Goal: Contribute content: Contribute content

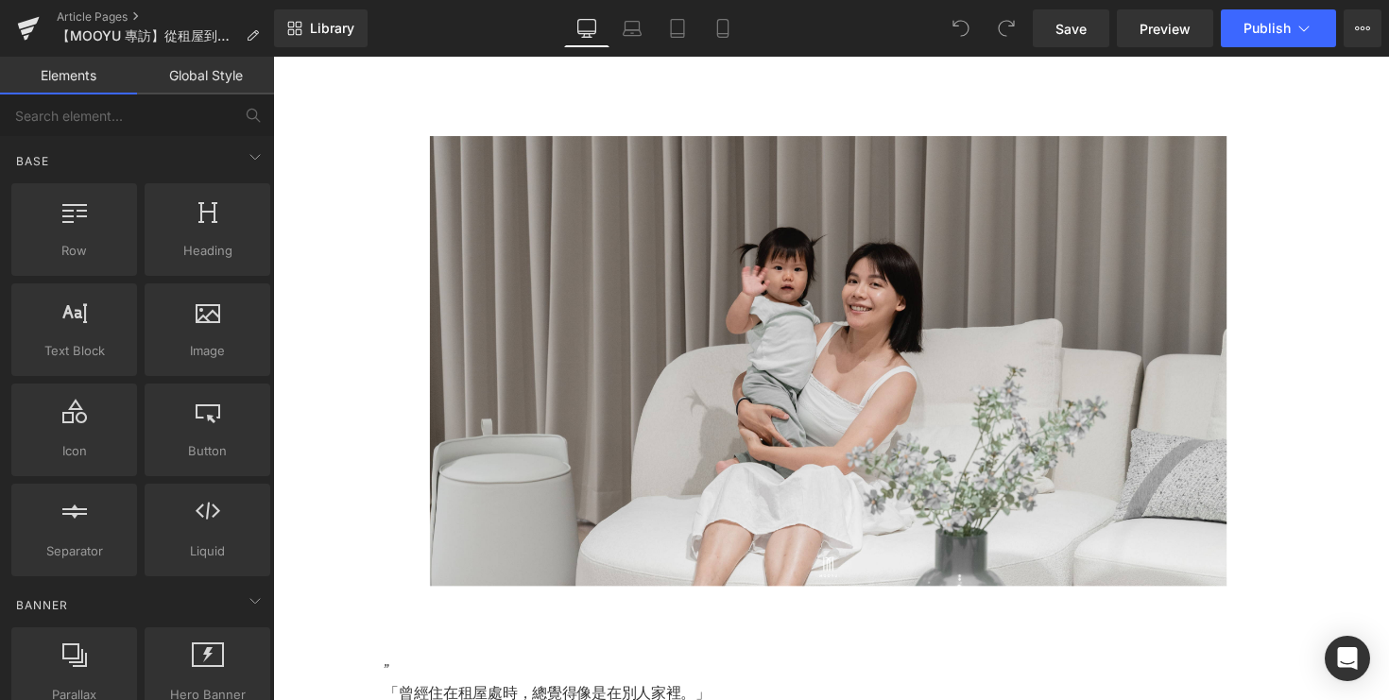
scroll to position [433, 0]
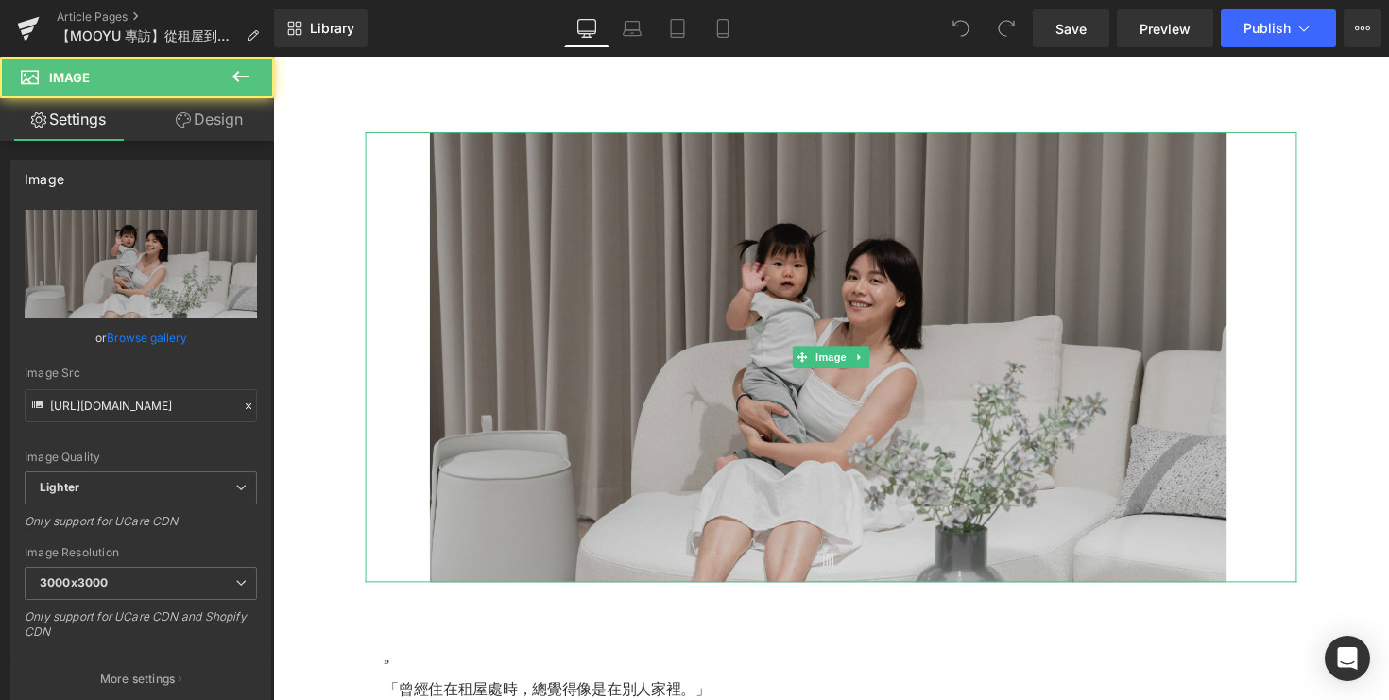
click at [780, 304] on img at bounding box center [845, 364] width 954 height 461
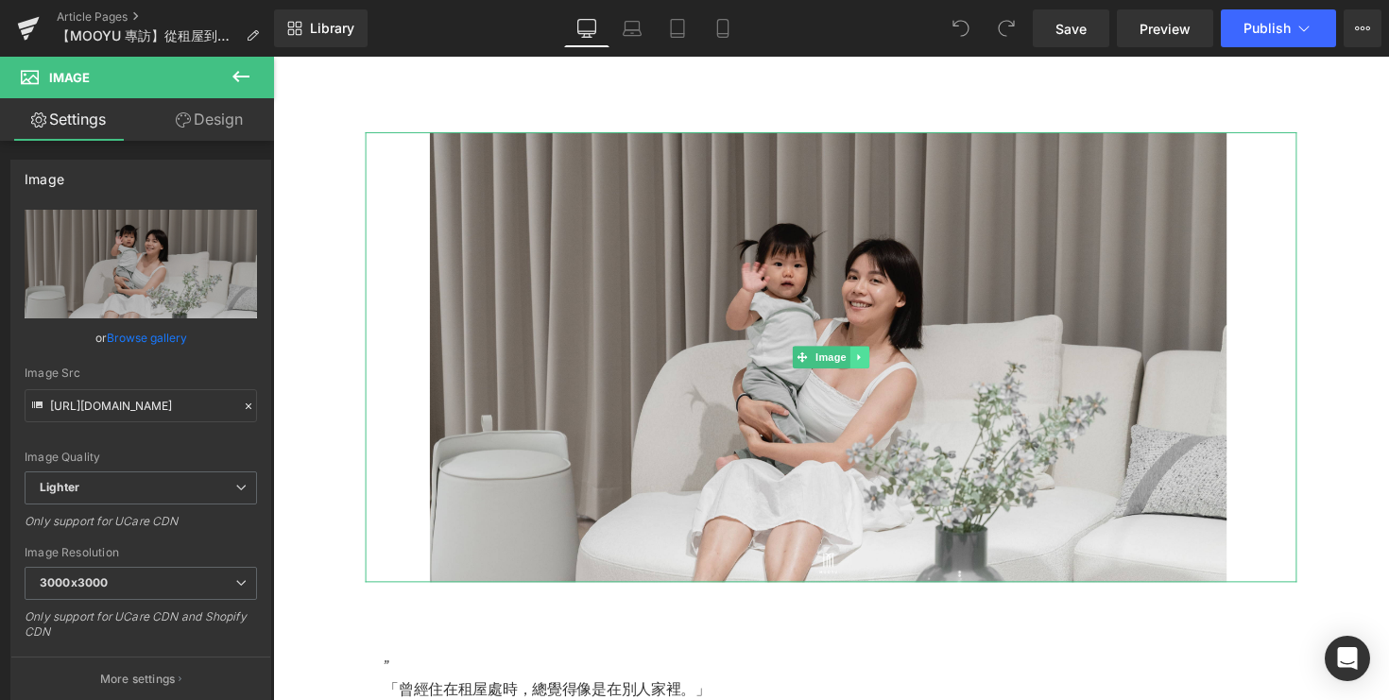
click at [879, 370] on icon at bounding box center [874, 364] width 10 height 11
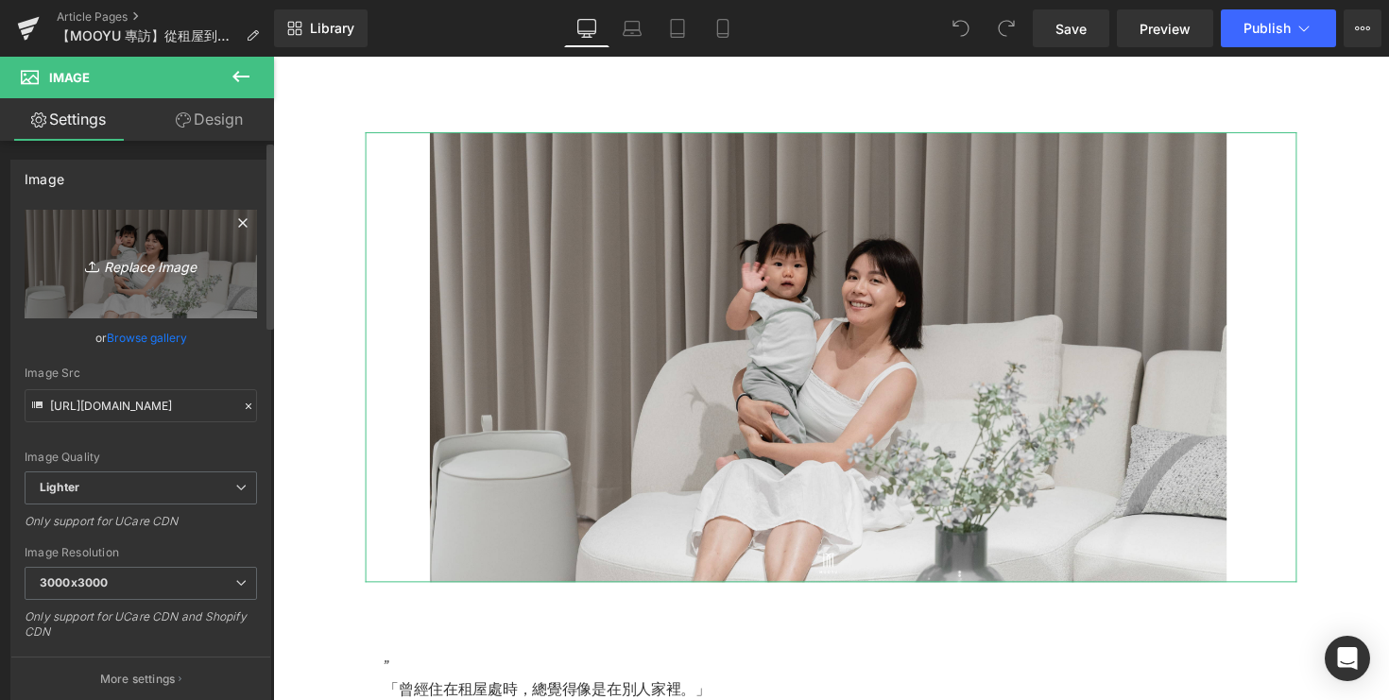
click at [126, 250] on link "Replace Image" at bounding box center [141, 264] width 232 height 109
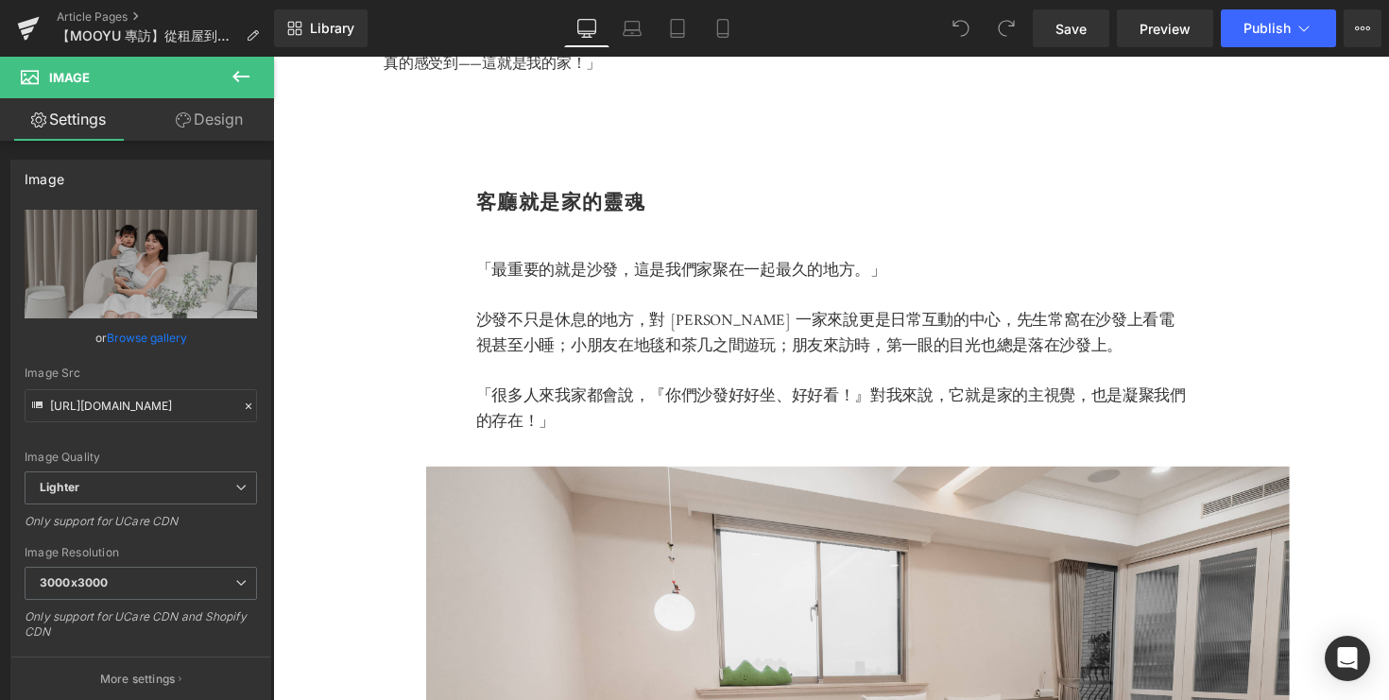
scroll to position [1792, 0]
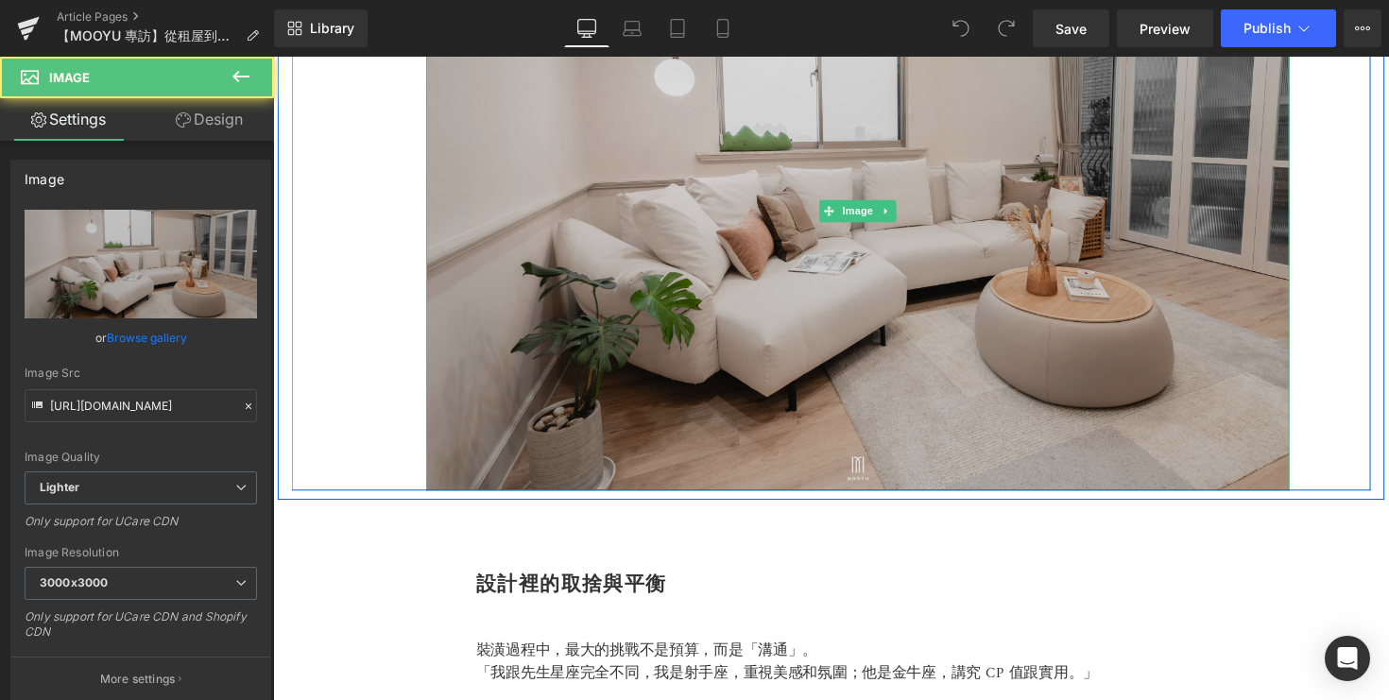
click at [743, 335] on img at bounding box center [872, 215] width 884 height 573
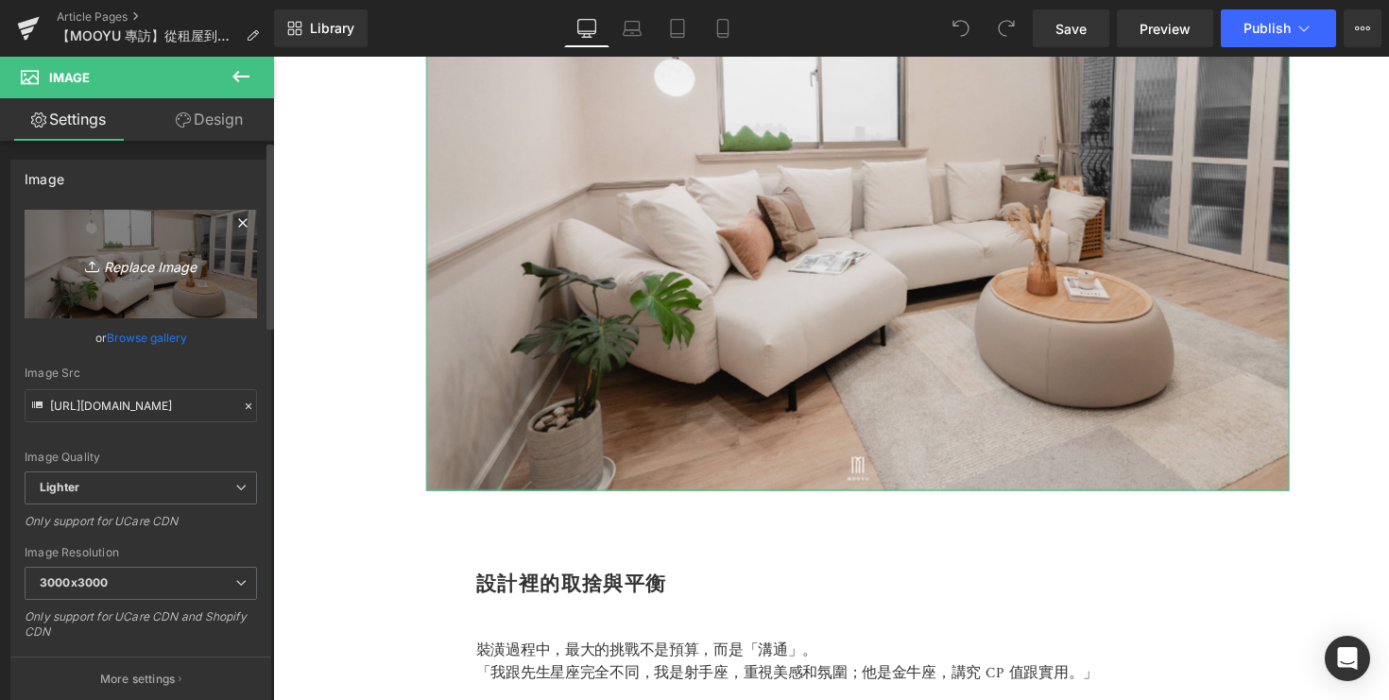
click at [147, 266] on icon "Replace Image" at bounding box center [140, 264] width 151 height 24
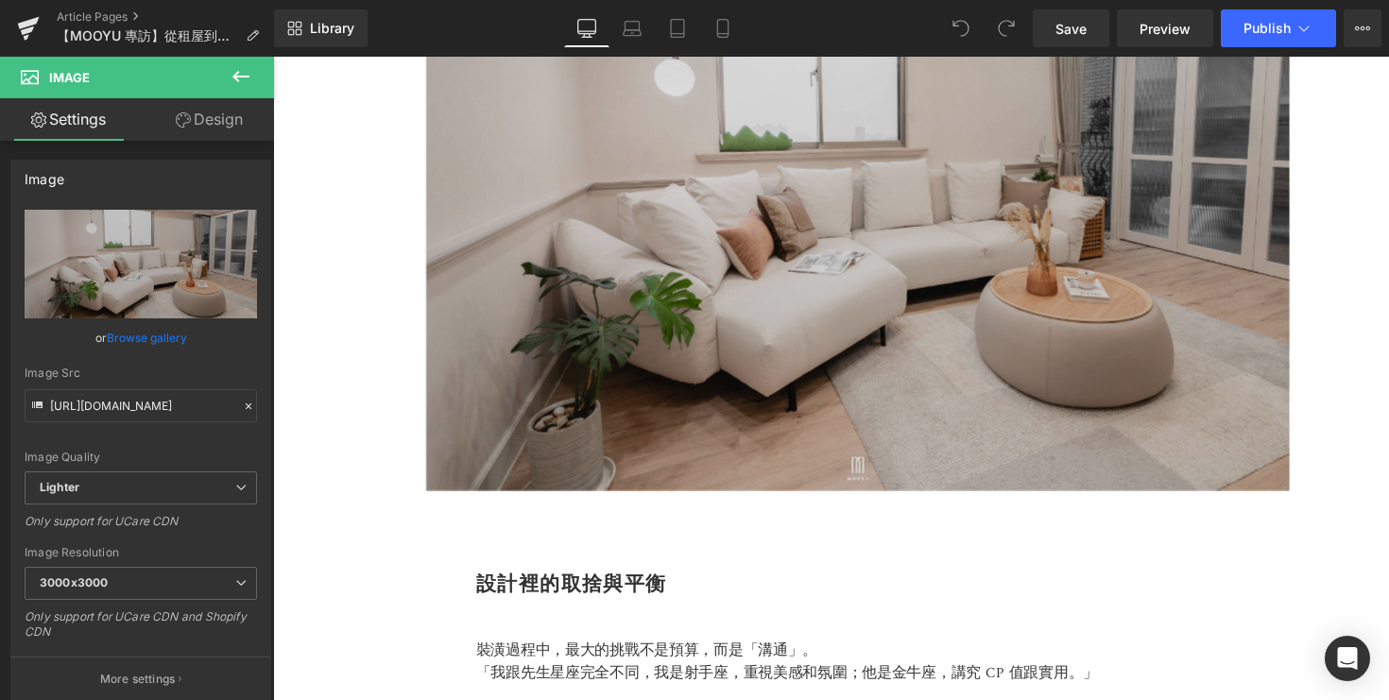
type input "C:\fakepath\DSC05252.jpg"
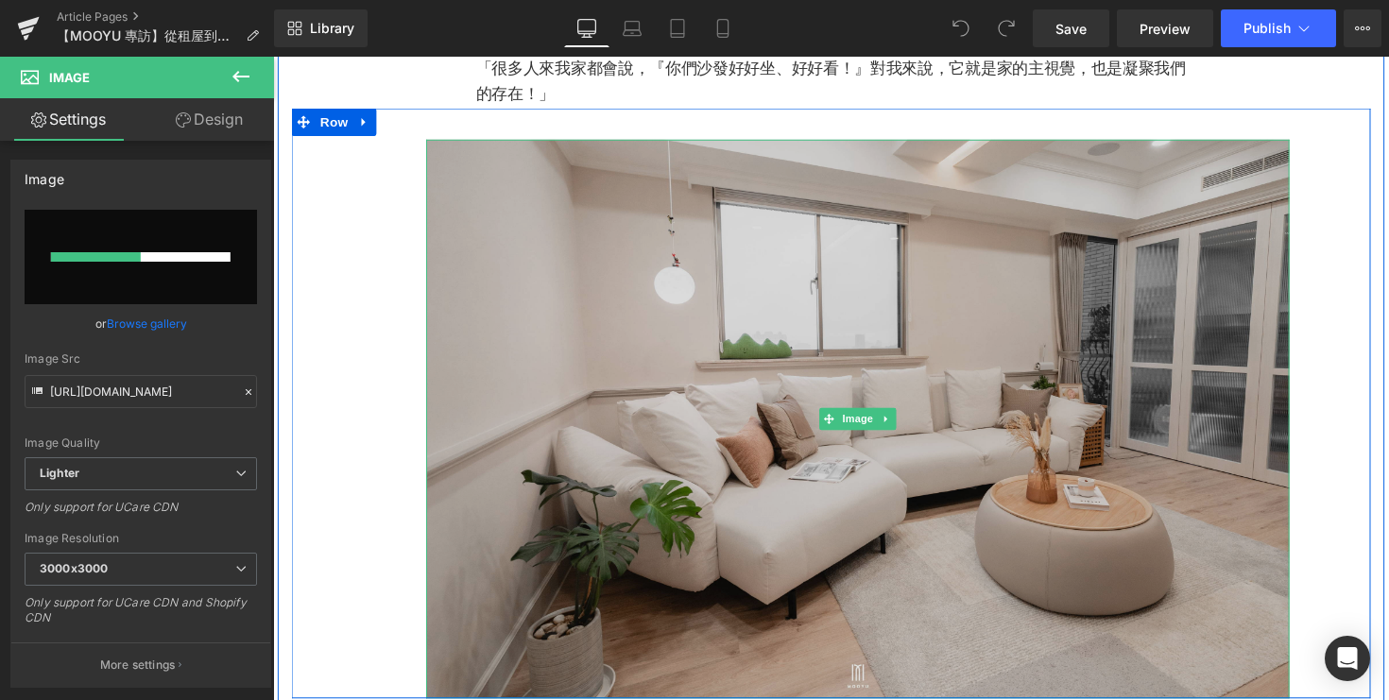
scroll to position [1559, 0]
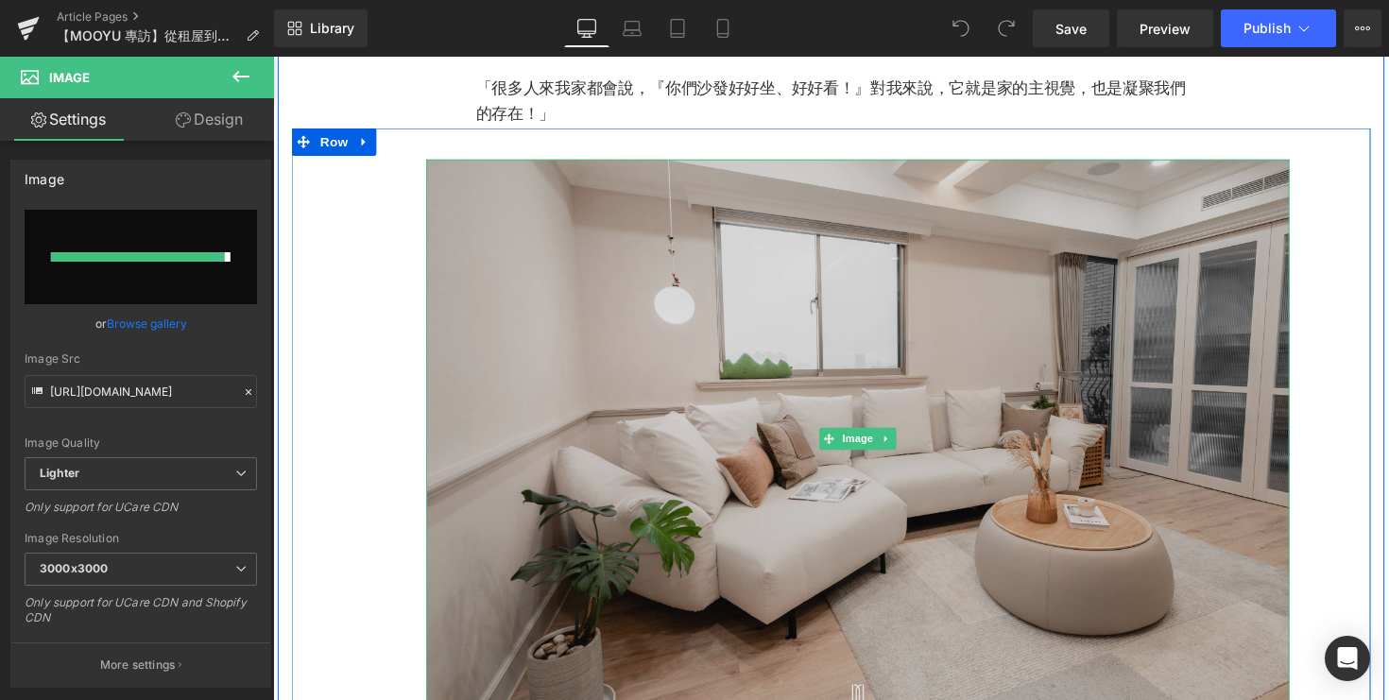
type input "https://ucarecdn.com/4694ab44-cdee-462a-a213-6fc1e6f0f790/-/format/auto/-/previ…"
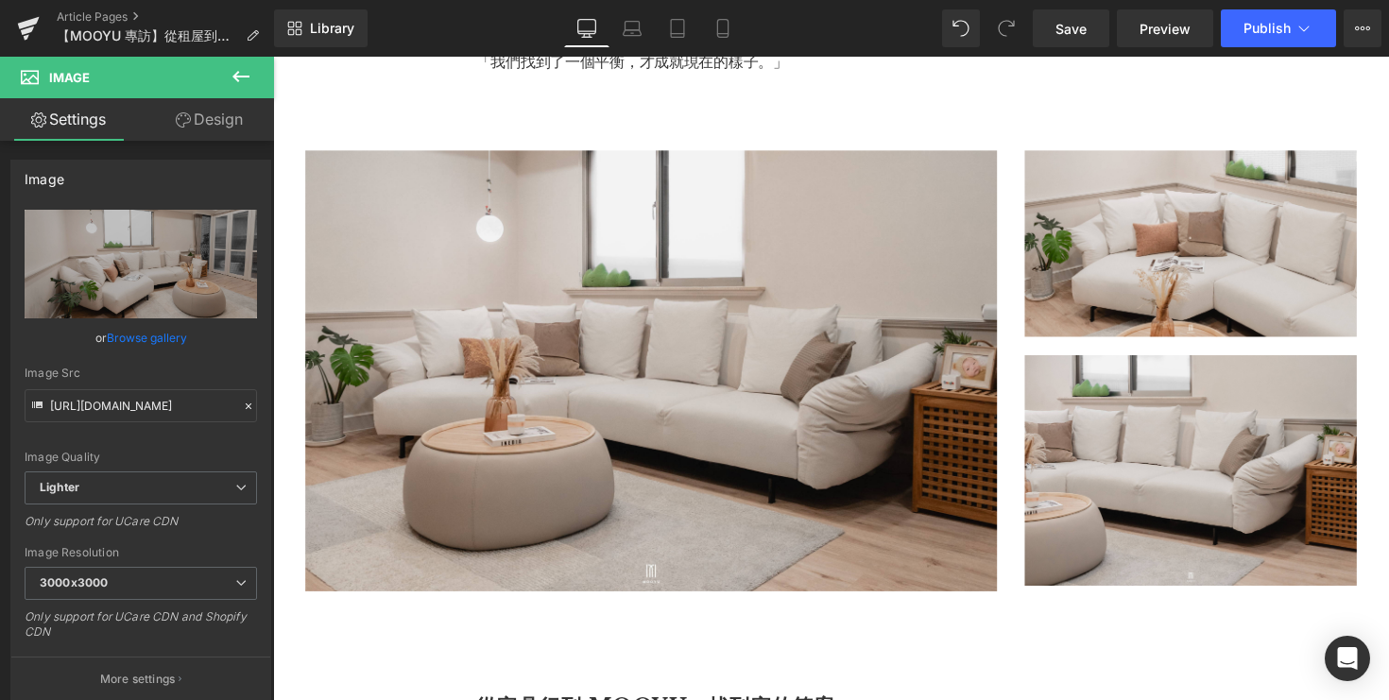
scroll to position [2666, 0]
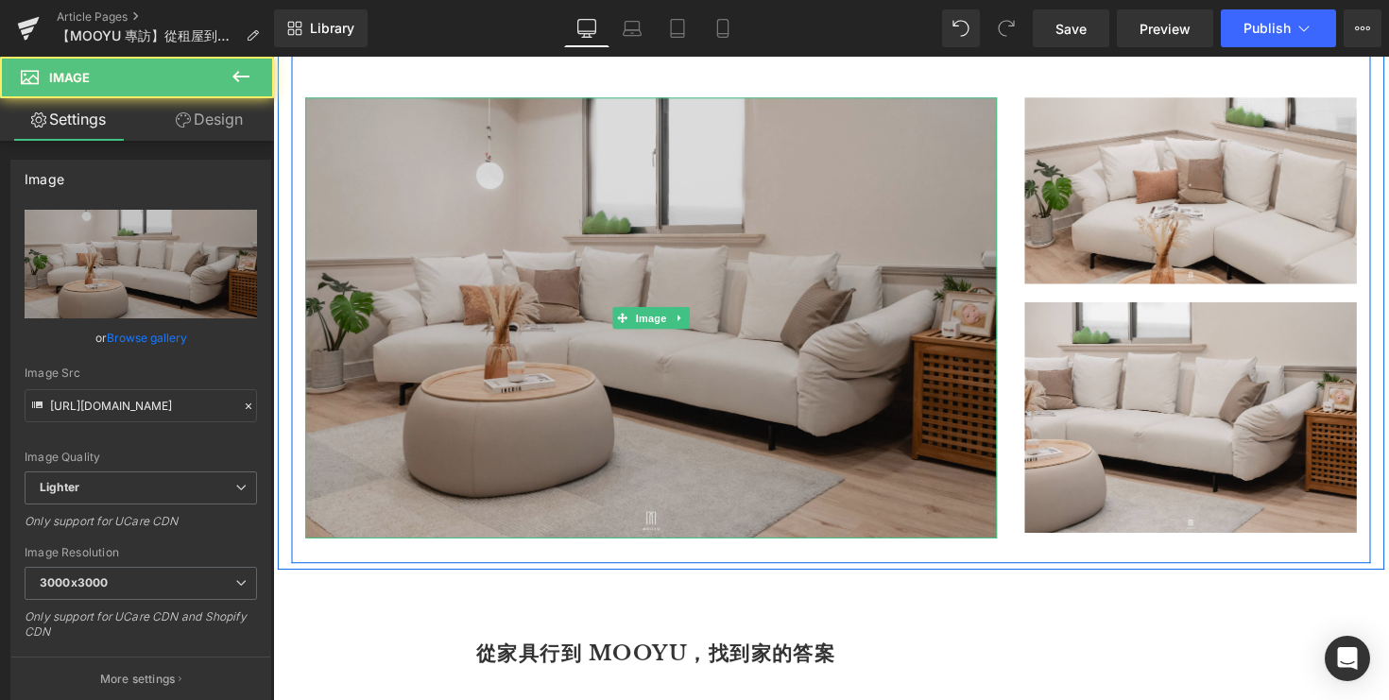
click at [623, 337] on div "Image" at bounding box center [660, 324] width 709 height 452
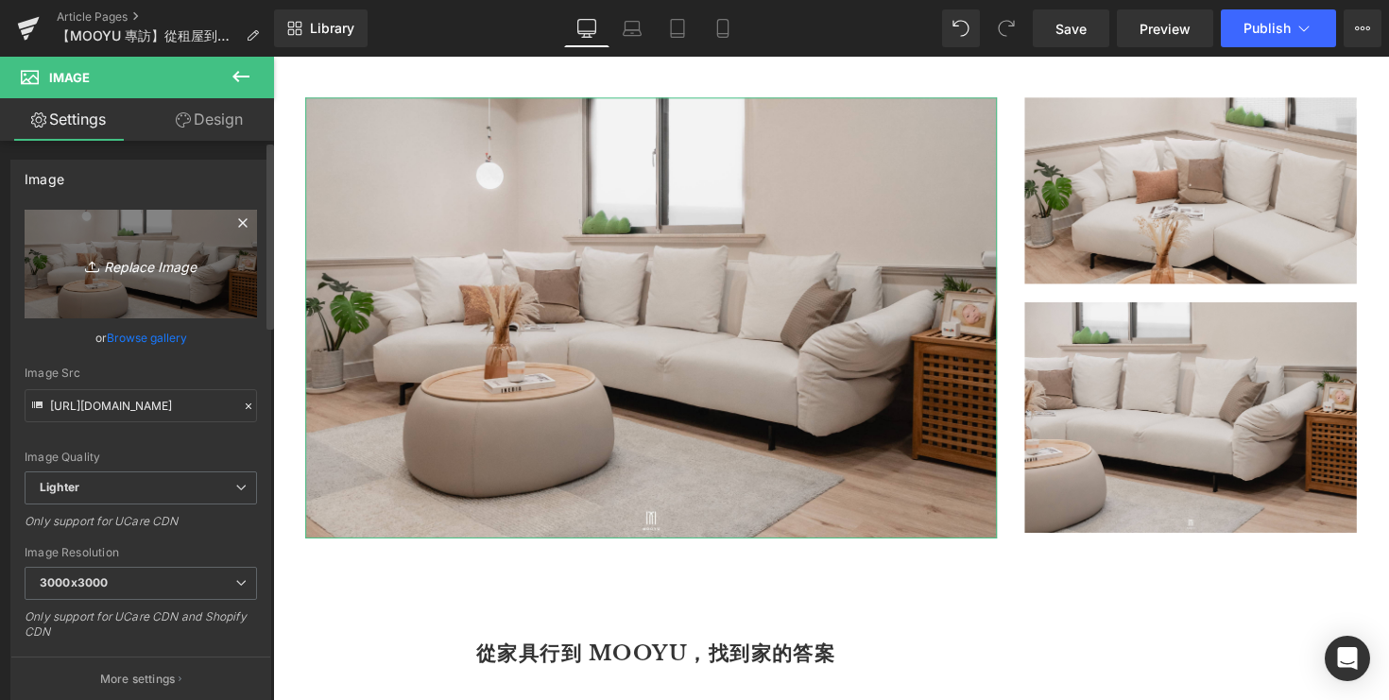
click at [130, 262] on icon "Replace Image" at bounding box center [140, 264] width 151 height 24
click at [162, 260] on icon "Replace Image" at bounding box center [140, 264] width 151 height 24
type input "C:\fakepath\DSC05237.jpg"
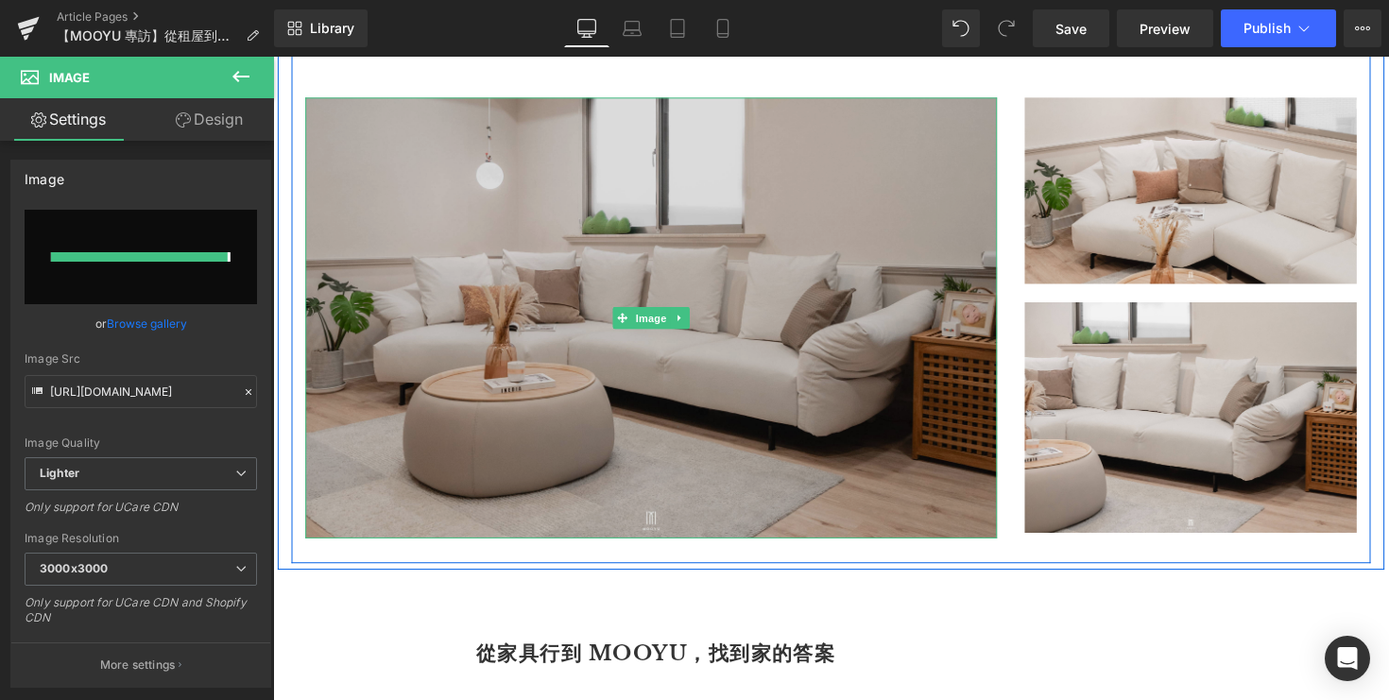
type input "https://ucarecdn.com/58c3d03a-27ae-4e57-b43d-8583aa0a109d/-/format/auto/-/previ…"
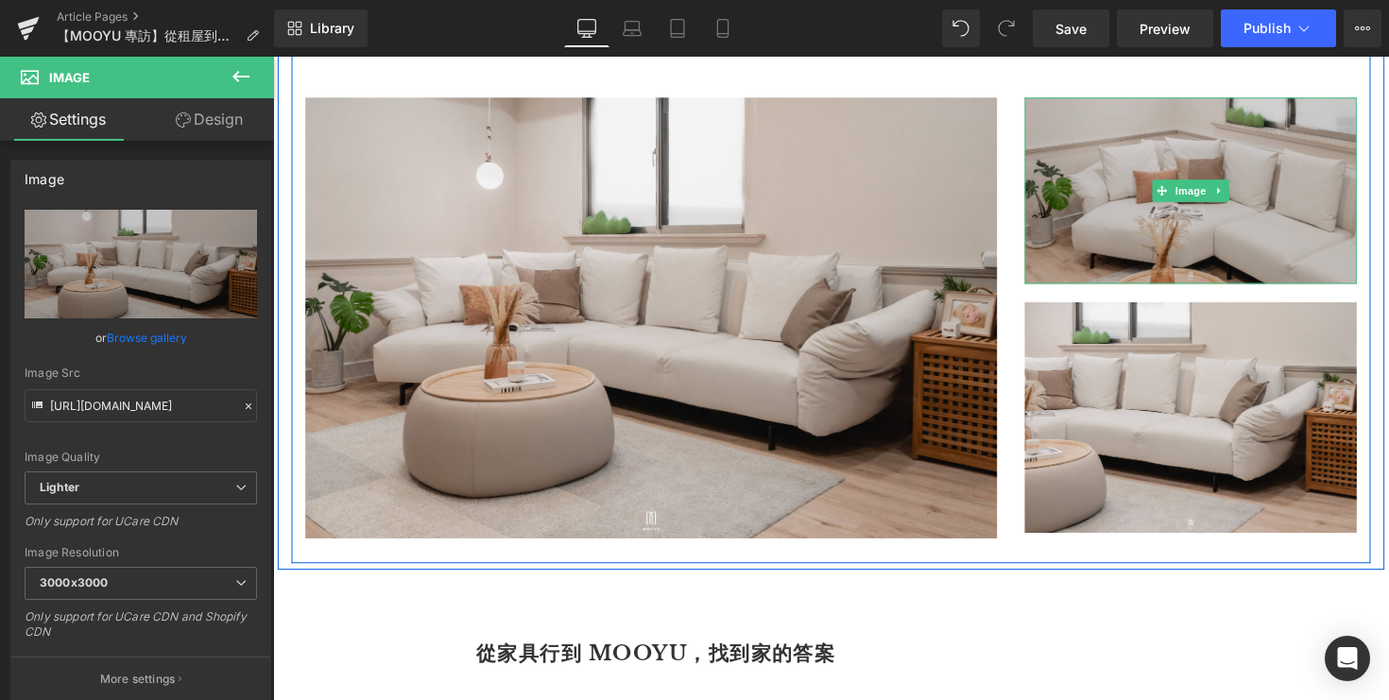
click at [1101, 226] on img at bounding box center [1213, 194] width 340 height 192
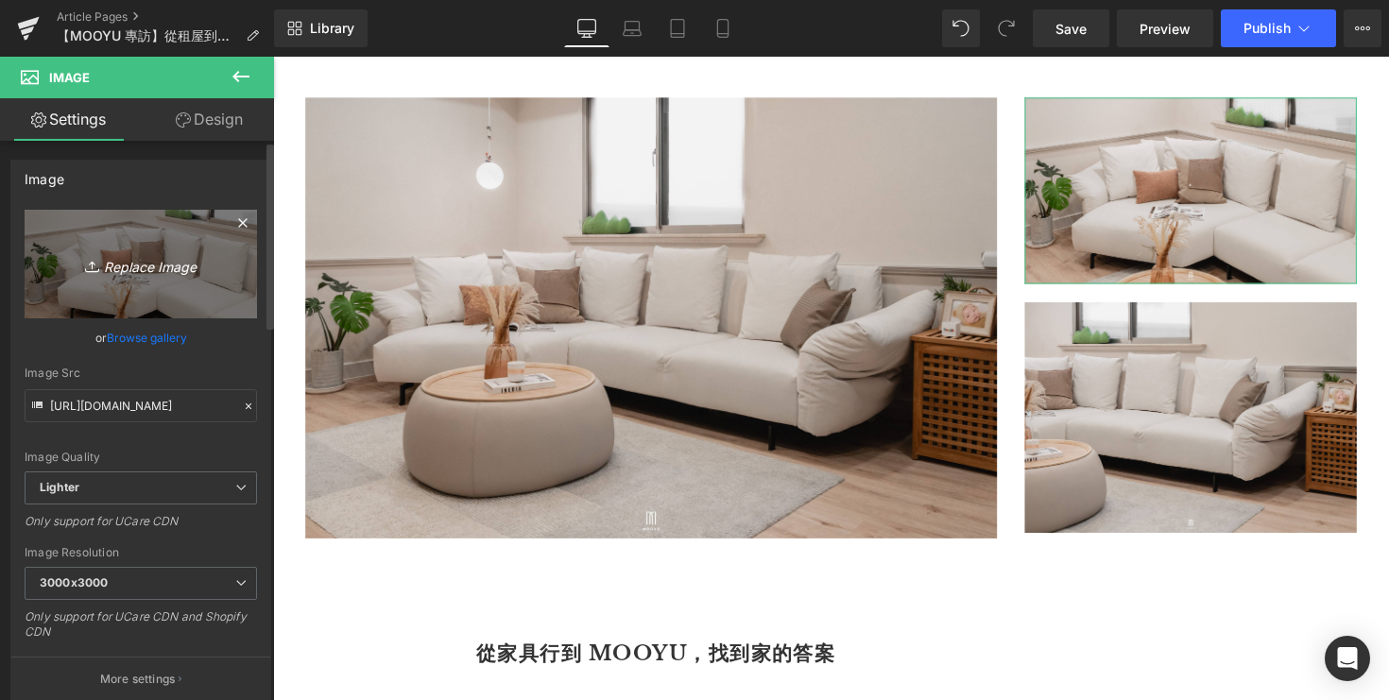
click at [128, 266] on icon "Replace Image" at bounding box center [140, 264] width 151 height 24
type input "C:\fakepath\DSC05233.jpg"
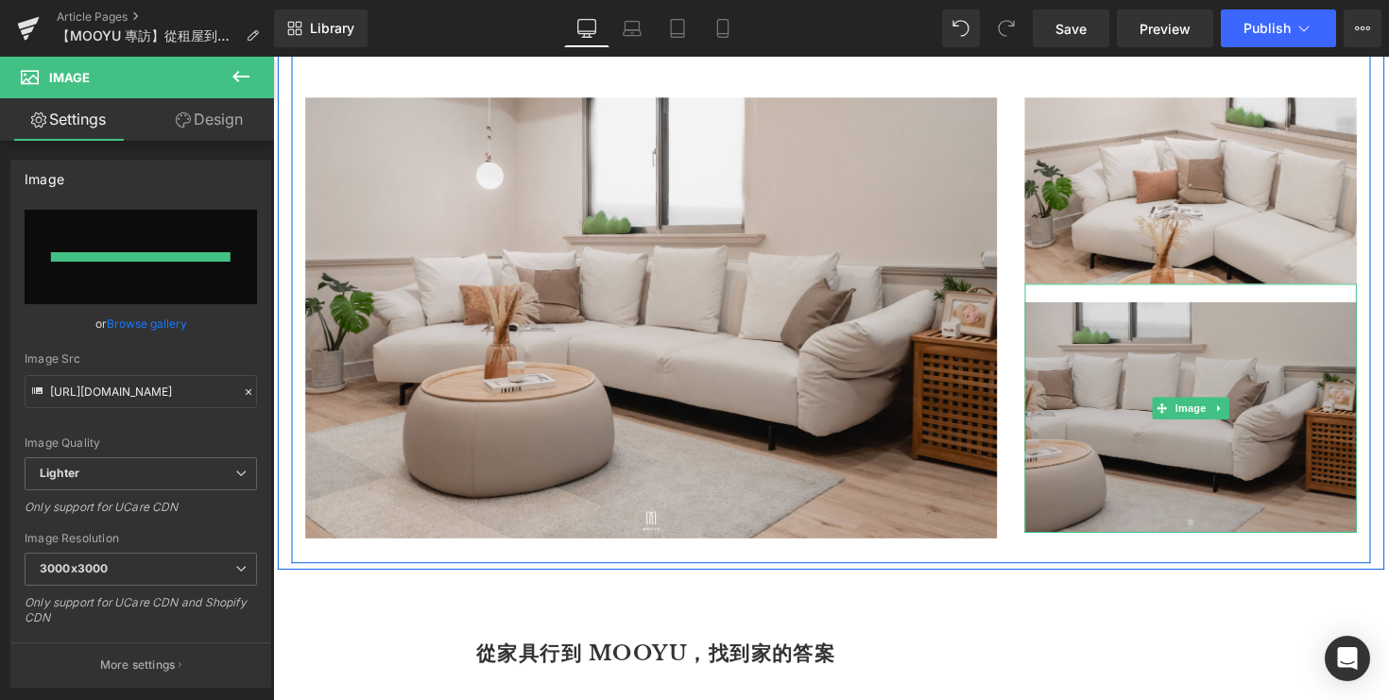
type input "https://ucarecdn.com/7cb4379d-321b-4c24-8dfe-ca8df4de6249/-/format/auto/-/previ…"
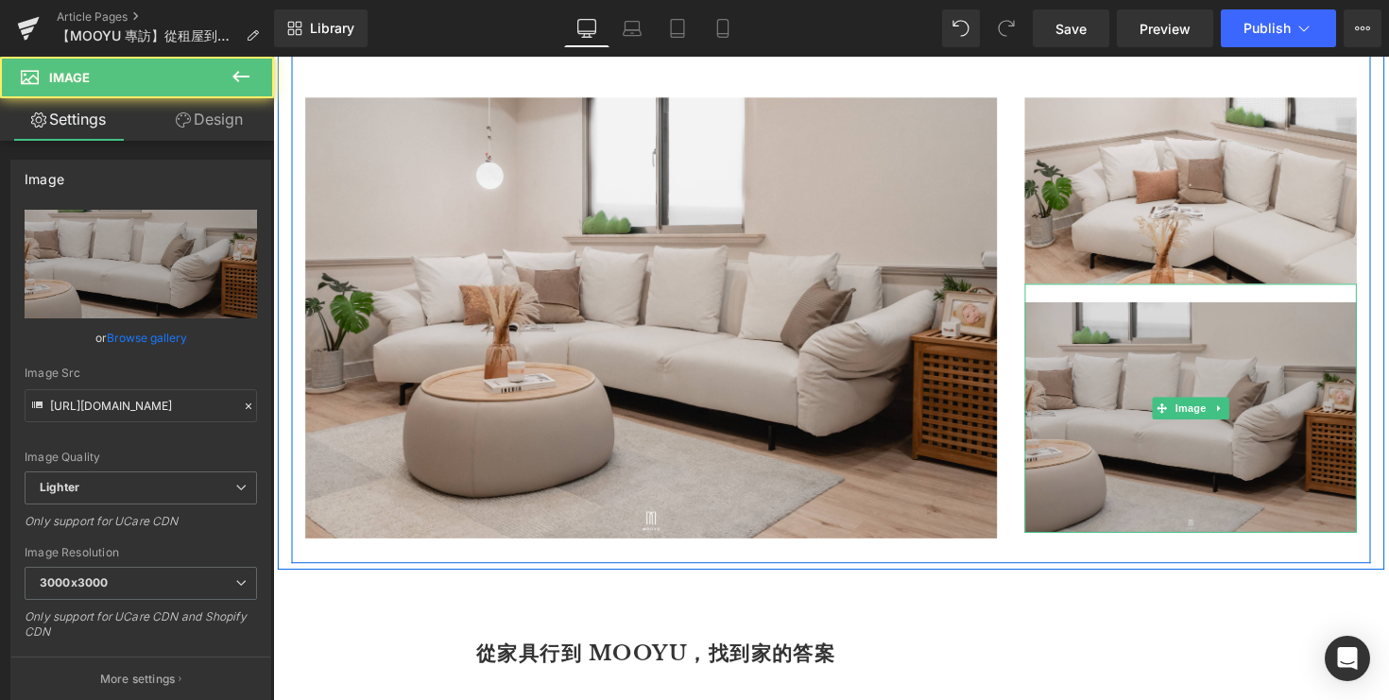
click at [1112, 489] on img at bounding box center [1213, 416] width 340 height 255
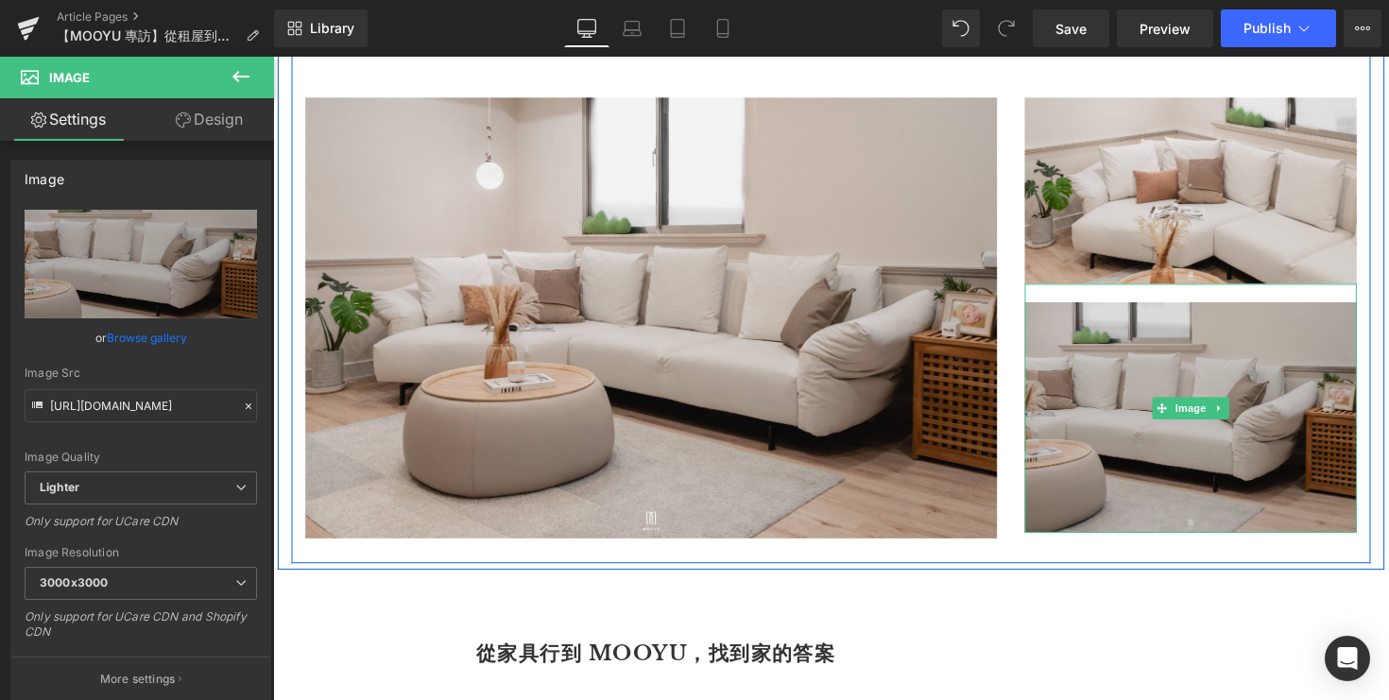
click at [1107, 360] on img at bounding box center [1213, 416] width 340 height 255
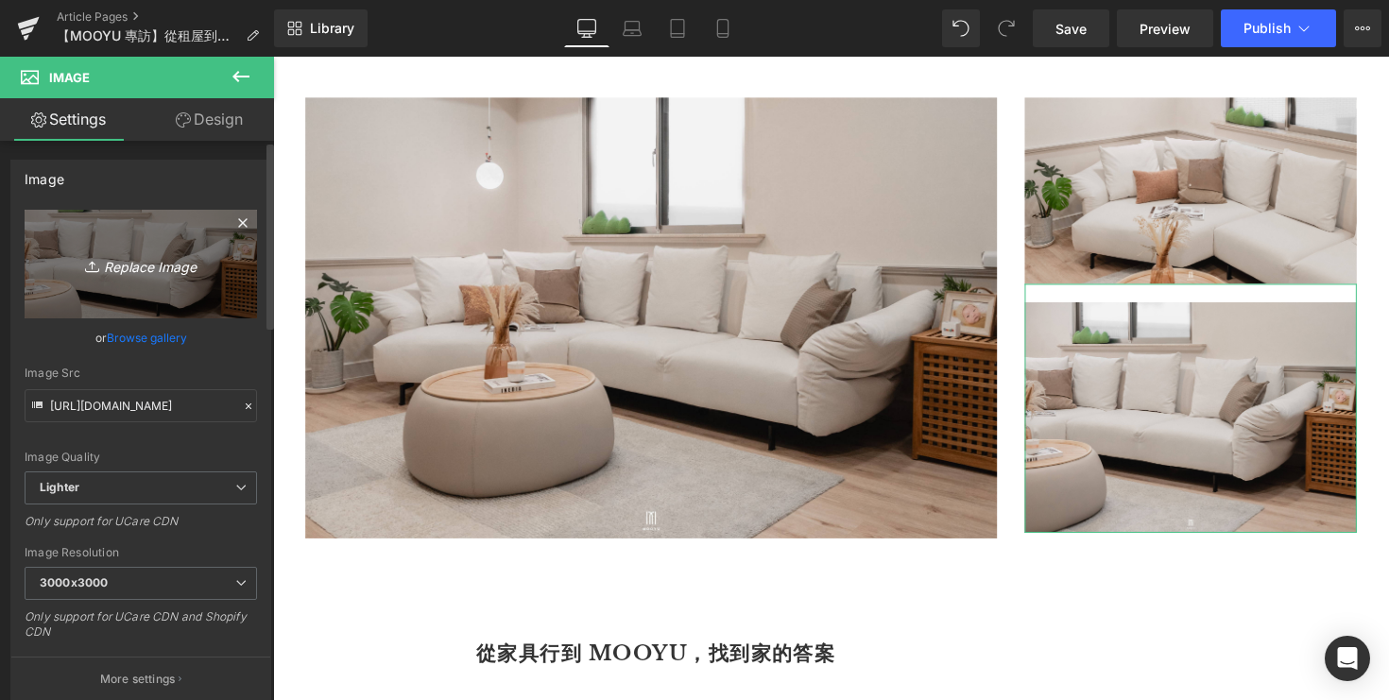
click at [130, 261] on icon "Replace Image" at bounding box center [140, 264] width 151 height 24
type input "C:\fakepath\DSC05237.jpg"
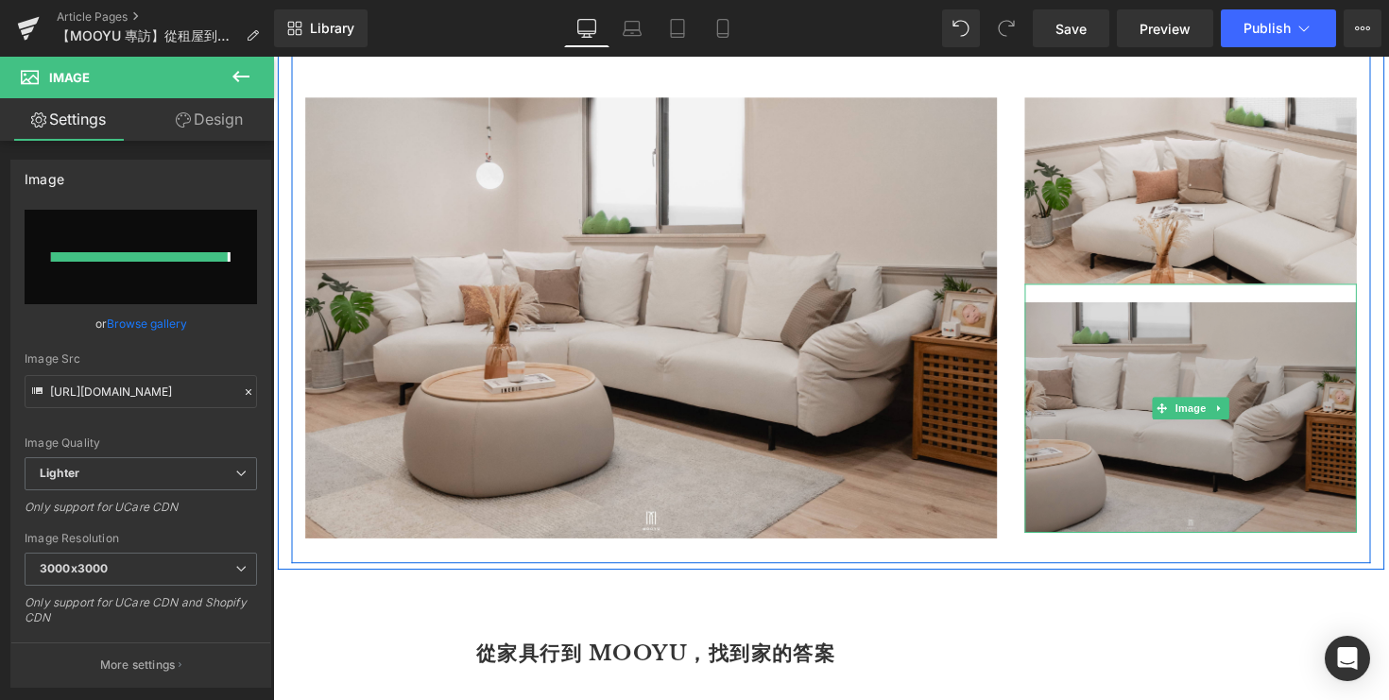
type input "https://ucarecdn.com/a8c11a21-0c00-415a-b33f-4e5170ab839b/-/format/auto/-/previ…"
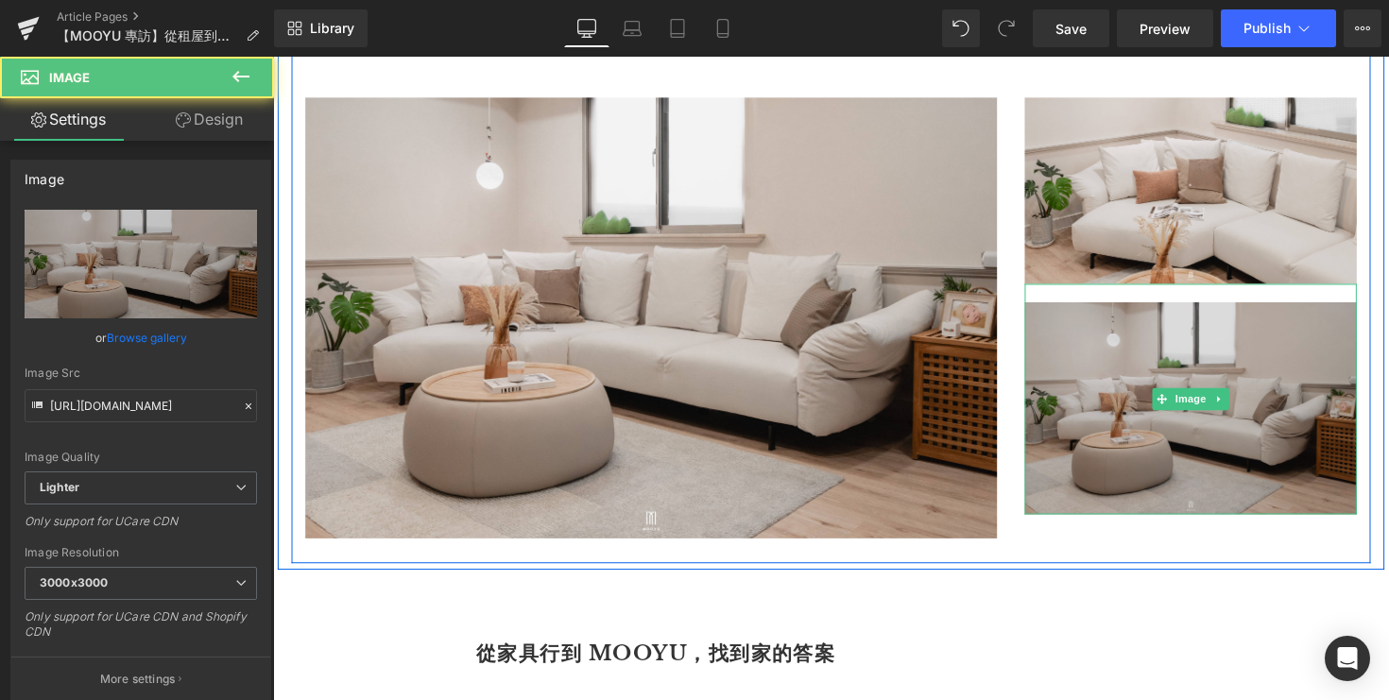
click at [1083, 481] on img at bounding box center [1213, 406] width 340 height 235
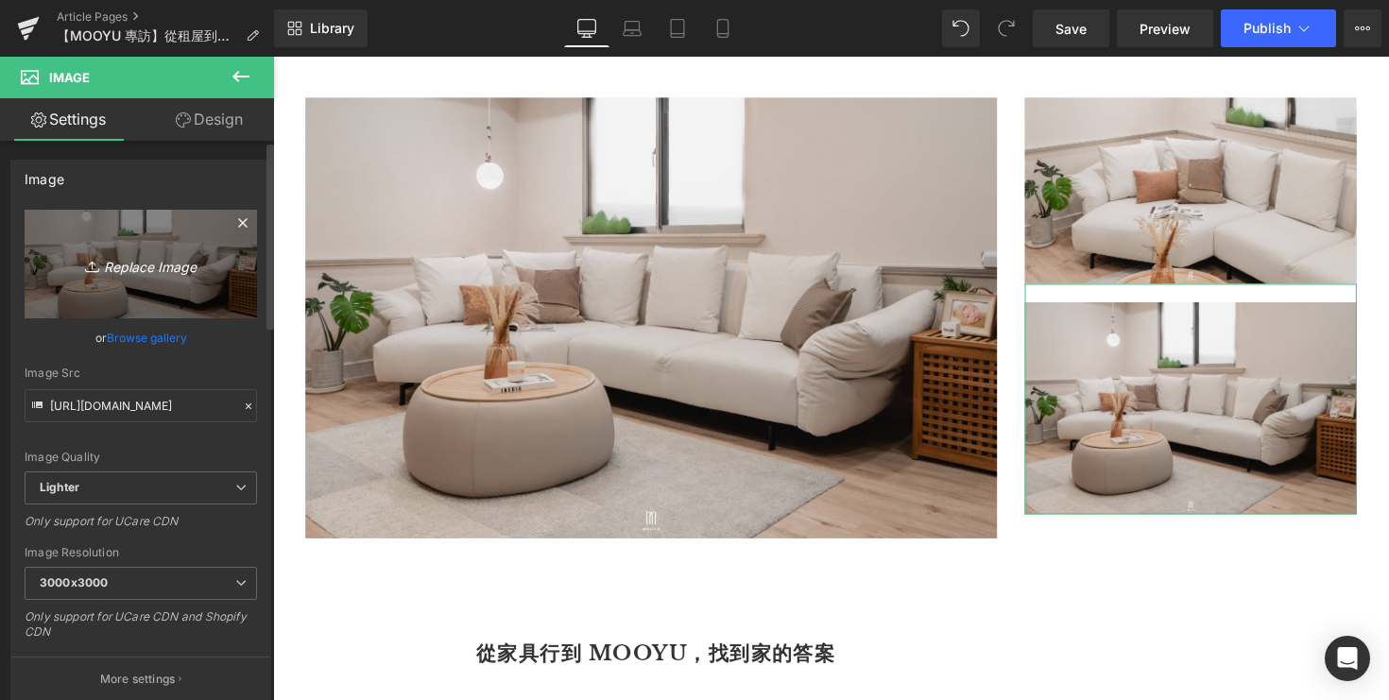
click at [152, 261] on icon "Replace Image" at bounding box center [140, 264] width 151 height 24
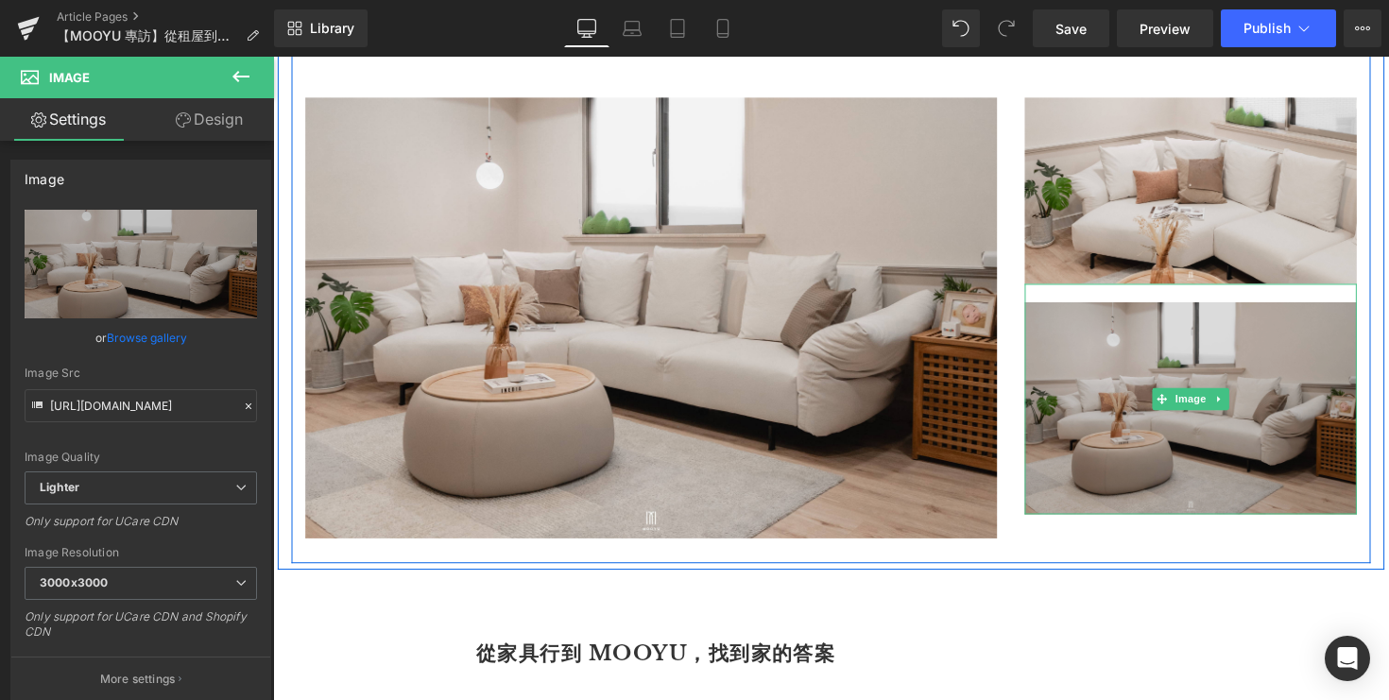
drag, startPoint x: 1089, startPoint y: 482, endPoint x: 1107, endPoint y: 505, distance: 28.9
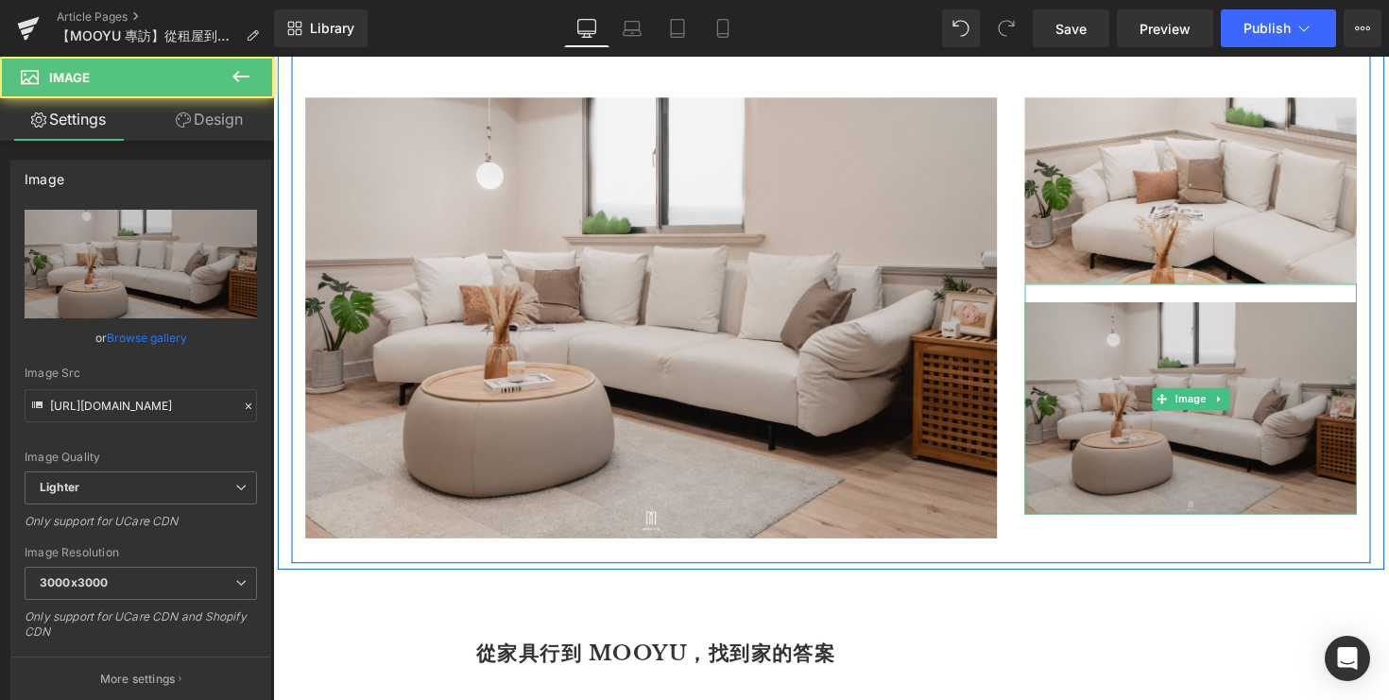
click at [1107, 505] on img at bounding box center [1213, 406] width 340 height 235
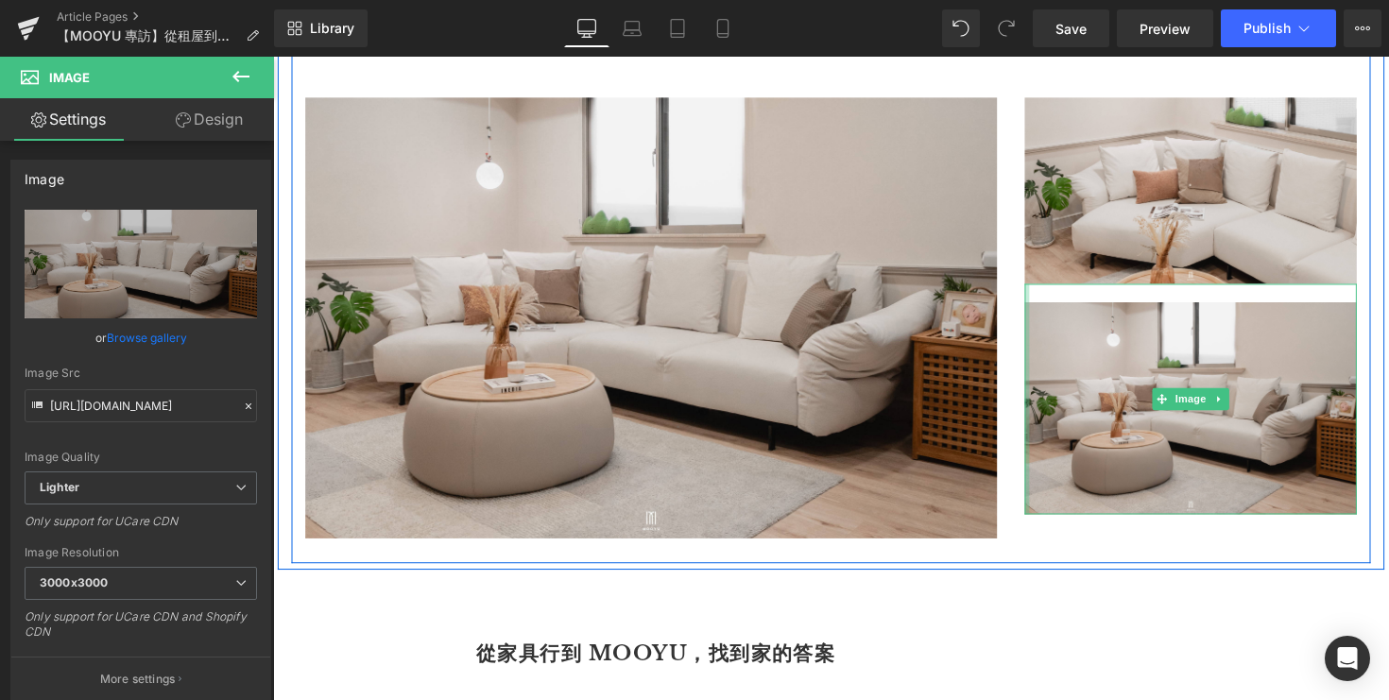
click at [1040, 442] on div "Image Image" at bounding box center [1213, 311] width 369 height 427
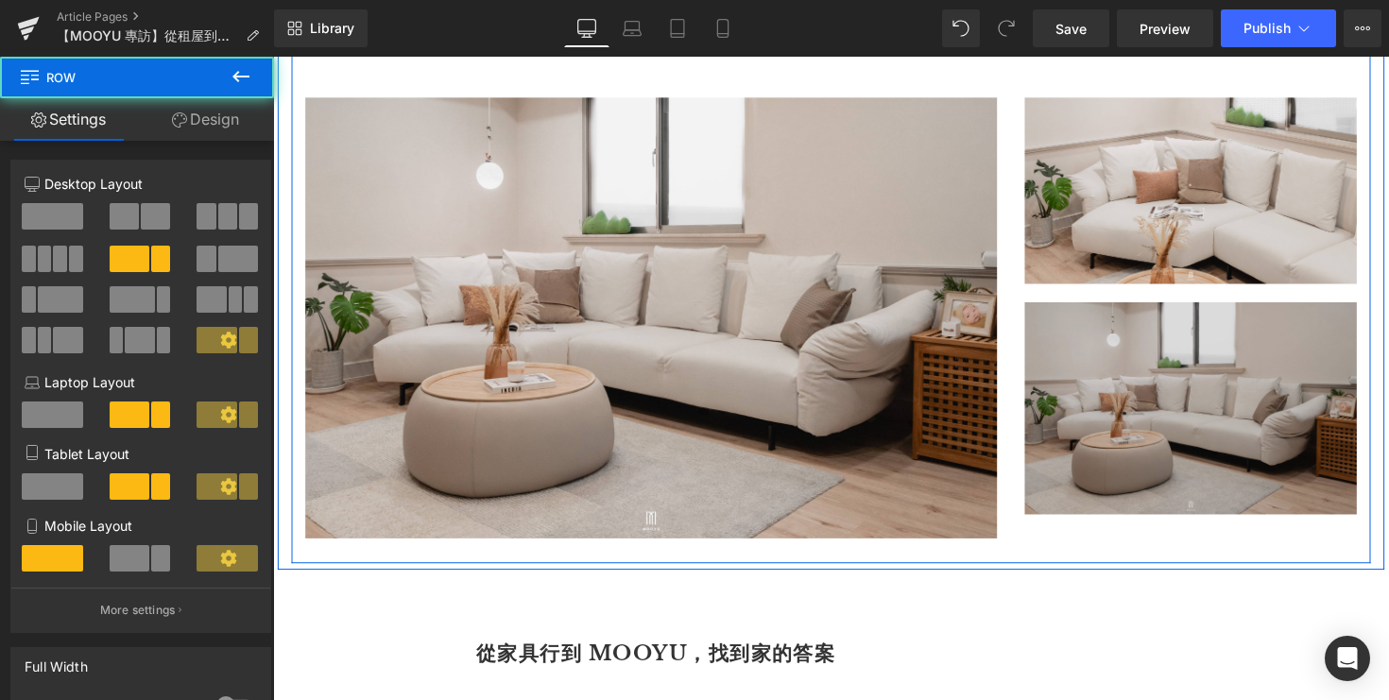
click at [1093, 433] on img at bounding box center [1213, 406] width 340 height 235
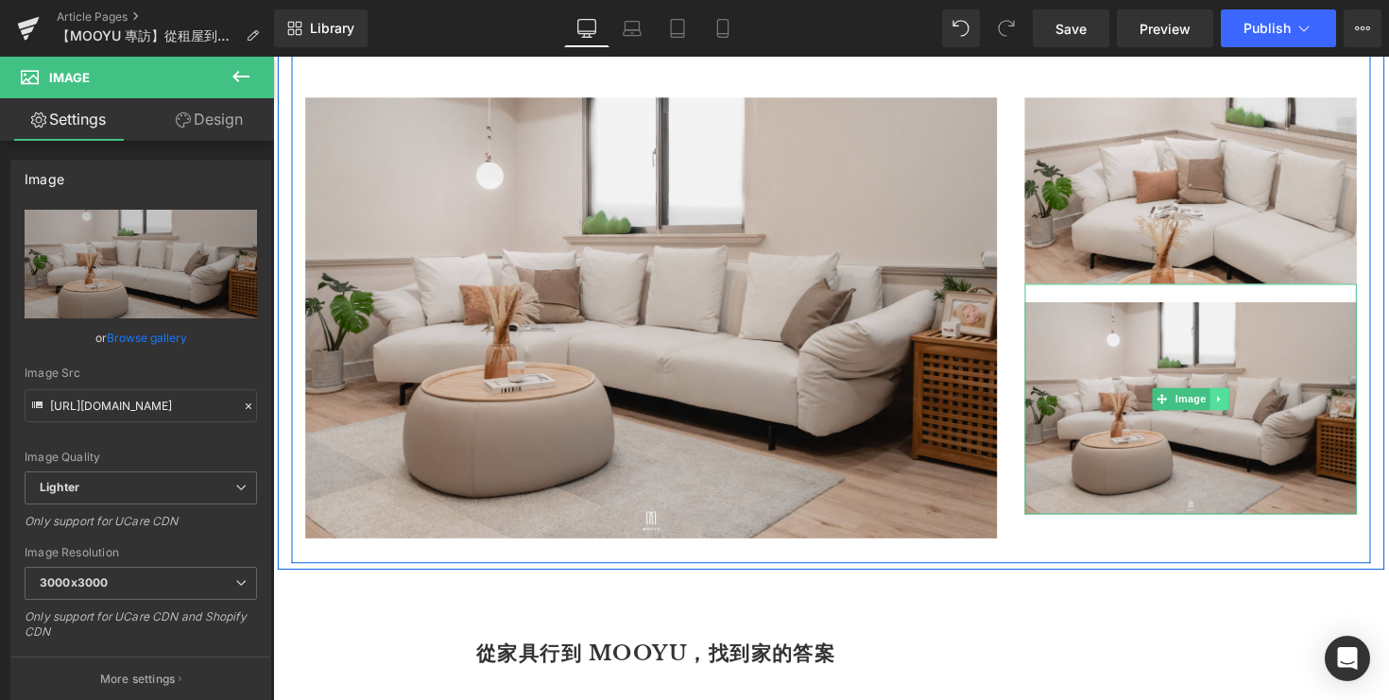
click at [1243, 413] on icon at bounding box center [1243, 407] width 10 height 11
click at [1248, 412] on icon at bounding box center [1252, 407] width 10 height 10
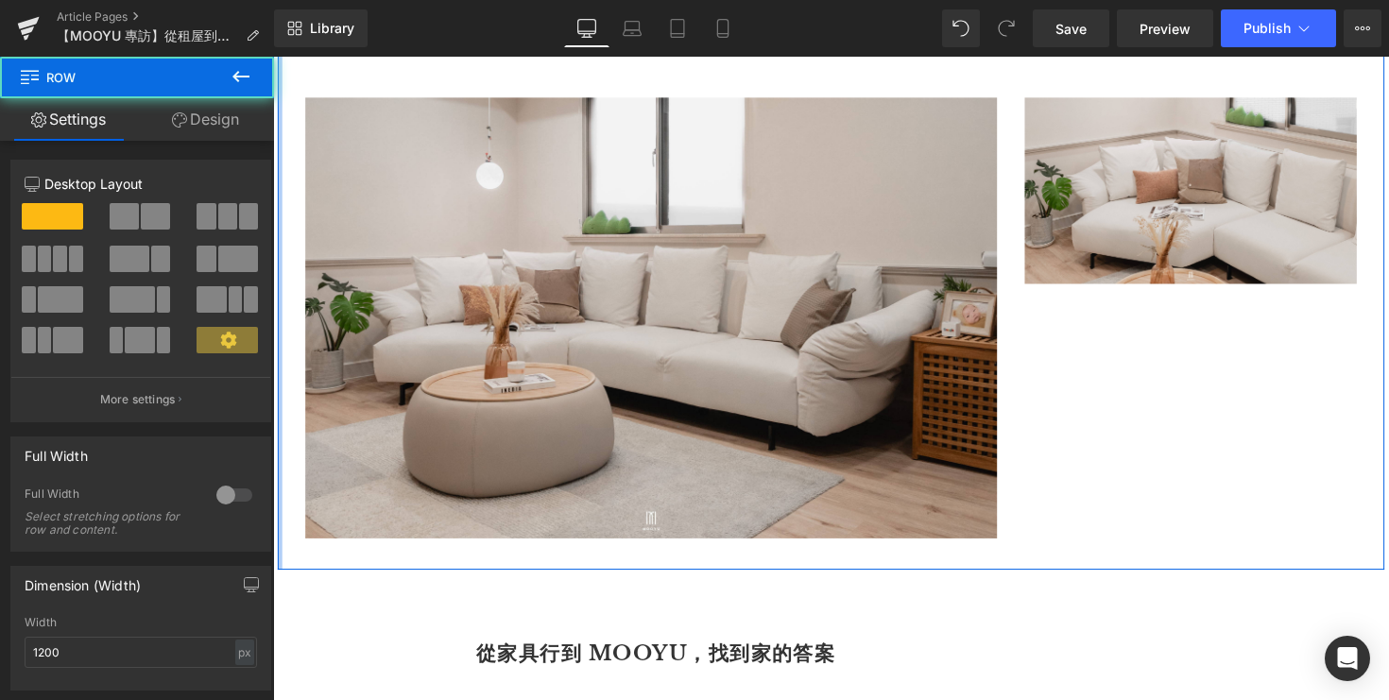
click at [278, 108] on div at bounding box center [280, 109] width 5 height 945
click at [135, 223] on button at bounding box center [141, 216] width 63 height 26
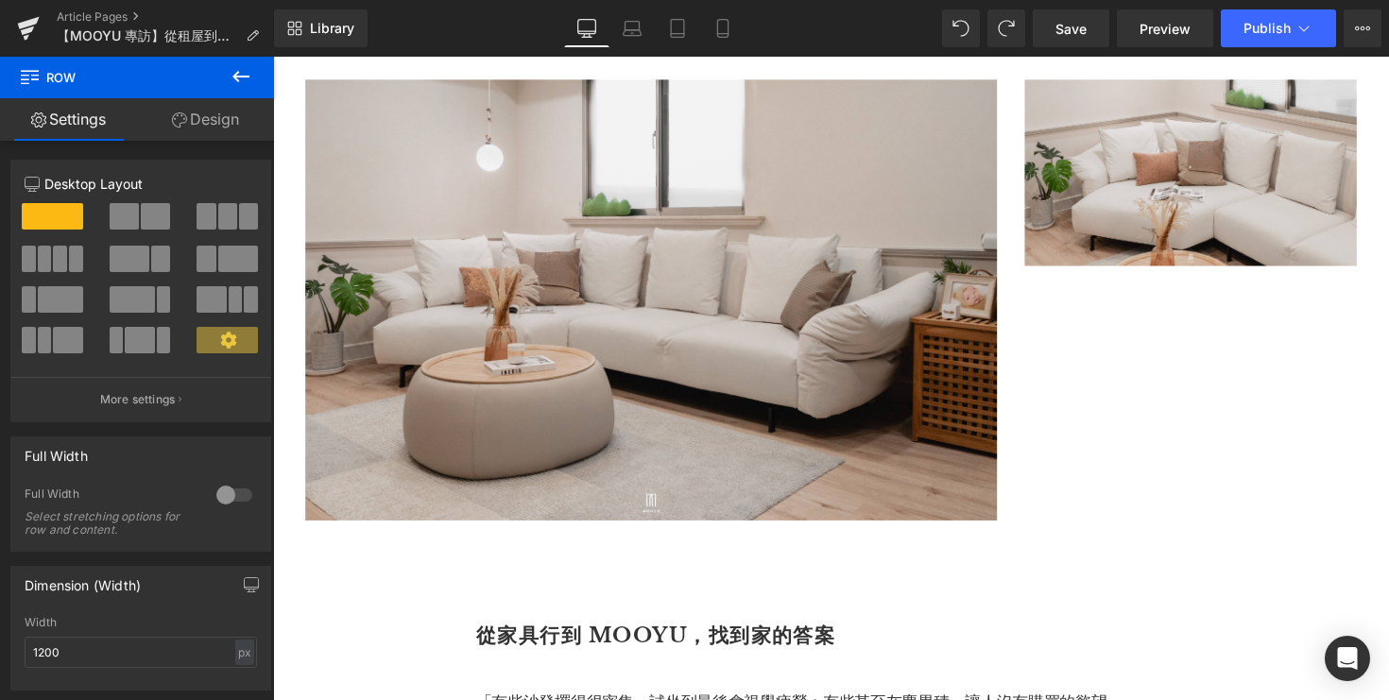
scroll to position [2832, 0]
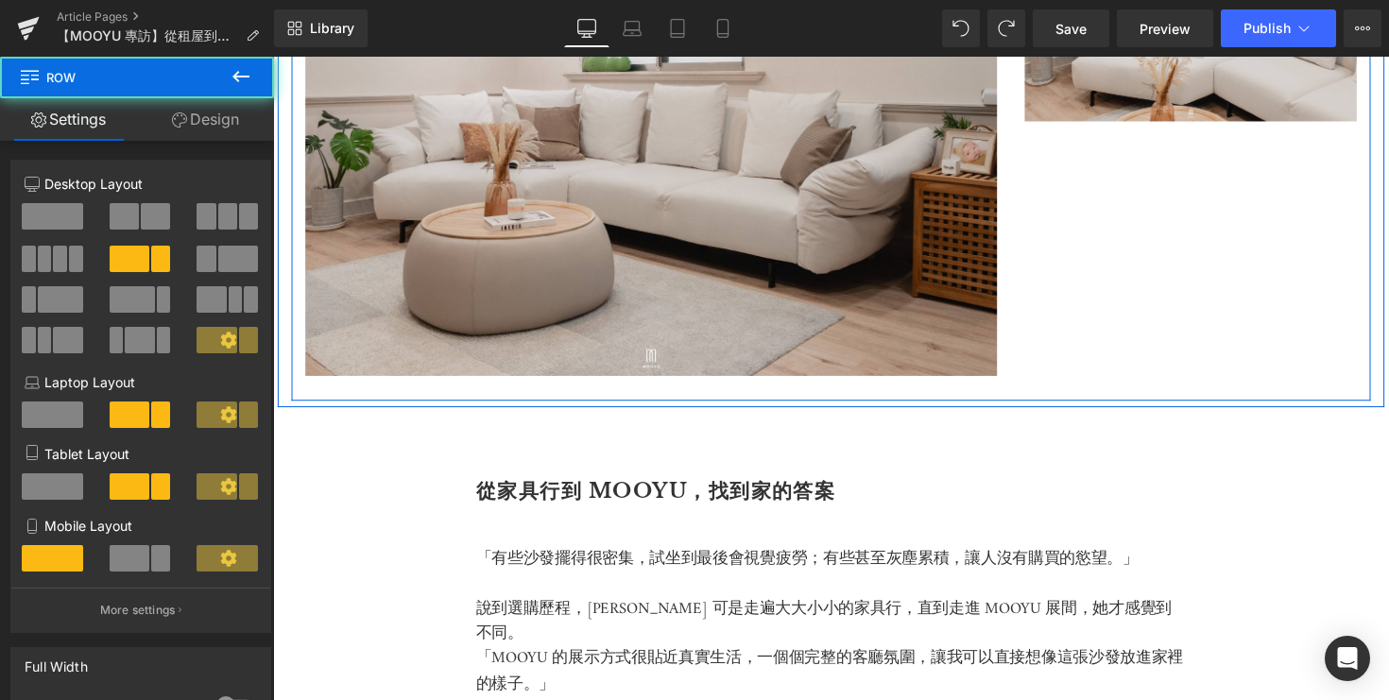
click at [1131, 320] on div "Image Image Row" at bounding box center [845, 132] width 1106 height 553
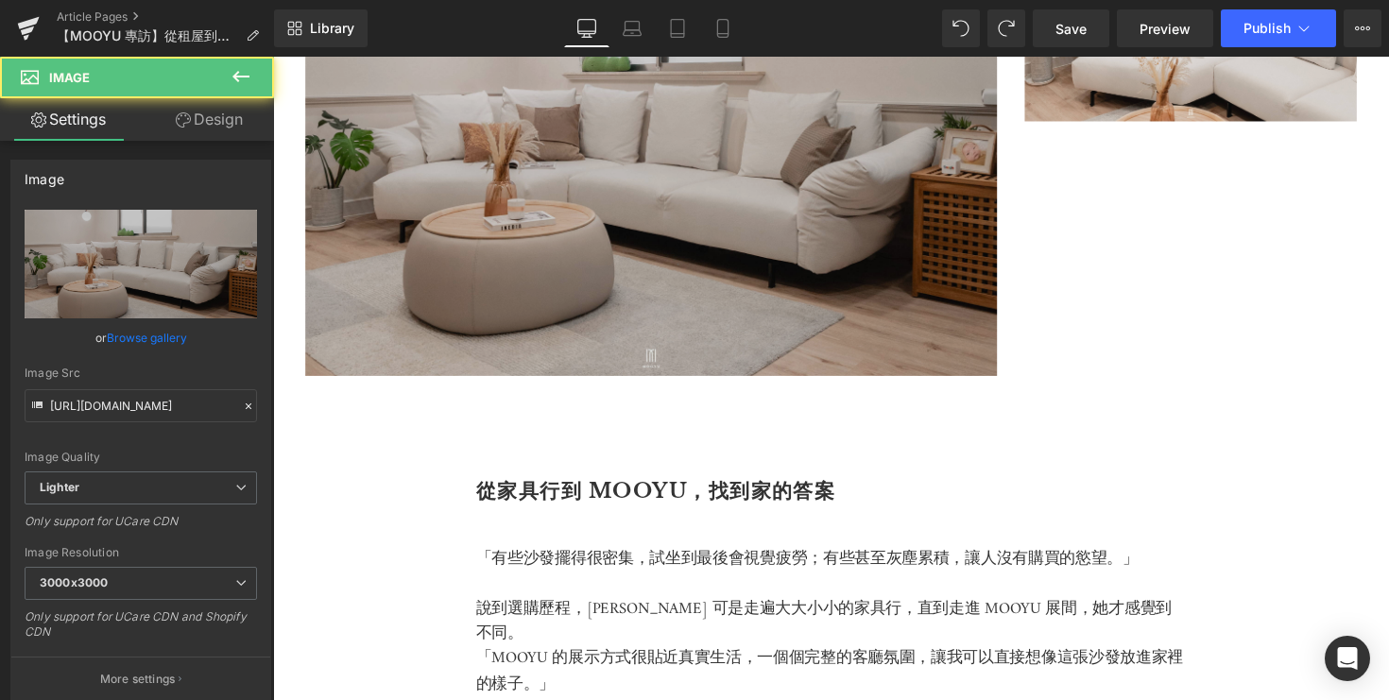
click at [484, 310] on img at bounding box center [660, 158] width 709 height 452
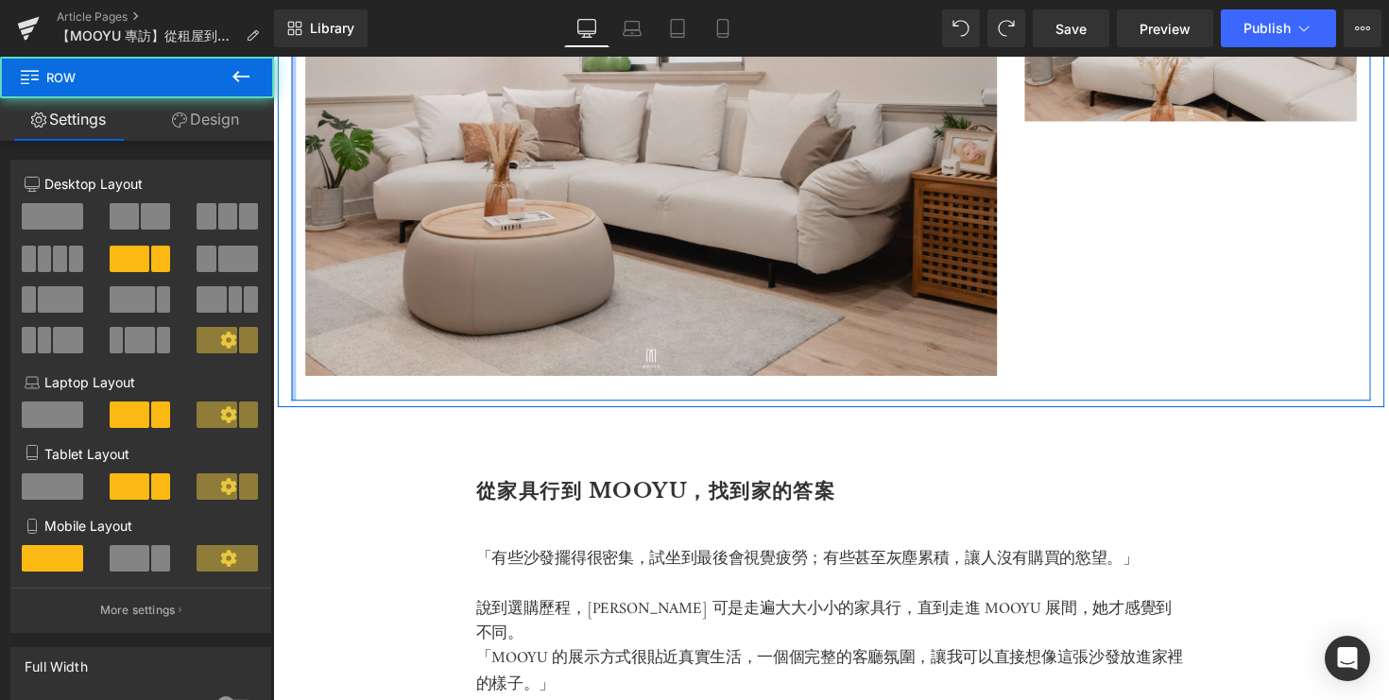
click at [293, 246] on div at bounding box center [294, 132] width 5 height 553
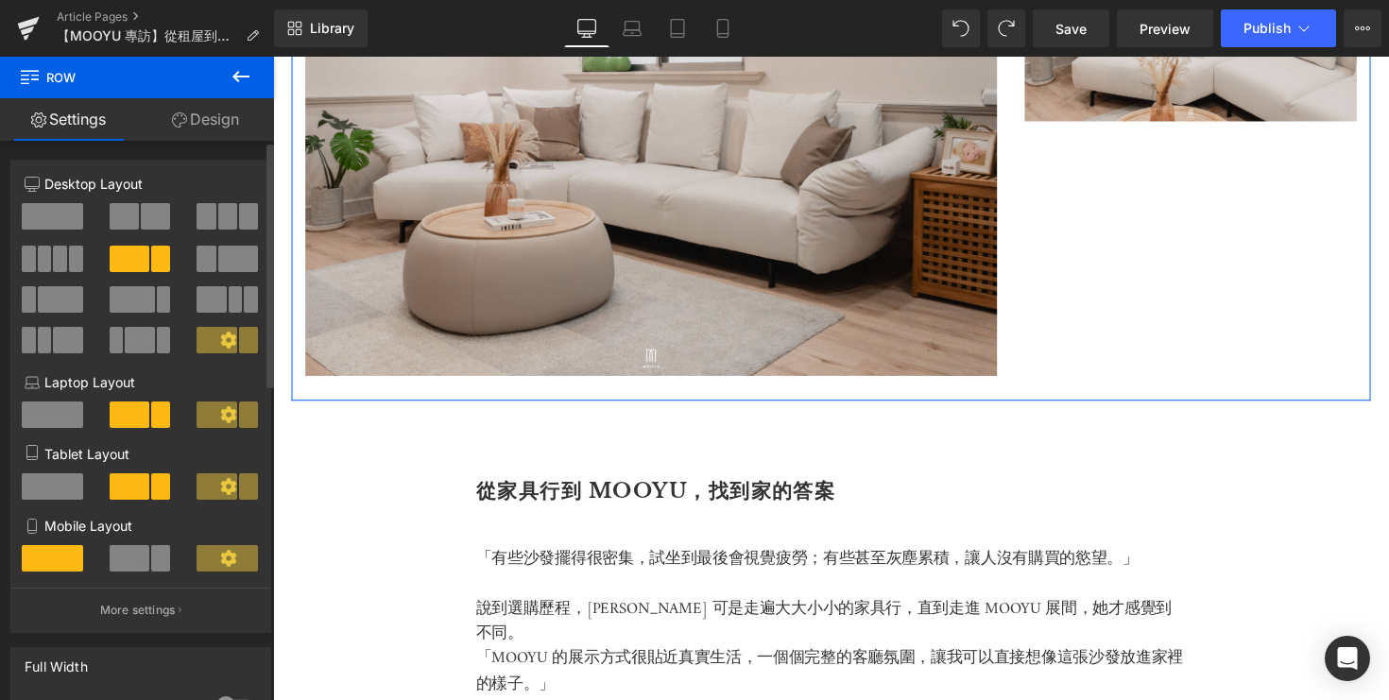
click at [146, 212] on span at bounding box center [155, 216] width 29 height 26
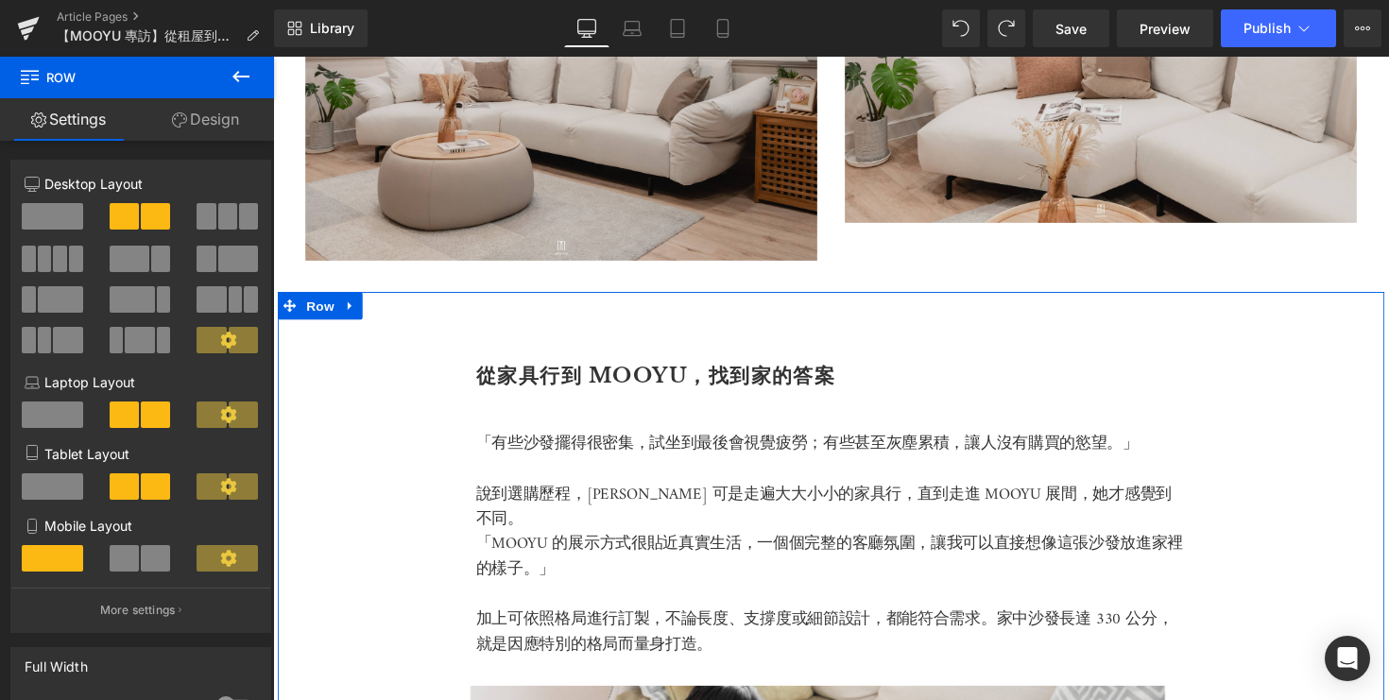
scroll to position [2594, 0]
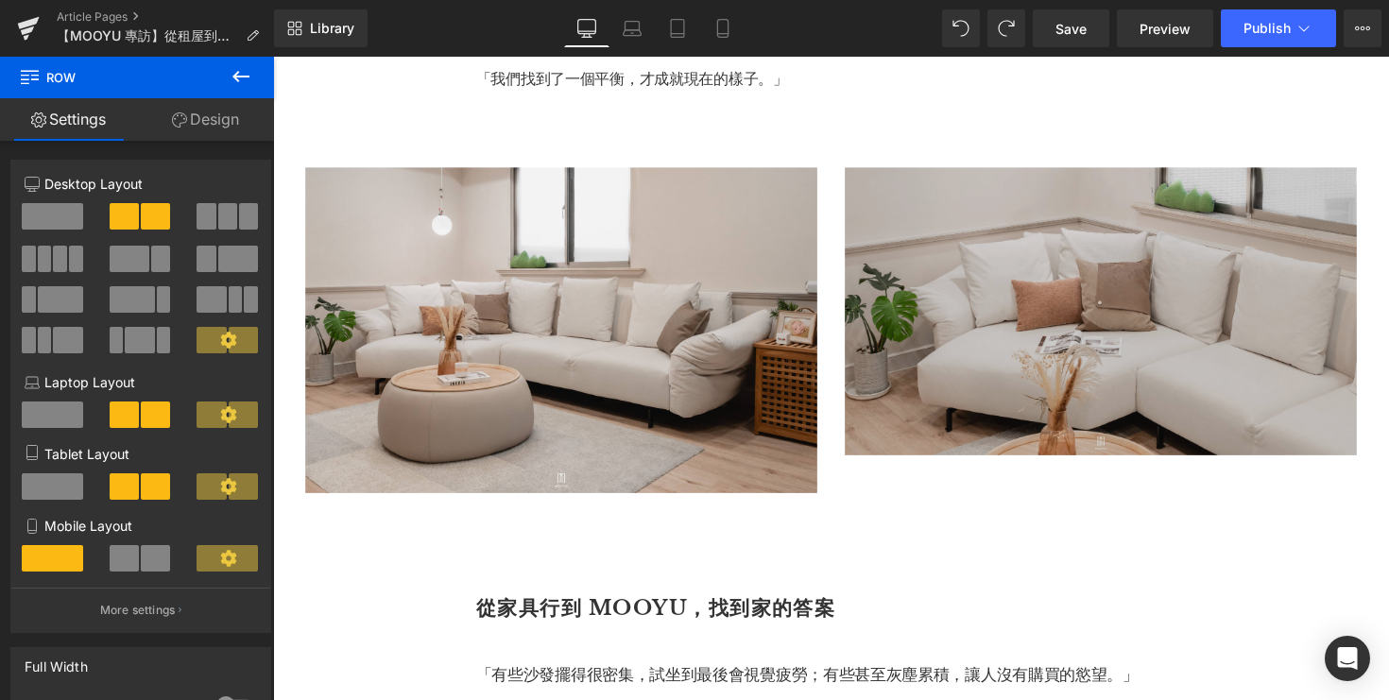
click at [1021, 436] on img at bounding box center [1121, 317] width 524 height 295
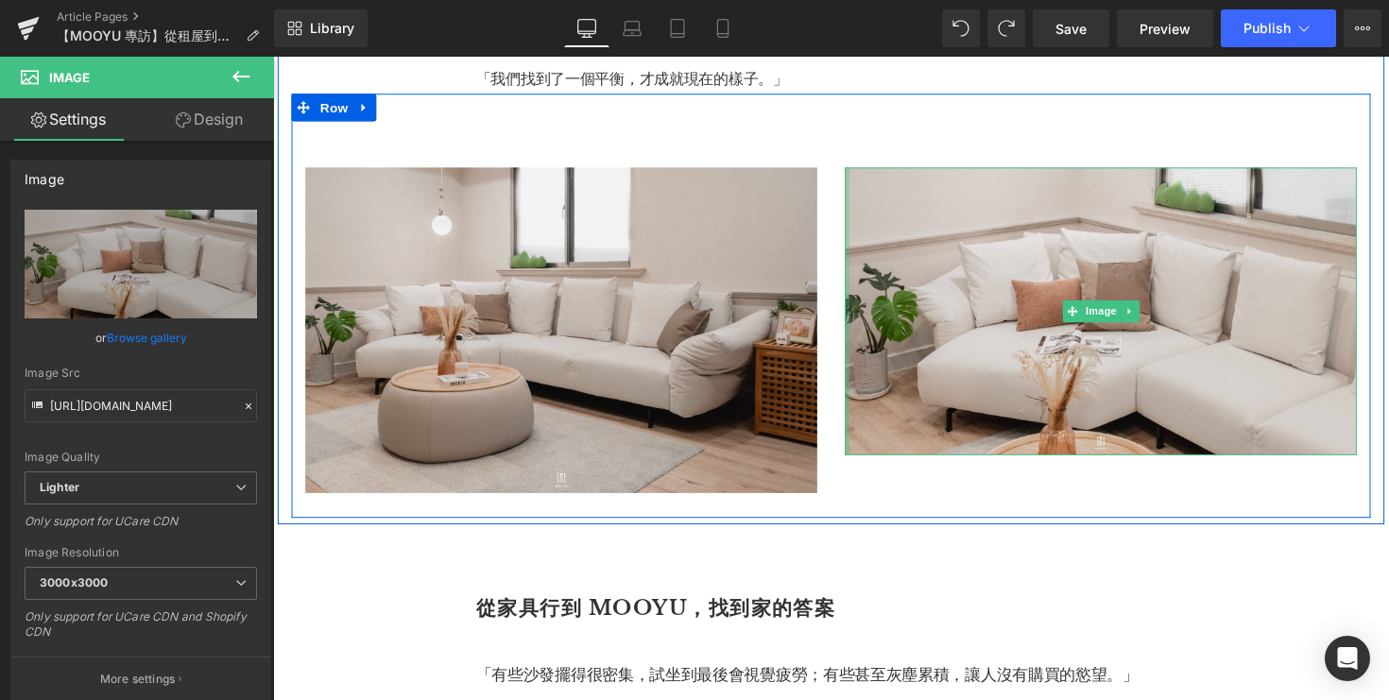
drag, startPoint x: 861, startPoint y: 484, endPoint x: 846, endPoint y: 508, distance: 28.8
click at [845, 509] on div "Image Image Row" at bounding box center [845, 312] width 1106 height 436
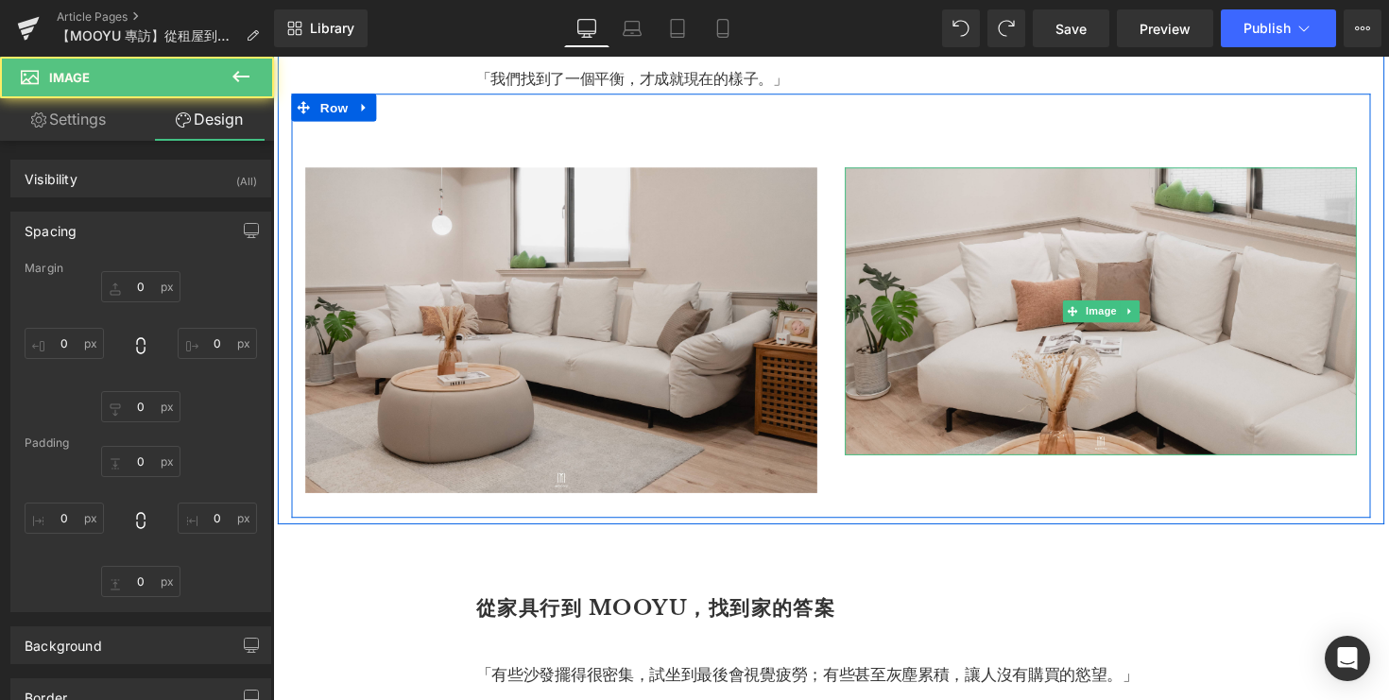
type input "0"
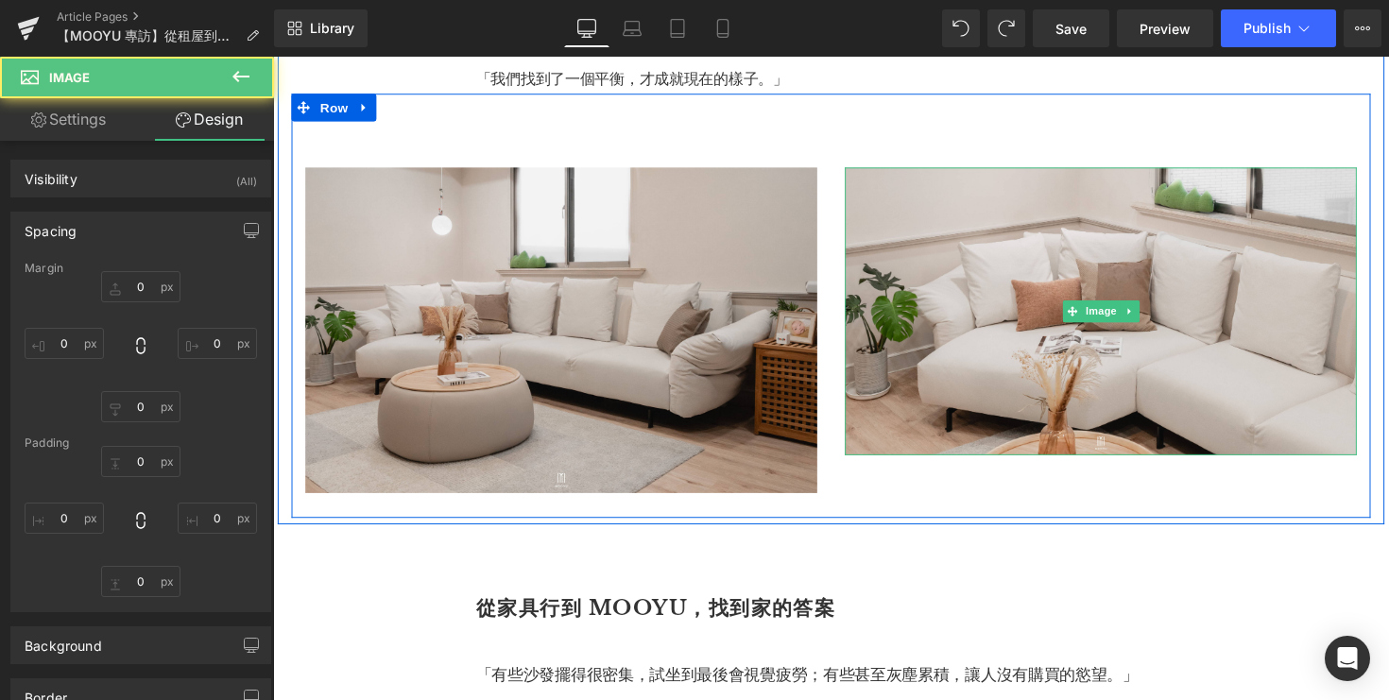
type input "0"
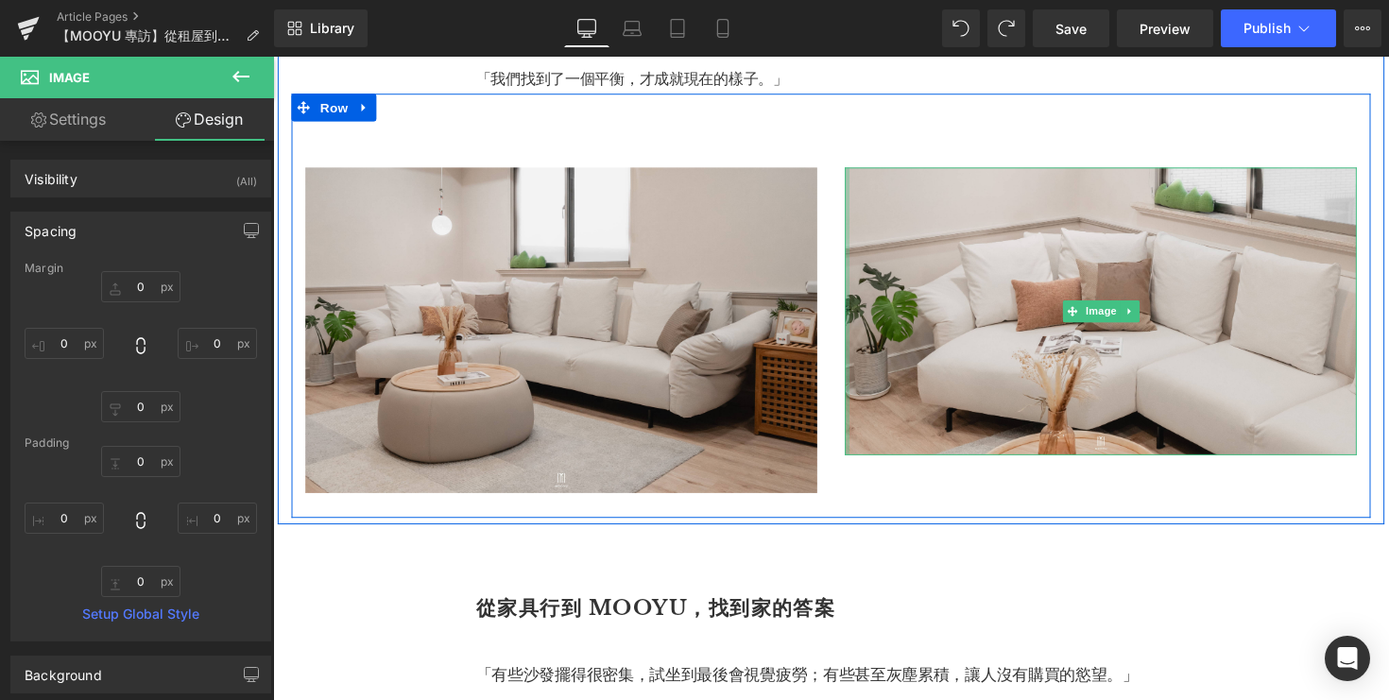
type input "0px"
drag, startPoint x: 859, startPoint y: 483, endPoint x: 845, endPoint y: 520, distance: 39.5
click at [845, 520] on div "Image Image Row" at bounding box center [845, 312] width 1106 height 436
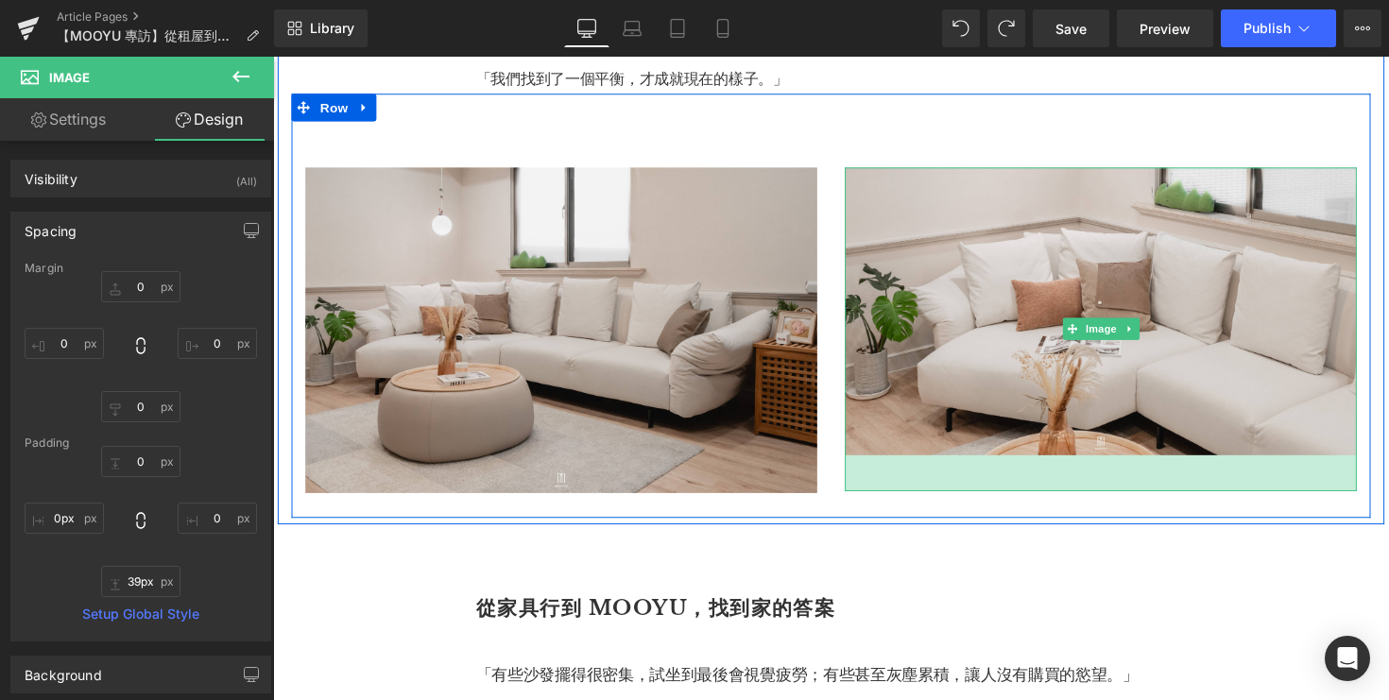
type input "40px"
drag, startPoint x: 1122, startPoint y: 485, endPoint x: 1101, endPoint y: 522, distance: 42.3
click at [1101, 503] on div "40px" at bounding box center [1121, 484] width 524 height 38
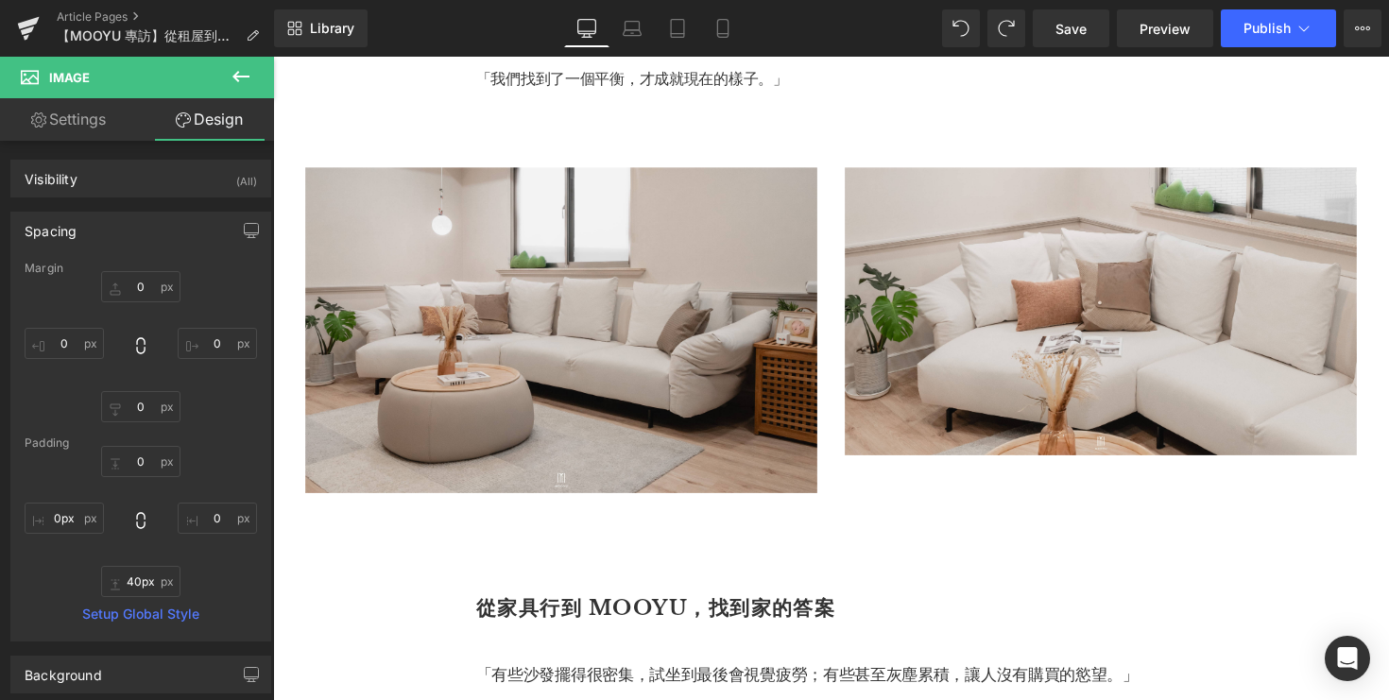
click at [273, 57] on div at bounding box center [273, 57] width 0 height 0
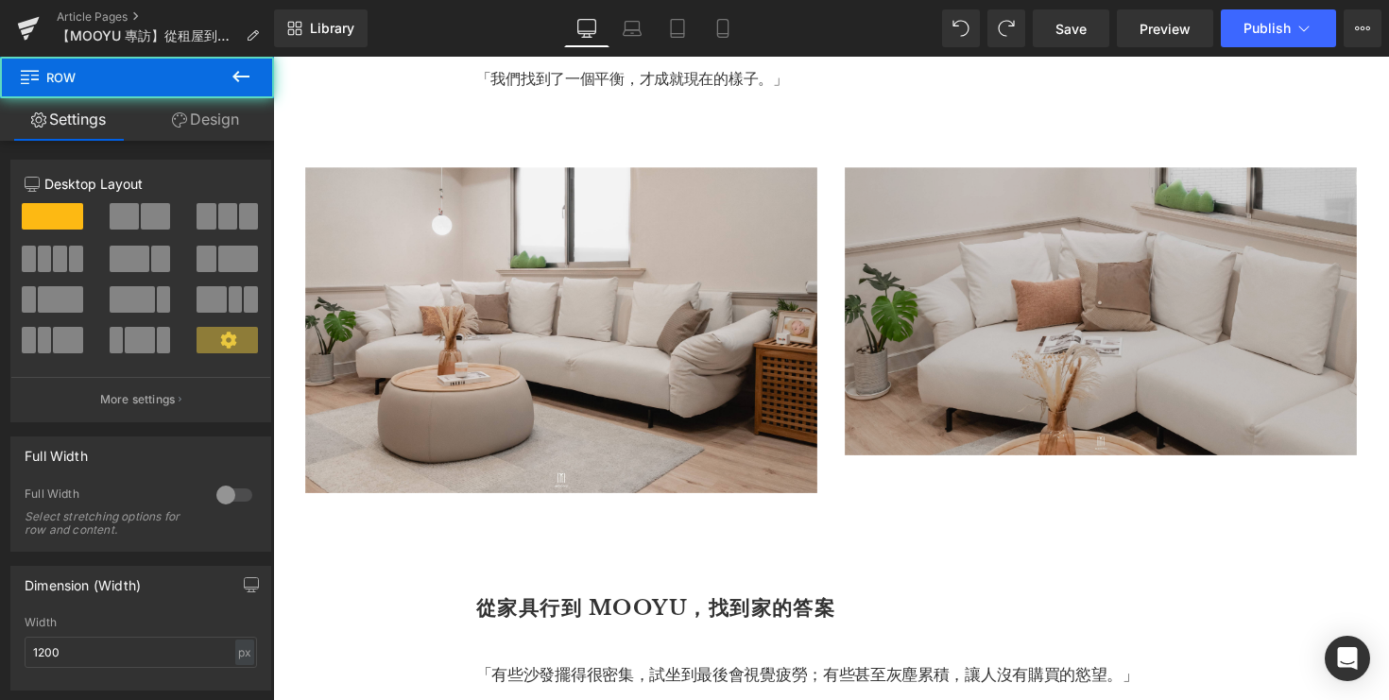
click at [1105, 435] on img at bounding box center [1121, 336] width 524 height 333
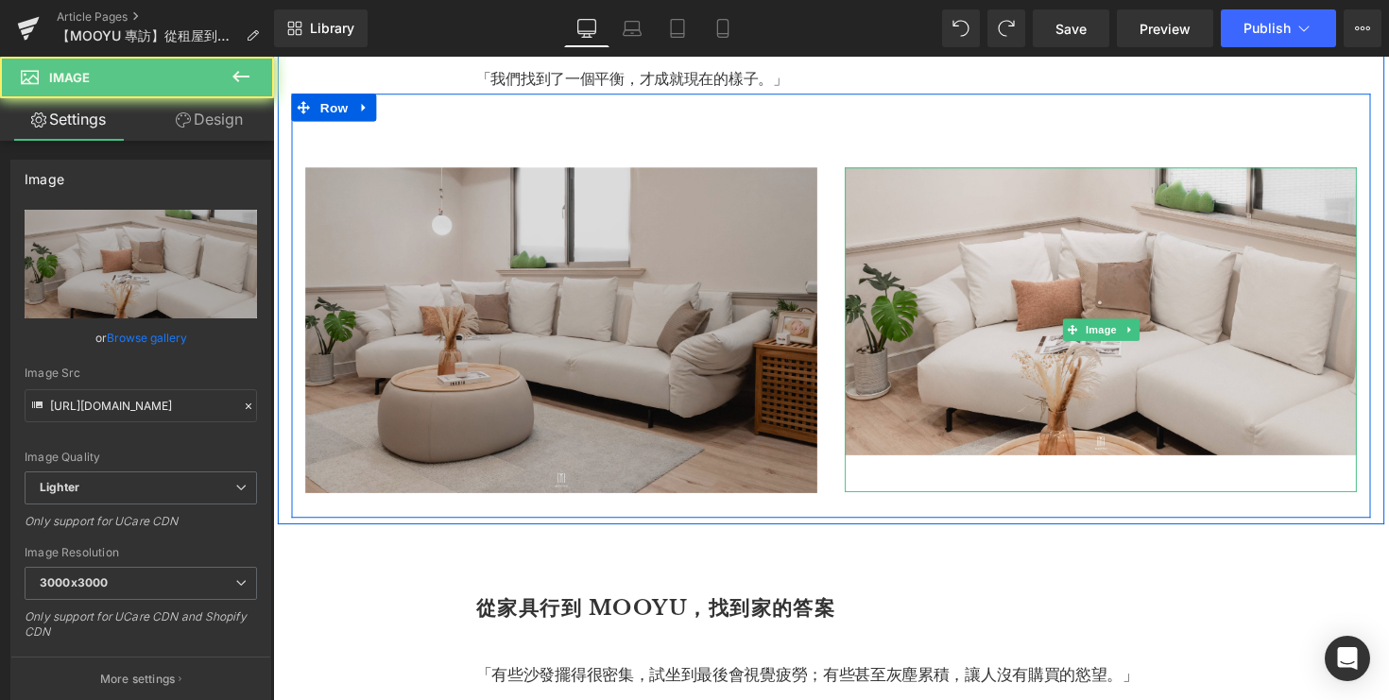
click at [731, 480] on img at bounding box center [568, 337] width 524 height 335
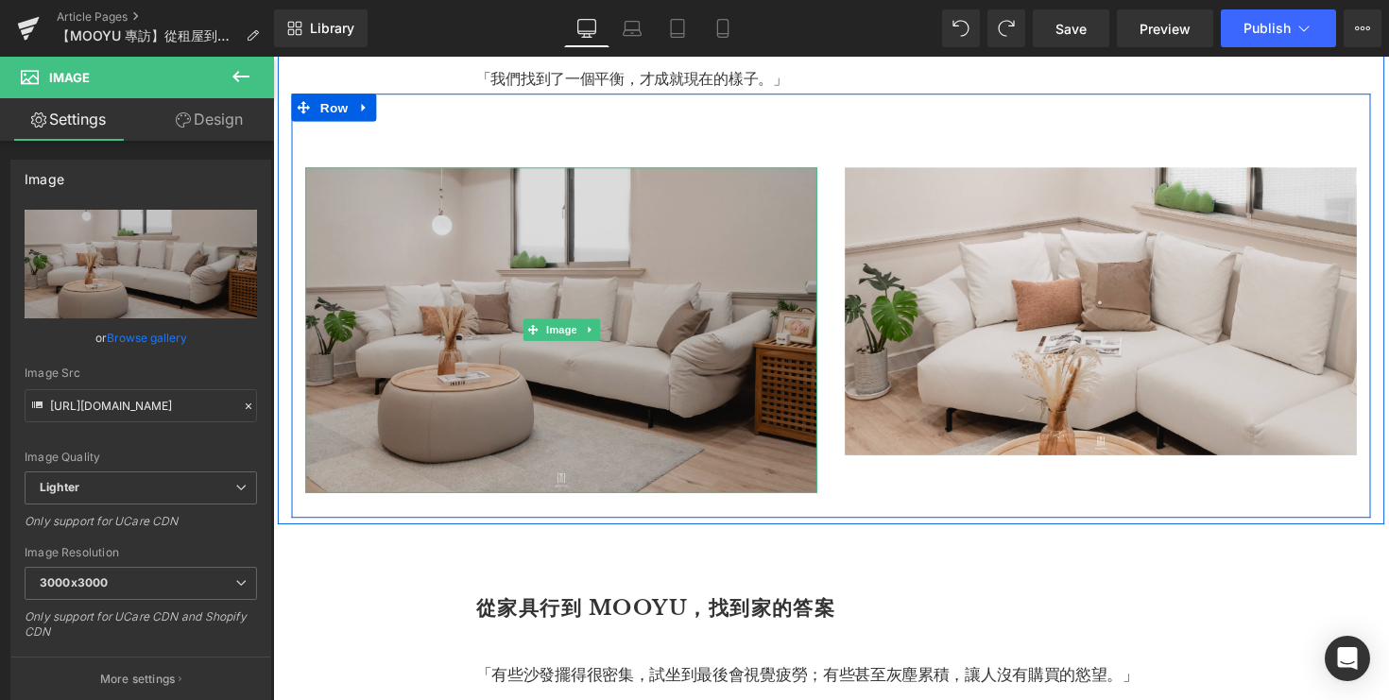
drag, startPoint x: 571, startPoint y: 522, endPoint x: 572, endPoint y: 471, distance: 51.0
click at [572, 471] on div "Image" at bounding box center [568, 337] width 524 height 335
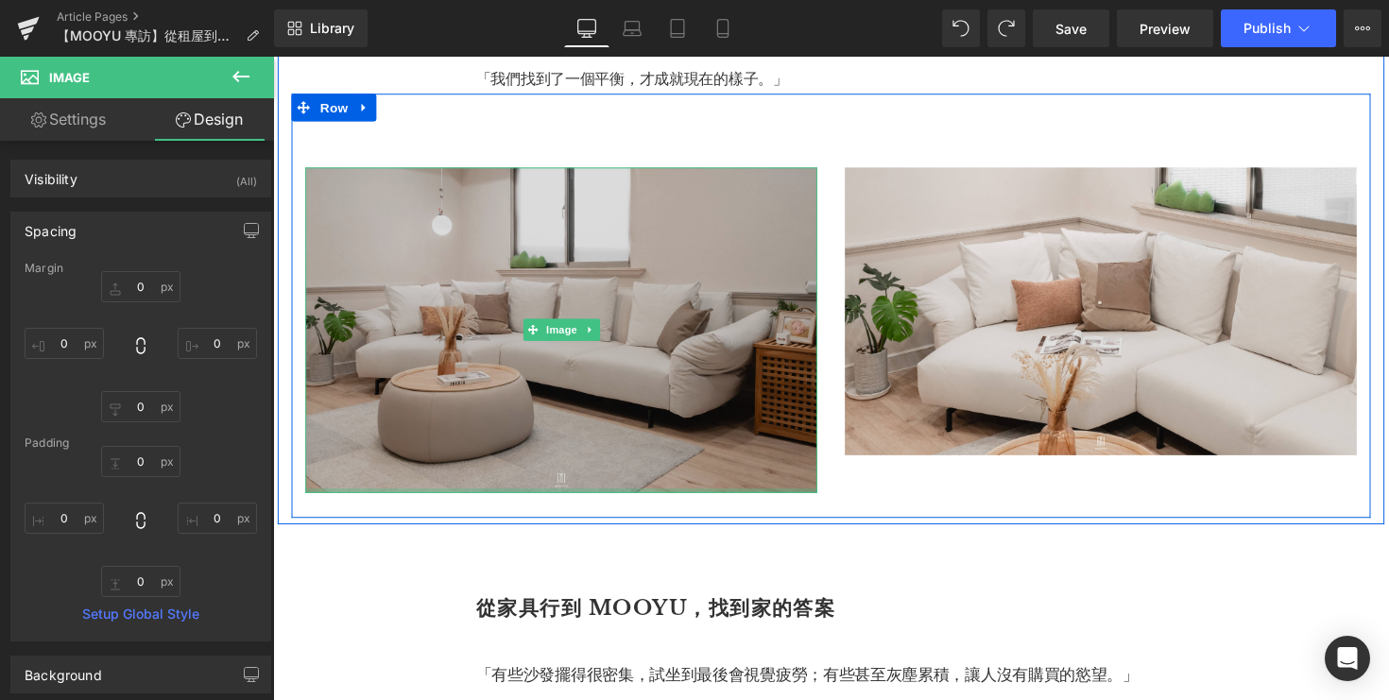
type input "0px"
drag, startPoint x: 571, startPoint y: 521, endPoint x: 579, endPoint y: 412, distance: 109.0
click at [579, 412] on div "Image" at bounding box center [568, 337] width 524 height 335
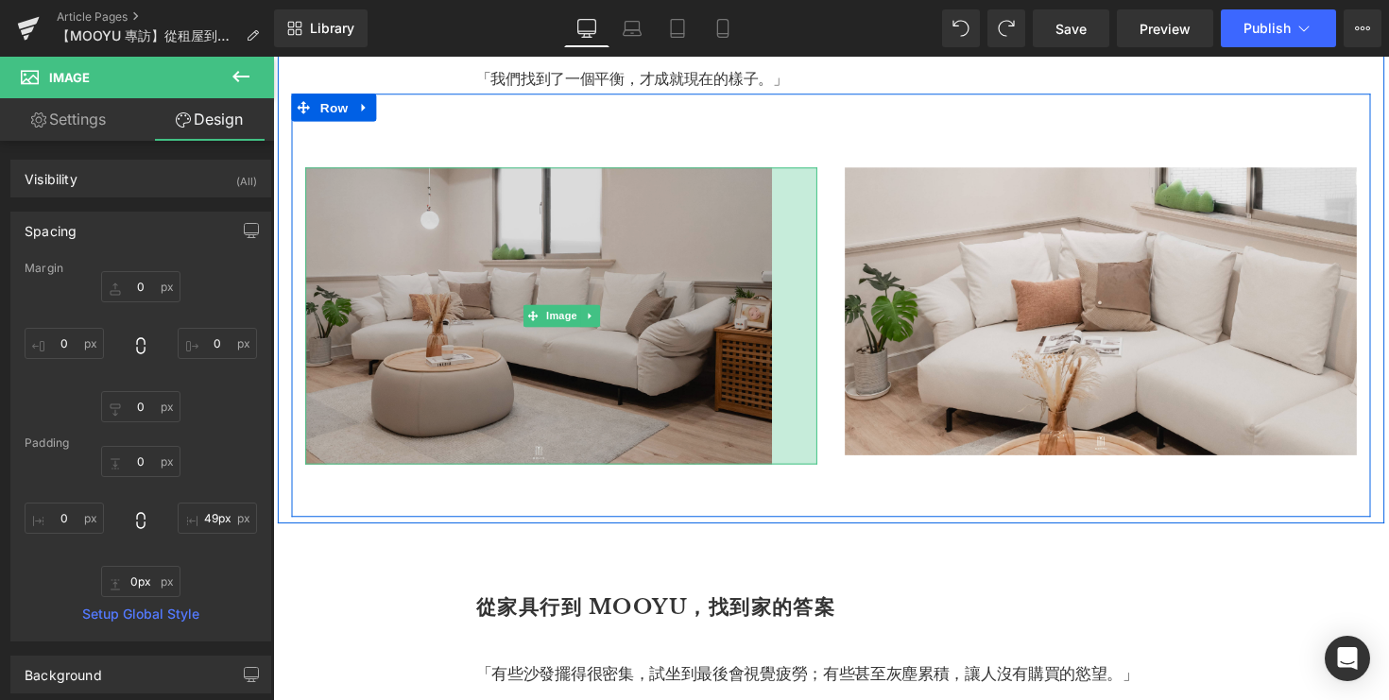
type input "50px"
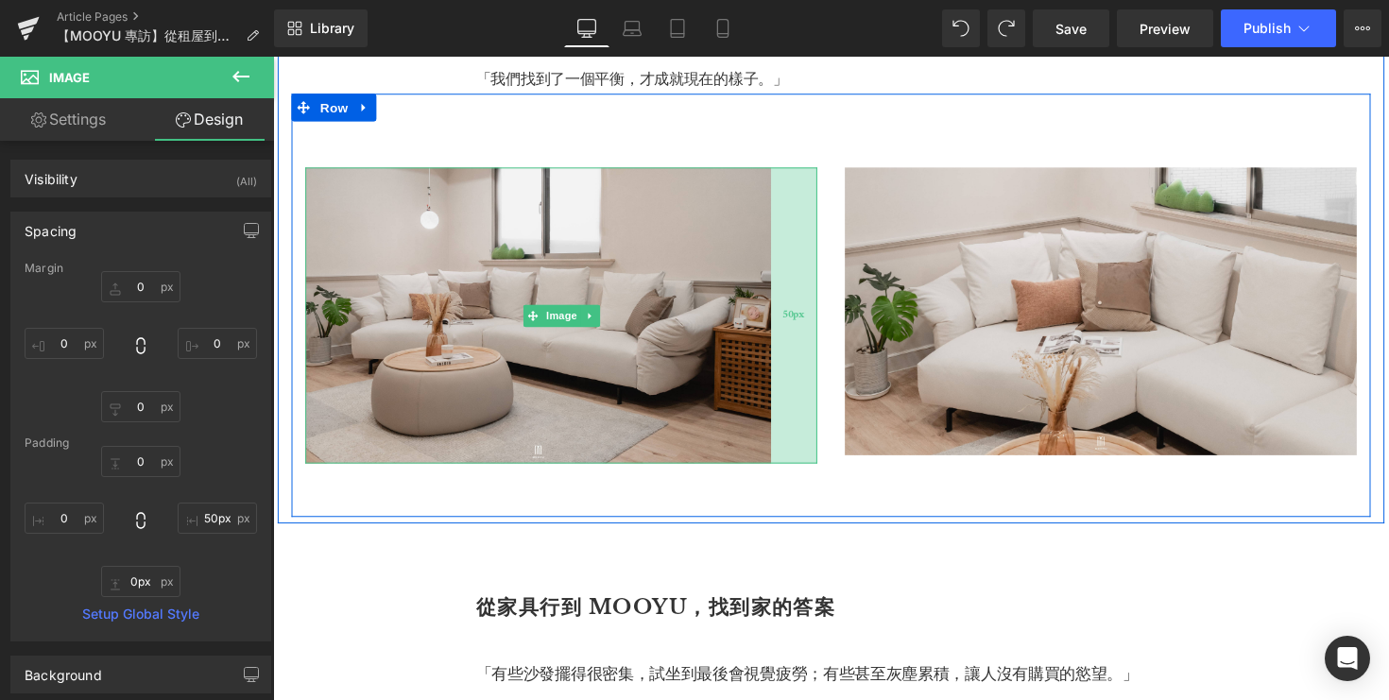
drag, startPoint x: 830, startPoint y: 521, endPoint x: 782, endPoint y: 483, distance: 60.5
click at [783, 474] on div "50px" at bounding box center [806, 322] width 47 height 304
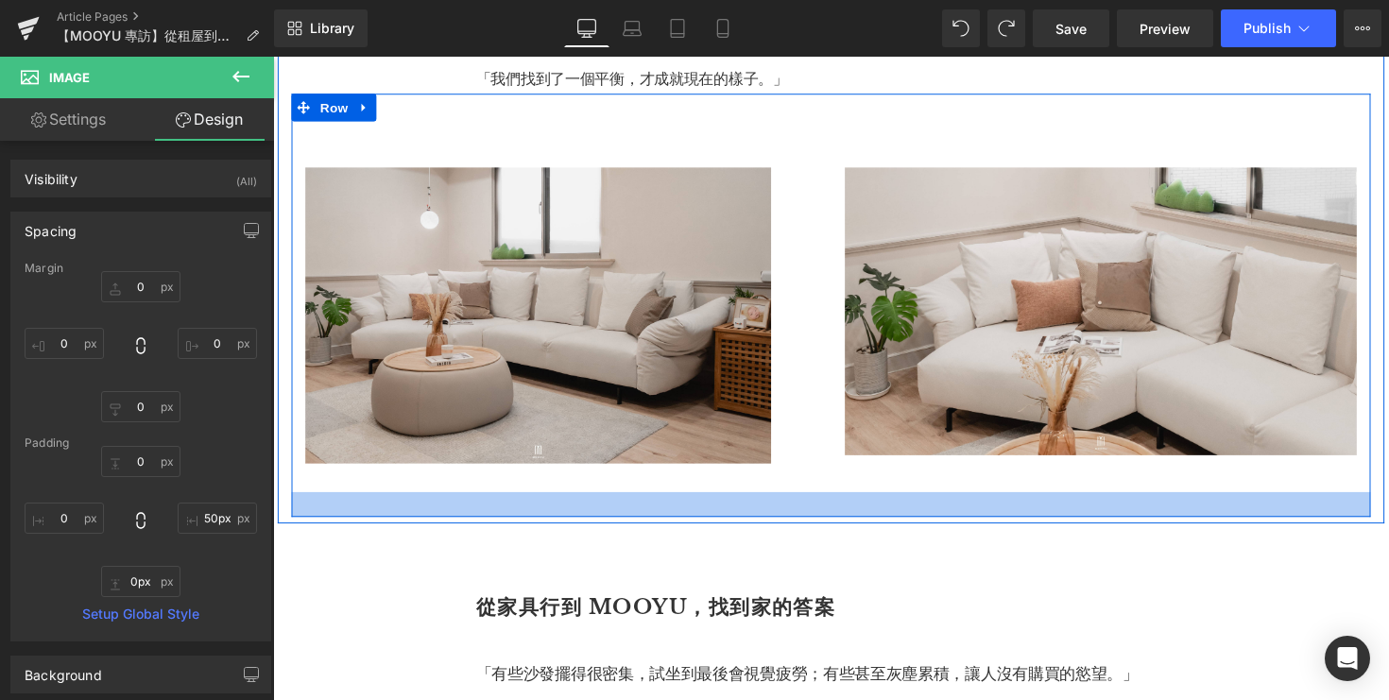
click at [946, 528] on div at bounding box center [845, 516] width 1106 height 26
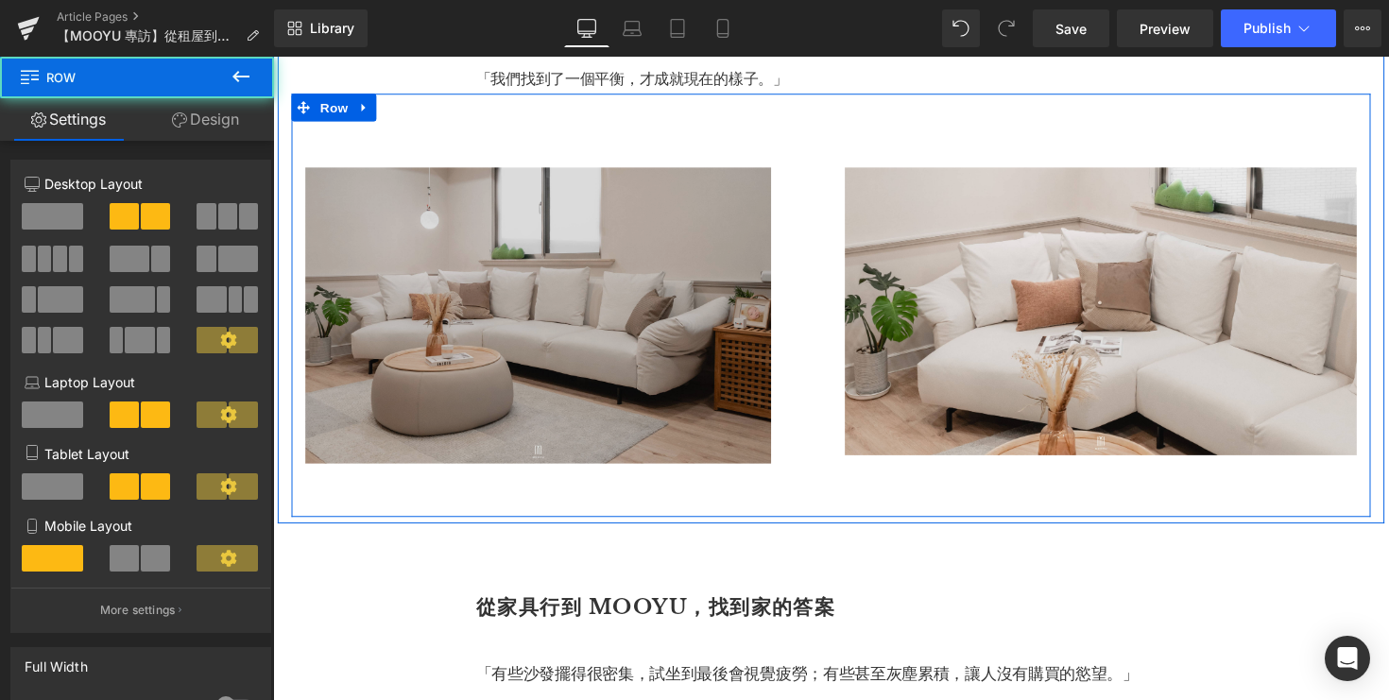
click at [721, 474] on img at bounding box center [568, 322] width 524 height 304
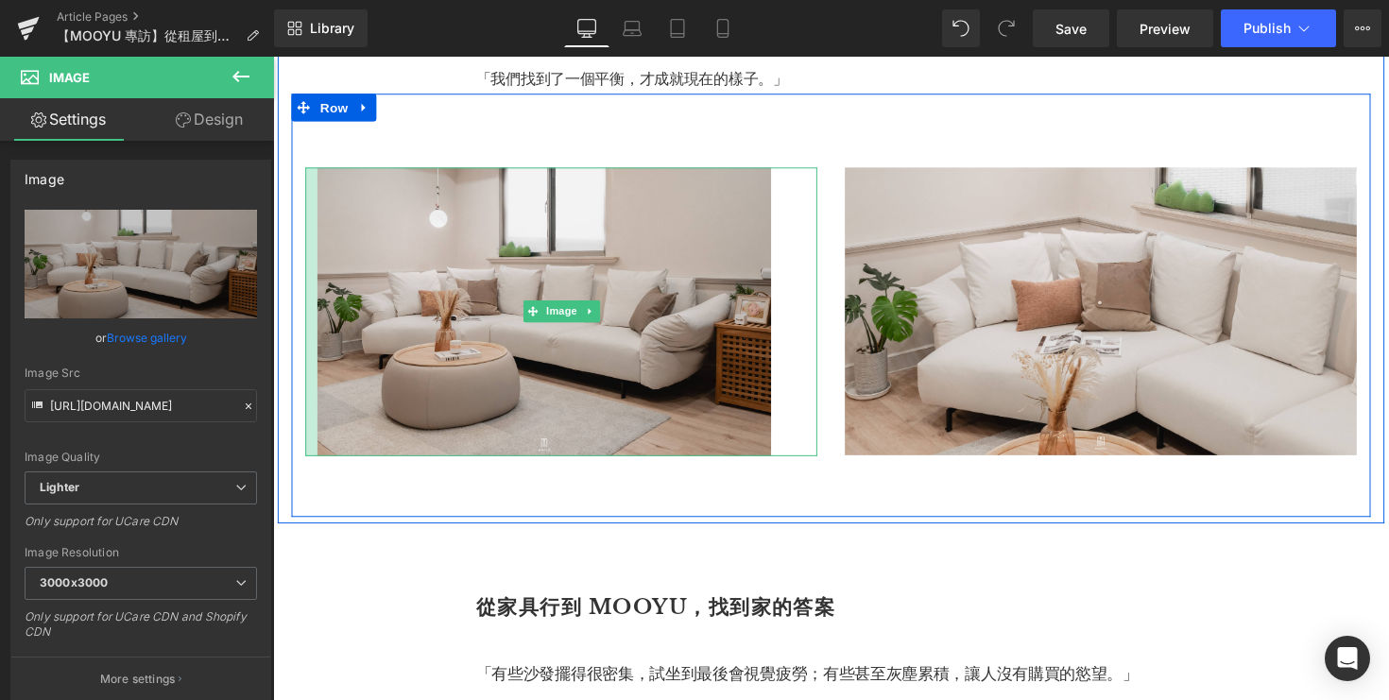
drag, startPoint x: 307, startPoint y: 489, endPoint x: 319, endPoint y: 489, distance: 12.3
click at [319, 489] on div "Image 50px Image 40px Row" at bounding box center [845, 311] width 1106 height 434
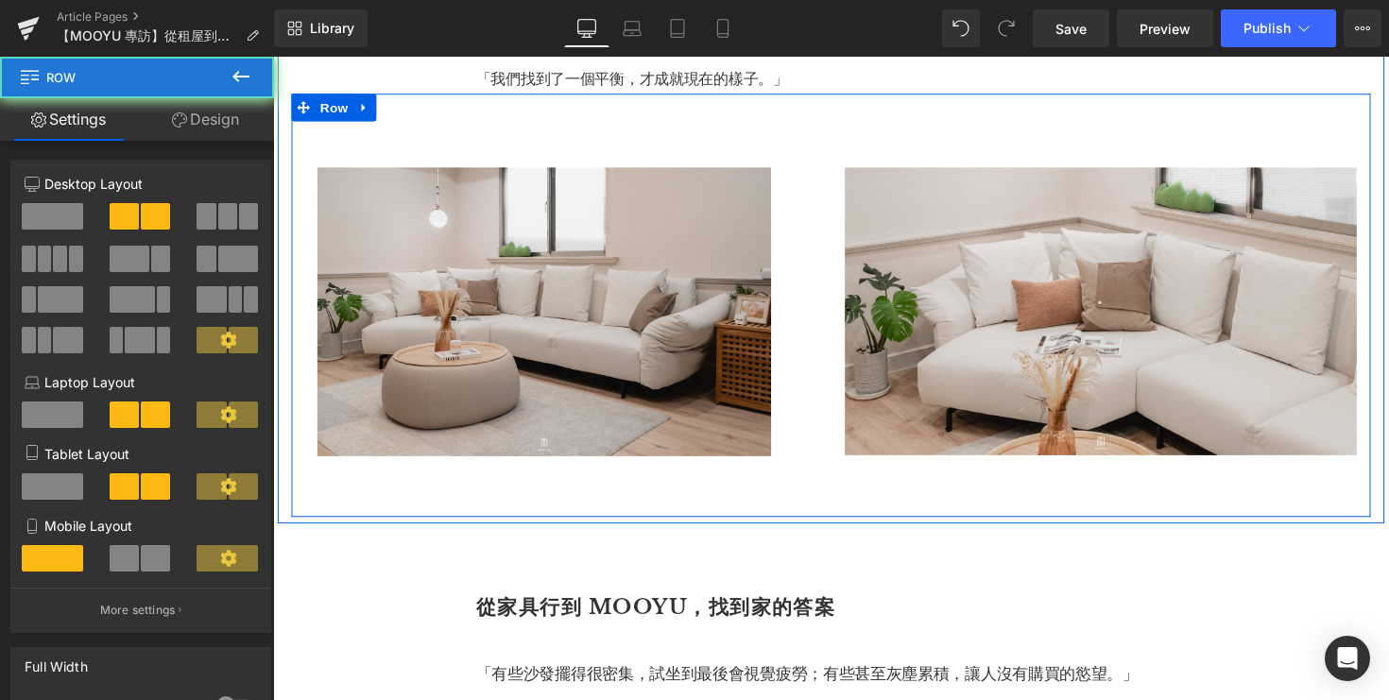
click at [816, 514] on div "Image 50px Image 40px Row" at bounding box center [845, 311] width 1106 height 434
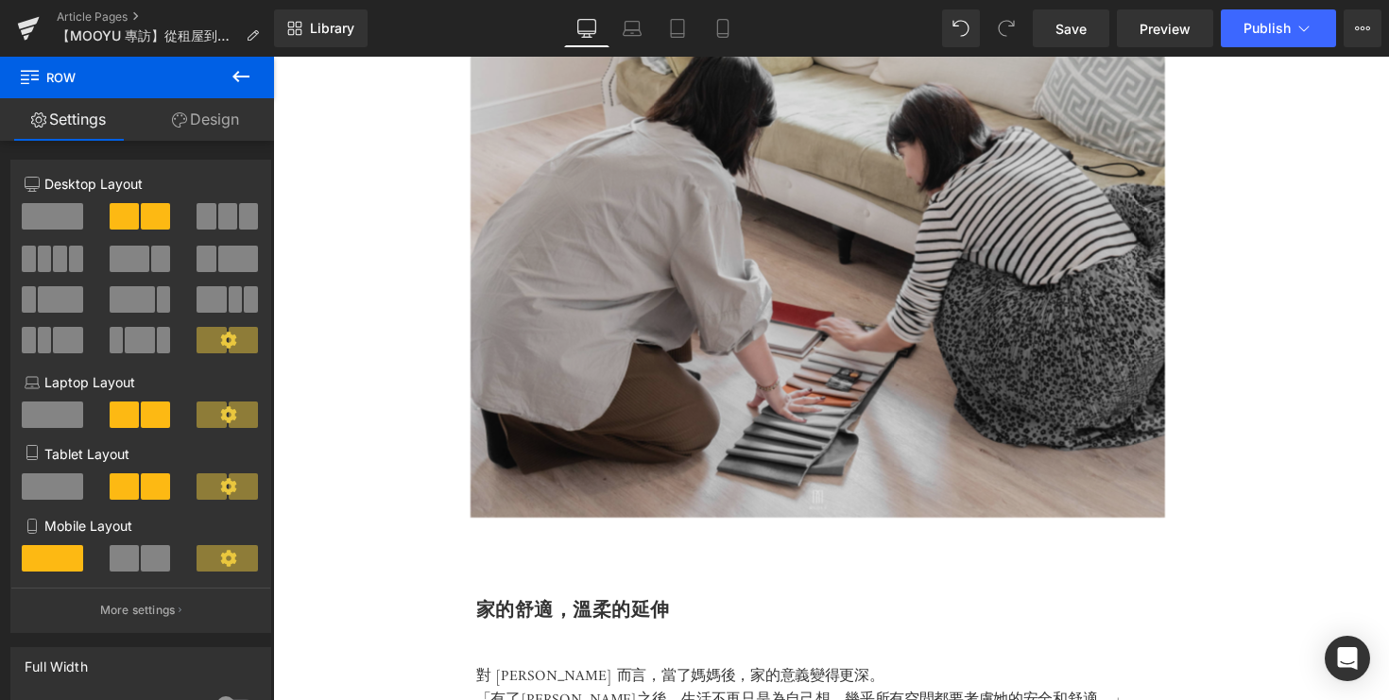
scroll to position [3491, 0]
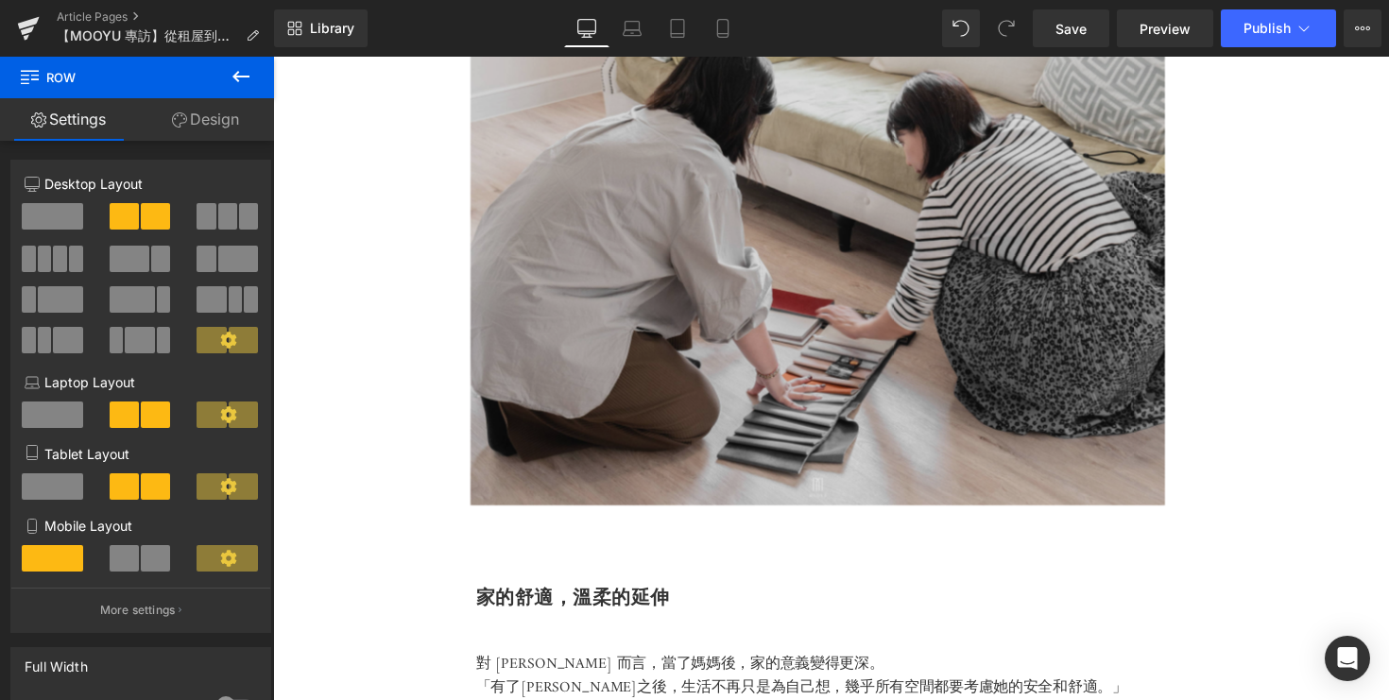
click at [801, 180] on img at bounding box center [844, 279] width 1077 height 474
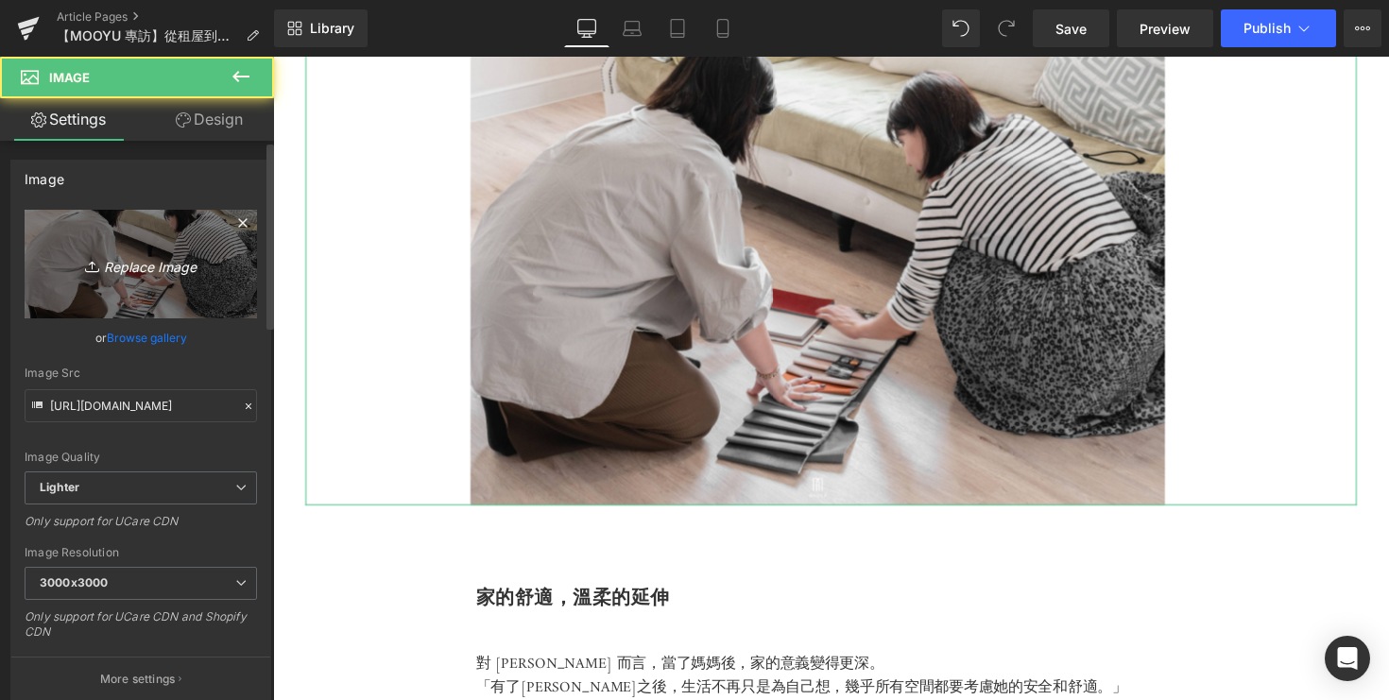
click at [133, 255] on icon "Replace Image" at bounding box center [140, 264] width 151 height 24
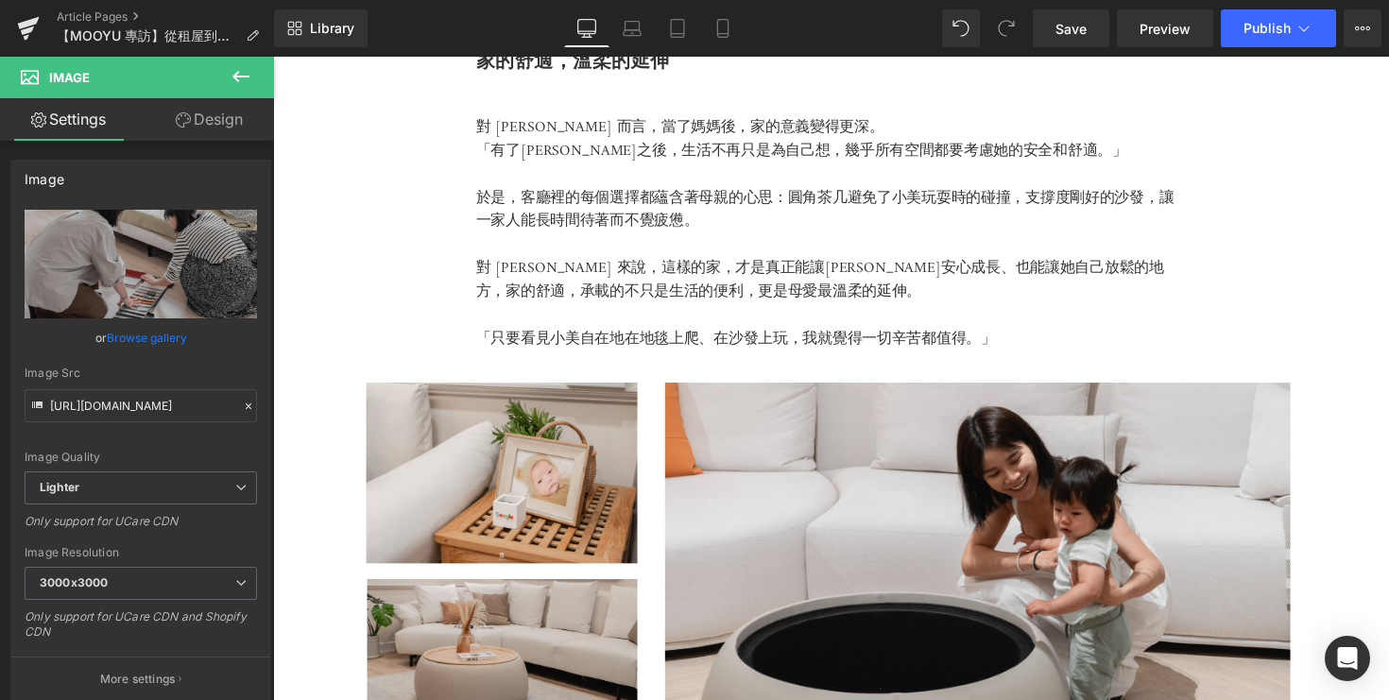
scroll to position [4128, 0]
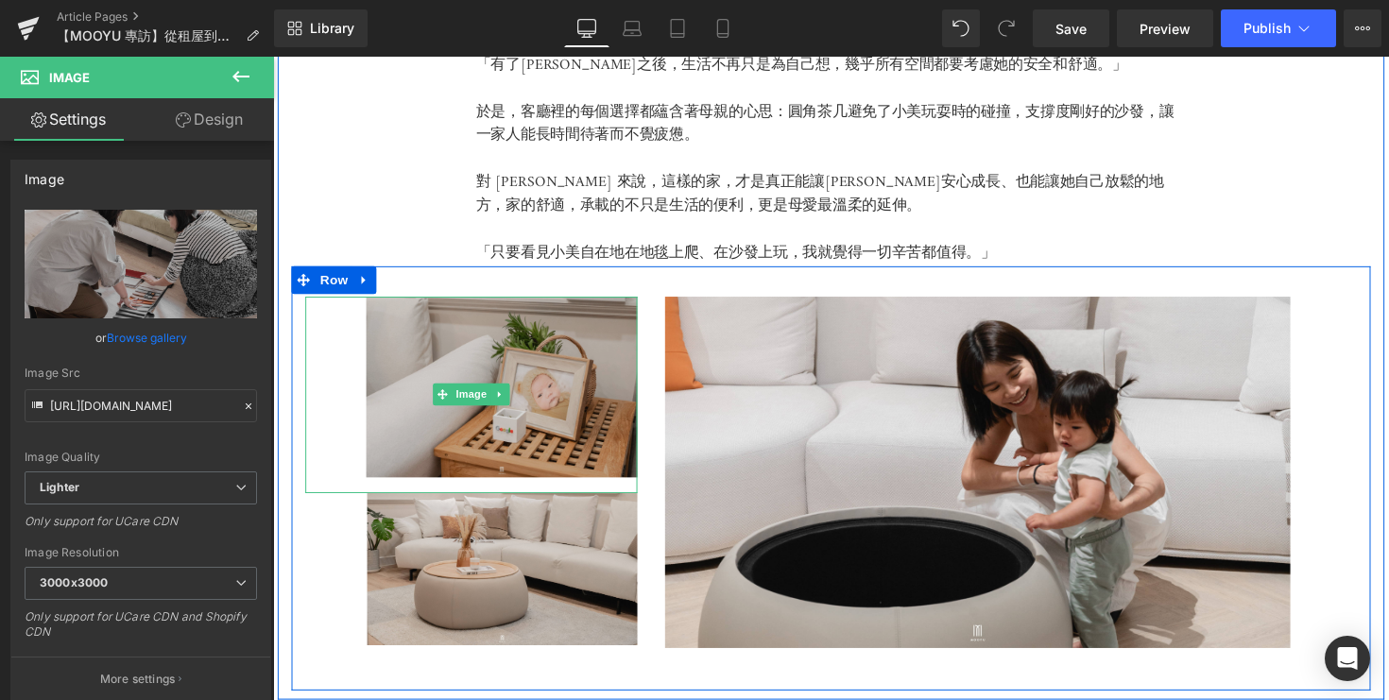
click at [430, 363] on img at bounding box center [476, 402] width 340 height 201
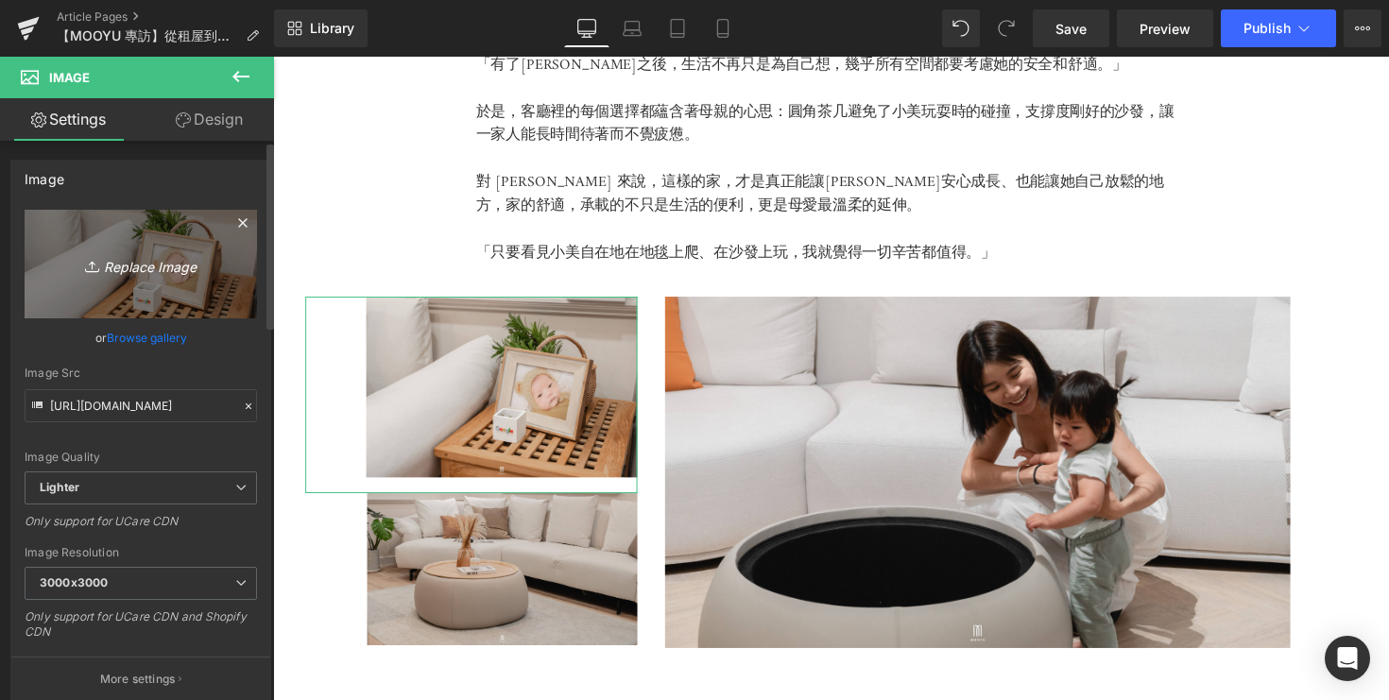
click at [129, 258] on icon "Replace Image" at bounding box center [140, 264] width 151 height 24
type input "C:\fakepath\DSC05268.jpg"
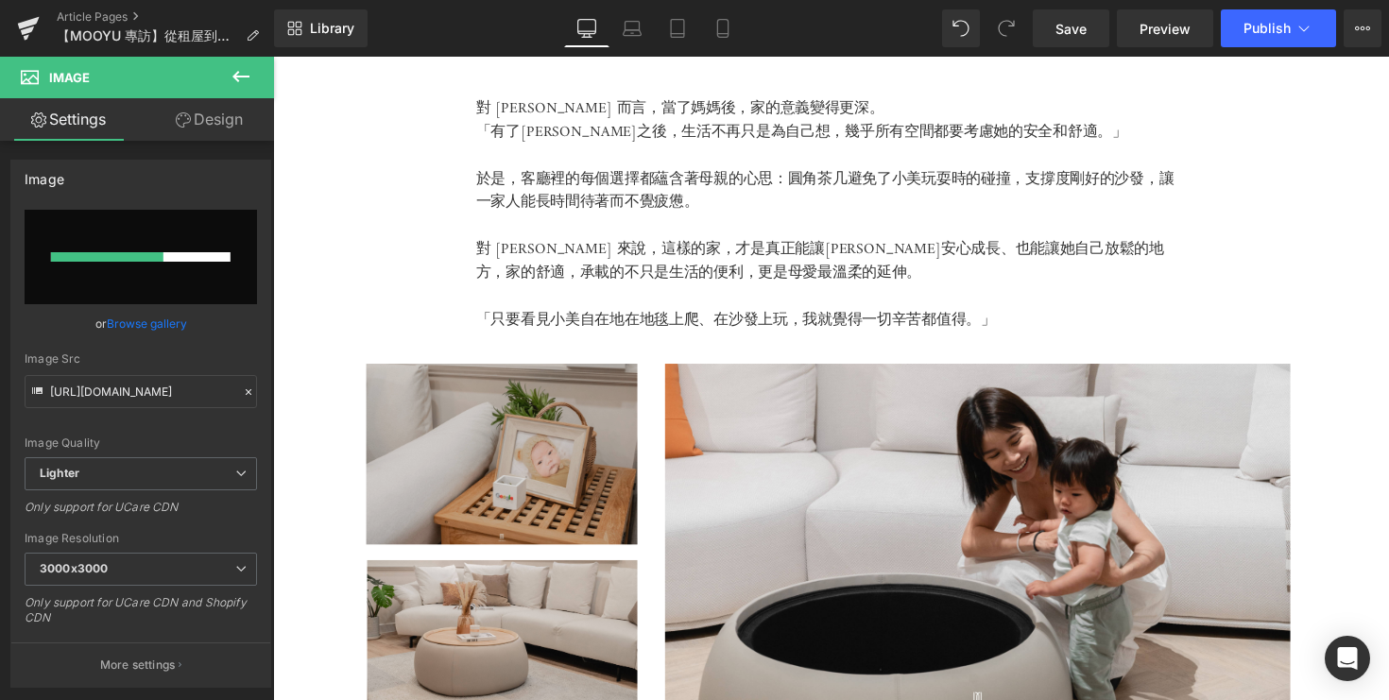
scroll to position [4306, 0]
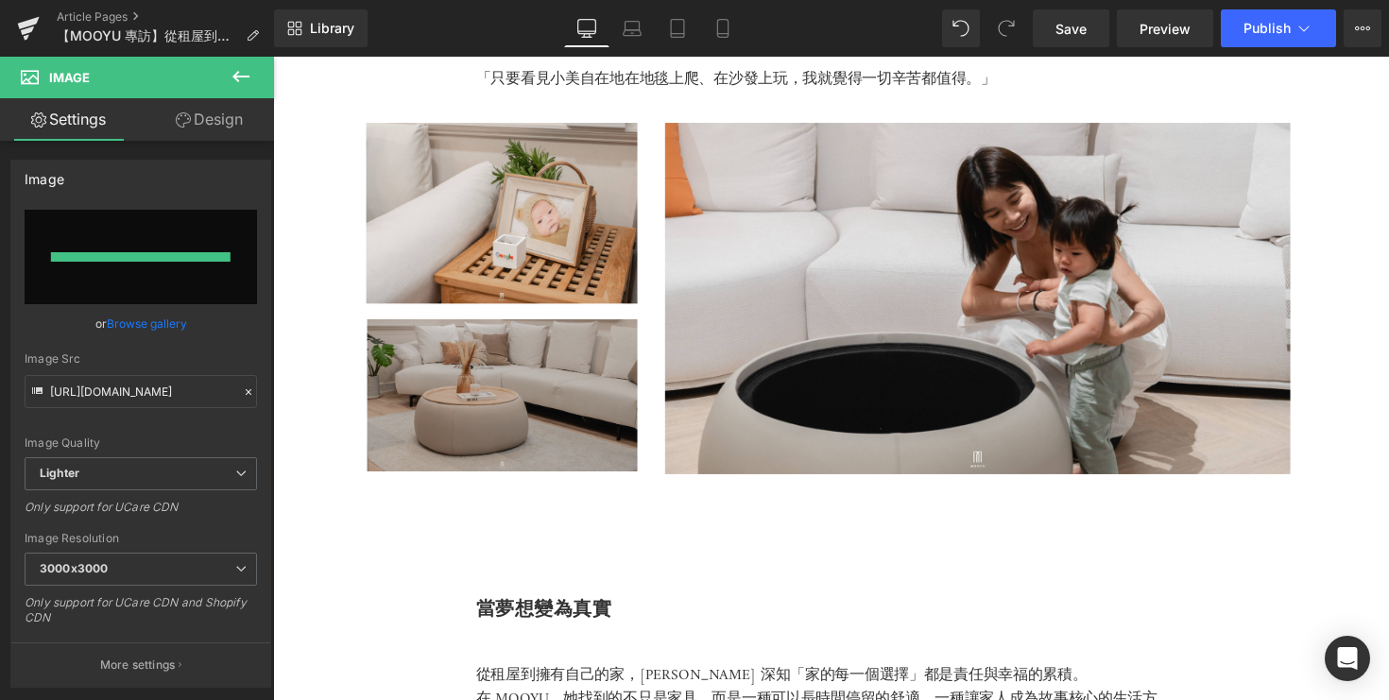
type input "https://ucarecdn.com/bb094a24-f6b3-4e8b-94b9-fb371d833062/-/format/auto/-/previ…"
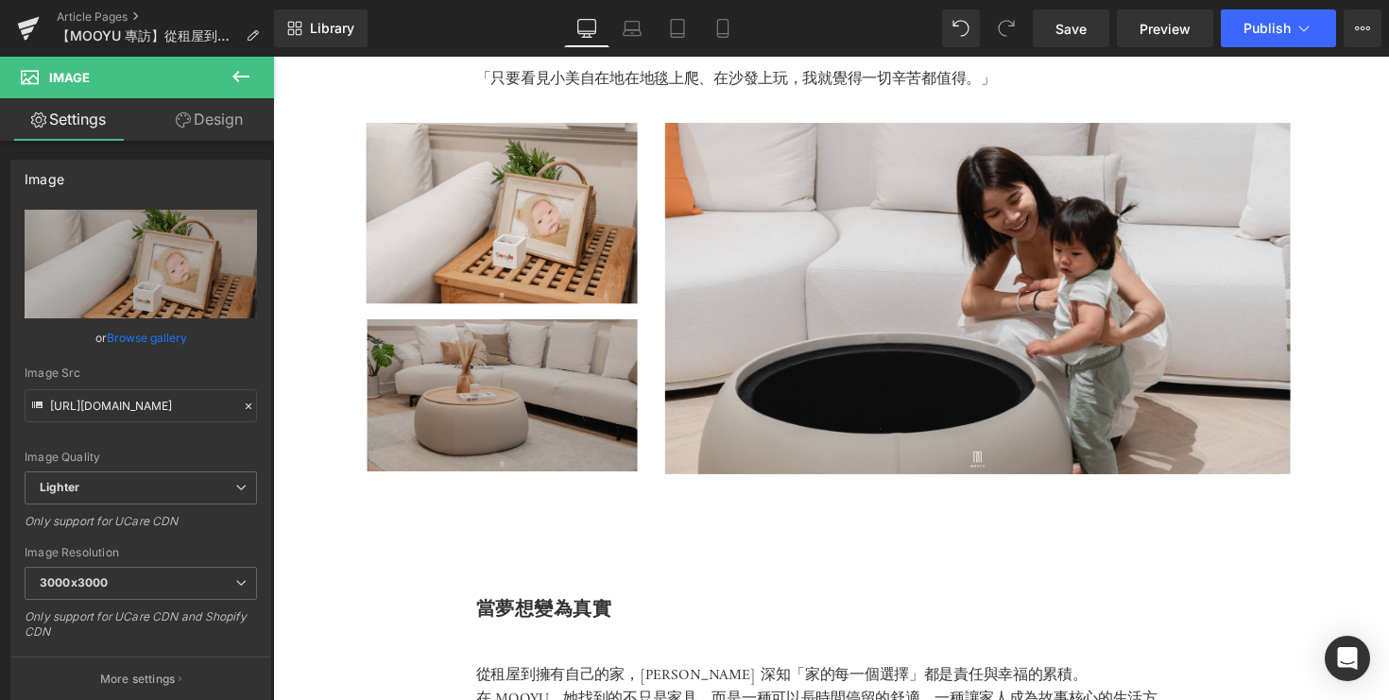
click at [513, 391] on div "Image" at bounding box center [476, 404] width 340 height 156
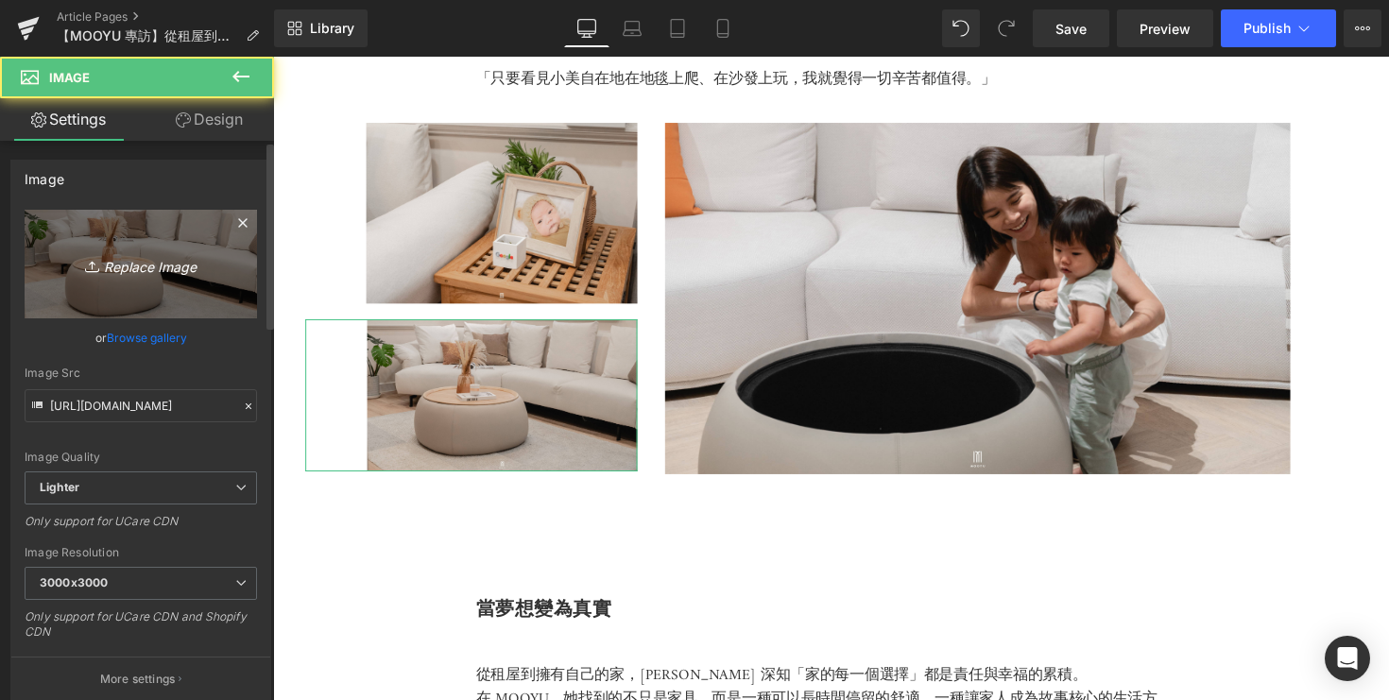
click at [148, 267] on icon "Replace Image" at bounding box center [140, 264] width 151 height 24
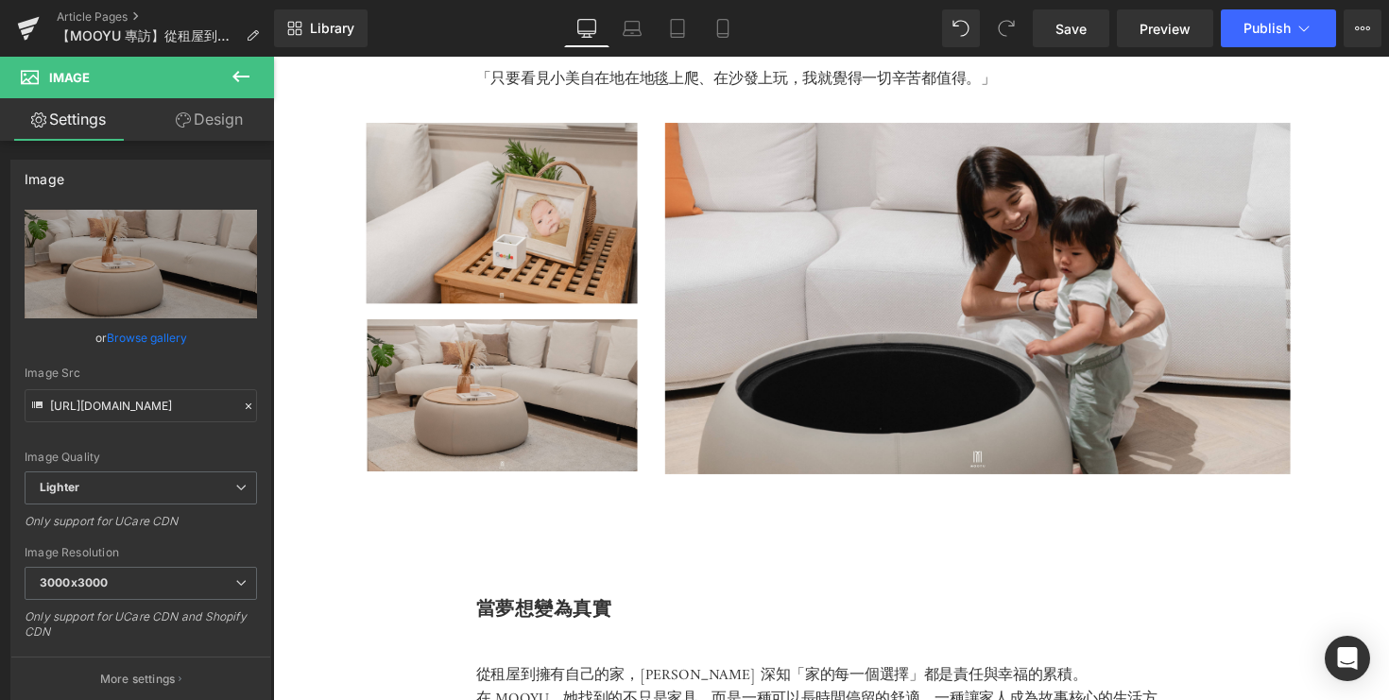
type input "C:\fakepath\DSC05239.jpg"
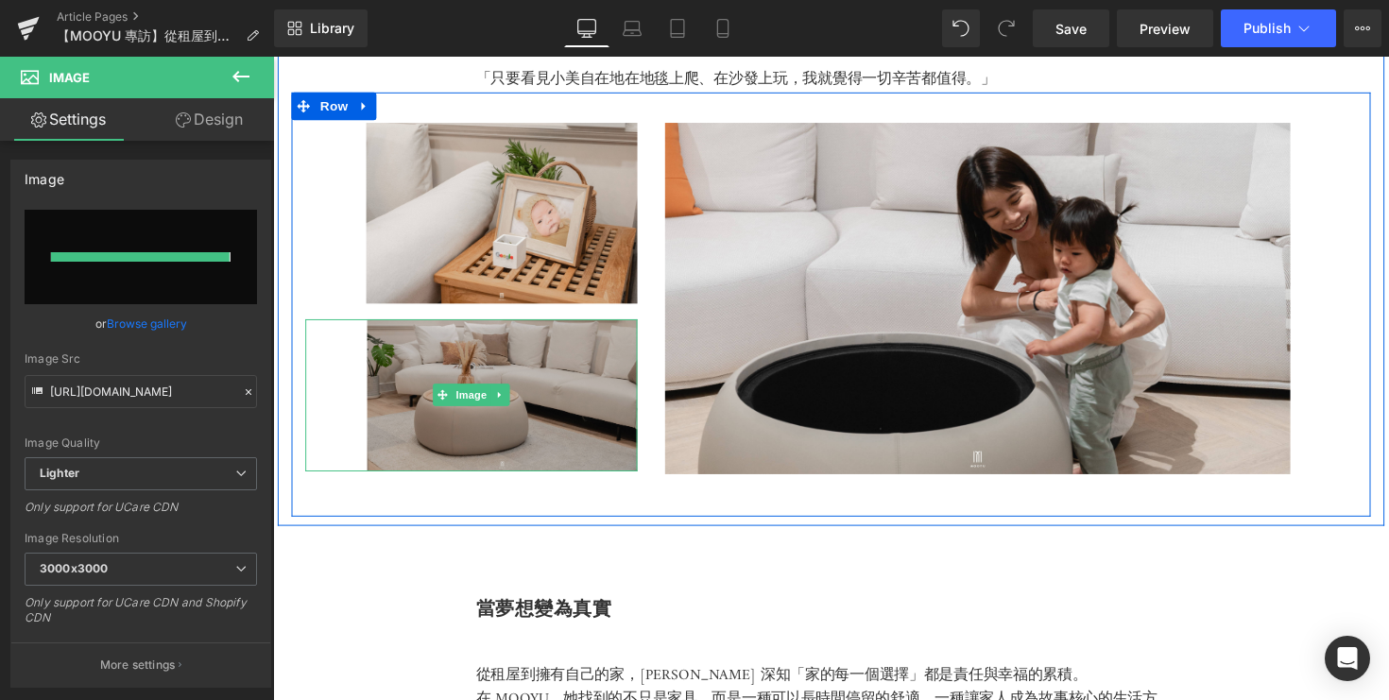
type input "https://ucarecdn.com/1404d8bf-5bf1-433f-a881-d99cf6bc6f7b/-/format/auto/-/previ…"
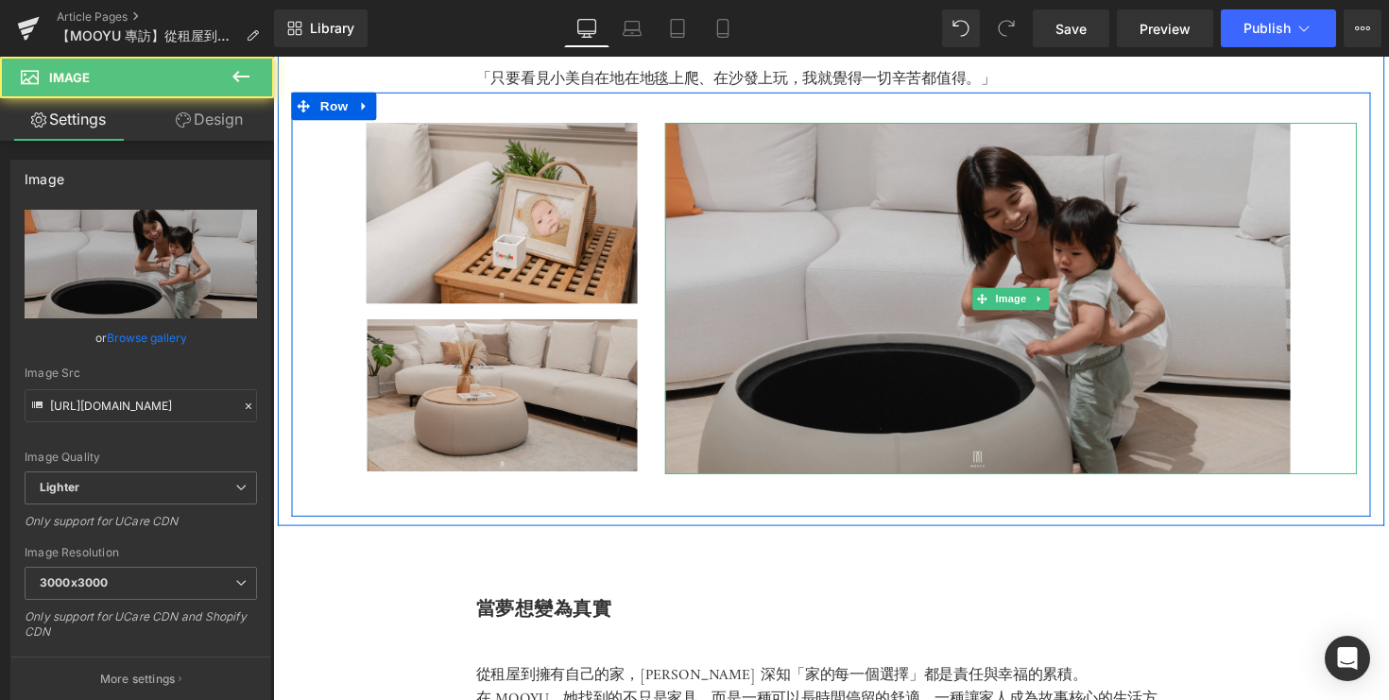
click at [910, 315] on img at bounding box center [1029, 305] width 709 height 360
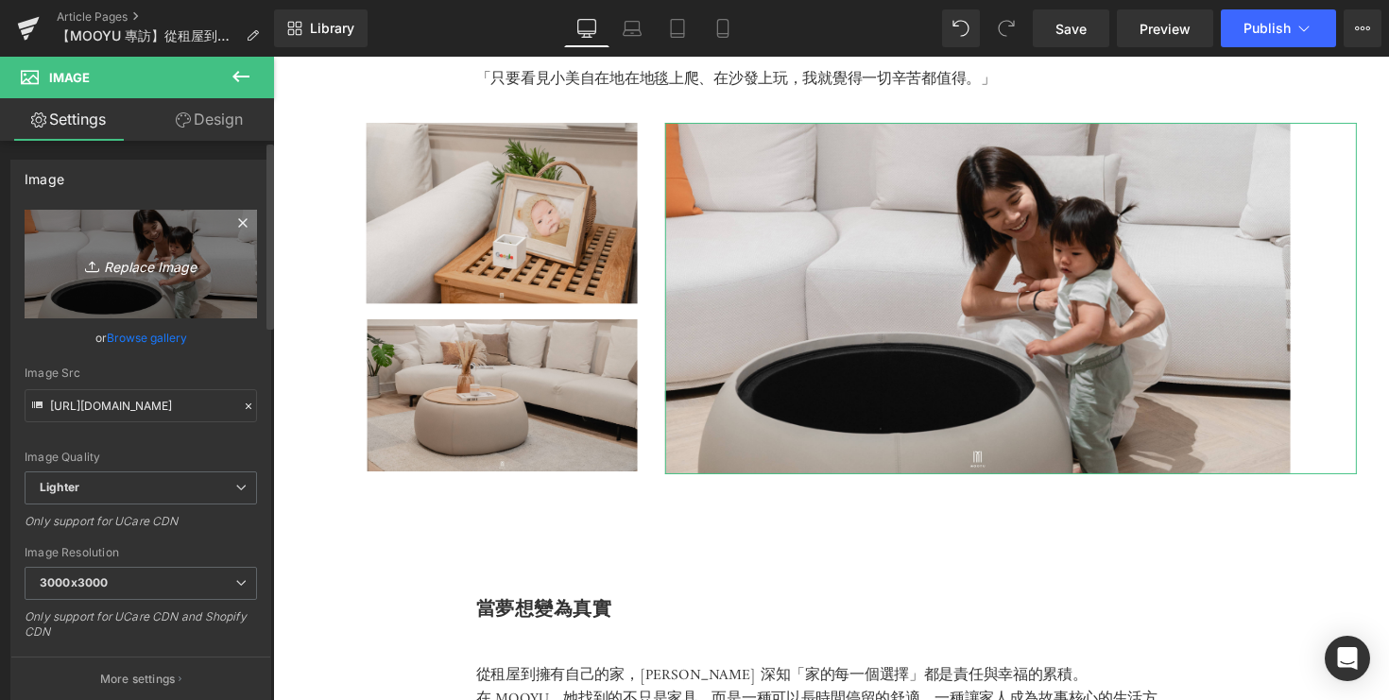
click at [136, 274] on icon "Replace Image" at bounding box center [140, 264] width 151 height 24
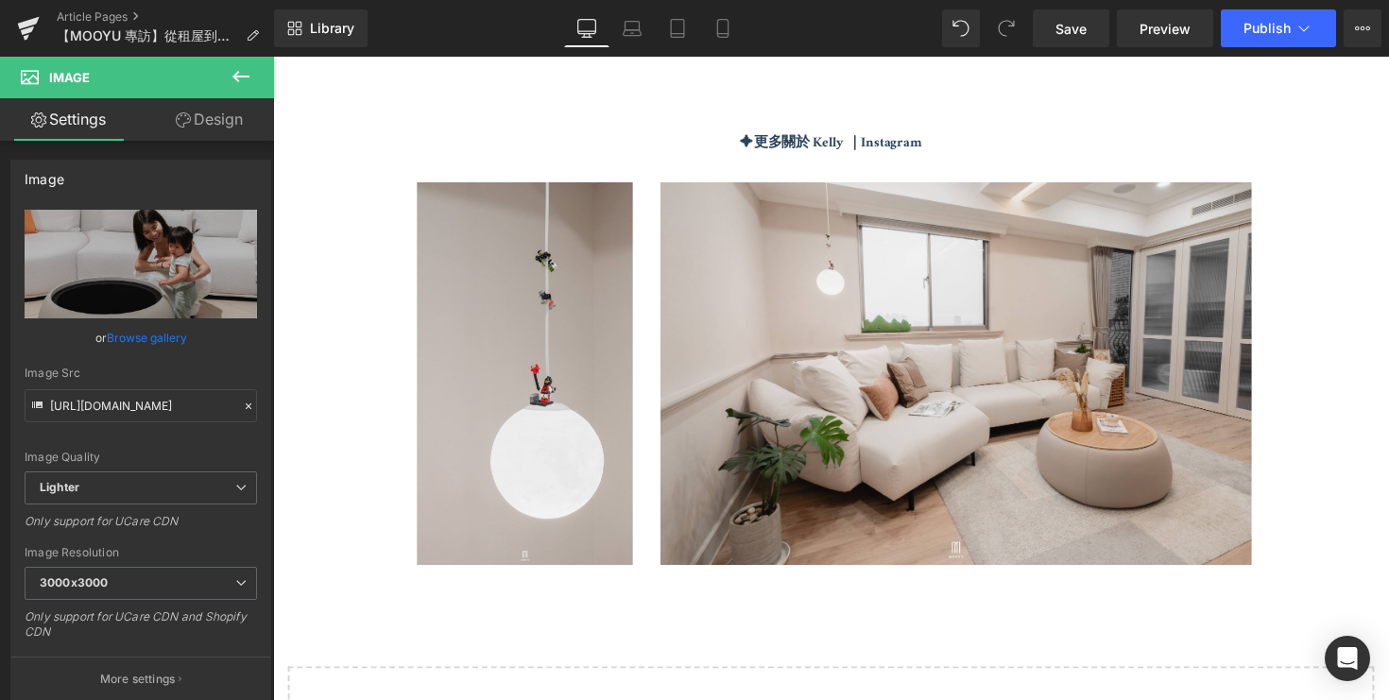
scroll to position [5043, 0]
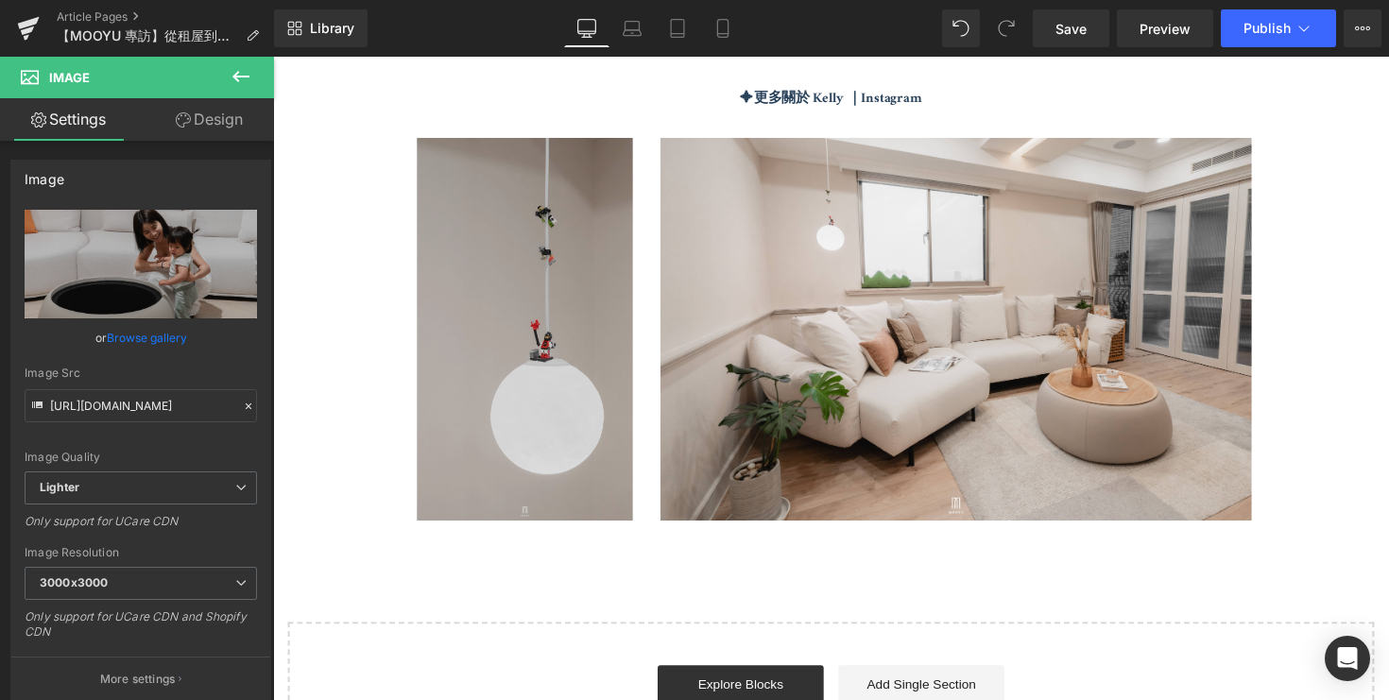
click at [519, 370] on img at bounding box center [467, 336] width 350 height 393
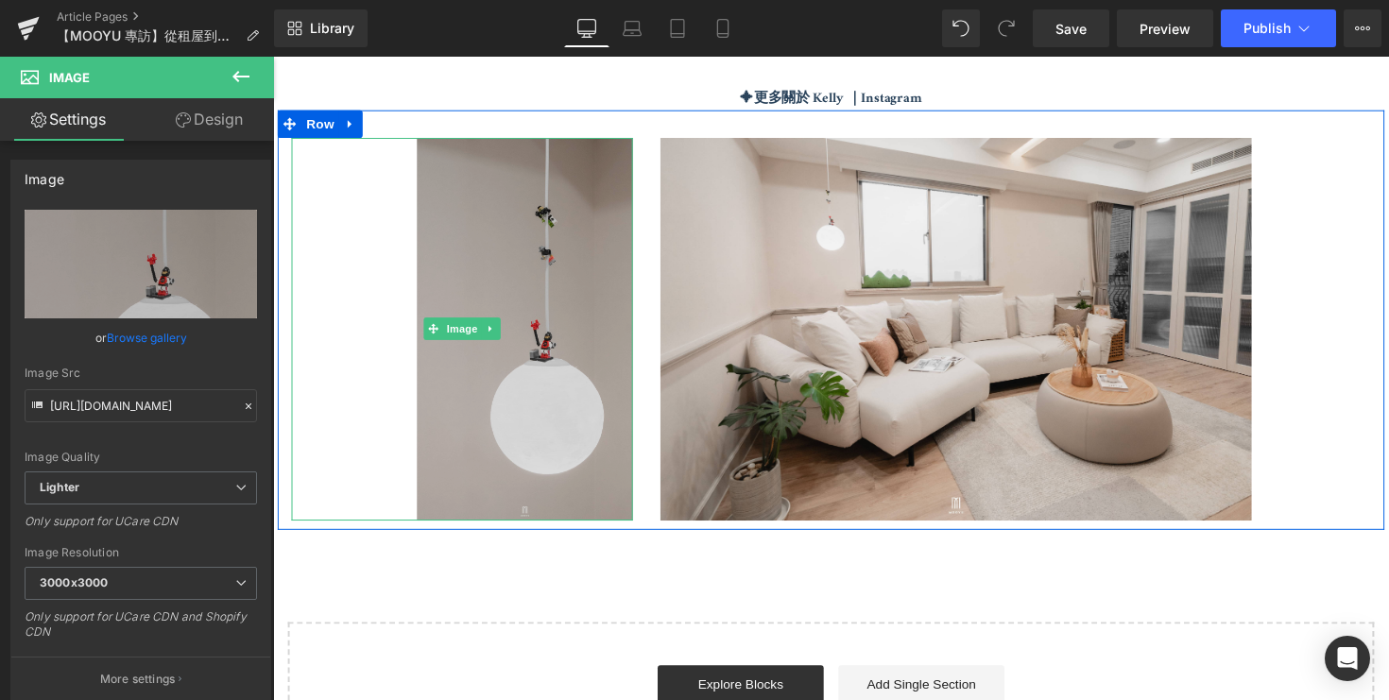
click at [566, 361] on img at bounding box center [467, 336] width 350 height 393
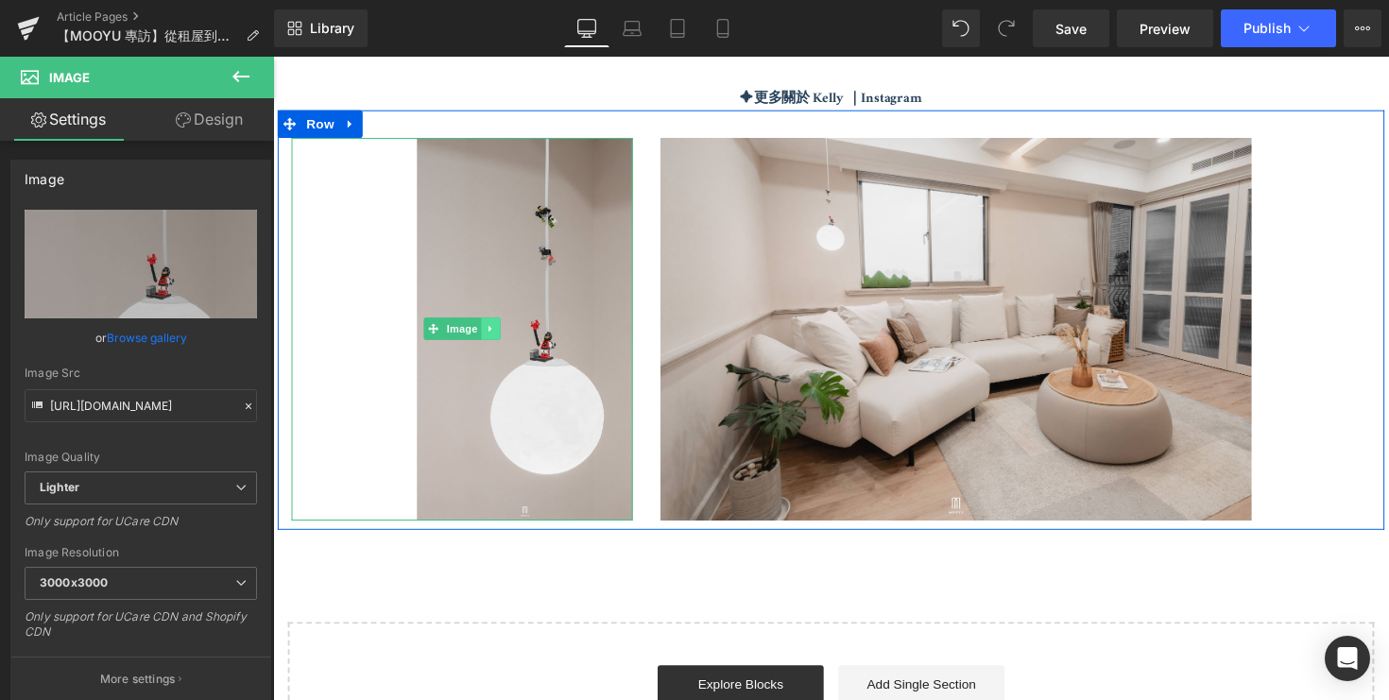
click at [501, 335] on icon at bounding box center [496, 335] width 10 height 11
click at [501, 331] on icon at bounding box center [506, 336] width 10 height 10
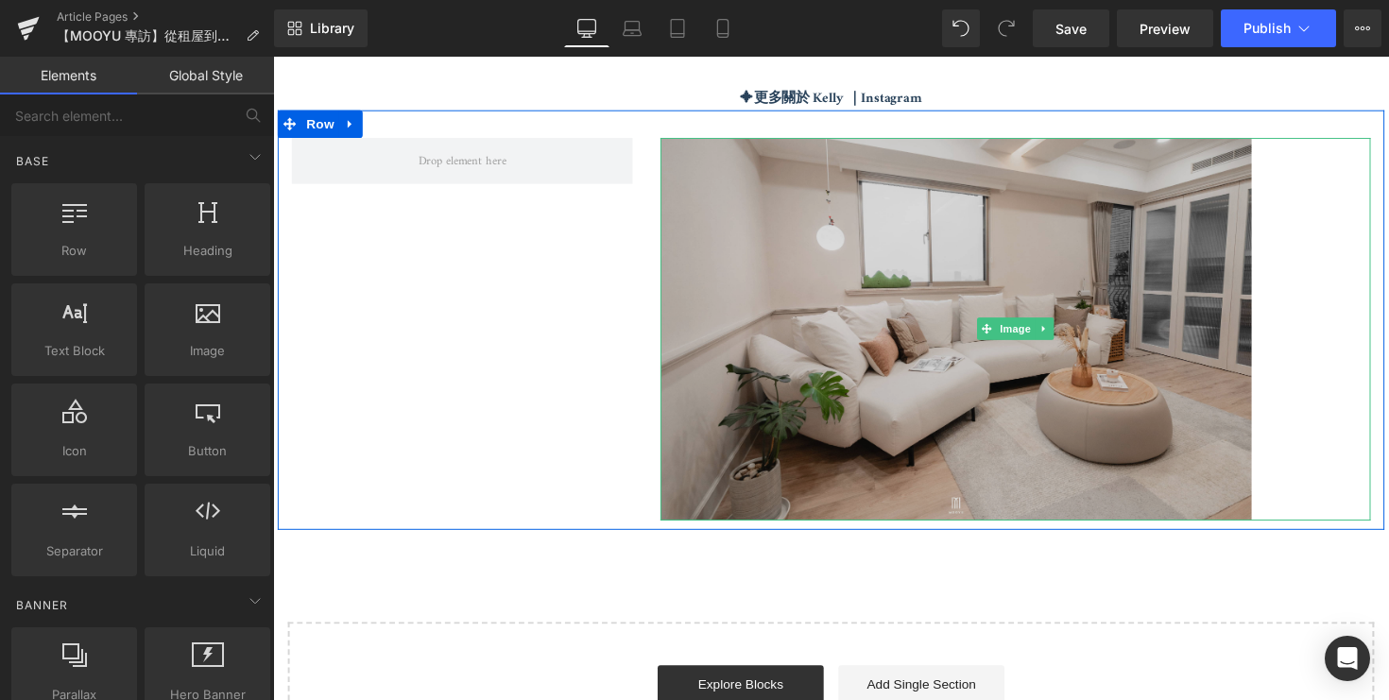
click at [776, 374] on img at bounding box center [1034, 336] width 728 height 392
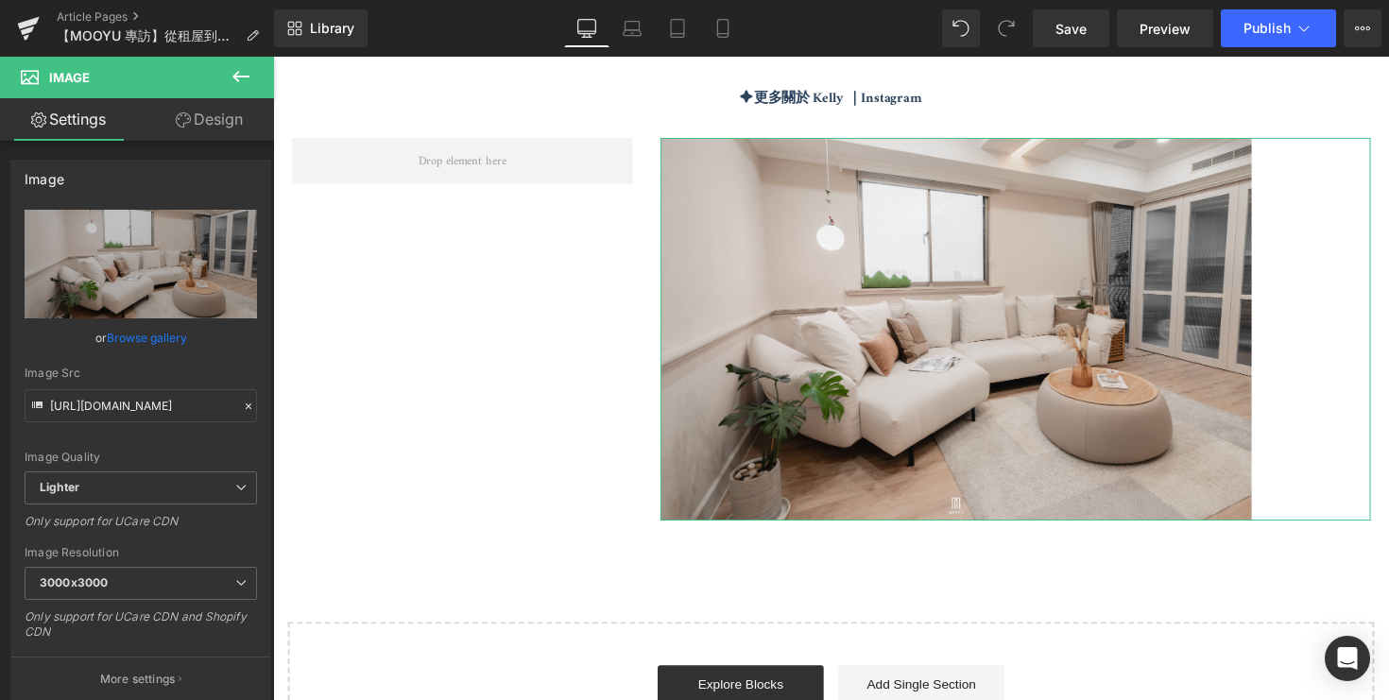
click at [197, 118] on link "Design" at bounding box center [209, 119] width 137 height 43
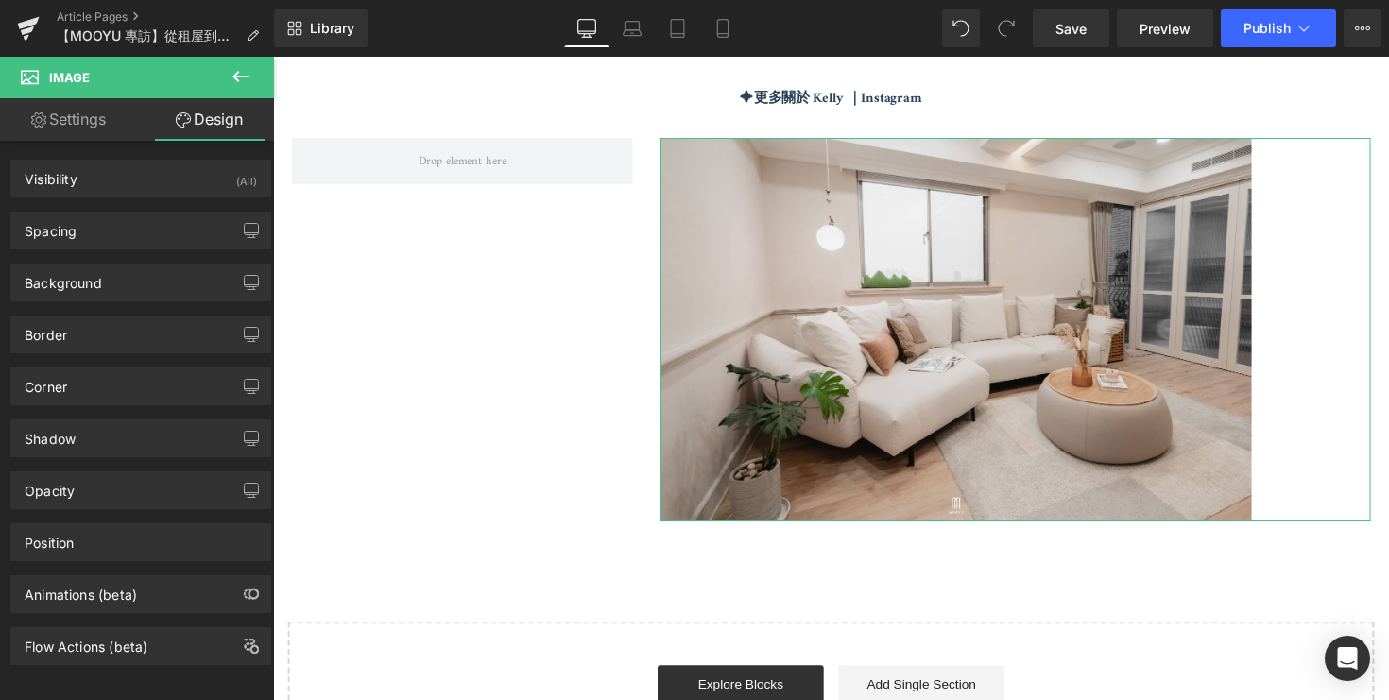
click at [88, 131] on link "Settings" at bounding box center [68, 119] width 137 height 43
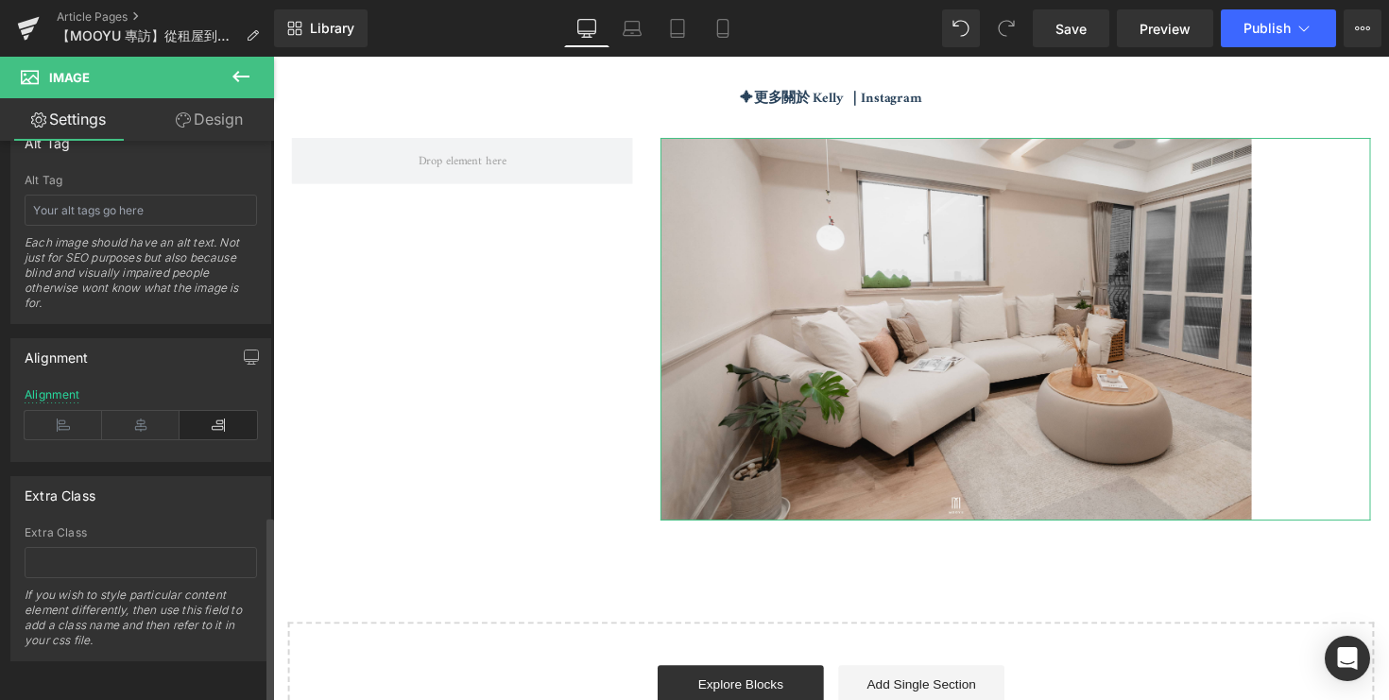
scroll to position [1042, 0]
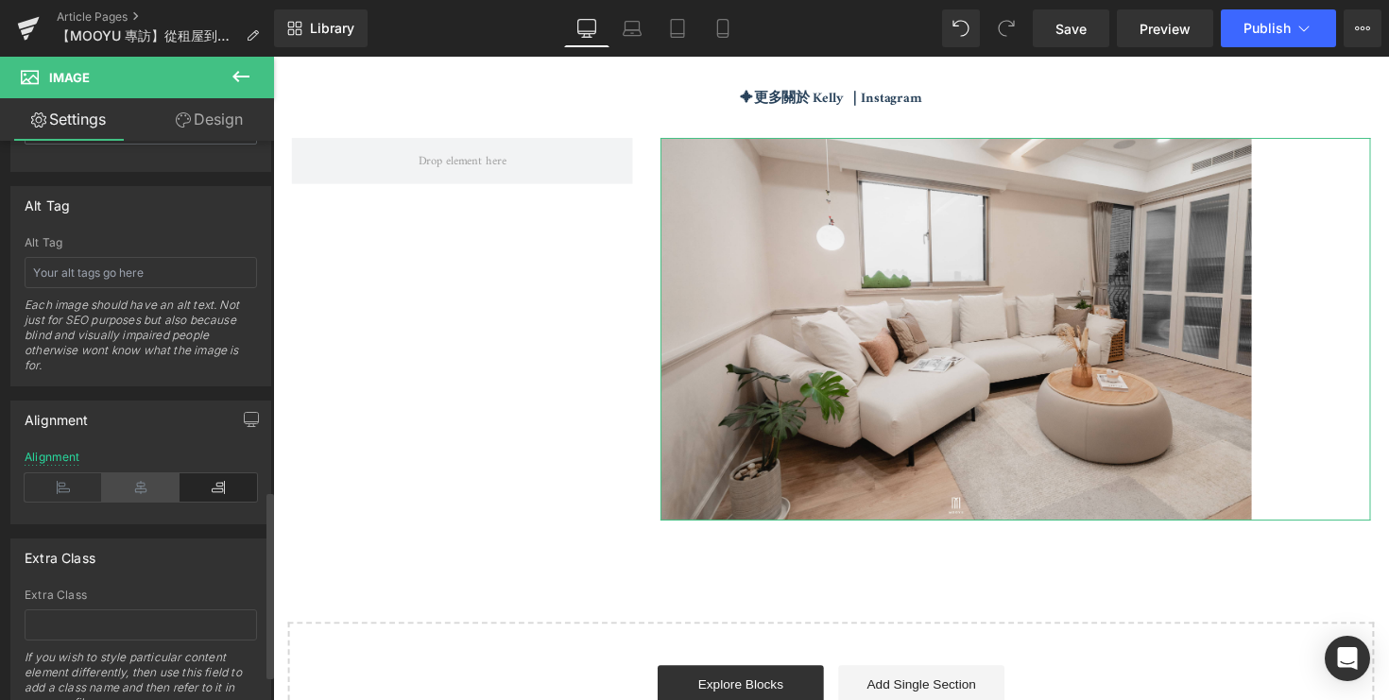
click at [141, 482] on icon at bounding box center [140, 487] width 77 height 28
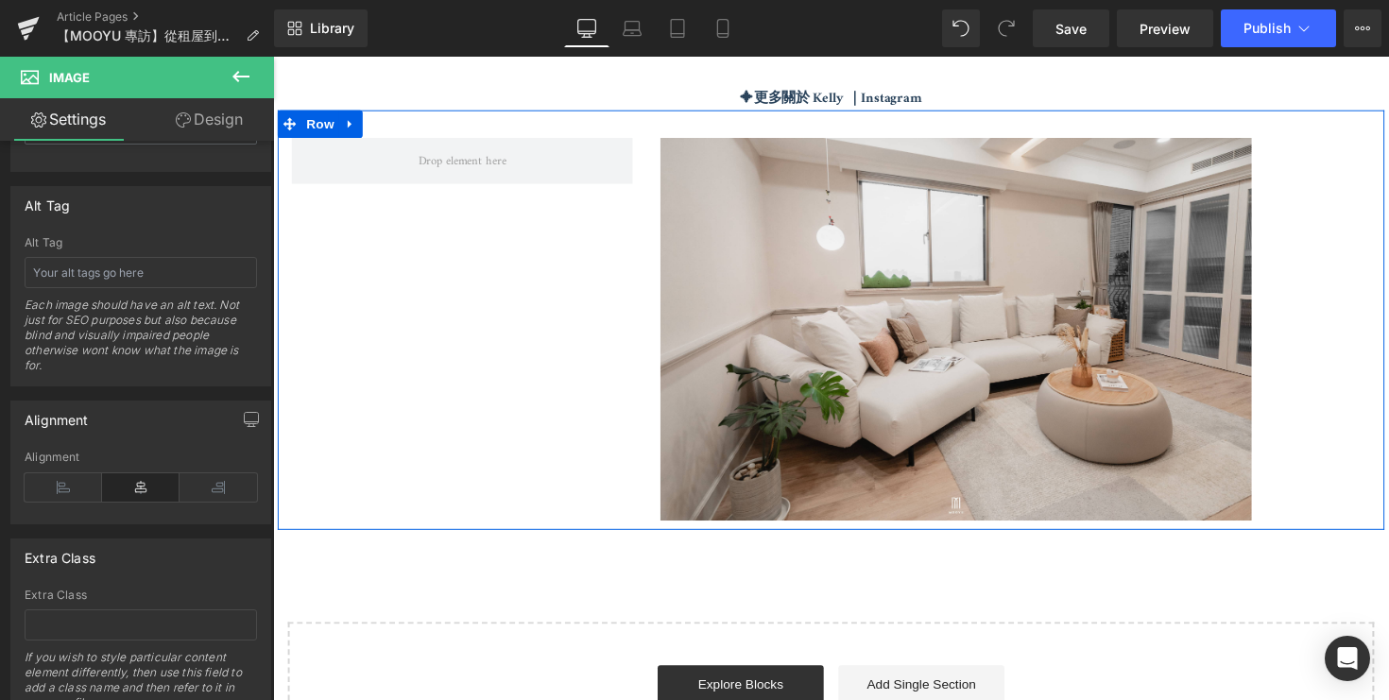
click at [413, 235] on div "Image Row" at bounding box center [845, 327] width 1134 height 430
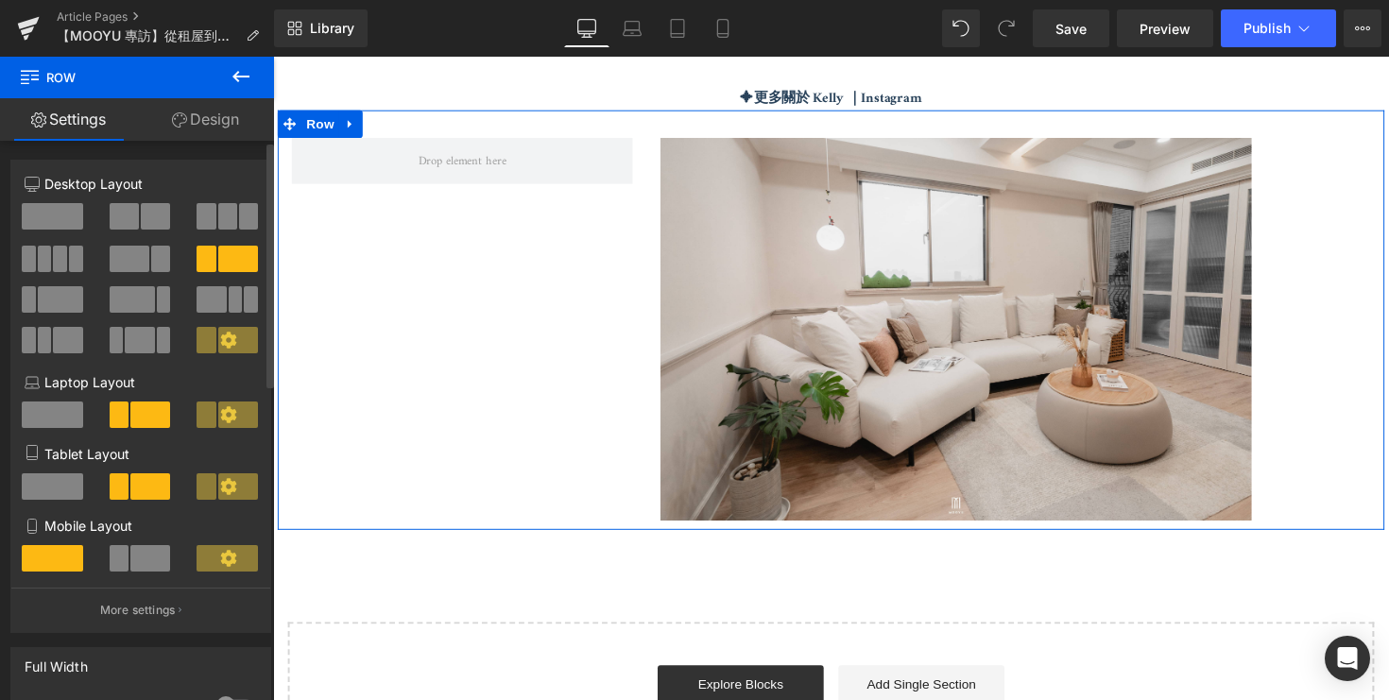
click at [52, 225] on span at bounding box center [52, 216] width 61 height 26
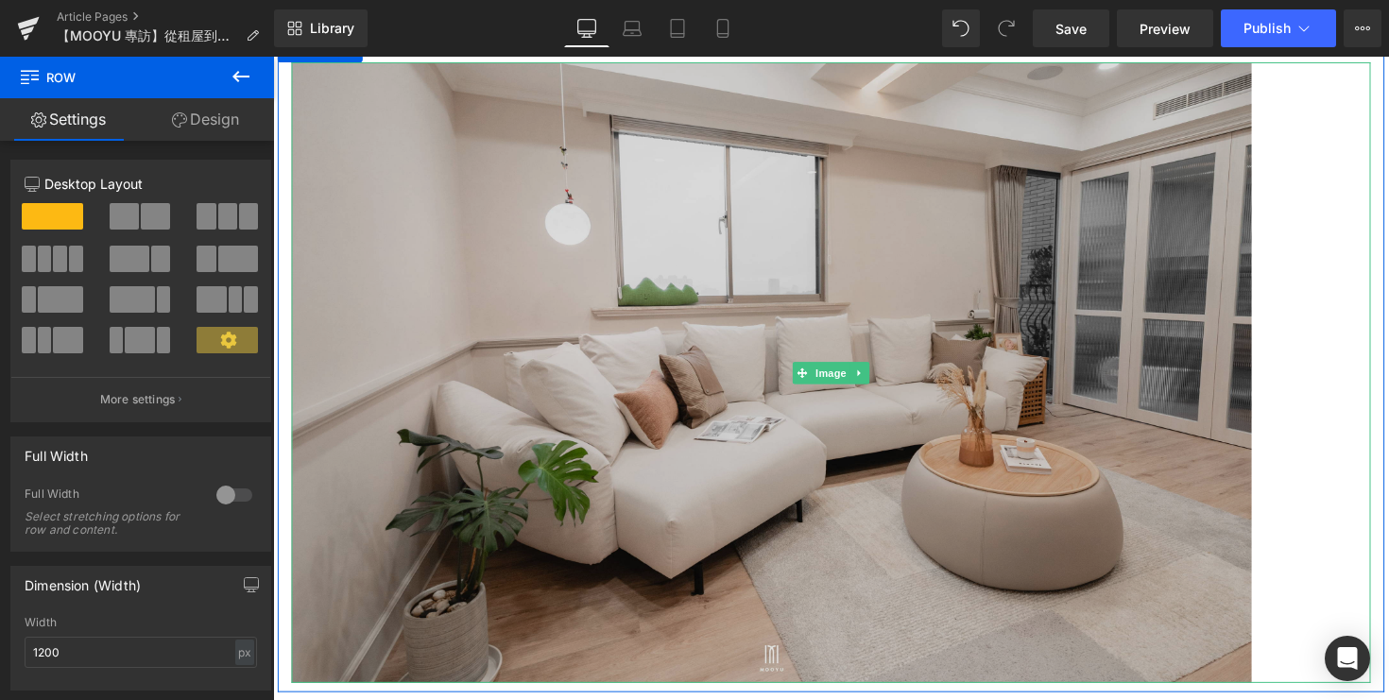
scroll to position [5133, 0]
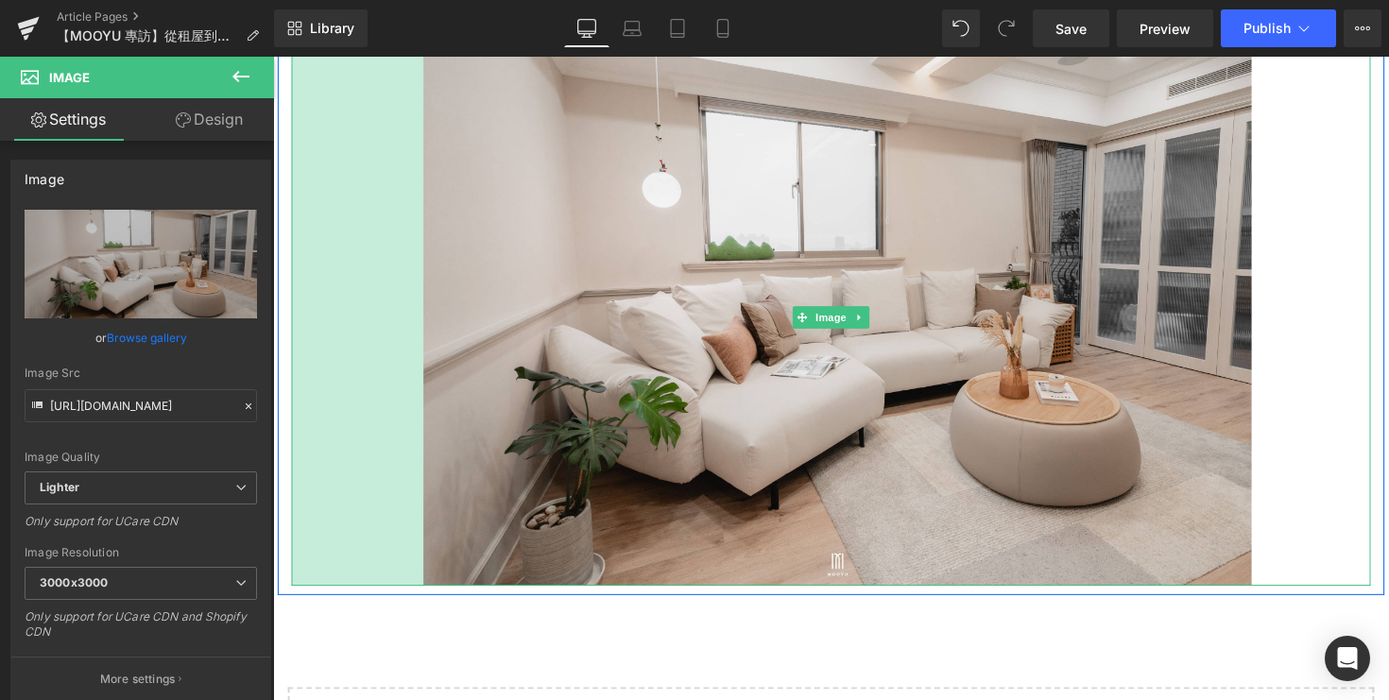
drag, startPoint x: 294, startPoint y: 679, endPoint x: 429, endPoint y: 611, distance: 151.3
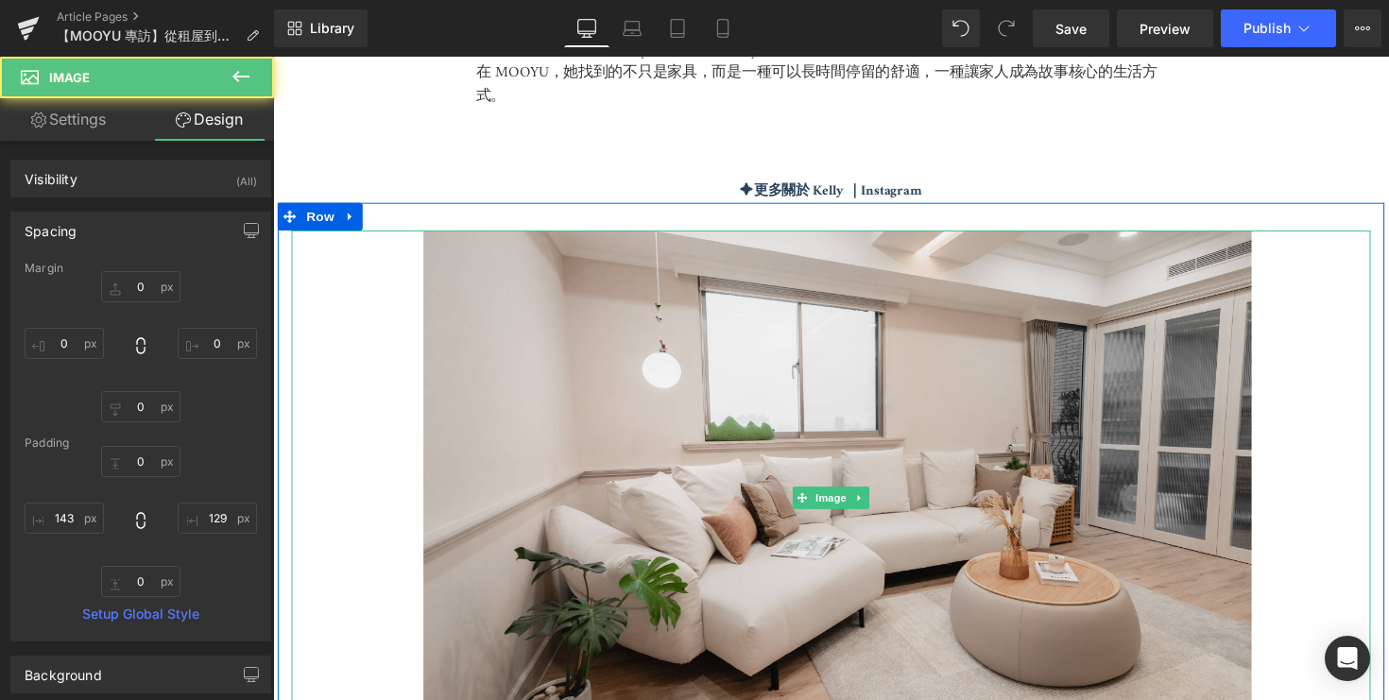
scroll to position [4876, 0]
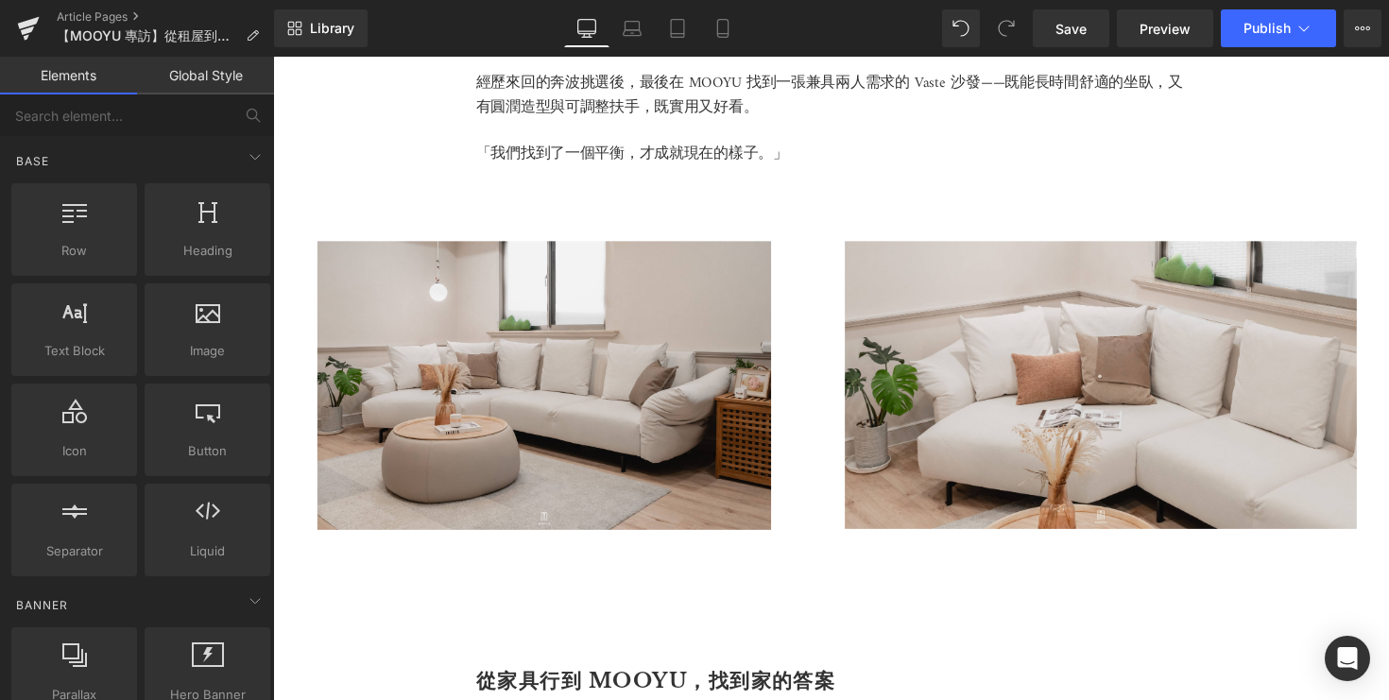
scroll to position [2192, 0]
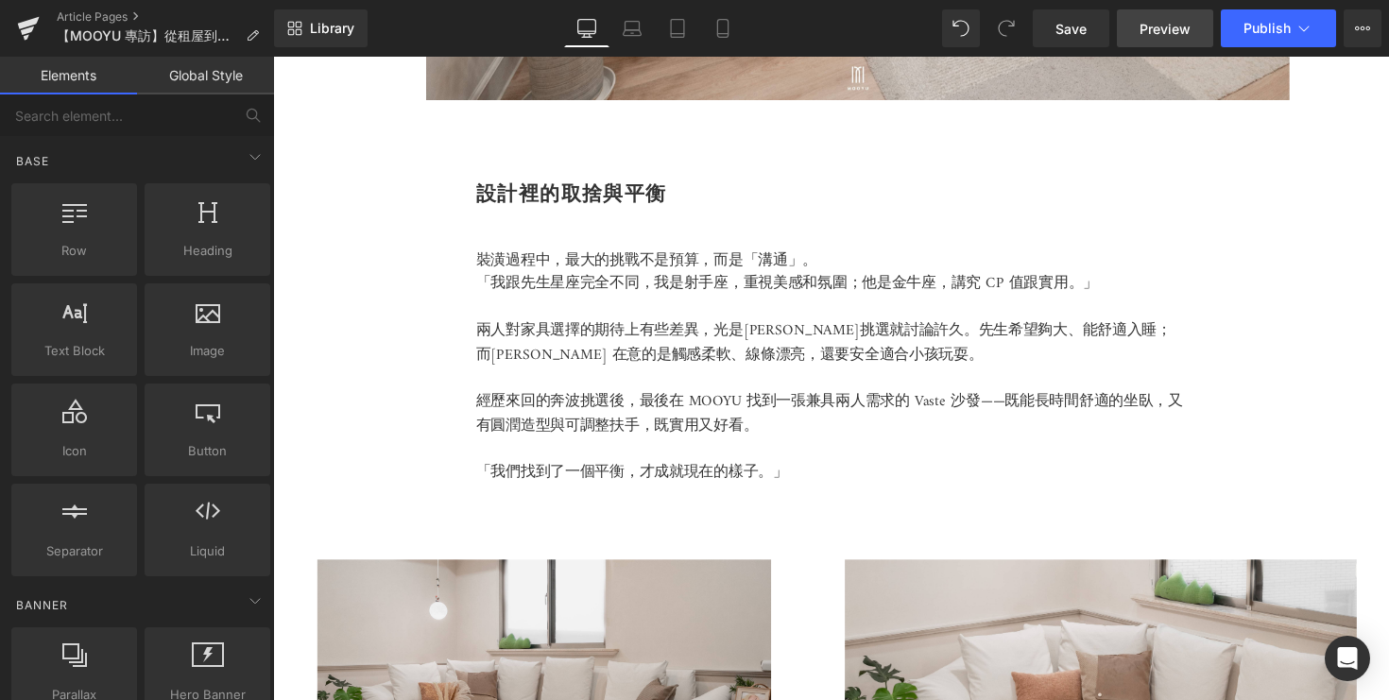
click at [1166, 26] on span "Preview" at bounding box center [1165, 29] width 51 height 20
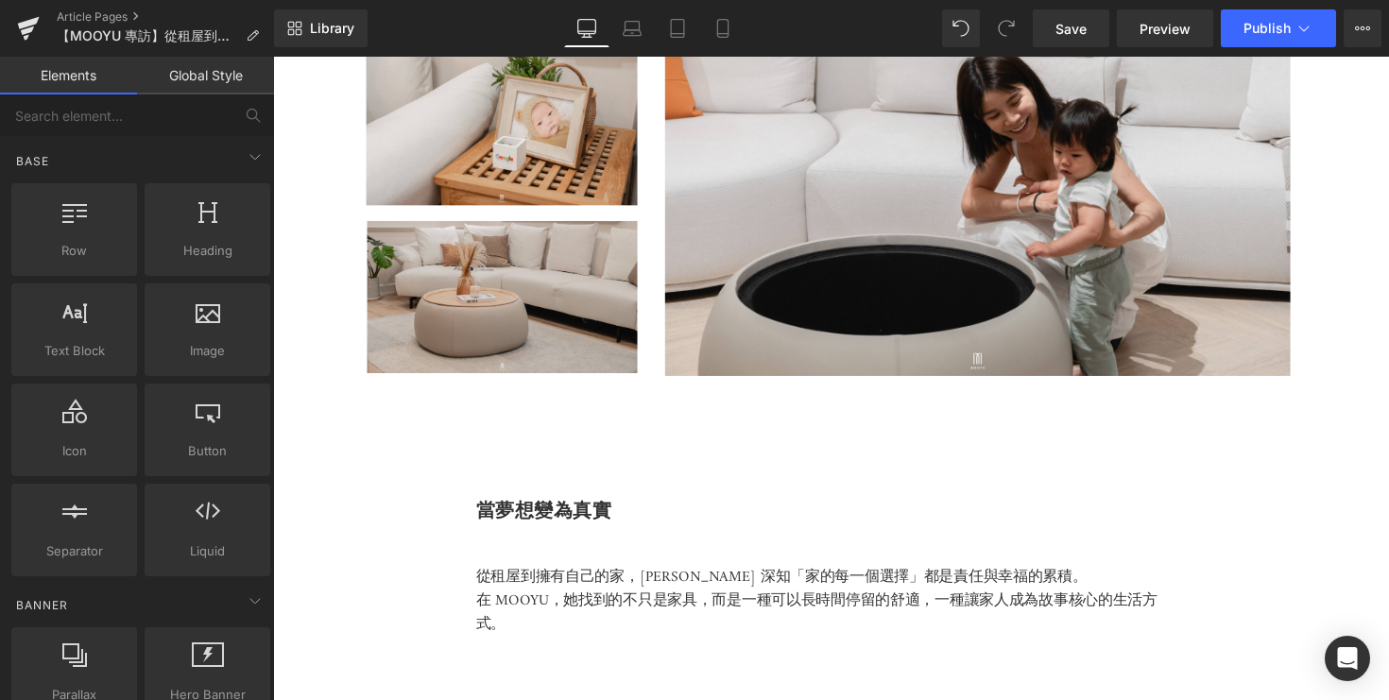
scroll to position [4263, 0]
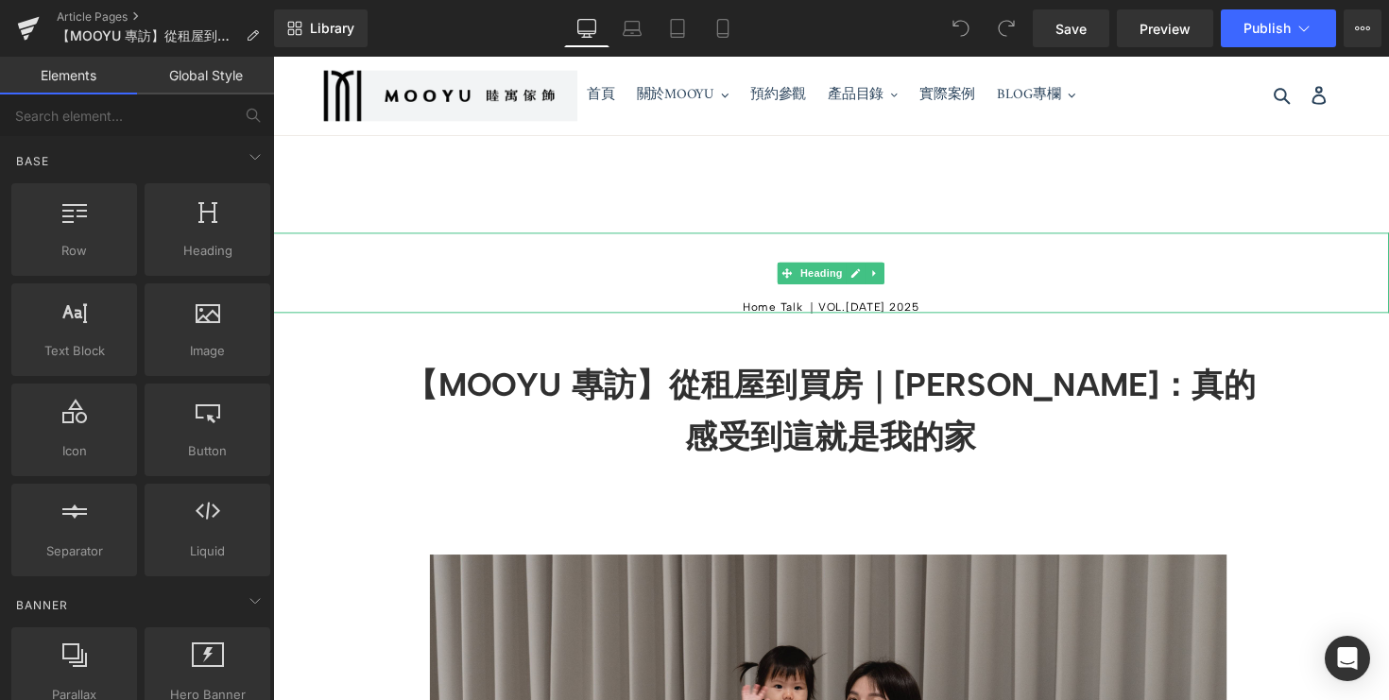
click at [914, 319] on h5 "Home Talk ｜VOL.05 - Sep 19 2025" at bounding box center [844, 313] width 1143 height 11
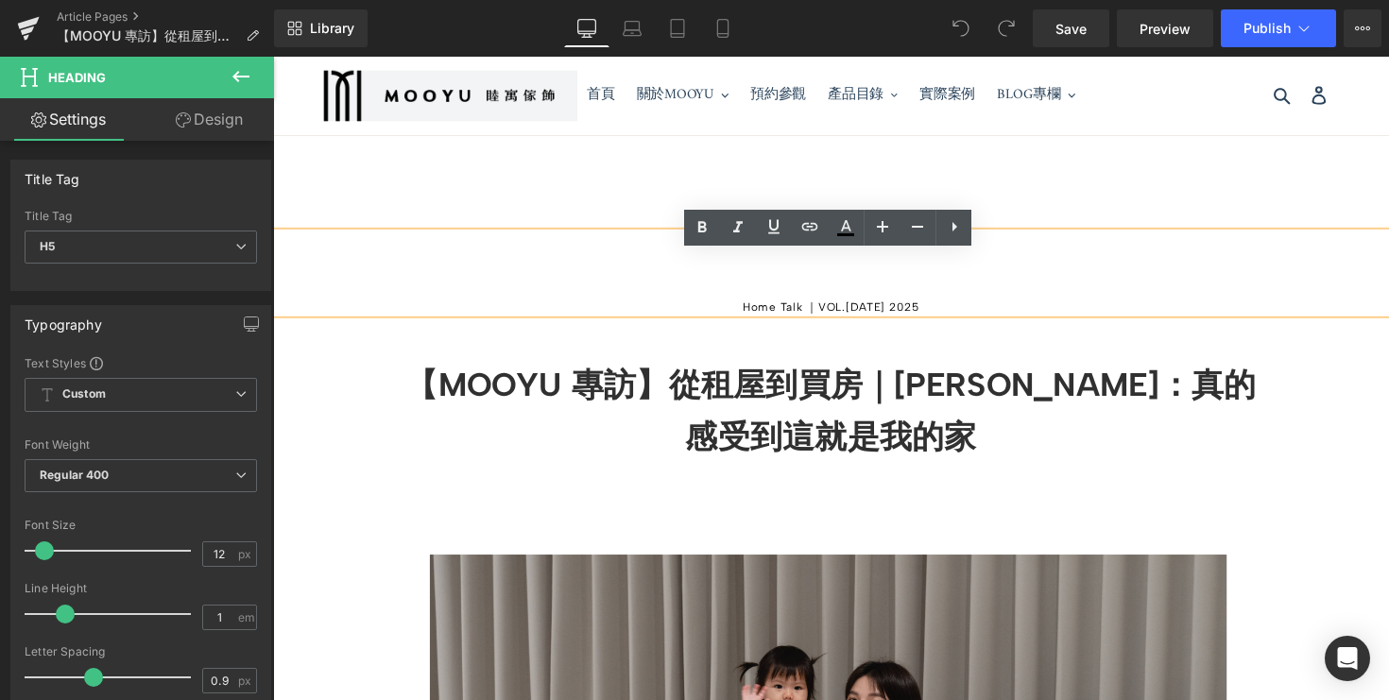
click at [912, 319] on h5 "Home Talk ｜VOL.05 - Sep 19 2025" at bounding box center [844, 313] width 1143 height 11
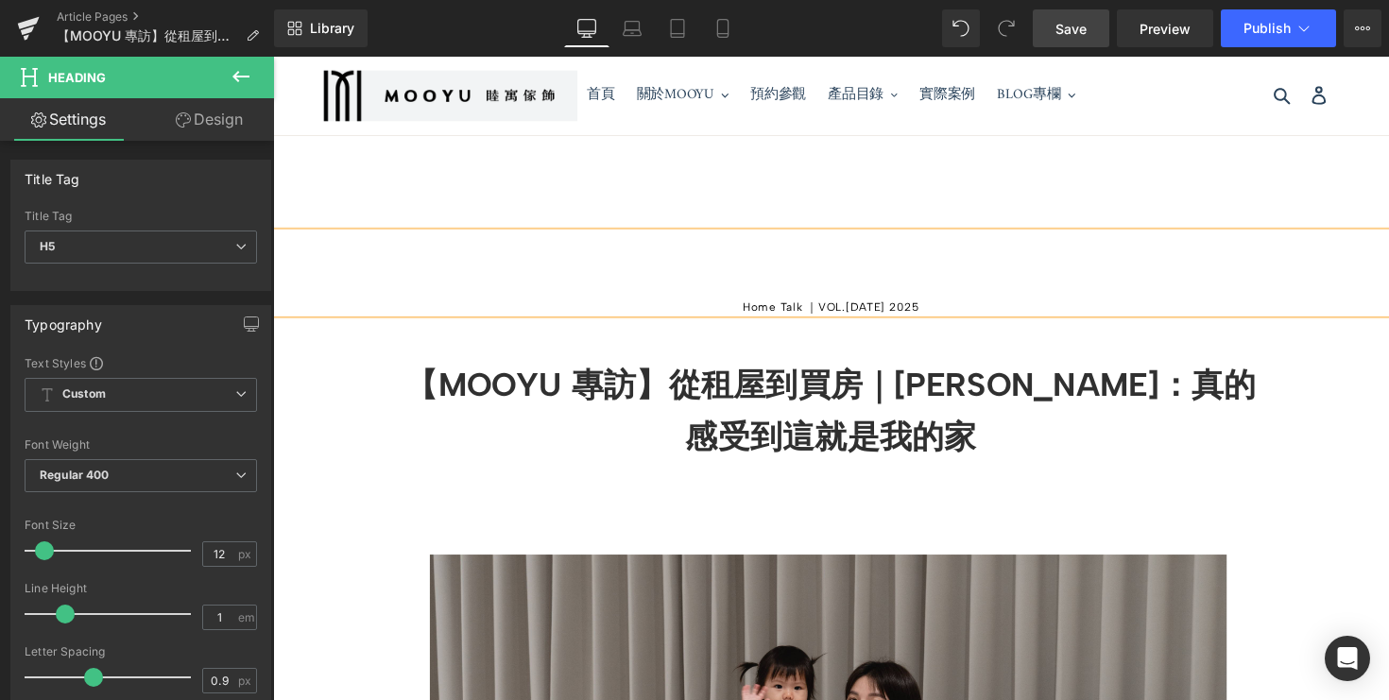
click at [1067, 28] on span "Save" at bounding box center [1071, 29] width 31 height 20
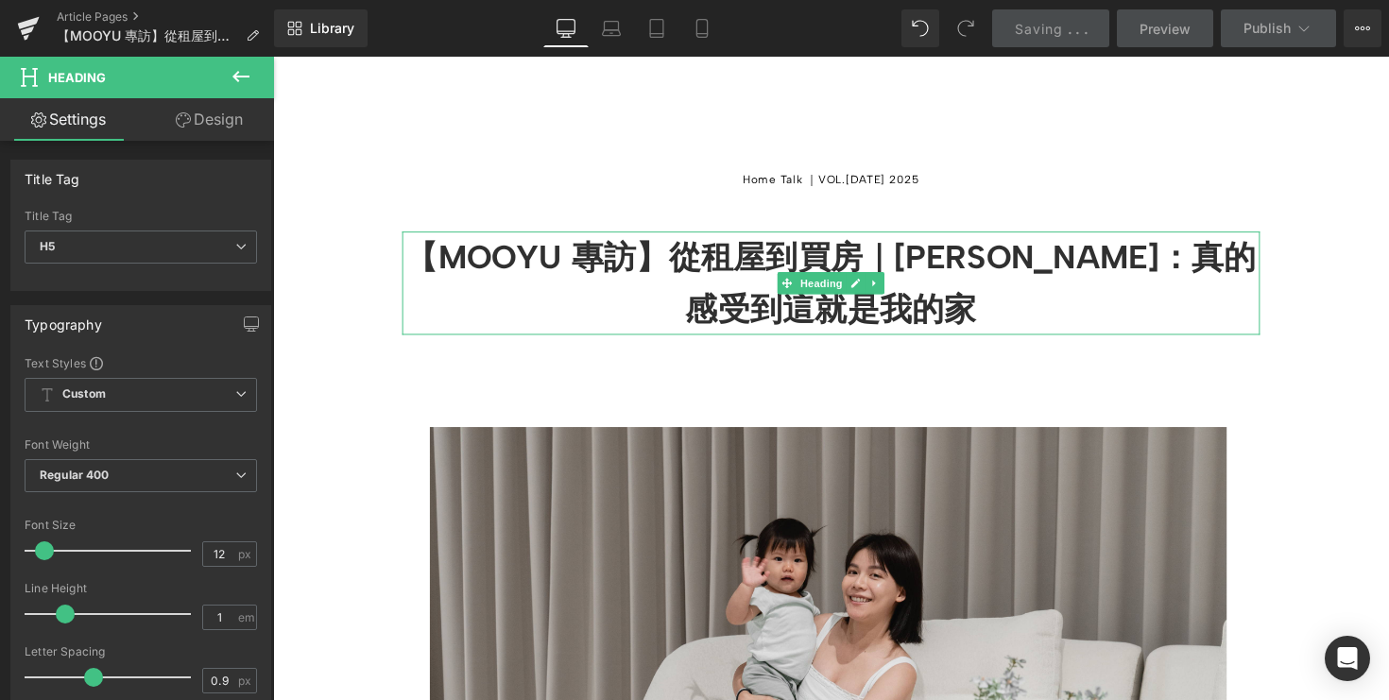
scroll to position [391, 0]
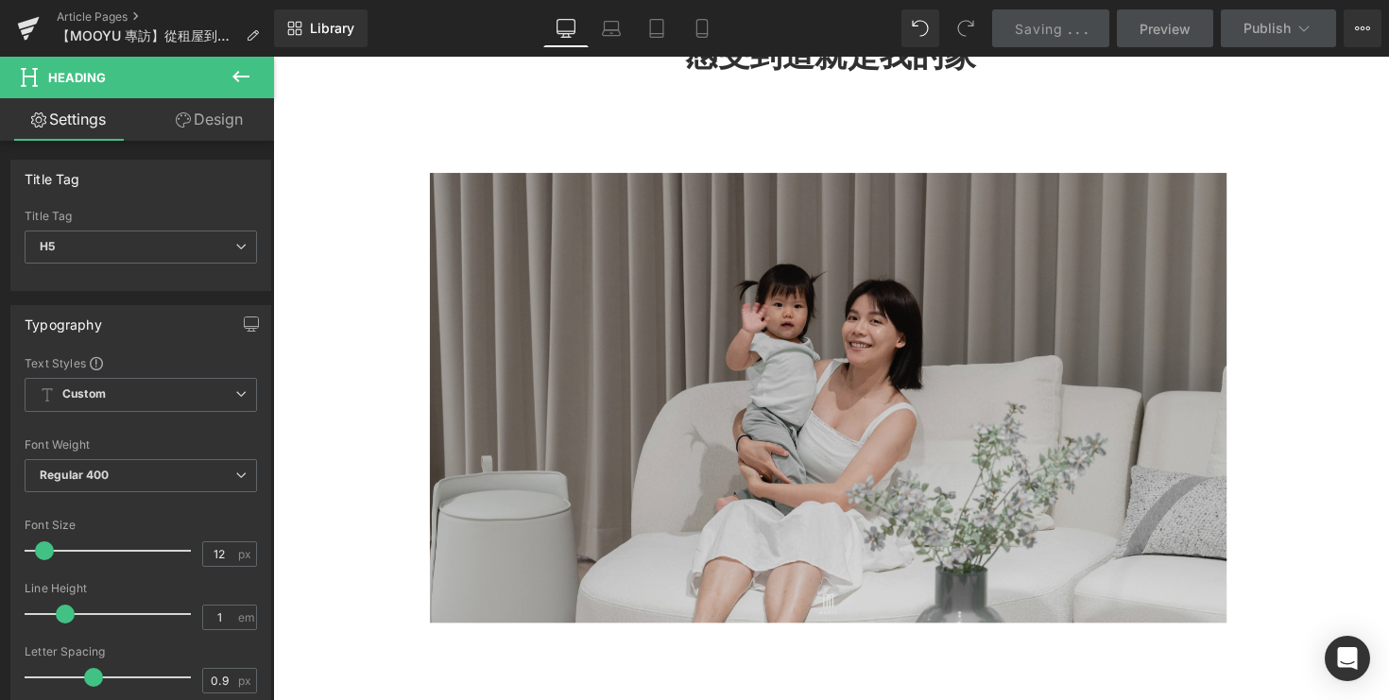
click at [873, 396] on img at bounding box center [845, 406] width 954 height 461
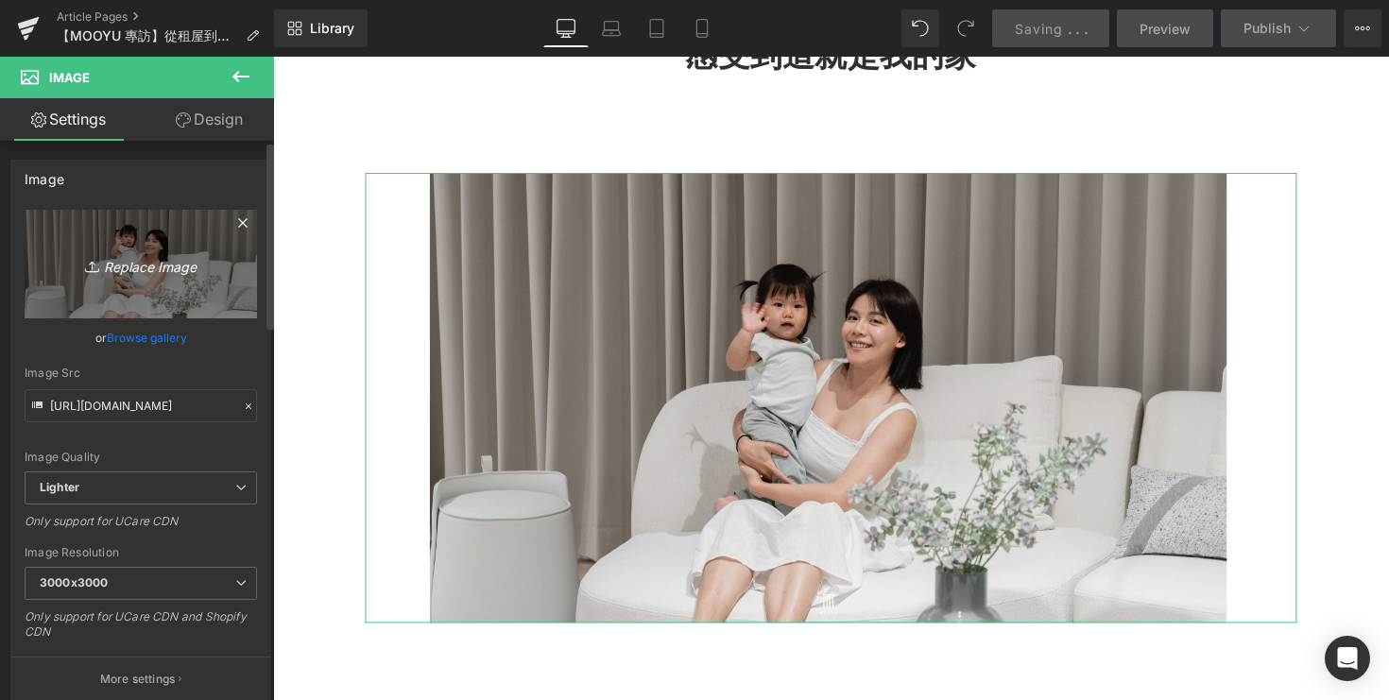
click at [132, 258] on icon "Replace Image" at bounding box center [140, 264] width 151 height 24
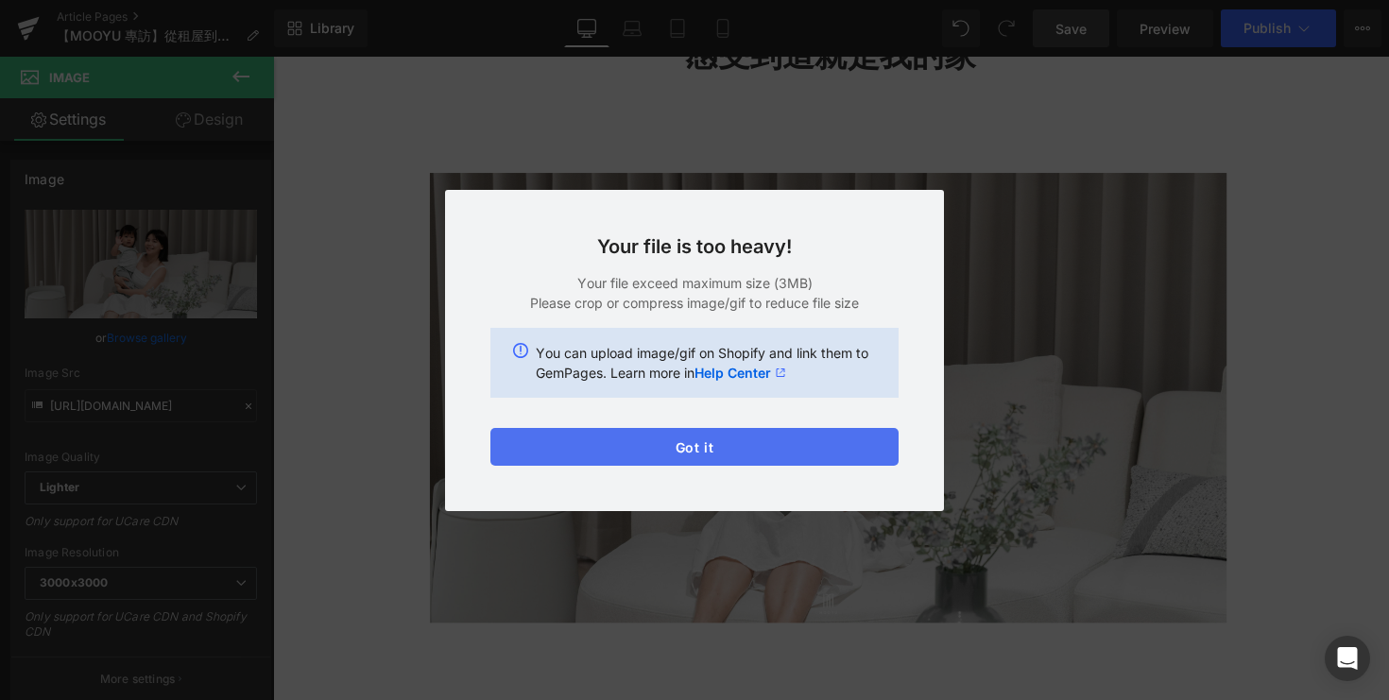
click at [650, 446] on button "Got it" at bounding box center [694, 447] width 408 height 38
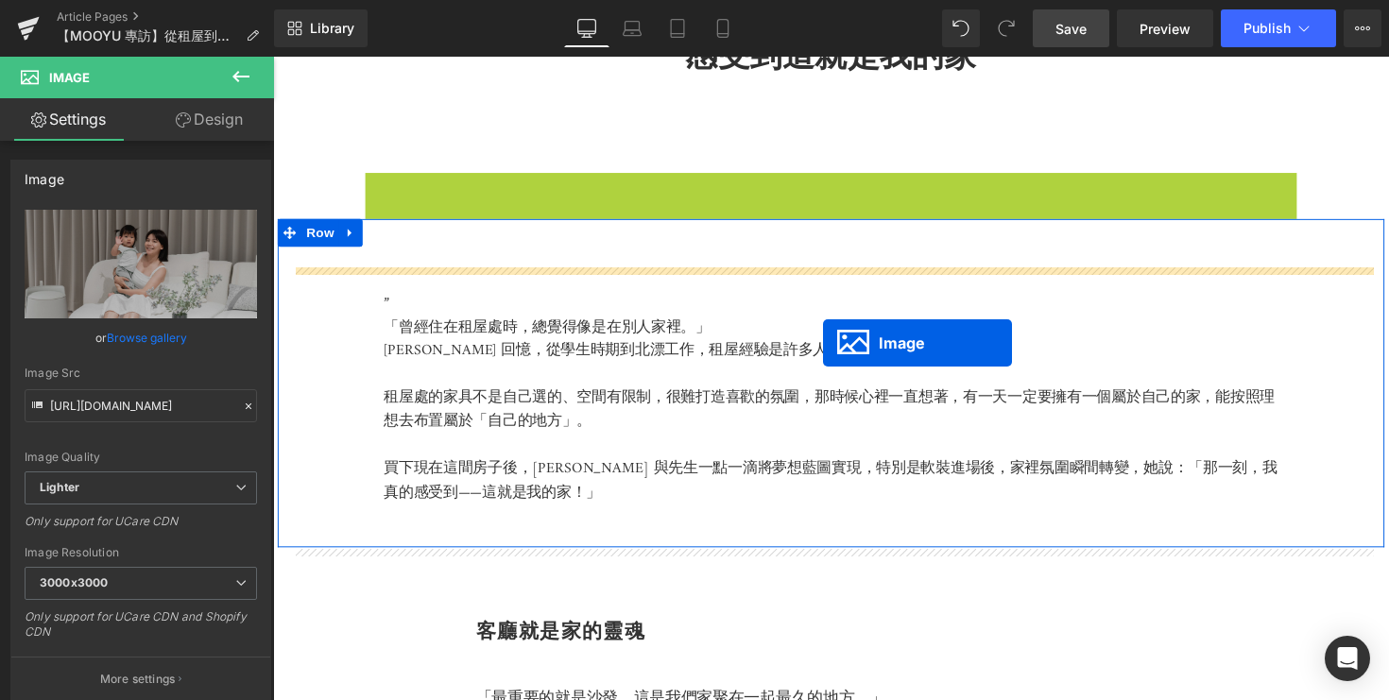
drag, startPoint x: 824, startPoint y: 422, endPoint x: 836, endPoint y: 349, distance: 74.7
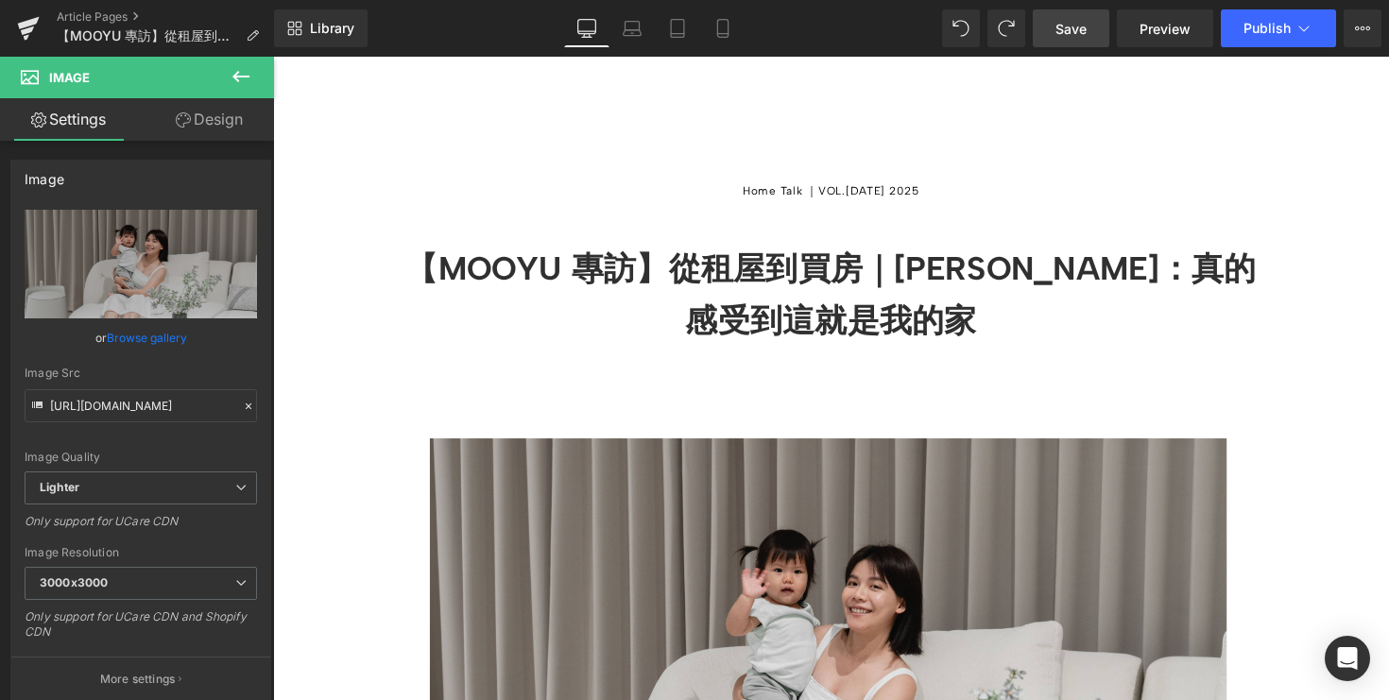
scroll to position [145, 0]
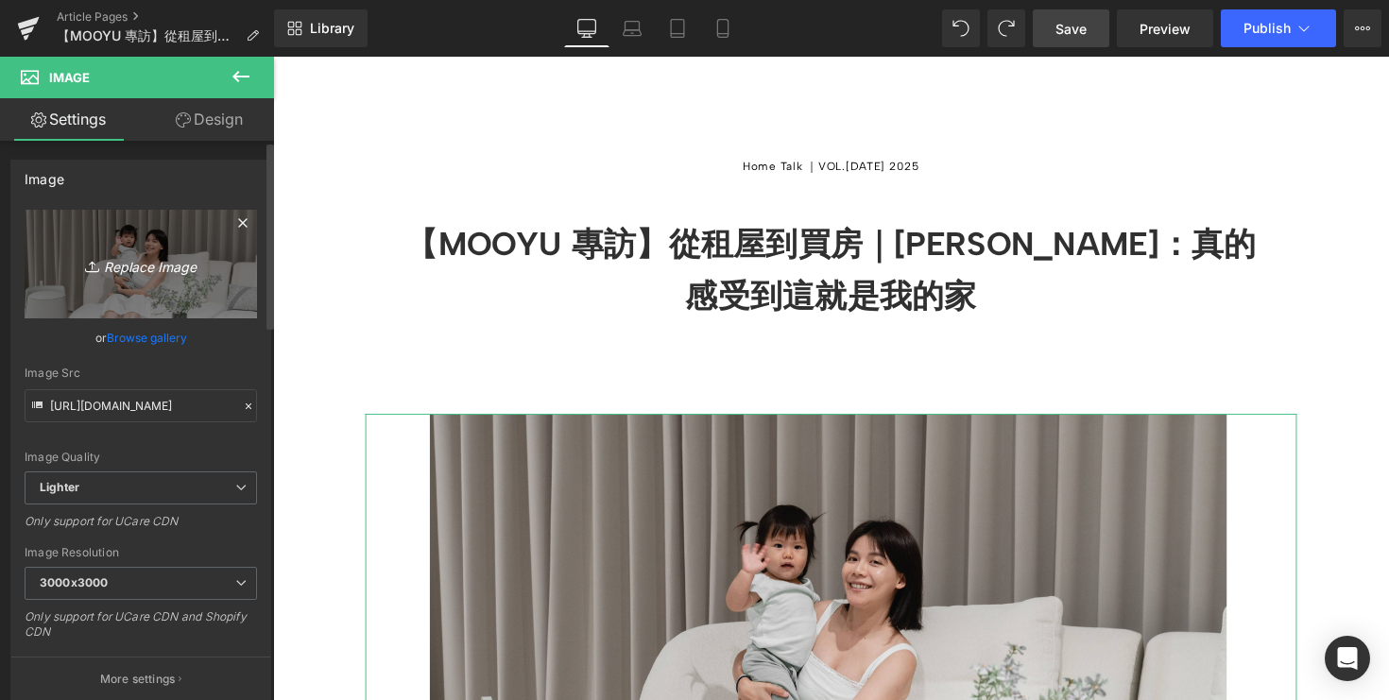
click at [126, 260] on icon "Replace Image" at bounding box center [140, 264] width 151 height 24
type input "C:\fakepath\DSC08187.jpg"
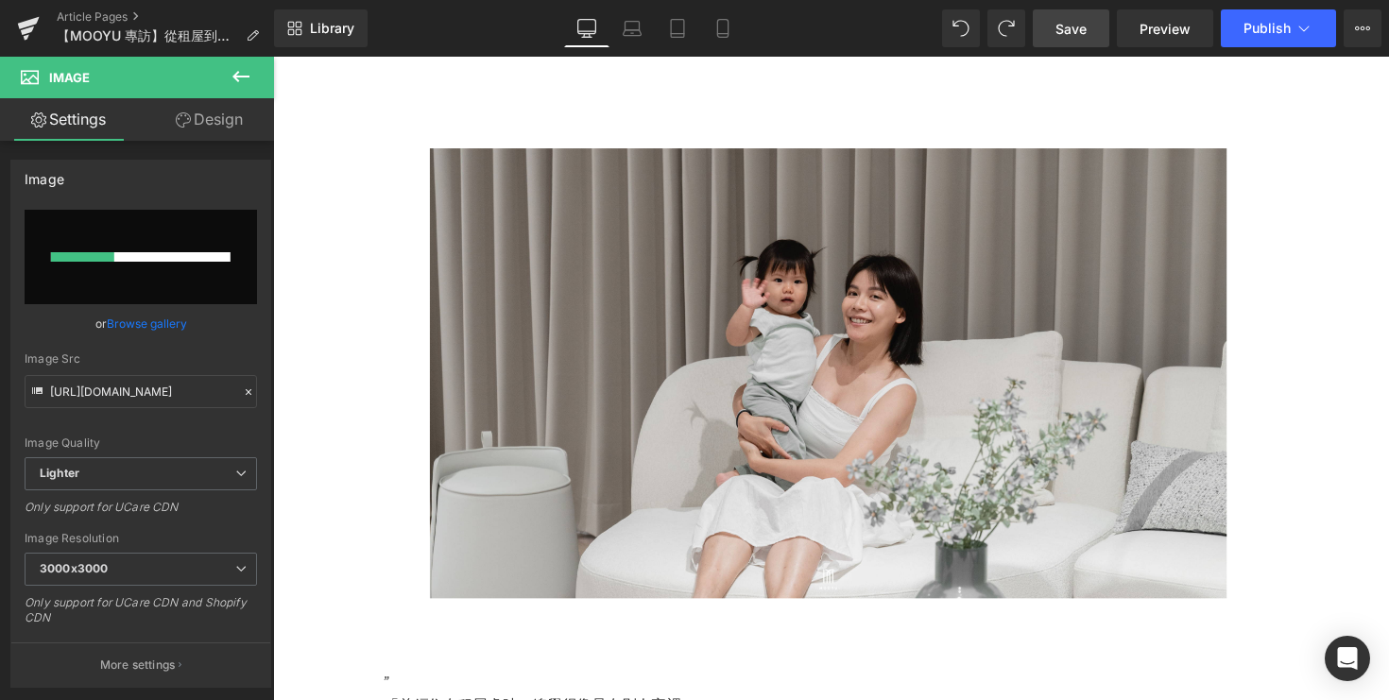
scroll to position [421, 0]
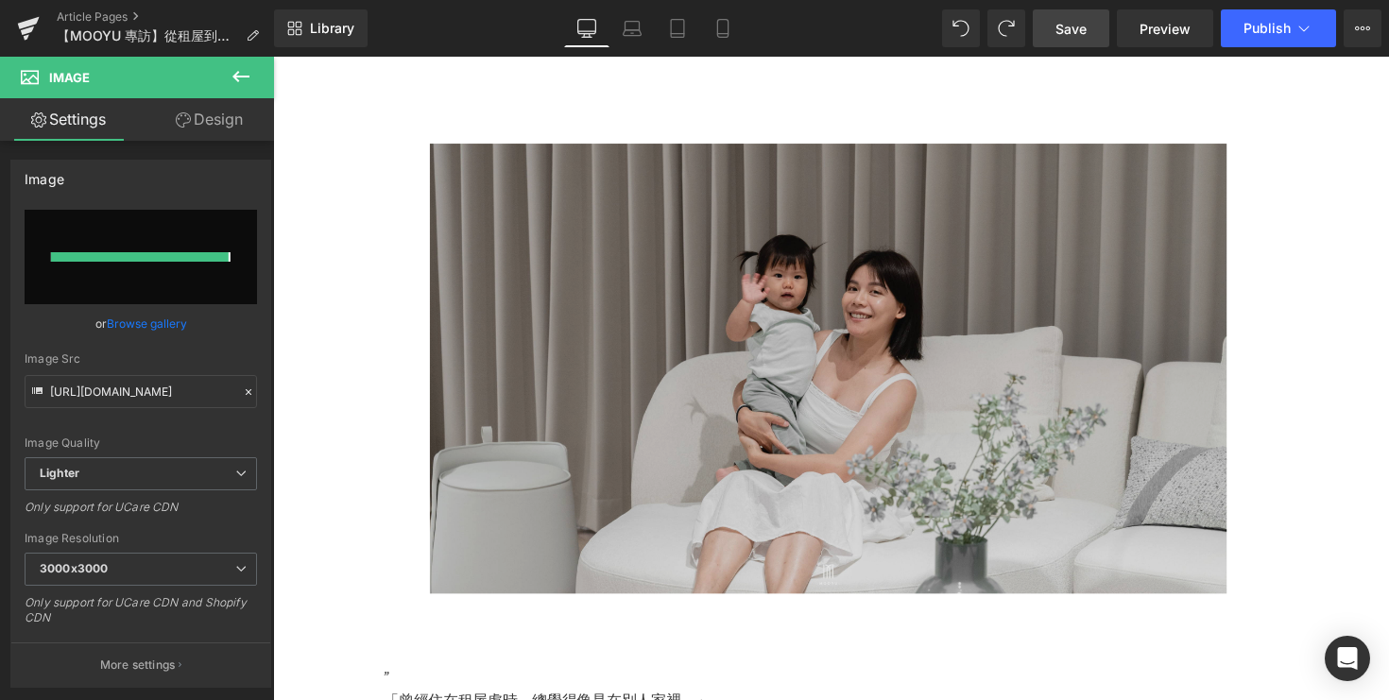
type input "https://ucarecdn.com/9ddd077a-8b57-42f5-b343-edafc2d605f4/-/format/auto/-/previ…"
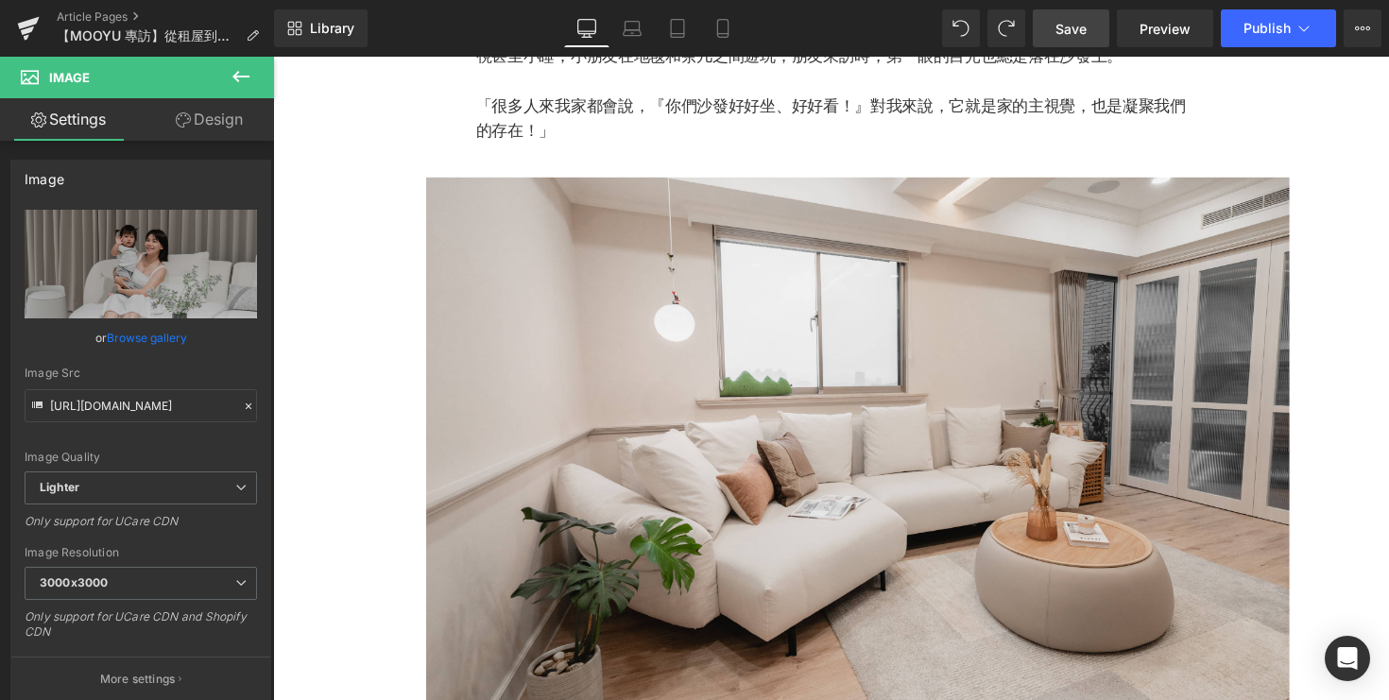
scroll to position [1567, 0]
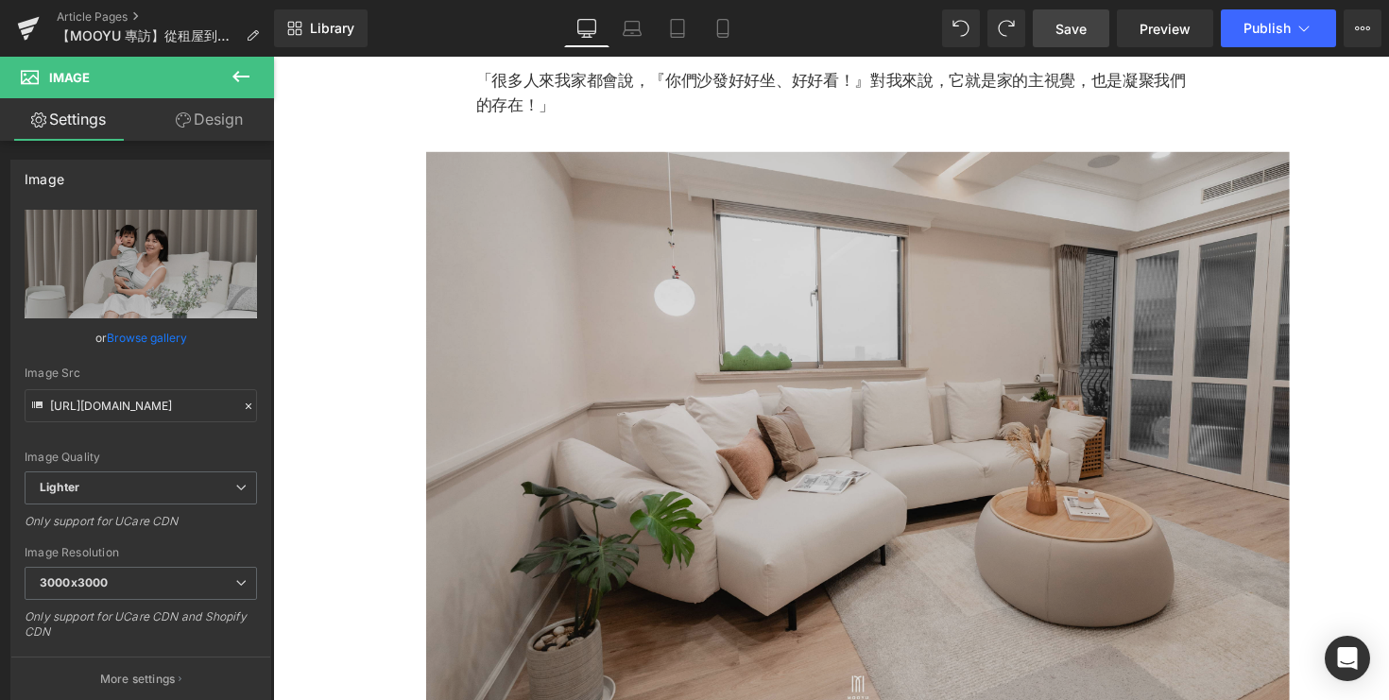
click at [771, 354] on img at bounding box center [872, 440] width 884 height 573
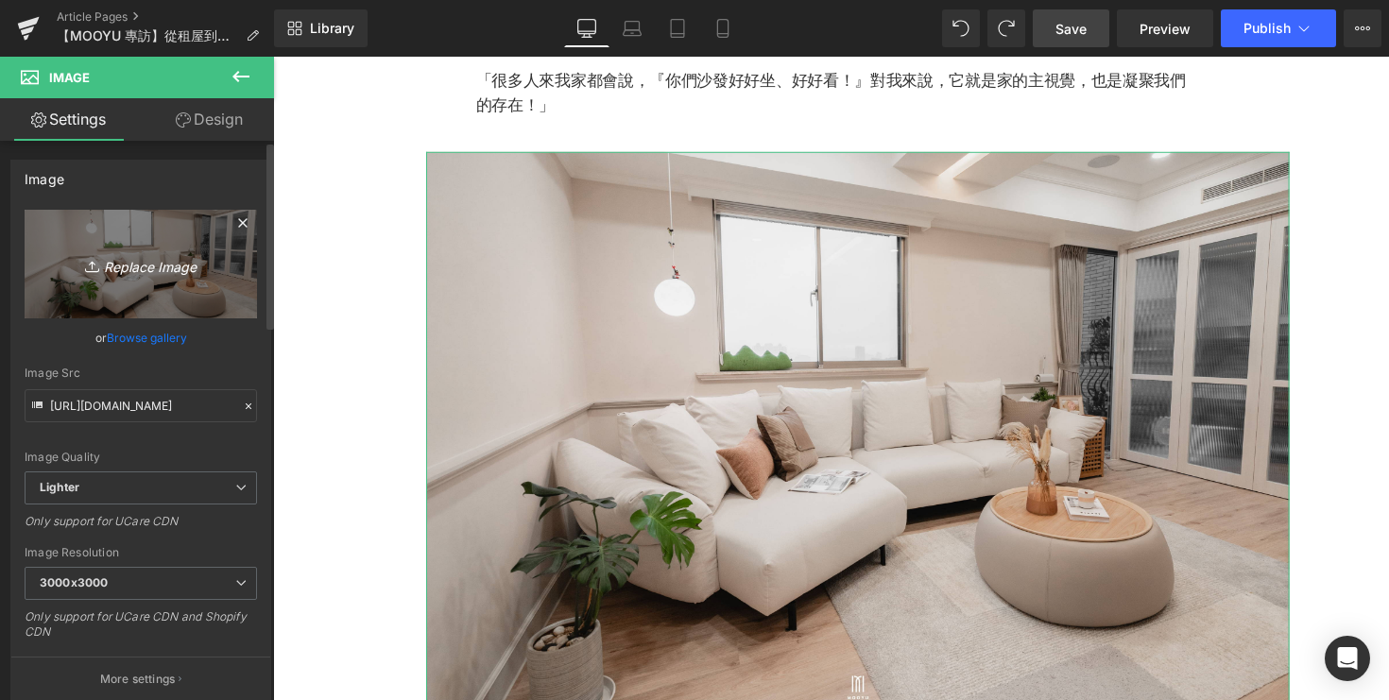
click at [145, 266] on icon "Replace Image" at bounding box center [140, 264] width 151 height 24
type input "C:\fakepath\DSC05252.jpg"
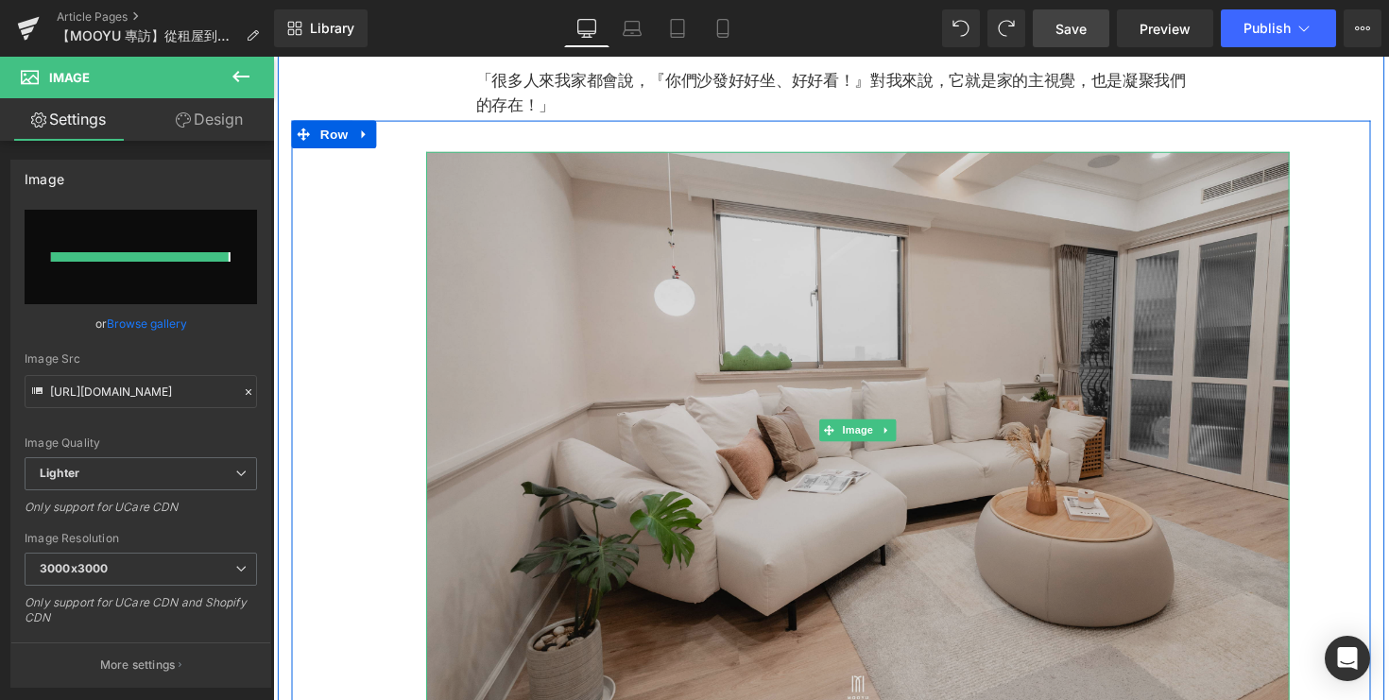
type input "https://ucarecdn.com/857685fd-78cd-432d-85e5-25d3441cf237/-/format/auto/-/previ…"
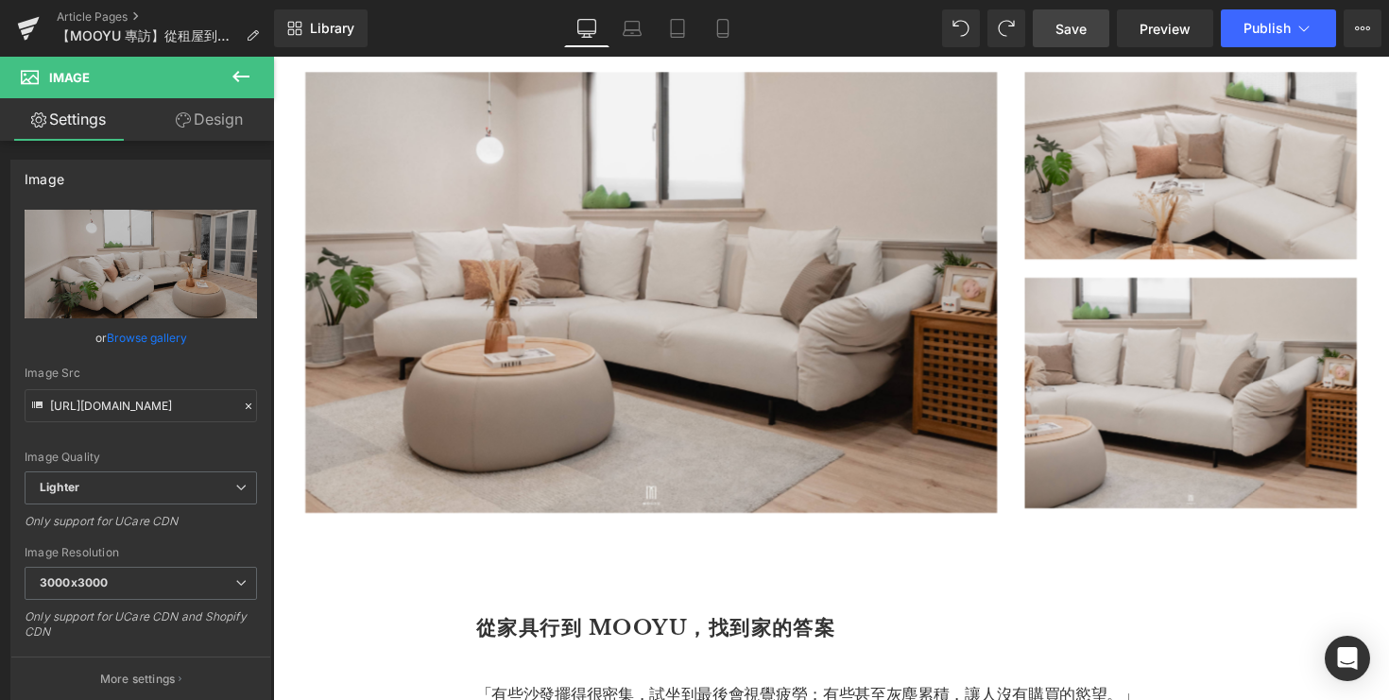
scroll to position [2725, 0]
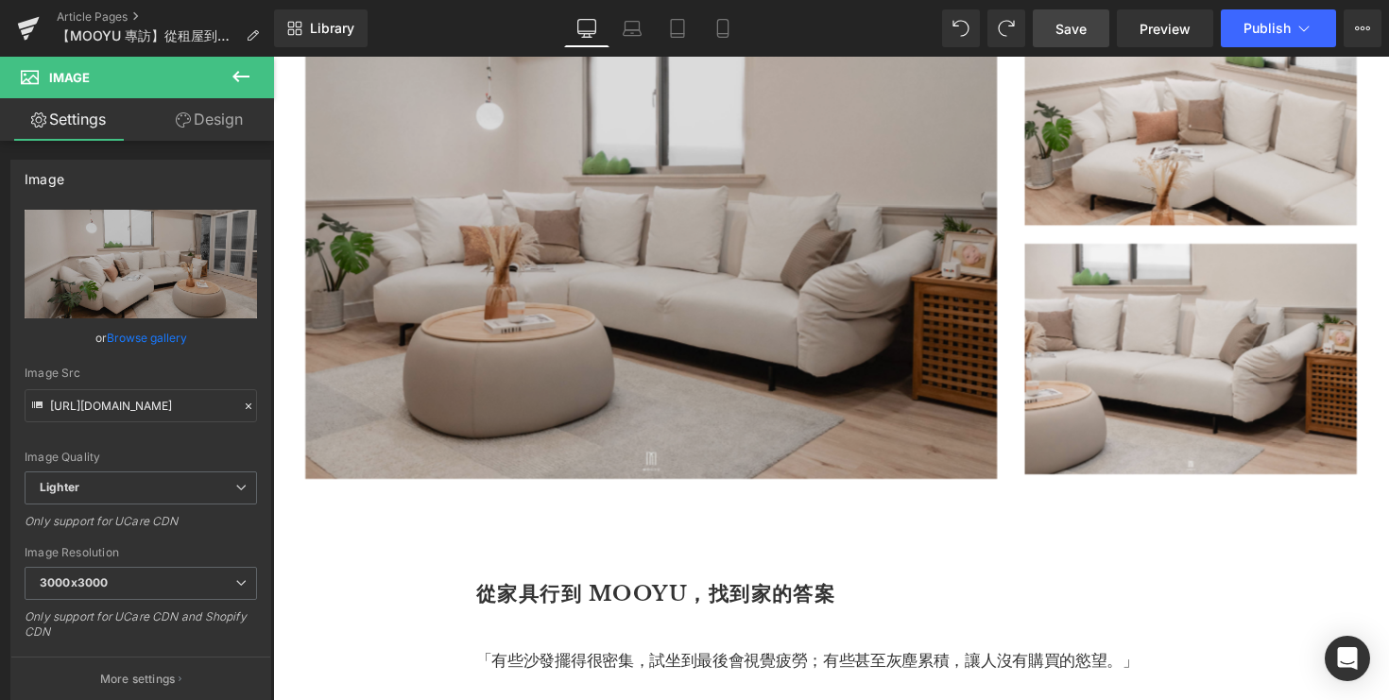
click at [643, 225] on img at bounding box center [660, 264] width 709 height 452
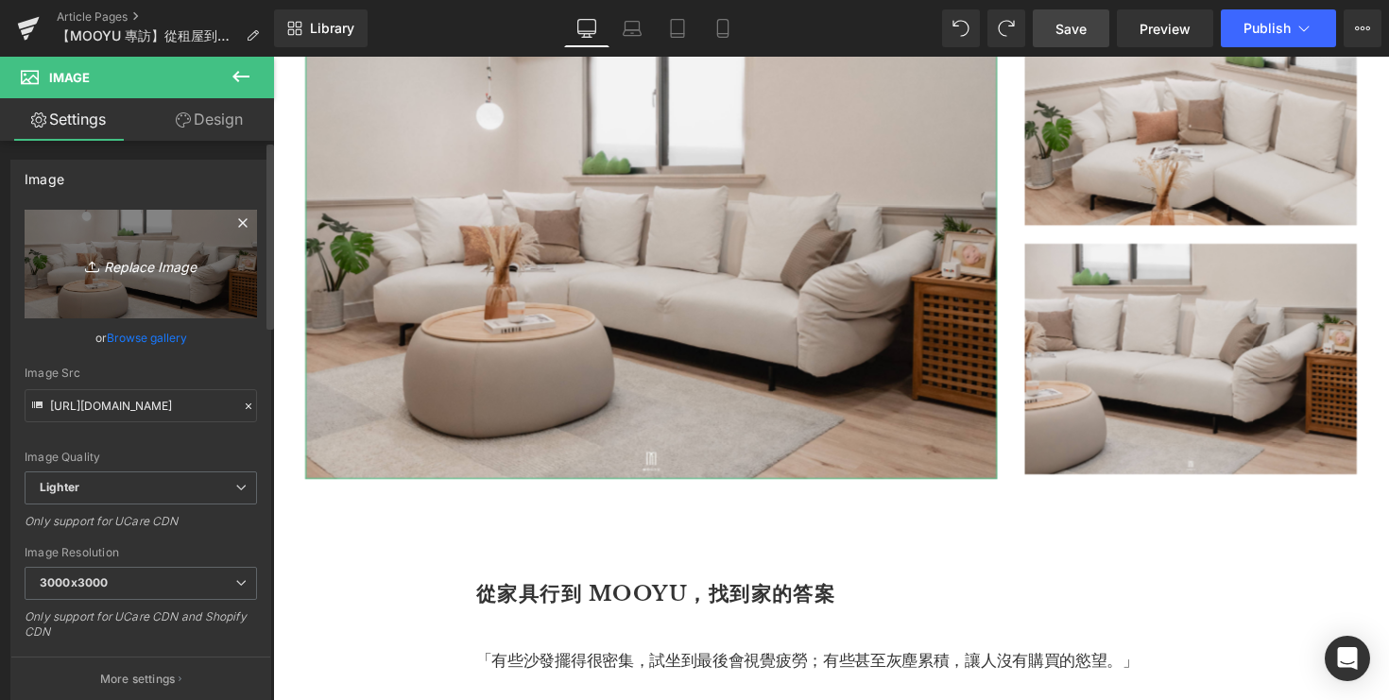
click at [141, 271] on icon "Replace Image" at bounding box center [140, 264] width 151 height 24
click at [112, 264] on icon "Replace Image" at bounding box center [140, 264] width 151 height 24
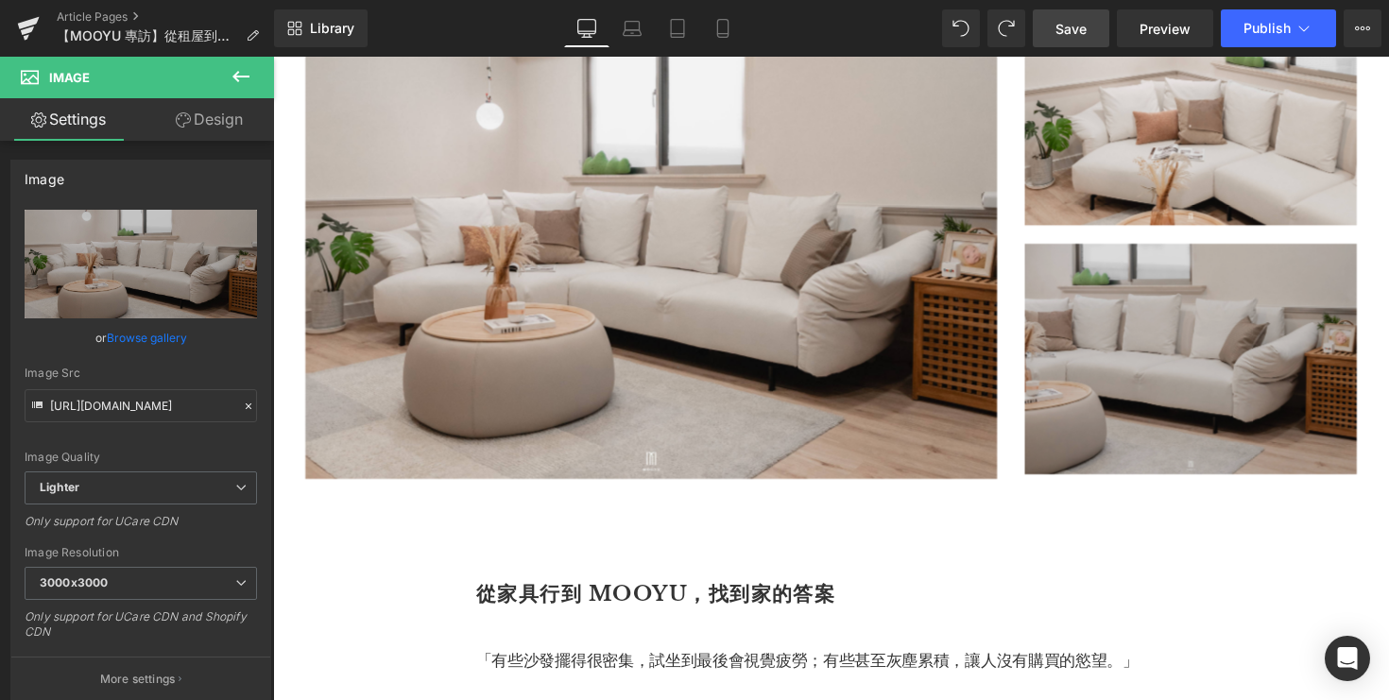
type input "C:\fakepath\DSC05237.jpg"
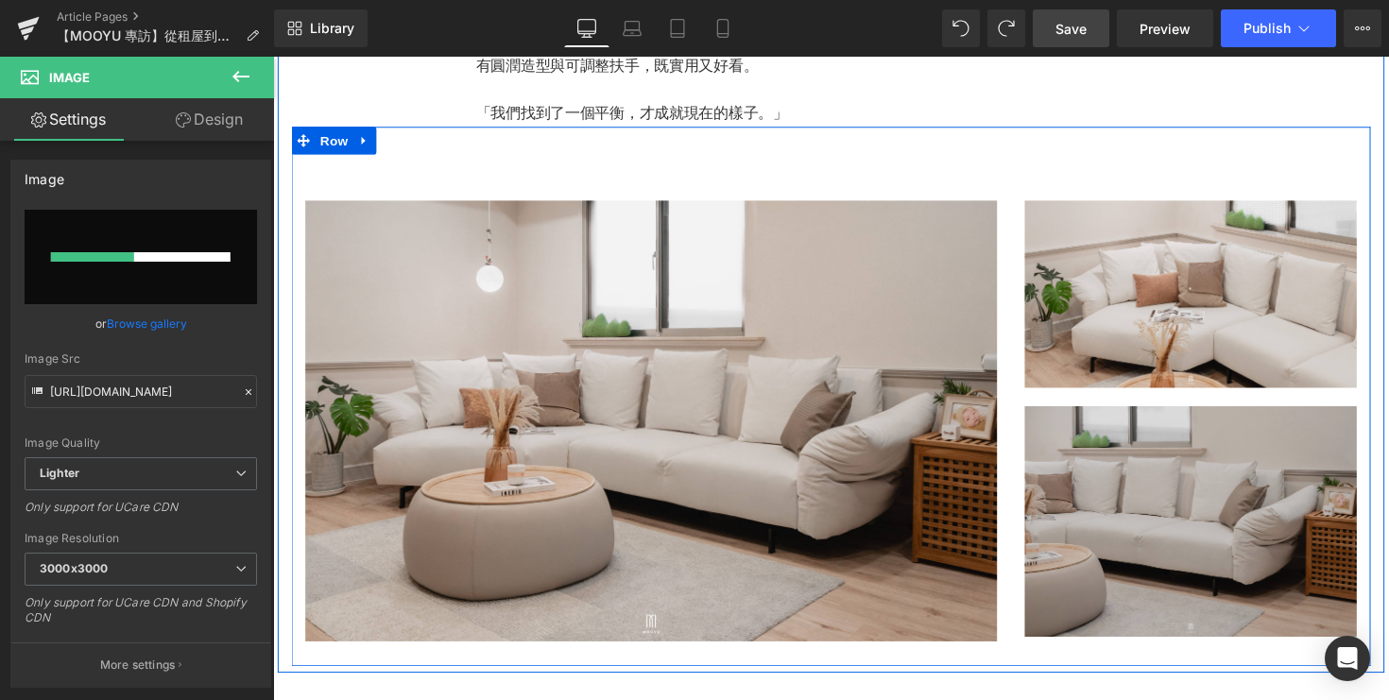
scroll to position [2543, 0]
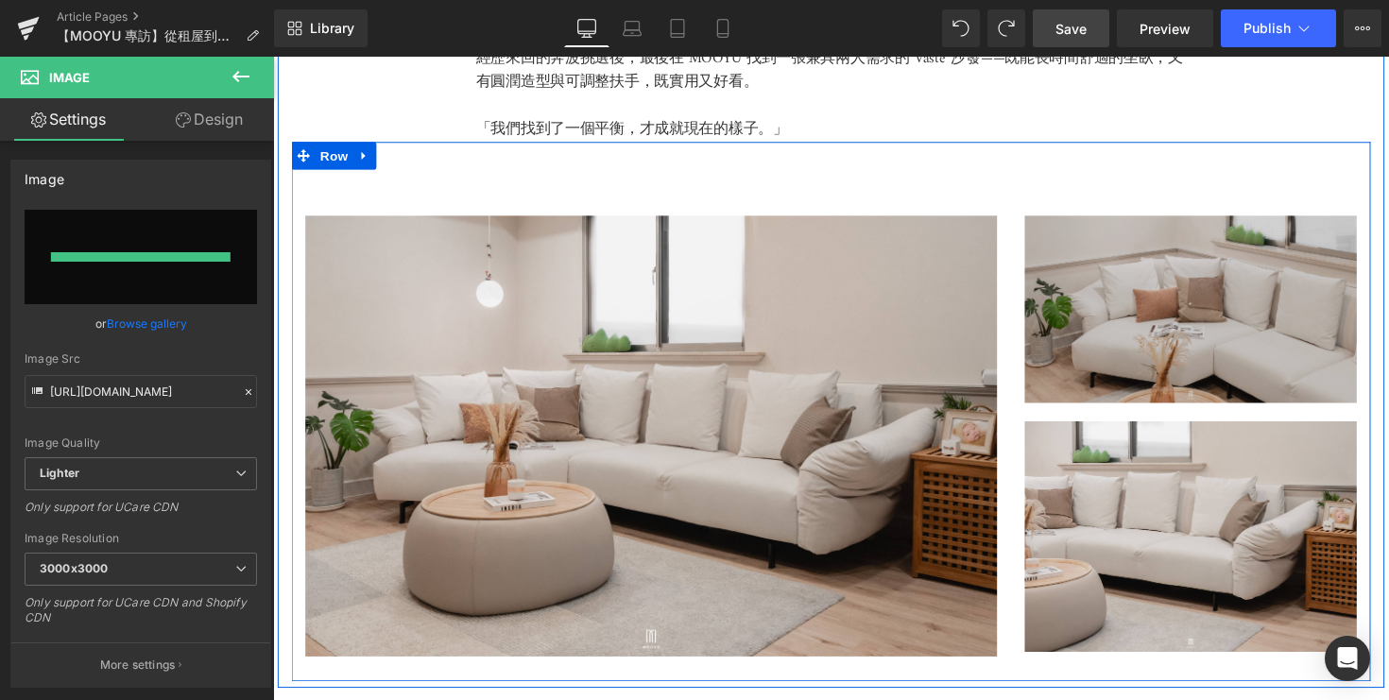
type input "https://ucarecdn.com/b648e1ce-ec48-4146-a312-019c44ee122a/-/format/auto/-/previ…"
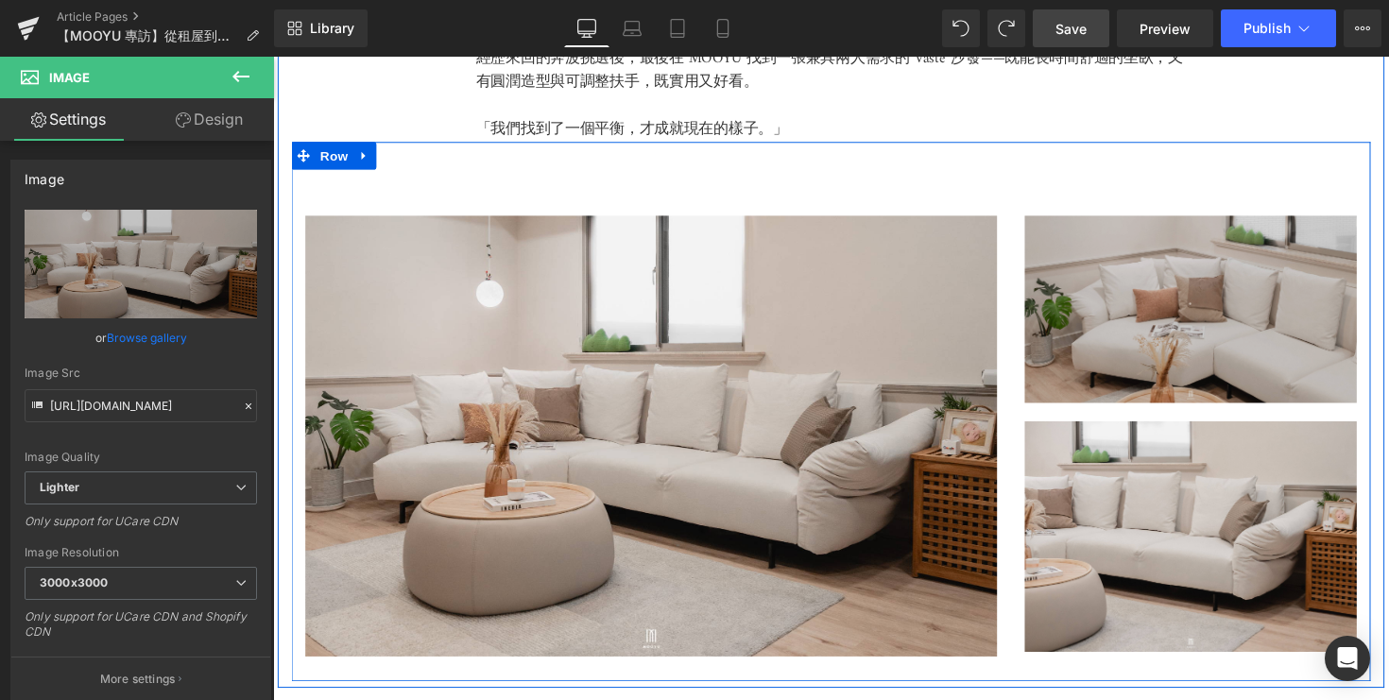
click at [1177, 307] on img at bounding box center [1213, 316] width 340 height 192
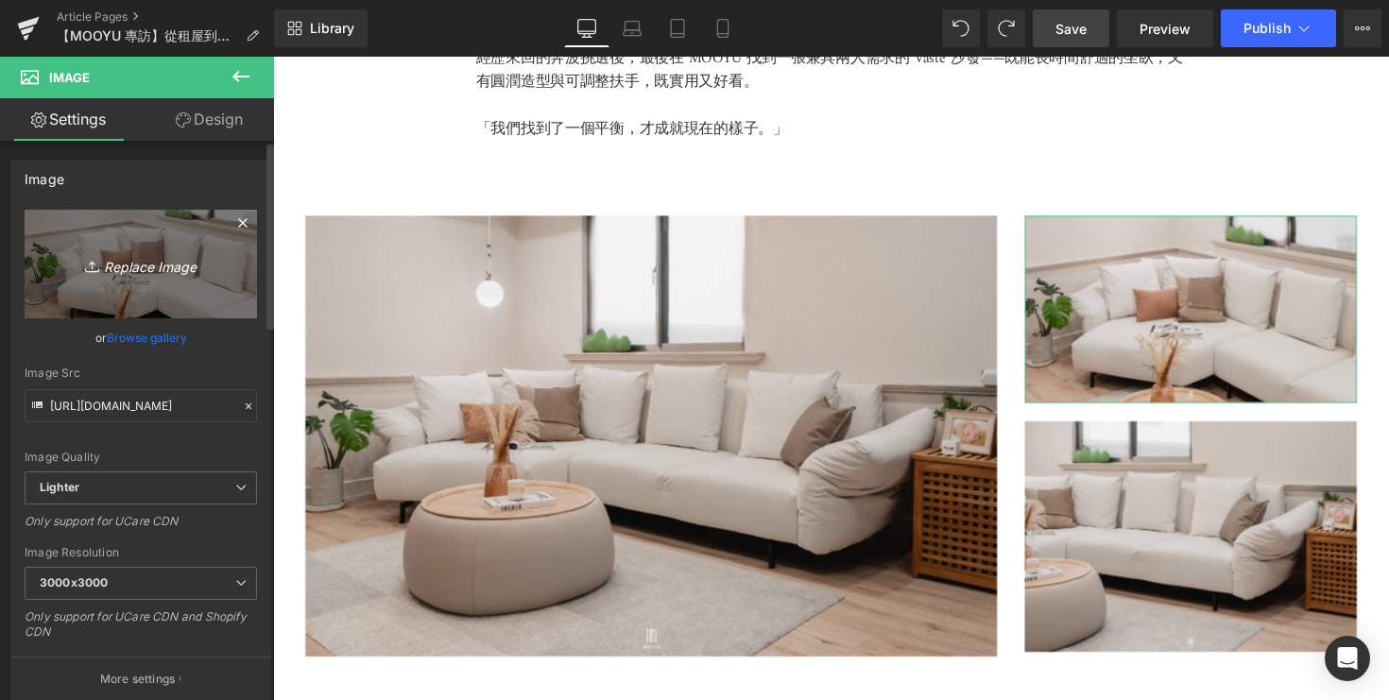
click at [145, 264] on icon "Replace Image" at bounding box center [140, 264] width 151 height 24
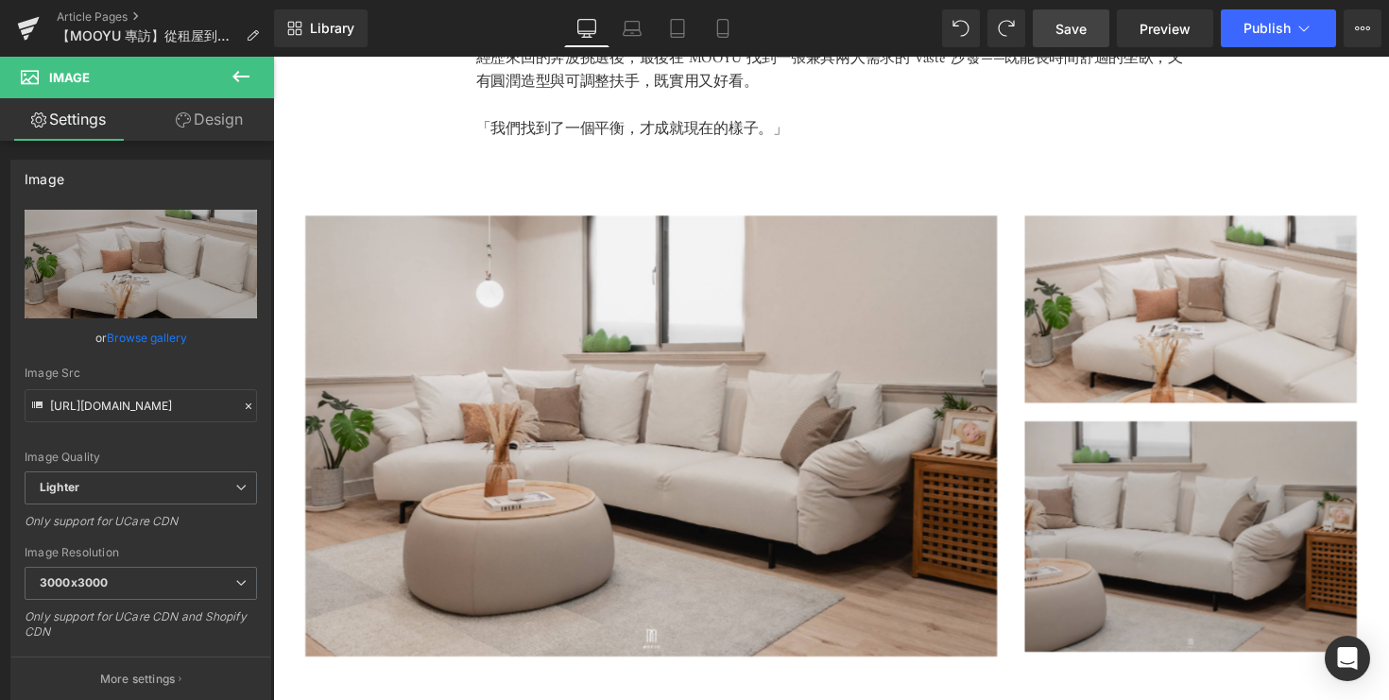
type input "C:\fakepath\DSC05233.jpg"
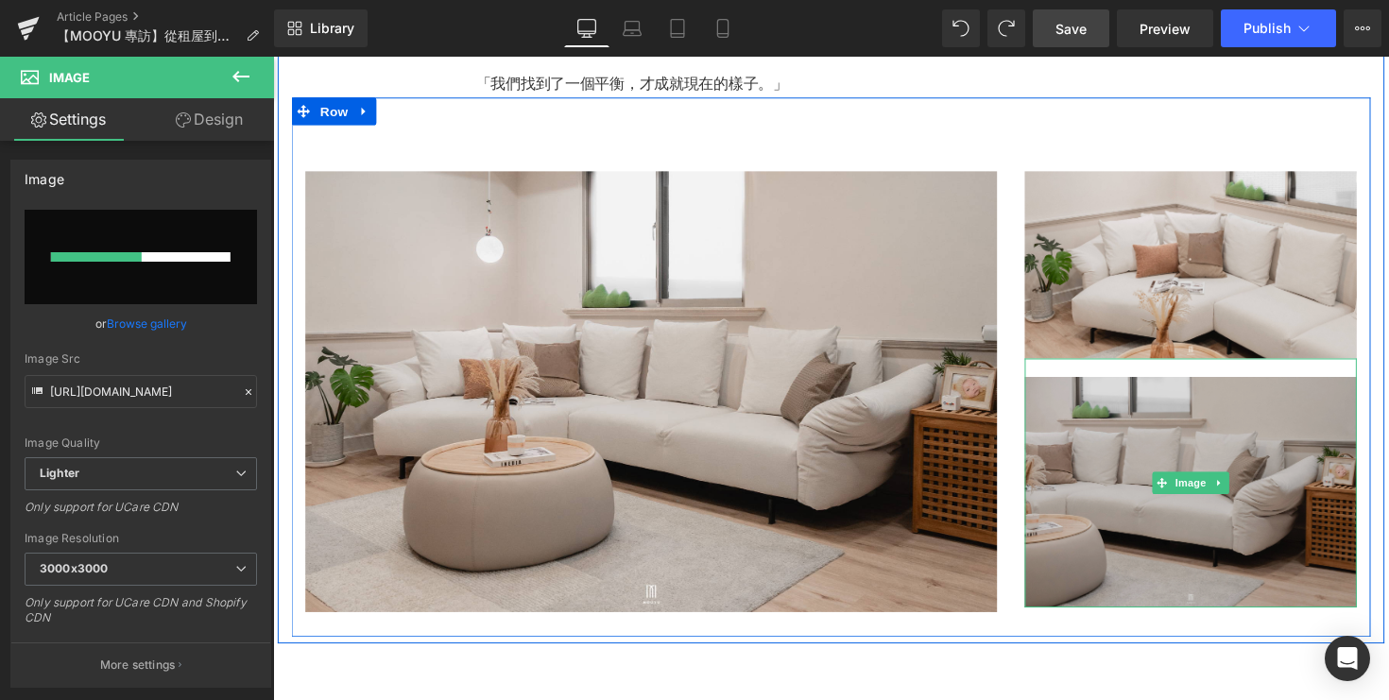
scroll to position [2617, 0]
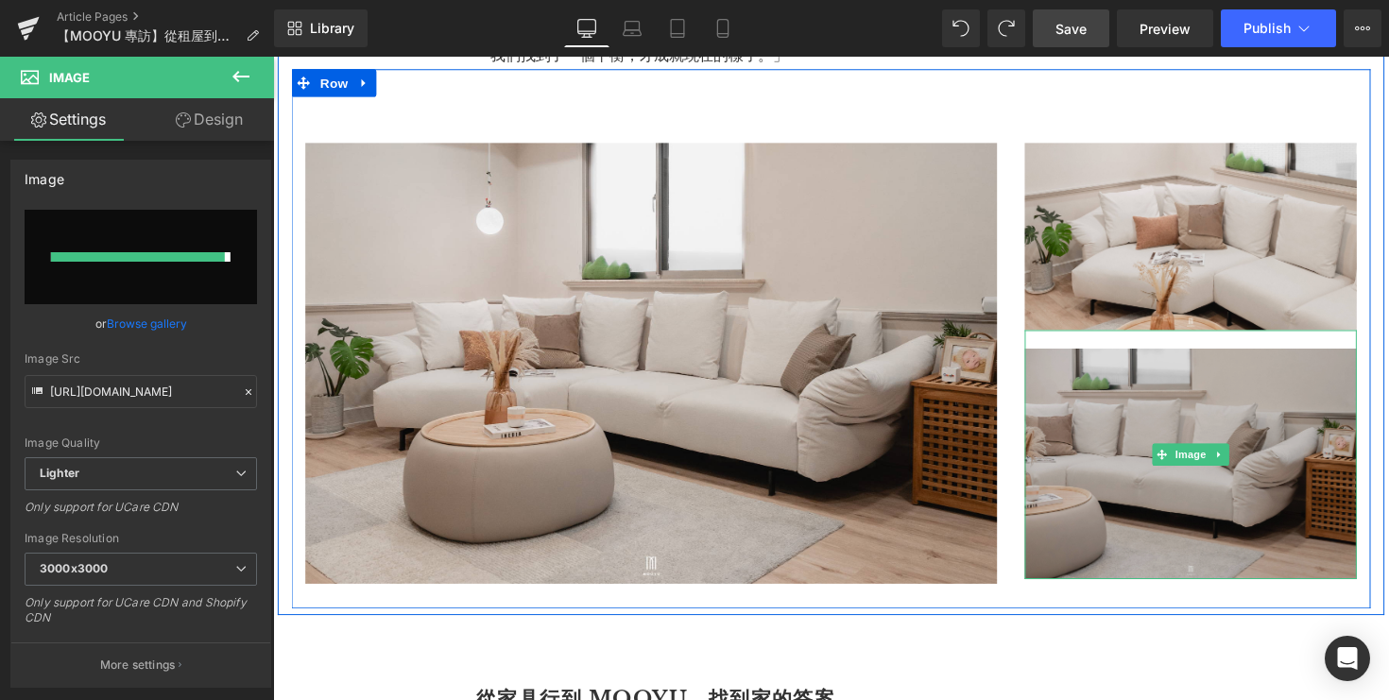
type input "https://ucarecdn.com/efea7c8c-f589-4711-8e1a-c44b7b52f386/-/format/auto/-/previ…"
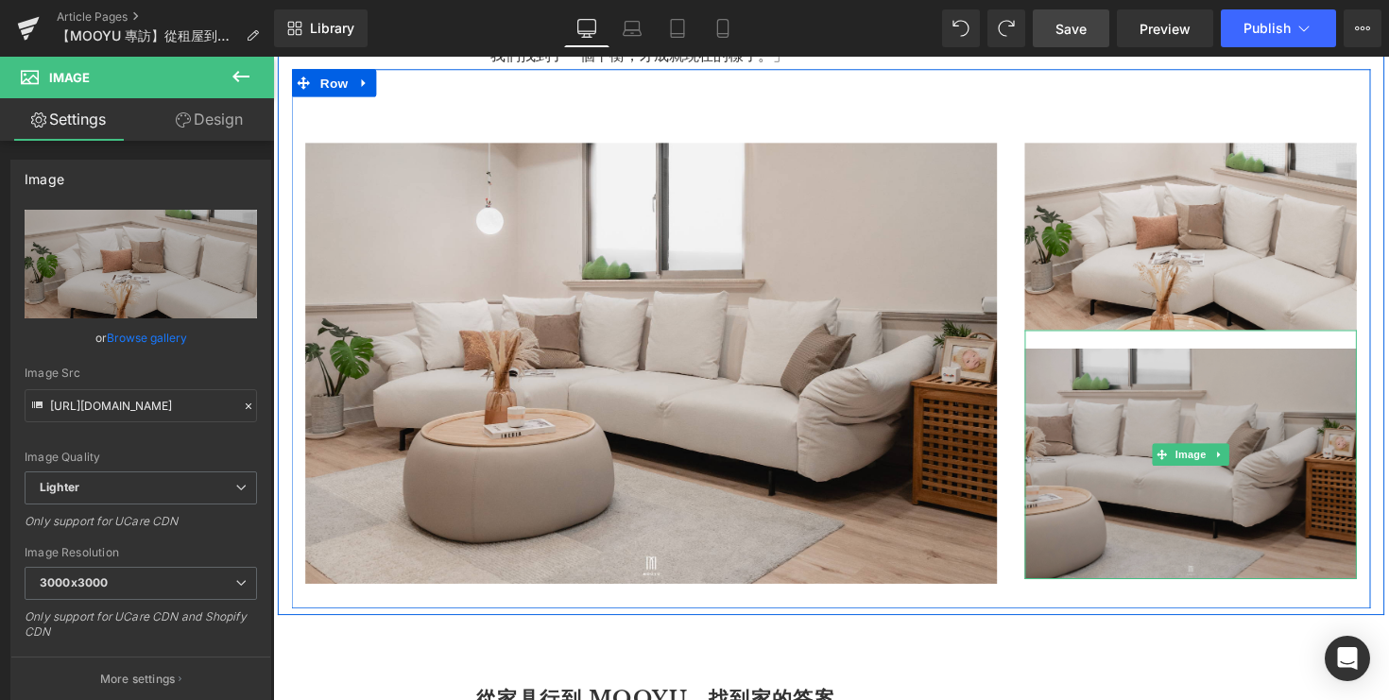
click at [1123, 421] on img at bounding box center [1213, 464] width 340 height 255
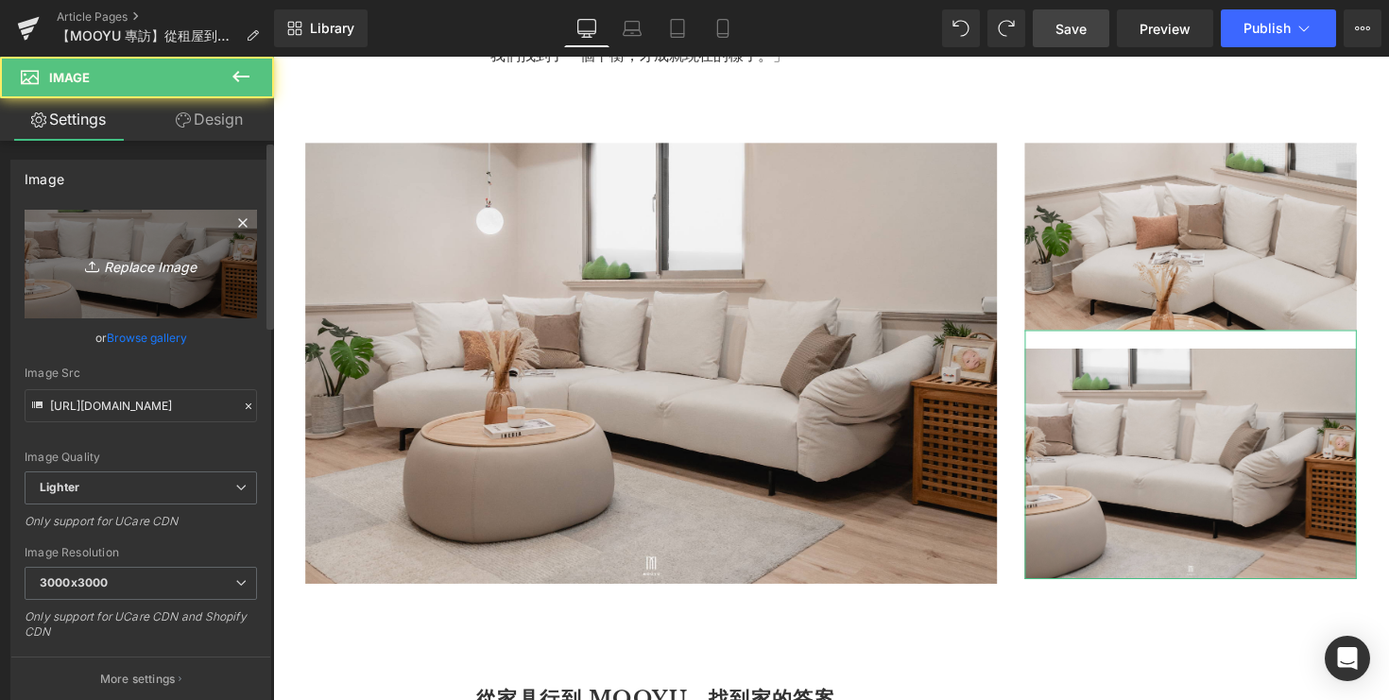
click at [174, 263] on icon "Replace Image" at bounding box center [140, 264] width 151 height 24
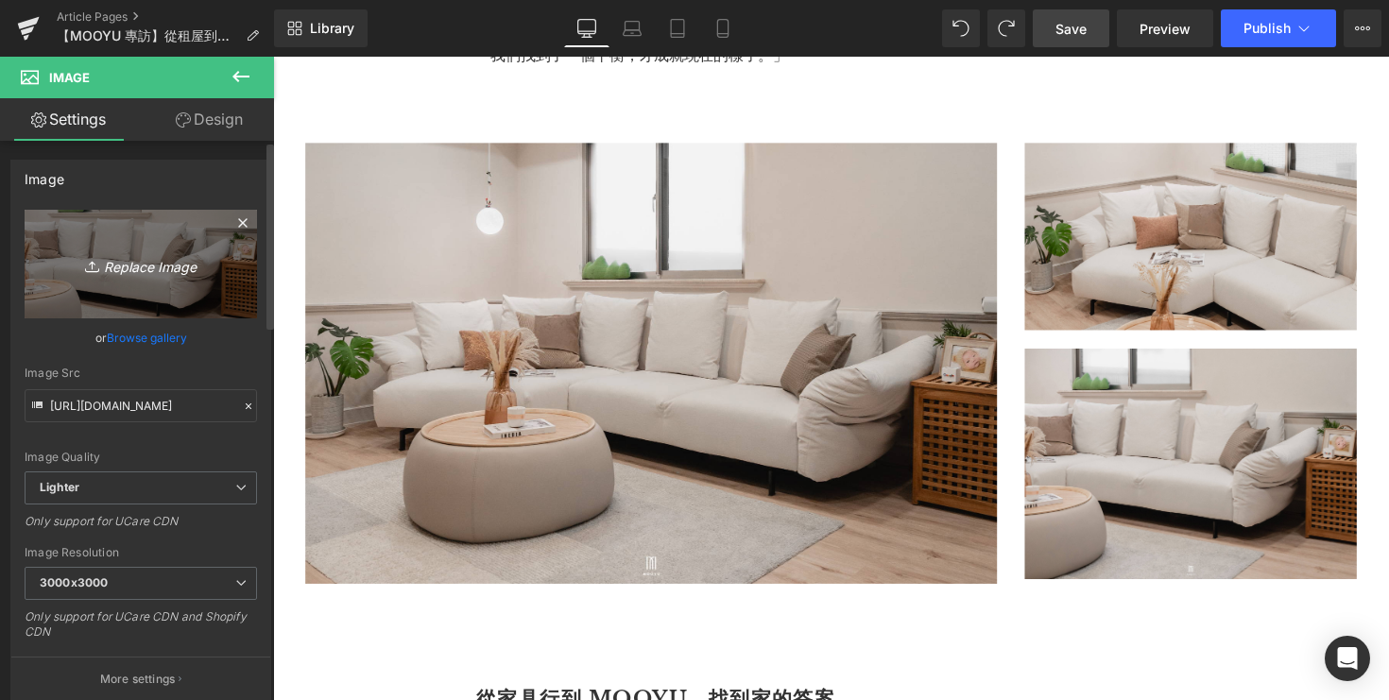
type input "C:\fakepath\DSC05236.jpg"
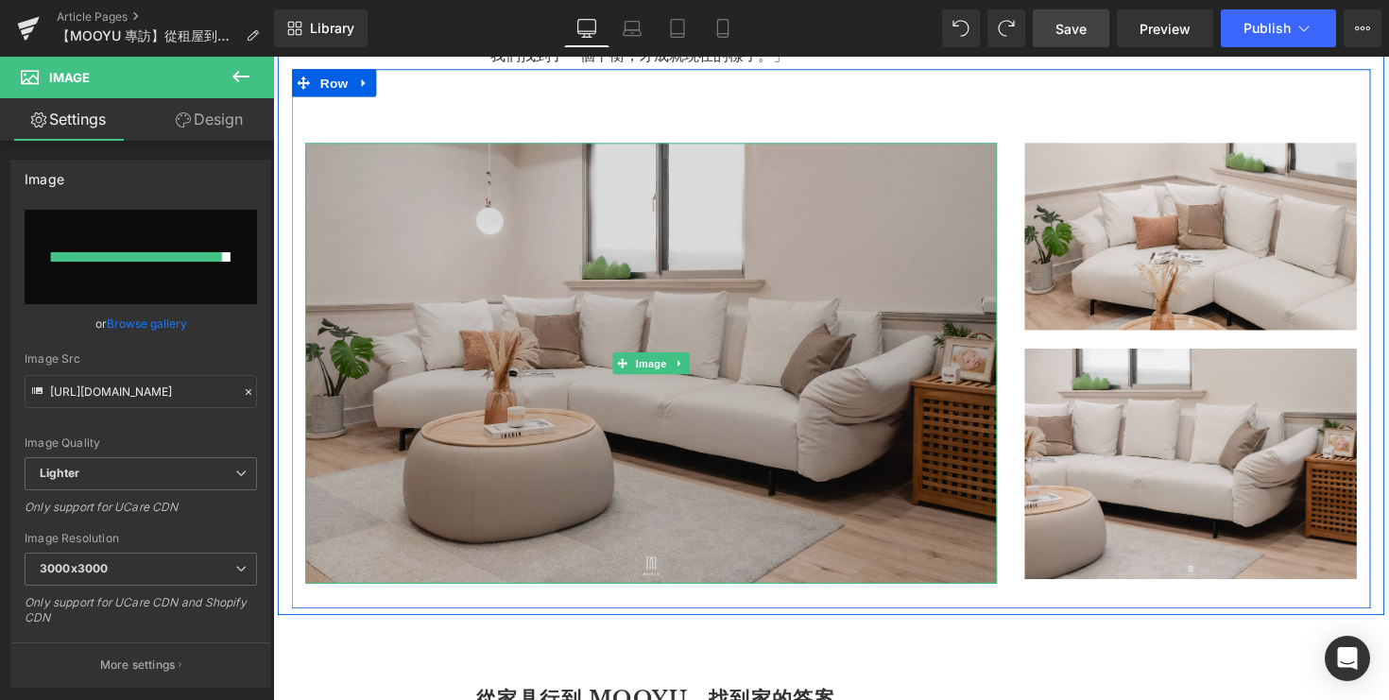
type input "https://ucarecdn.com/7fb7e561-06f2-4d02-99c6-86c51f0188cf/-/format/auto/-/previ…"
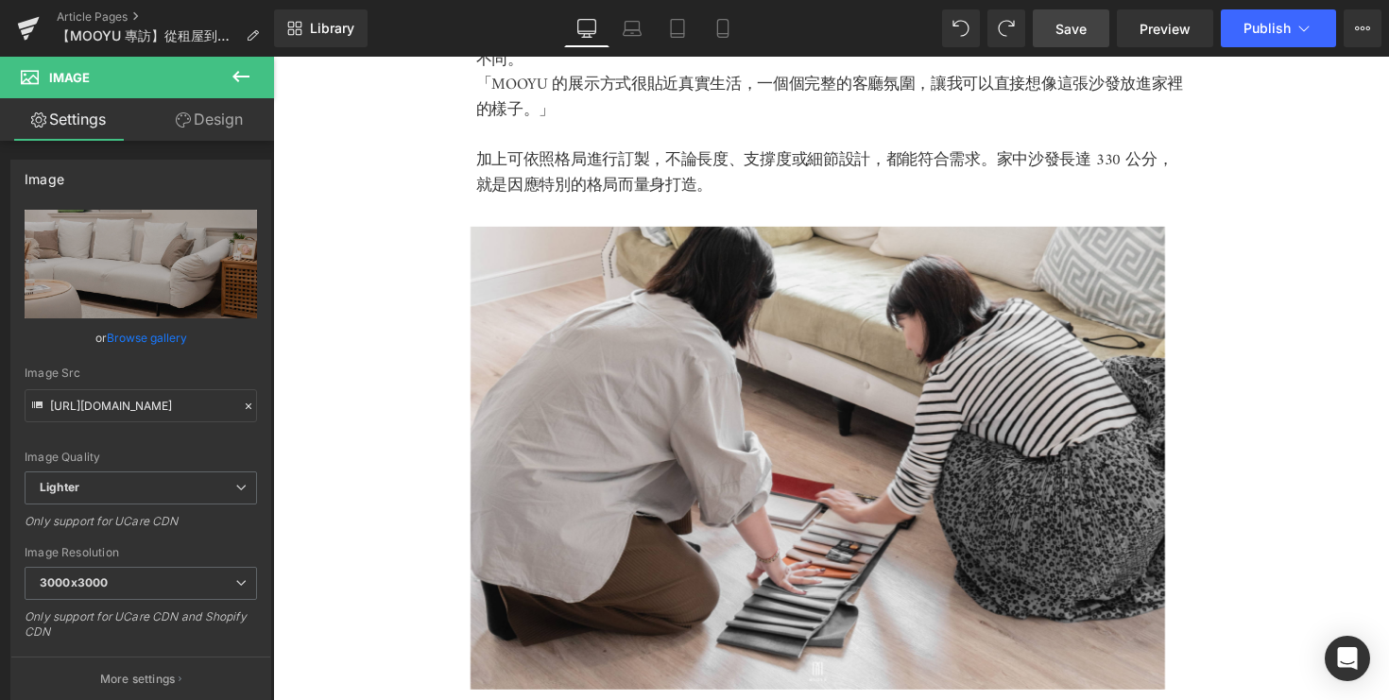
scroll to position [3455, 0]
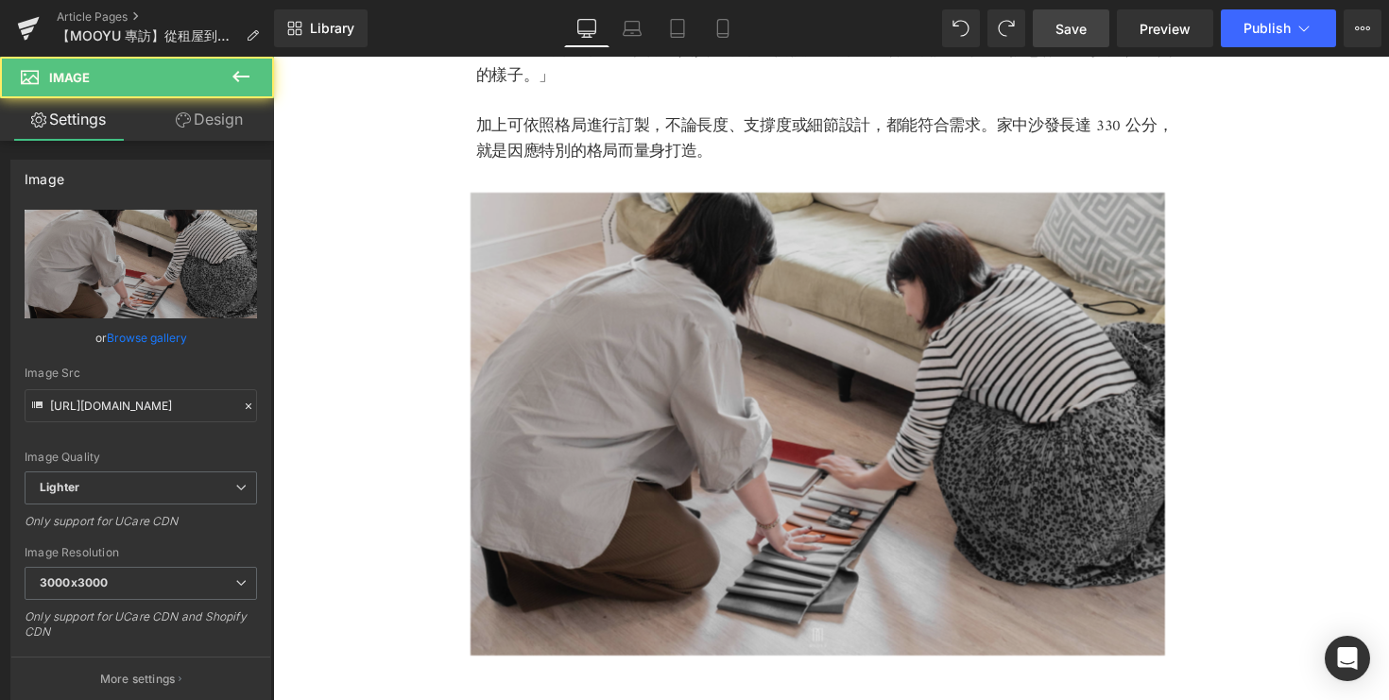
click at [694, 429] on img at bounding box center [844, 433] width 1077 height 474
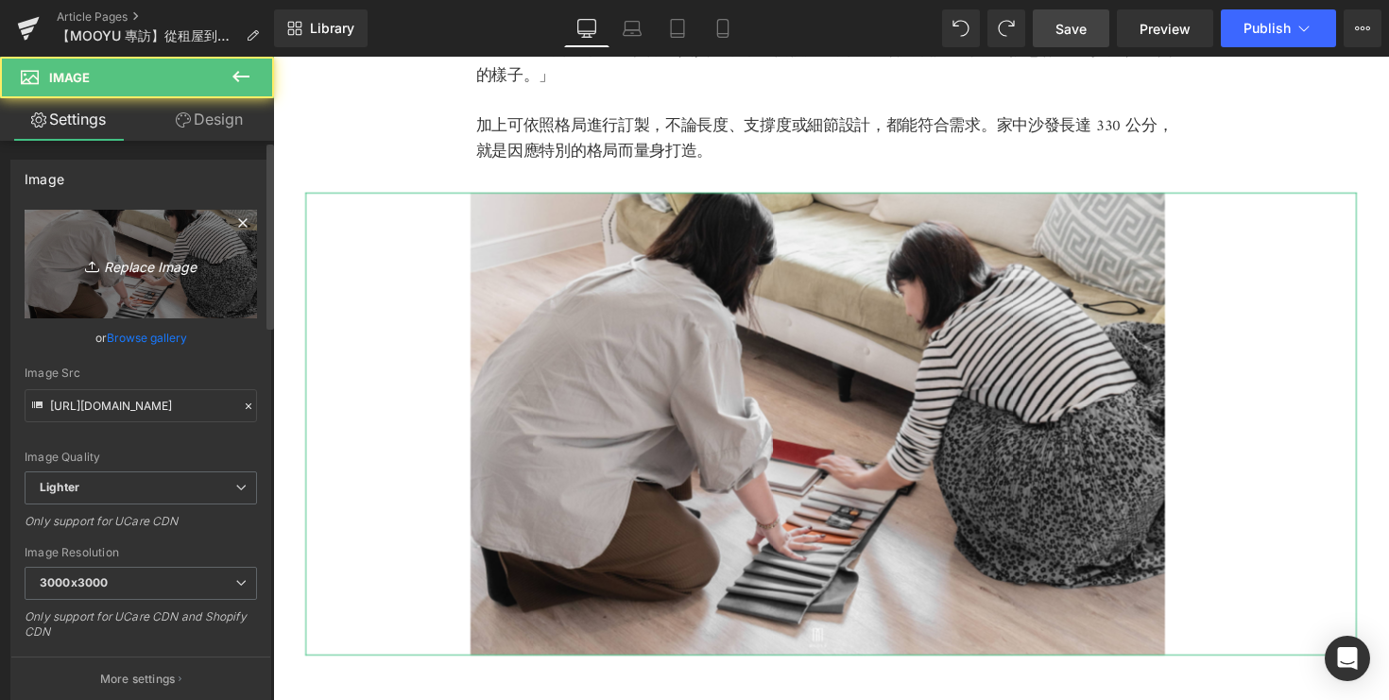
click at [136, 265] on icon "Replace Image" at bounding box center [140, 264] width 151 height 24
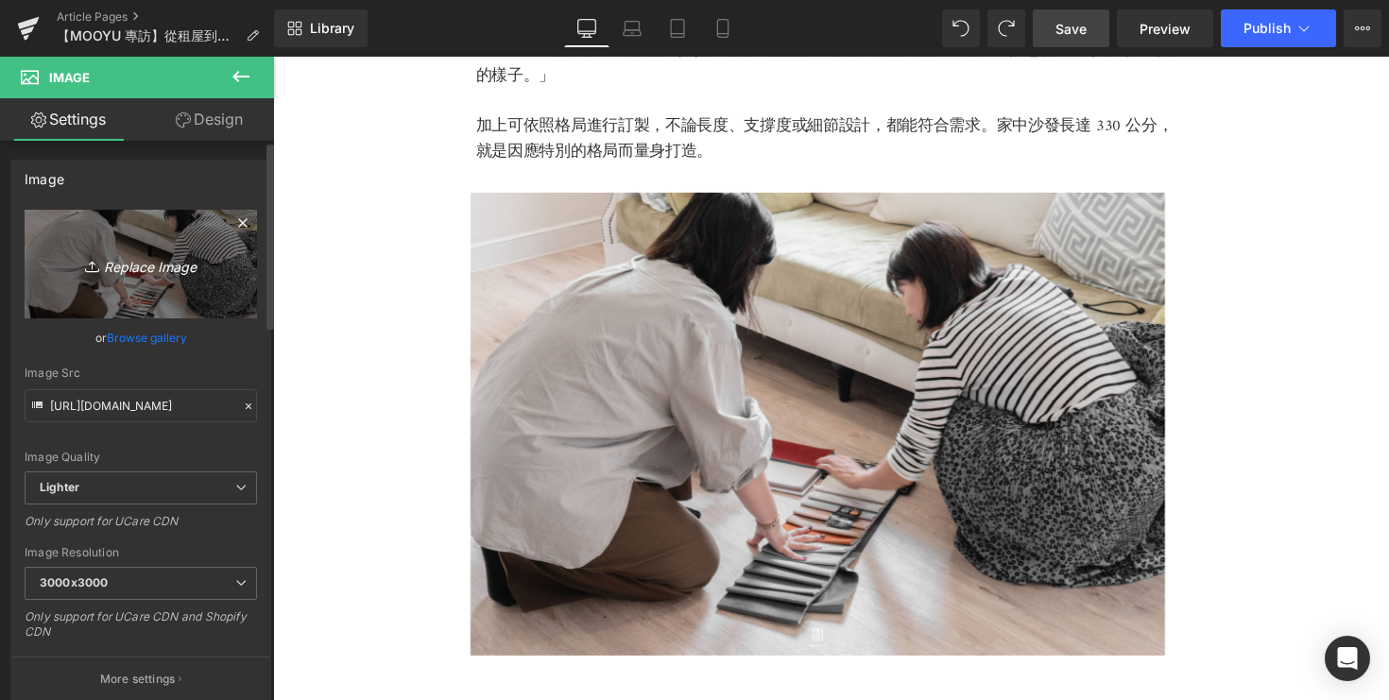
type input "C:\fakepath\DSC08199.jpg"
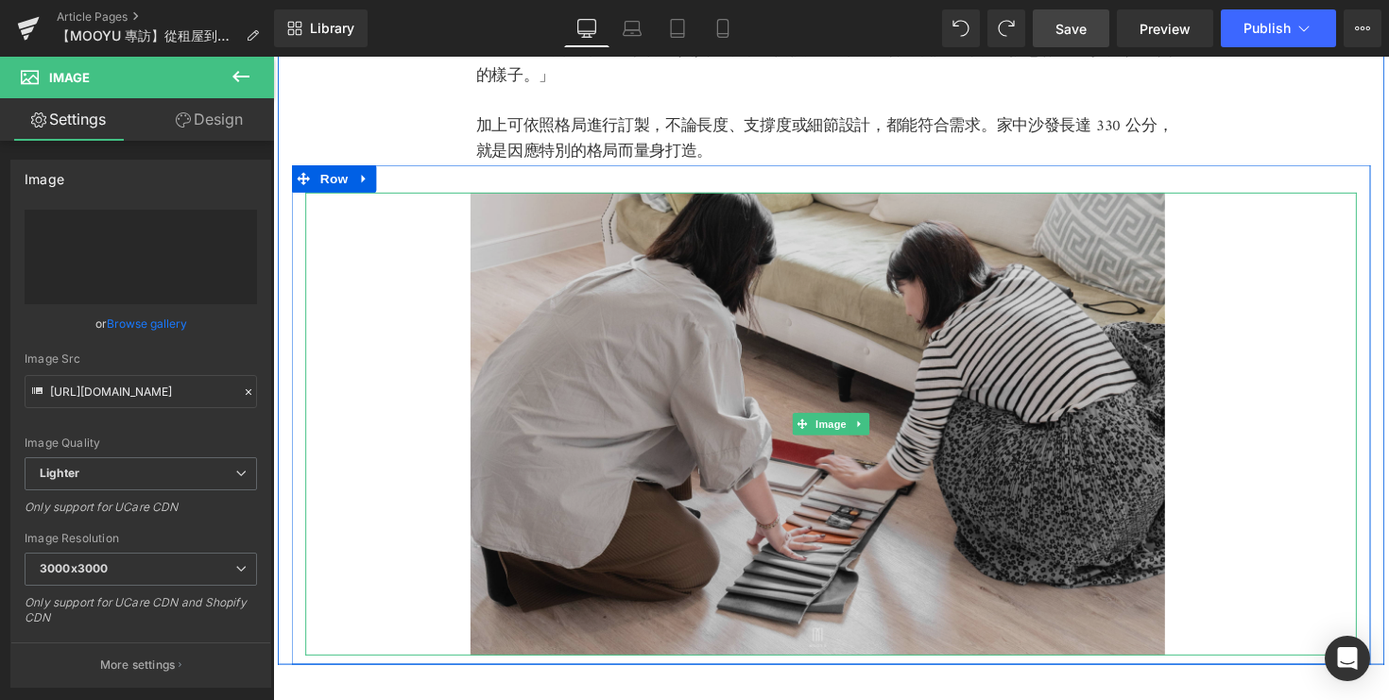
type input "https://ucarecdn.com/aaec6eaf-31cf-4142-98ea-d07a000118b0/-/format/auto/-/previ…"
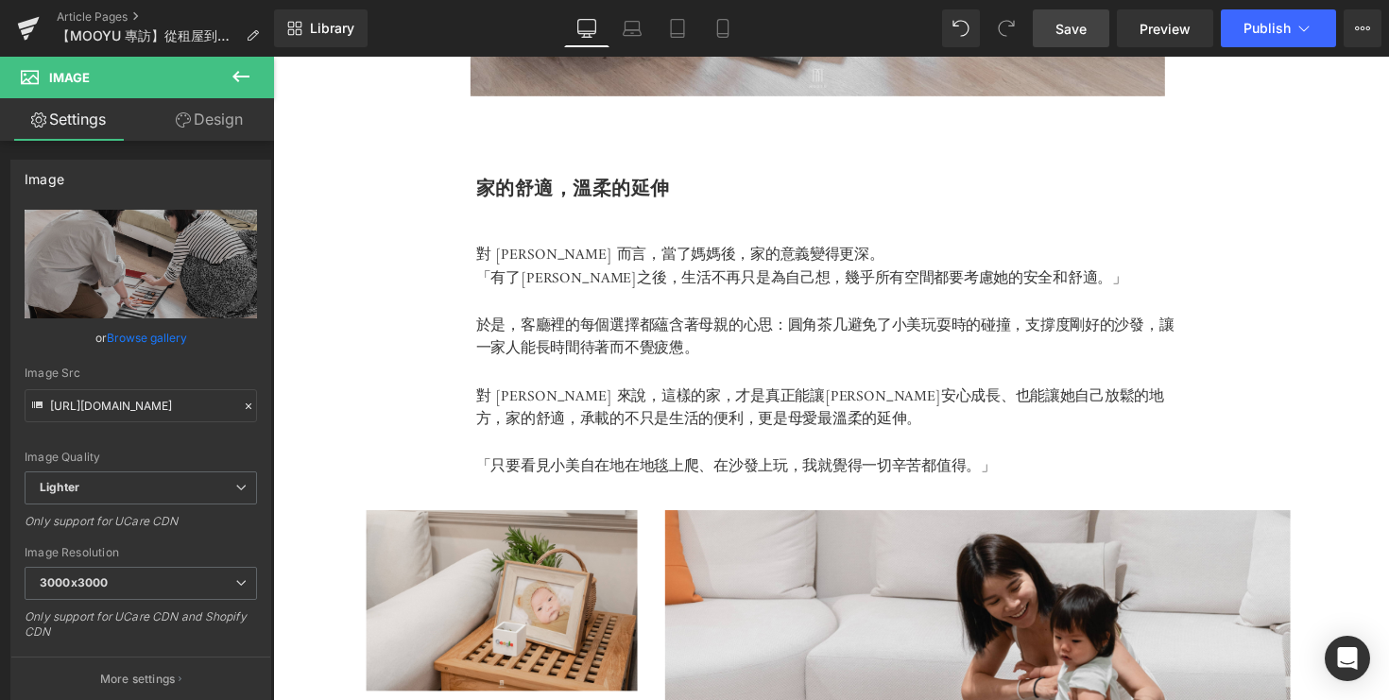
scroll to position [4218, 0]
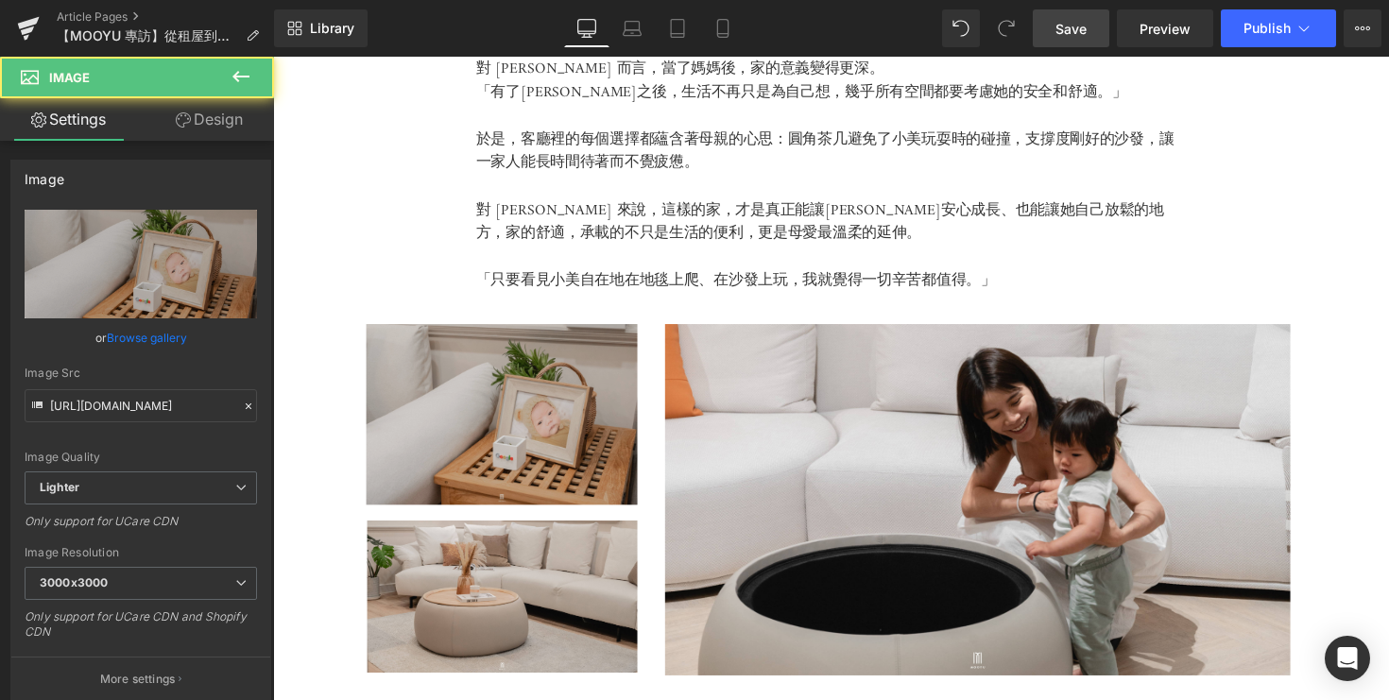
click at [526, 421] on img at bounding box center [476, 431] width 340 height 201
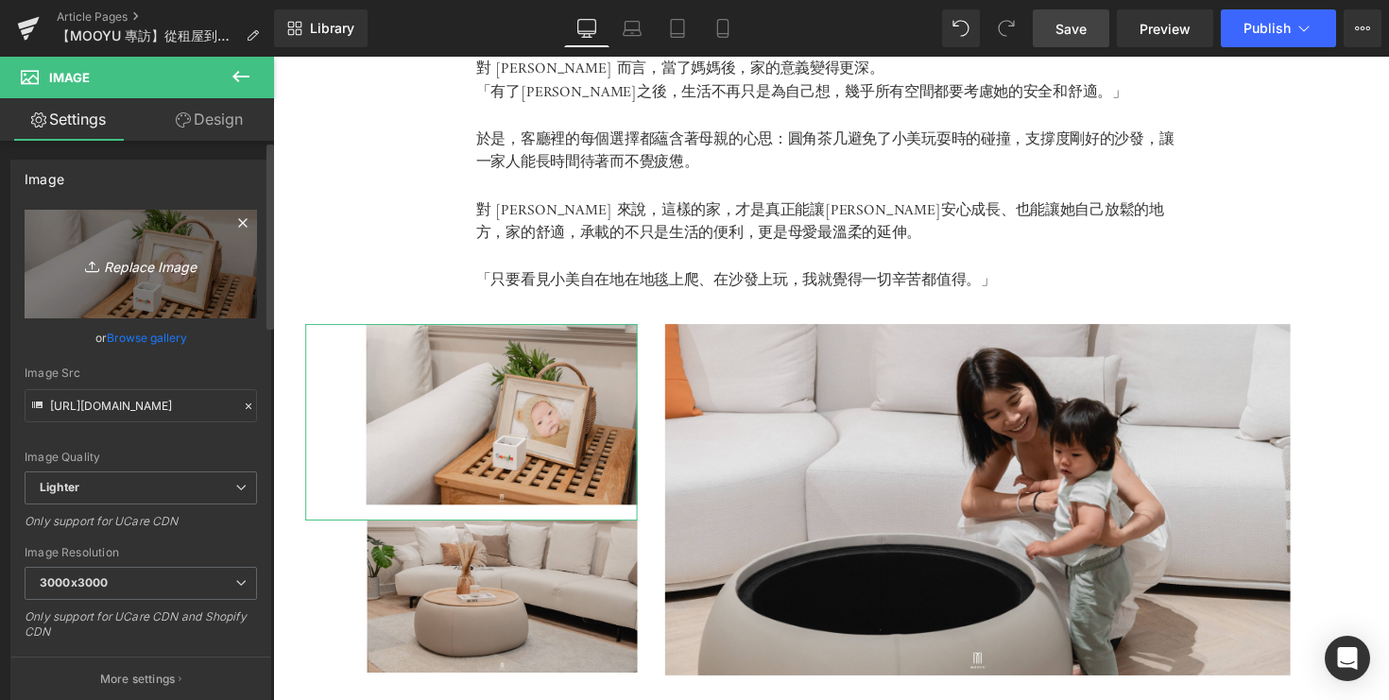
click at [144, 260] on icon "Replace Image" at bounding box center [140, 264] width 151 height 24
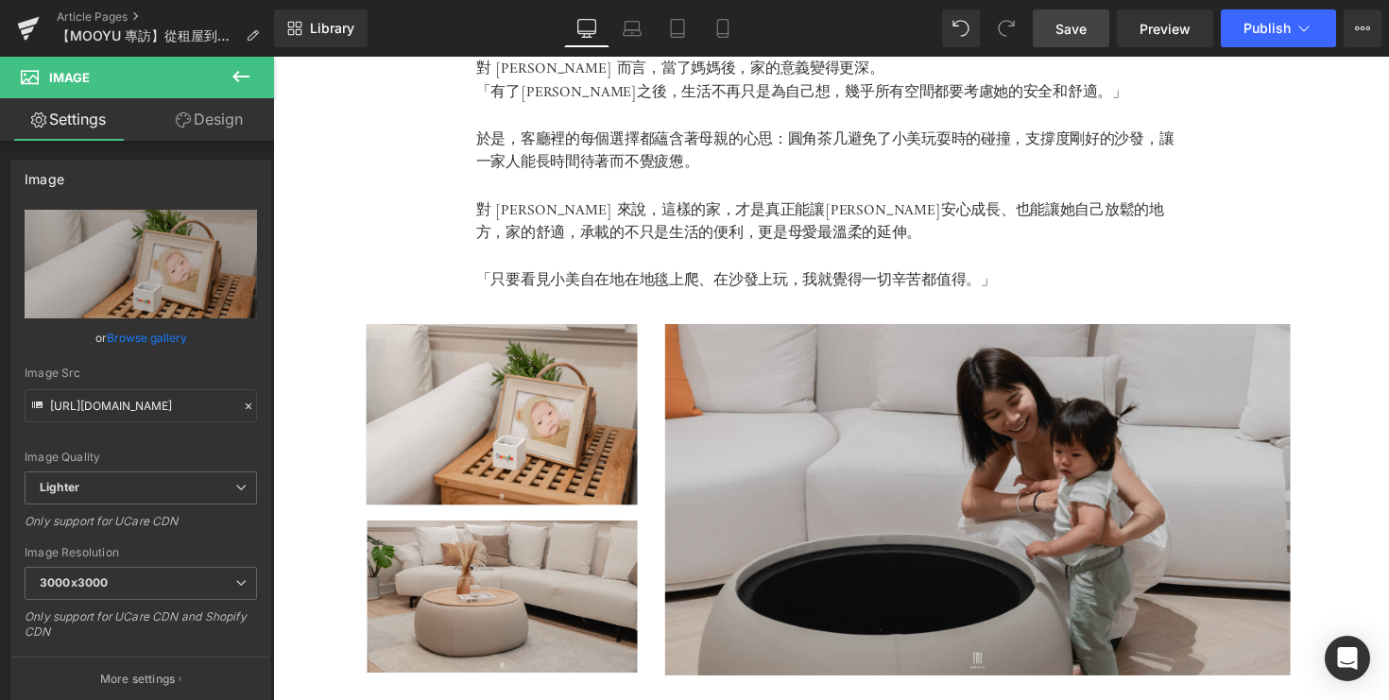
type input "C:\fakepath\DSC05268.jpg"
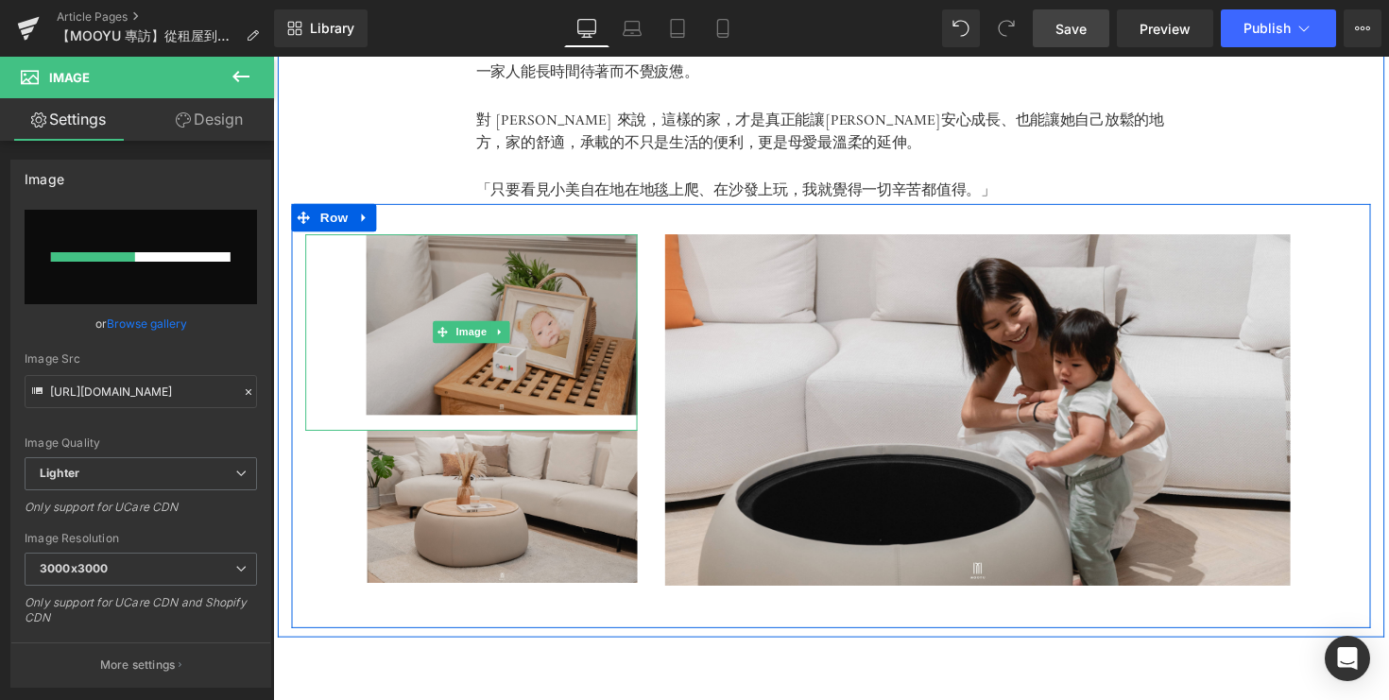
scroll to position [4314, 0]
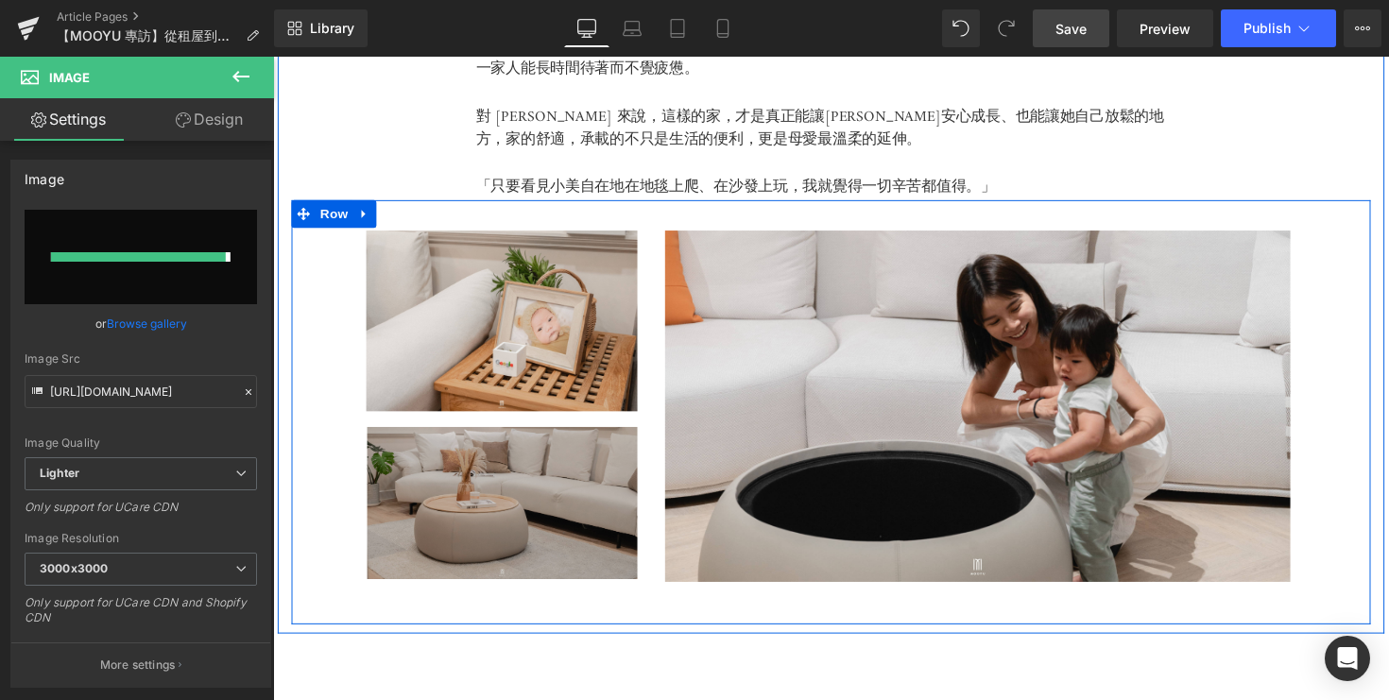
type input "https://ucarecdn.com/42c27625-64a6-4ede-9e04-6cc10c84a767/-/format/auto/-/previ…"
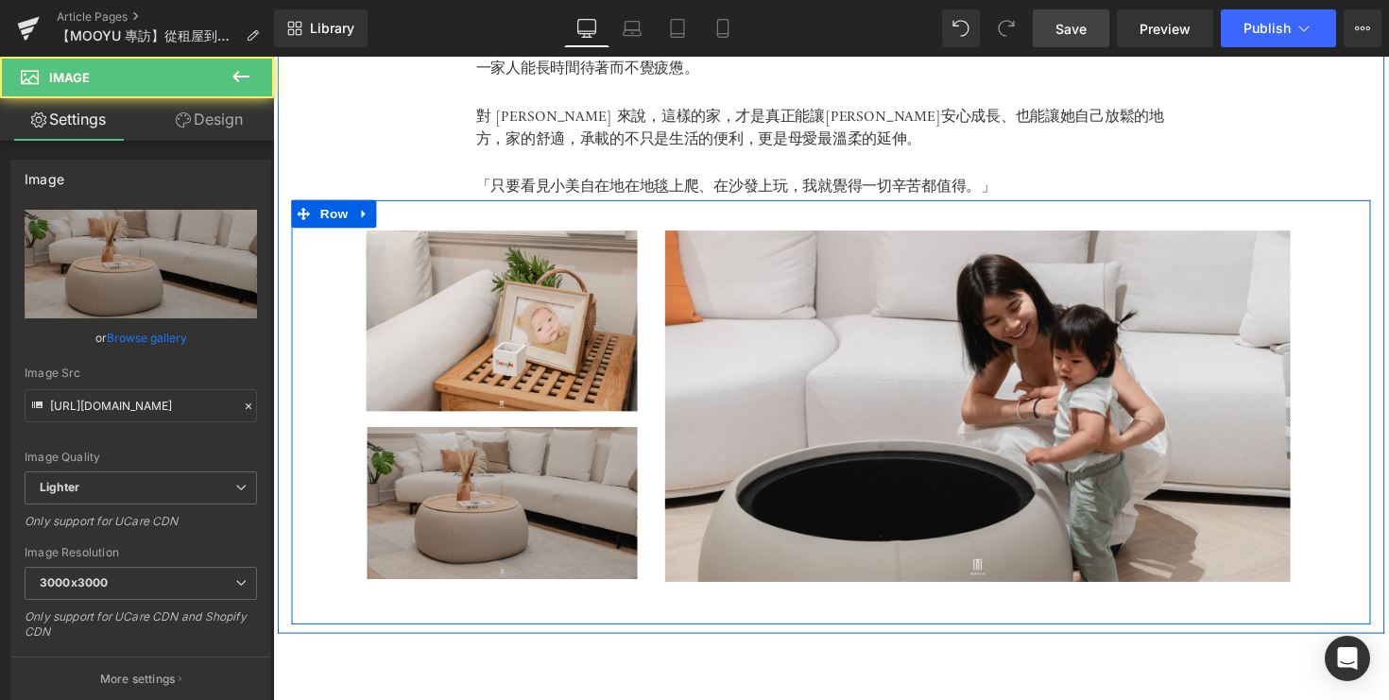
click at [494, 469] on img at bounding box center [476, 515] width 340 height 156
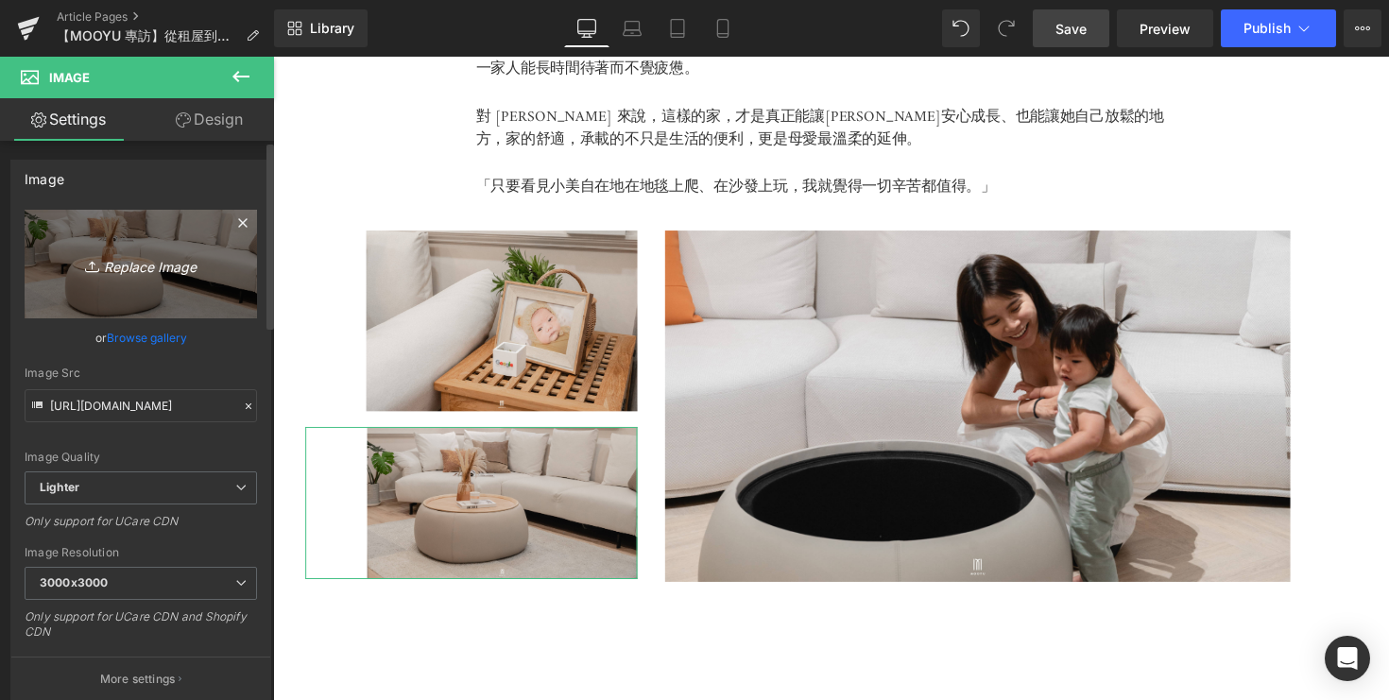
click at [135, 272] on icon "Replace Image" at bounding box center [140, 264] width 151 height 24
type input "C:\fakepath\DSC05239.jpg"
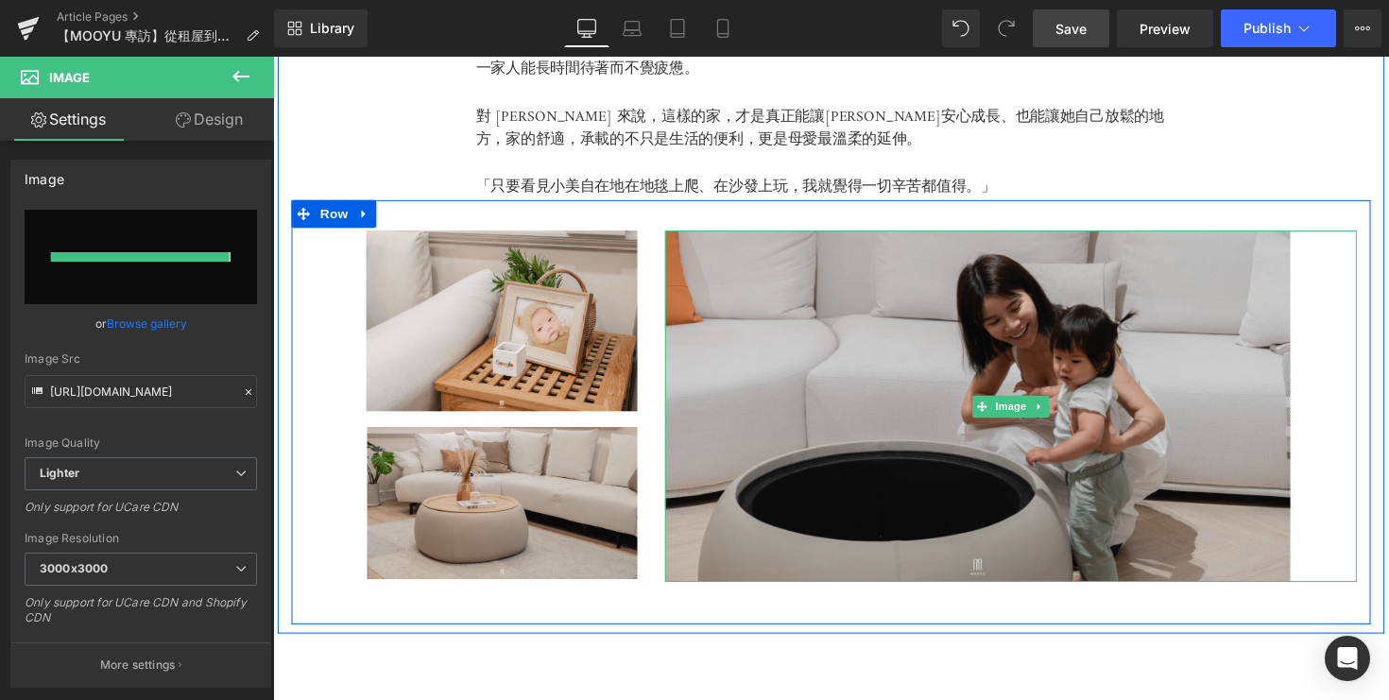
type input "https://ucarecdn.com/2cc4db77-299c-4e09-a599-6b2370eb5a38/-/format/auto/-/previ…"
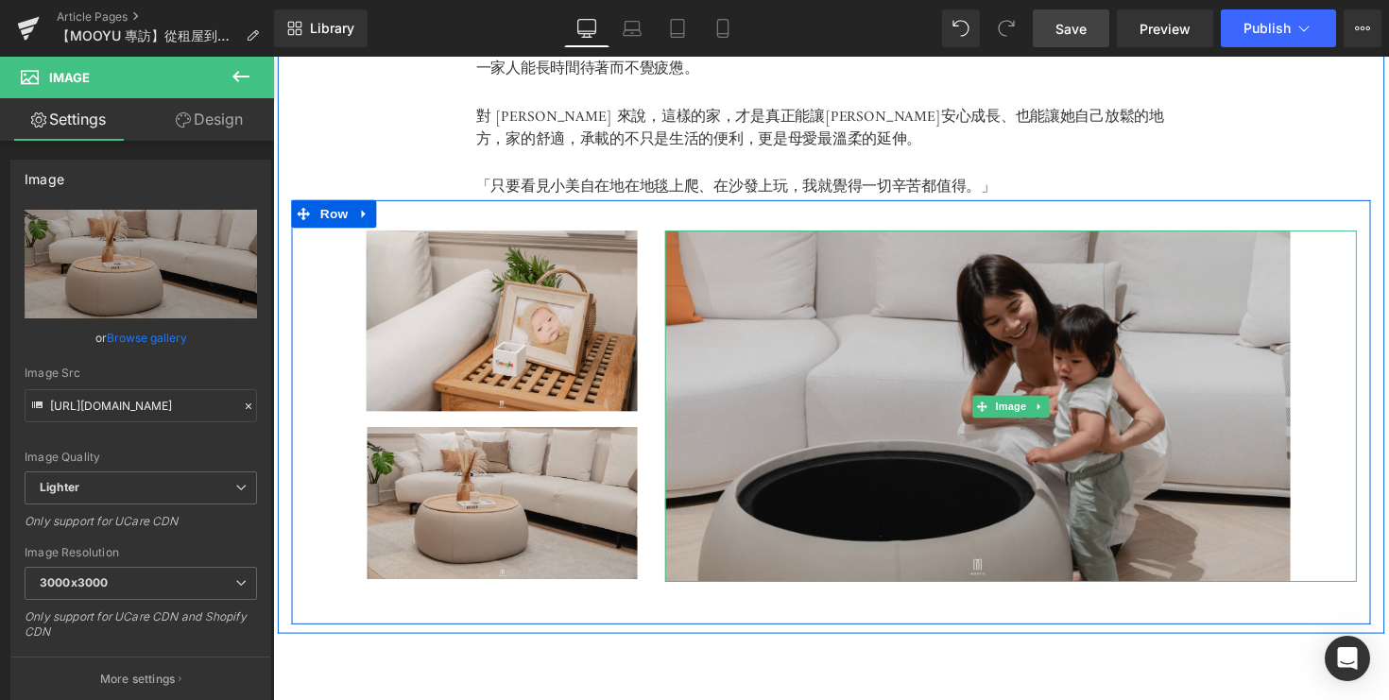
click at [748, 253] on img at bounding box center [1029, 415] width 709 height 360
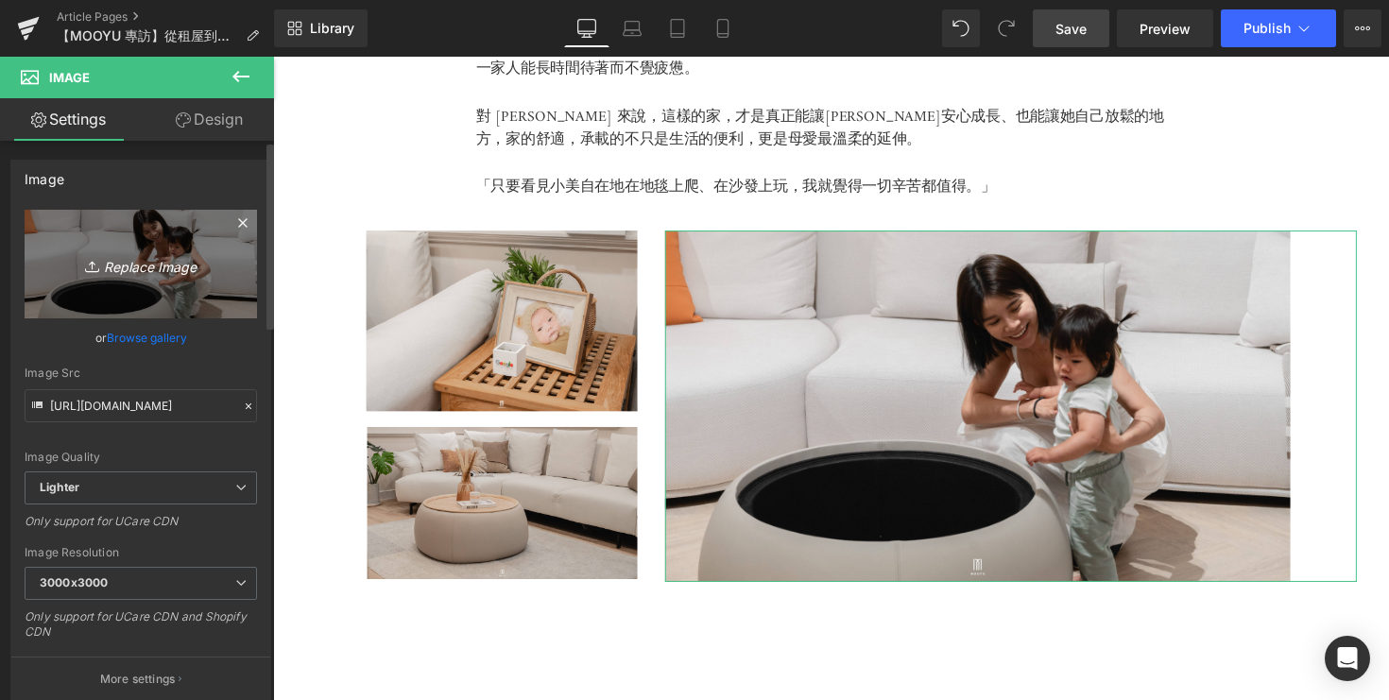
click at [122, 261] on icon "Replace Image" at bounding box center [140, 264] width 151 height 24
type input "C:\fakepath\DSC08179.jpg"
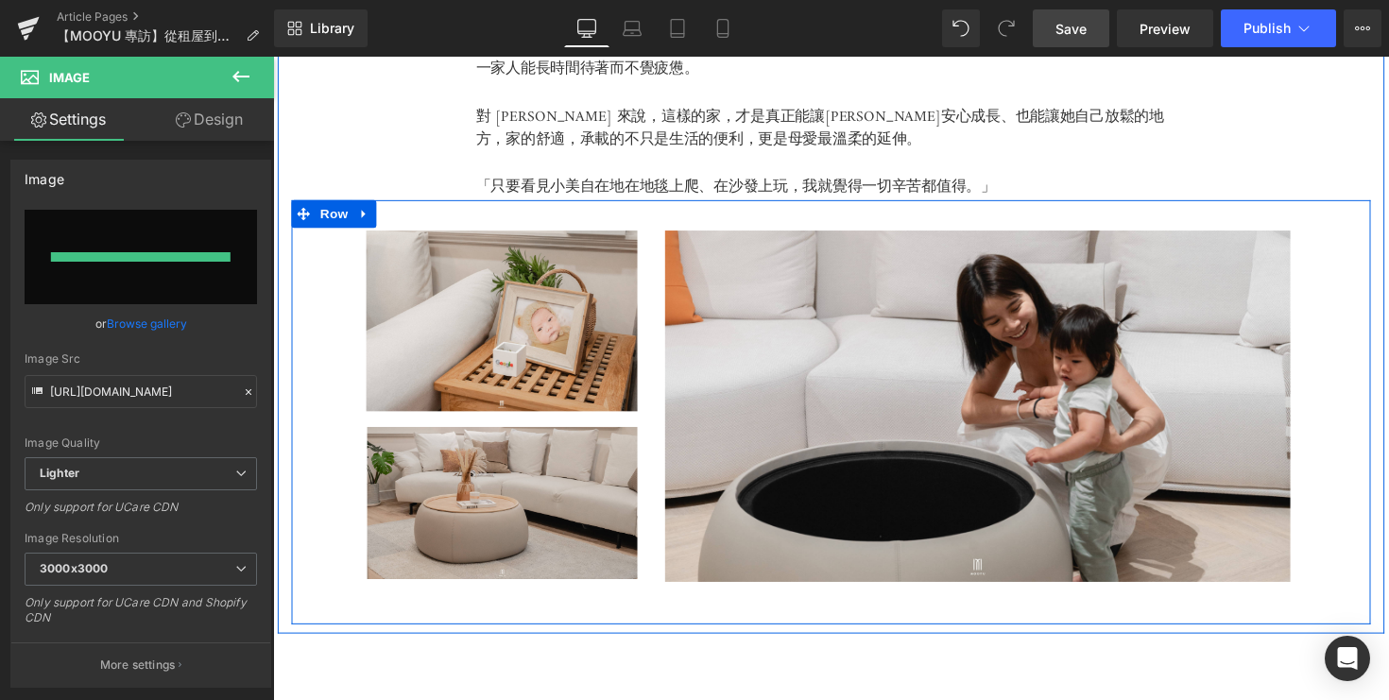
type input "https://ucarecdn.com/a22ae29f-1907-415b-aa22-7b02714ae3fa/-/format/auto/-/previ…"
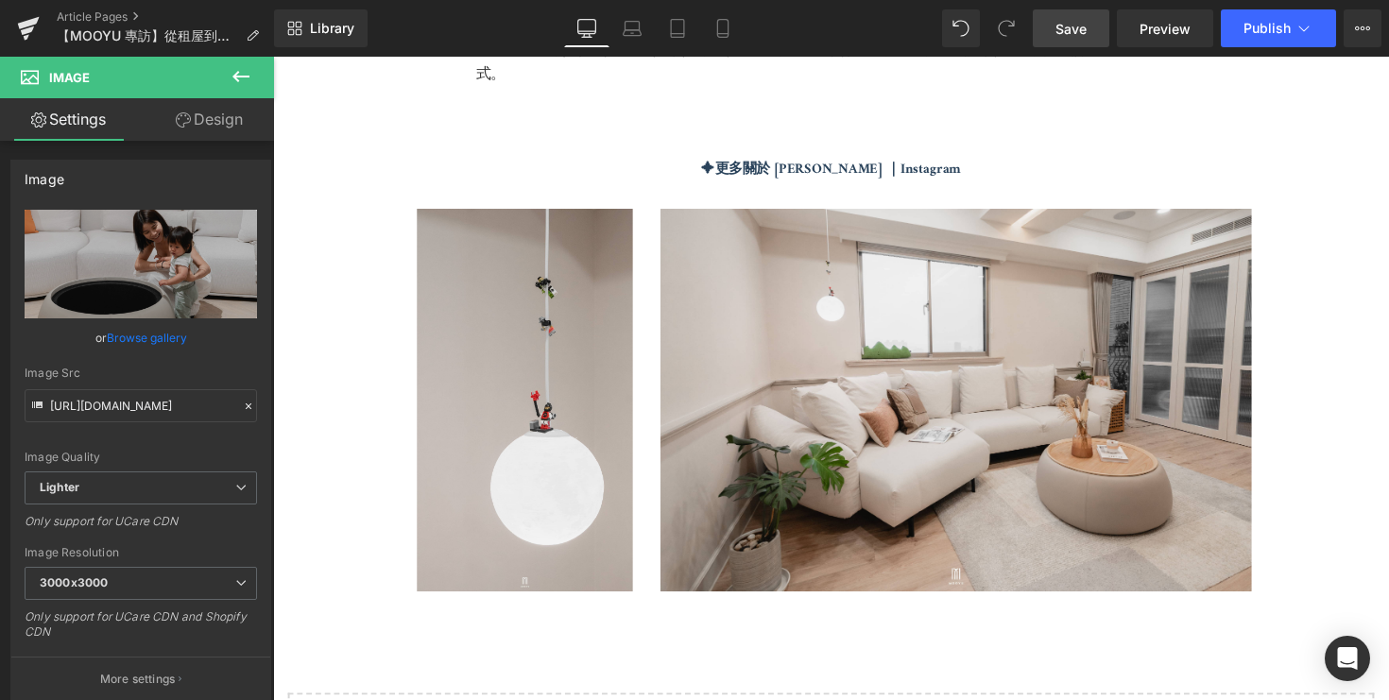
scroll to position [5114, 0]
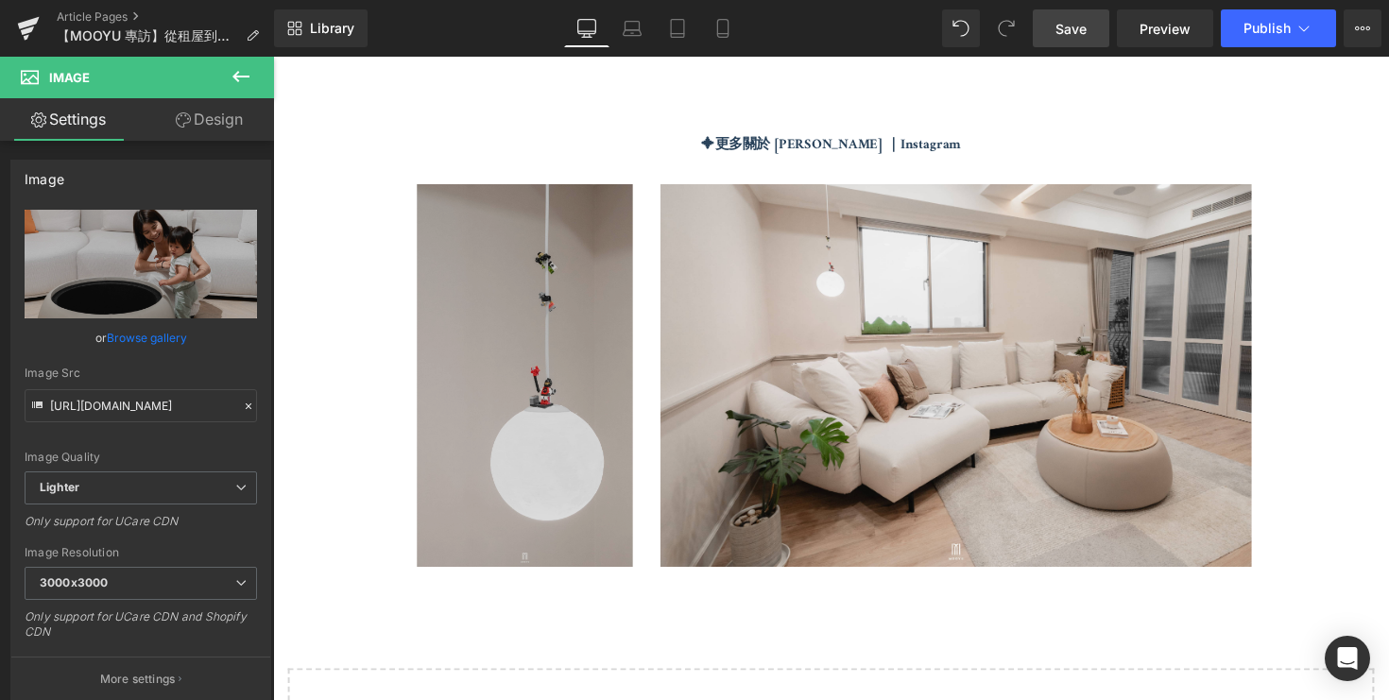
click at [526, 383] on img at bounding box center [467, 383] width 350 height 393
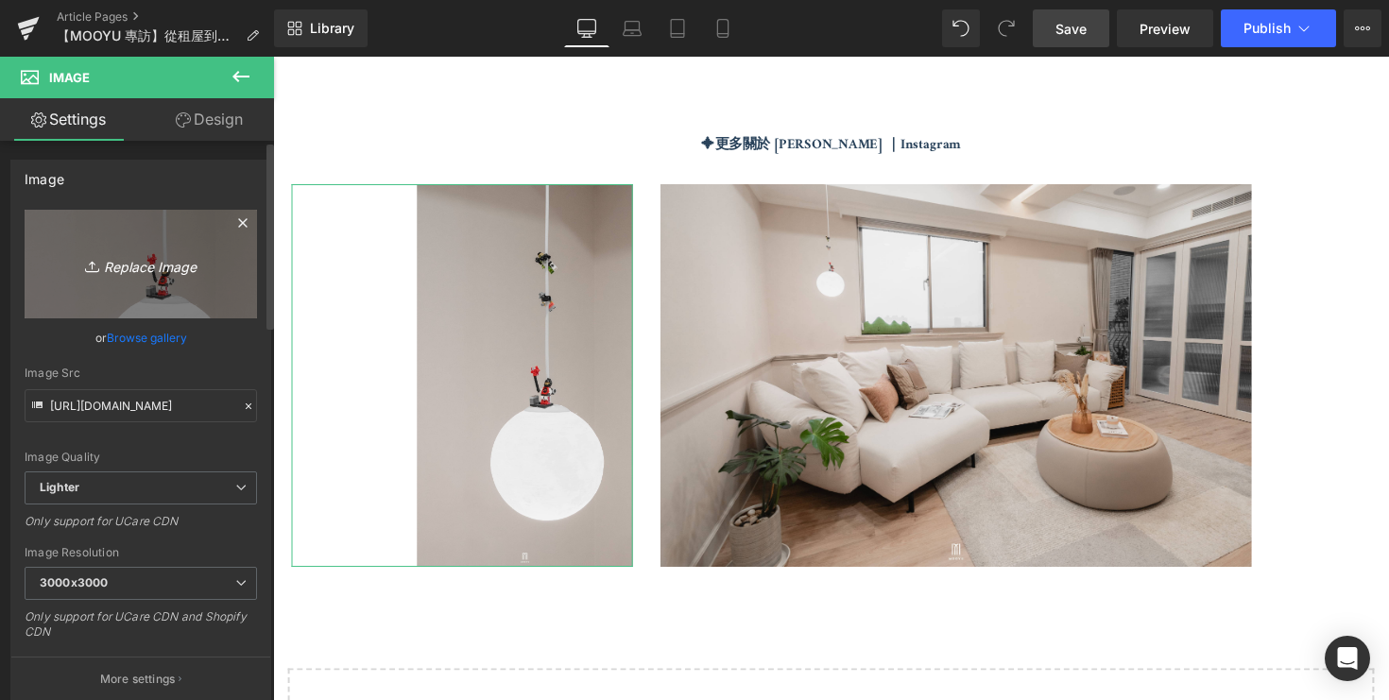
click at [139, 254] on icon "Replace Image" at bounding box center [140, 264] width 151 height 24
type input "C:\fakepath\DSC08175.jpg"
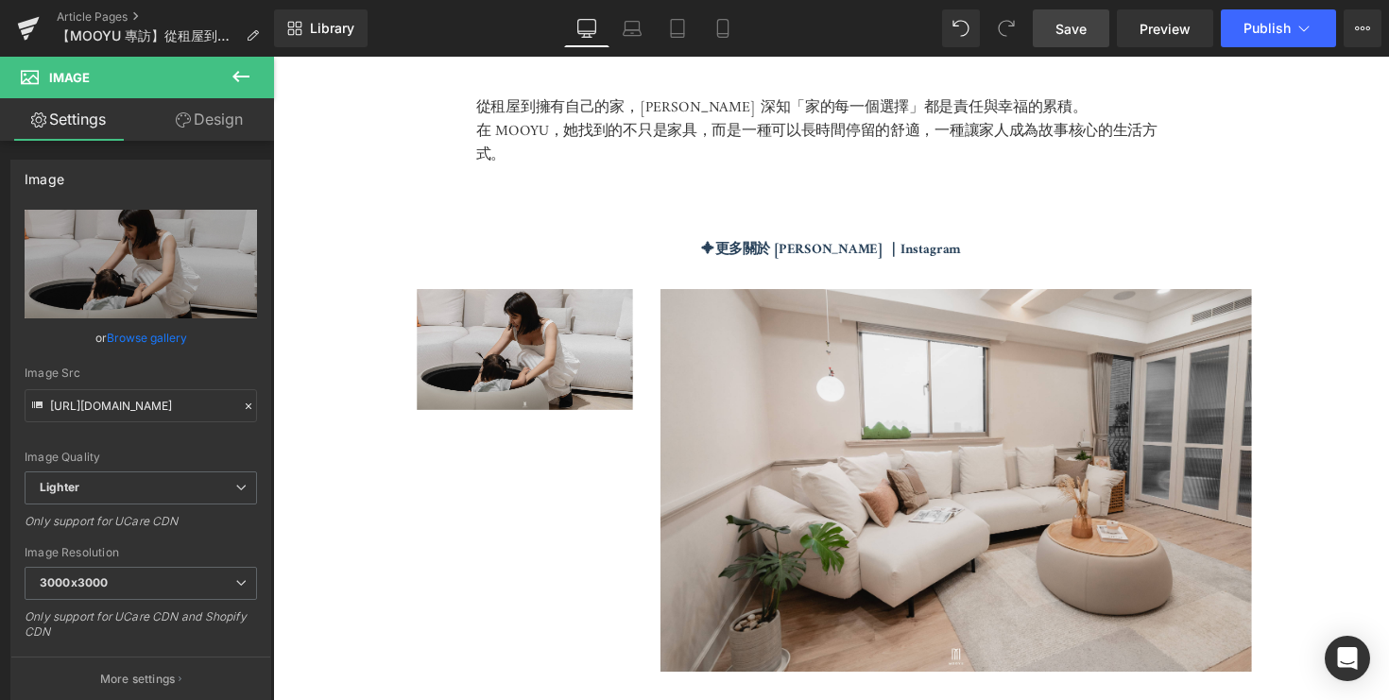
scroll to position [4960, 0]
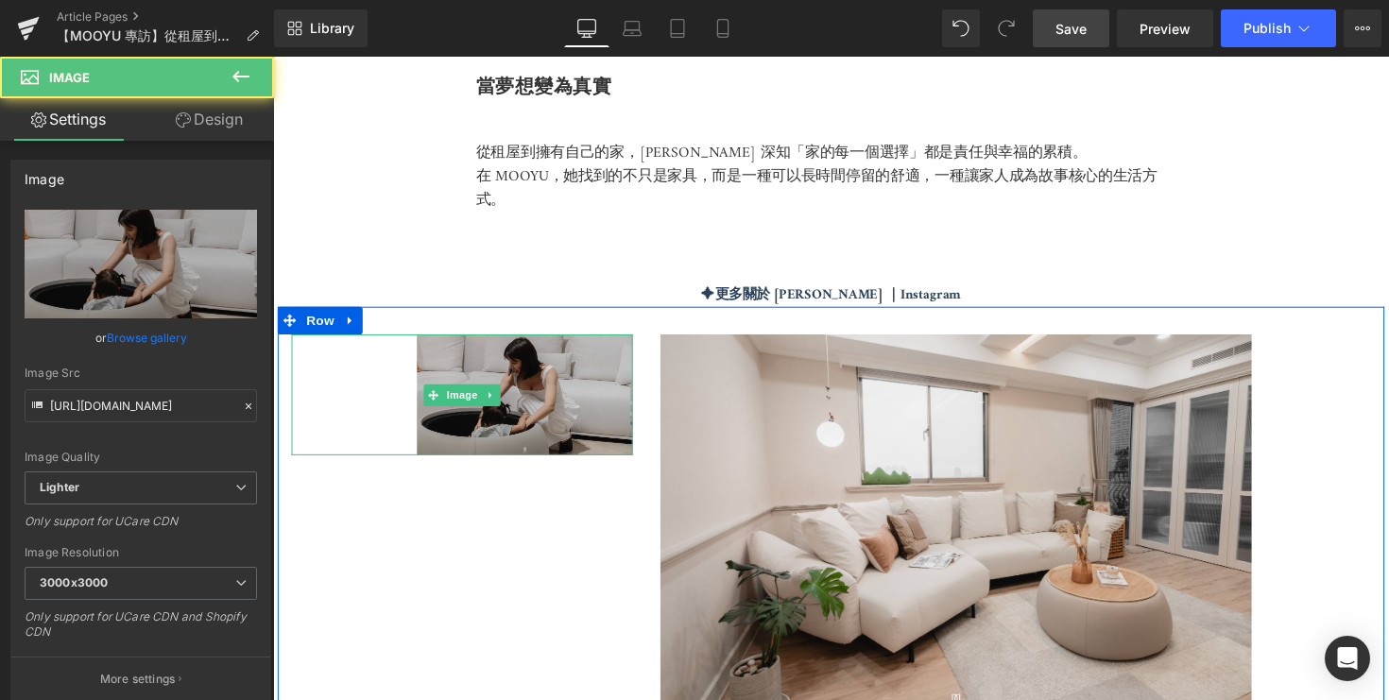
click at [507, 370] on img at bounding box center [467, 403] width 350 height 125
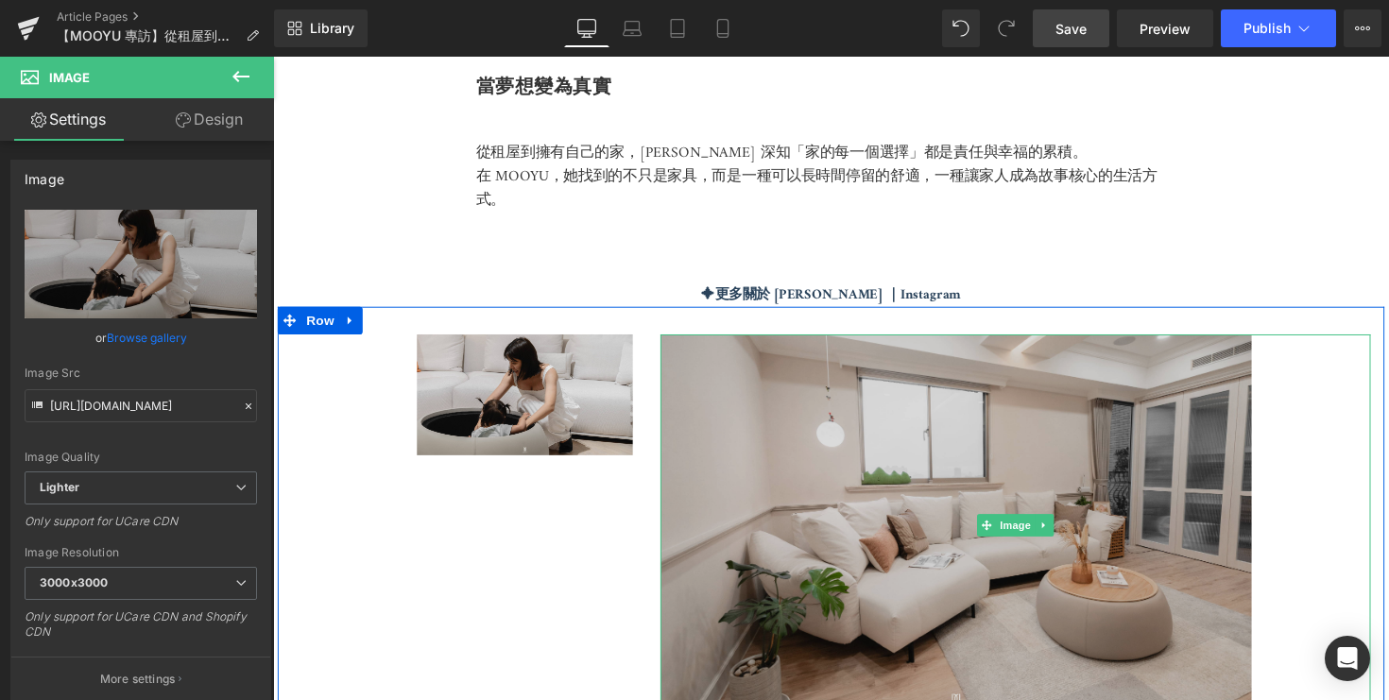
type input "https://ucarecdn.com/ca77931f-2d97-4ce4-a455-ea6205555287/-/format/auto/-/previ…"
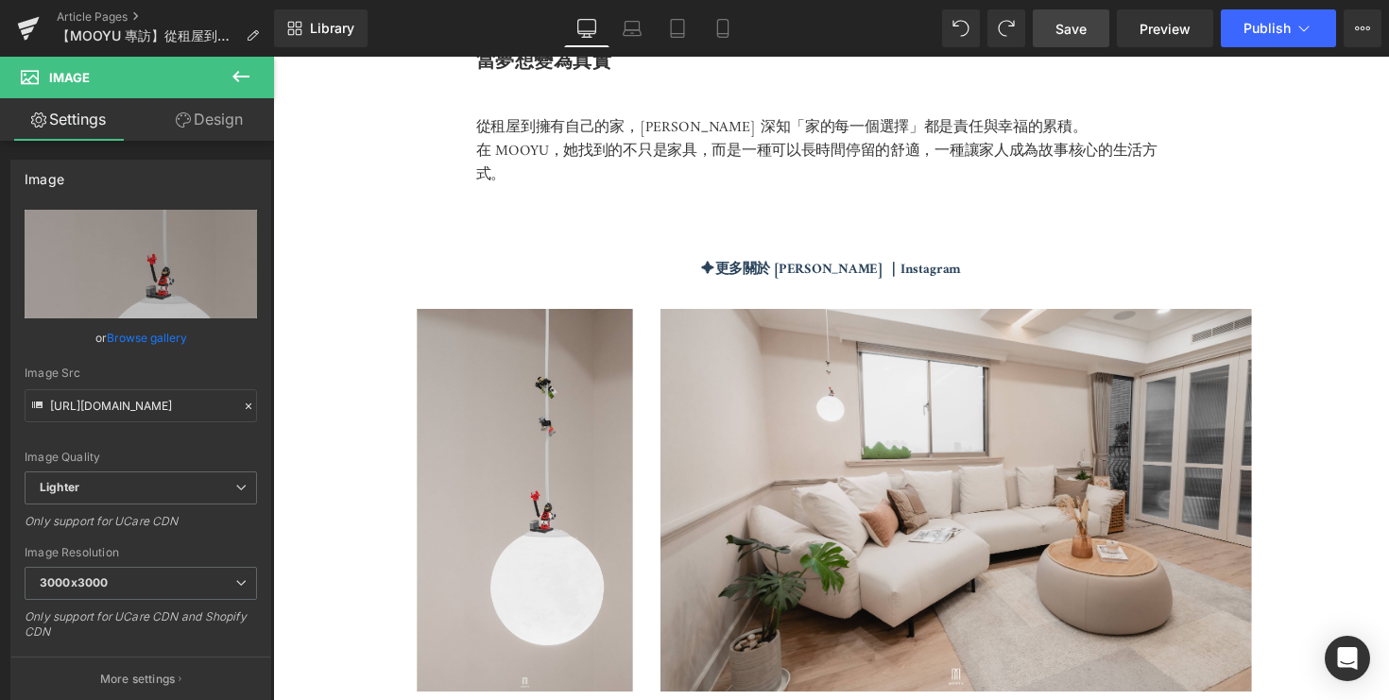
scroll to position [4986, 0]
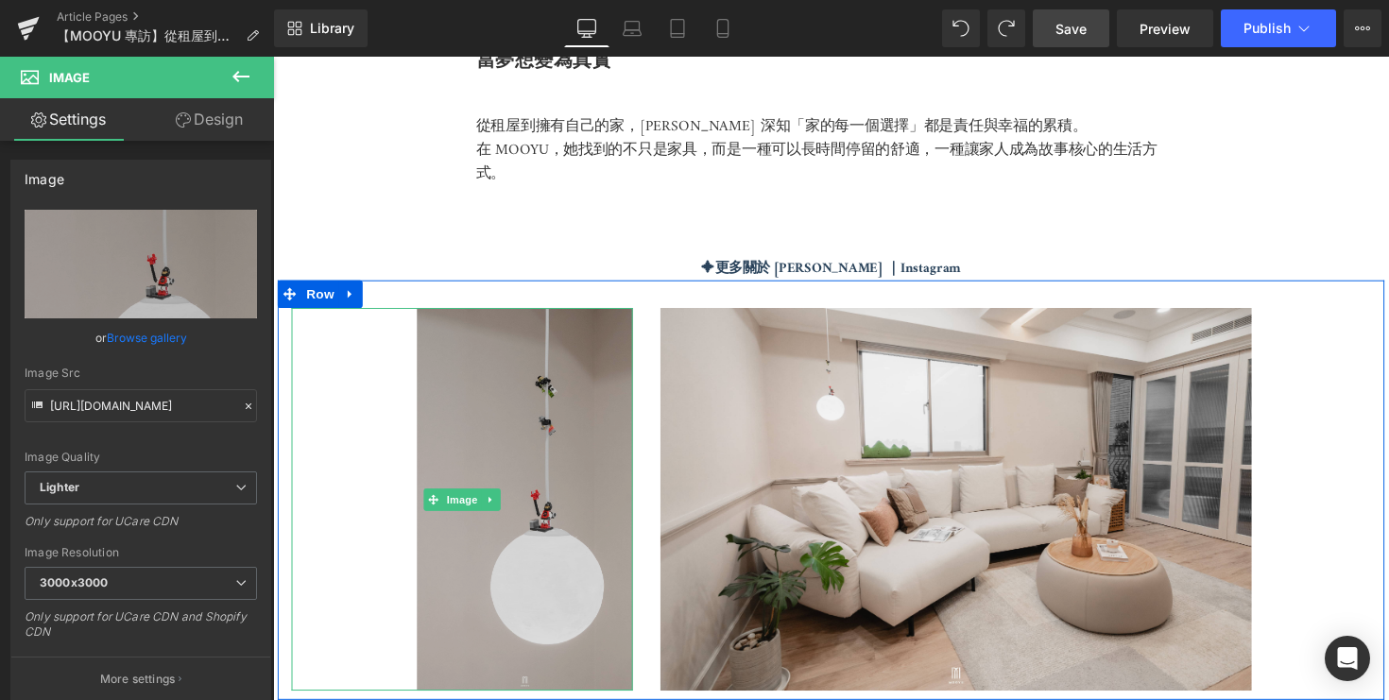
click at [534, 519] on img at bounding box center [467, 511] width 350 height 393
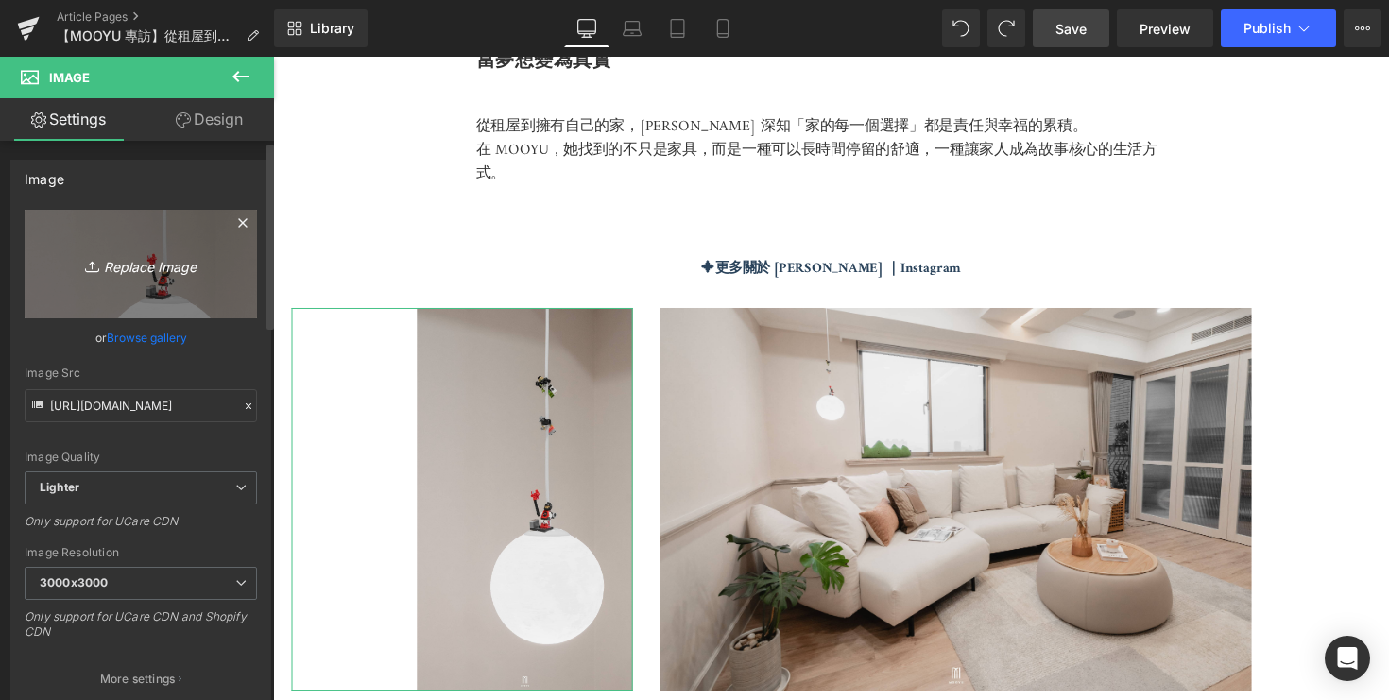
click at [126, 271] on icon "Replace Image" at bounding box center [140, 264] width 151 height 24
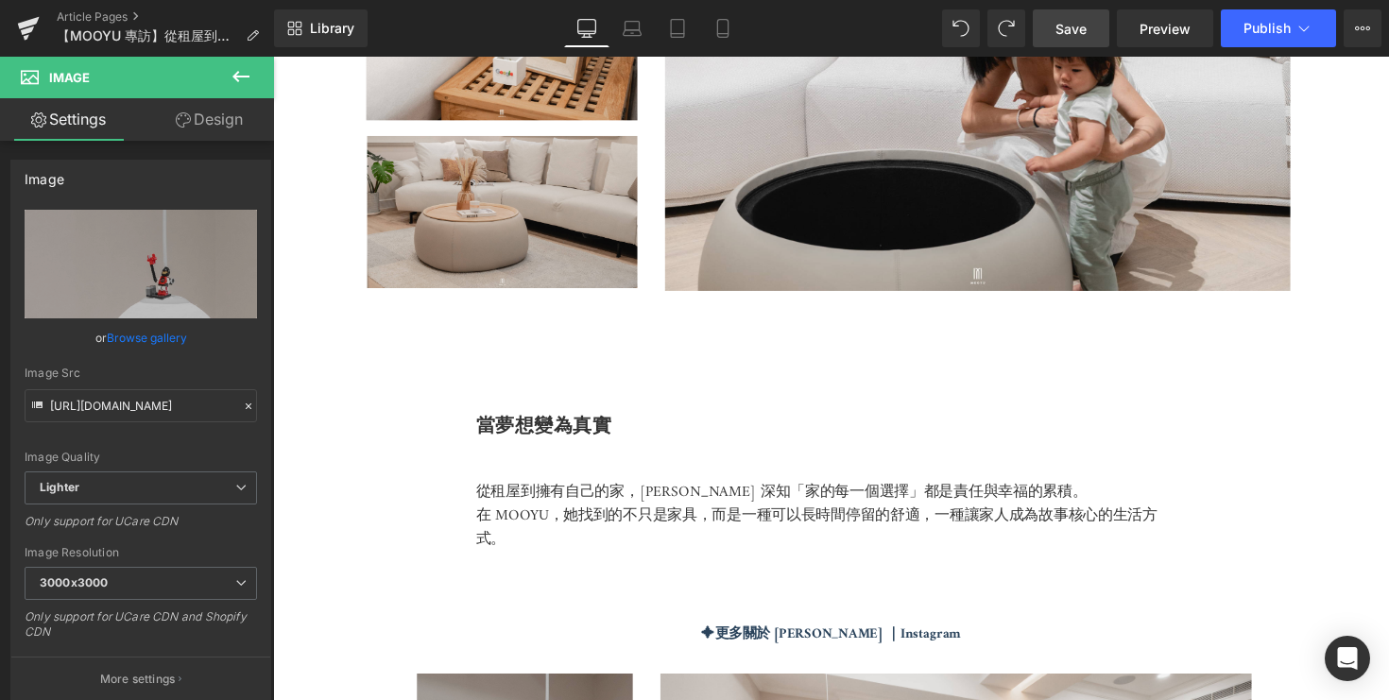
scroll to position [4389, 0]
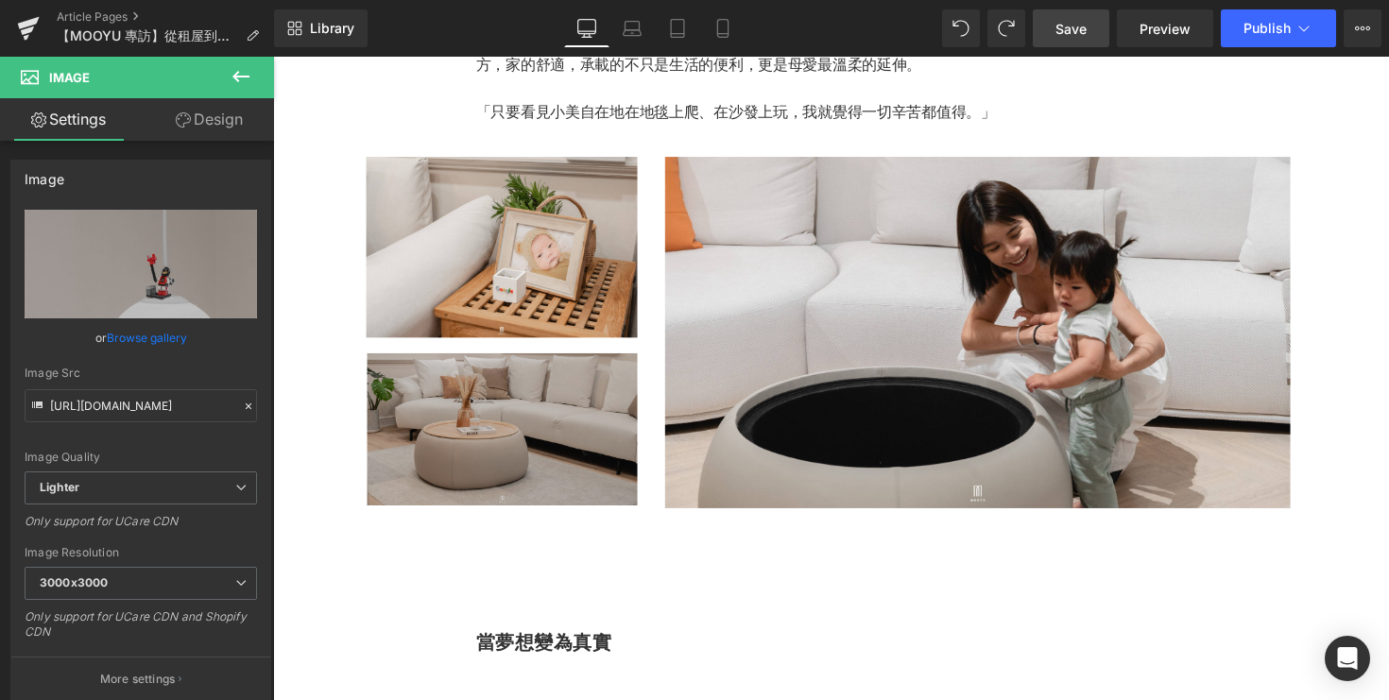
click at [533, 407] on img at bounding box center [476, 439] width 340 height 156
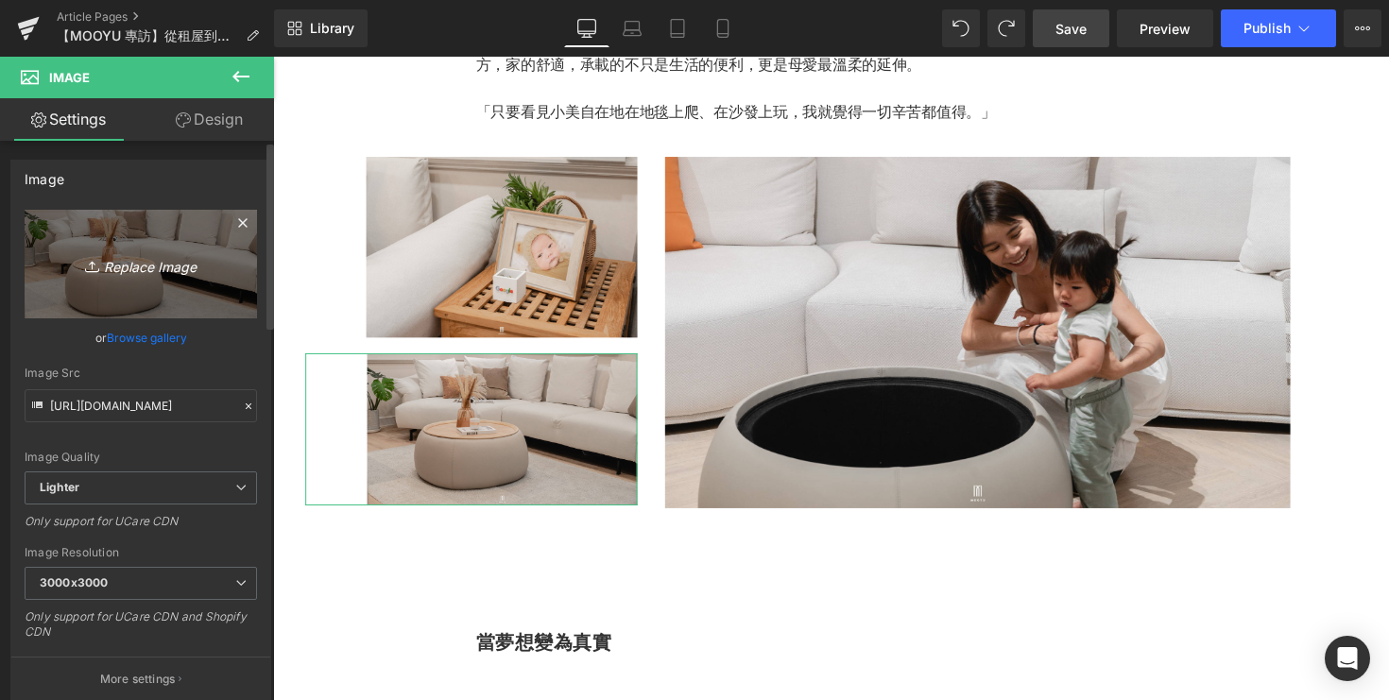
click at [137, 270] on icon "Replace Image" at bounding box center [140, 264] width 151 height 24
type input "C:\fakepath\DSC08175.jpg"
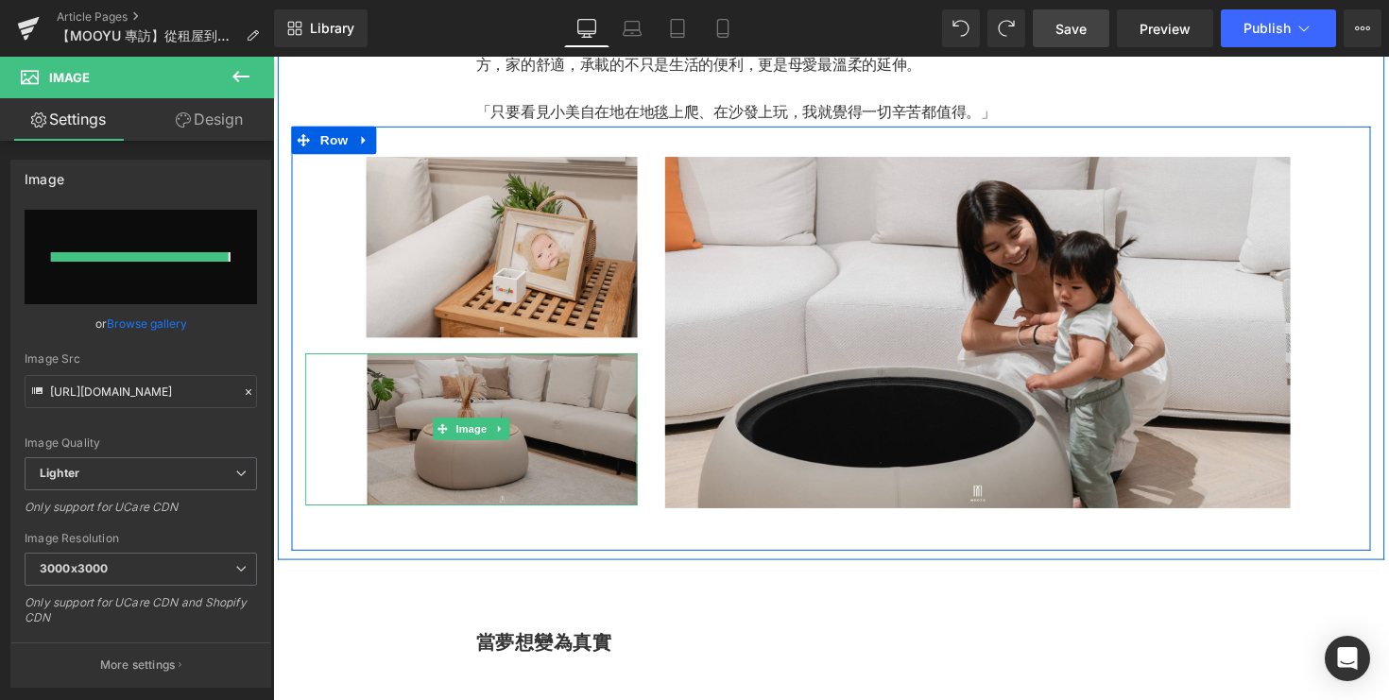
type input "https://ucarecdn.com/201f47ca-768e-4b04-a386-72c7db902d3b/-/format/auto/-/previ…"
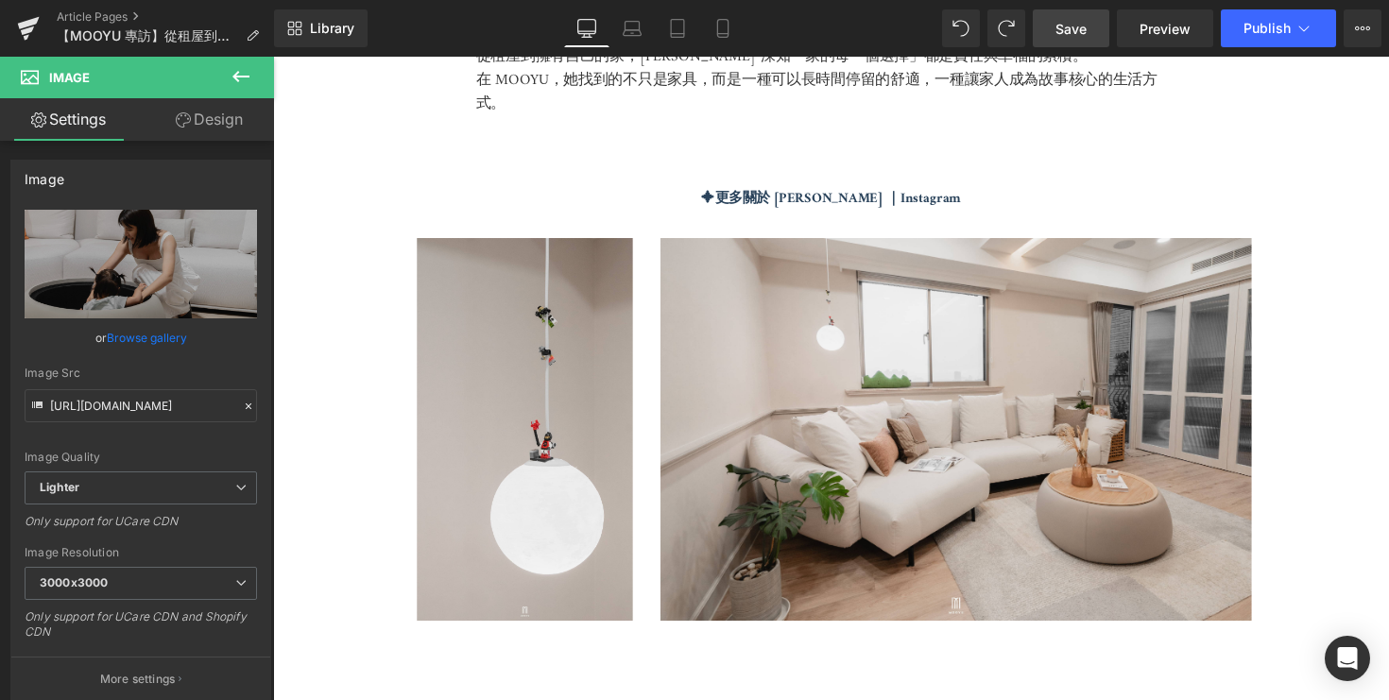
scroll to position [5078, 0]
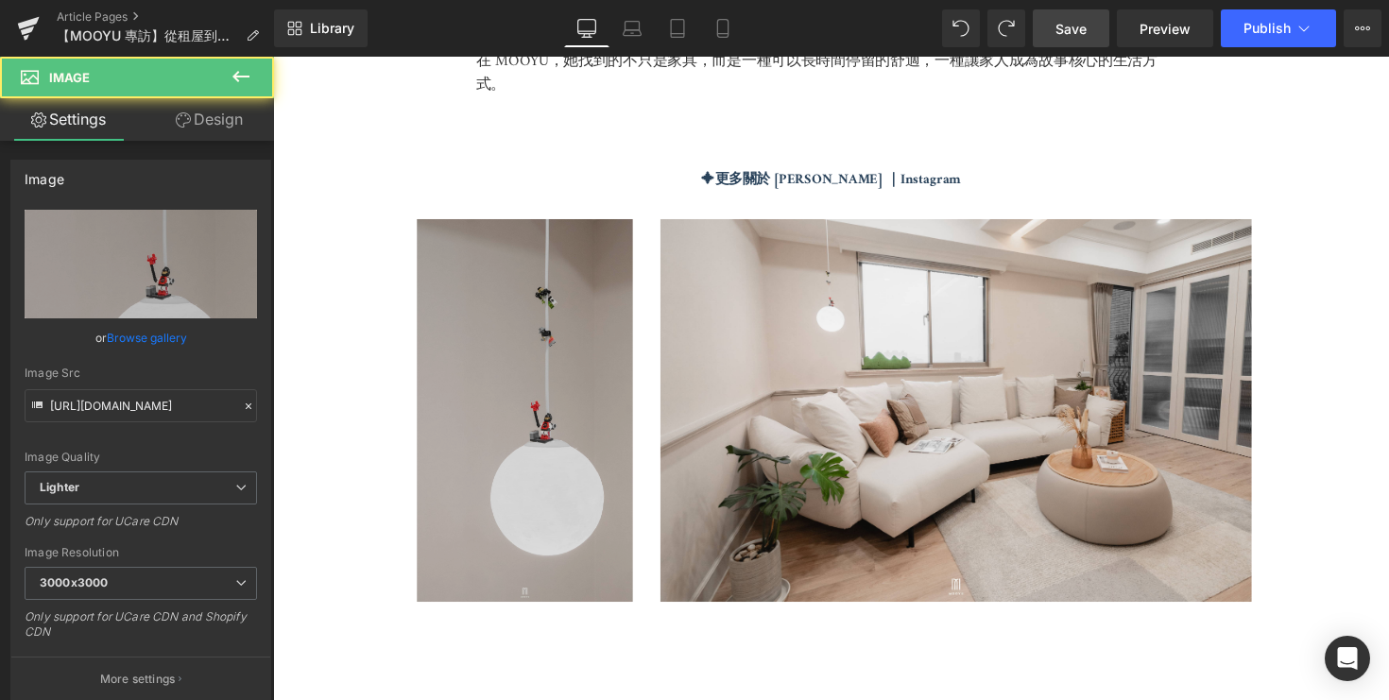
click at [541, 390] on img at bounding box center [467, 419] width 350 height 393
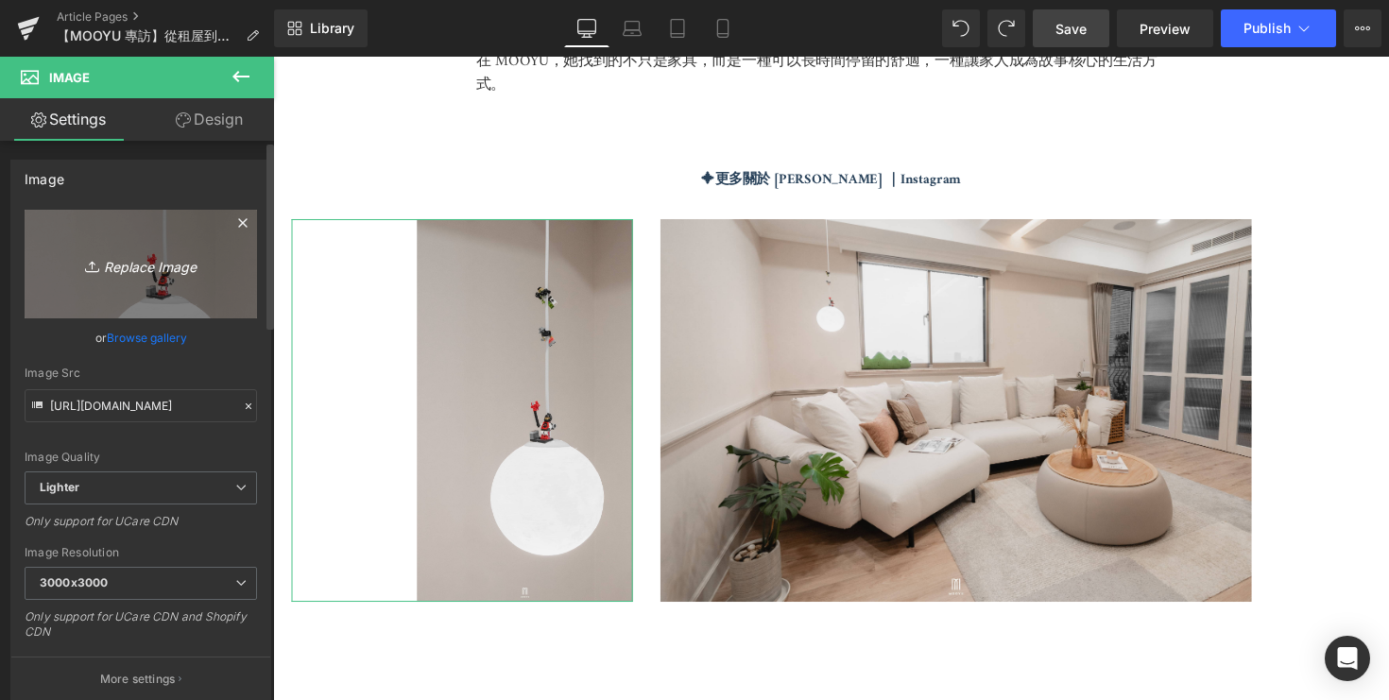
click at [132, 267] on icon "Replace Image" at bounding box center [140, 264] width 151 height 24
type input "C:\fakepath\DSC05239.jpg"
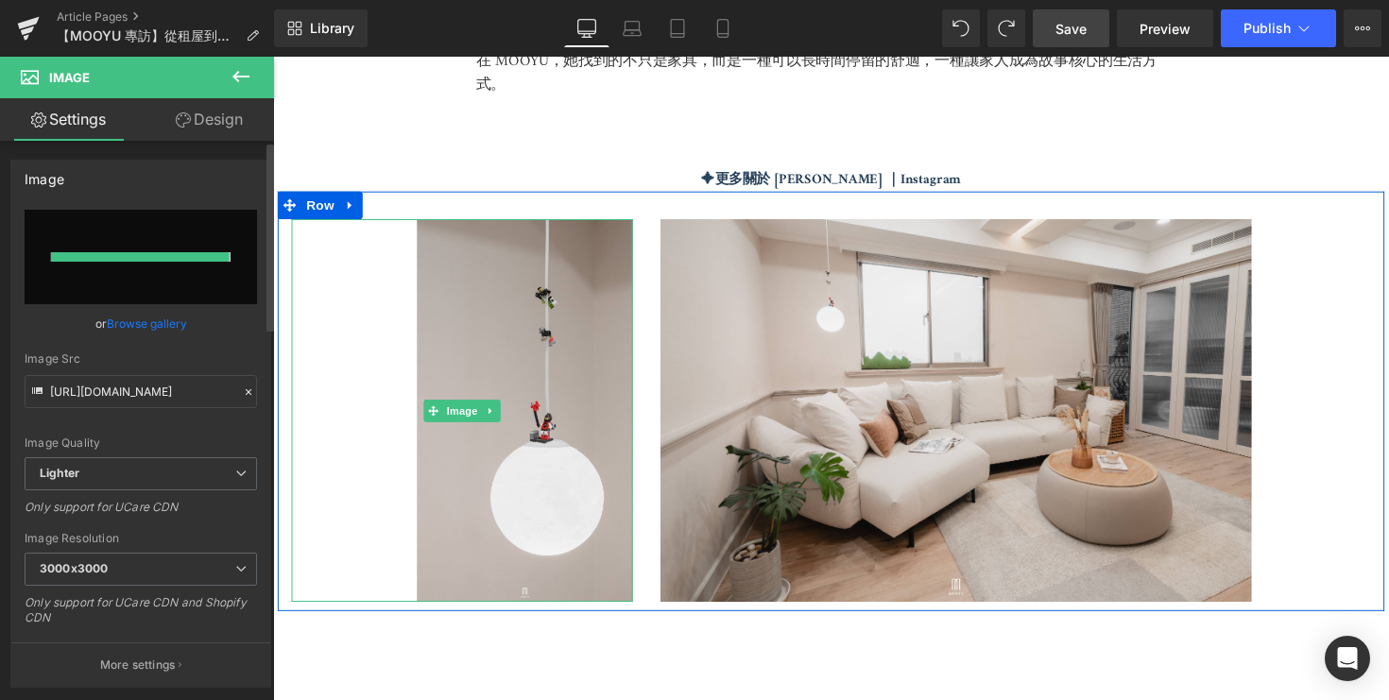
type input "https://ucarecdn.com/8abd0b8c-581c-4fa1-9381-6ab598964eef/-/format/auto/-/previ…"
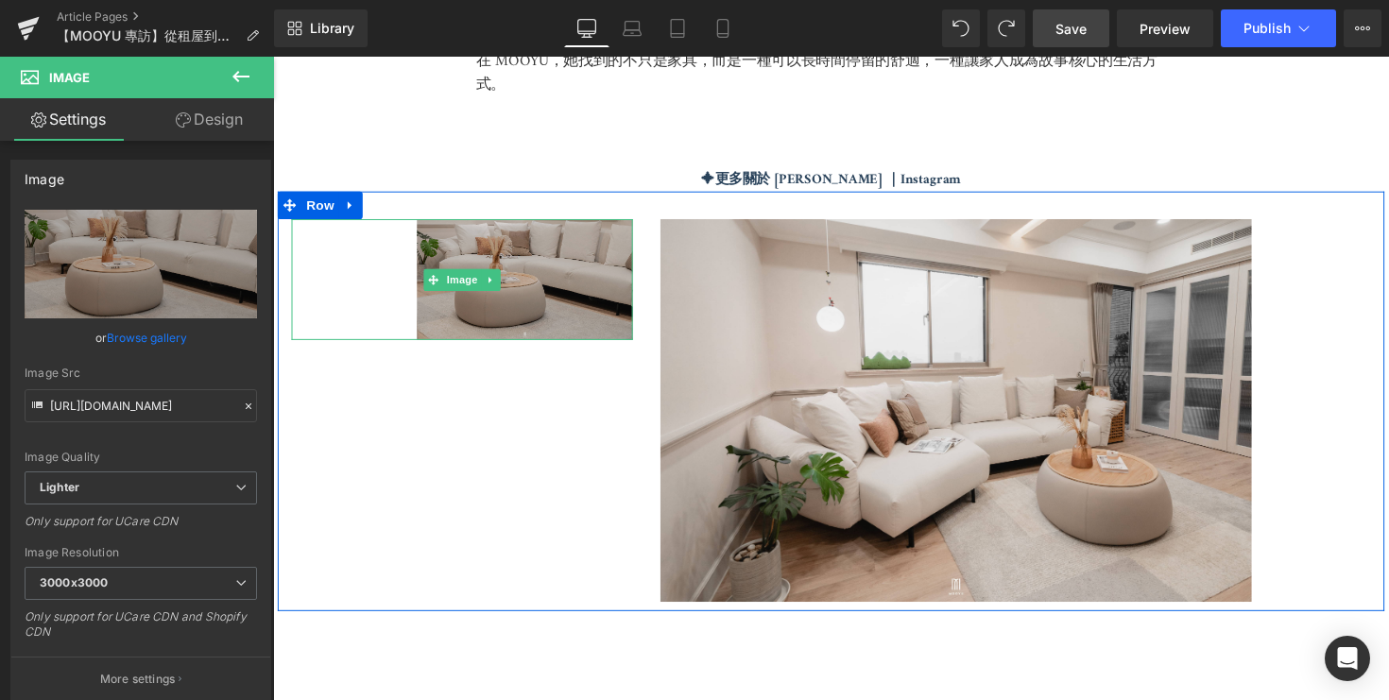
click at [306, 249] on img at bounding box center [467, 285] width 350 height 125
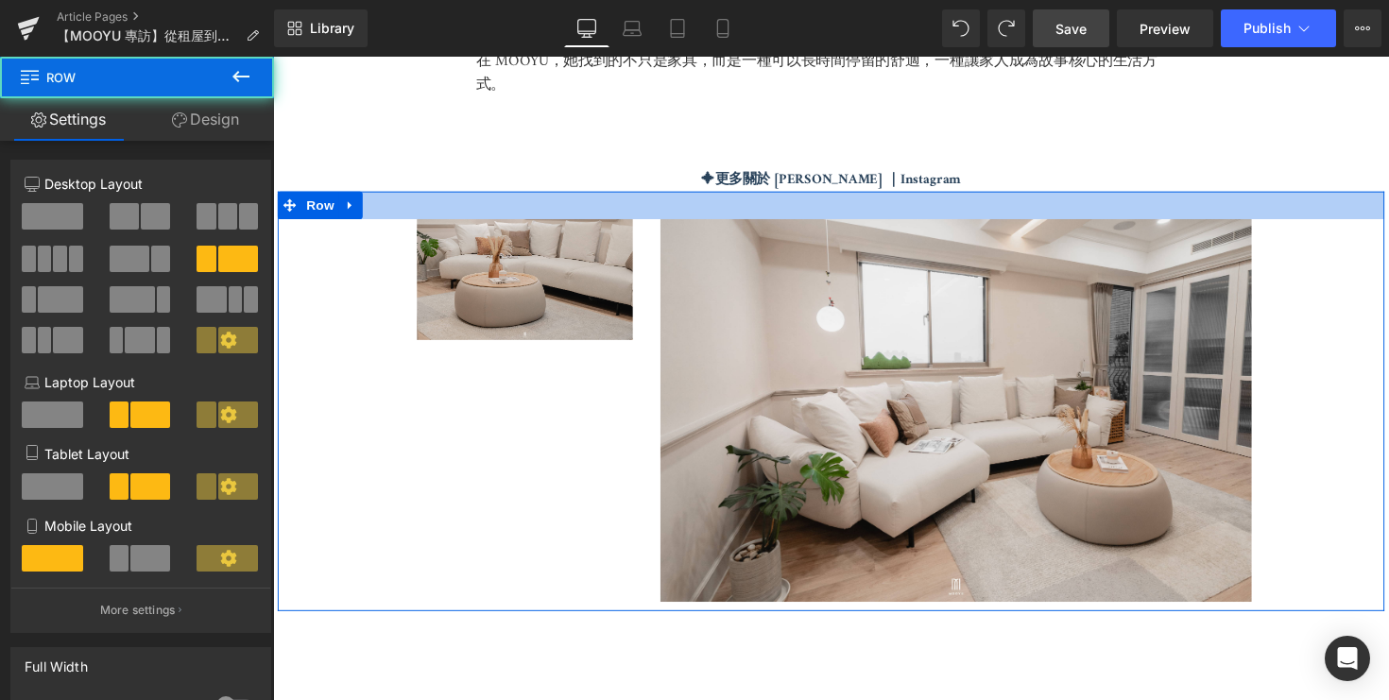
click at [418, 195] on div at bounding box center [845, 209] width 1134 height 28
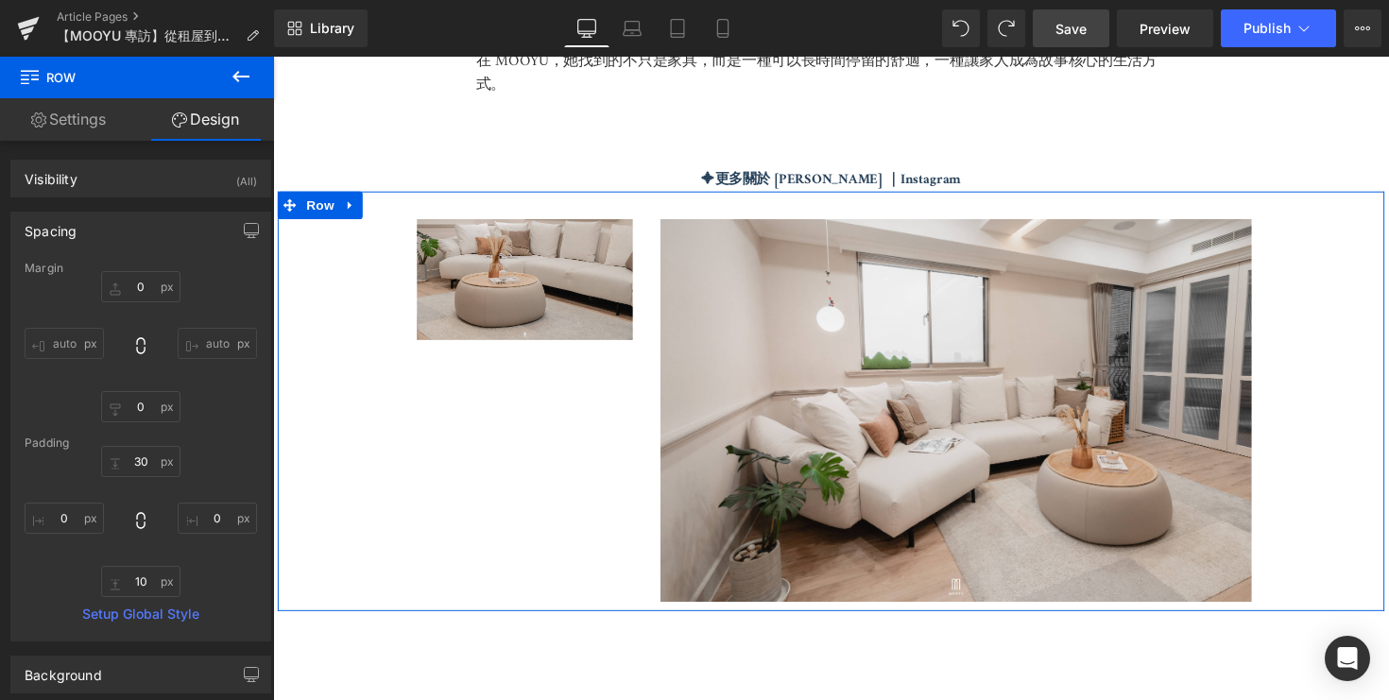
click at [78, 106] on link "Settings" at bounding box center [68, 119] width 137 height 43
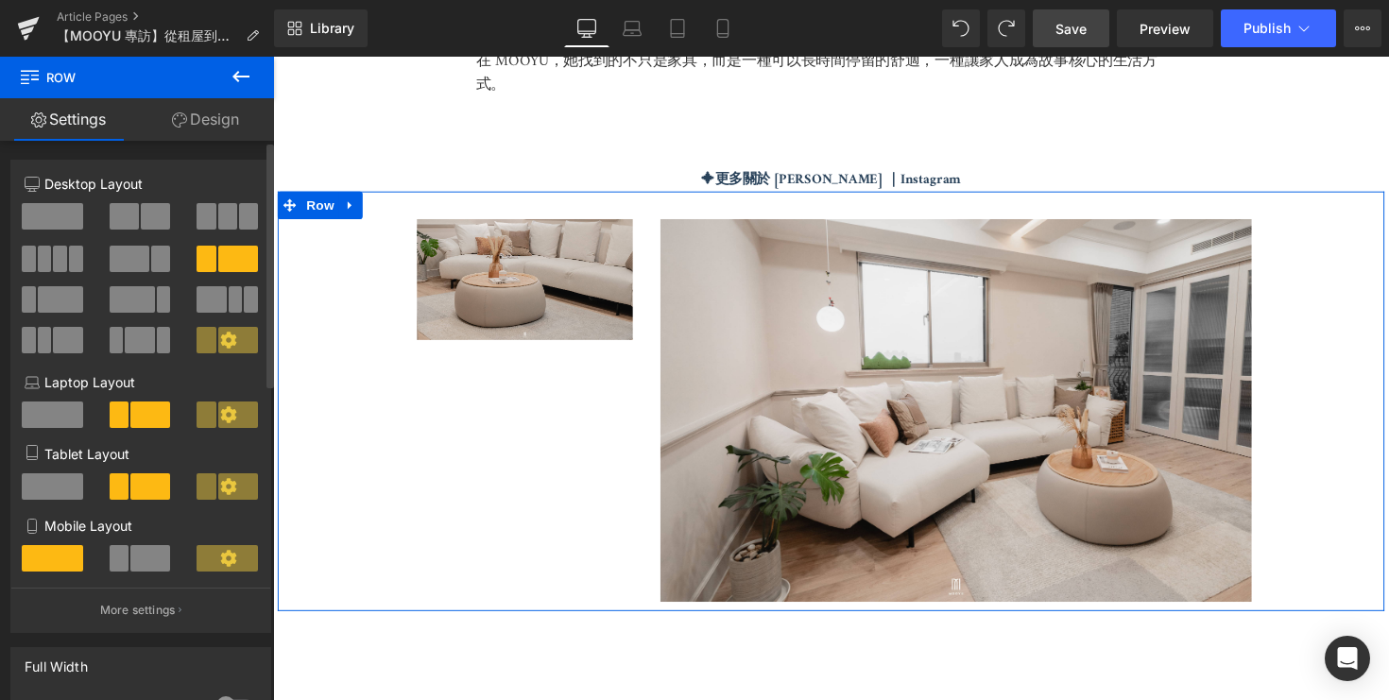
click at [123, 213] on span at bounding box center [124, 216] width 29 height 26
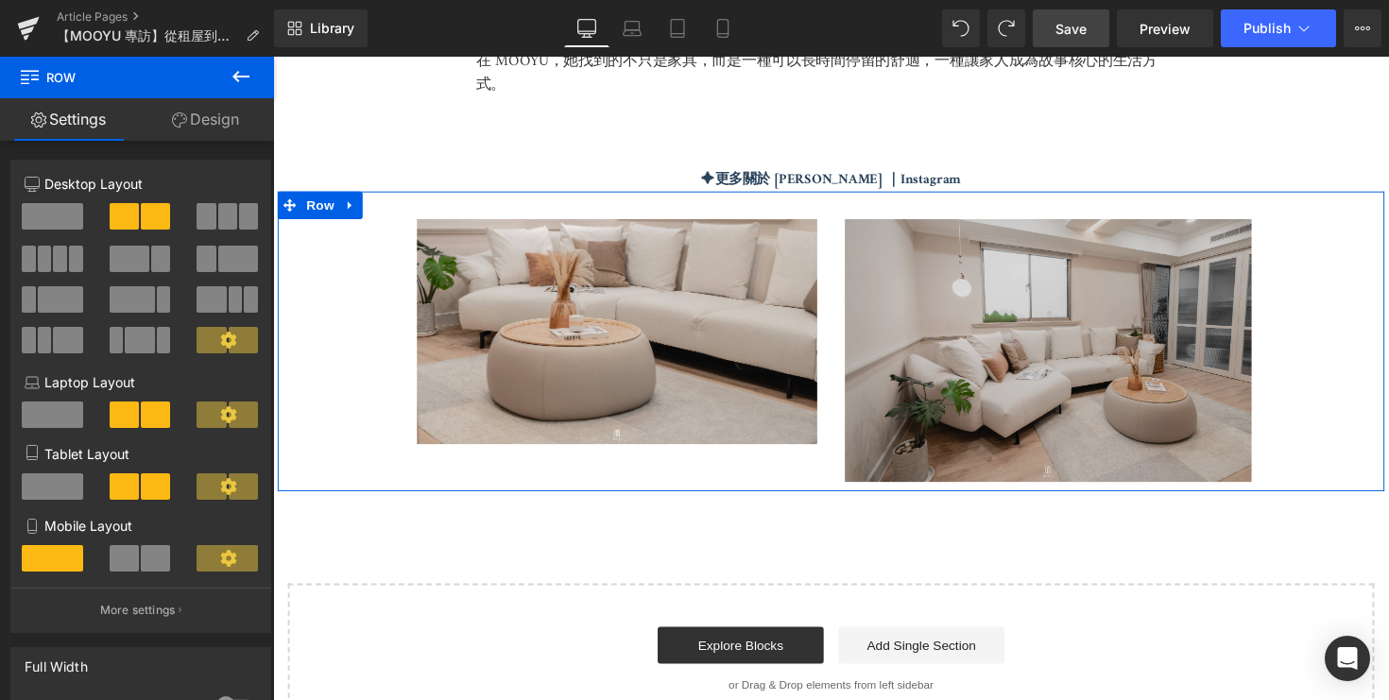
click at [928, 389] on img at bounding box center [1128, 357] width 539 height 269
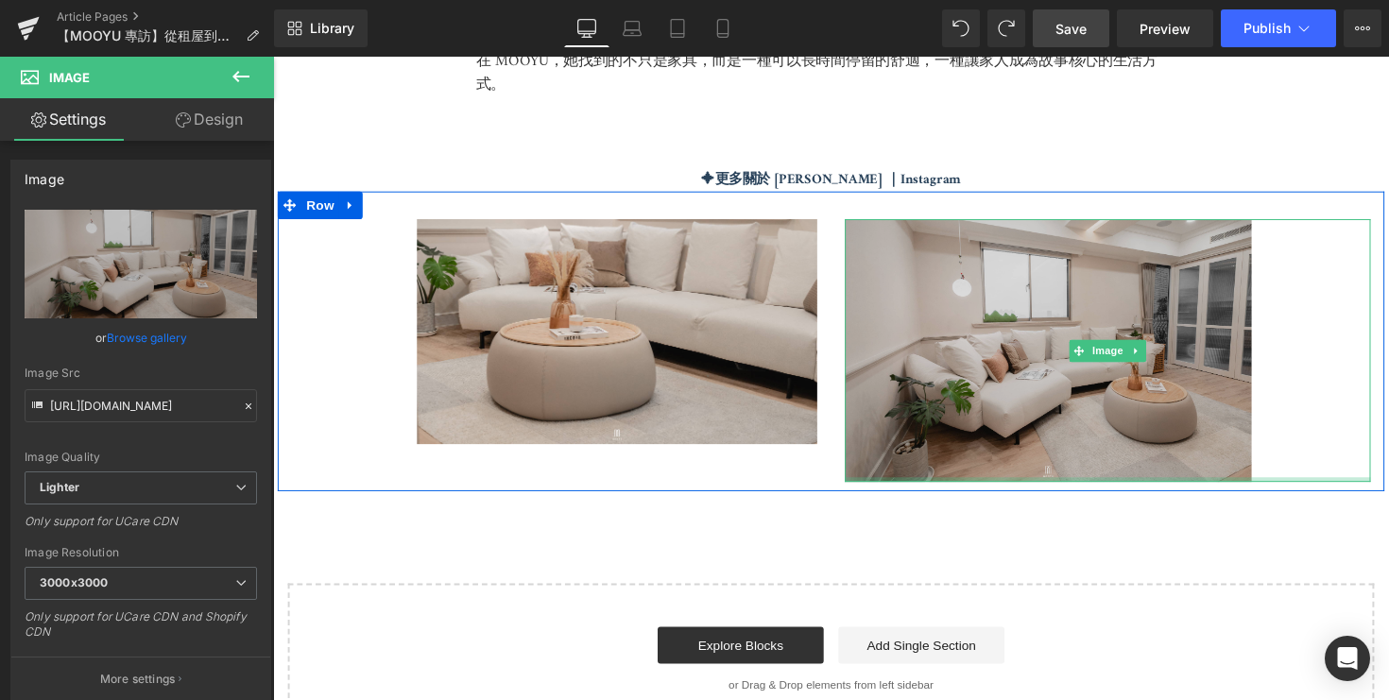
drag, startPoint x: 1276, startPoint y: 483, endPoint x: 1313, endPoint y: 444, distance: 53.5
click at [1314, 453] on div "Image" at bounding box center [1128, 357] width 539 height 269
click at [1278, 335] on img at bounding box center [1128, 357] width 539 height 269
drag, startPoint x: 1275, startPoint y: 485, endPoint x: 1261, endPoint y: 436, distance: 51.1
click at [1261, 436] on div "Image" at bounding box center [1128, 357] width 539 height 269
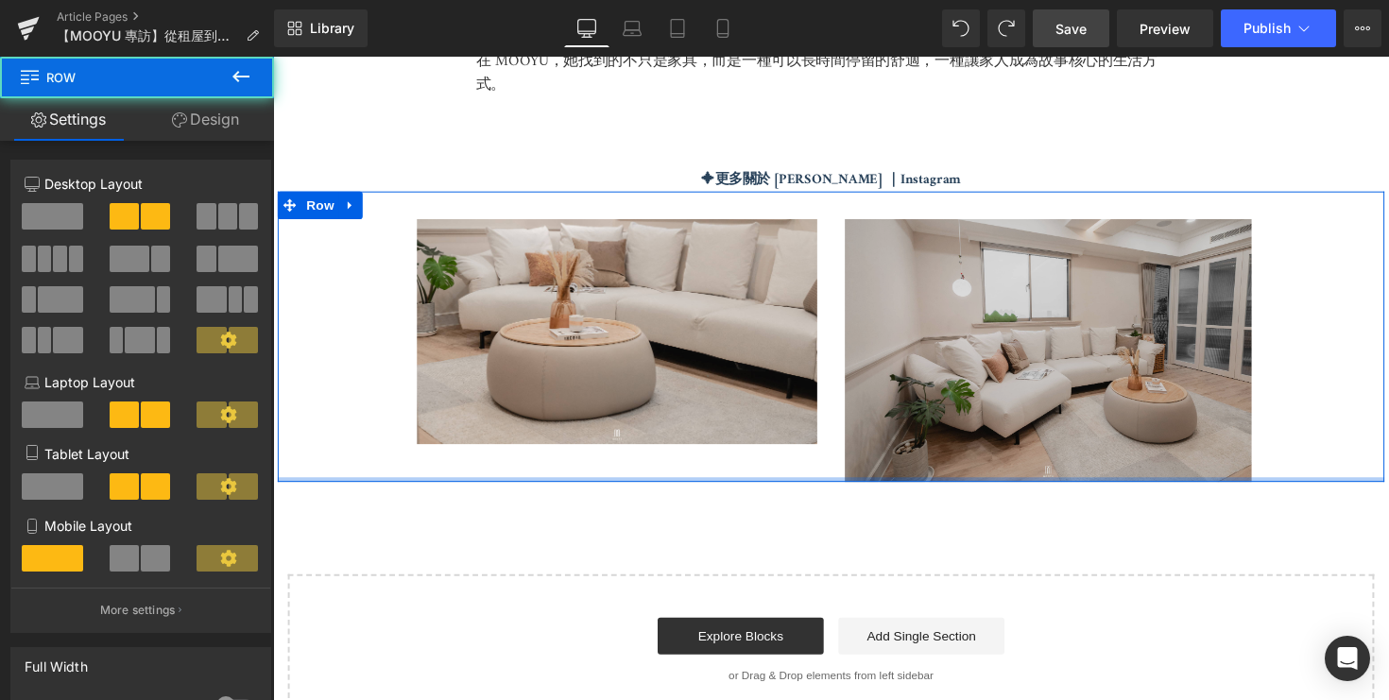
drag, startPoint x: 861, startPoint y: 488, endPoint x: 861, endPoint y: 460, distance: 27.4
click at [861, 460] on div "Image Image Row" at bounding box center [845, 344] width 1134 height 298
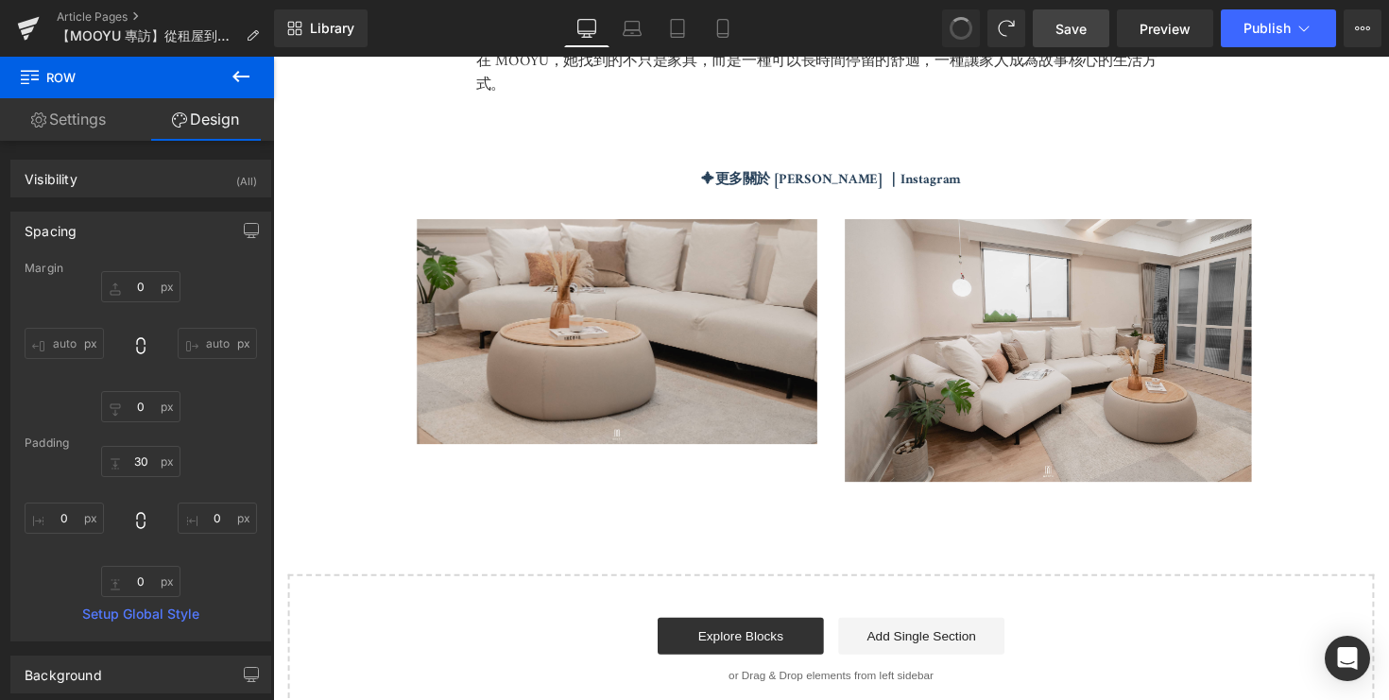
type input "0"
type input "30"
type input "0"
type input "10"
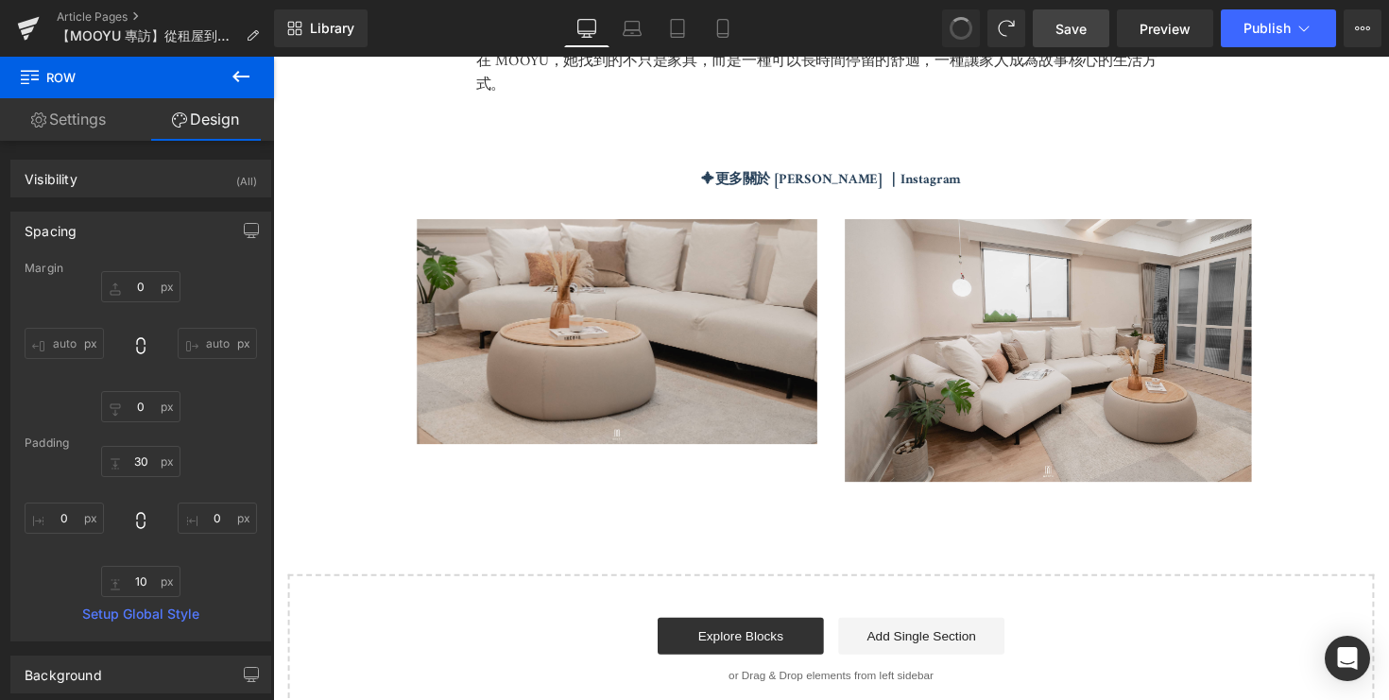
type input "0"
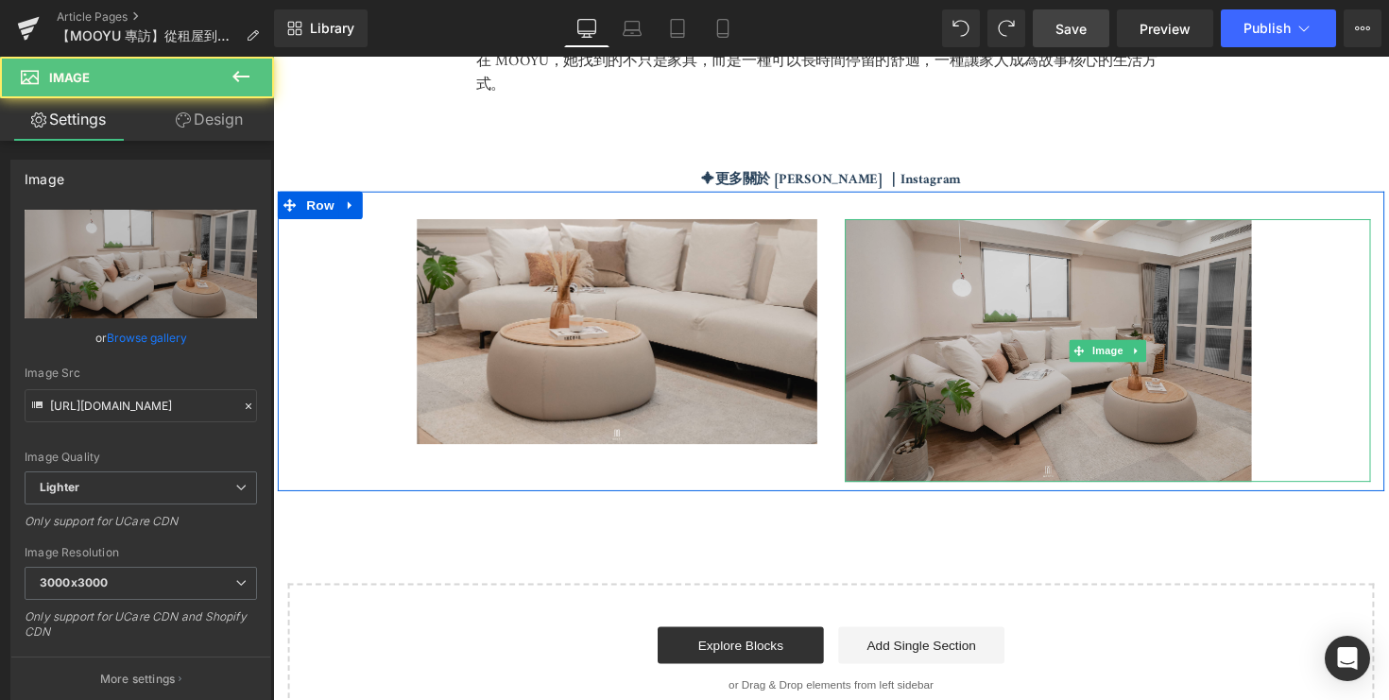
click at [1010, 476] on img at bounding box center [1128, 357] width 539 height 269
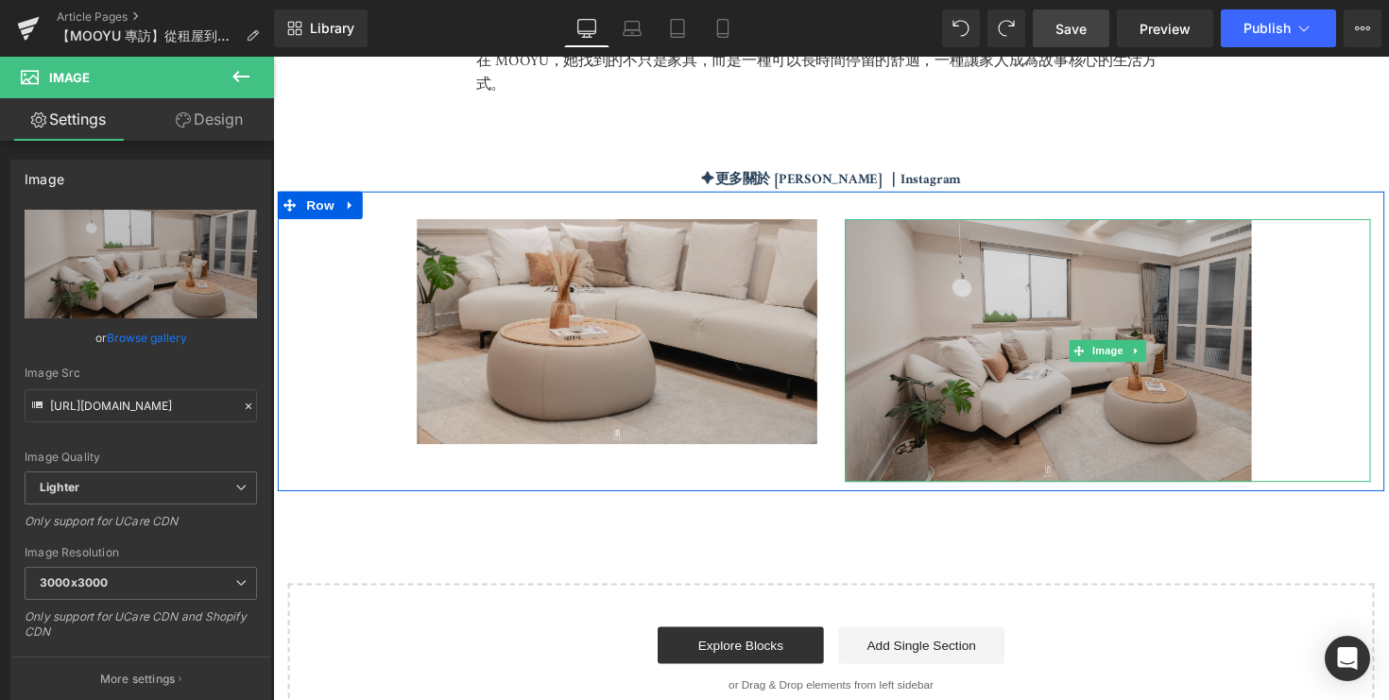
click at [976, 339] on img at bounding box center [1128, 357] width 539 height 269
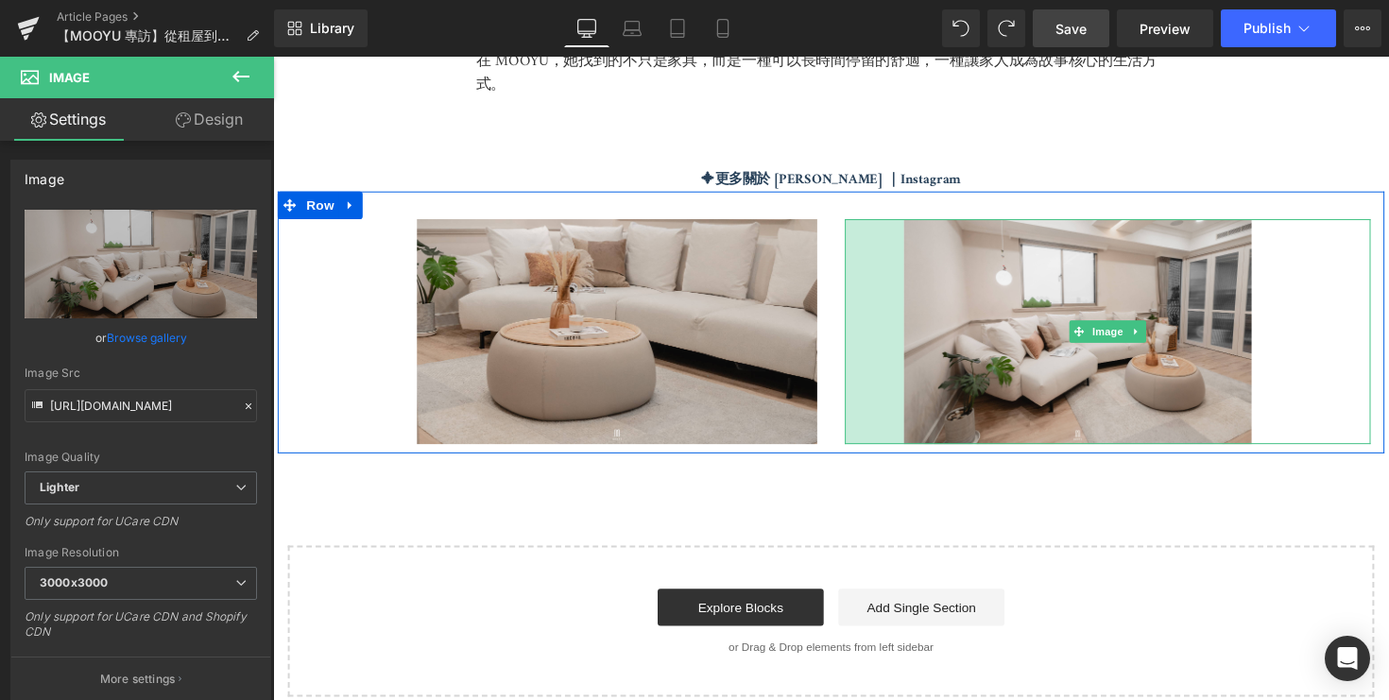
drag, startPoint x: 862, startPoint y: 221, endPoint x: 922, endPoint y: 220, distance: 60.5
click at [922, 223] on div "Image 64px" at bounding box center [1128, 338] width 539 height 231
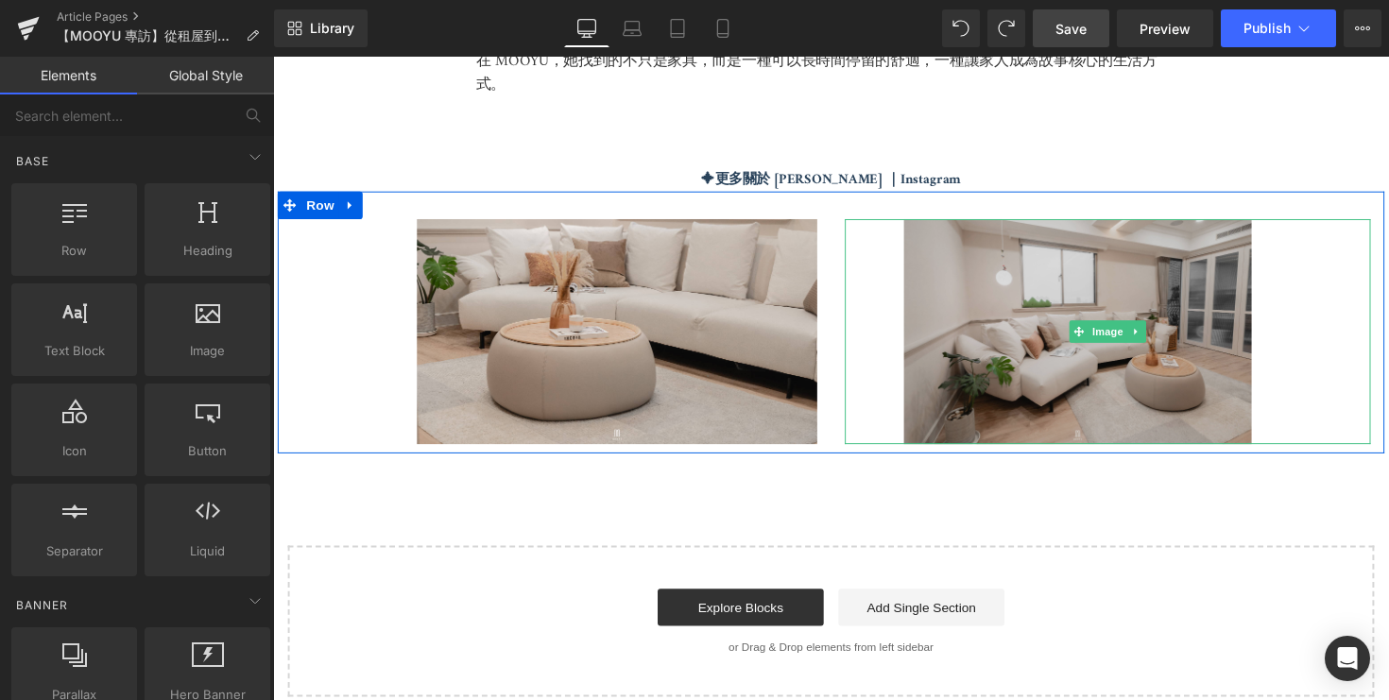
click at [966, 371] on img at bounding box center [1128, 338] width 539 height 231
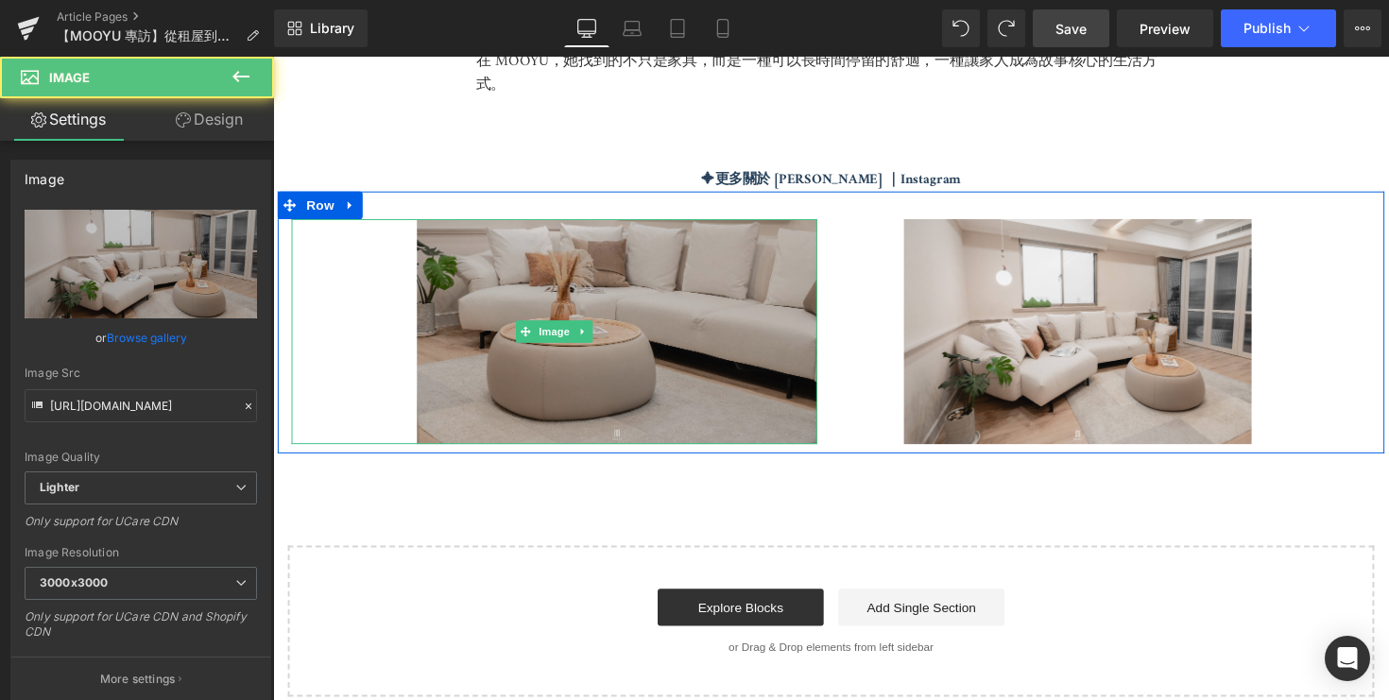
click at [653, 396] on img at bounding box center [561, 338] width 539 height 231
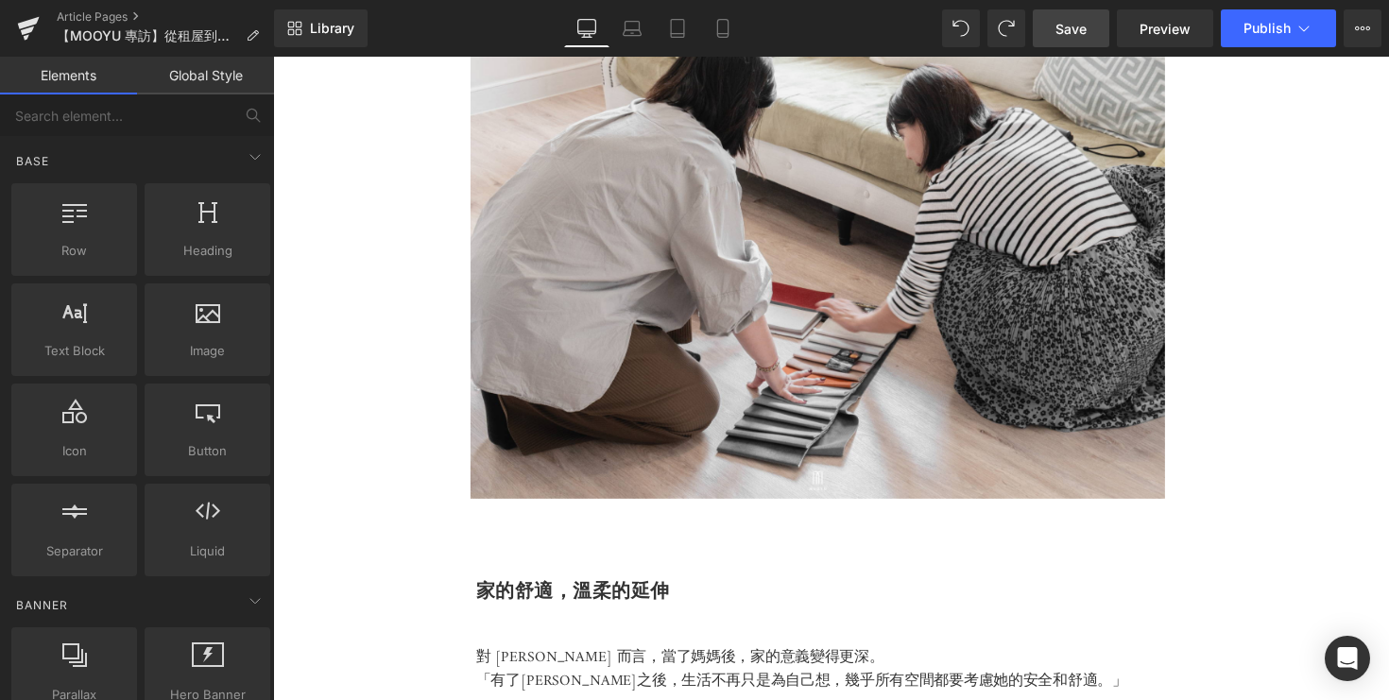
scroll to position [3452, 0]
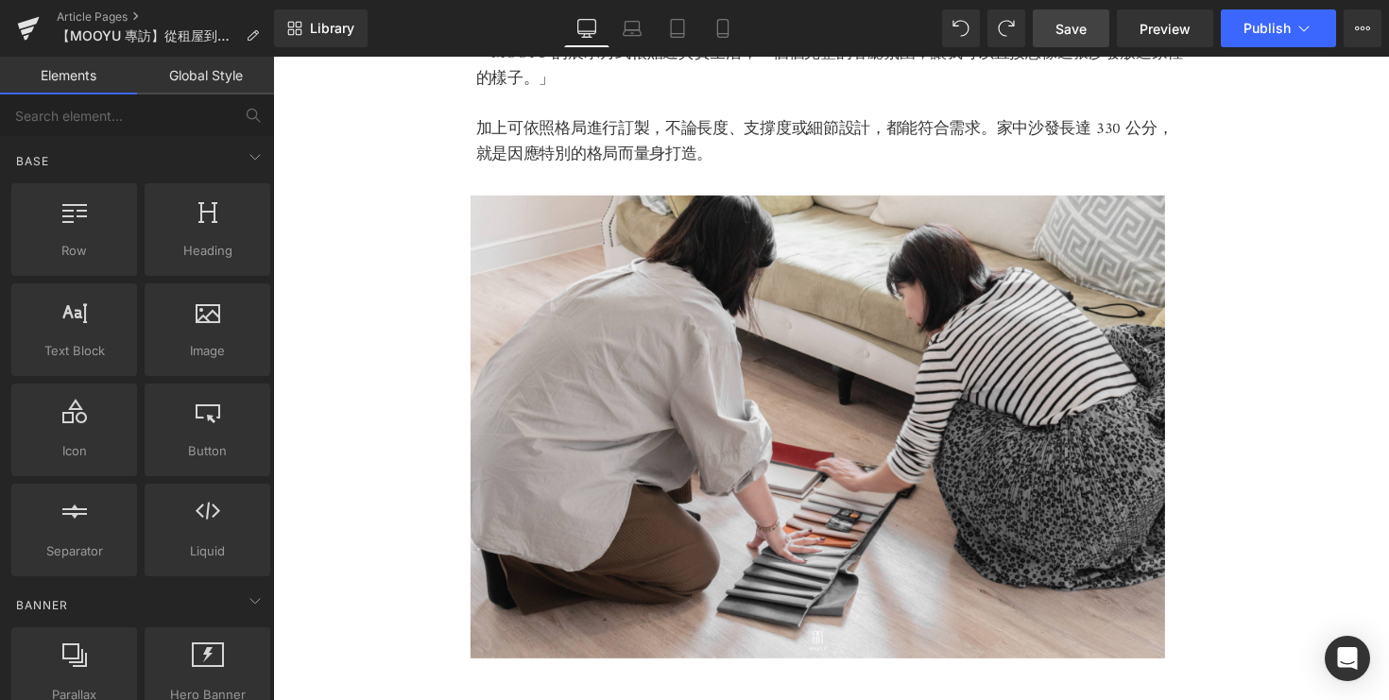
click at [1070, 34] on span "Save" at bounding box center [1071, 29] width 31 height 20
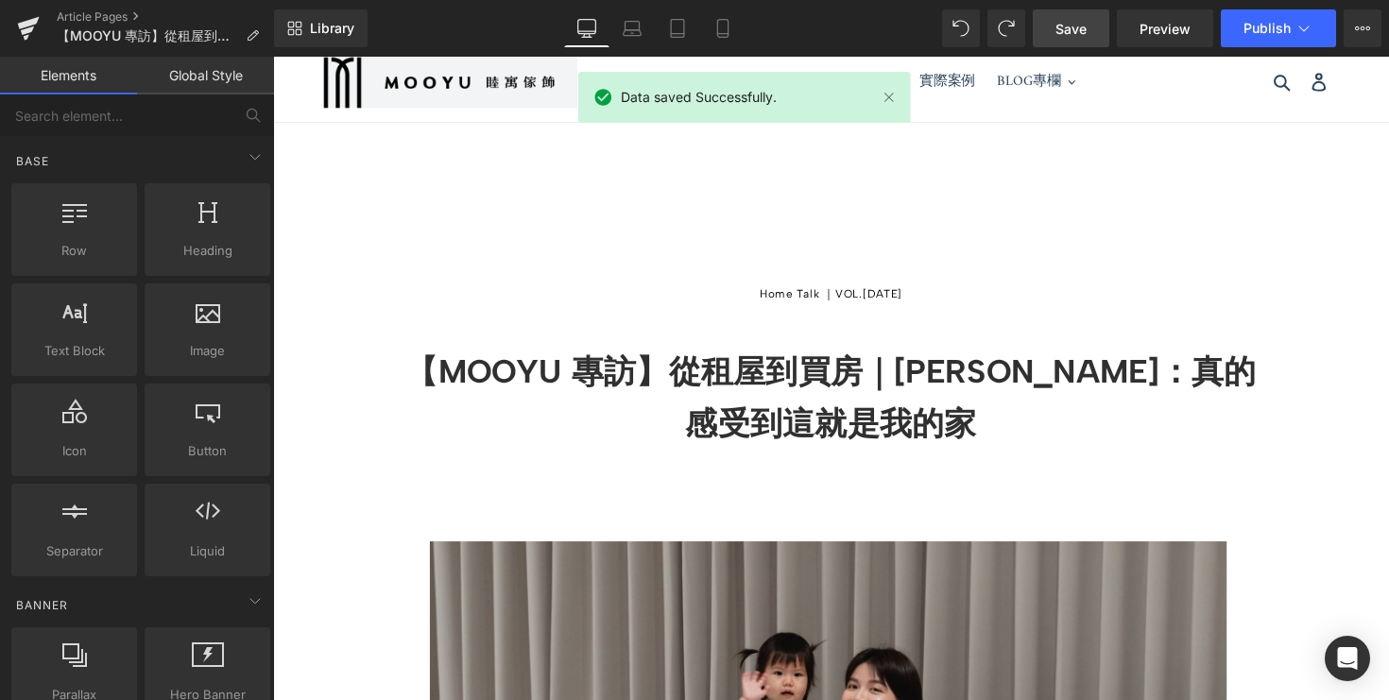
scroll to position [0, 0]
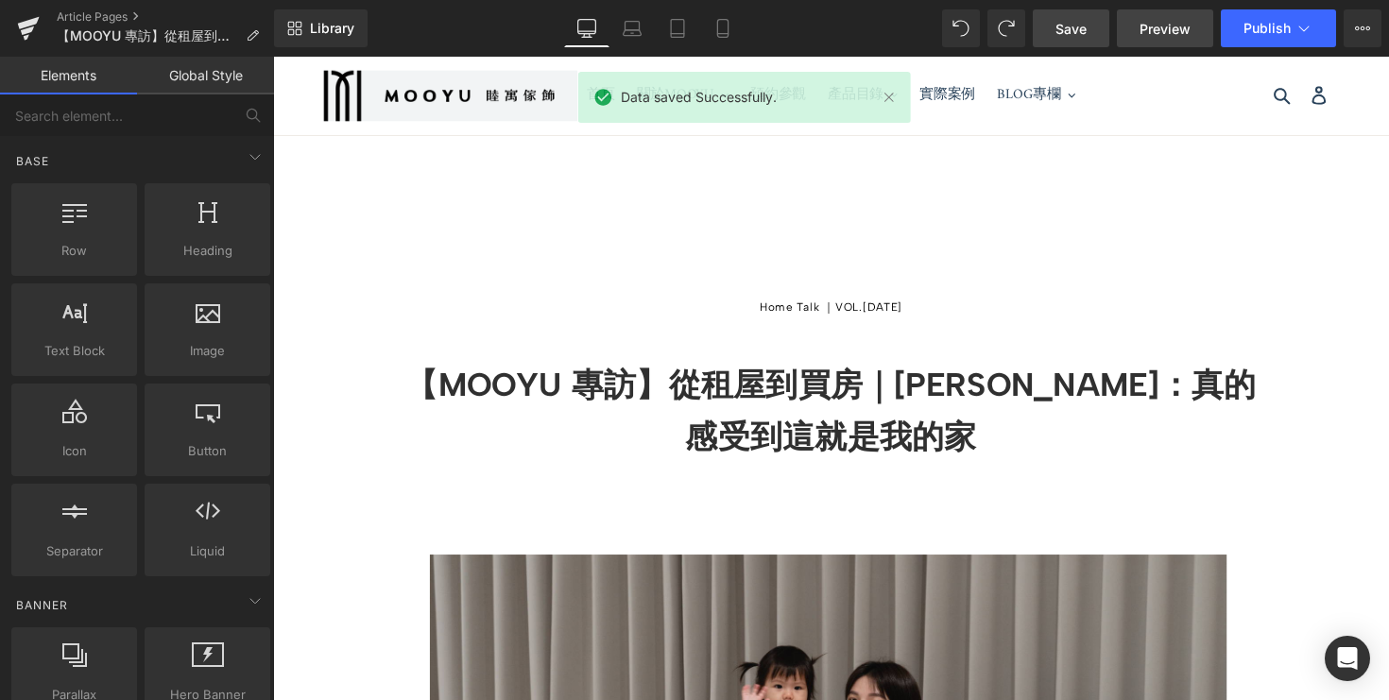
click at [1147, 35] on span "Preview" at bounding box center [1165, 29] width 51 height 20
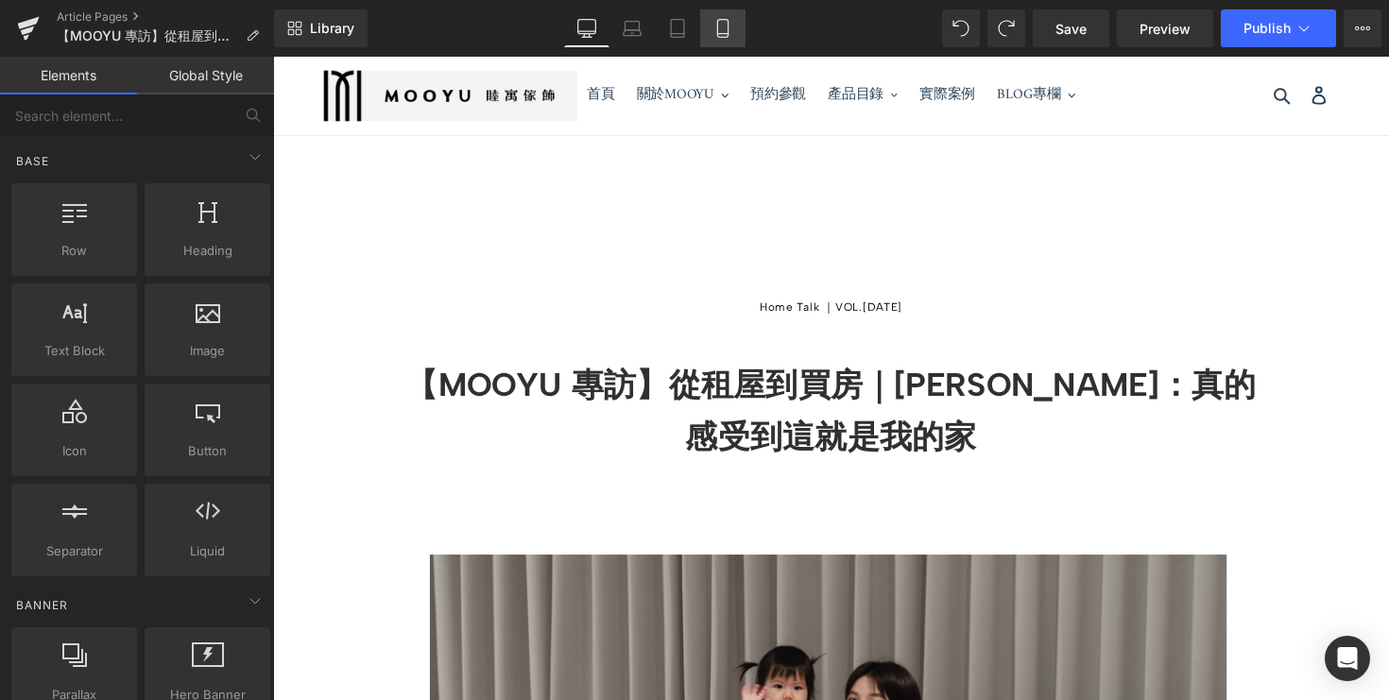
click at [708, 23] on link "Mobile" at bounding box center [722, 28] width 45 height 38
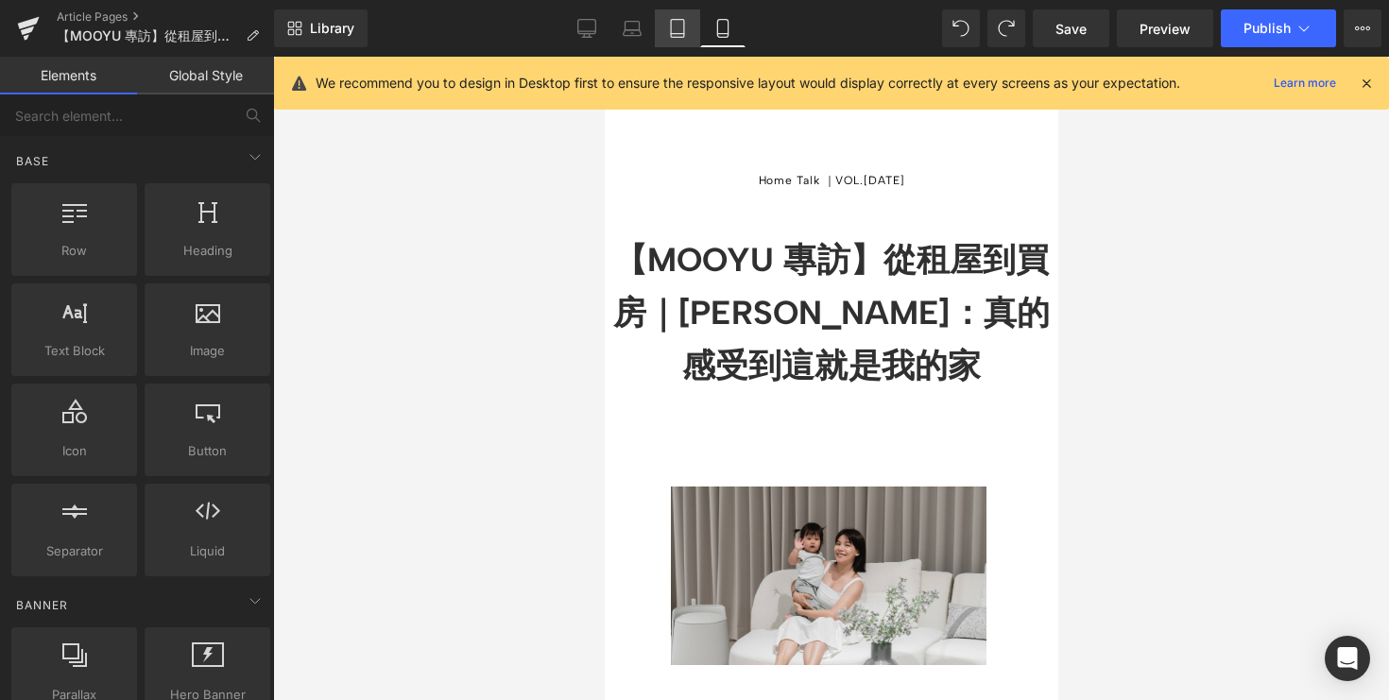
click at [674, 29] on icon at bounding box center [677, 28] width 19 height 19
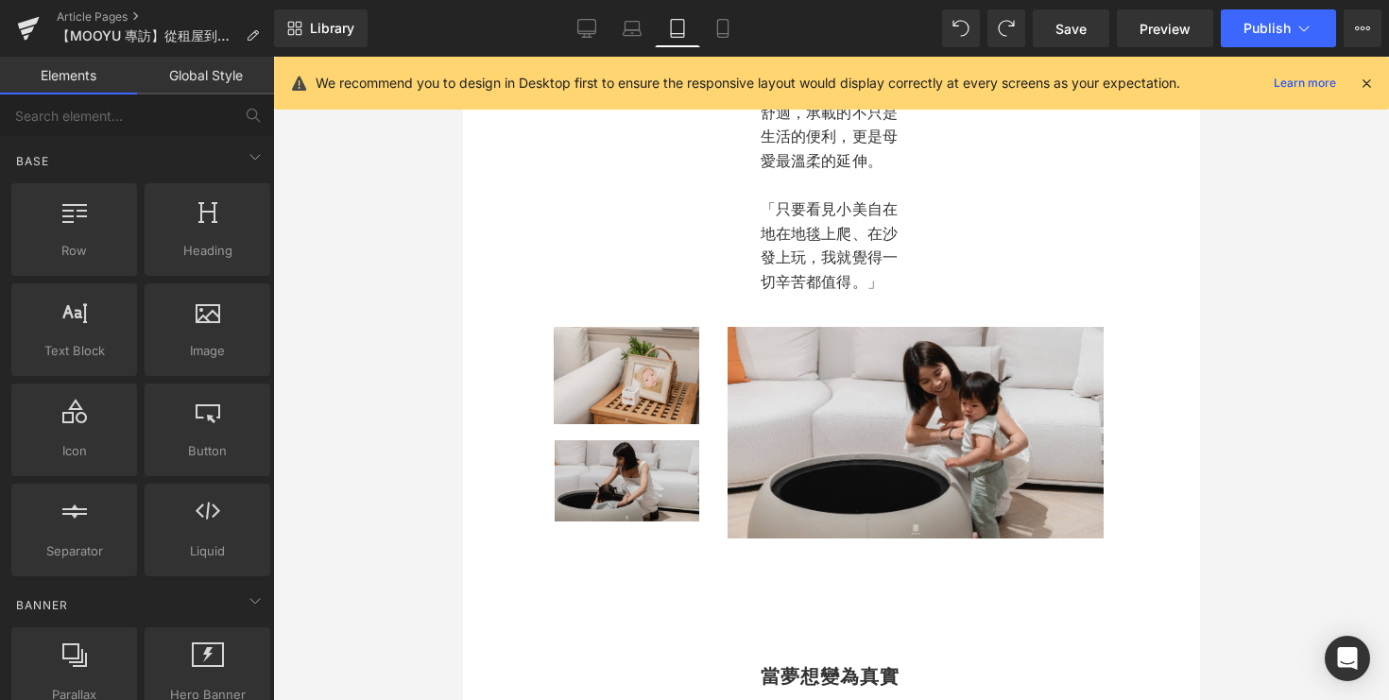
scroll to position [6067, 0]
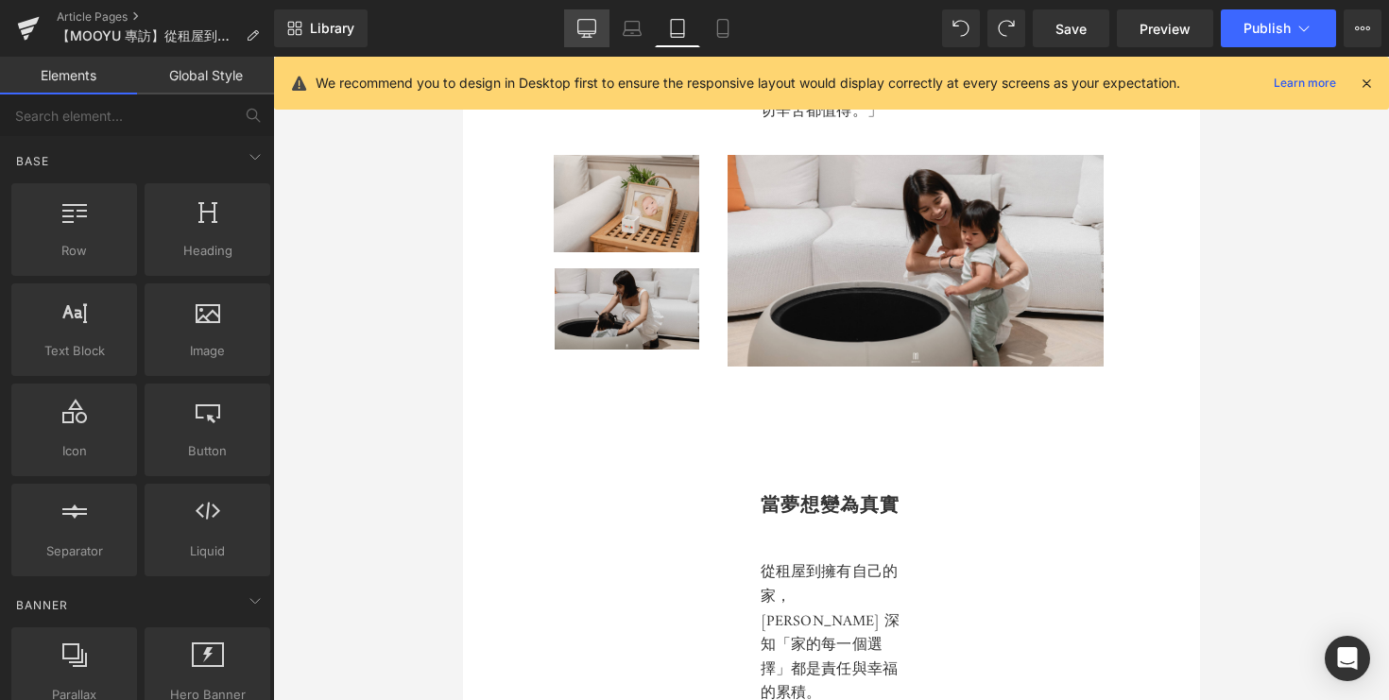
click at [578, 26] on icon at bounding box center [587, 27] width 18 height 14
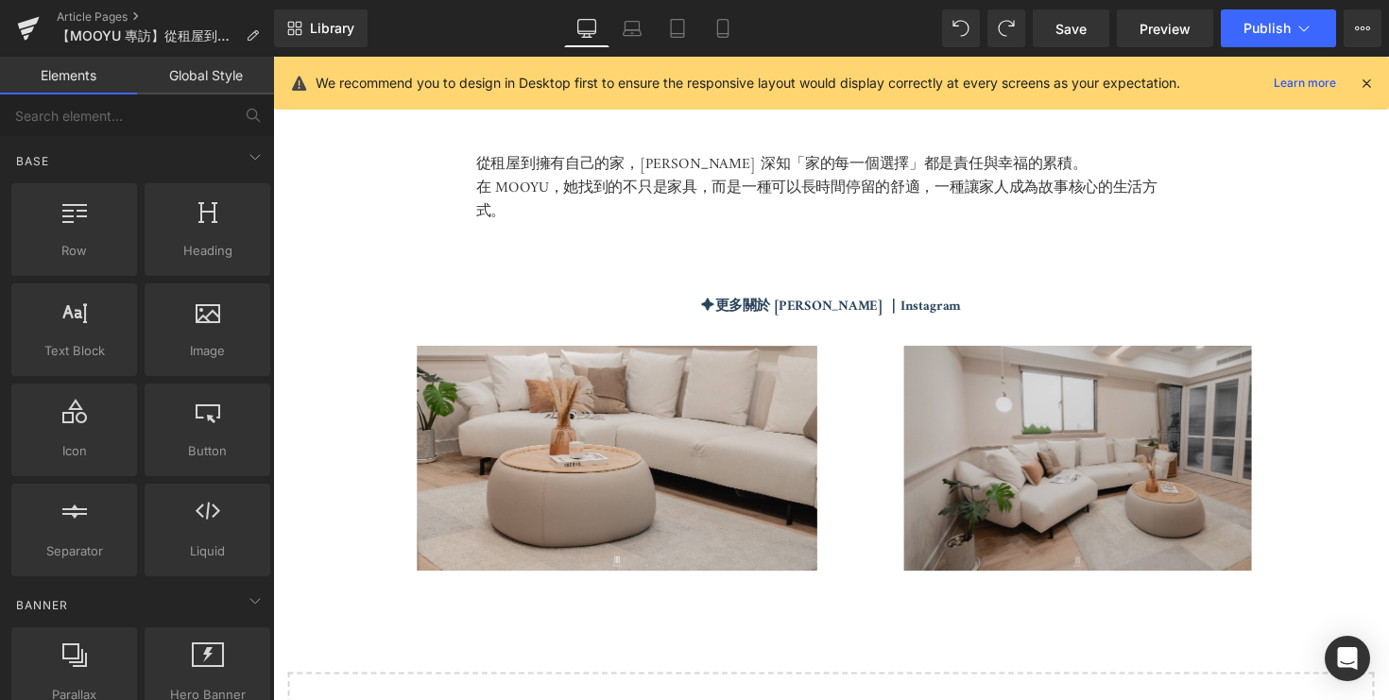
scroll to position [4947, 0]
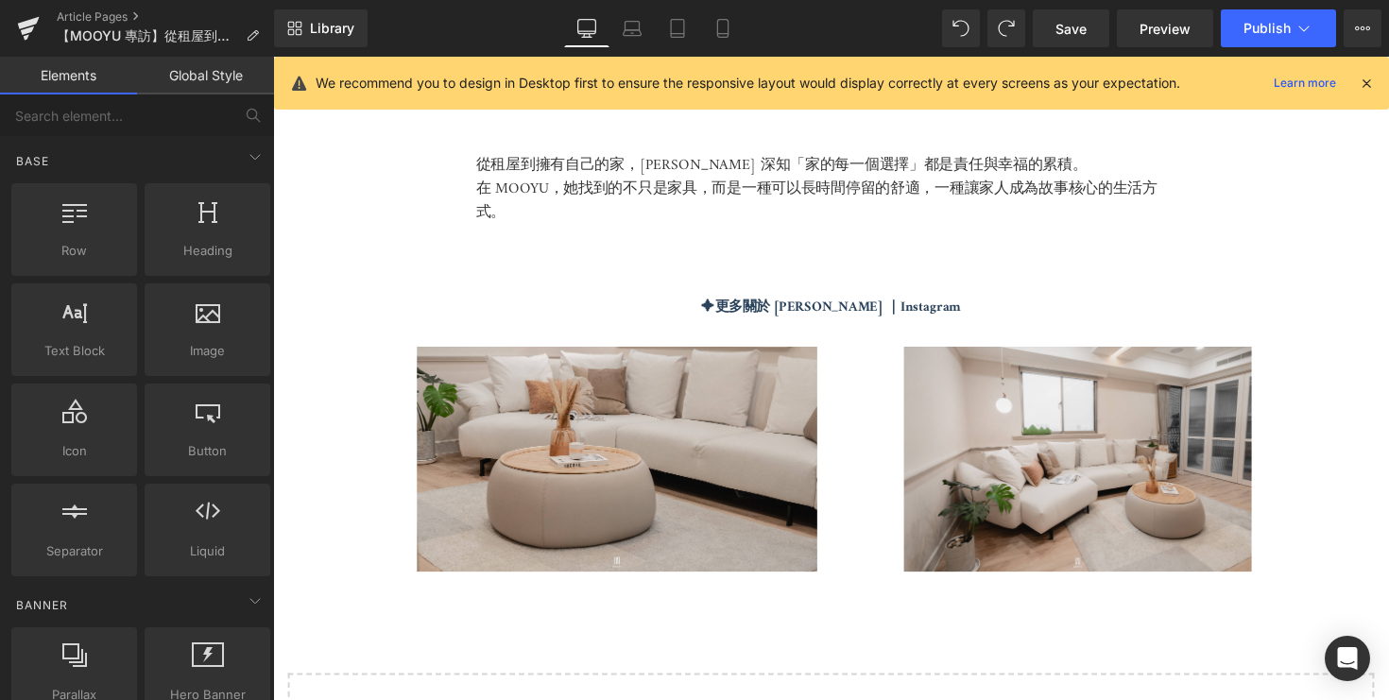
click at [1367, 81] on icon at bounding box center [1366, 83] width 17 height 17
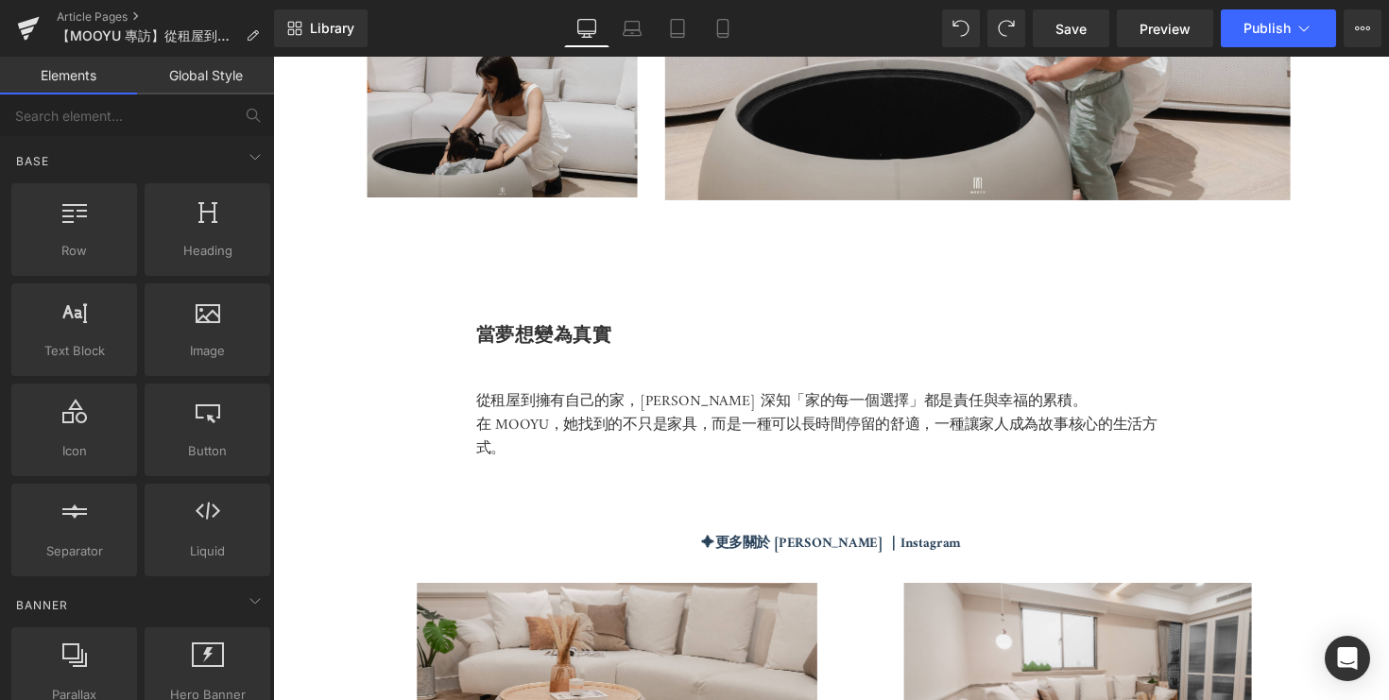
scroll to position [4661, 0]
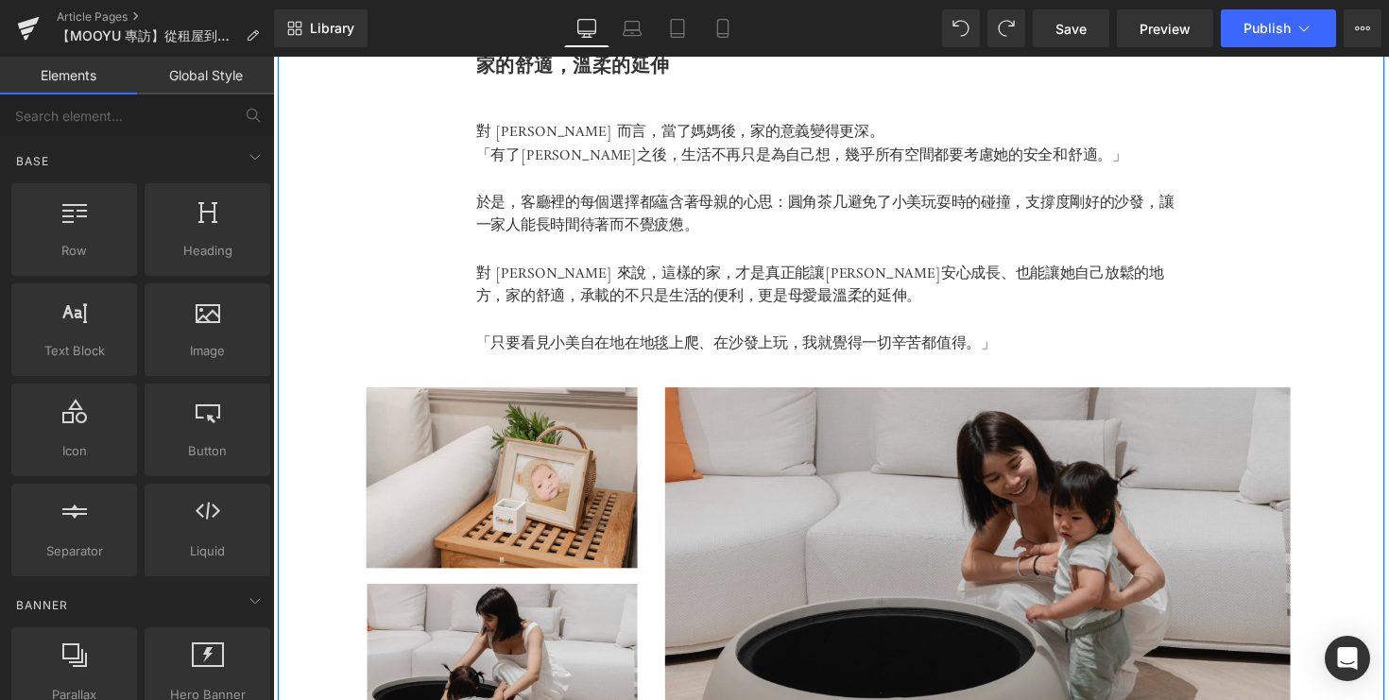
click at [813, 447] on img at bounding box center [1029, 576] width 709 height 361
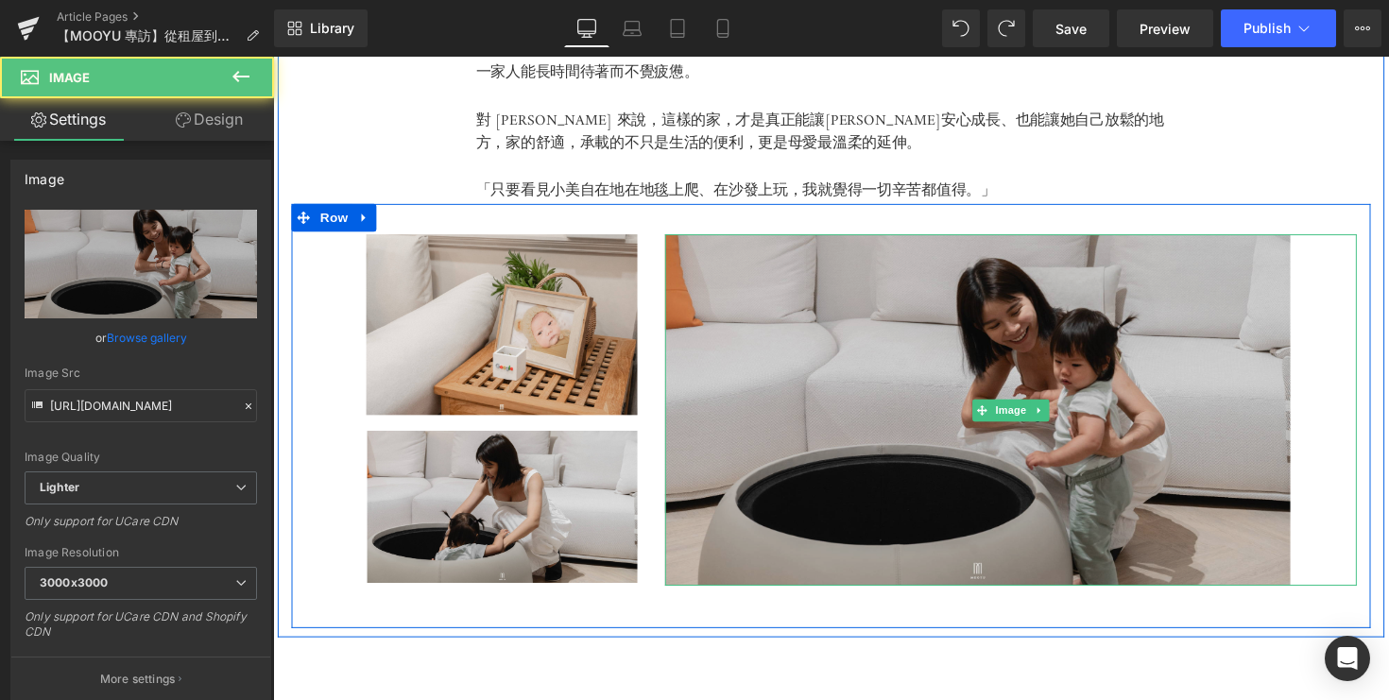
scroll to position [4665, 0]
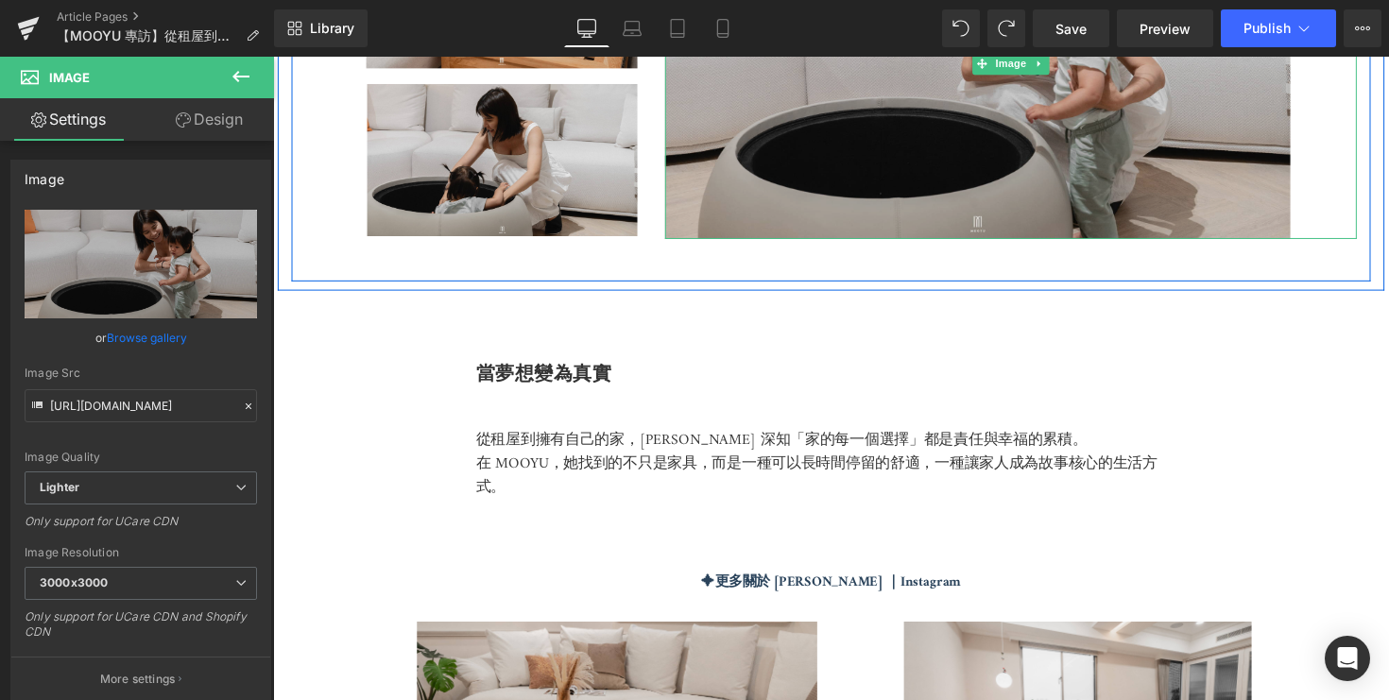
click at [1029, 193] on img at bounding box center [1029, 64] width 709 height 361
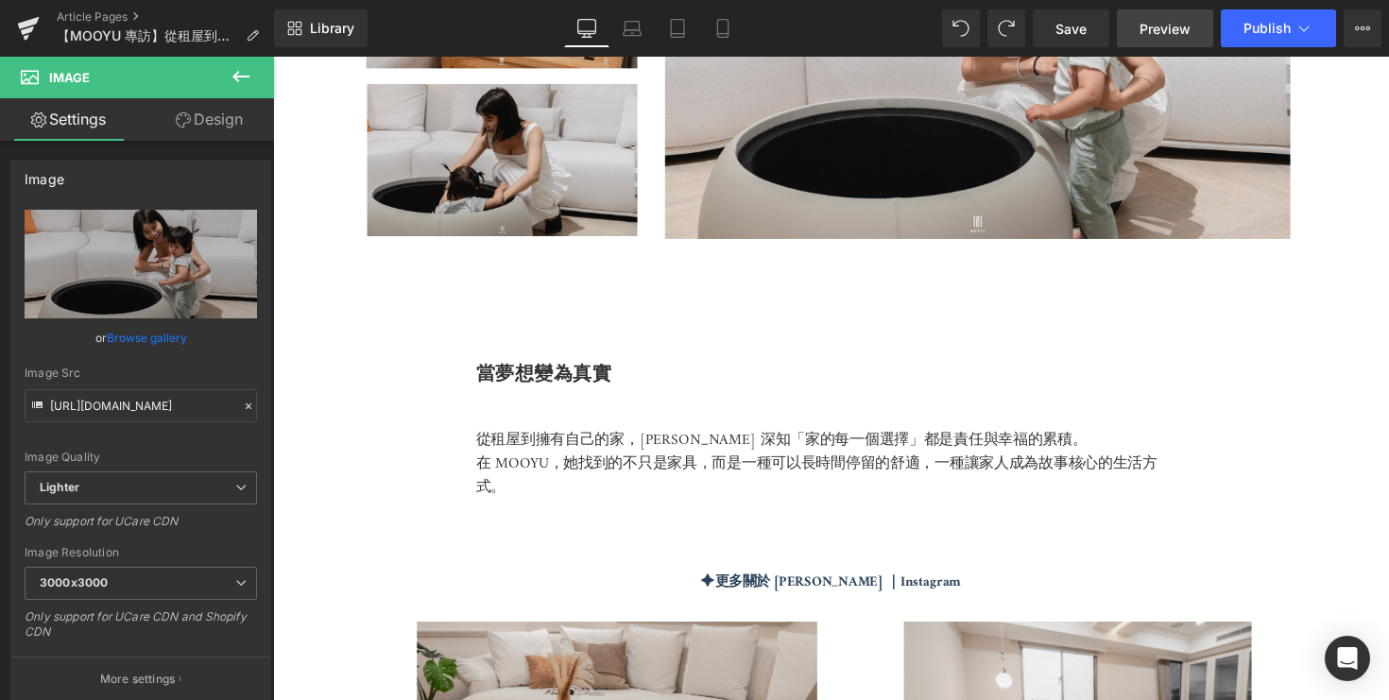
click at [1145, 27] on span "Preview" at bounding box center [1165, 29] width 51 height 20
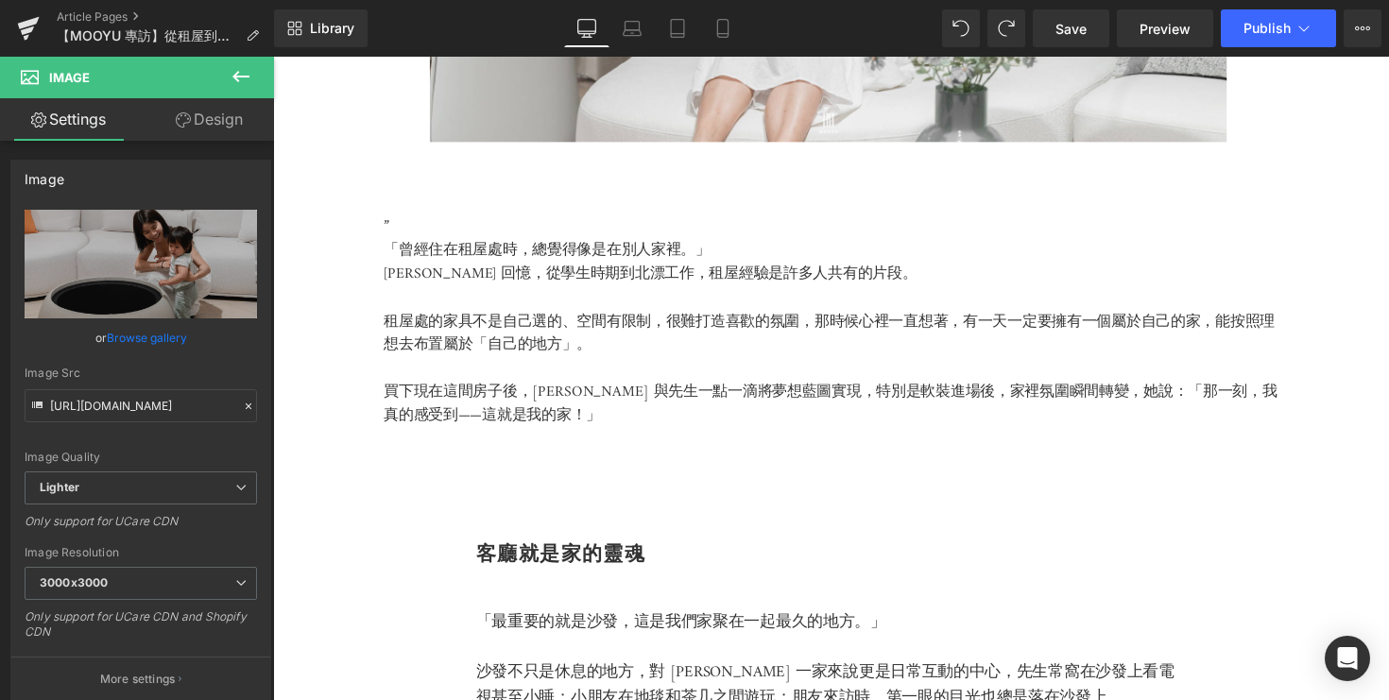
scroll to position [0, 0]
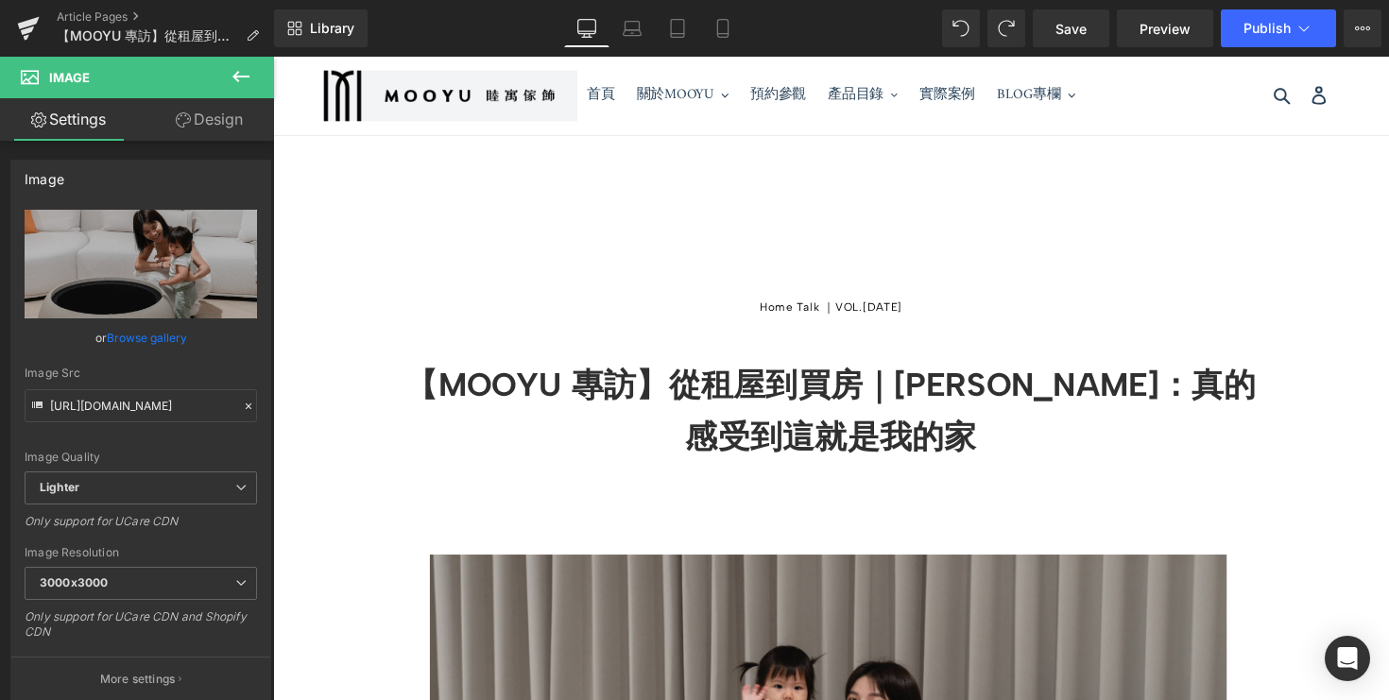
click at [905, 319] on div "Home Talk ｜VOL.05 - Sep 2025 Heading" at bounding box center [844, 278] width 1143 height 82
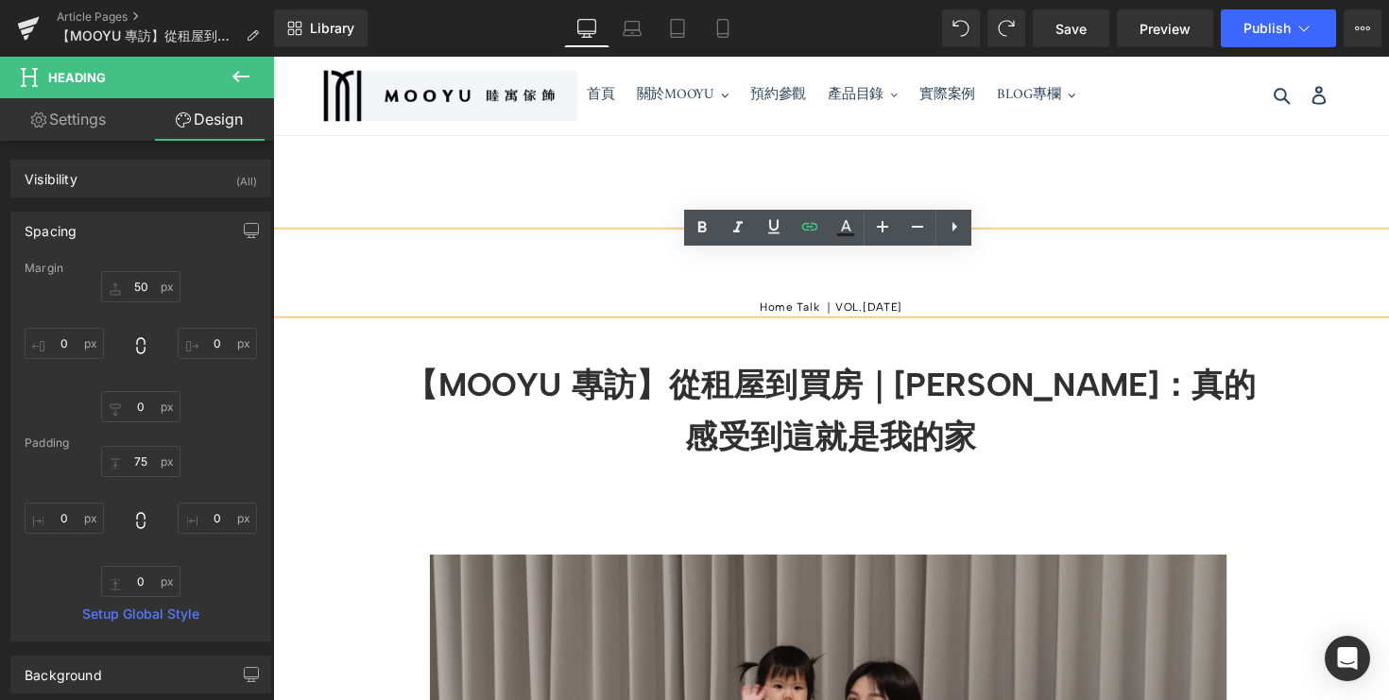
click at [902, 319] on h5 "Home Talk ｜VOL.05 - Sep 2025" at bounding box center [844, 313] width 1143 height 11
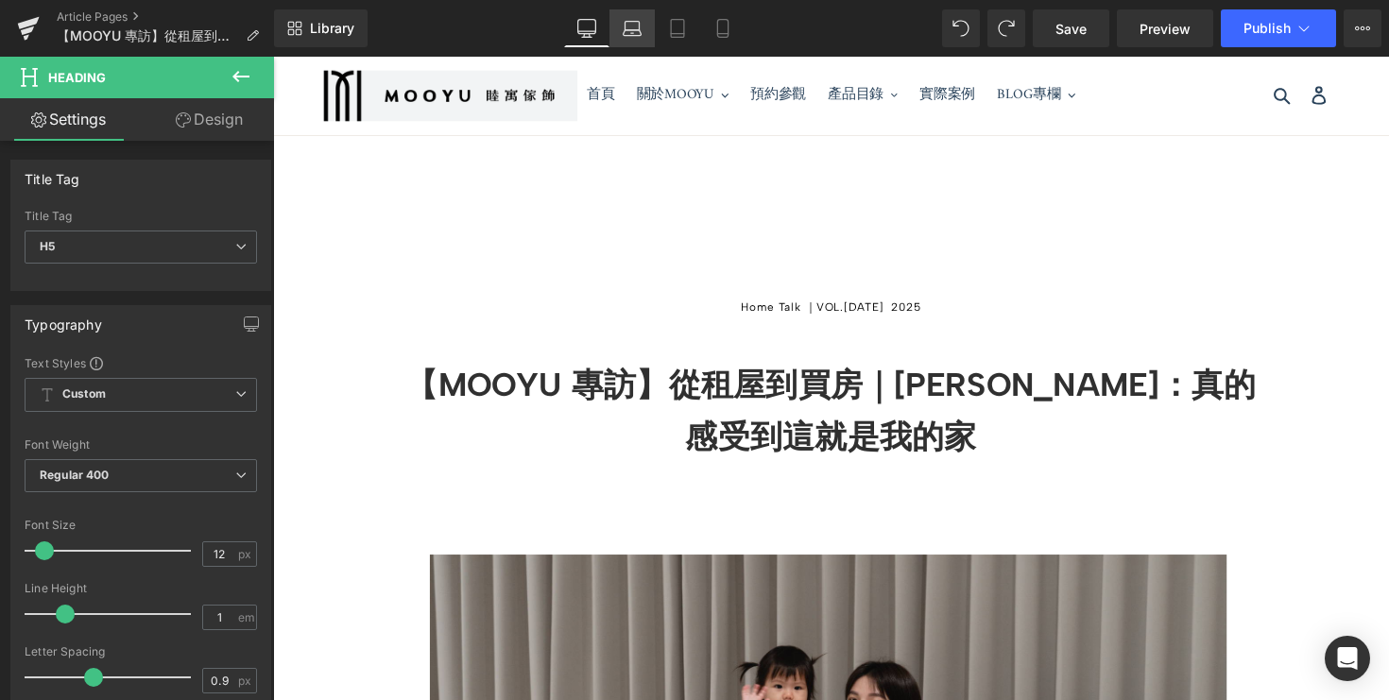
click at [636, 23] on icon at bounding box center [632, 28] width 19 height 19
type input "100"
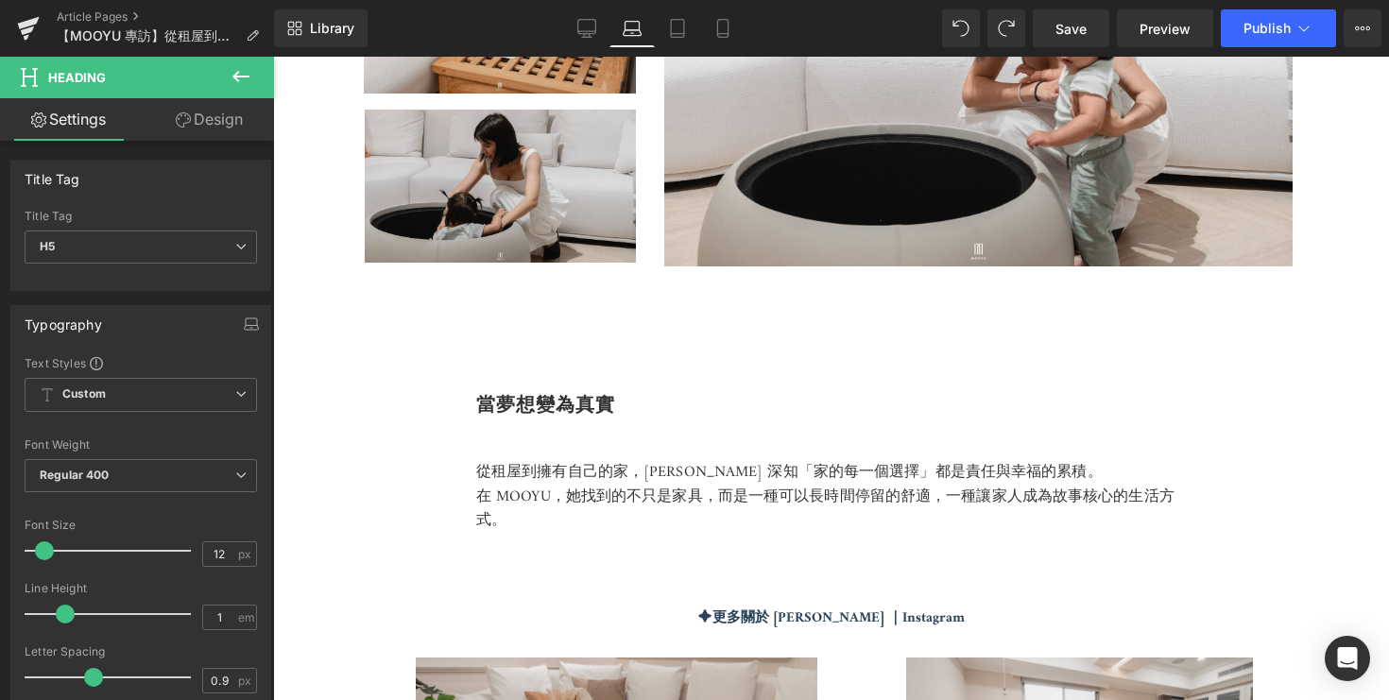
scroll to position [5145, 0]
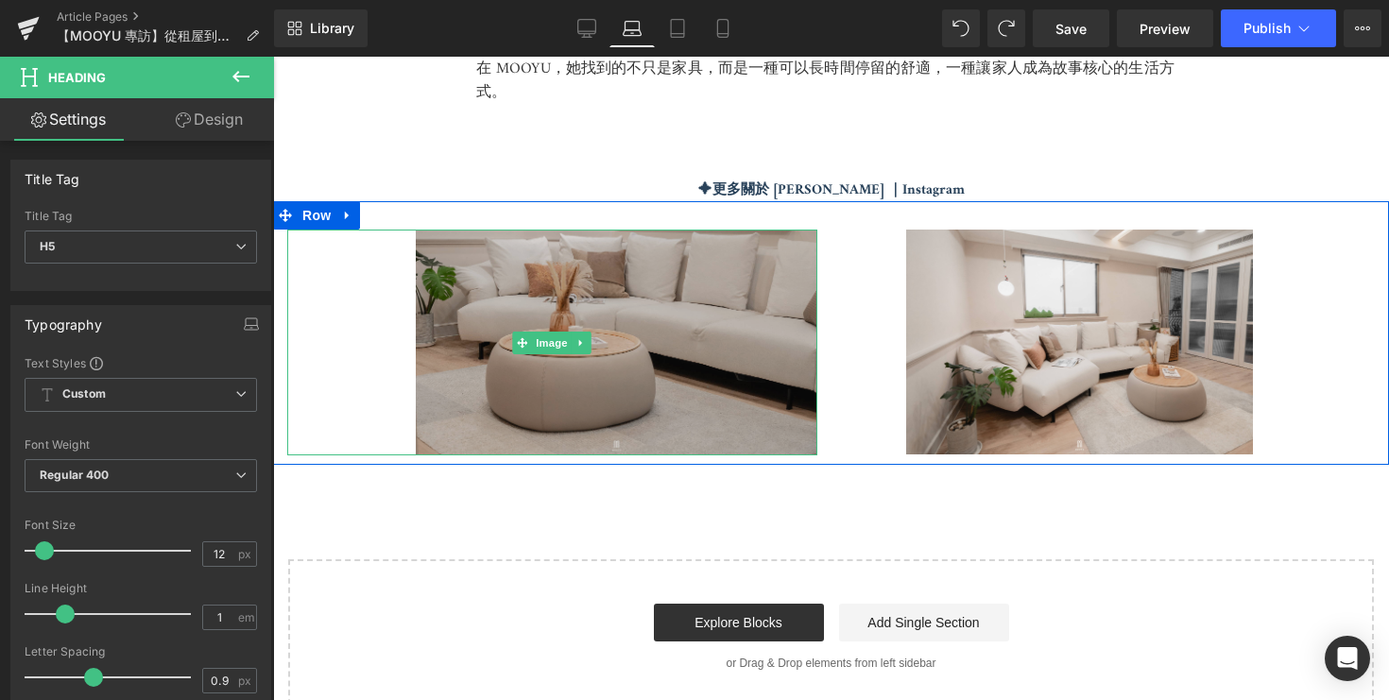
click at [696, 370] on img at bounding box center [552, 343] width 530 height 226
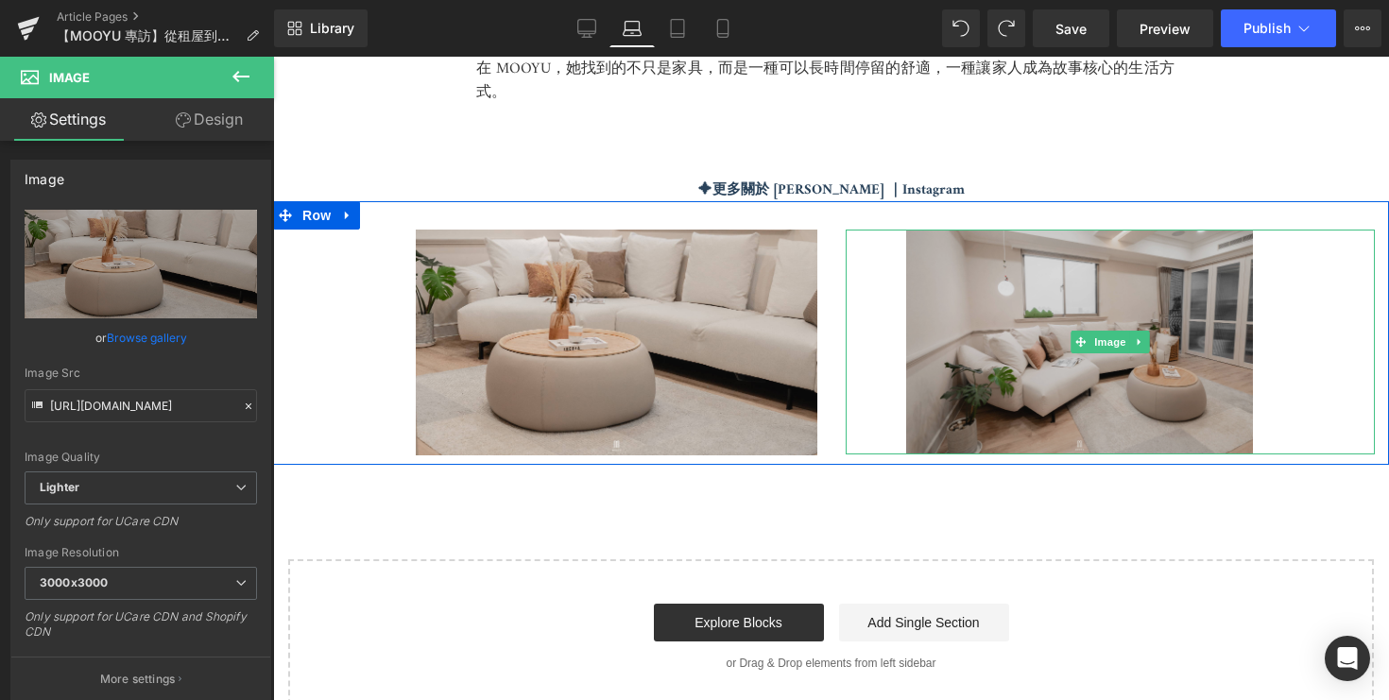
click at [978, 336] on img at bounding box center [1111, 342] width 530 height 225
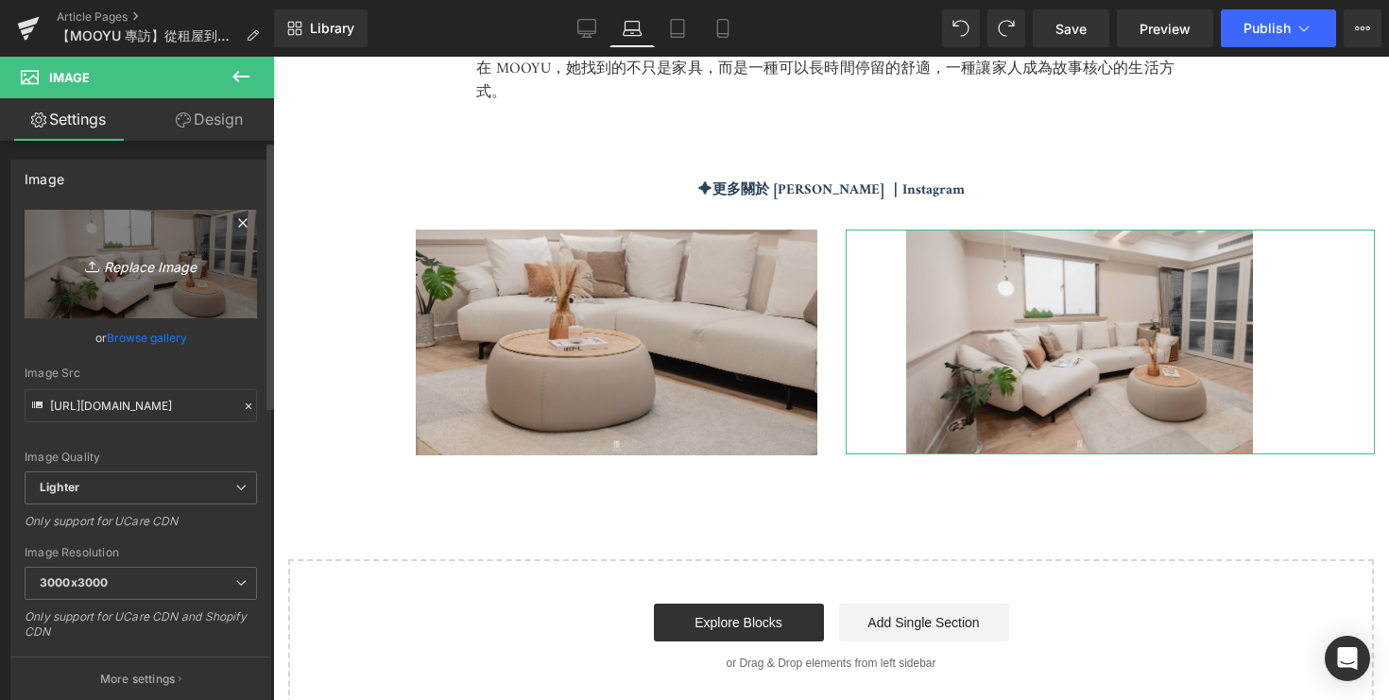
click at [140, 267] on icon "Replace Image" at bounding box center [140, 264] width 151 height 24
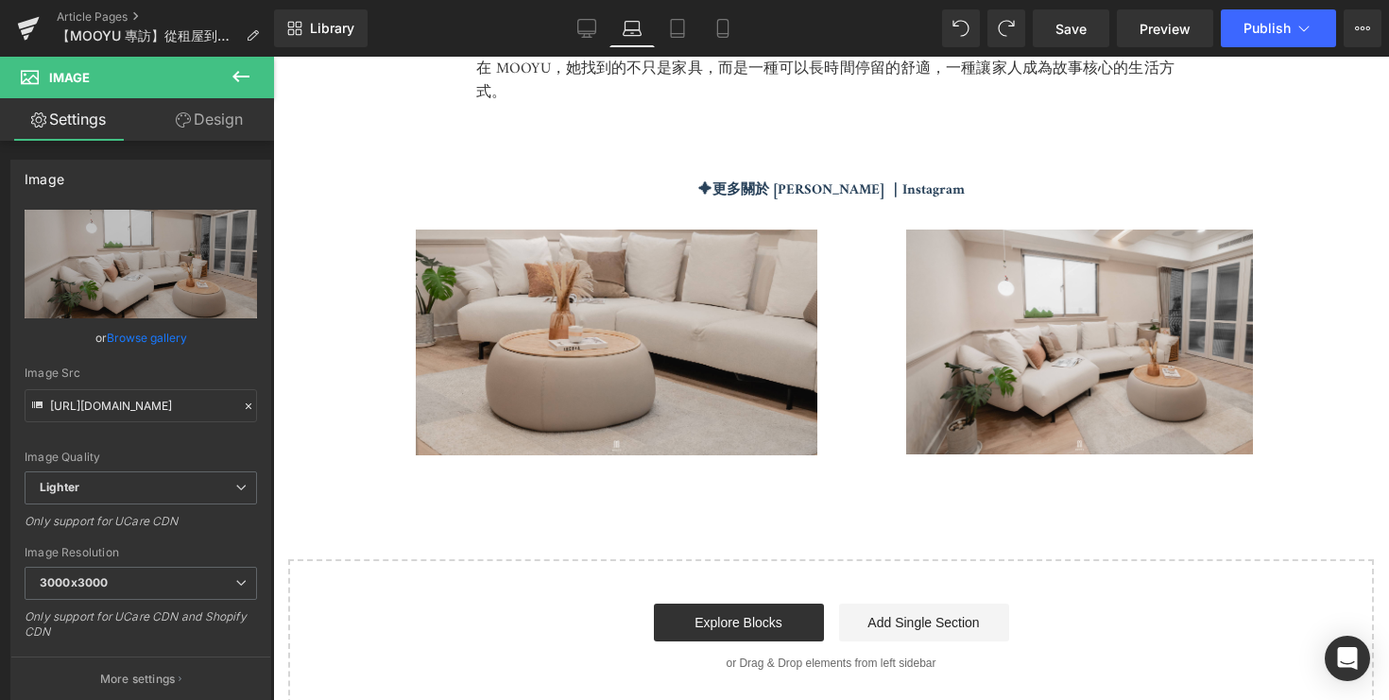
type input "C:\fakepath\DSC05252.jpg"
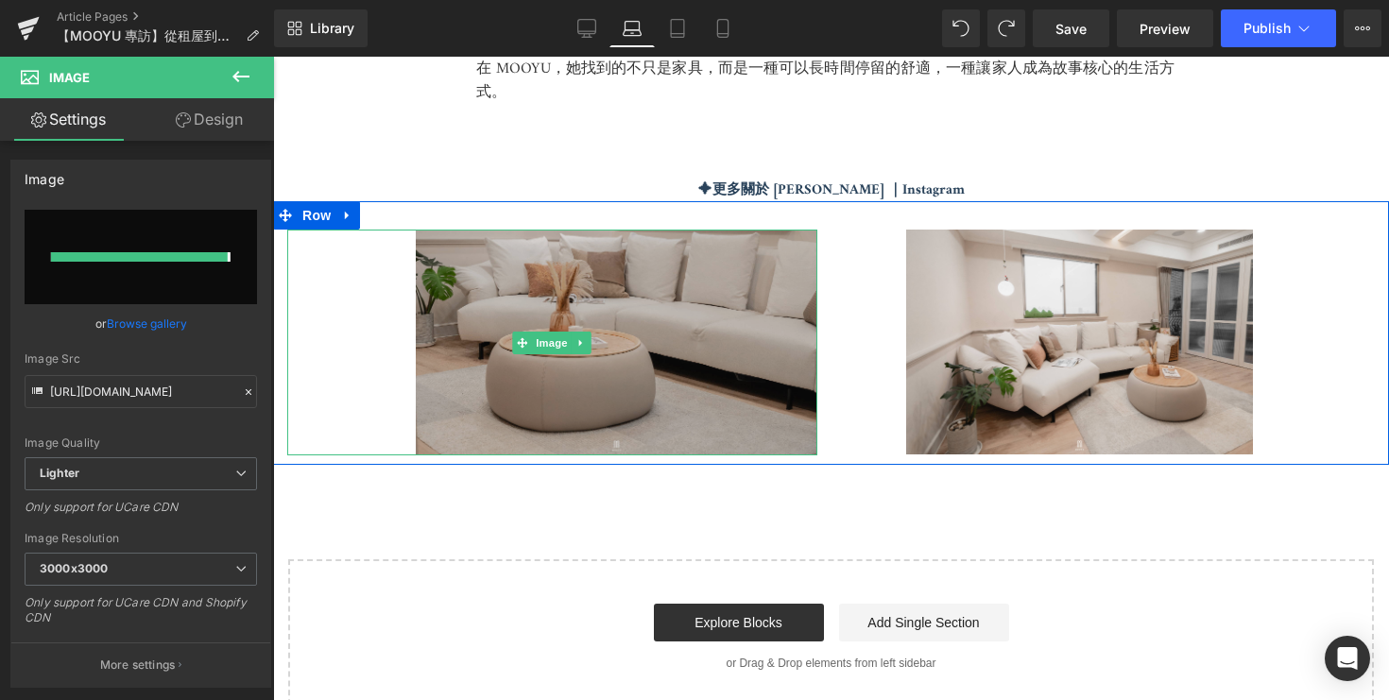
type input "https://ucarecdn.com/f287db2c-d313-40d1-861d-6a922a5c74e3/-/format/auto/-/previ…"
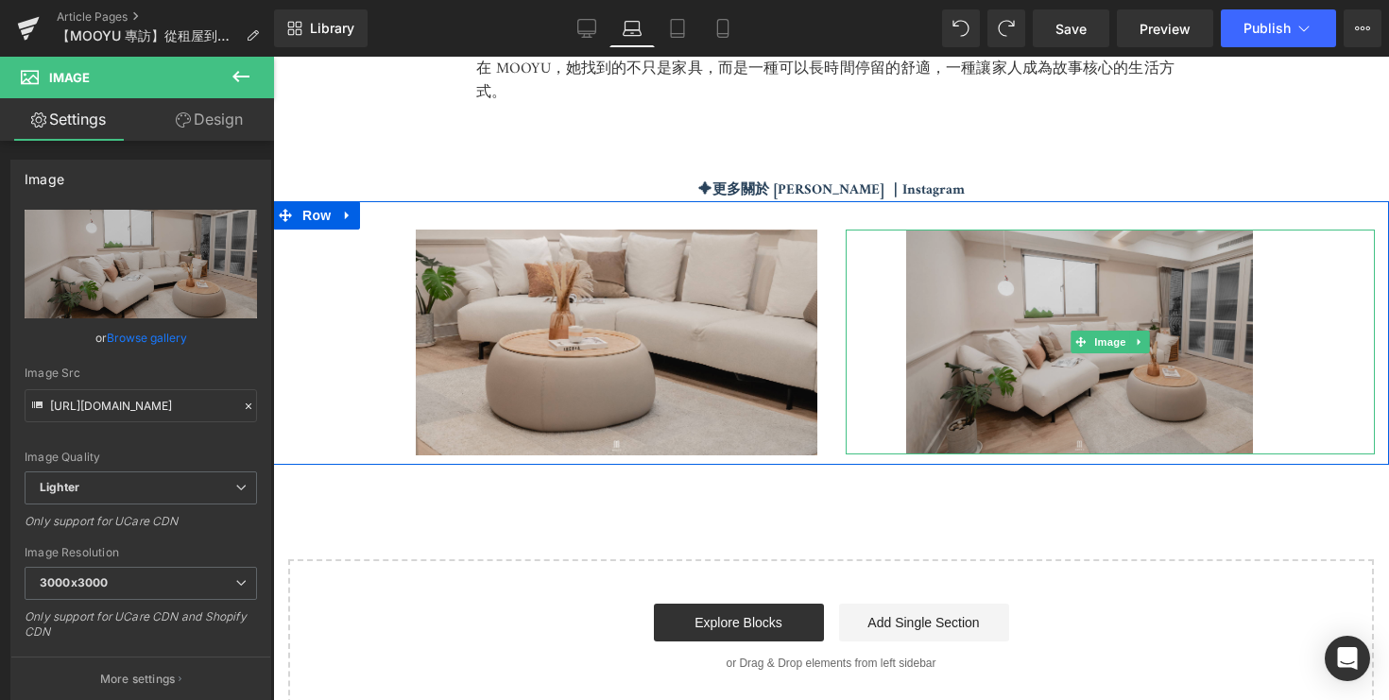
click at [980, 343] on img at bounding box center [1111, 342] width 530 height 225
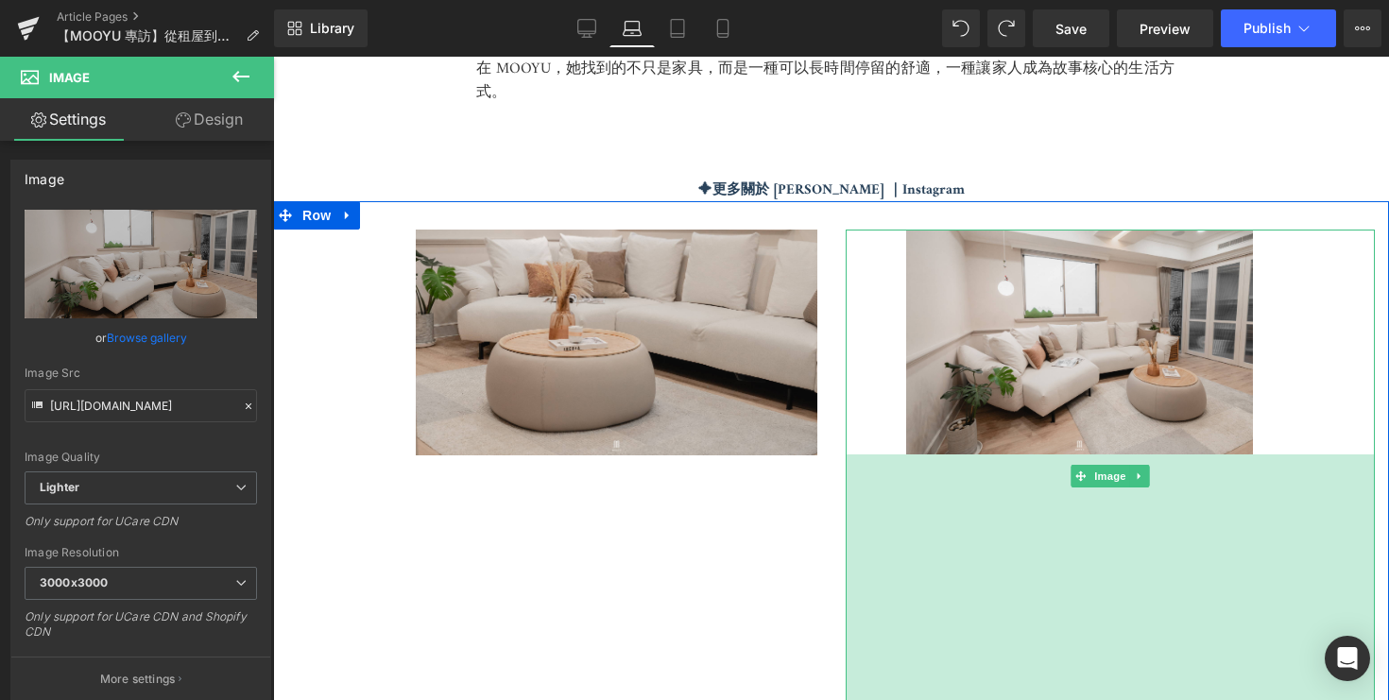
drag, startPoint x: 1081, startPoint y: 427, endPoint x: 1079, endPoint y: 781, distance: 353.4
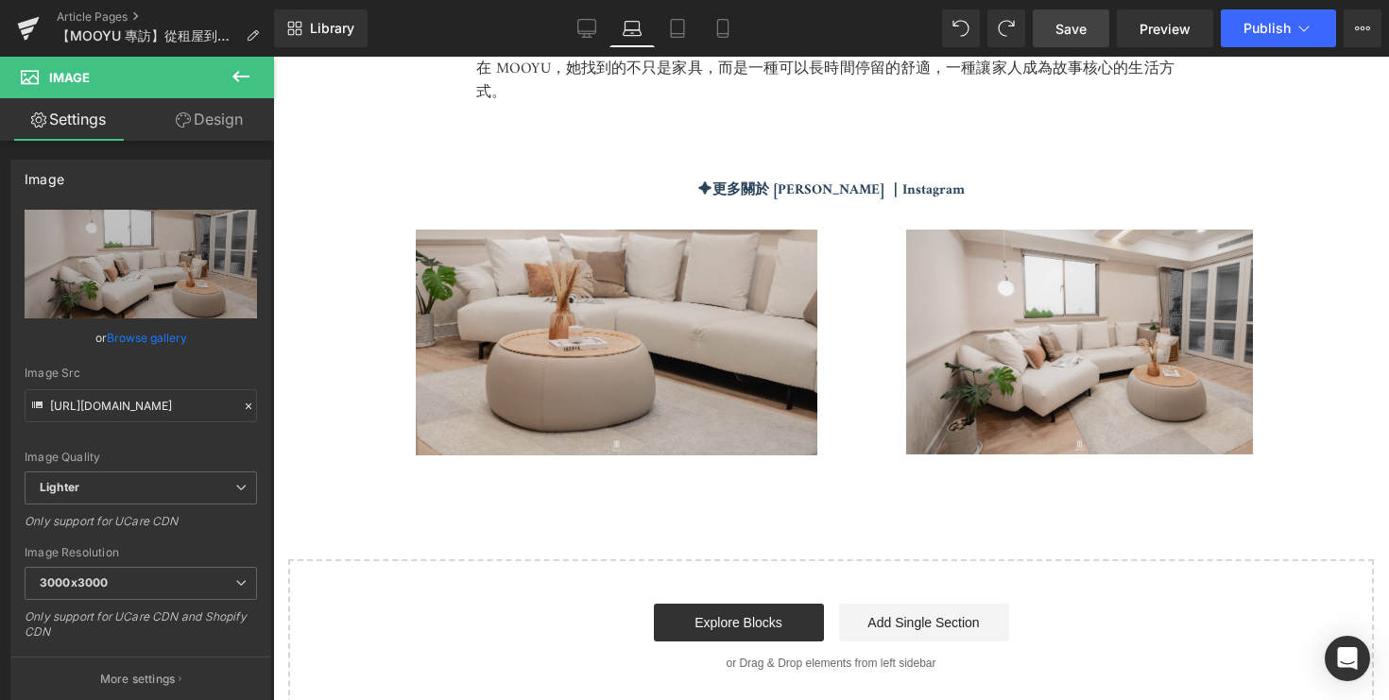
click at [1097, 21] on link "Save" at bounding box center [1071, 28] width 77 height 38
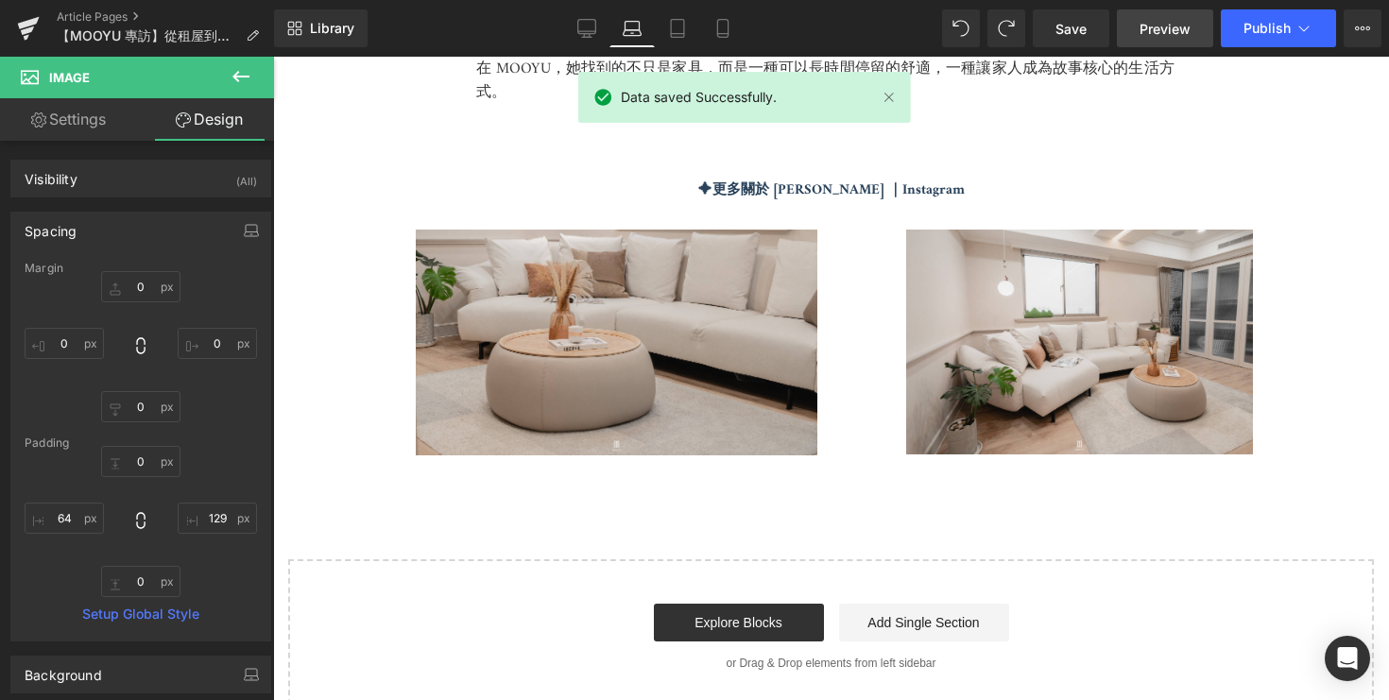
click at [1169, 37] on span "Preview" at bounding box center [1165, 29] width 51 height 20
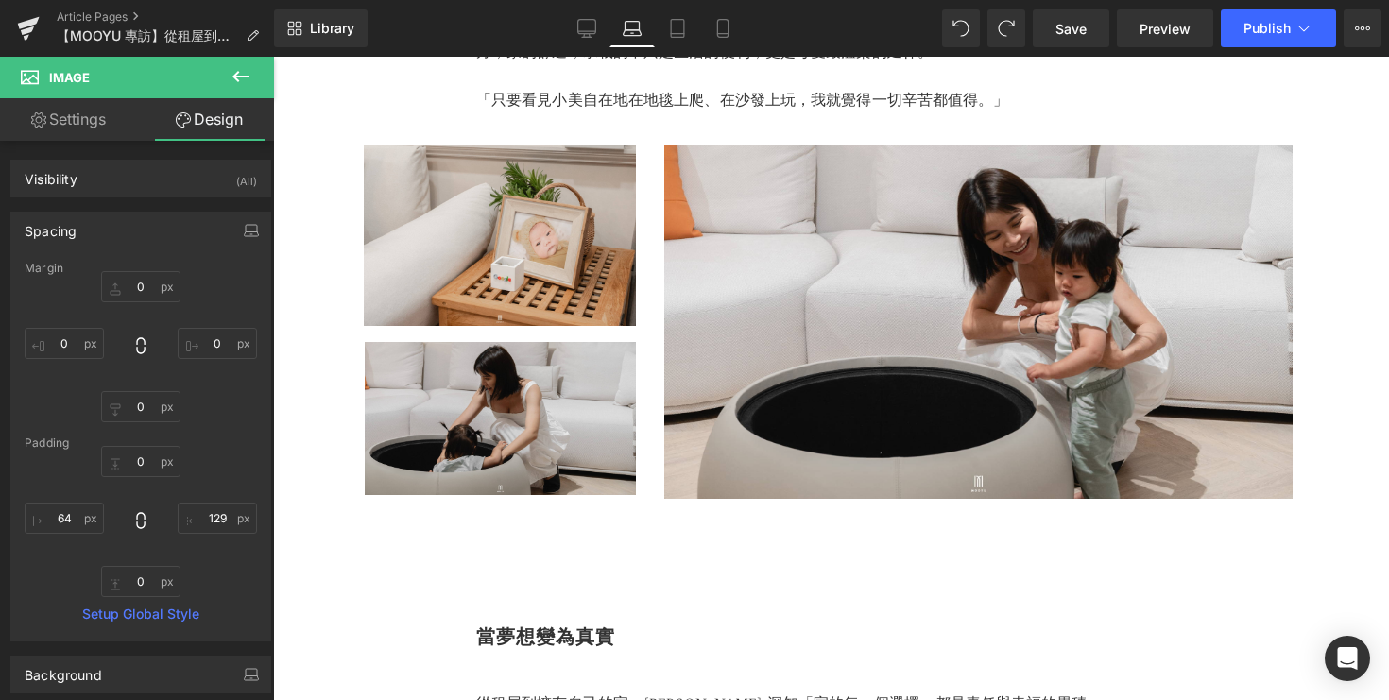
scroll to position [4610, 0]
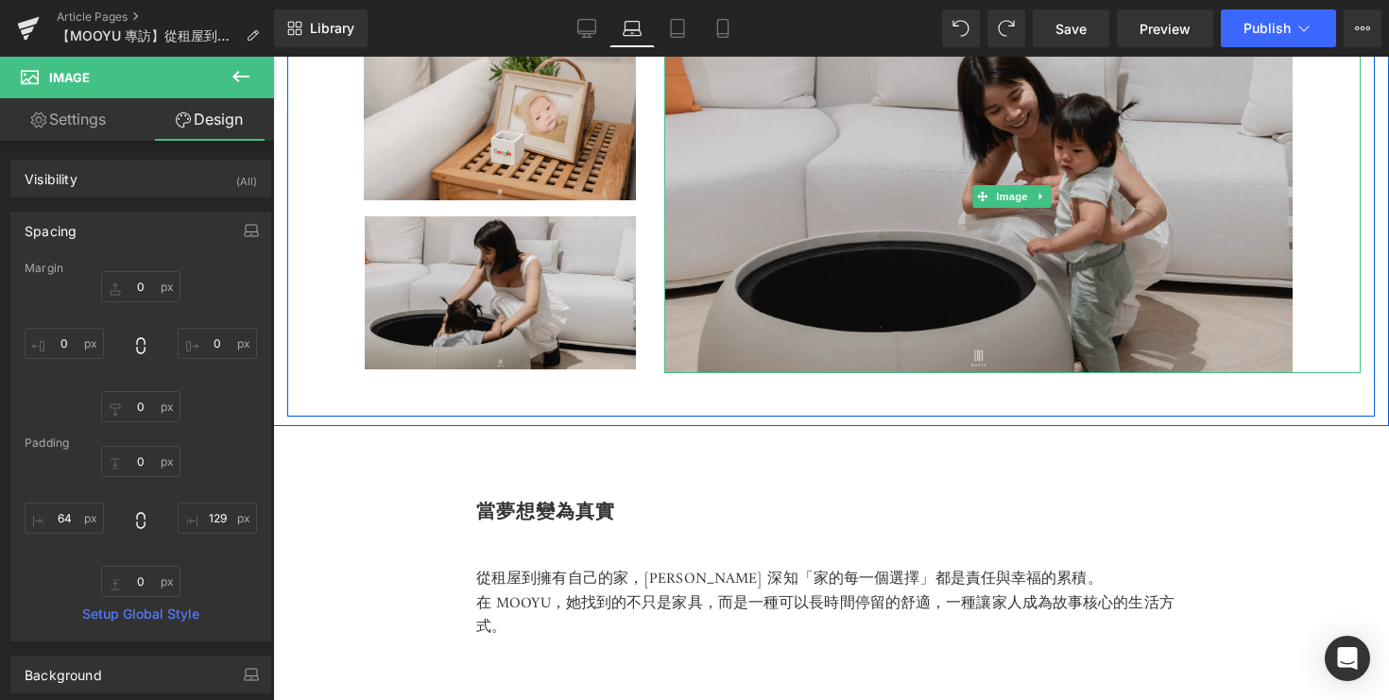
click at [810, 298] on img at bounding box center [1012, 195] width 696 height 353
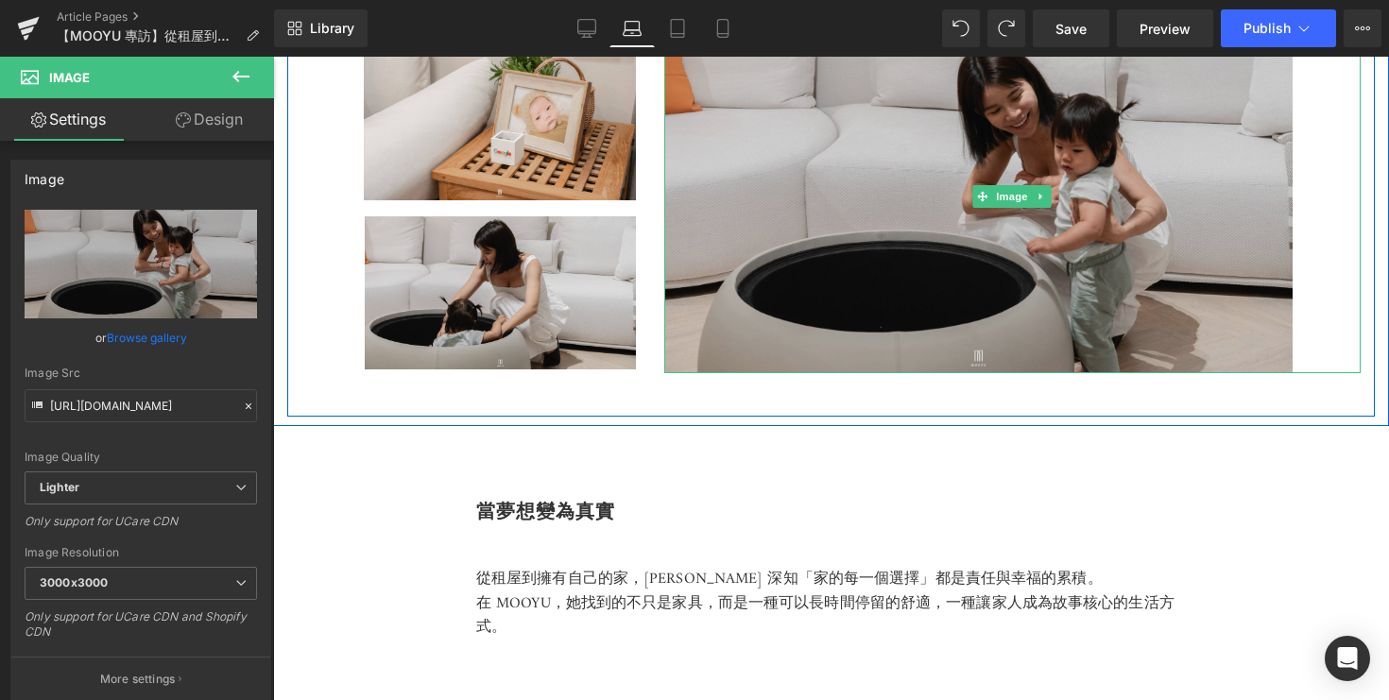
scroll to position [4417, 0]
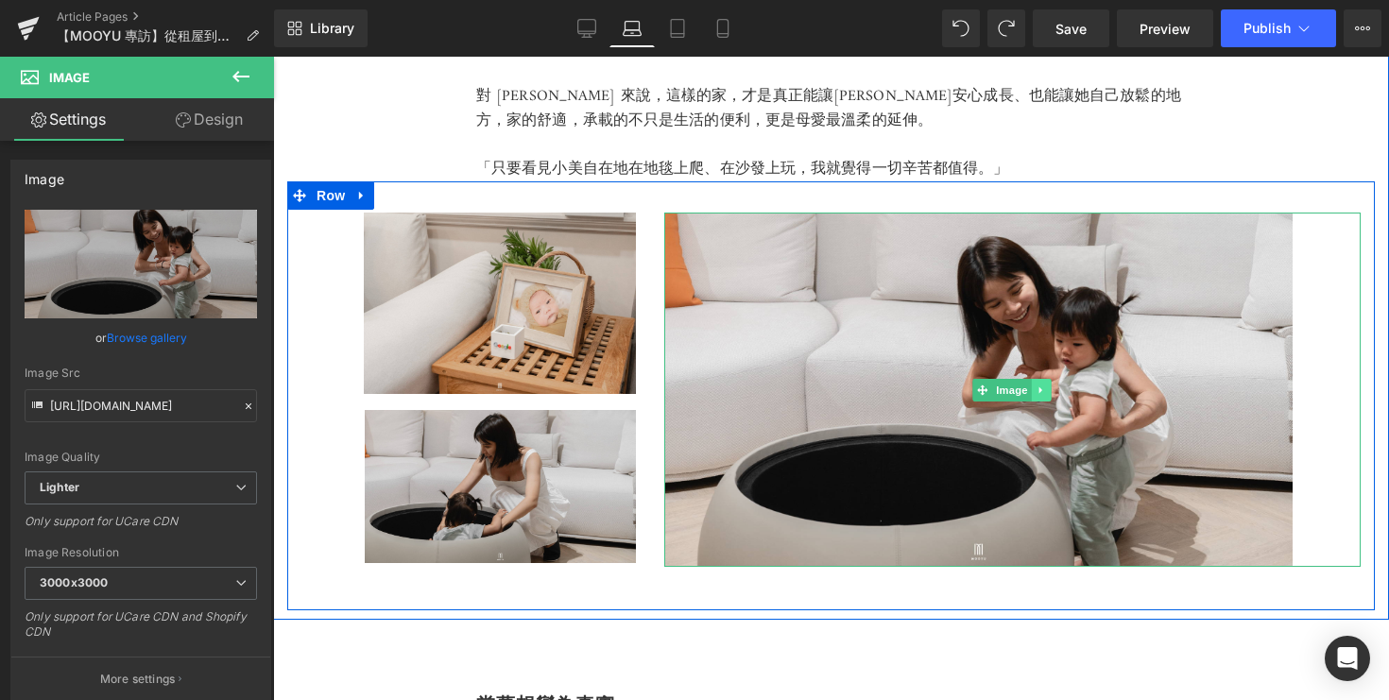
click at [1045, 385] on icon at bounding box center [1042, 390] width 10 height 11
click at [1054, 385] on icon at bounding box center [1051, 390] width 10 height 10
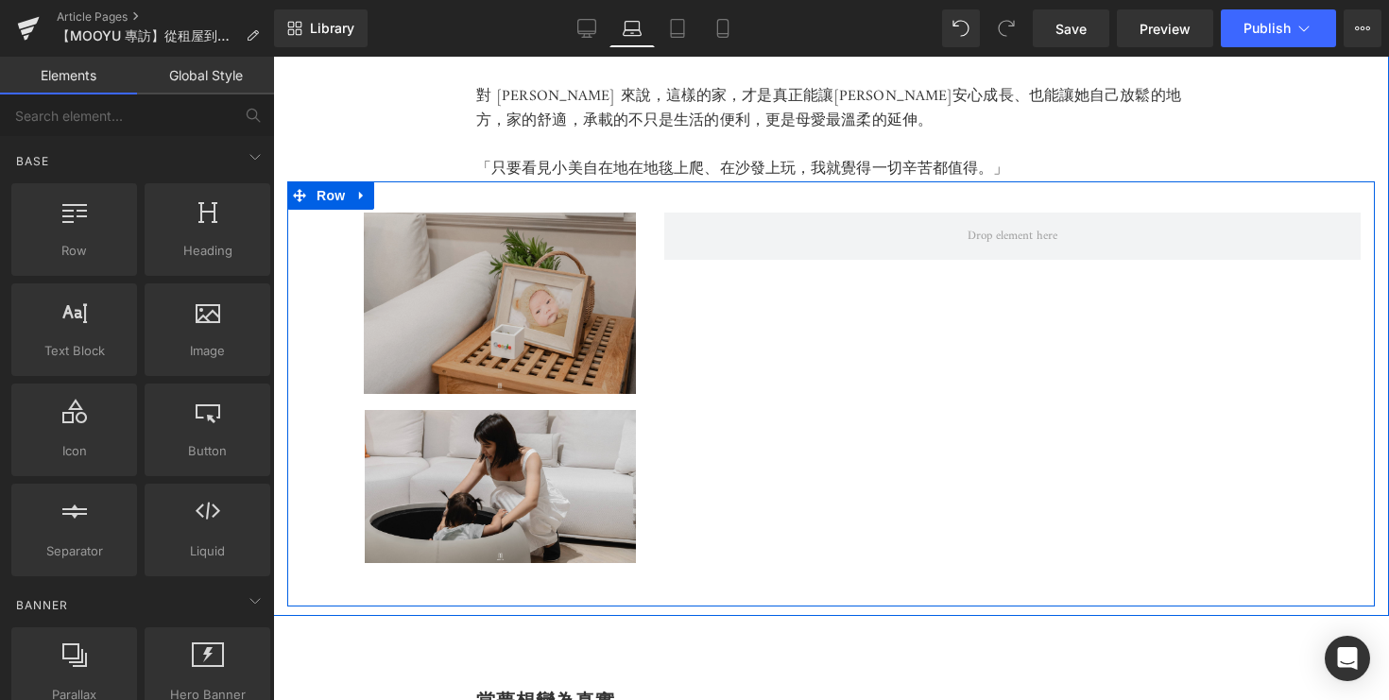
click at [588, 275] on img at bounding box center [468, 311] width 335 height 197
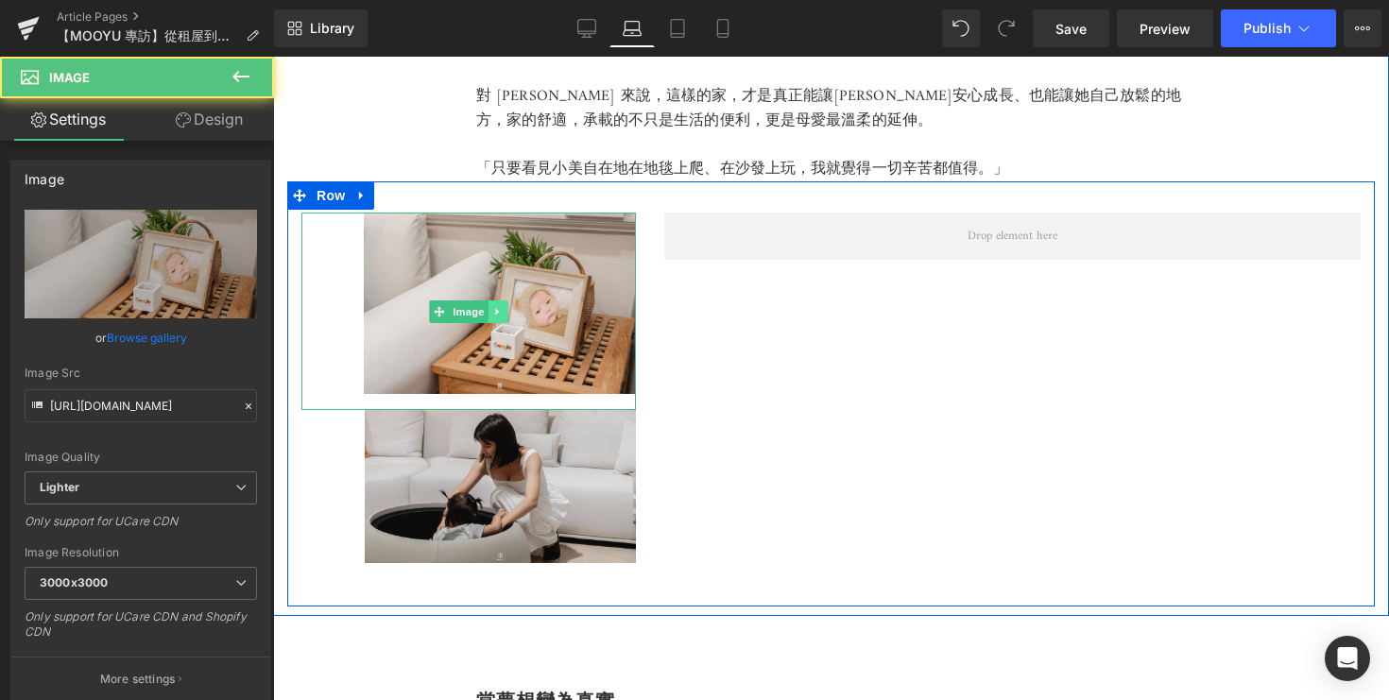
click at [500, 306] on icon at bounding box center [497, 311] width 10 height 11
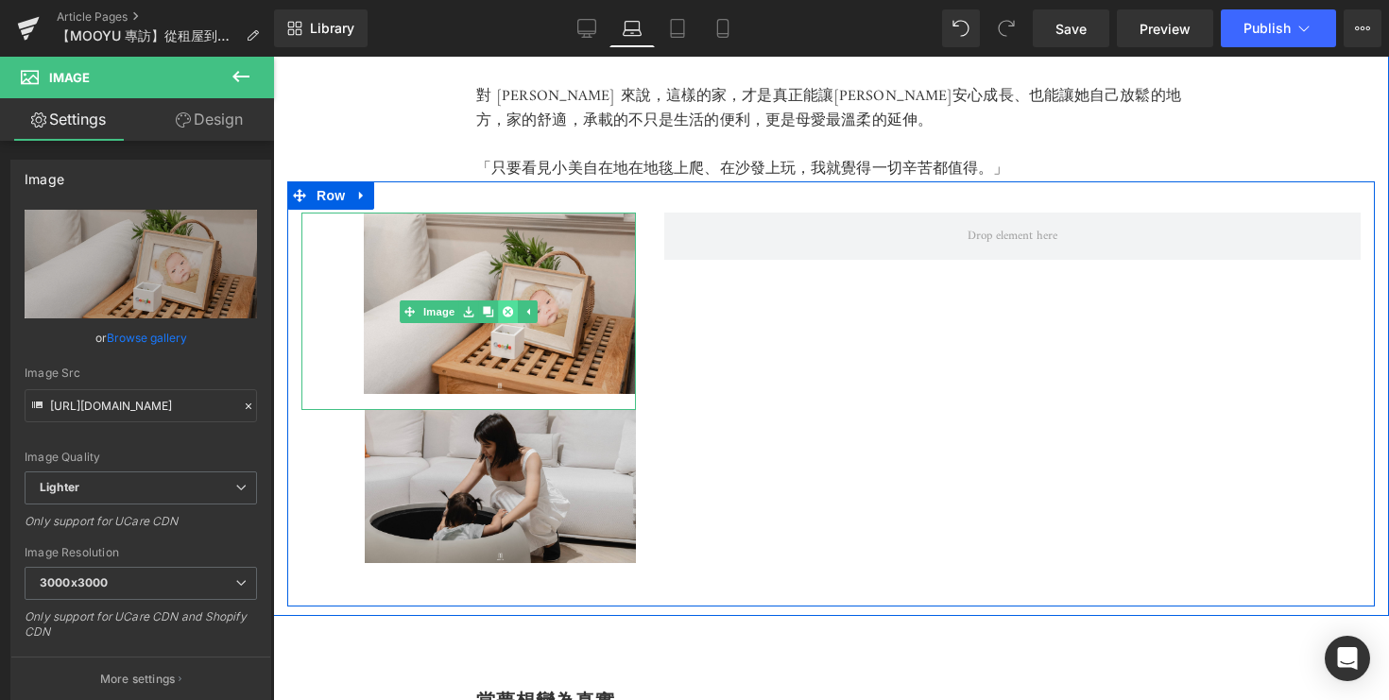
click at [515, 300] on link at bounding box center [508, 311] width 20 height 23
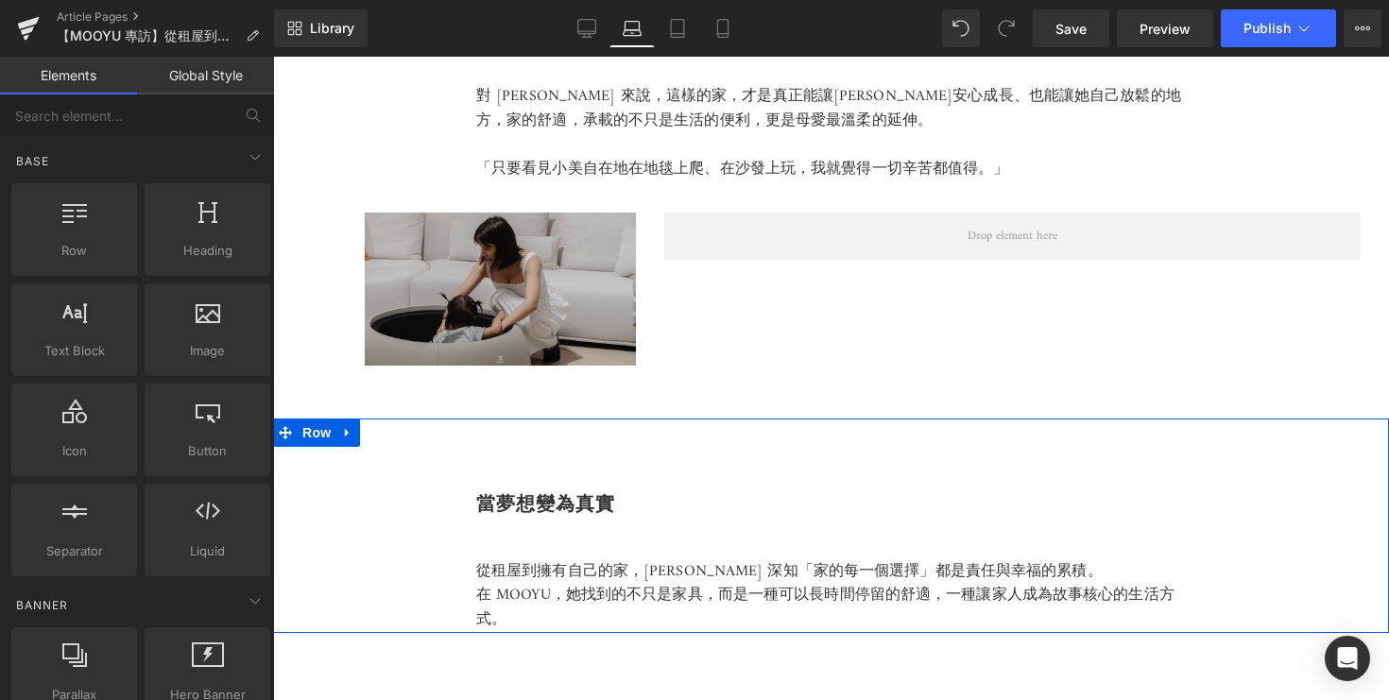
click at [569, 271] on img at bounding box center [468, 289] width 335 height 152
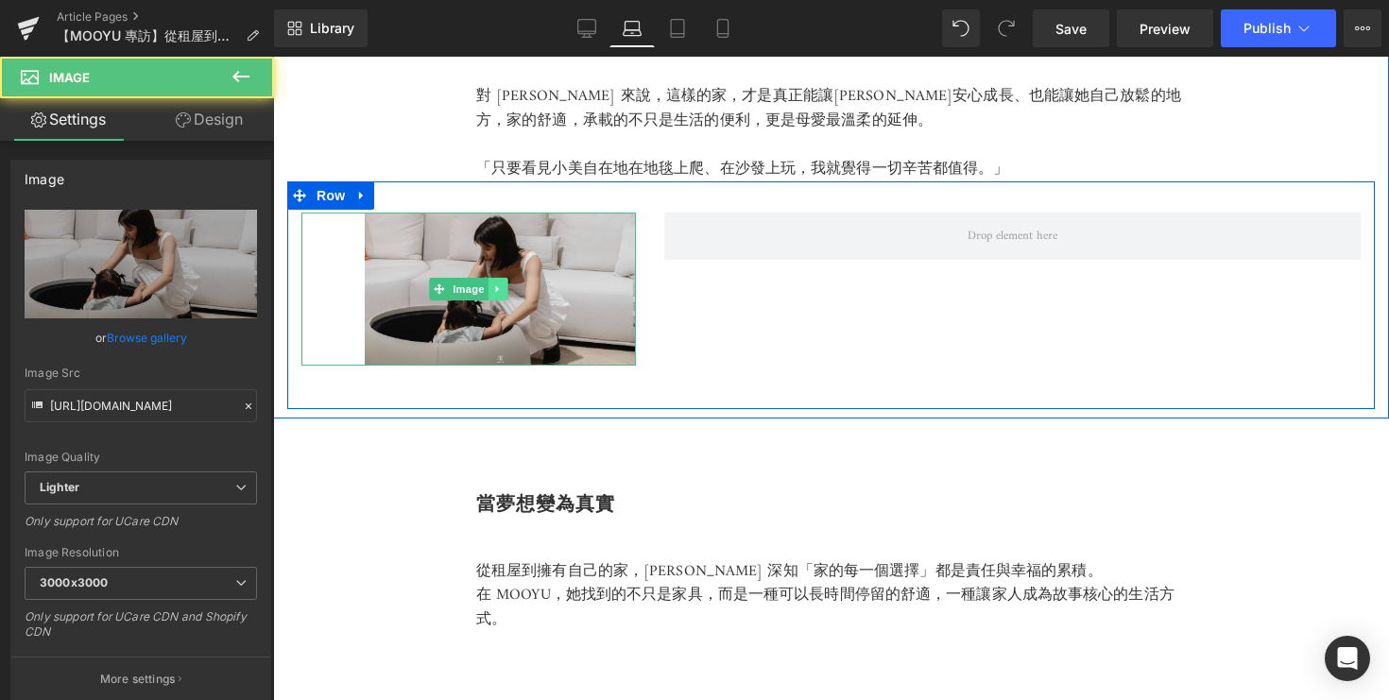
click at [502, 283] on icon at bounding box center [497, 288] width 10 height 11
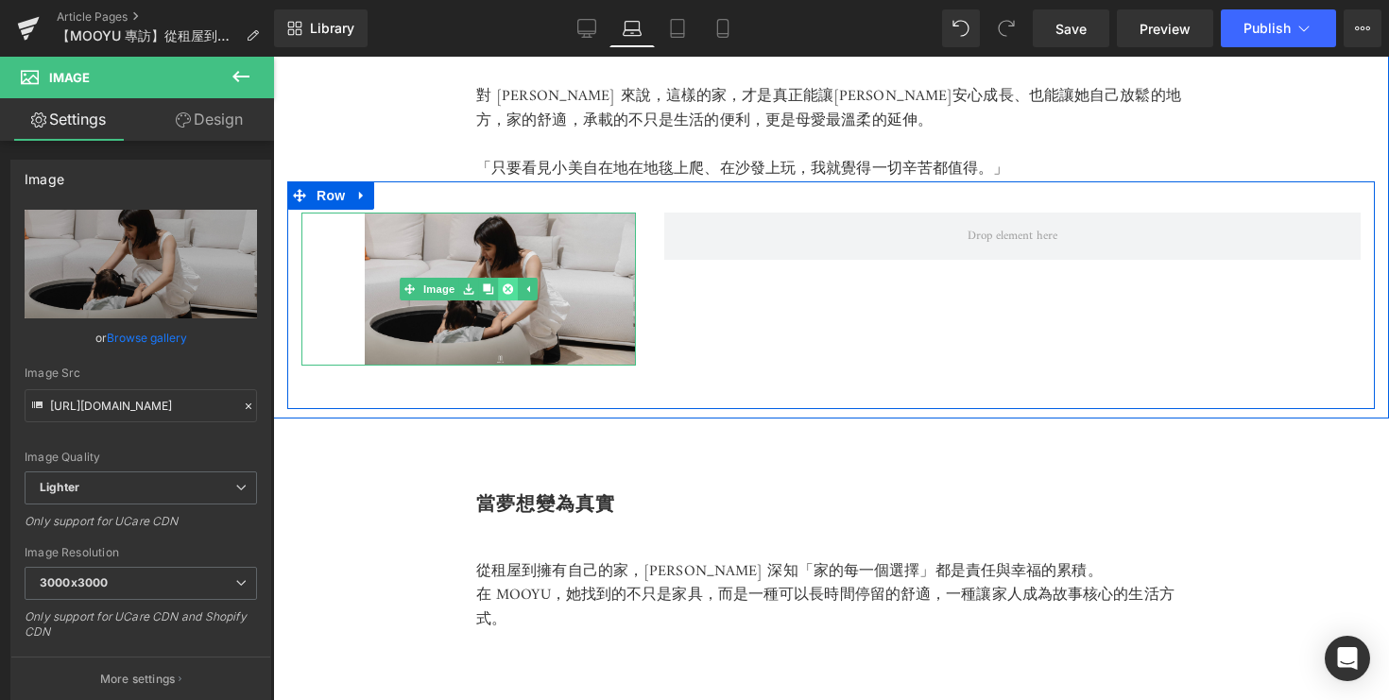
click at [507, 284] on icon at bounding box center [508, 289] width 10 height 10
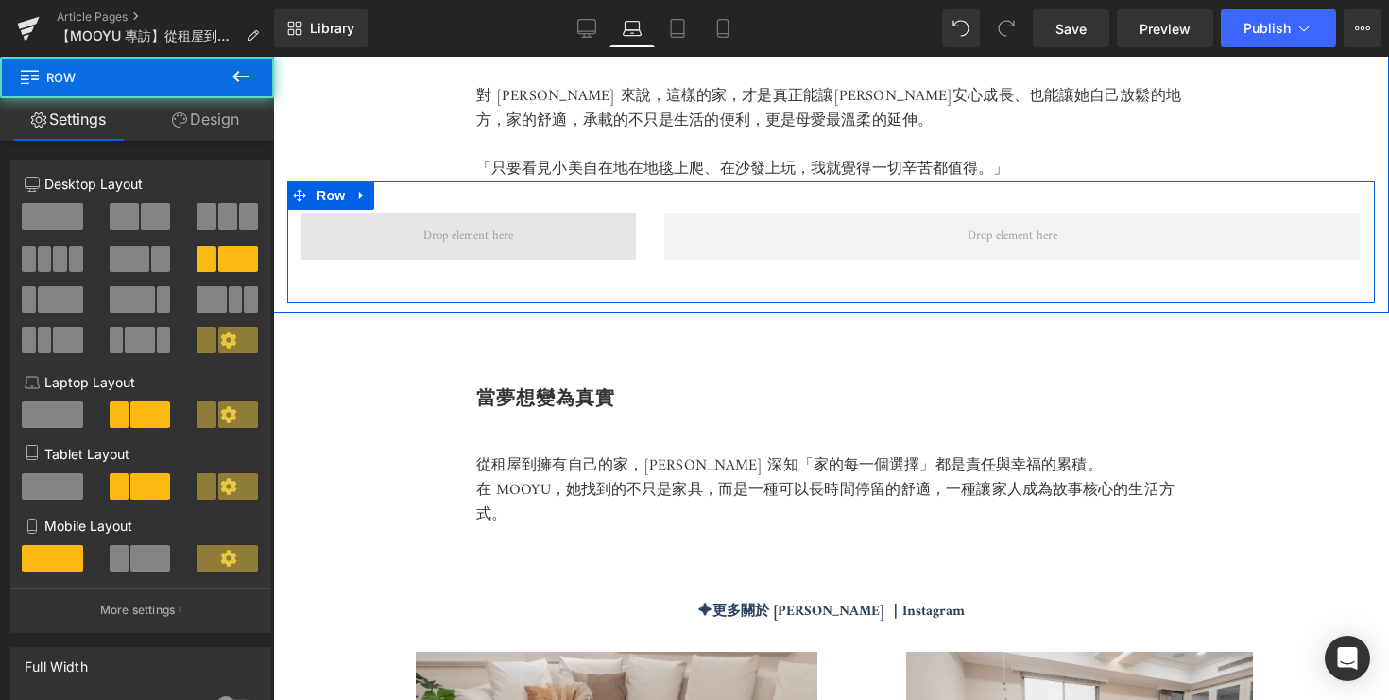
click at [549, 216] on span at bounding box center [468, 236] width 335 height 47
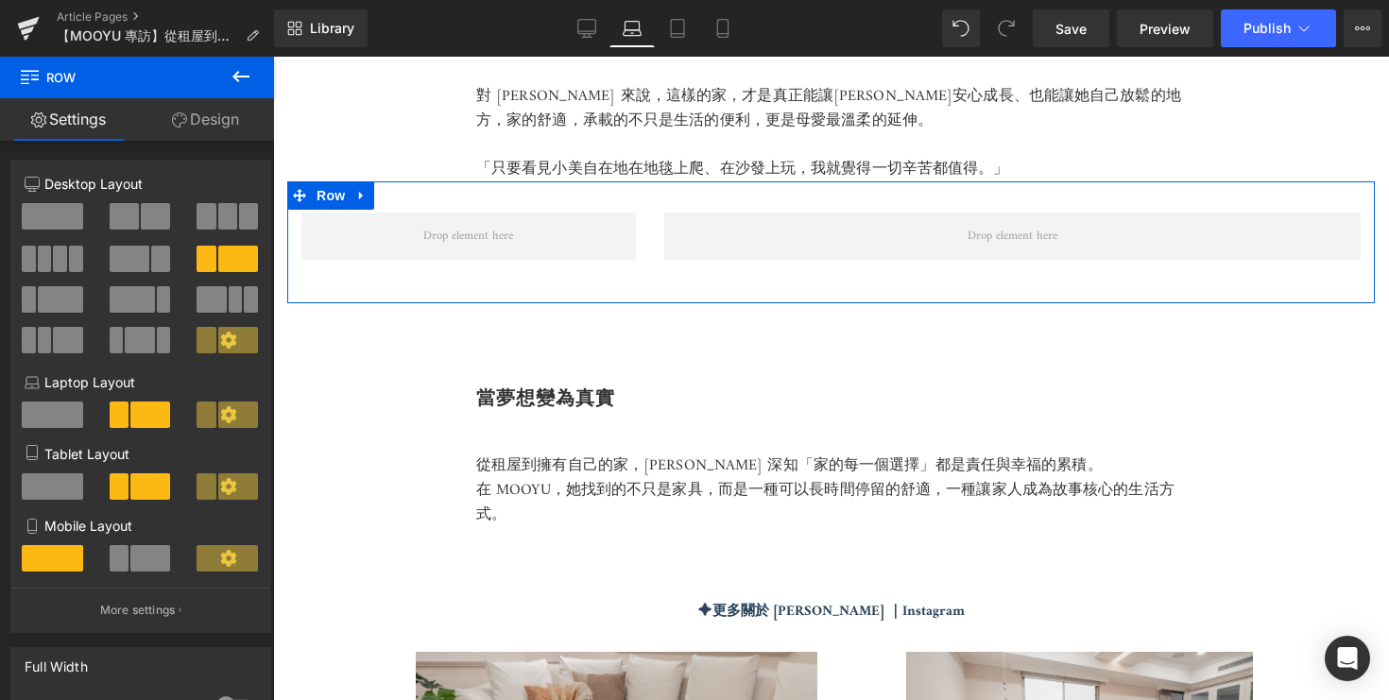
click at [205, 213] on span at bounding box center [206, 216] width 19 height 26
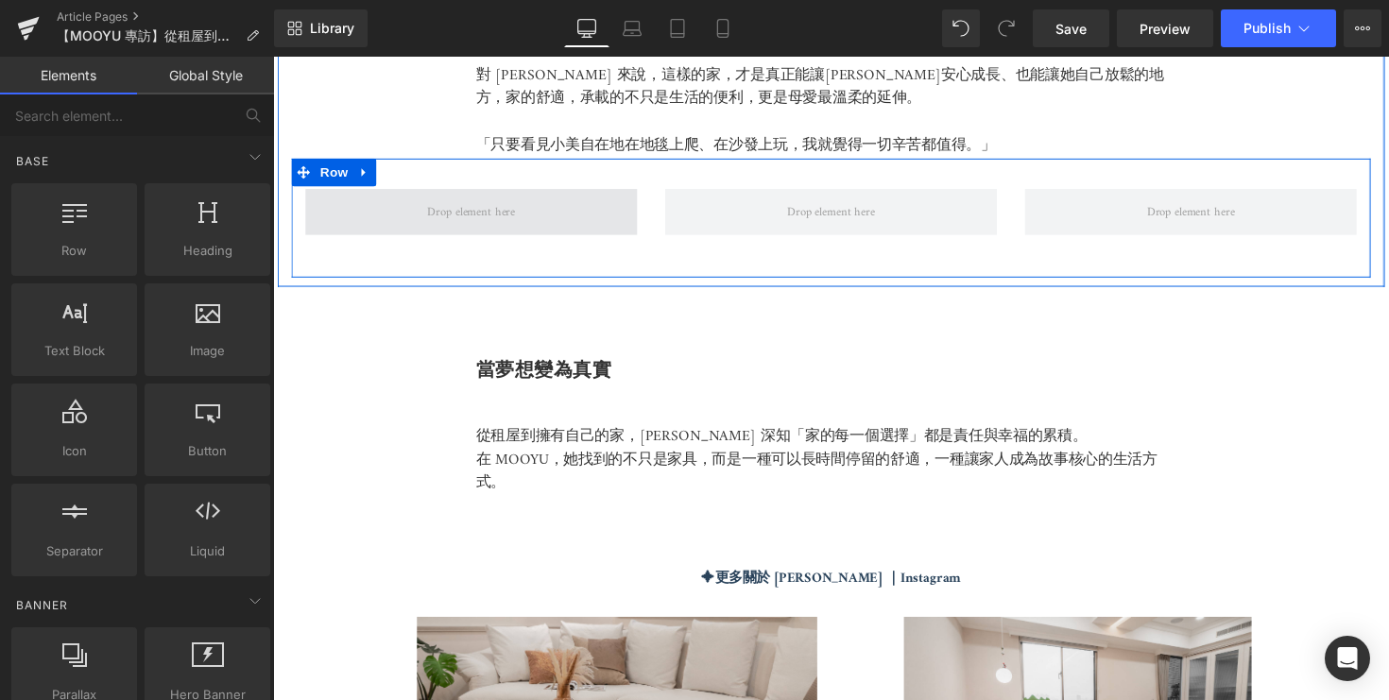
click at [457, 205] on span at bounding box center [475, 216] width 103 height 28
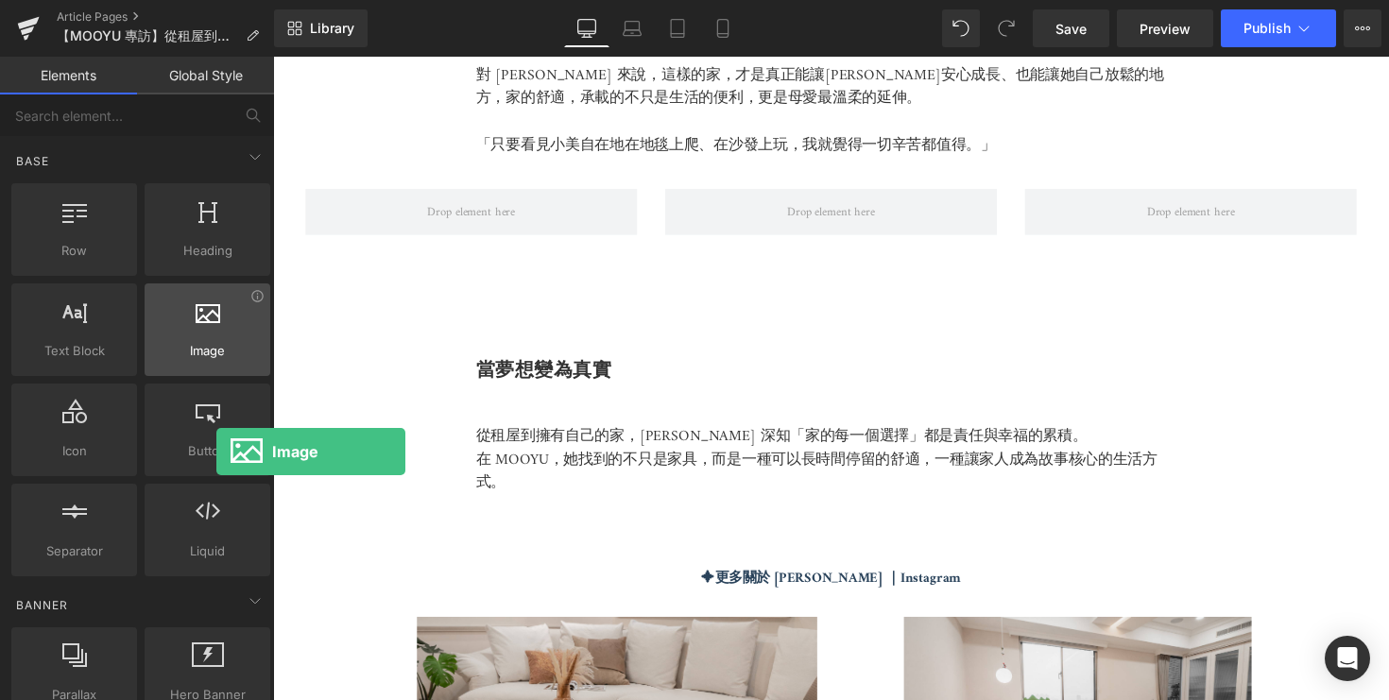
click at [216, 347] on span "Image" at bounding box center [207, 351] width 114 height 20
click at [226, 329] on div at bounding box center [207, 320] width 114 height 43
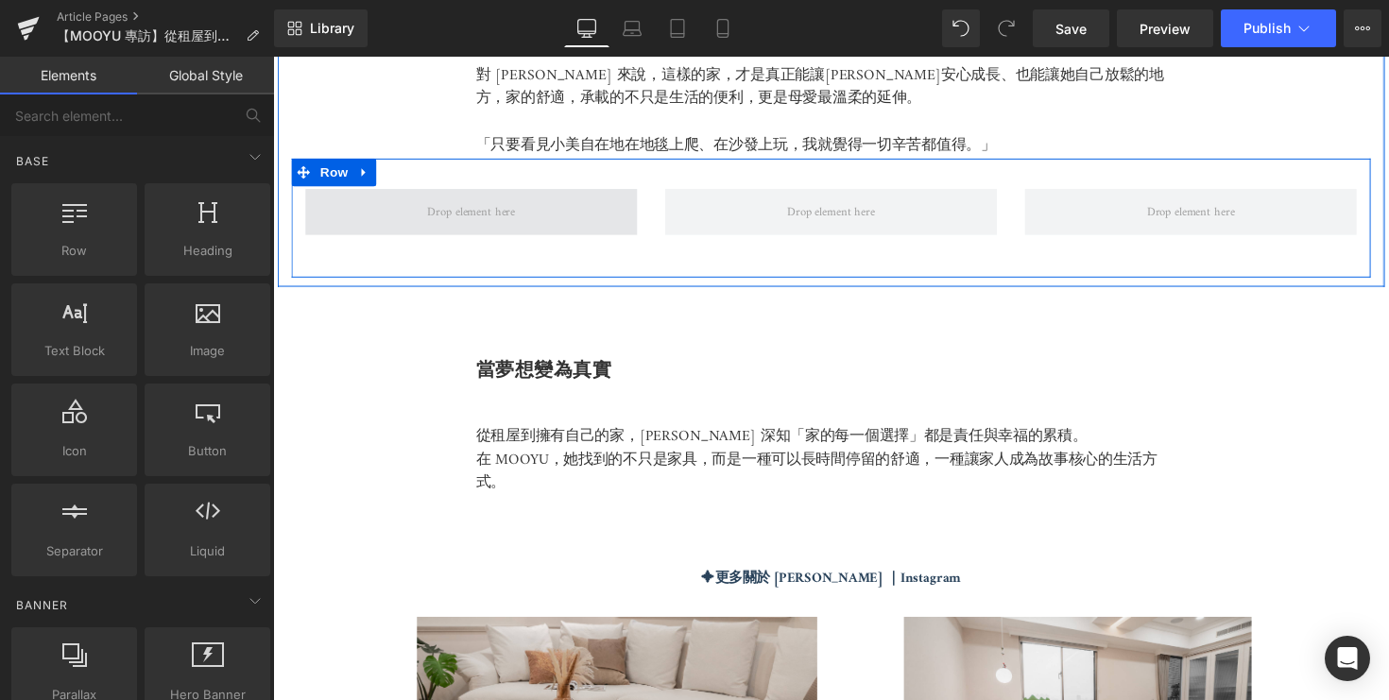
click at [434, 197] on span at bounding box center [476, 216] width 340 height 47
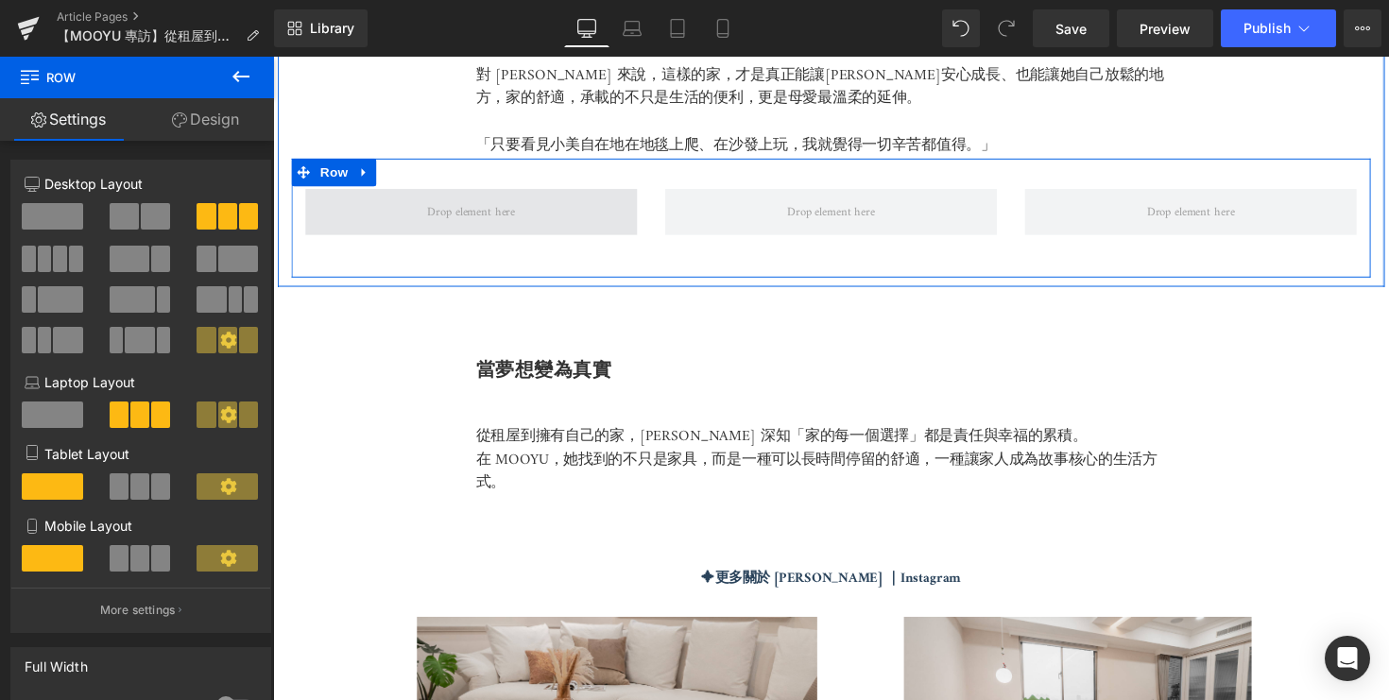
click at [366, 204] on span at bounding box center [476, 216] width 340 height 47
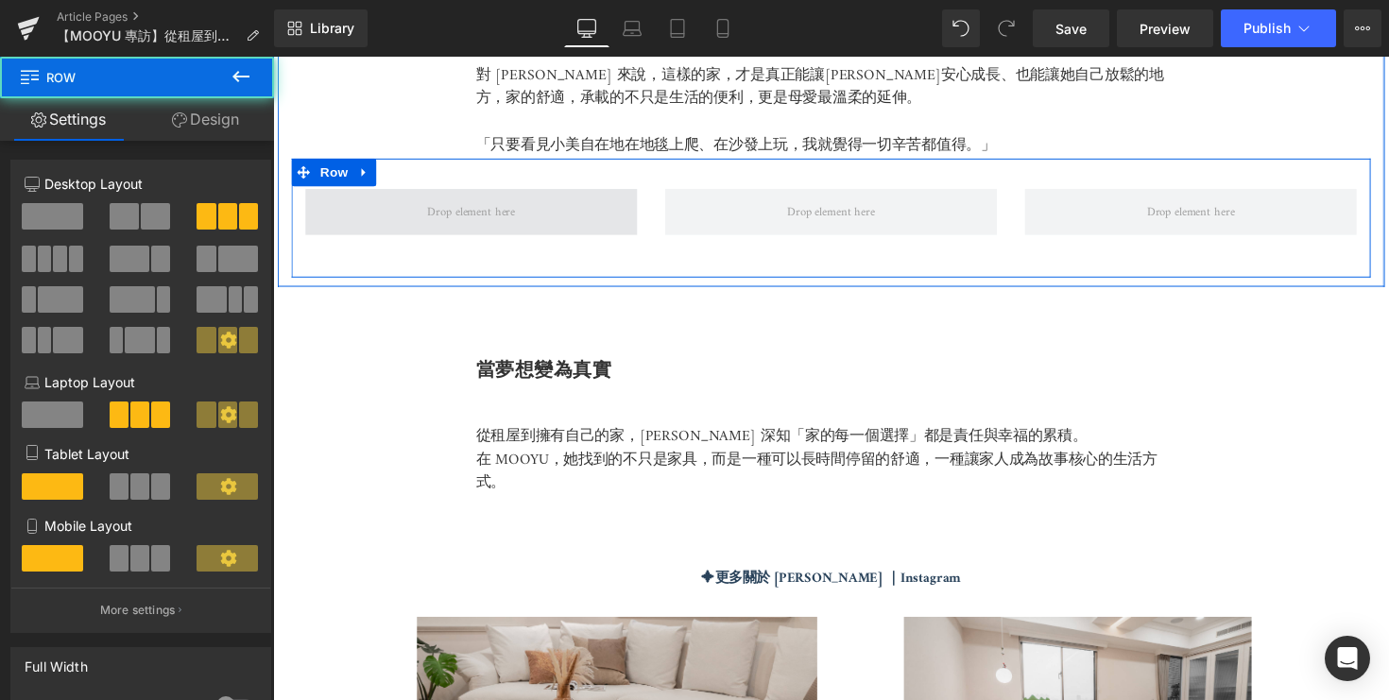
click at [369, 209] on span at bounding box center [476, 216] width 340 height 47
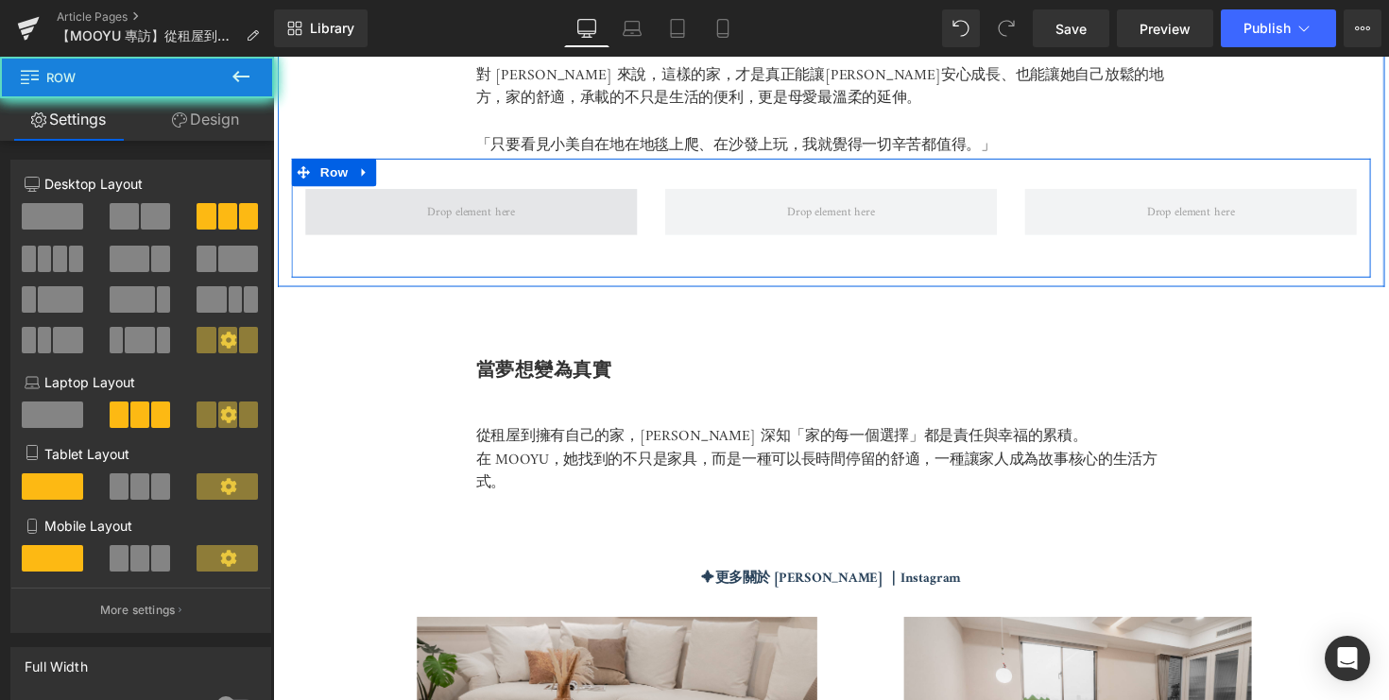
click at [369, 209] on span at bounding box center [476, 216] width 340 height 47
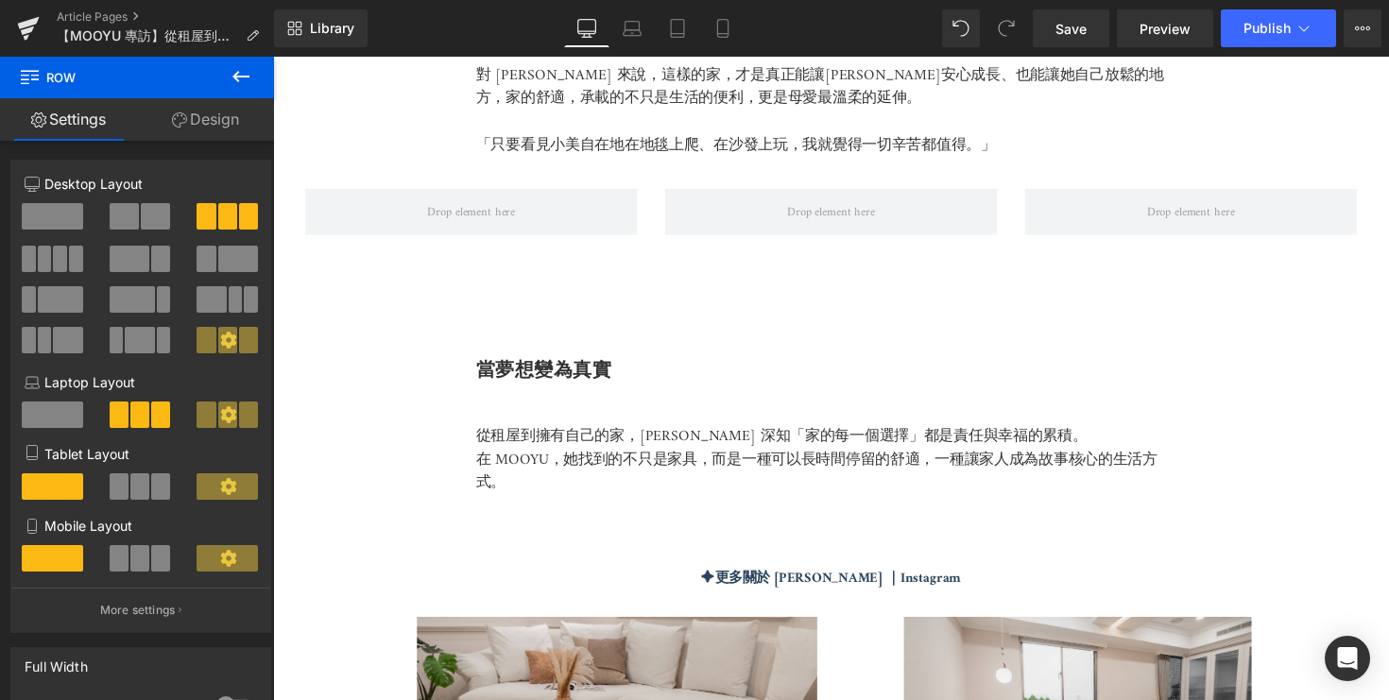
click at [235, 81] on icon at bounding box center [241, 76] width 23 height 23
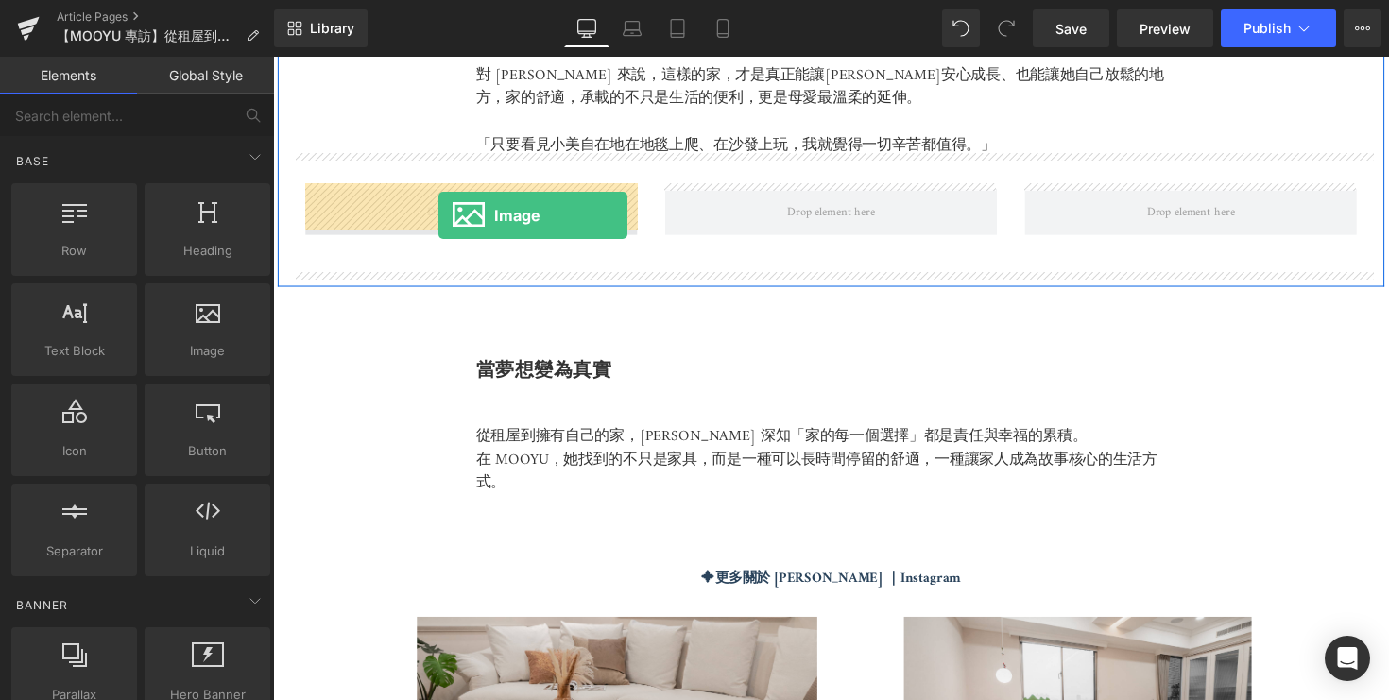
drag, startPoint x: 465, startPoint y: 372, endPoint x: 442, endPoint y: 220, distance: 153.8
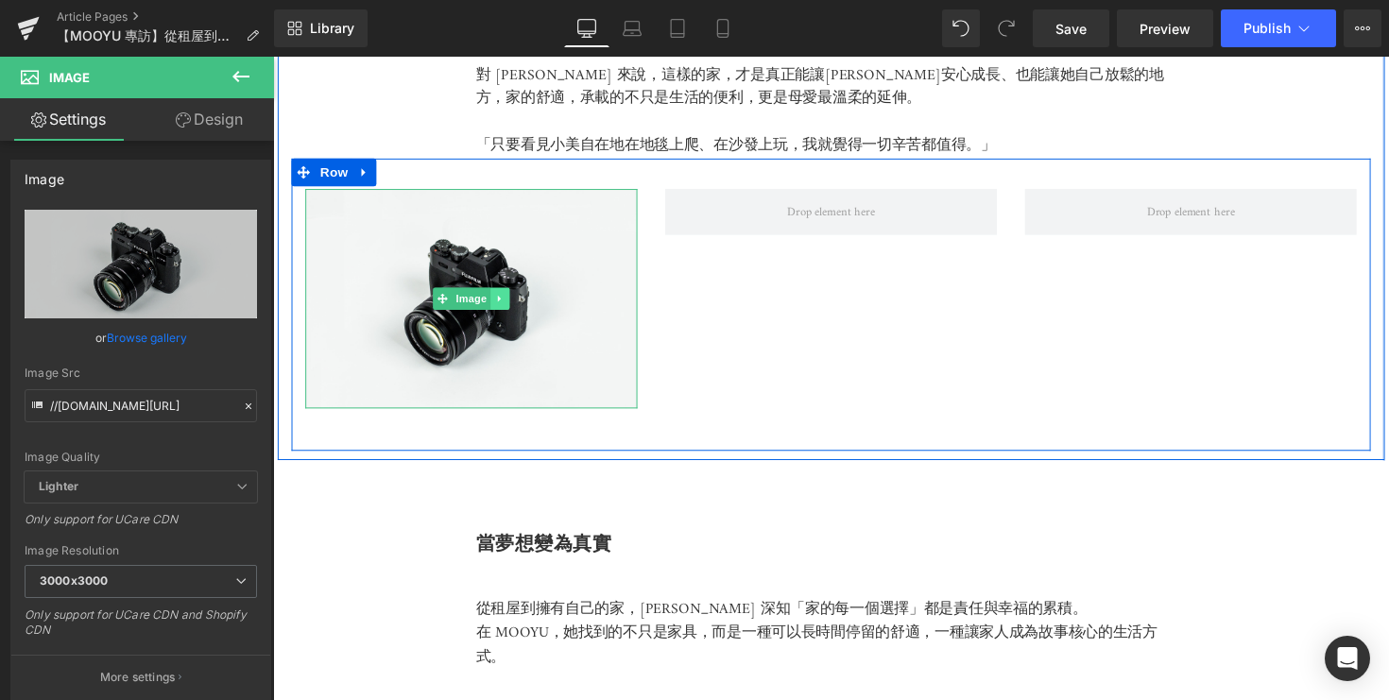
click at [513, 300] on link at bounding box center [506, 305] width 20 height 23
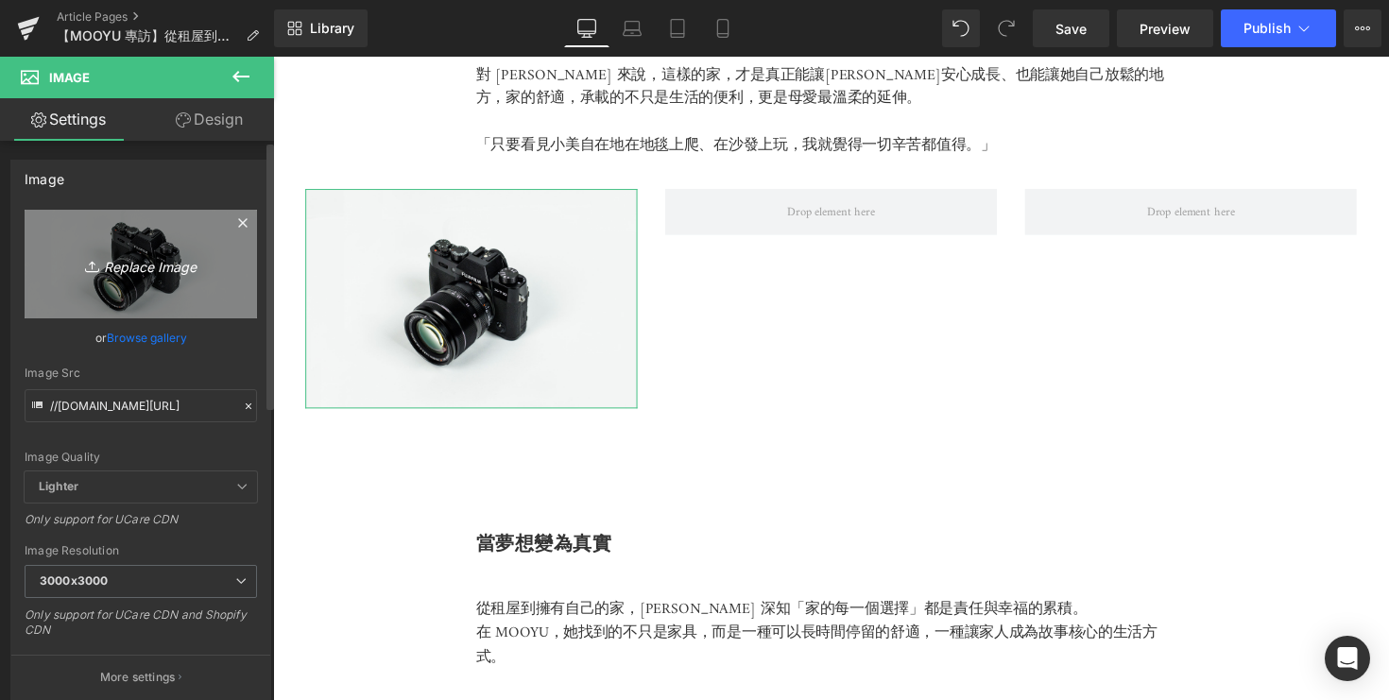
click at [146, 259] on icon "Replace Image" at bounding box center [140, 264] width 151 height 24
type input "C:\fakepath\DSC05268.jpg"
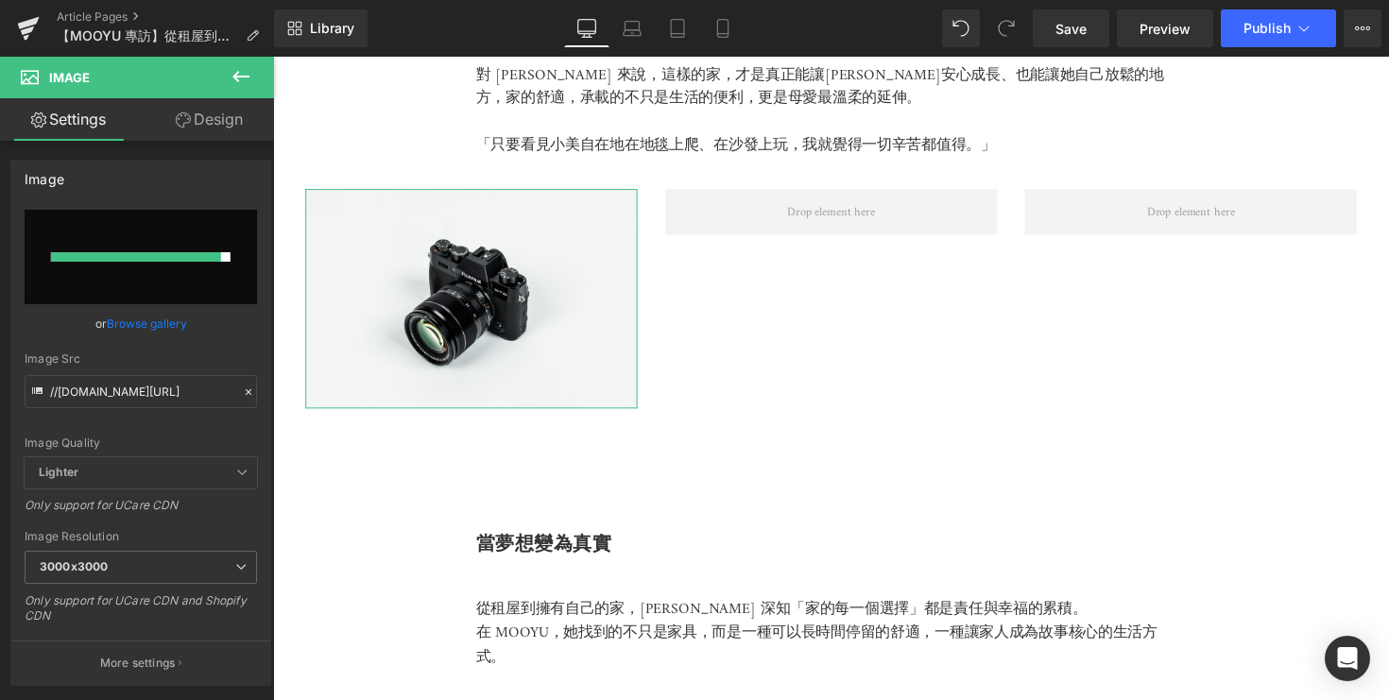
type input "https://ucarecdn.com/048dce47-e6b6-43a0-8ecc-5d1d730b6739/-/format/auto/-/previ…"
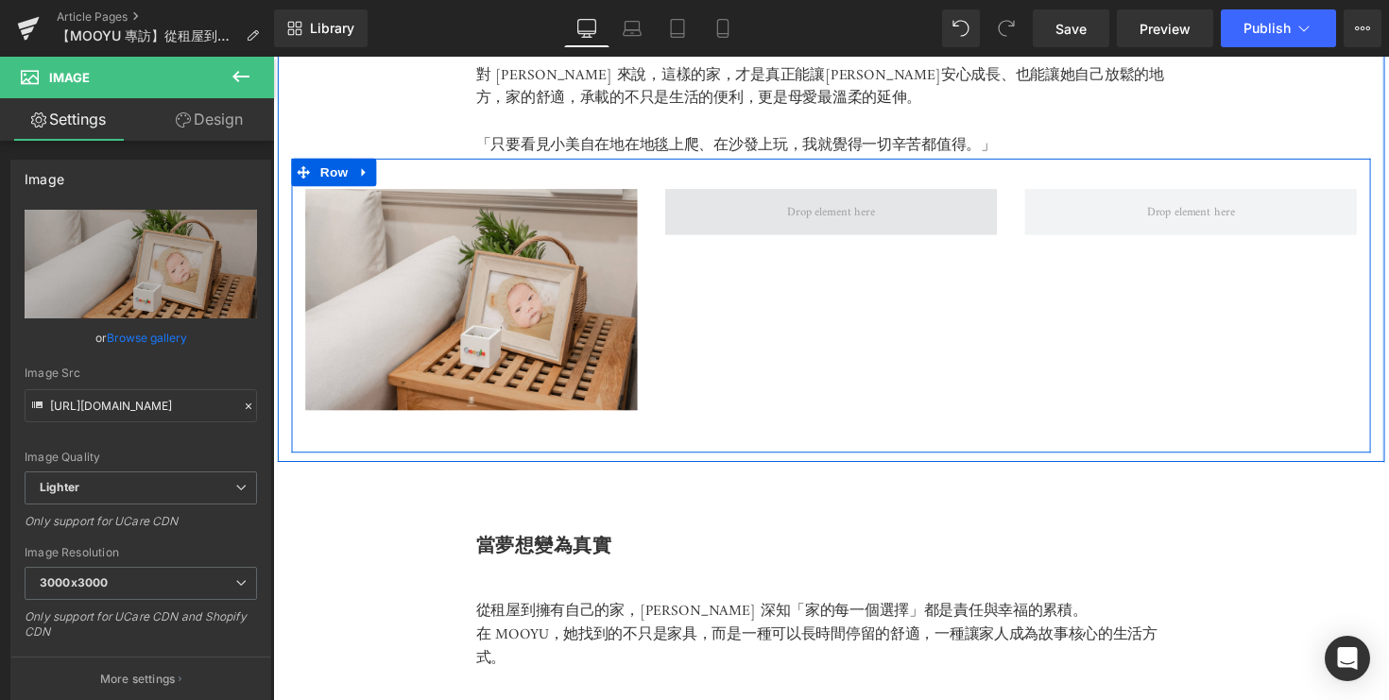
click at [814, 222] on span at bounding box center [844, 216] width 103 height 28
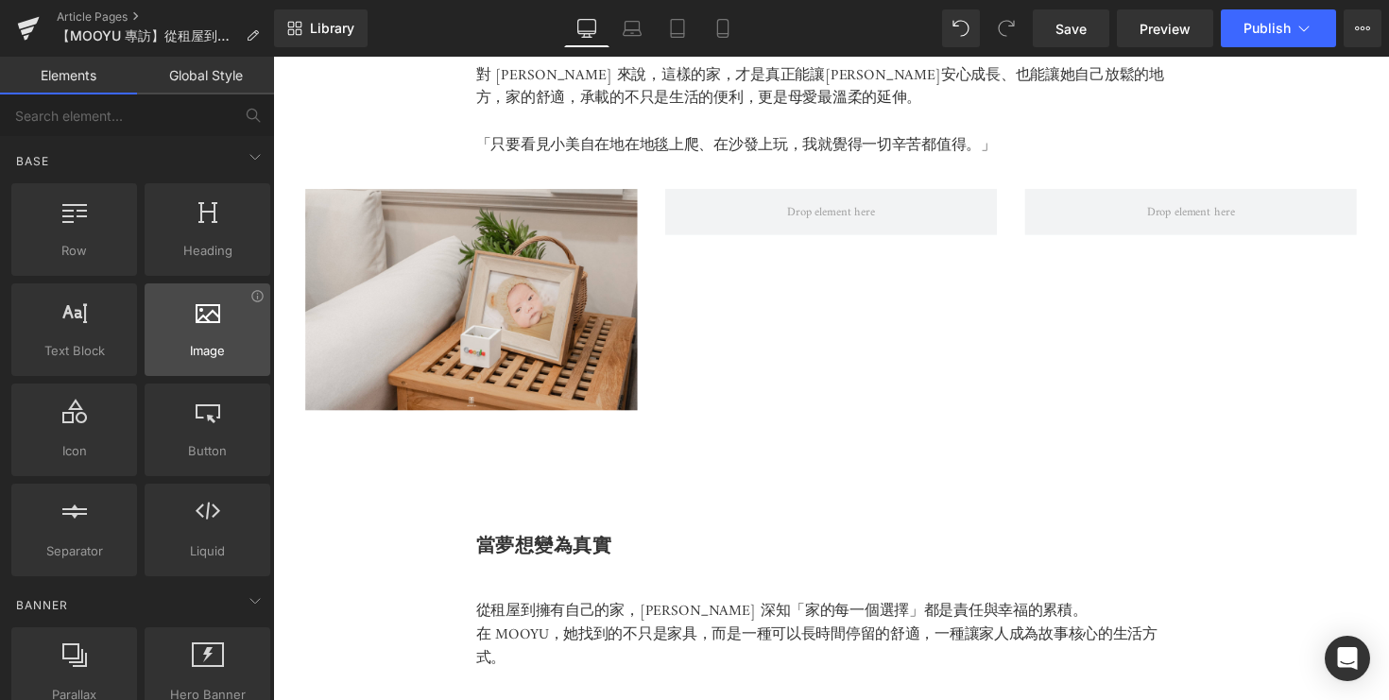
click at [199, 351] on span "Image" at bounding box center [207, 351] width 114 height 20
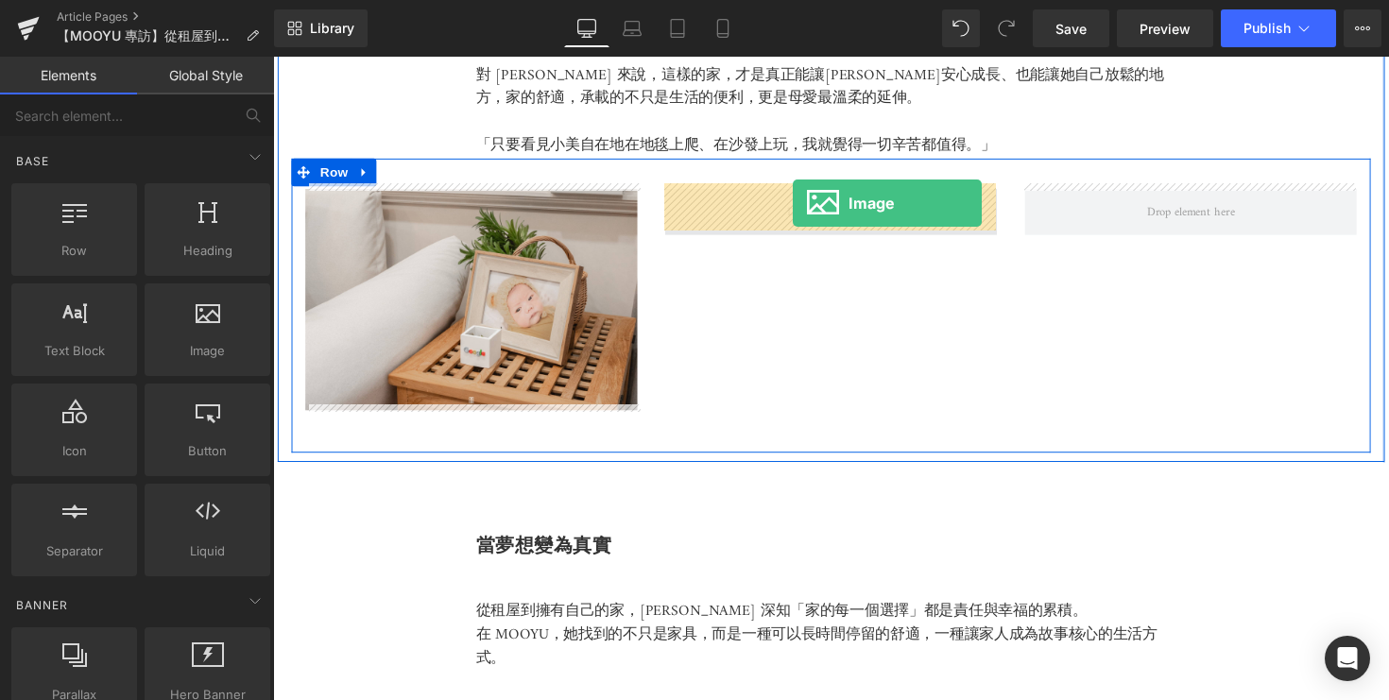
drag, startPoint x: 472, startPoint y: 406, endPoint x: 806, endPoint y: 206, distance: 389.1
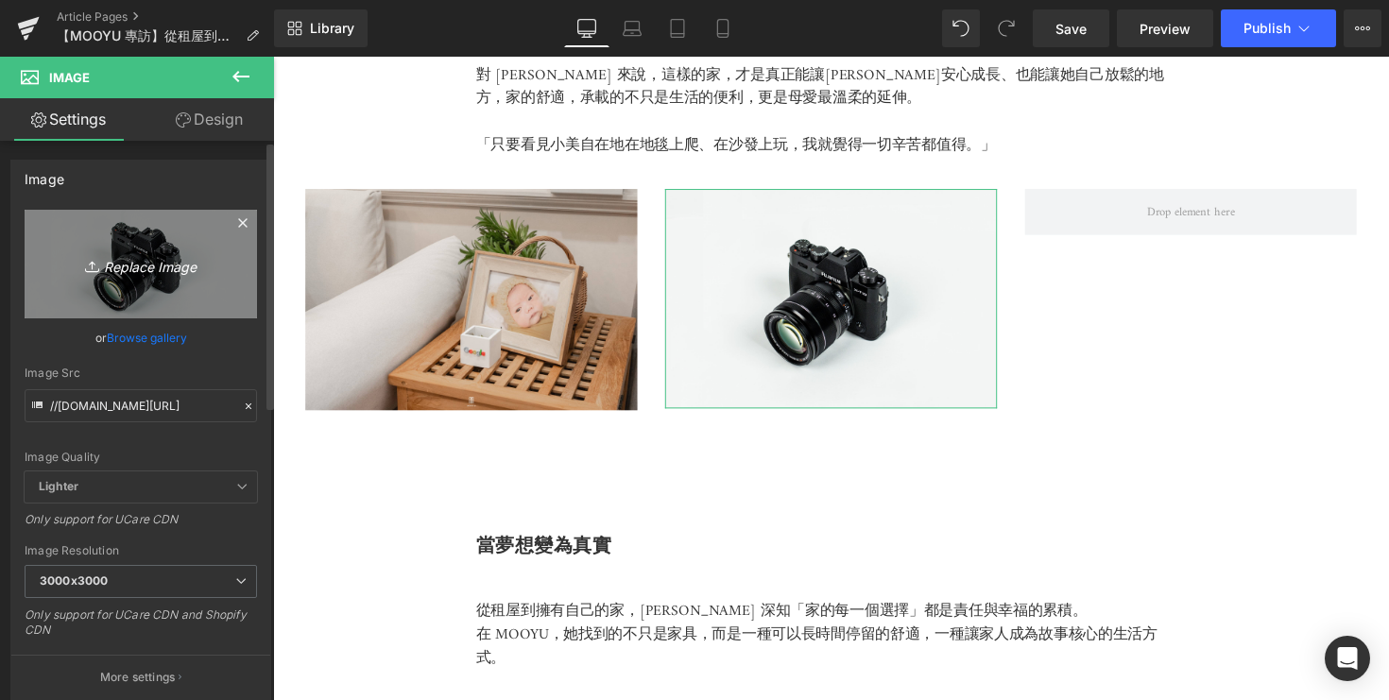
click at [158, 269] on icon "Replace Image" at bounding box center [140, 264] width 151 height 24
type input "C:\fakepath\DSC08175.jpg"
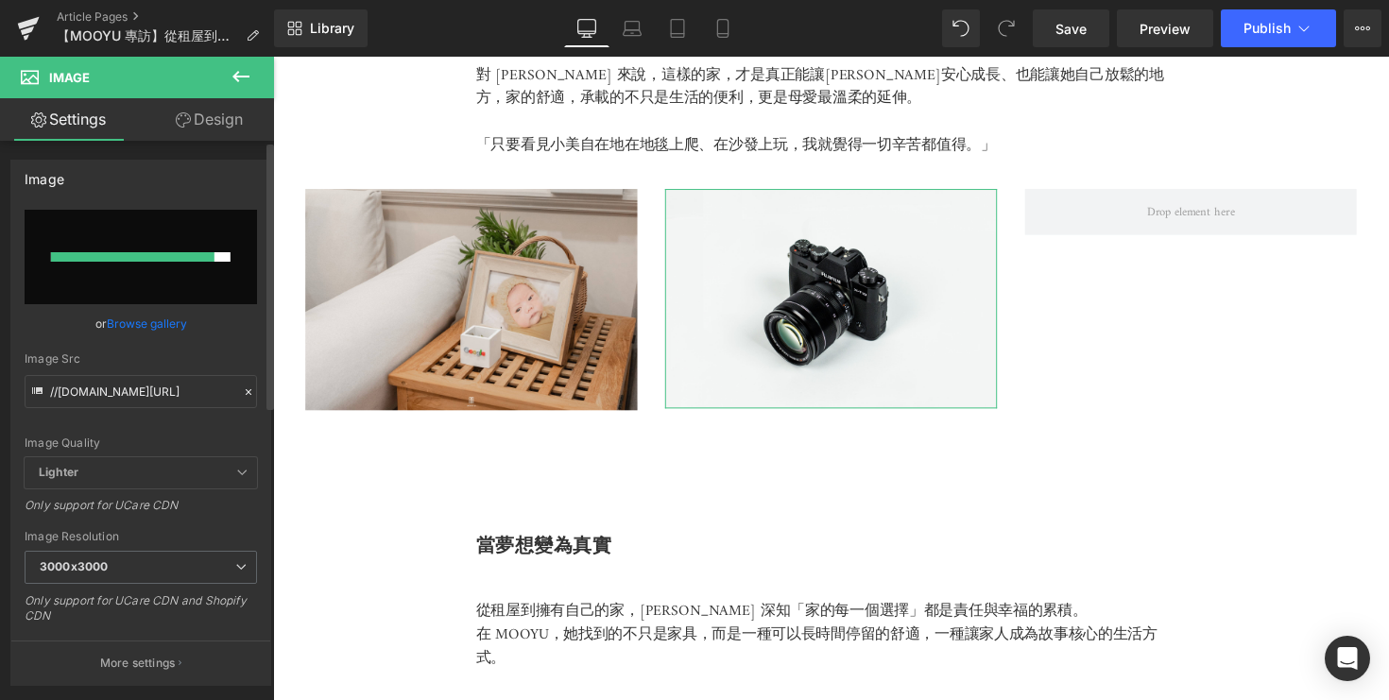
type input "https://ucarecdn.com/a1067fa1-3125-434f-8e9c-9dd65a5f68f3/-/format/auto/-/previ…"
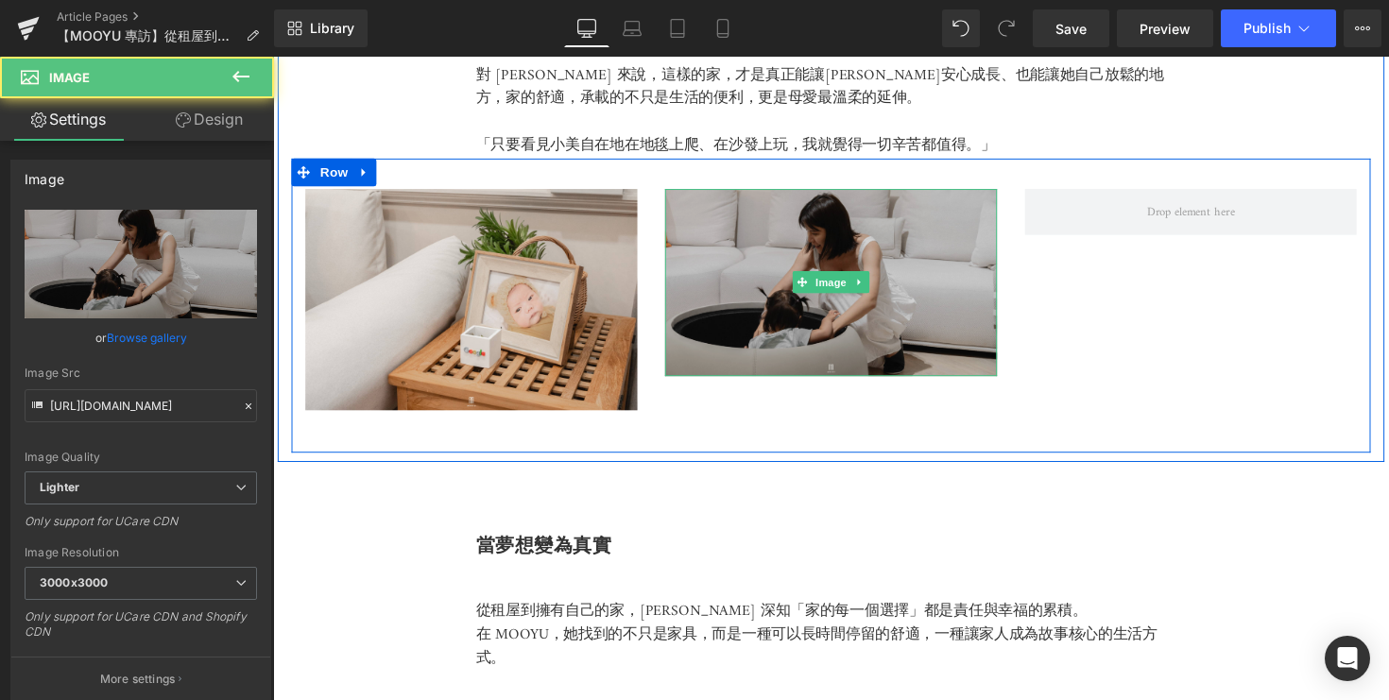
click at [867, 362] on img at bounding box center [845, 289] width 340 height 192
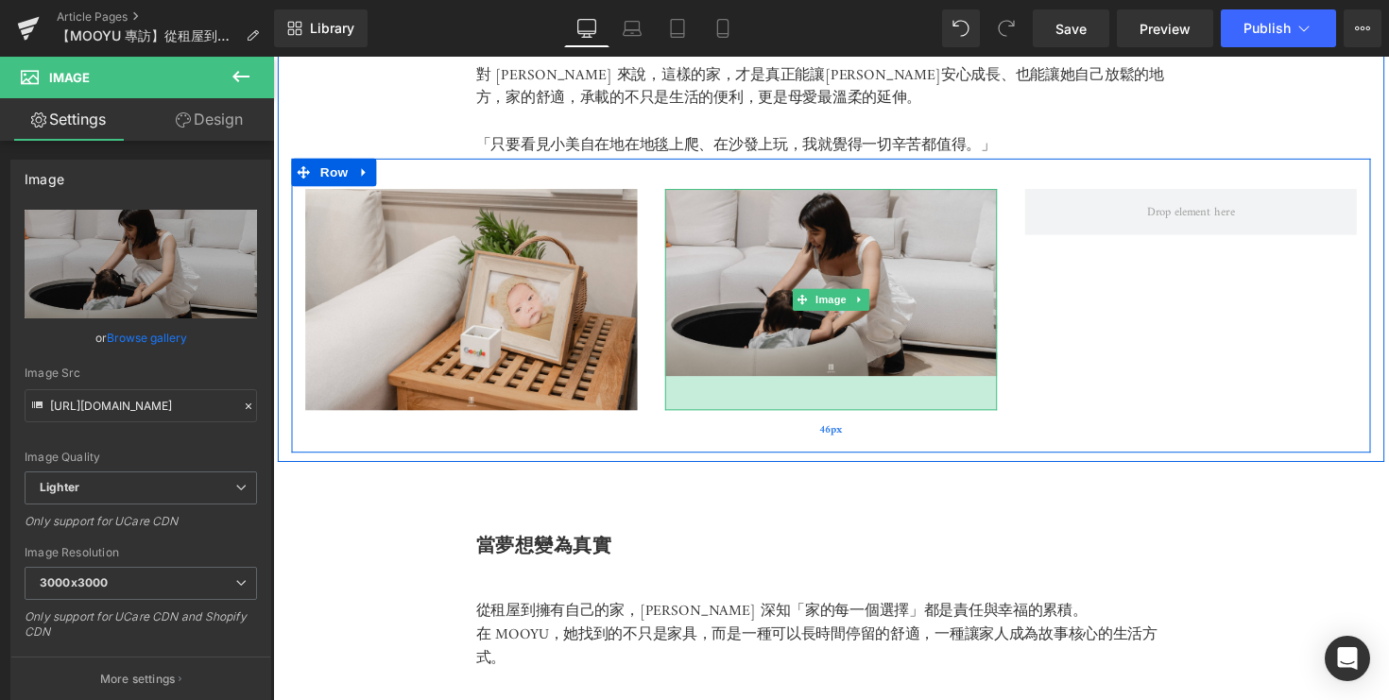
drag, startPoint x: 840, startPoint y: 378, endPoint x: 838, endPoint y: 414, distance: 36.0
click at [838, 414] on div "Image Image 37px Row 46px" at bounding box center [845, 312] width 1106 height 301
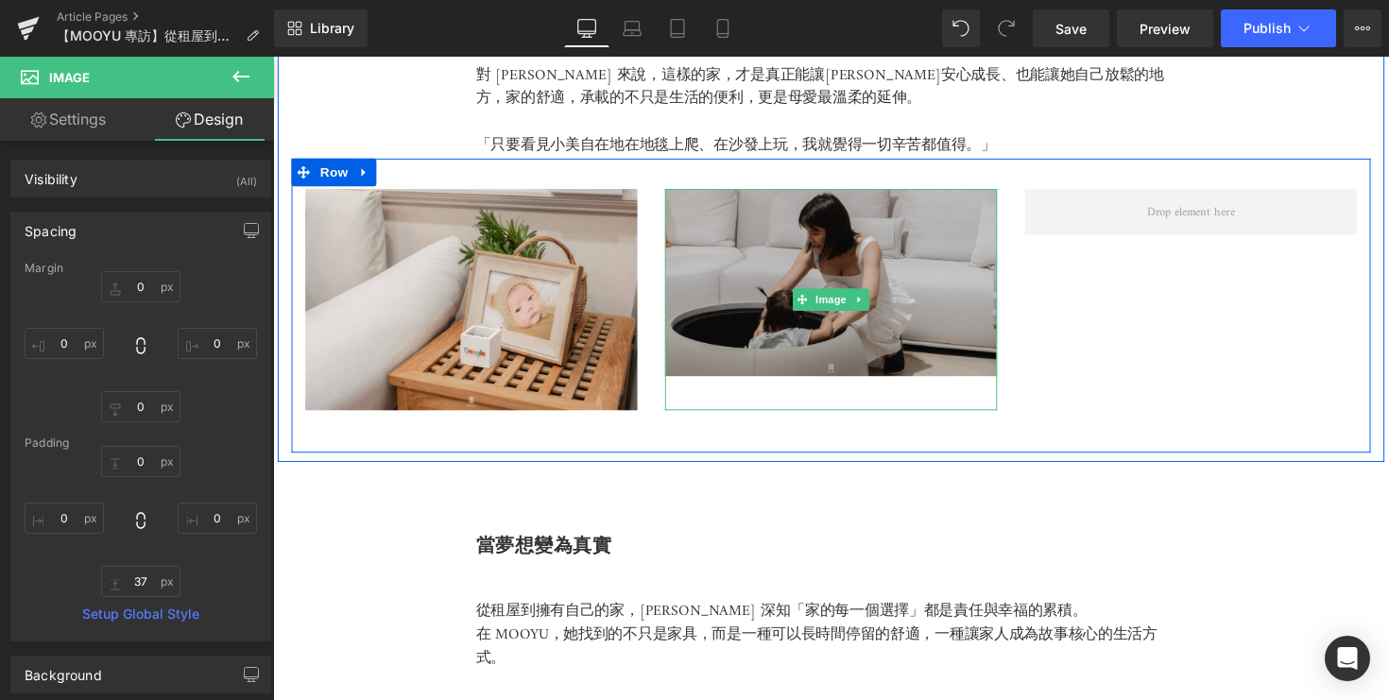
click at [834, 364] on img at bounding box center [845, 306] width 340 height 227
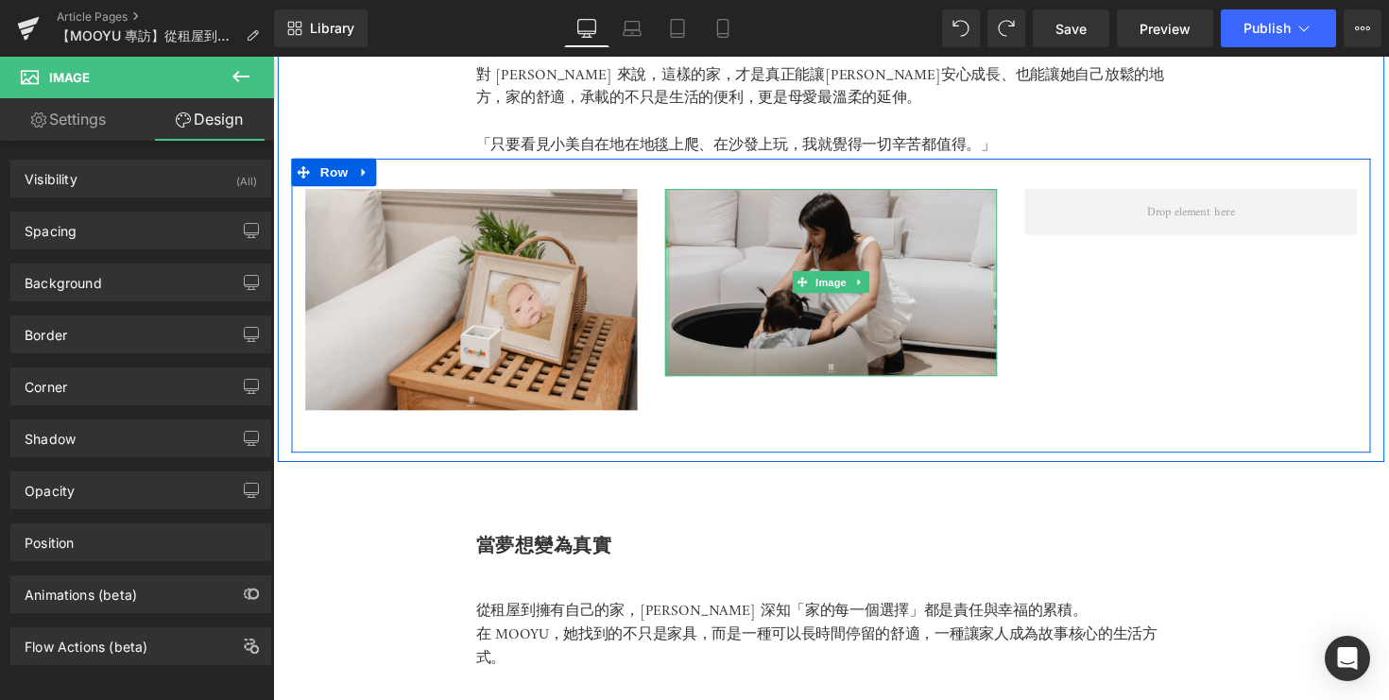
drag, startPoint x: 676, startPoint y: 376, endPoint x: 671, endPoint y: 404, distance: 28.7
click at [671, 404] on div "Image Image Row 46px" at bounding box center [845, 312] width 1106 height 301
drag, startPoint x: 676, startPoint y: 377, endPoint x: 663, endPoint y: 405, distance: 30.9
click at [663, 405] on div "Image Image Row 46px" at bounding box center [845, 312] width 1106 height 301
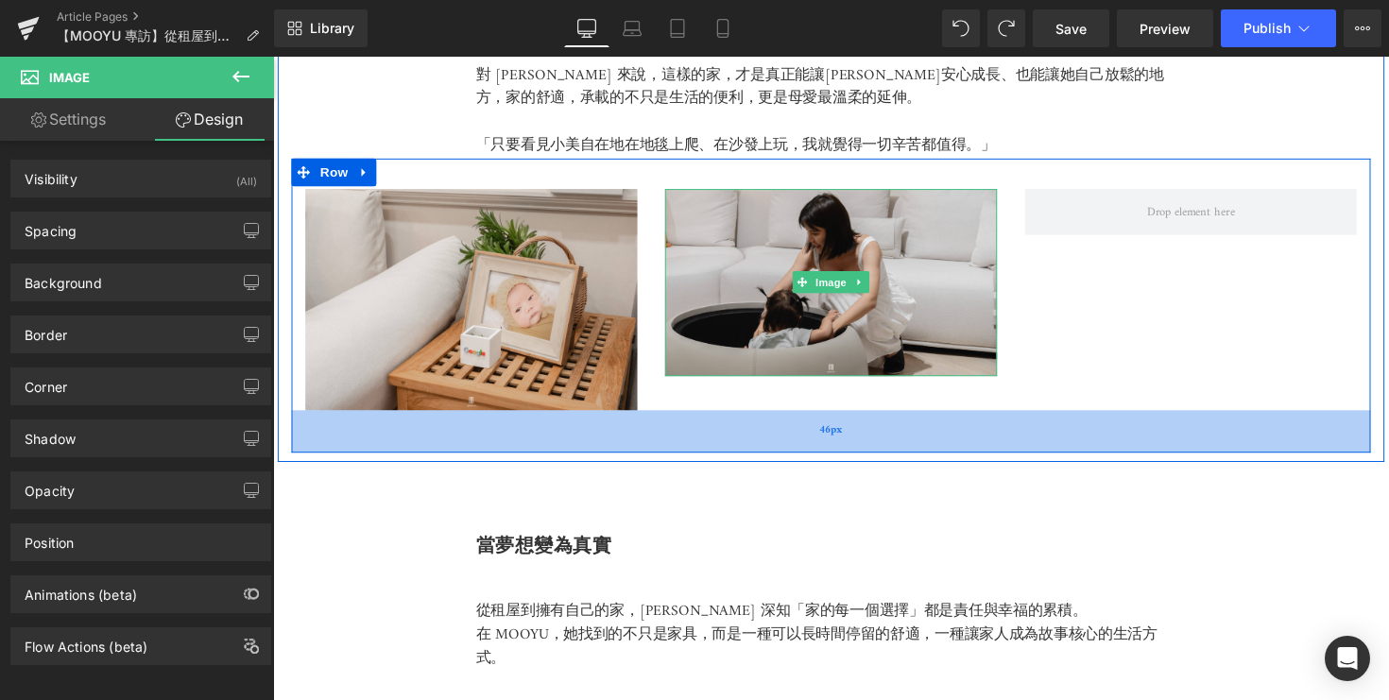
click at [435, 420] on div "46px" at bounding box center [845, 441] width 1106 height 43
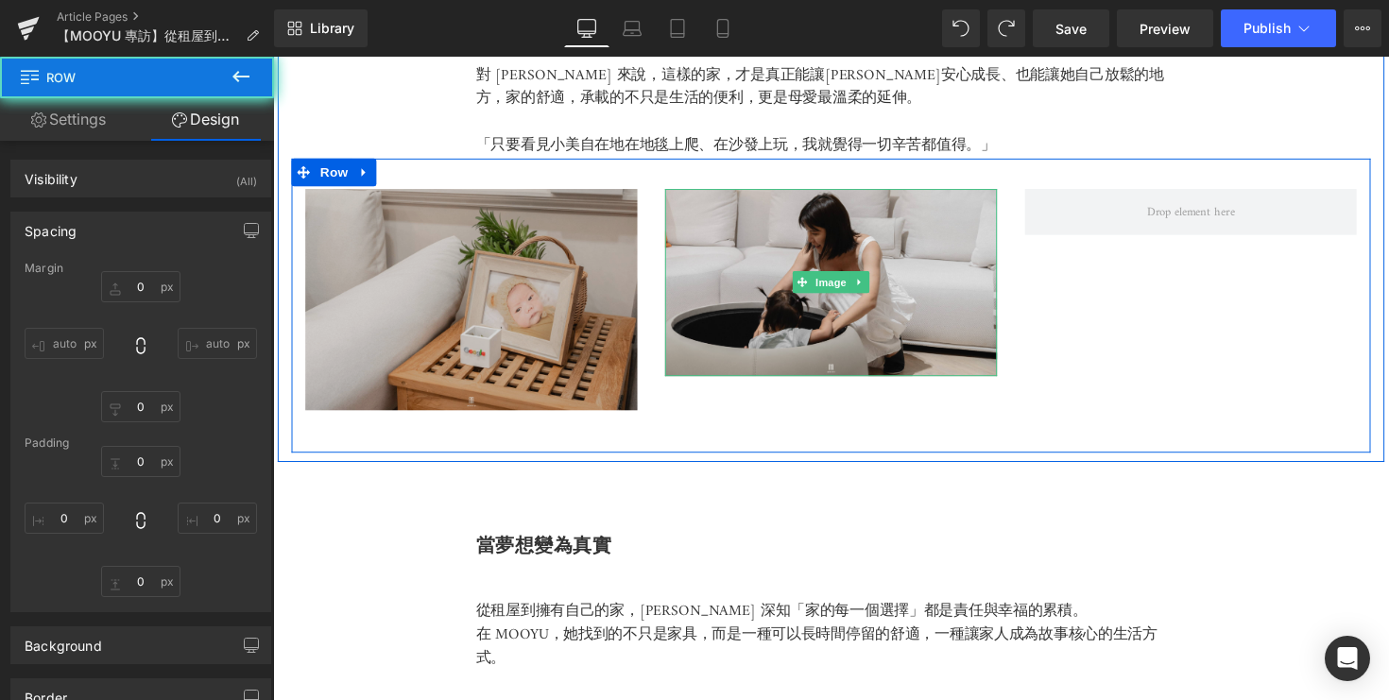
type input "0"
type input "33"
type input "0"
type input "46"
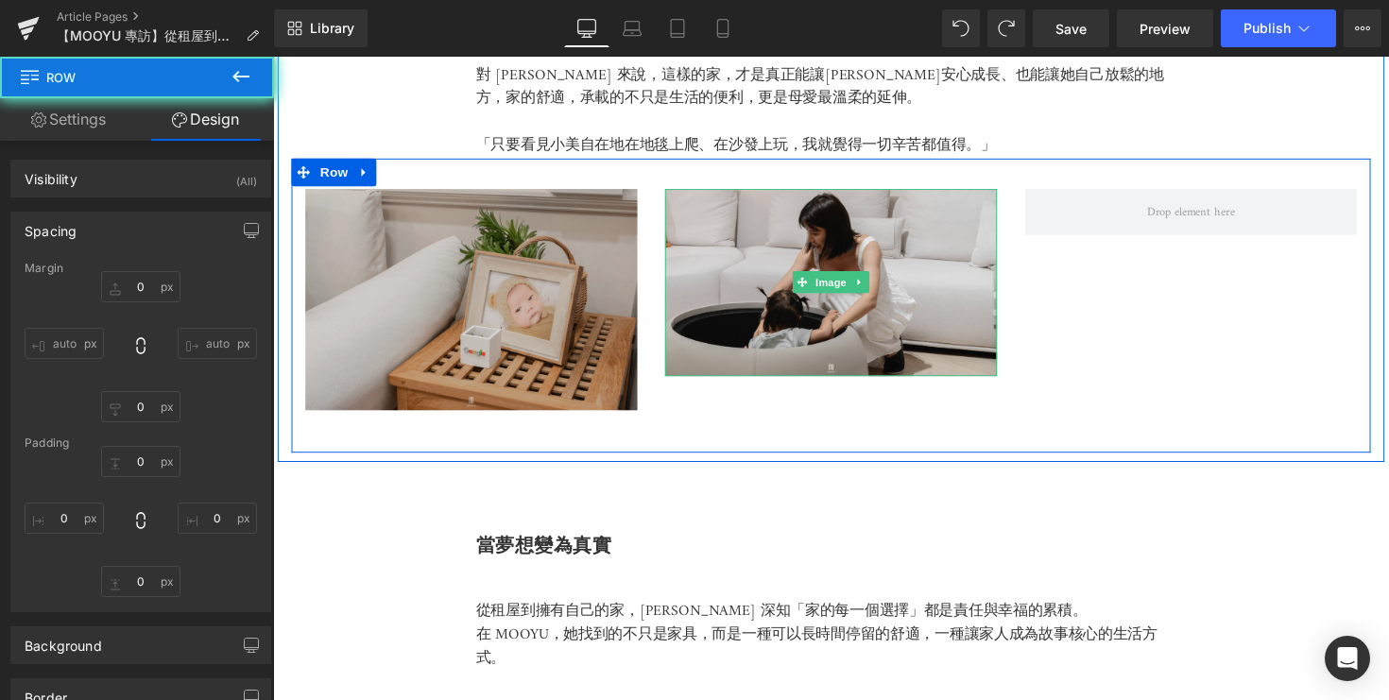
type input "0"
click at [393, 393] on img at bounding box center [476, 306] width 340 height 227
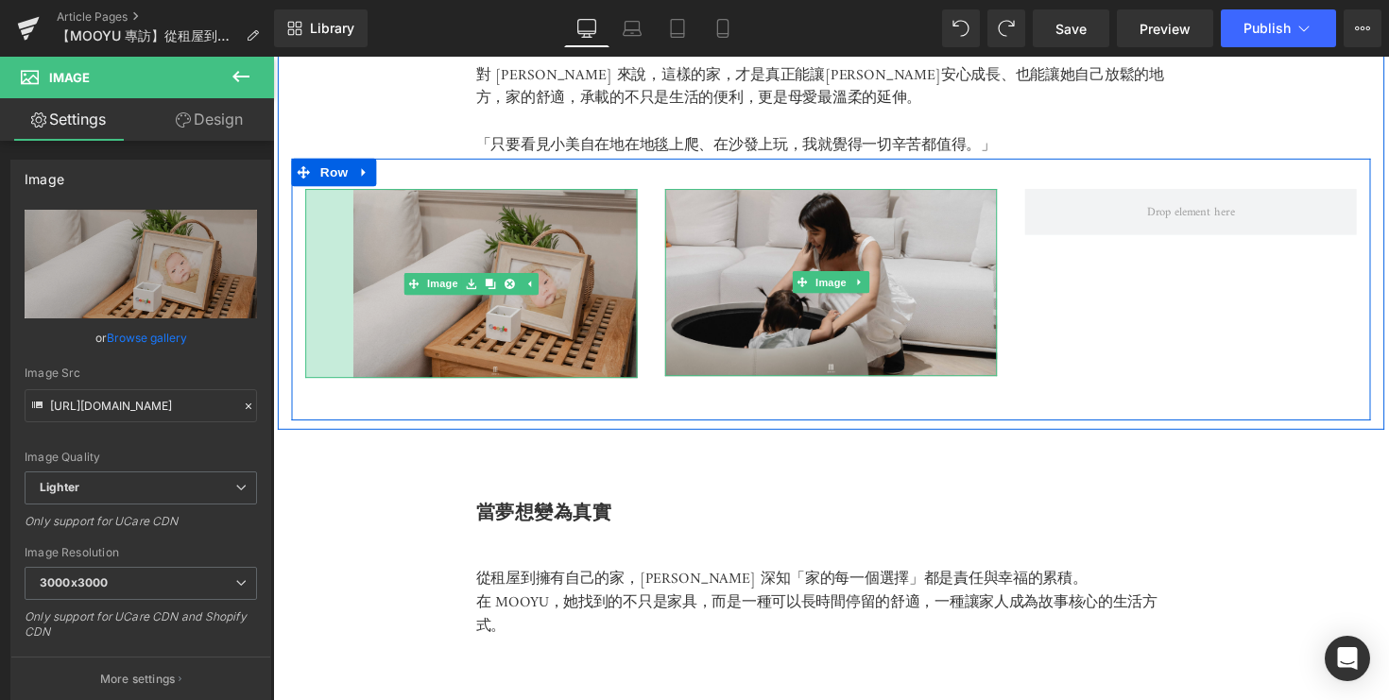
drag, startPoint x: 308, startPoint y: 413, endPoint x: 357, endPoint y: 370, distance: 65.0
click at [357, 370] on div "Image 52px" at bounding box center [476, 290] width 340 height 194
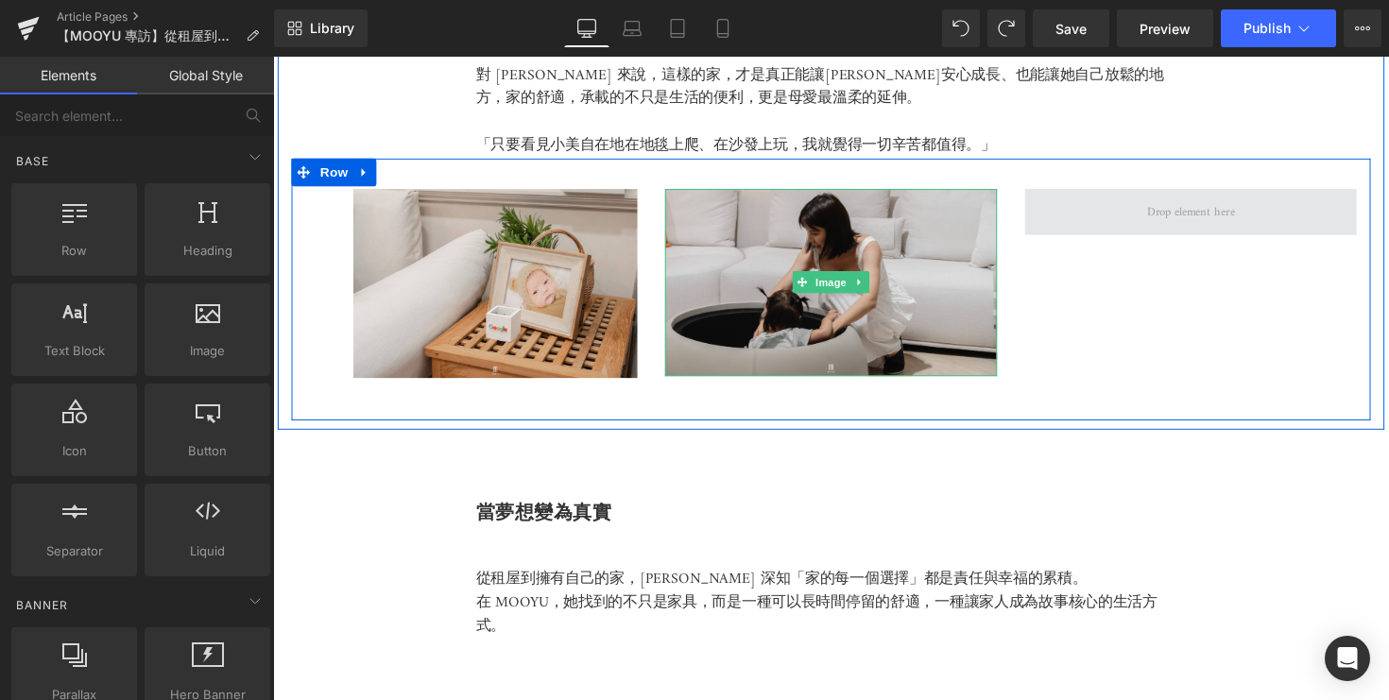
click at [1192, 211] on span at bounding box center [1212, 216] width 103 height 28
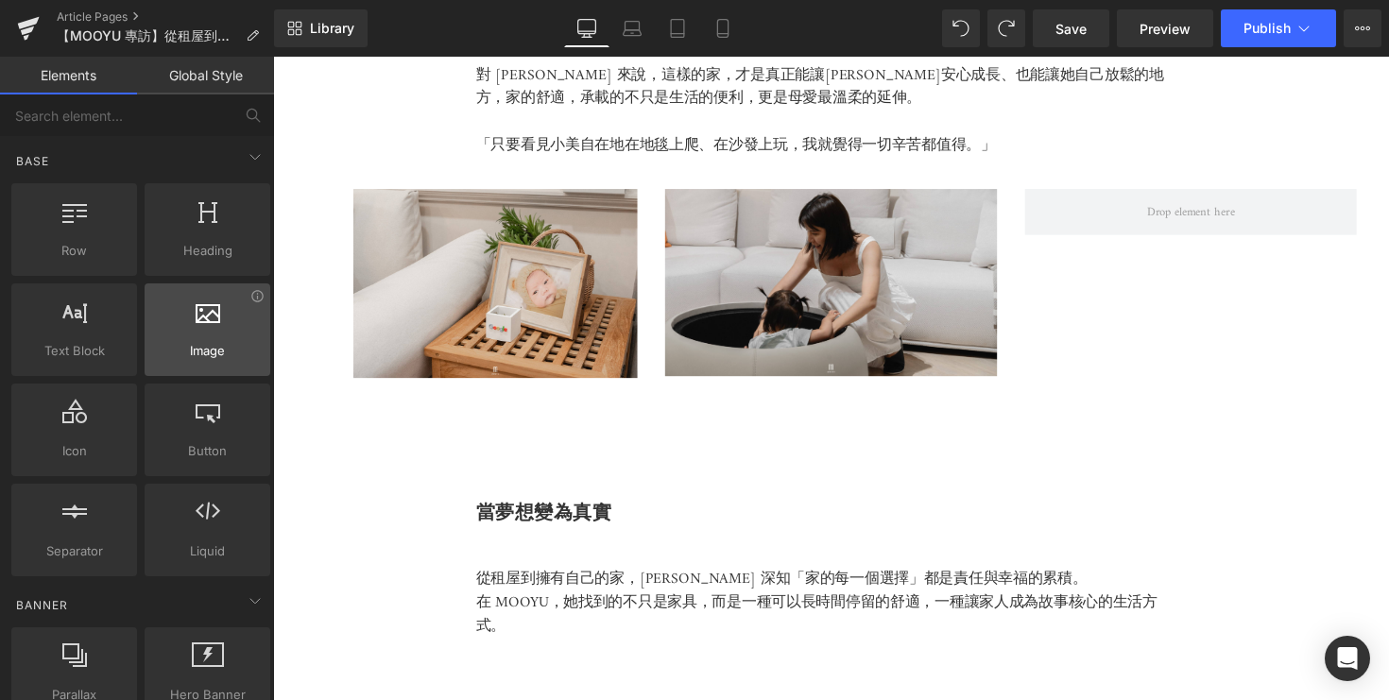
click at [204, 339] on div at bounding box center [207, 320] width 114 height 43
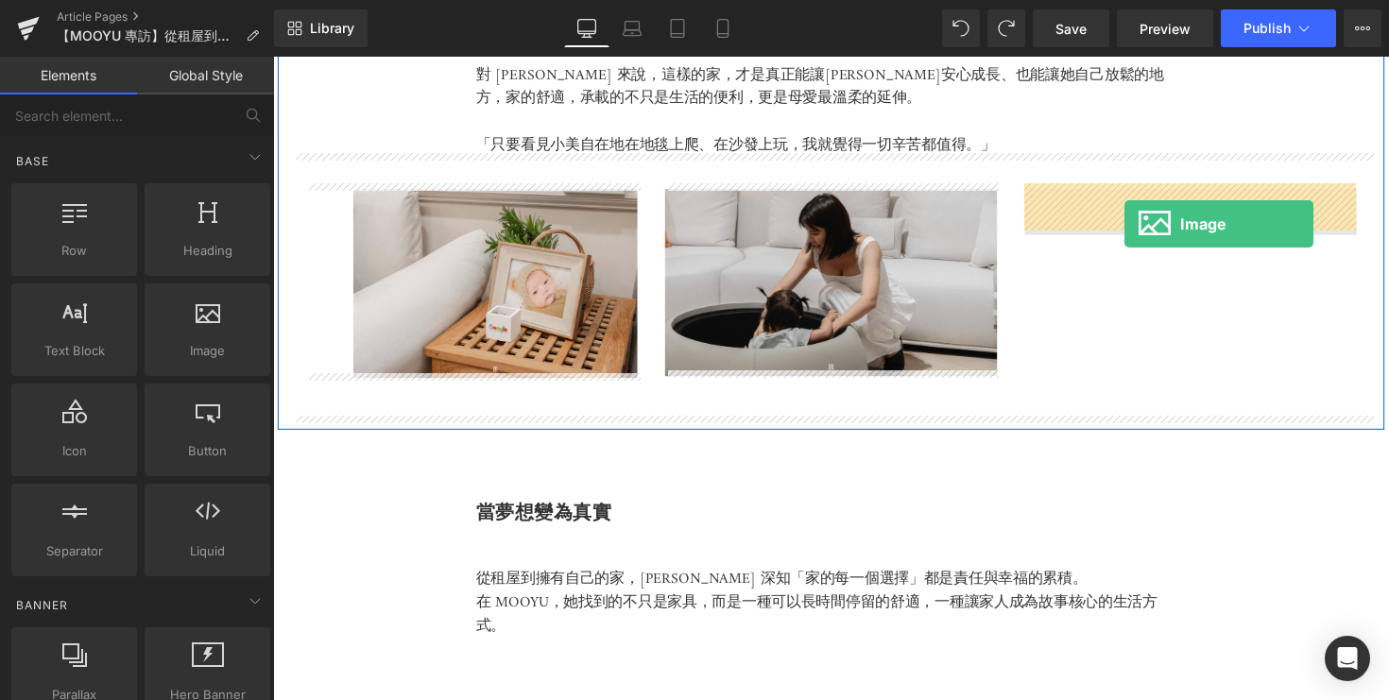
drag, startPoint x: 448, startPoint y: 393, endPoint x: 1145, endPoint y: 227, distance: 716.9
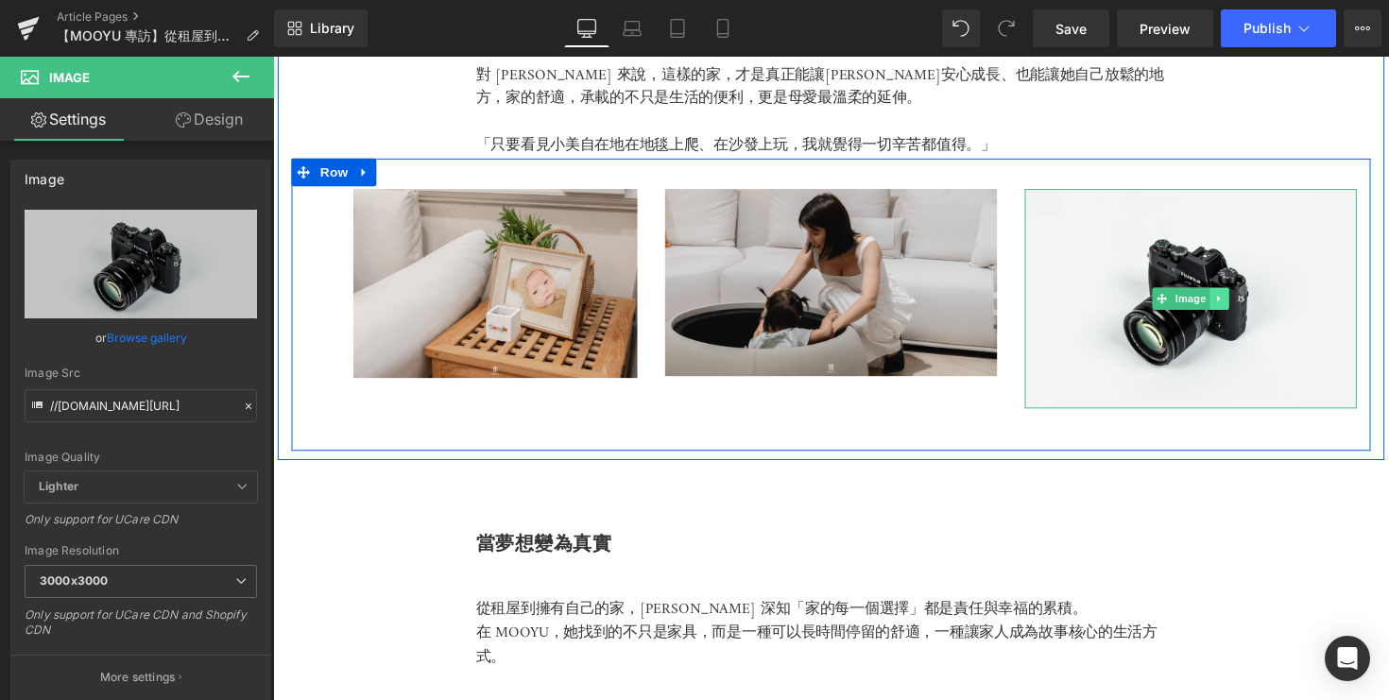
click at [1243, 300] on icon at bounding box center [1243, 305] width 10 height 11
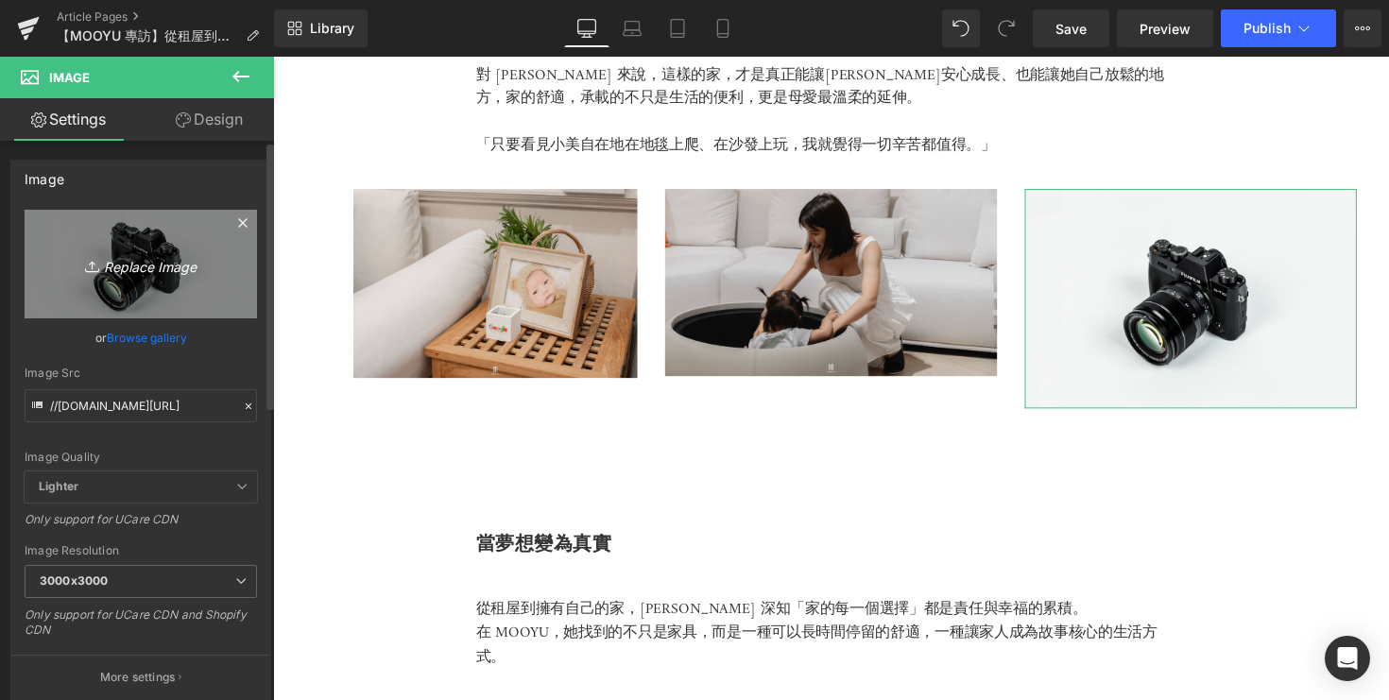
click at [146, 264] on icon "Replace Image" at bounding box center [140, 264] width 151 height 24
type input "C:\fakepath\DSC08175.jpg"
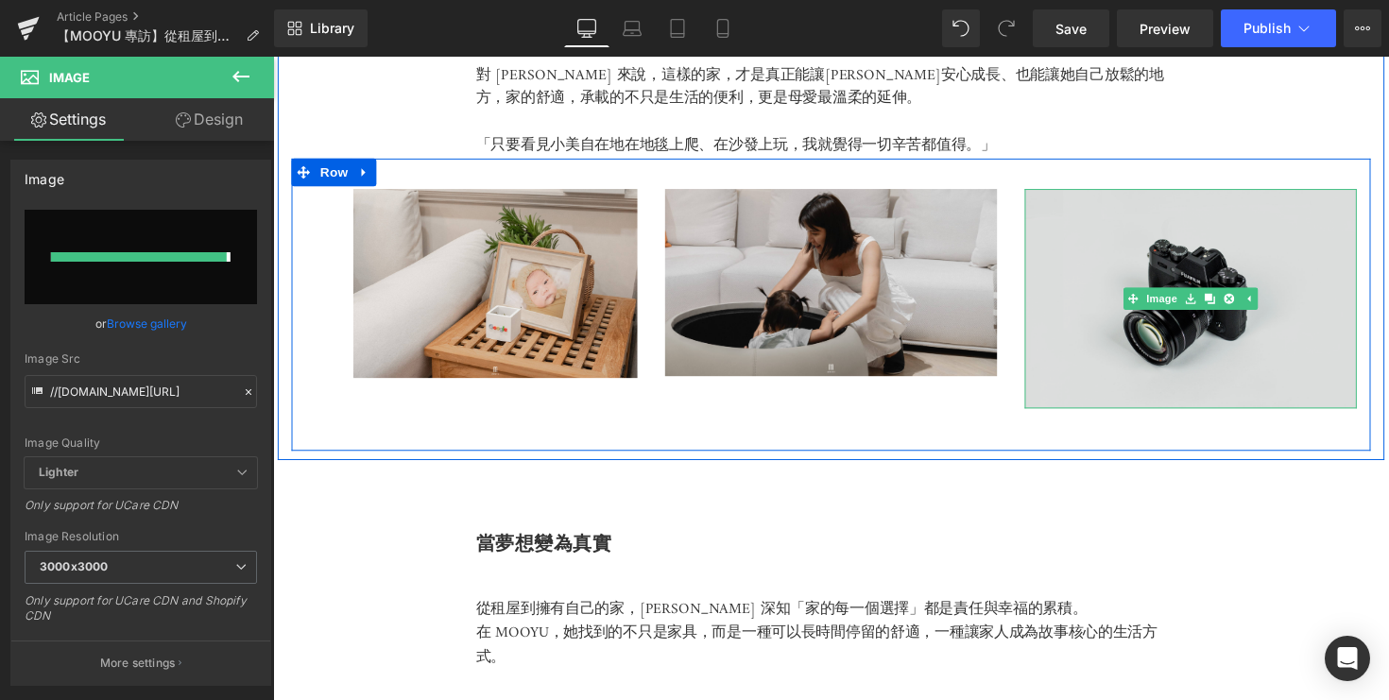
type input "https://ucarecdn.com/11d6683b-3f65-4de4-84d4-7ef06d9c9e31/-/format/auto/-/previ…"
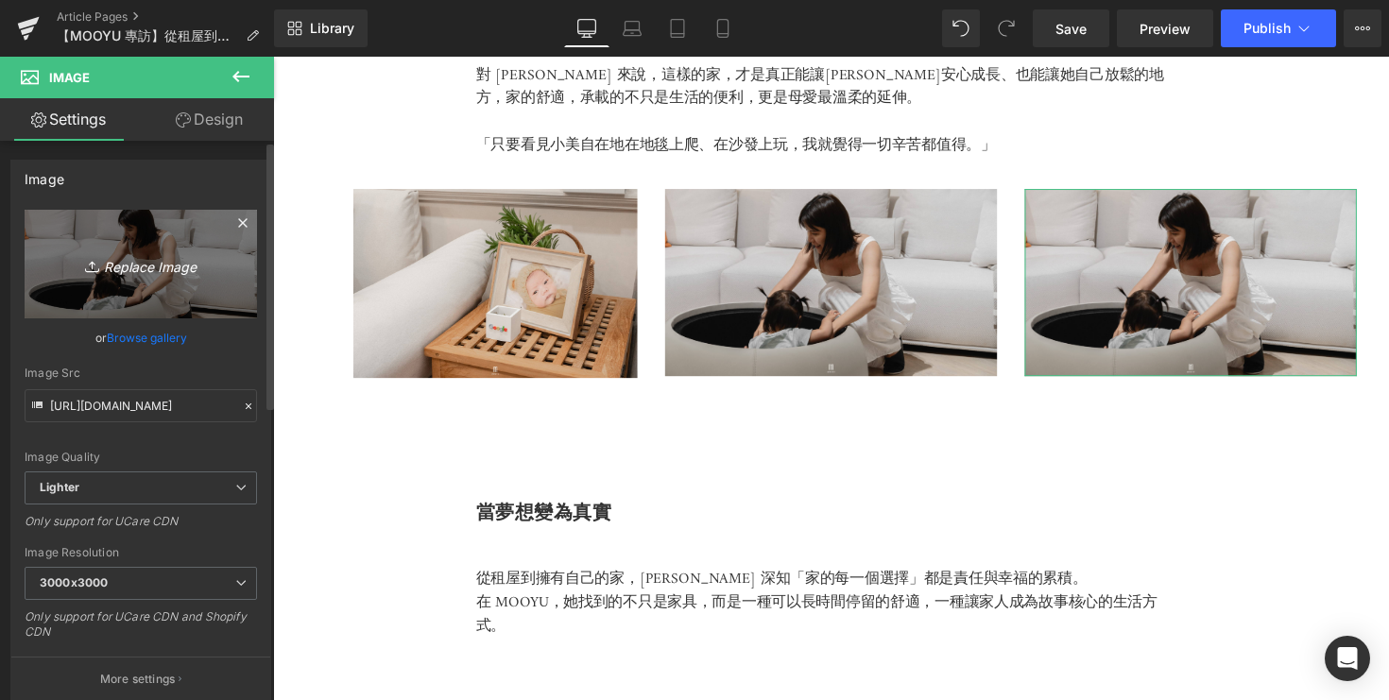
click at [145, 250] on link "Replace Image" at bounding box center [141, 264] width 232 height 109
type input "C:\fakepath\DSC08179.jpg"
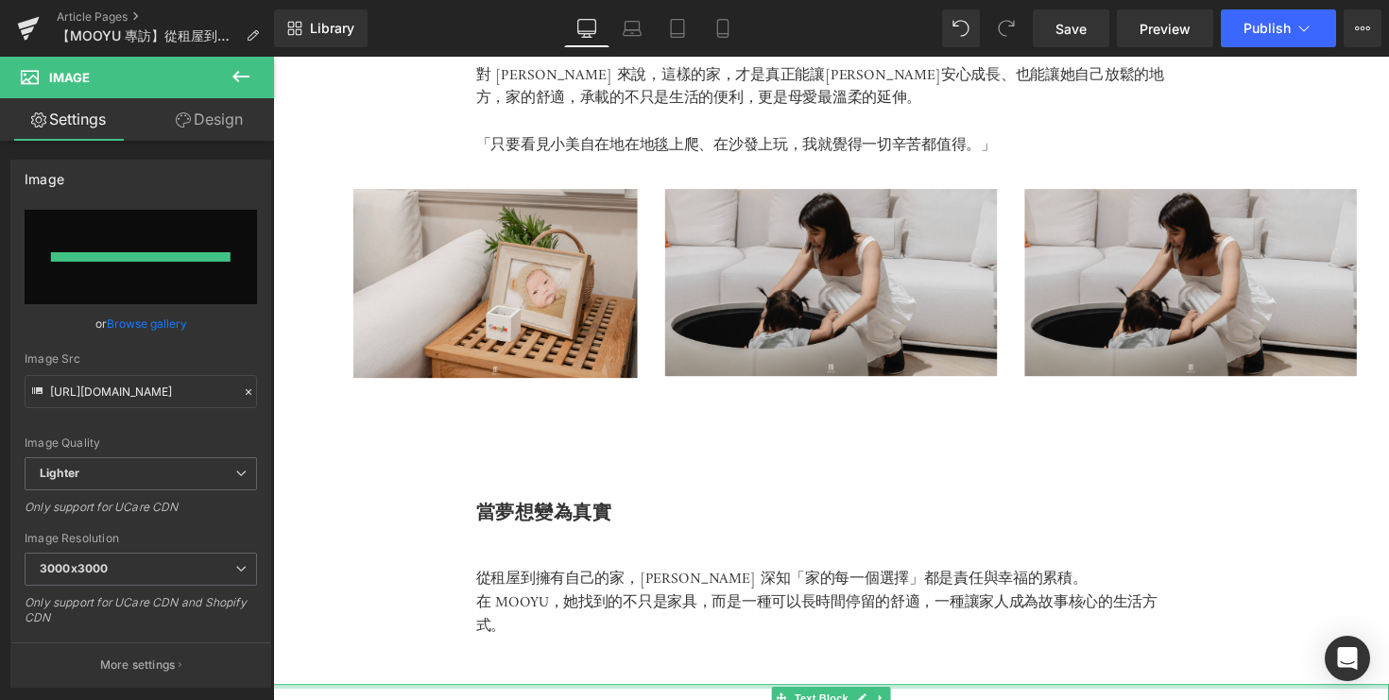
type input "https://ucarecdn.com/c334bf39-f8bd-445e-ba8b-7b76f61187e8/-/format/auto/-/previ…"
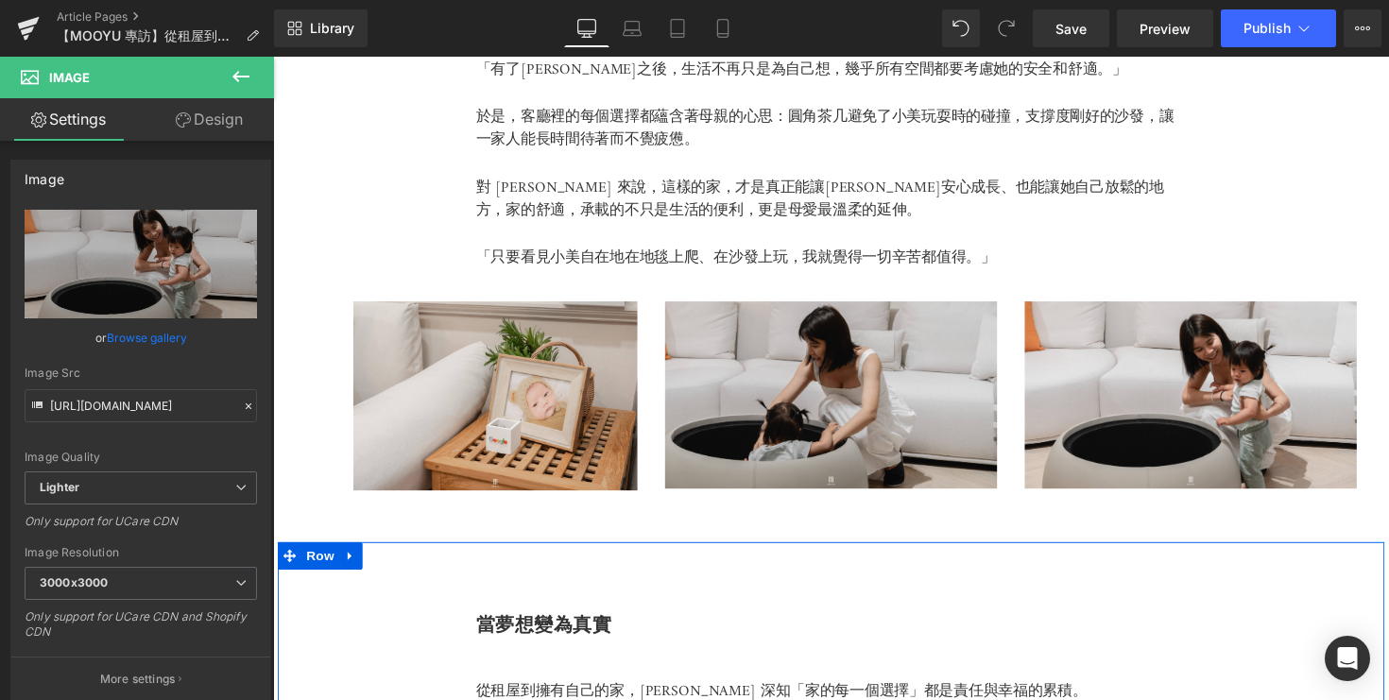
scroll to position [4234, 0]
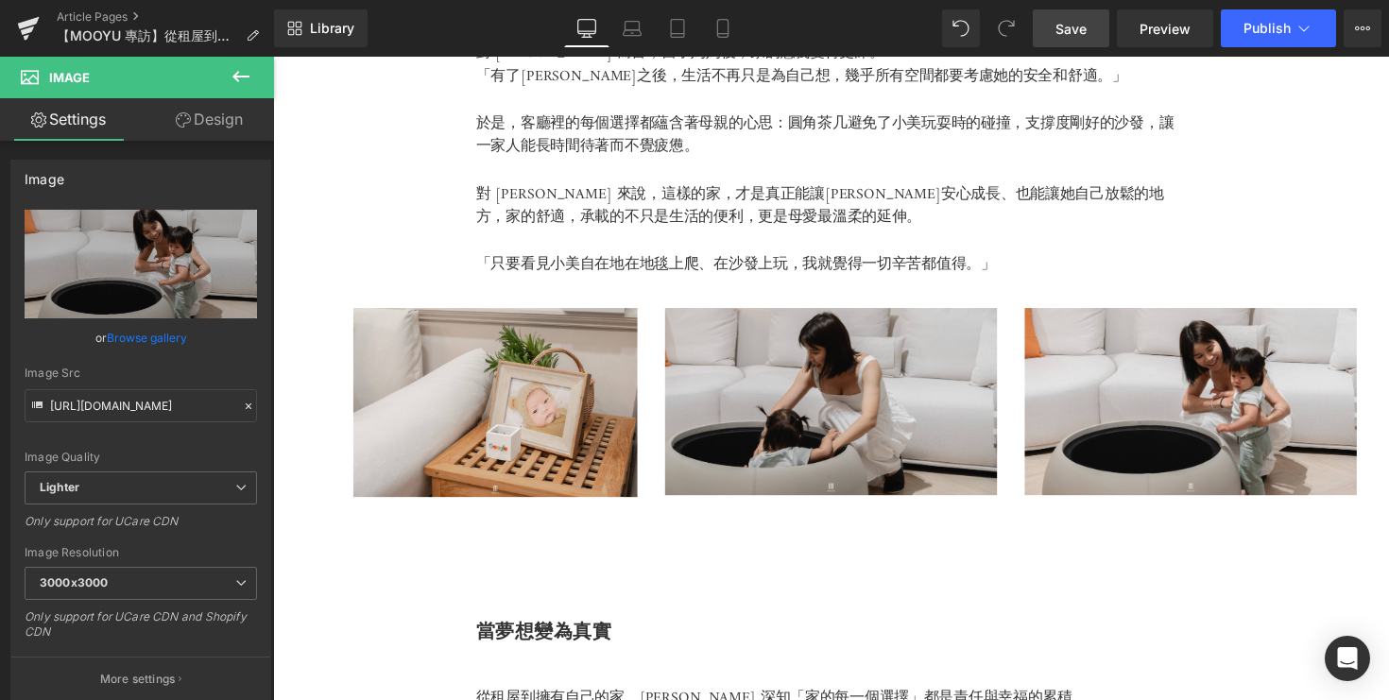
click at [1070, 26] on span "Save" at bounding box center [1071, 29] width 31 height 20
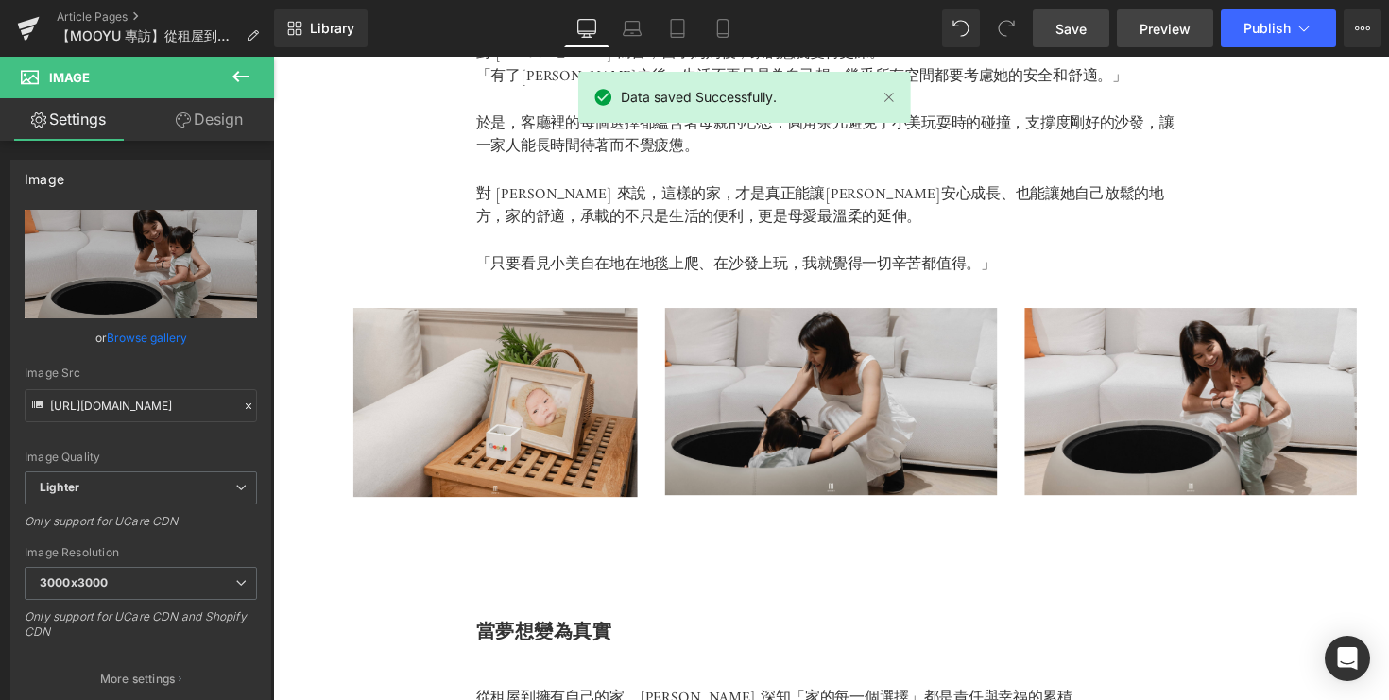
click at [1156, 25] on span "Preview" at bounding box center [1165, 29] width 51 height 20
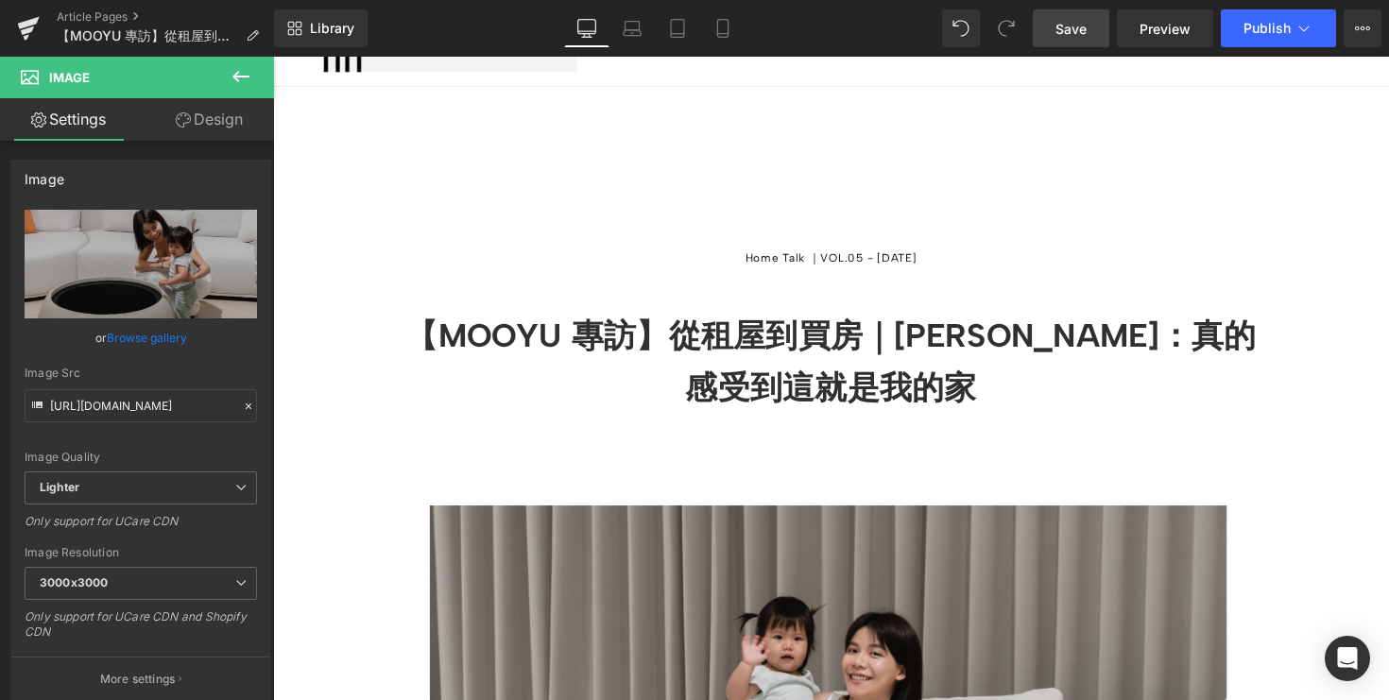
scroll to position [0, 0]
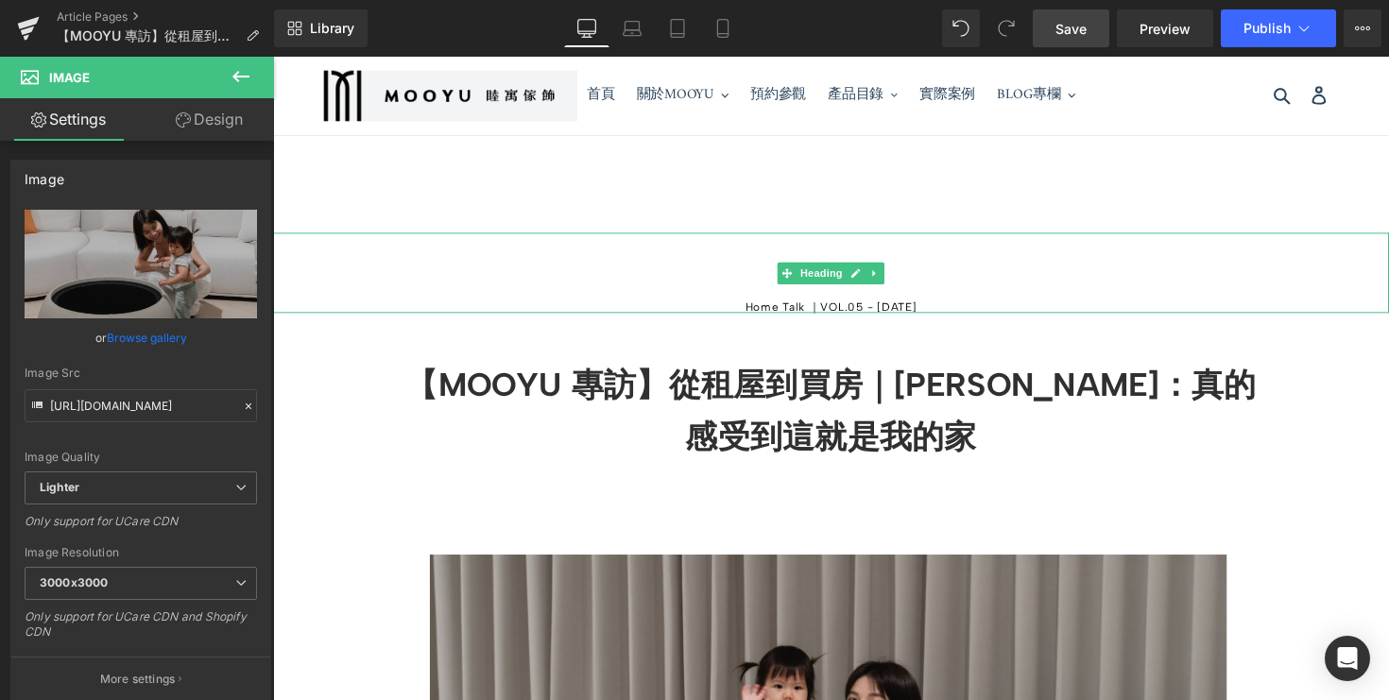
click at [910, 319] on h5 "Home Talk ｜VOL.05 - Sep 2 2025" at bounding box center [844, 313] width 1143 height 11
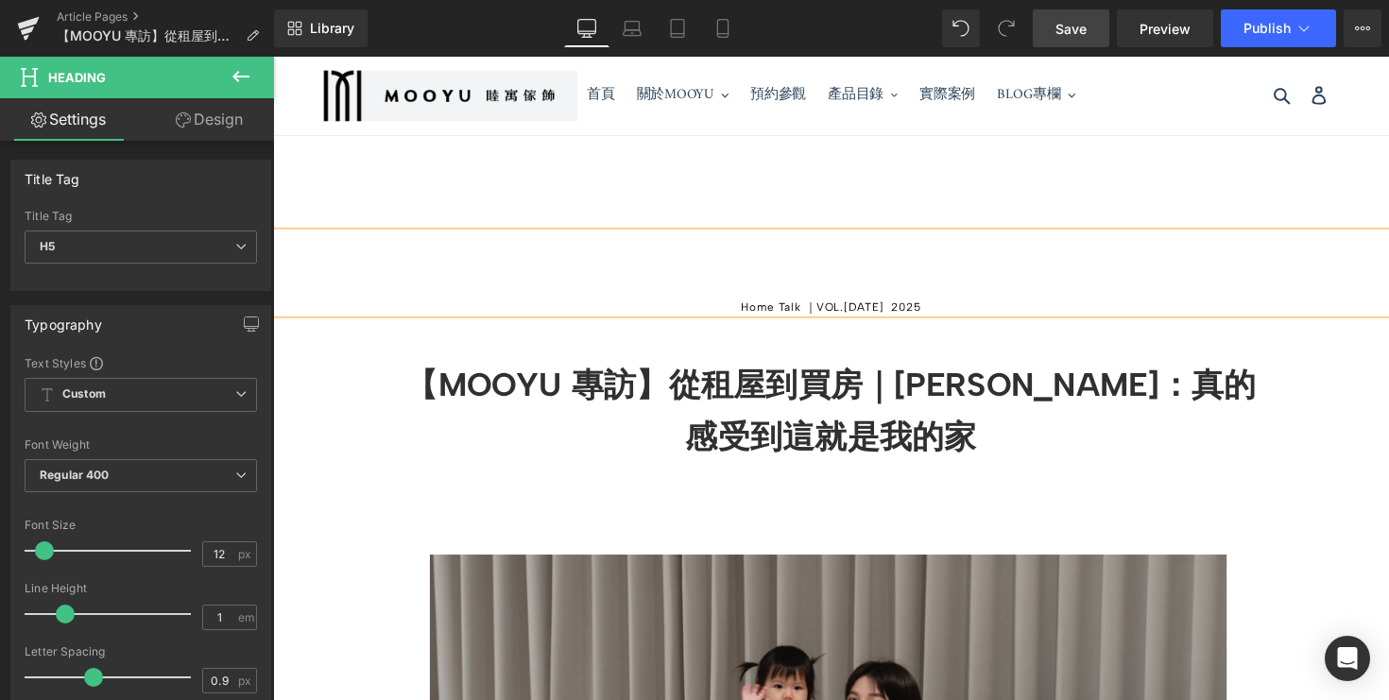
click at [1092, 25] on link "Save" at bounding box center [1071, 28] width 77 height 38
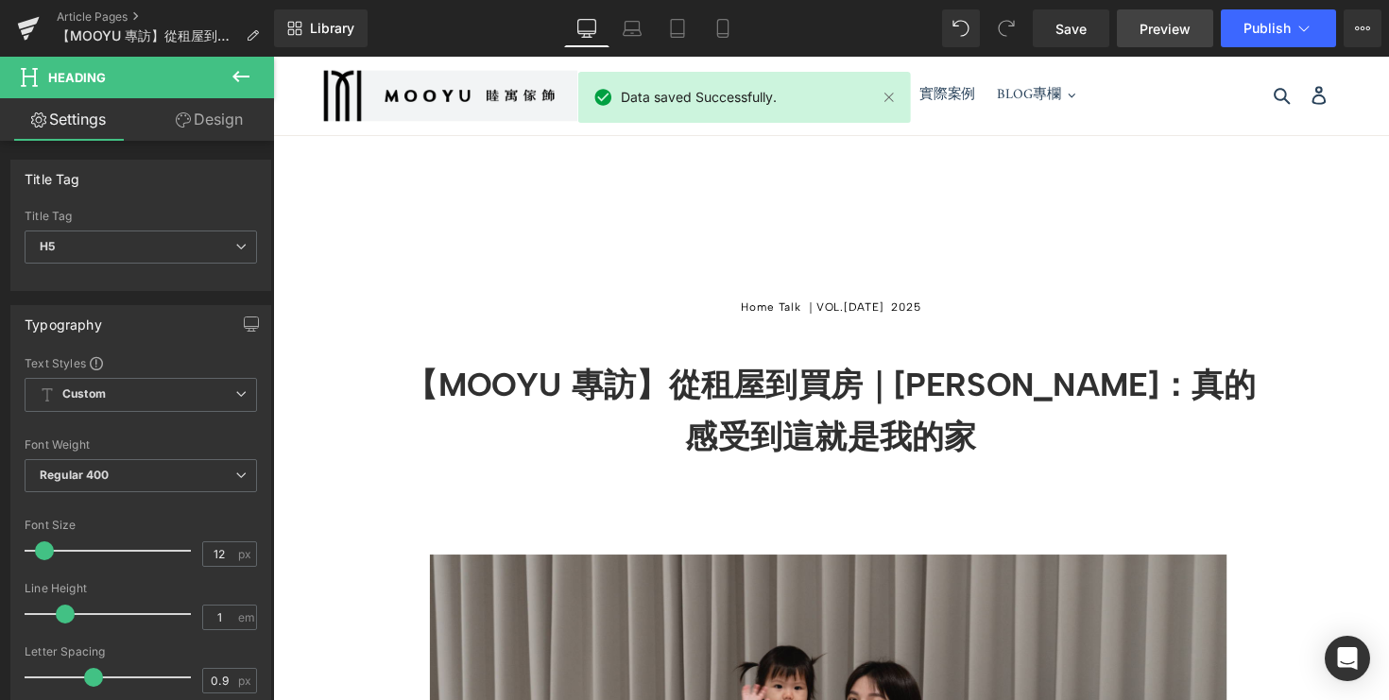
click at [1158, 30] on span "Preview" at bounding box center [1165, 29] width 51 height 20
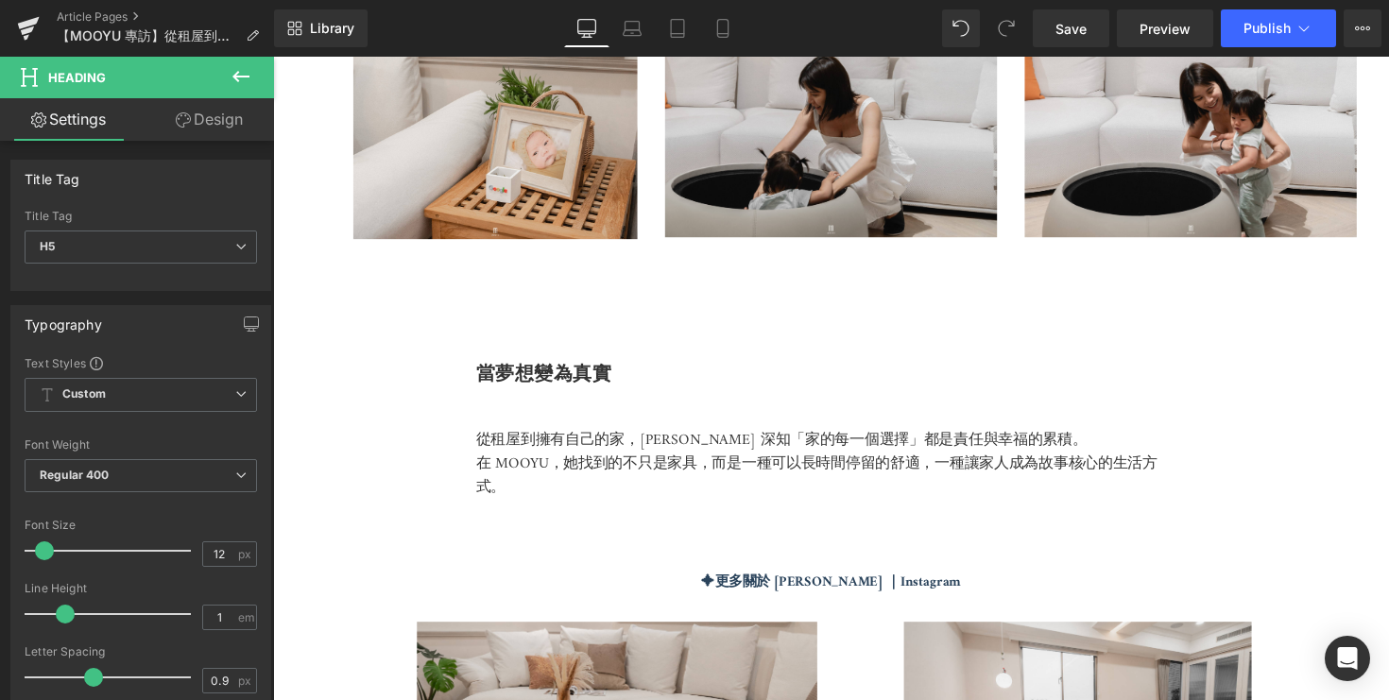
scroll to position [4355, 0]
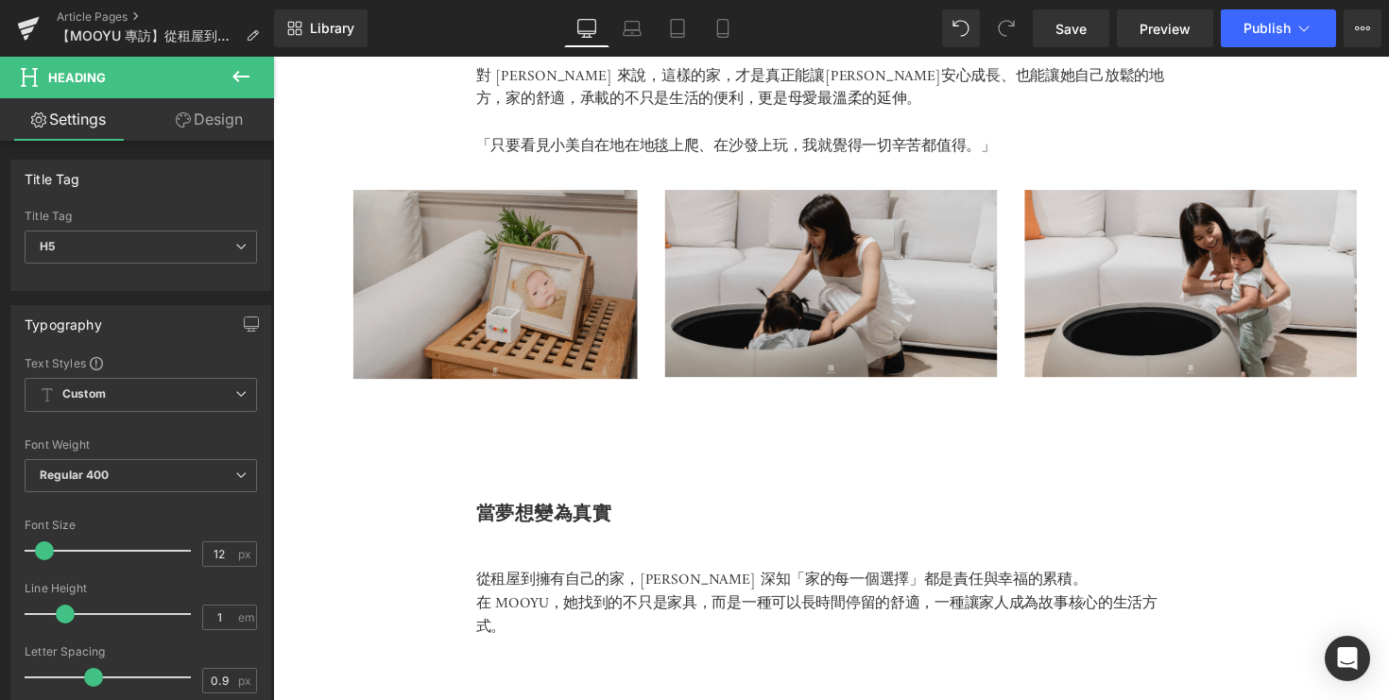
click at [547, 301] on img at bounding box center [476, 291] width 340 height 194
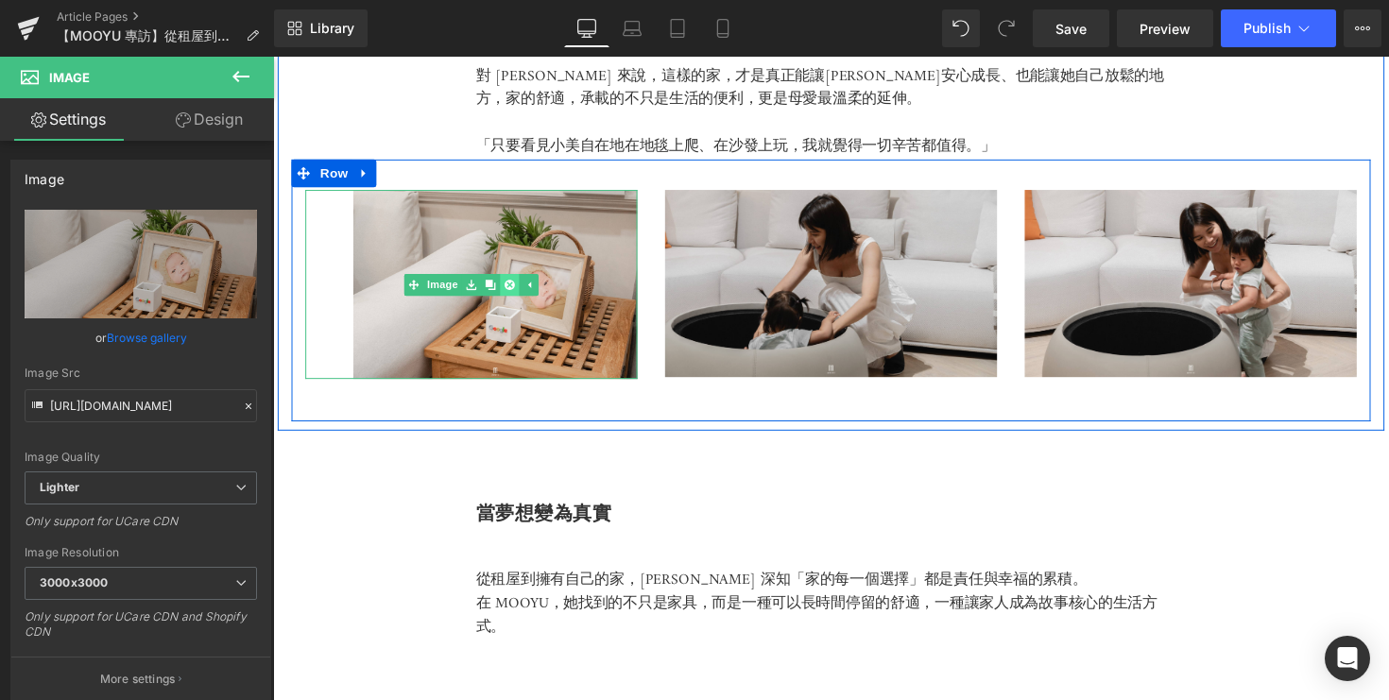
click at [522, 281] on link at bounding box center [516, 291] width 20 height 23
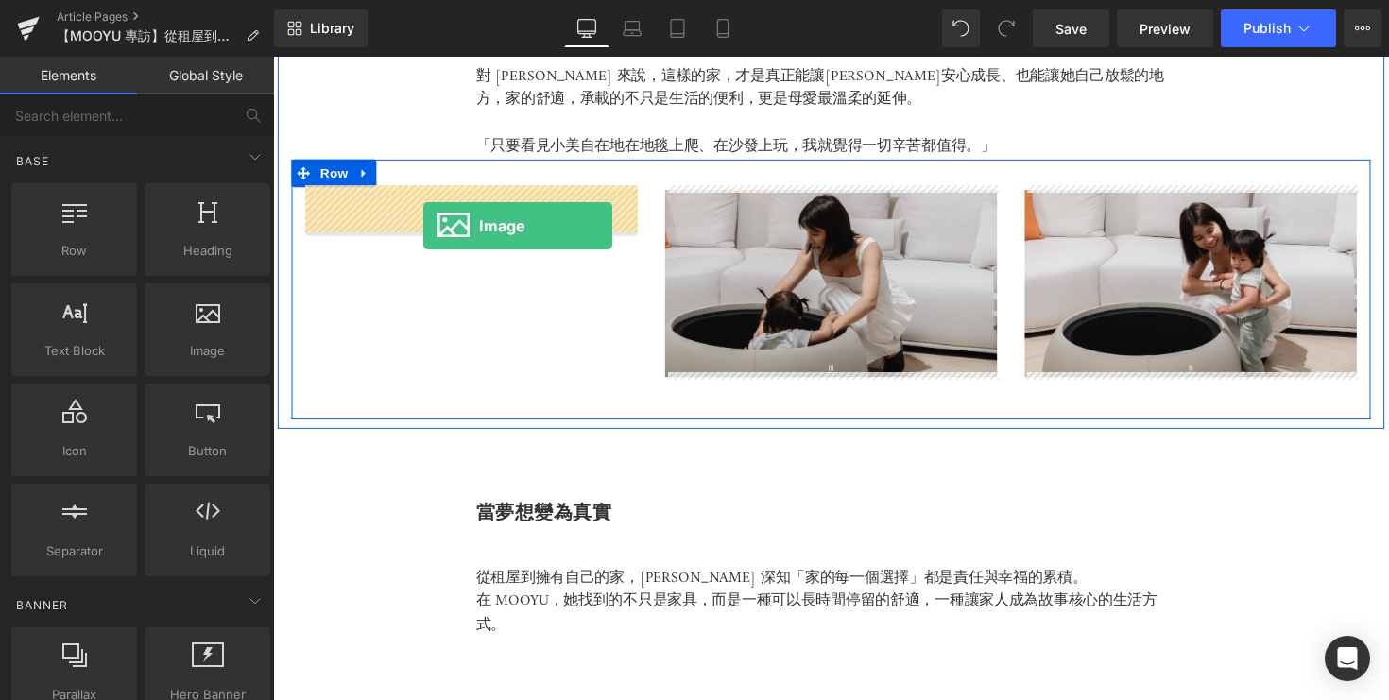
drag, startPoint x: 469, startPoint y: 410, endPoint x: 426, endPoint y: 231, distance: 184.5
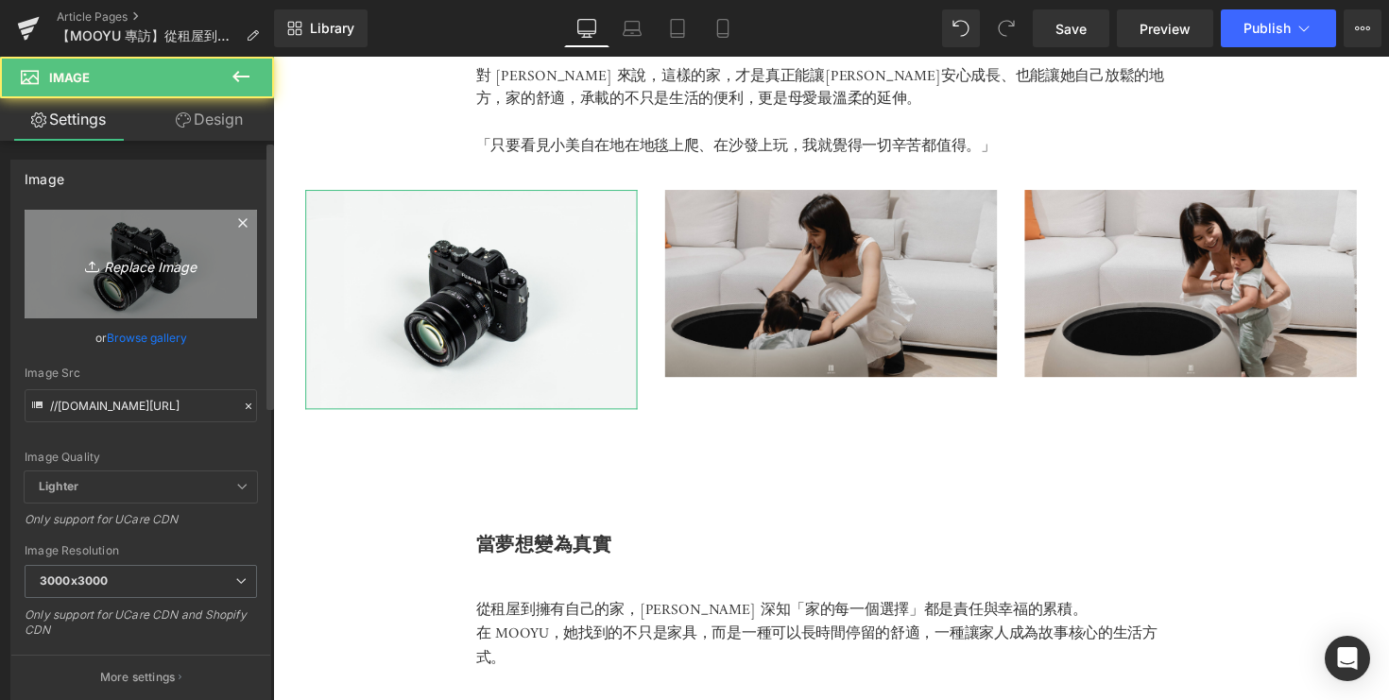
click at [155, 266] on icon "Replace Image" at bounding box center [140, 264] width 151 height 24
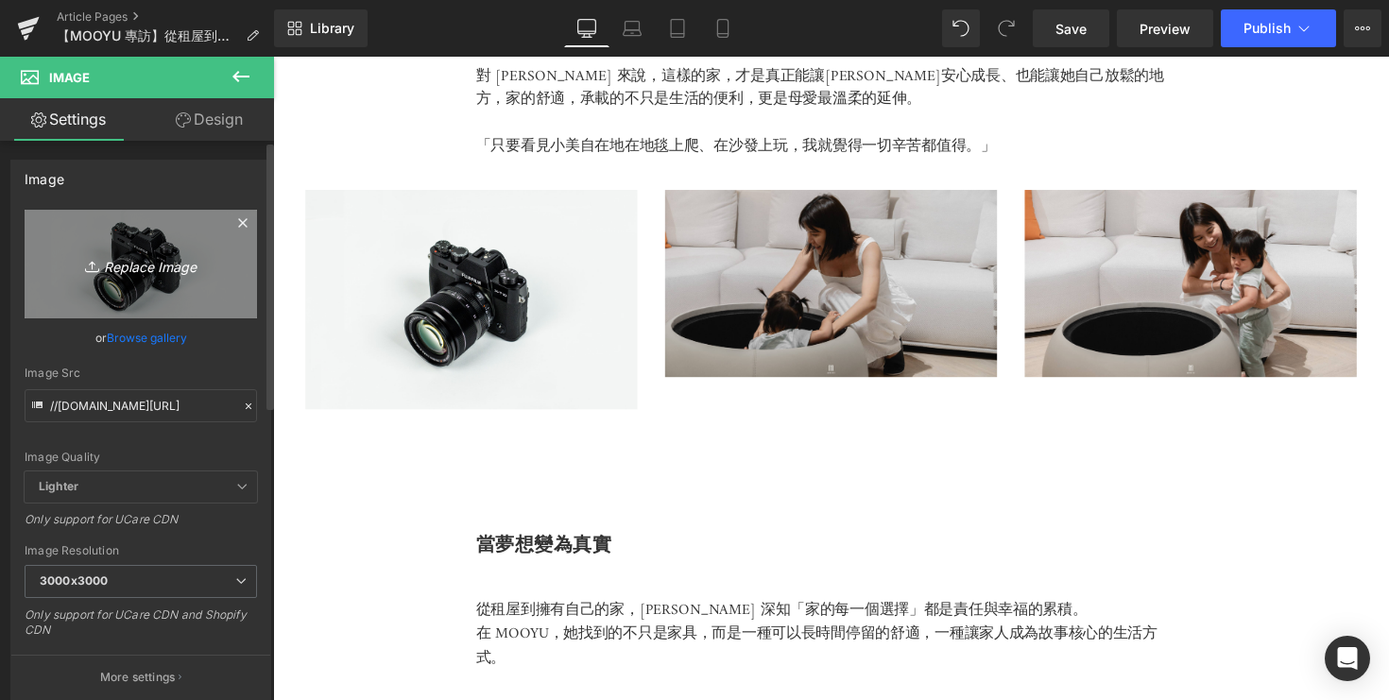
type input "C:\fakepath\DSC05268.jpg"
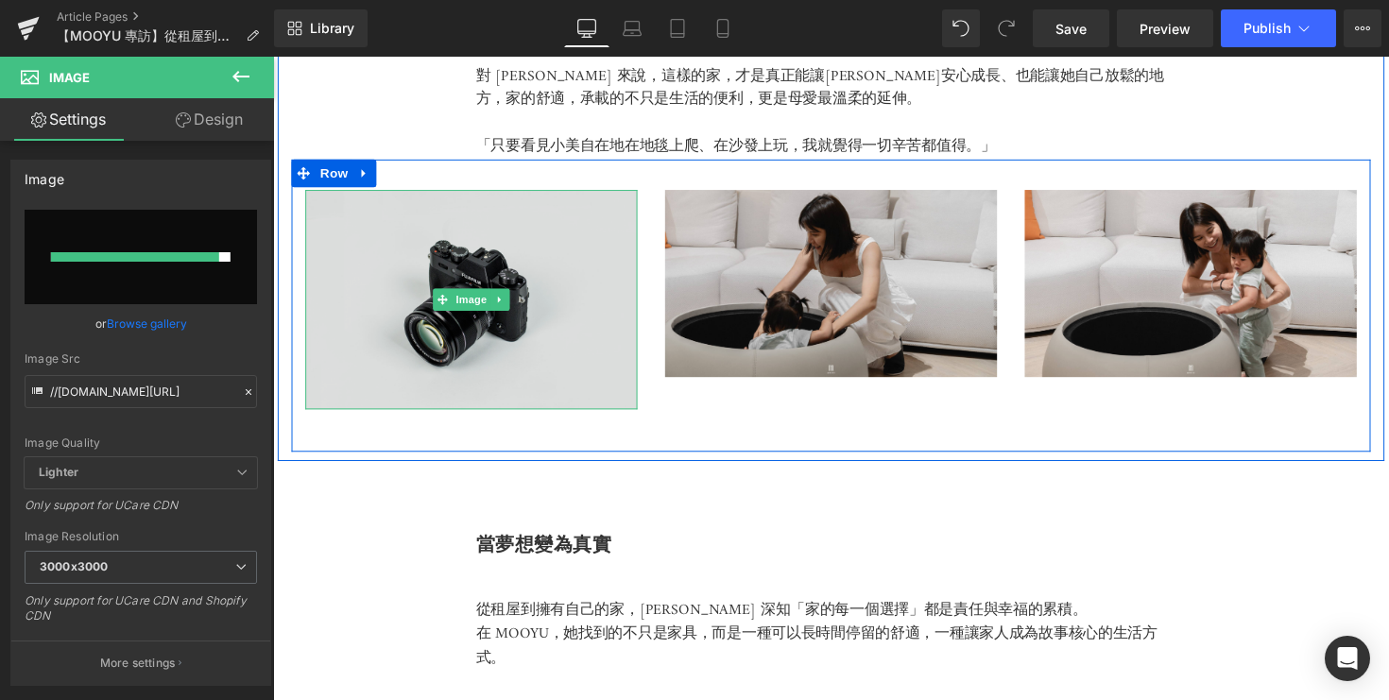
type input "https://ucarecdn.com/ce4d3c56-473c-4018-8be2-f15f2725081d/-/format/auto/-/previ…"
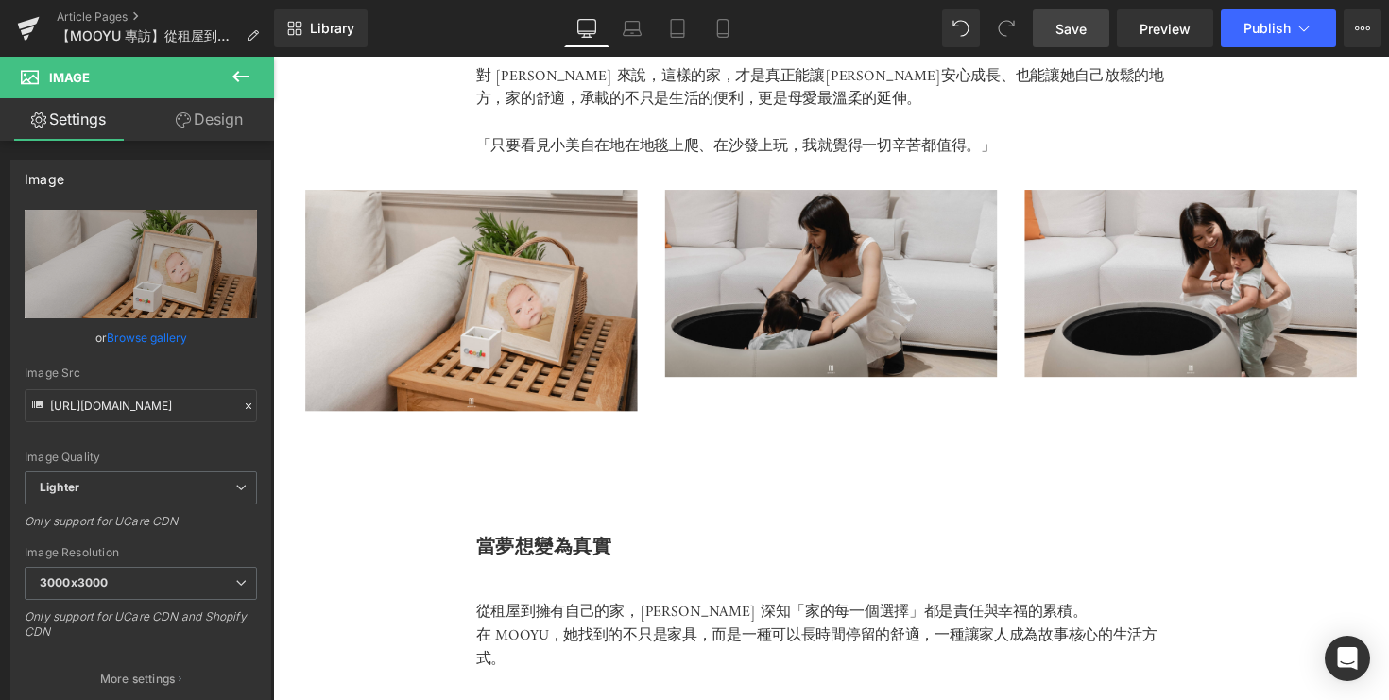
click at [1083, 31] on span "Save" at bounding box center [1071, 29] width 31 height 20
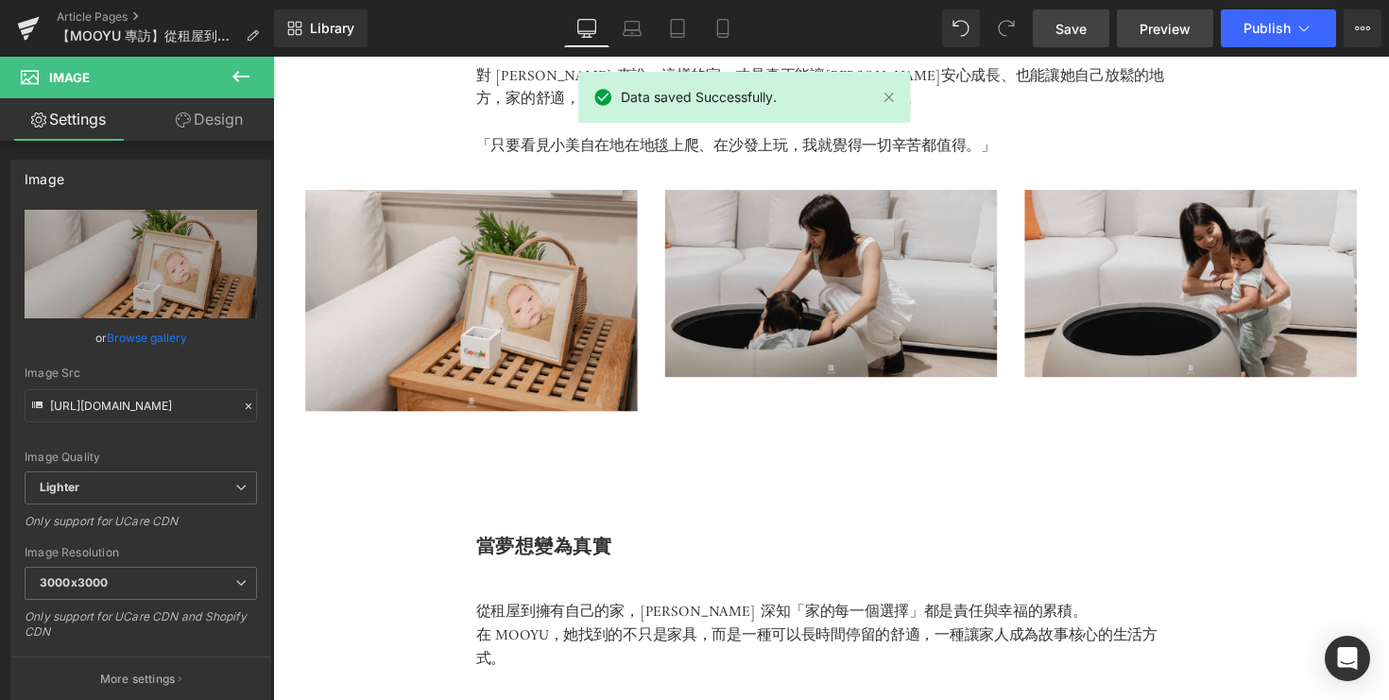
click at [1174, 31] on span "Preview" at bounding box center [1165, 29] width 51 height 20
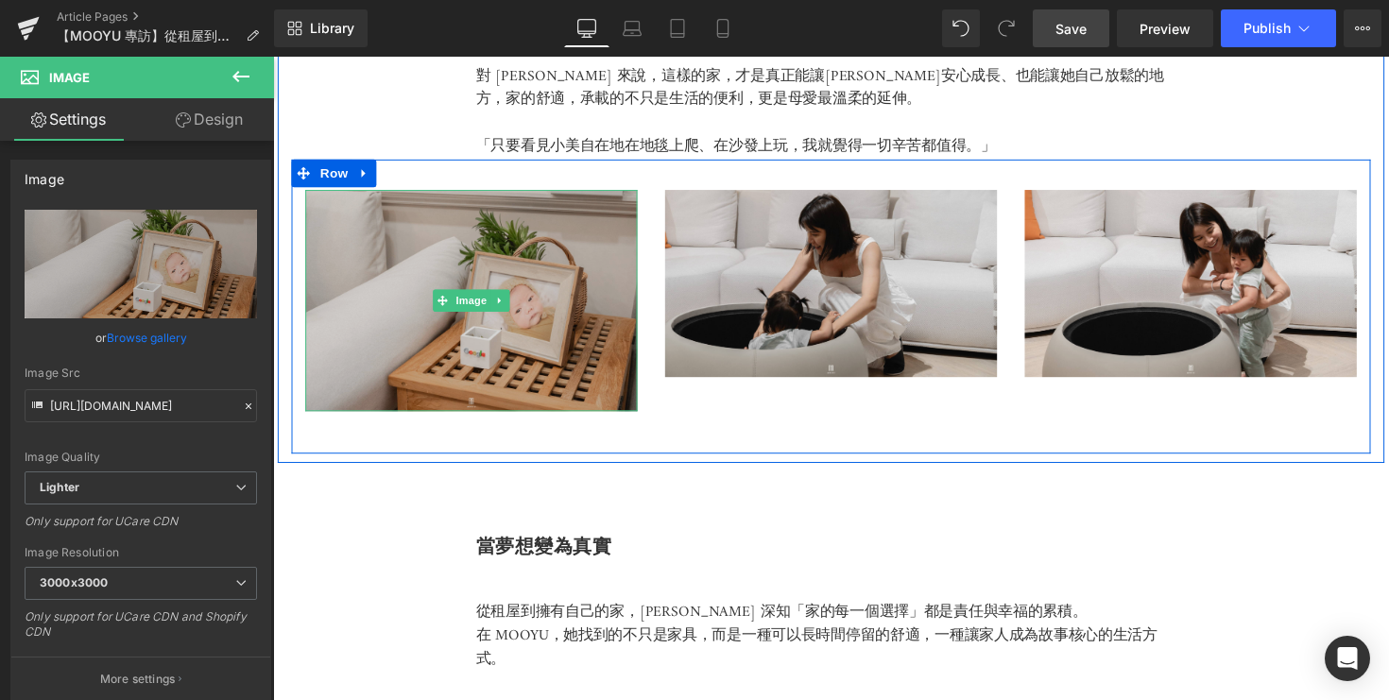
click at [443, 351] on img at bounding box center [476, 307] width 340 height 227
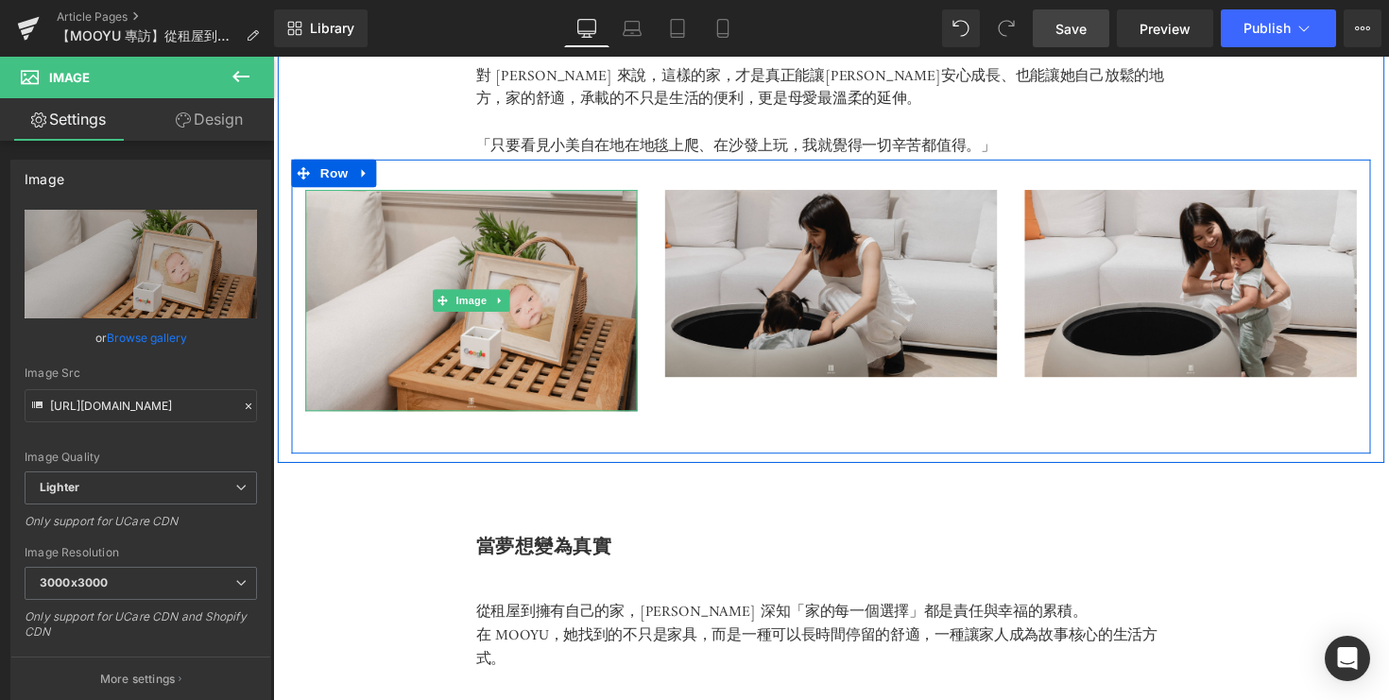
click at [306, 413] on div at bounding box center [306, 307] width 1 height 227
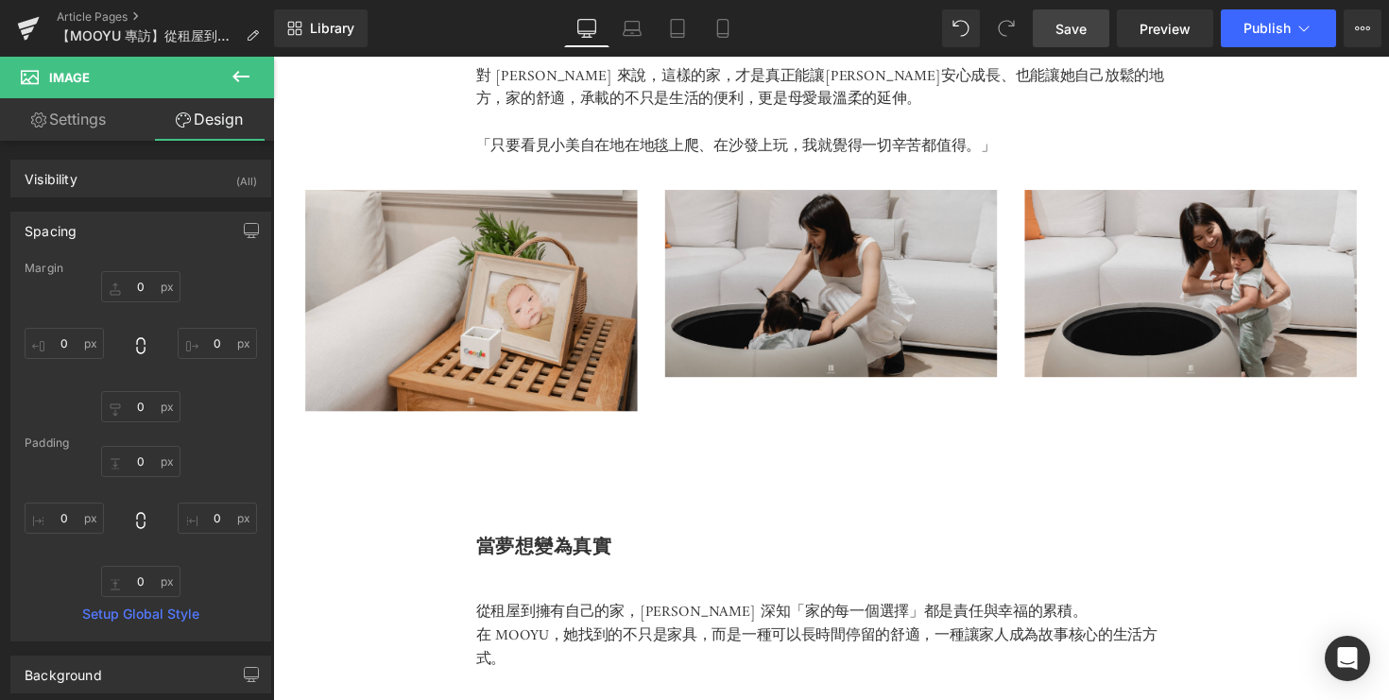
click at [247, 74] on icon at bounding box center [241, 76] width 23 height 23
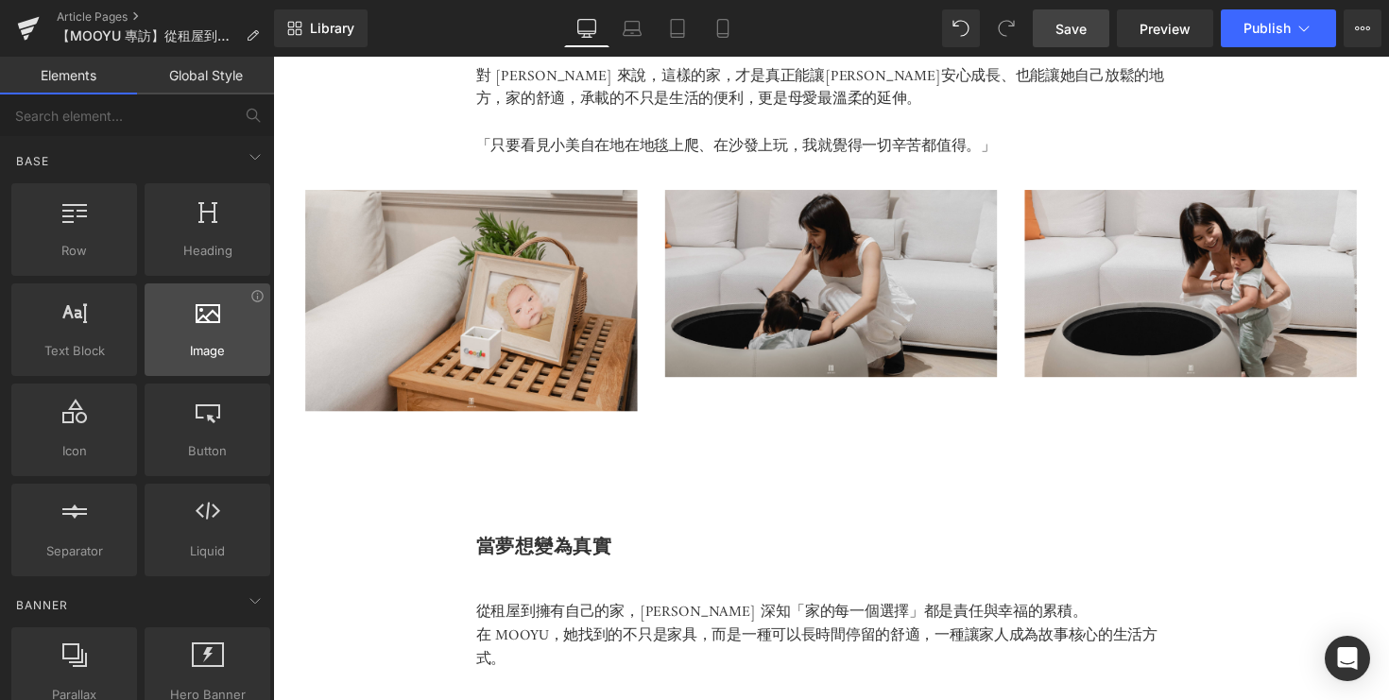
click at [215, 360] on span "Image" at bounding box center [207, 351] width 114 height 20
click at [197, 306] on icon at bounding box center [208, 311] width 25 height 25
click at [186, 318] on div at bounding box center [207, 320] width 114 height 43
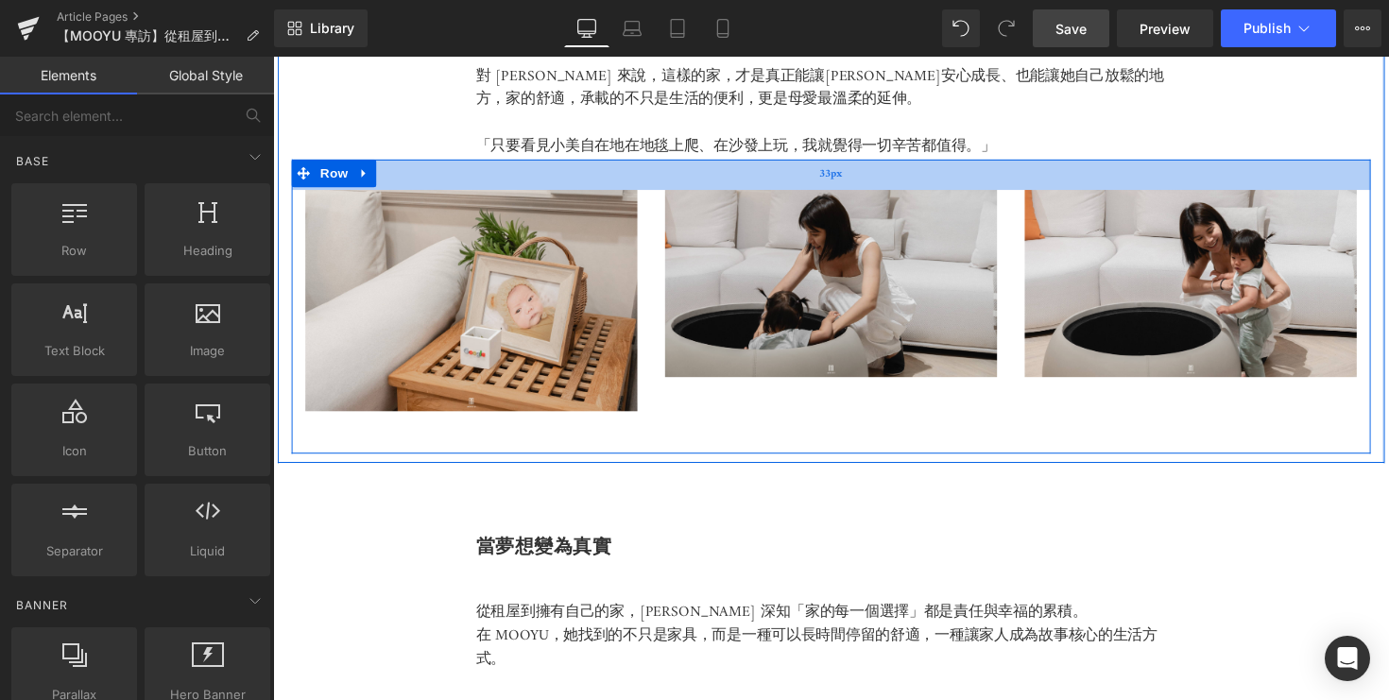
click at [388, 163] on div "33px" at bounding box center [845, 178] width 1106 height 31
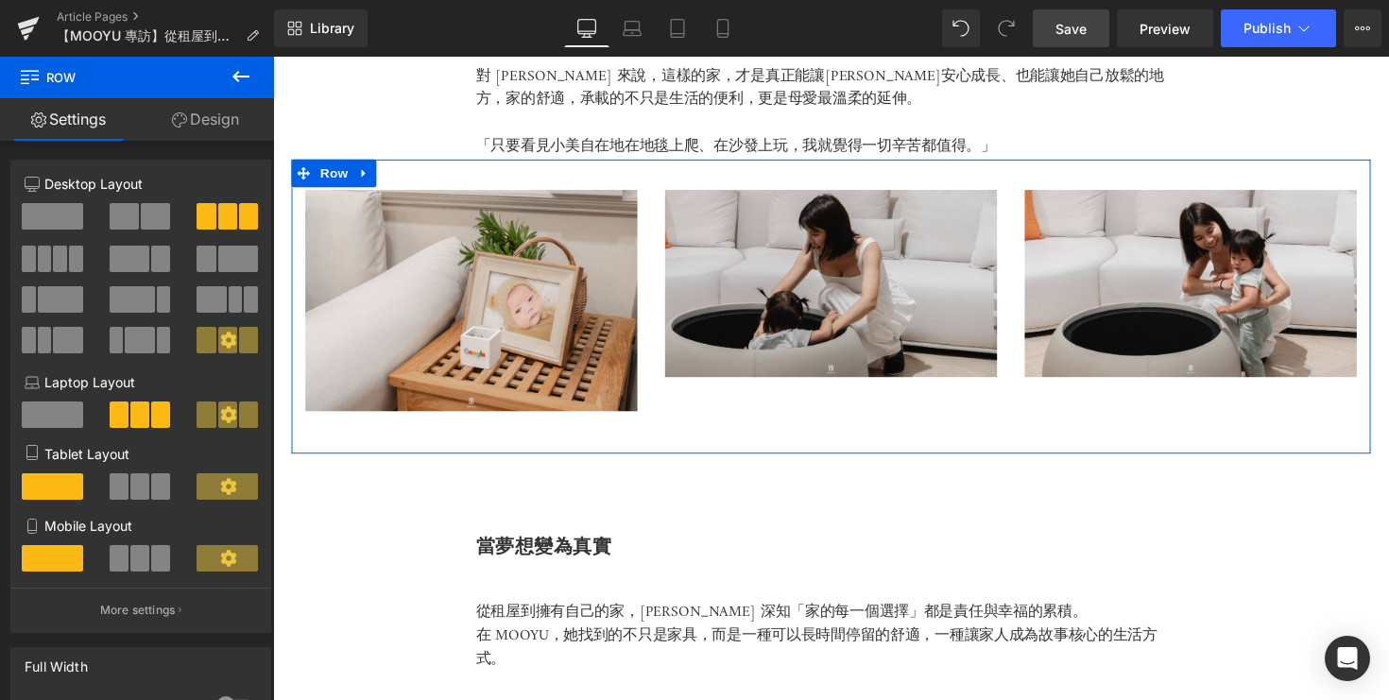
click at [202, 287] on span at bounding box center [211, 299] width 29 height 26
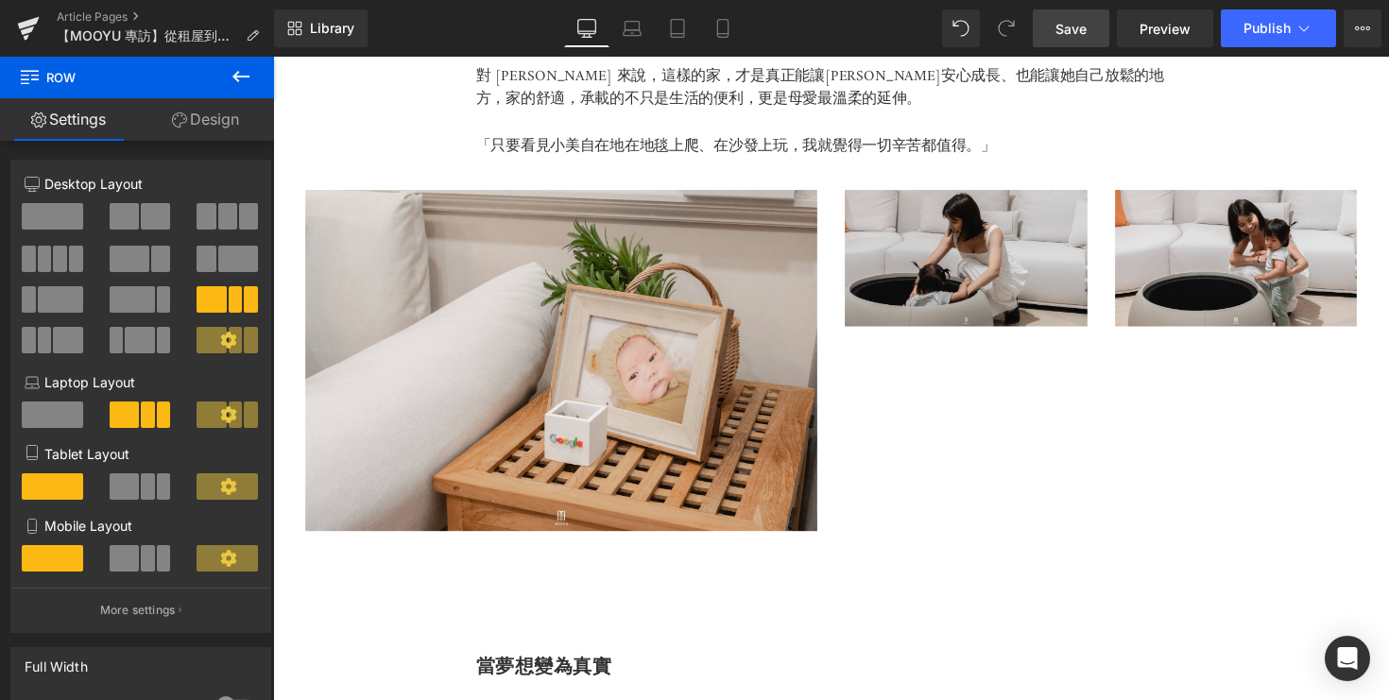
click at [973, 437] on div "Image Image Image Row 33px 46px" at bounding box center [845, 375] width 1106 height 424
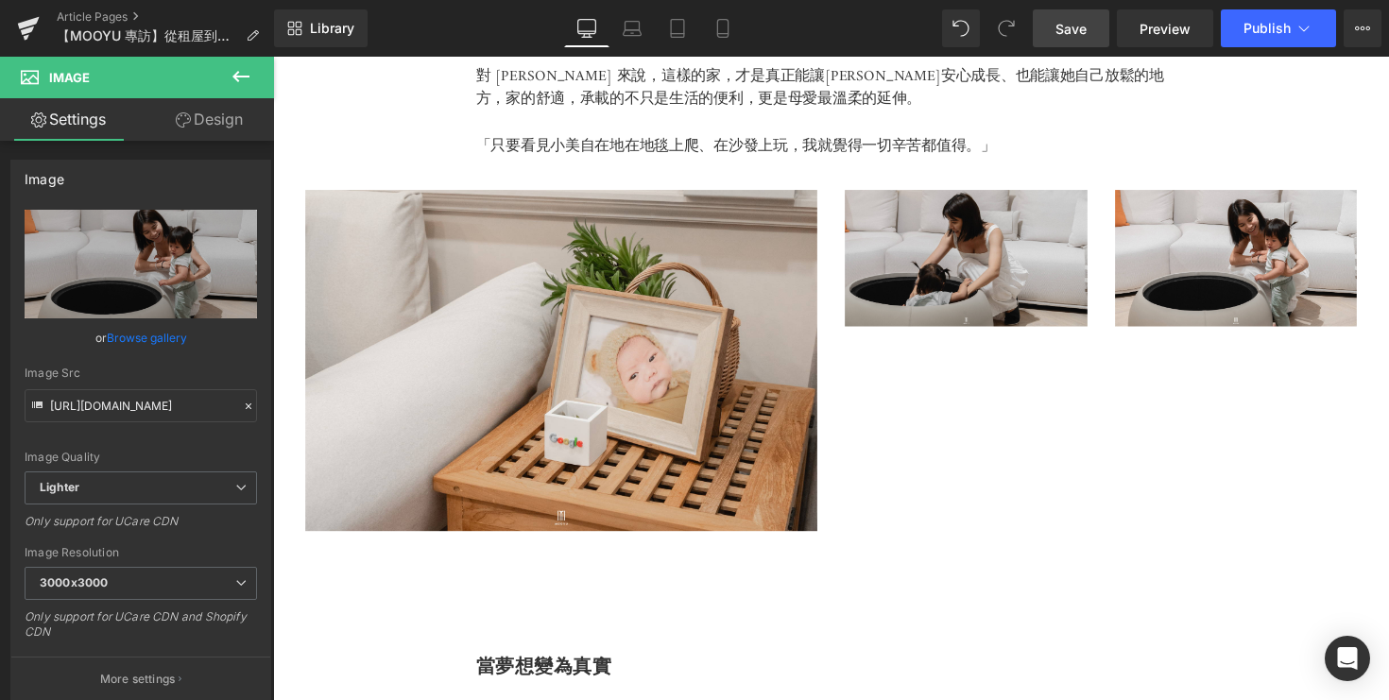
click at [236, 66] on icon at bounding box center [241, 76] width 23 height 23
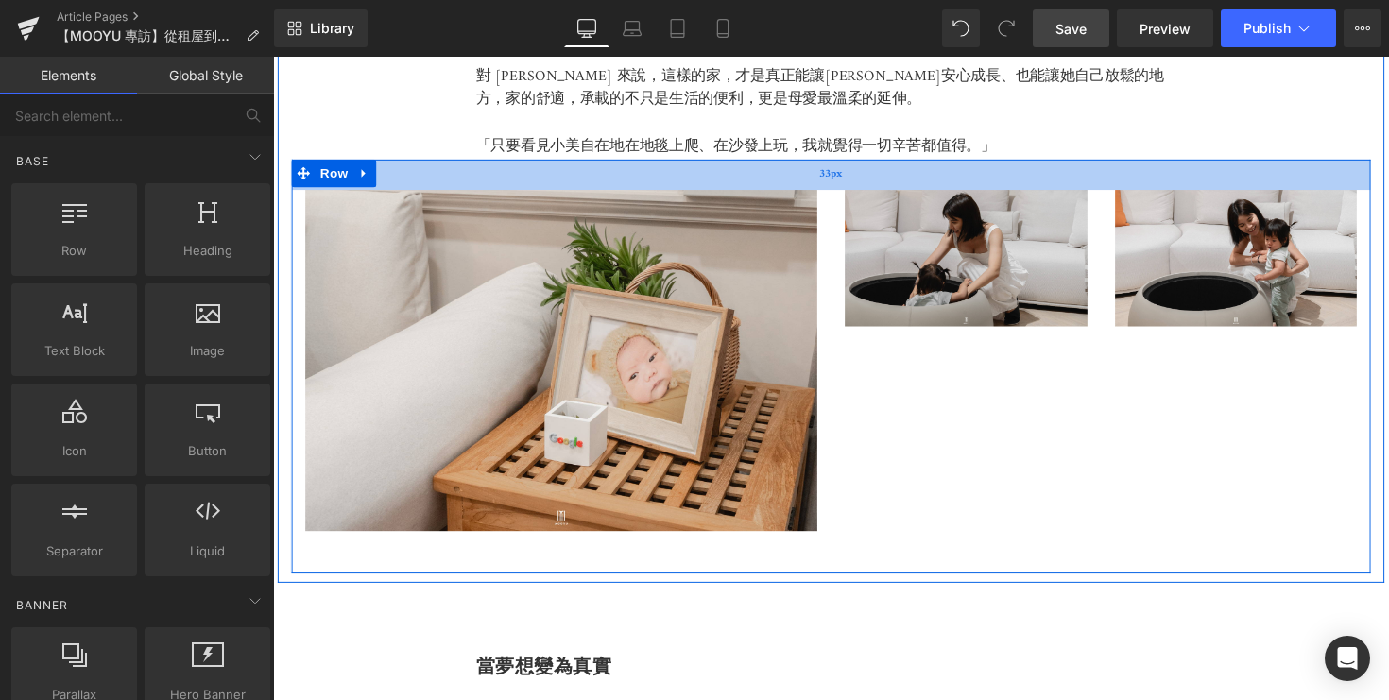
click at [410, 163] on div "33px" at bounding box center [845, 178] width 1106 height 31
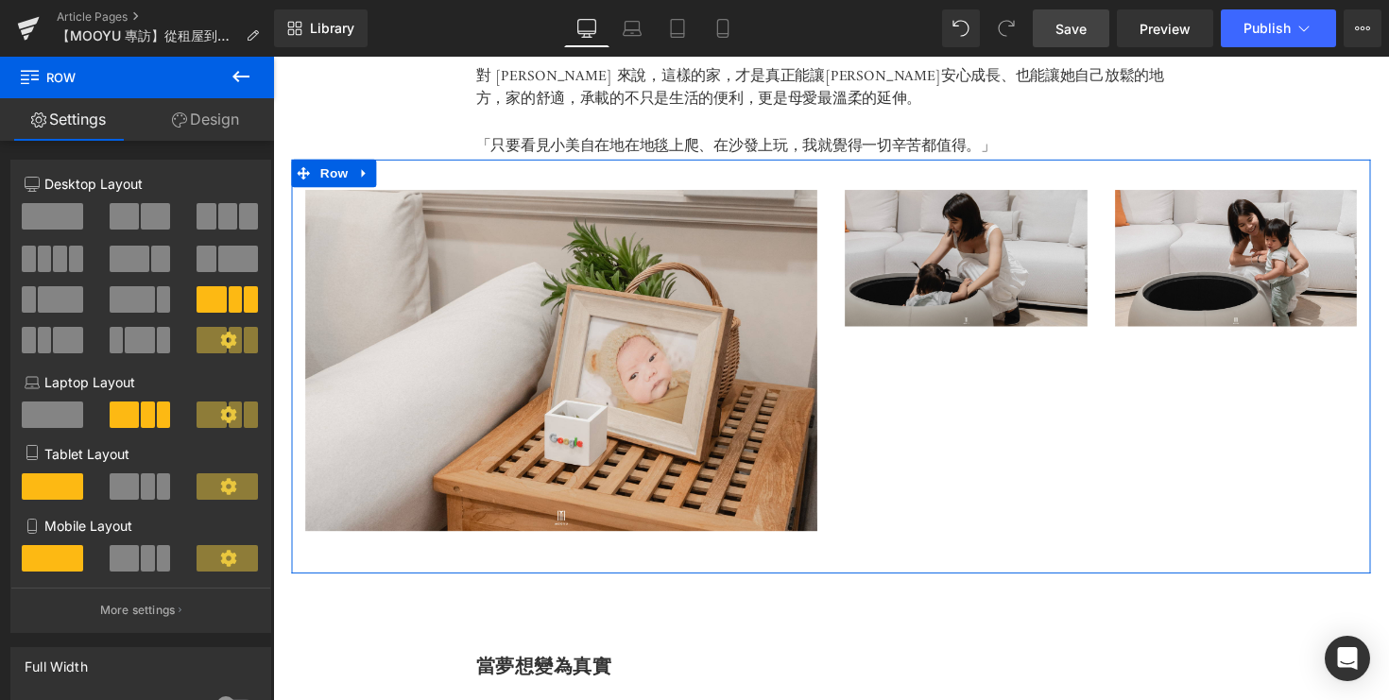
click at [135, 302] on span at bounding box center [132, 299] width 45 height 26
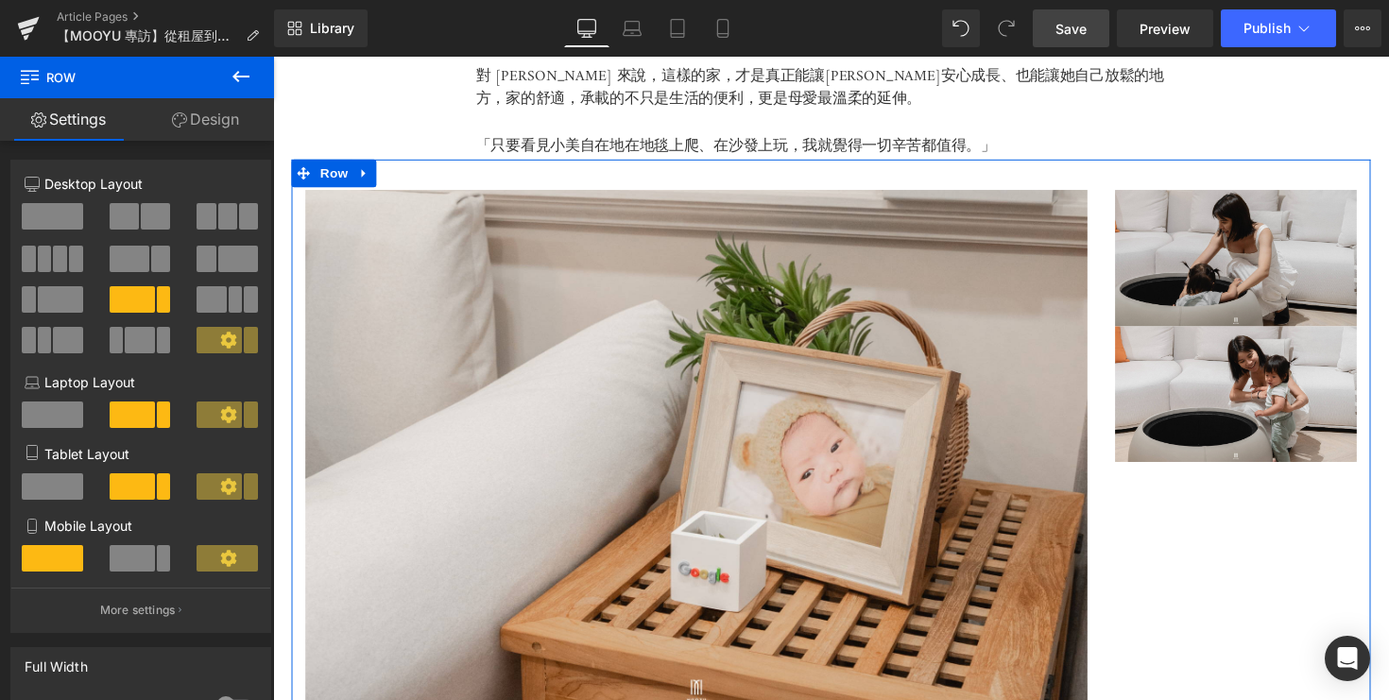
click at [133, 346] on span at bounding box center [139, 340] width 29 height 26
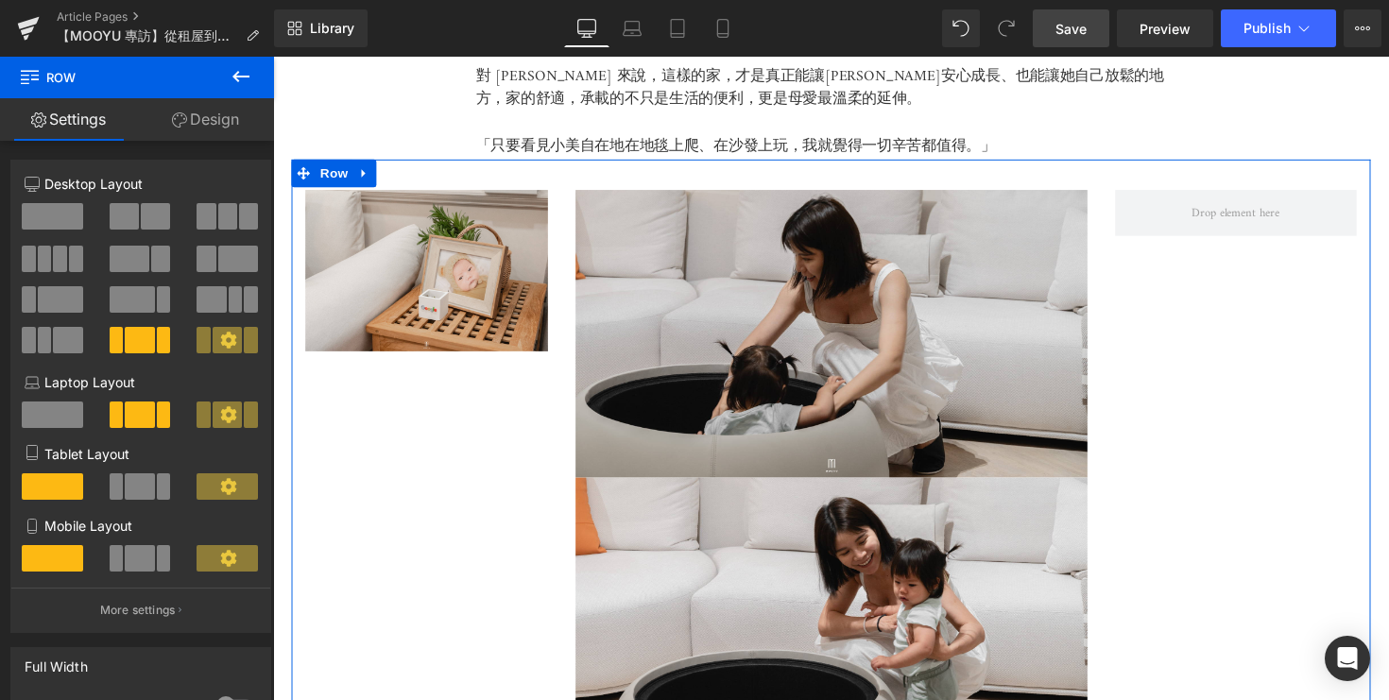
click at [59, 331] on span at bounding box center [67, 340] width 29 height 26
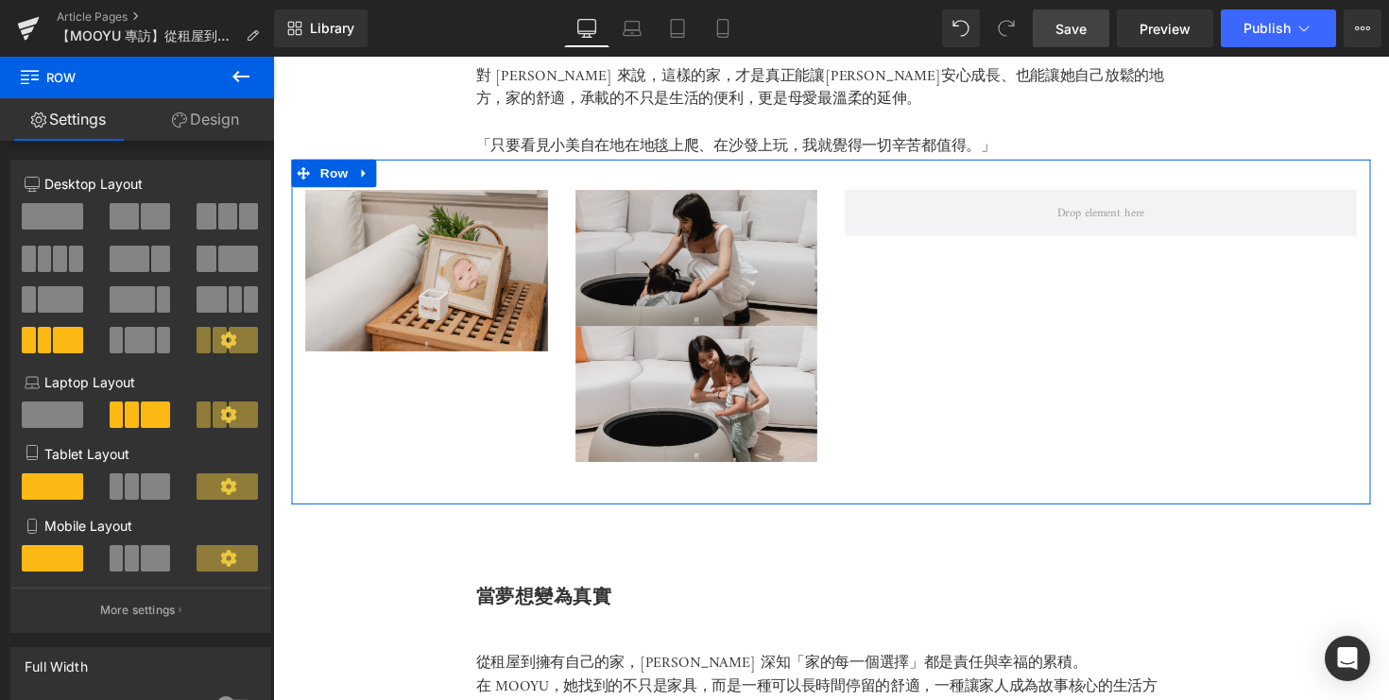
click at [59, 295] on span at bounding box center [60, 299] width 45 height 26
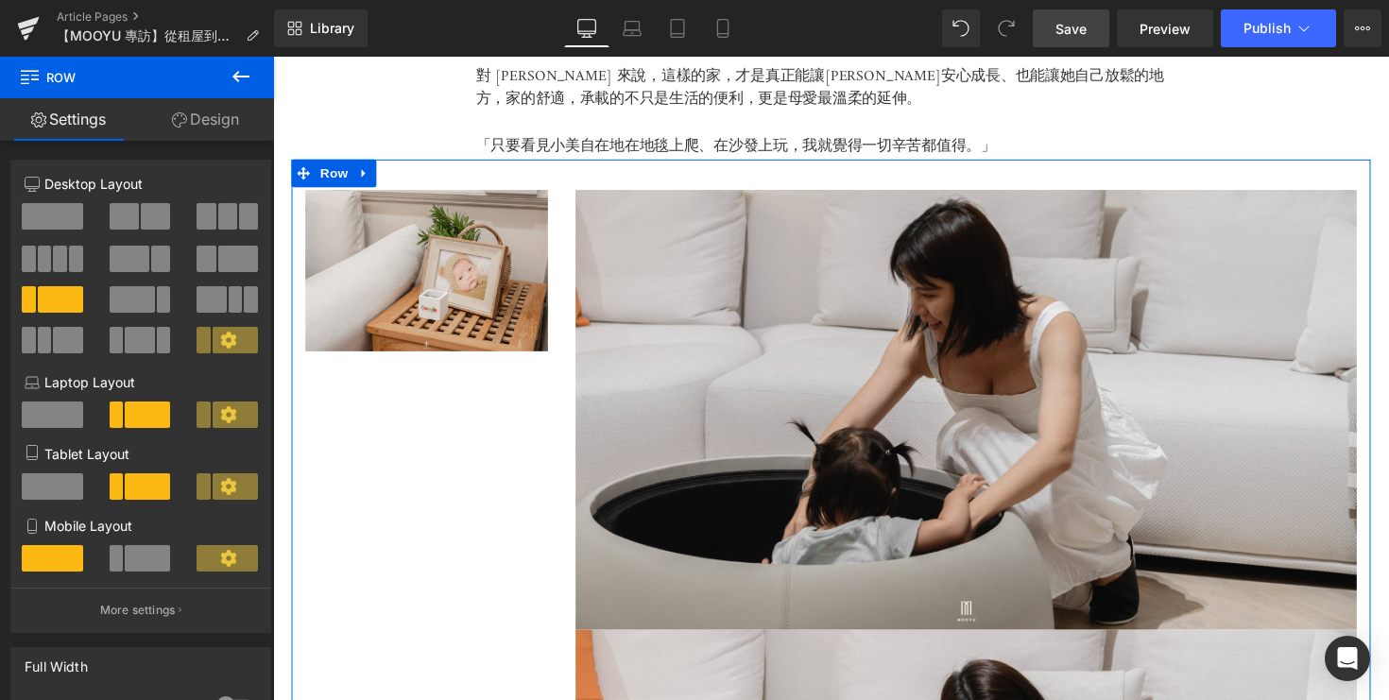
click at [61, 256] on span at bounding box center [60, 259] width 14 height 26
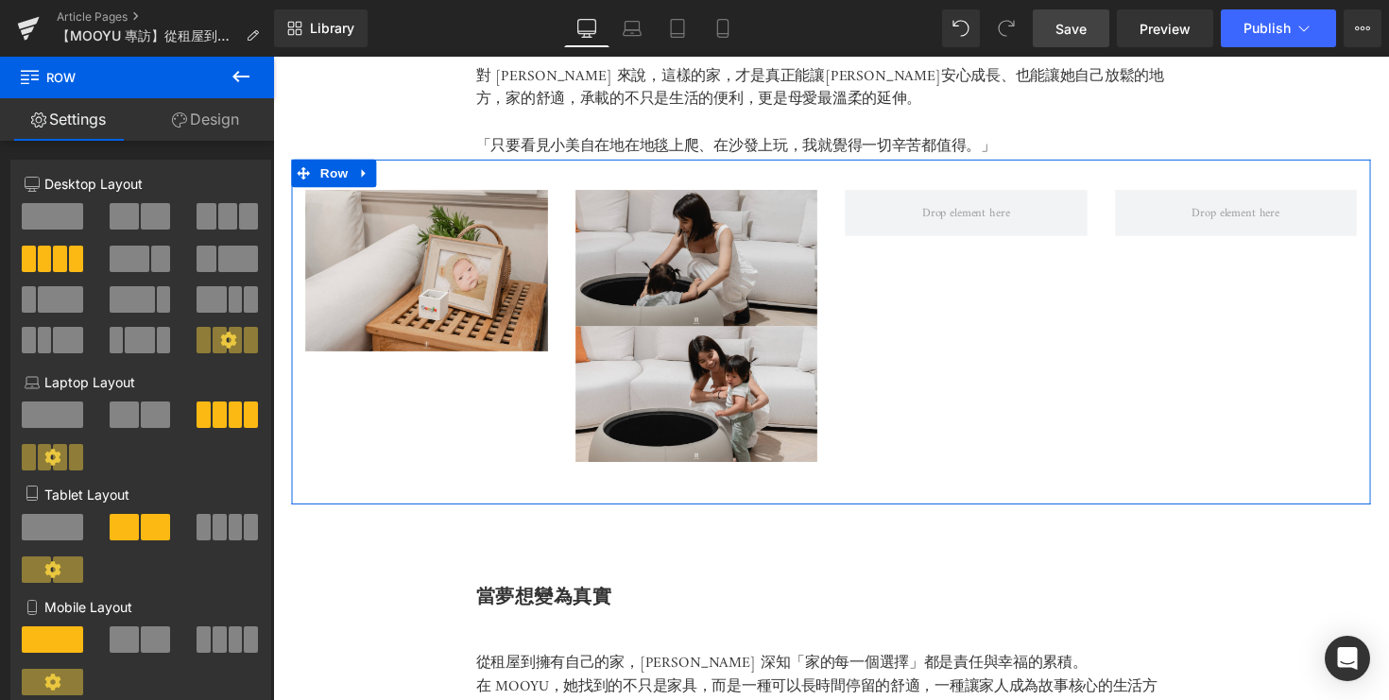
click at [69, 210] on span at bounding box center [52, 216] width 61 height 26
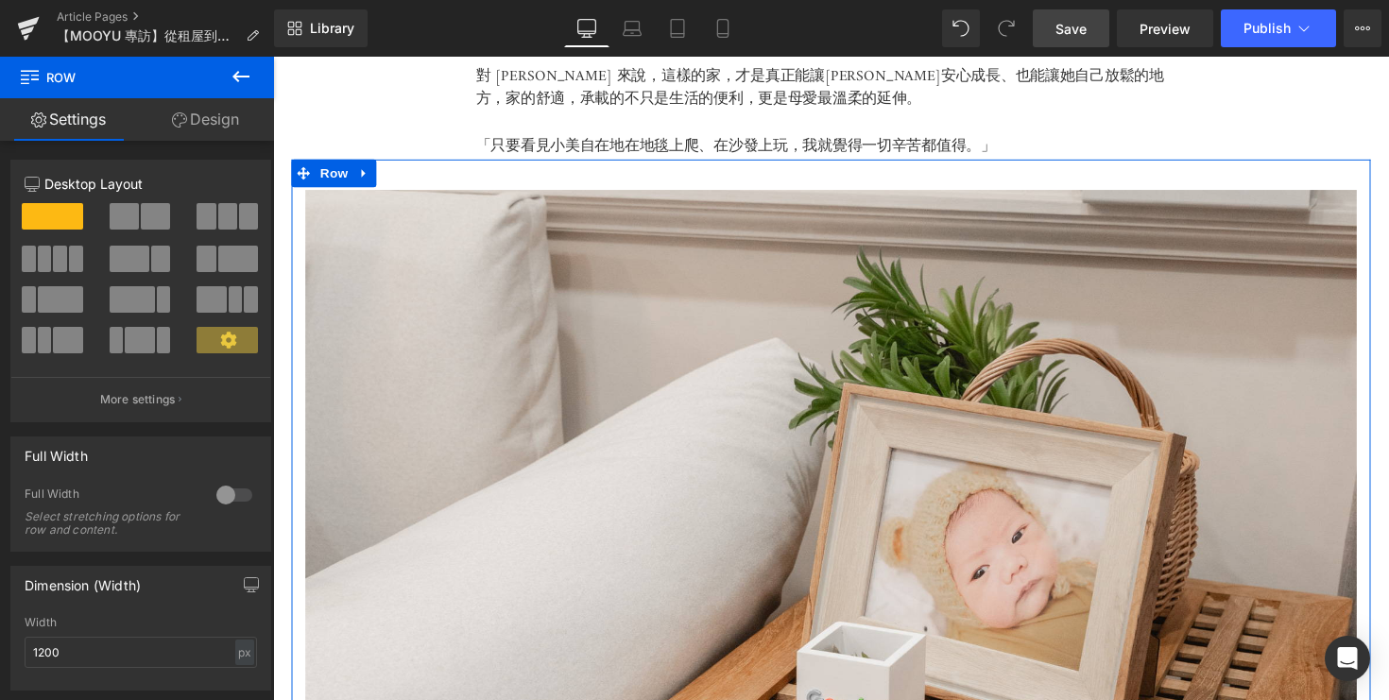
click at [144, 221] on span at bounding box center [155, 216] width 29 height 26
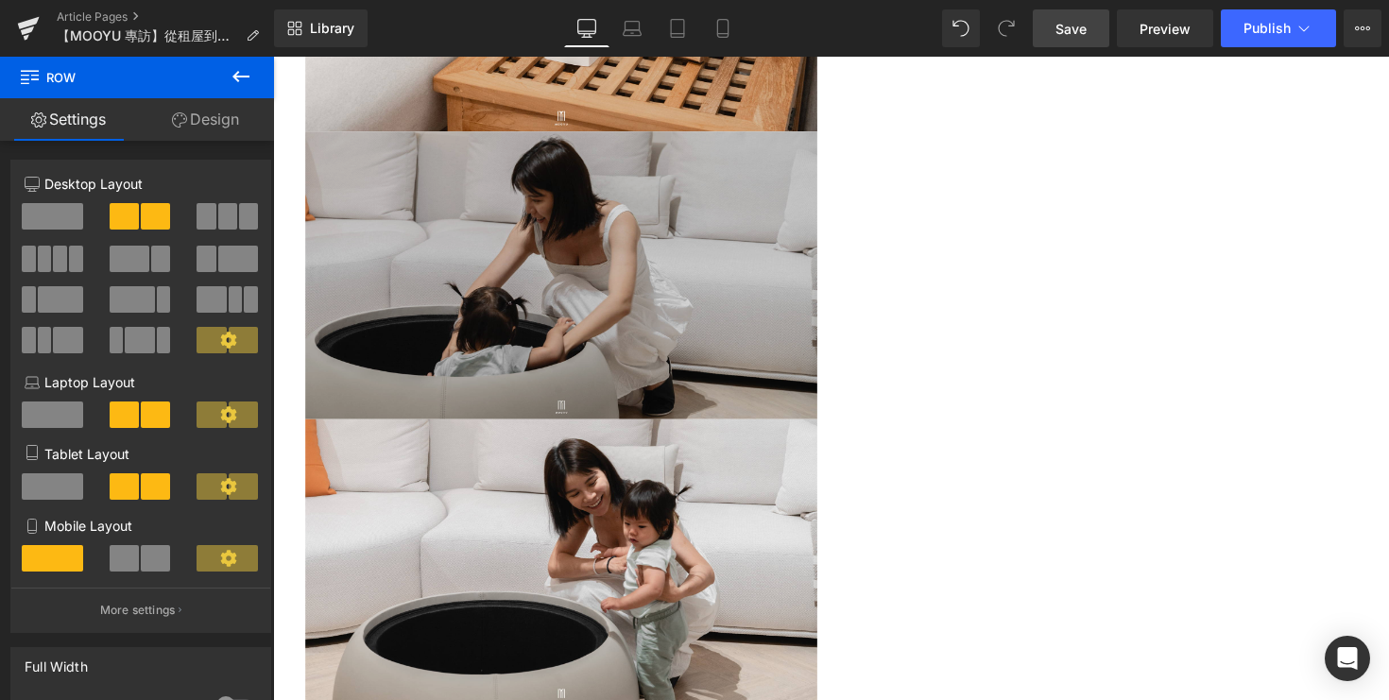
scroll to position [4758, 0]
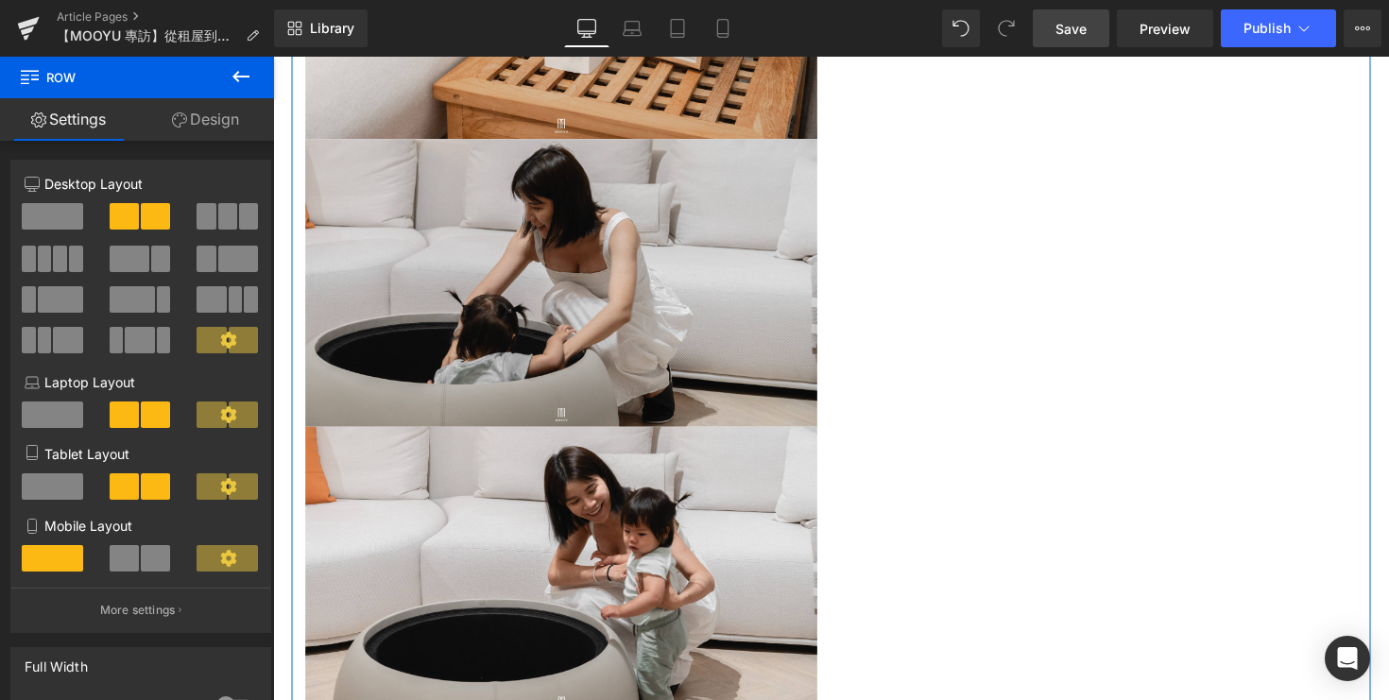
click at [52, 417] on span at bounding box center [52, 415] width 61 height 26
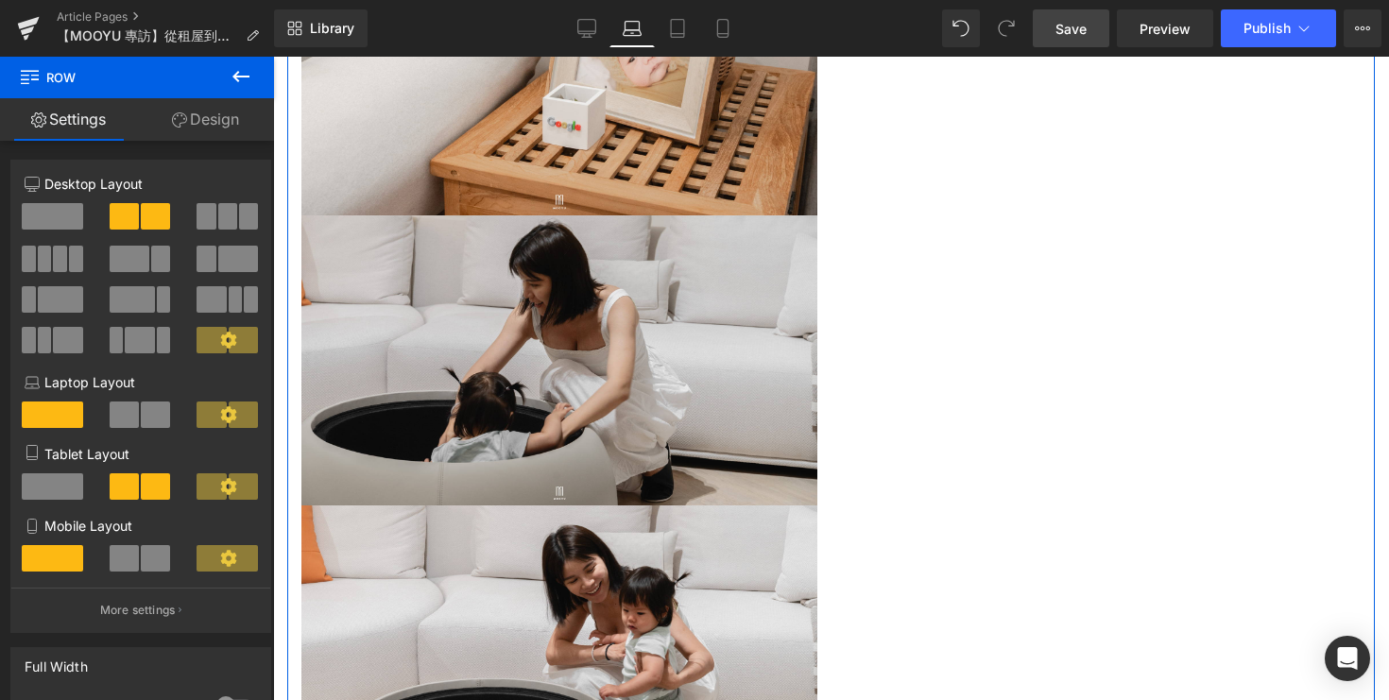
scroll to position [4299, 0]
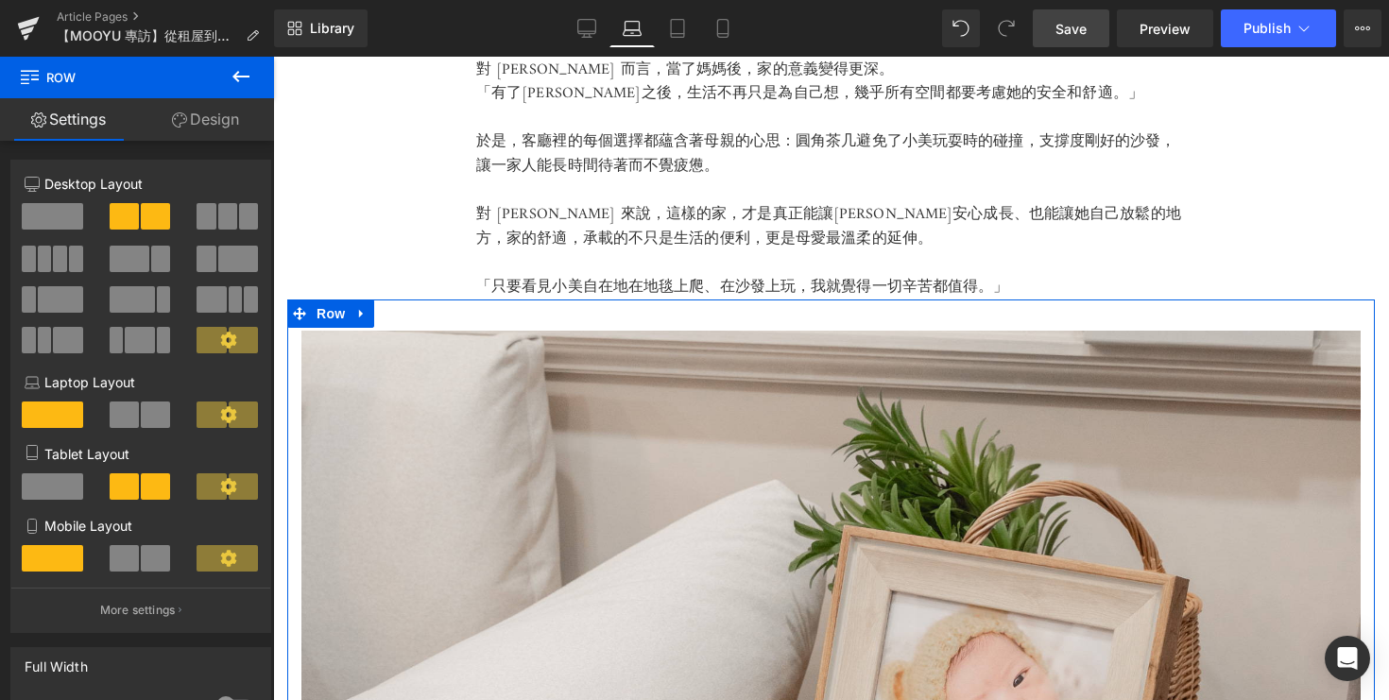
click at [55, 485] on span at bounding box center [52, 486] width 61 height 26
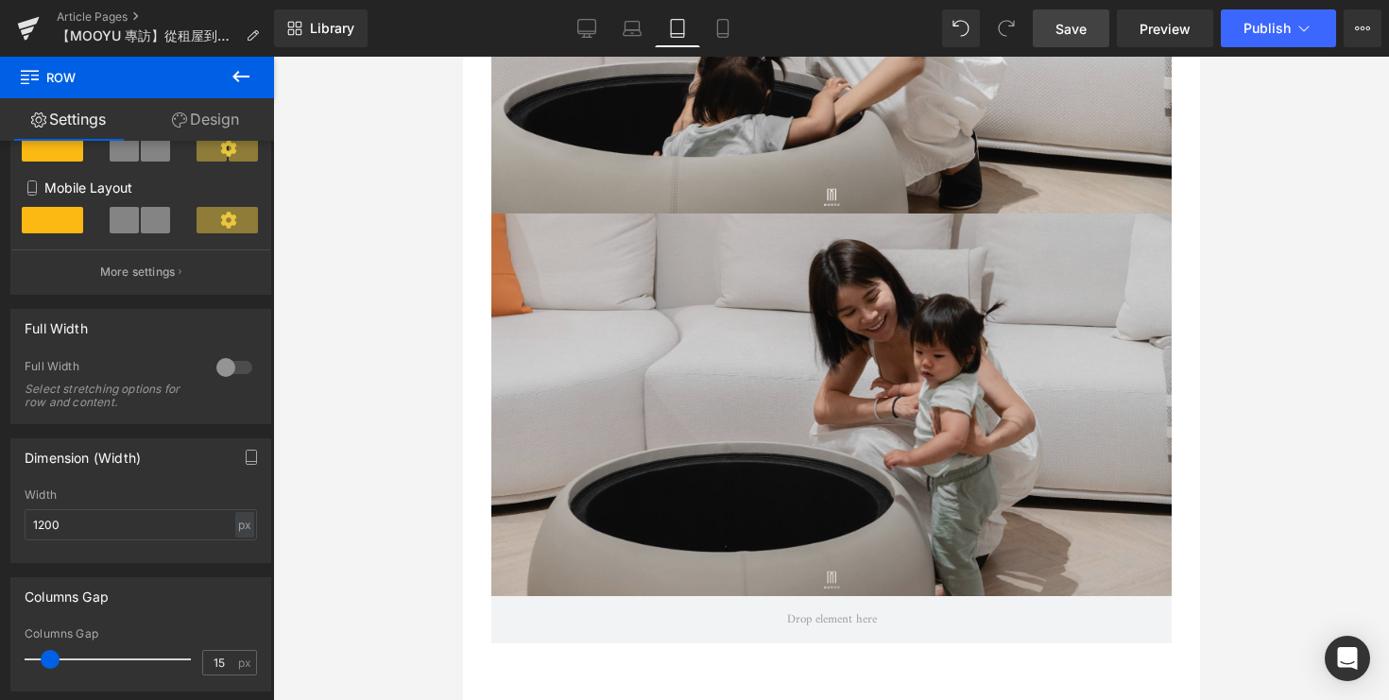
scroll to position [6683, 0]
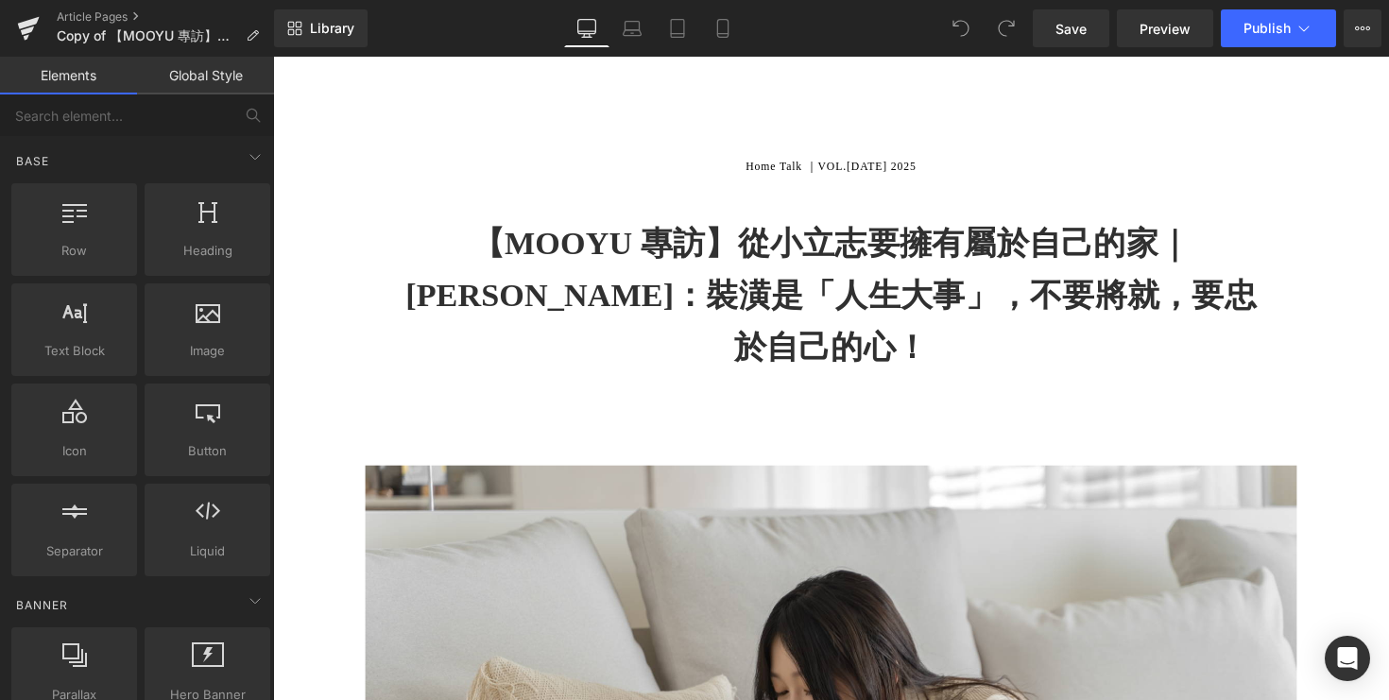
scroll to position [8, 0]
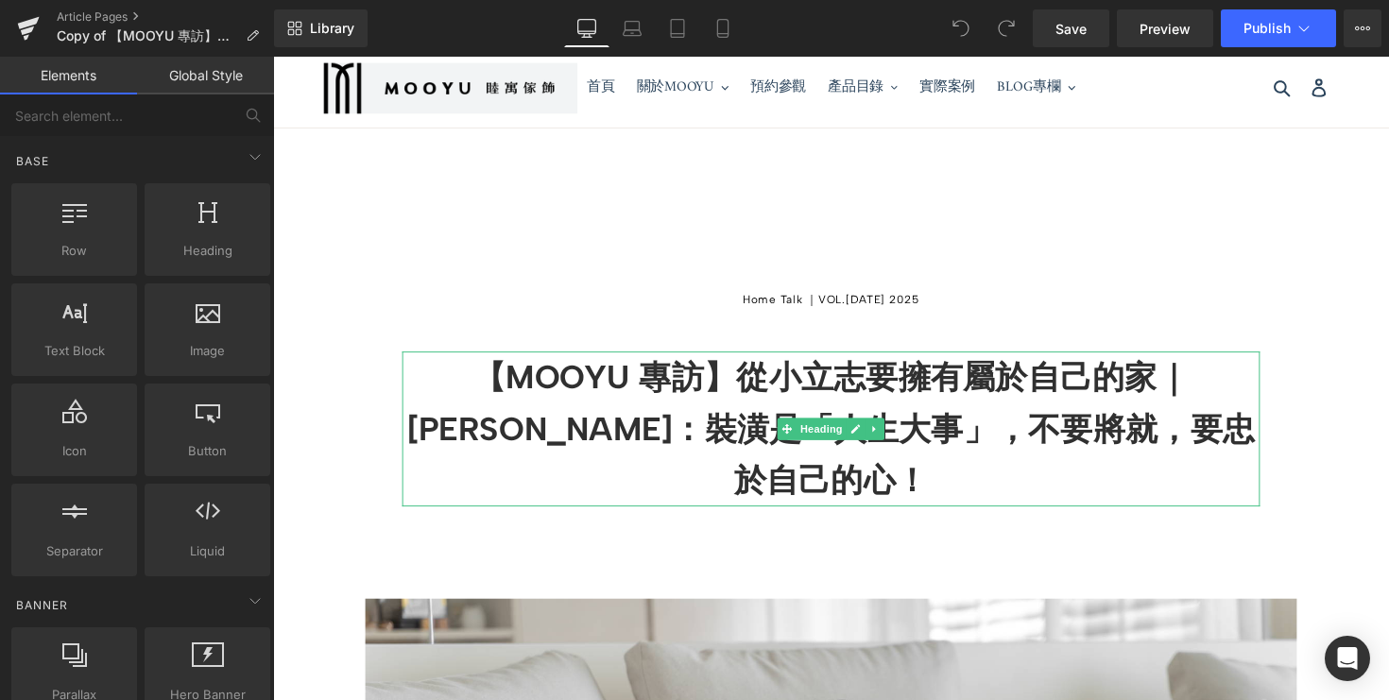
click at [476, 404] on b "【MOOYU 專訪】從小立志要擁有屬於自己的家｜篠崎泫：裝潢是「人生大事」，不要將就，要忠於自己的心！" at bounding box center [844, 439] width 868 height 146
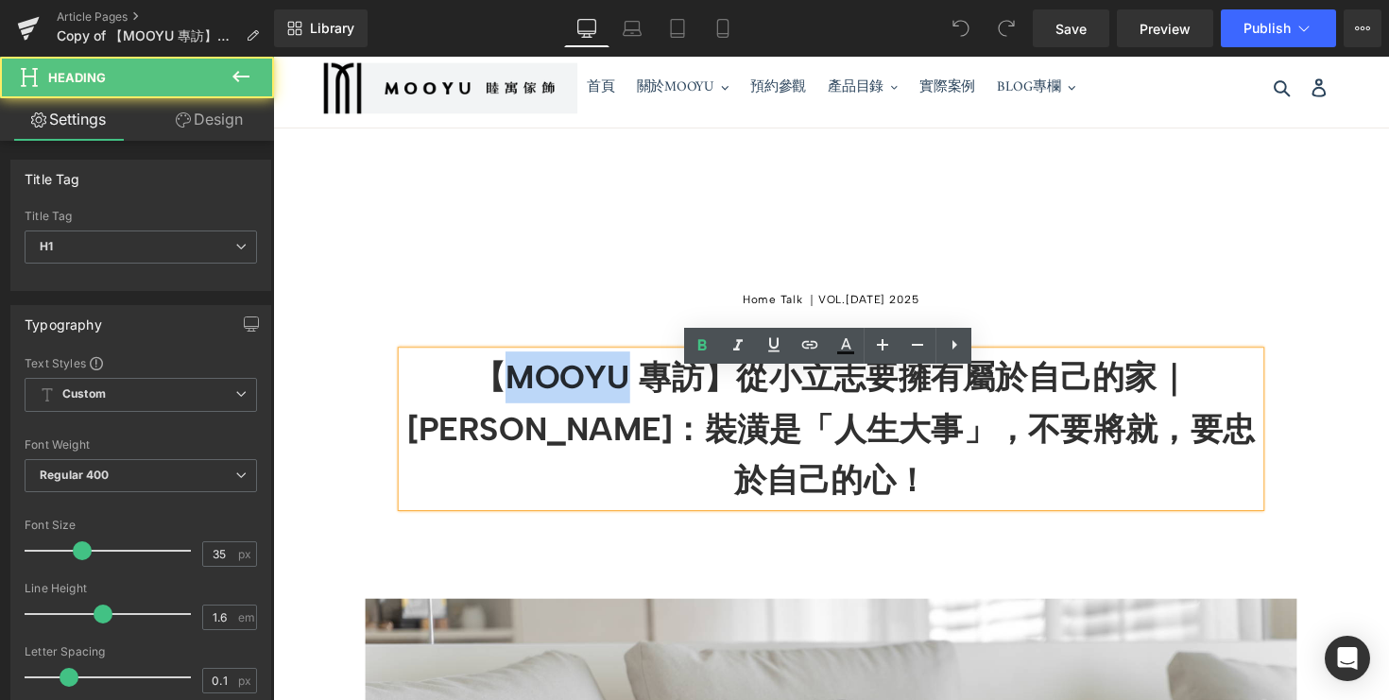
click at [476, 404] on b "【MOOYU 專訪】從小立志要擁有屬於自己的家｜篠崎泫：裝潢是「人生大事」，不要將就，要忠於自己的心！" at bounding box center [844, 439] width 868 height 146
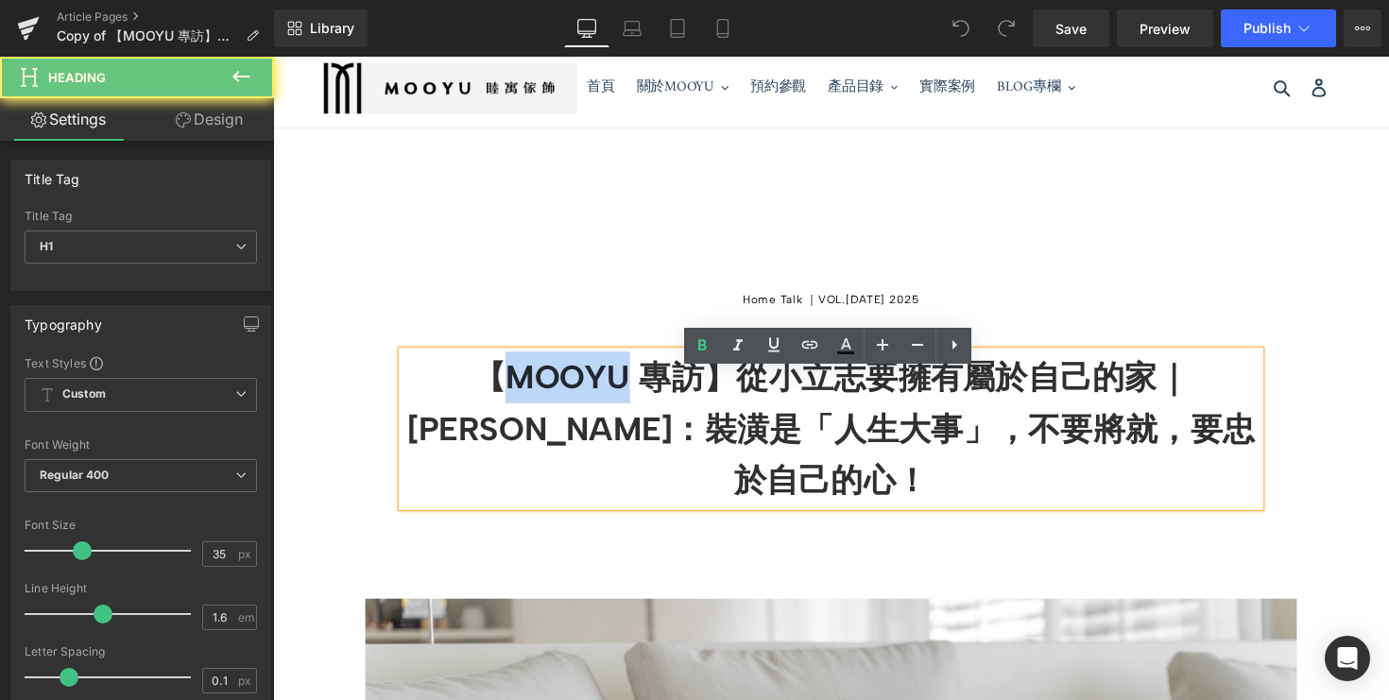
click at [441, 406] on b "【MOOYU 專訪】從小立志要擁有屬於自己的家｜篠崎泫：裝潢是「人生大事」，不要將就，要忠於自己的心！" at bounding box center [844, 439] width 868 height 146
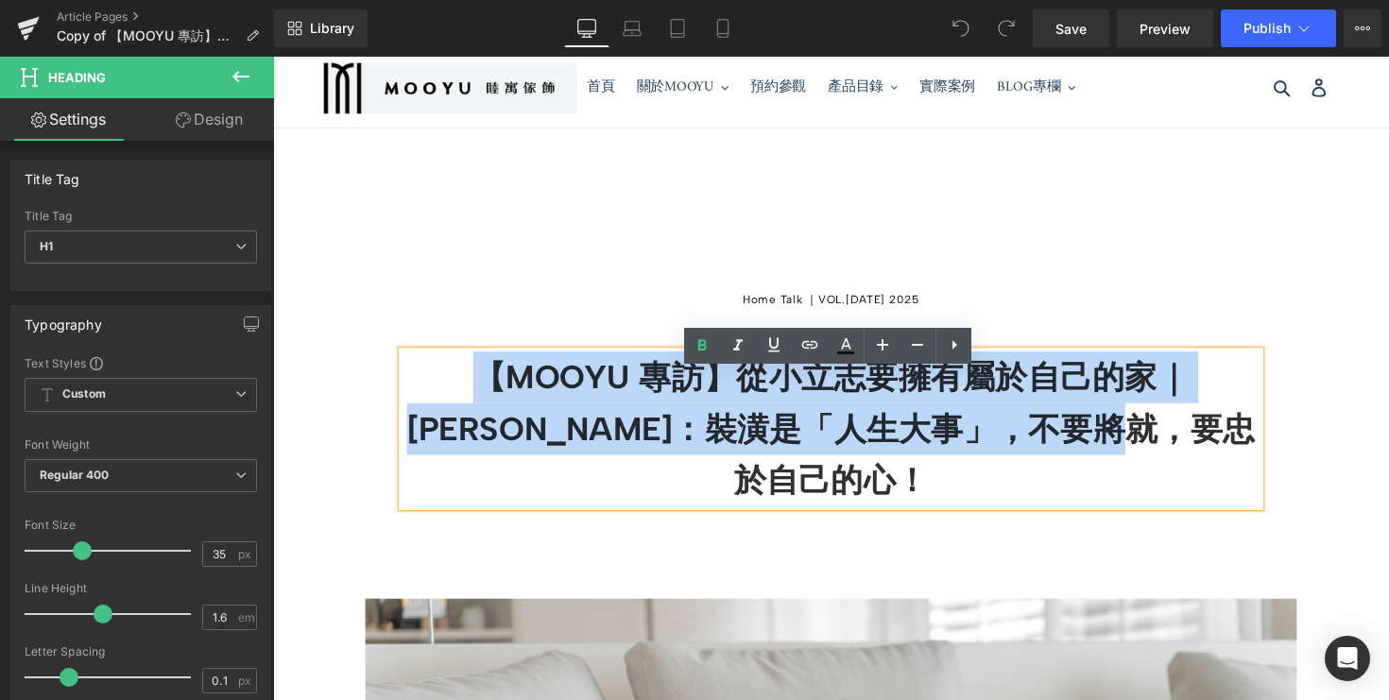
drag, startPoint x: 427, startPoint y: 404, endPoint x: 1254, endPoint y: 463, distance: 828.9
click at [1259, 465] on h1 "【MOOYU 專訪】從小立志要擁有屬於自己的家｜篠崎泫：裝潢是「人生大事」，不要將就，要忠於自己的心！" at bounding box center [844, 438] width 879 height 159
paste div
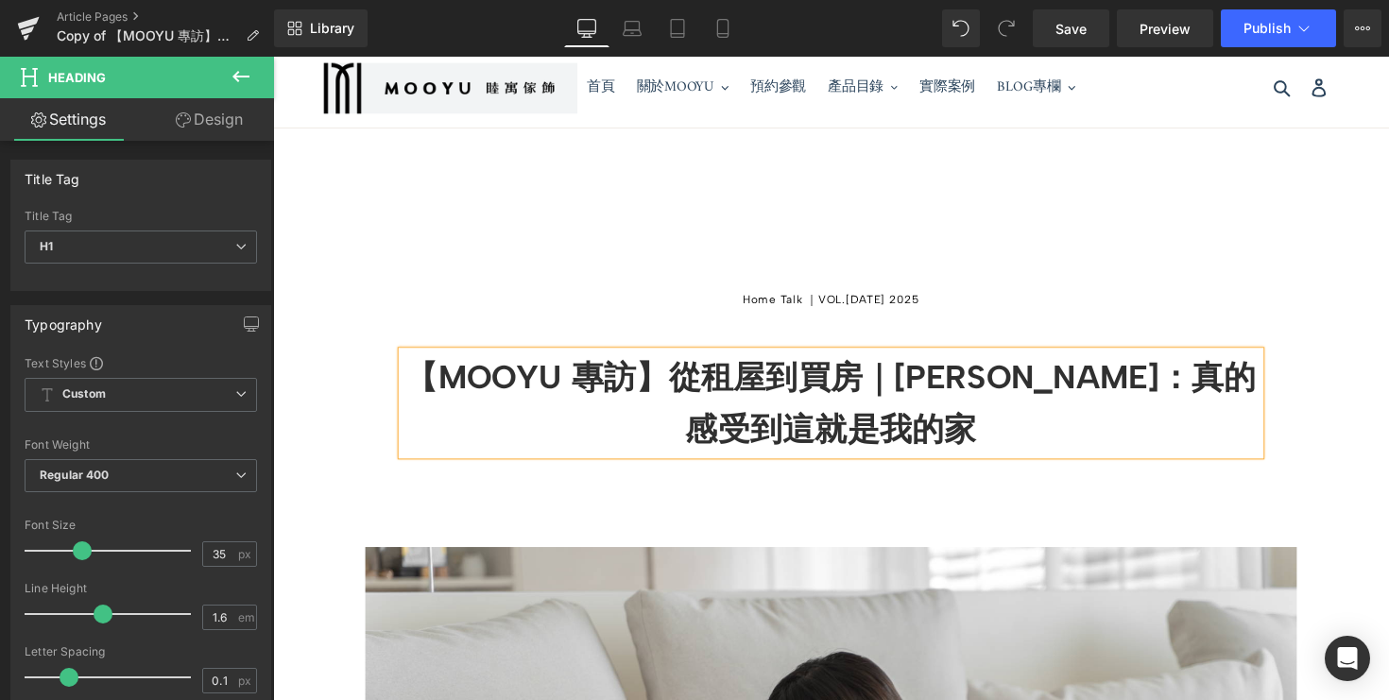
click at [753, 312] on h5 "Home Talk ｜VOL.04 - Jul 24 2025" at bounding box center [844, 305] width 1143 height 11
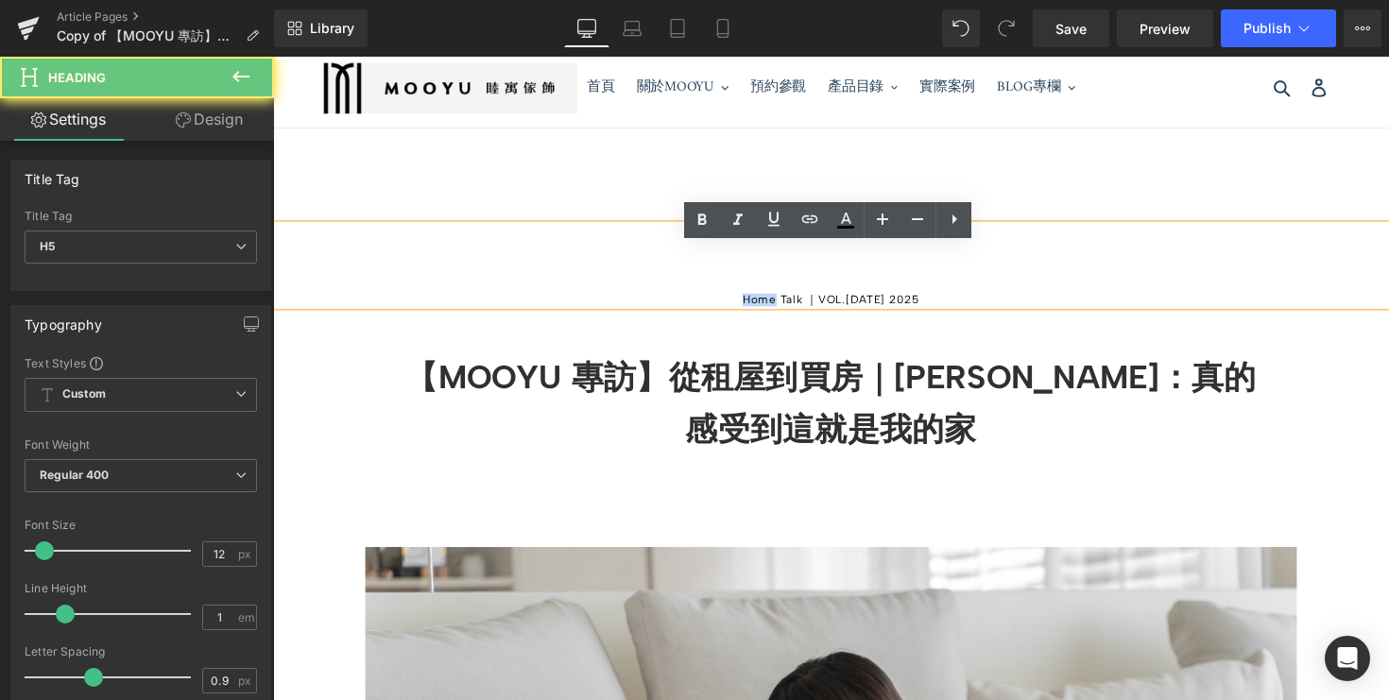
click at [753, 312] on h5 "Home Talk ｜VOL.04 - Jul 24 2025" at bounding box center [844, 305] width 1143 height 11
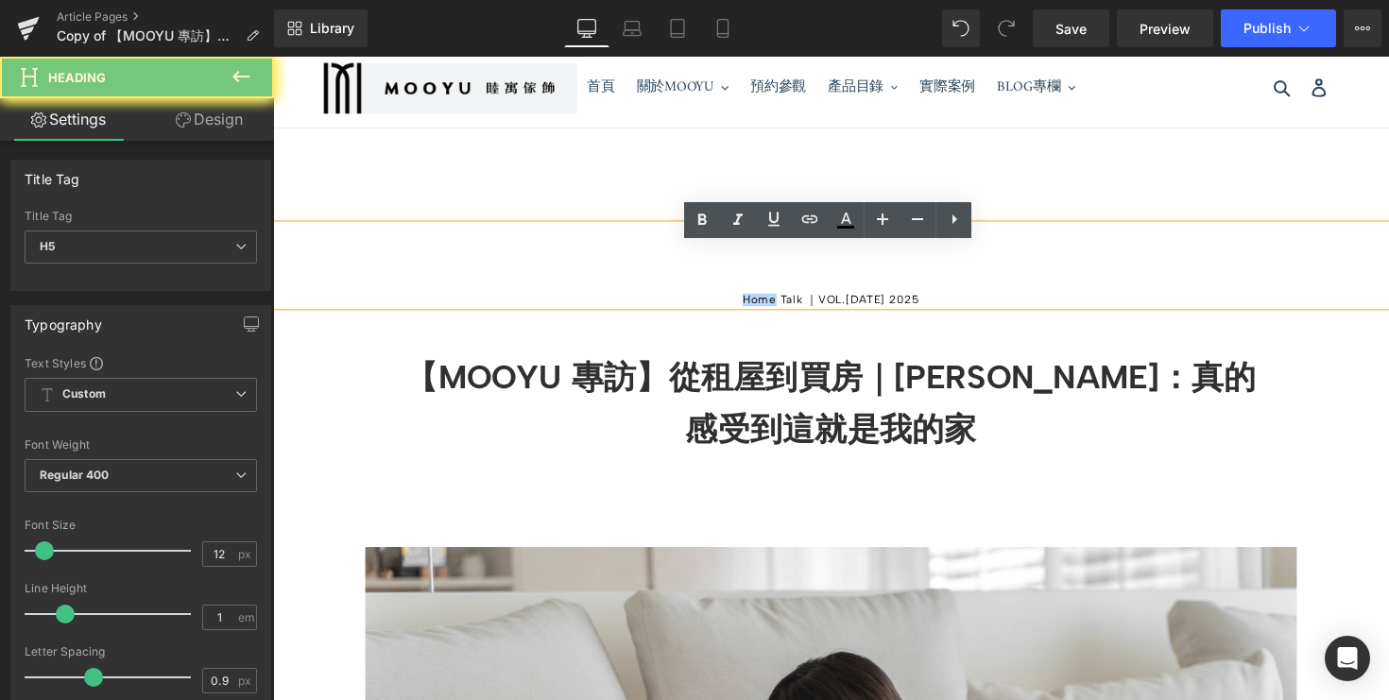
click at [753, 312] on h5 "Home Talk ｜VOL.04 - Jul 24 2025" at bounding box center [844, 305] width 1143 height 11
paste div
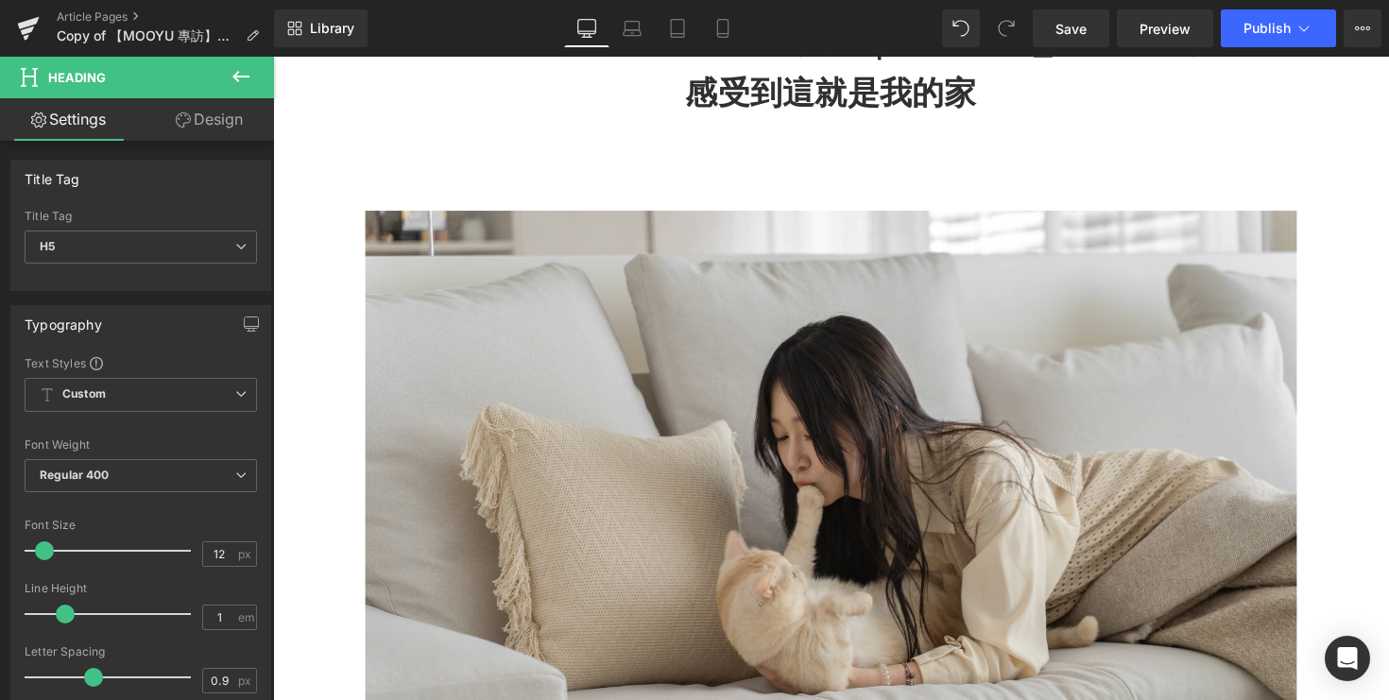
scroll to position [474, 0]
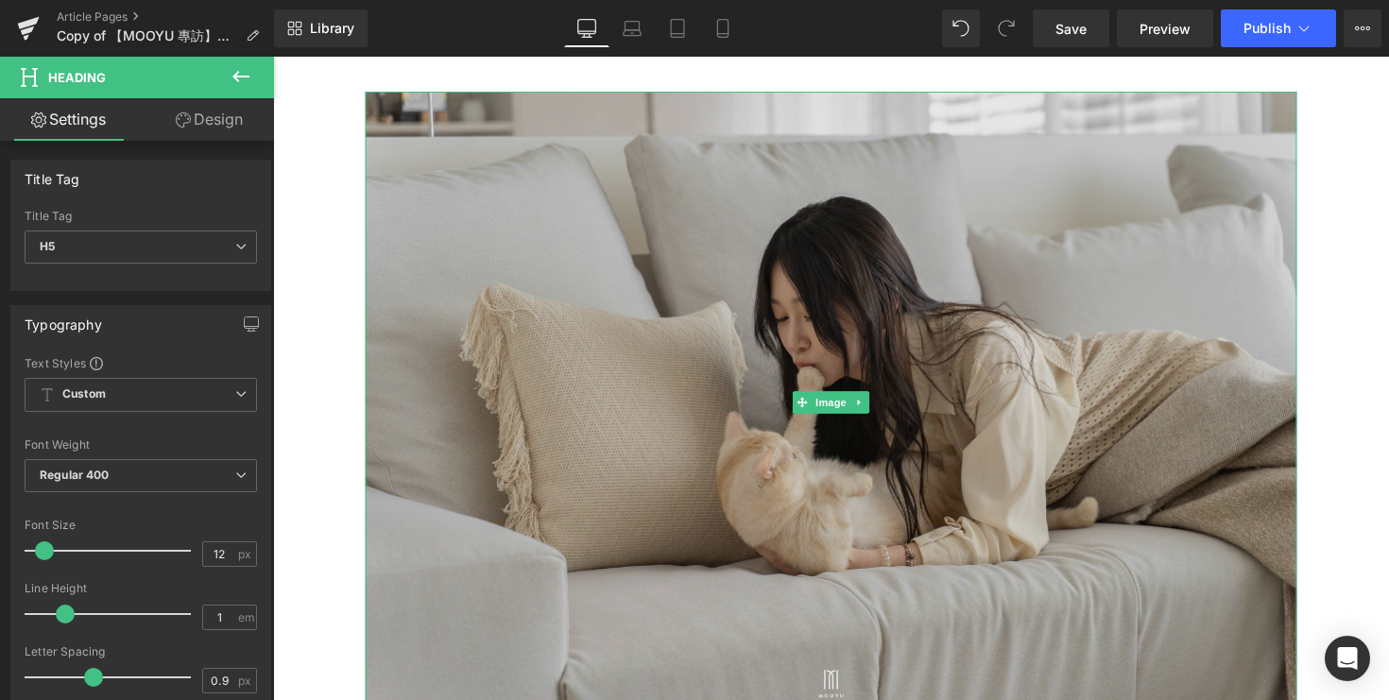
click at [859, 408] on img at bounding box center [845, 411] width 954 height 636
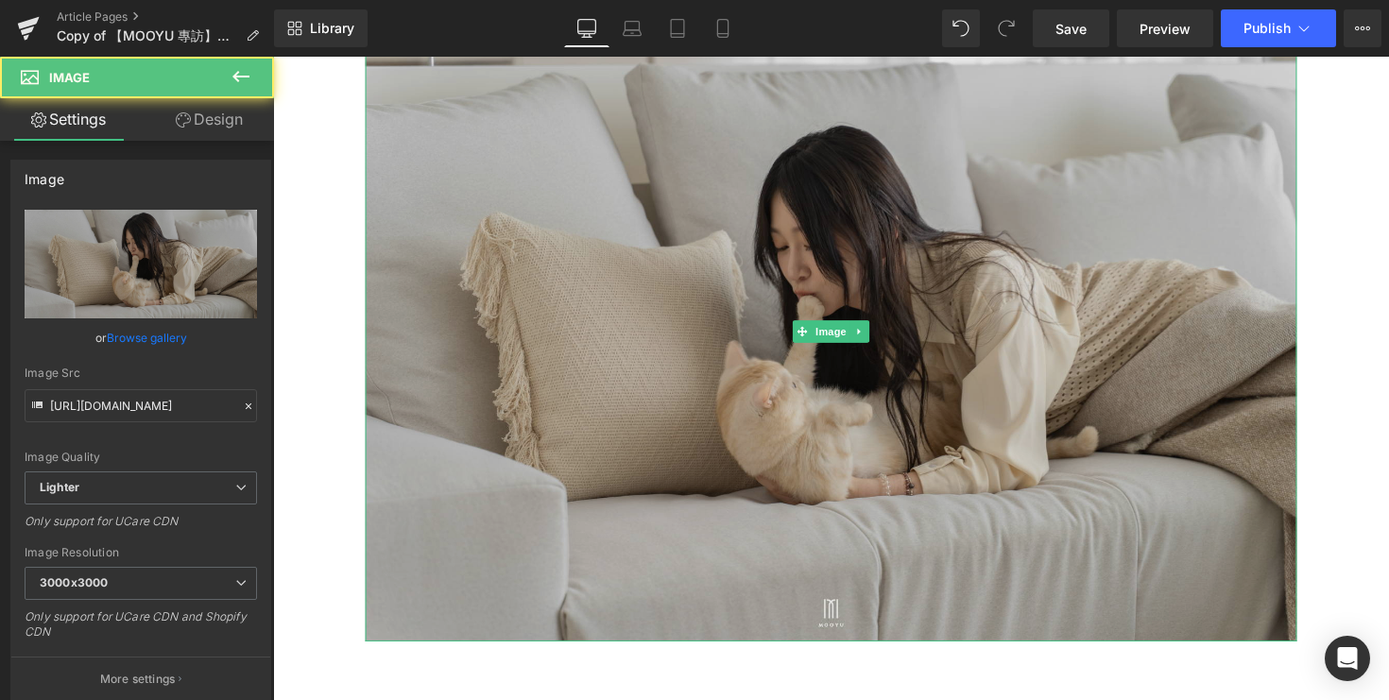
scroll to position [559, 0]
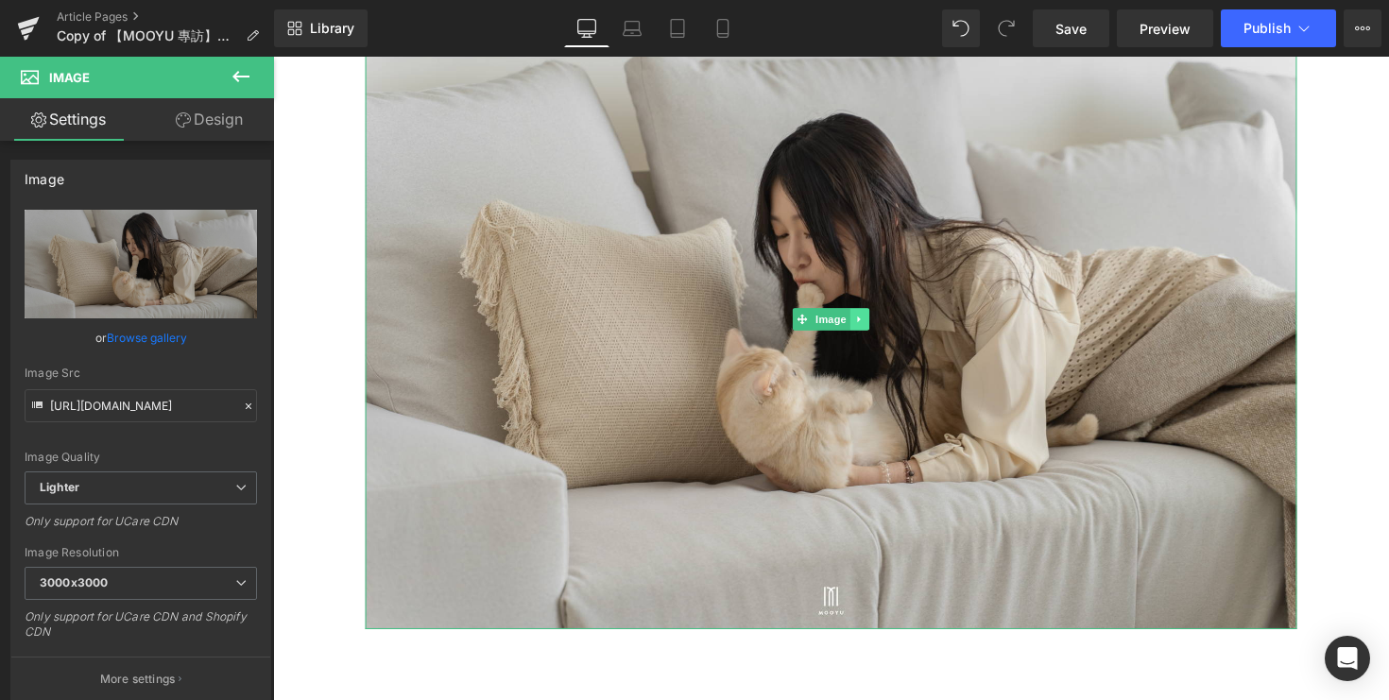
click at [878, 332] on icon at bounding box center [874, 325] width 10 height 11
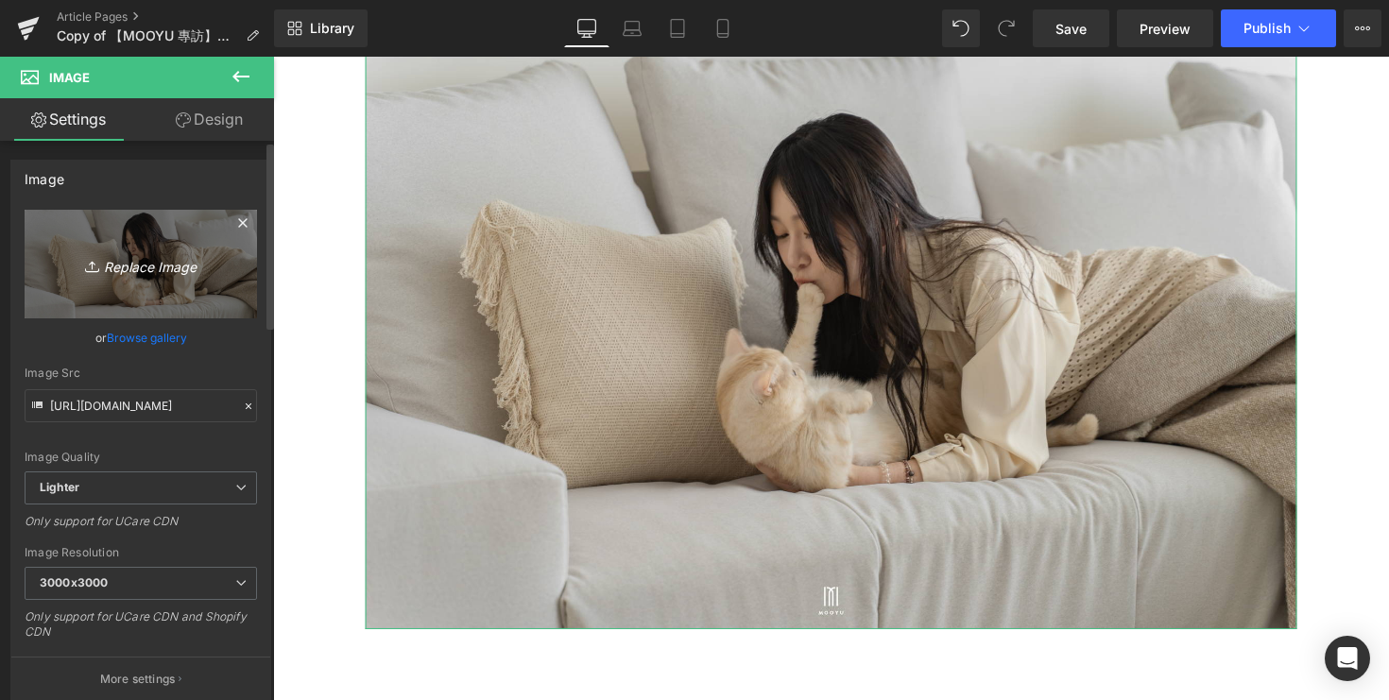
click at [158, 260] on icon "Replace Image" at bounding box center [140, 264] width 151 height 24
type input "C:\fakepath\DSC08187.jpg"
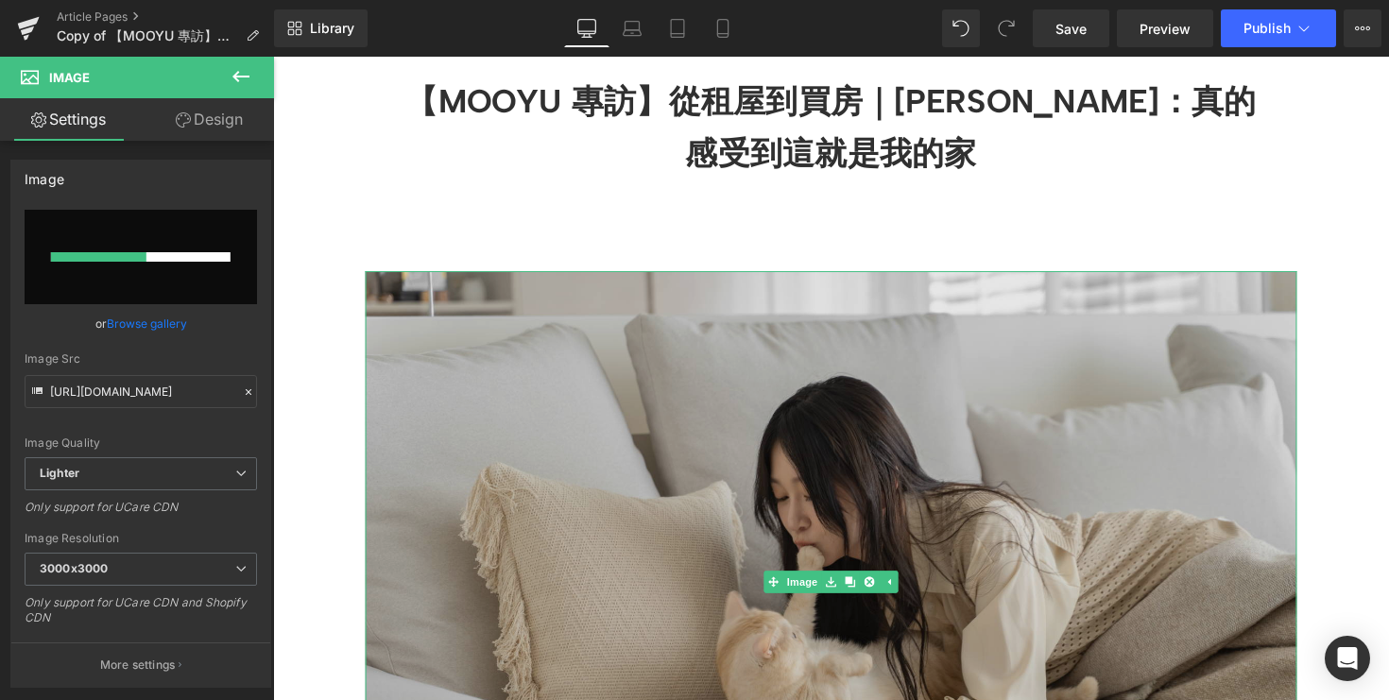
scroll to position [188, 0]
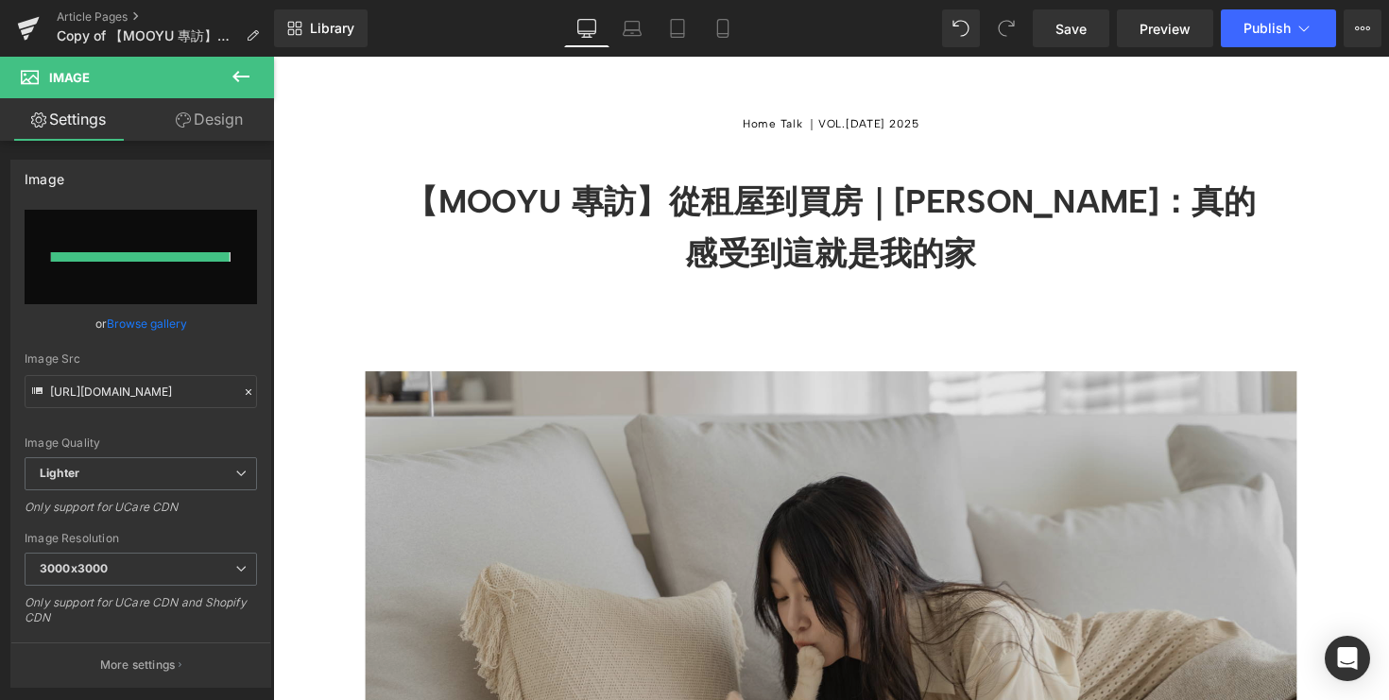
type input "https://ucarecdn.com/f408bf15-ecb8-4f22-84c1-b8b562143d2e/-/format/auto/-/previ…"
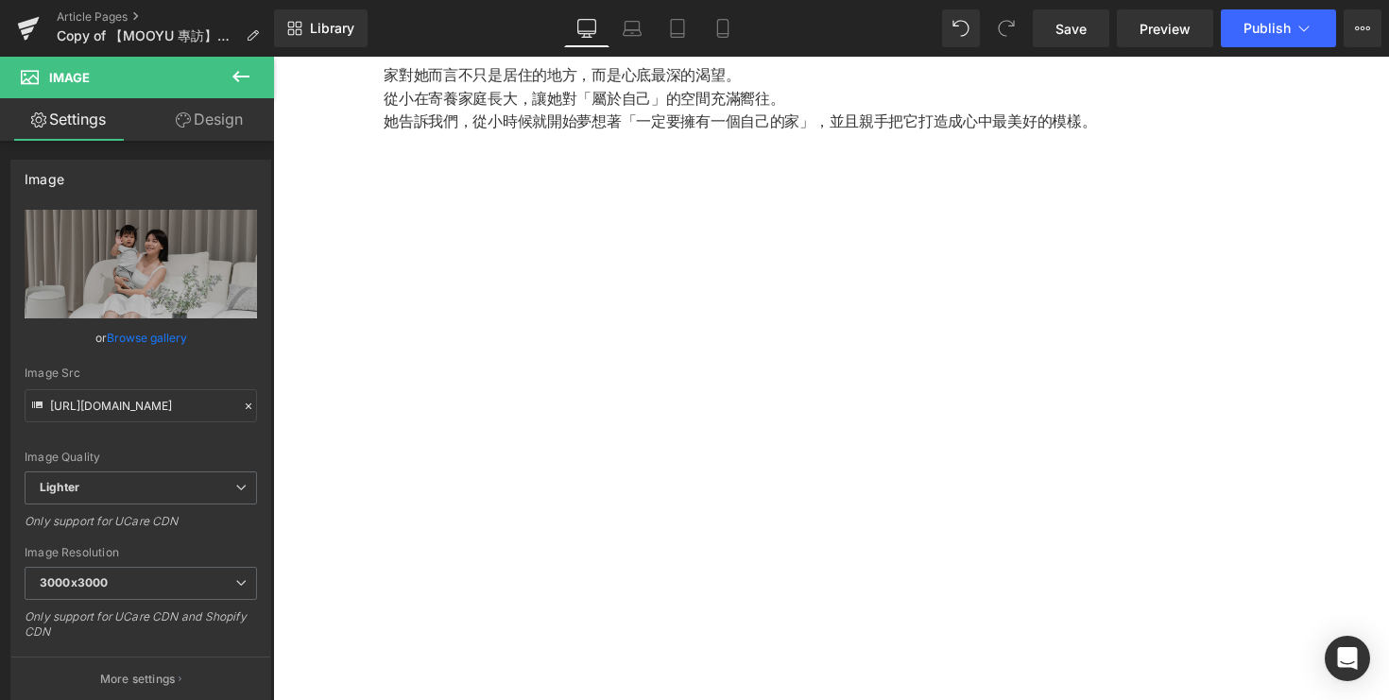
scroll to position [1022, 0]
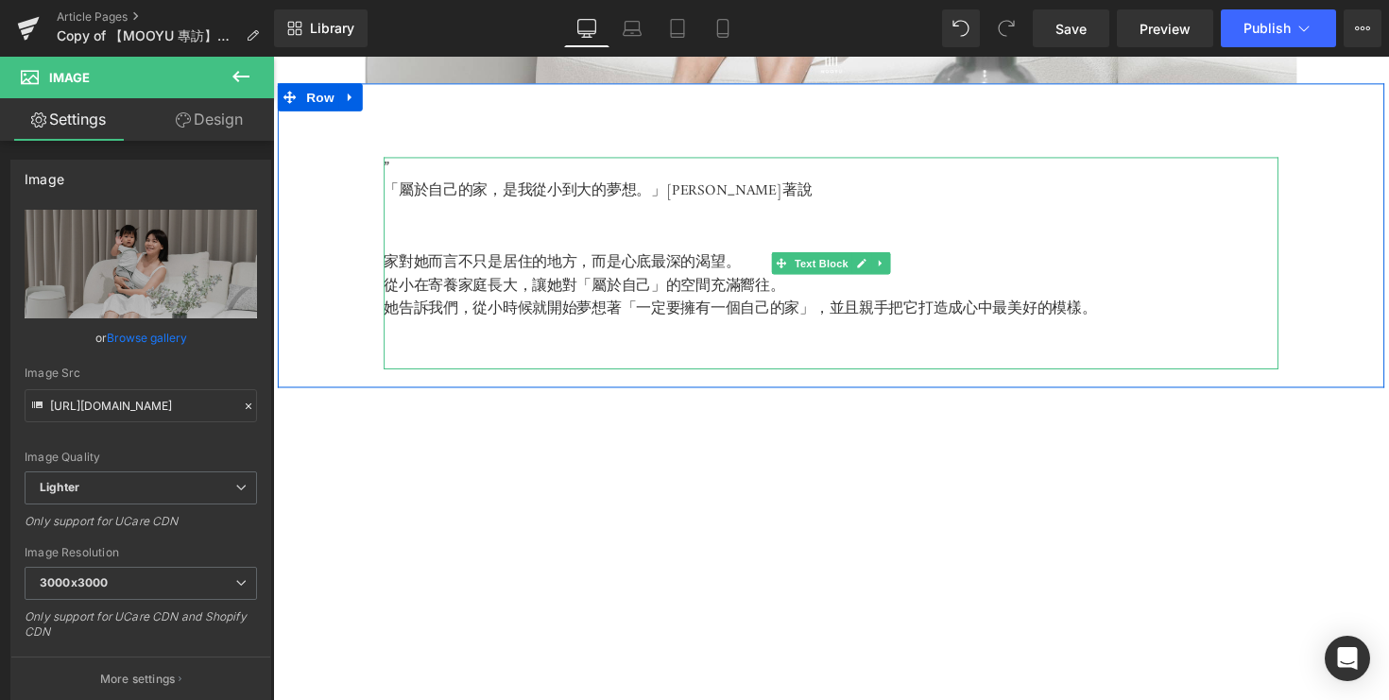
click at [1097, 329] on span "並且親手把它打造成心中最美好的模樣。" at bounding box center [980, 315] width 274 height 26
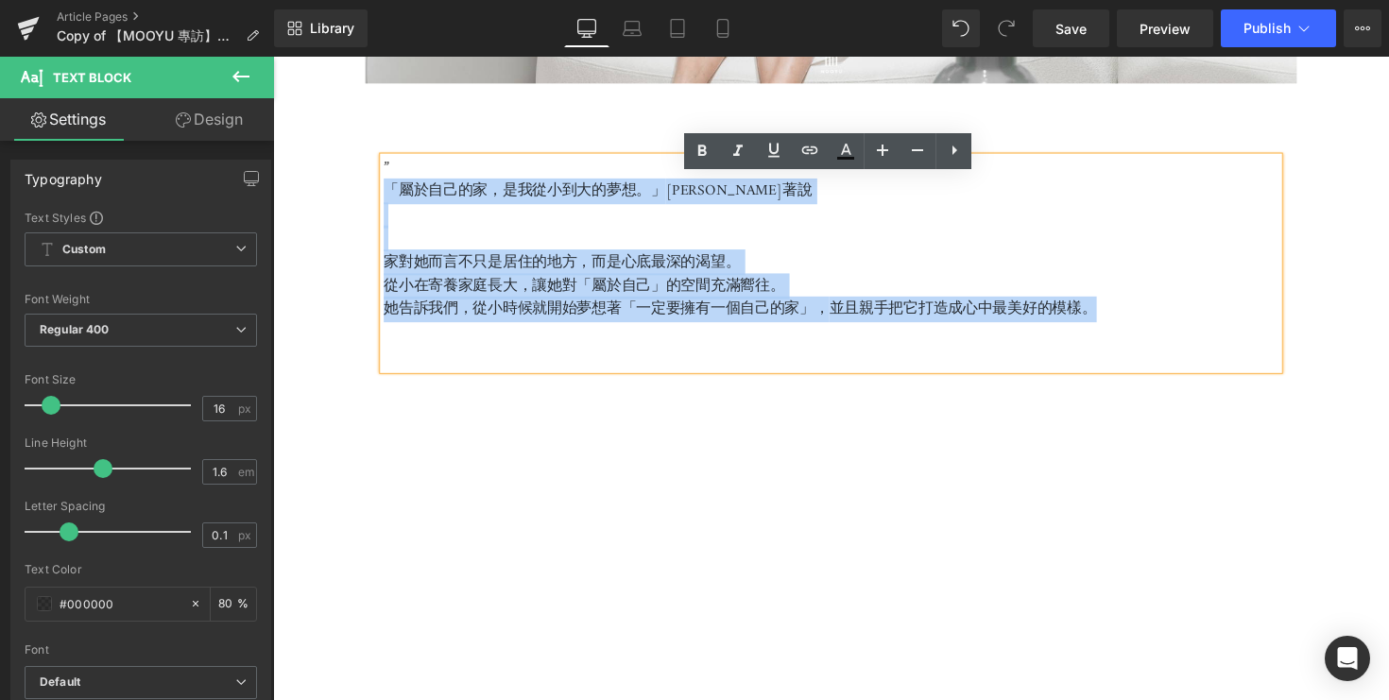
drag, startPoint x: 1122, startPoint y: 337, endPoint x: 390, endPoint y: 211, distance: 742.3
click at [390, 211] on div "” 「屬於自己的家，是我從小到大的夢想。」 篠崎泫笑著說 家對她而言不只是居住的地方，而是心底最深的渴望。 從小在寄養家庭長大，讓她對「屬於自己」的空間充滿嚮…" at bounding box center [844, 268] width 917 height 217
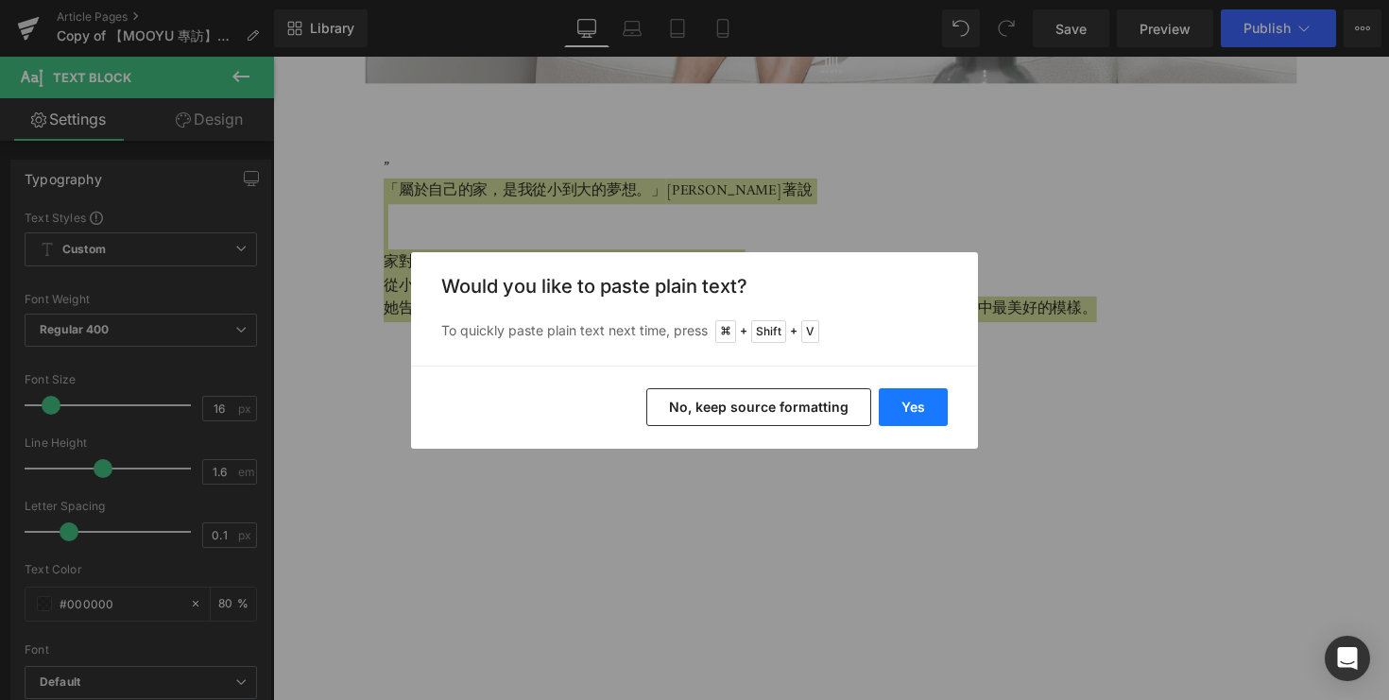
click at [919, 406] on button "Yes" at bounding box center [913, 407] width 69 height 38
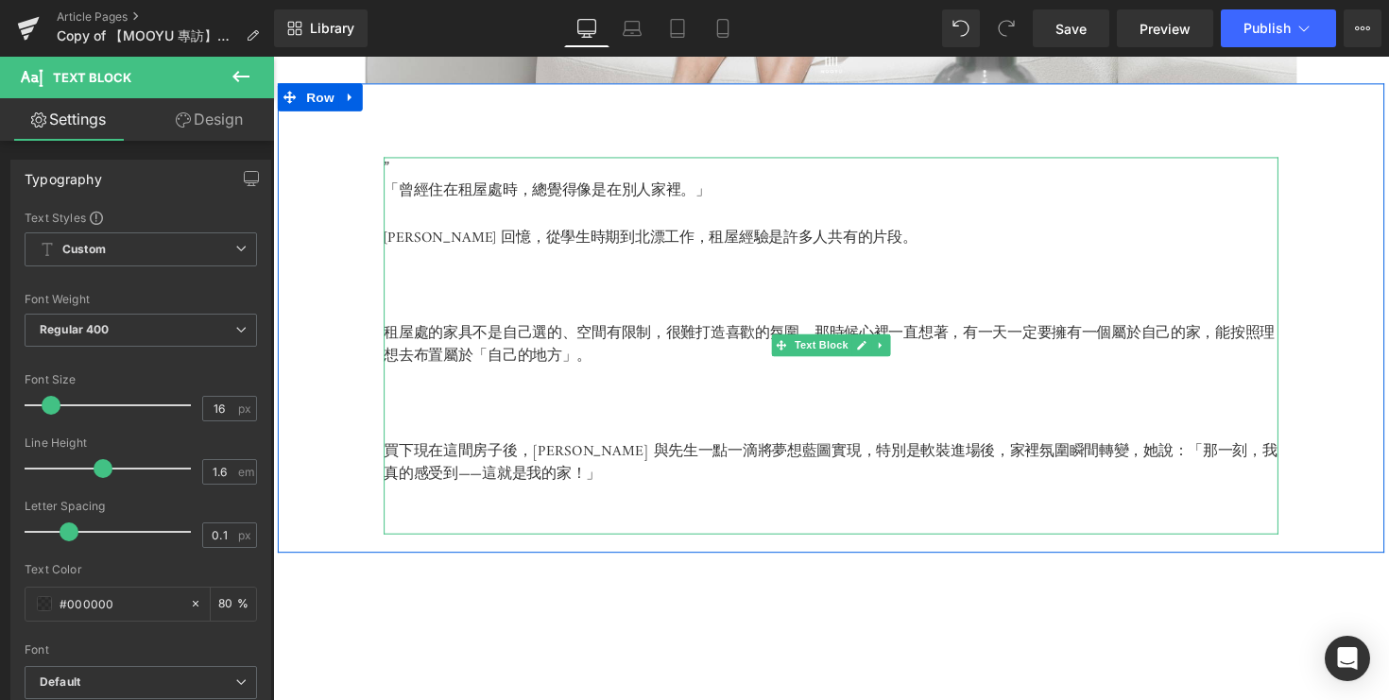
click at [490, 329] on p at bounding box center [844, 316] width 917 height 25
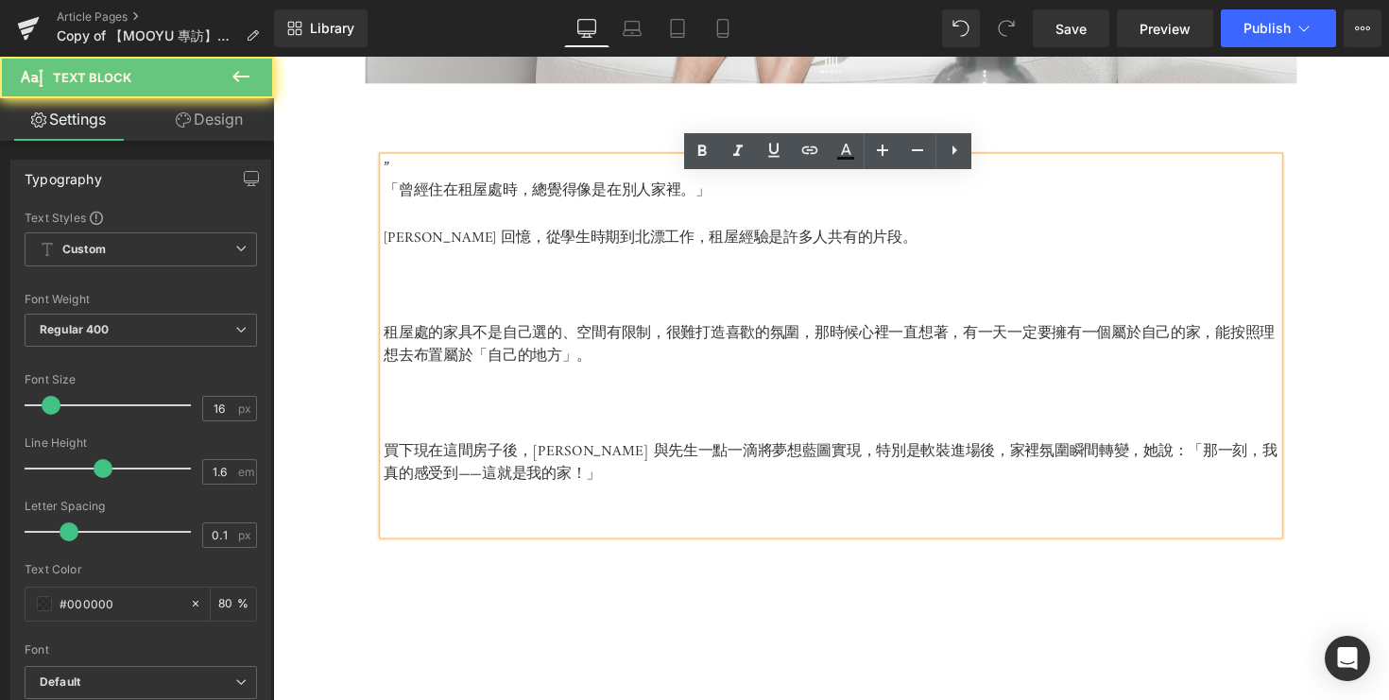
click at [464, 450] on p at bounding box center [844, 437] width 917 height 25
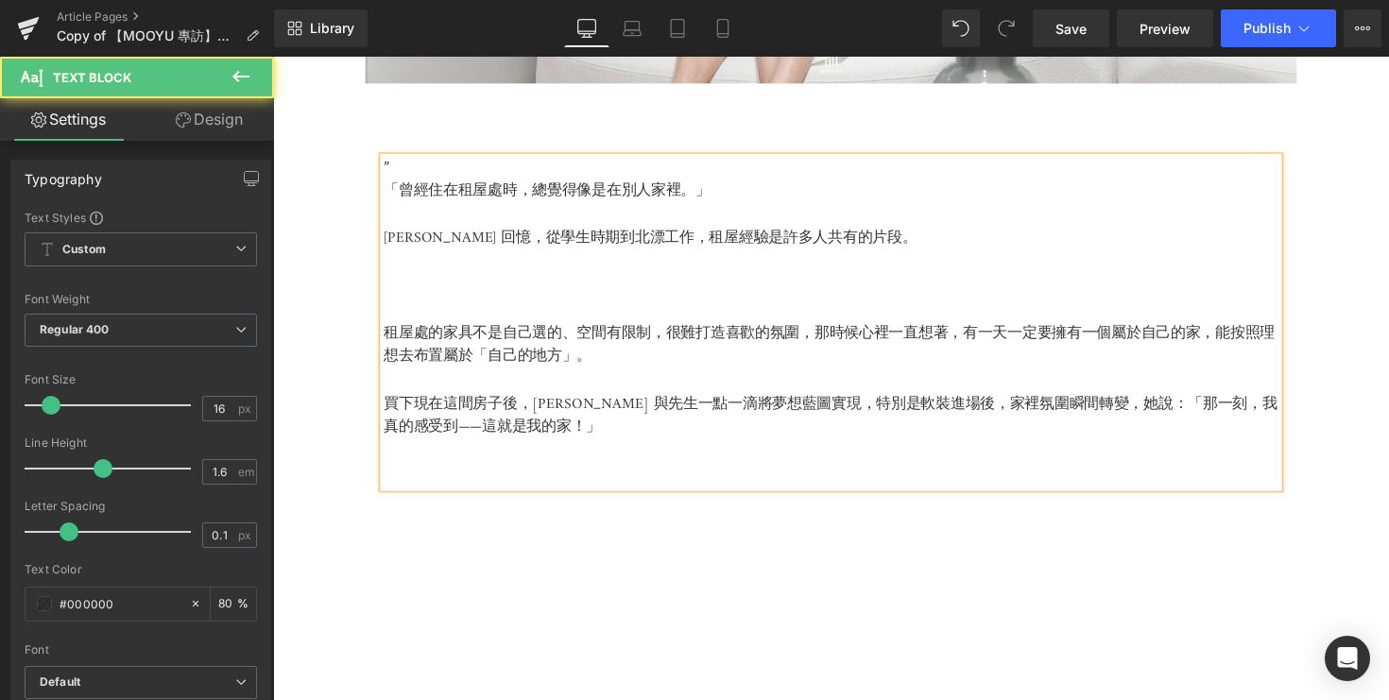
click at [406, 496] on p at bounding box center [844, 485] width 917 height 25
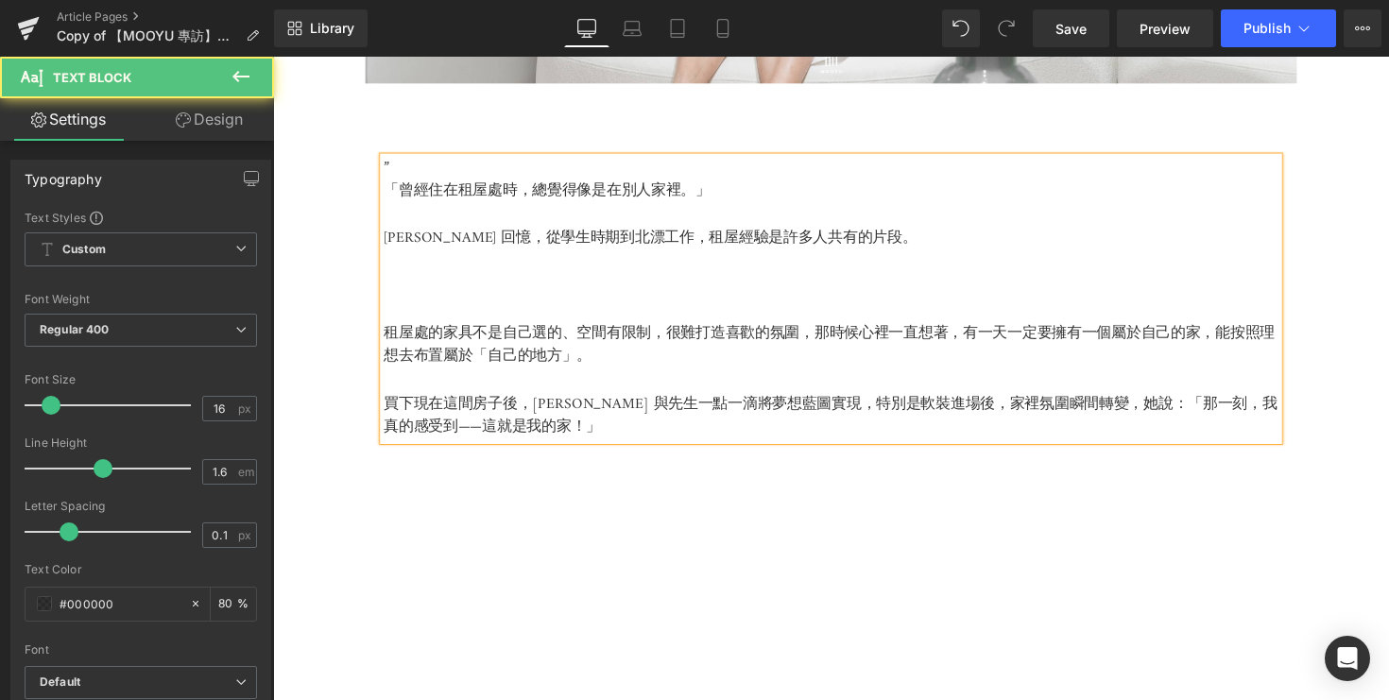
click at [411, 329] on p at bounding box center [844, 316] width 917 height 25
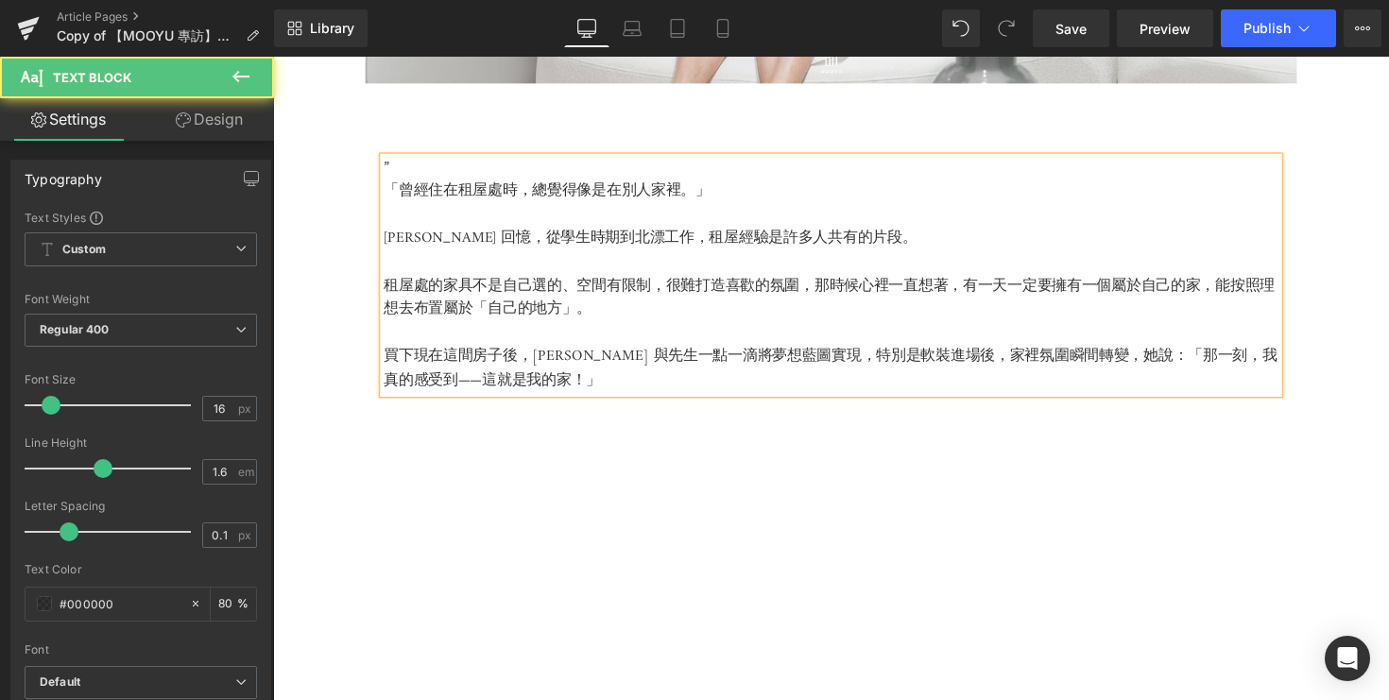
click at [432, 232] on p at bounding box center [844, 220] width 917 height 25
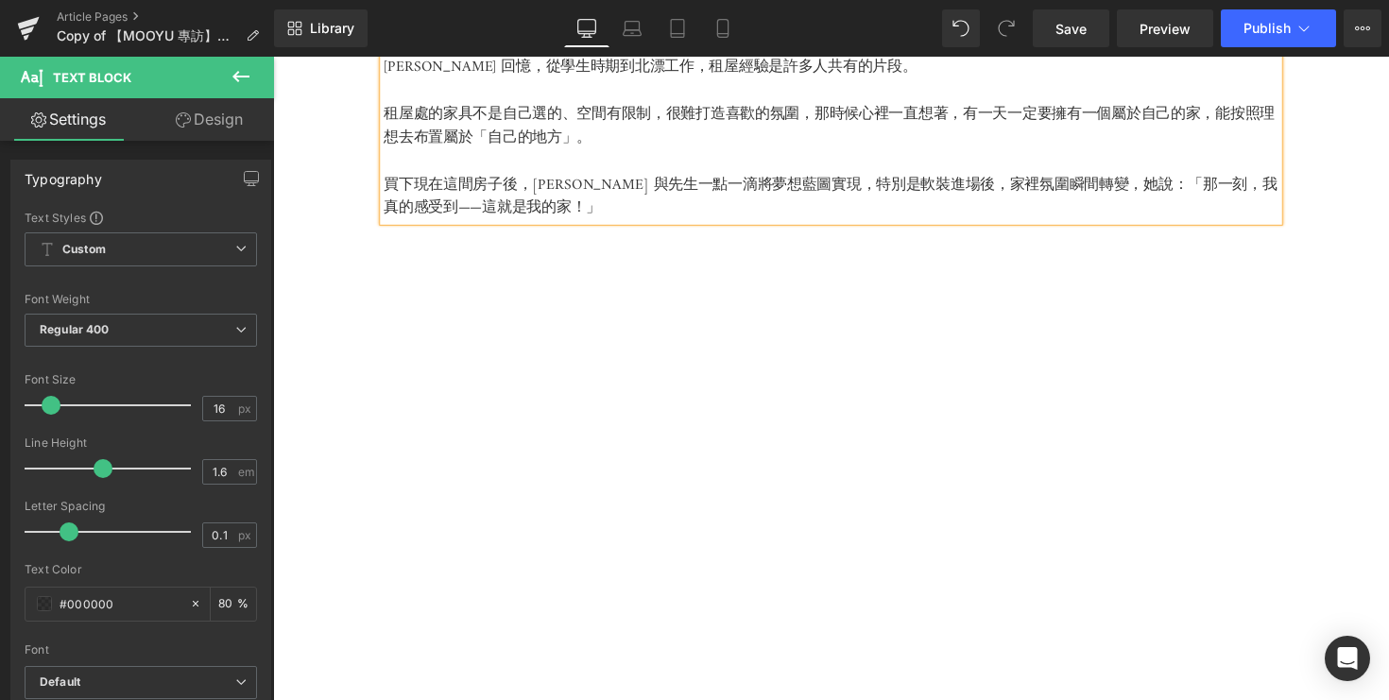
scroll to position [1285, 0]
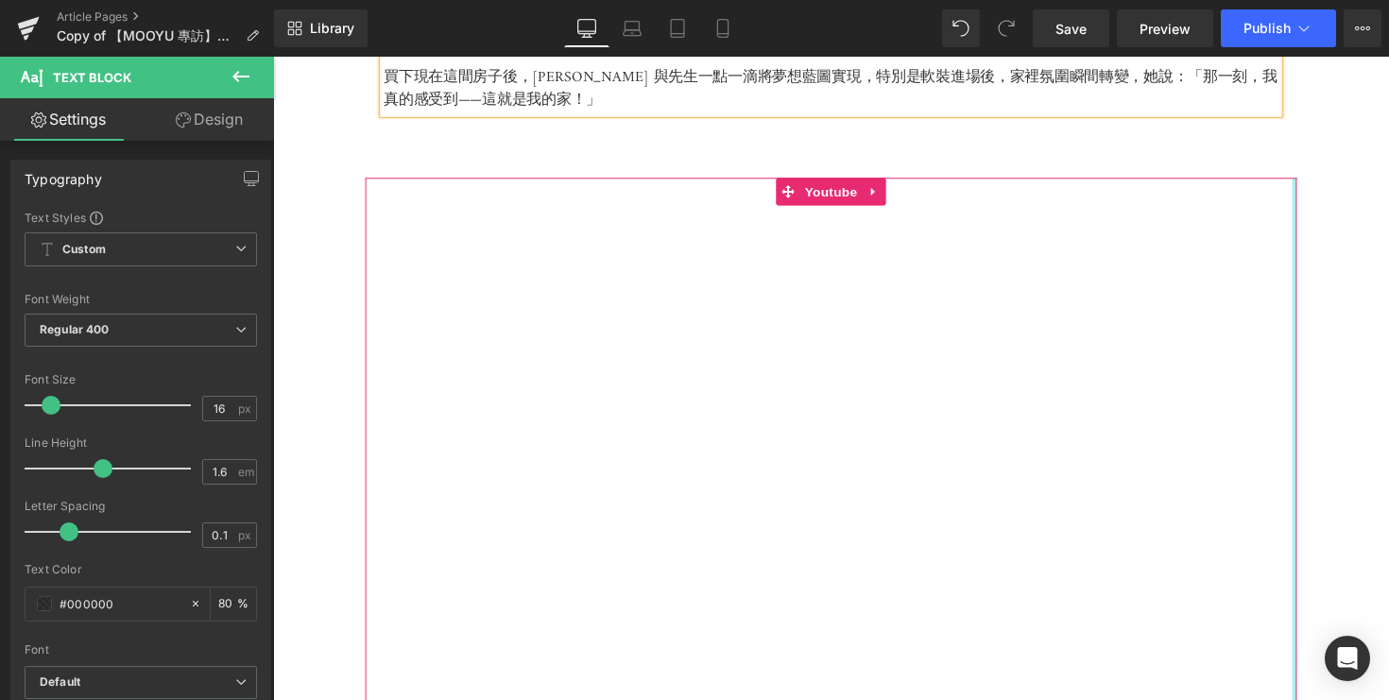
click at [1318, 363] on div "Youtube" at bounding box center [845, 449] width 954 height 538
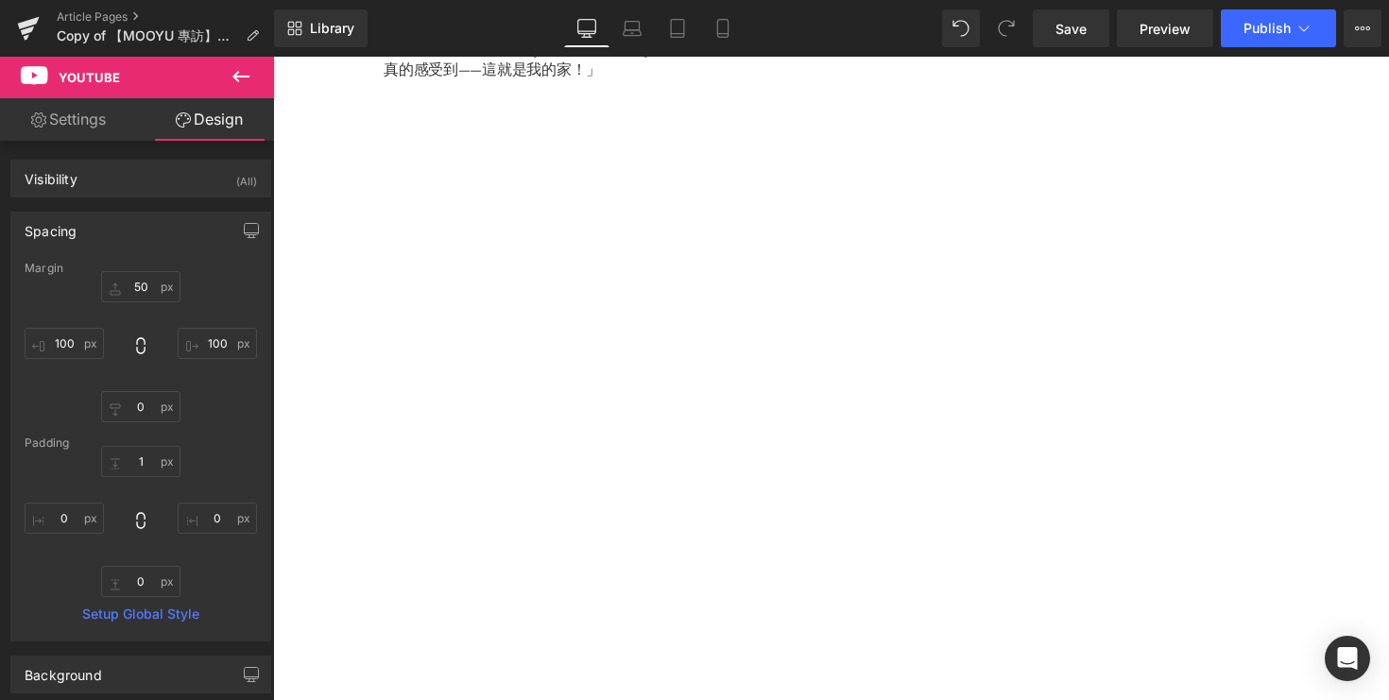
scroll to position [1225, 0]
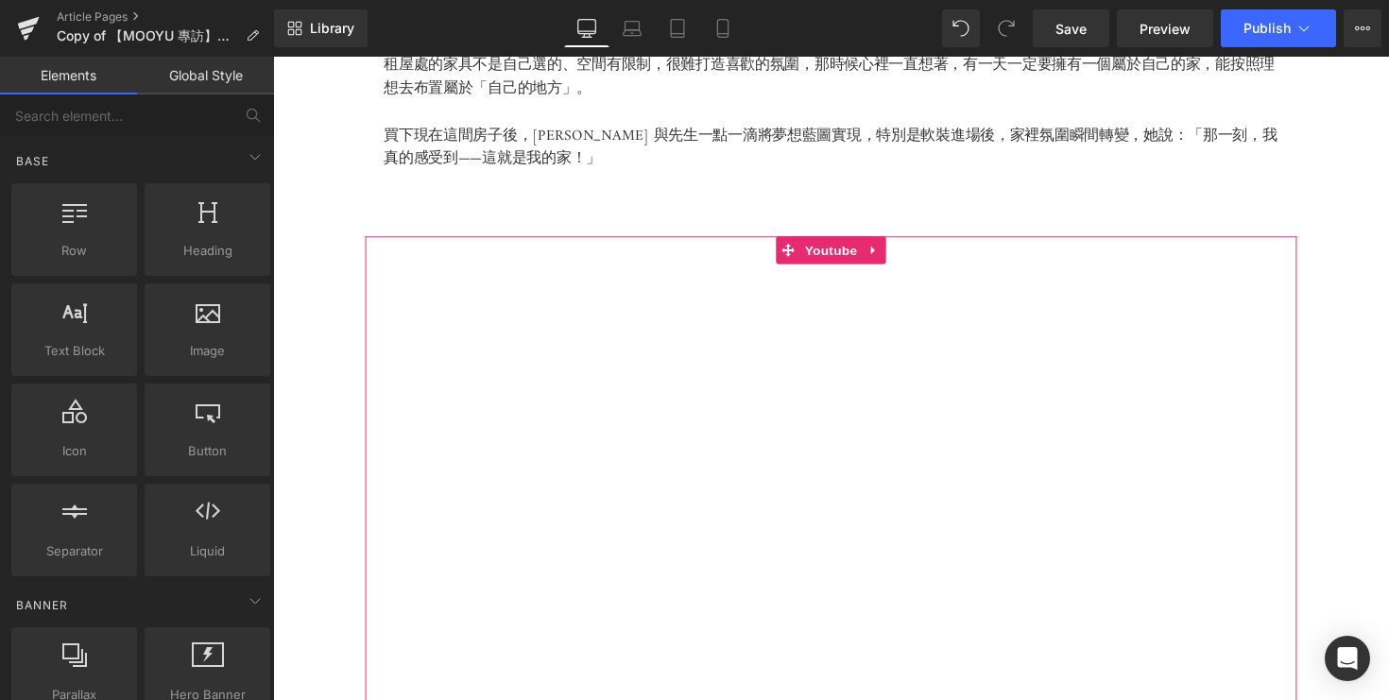
scroll to position [1263, 0]
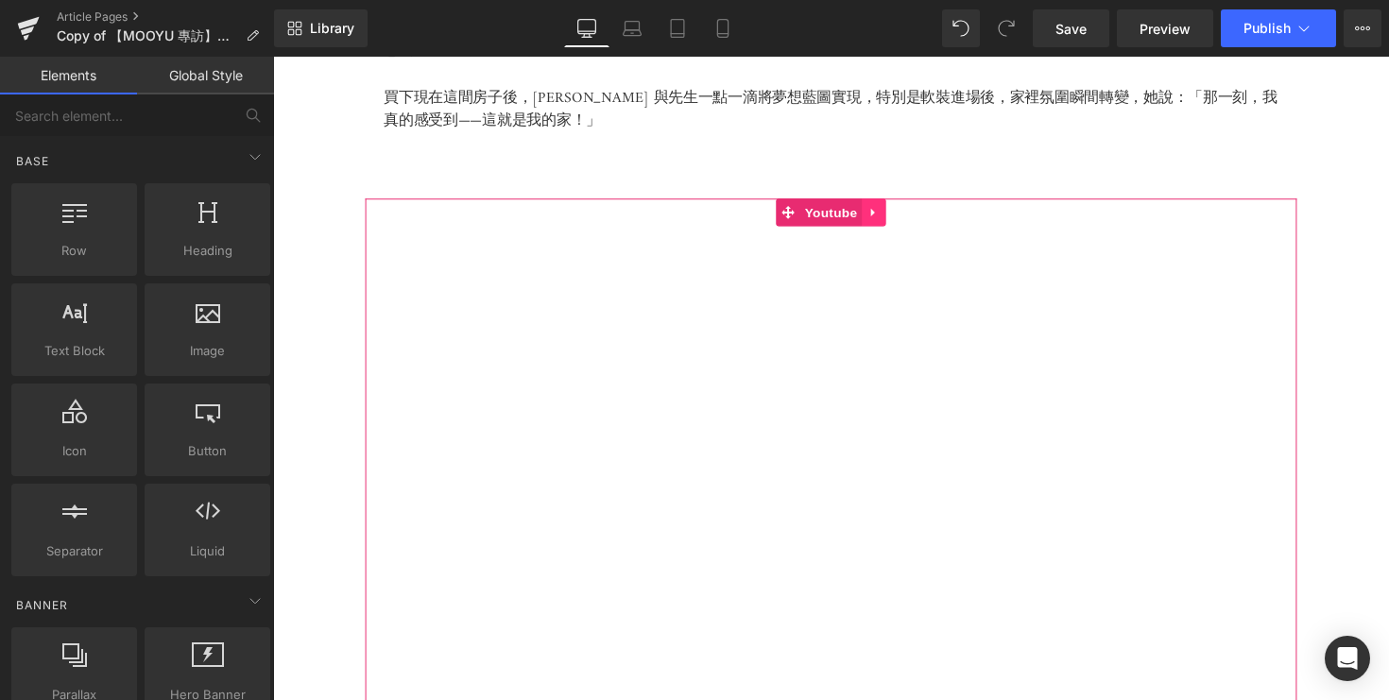
click at [884, 223] on icon at bounding box center [889, 216] width 13 height 14
click at [903, 223] on icon at bounding box center [901, 216] width 13 height 13
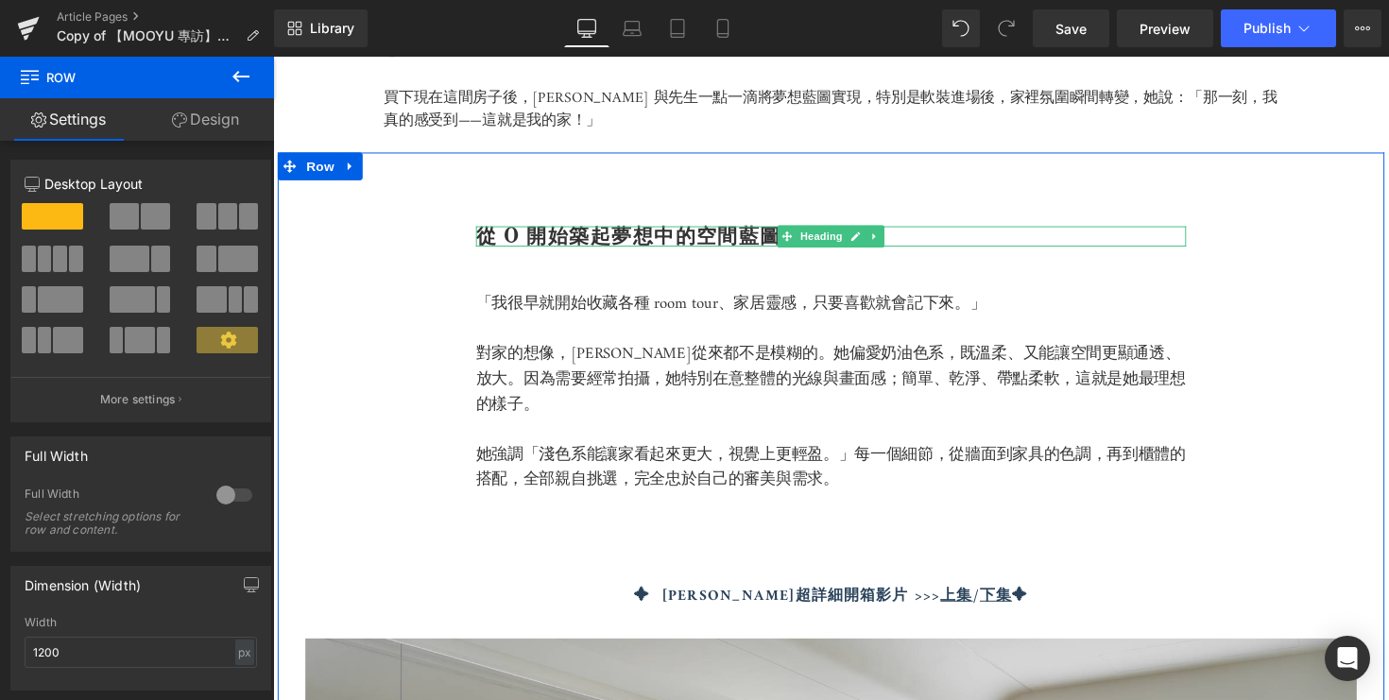
click at [657, 253] on b "從 0 開始築起夢想中的空間藍圖" at bounding box center [637, 241] width 313 height 26
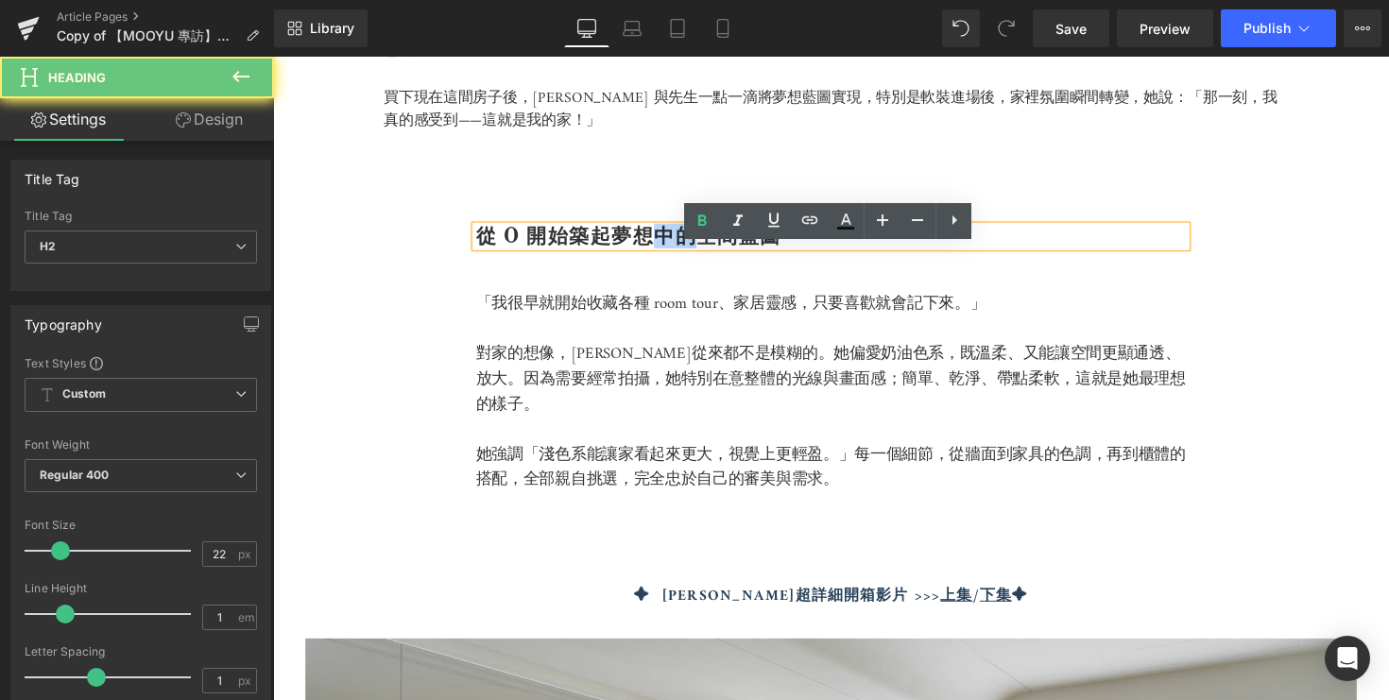
click at [657, 253] on b "從 0 開始築起夢想中的空間藍圖" at bounding box center [637, 241] width 313 height 26
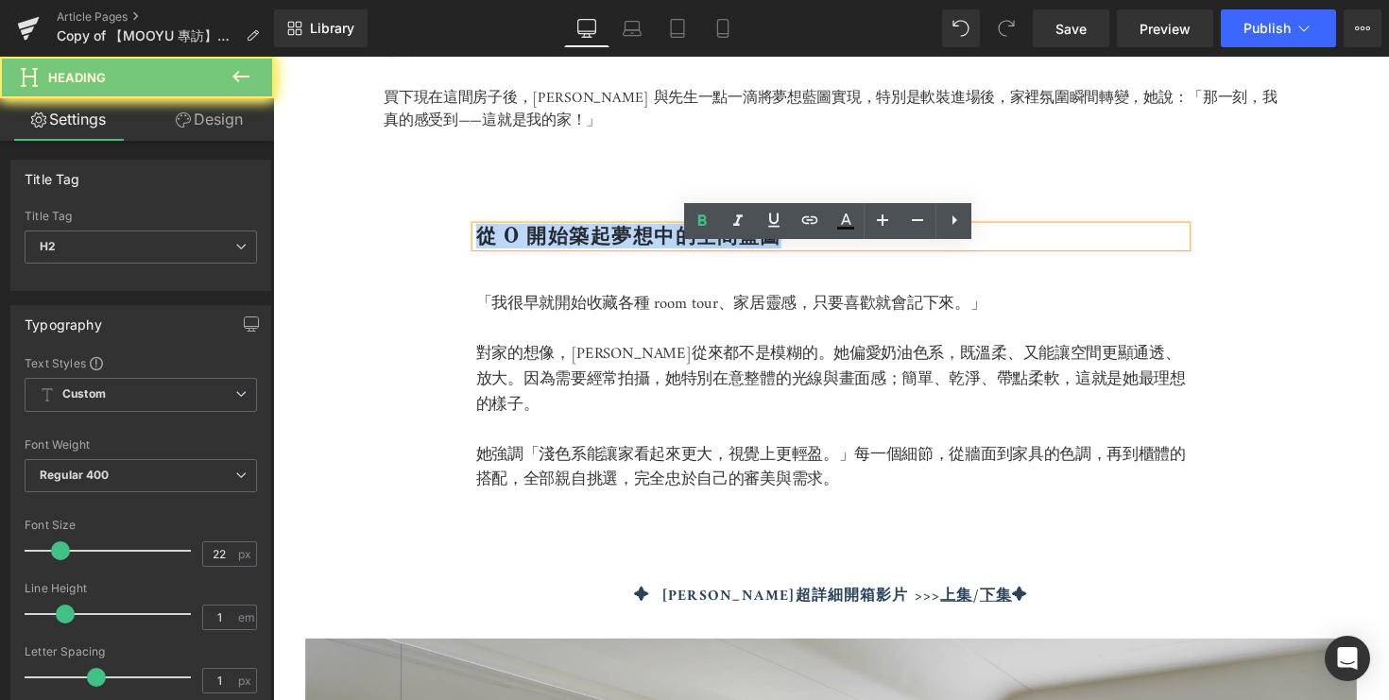
paste div
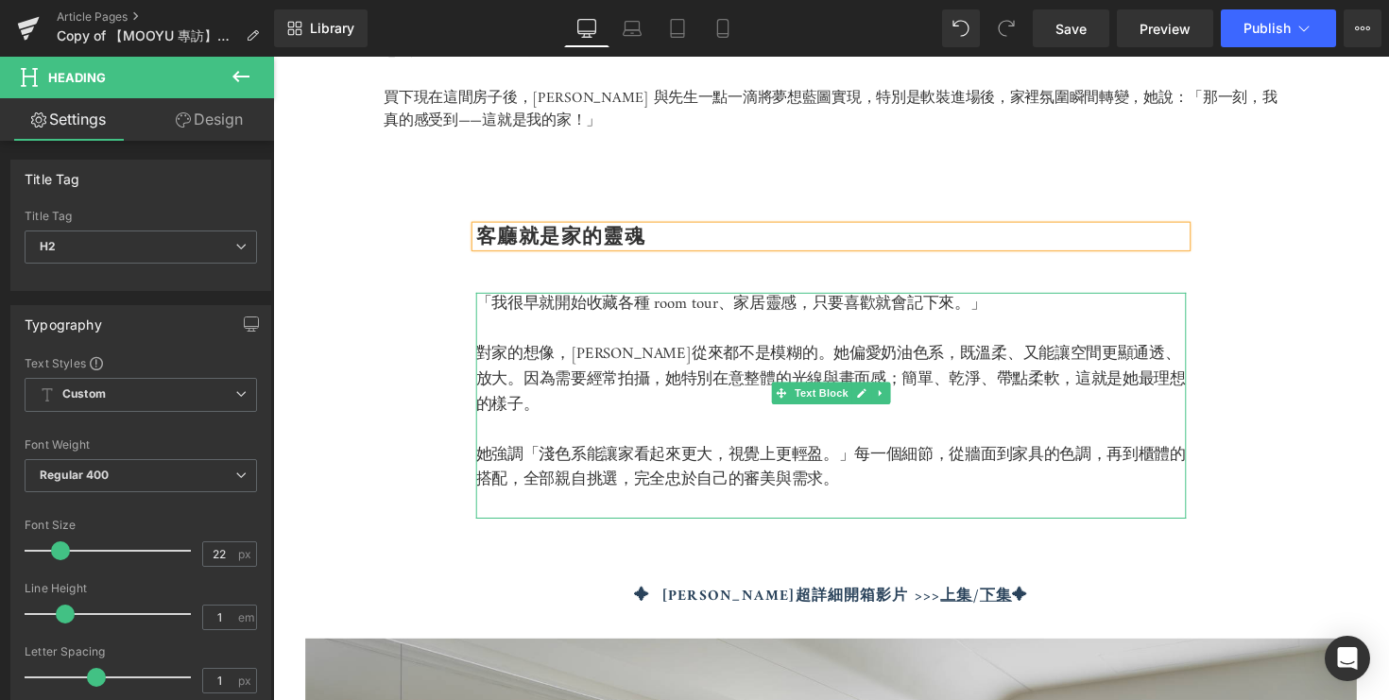
scroll to position [1313, 0]
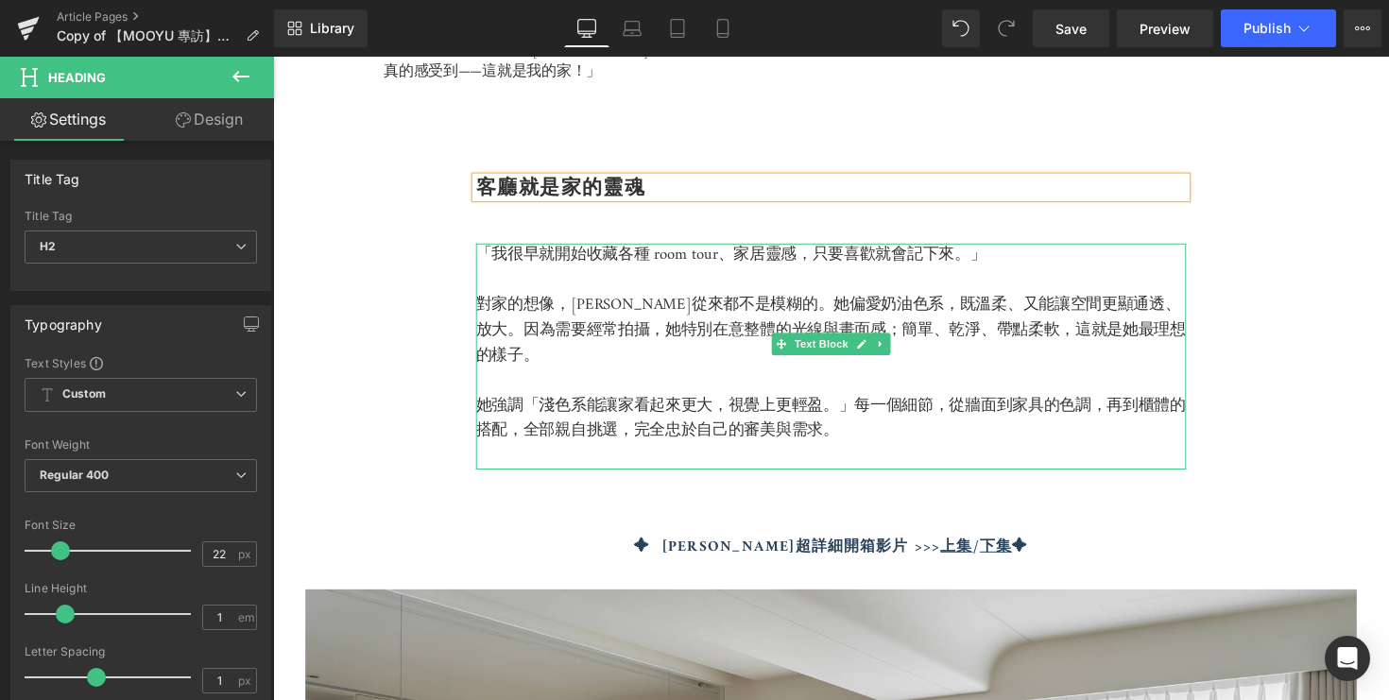
click at [857, 441] on p "她強調「淺色系能讓家看起來更大，視覺上更輕盈。」每一個細節，從牆面到家具的色調，再到櫃體的搭配，全部親自挑選，完全忠於自己的審美與需求。" at bounding box center [845, 428] width 728 height 51
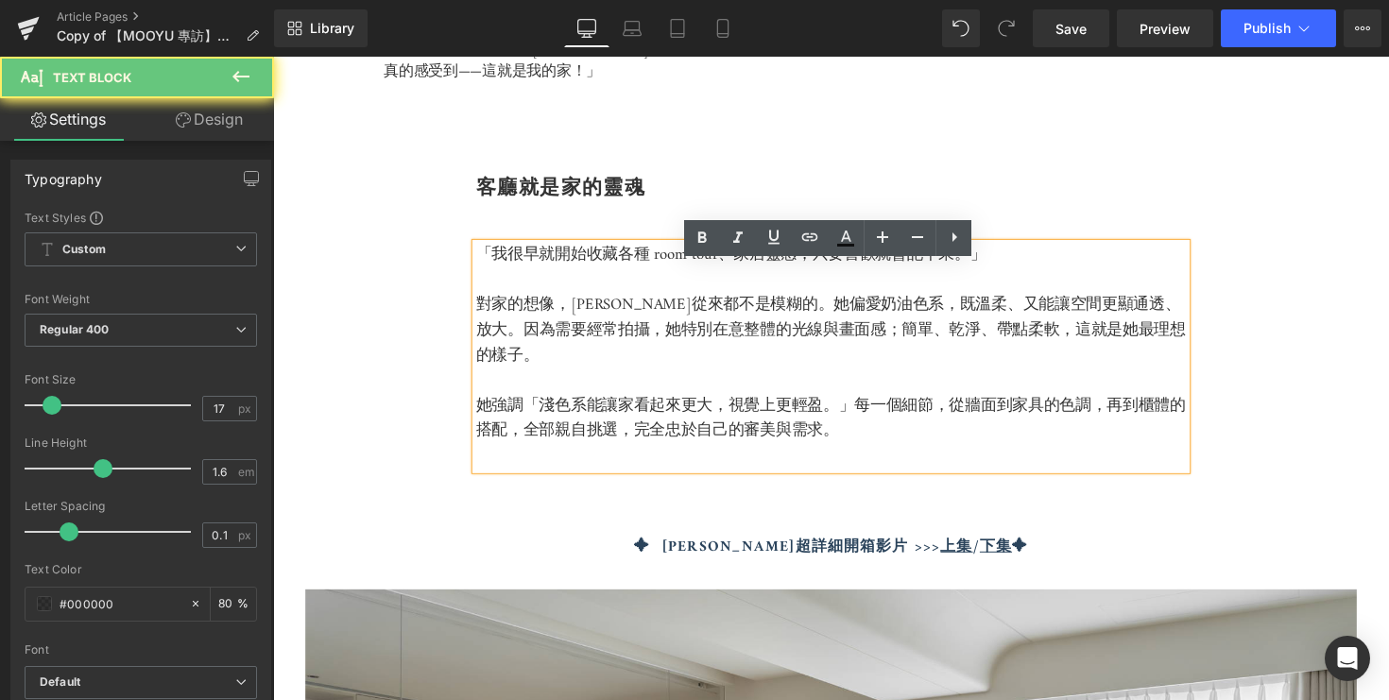
click at [860, 440] on p "她強調「淺色系能讓家看起來更大，視覺上更輕盈。」每一個細節，從牆面到家具的色調，再到櫃體的搭配，全部親自挑選，完全忠於自己的審美與需求。" at bounding box center [845, 428] width 728 height 51
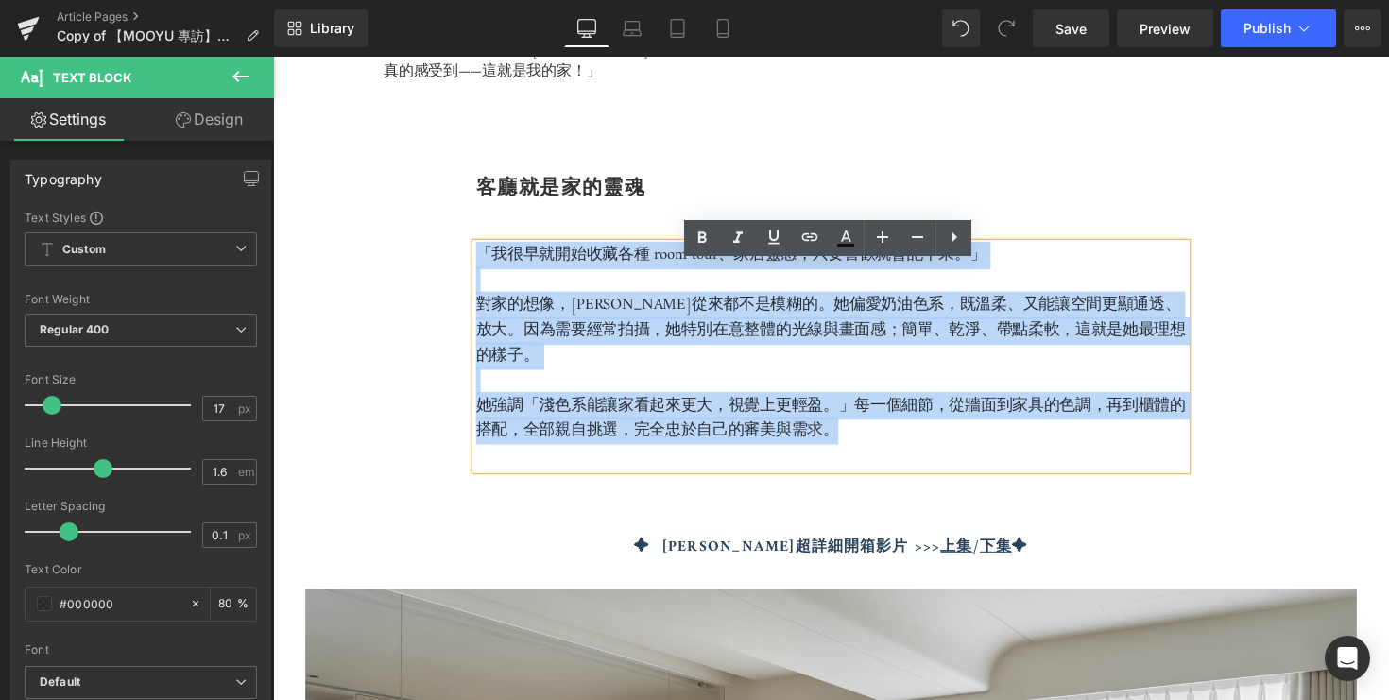
drag, startPoint x: 860, startPoint y: 440, endPoint x: 454, endPoint y: 278, distance: 437.6
click at [454, 278] on div "客廳就是家的靈魂 Heading 「我很早就開始收藏各種 room tour、家居靈感，只要喜歡就會記下來。」 對家的想像，篠崎泫從來都不是模糊的。她偏愛奶油…" at bounding box center [845, 713] width 1134 height 1216
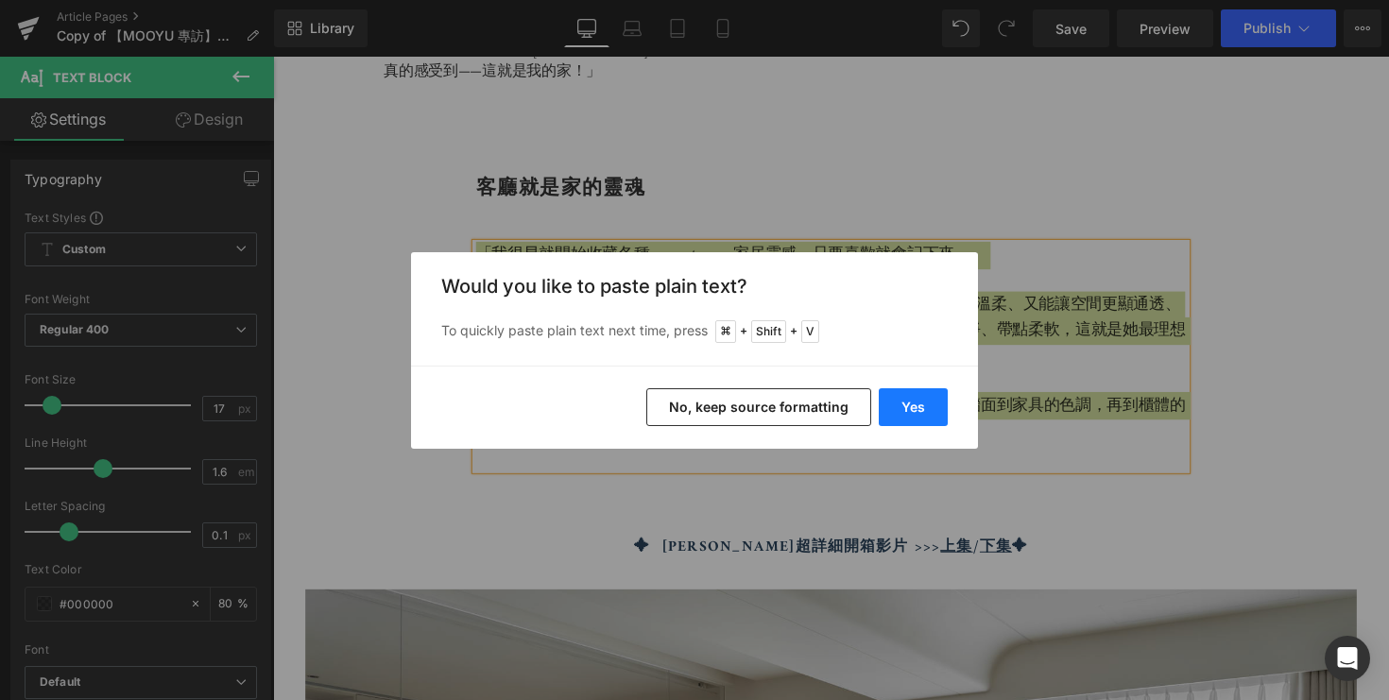
click at [918, 395] on button "Yes" at bounding box center [913, 407] width 69 height 38
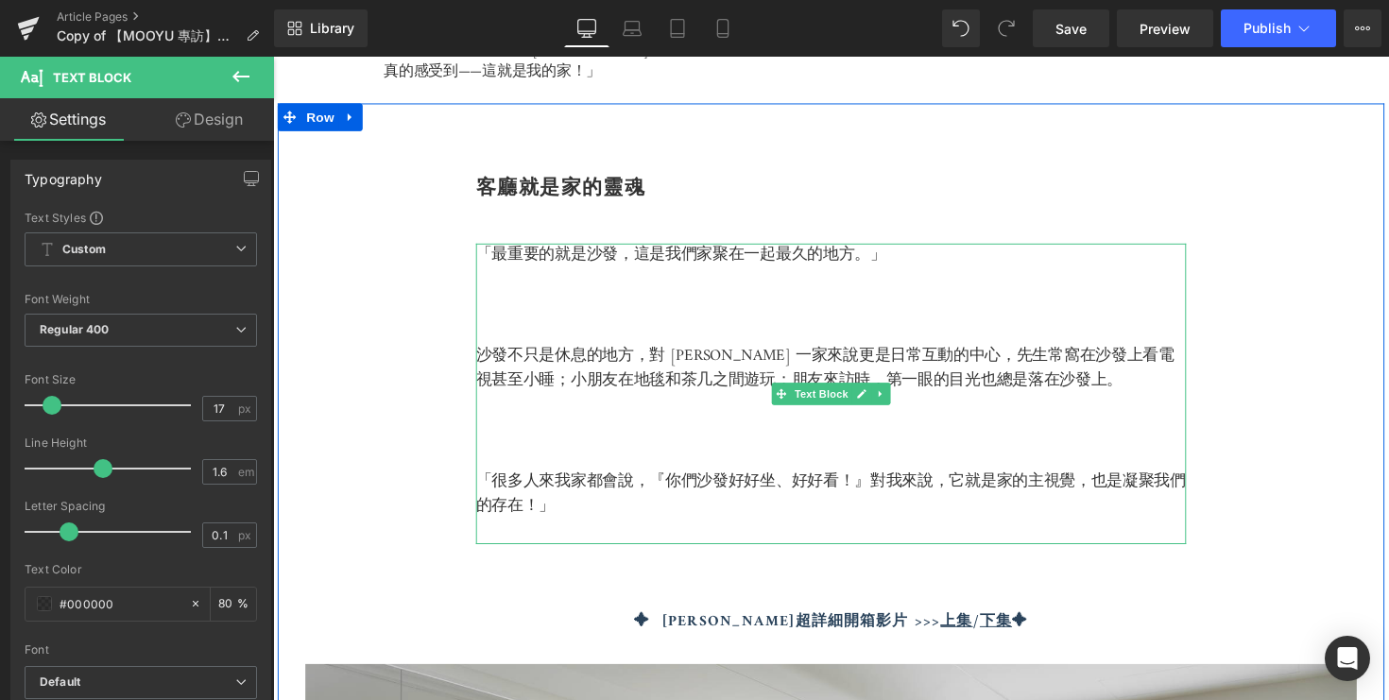
click at [667, 511] on p "「很多人來我家都會說，『你們沙發好好坐、好好看！』對我來說，它就是家的主視覺，也是凝聚我們的存在！」" at bounding box center [845, 505] width 728 height 51
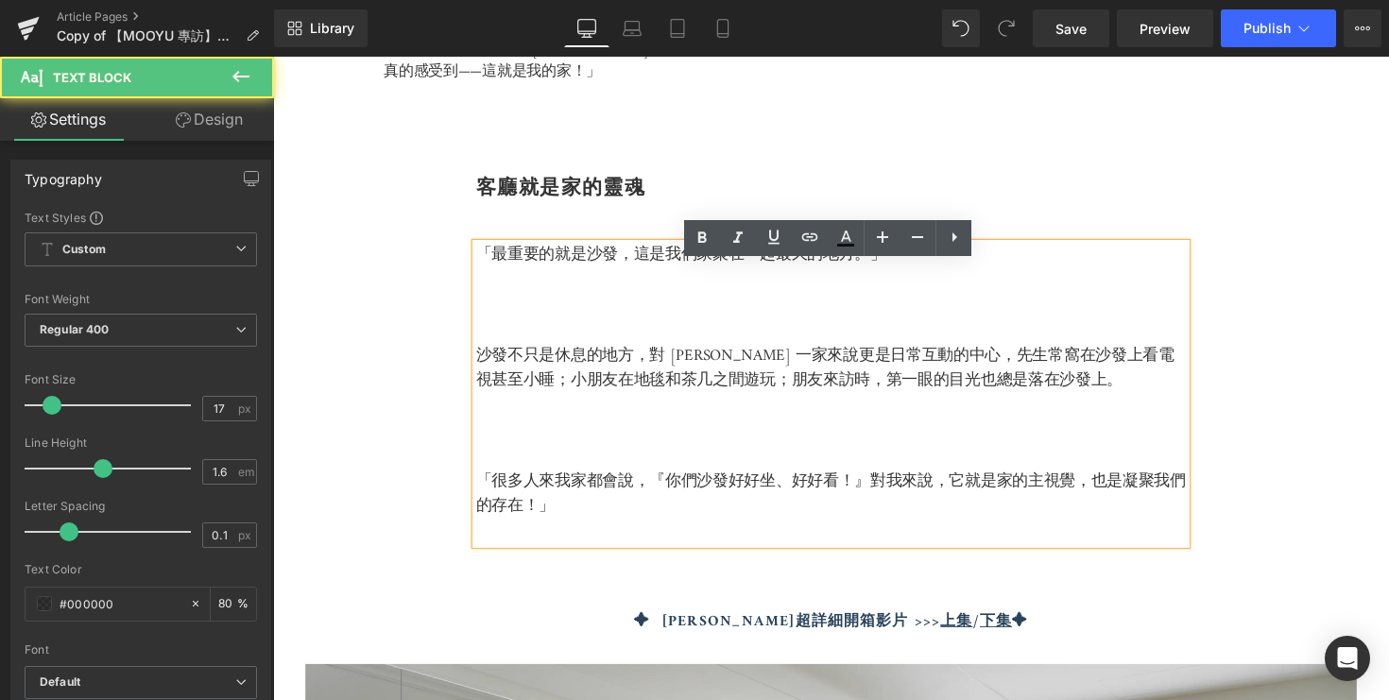
click at [655, 531] on p "「很多人來我家都會說，『你們沙發好好坐、好好看！』對我來說，它就是家的主視覺，也是凝聚我們的存在！」" at bounding box center [845, 505] width 728 height 51
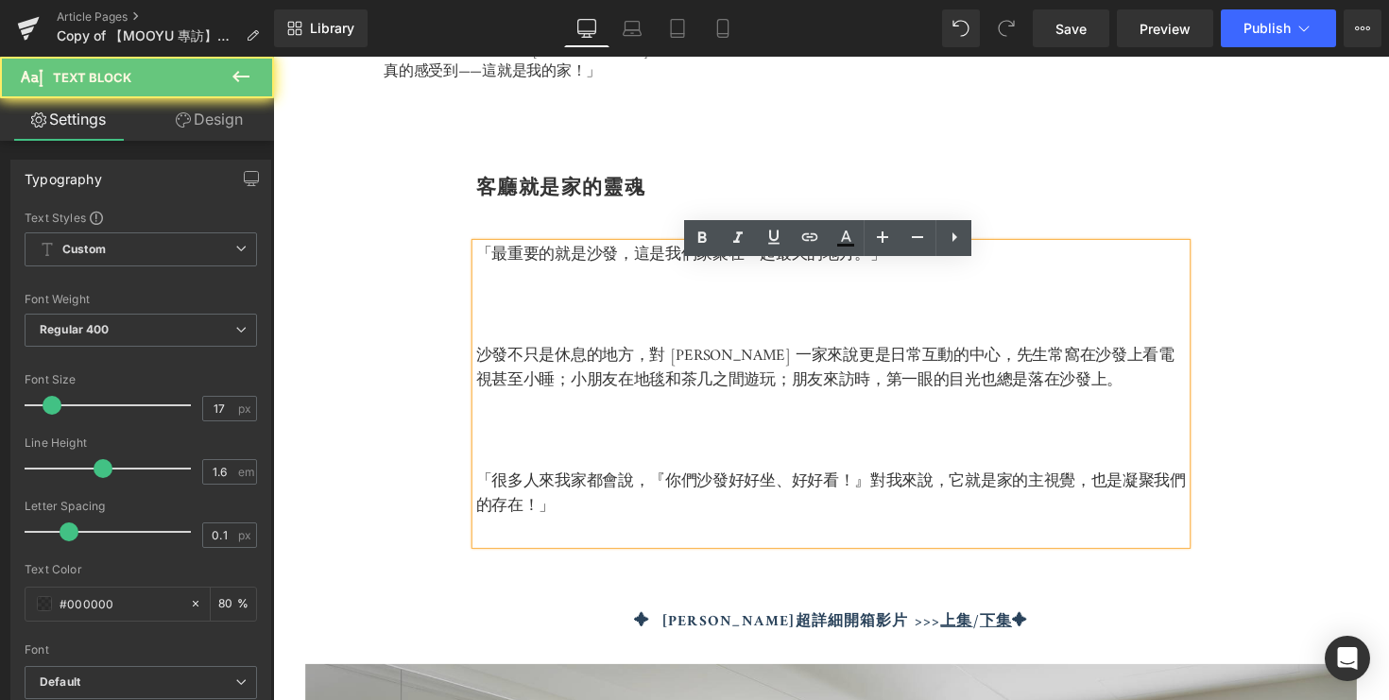
click at [651, 557] on p at bounding box center [845, 544] width 728 height 26
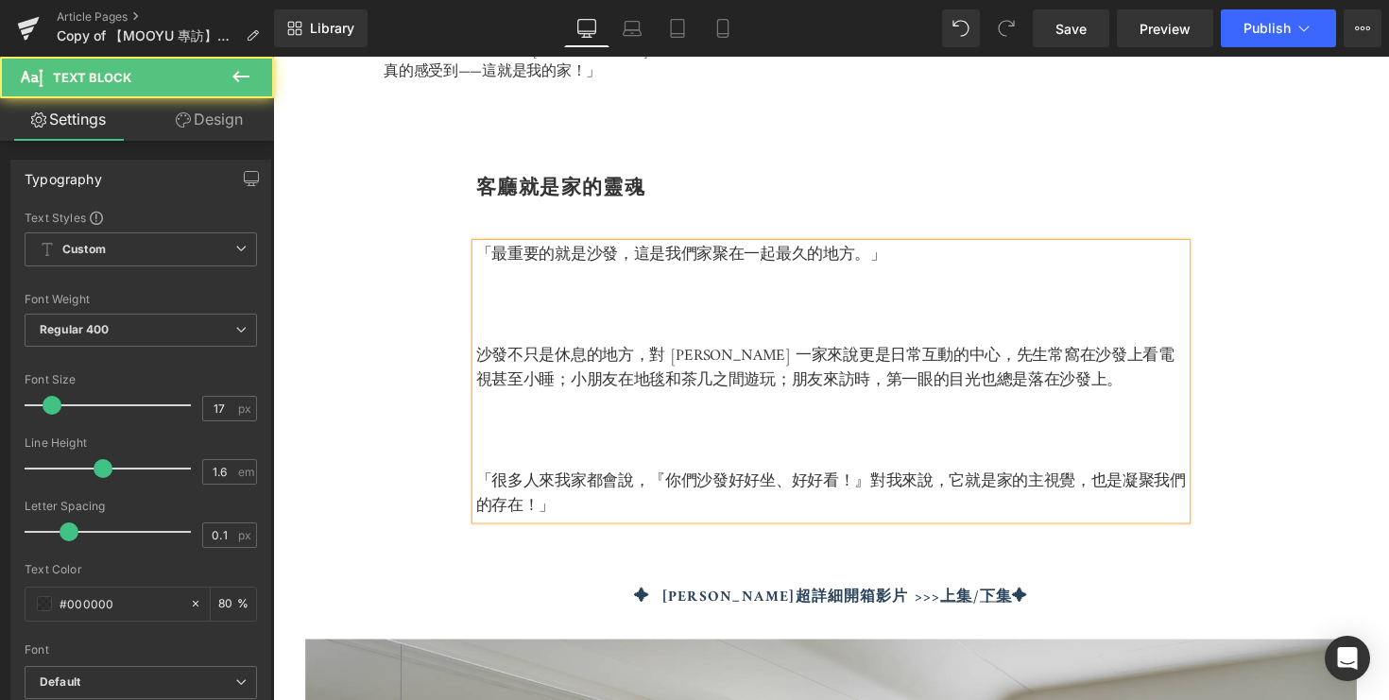
click at [538, 476] on p at bounding box center [845, 468] width 728 height 26
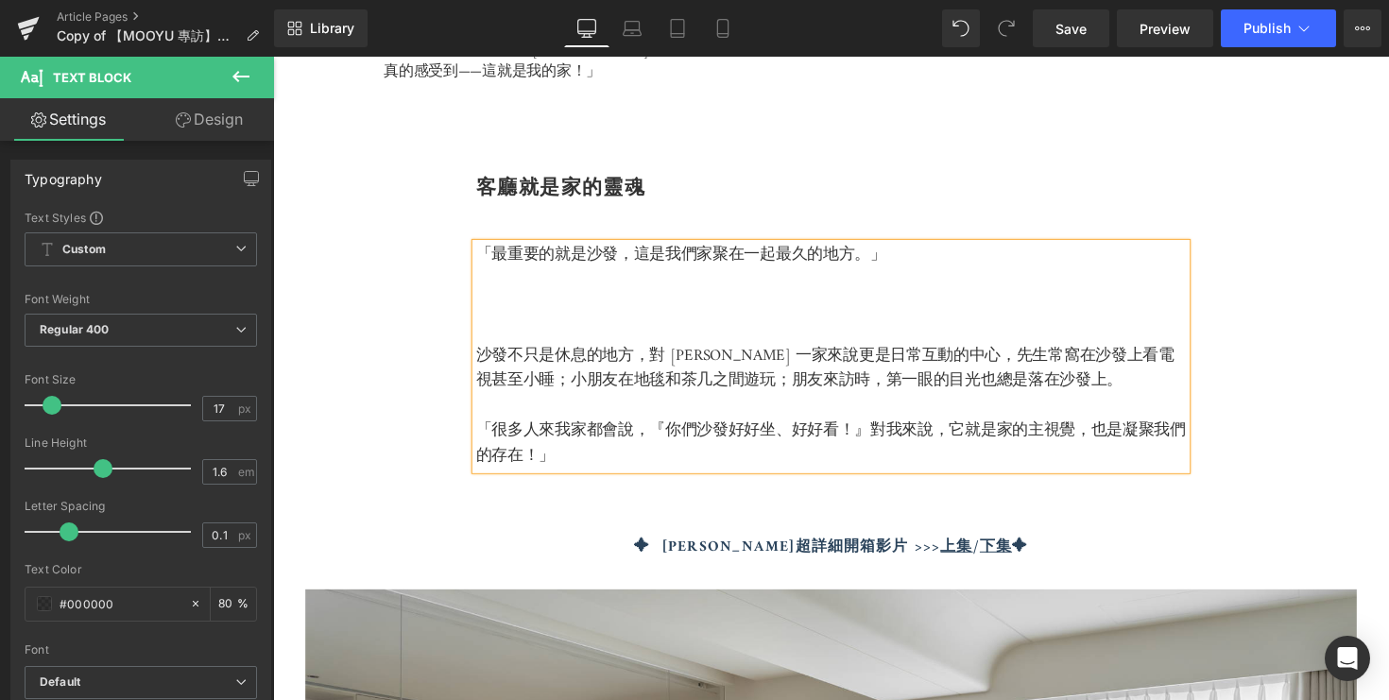
click at [509, 352] on p at bounding box center [845, 339] width 728 height 26
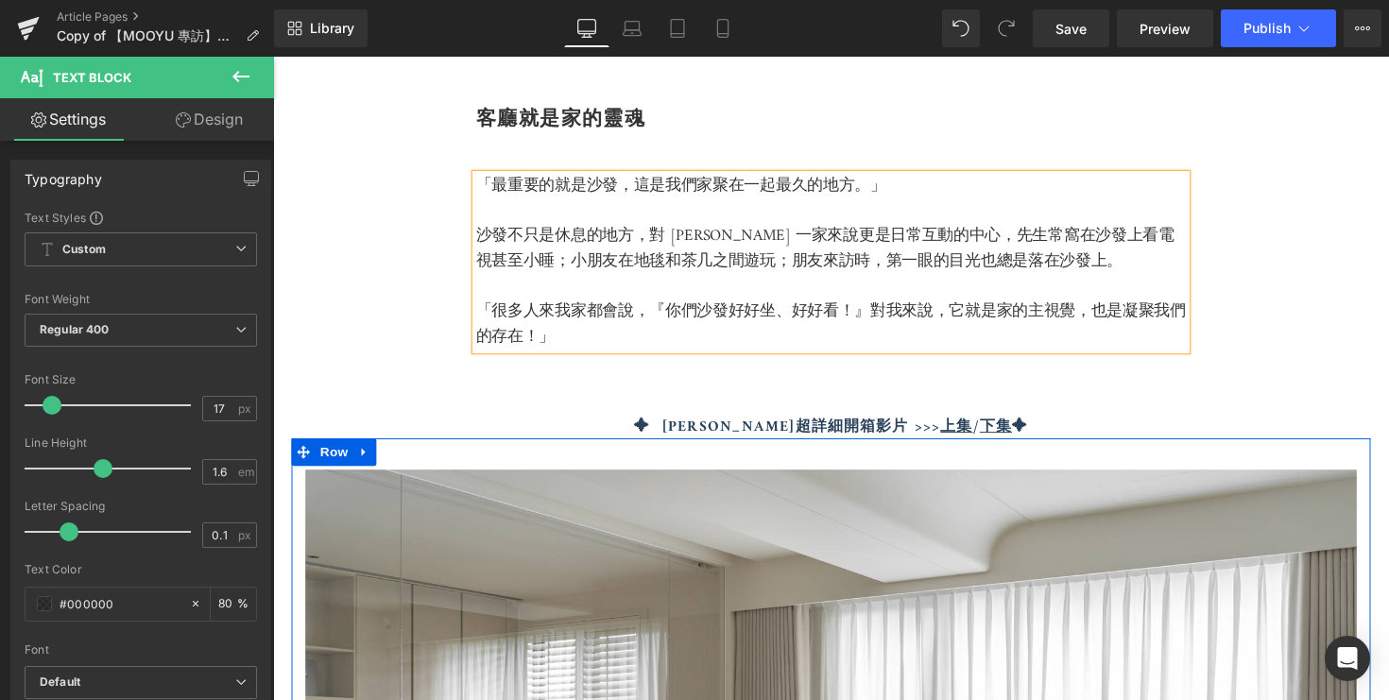
scroll to position [1407, 0]
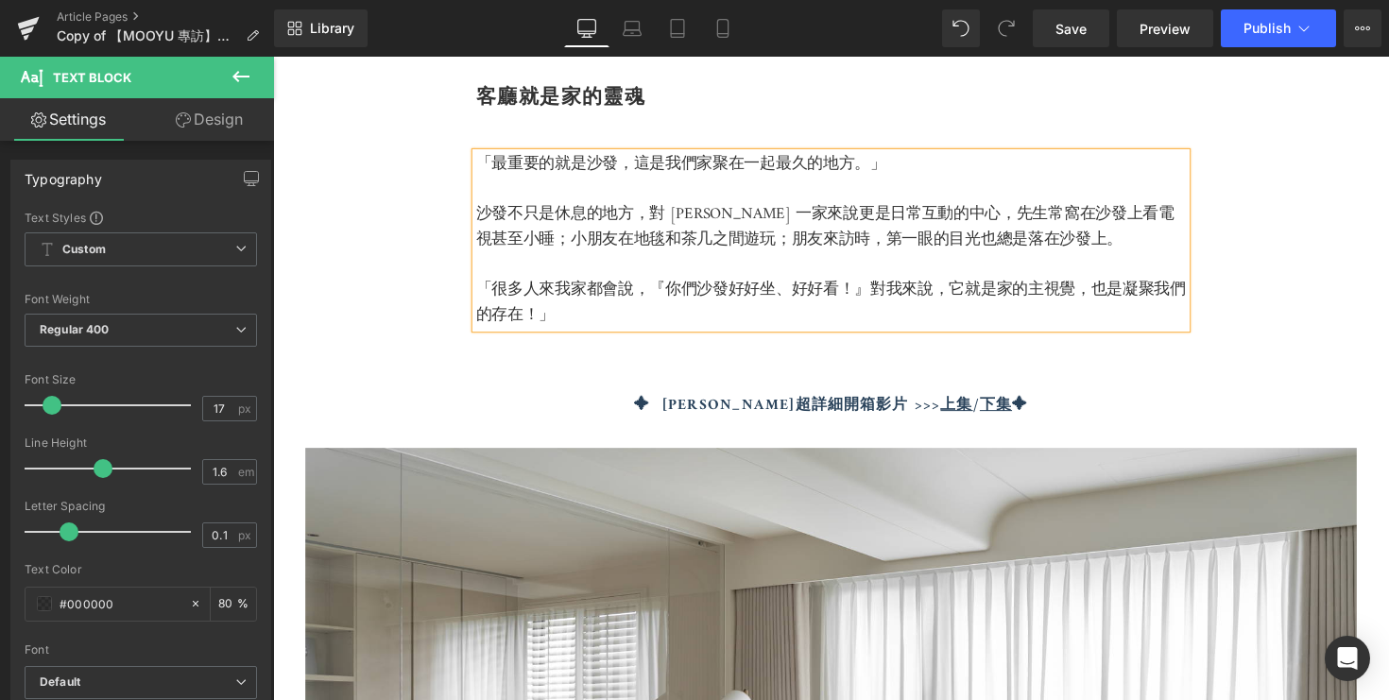
click at [705, 427] on strong "✦ 篠崎新家超詳細開箱影片 >>>" at bounding box center [800, 414] width 315 height 26
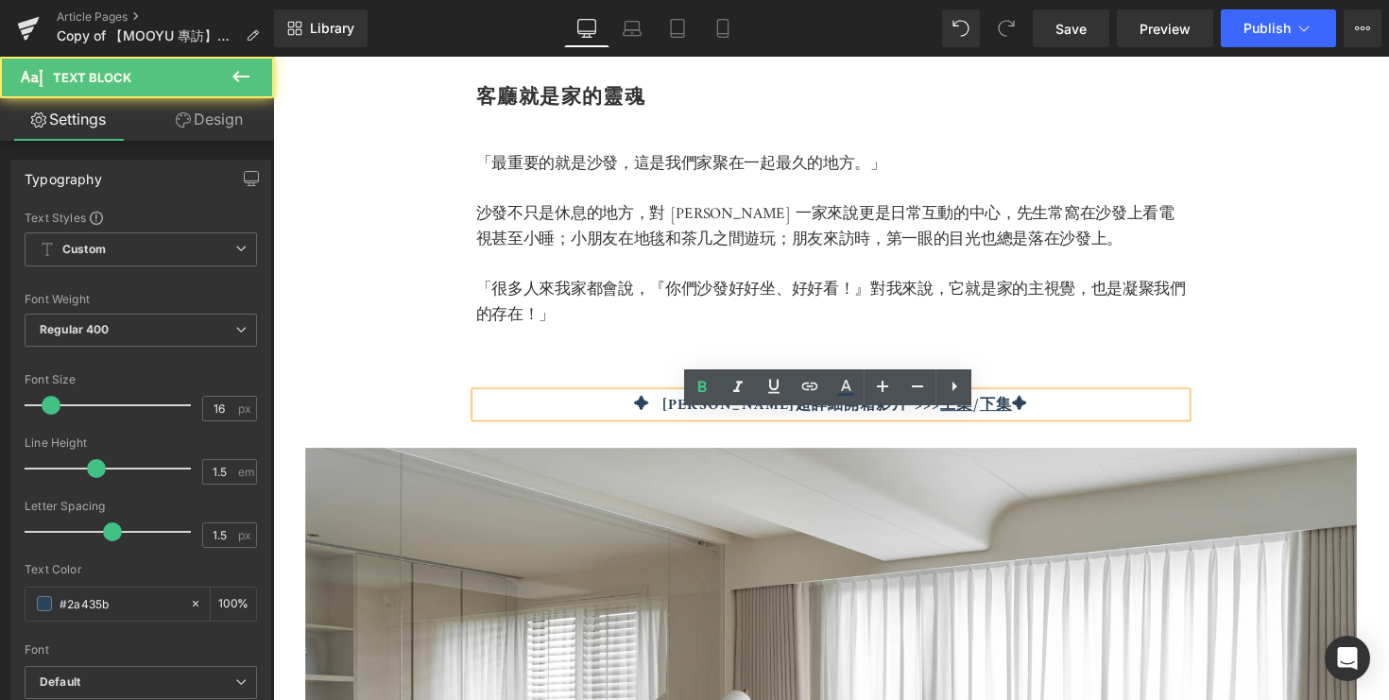
click at [648, 425] on p "✦ 篠崎新家超詳細開箱影片 >>> 上集 / 下集 ✦" at bounding box center [845, 414] width 728 height 23
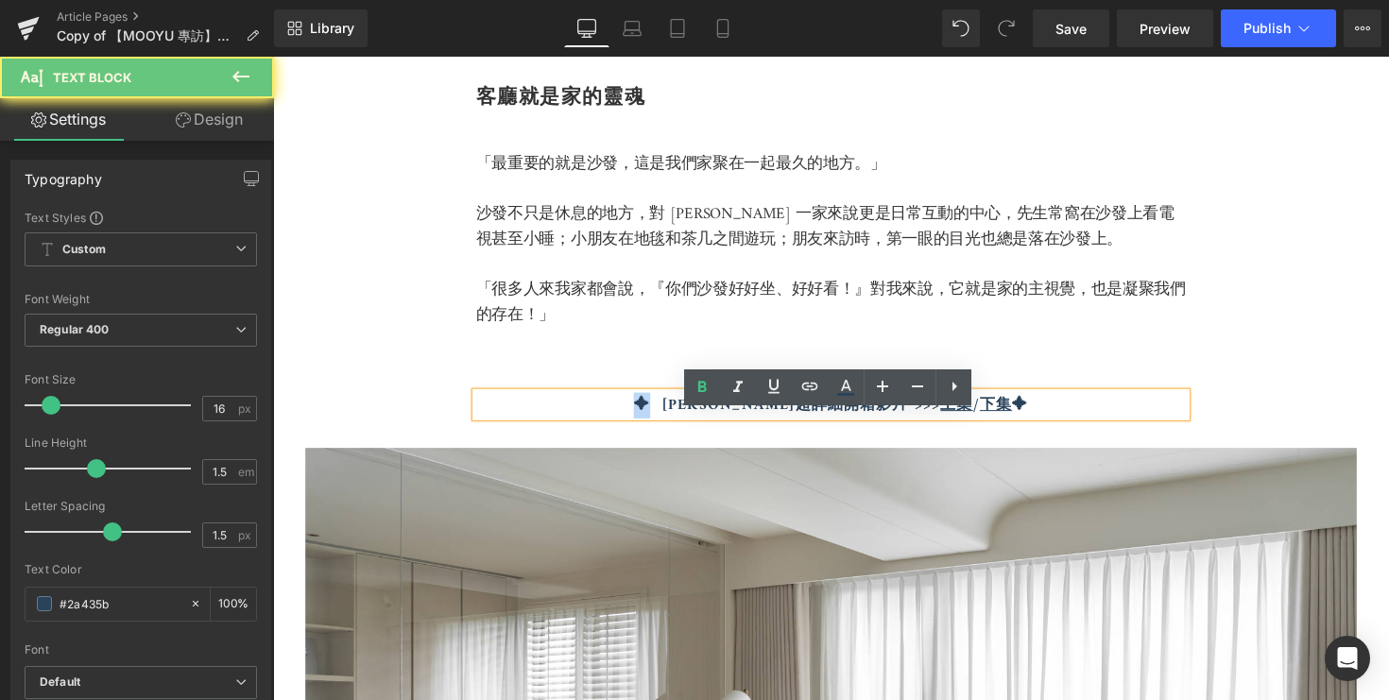
click at [648, 425] on p "✦ 篠崎新家超詳細開箱影片 >>> 上集 / 下集 ✦" at bounding box center [845, 414] width 728 height 23
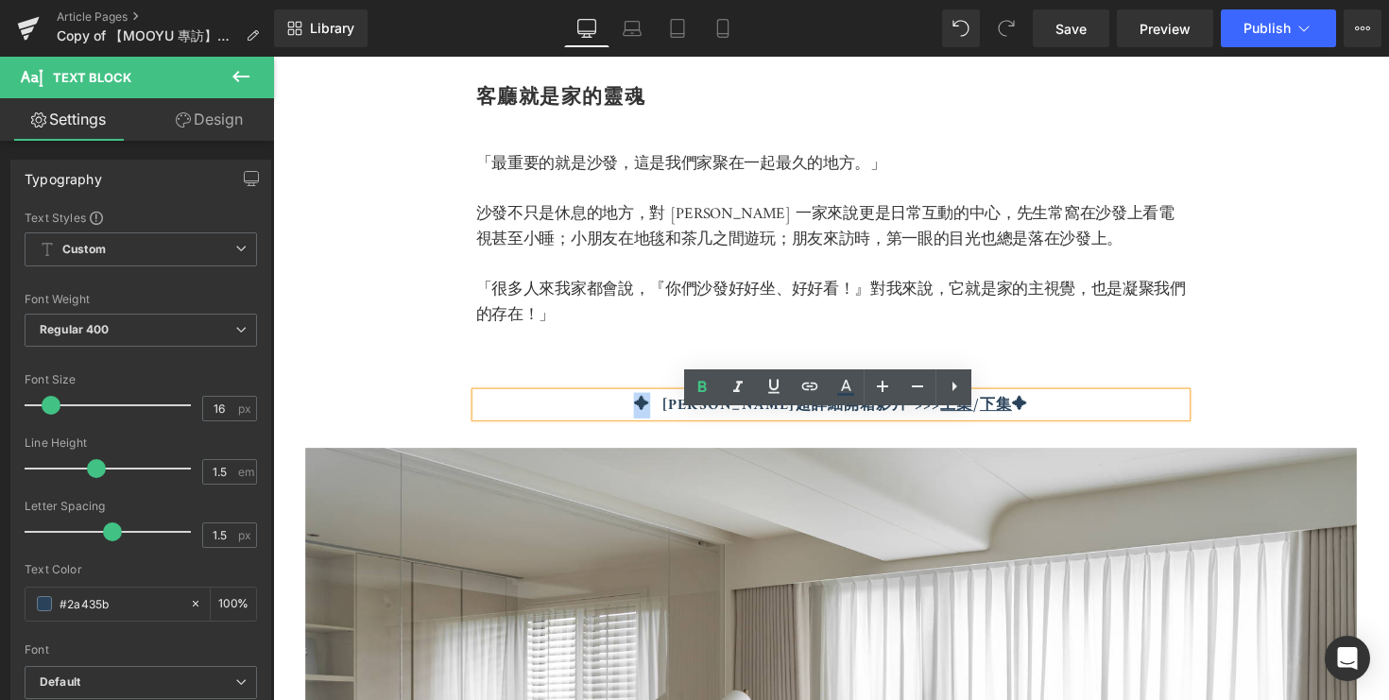
click at [648, 425] on p "✦ 篠崎新家超詳細開箱影片 >>> 上集 / 下集 ✦" at bounding box center [845, 414] width 728 height 23
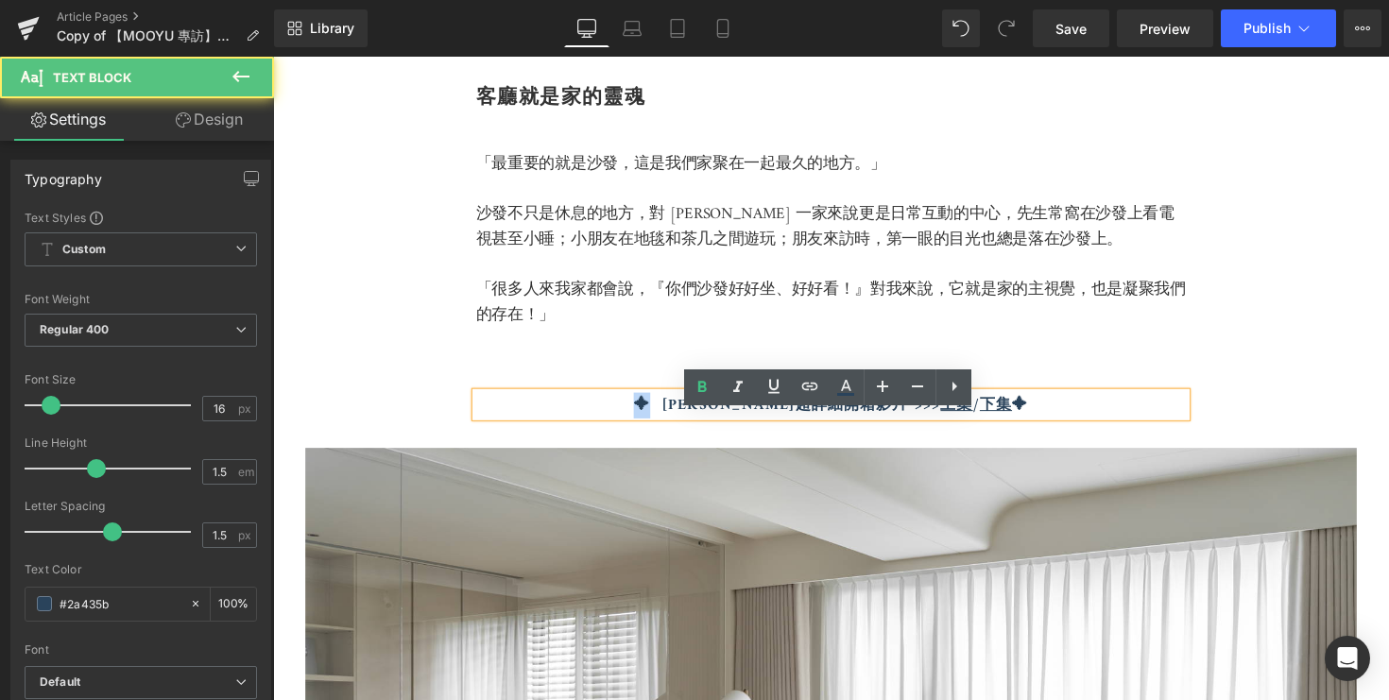
click at [648, 425] on p "✦ 篠崎新家超詳細開箱影片 >>> 上集 / 下集 ✦" at bounding box center [845, 414] width 728 height 23
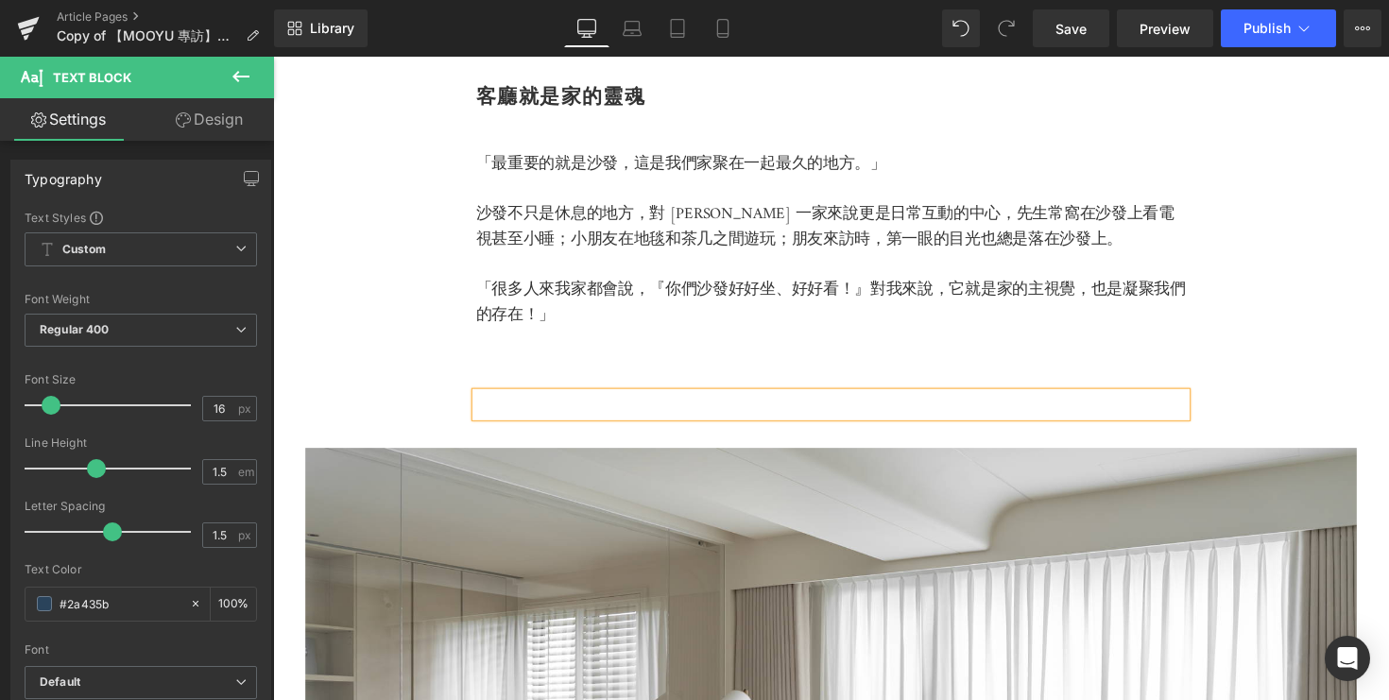
click at [1200, 425] on p at bounding box center [845, 414] width 728 height 23
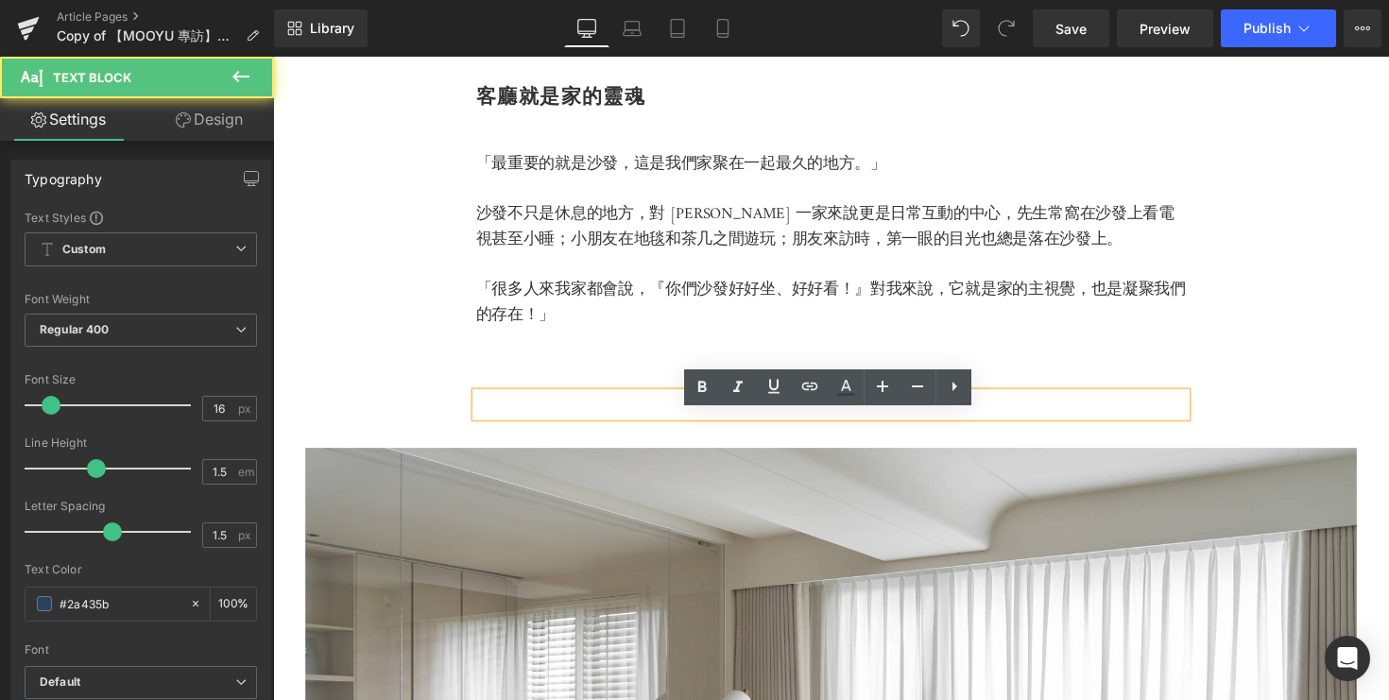
click at [1259, 429] on div "客廳就是家的靈魂 Heading 「最重要的就是沙發，這是我們家聚在一起最久的地方。」 沙發不只是休息的地方，對 Kelly 一家來說更是日常互動的中心，先生…" at bounding box center [845, 593] width 1134 height 1164
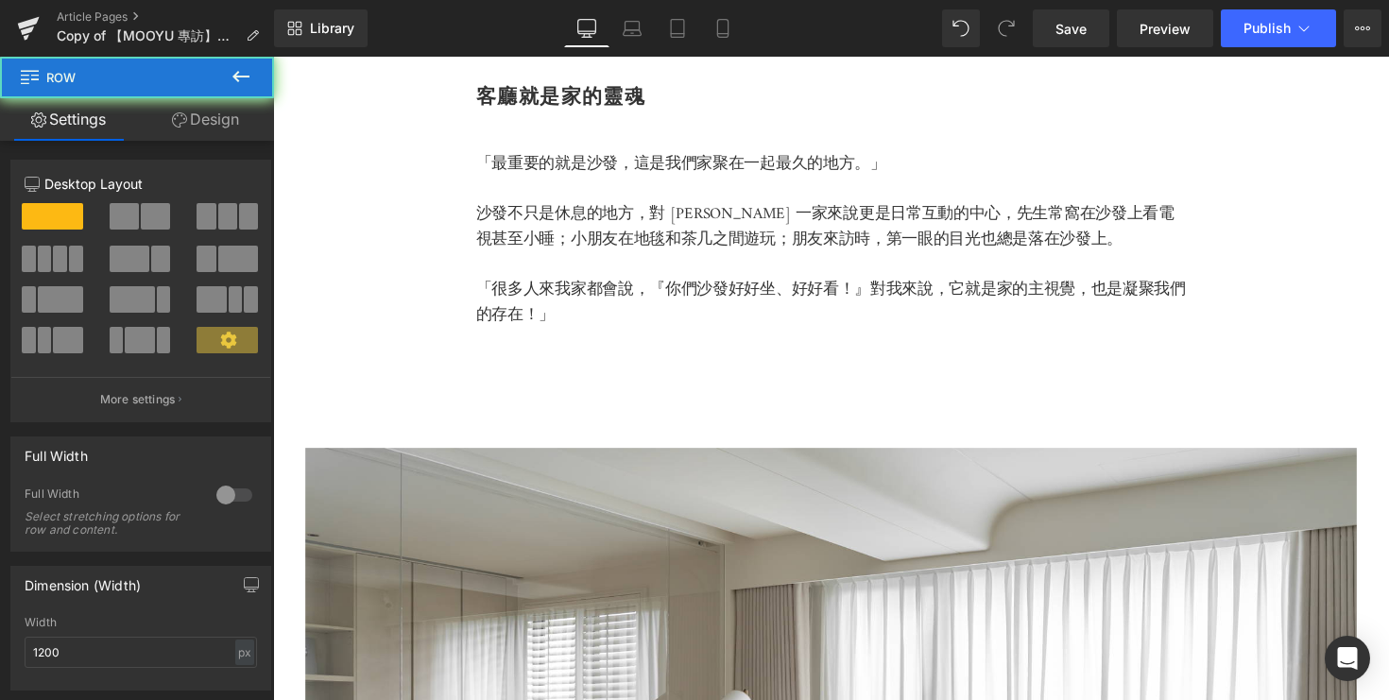
click at [273, 57] on div at bounding box center [273, 57] width 0 height 0
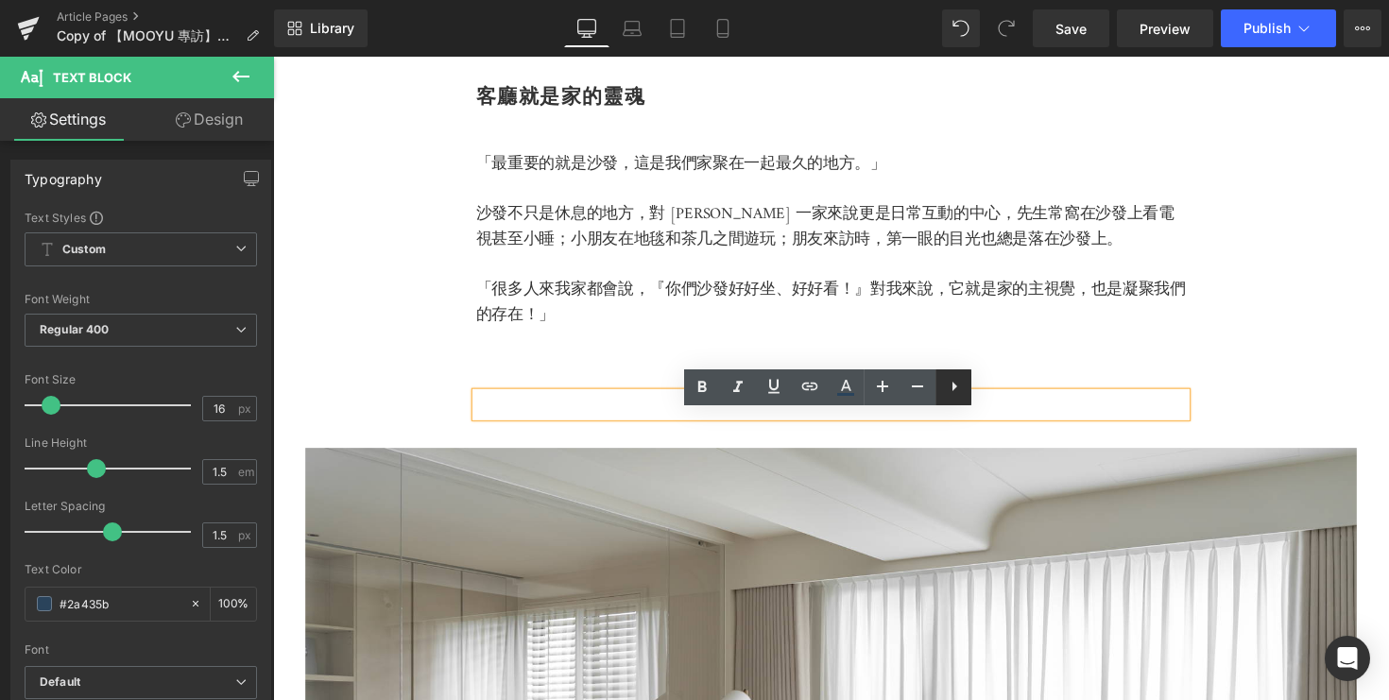
click at [957, 389] on icon at bounding box center [954, 386] width 23 height 23
click at [435, 390] on div "客廳就是家的靈魂 Heading 「最重要的就是沙發，這是我們家聚在一起最久的地方。」 沙發不只是休息的地方，對 Kelly 一家來說更是日常互動的中心，先生…" at bounding box center [845, 593] width 1134 height 1164
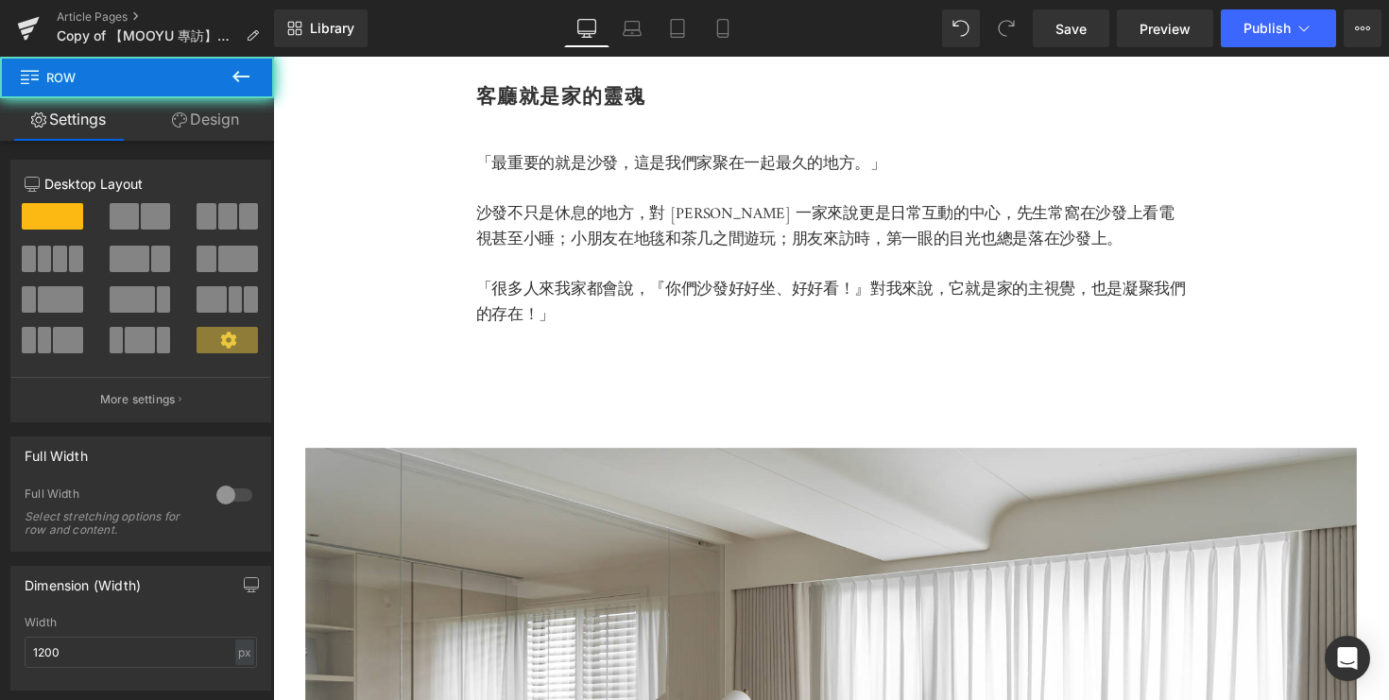
click at [497, 415] on div "客廳就是家的靈魂 Heading 「最重要的就是沙發，這是我們家聚在一起最久的地方。」 沙發不只是休息的地方，對 Kelly 一家來說更是日常互動的中心，先生…" at bounding box center [845, 593] width 1134 height 1164
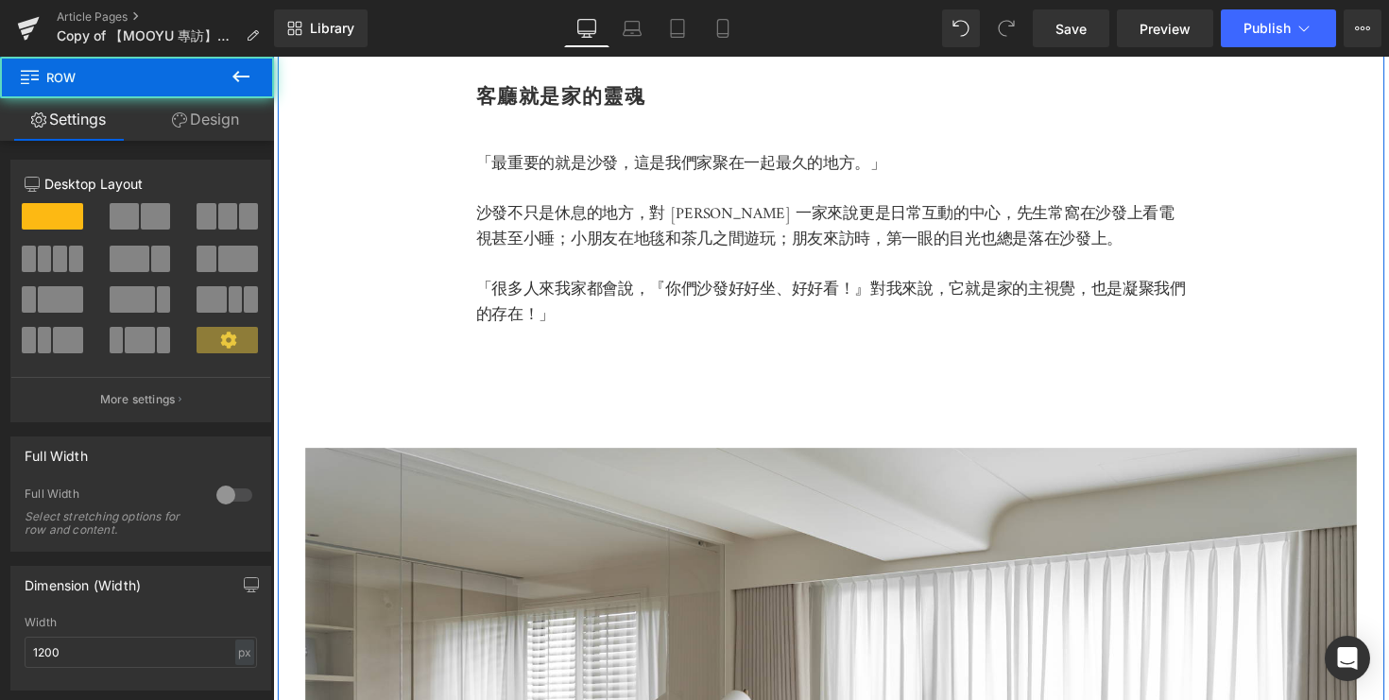
click at [566, 410] on div "客廳就是家的靈魂 Heading 「最重要的就是沙發，這是我們家聚在一起最久的地方。」 沙發不只是休息的地方，對 Kelly 一家來說更是日常互動的中心，先生…" at bounding box center [845, 593] width 1134 height 1164
click at [577, 425] on p at bounding box center [845, 414] width 728 height 23
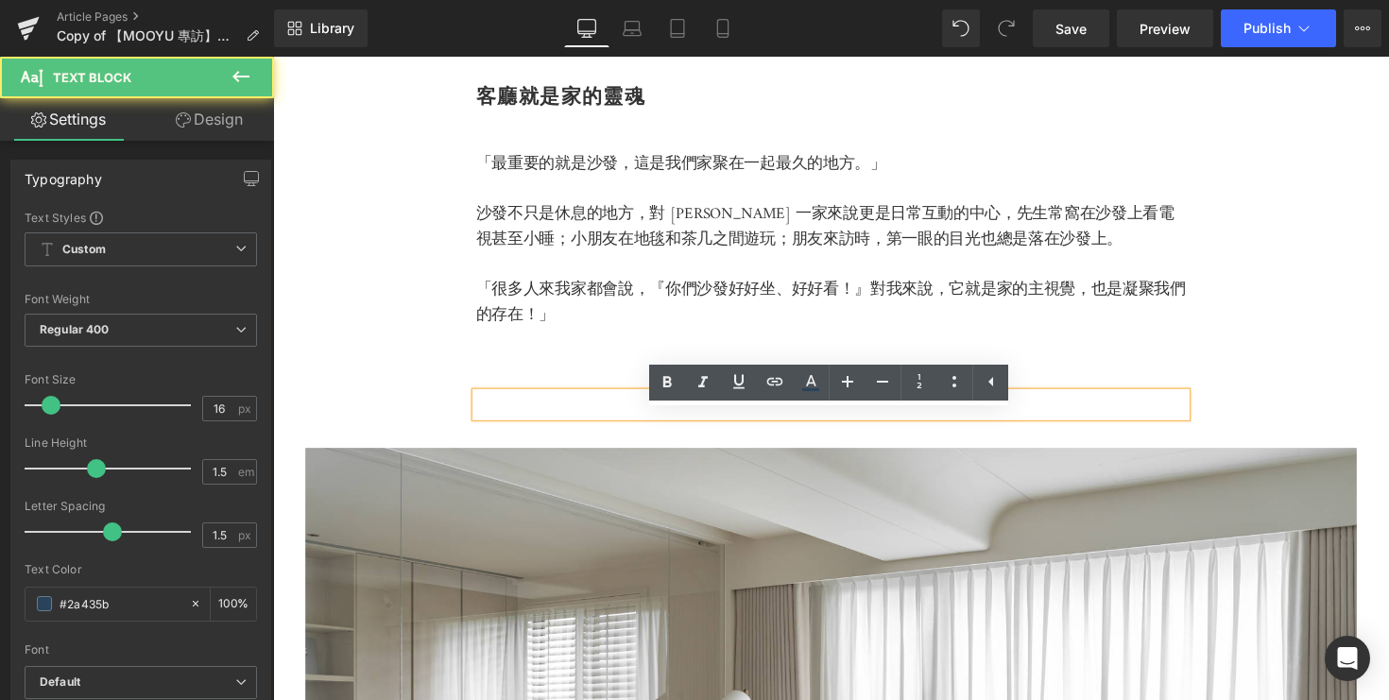
click at [577, 425] on p at bounding box center [845, 414] width 728 height 23
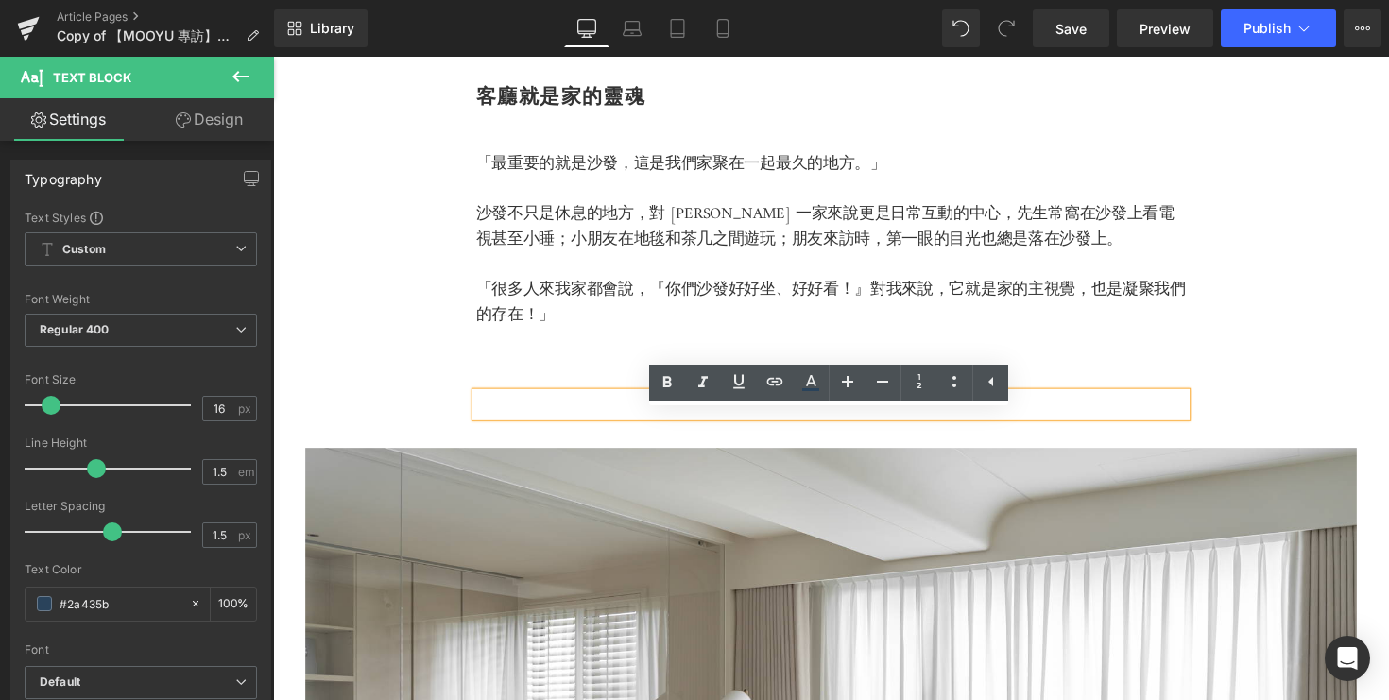
click at [576, 397] on div "客廳就是家的靈魂 Heading 「最重要的就是沙發，這是我們家聚在一起最久的地方。」 沙發不只是休息的地方，對 Kelly 一家來說更是日常互動的中心，先生…" at bounding box center [845, 593] width 1134 height 1164
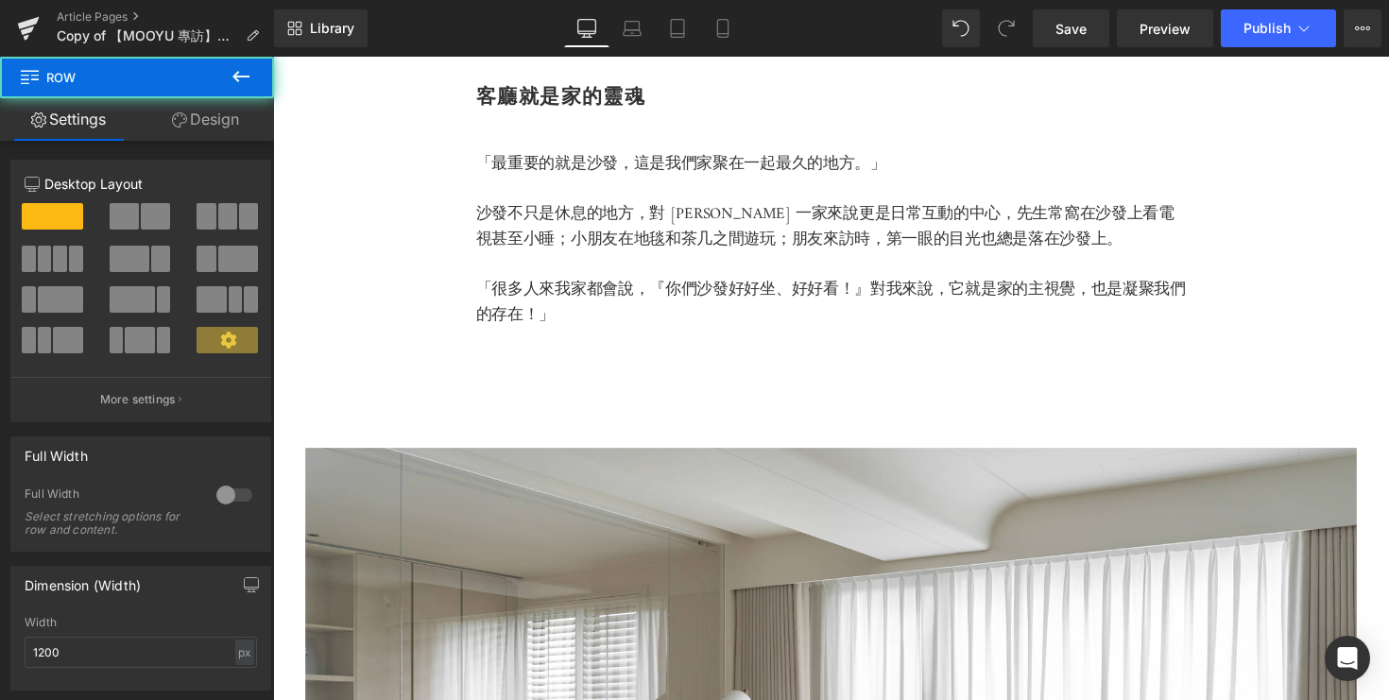
click at [582, 414] on div "客廳就是家的靈魂 Heading 「最重要的就是沙發，這是我們家聚在一起最久的地方。」 沙發不只是休息的地方，對 Kelly 一家來說更是日常互動的中心，先生…" at bounding box center [845, 593] width 1134 height 1164
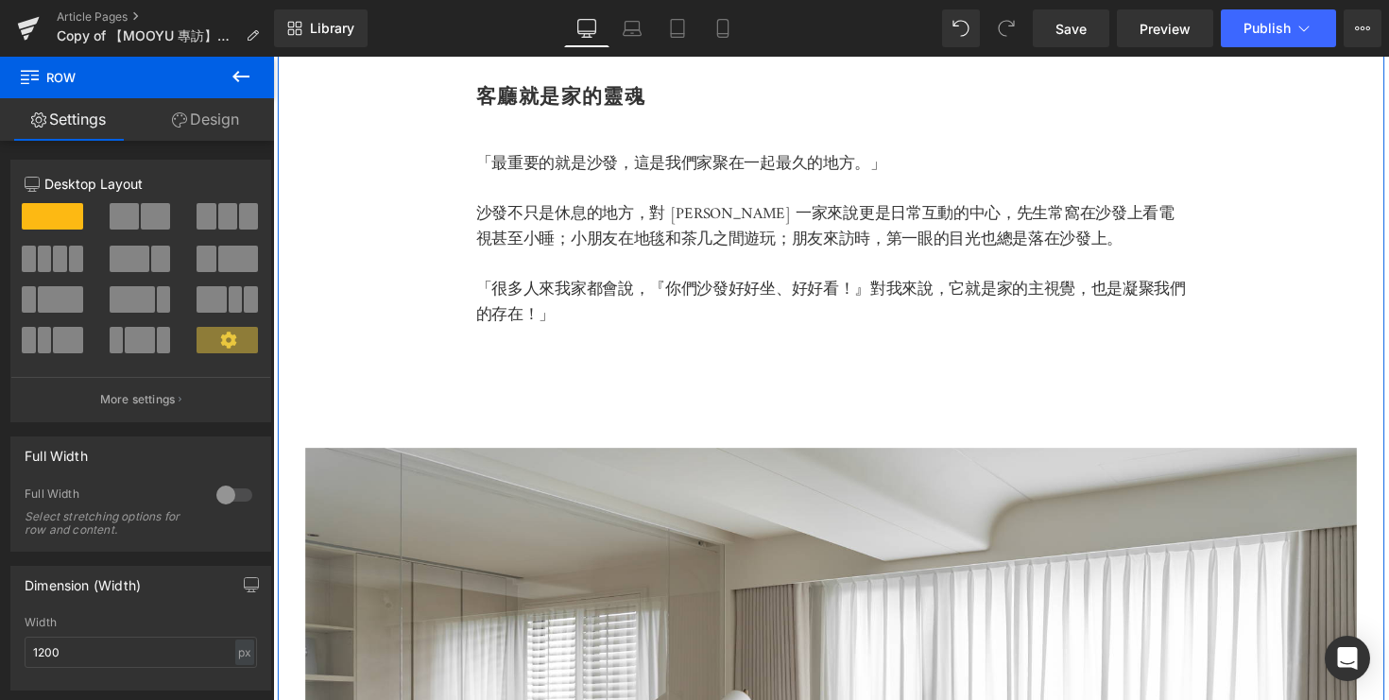
click at [584, 425] on p at bounding box center [845, 414] width 728 height 23
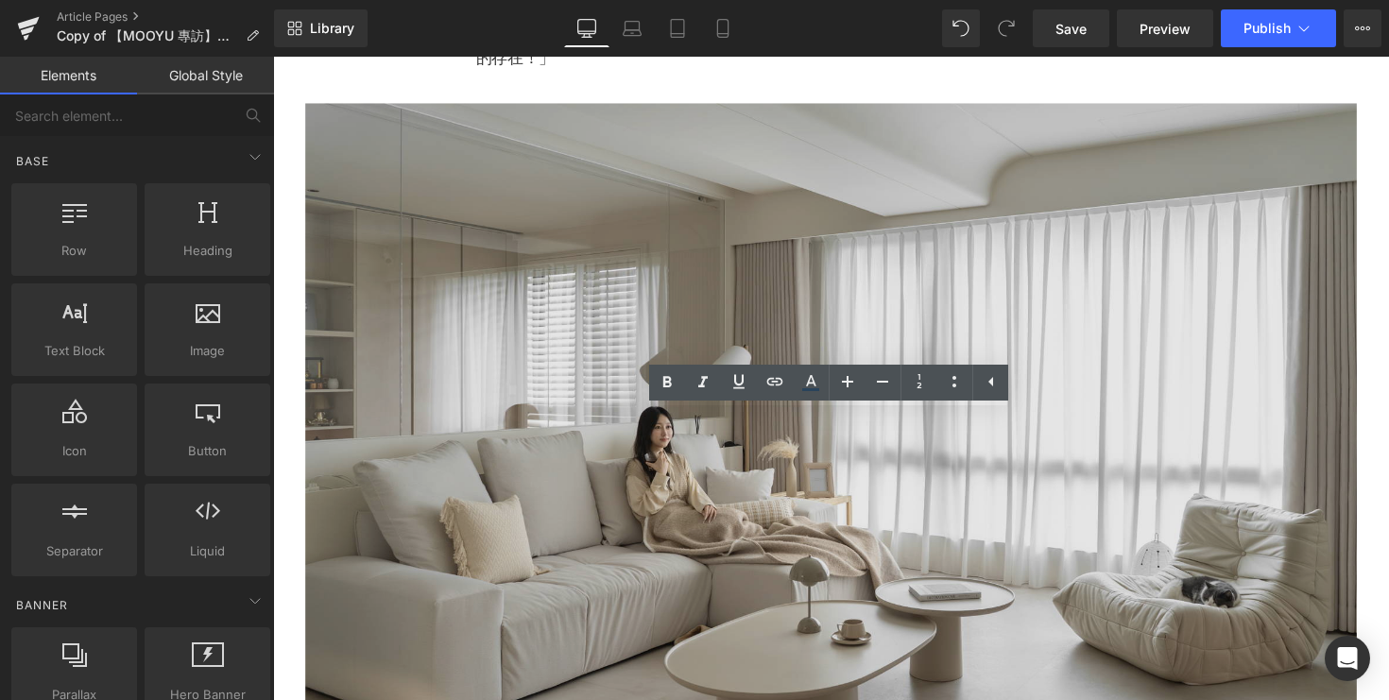
scroll to position [1546, 0]
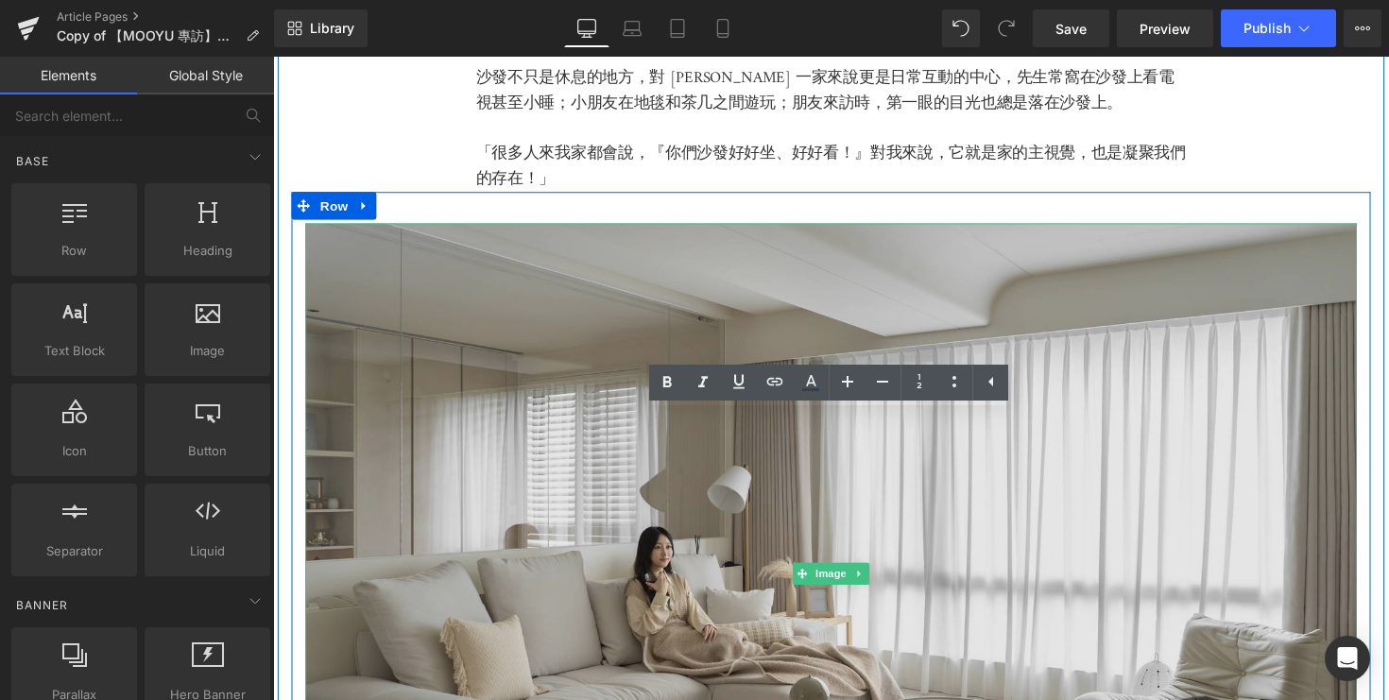
click at [463, 286] on img at bounding box center [844, 587] width 1077 height 718
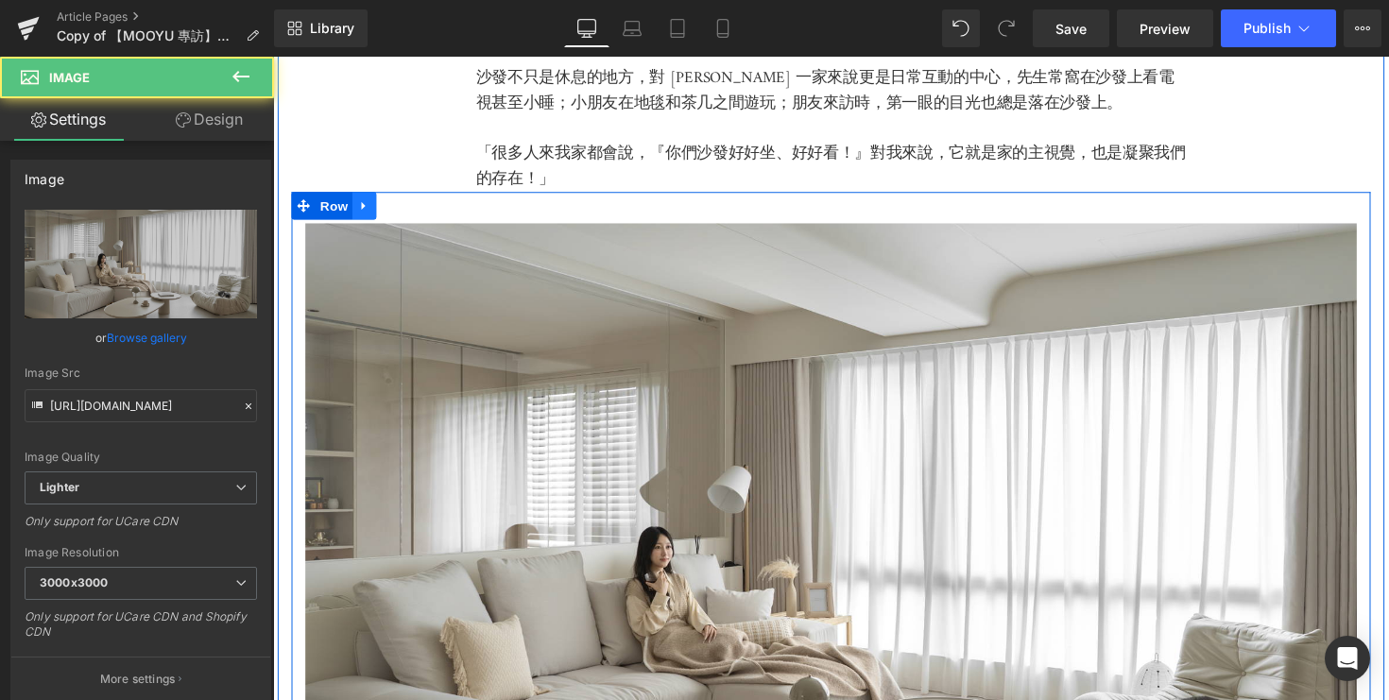
click at [372, 217] on icon at bounding box center [366, 210] width 13 height 14
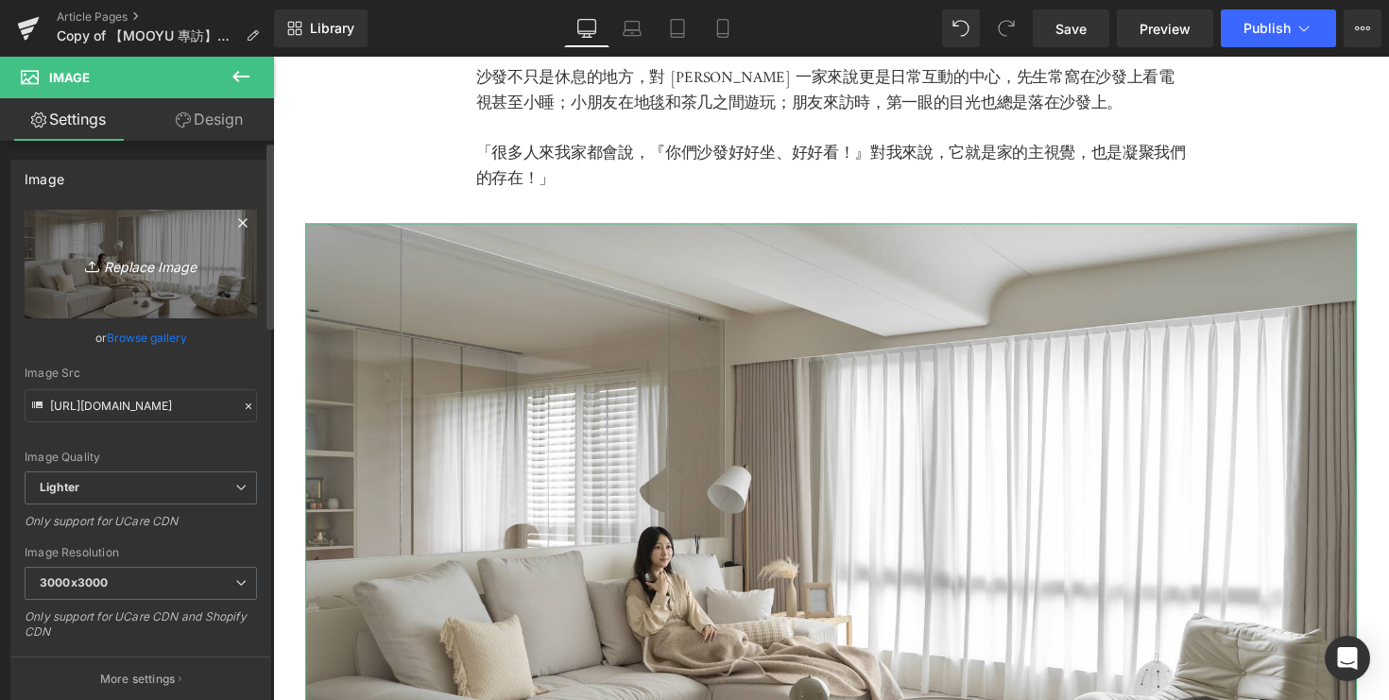
click at [157, 263] on icon "Replace Image" at bounding box center [140, 264] width 151 height 24
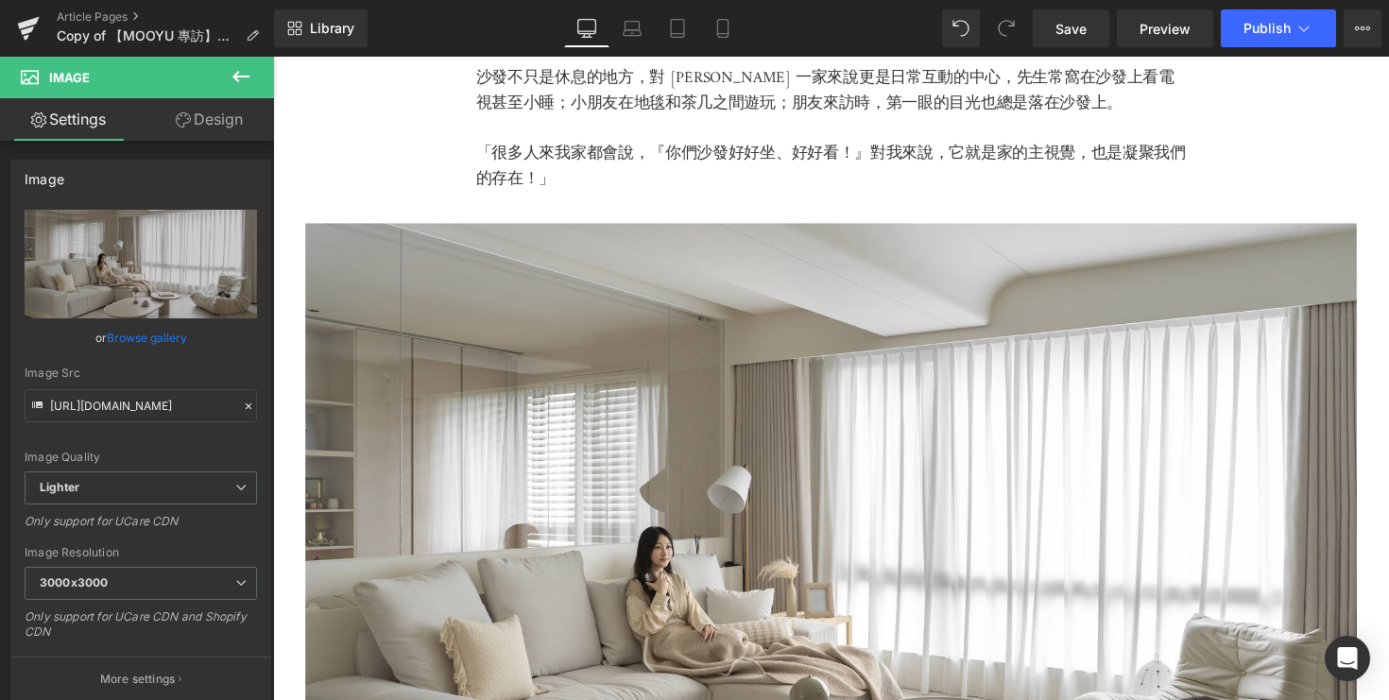
type input "C:\fakepath\DSC05252.jpg"
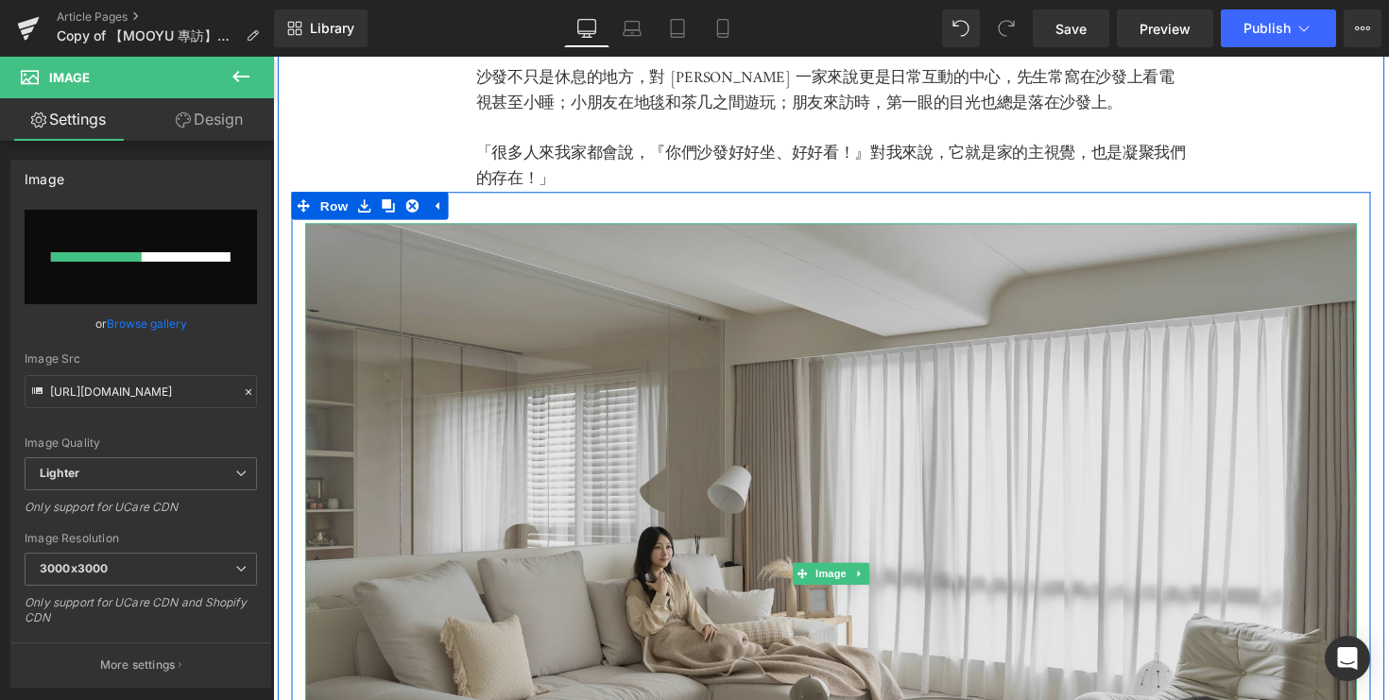
scroll to position [1592, 0]
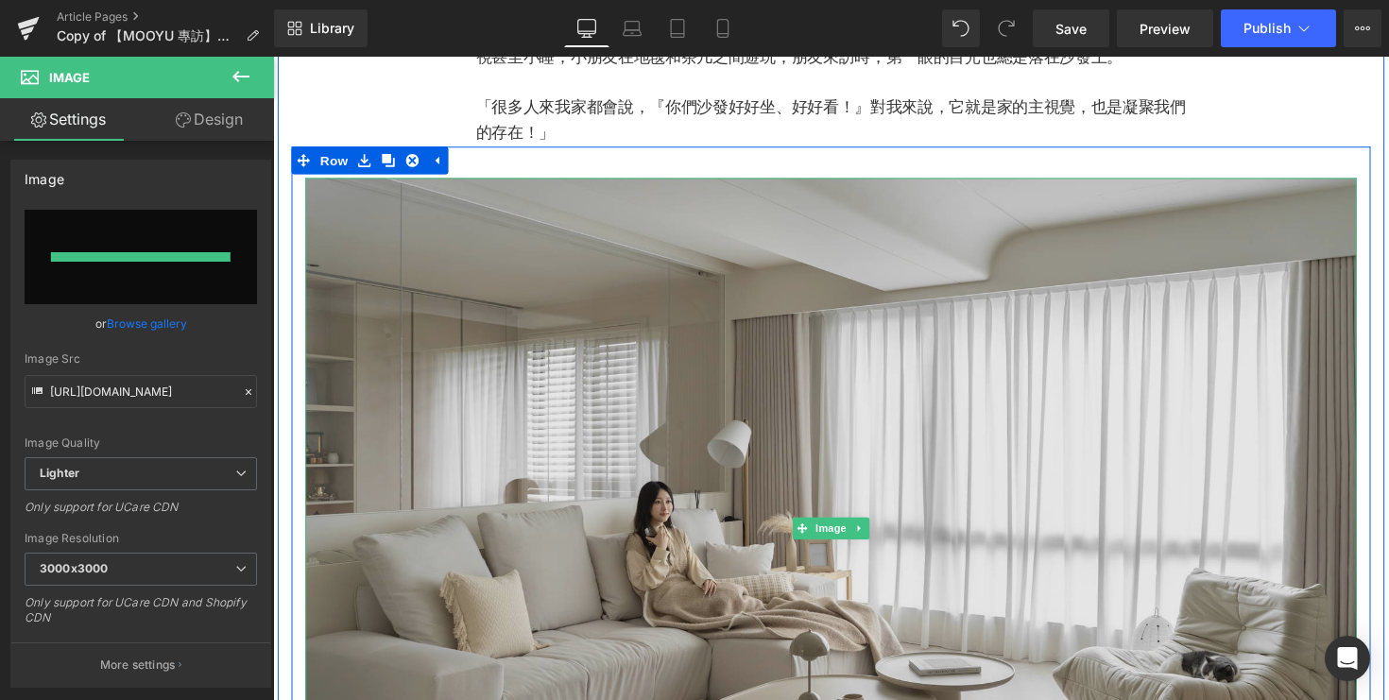
type input "https://ucarecdn.com/6d5884d4-523e-4a8a-b993-80e954e5a148/-/format/auto/-/previ…"
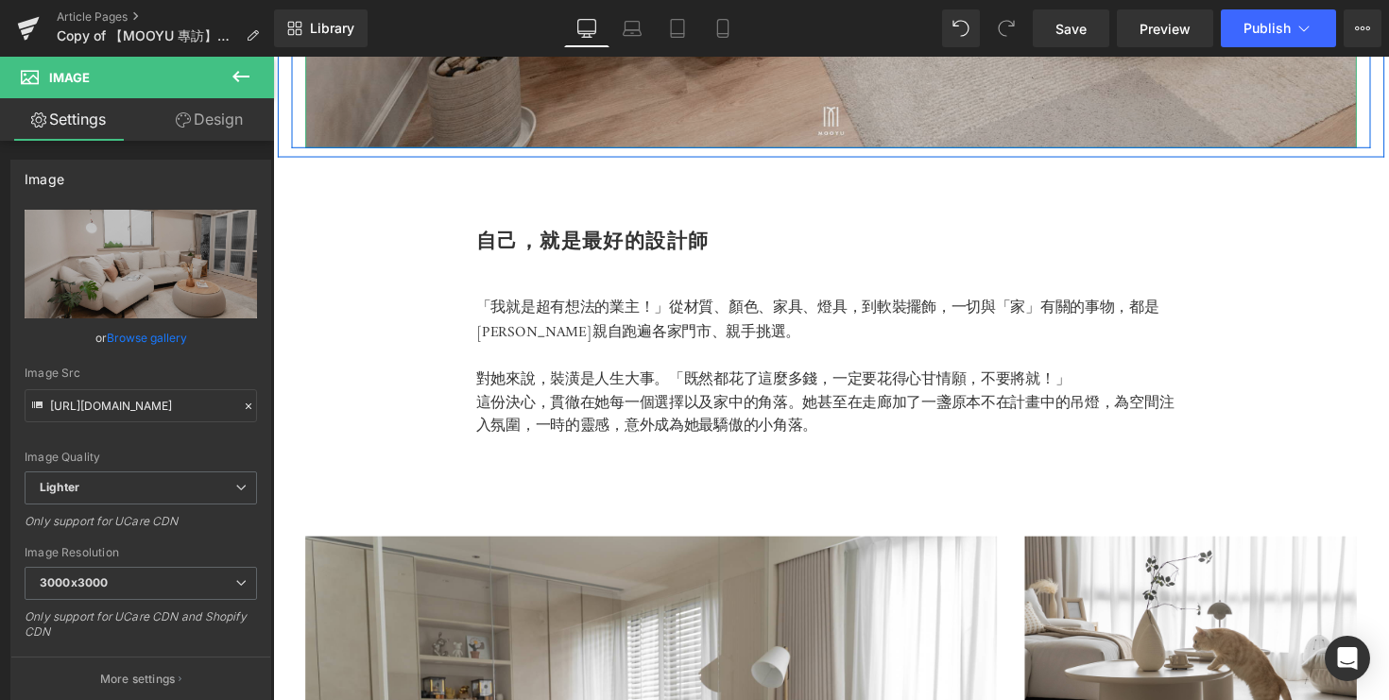
scroll to position [2343, 0]
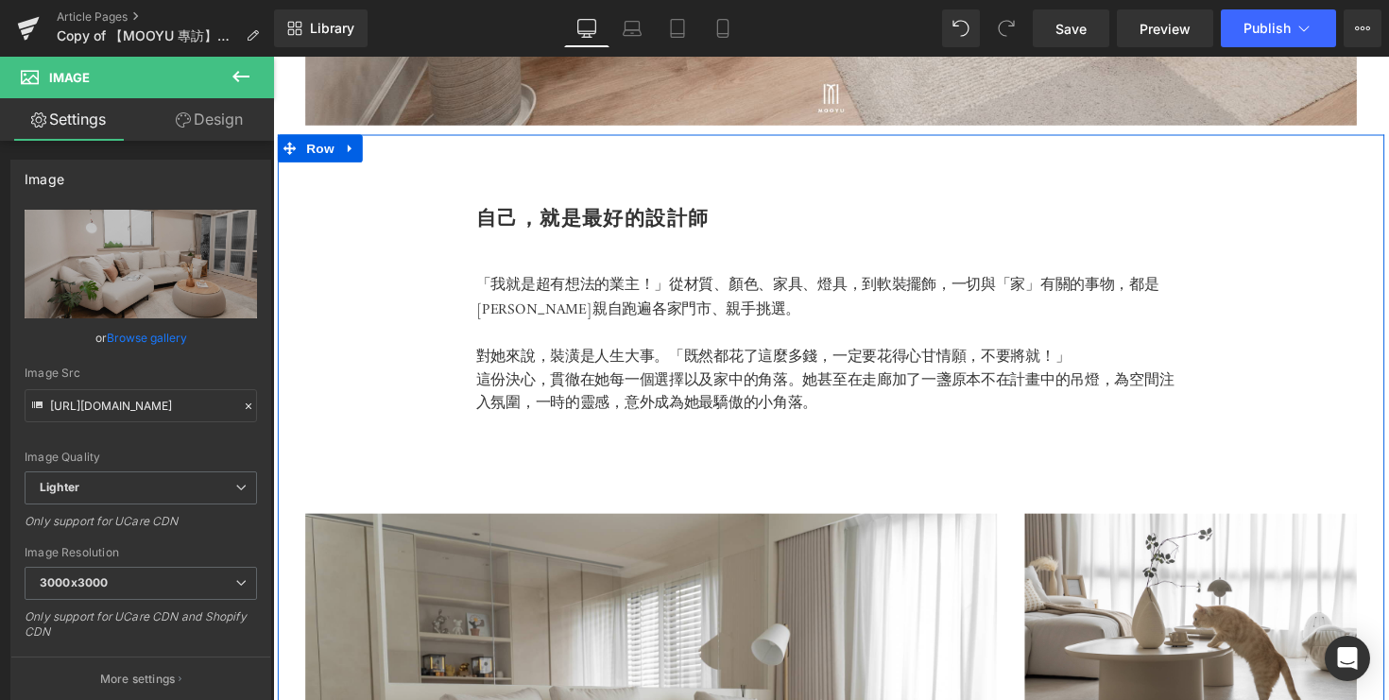
click at [626, 235] on b "自己，就是最好的設計師" at bounding box center [600, 223] width 239 height 26
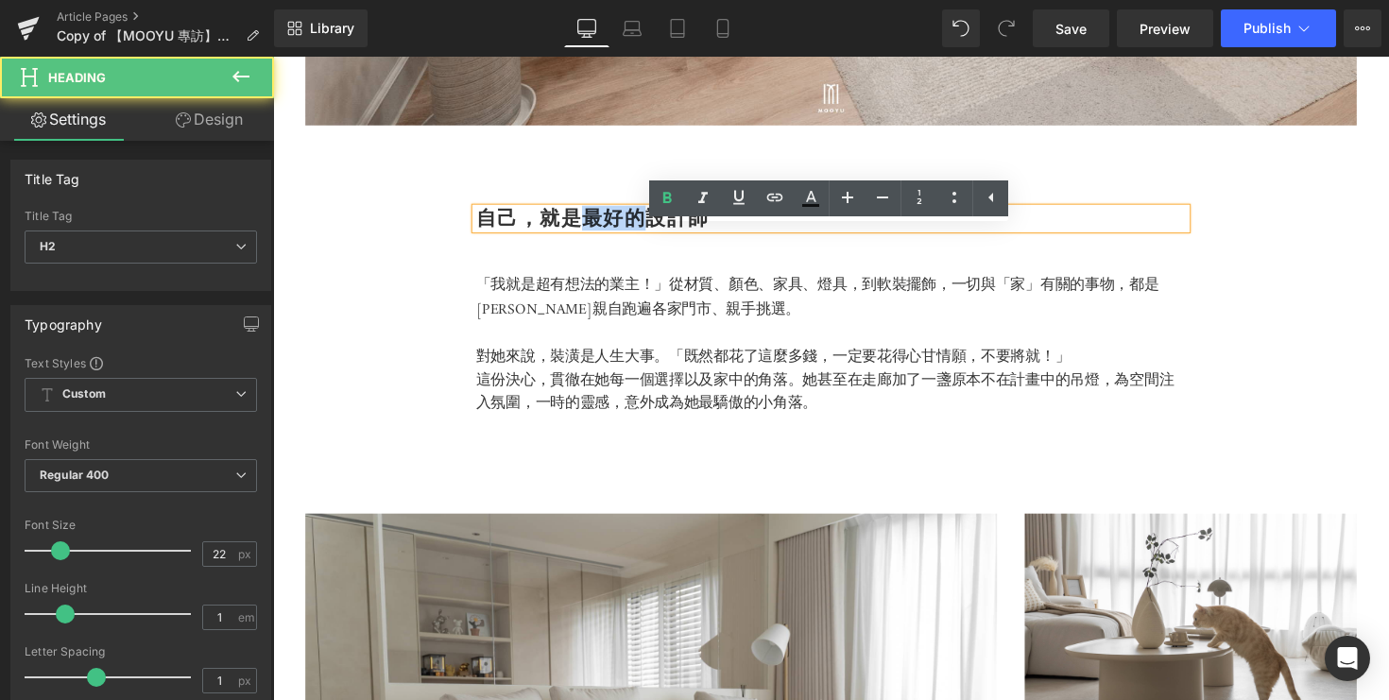
click at [626, 235] on b "自己，就是最好的設計師" at bounding box center [600, 223] width 239 height 26
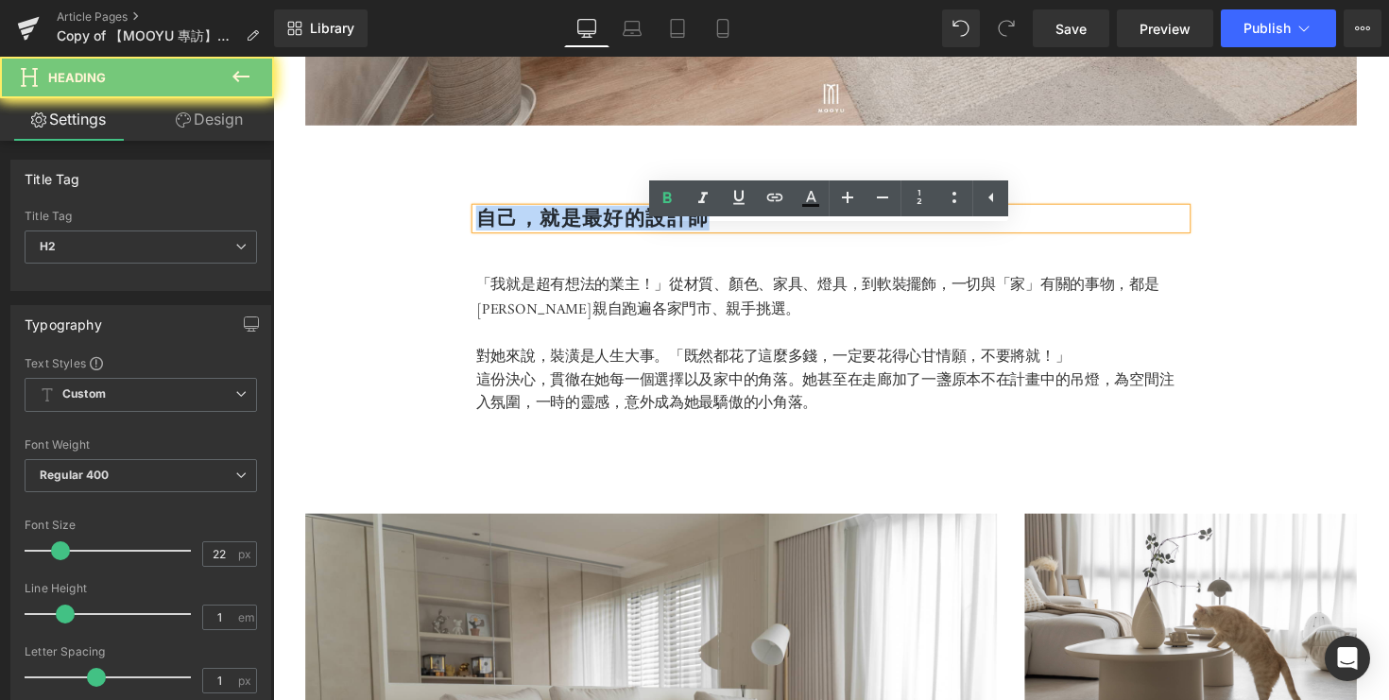
click at [626, 235] on b "自己，就是最好的設計師" at bounding box center [600, 223] width 239 height 26
paste div
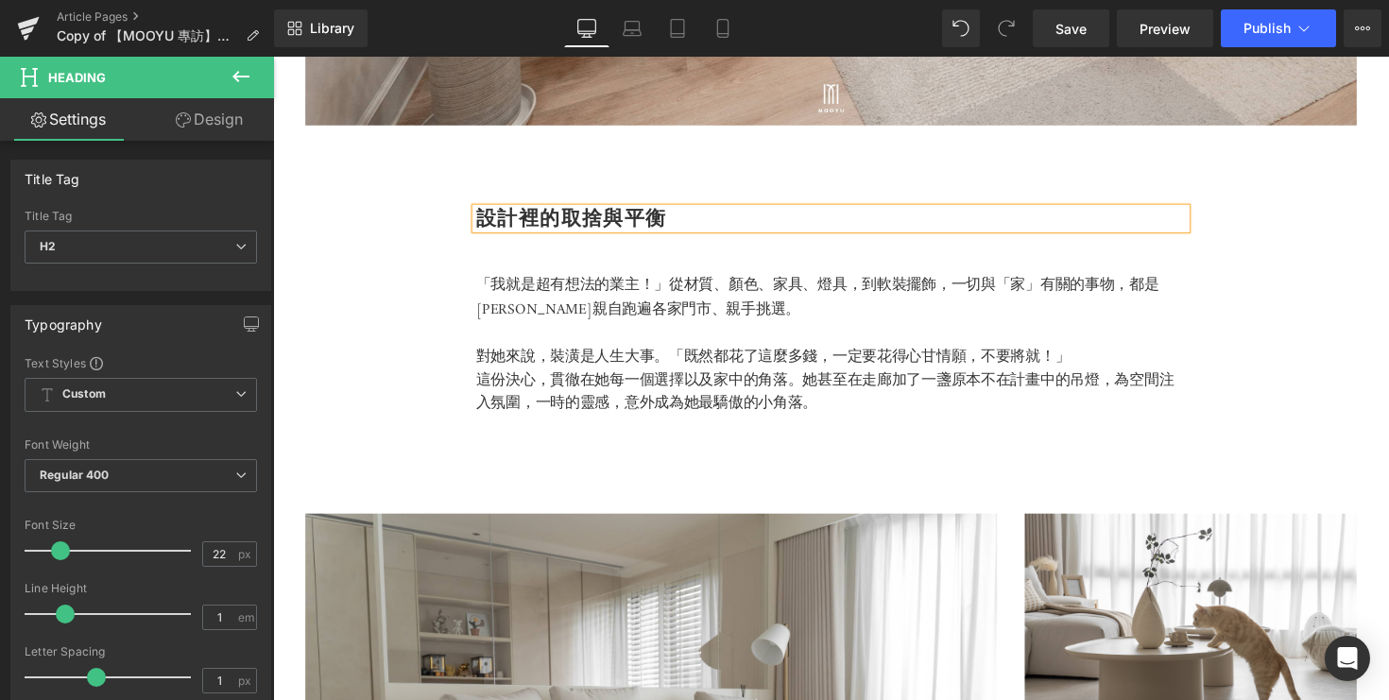
click at [815, 425] on span "貫徹在她每一個選擇以及家中的角落。她甚至在走廊加了一盞原本不在計畫中的吊燈，為空間注入氛圍，一時的靈感，意外成為她最驕傲的小角落。" at bounding box center [838, 401] width 715 height 51
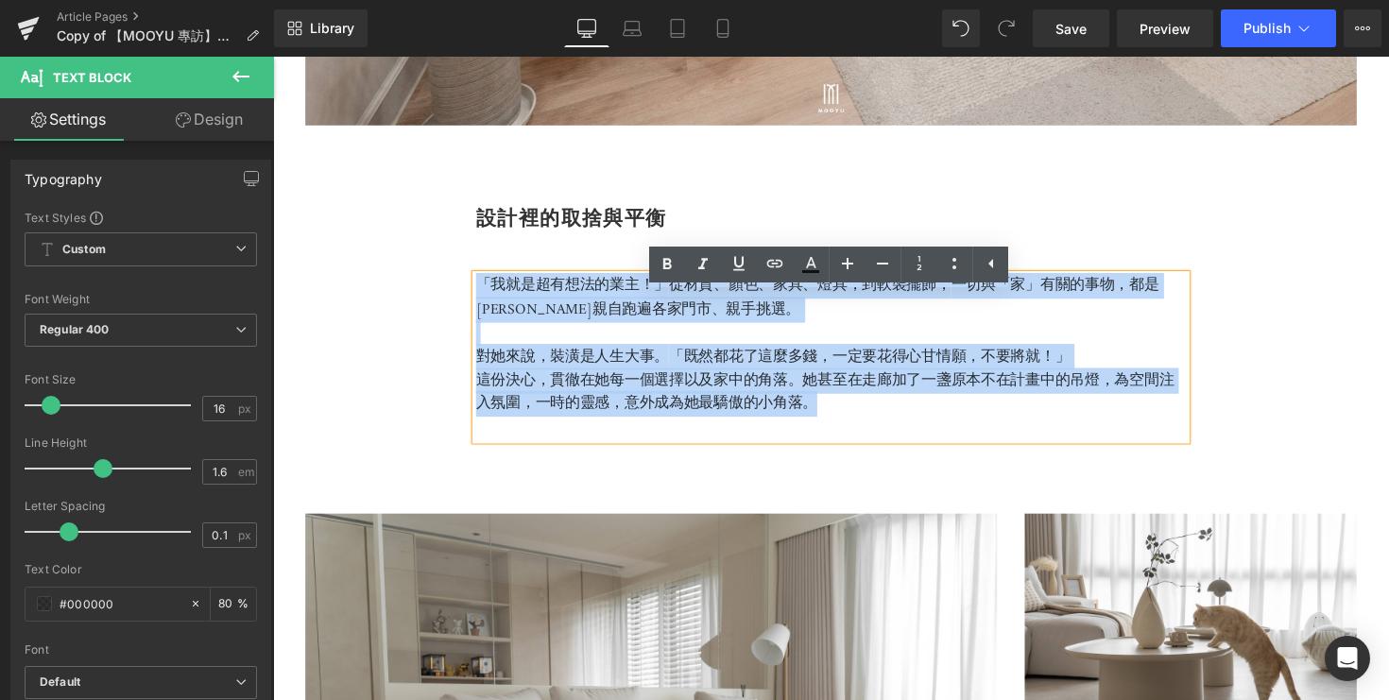
drag, startPoint x: 834, startPoint y: 440, endPoint x: 448, endPoint y: 271, distance: 421.9
click at [448, 271] on div "設計裡的取捨與平衡 Heading 「我就是超有想法的業主！」 從材質、顏色、家具、燈具，到軟裝擺飾， 一切與「家」有關的事物，都是篠崎泫親自跑遍各家門市、親…" at bounding box center [845, 580] width 1134 height 886
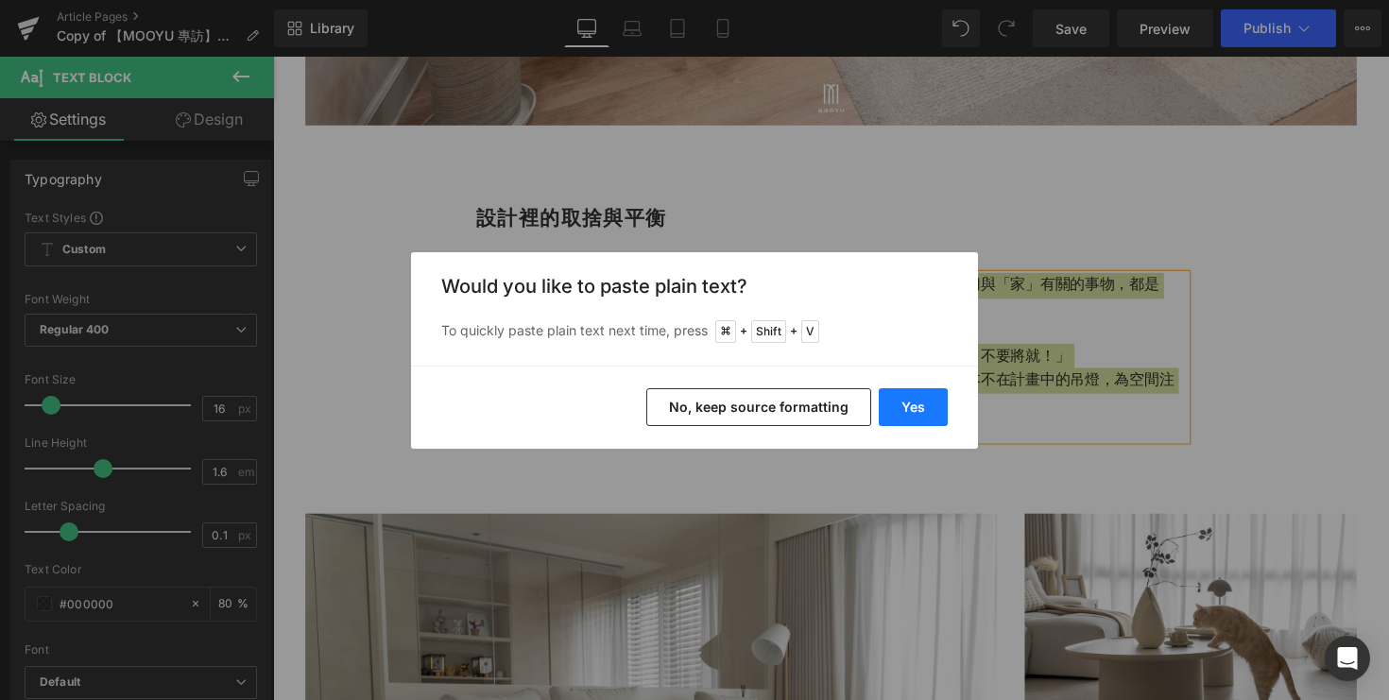
click at [931, 421] on button "Yes" at bounding box center [913, 407] width 69 height 38
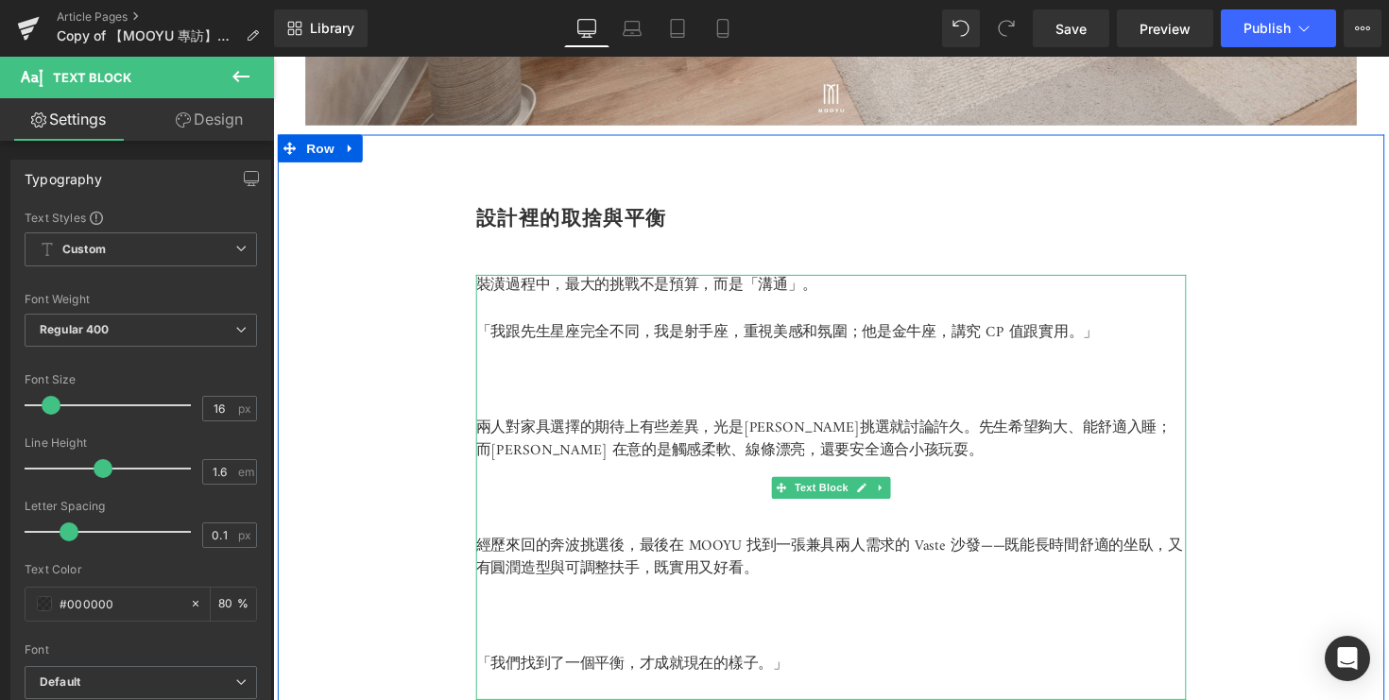
click at [640, 403] on p at bounding box center [845, 390] width 728 height 25
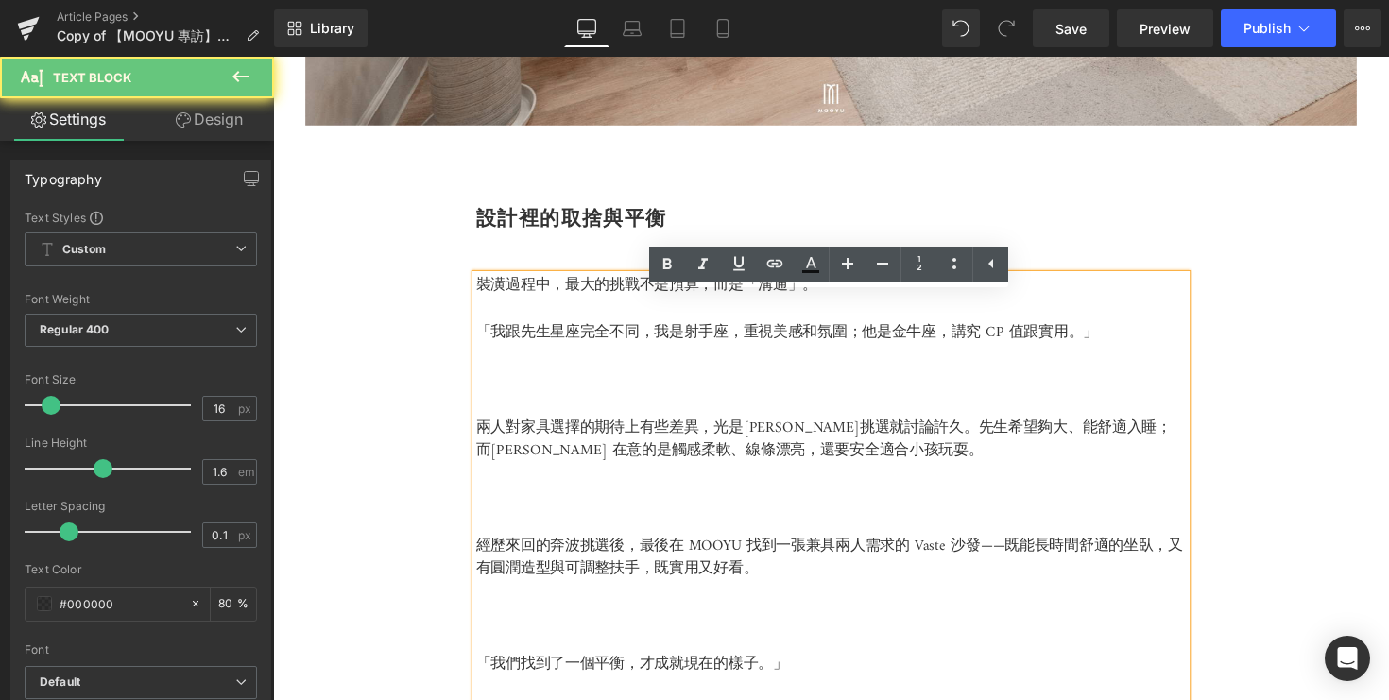
click at [638, 426] on p at bounding box center [845, 414] width 728 height 25
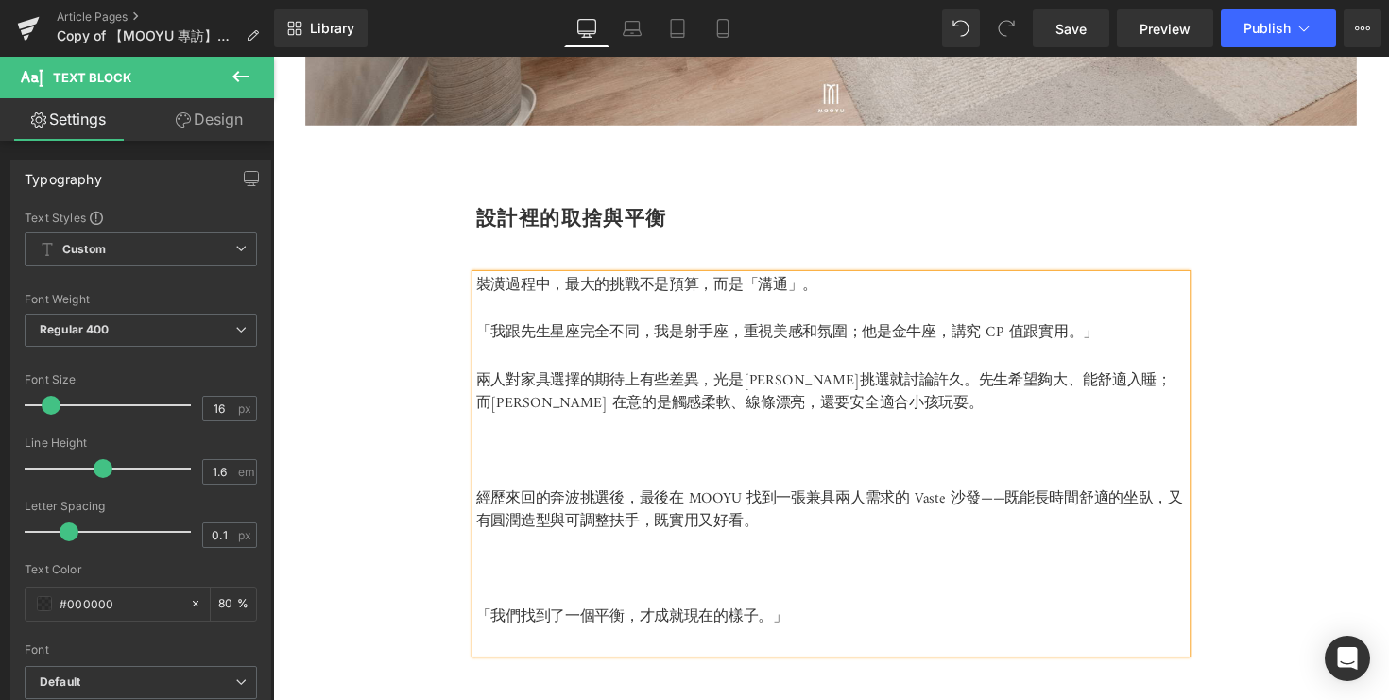
click at [588, 330] on p at bounding box center [845, 317] width 728 height 25
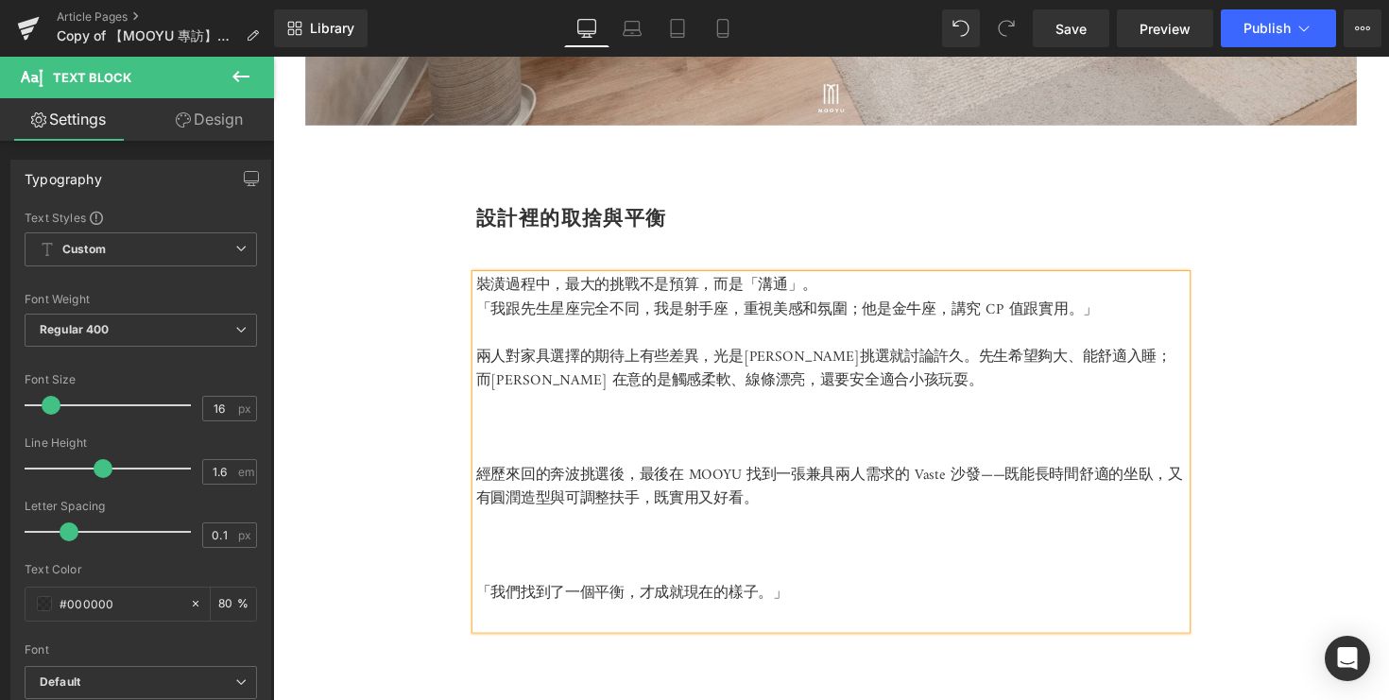
click at [535, 496] on p "經歷來回的奔波挑選後，最後在 MOOYU 找到一張兼具兩人需求的 Vaste 沙發——既能長時間舒適的坐臥，又有圓潤造型與可調整扶手，既實用又好看。" at bounding box center [845, 498] width 728 height 48
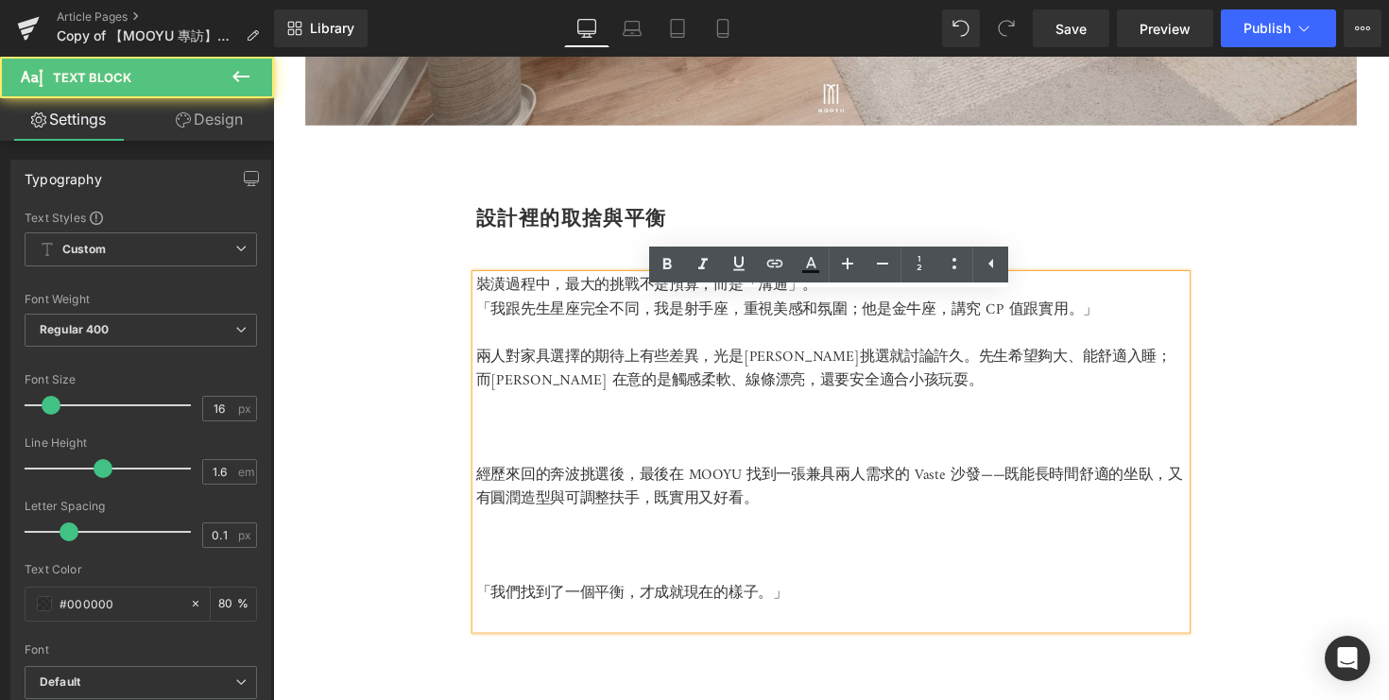
click at [526, 474] on p at bounding box center [845, 462] width 728 height 25
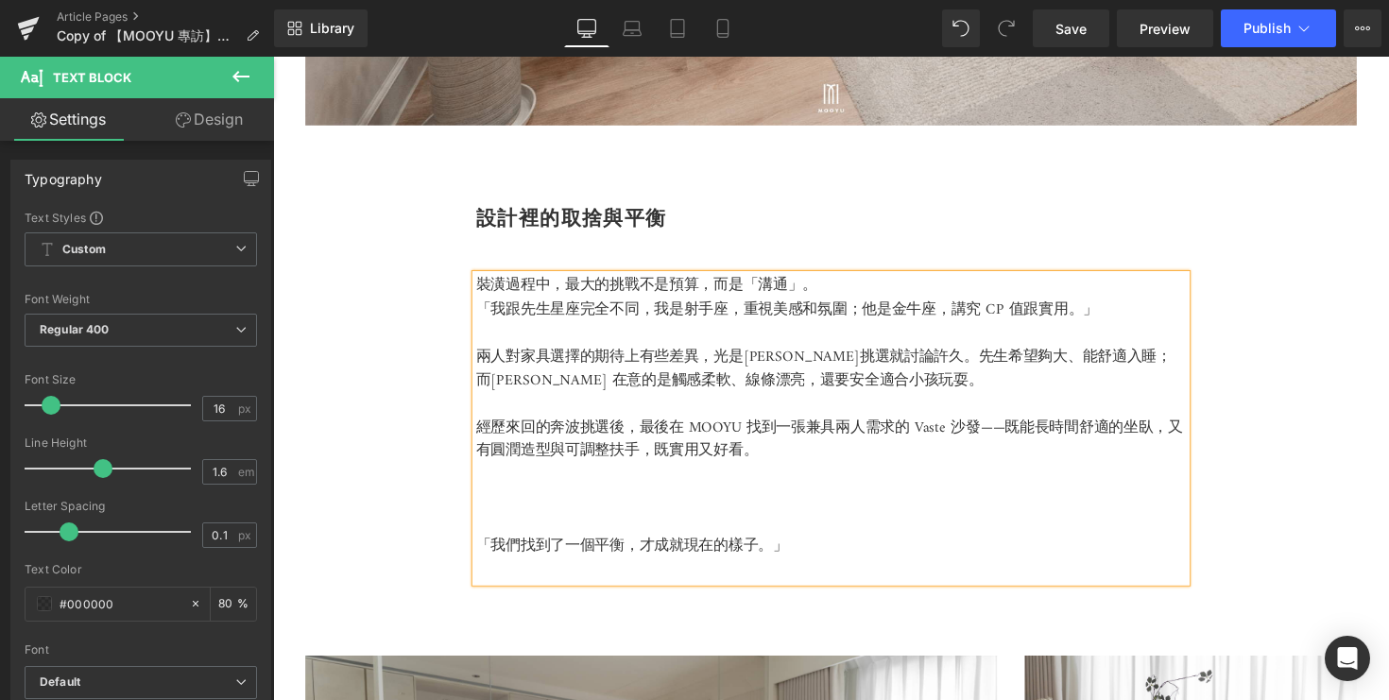
click at [518, 547] on p at bounding box center [845, 535] width 728 height 25
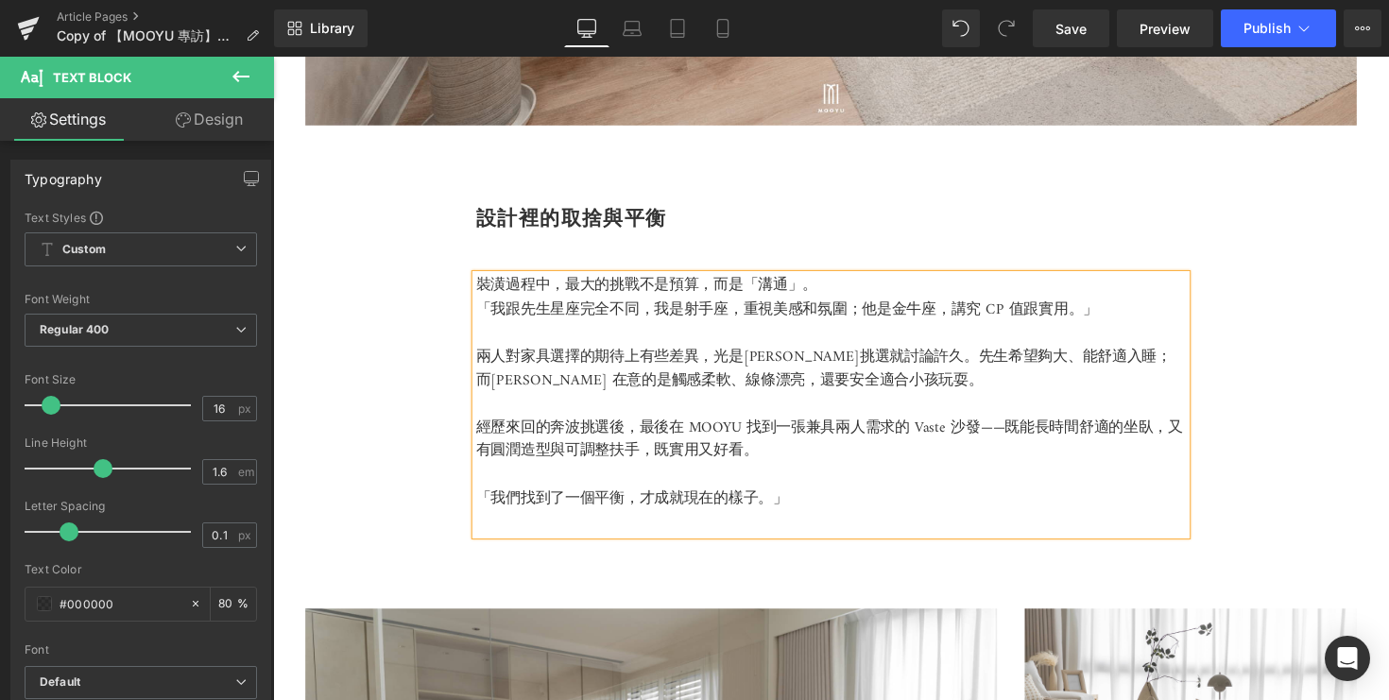
click at [529, 547] on p at bounding box center [845, 535] width 728 height 25
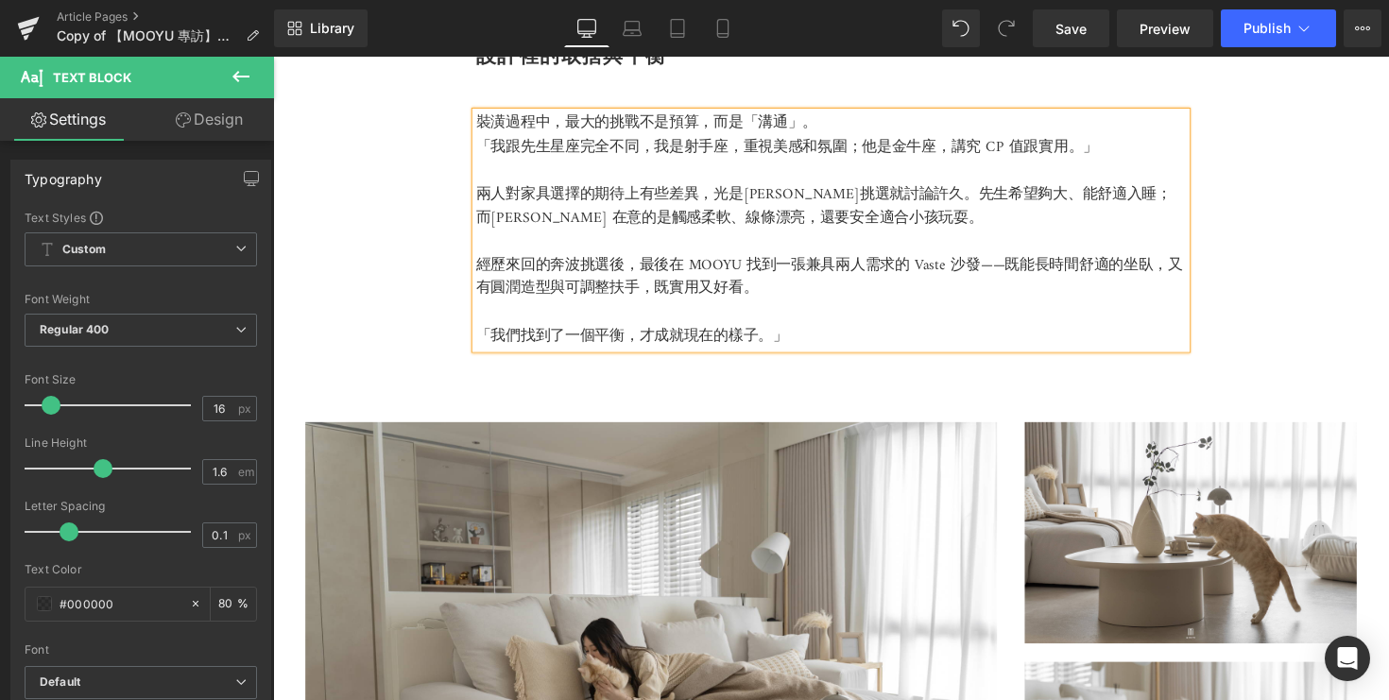
scroll to position [2718, 0]
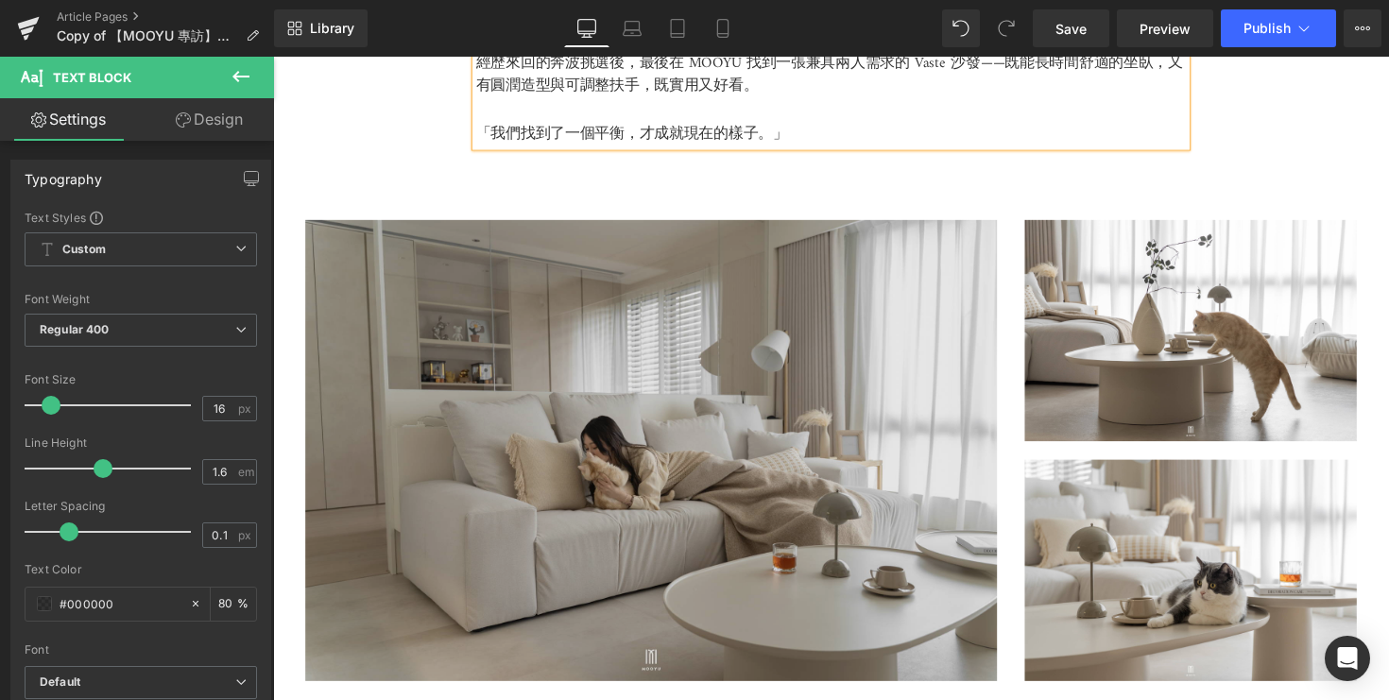
click at [714, 426] on img at bounding box center [660, 460] width 709 height 472
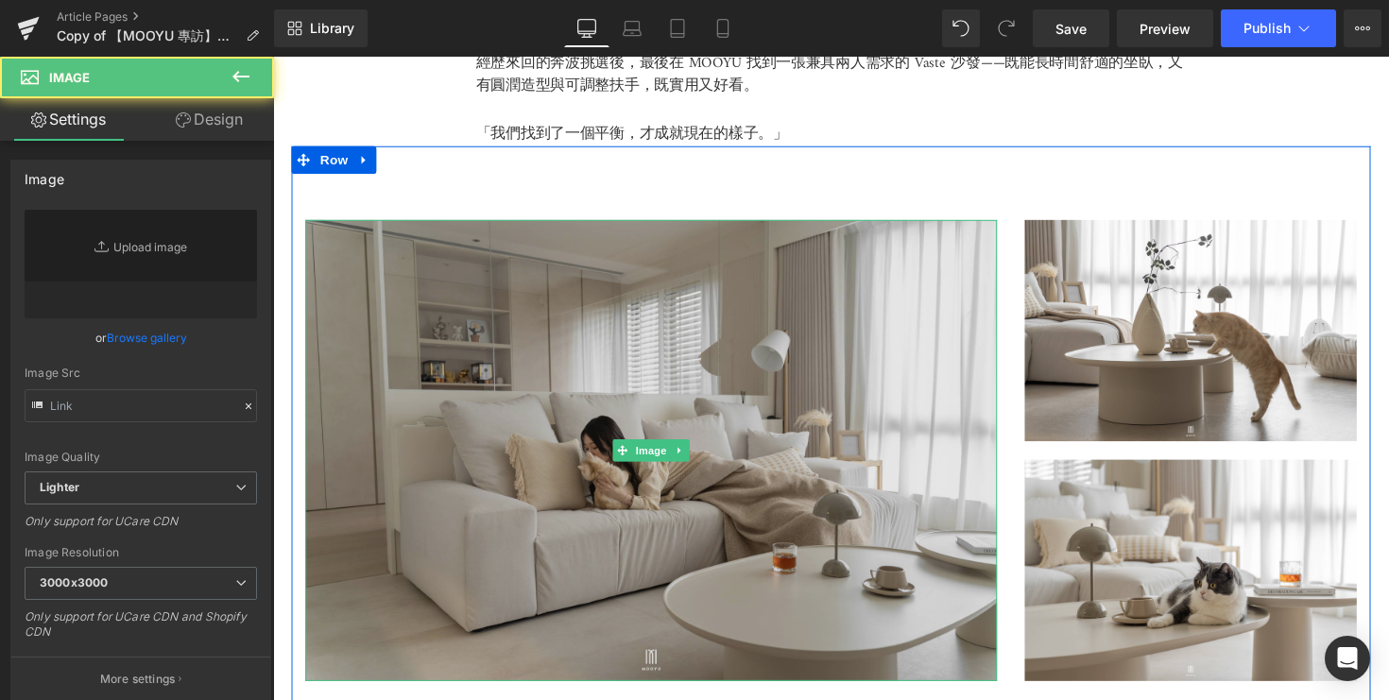
type input "https://ucarecdn.com/cf7e4f0b-cbdc-41cc-8717-ccffed47501c/-/format/auto/-/previ…"
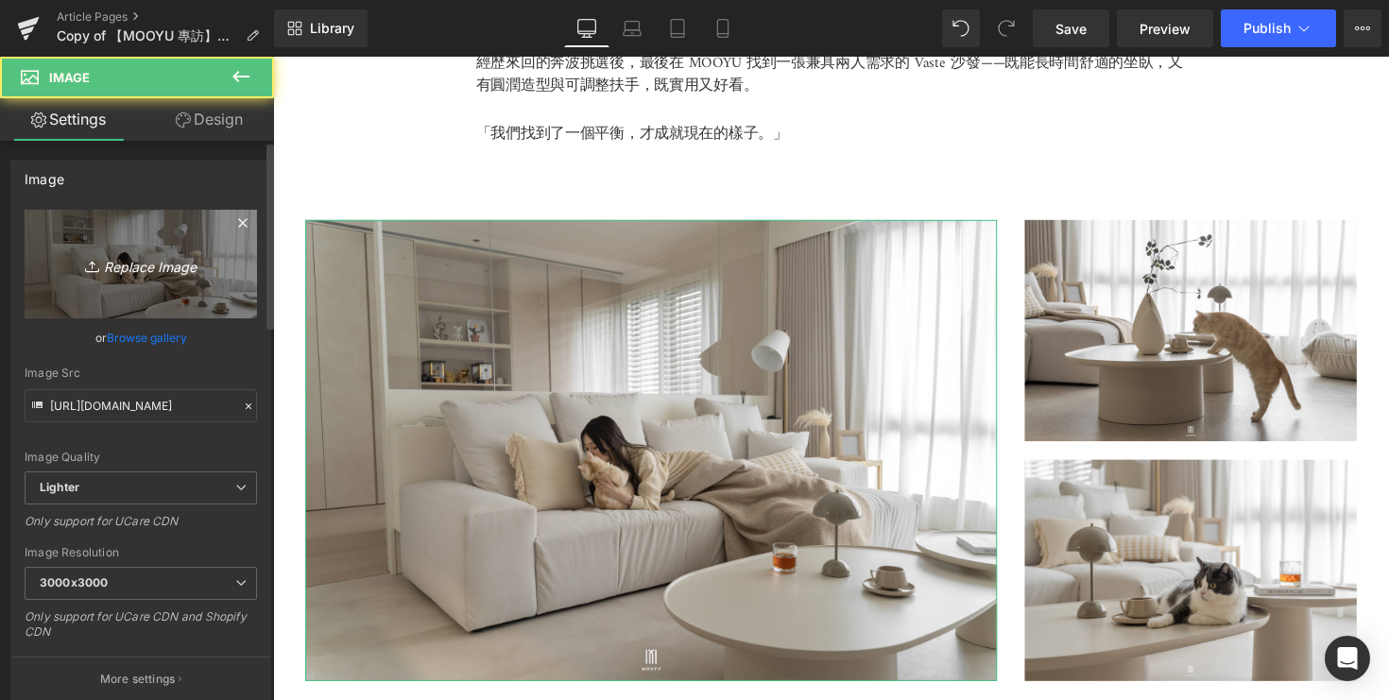
click at [129, 268] on icon "Replace Image" at bounding box center [140, 264] width 151 height 24
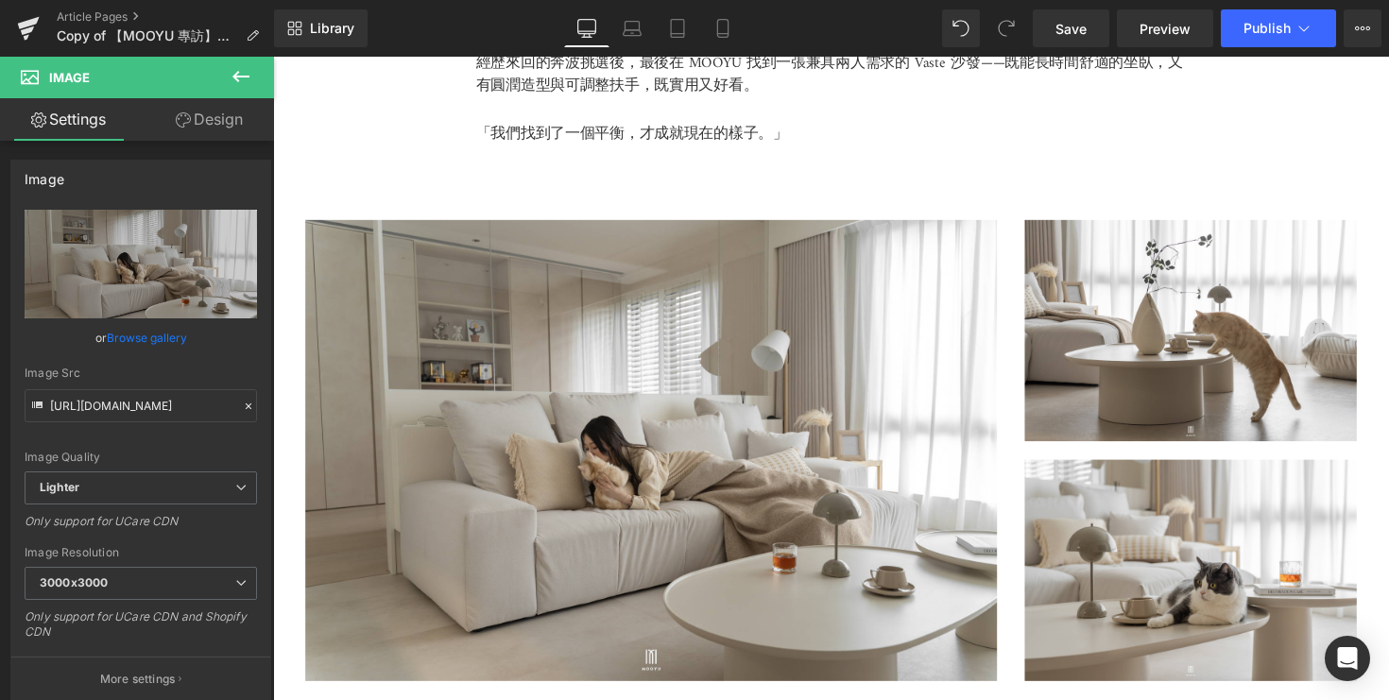
type input "C:\fakepath\DSC05237.jpg"
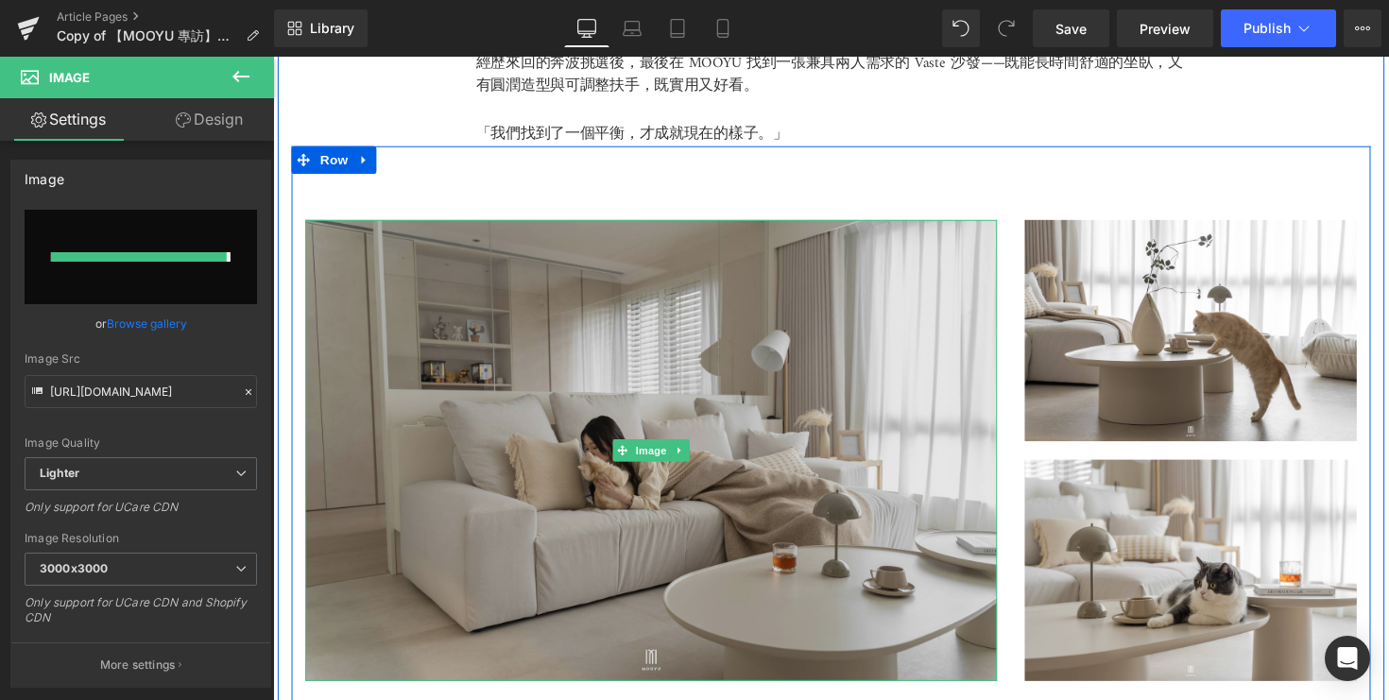
type input "https://ucarecdn.com/d776d328-b294-495d-946a-fa709f3f7836/-/format/auto/-/previ…"
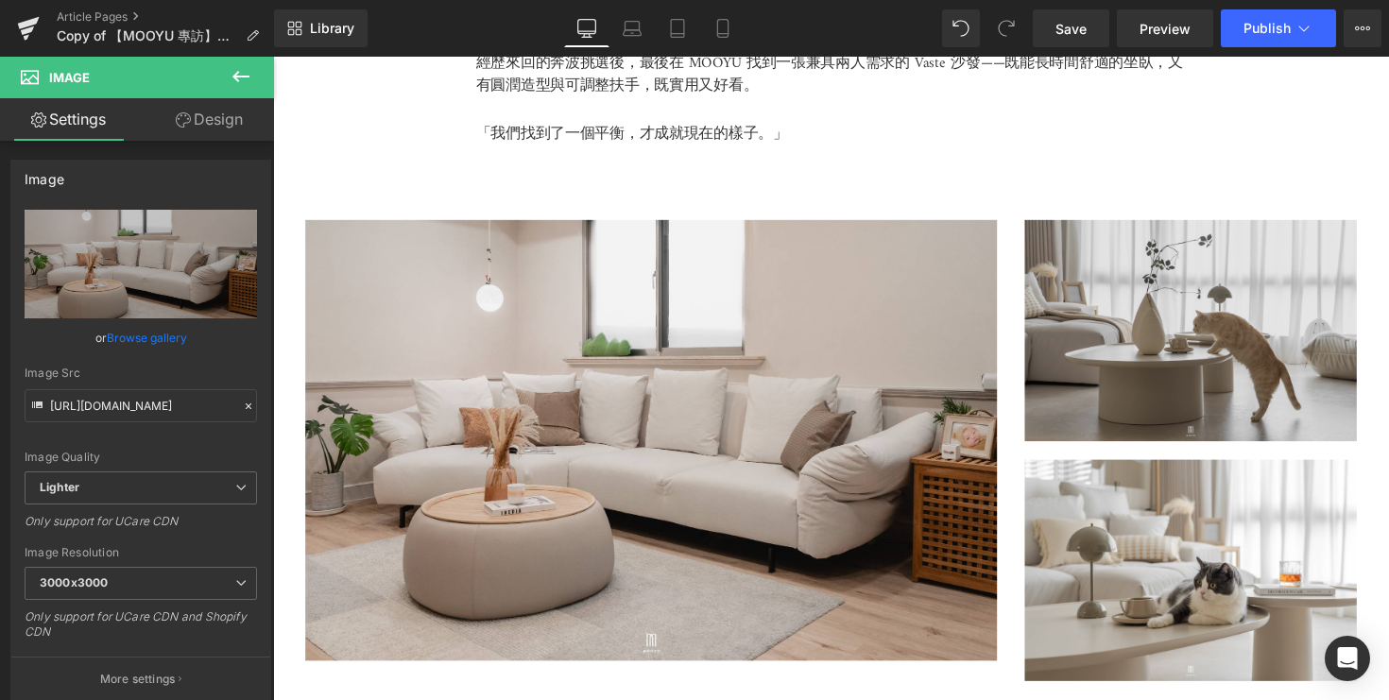
click at [1172, 281] on img at bounding box center [1213, 337] width 340 height 227
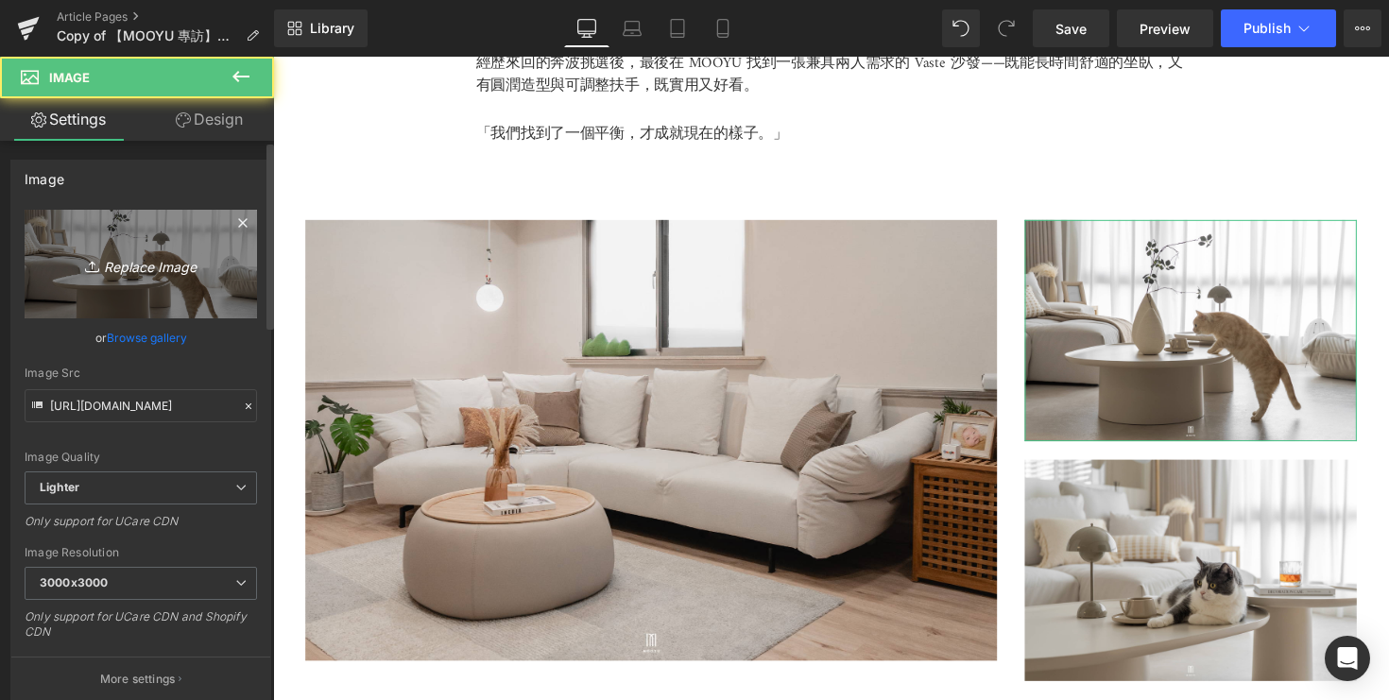
click at [149, 270] on icon "Replace Image" at bounding box center [140, 264] width 151 height 24
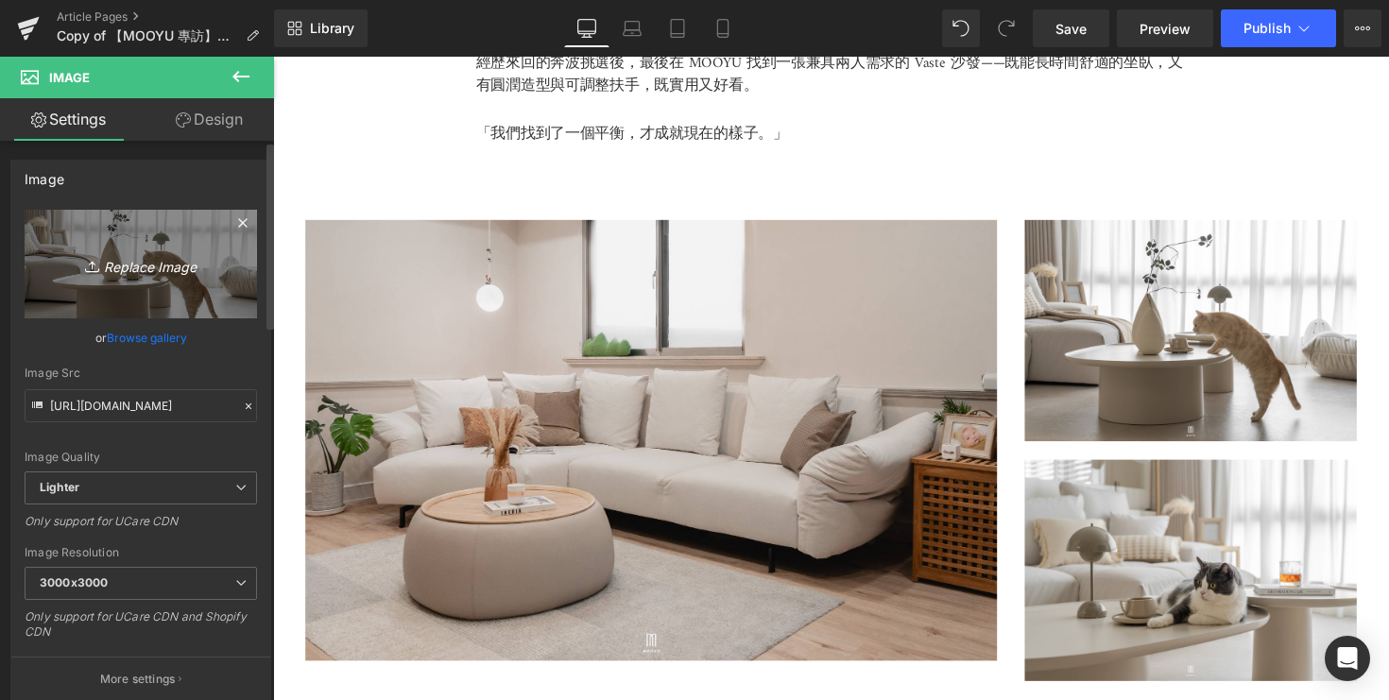
type input "C:\fakepath\DSC05230.jpg"
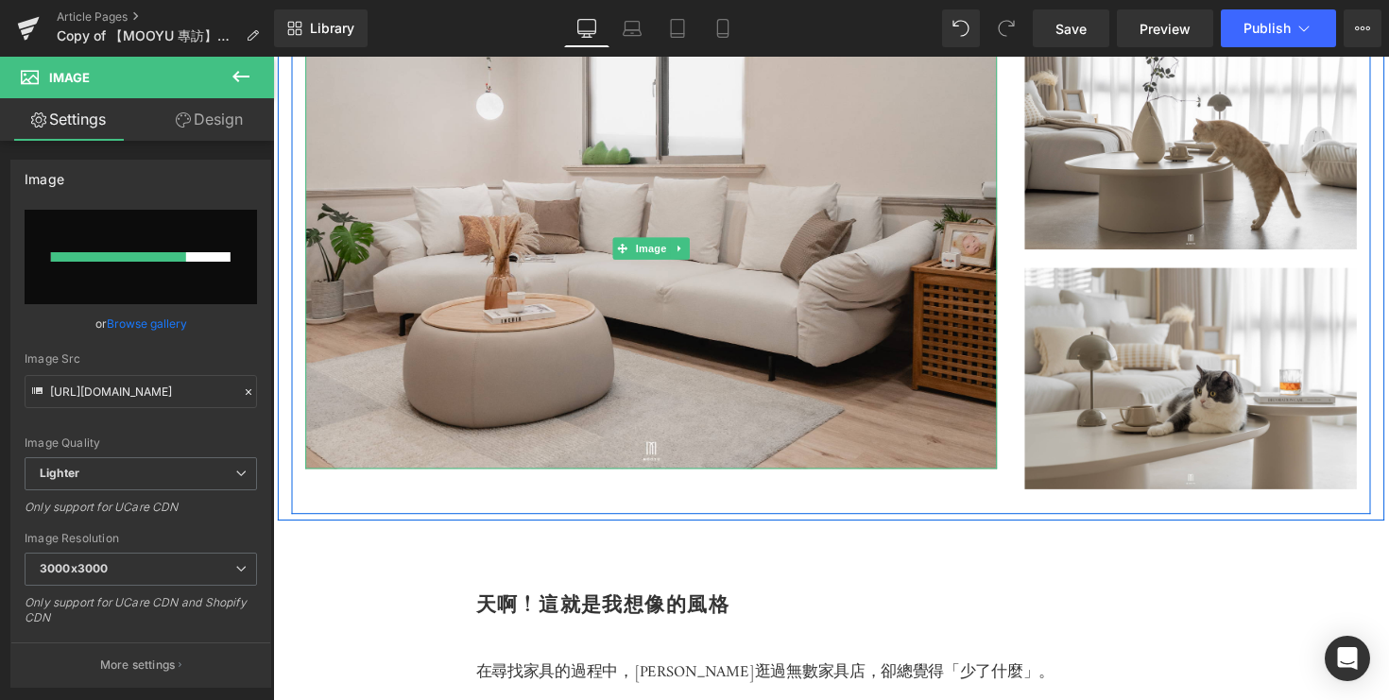
scroll to position [2886, 0]
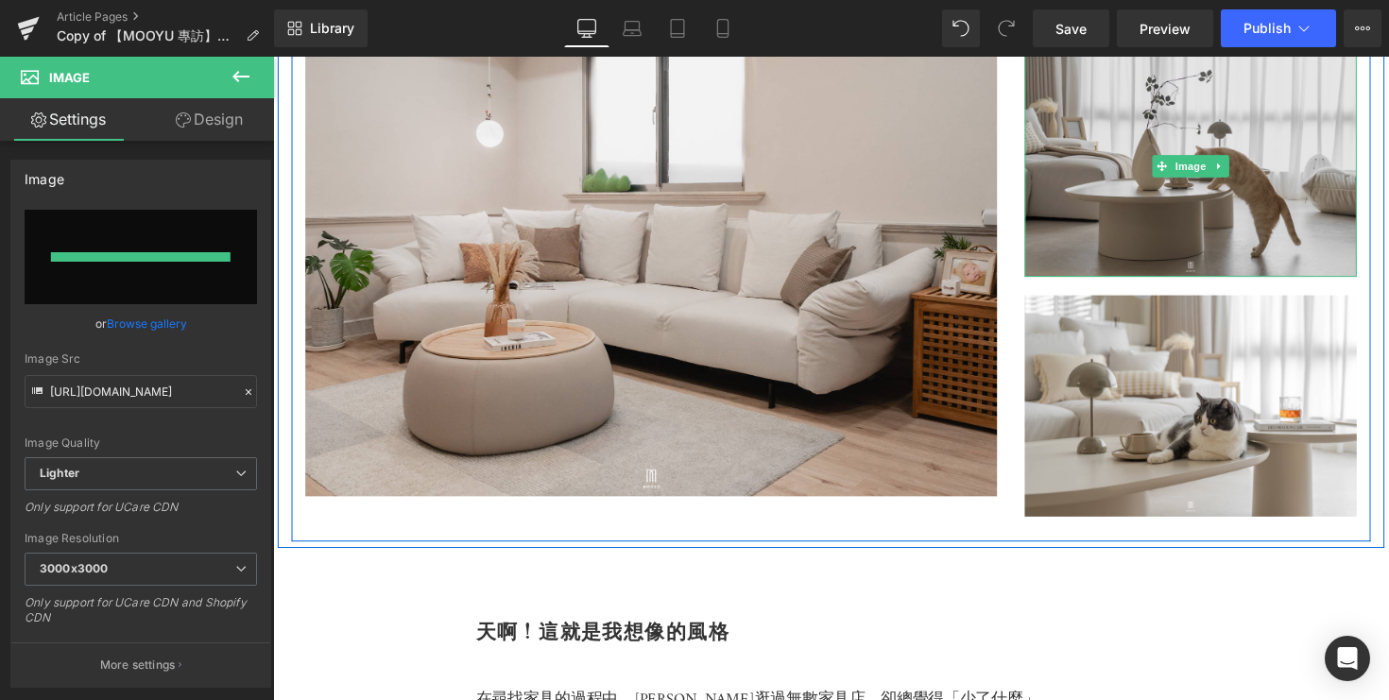
type input "https://ucarecdn.com/d381d404-6e1a-495d-8ff4-8dcd9904ba1a/-/format/auto/-/previ…"
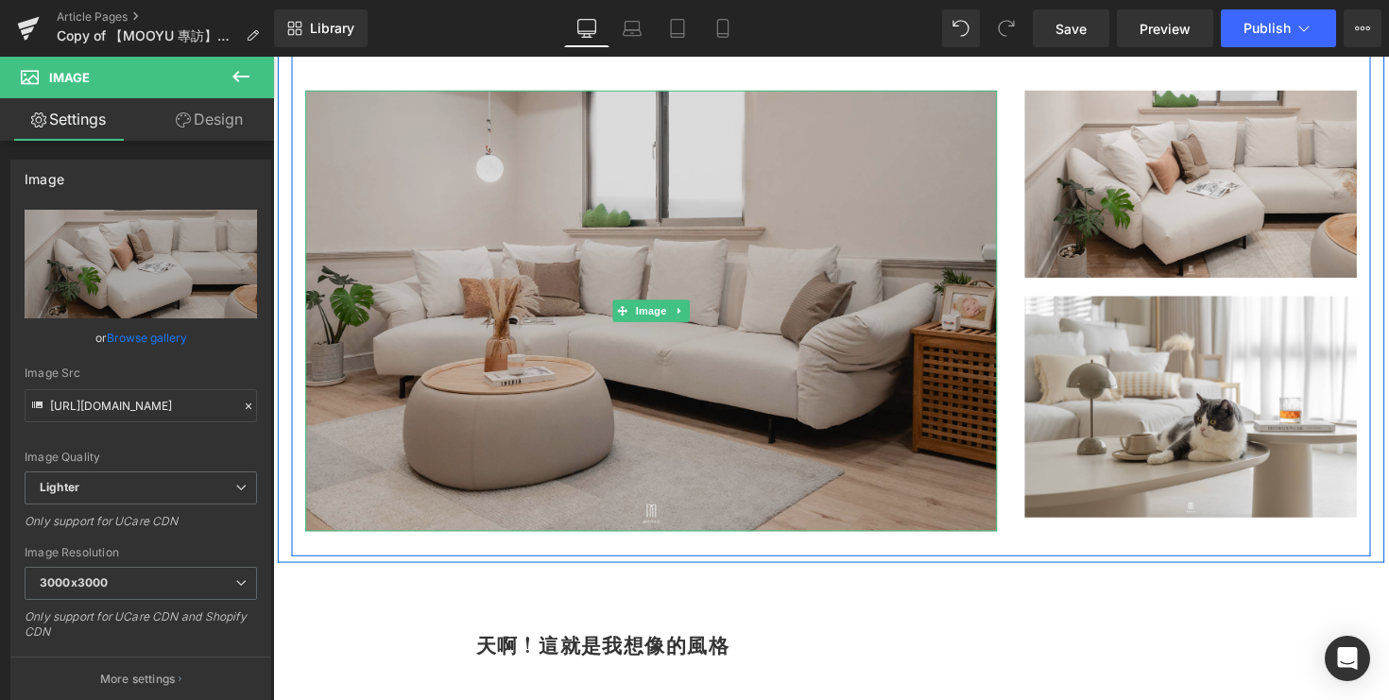
scroll to position [2804, 0]
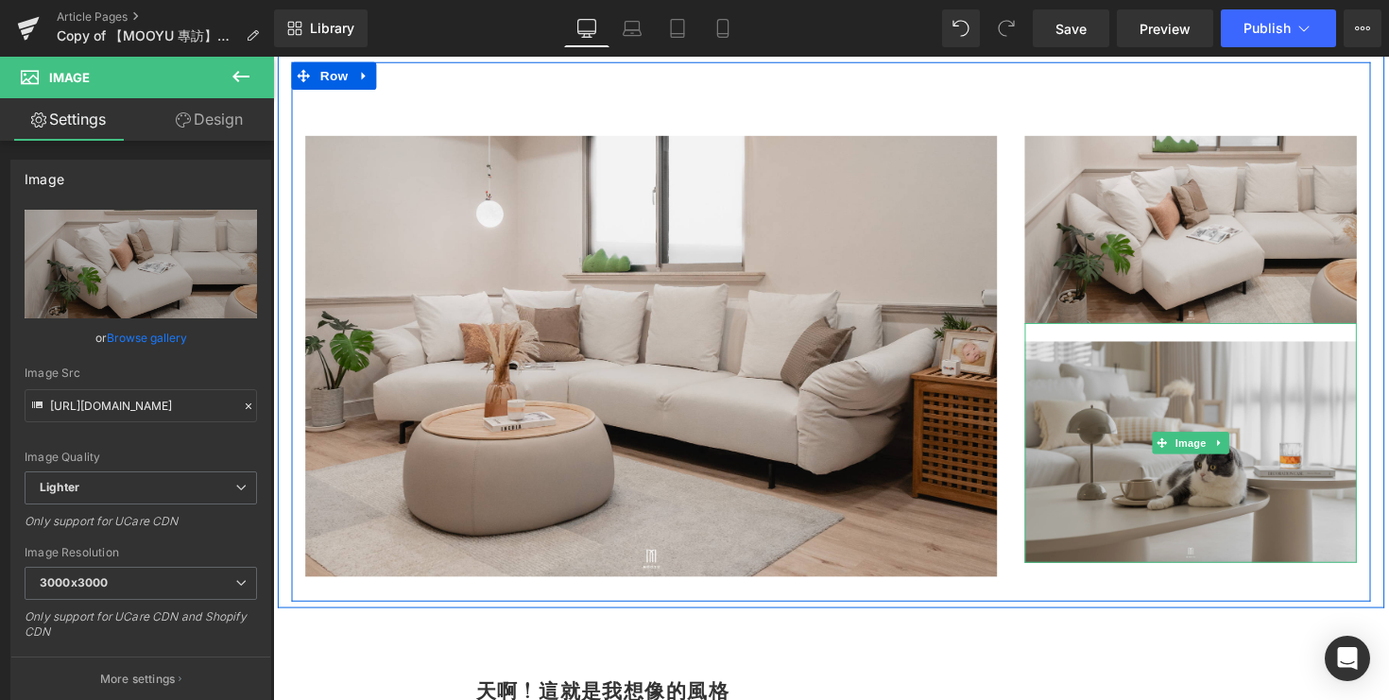
click at [1093, 457] on img at bounding box center [1213, 453] width 340 height 246
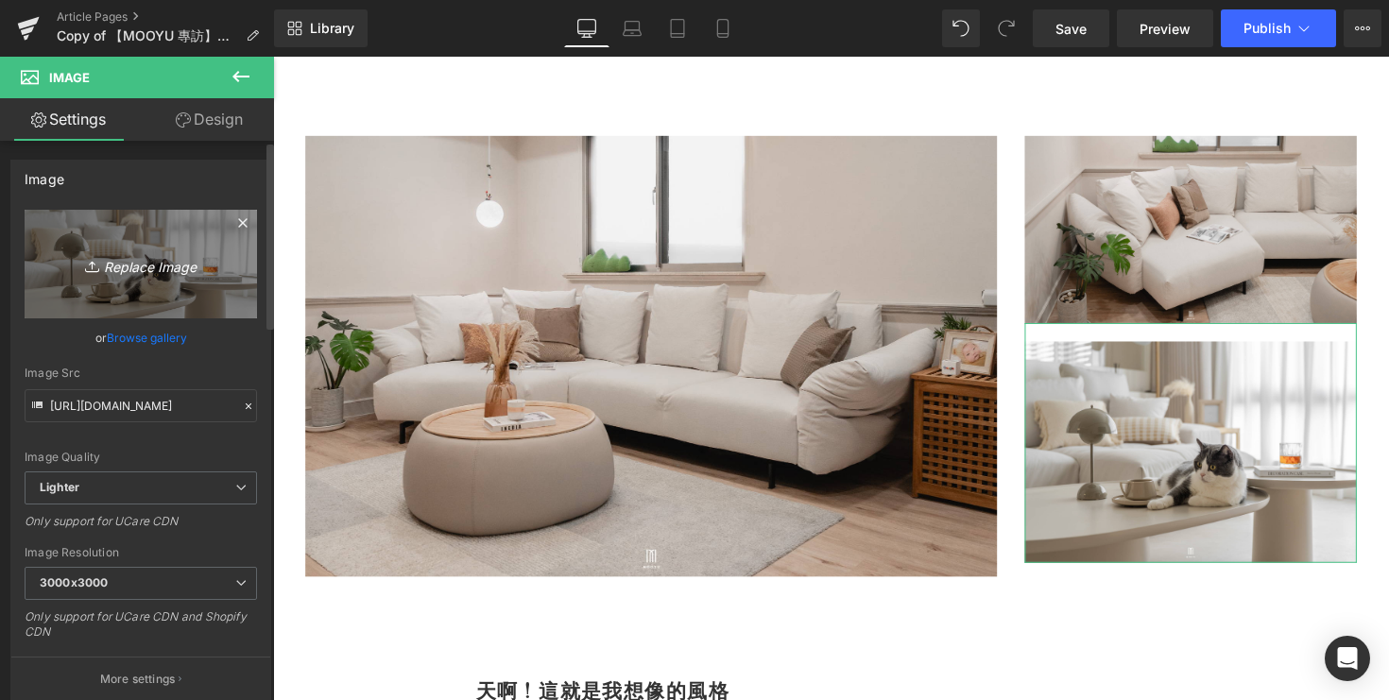
click at [144, 266] on icon "Replace Image" at bounding box center [140, 264] width 151 height 24
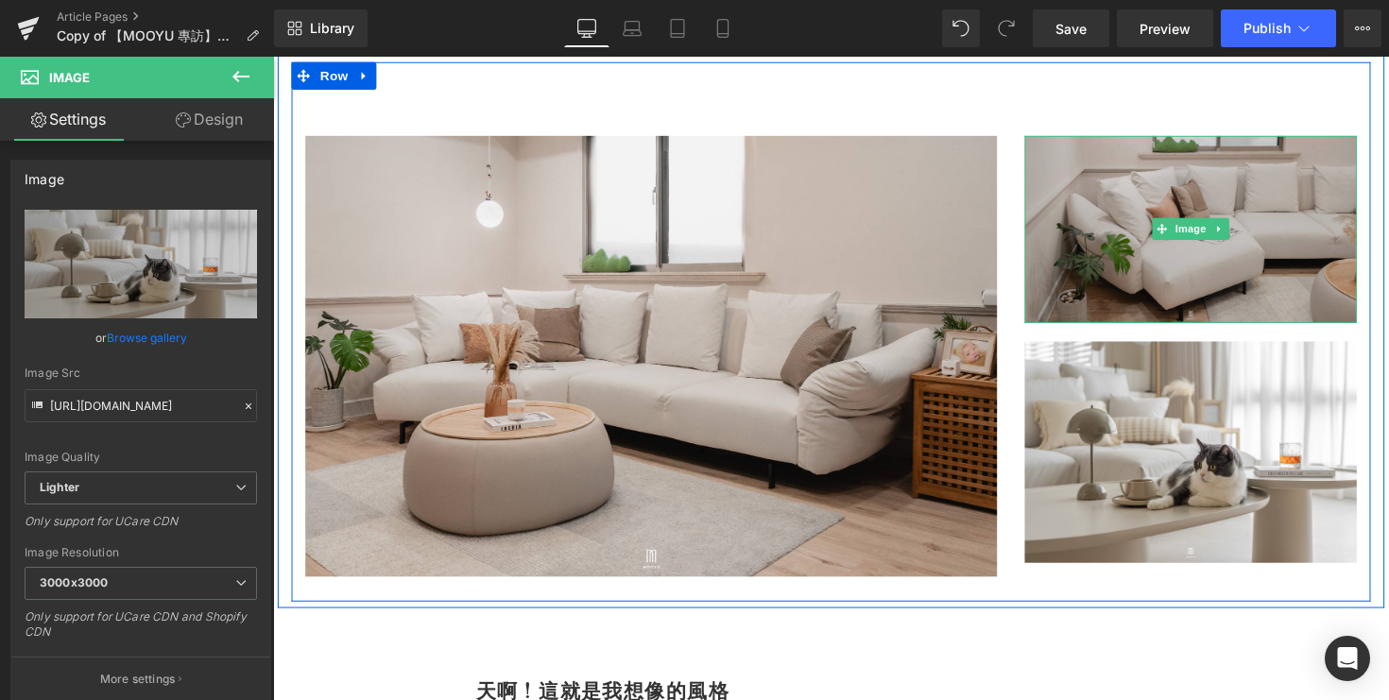
click at [1080, 249] on img at bounding box center [1213, 234] width 340 height 192
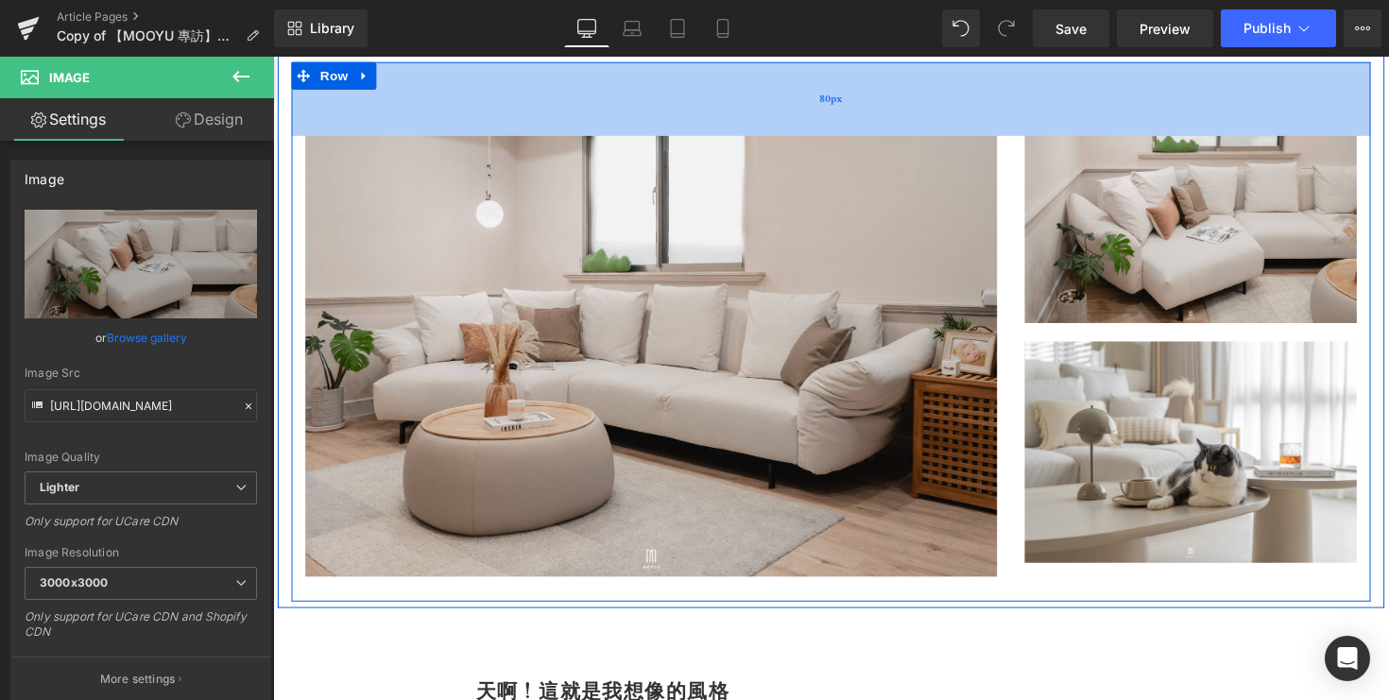
type input "https://ucarecdn.com/36a0f57f-d91c-4284-9764-a12ba2bc1a46/-/format/auto/-/previ…"
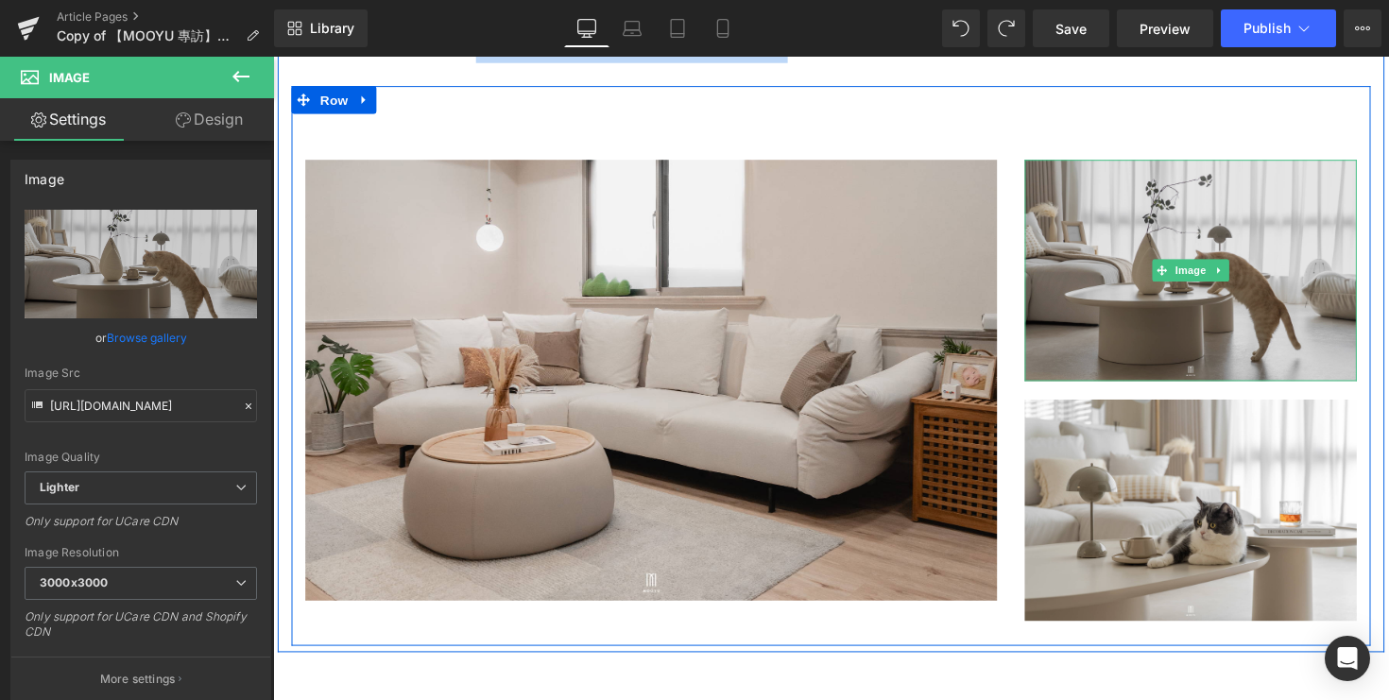
click at [1093, 286] on img at bounding box center [1213, 276] width 340 height 227
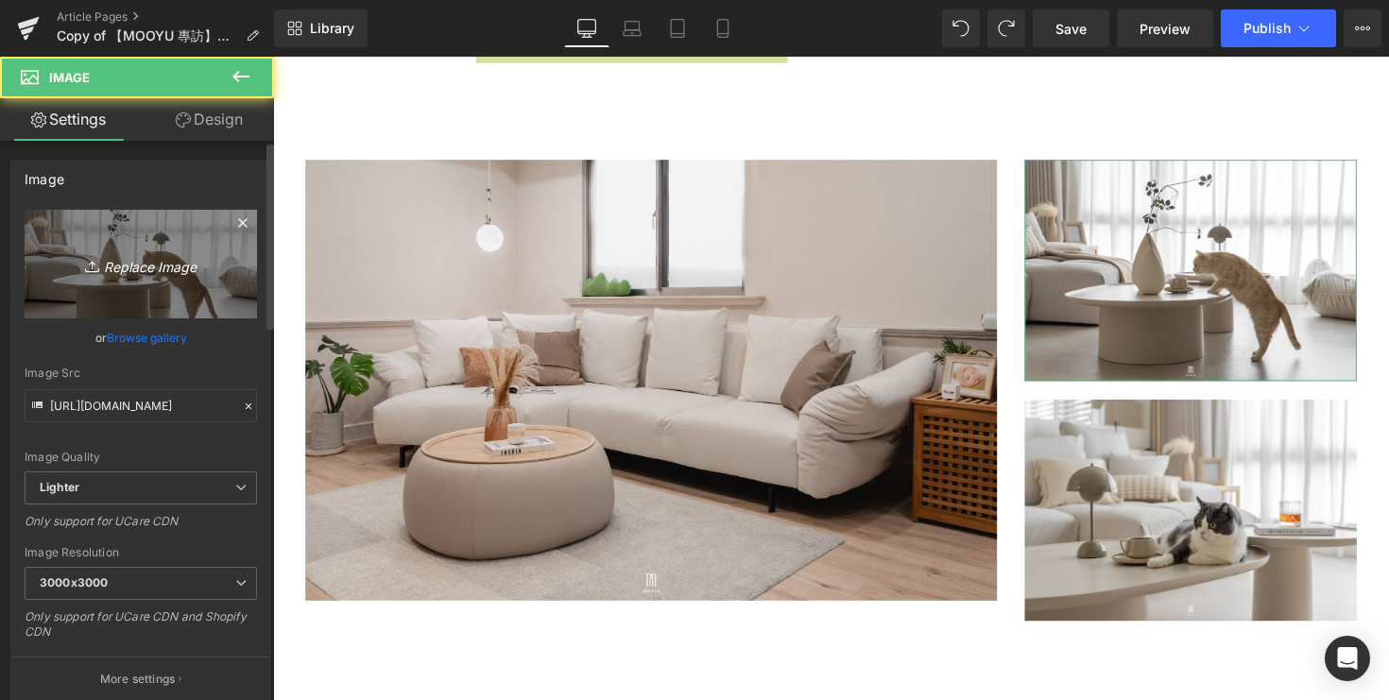
click at [142, 266] on icon "Replace Image" at bounding box center [140, 264] width 151 height 24
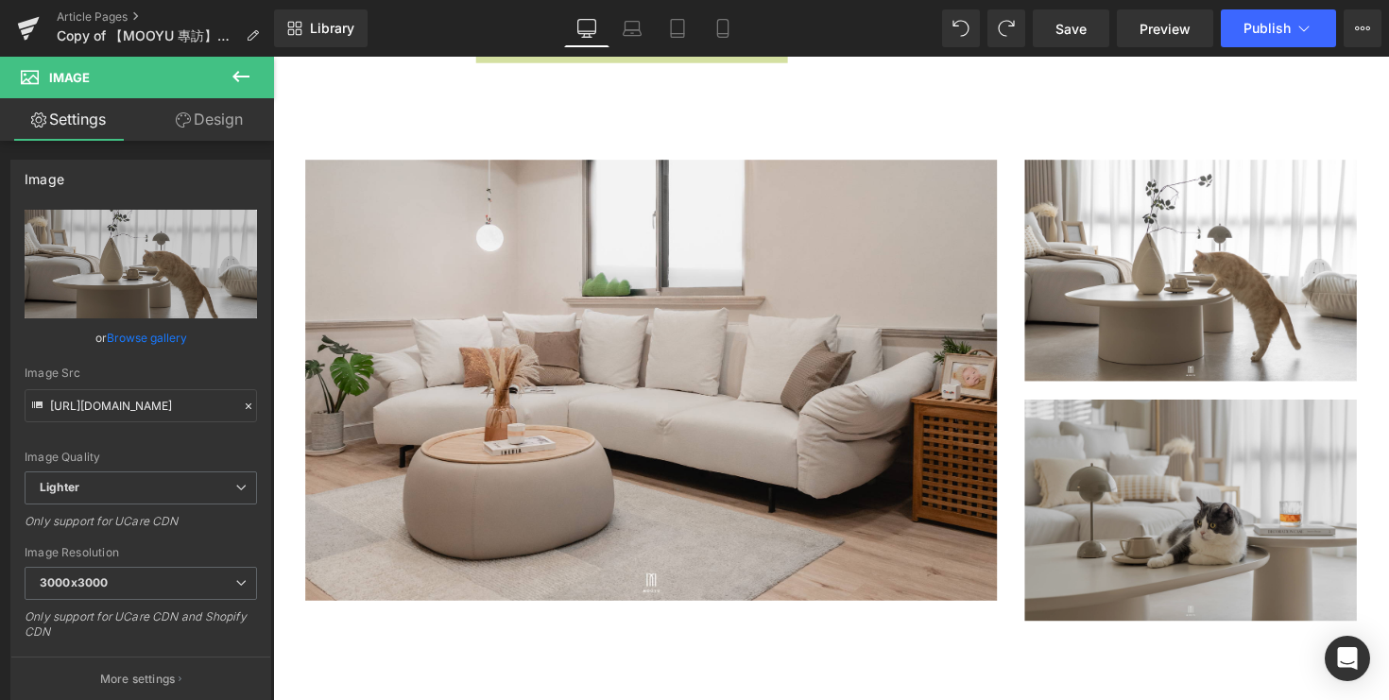
type input "C:\fakepath\DSC05230.jpg"
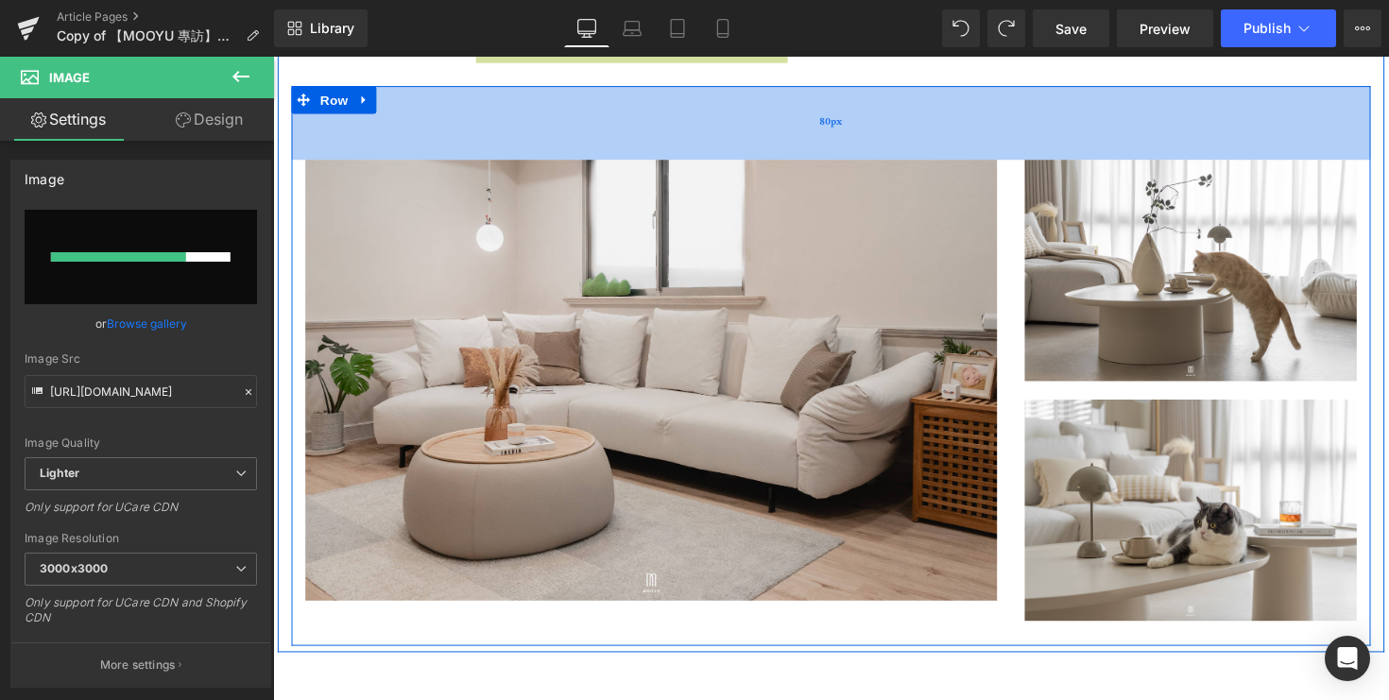
click at [1028, 122] on div "80px" at bounding box center [845, 125] width 1106 height 76
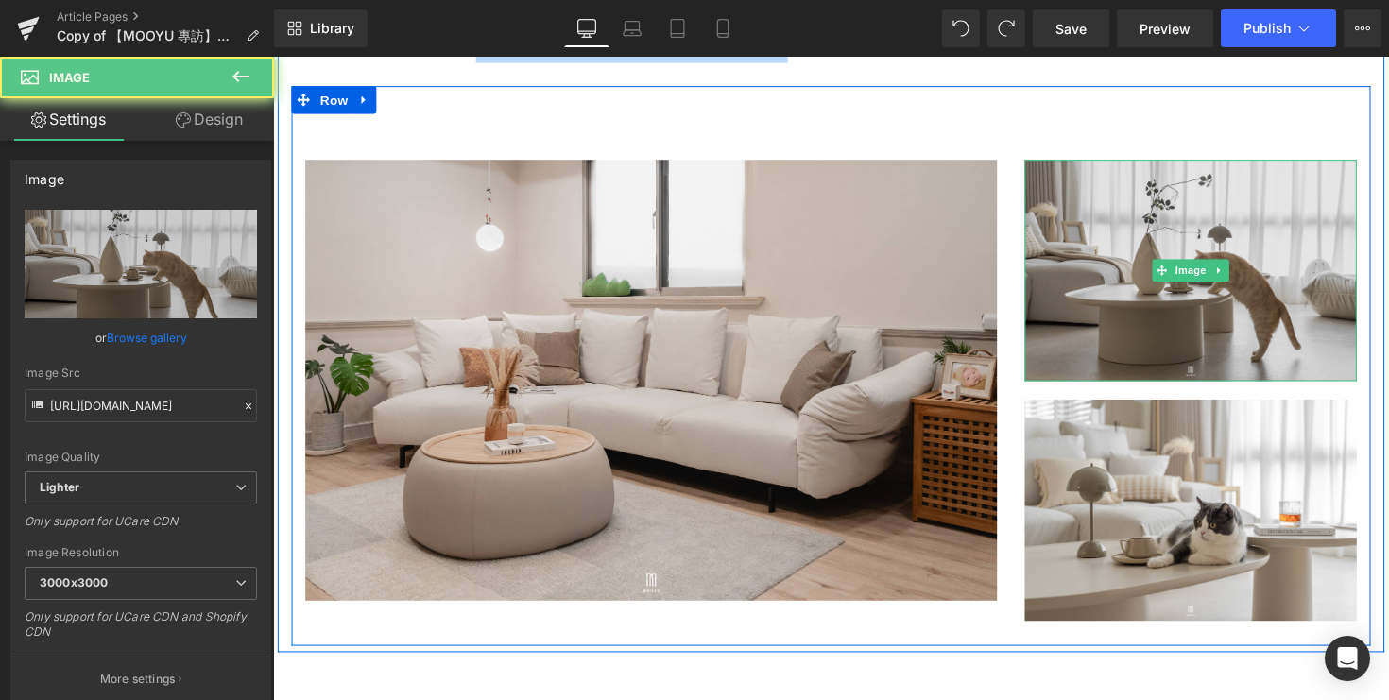
click at [1108, 380] on img at bounding box center [1213, 276] width 340 height 227
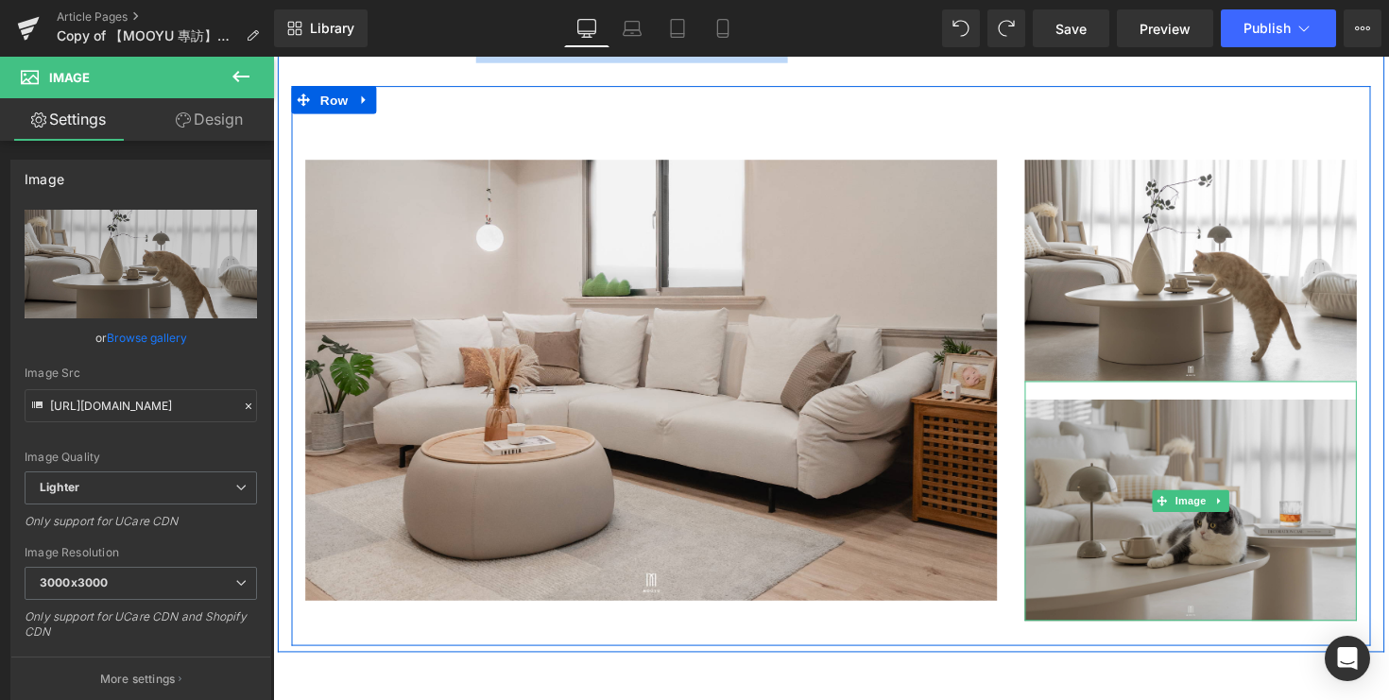
click at [1082, 507] on img at bounding box center [1213, 512] width 340 height 246
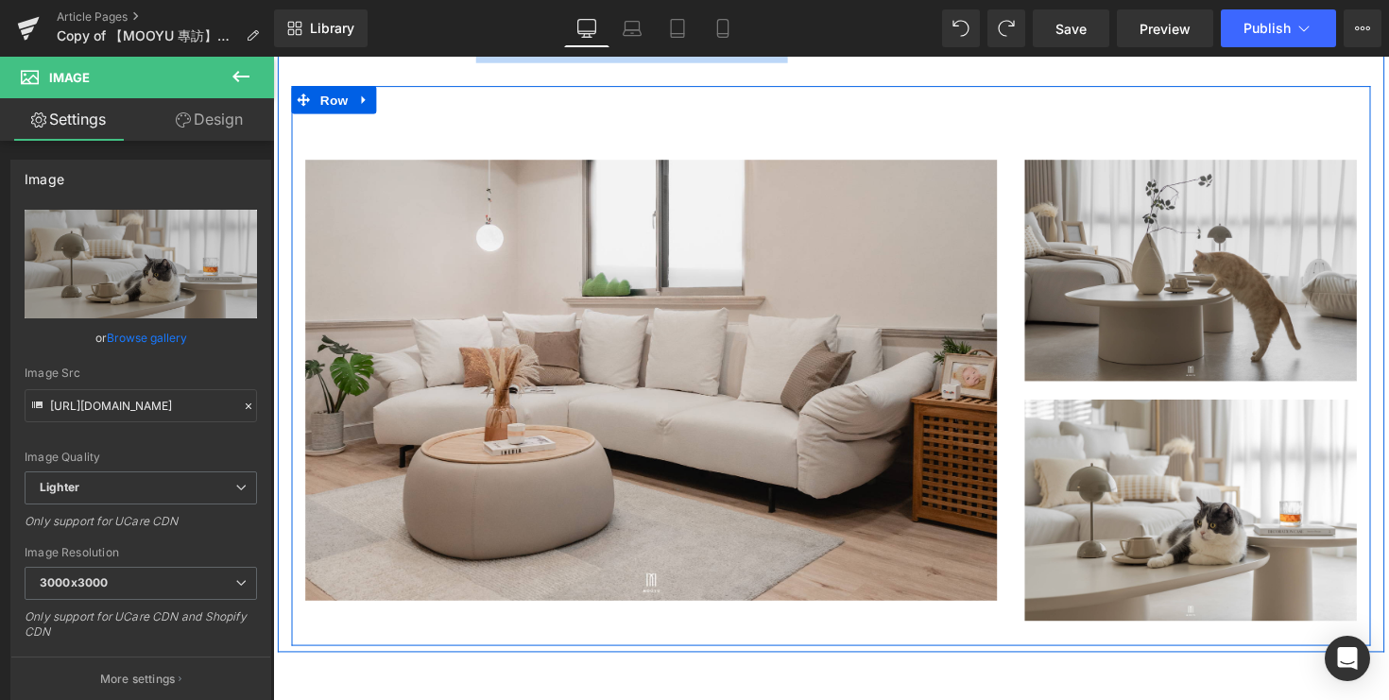
click at [1107, 332] on img at bounding box center [1213, 276] width 340 height 227
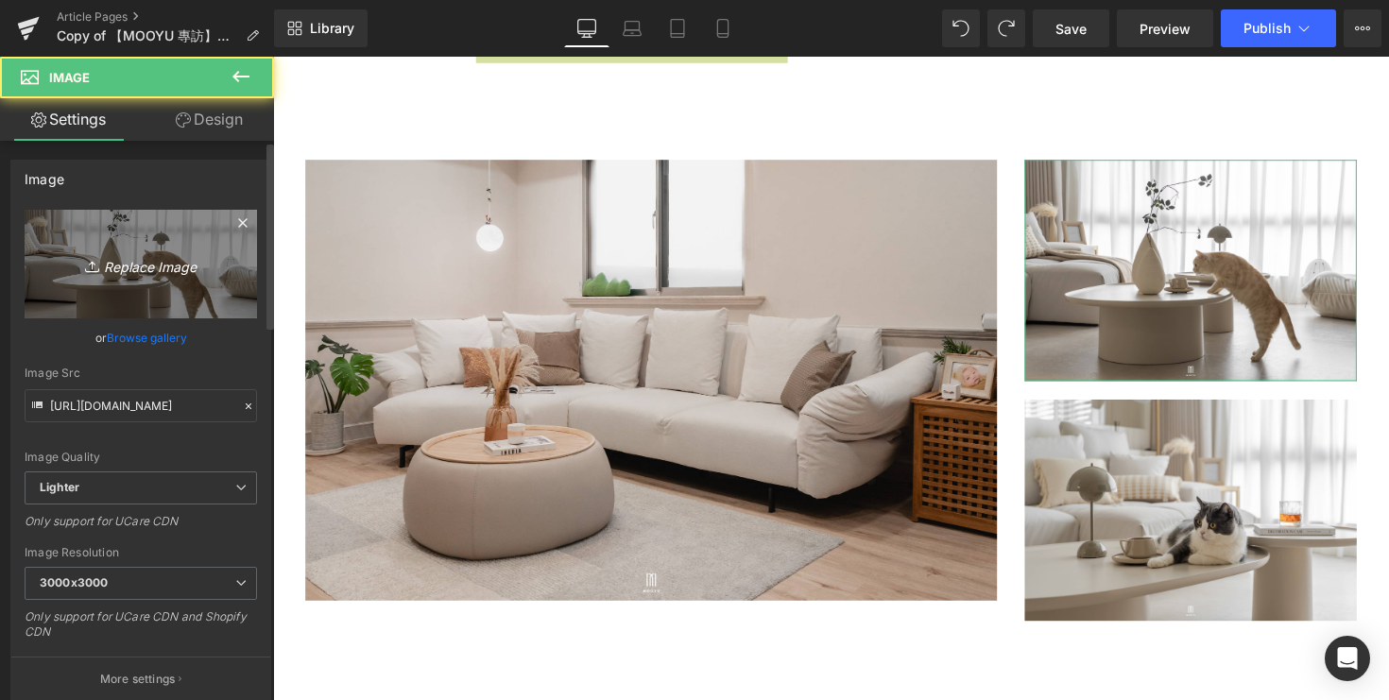
click at [130, 282] on link "Replace Image" at bounding box center [141, 264] width 232 height 109
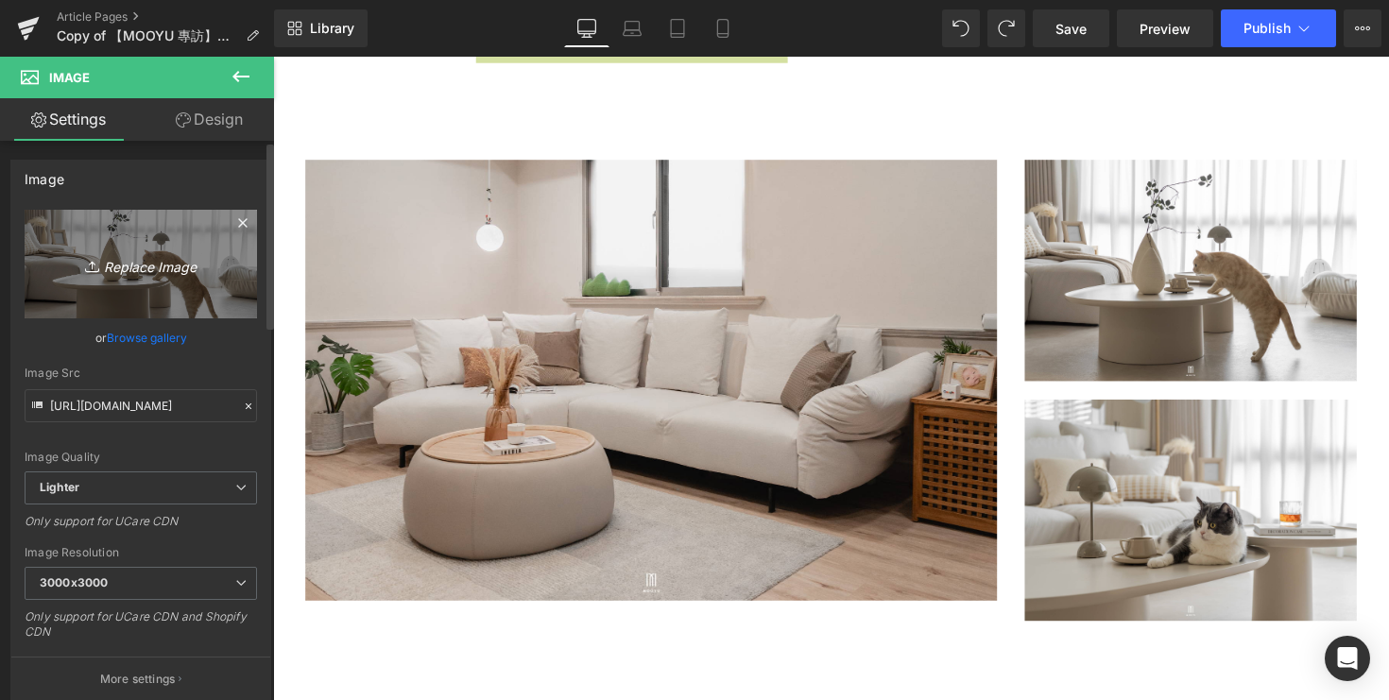
type input "C:\fakepath\DSC05233.jpg"
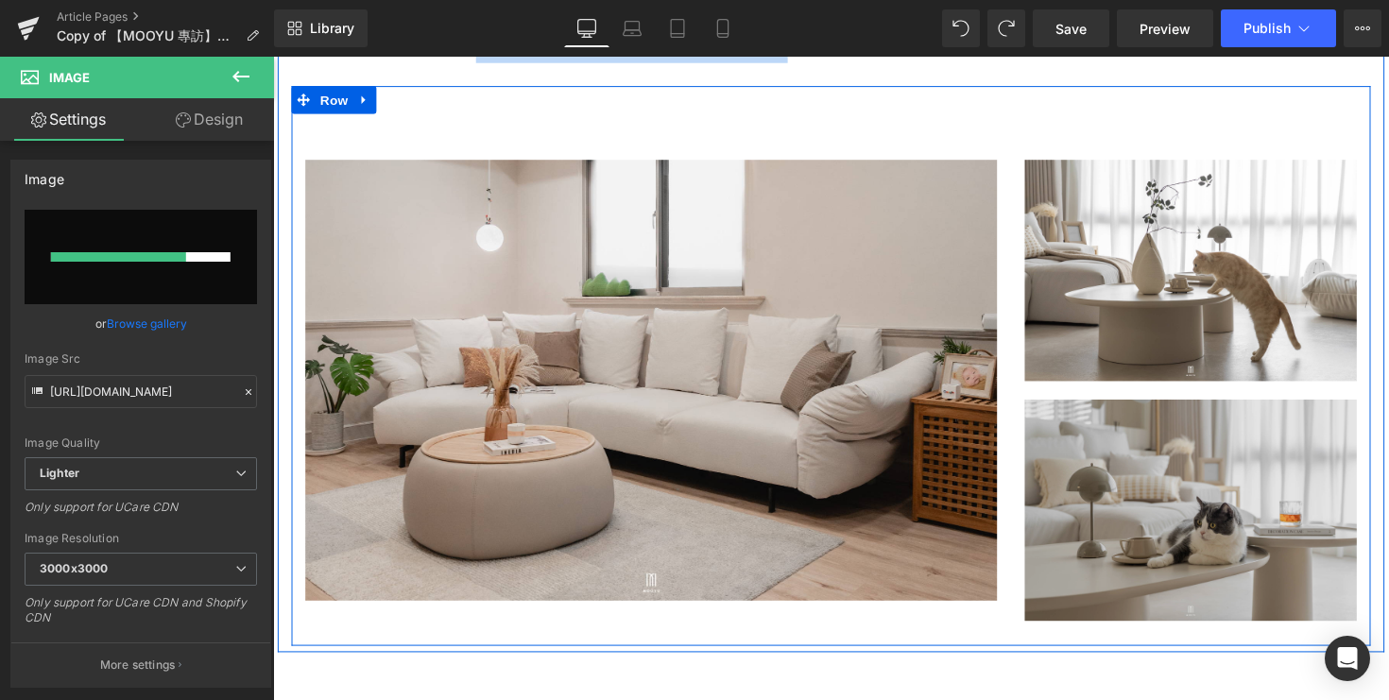
click at [1227, 592] on img at bounding box center [1213, 512] width 340 height 246
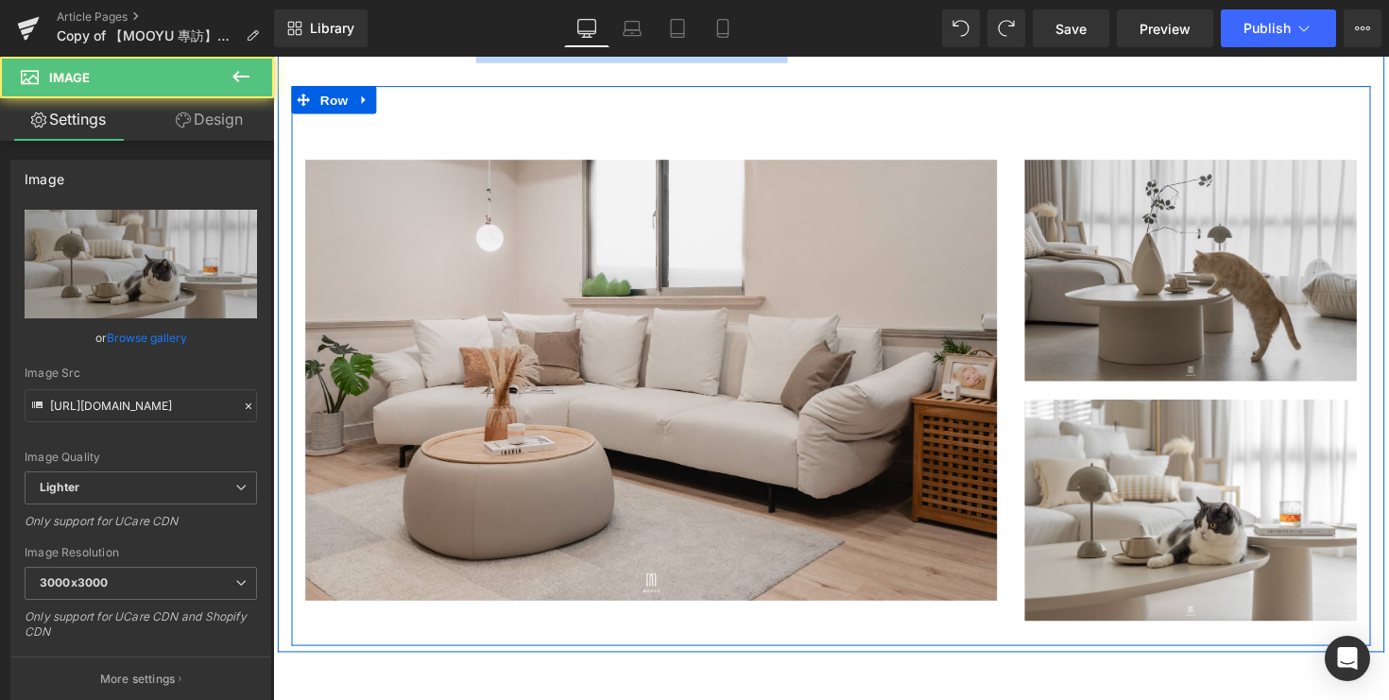
click at [1163, 352] on img at bounding box center [1213, 276] width 340 height 227
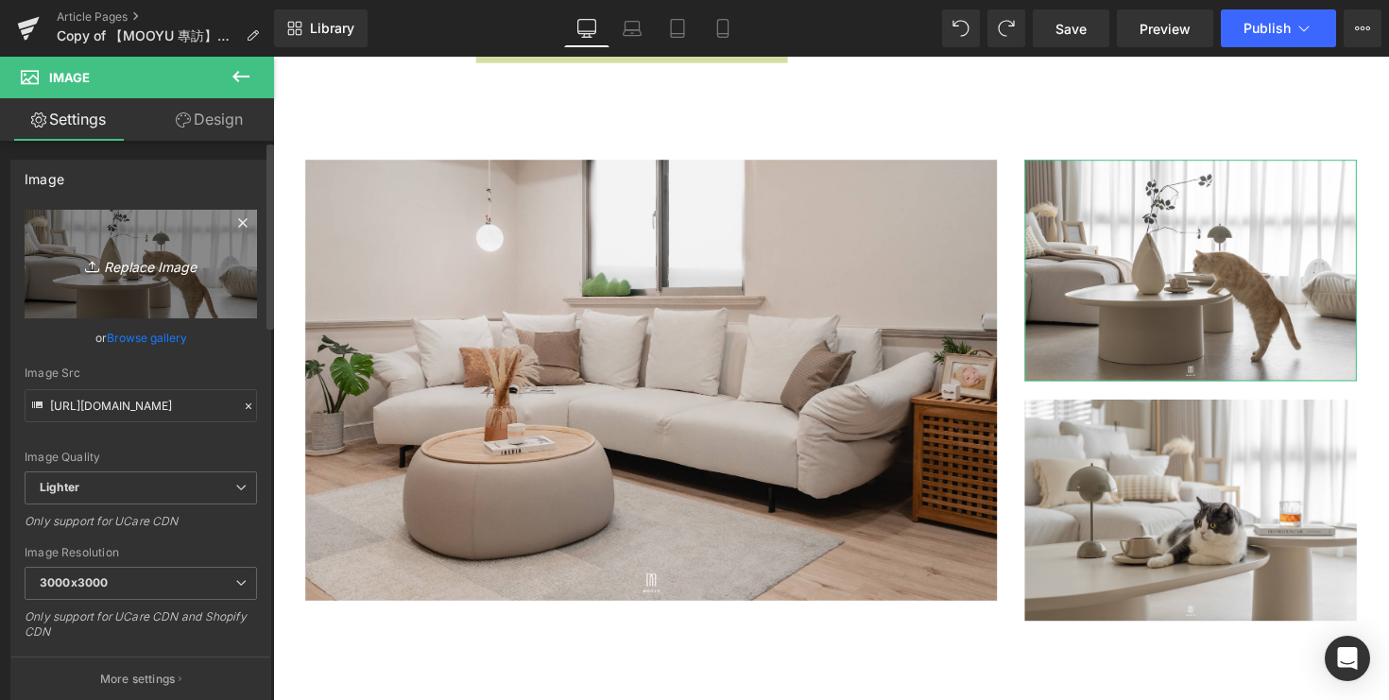
click at [150, 283] on link "Replace Image" at bounding box center [141, 264] width 232 height 109
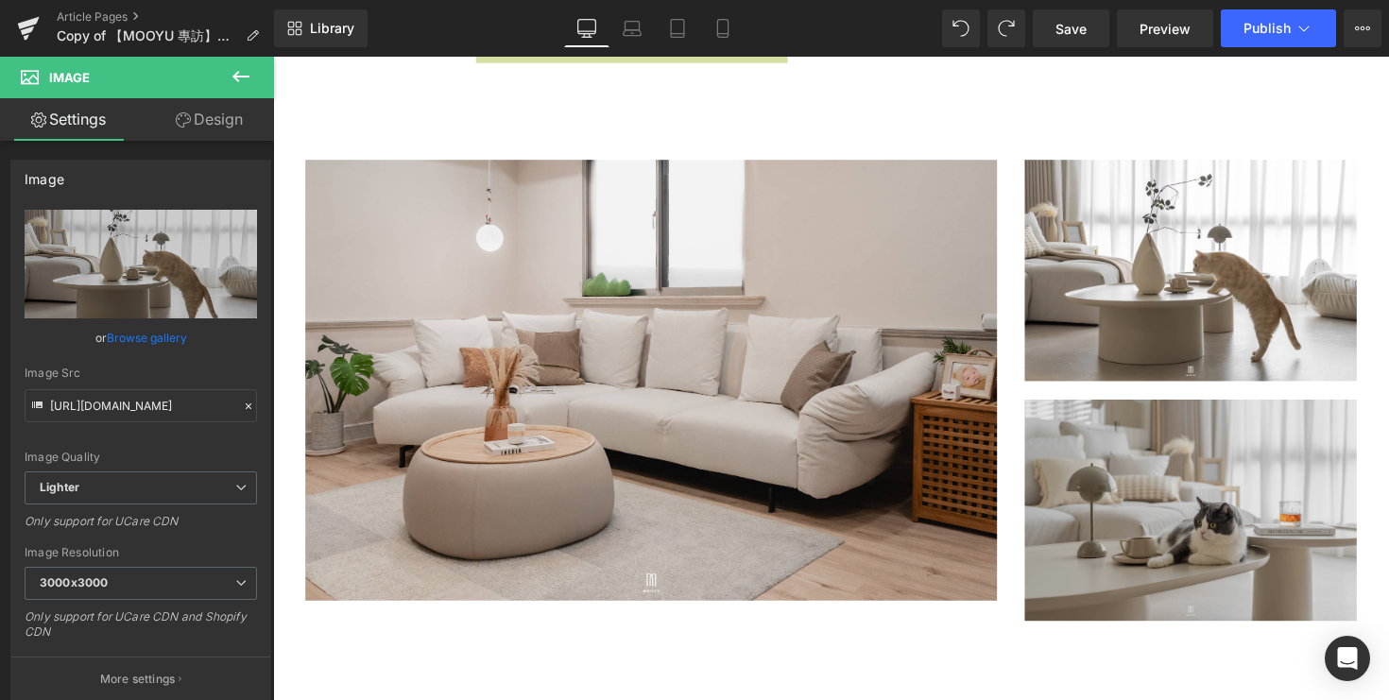
type input "C:\fakepath\DSC05233.jpg"
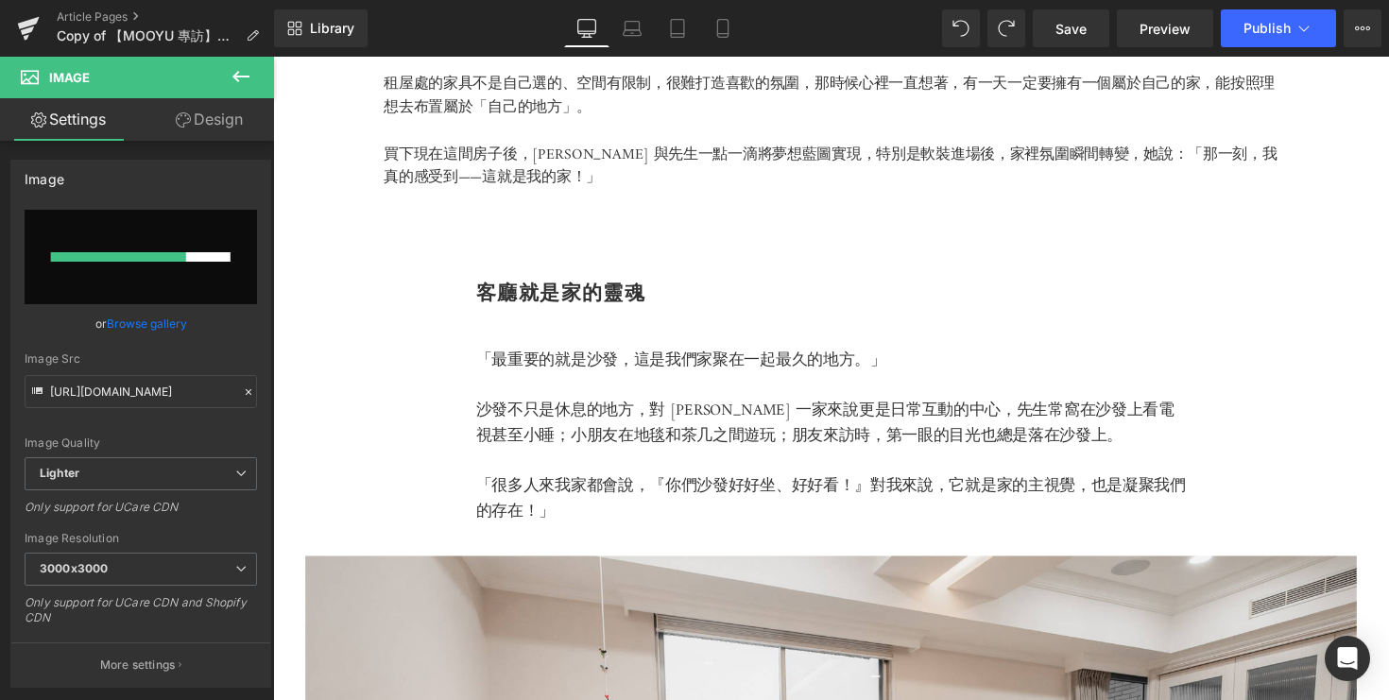
scroll to position [1203, 0]
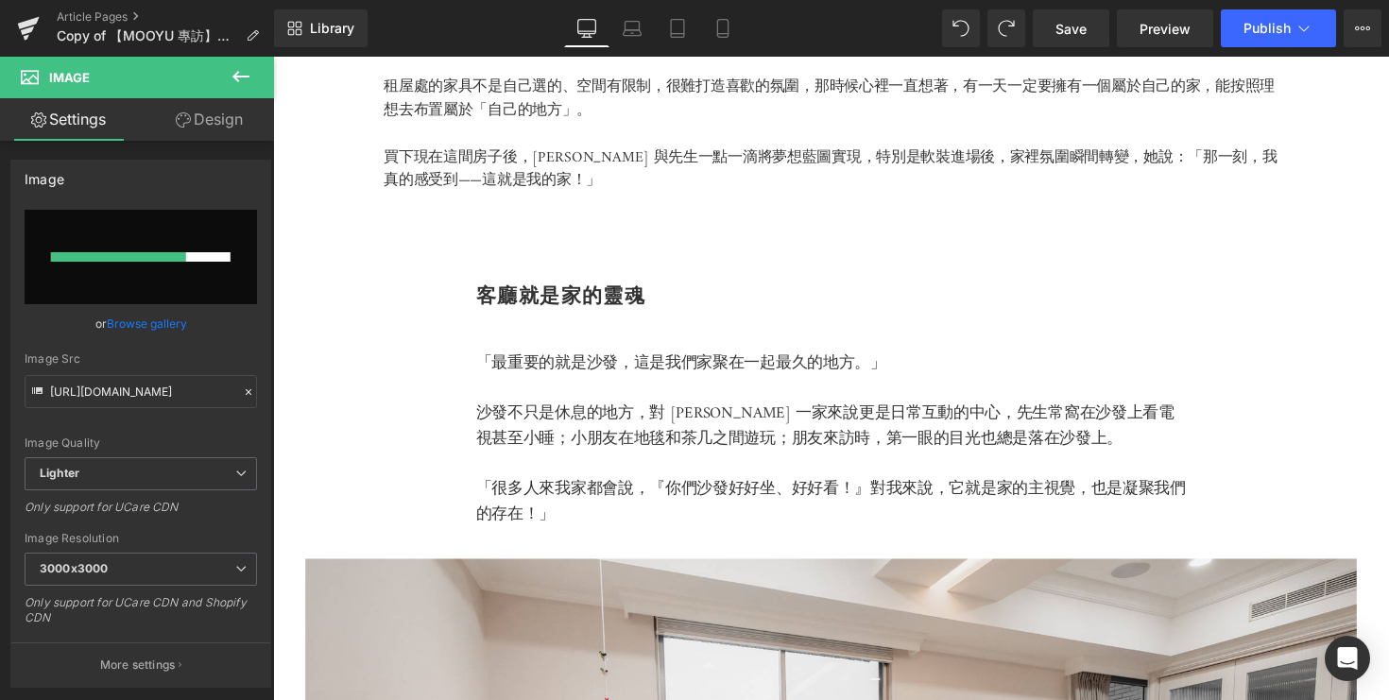
click at [1033, 508] on p "「很多人來我家都會說，『你們沙發好好坐、好好看！』對我來說，它就是家的主視覺，也是凝聚我們的存在！」" at bounding box center [845, 513] width 728 height 51
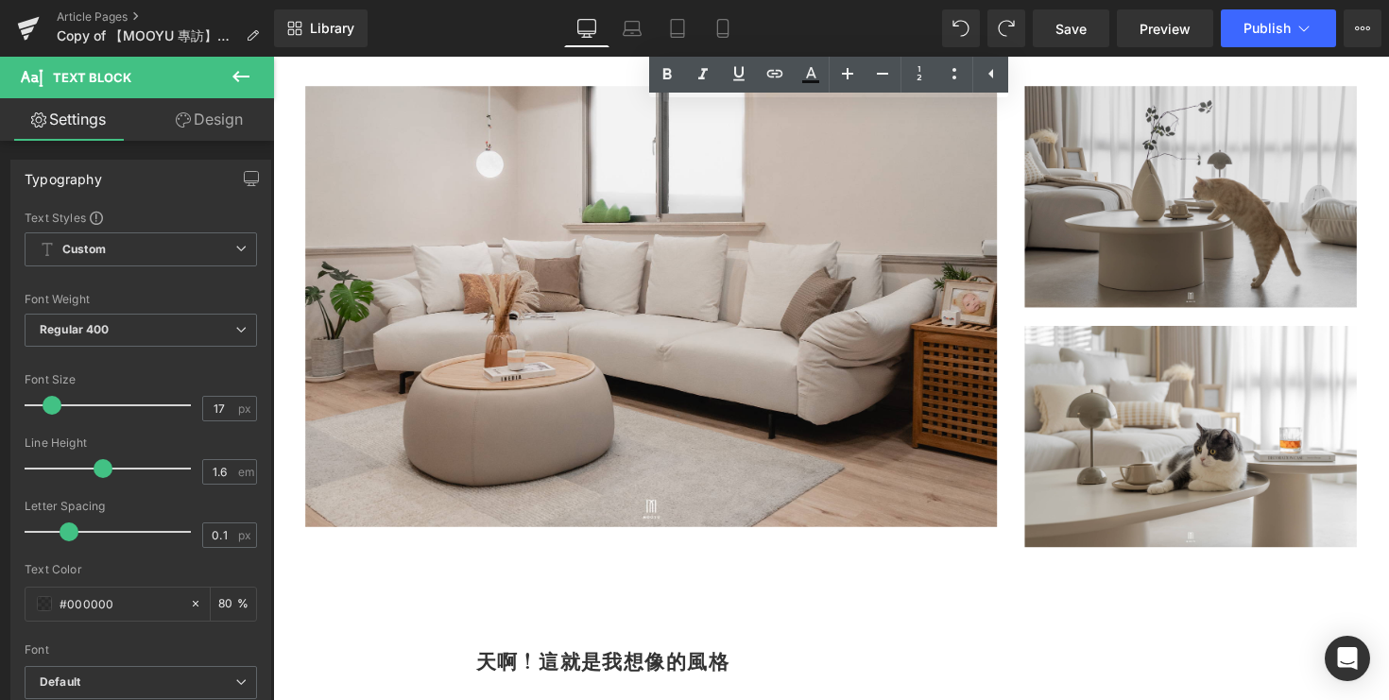
scroll to position [2782, 0]
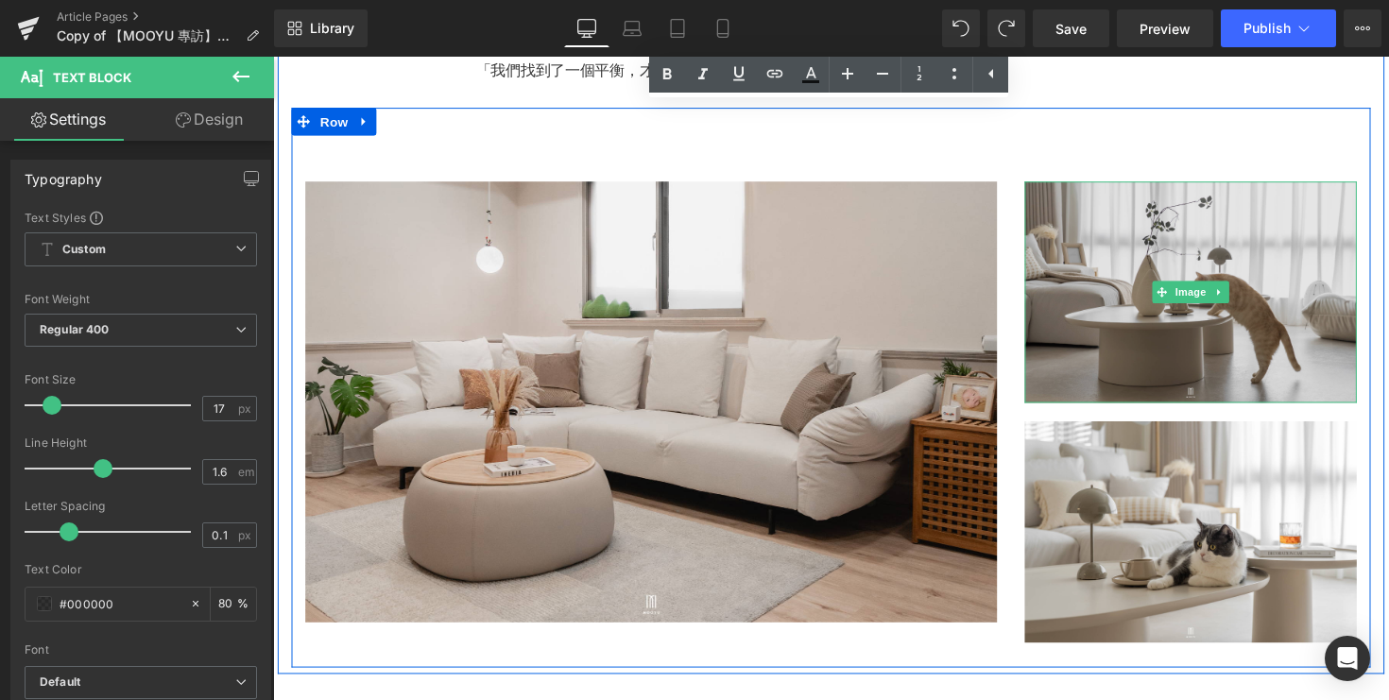
click at [1123, 340] on img at bounding box center [1213, 297] width 340 height 227
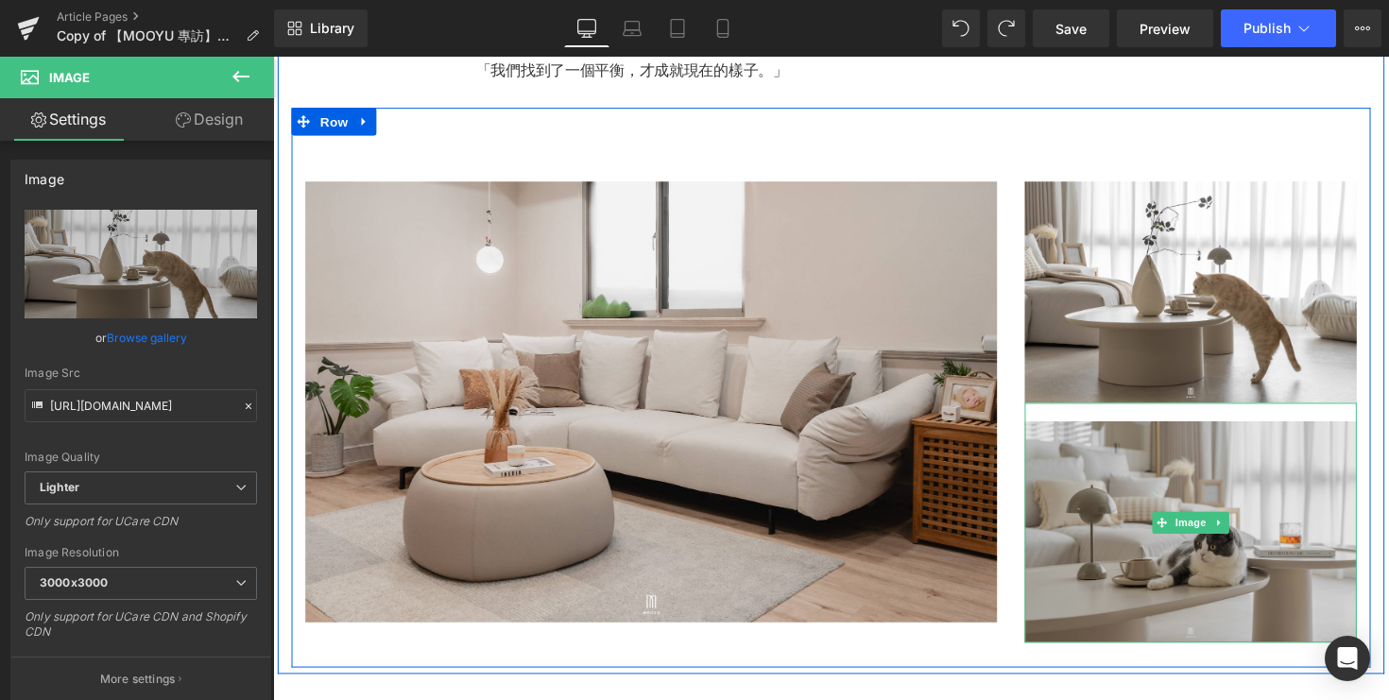
click at [1141, 582] on img at bounding box center [1213, 534] width 340 height 246
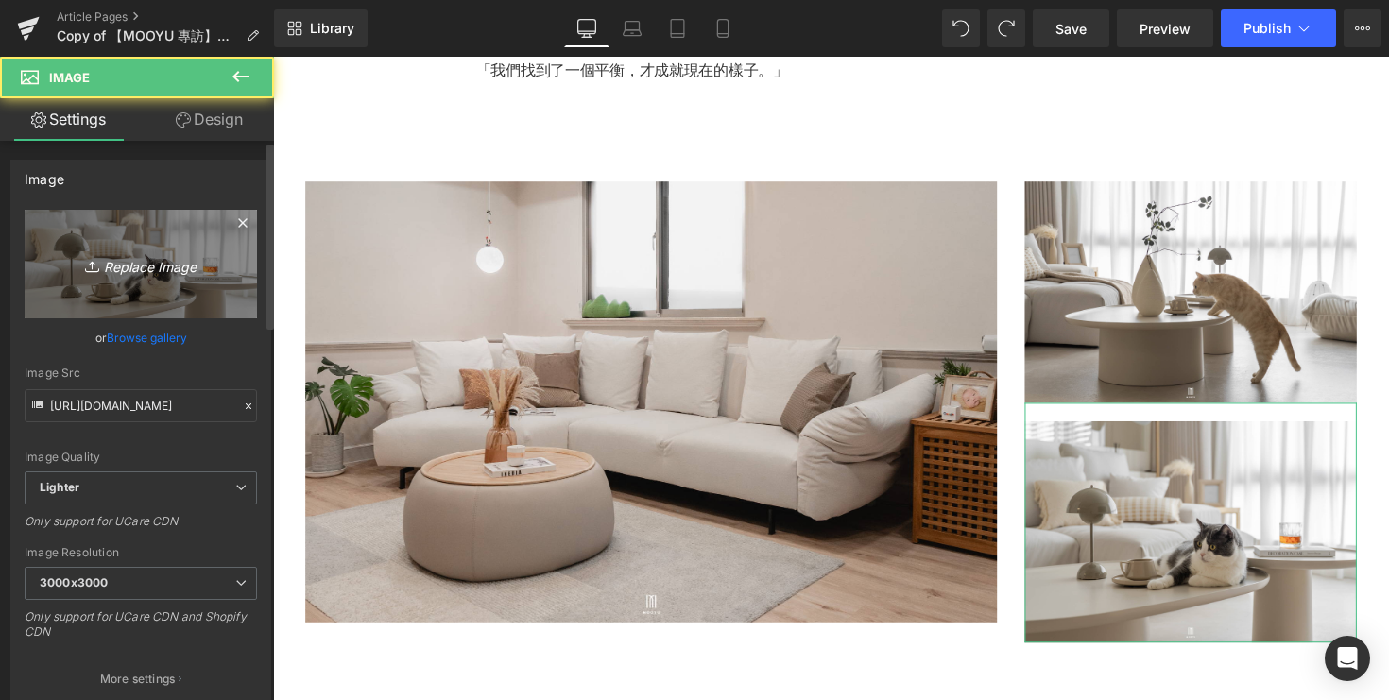
click at [182, 264] on icon "Replace Image" at bounding box center [140, 264] width 151 height 24
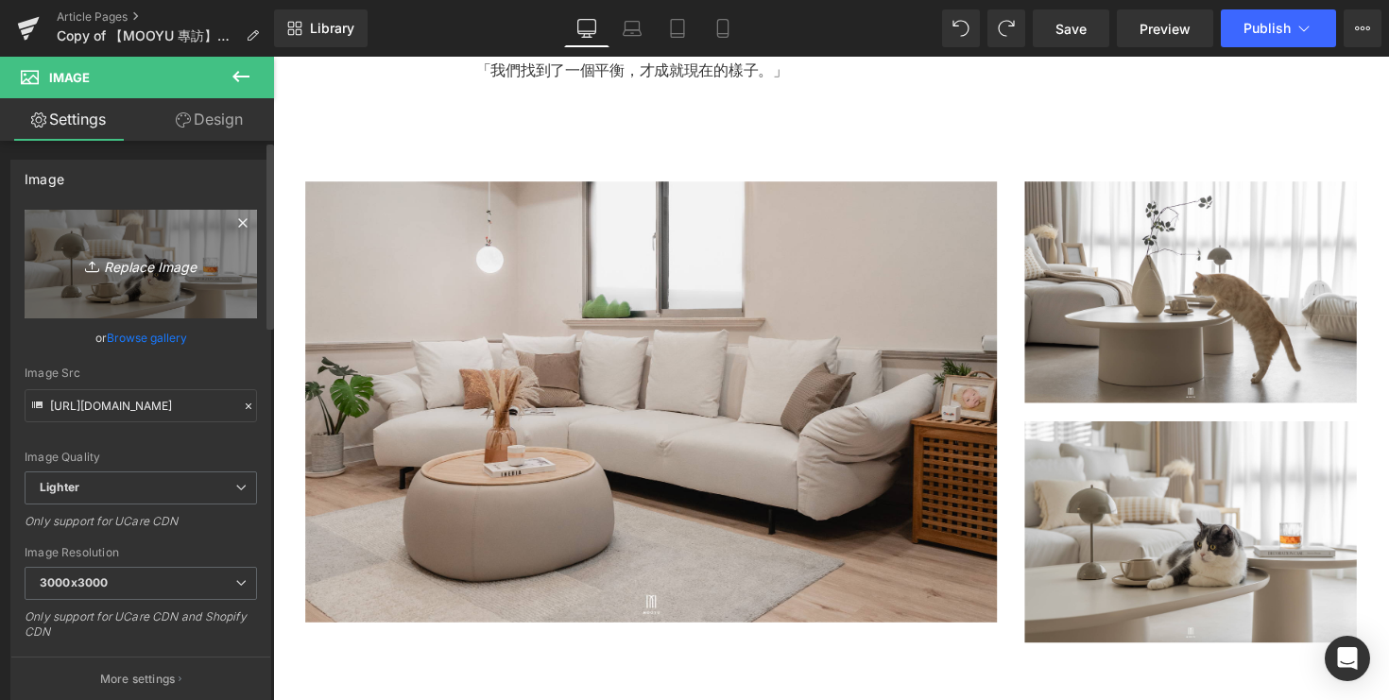
type input "C:\fakepath\DSC05236.jpg"
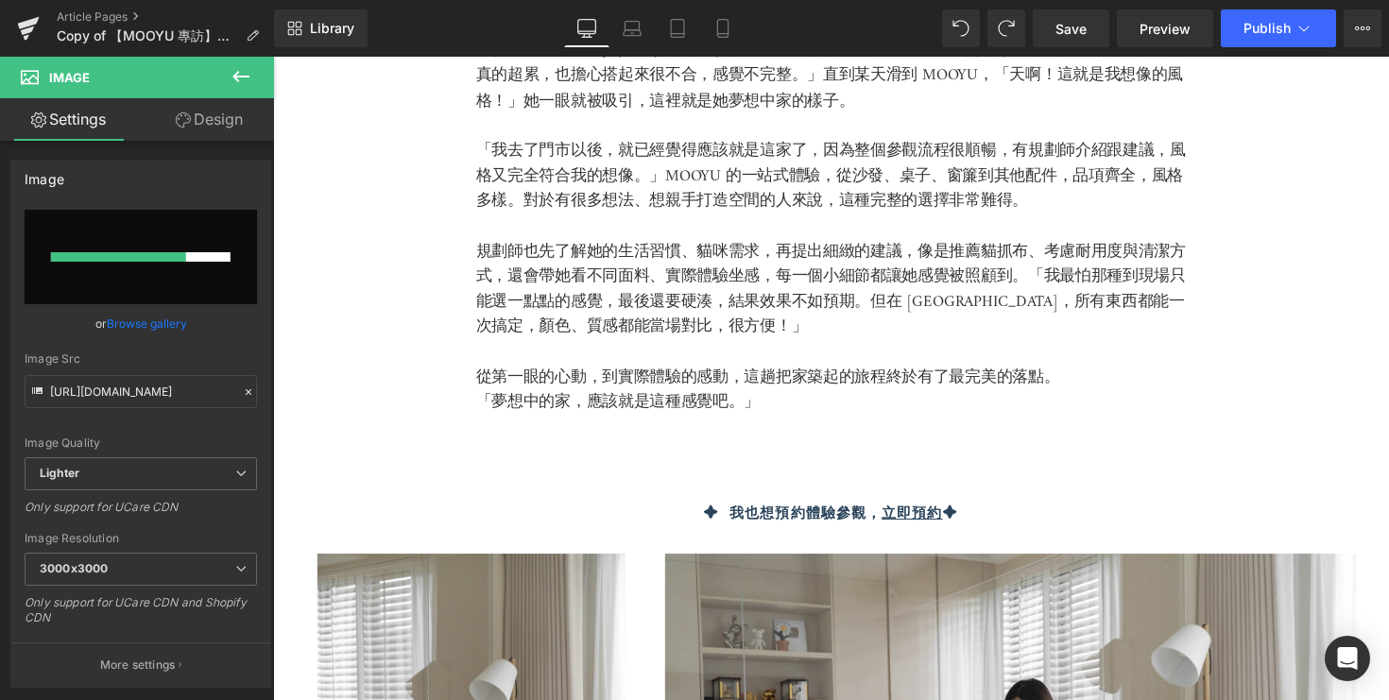
scroll to position [3629, 0]
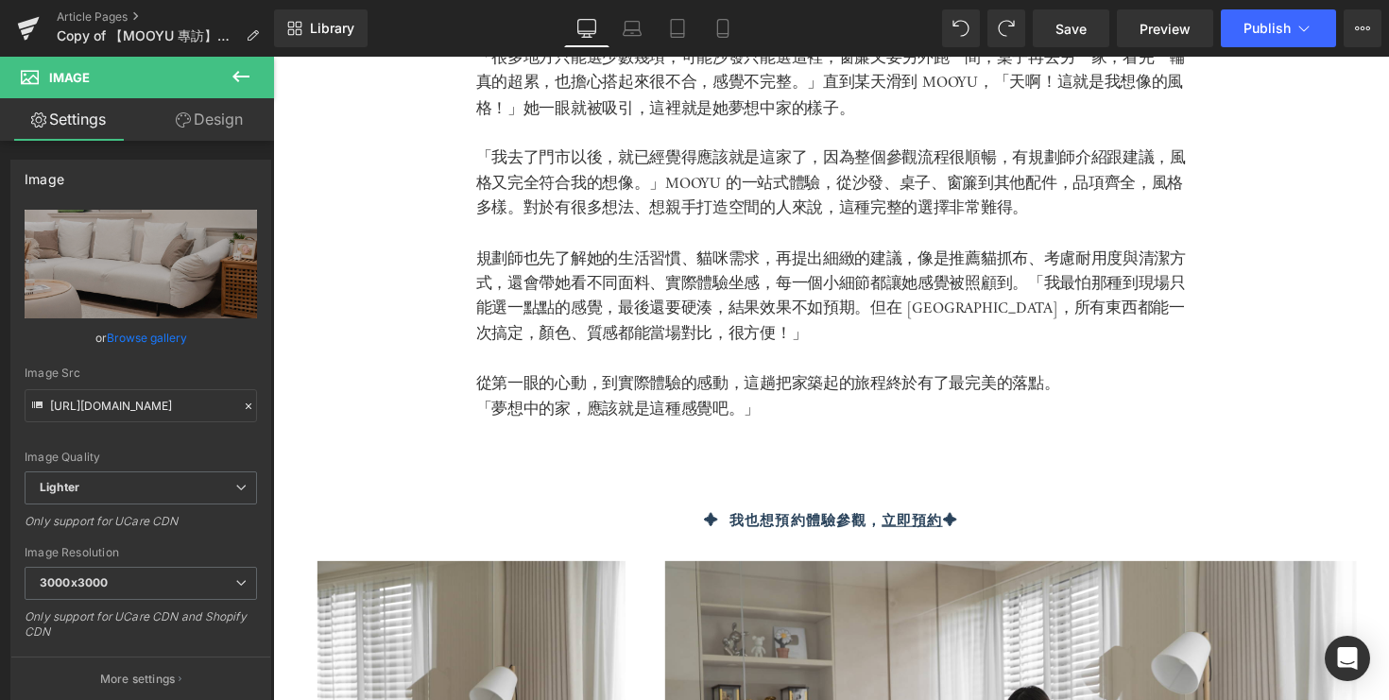
type input "https://ucarecdn.com/e9723e96-3430-493a-9bea-0409efeda174/-/format/auto/-/previ…"
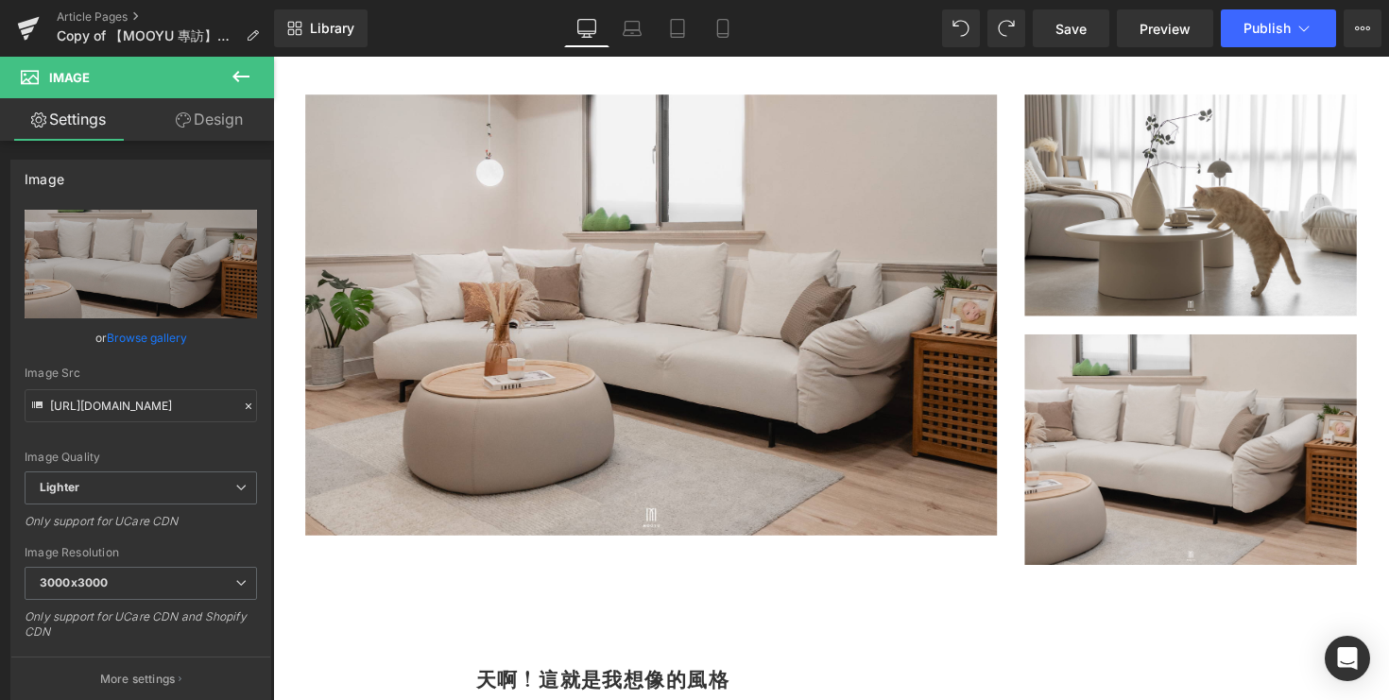
scroll to position [2916, 0]
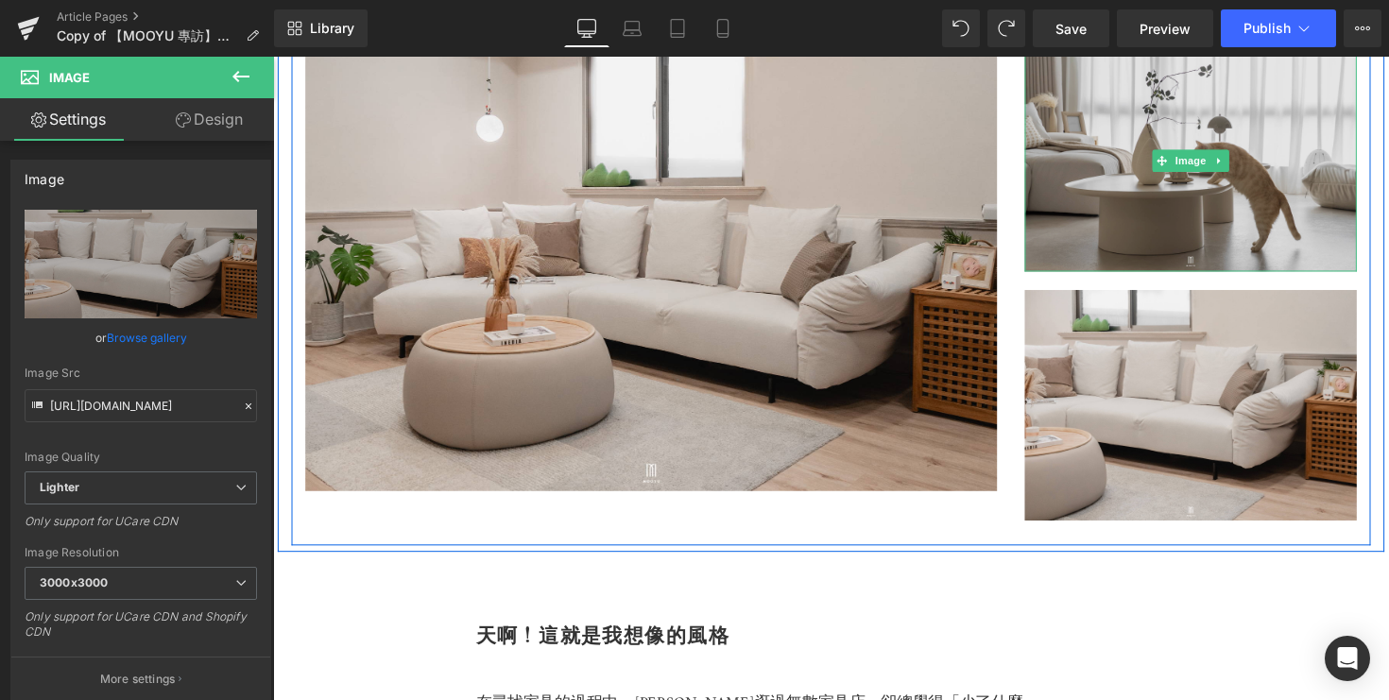
click at [1107, 140] on img at bounding box center [1213, 163] width 340 height 227
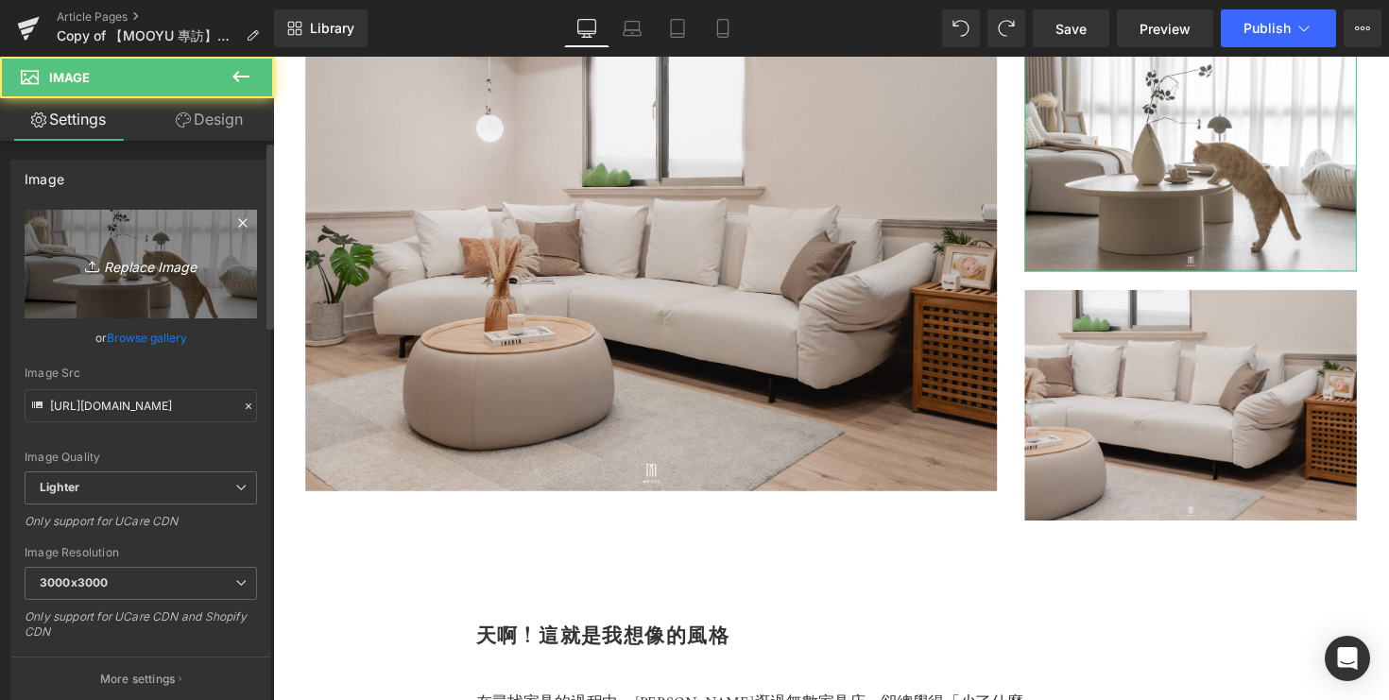
click at [106, 241] on link "Replace Image" at bounding box center [141, 264] width 232 height 109
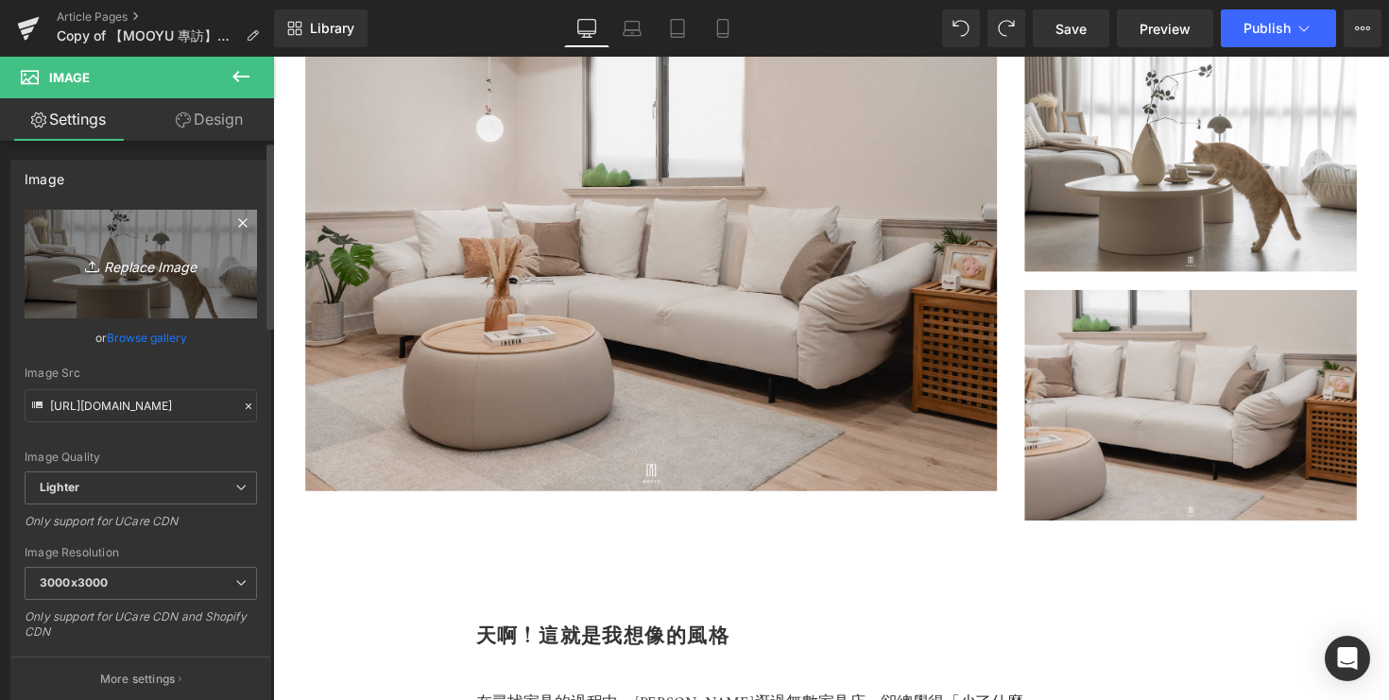
type input "C:\fakepath\DSC05230.jpg"
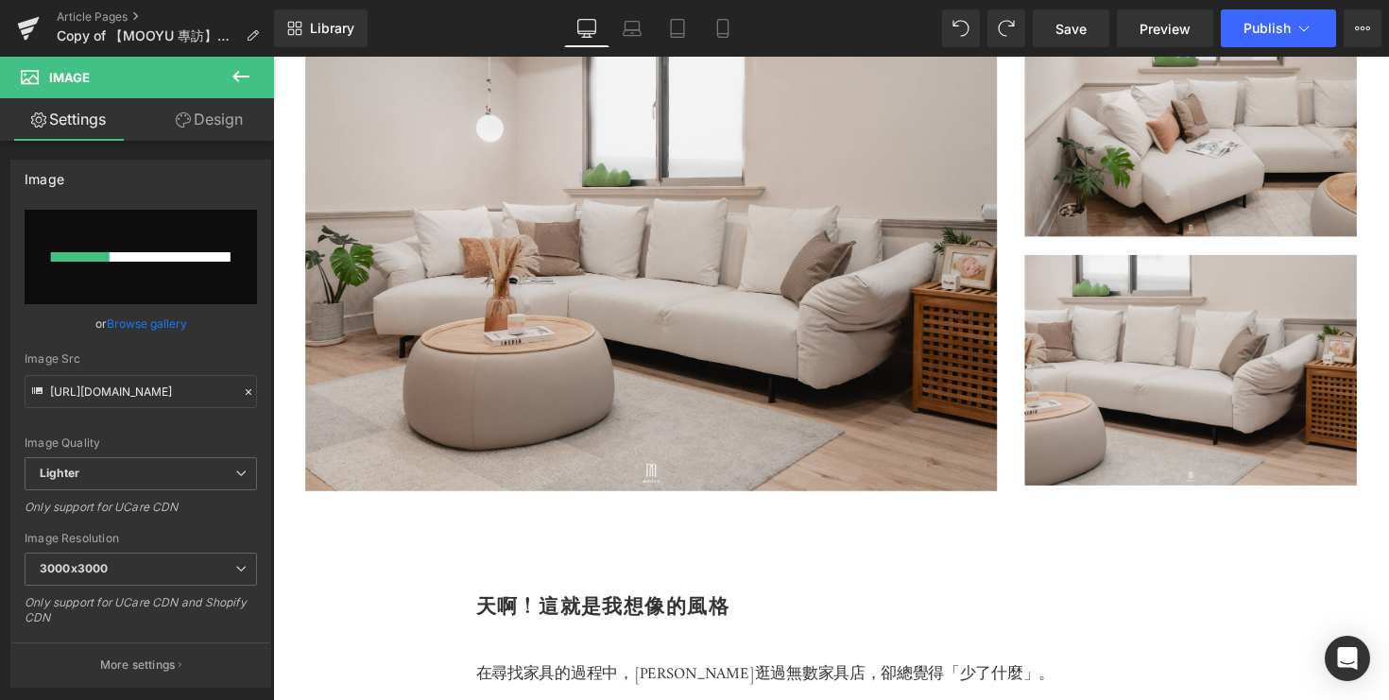
type input "https://ucarecdn.com/82f450e8-b414-40a2-856a-9e1eb3cd63b9/-/format/auto/-/previ…"
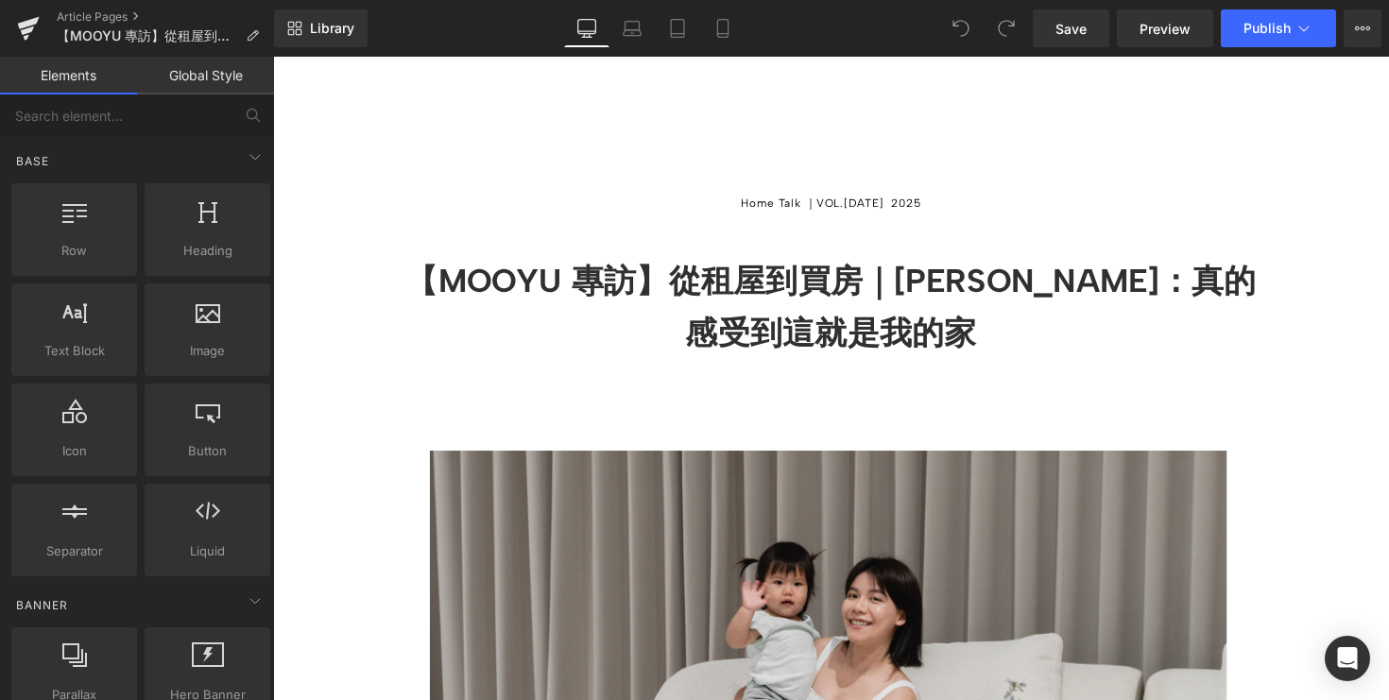
scroll to position [111, 0]
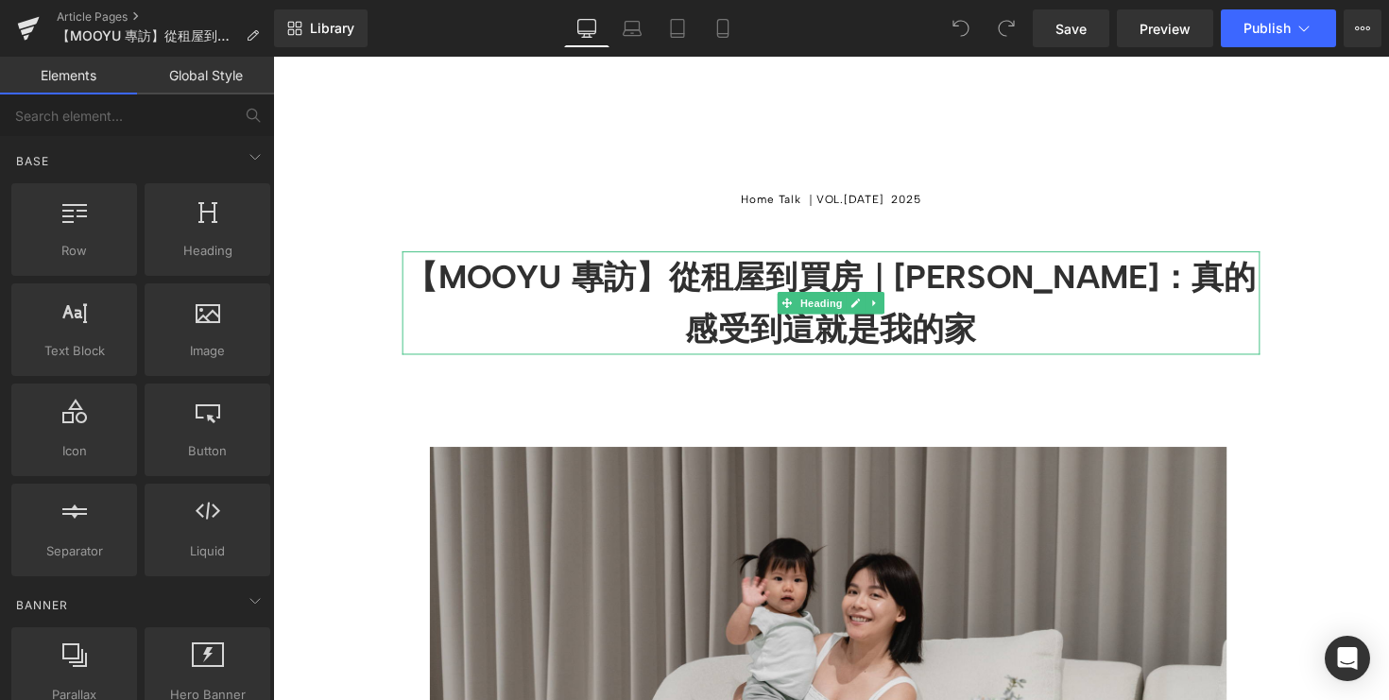
click at [900, 359] on h1 "【MOOYU 專訪】從租屋到買房｜[PERSON_NAME]：真的感受到這就是我的家" at bounding box center [844, 309] width 879 height 106
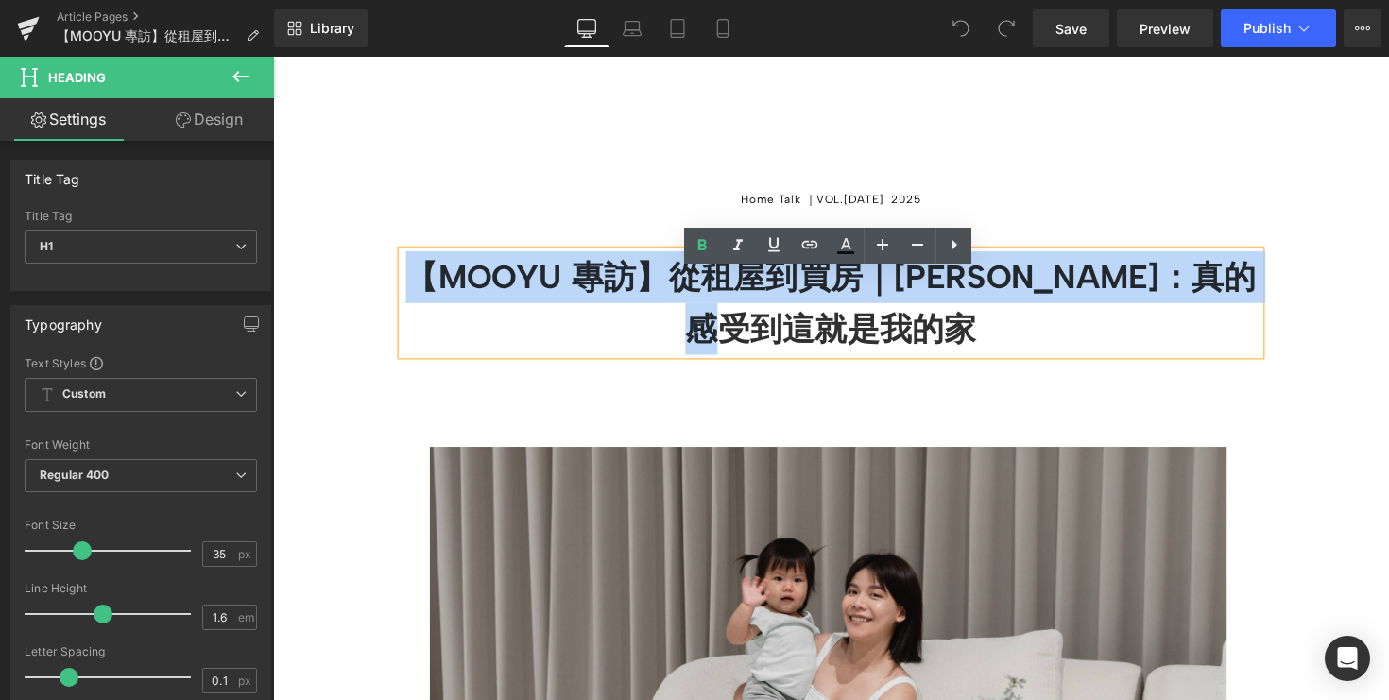
drag, startPoint x: 900, startPoint y: 357, endPoint x: 437, endPoint y: 265, distance: 472.2
copy b "【MOOYU 專訪】從租屋到買房｜[PERSON_NAME]：真的感受到這就是我的家"
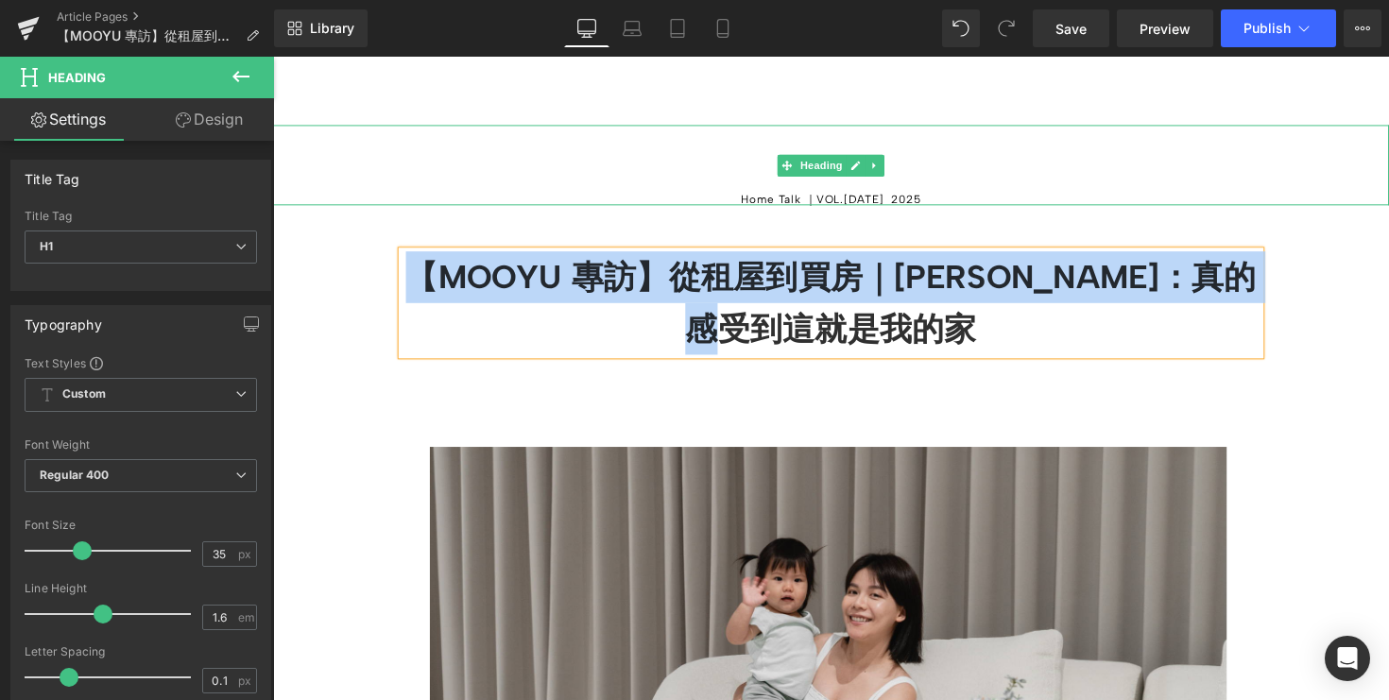
click at [782, 209] on h5 "Home Talk ｜VOL.05 - Sep 22 2025" at bounding box center [844, 202] width 1143 height 11
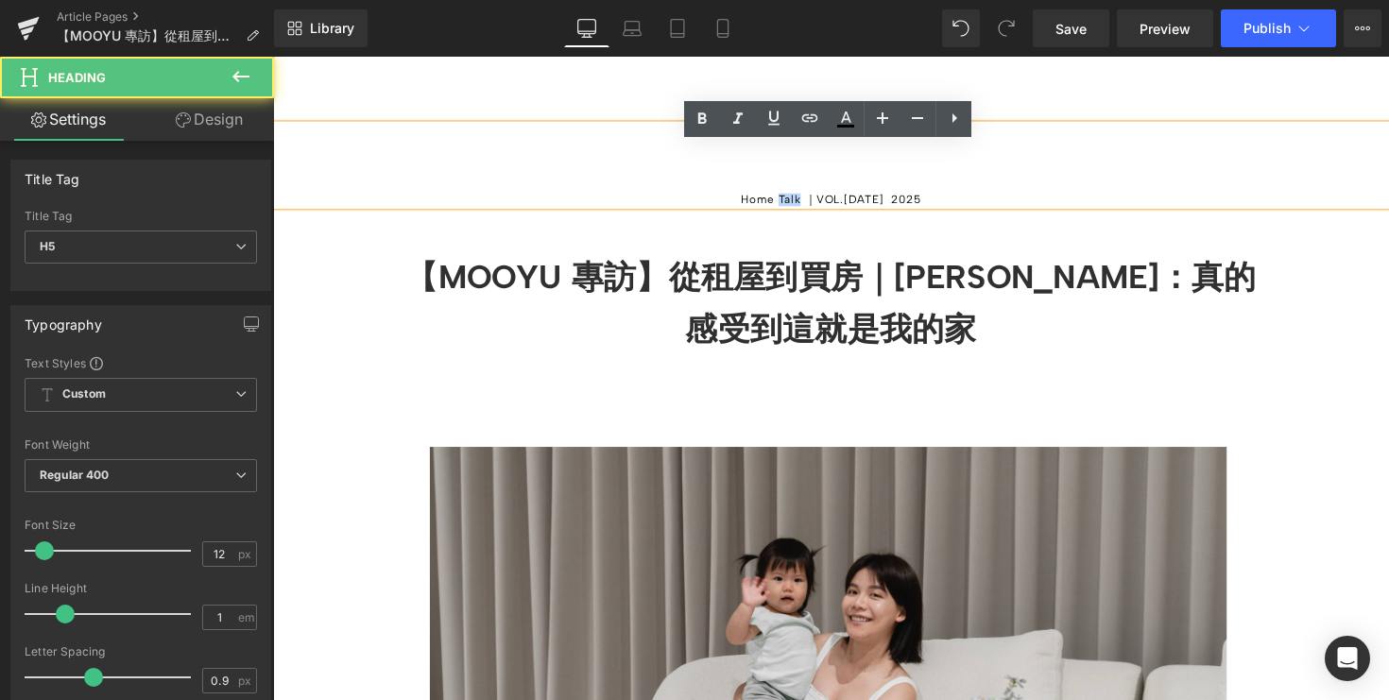
click at [782, 209] on h5 "Home Talk ｜VOL.05 - Sep 22 2025" at bounding box center [844, 202] width 1143 height 11
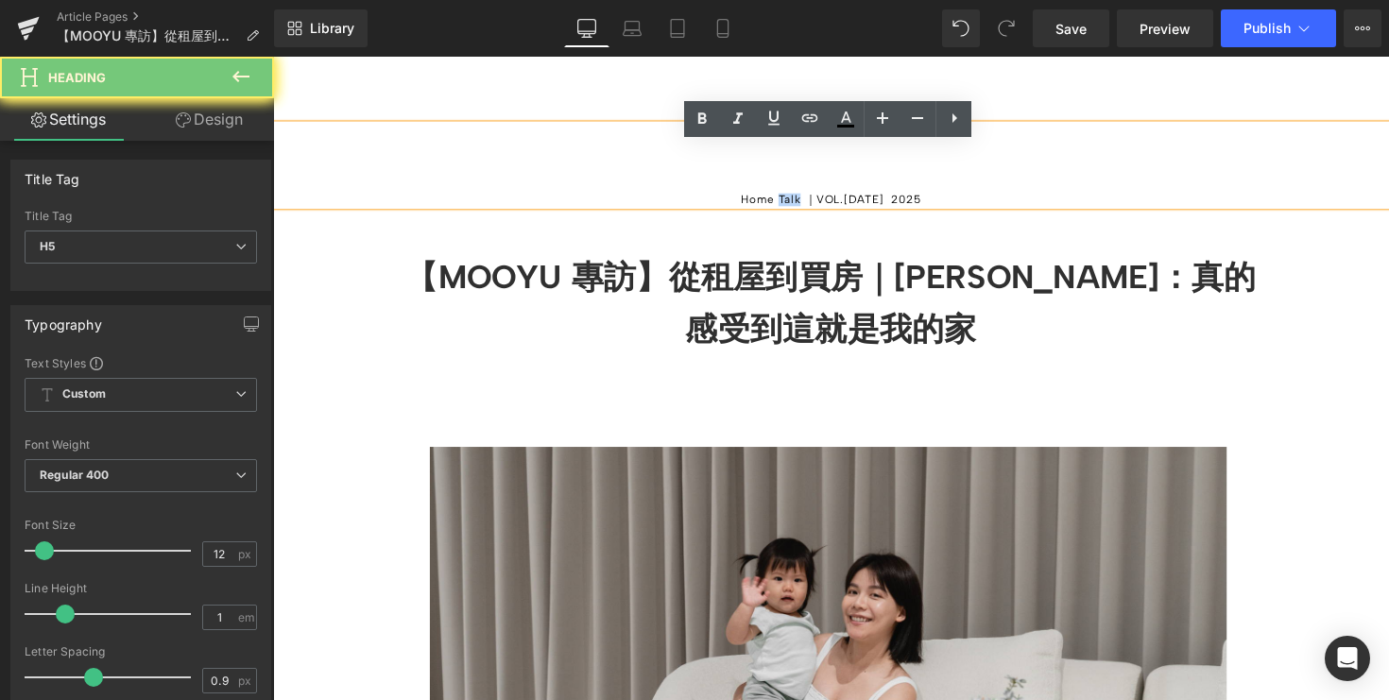
copy h5 "Home Talk ｜VOL.05 - Sep 22 2025"
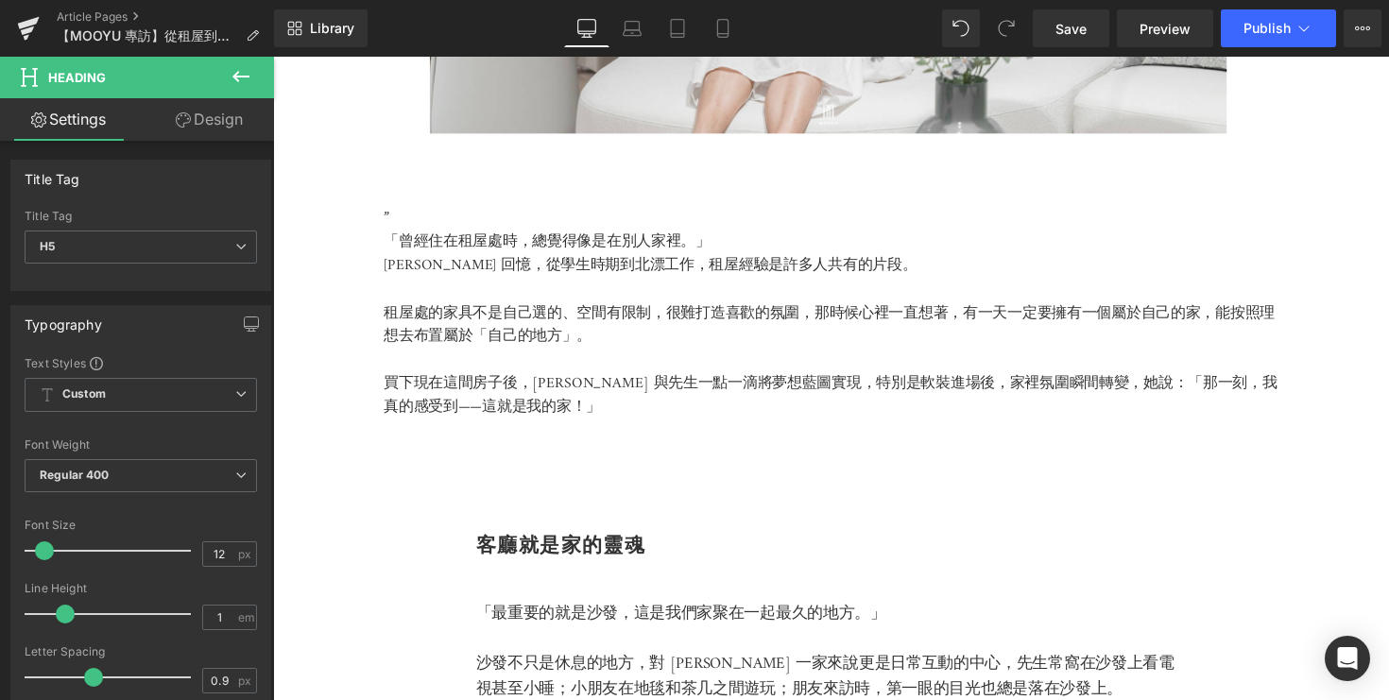
scroll to position [939, 0]
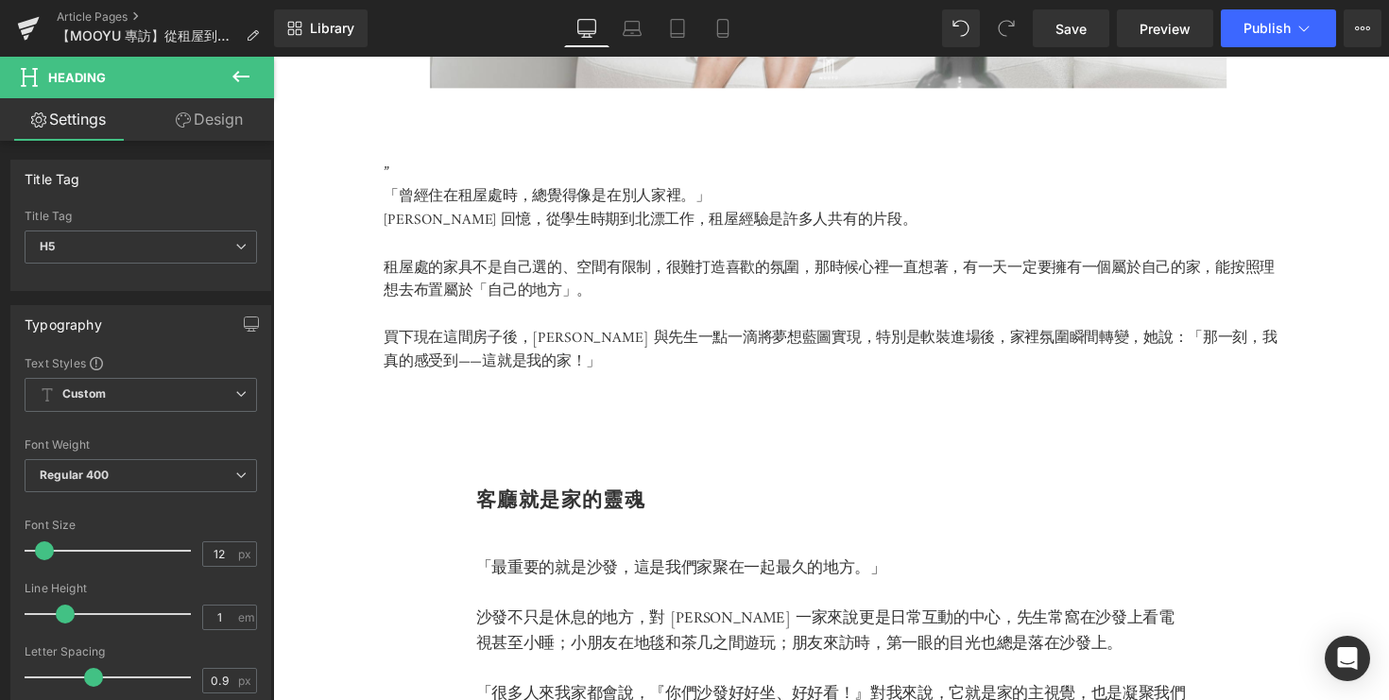
click at [556, 403] on p at bounding box center [844, 395] width 917 height 25
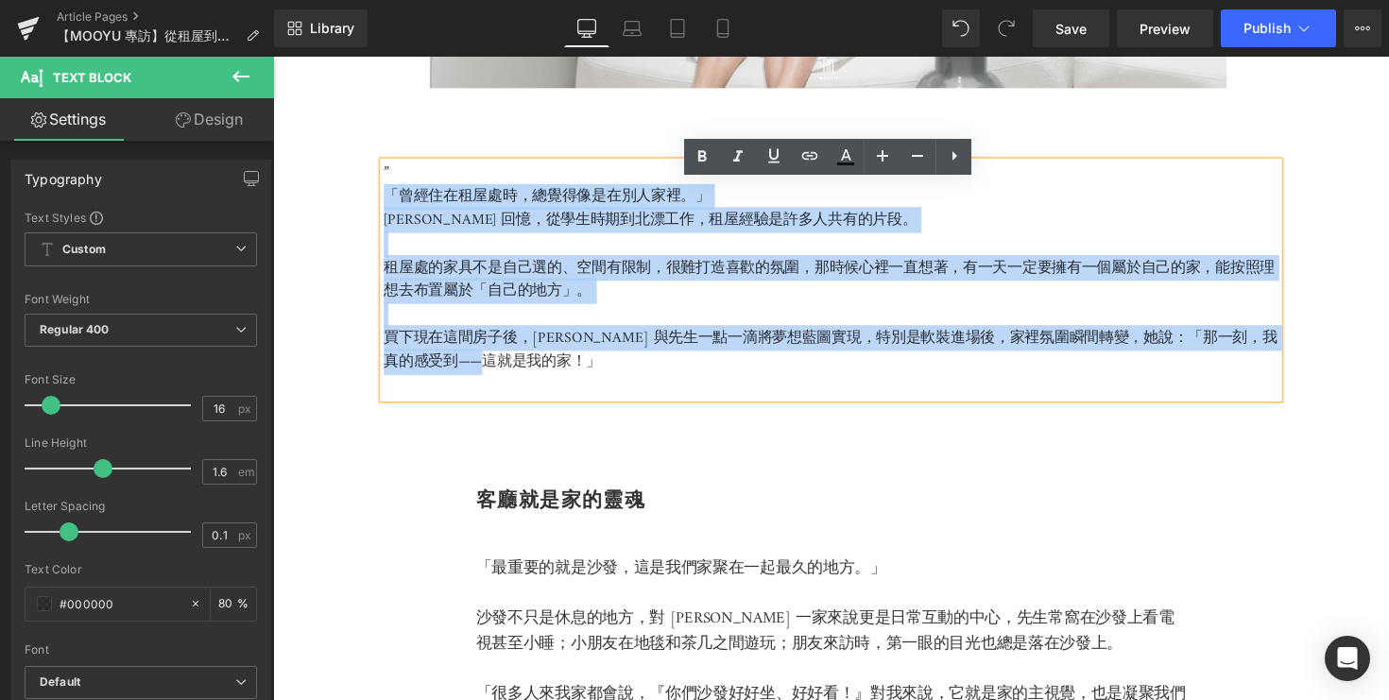
drag, startPoint x: 550, startPoint y: 394, endPoint x: 388, endPoint y: 223, distance: 235.3
click at [388, 223] on div "” 「曾經住在租屋處時，總覺得像是在別人家裡。」 [PERSON_NAME] 回憶，從學生時期到北漂工作，租屋經驗是許多人共有的片段。 租屋處的家具不是自己選…" at bounding box center [844, 285] width 917 height 242
copy div "「曾經住在租屋處時，總覺得像是在別人家裡。」 Kelly 回憶，從學生時期到北漂工作，租屋經驗是許多人共有的片段。 租屋處的家具不是自己選的、空間有限制，很難…"
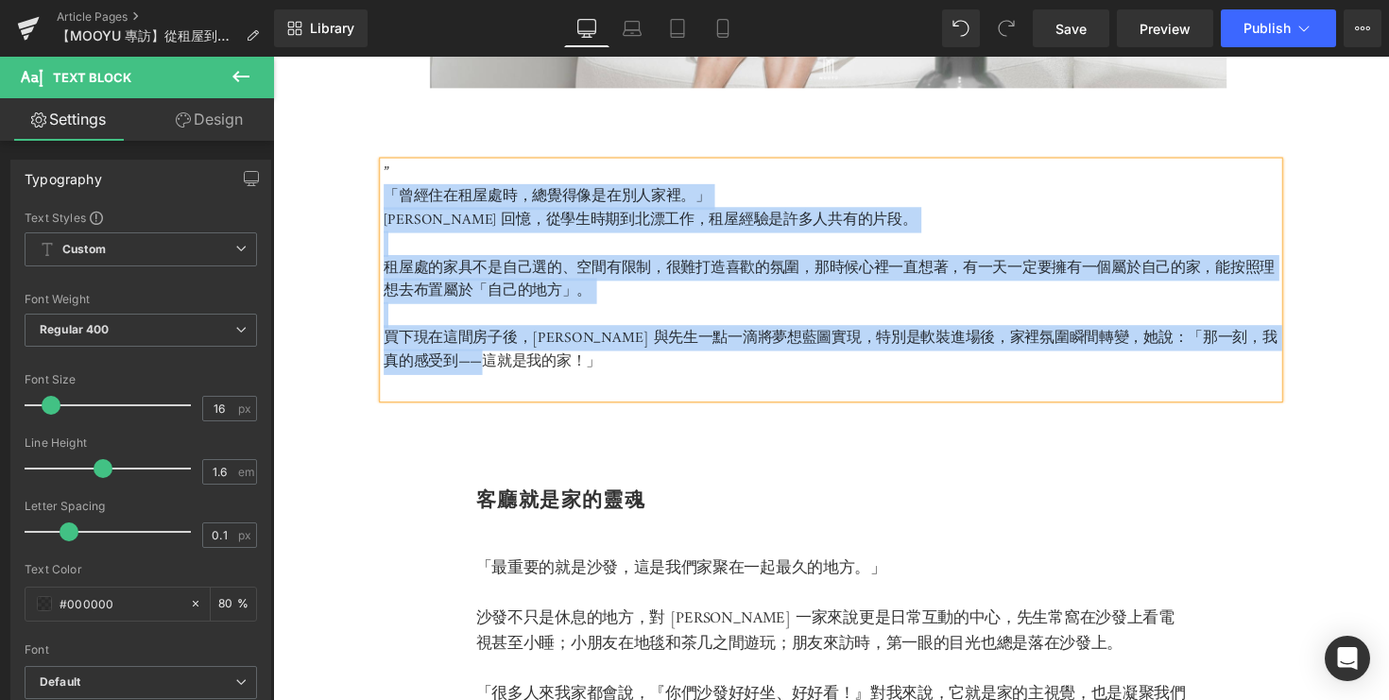
scroll to position [1136, 0]
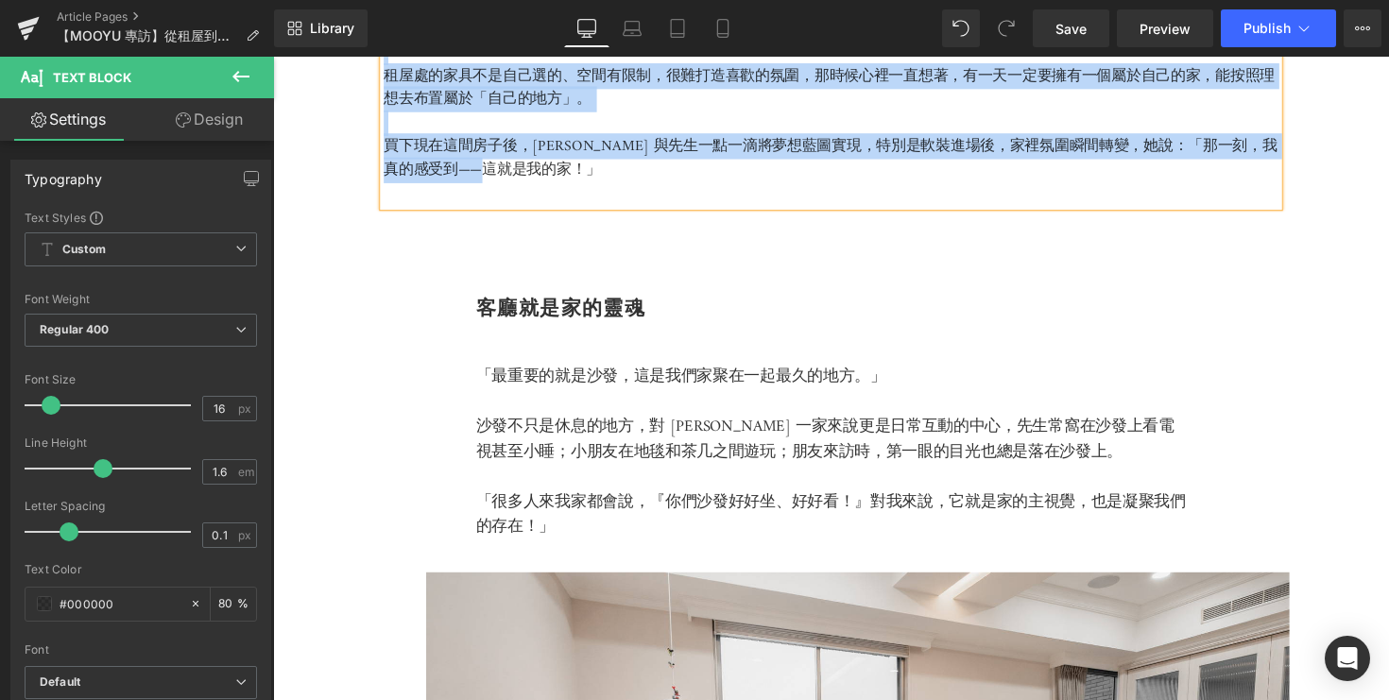
click at [273, 57] on div at bounding box center [273, 57] width 0 height 0
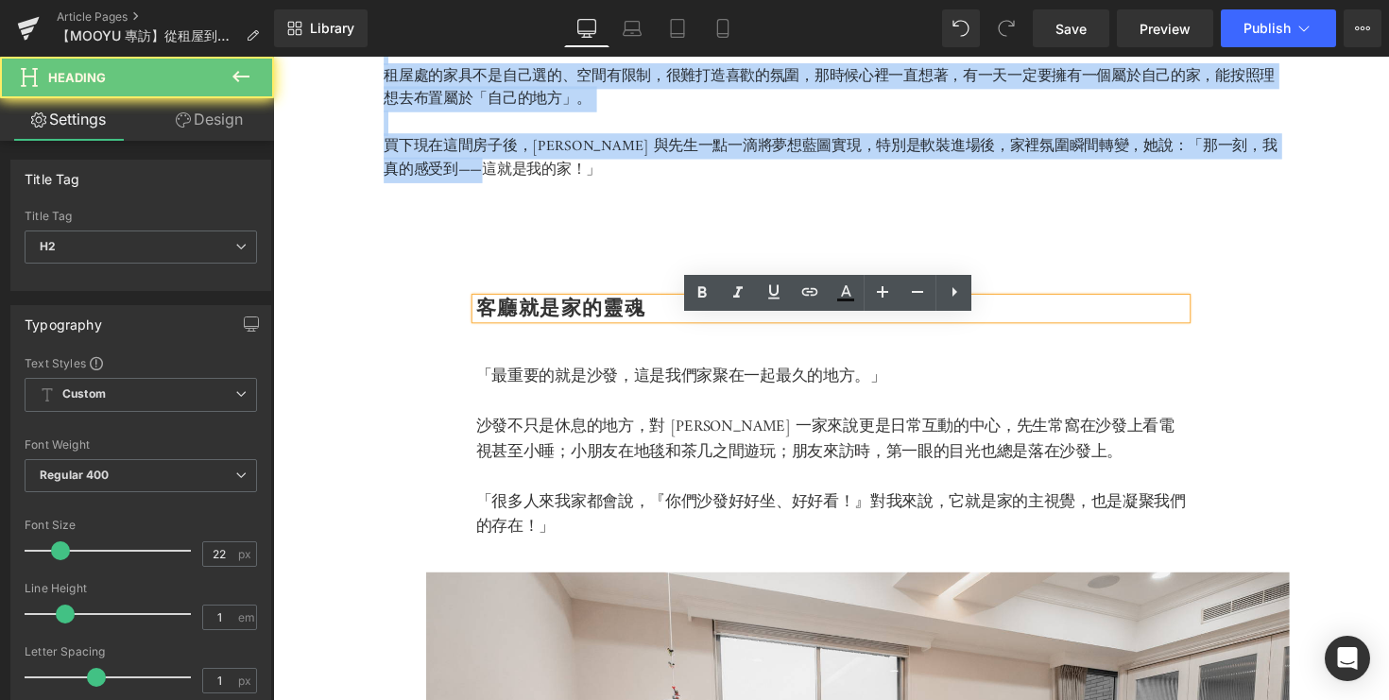
click at [559, 327] on b "客廳就是家的靈魂" at bounding box center [568, 314] width 174 height 26
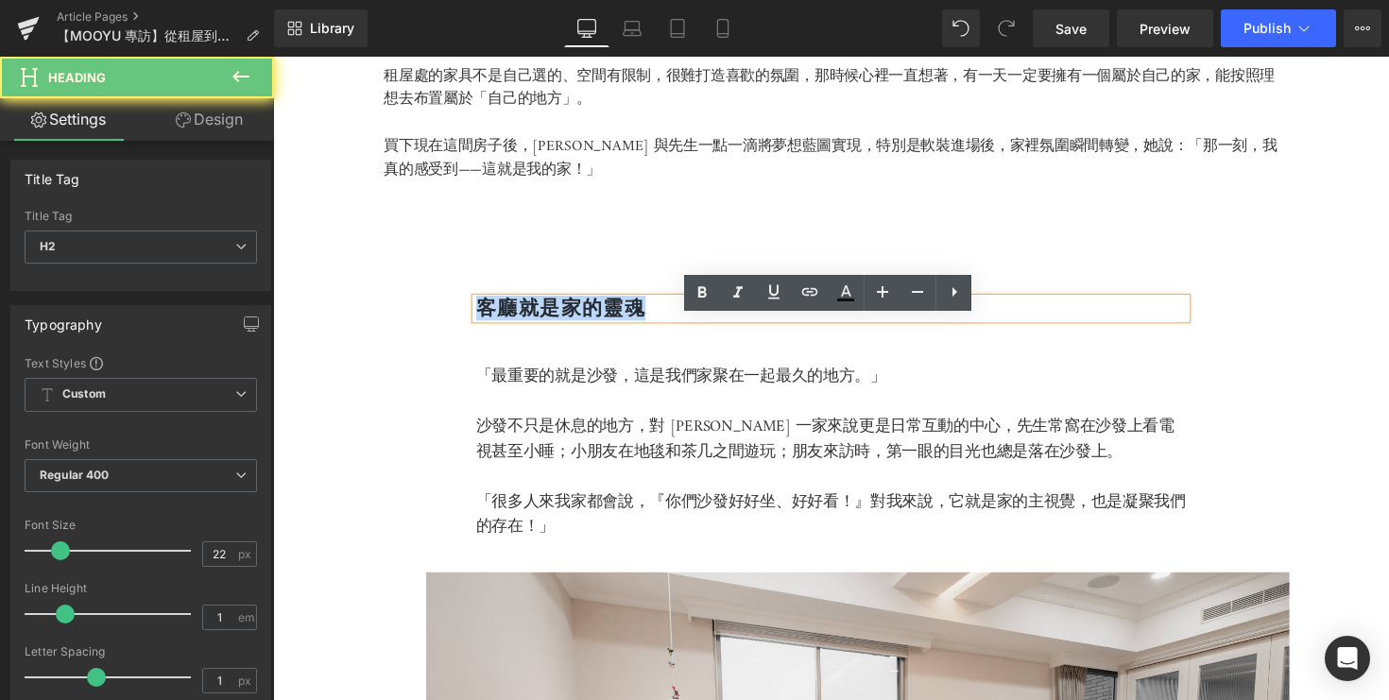
click at [559, 327] on b "客廳就是家的靈魂" at bounding box center [568, 314] width 174 height 26
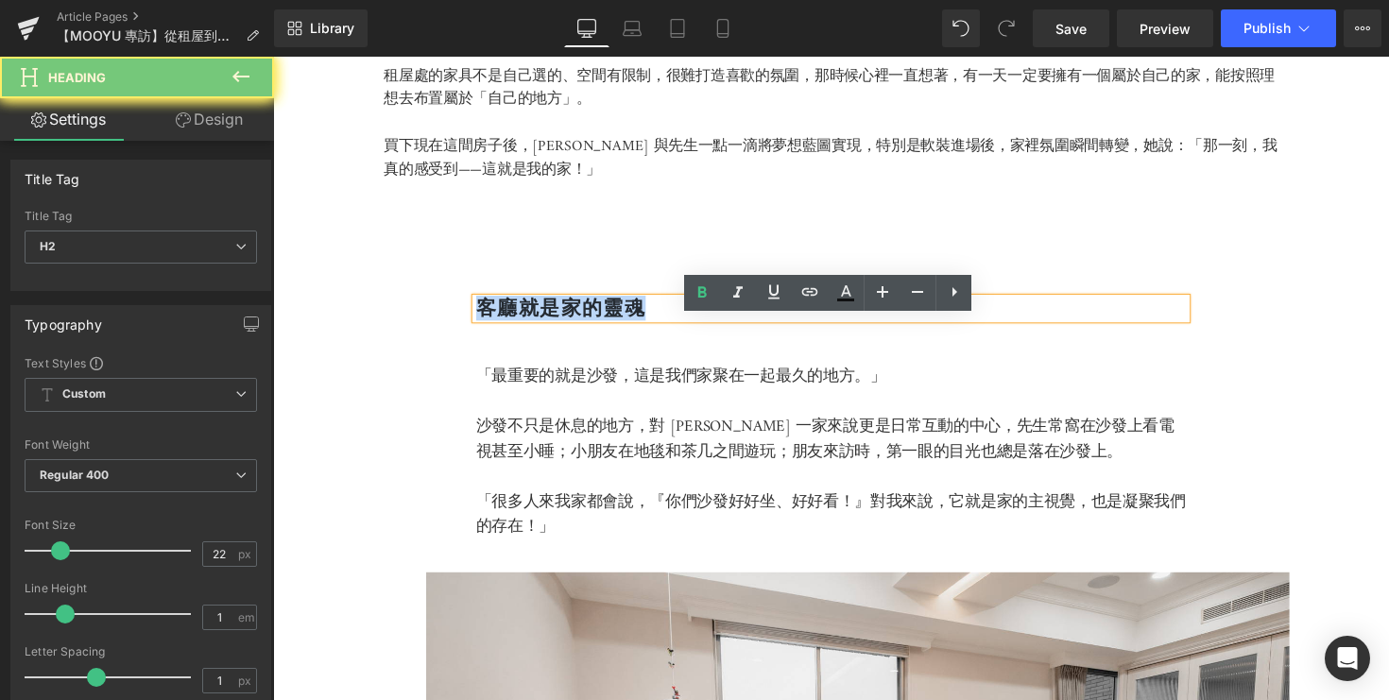
click at [559, 327] on b "客廳就是家的靈魂" at bounding box center [568, 314] width 174 height 26
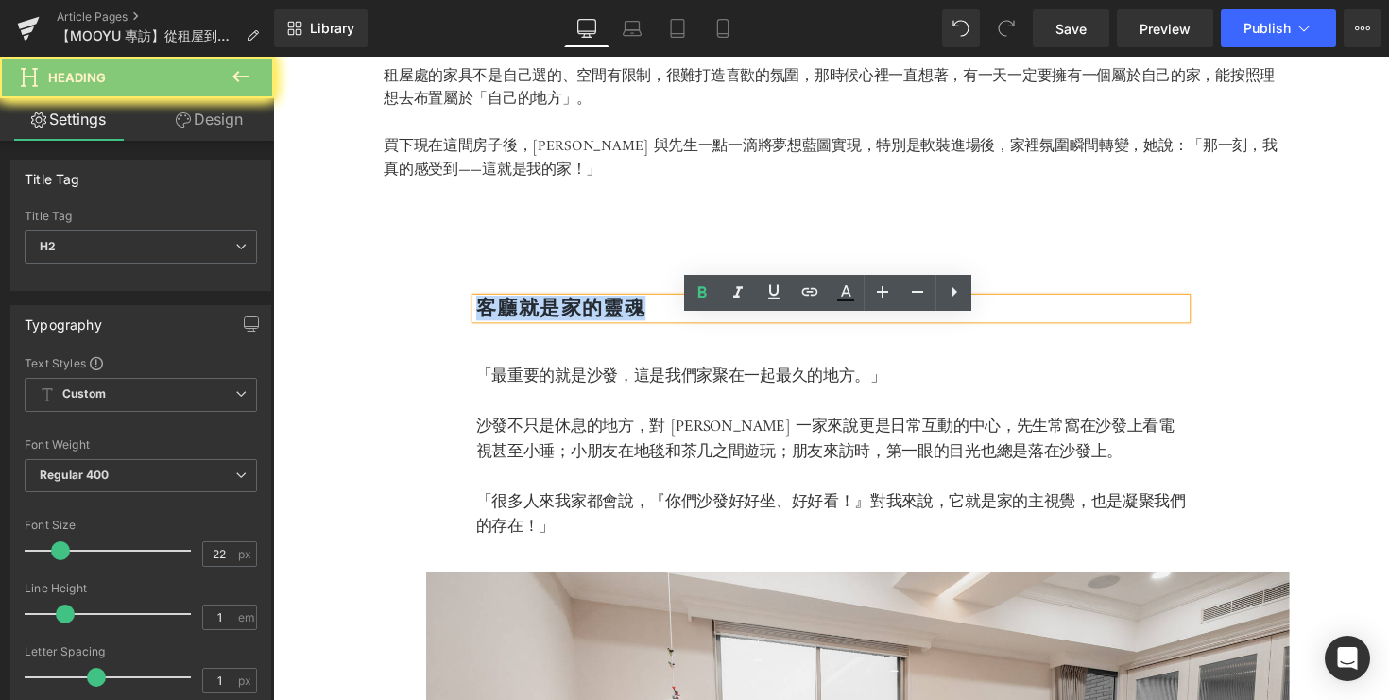
copy b "客廳就是家的靈魂"
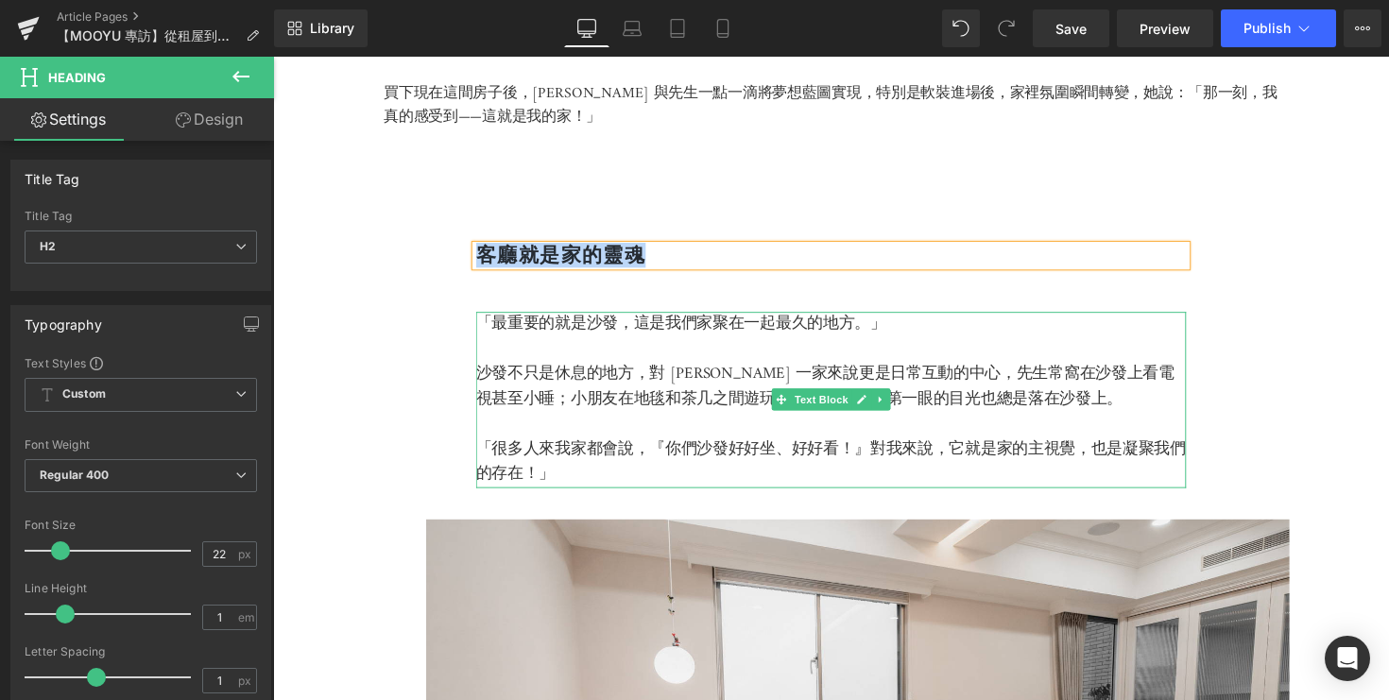
scroll to position [1260, 0]
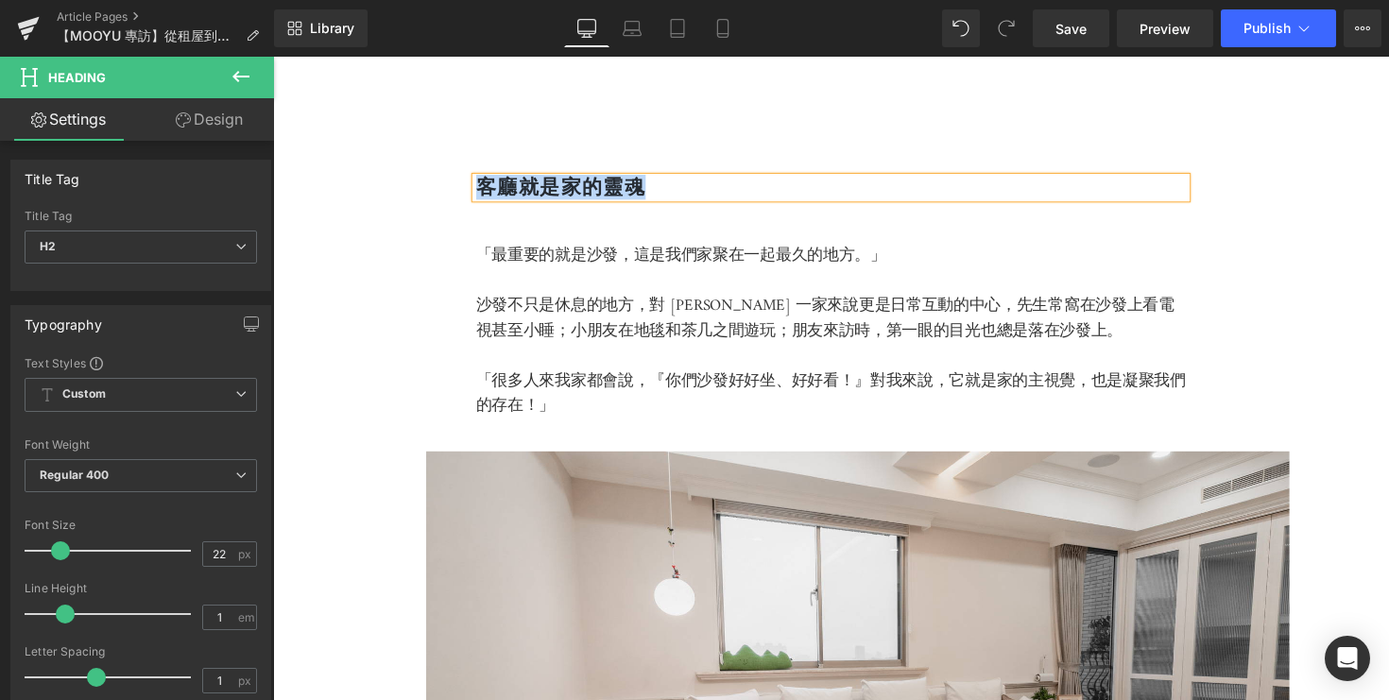
click at [572, 428] on p "「很多人來我家都會說，『你們沙發好好坐、好好看！』對我來說，它就是家的主視覺，也是凝聚我們的存在！」" at bounding box center [845, 402] width 728 height 51
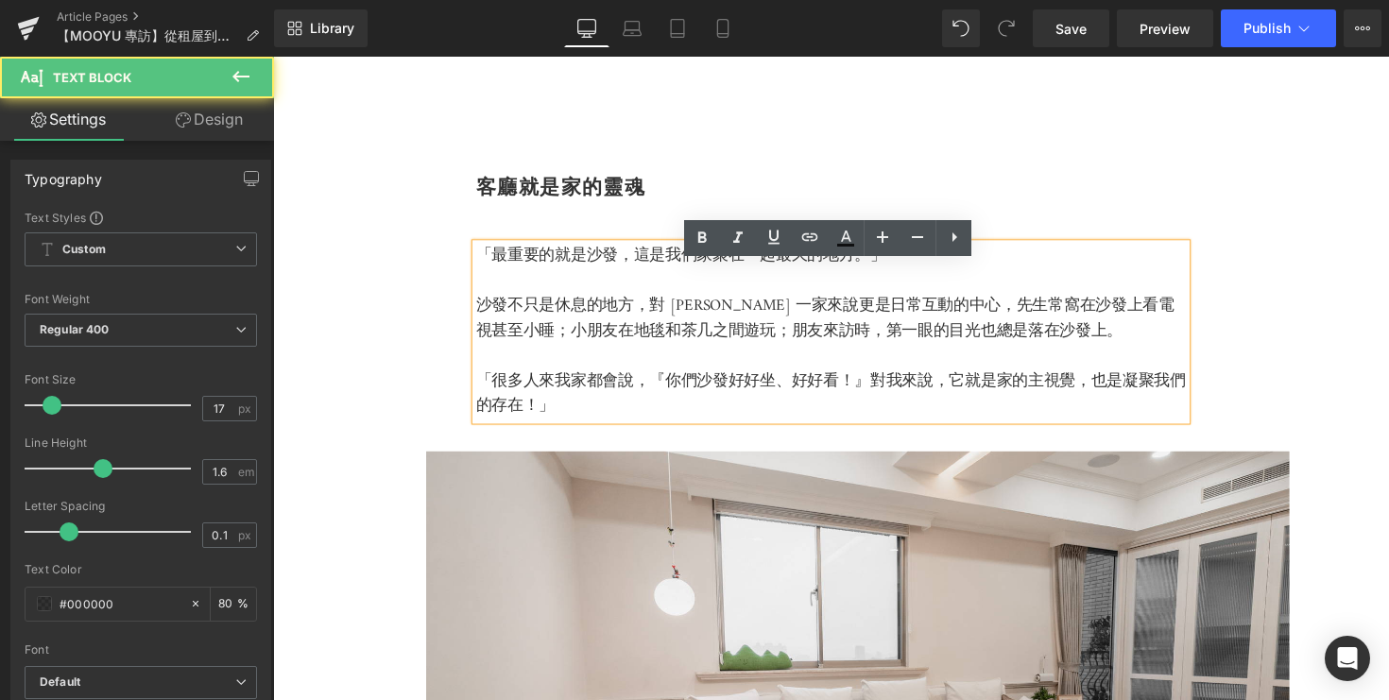
drag, startPoint x: 561, startPoint y: 438, endPoint x: 483, endPoint y: 336, distance: 128.7
click at [558, 428] on p "「很多人來我家都會說，『你們沙發好好坐、好好看！』對我來說，它就是家的主視覺，也是凝聚我們的存在！」" at bounding box center [845, 402] width 728 height 51
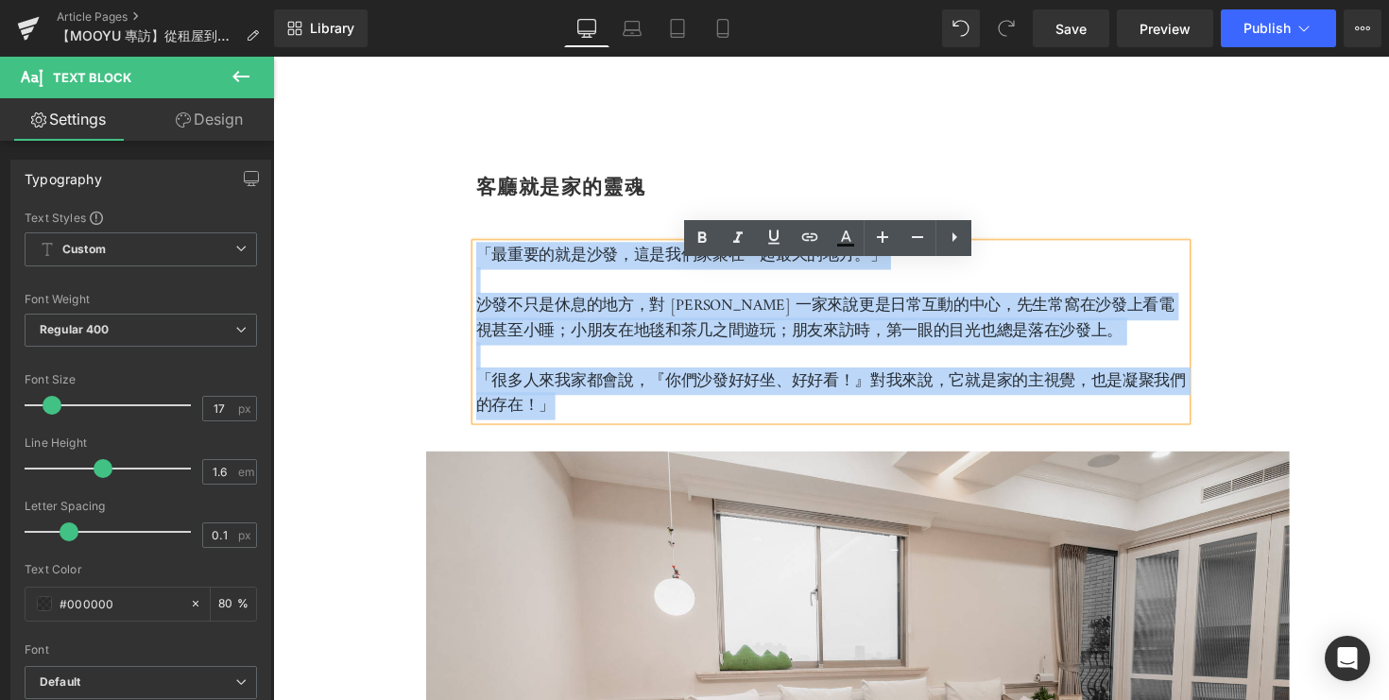
drag, startPoint x: 574, startPoint y: 438, endPoint x: 485, endPoint y: 271, distance: 189.4
click at [485, 271] on div "「最重要的就是沙發，這是我們家聚在一起最久的地方。」 沙發不只是休息的地方，對 [PERSON_NAME] 一家來說更是日常互動的中心，先生常窩在沙發上看電視…" at bounding box center [845, 339] width 728 height 180
copy div "「最重要的就是沙發，這是我們家聚在一起最久的地方。」 沙發不只是休息的地方，對 [PERSON_NAME] 一家來說更是日常互動的中心，先生常窩在沙發上看電視…"
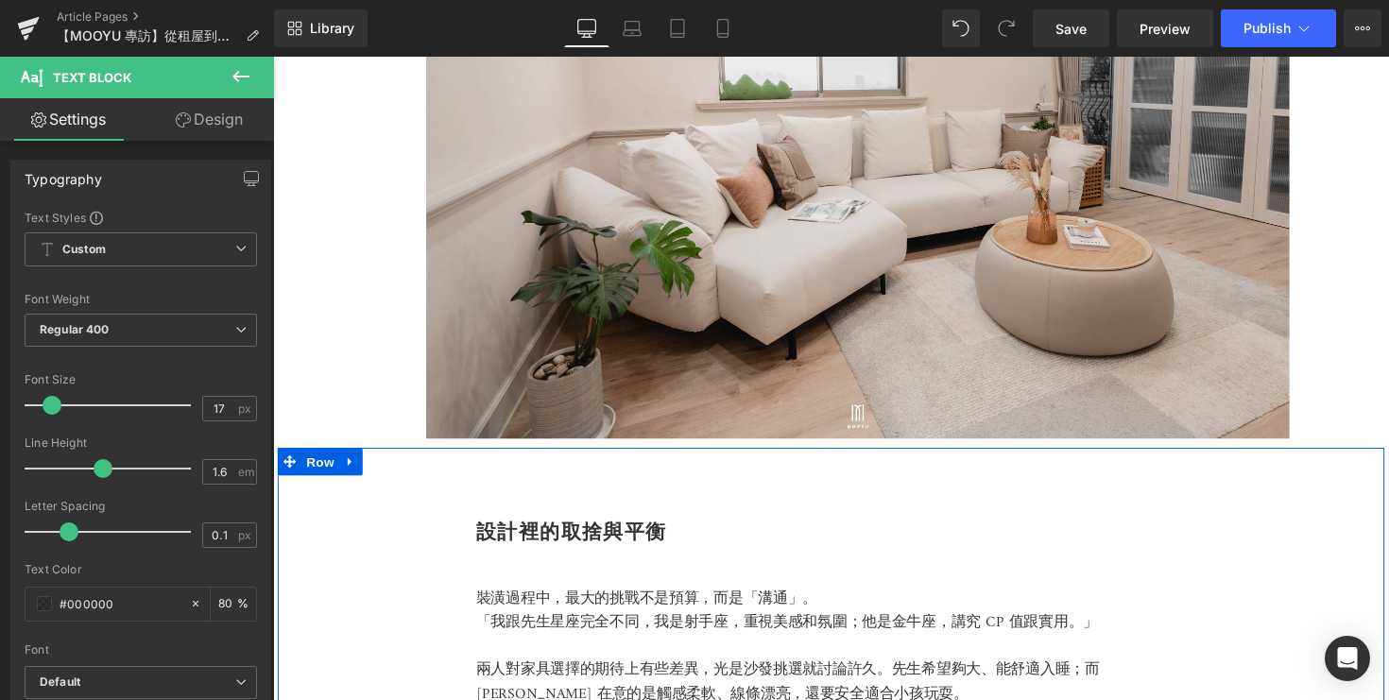
scroll to position [2015, 0]
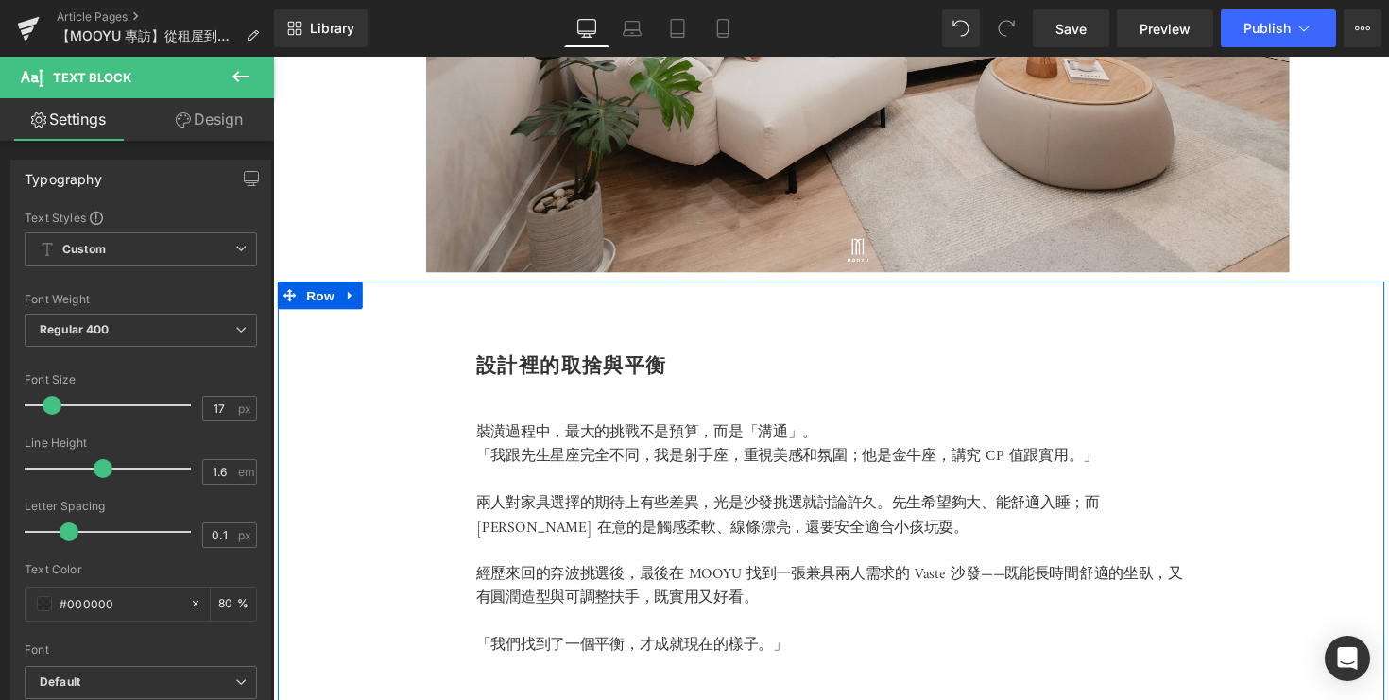
click at [590, 386] on b "設計裡的取捨與平衡" at bounding box center [579, 373] width 196 height 26
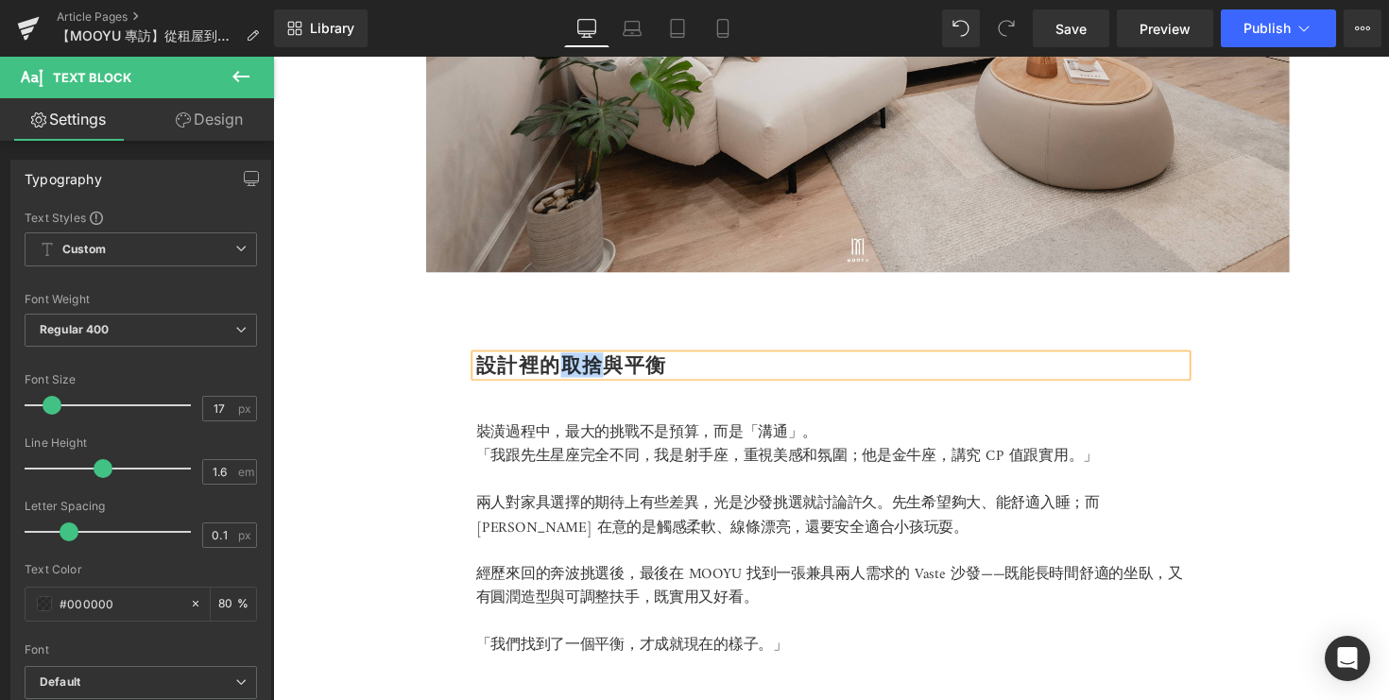
click at [590, 386] on b "設計裡的取捨與平衡" at bounding box center [579, 373] width 196 height 26
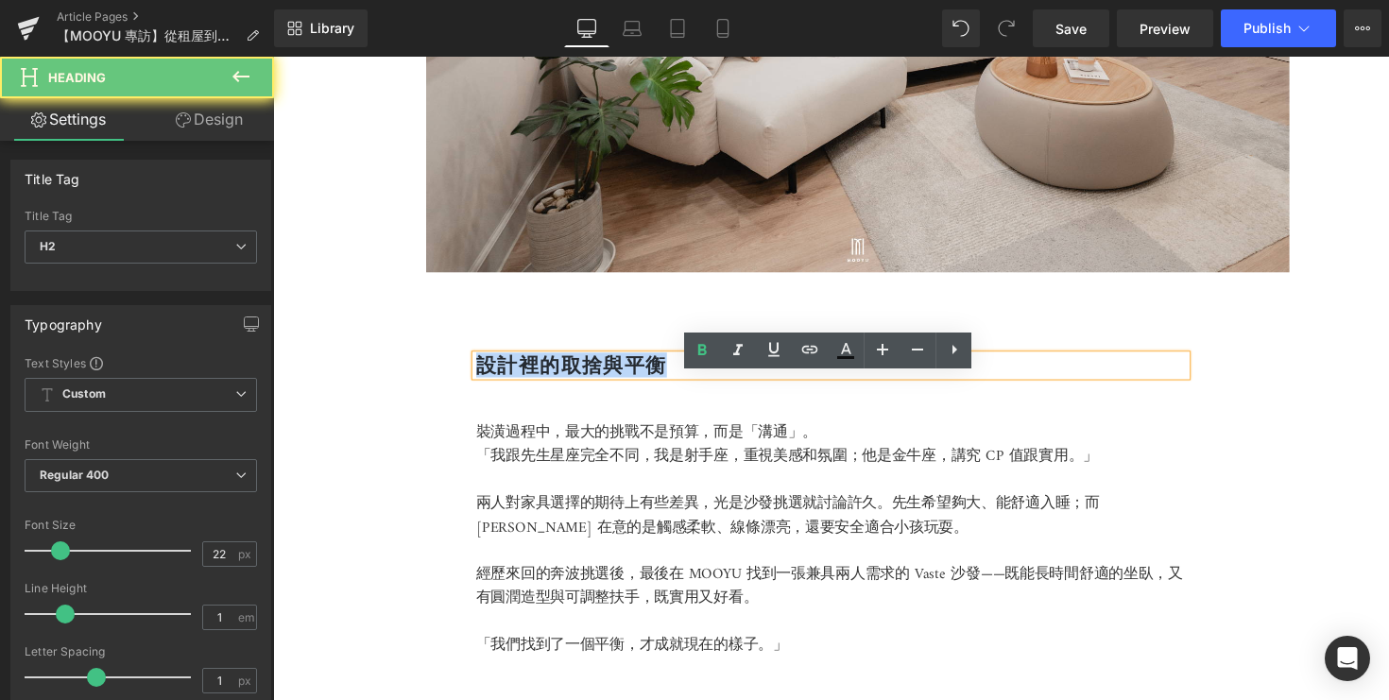
click at [590, 386] on b "設計裡的取捨與平衡" at bounding box center [579, 373] width 196 height 26
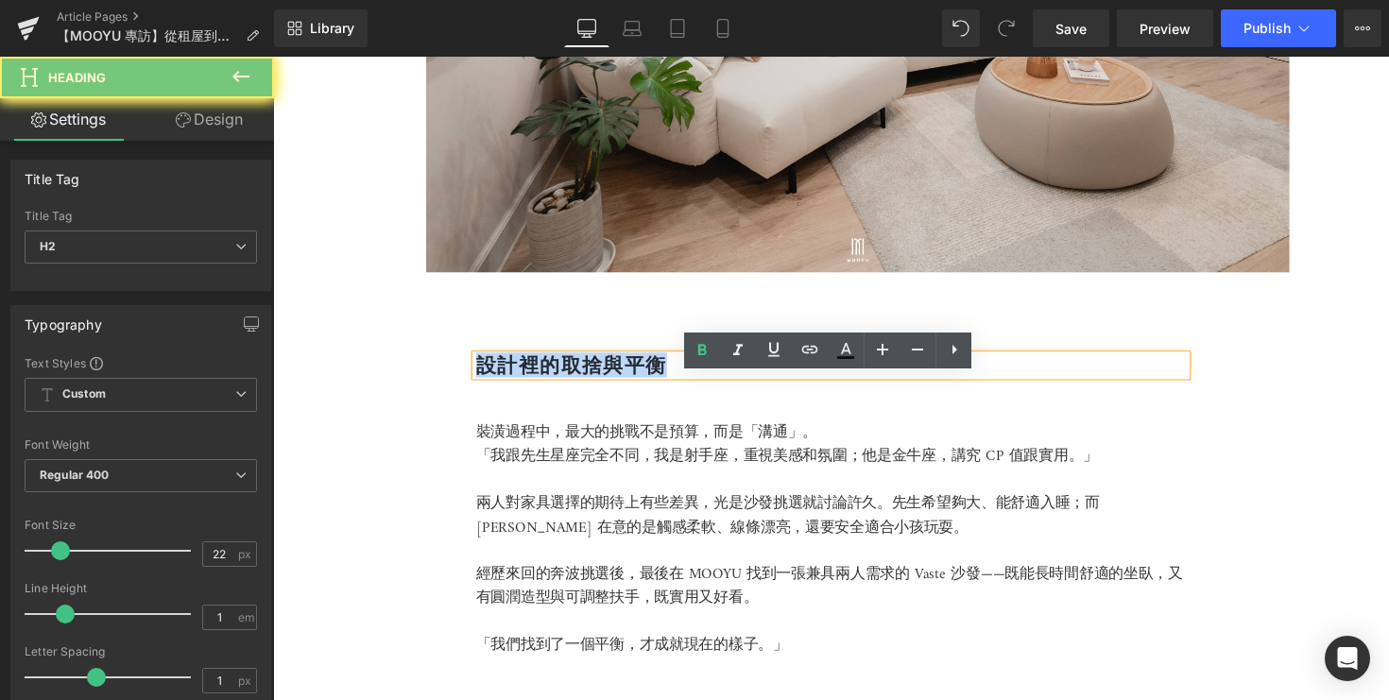
copy b "設計裡的取捨與平衡"
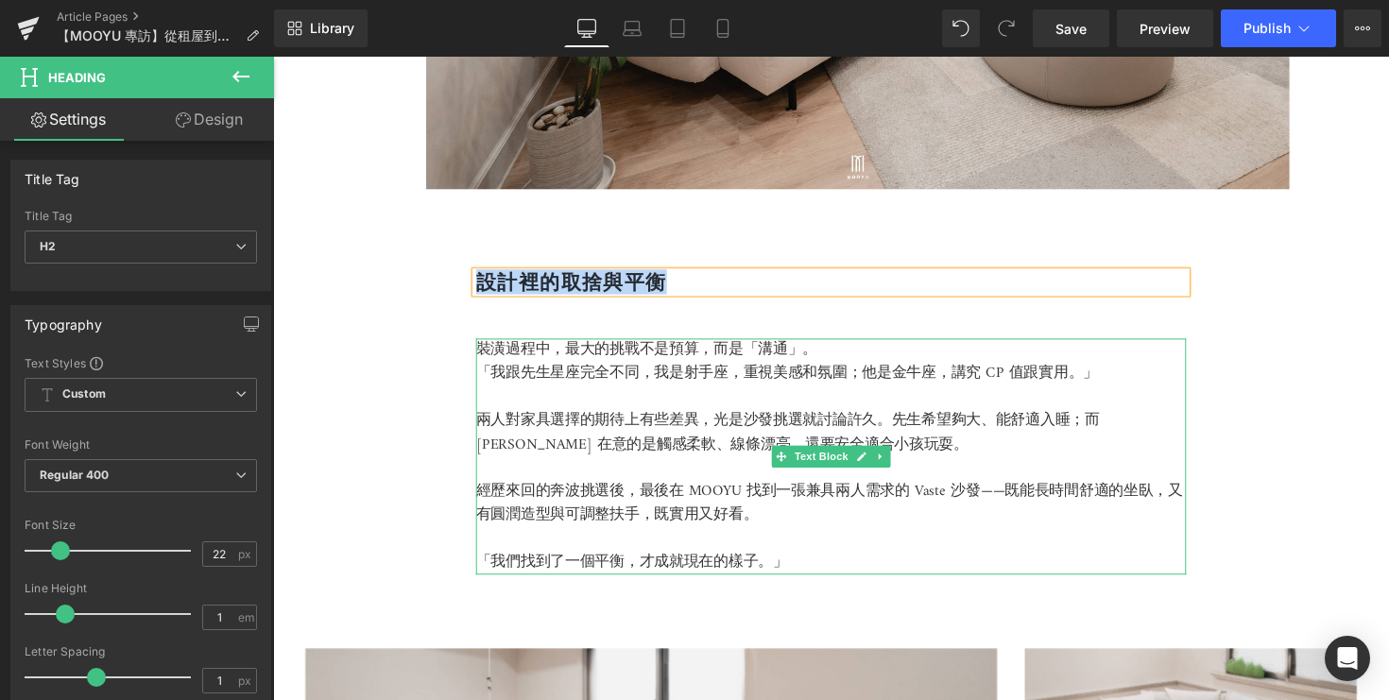
scroll to position [2111, 0]
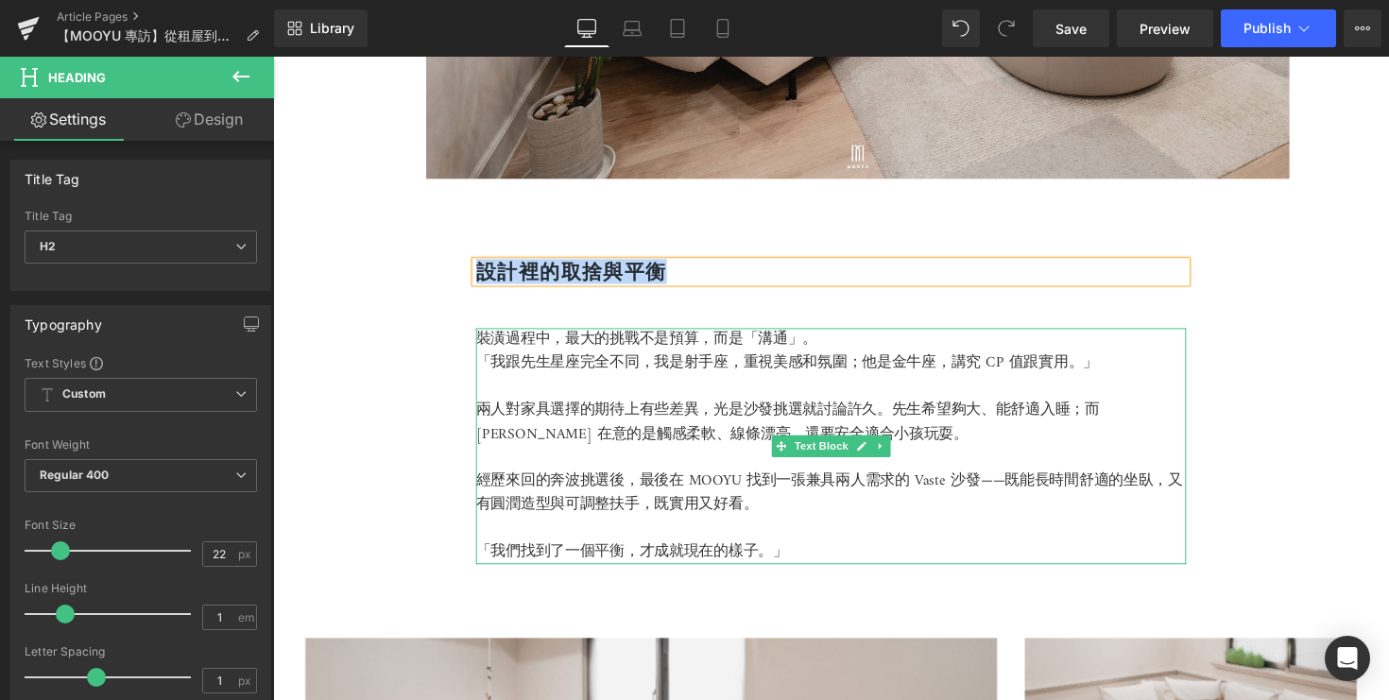
click at [797, 577] on p "「我們找到了一個平衡，才成就現在的樣子。」" at bounding box center [845, 565] width 728 height 25
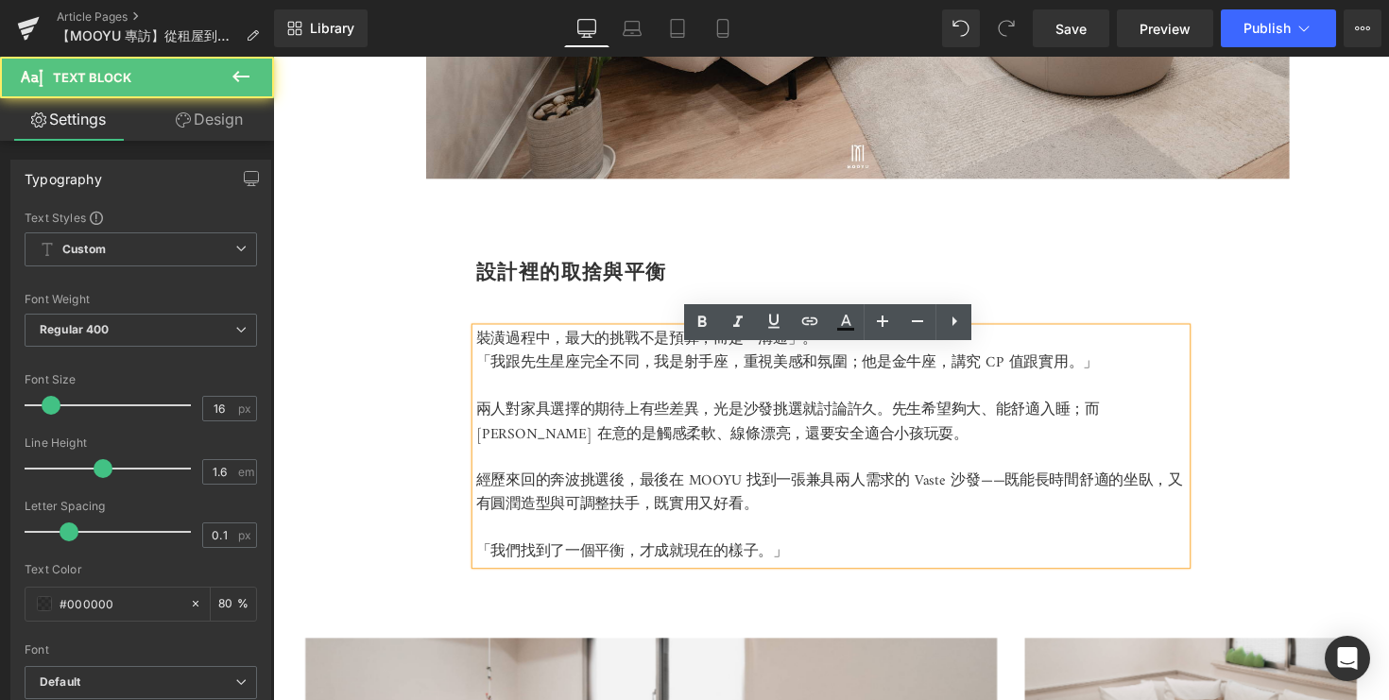
click at [811, 577] on p "「我們找到了一個平衡，才成就現在的樣子。」" at bounding box center [845, 565] width 728 height 25
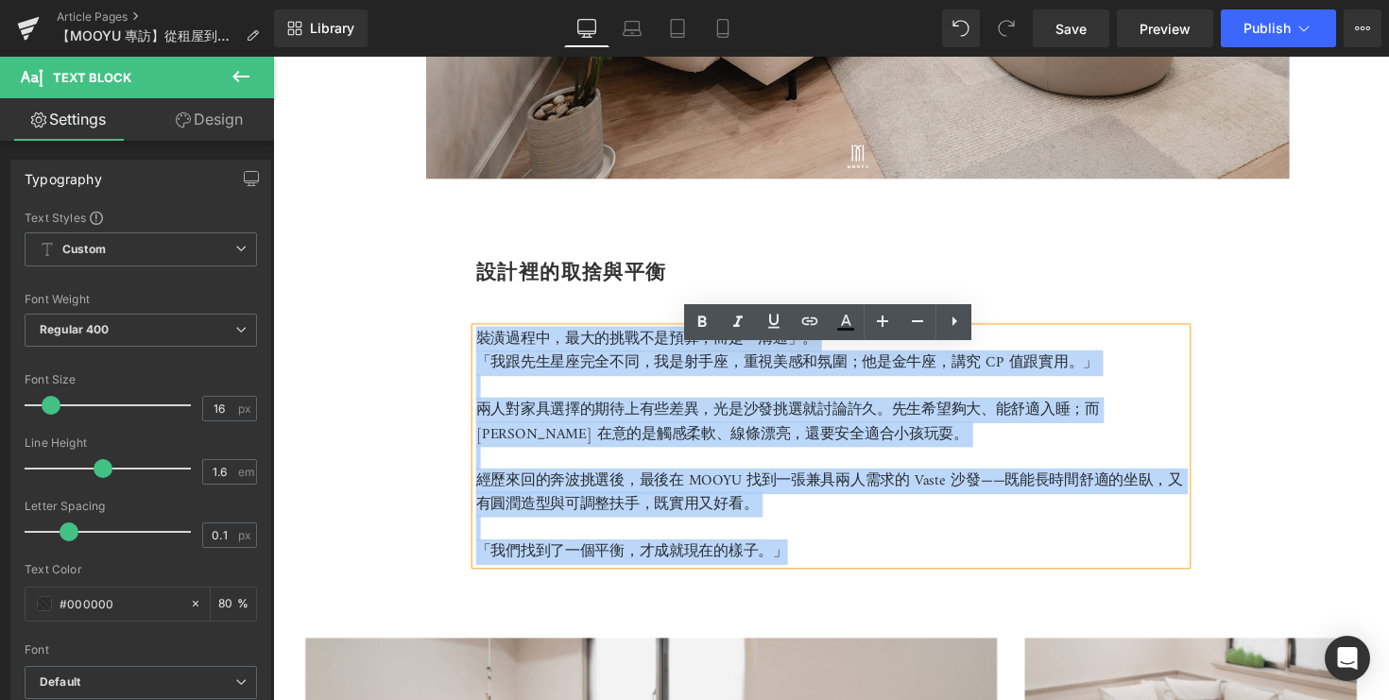
drag, startPoint x: 811, startPoint y: 588, endPoint x: 465, endPoint y: 371, distance: 408.0
click at [465, 371] on div "設計裡的取捨與平衡 Heading 裝潢過程中，最大的挑戰不是預算，而是「溝通」。 「我跟先生星座完全不同，我是射手座，重視美感和氛圍；他是金牛座，講究 CP…" at bounding box center [845, 660] width 1134 height 938
copy div "裝潢過程中，最大的挑戰不是預算，而是「溝通」。 「我跟先生星座完全不同，我是射手座，重視美感和氛圍；他是金牛座，講究 CP 值跟實用。」 兩人對家具選擇的期待…"
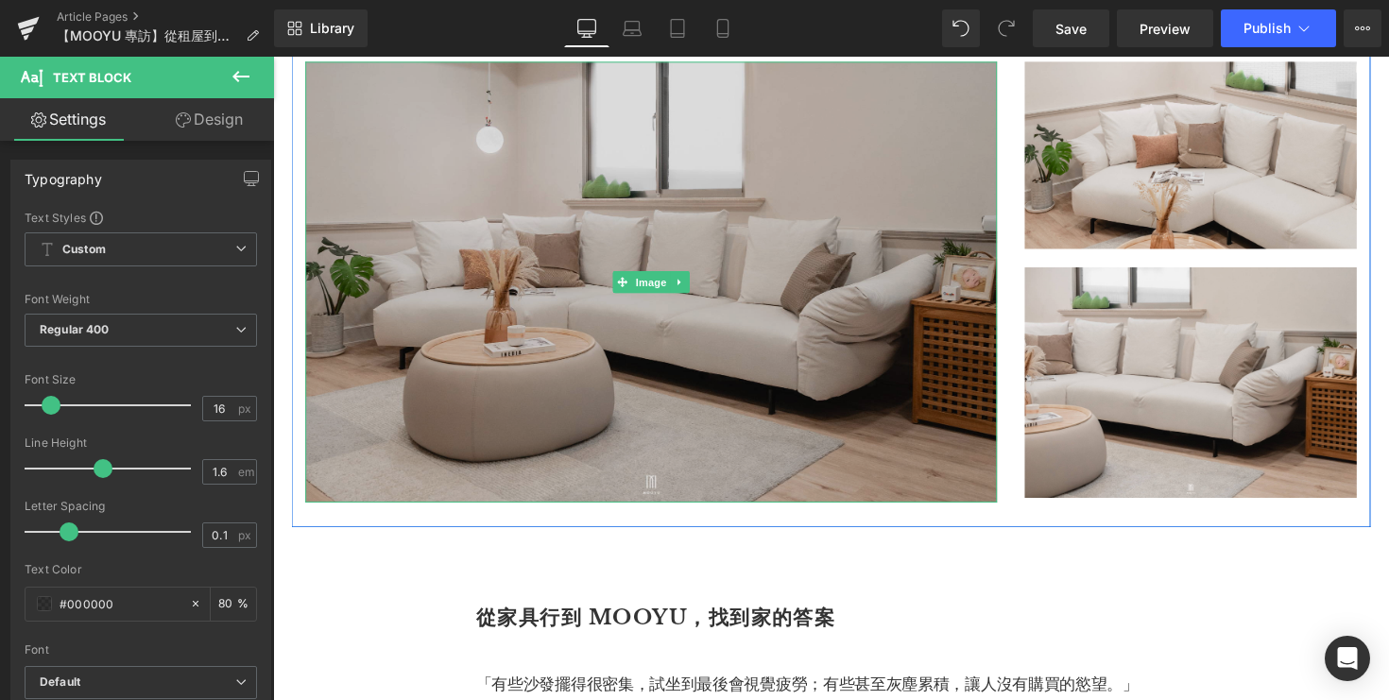
scroll to position [2765, 0]
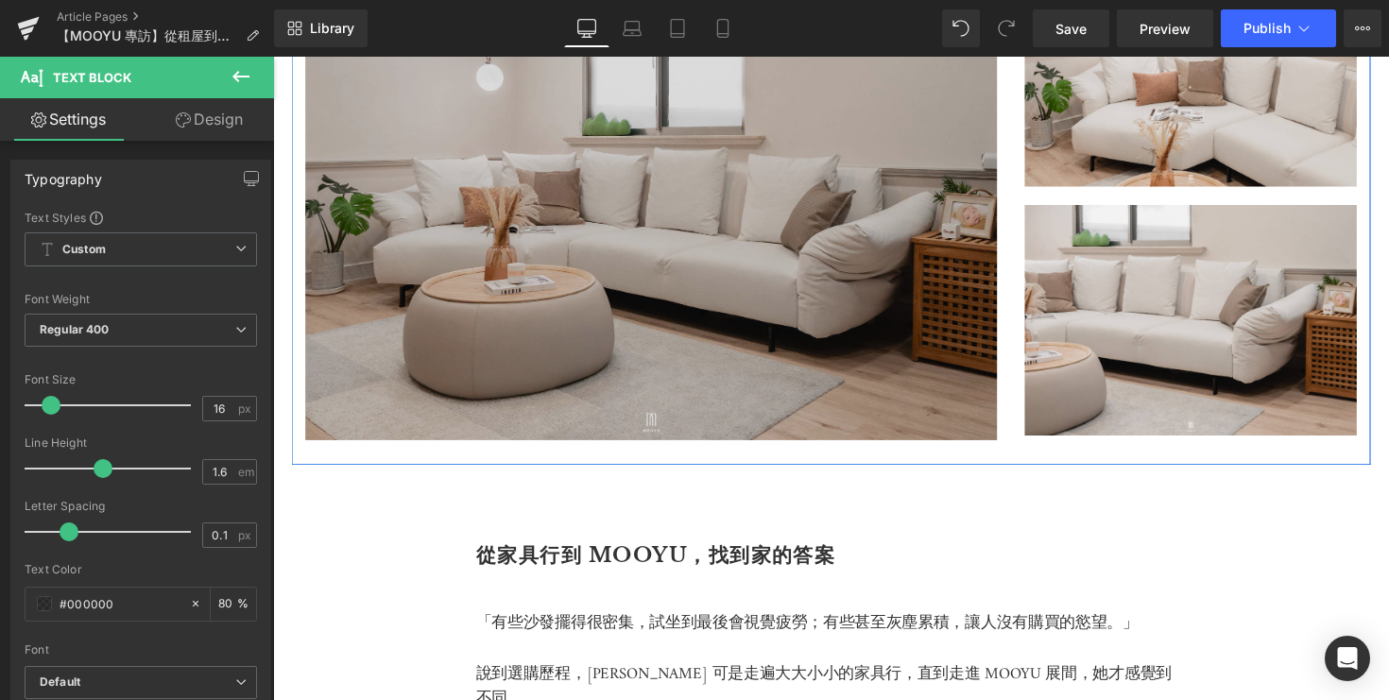
click at [755, 432] on img at bounding box center [660, 224] width 709 height 452
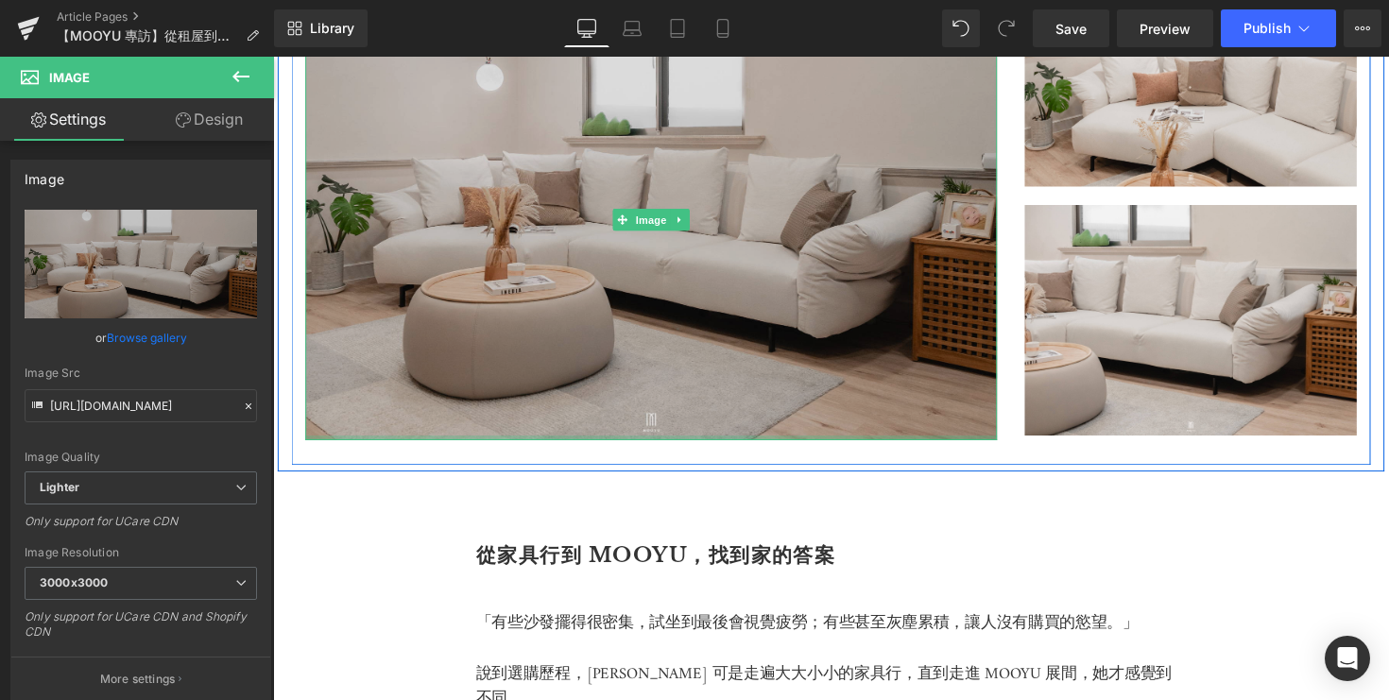
drag, startPoint x: 325, startPoint y: 467, endPoint x: 454, endPoint y: 408, distance: 141.2
click at [397, 450] on div "Image" at bounding box center [660, 224] width 709 height 452
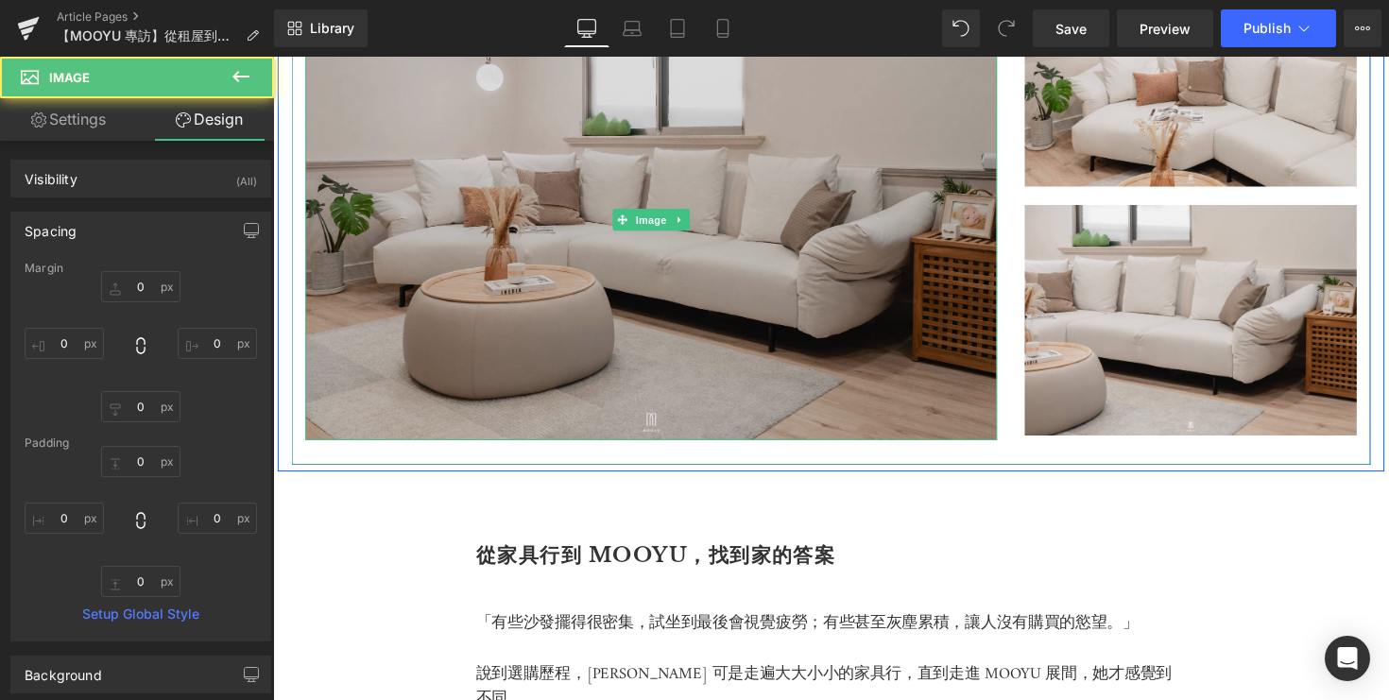
click at [962, 292] on img at bounding box center [660, 224] width 709 height 452
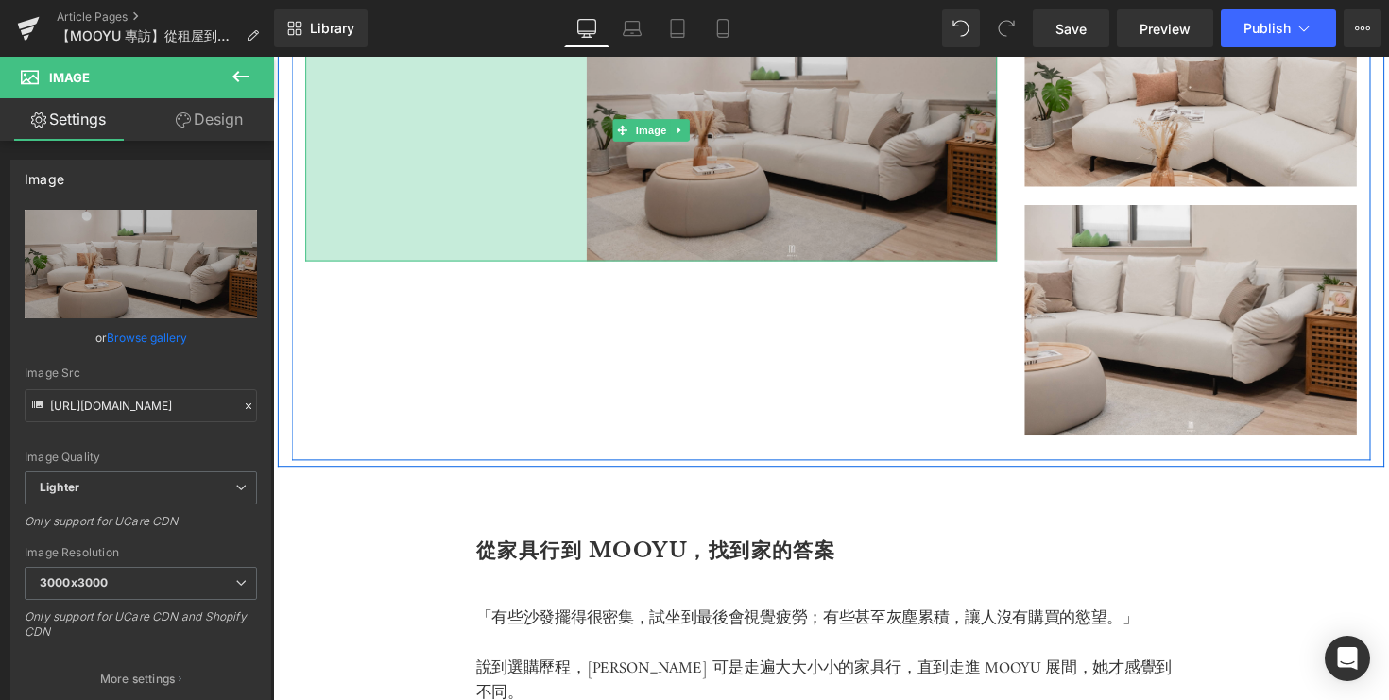
drag, startPoint x: 307, startPoint y: 328, endPoint x: 732, endPoint y: 322, distance: 425.3
click at [732, 266] on div "Image 305px" at bounding box center [660, 132] width 709 height 268
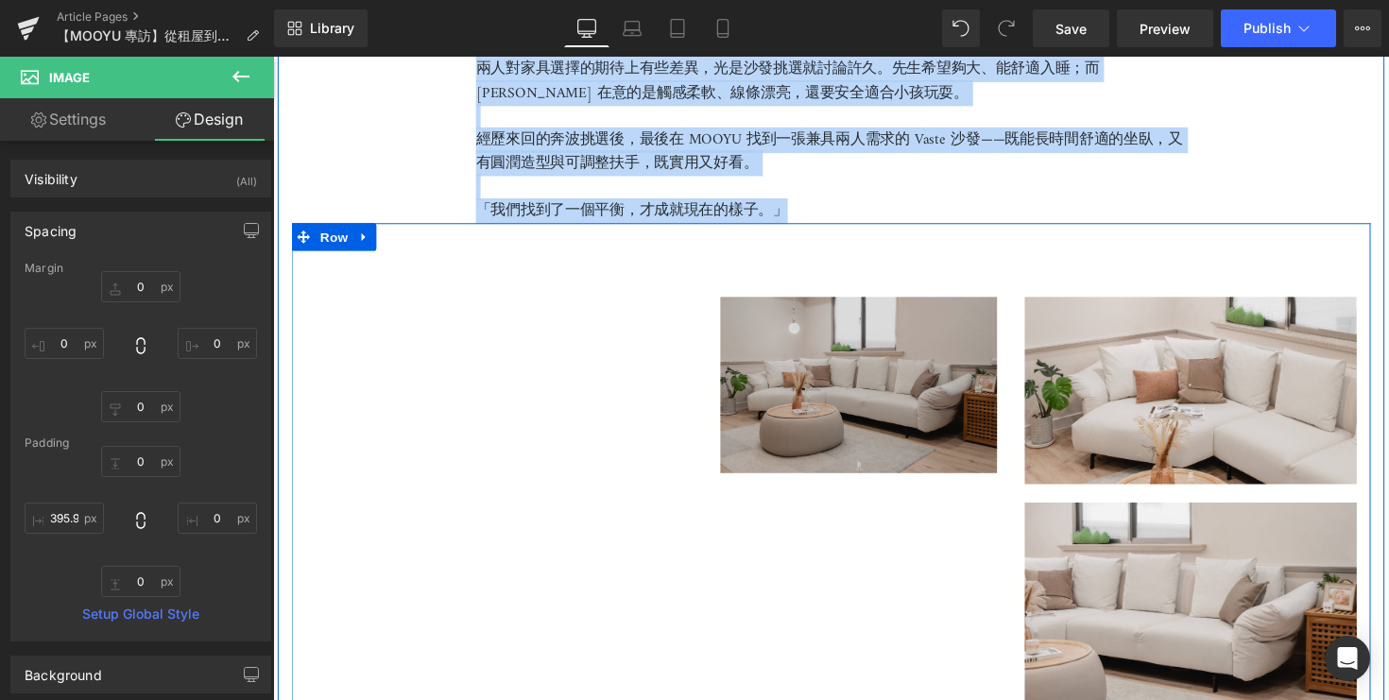
scroll to position [2452, 0]
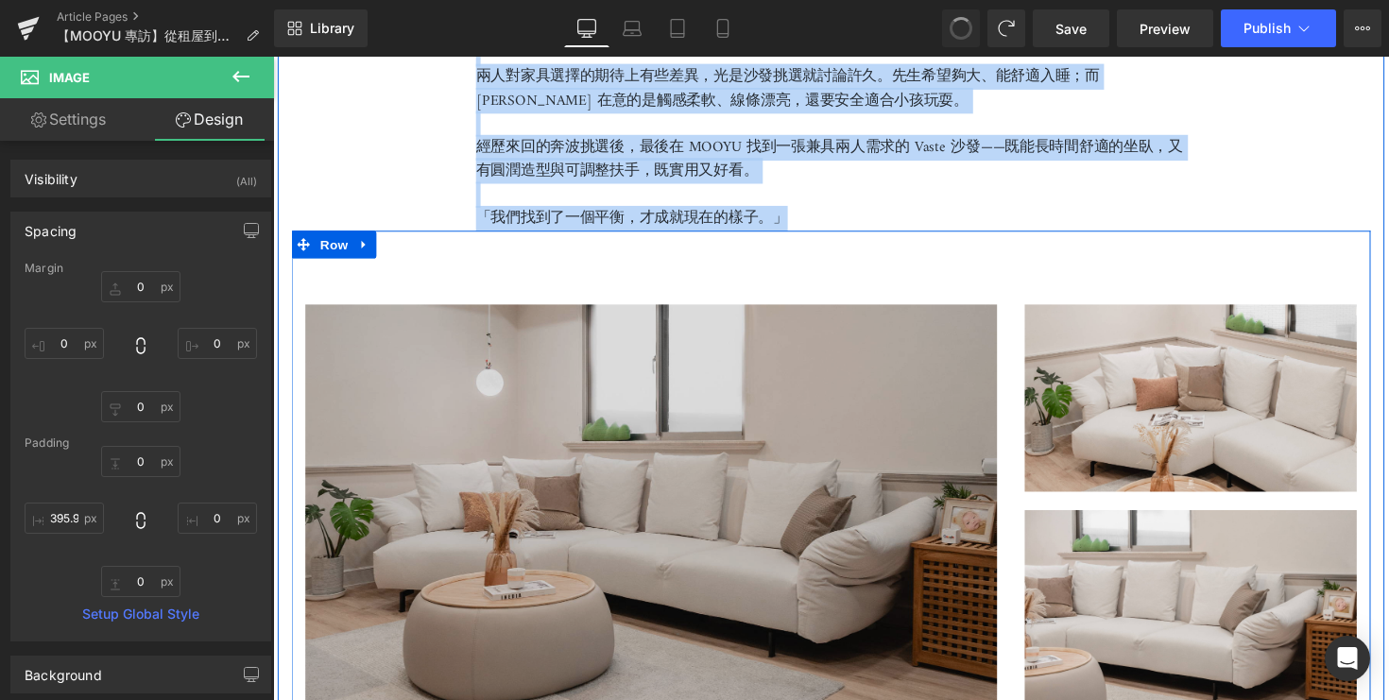
type input "0"
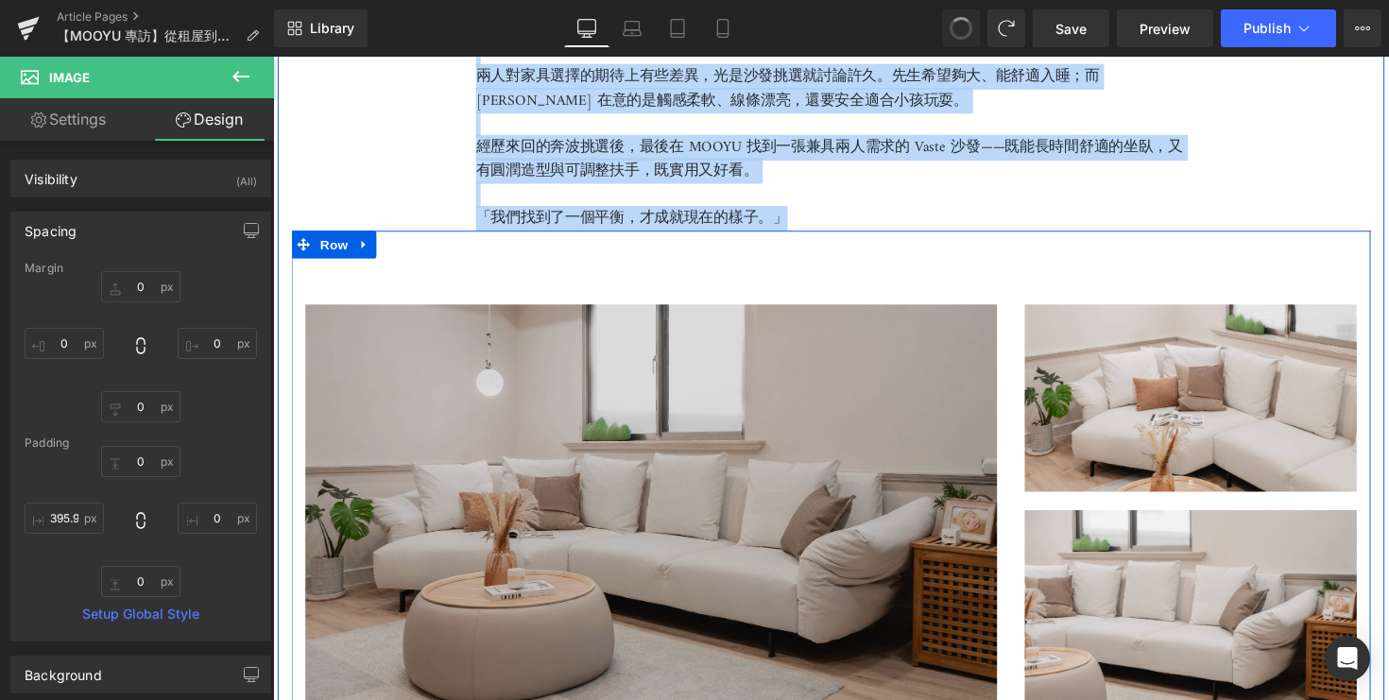
type input "0"
type input "294.512"
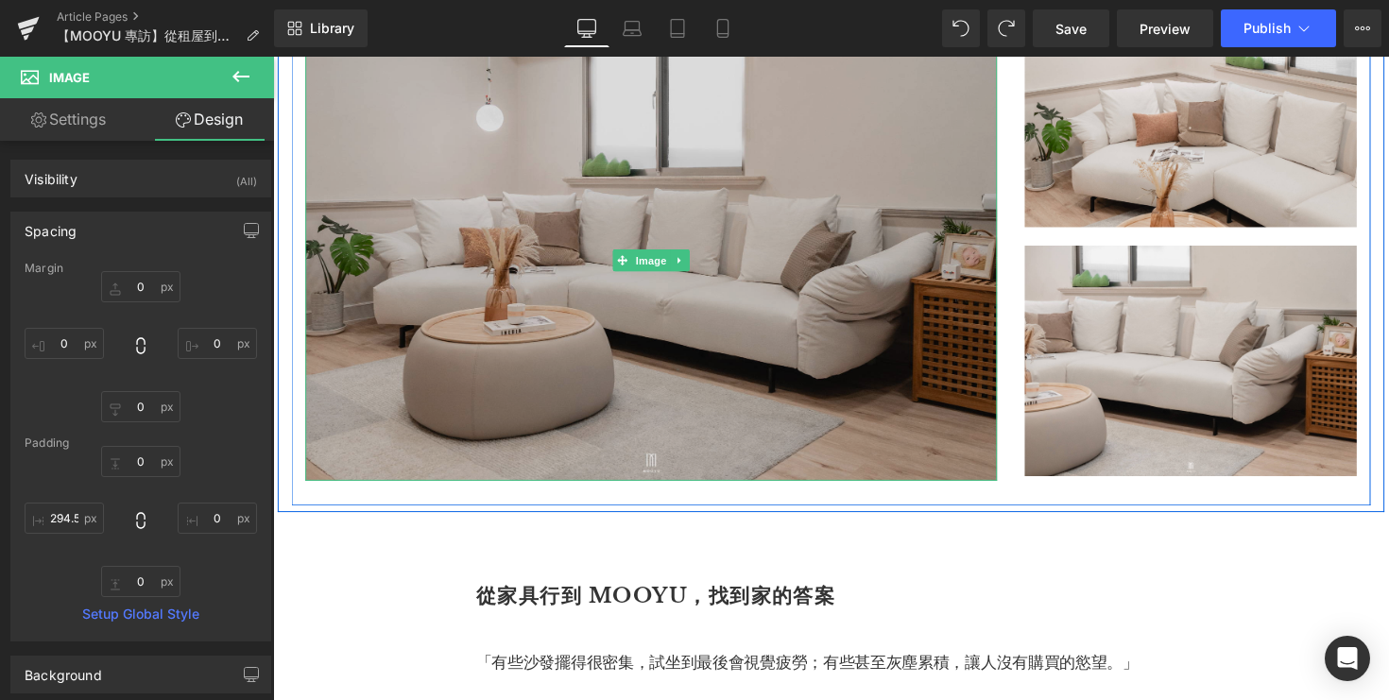
scroll to position [2730, 0]
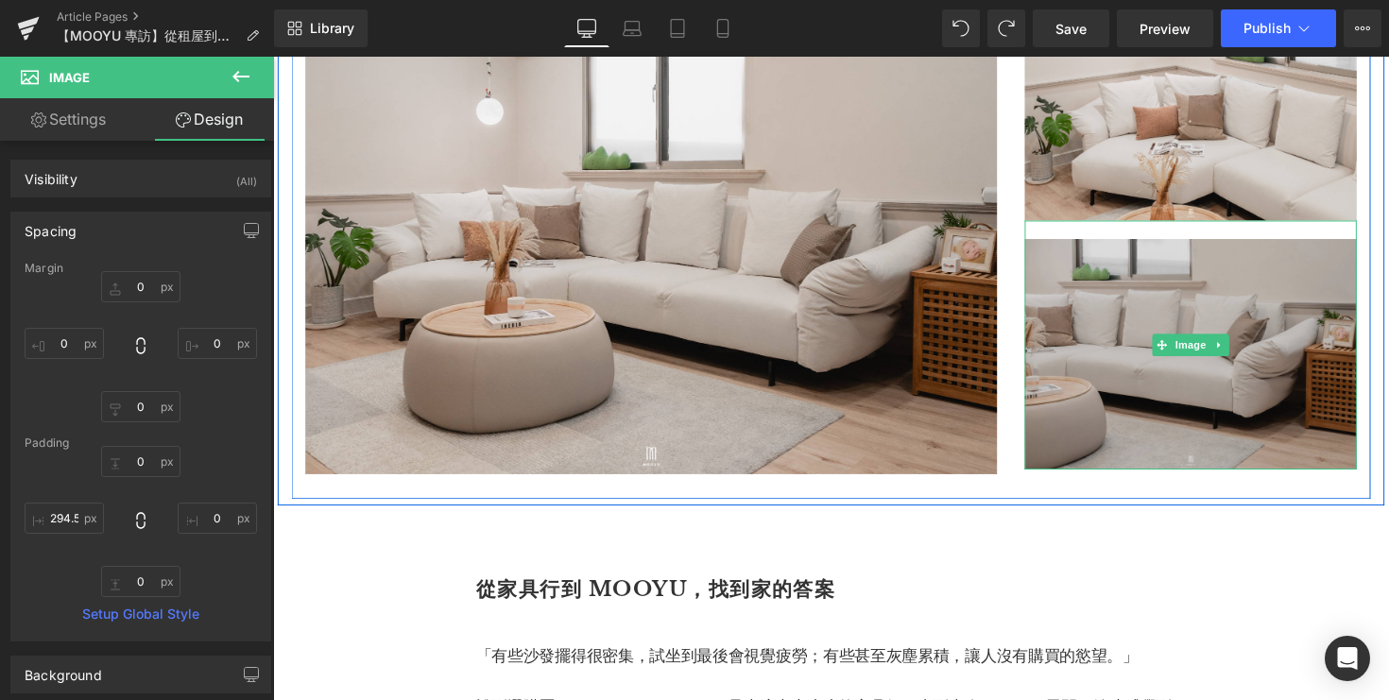
click at [1091, 354] on img at bounding box center [1213, 352] width 340 height 255
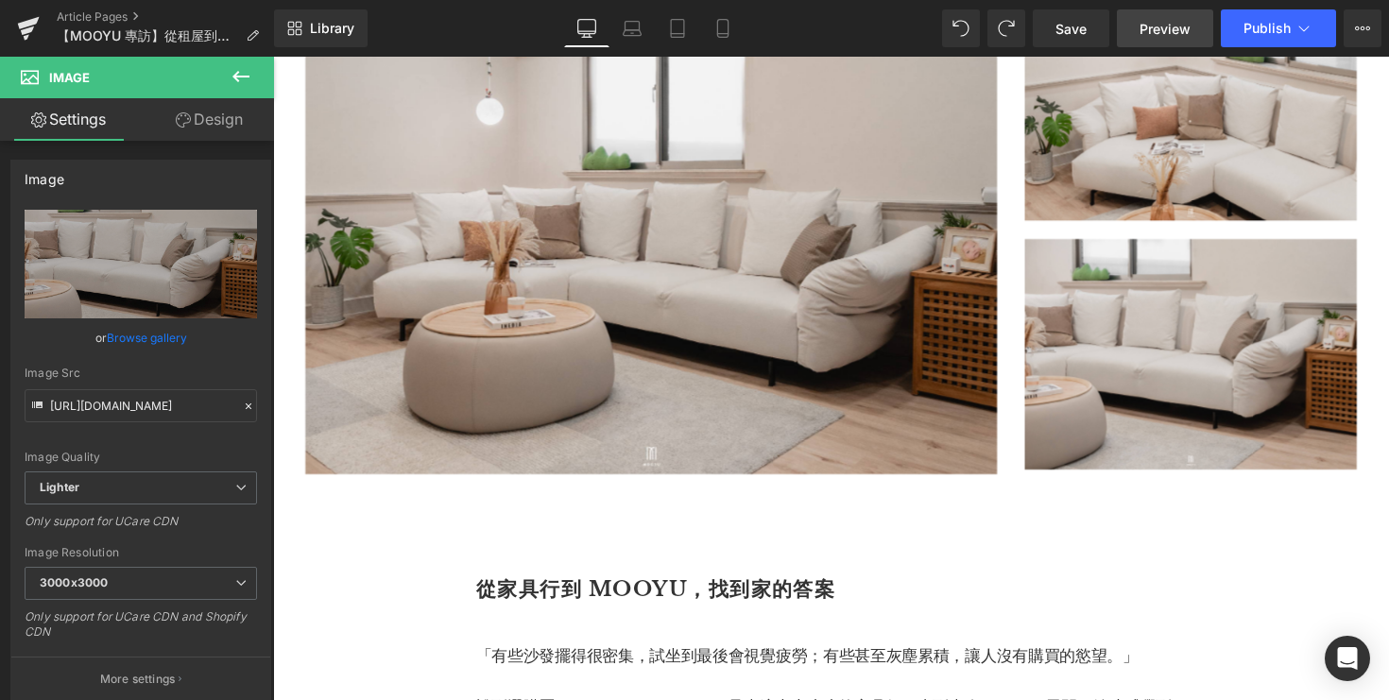
click at [1185, 35] on span "Preview" at bounding box center [1165, 29] width 51 height 20
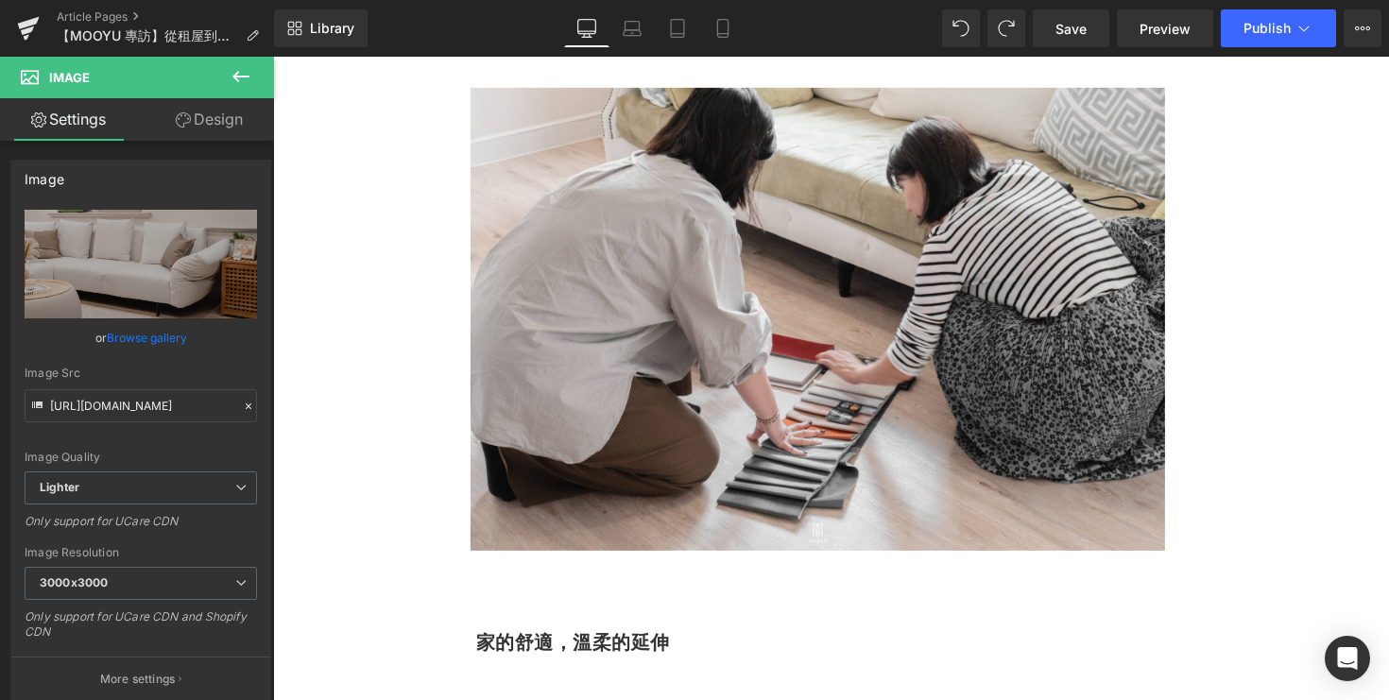
scroll to position [3628, 0]
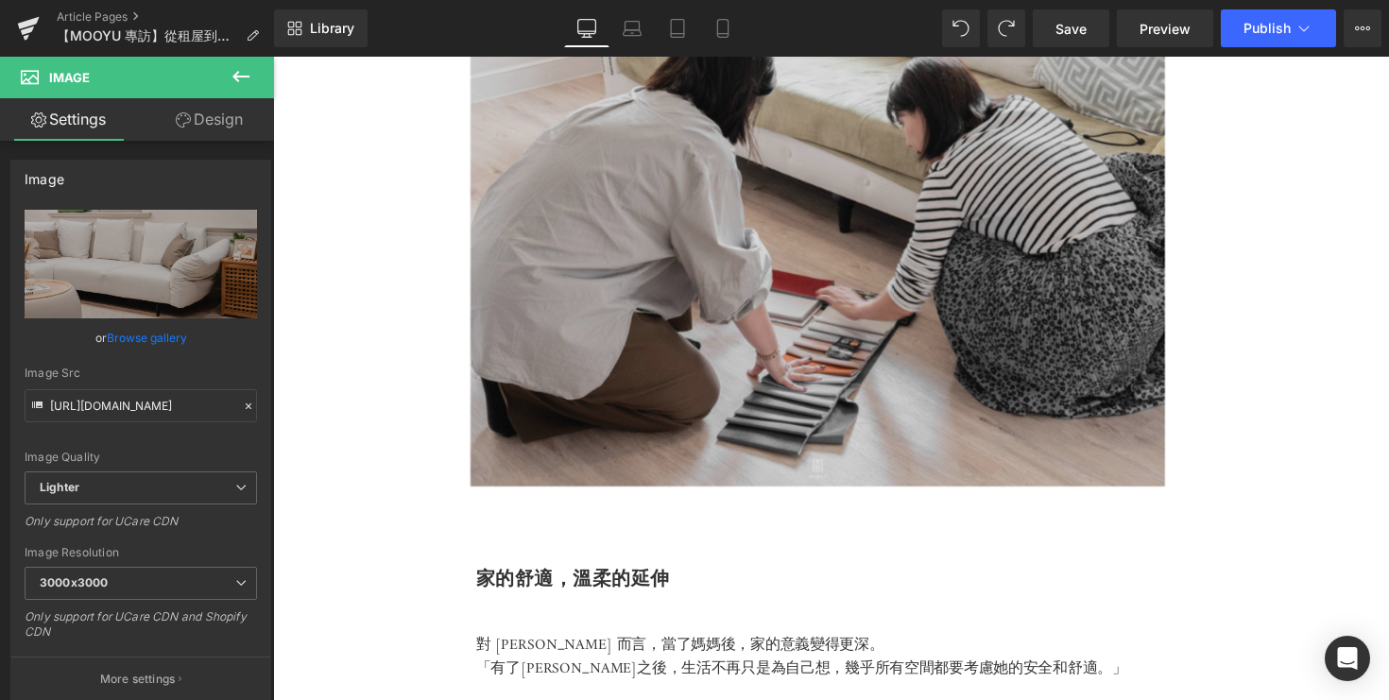
click at [816, 323] on img at bounding box center [844, 260] width 1077 height 474
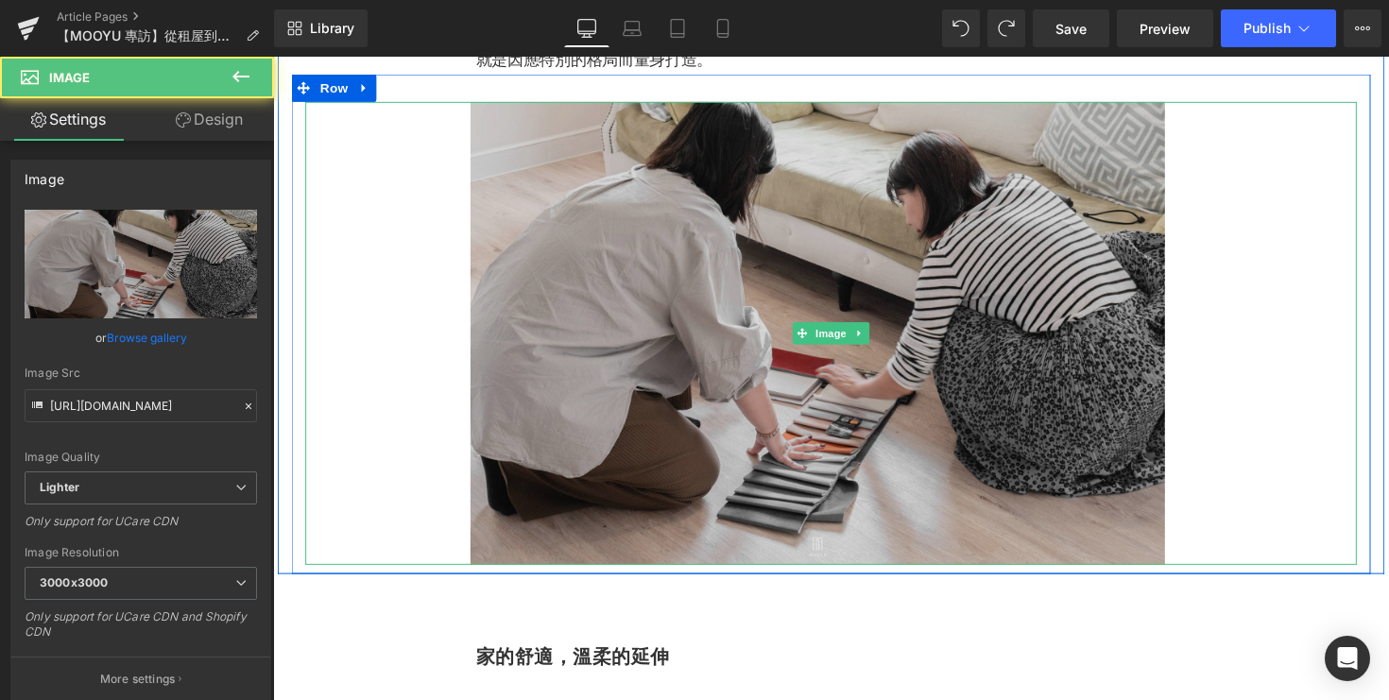
scroll to position [3365, 0]
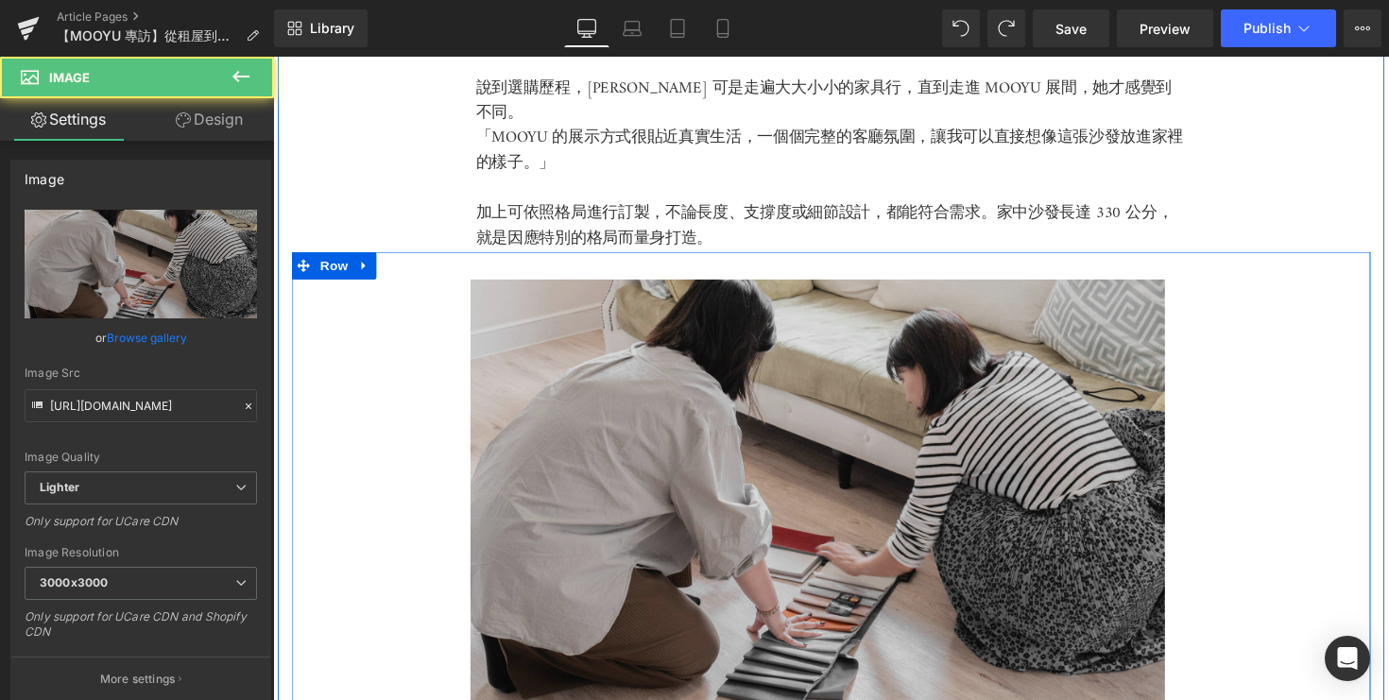
click at [494, 385] on img at bounding box center [844, 522] width 1077 height 474
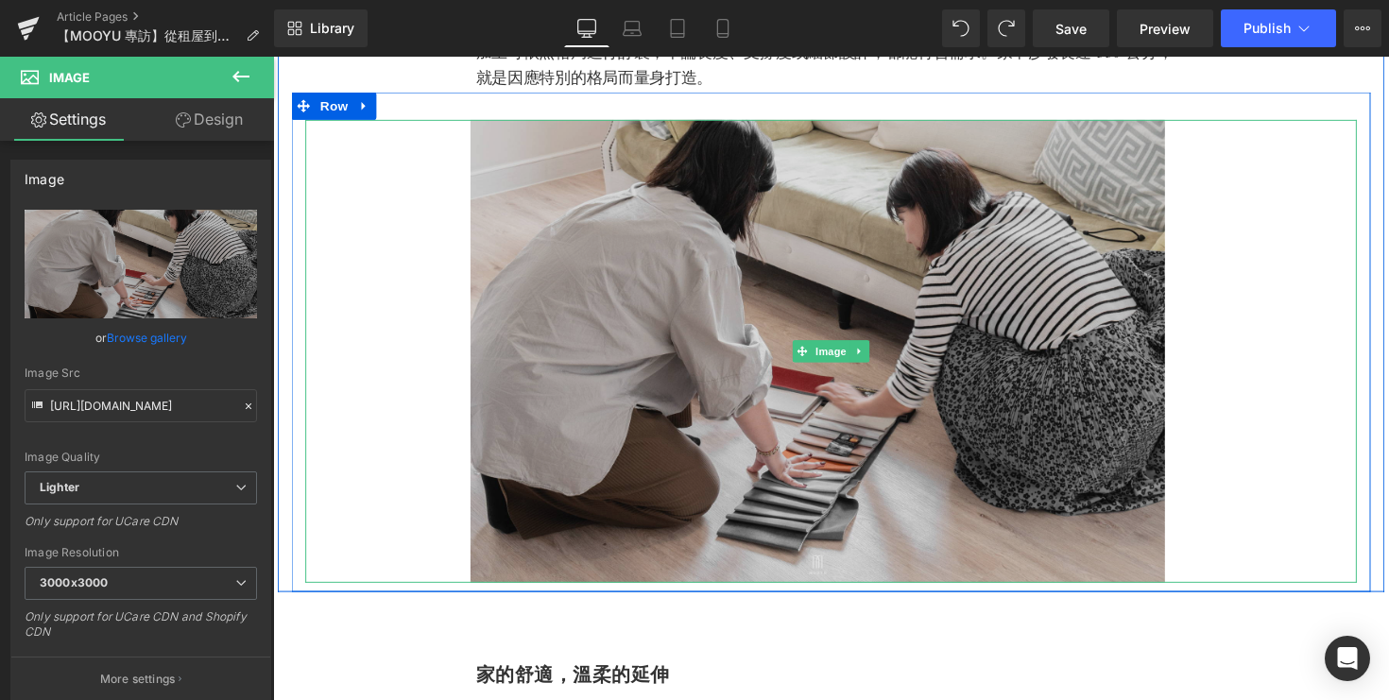
scroll to position [3589, 0]
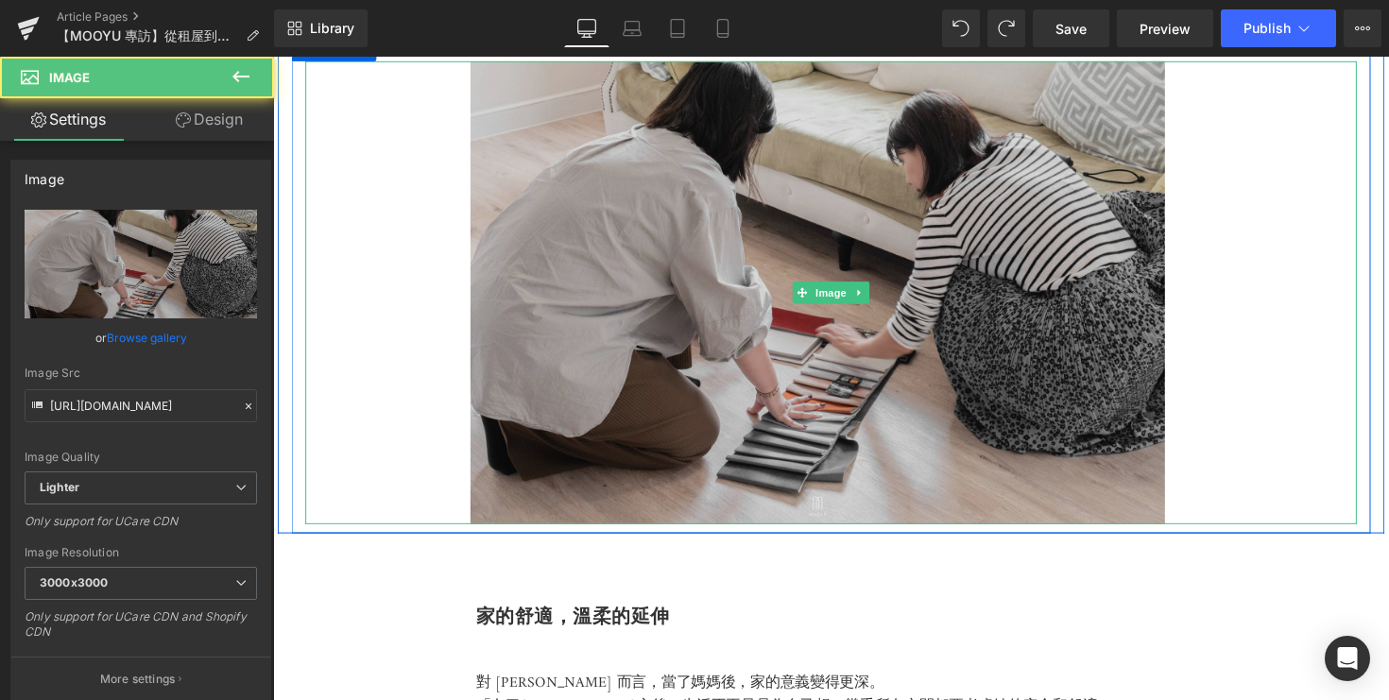
click at [1187, 255] on img at bounding box center [844, 298] width 1077 height 474
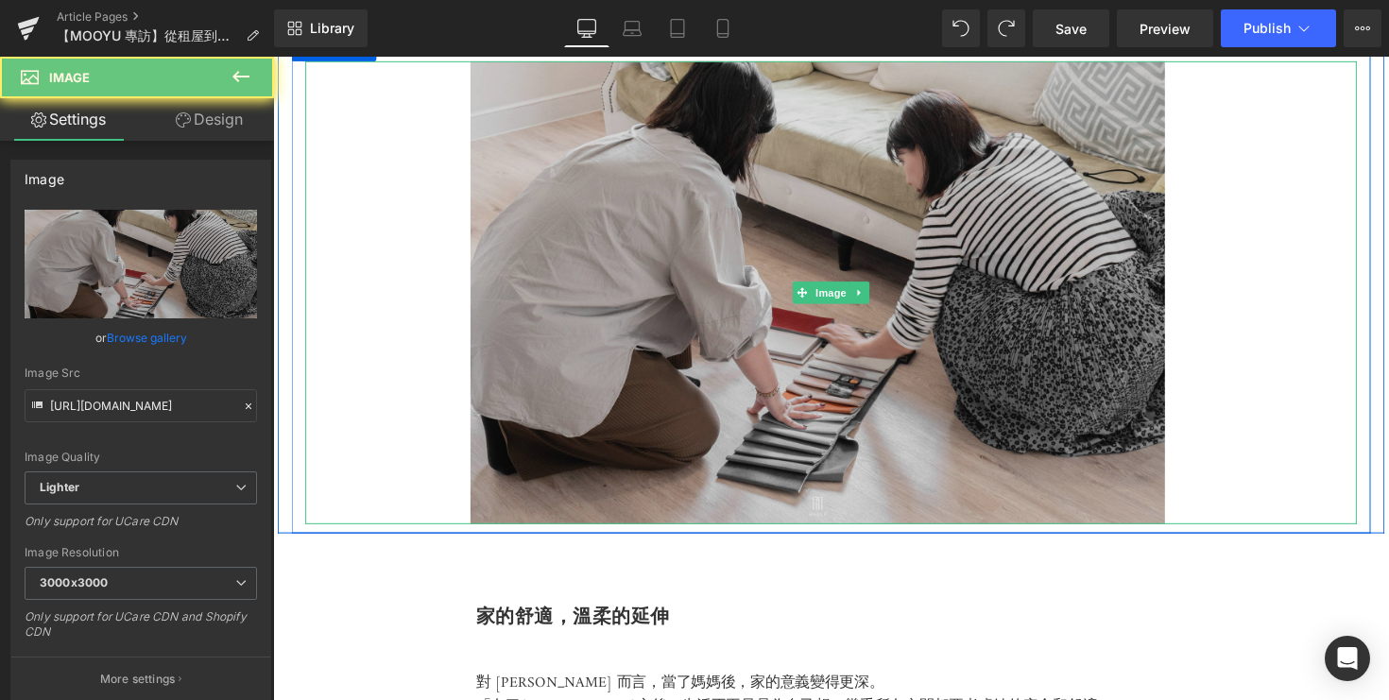
click at [1031, 311] on img at bounding box center [844, 298] width 1077 height 474
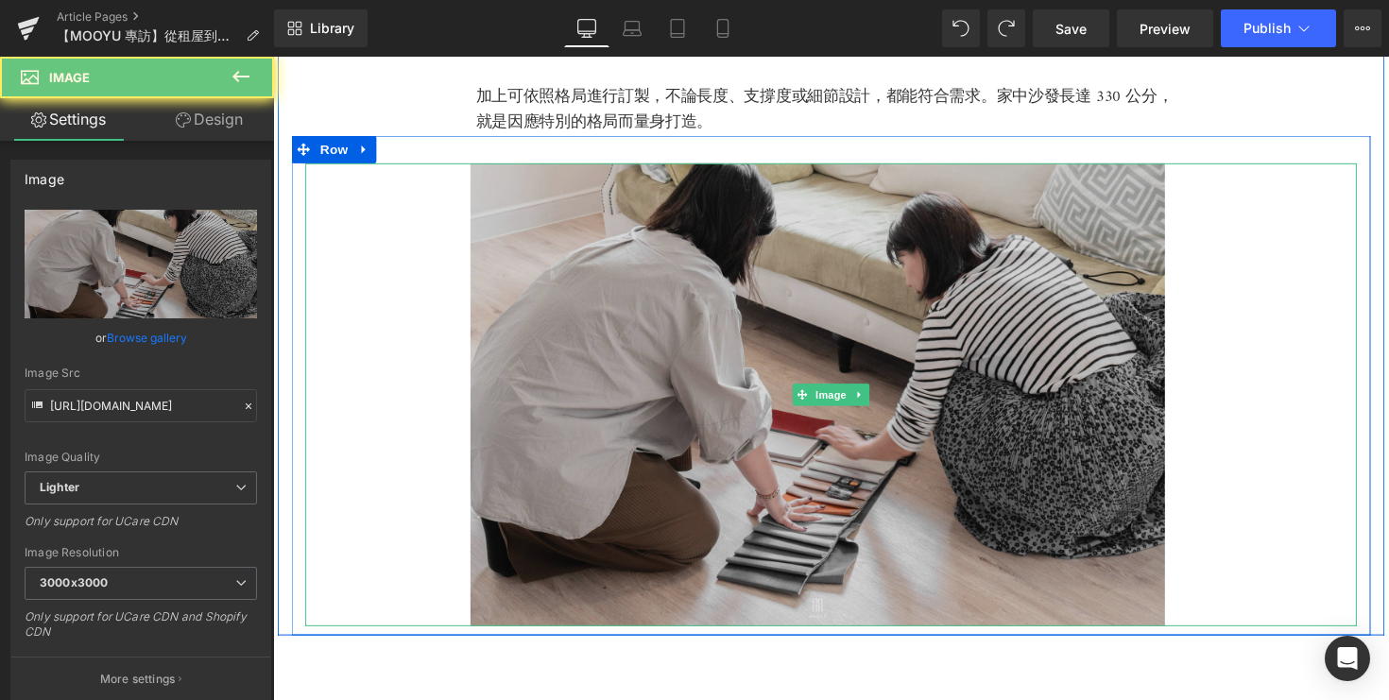
scroll to position [3342, 0]
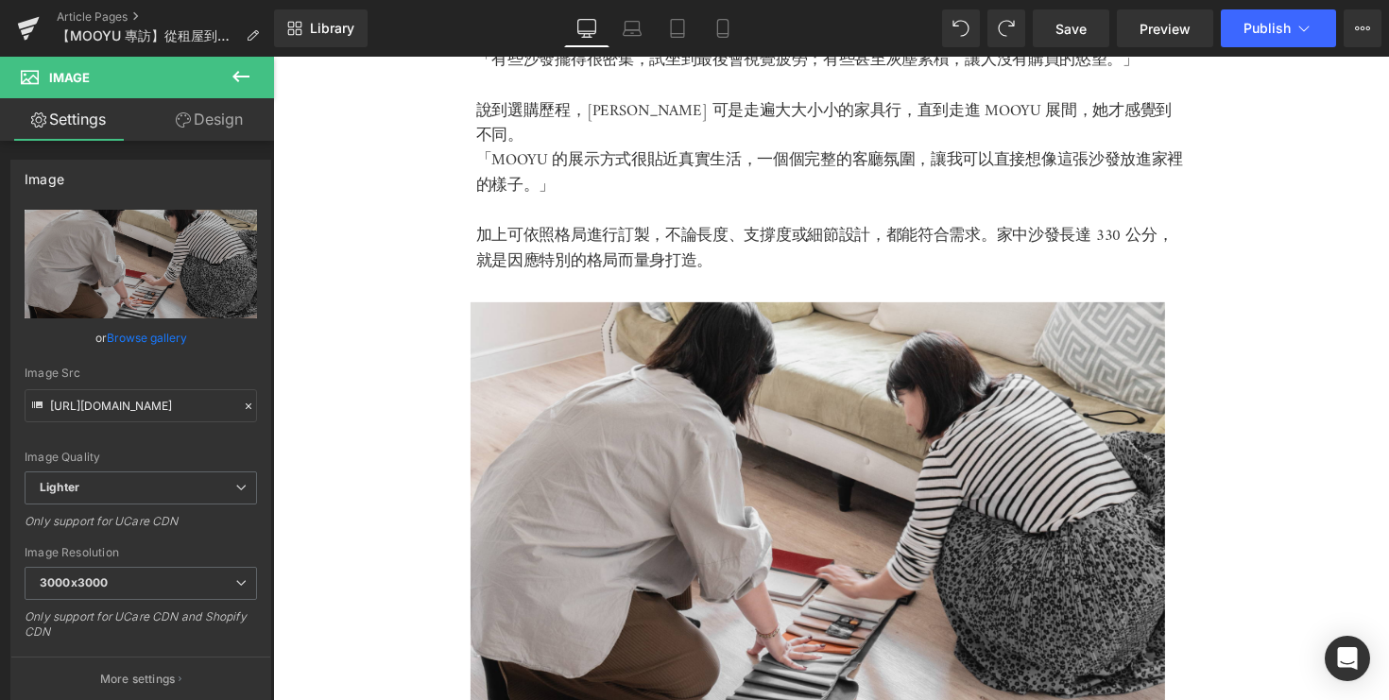
click at [235, 72] on icon at bounding box center [241, 76] width 23 height 23
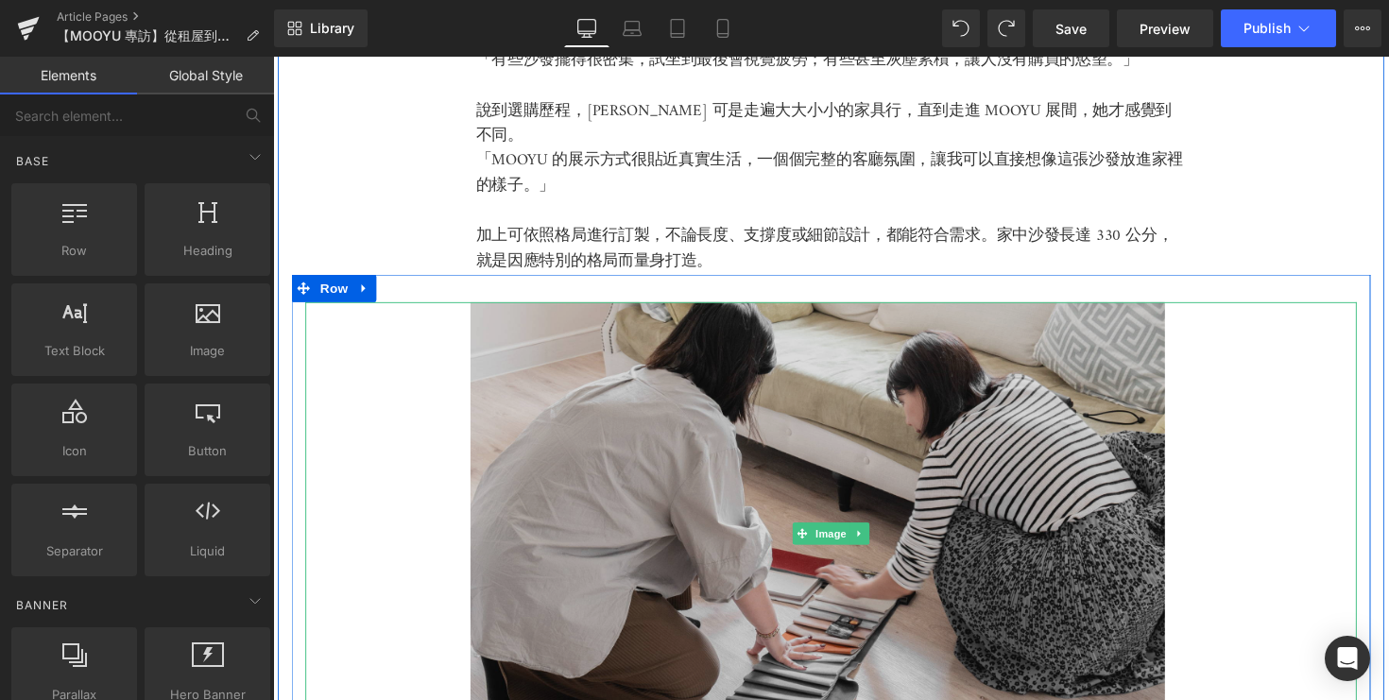
click at [540, 420] on img at bounding box center [844, 545] width 1077 height 474
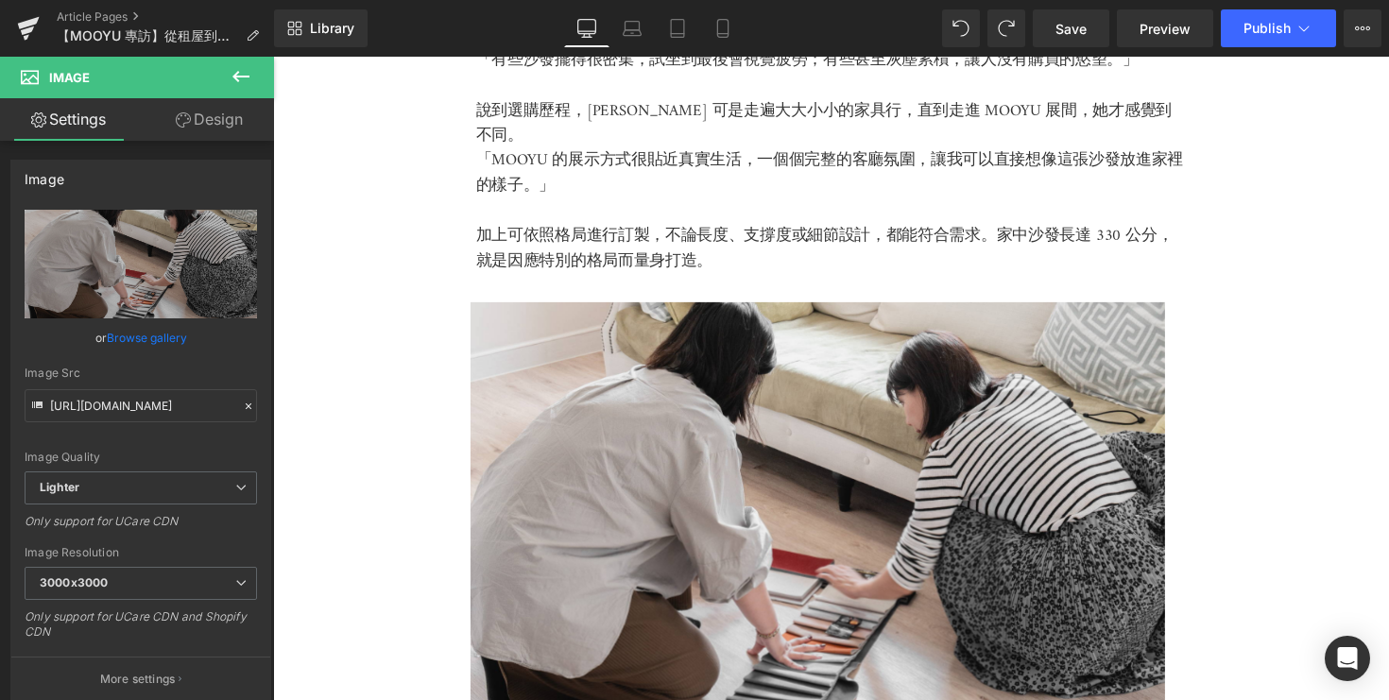
click at [225, 87] on button at bounding box center [241, 78] width 66 height 42
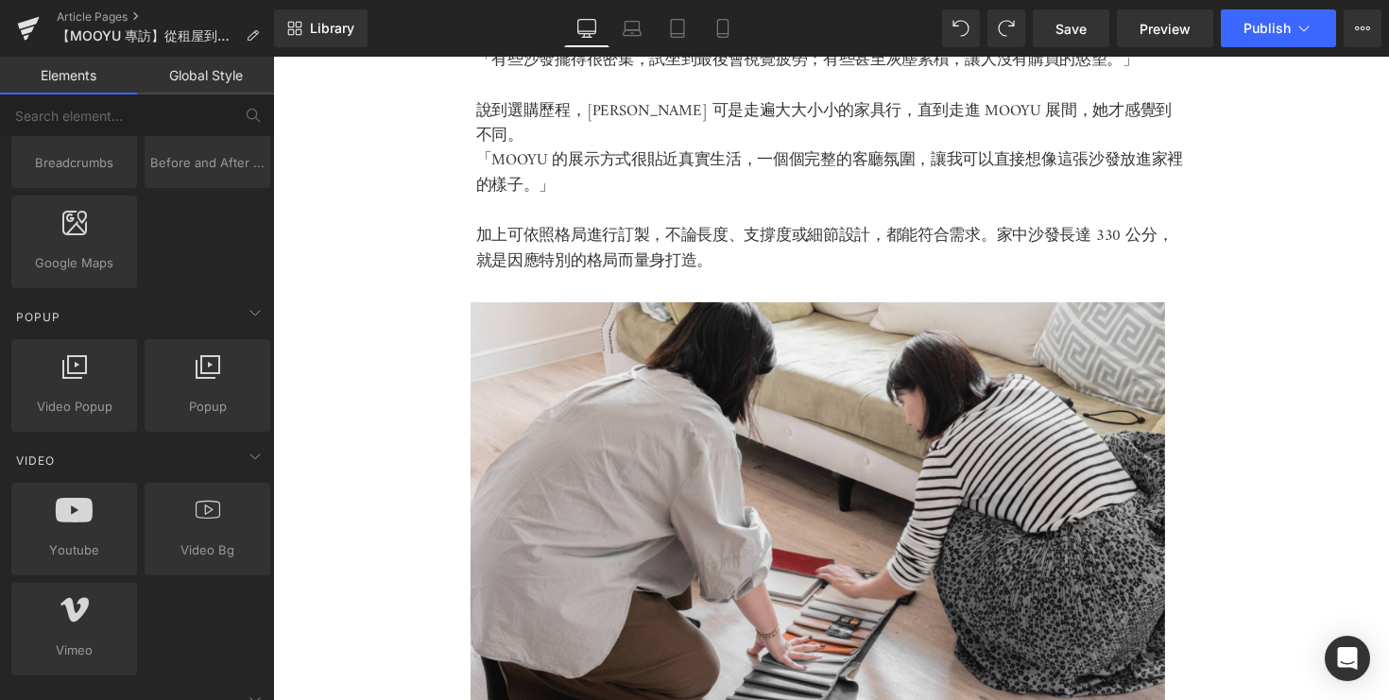
scroll to position [1239, 0]
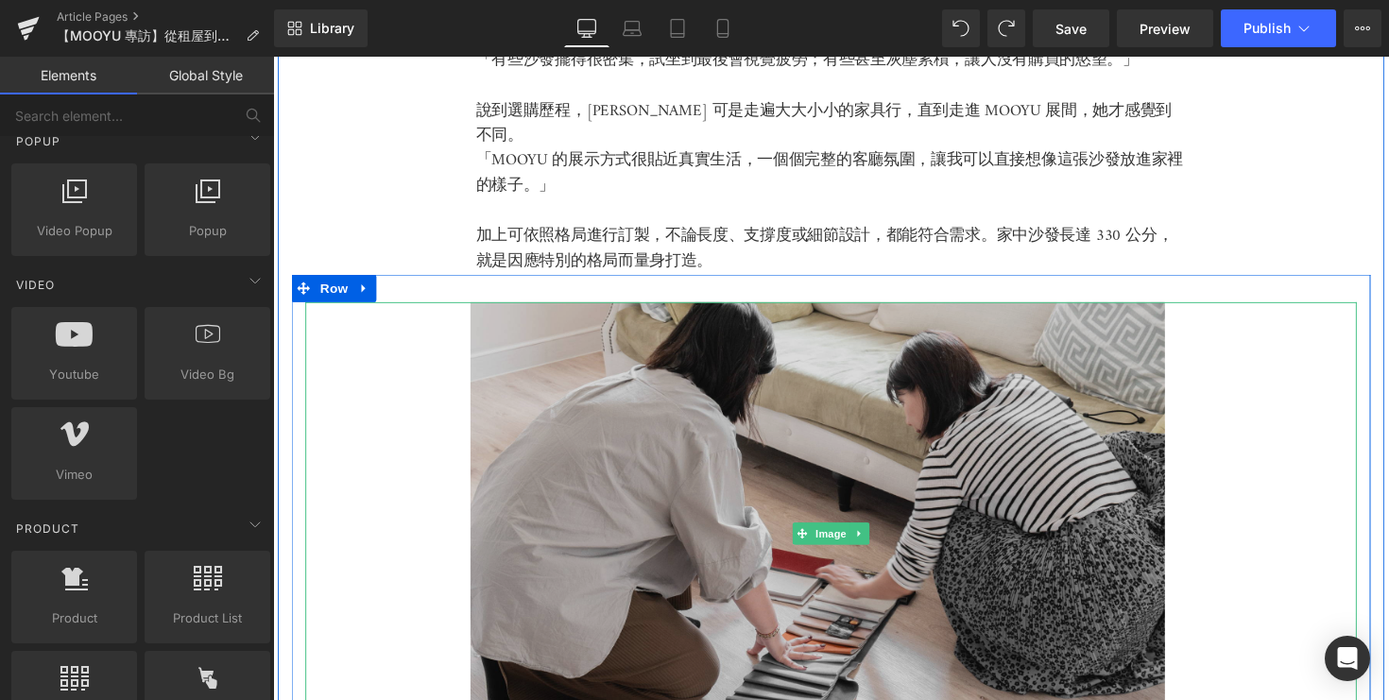
click at [588, 506] on img at bounding box center [844, 545] width 1077 height 474
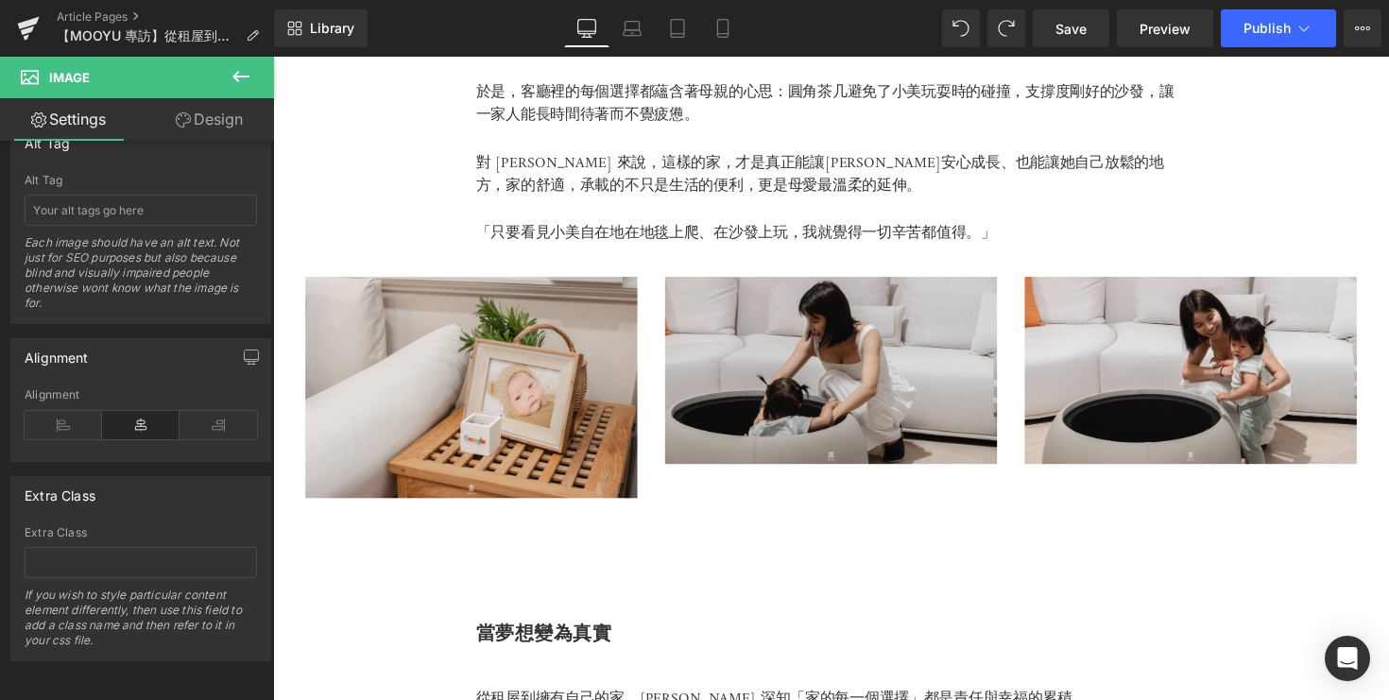
scroll to position [4353, 0]
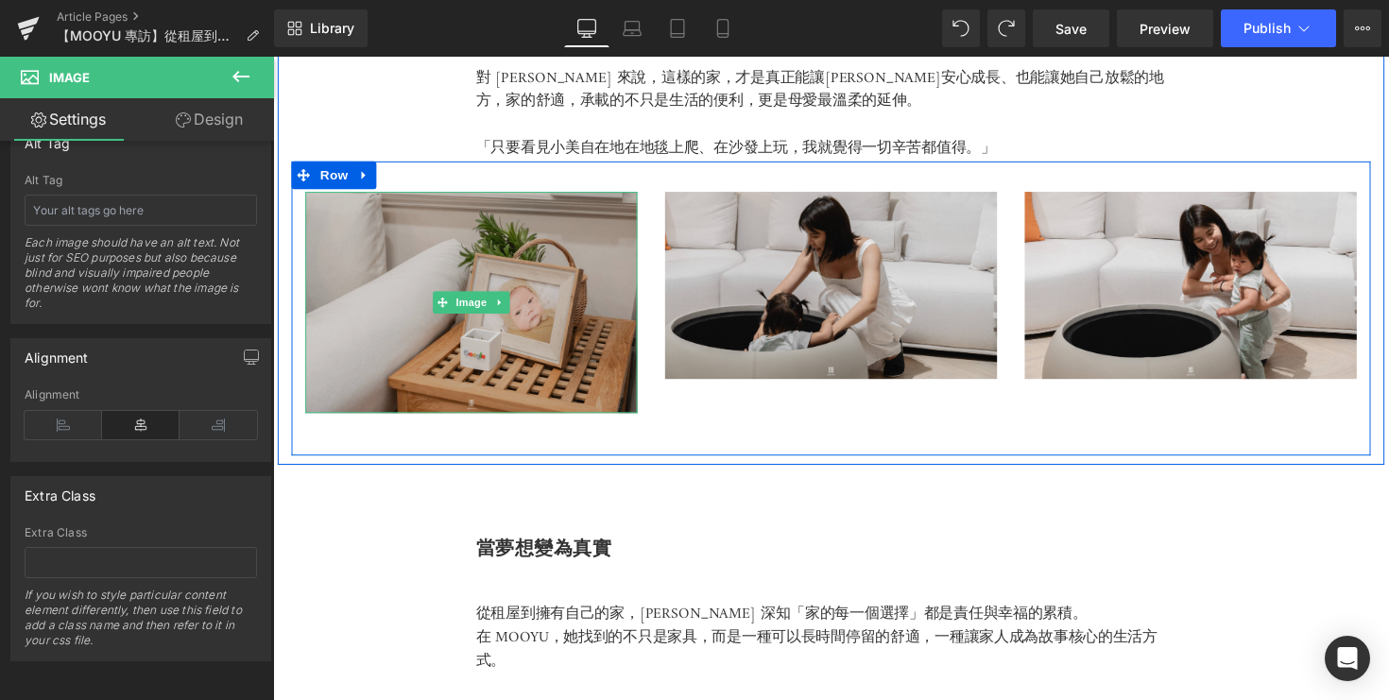
click at [575, 361] on img at bounding box center [476, 309] width 340 height 227
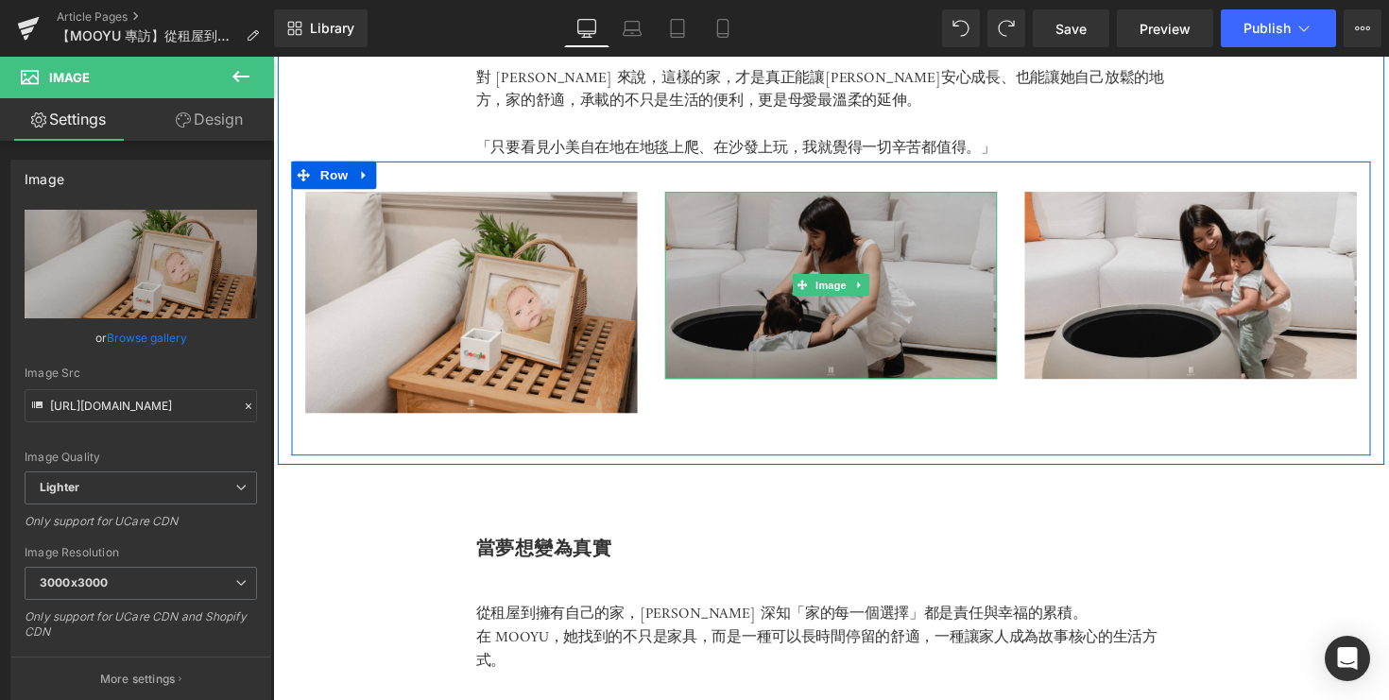
click at [842, 335] on img at bounding box center [845, 292] width 340 height 192
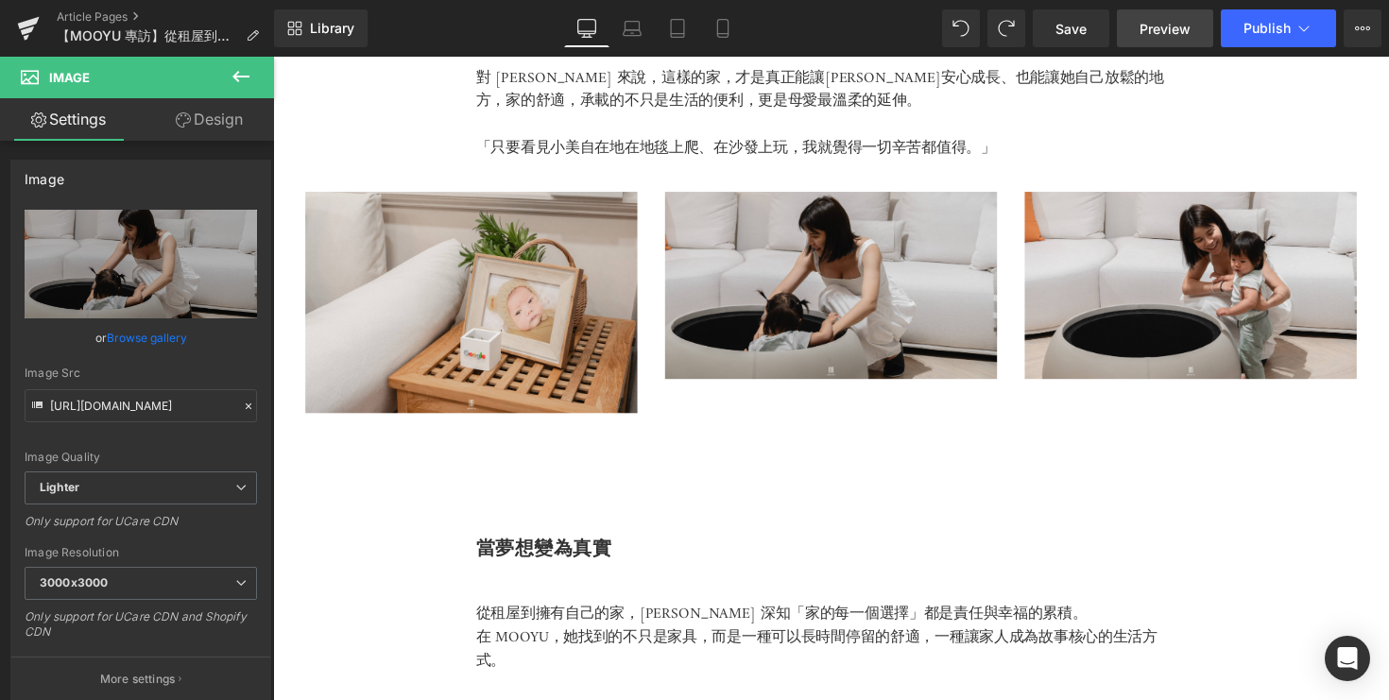
click at [1166, 36] on span "Preview" at bounding box center [1165, 29] width 51 height 20
click at [1069, 31] on span "Save" at bounding box center [1071, 29] width 31 height 20
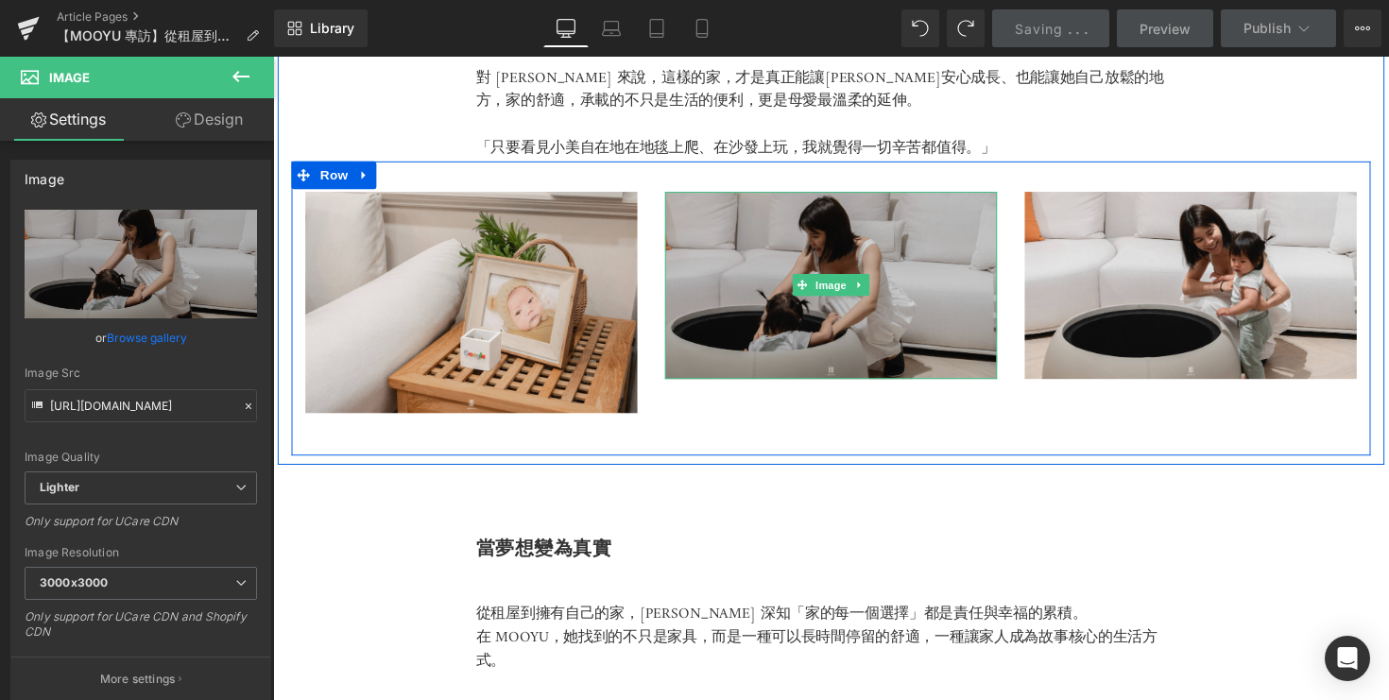
click at [719, 335] on img at bounding box center [845, 292] width 340 height 192
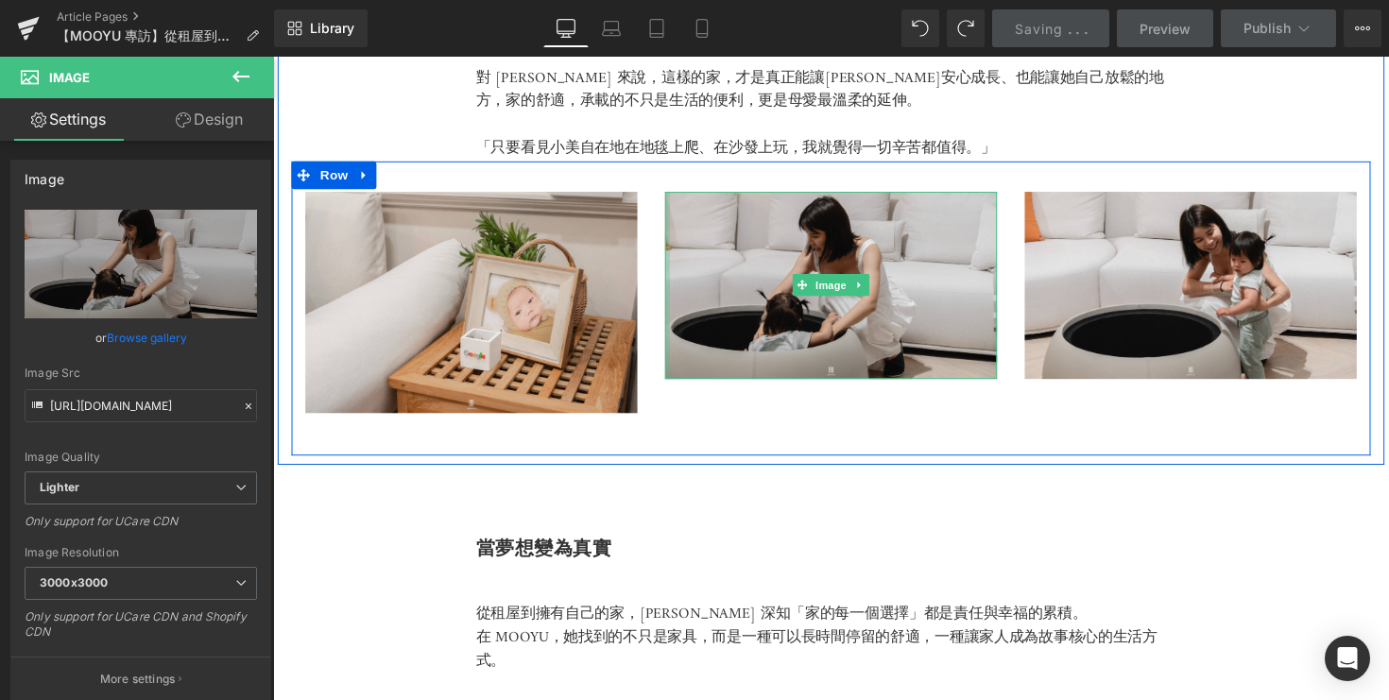
drag, startPoint x: 676, startPoint y: 379, endPoint x: 612, endPoint y: 441, distance: 88.9
click at [612, 441] on div "Image Image Image Row 33px" at bounding box center [845, 314] width 1106 height 301
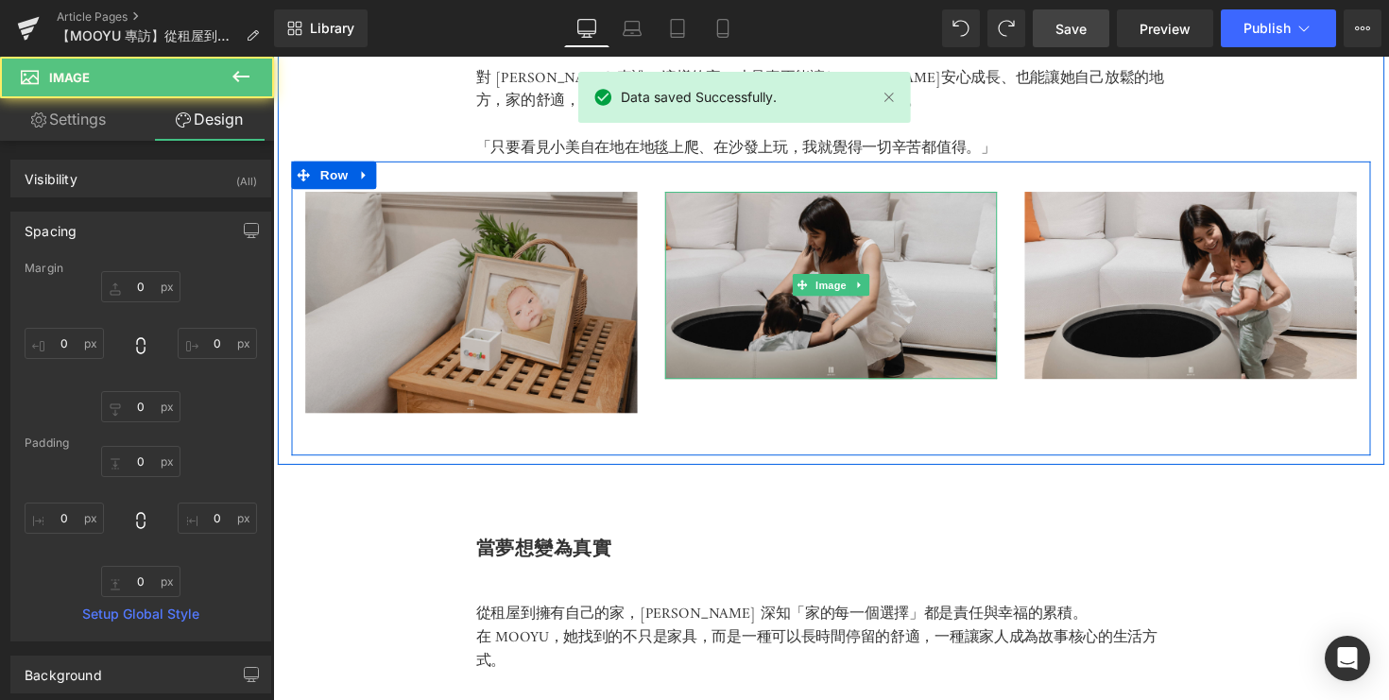
click at [375, 389] on img at bounding box center [476, 309] width 340 height 227
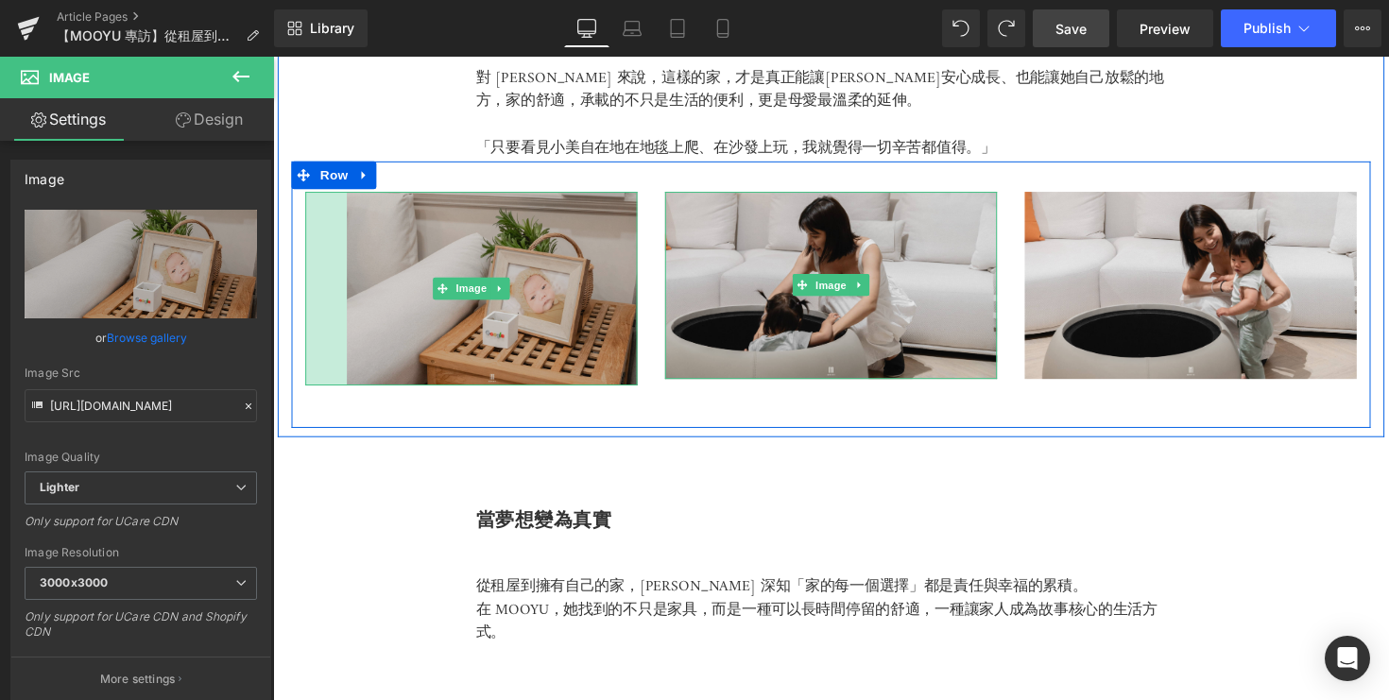
drag, startPoint x: 307, startPoint y: 415, endPoint x: 350, endPoint y: 378, distance: 56.3
click at [350, 378] on div "Image 45px" at bounding box center [476, 295] width 340 height 198
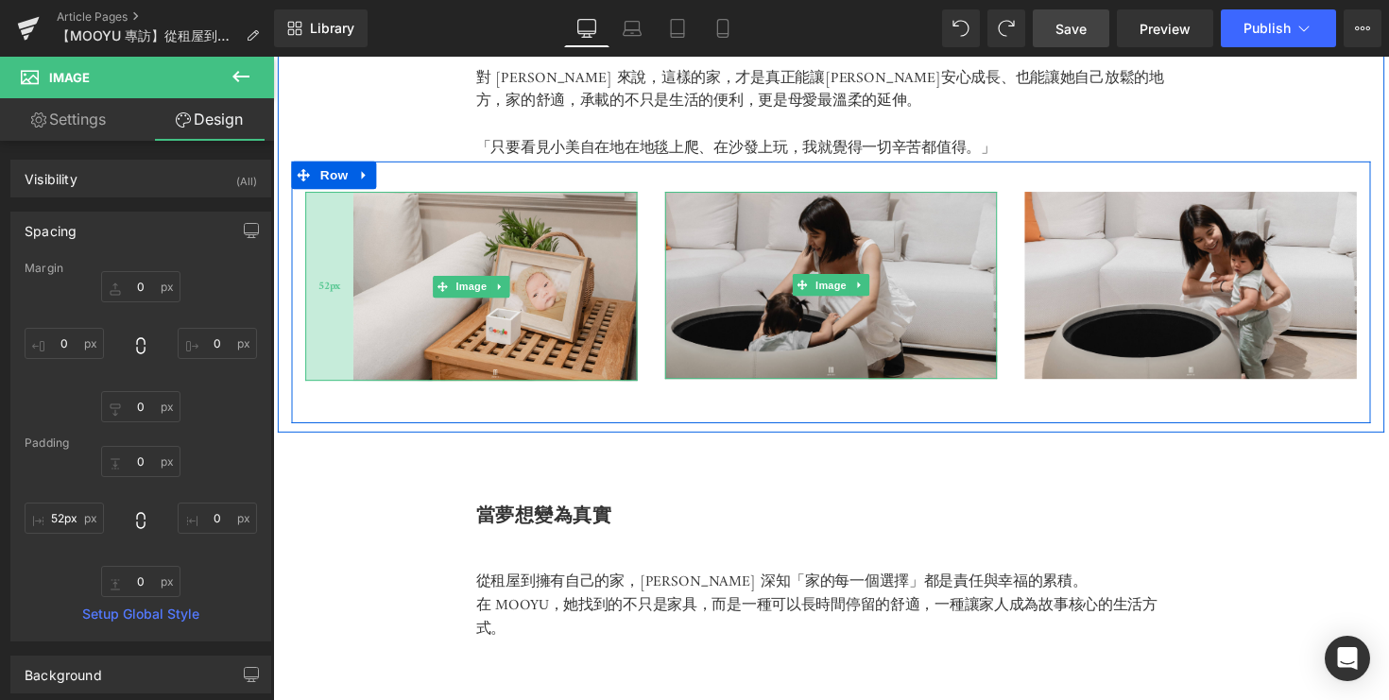
type input "53px"
click at [316, 373] on div "53px" at bounding box center [331, 293] width 50 height 194
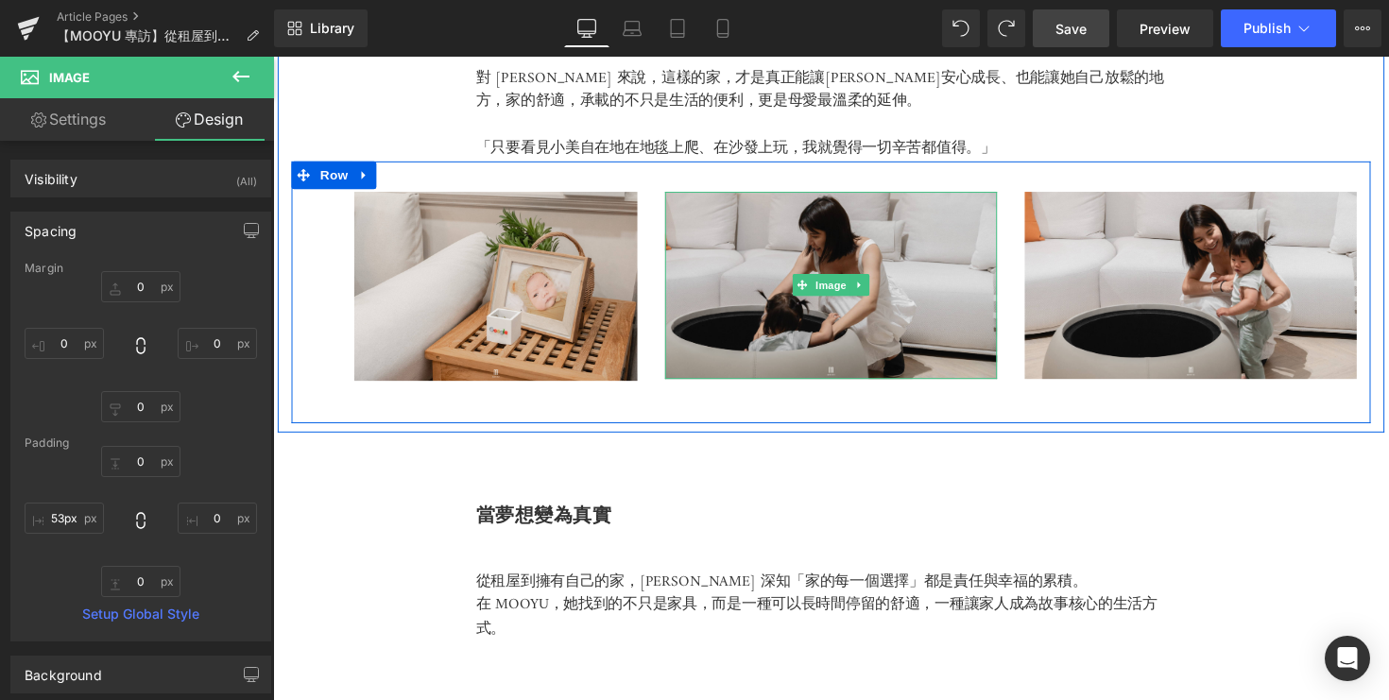
click at [348, 398] on div "Image 53px Image Image Row 33px" at bounding box center [845, 298] width 1106 height 268
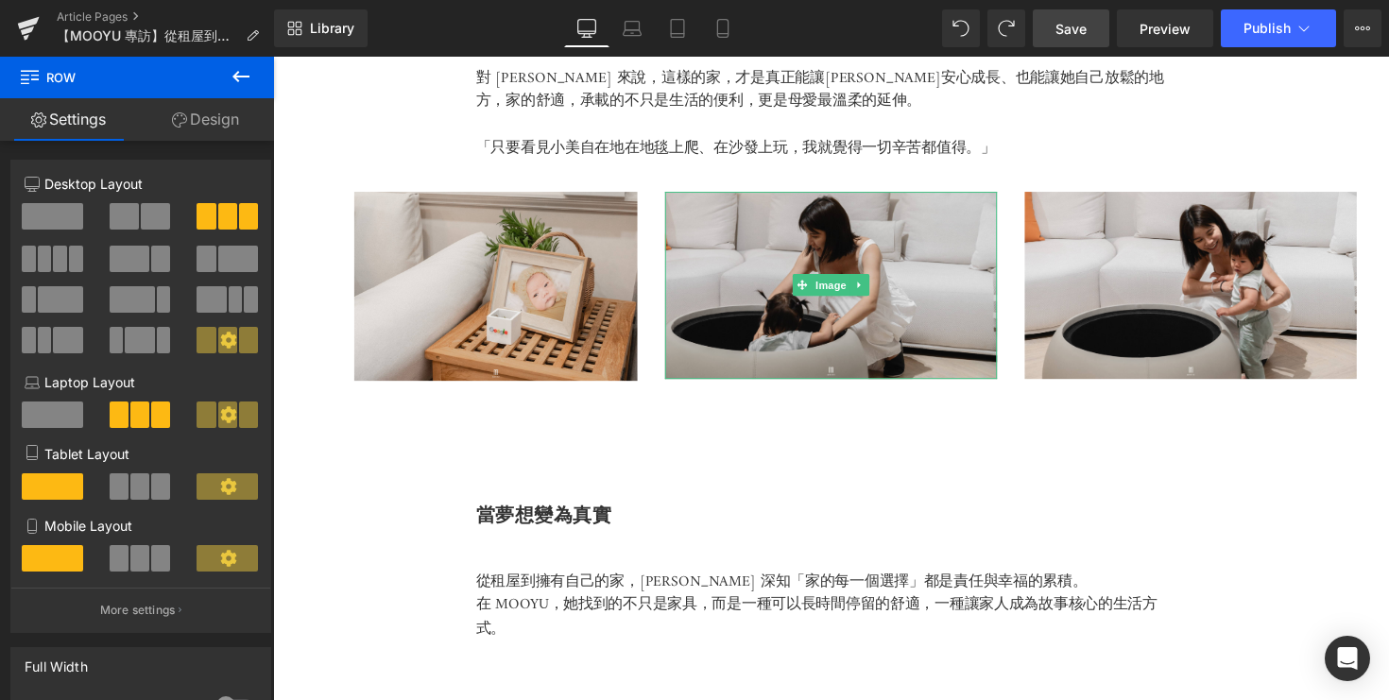
click at [1070, 35] on span "Save" at bounding box center [1071, 29] width 31 height 20
click at [1176, 37] on span "Preview" at bounding box center [1165, 29] width 51 height 20
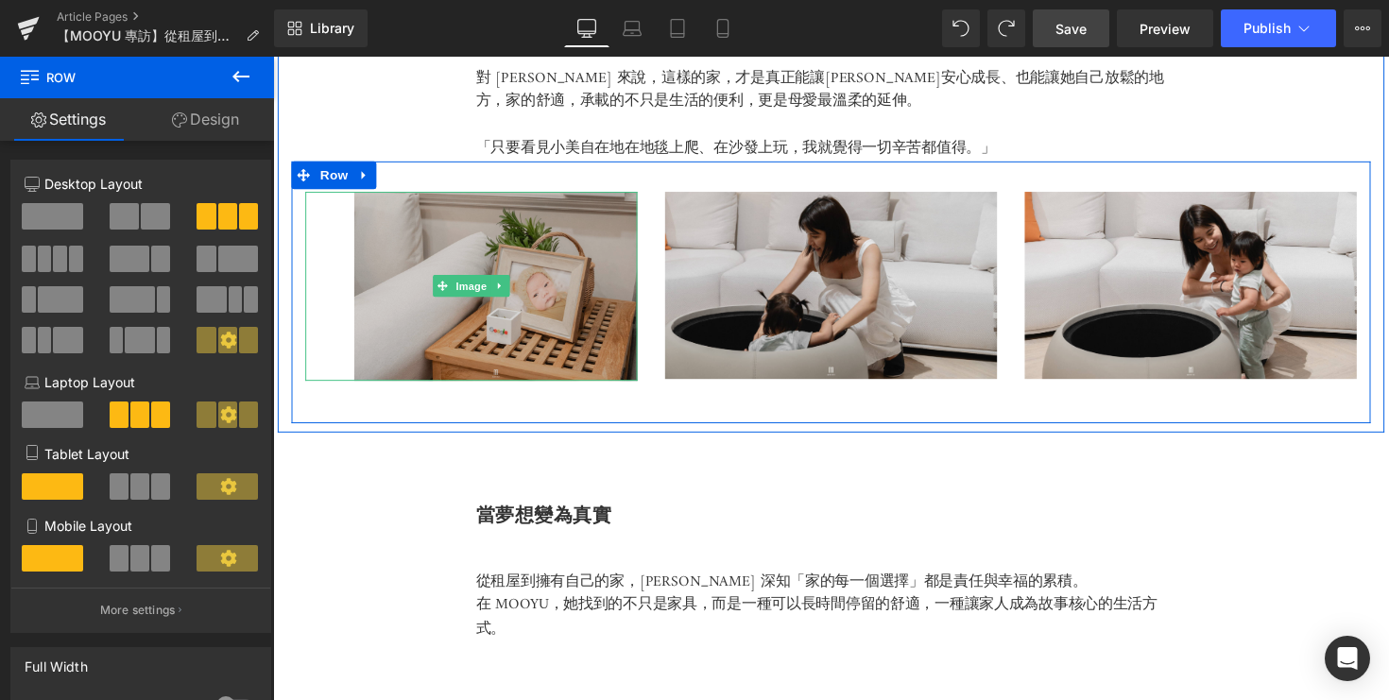
click at [553, 301] on img at bounding box center [476, 293] width 340 height 194
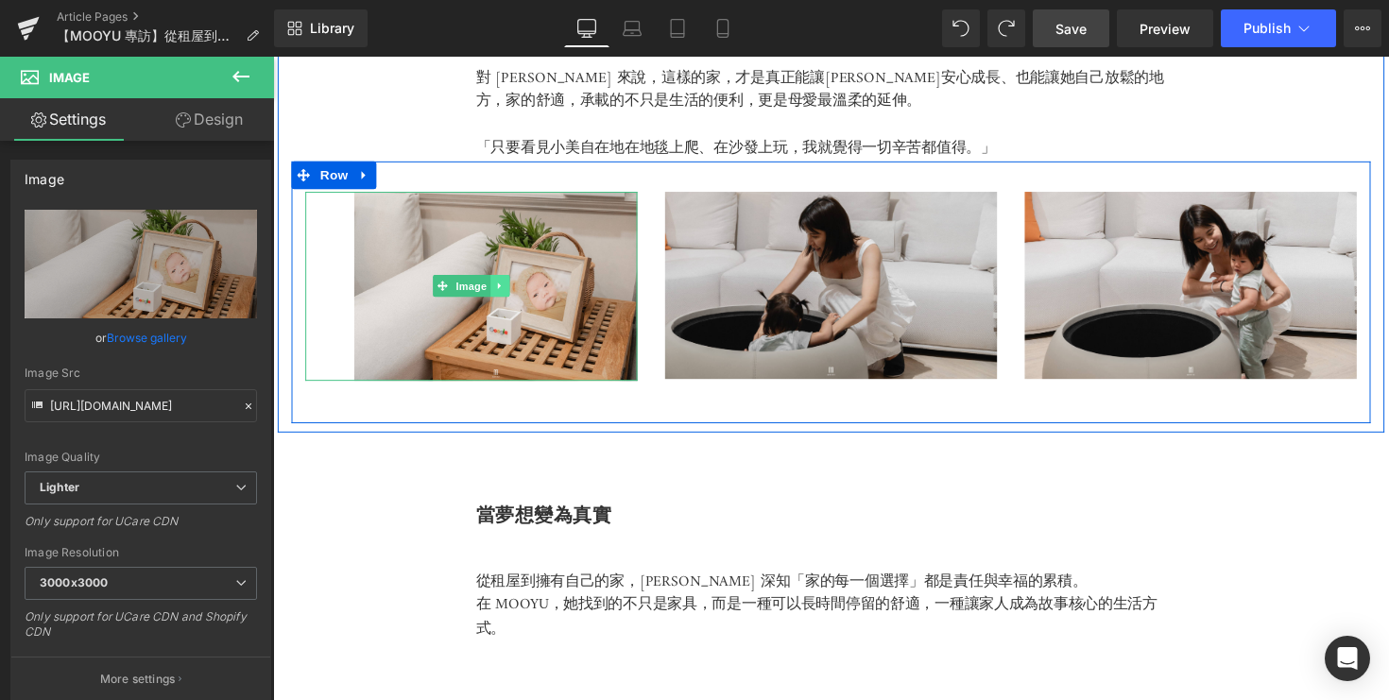
click at [511, 287] on link at bounding box center [506, 292] width 20 height 23
click at [512, 287] on icon at bounding box center [515, 292] width 10 height 10
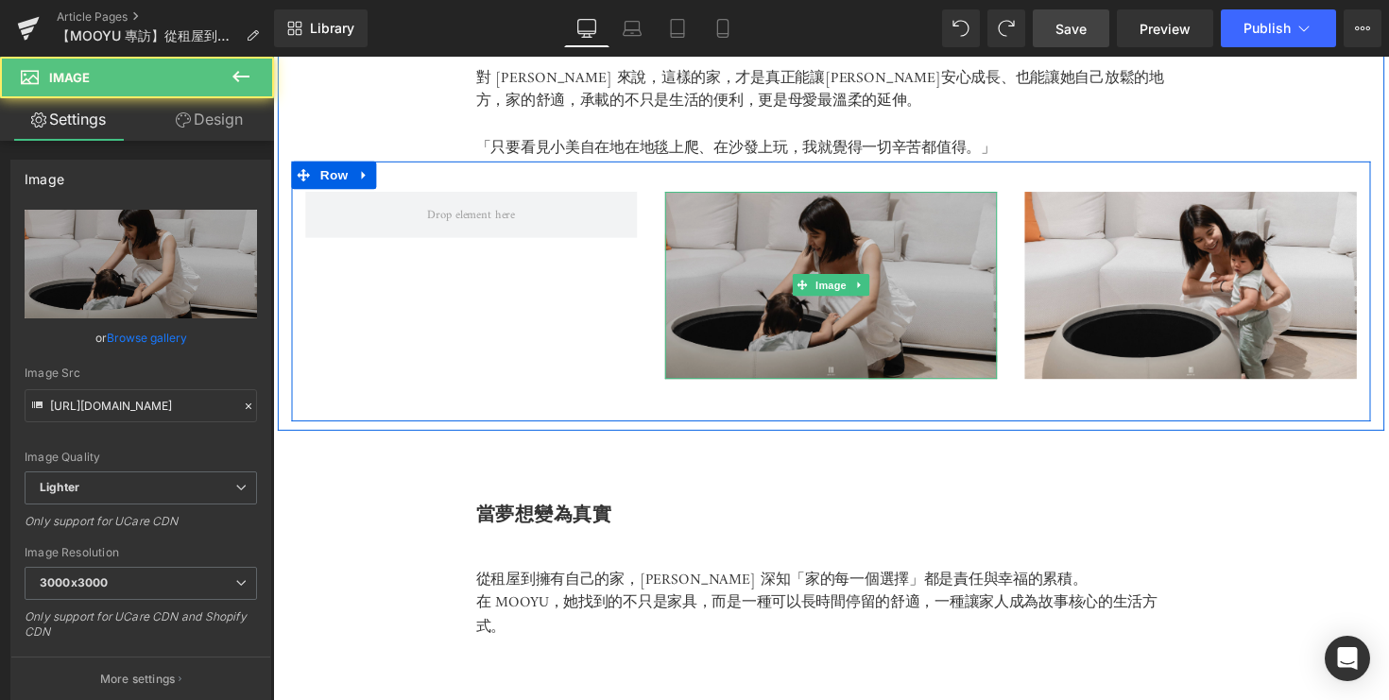
click at [774, 263] on img at bounding box center [845, 292] width 340 height 192
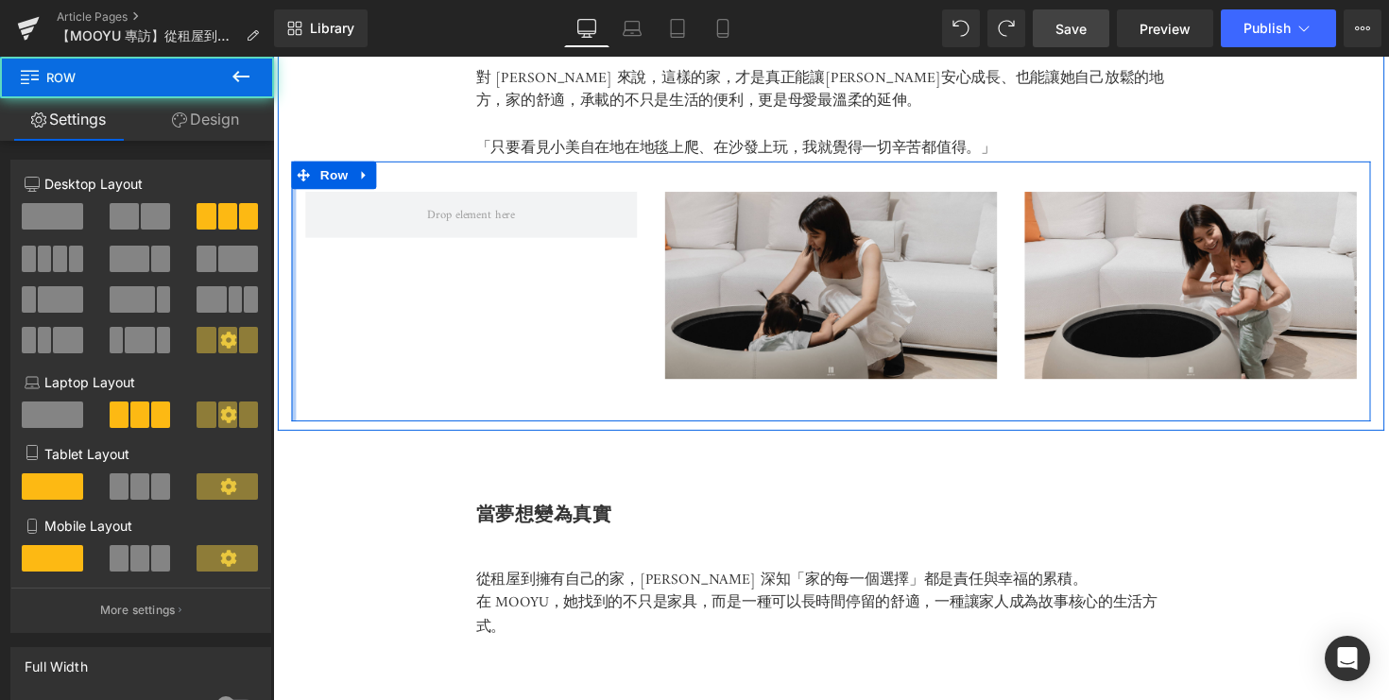
click at [294, 217] on div at bounding box center [294, 297] width 5 height 266
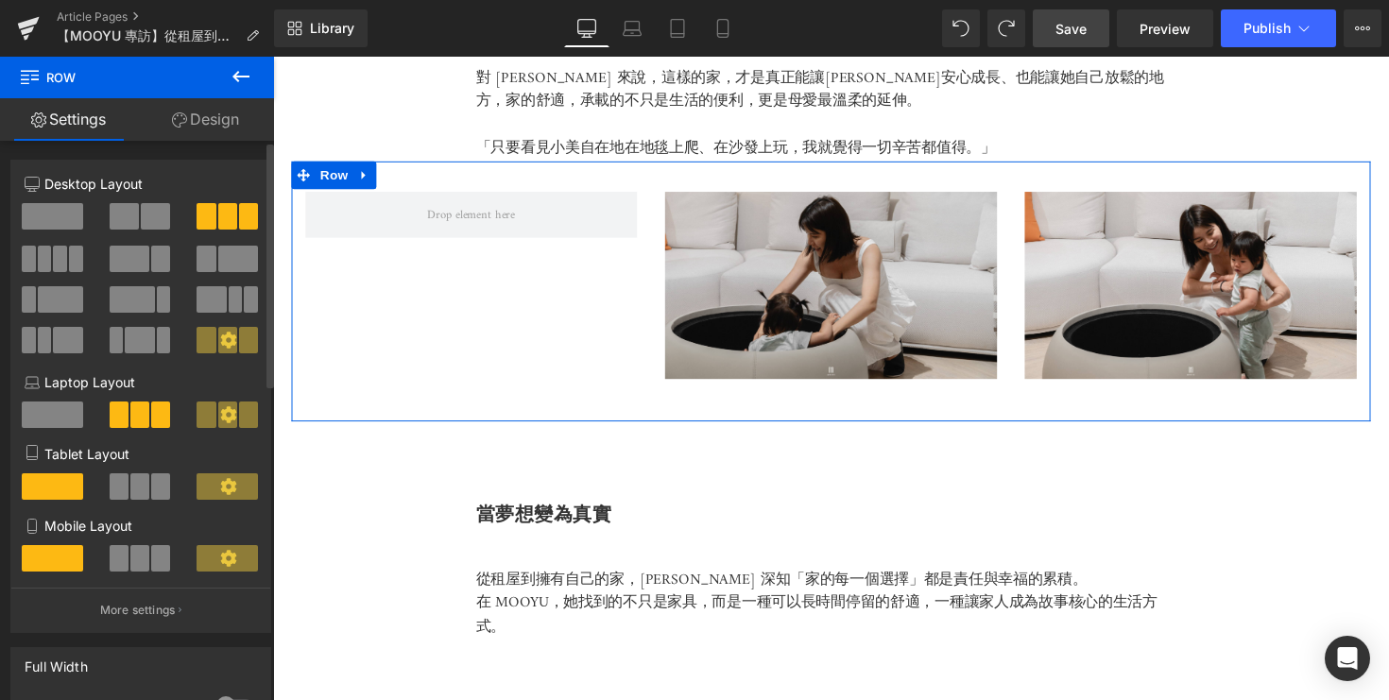
click at [139, 253] on span at bounding box center [130, 259] width 40 height 26
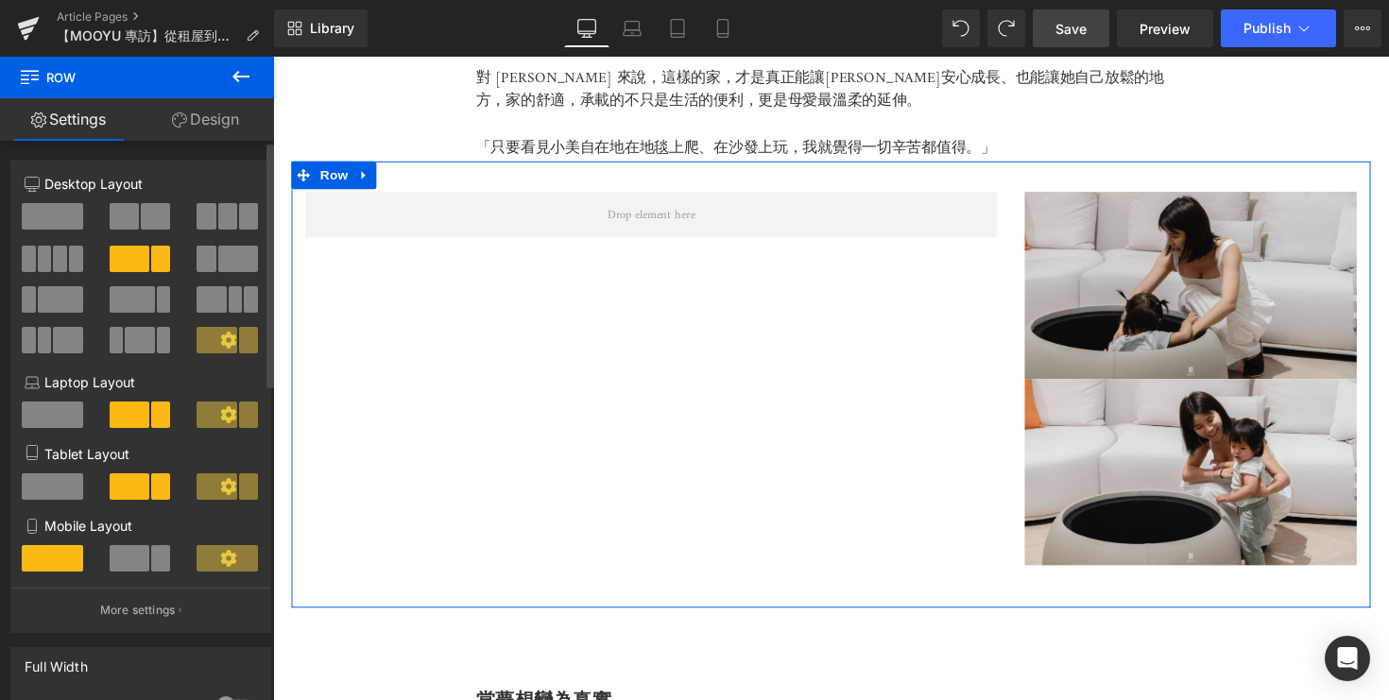
click at [131, 215] on span at bounding box center [124, 216] width 29 height 26
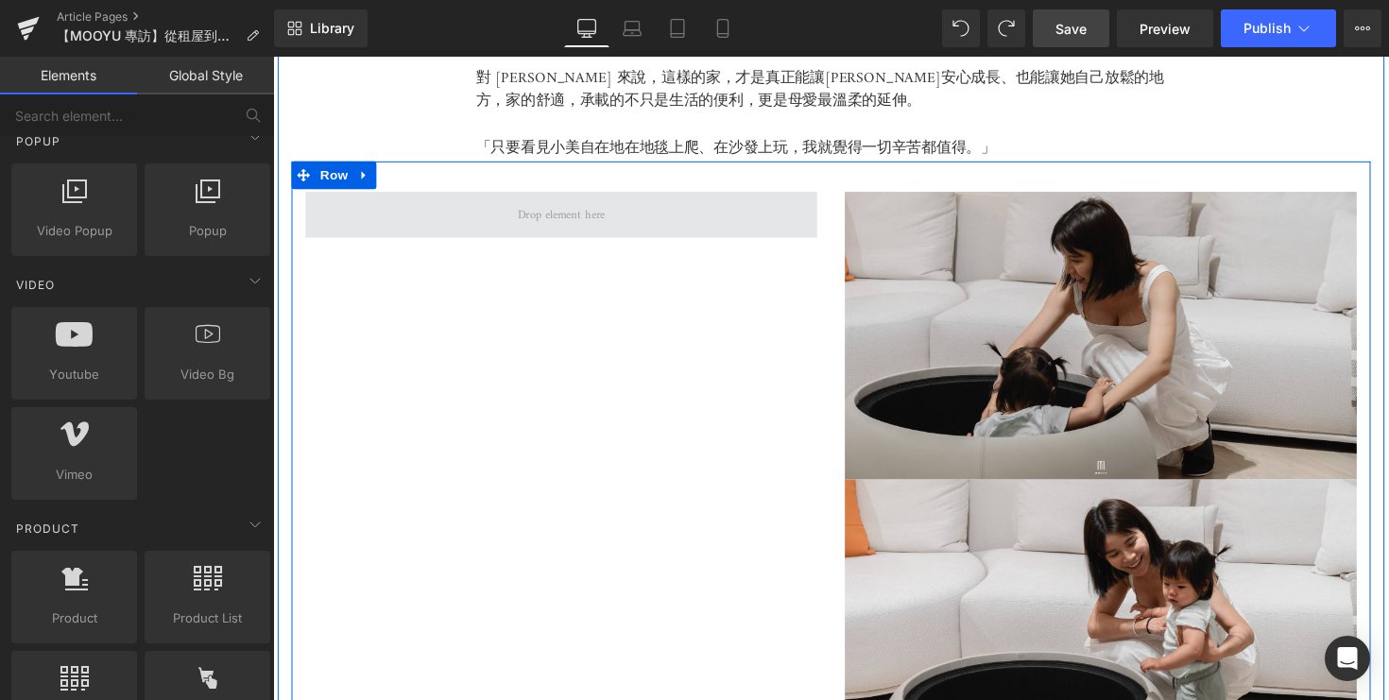
click at [577, 224] on span at bounding box center [568, 219] width 103 height 28
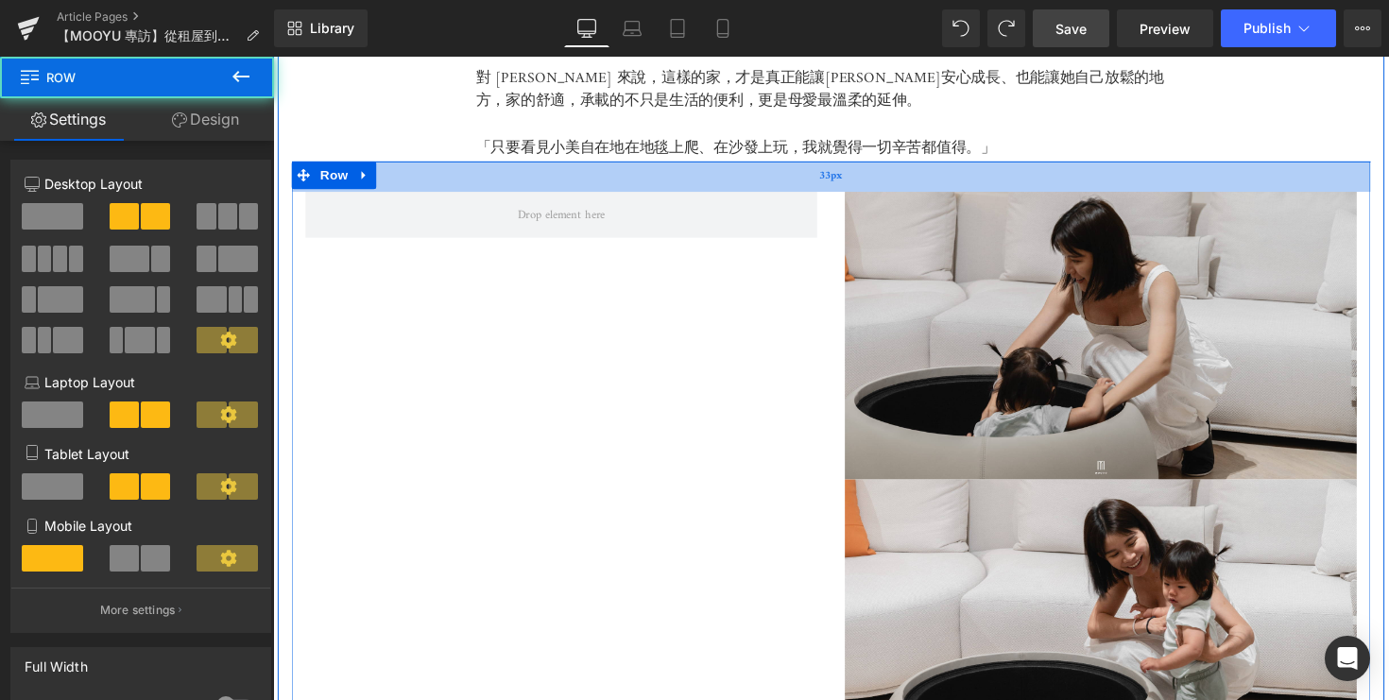
click at [422, 189] on div "33px" at bounding box center [845, 179] width 1106 height 31
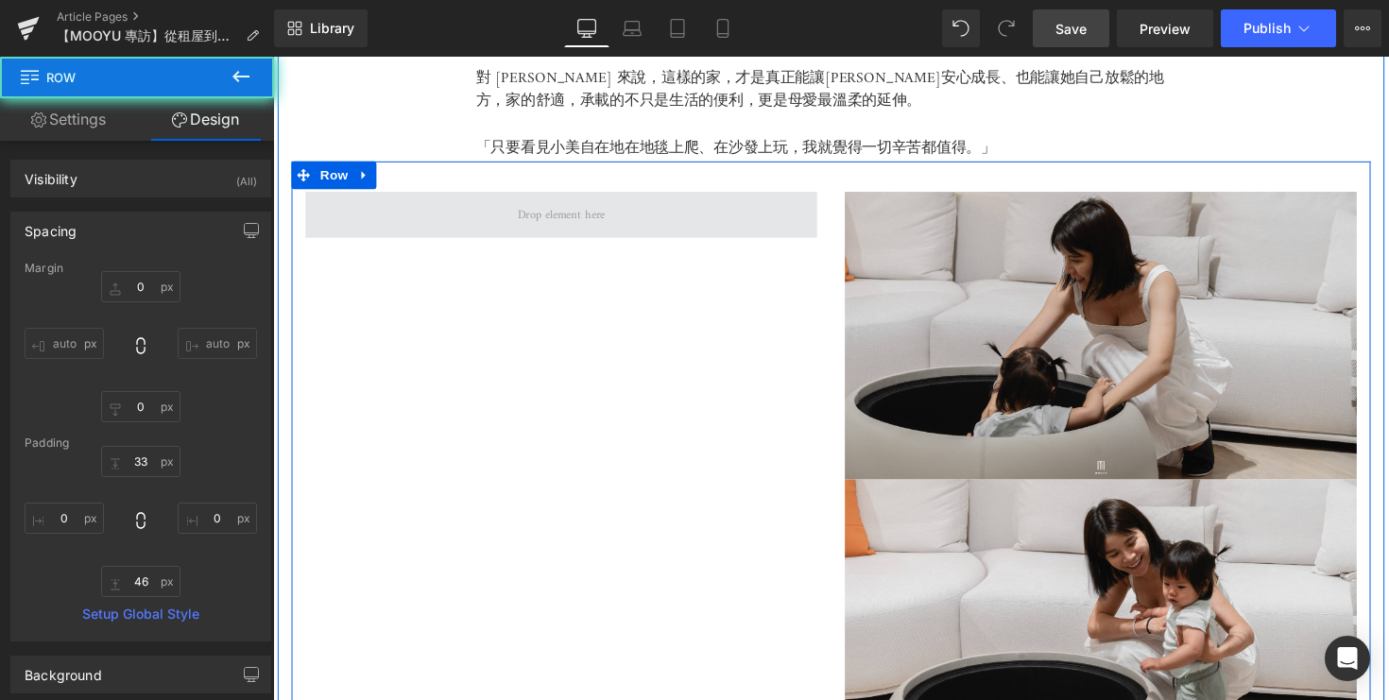
click at [439, 226] on span at bounding box center [568, 219] width 524 height 47
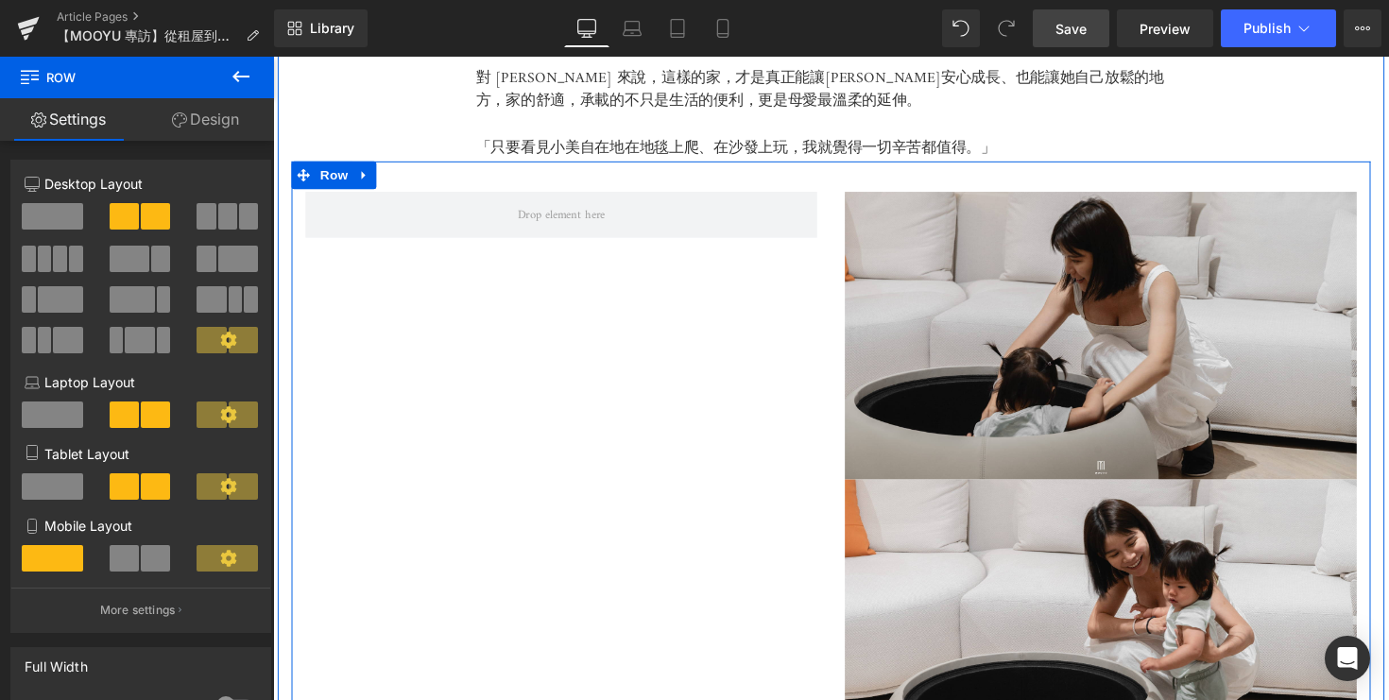
click at [488, 319] on div "Image Image Row 33px" at bounding box center [845, 496] width 1106 height 665
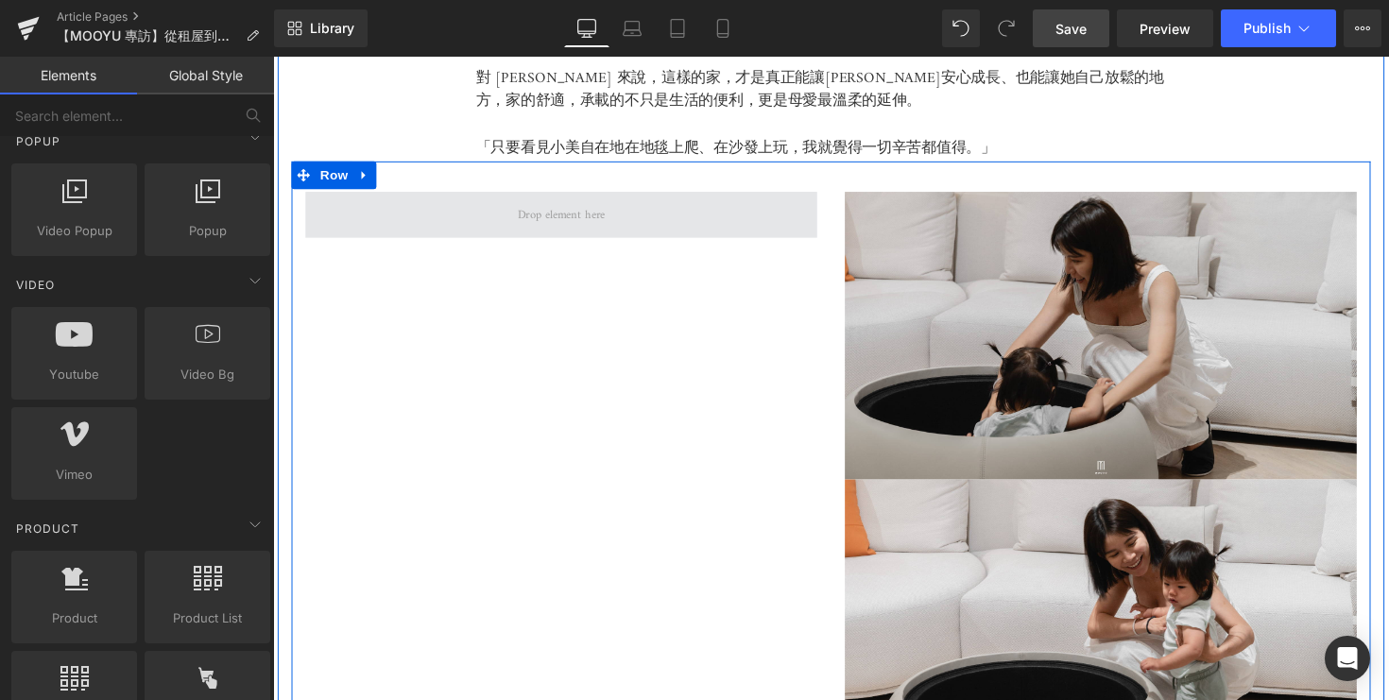
click at [534, 216] on span at bounding box center [568, 219] width 103 height 28
click at [533, 216] on span at bounding box center [568, 219] width 103 height 28
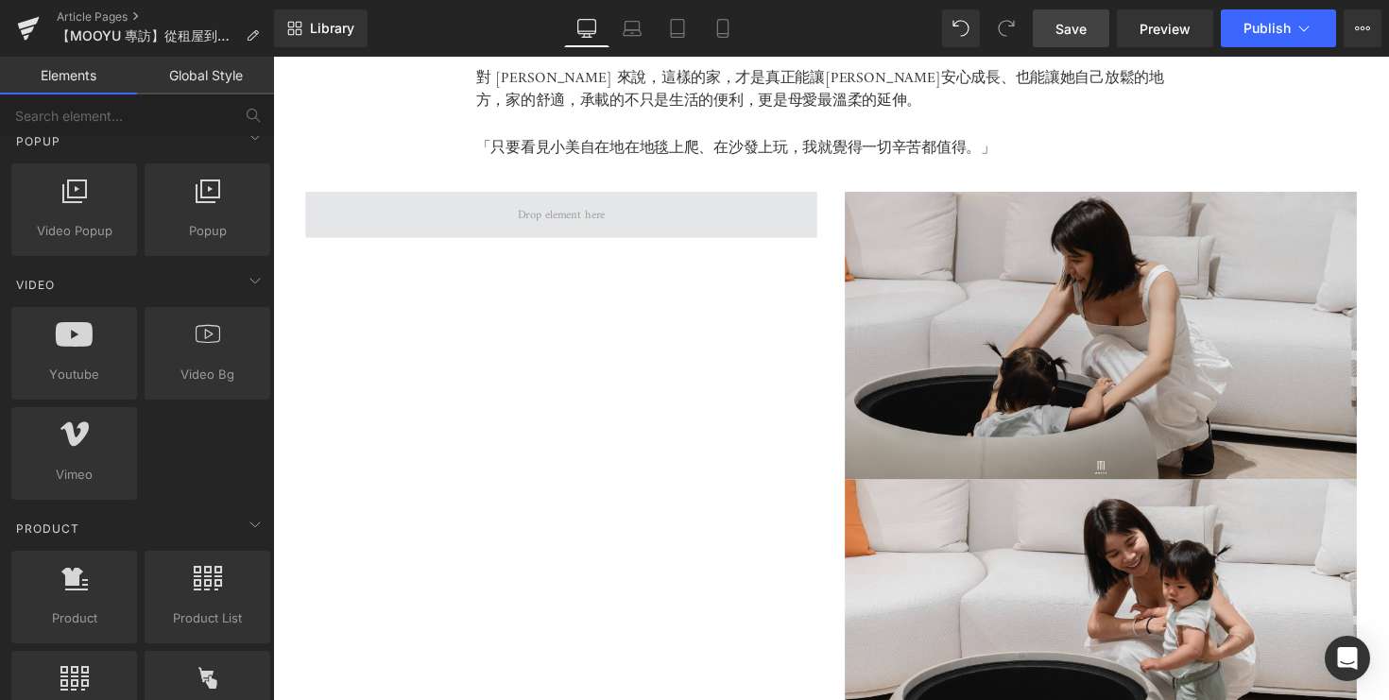
click at [447, 213] on span at bounding box center [568, 219] width 524 height 47
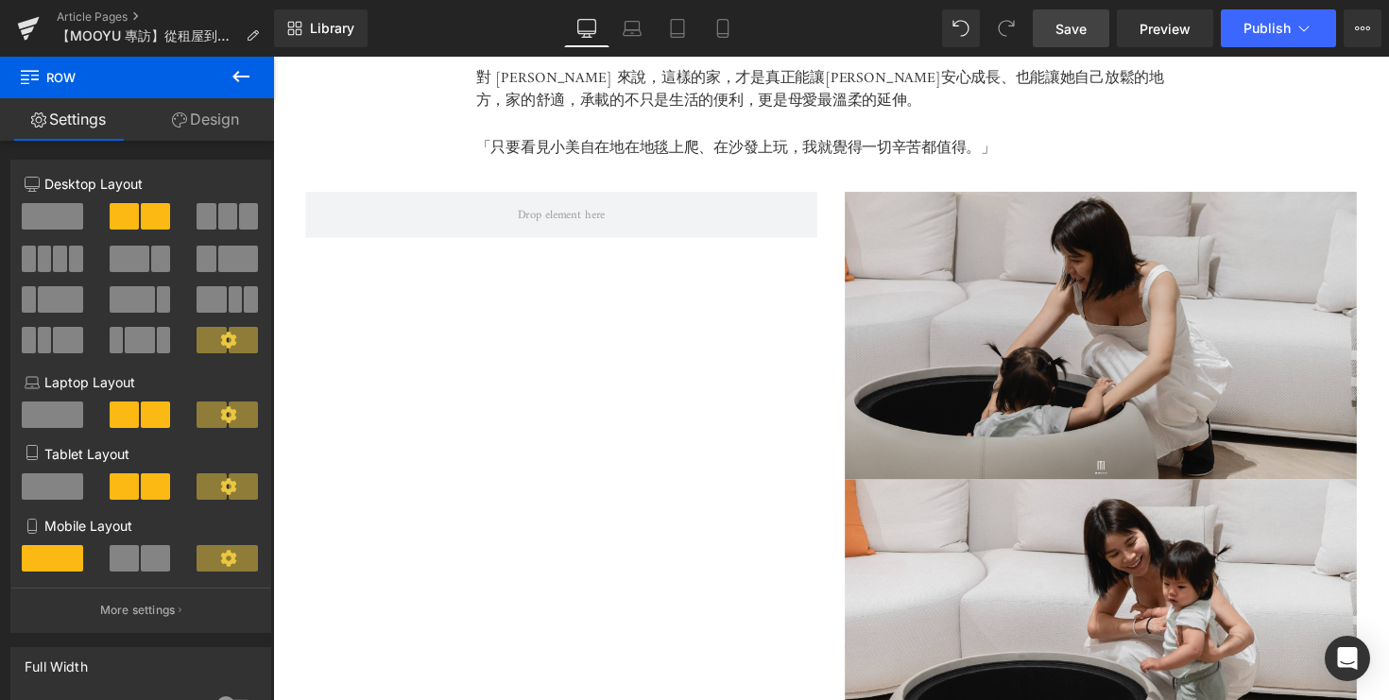
click at [236, 70] on icon at bounding box center [241, 76] width 23 height 23
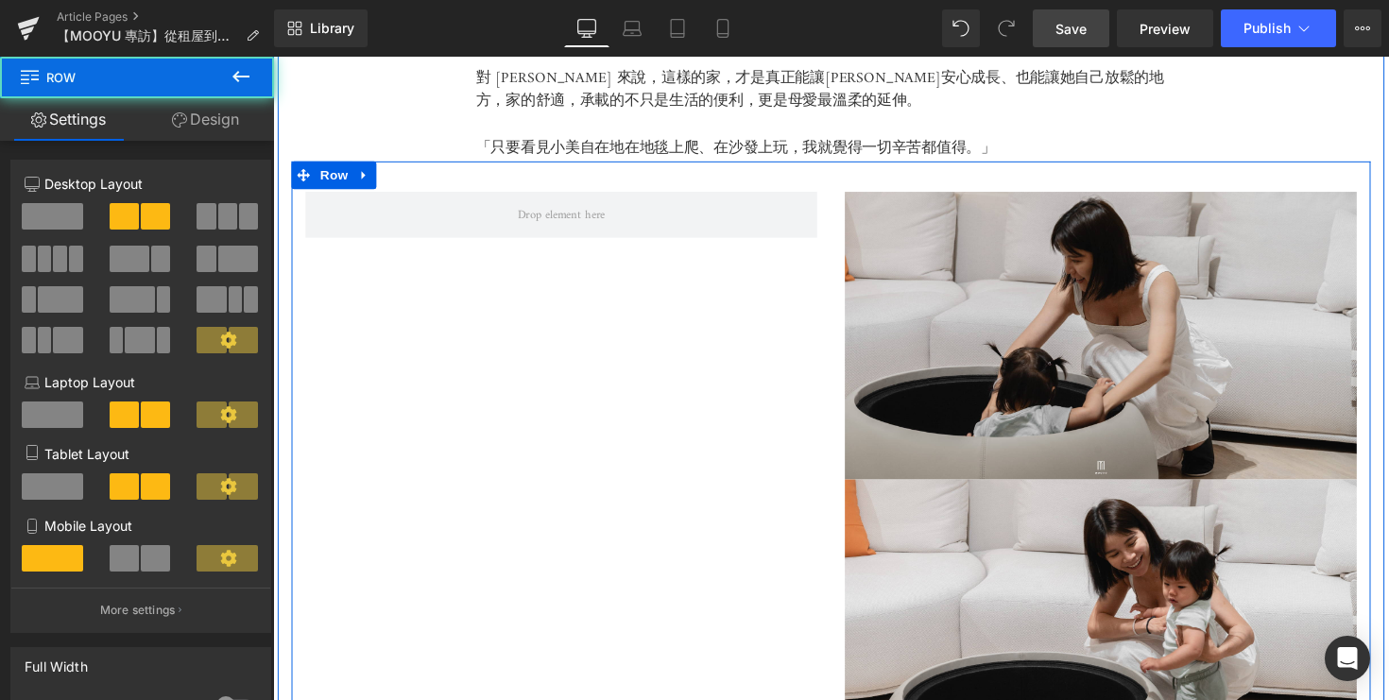
click at [455, 318] on div "Image Image Row 33px" at bounding box center [845, 496] width 1106 height 665
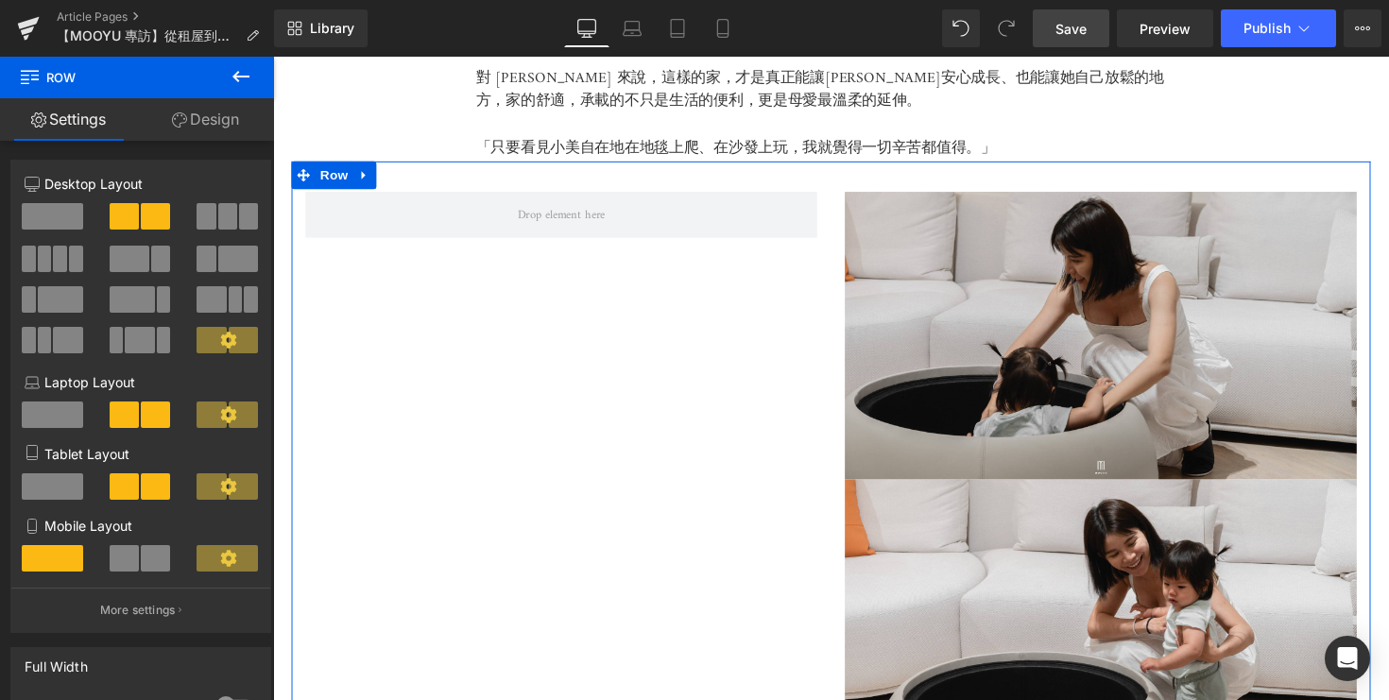
click at [201, 118] on link "Design" at bounding box center [205, 119] width 137 height 43
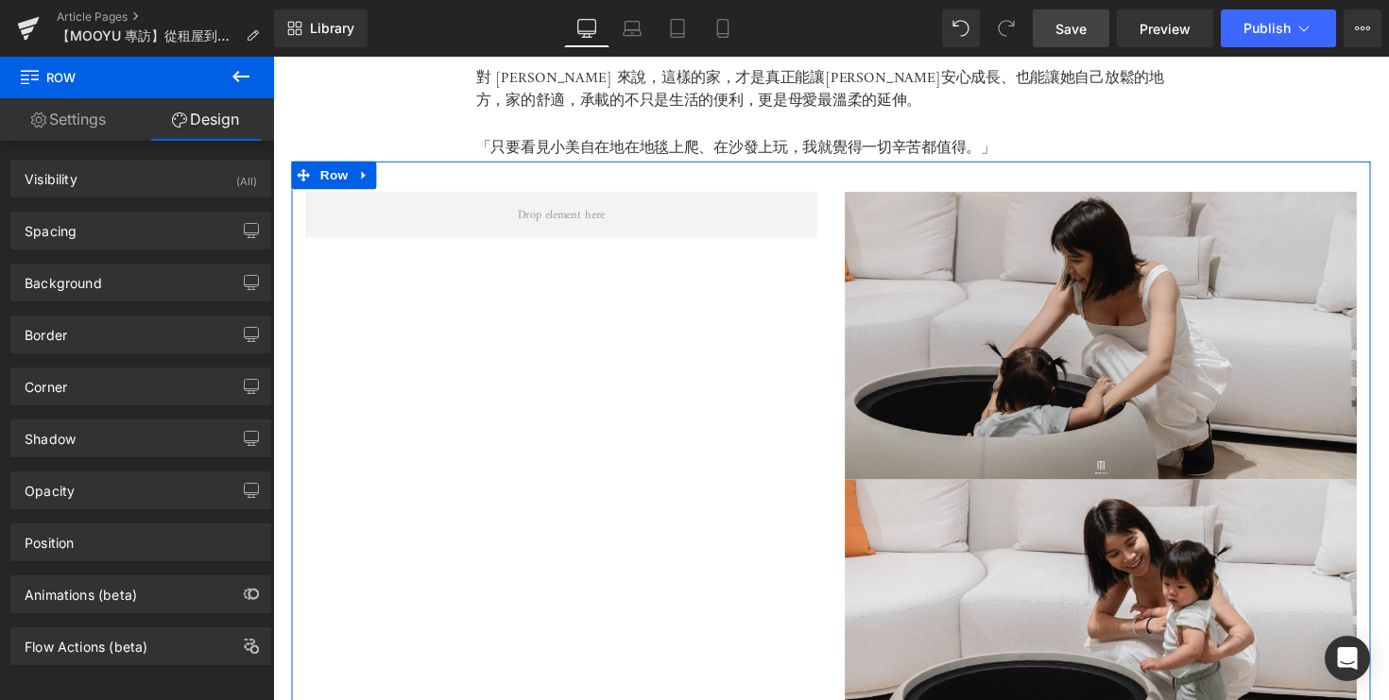
click at [69, 115] on link "Settings" at bounding box center [68, 119] width 137 height 43
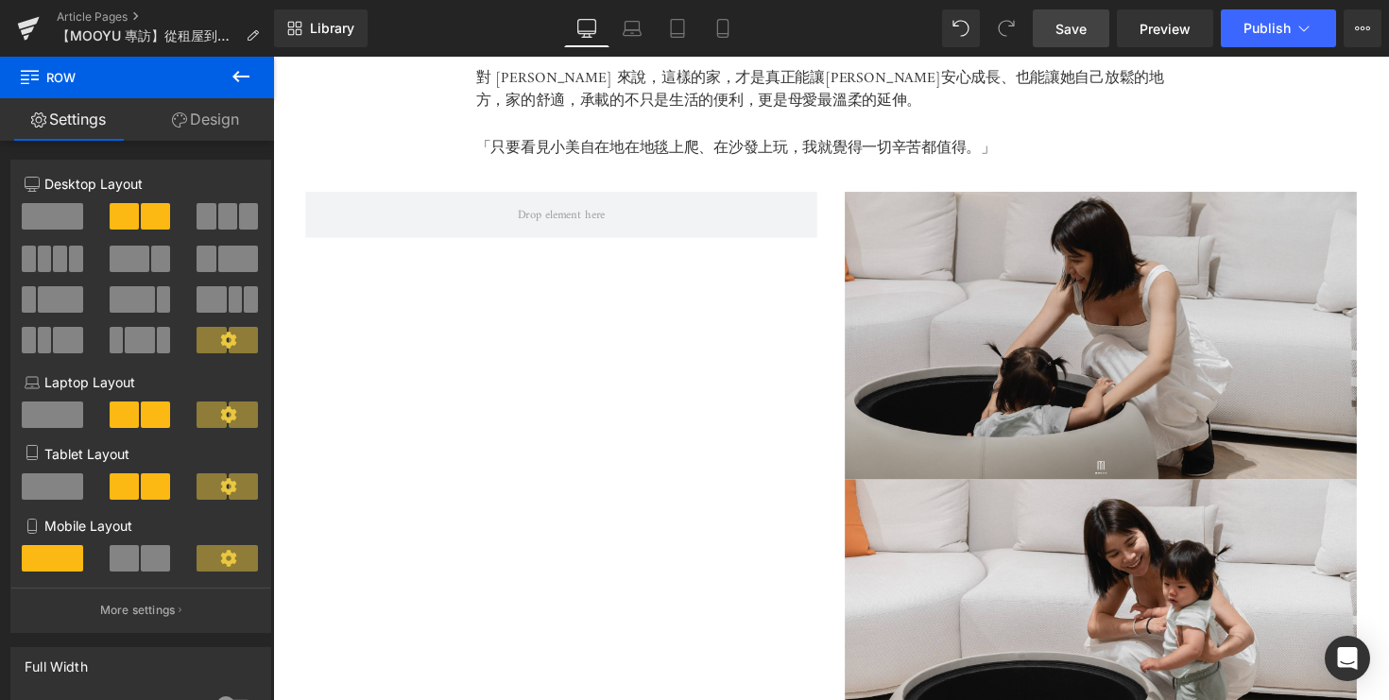
click at [237, 82] on icon at bounding box center [241, 76] width 23 height 23
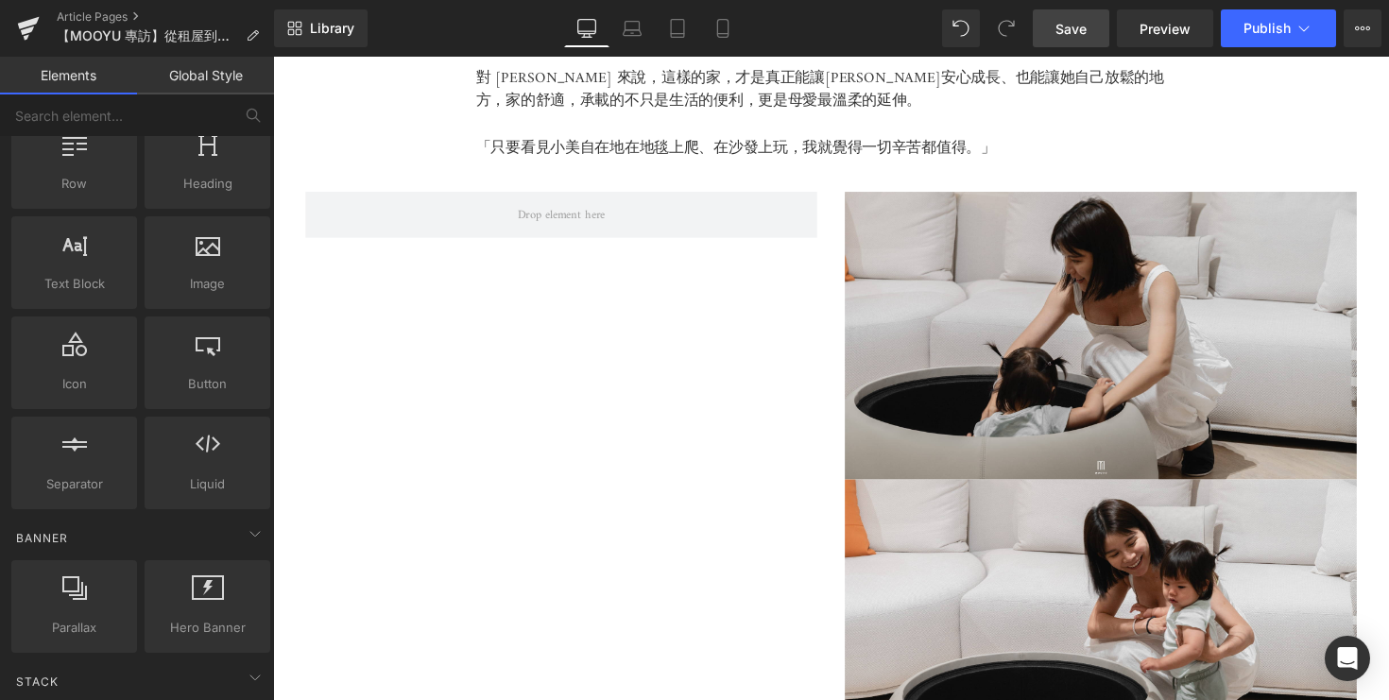
scroll to position [0, 0]
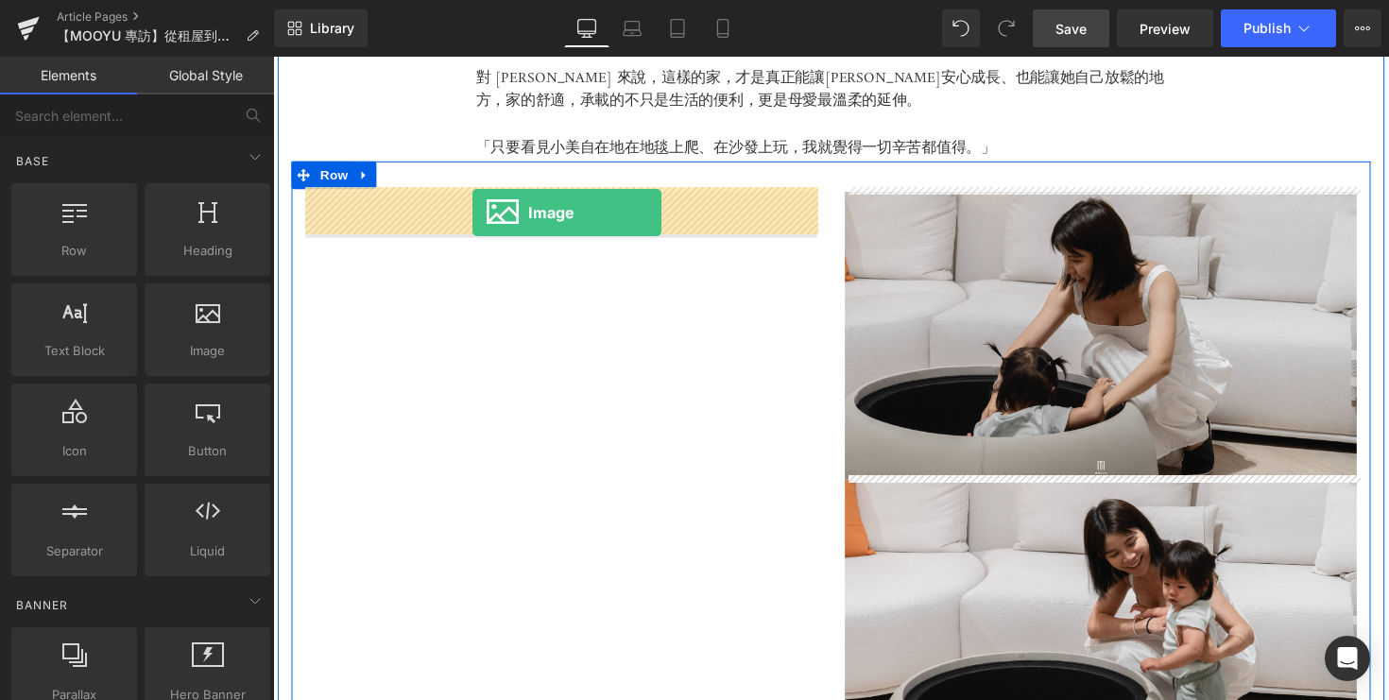
drag, startPoint x: 482, startPoint y: 386, endPoint x: 477, endPoint y: 216, distance: 170.2
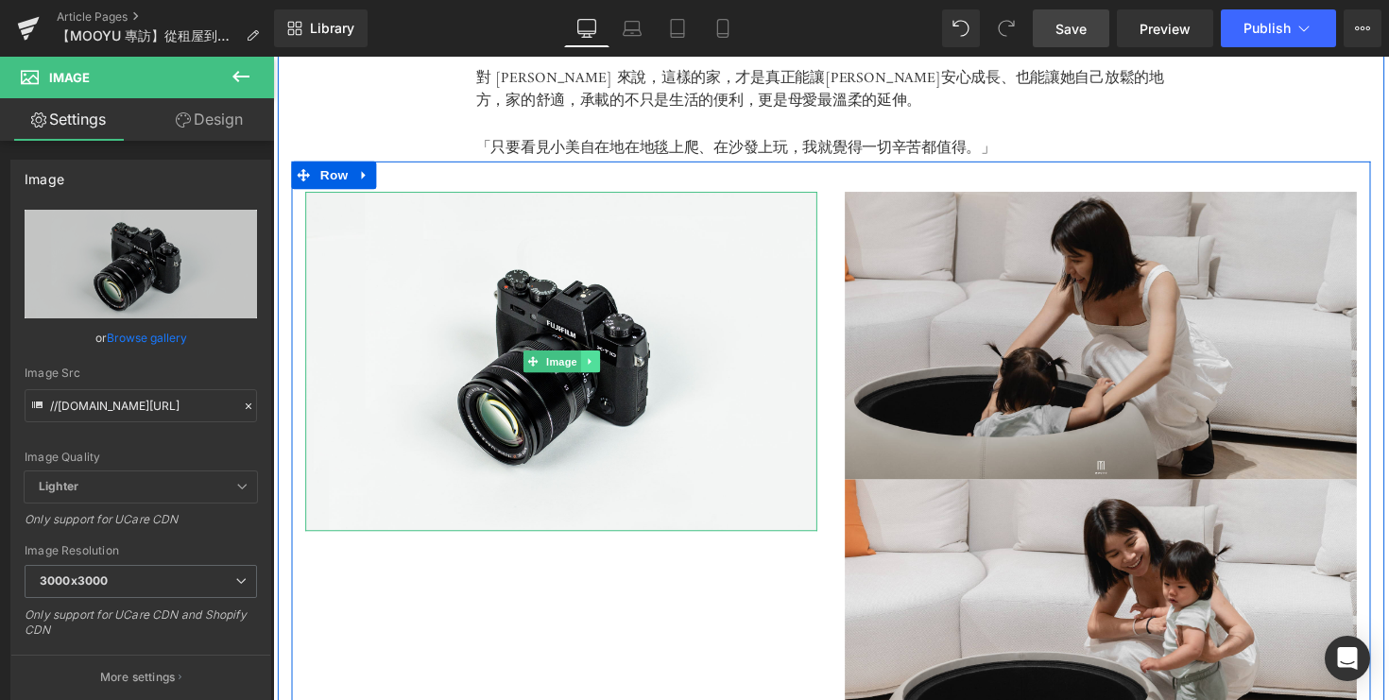
click at [603, 364] on icon at bounding box center [597, 369] width 10 height 11
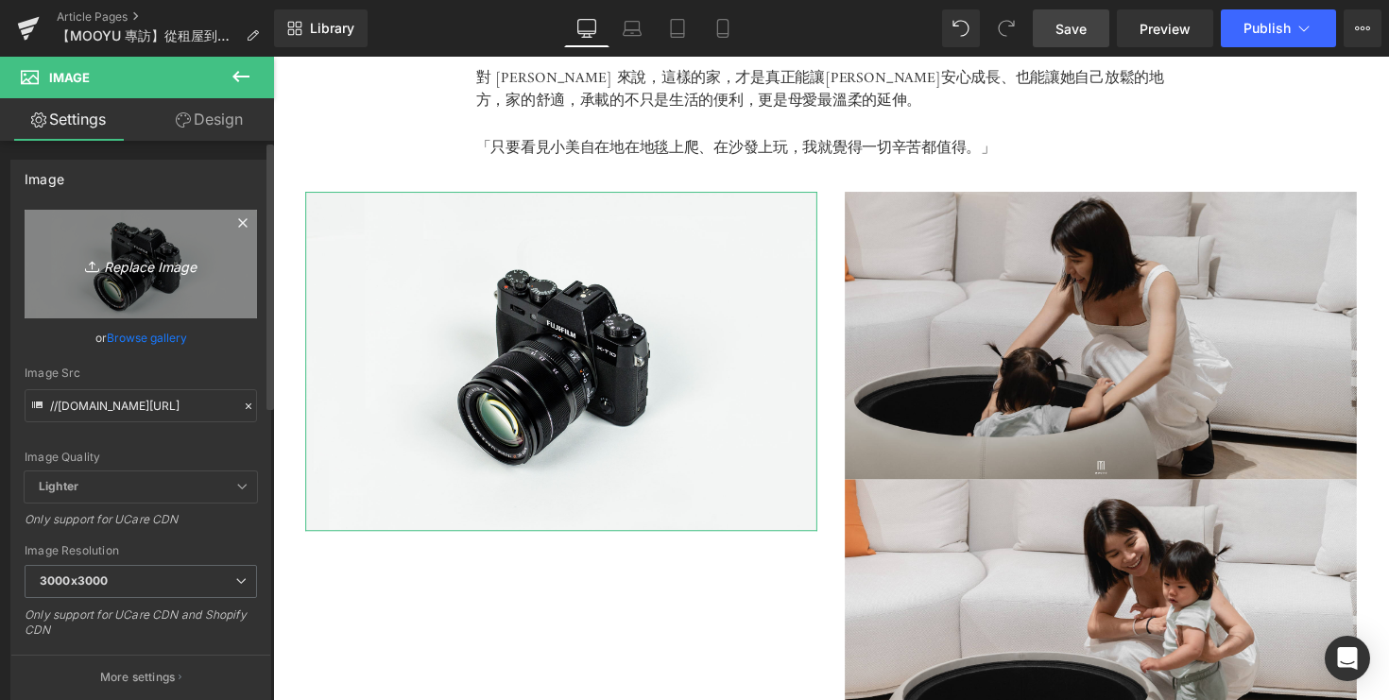
click at [157, 248] on link "Replace Image" at bounding box center [141, 264] width 232 height 109
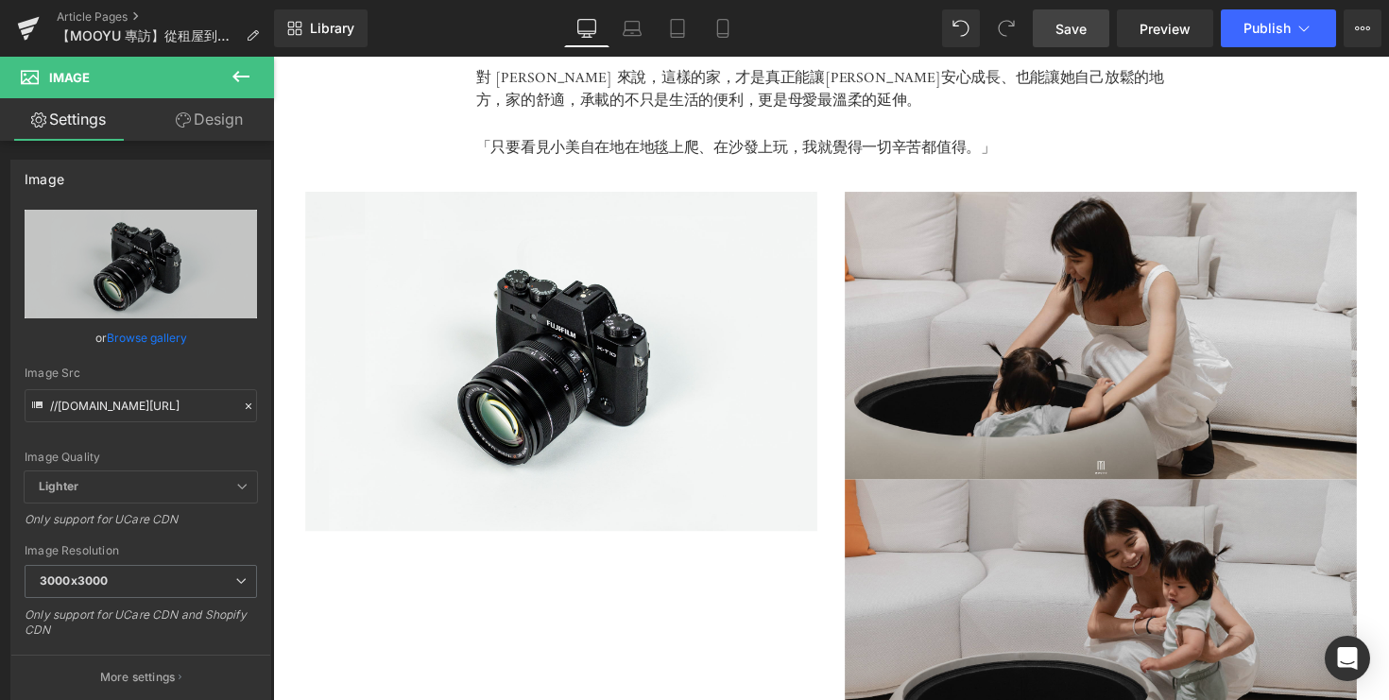
type input "C:\fakepath\DSC08175.jpg"
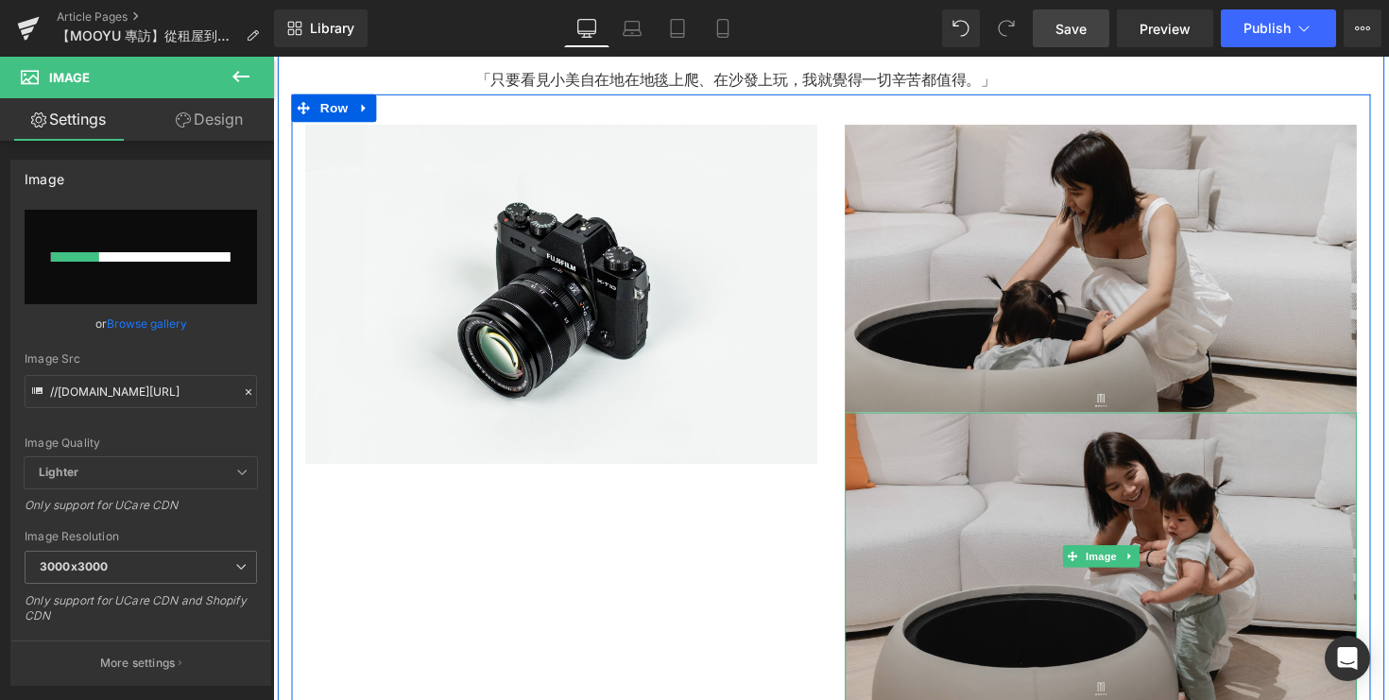
scroll to position [4437, 0]
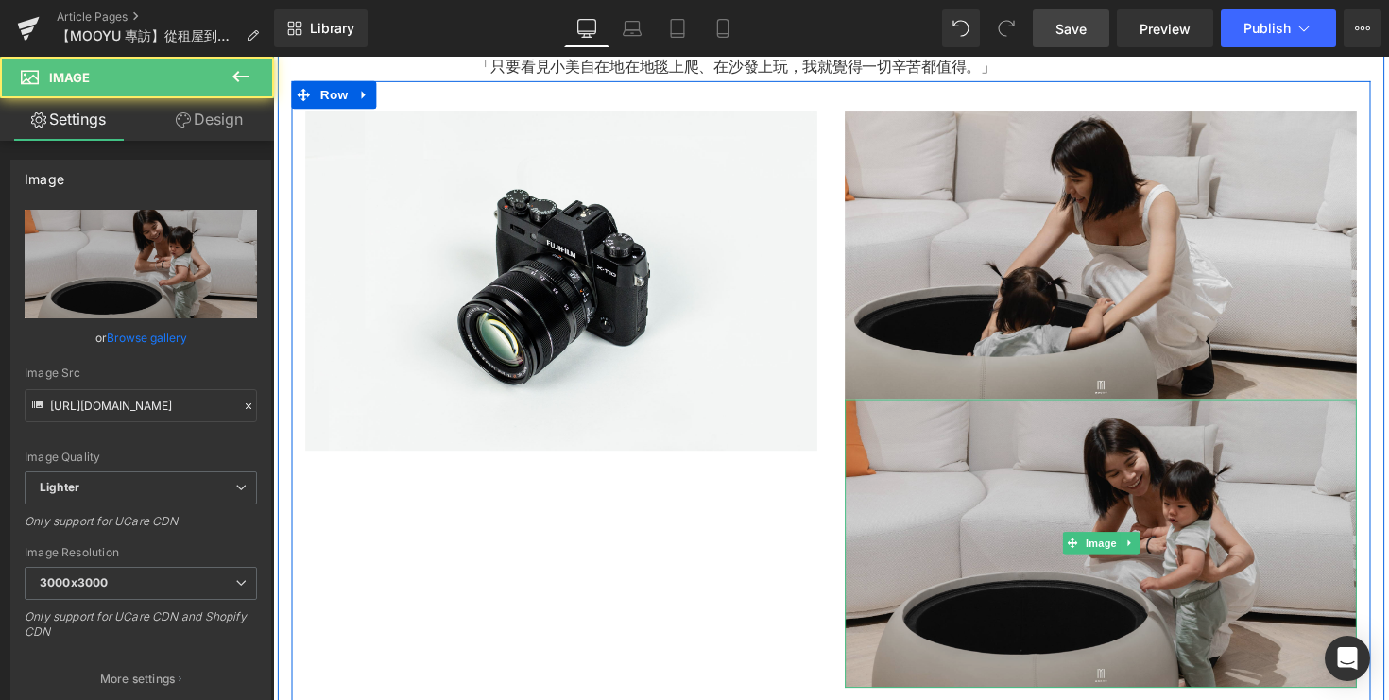
click at [964, 515] on img at bounding box center [1121, 554] width 524 height 295
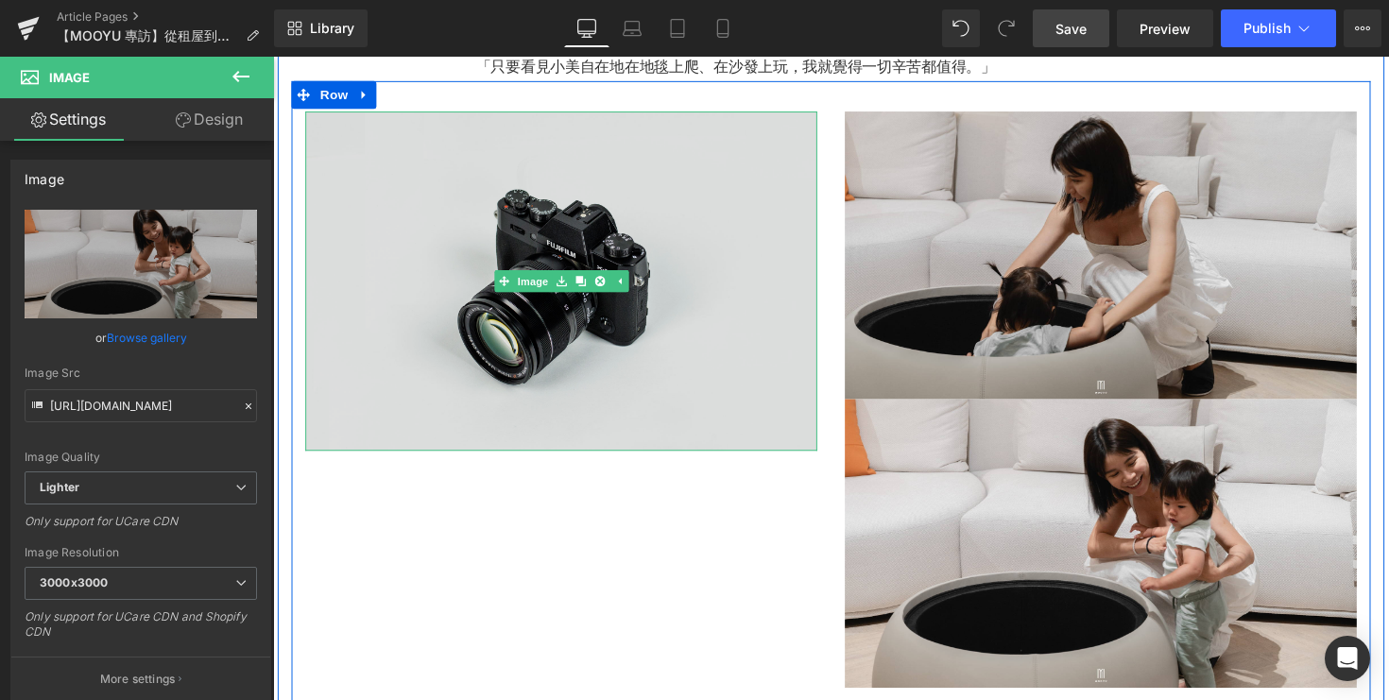
click at [630, 368] on img at bounding box center [568, 286] width 524 height 348
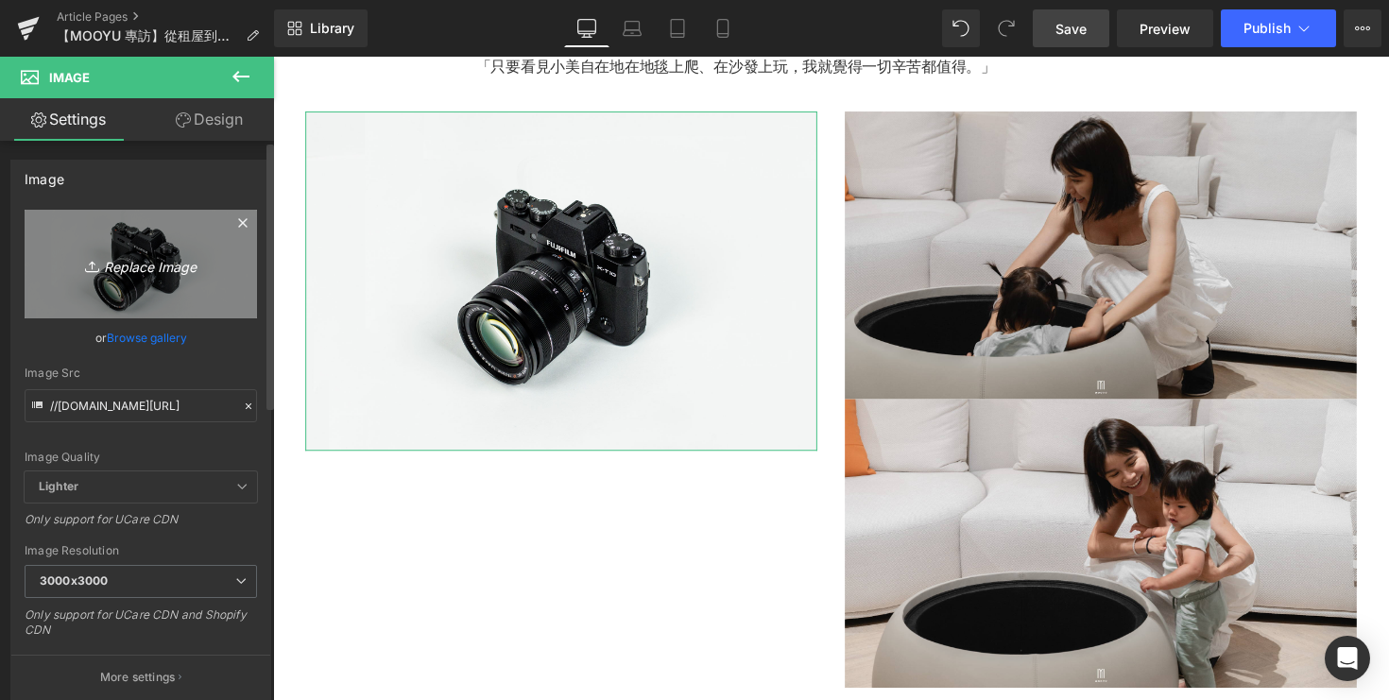
click at [202, 247] on link "Replace Image" at bounding box center [141, 264] width 232 height 109
type input "C:\fakepath\DSC08175.jpg"
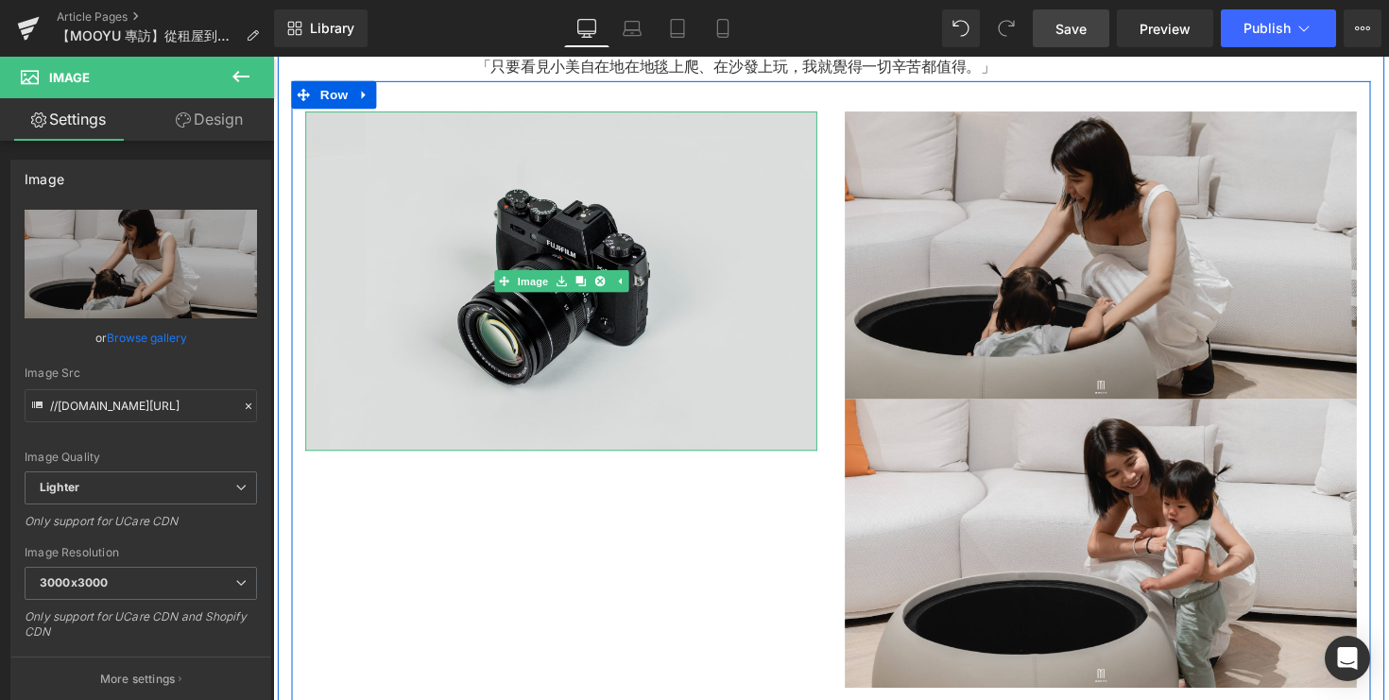
type input "https://ucarecdn.com/2751eaf9-39a6-4417-948a-550a02a16886/-/format/auto/-/previ…"
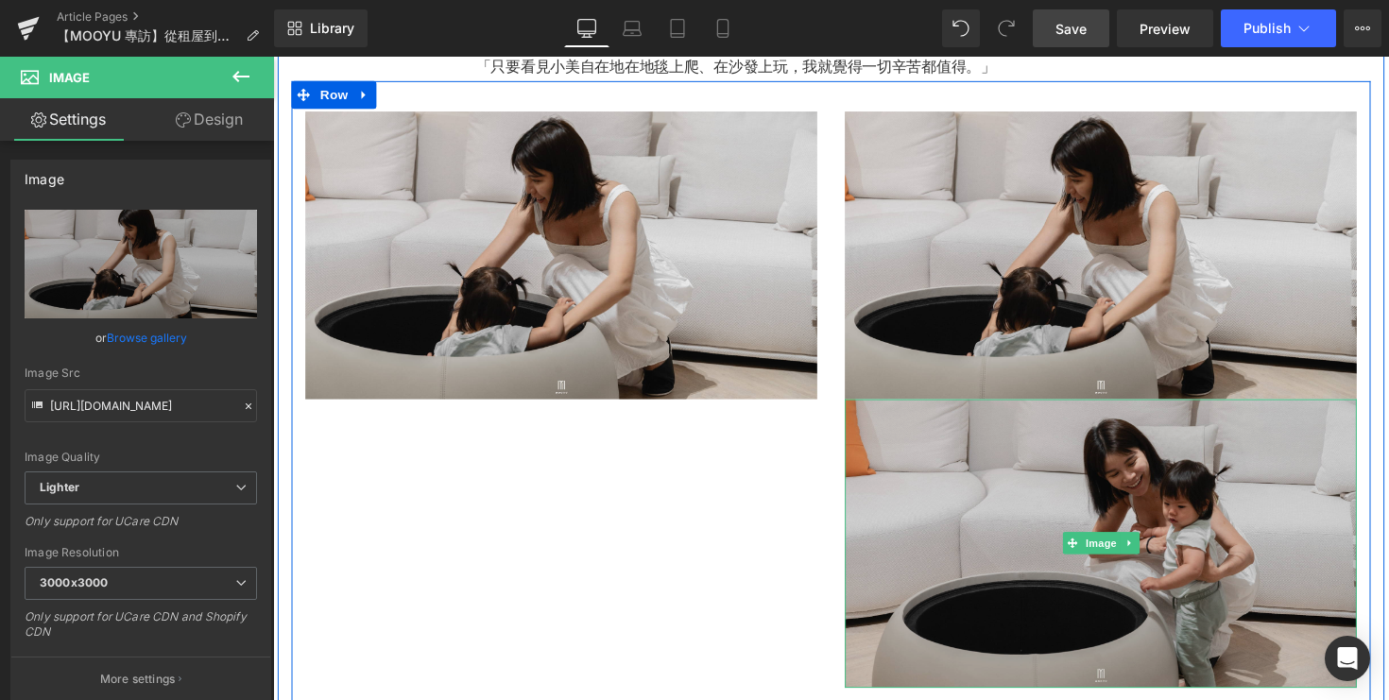
click at [989, 458] on img at bounding box center [1121, 554] width 524 height 295
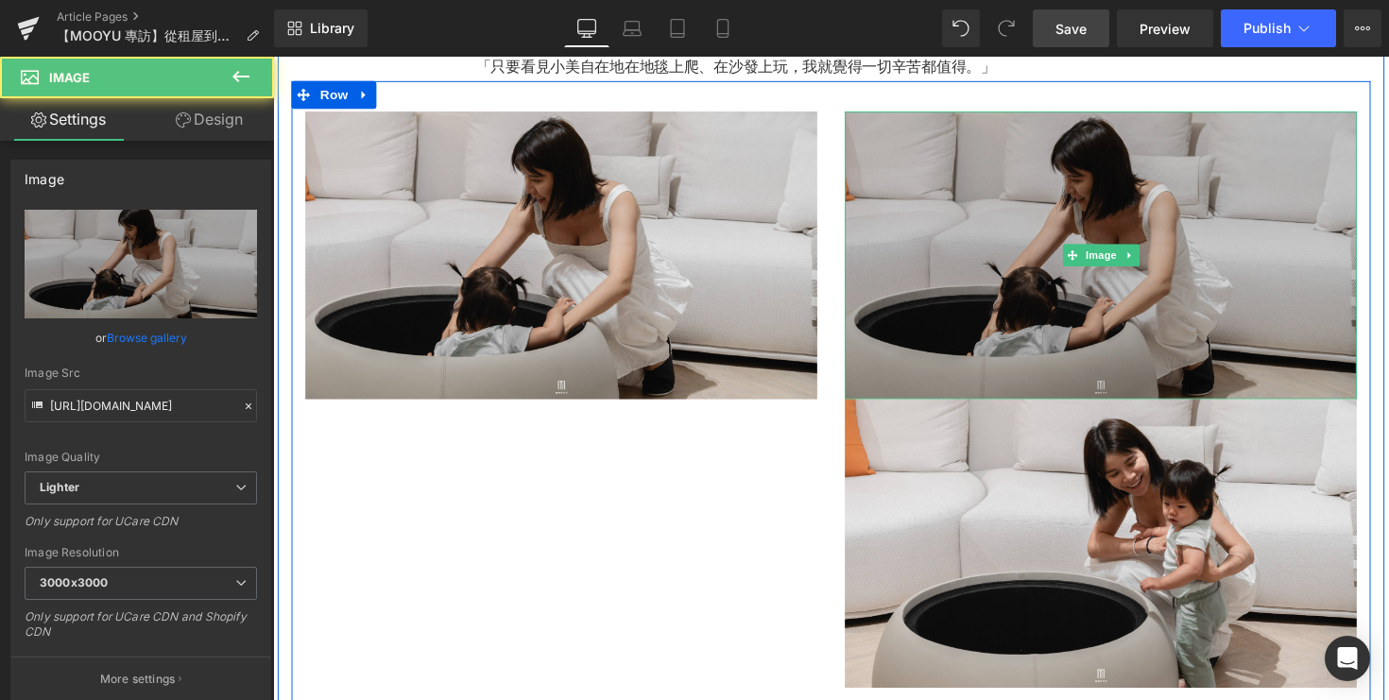
click at [936, 300] on img at bounding box center [1121, 259] width 524 height 295
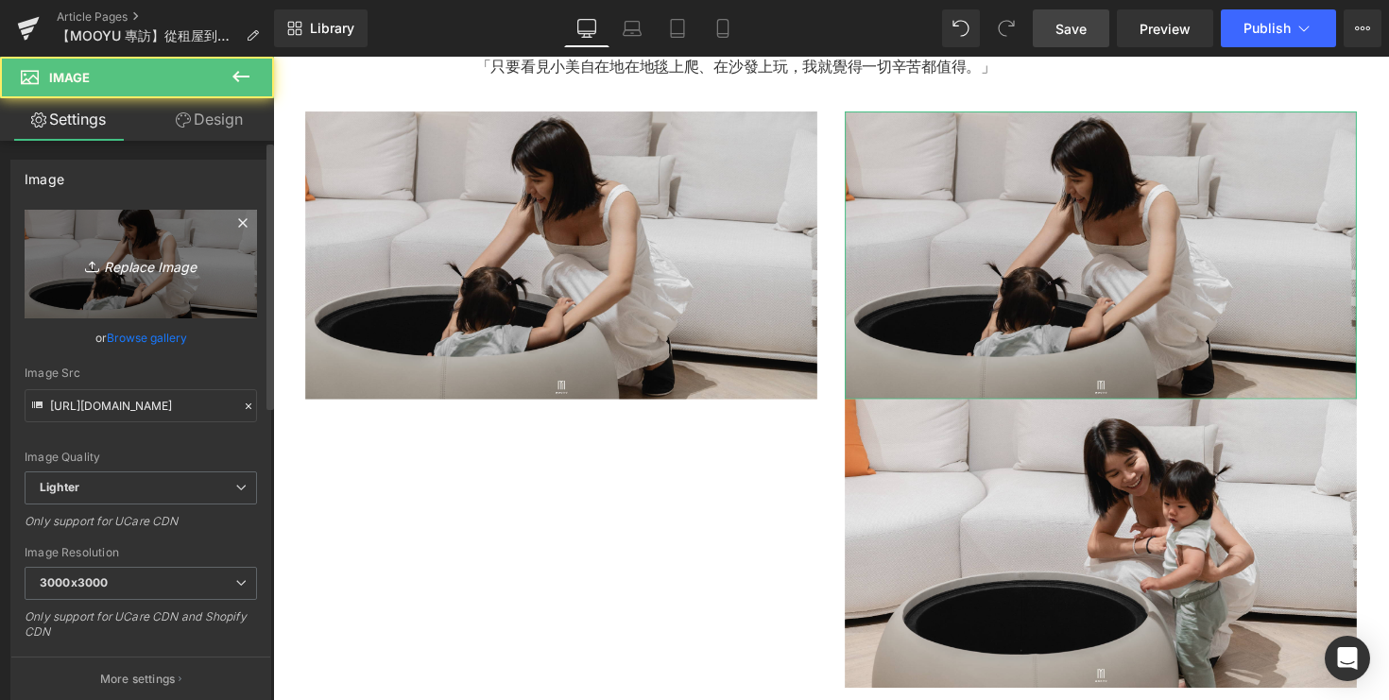
click at [170, 274] on icon "Replace Image" at bounding box center [140, 264] width 151 height 24
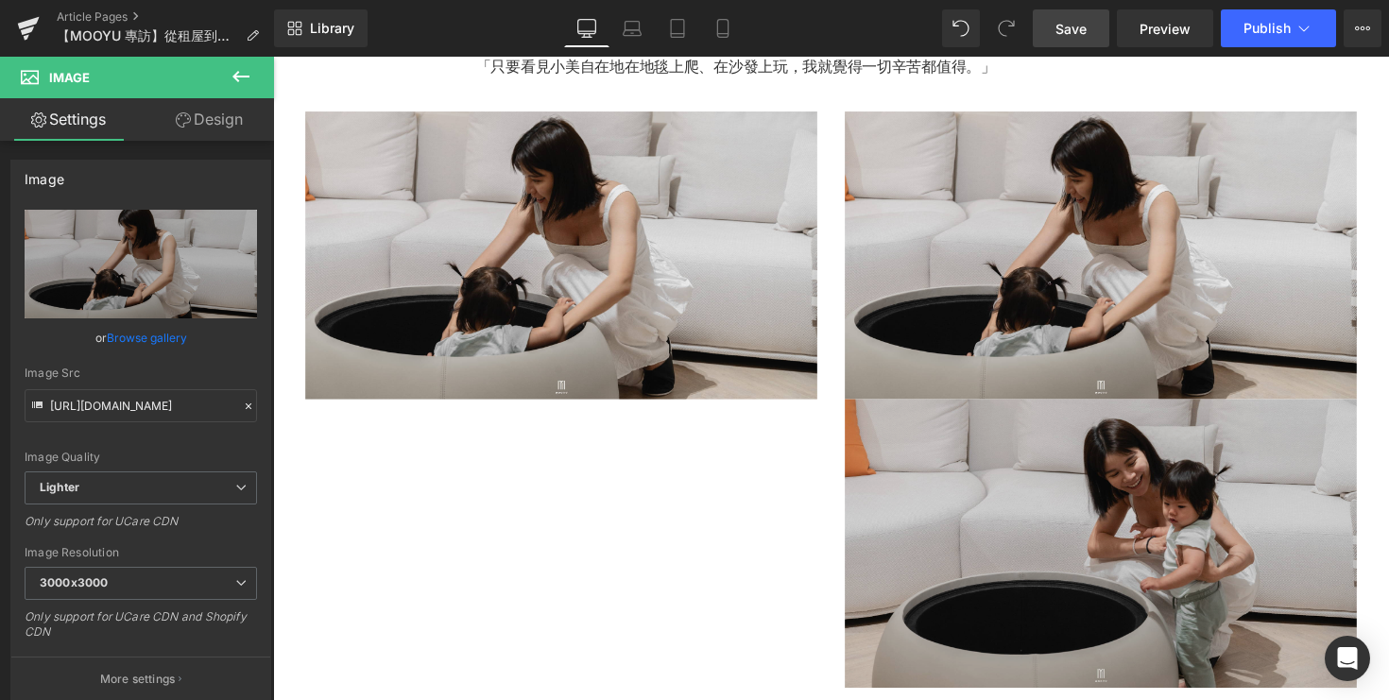
type input "C:\fakepath\DSC08179.jpg"
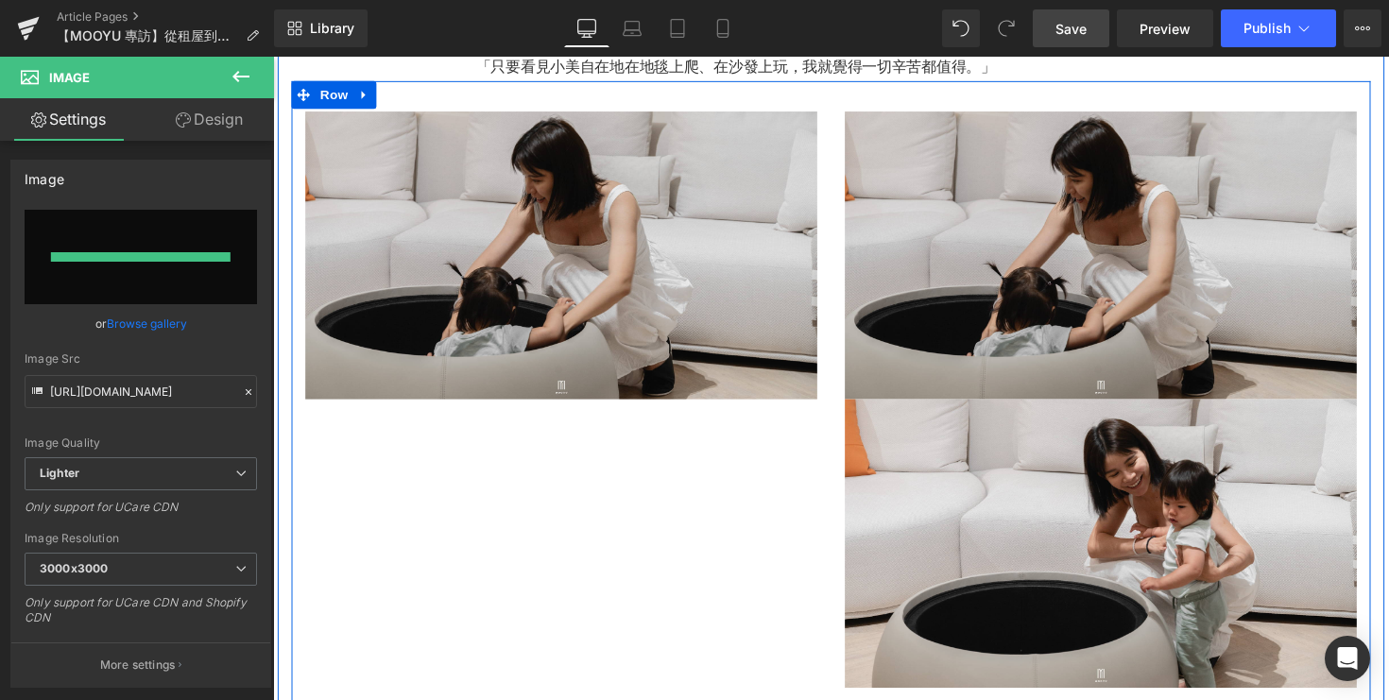
type input "https://ucarecdn.com/2e5a1c12-3f2b-4093-a3c1-b81f0a676ecf/-/format/auto/-/previ…"
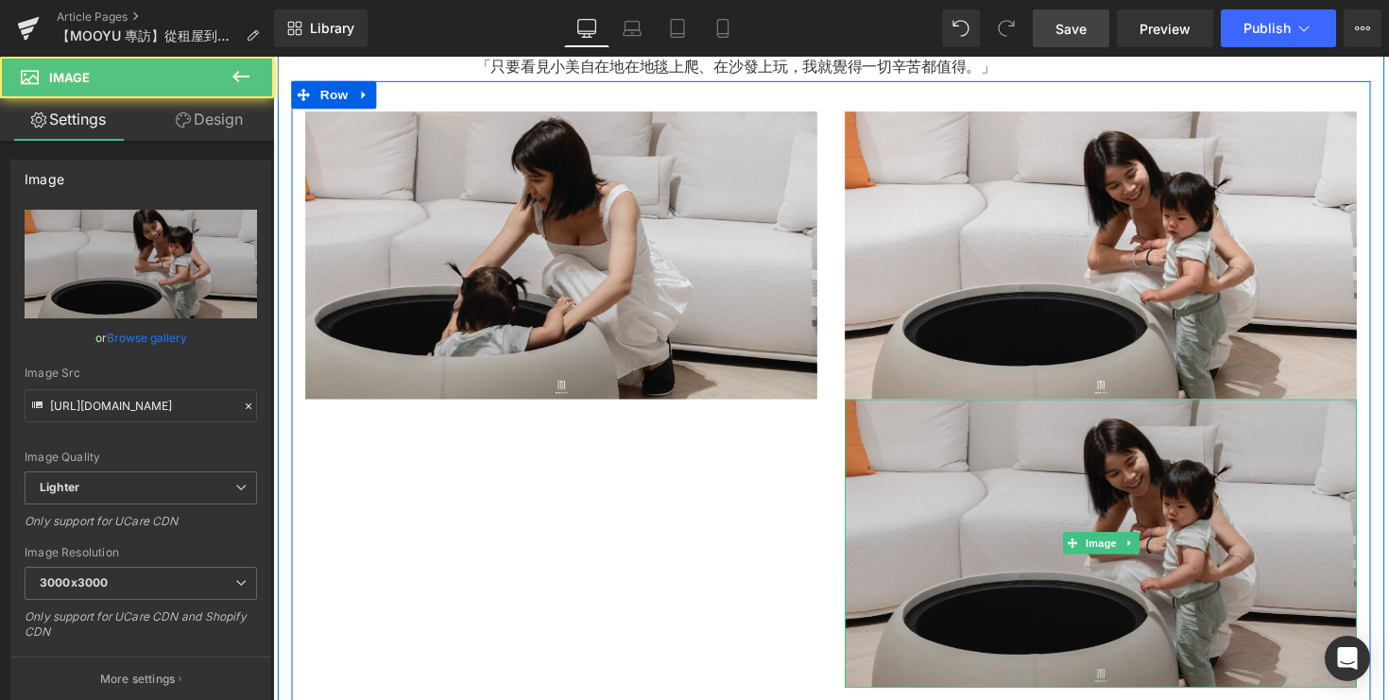
click at [878, 514] on img at bounding box center [1121, 554] width 524 height 295
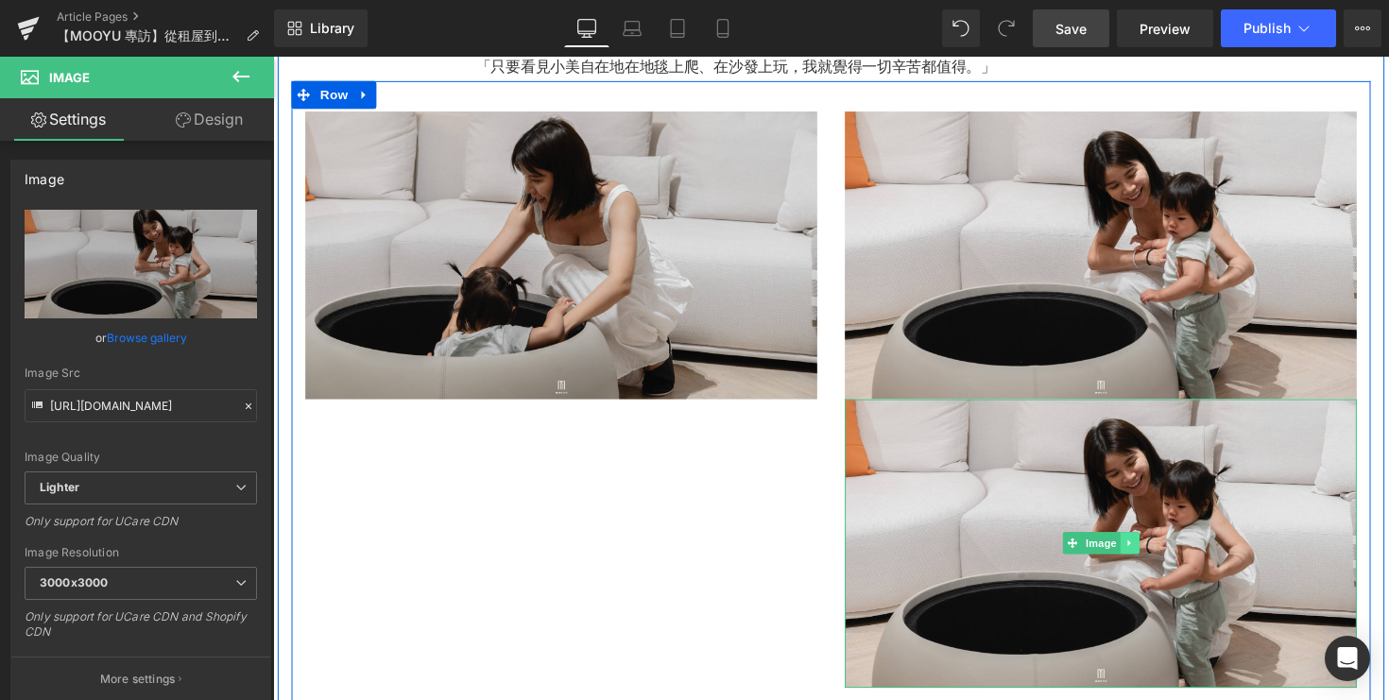
click at [1156, 543] on link at bounding box center [1151, 554] width 20 height 23
click at [1162, 543] on link at bounding box center [1161, 554] width 20 height 23
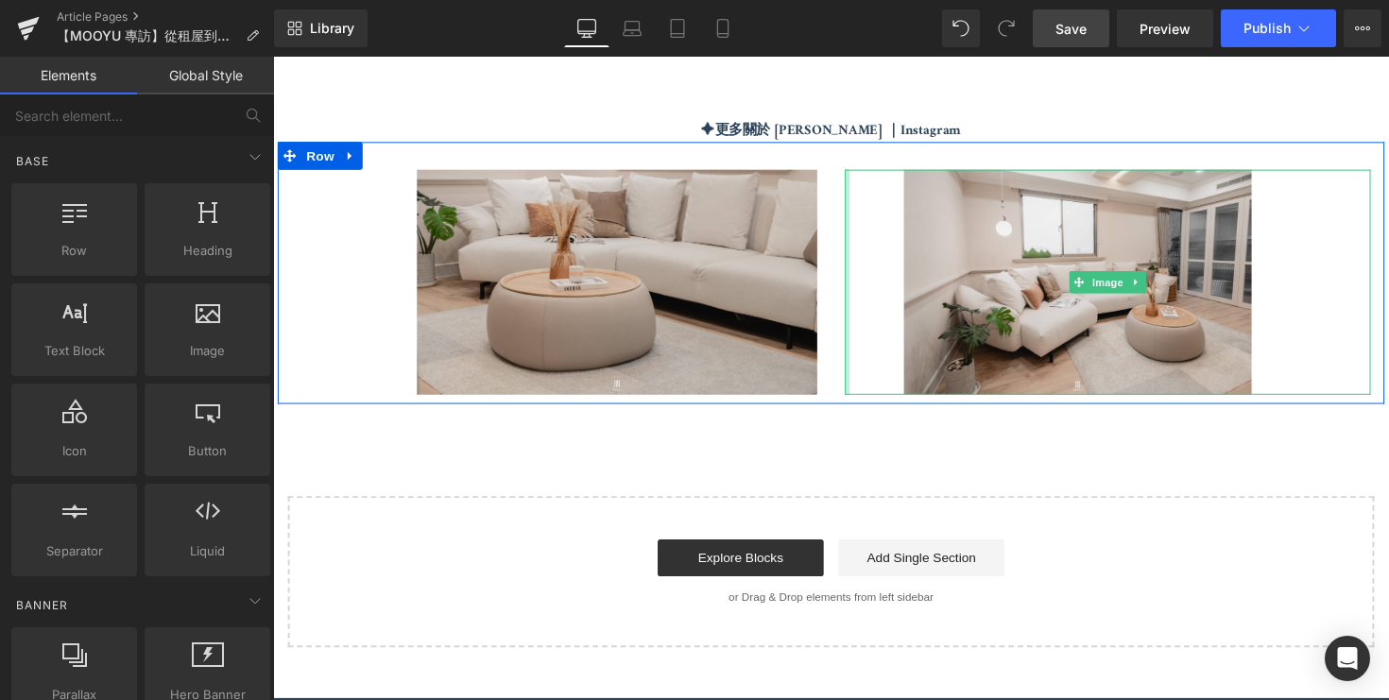
scroll to position [4977, 0]
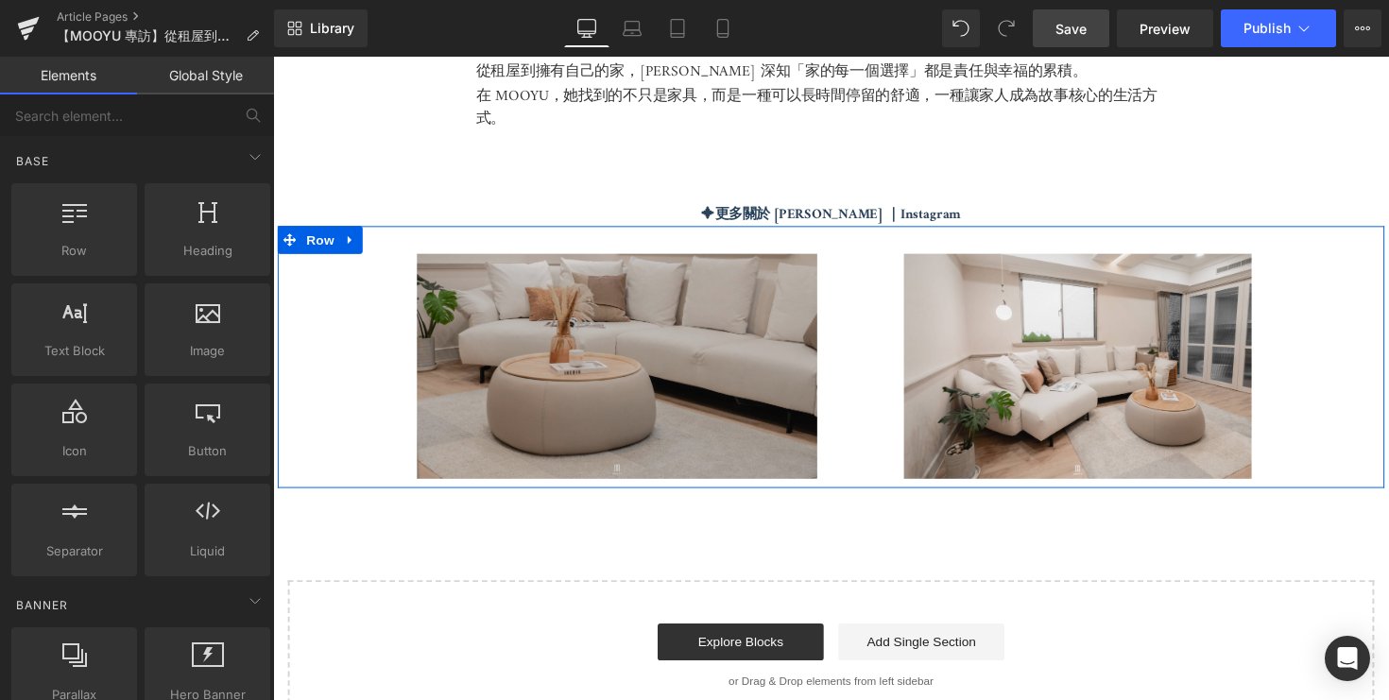
click at [678, 384] on img at bounding box center [561, 374] width 539 height 231
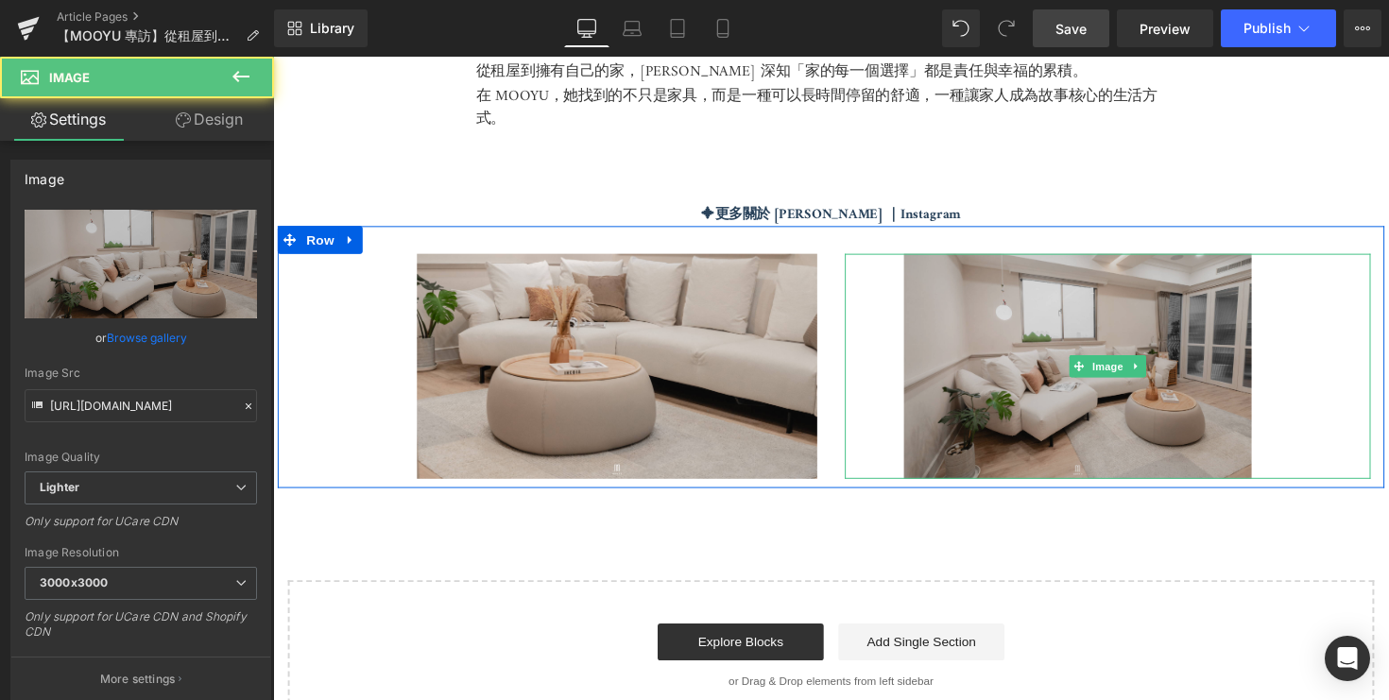
click at [953, 371] on img at bounding box center [1128, 374] width 539 height 231
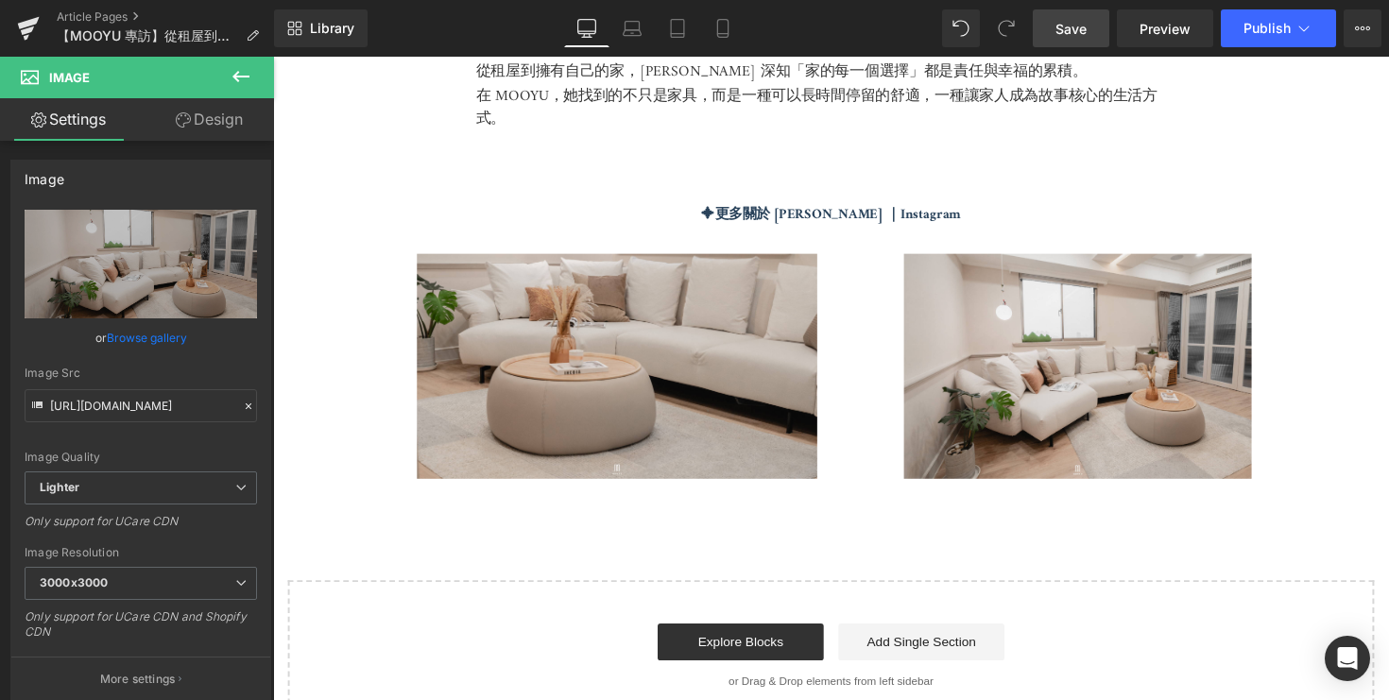
click at [1083, 27] on span "Save" at bounding box center [1071, 29] width 31 height 20
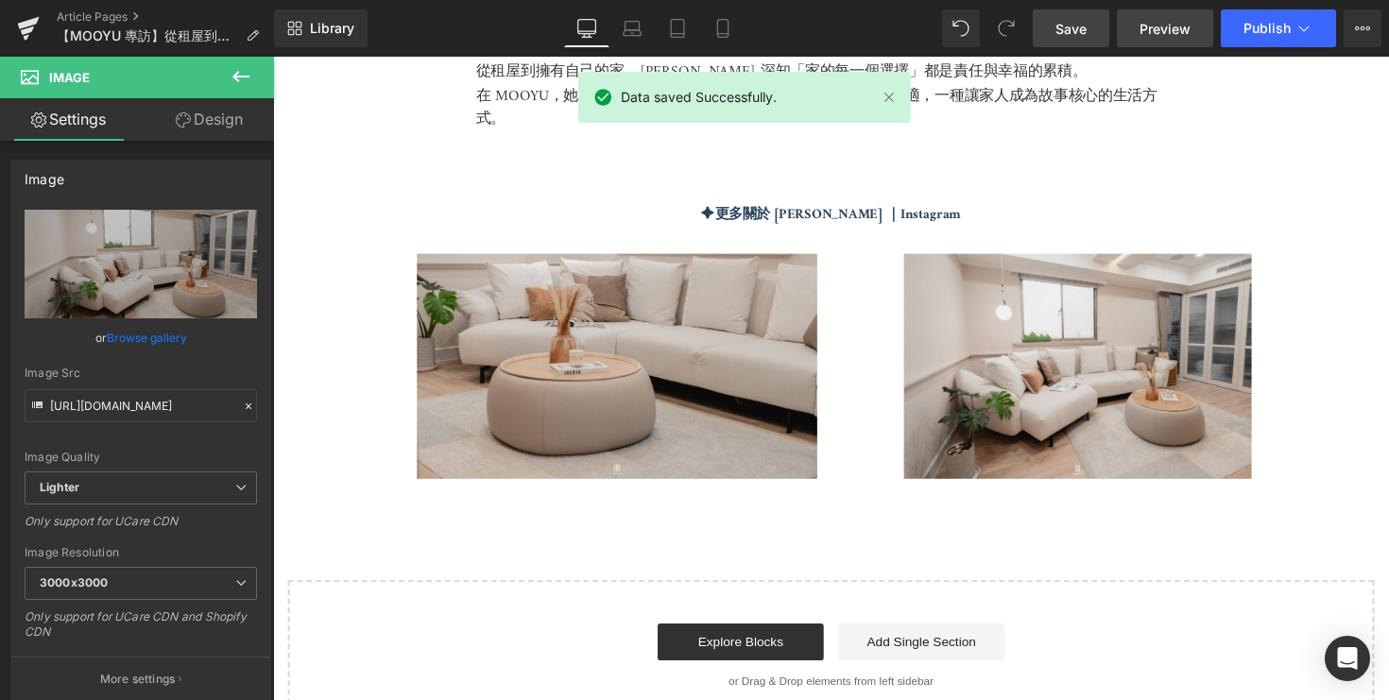
click at [1158, 27] on span "Preview" at bounding box center [1165, 29] width 51 height 20
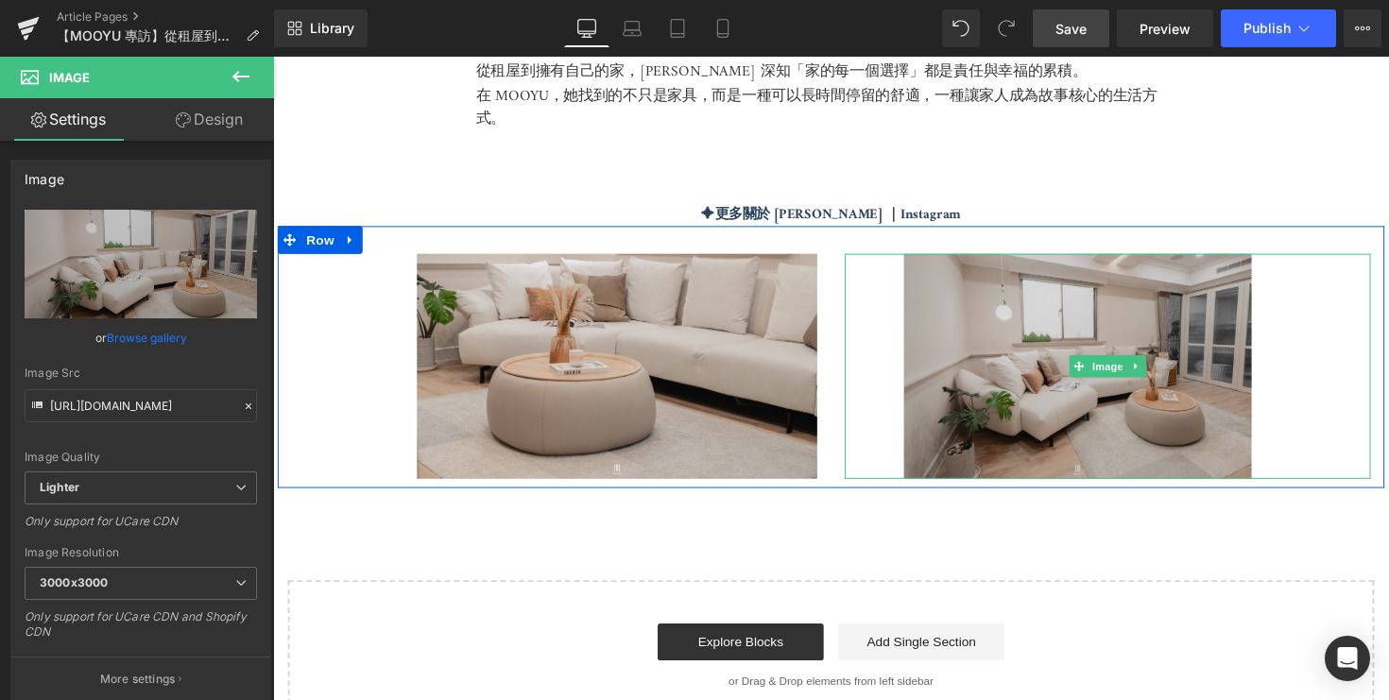
click at [1075, 356] on img at bounding box center [1128, 374] width 539 height 231
click at [890, 278] on img at bounding box center [1128, 374] width 539 height 231
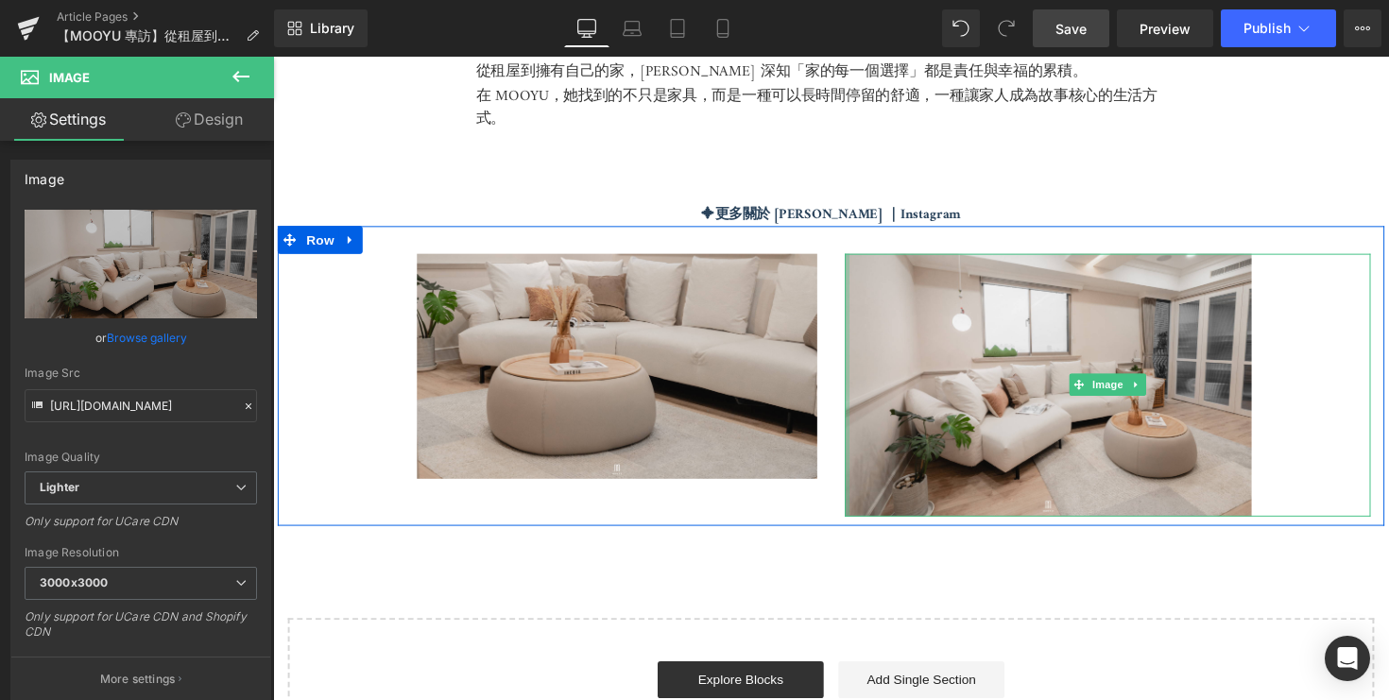
drag, startPoint x: 859, startPoint y: 299, endPoint x: 586, endPoint y: 740, distance: 519.0
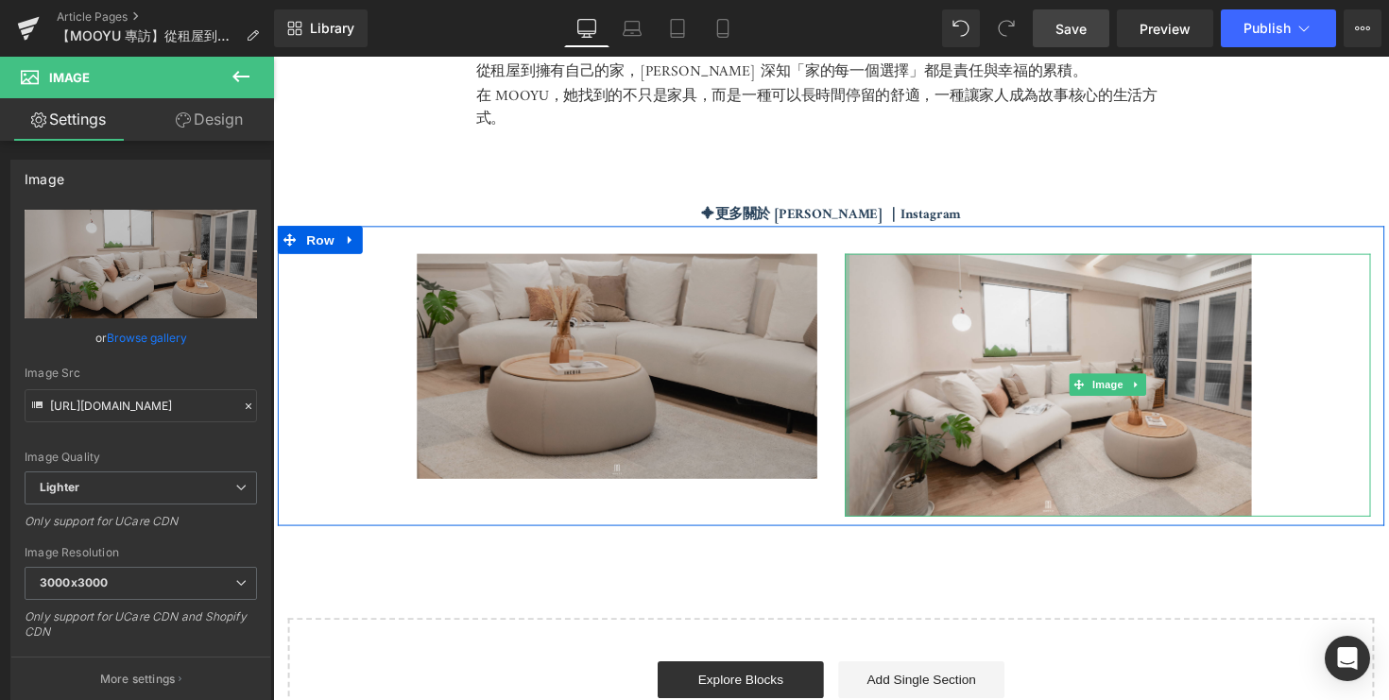
click at [600, 432] on img at bounding box center [561, 374] width 539 height 231
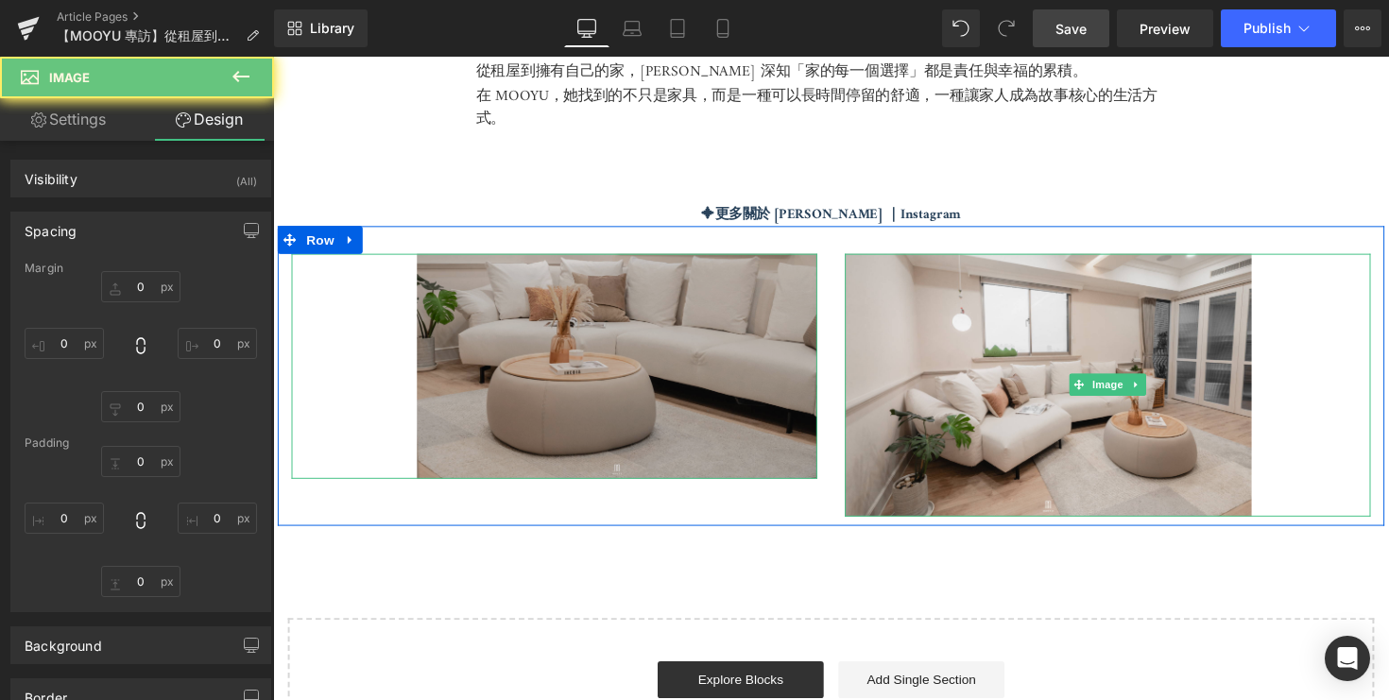
type input "0"
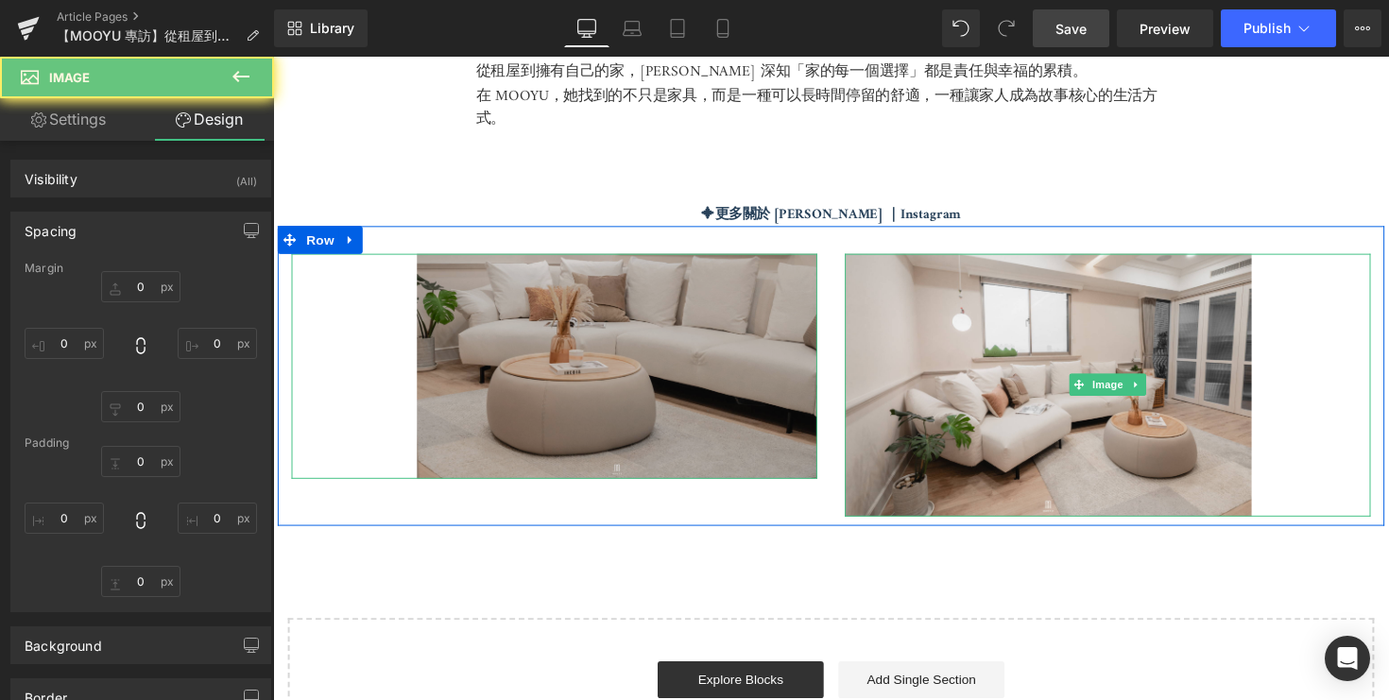
type input "129"
type input "0"
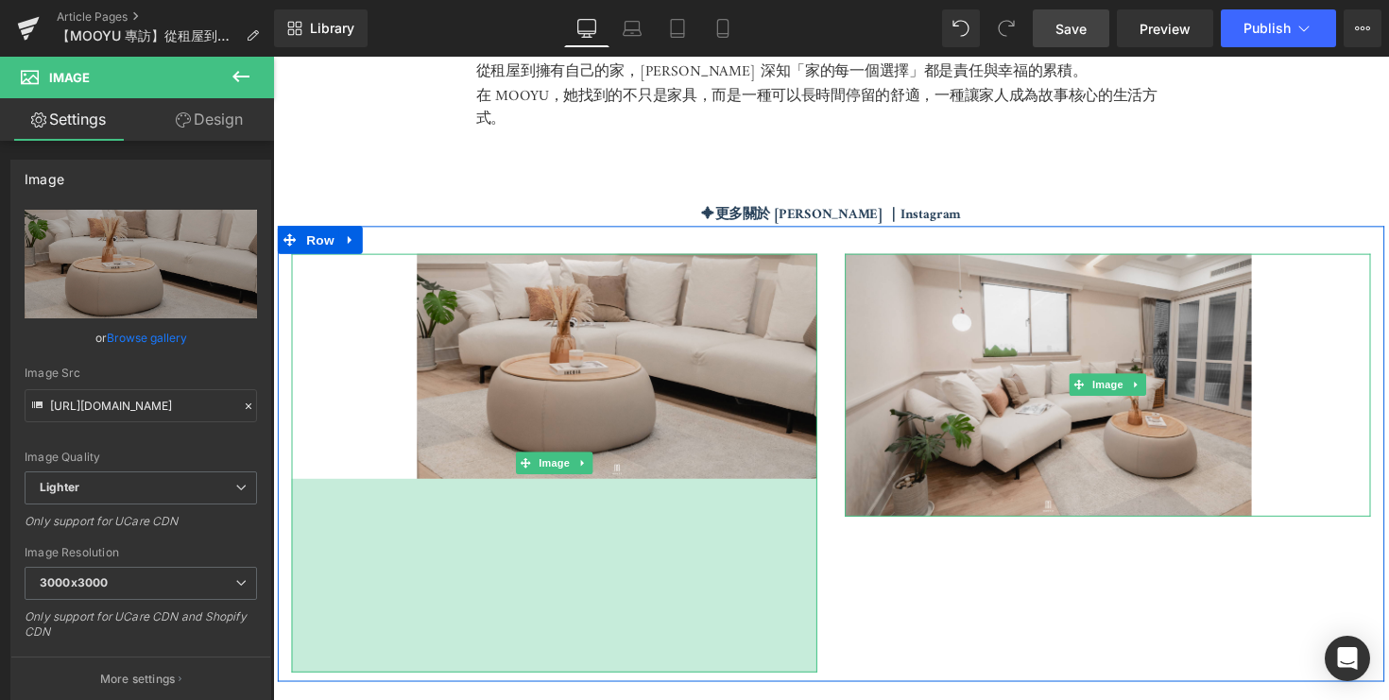
drag, startPoint x: 390, startPoint y: 483, endPoint x: 377, endPoint y: 680, distance: 197.9
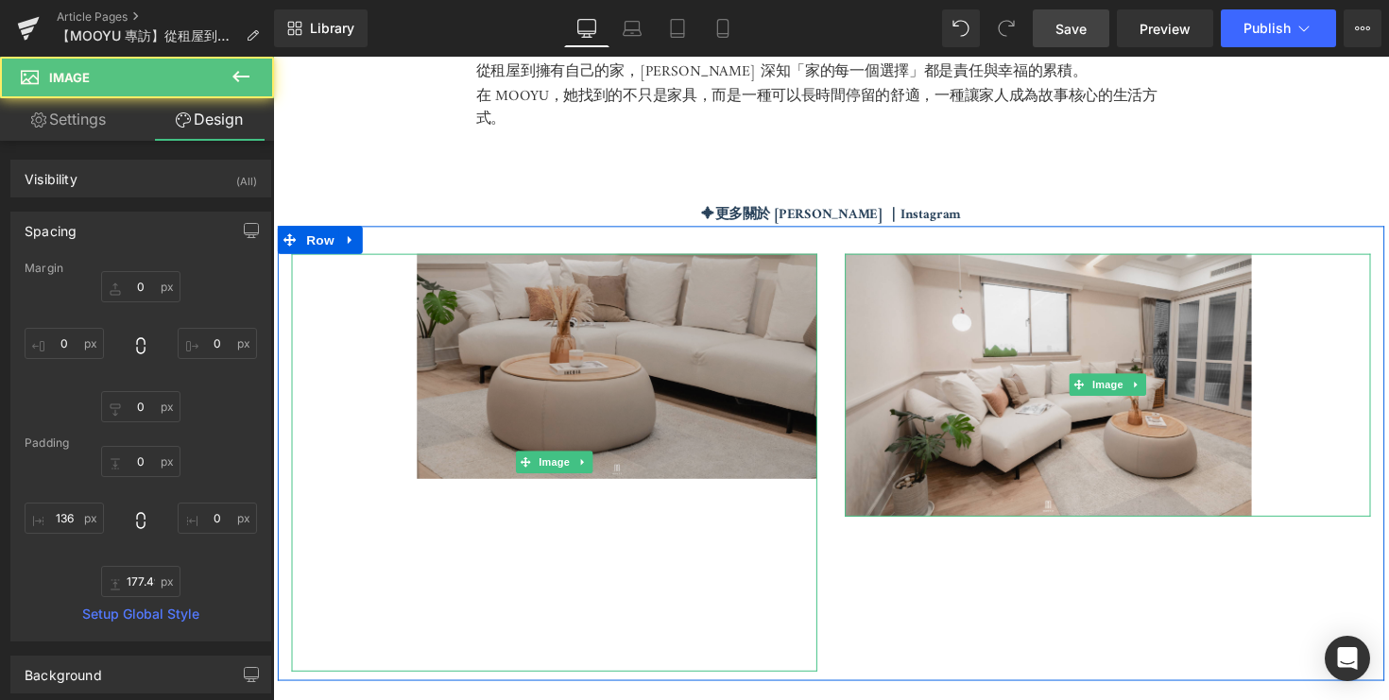
click at [563, 352] on img at bounding box center [561, 473] width 539 height 428
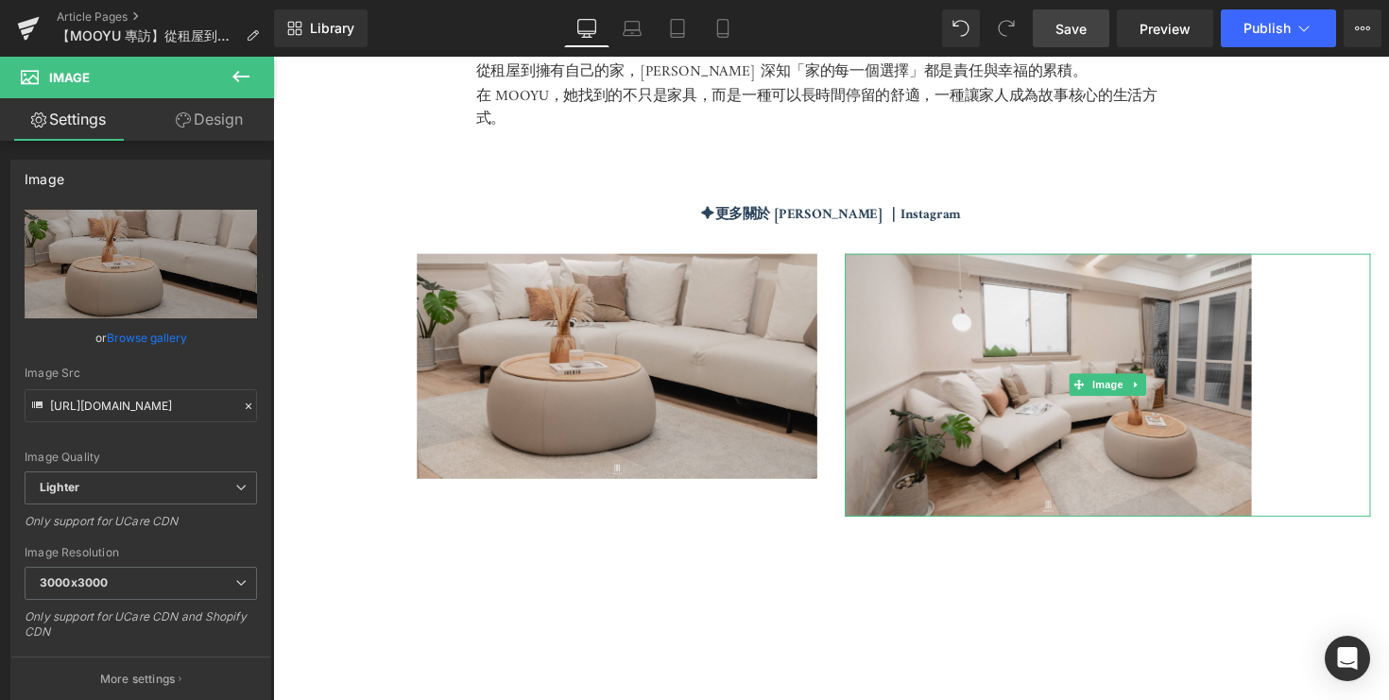
click at [1080, 37] on span "Save" at bounding box center [1071, 29] width 31 height 20
click at [1078, 36] on span "Save" at bounding box center [1071, 29] width 31 height 20
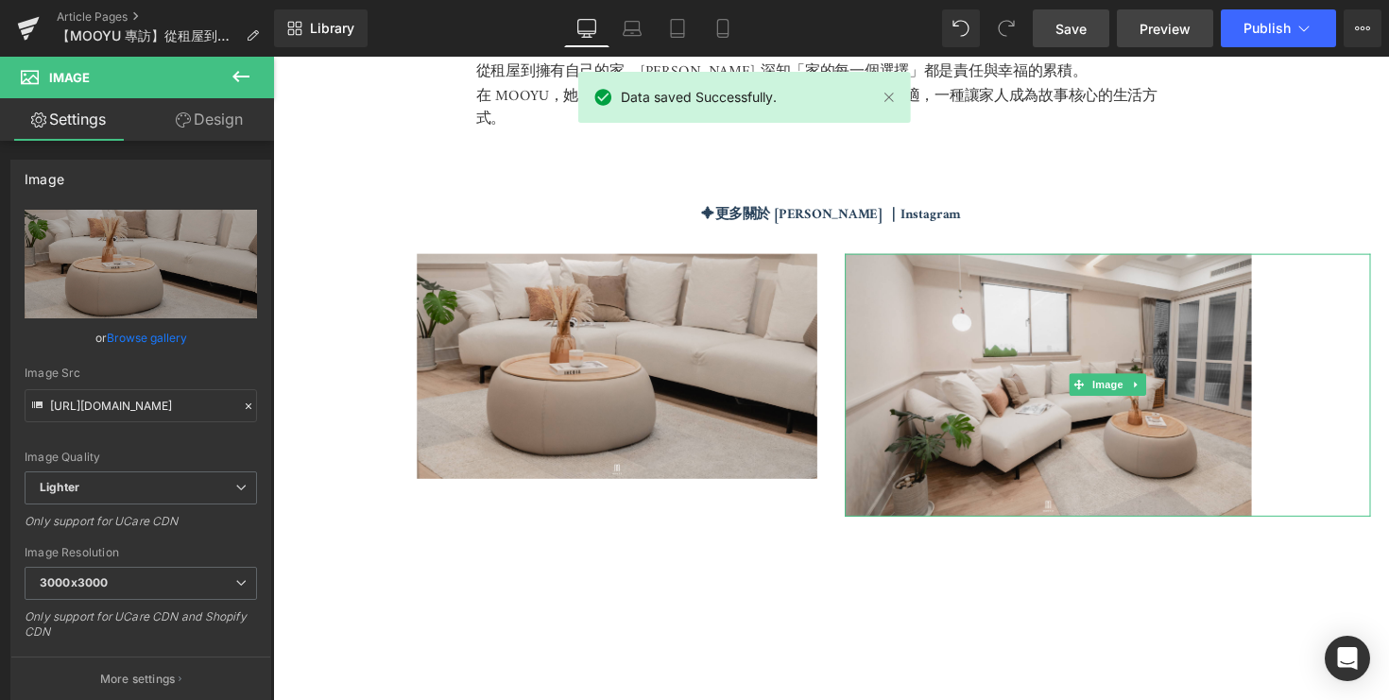
click at [1174, 20] on span "Preview" at bounding box center [1165, 29] width 51 height 20
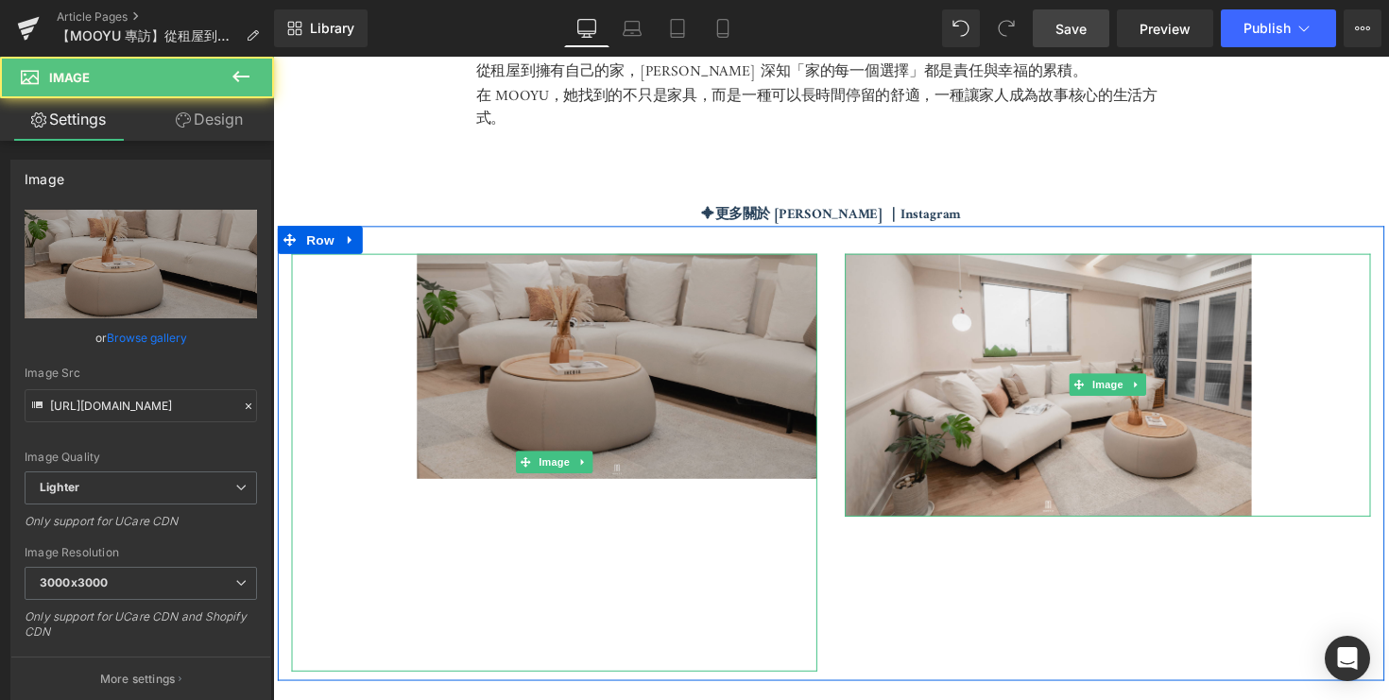
click at [600, 426] on img at bounding box center [561, 473] width 539 height 428
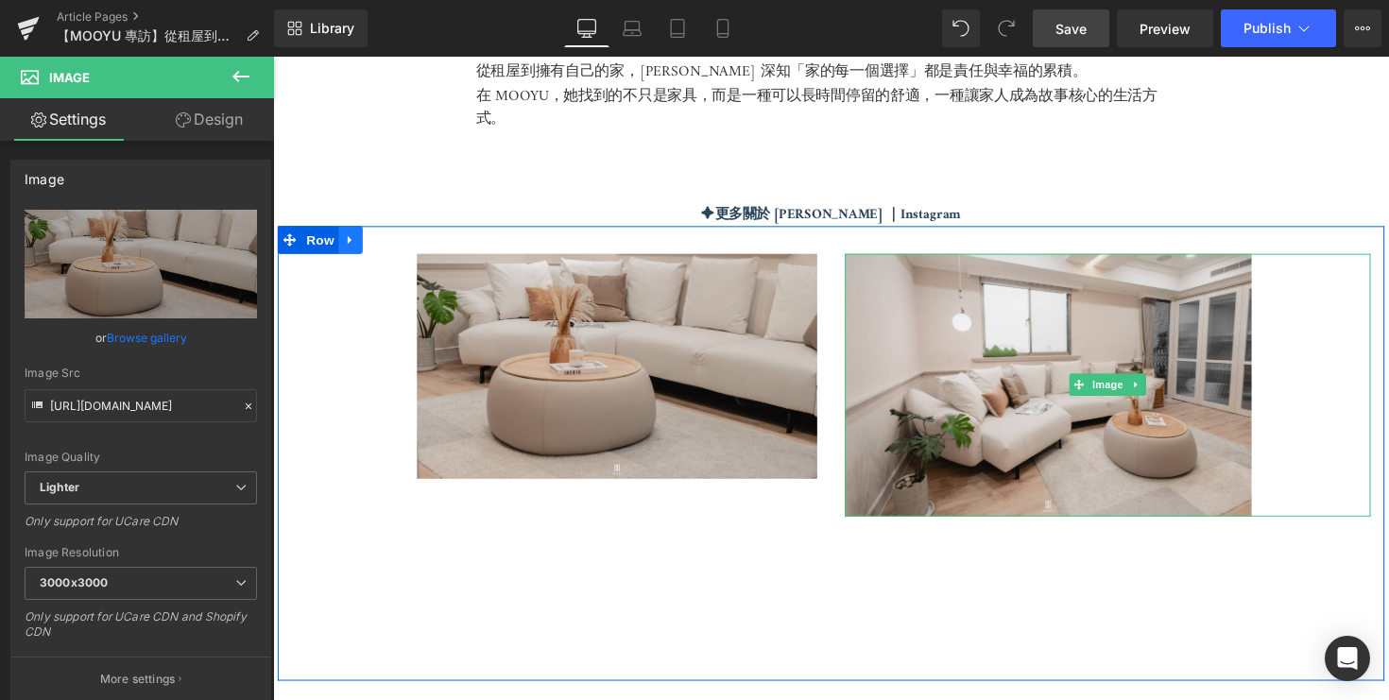
click at [358, 243] on icon at bounding box center [352, 244] width 13 height 14
click at [407, 244] on icon at bounding box center [401, 244] width 13 height 14
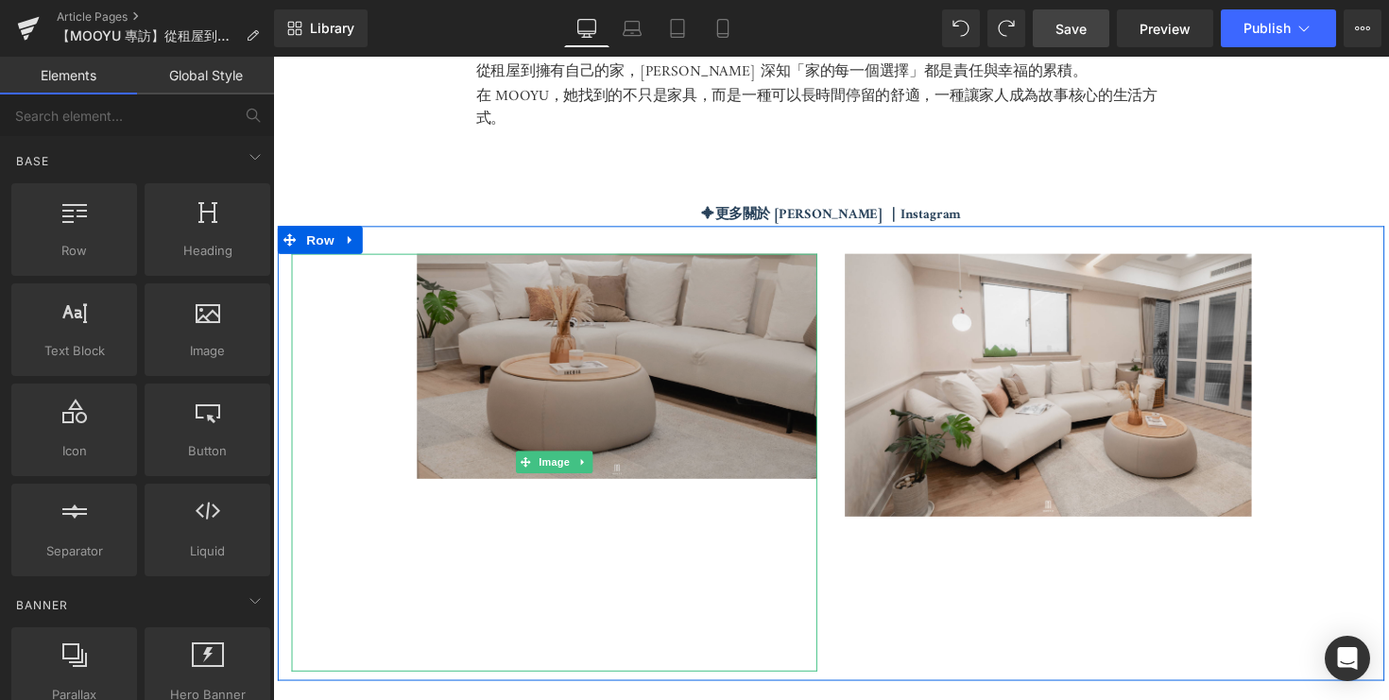
click at [591, 374] on img at bounding box center [561, 473] width 539 height 428
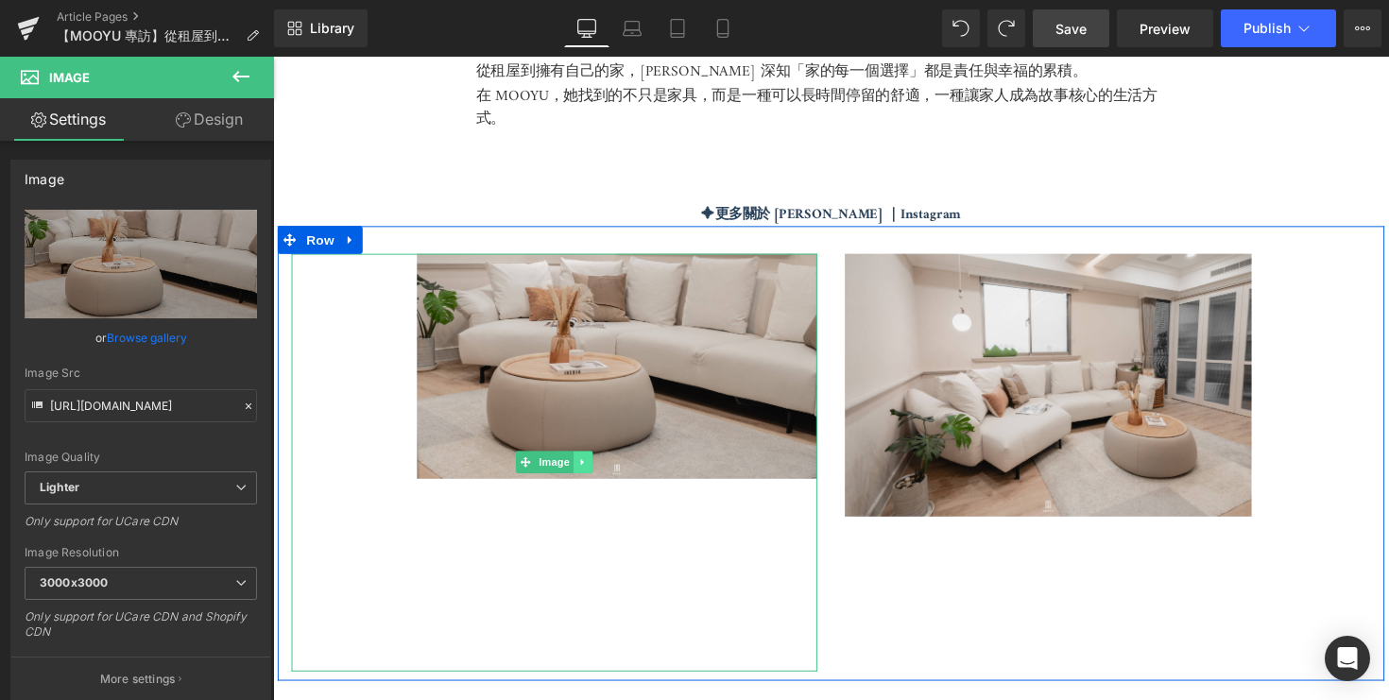
click at [590, 472] on icon at bounding box center [591, 472] width 10 height 11
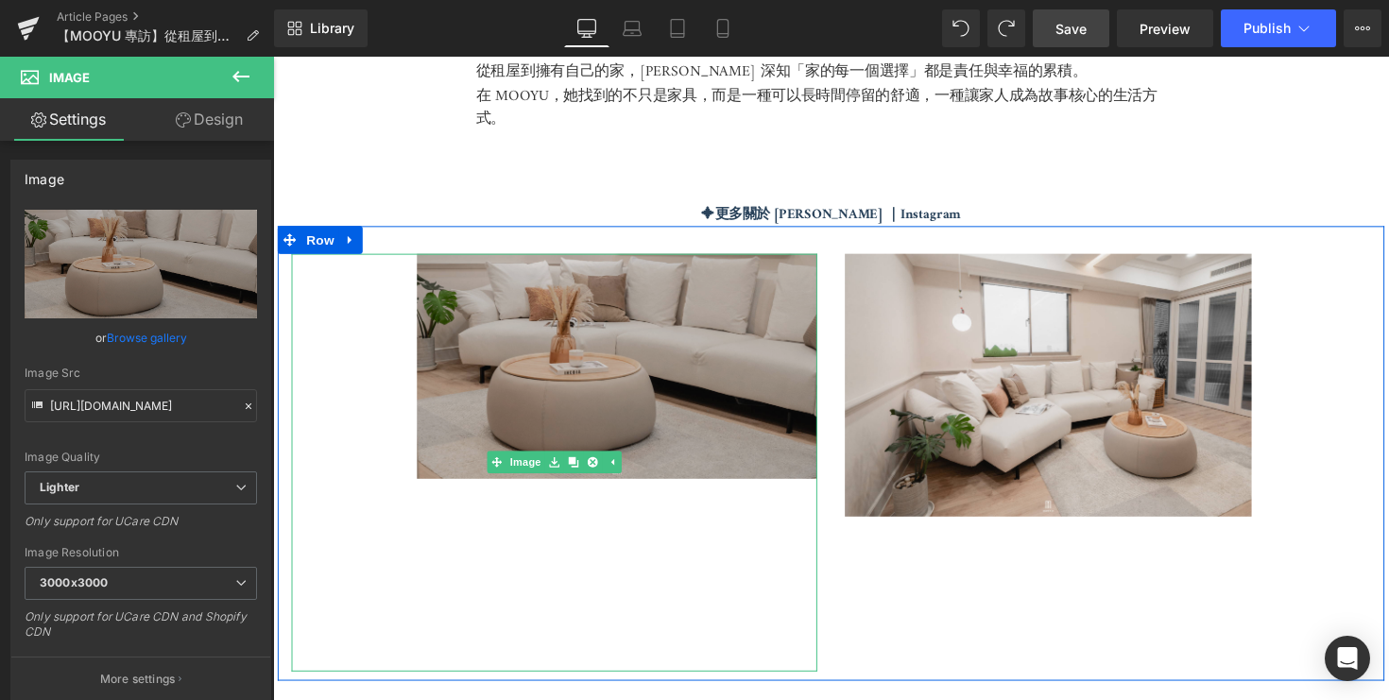
drag, startPoint x: 606, startPoint y: 466, endPoint x: 778, endPoint y: 409, distance: 181.1
click at [778, 409] on div "Image" at bounding box center [561, 473] width 539 height 428
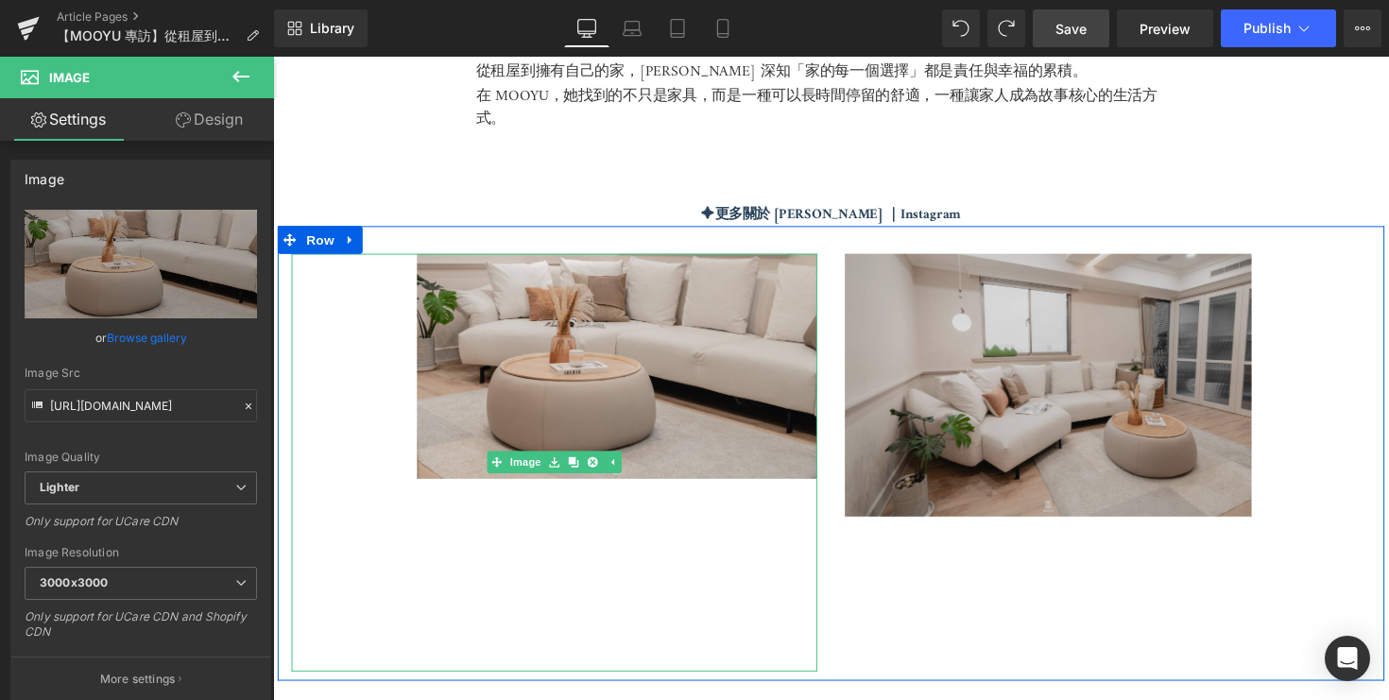
click at [1014, 373] on img at bounding box center [1128, 393] width 539 height 269
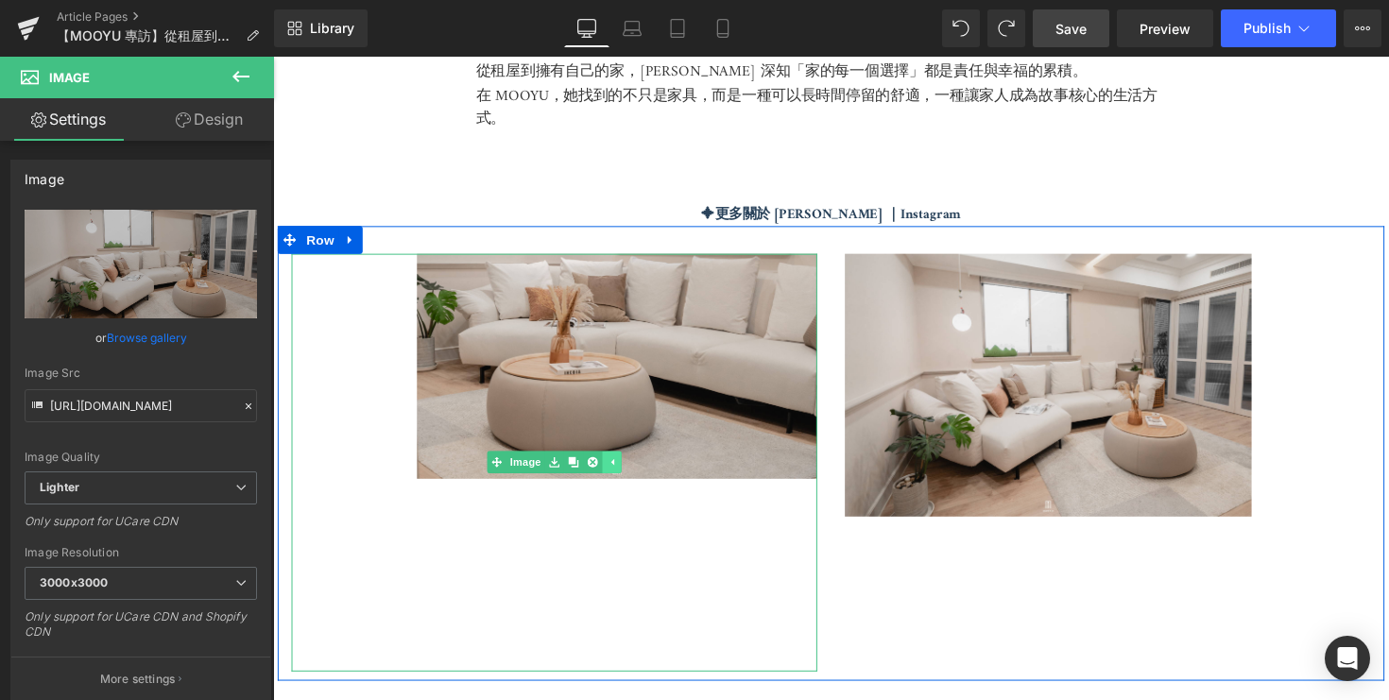
click at [619, 461] on link at bounding box center [620, 472] width 20 height 23
click at [590, 470] on icon at bounding box center [590, 473] width 3 height 7
click at [598, 468] on icon at bounding box center [600, 473] width 10 height 10
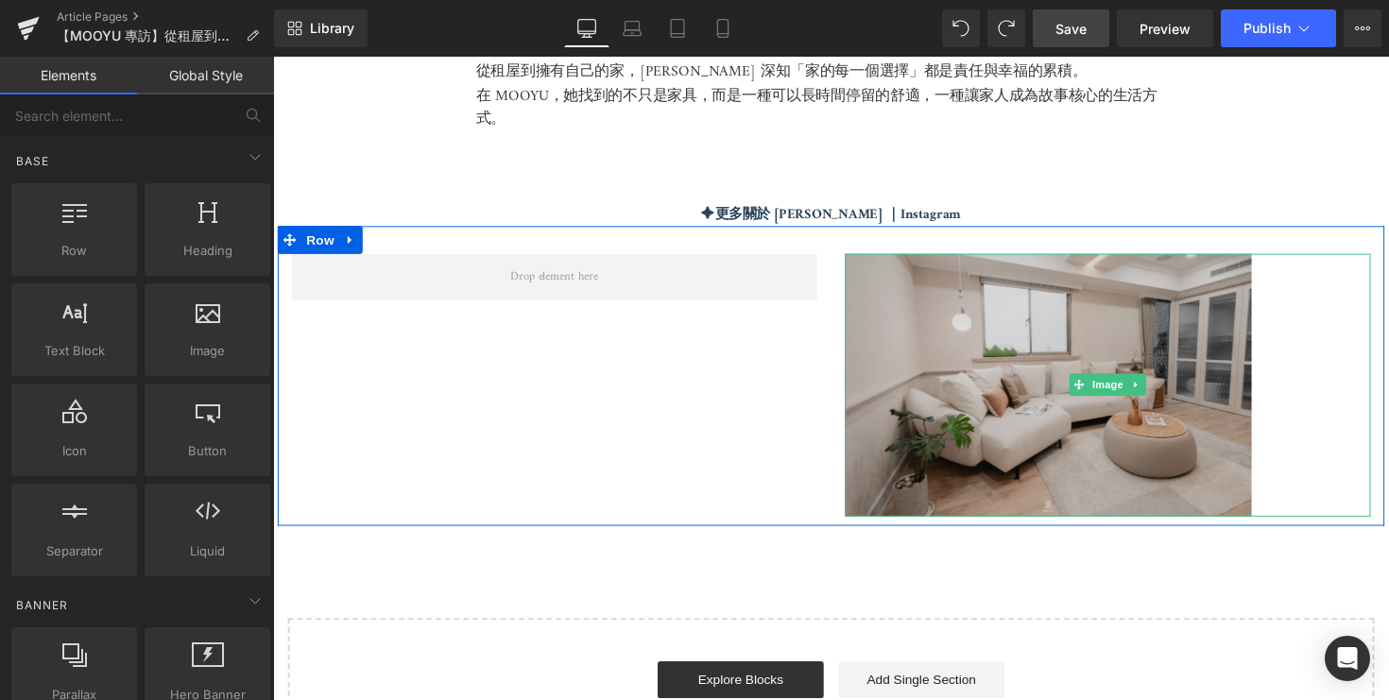
click at [1230, 410] on img at bounding box center [1128, 393] width 539 height 269
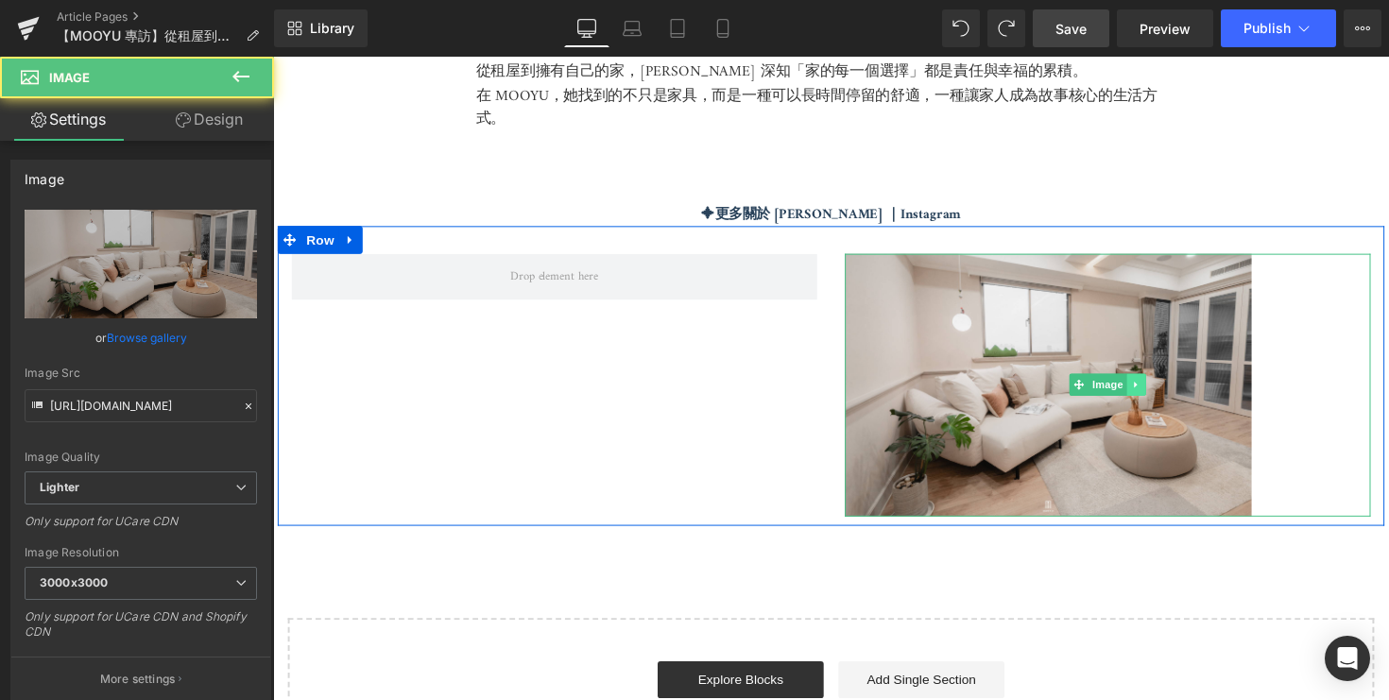
click at [1161, 387] on icon at bounding box center [1158, 392] width 10 height 11
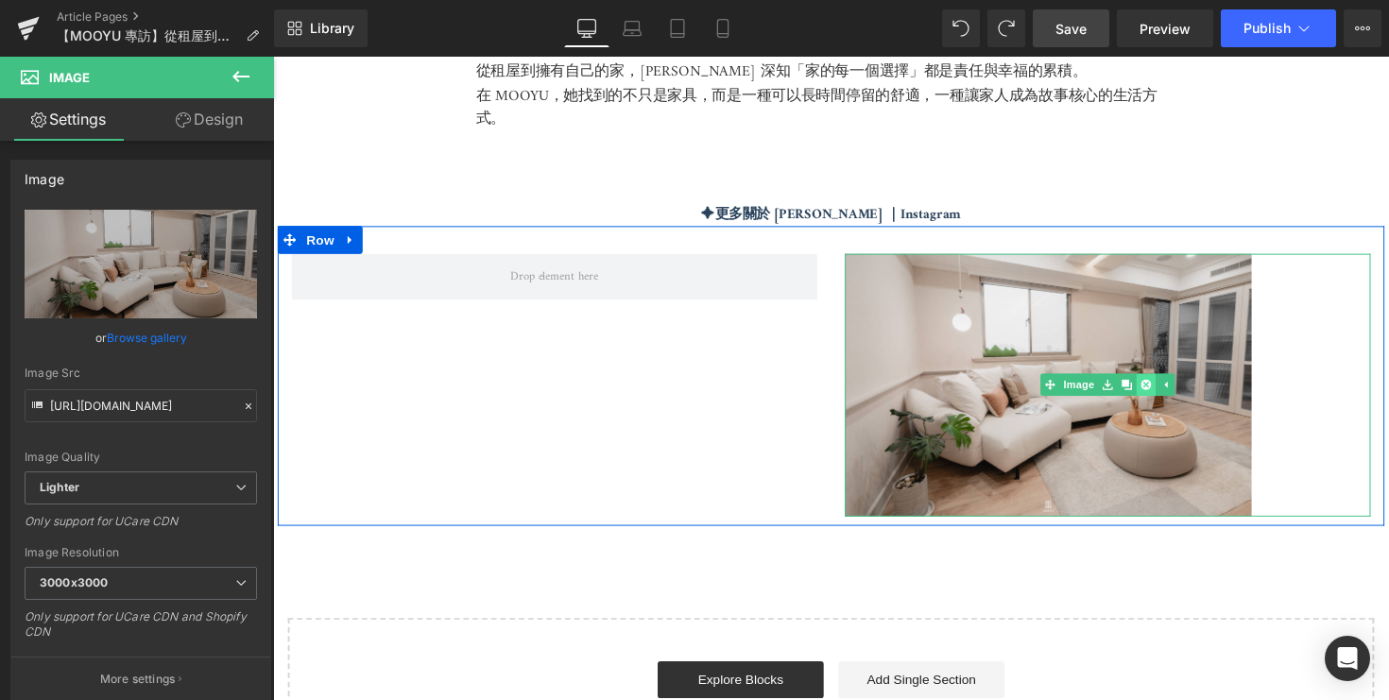
click at [1163, 388] on icon at bounding box center [1167, 393] width 10 height 10
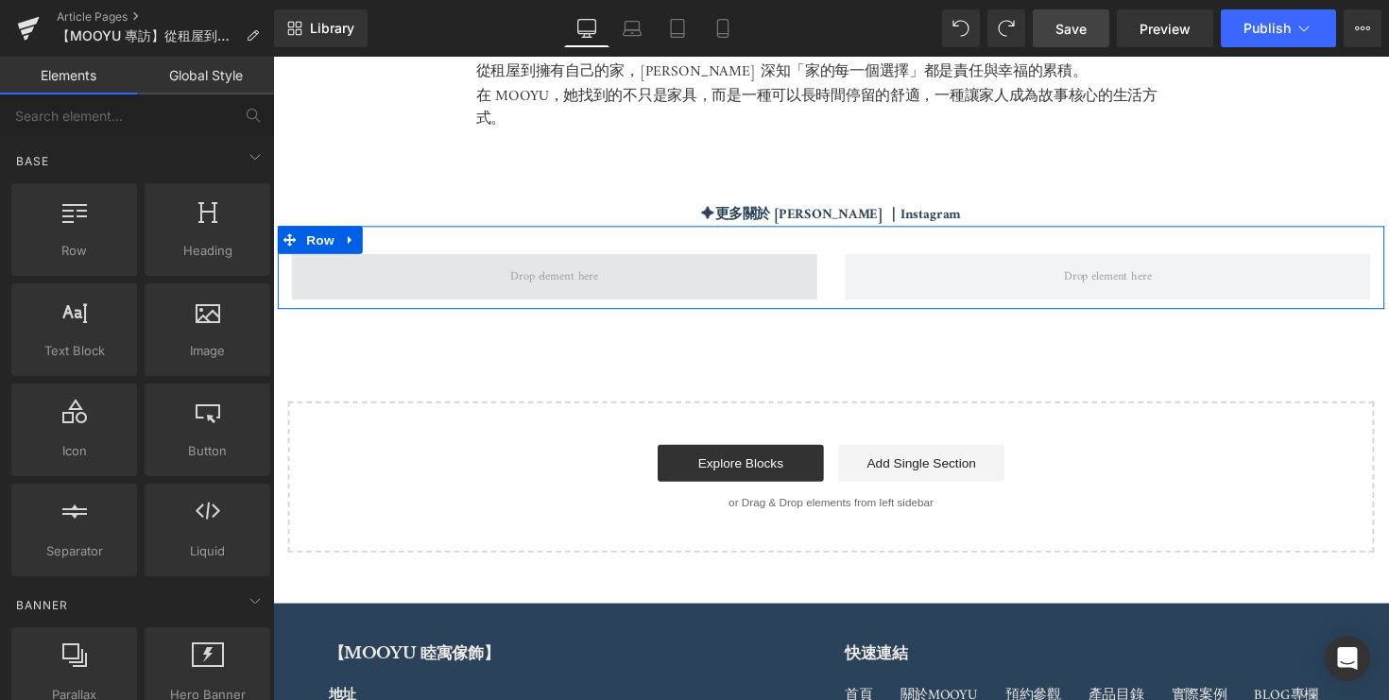
click at [611, 269] on span at bounding box center [561, 282] width 103 height 28
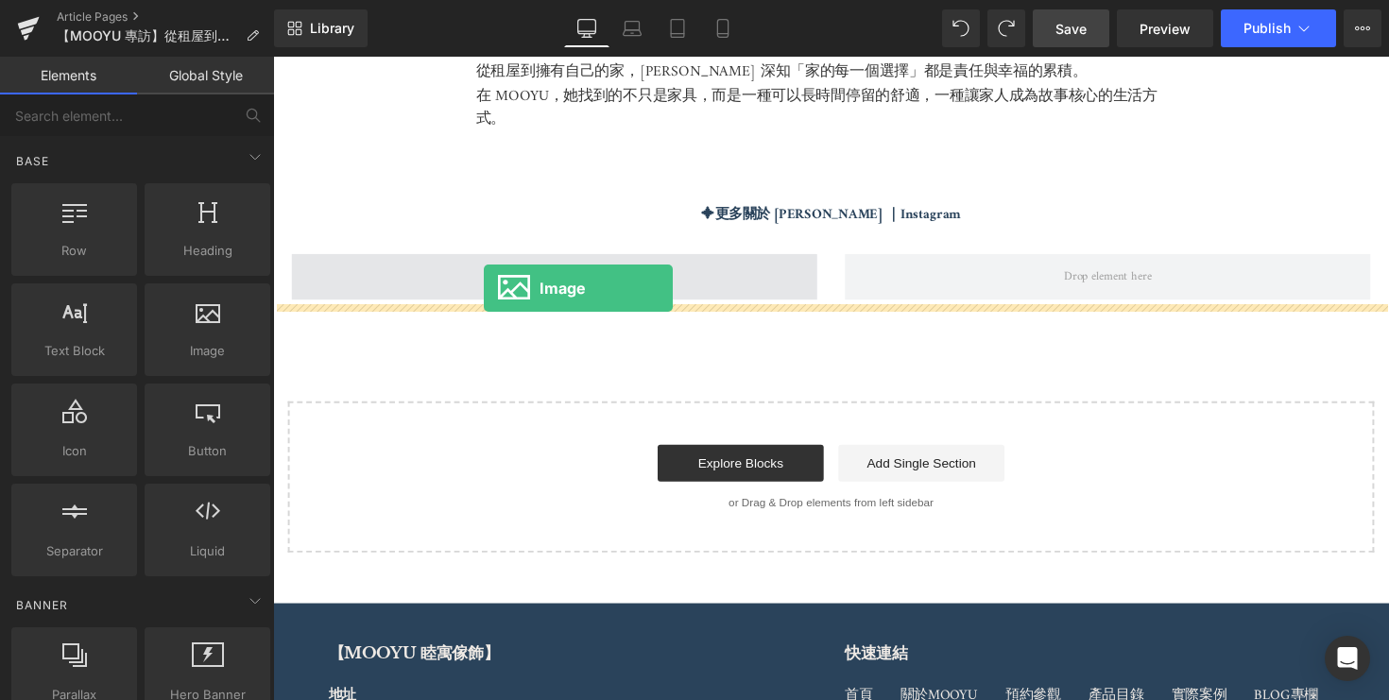
drag, startPoint x: 477, startPoint y: 380, endPoint x: 480, endPoint y: 289, distance: 90.8
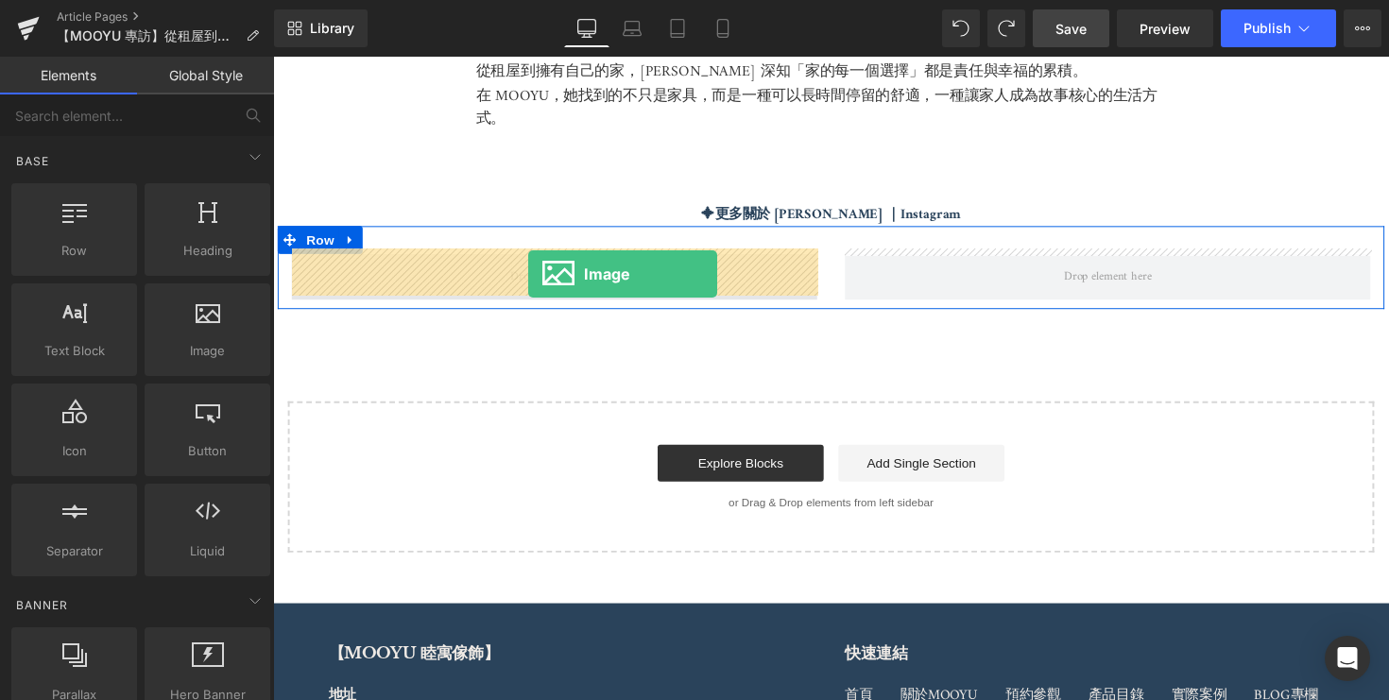
drag, startPoint x: 482, startPoint y: 390, endPoint x: 535, endPoint y: 280, distance: 122.6
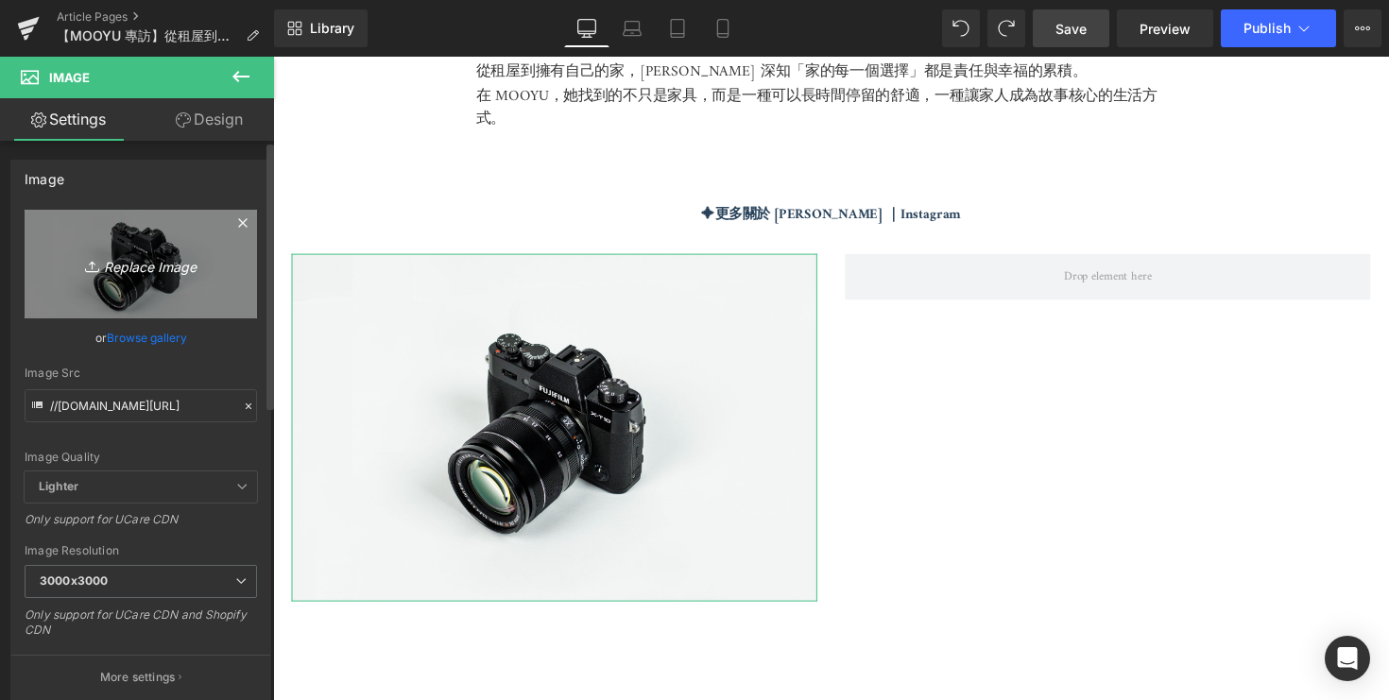
click at [176, 256] on icon "Replace Image" at bounding box center [140, 264] width 151 height 24
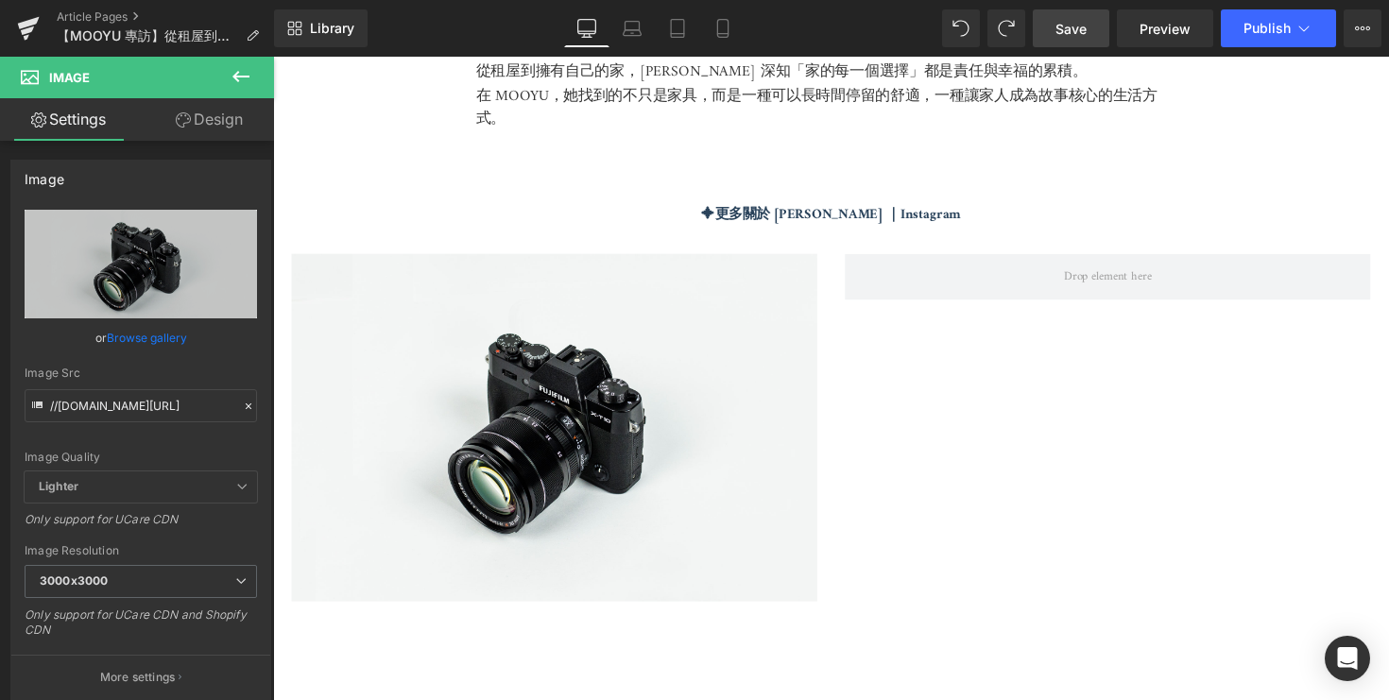
type input "C:\fakepath\DSC05239.jpg"
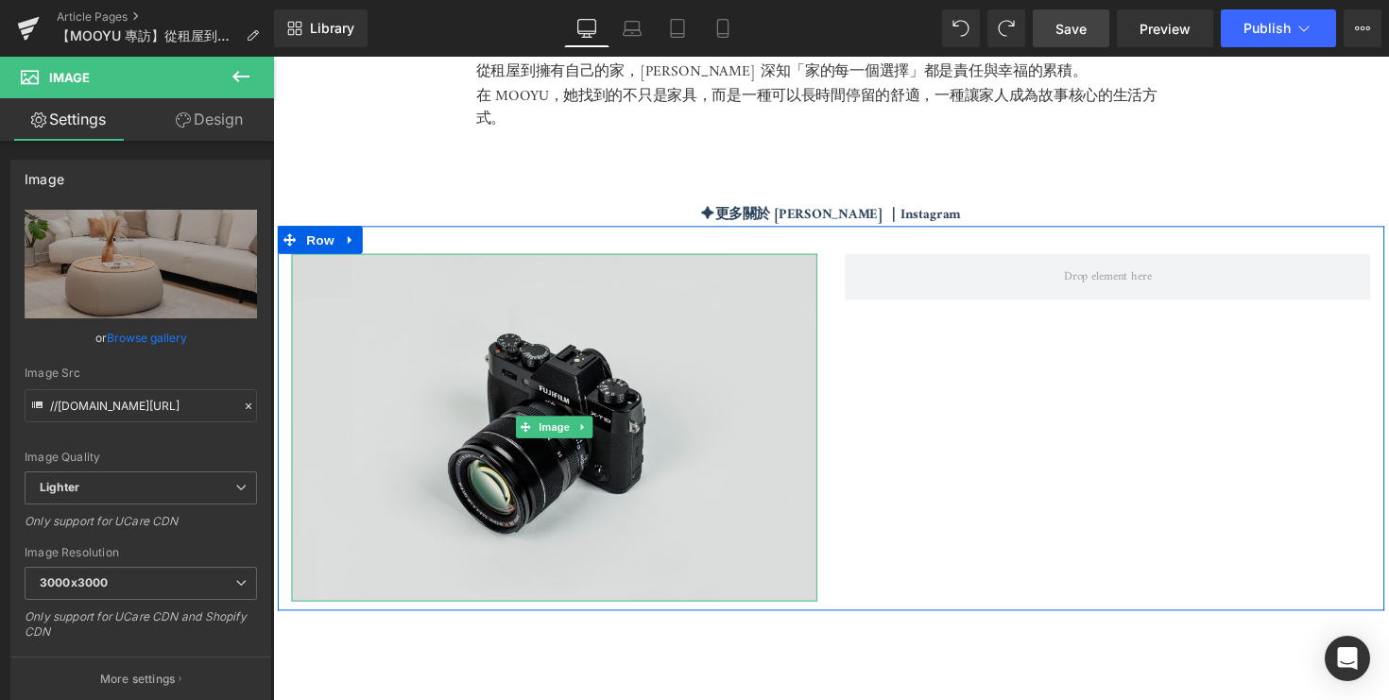
type input "https://ucarecdn.com/fb145ba0-e959-4b24-b741-e73728aef4c1/-/format/auto/-/previ…"
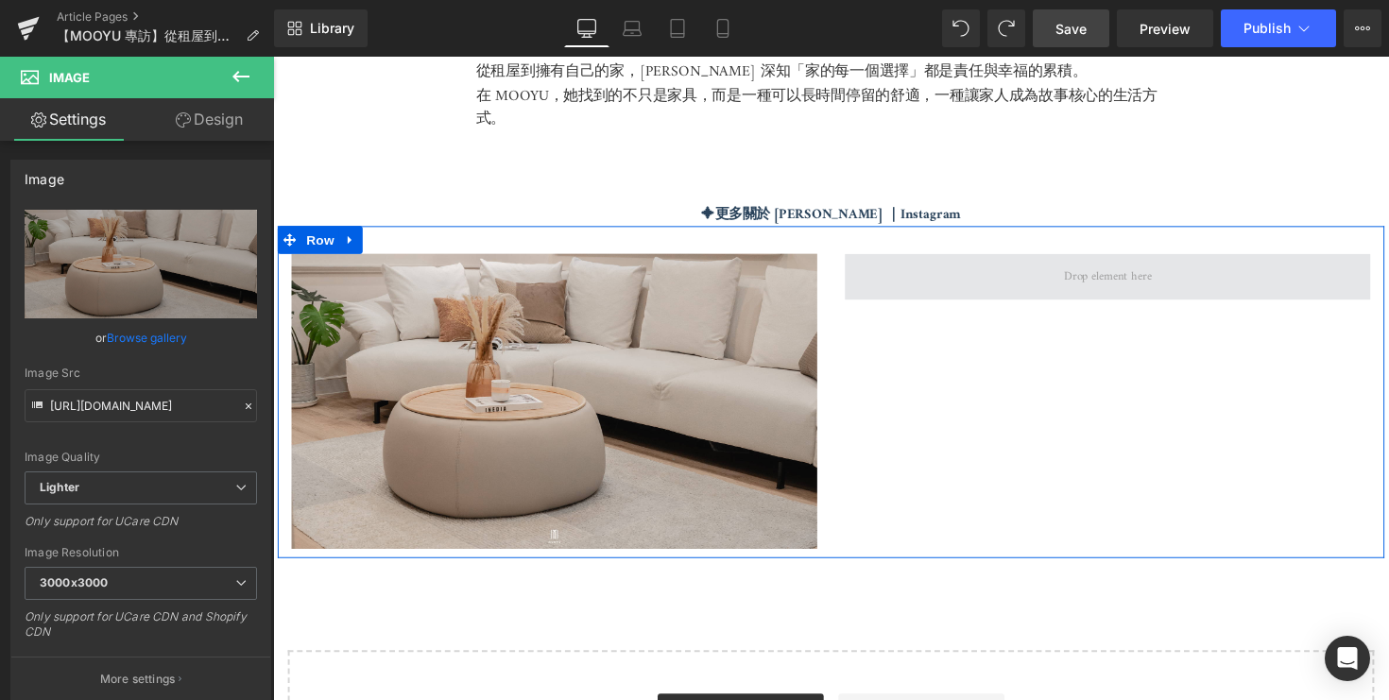
click at [1069, 266] on span at bounding box center [1128, 282] width 539 height 47
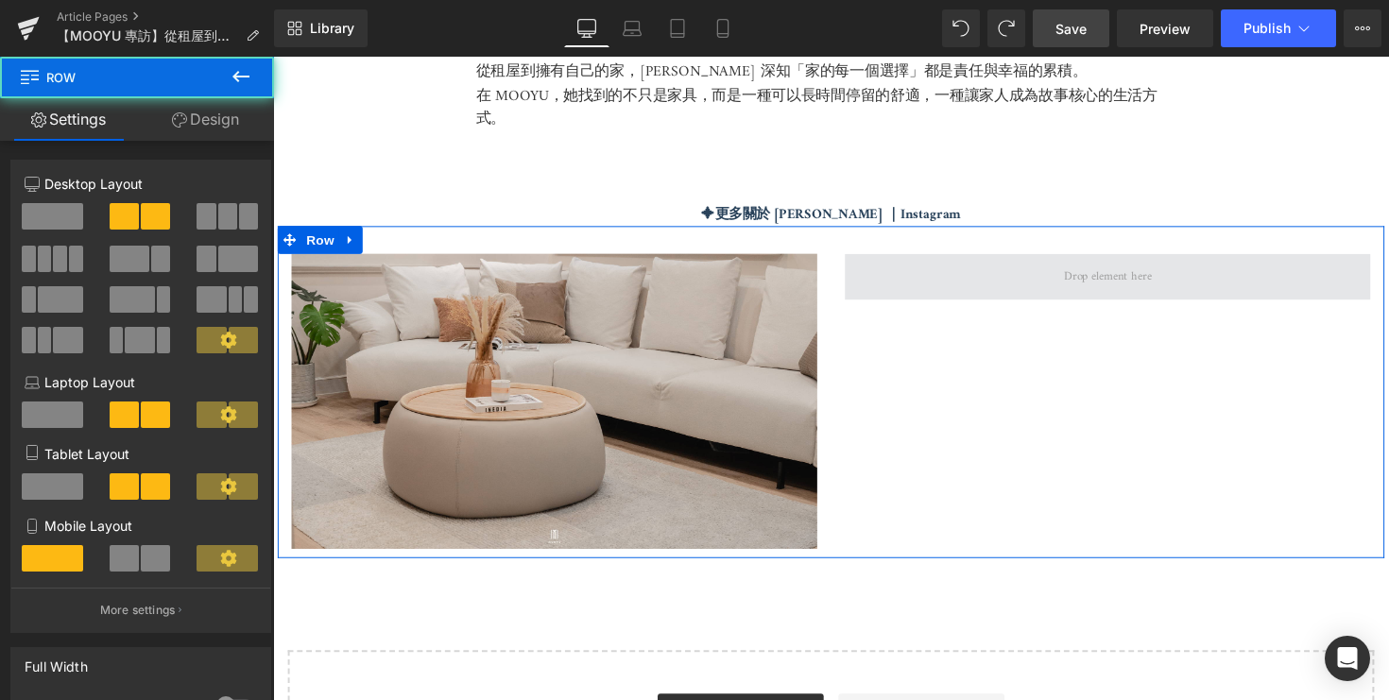
click at [1062, 290] on span at bounding box center [1128, 282] width 539 height 47
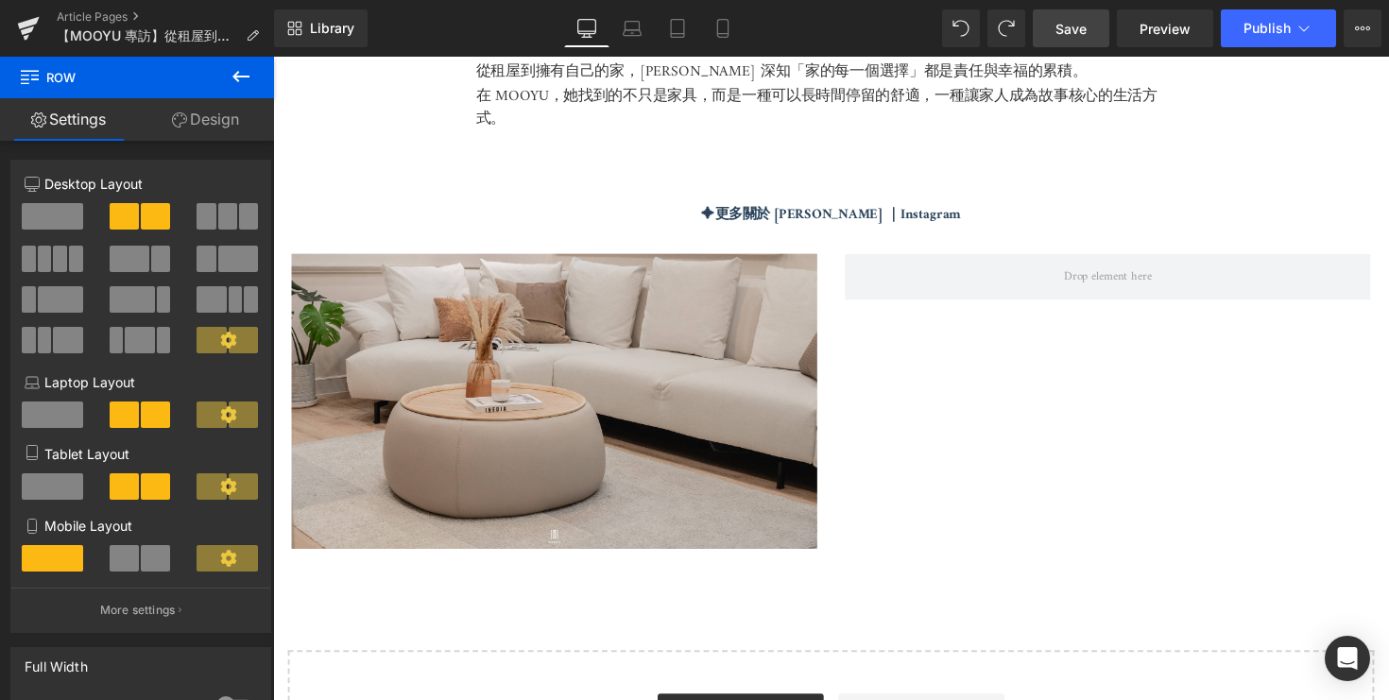
click at [247, 73] on icon at bounding box center [241, 76] width 23 height 23
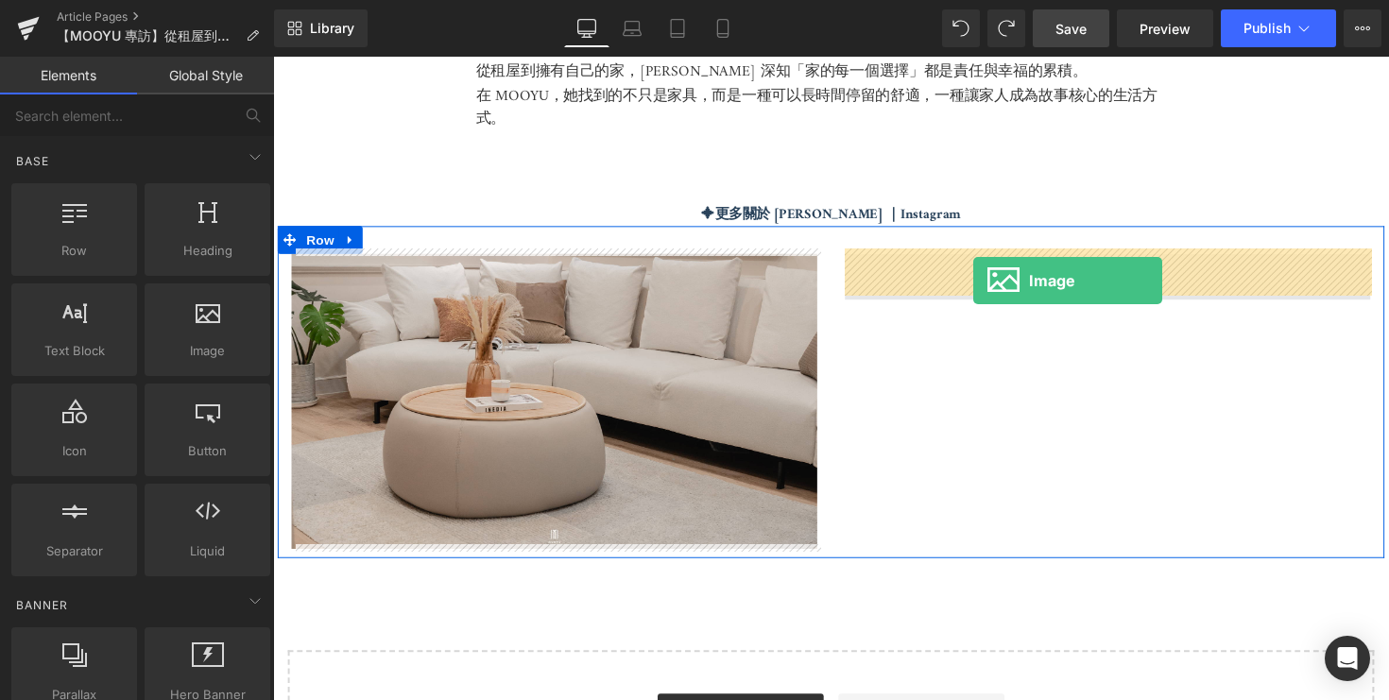
drag, startPoint x: 455, startPoint y: 415, endPoint x: 990, endPoint y: 286, distance: 550.1
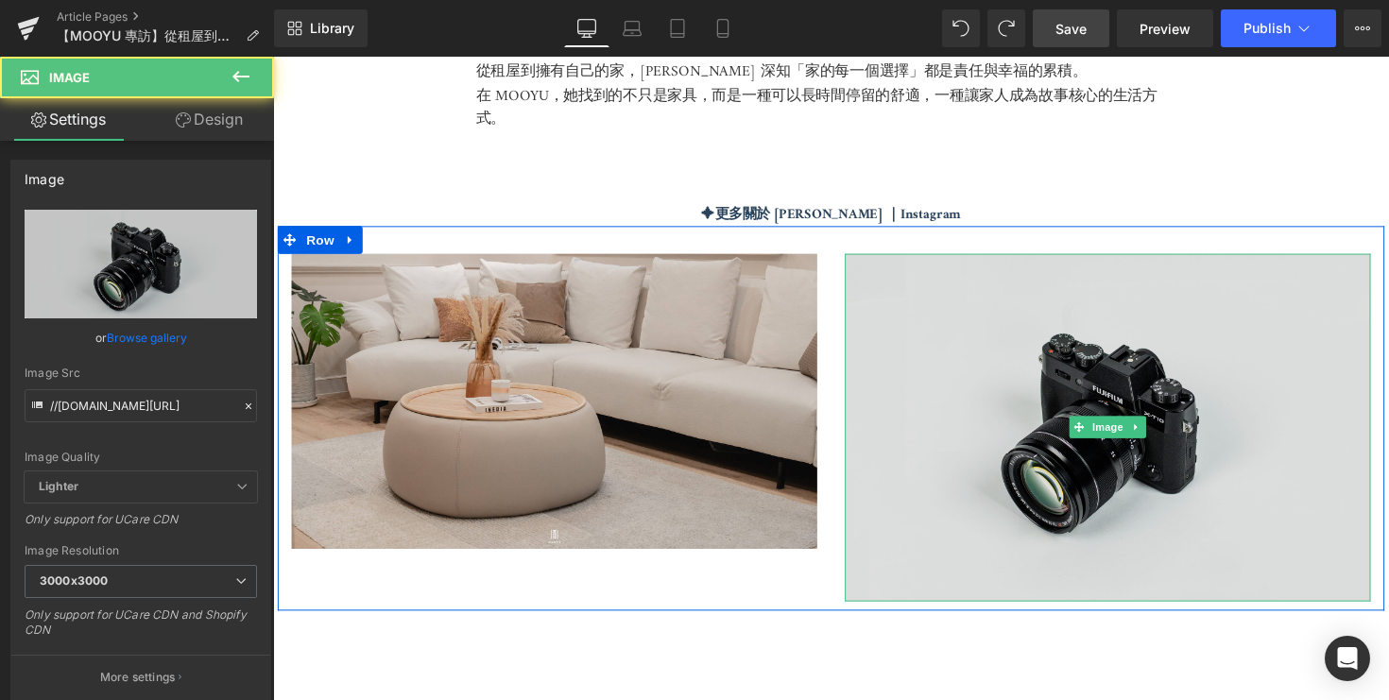
click at [984, 369] on img at bounding box center [1128, 437] width 539 height 357
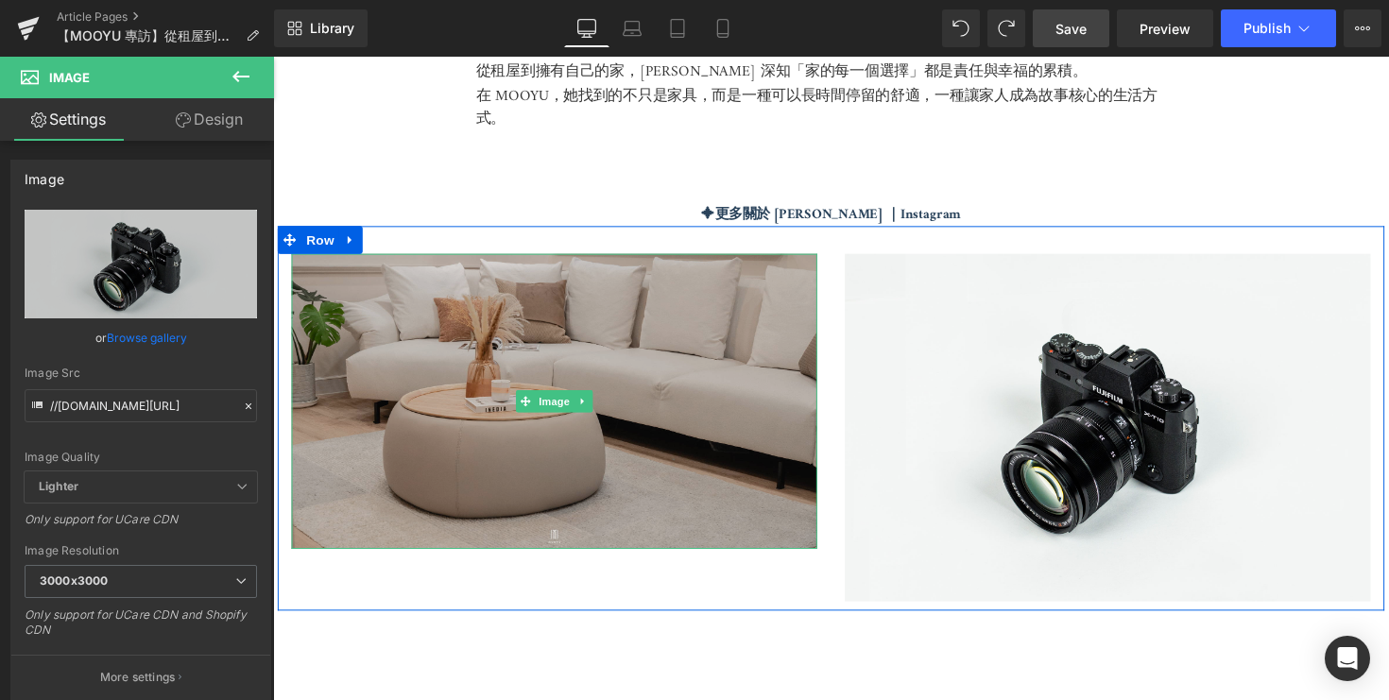
click at [386, 422] on img at bounding box center [561, 410] width 539 height 303
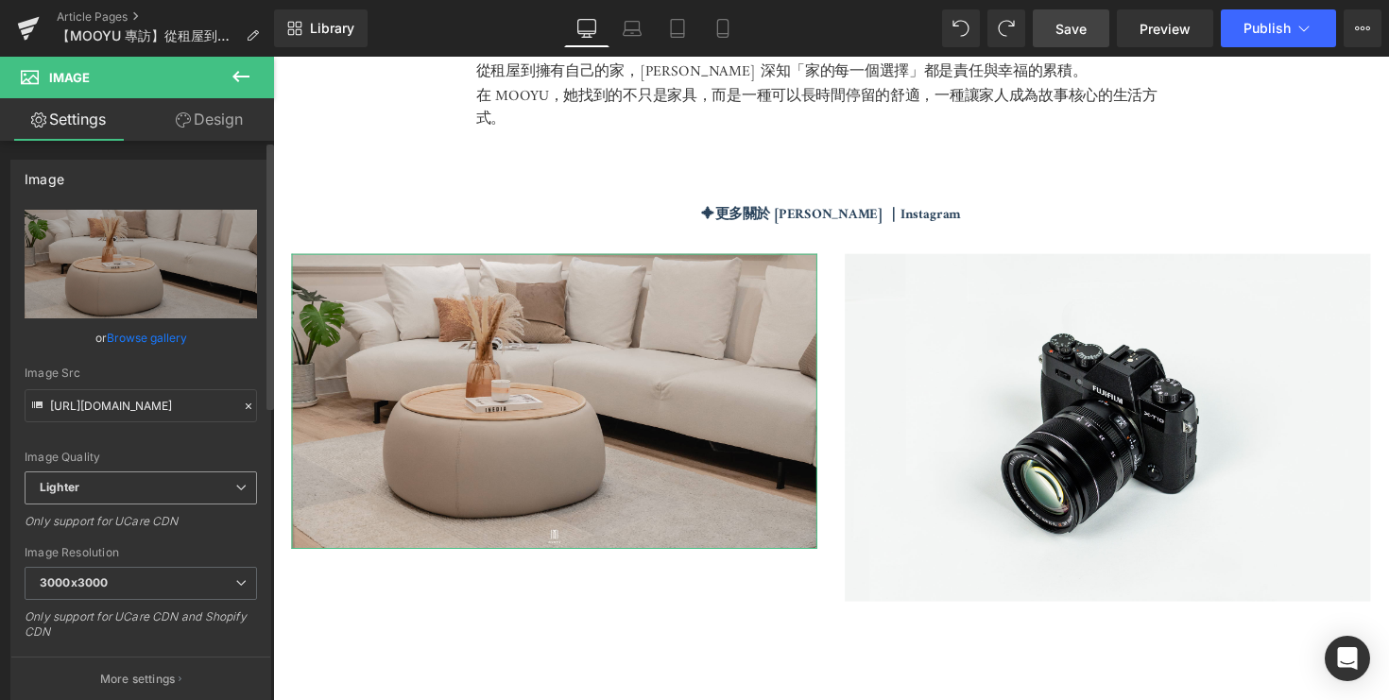
click at [224, 478] on span "Lighter" at bounding box center [141, 488] width 232 height 33
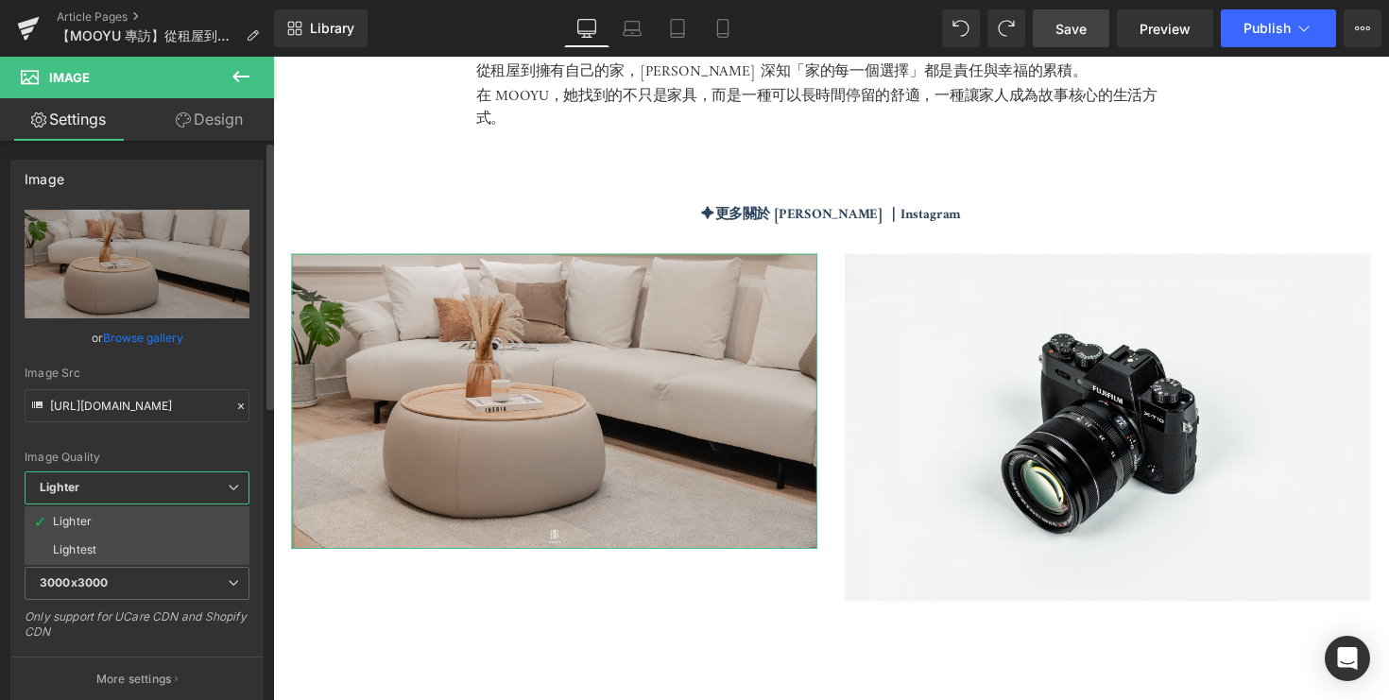
click at [224, 478] on span "Lighter" at bounding box center [137, 488] width 225 height 33
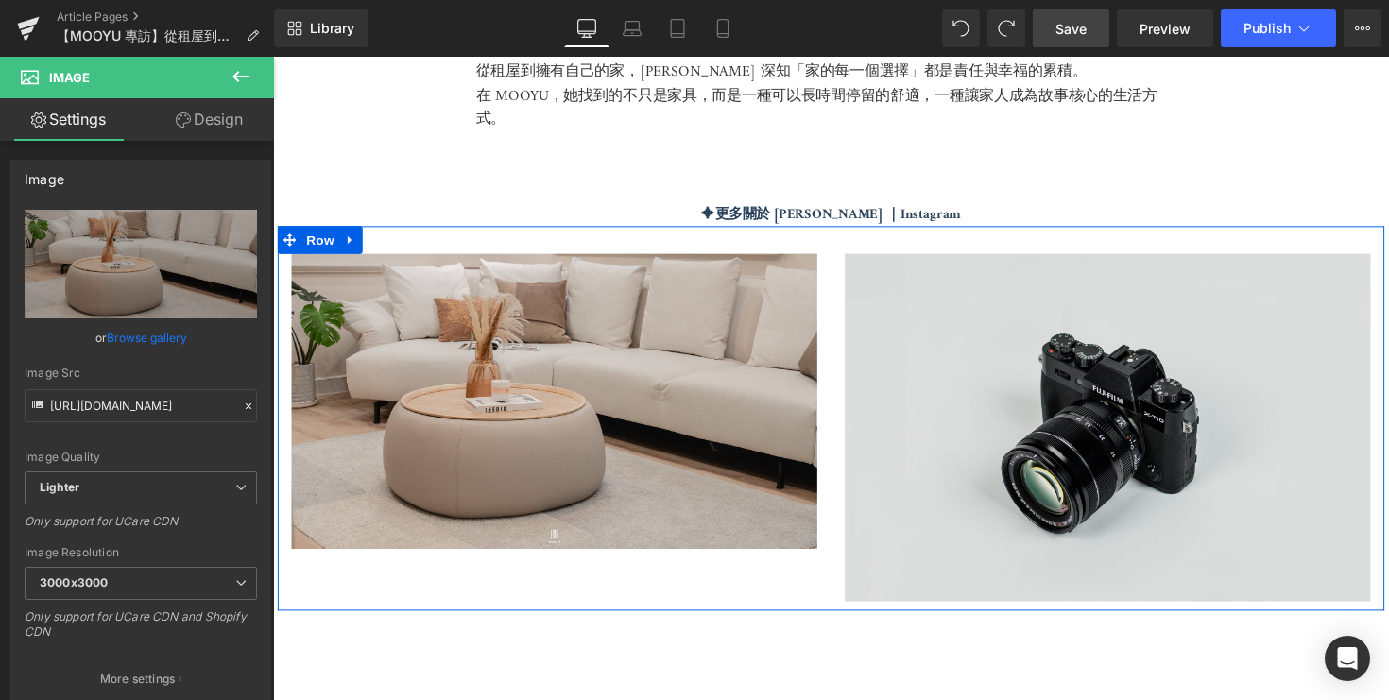
click at [895, 363] on img at bounding box center [1128, 437] width 539 height 357
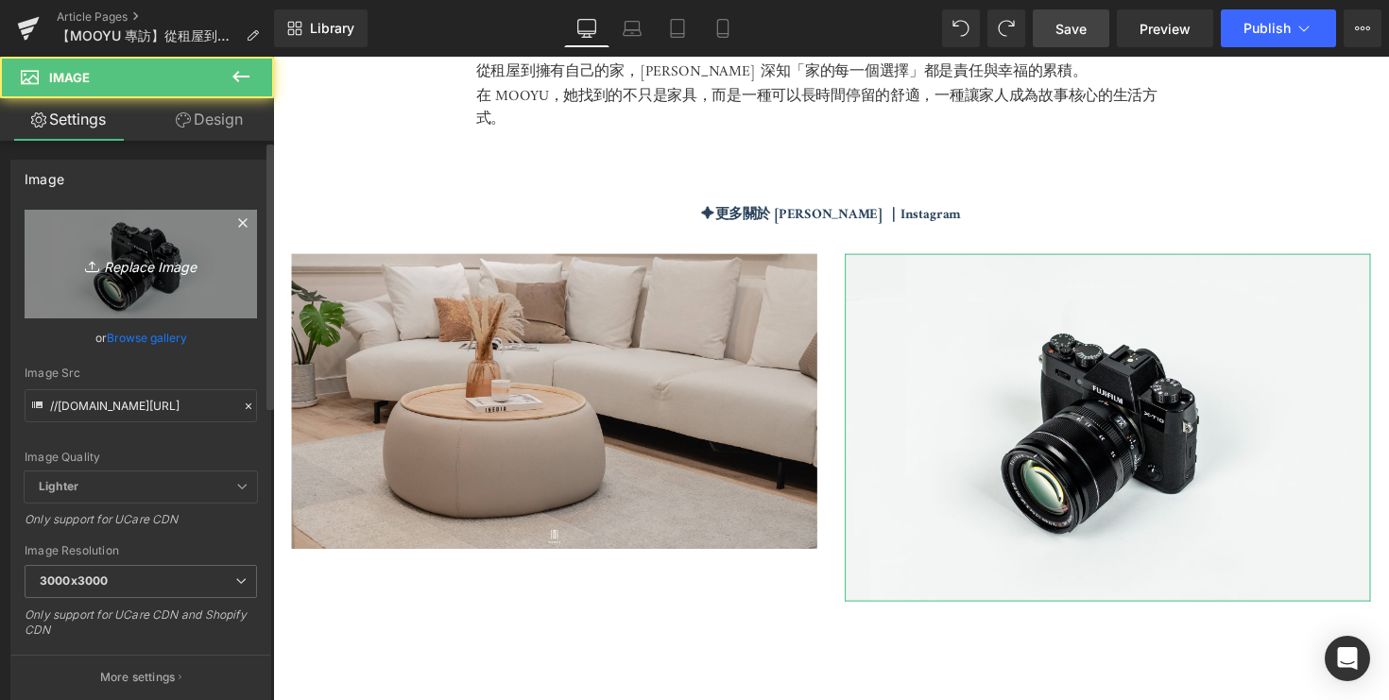
click at [159, 263] on icon "Replace Image" at bounding box center [140, 264] width 151 height 24
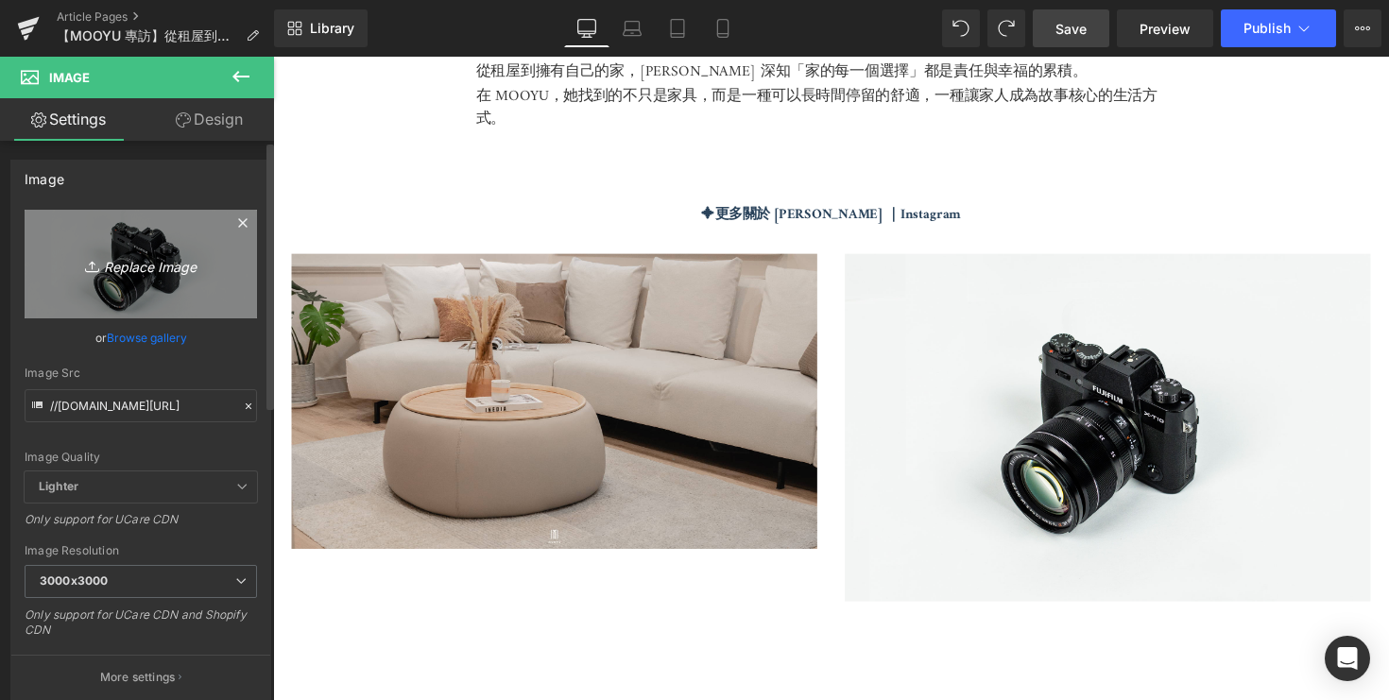
type input "C:\fakepath\DSC05232.jpg"
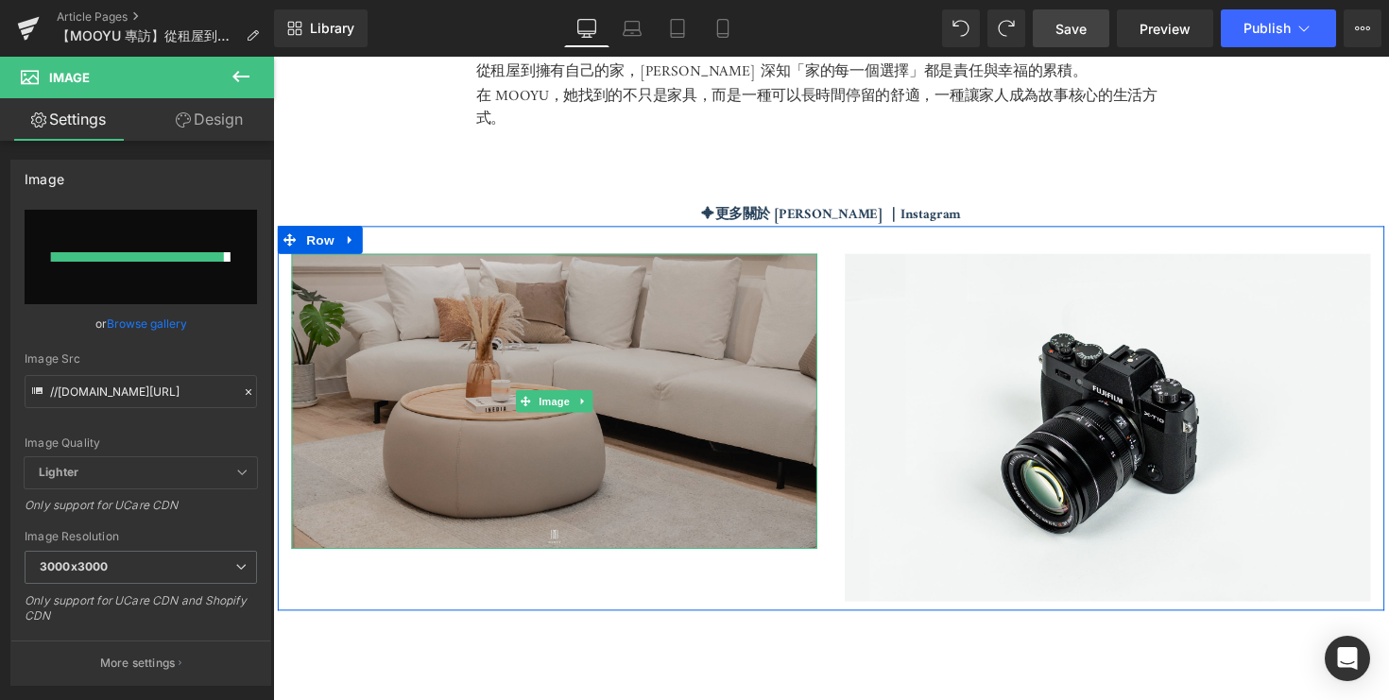
type input "https://ucarecdn.com/9fec845b-9e59-42ea-9f36-72c1af9aaddb/-/format/auto/-/previ…"
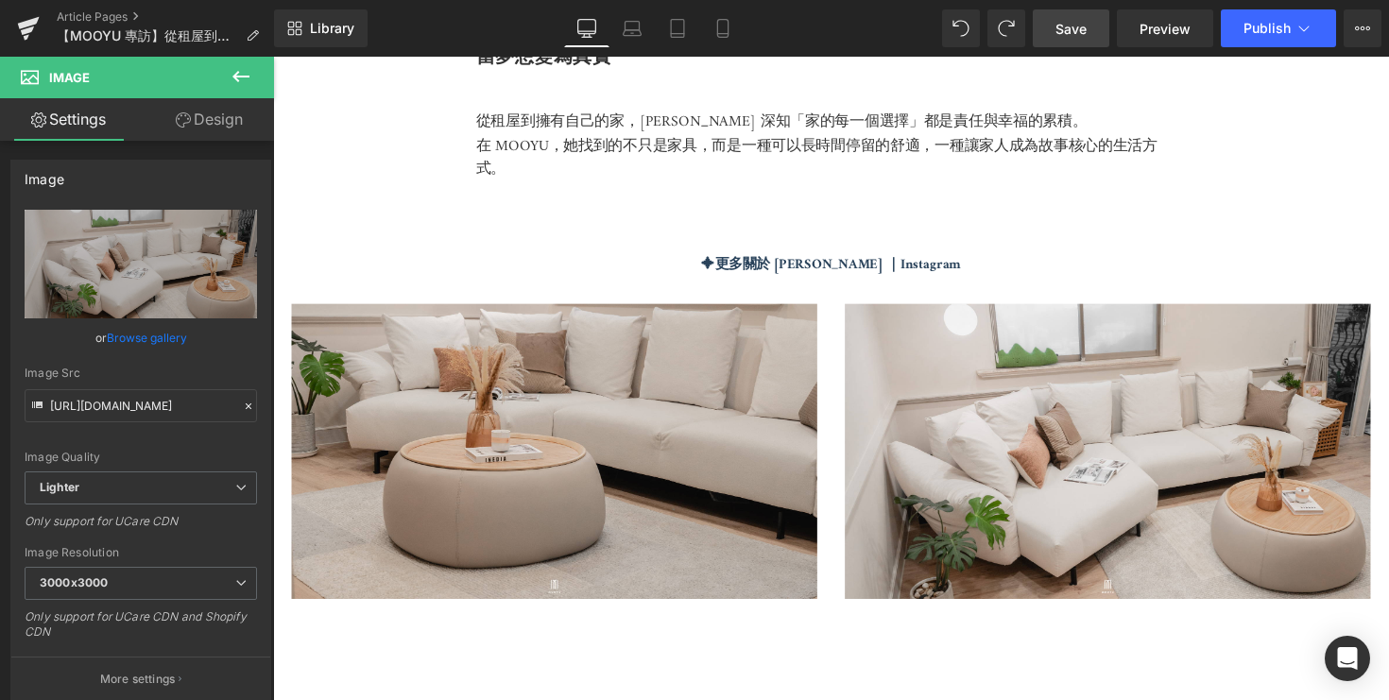
scroll to position [4930, 0]
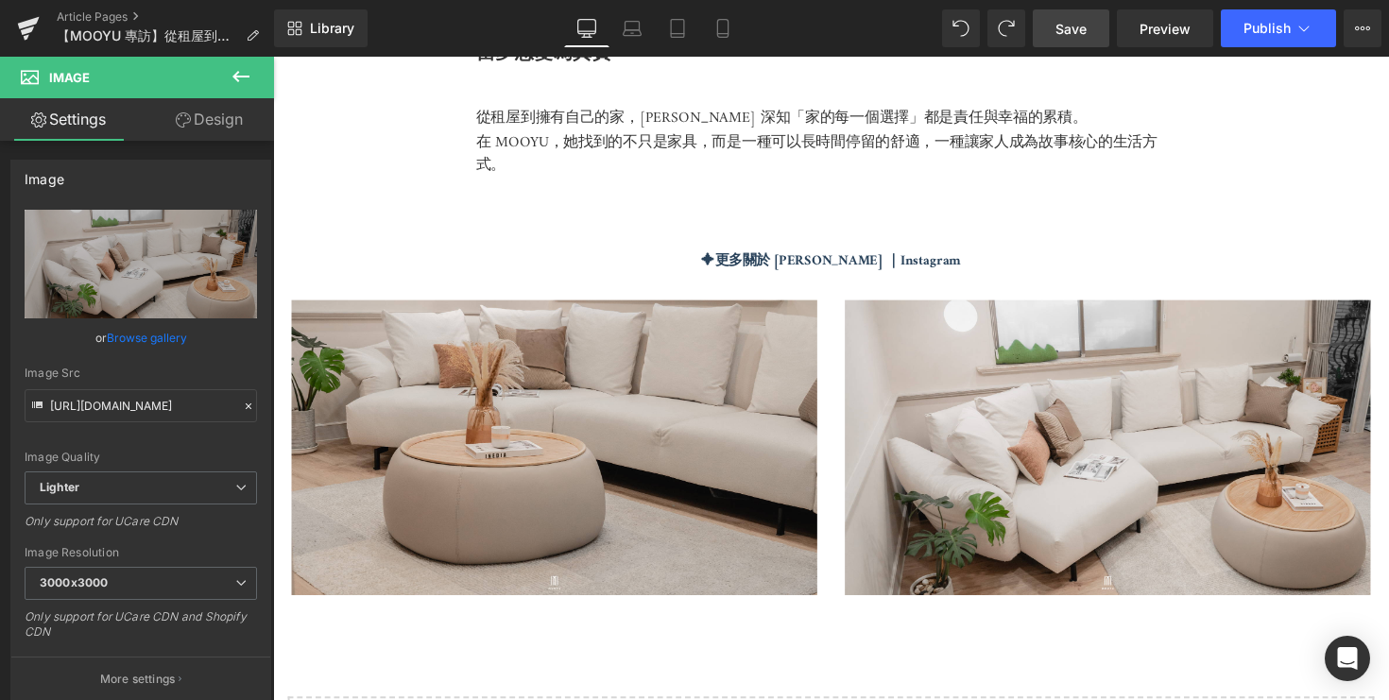
click at [1084, 38] on span "Save" at bounding box center [1071, 29] width 31 height 20
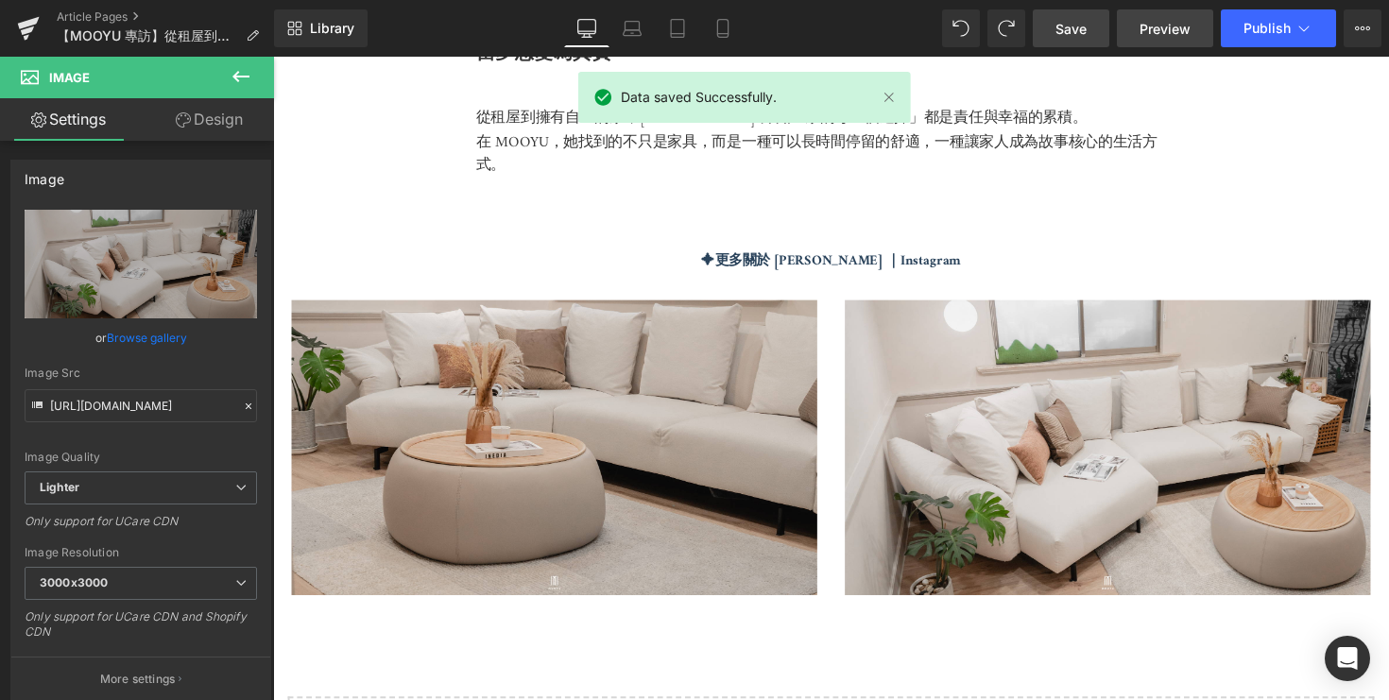
click at [1168, 33] on span "Preview" at bounding box center [1165, 29] width 51 height 20
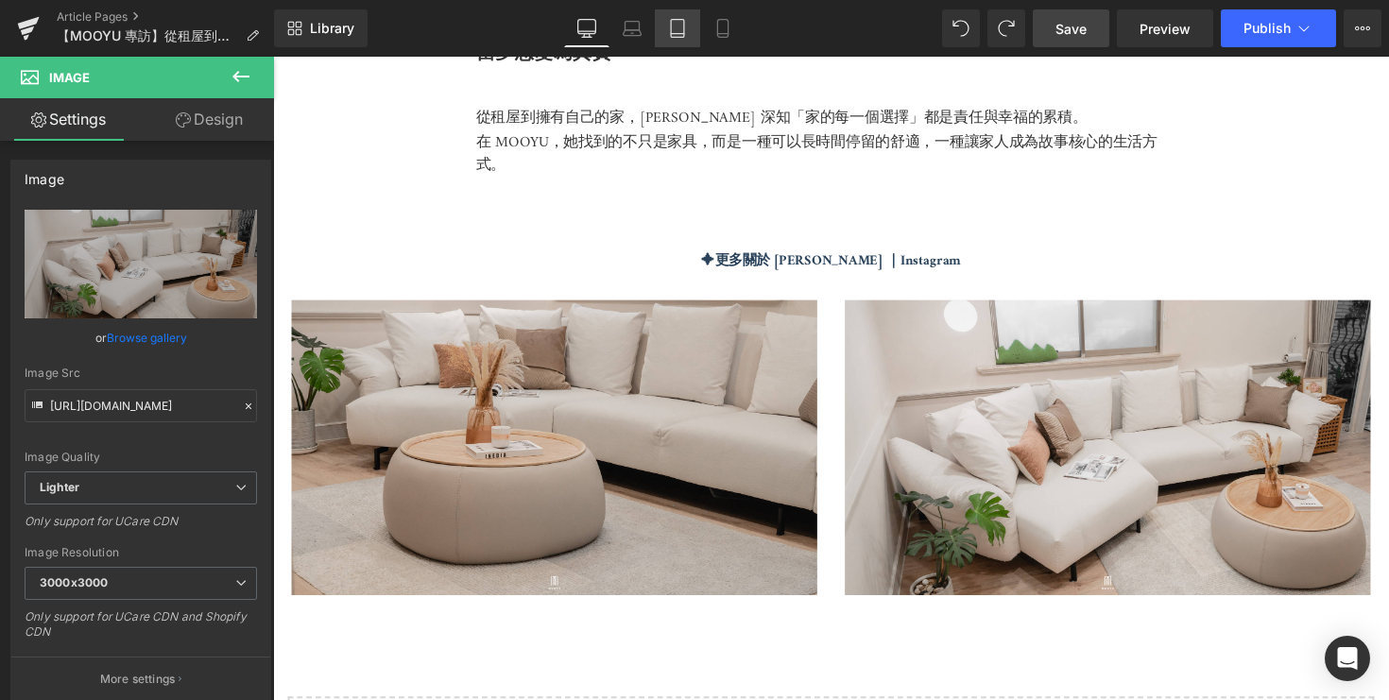
click at [676, 34] on icon at bounding box center [677, 34] width 13 height 0
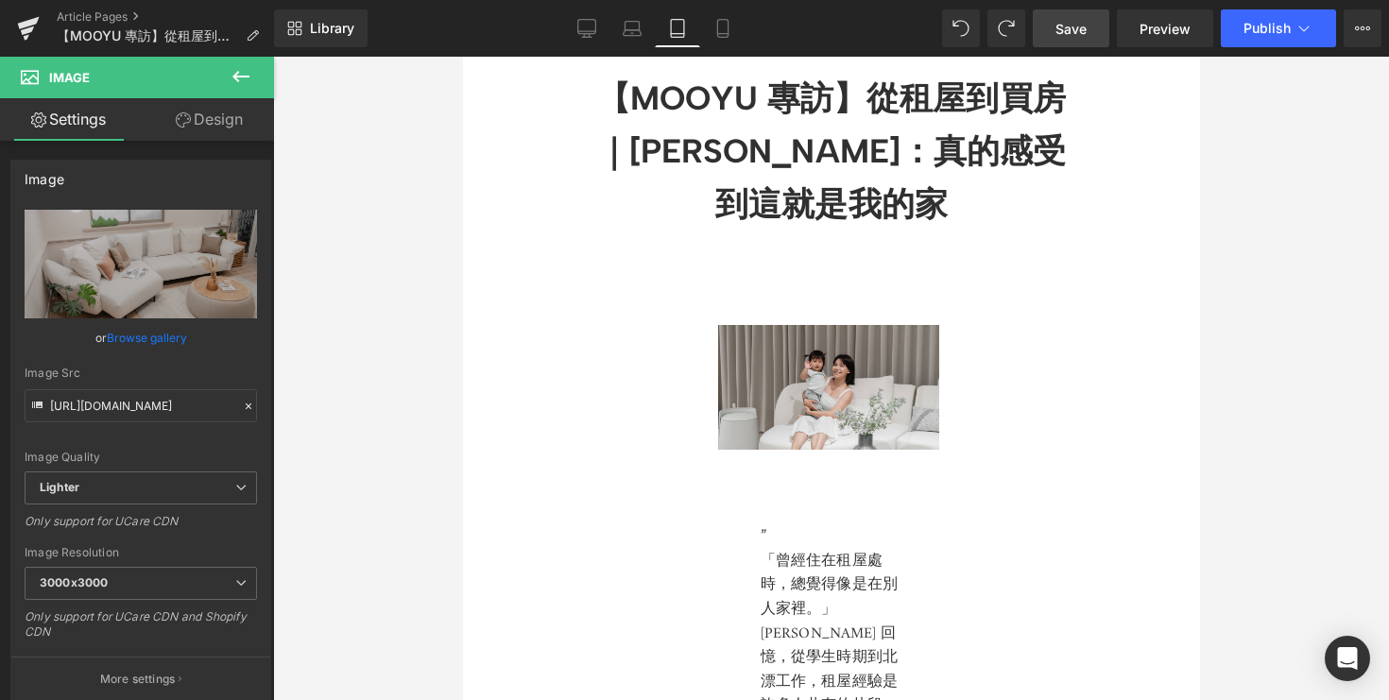
scroll to position [0, 0]
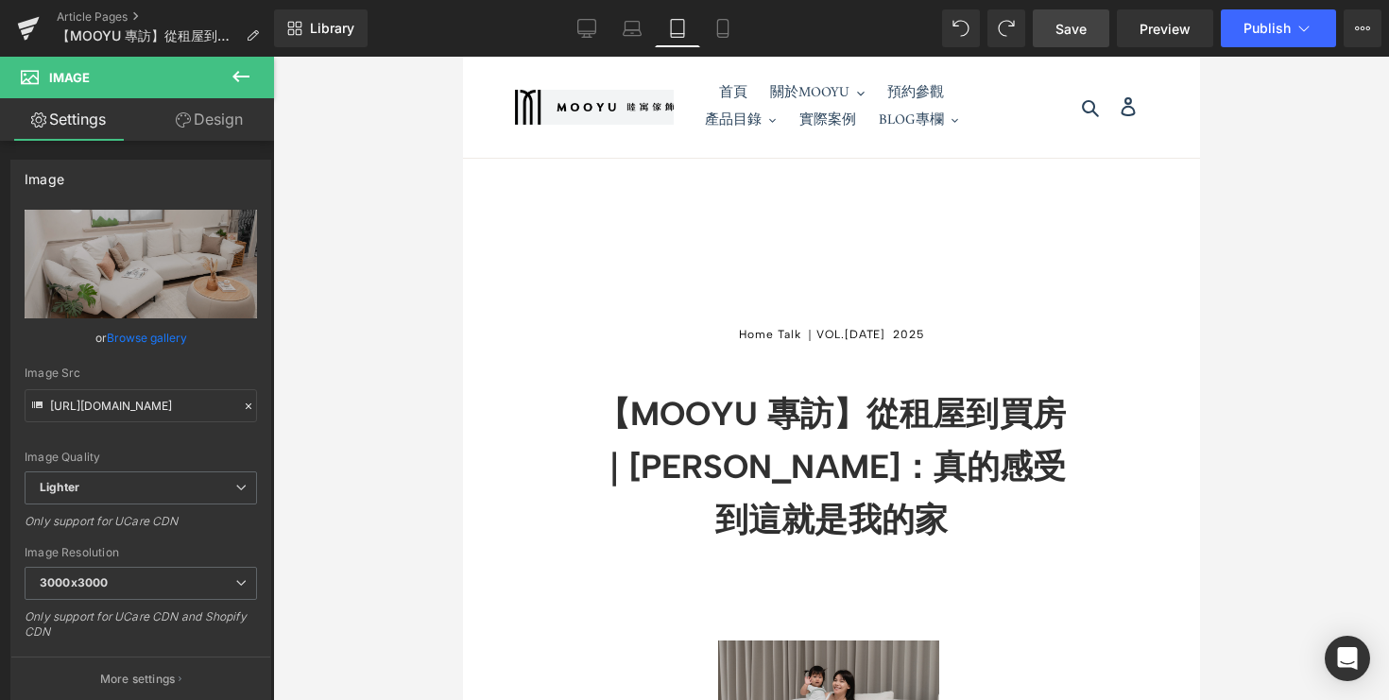
click at [589, 49] on div "Library Tablet Desktop Laptop Tablet Mobile Save Preview Publish Scheduled View…" at bounding box center [831, 28] width 1115 height 57
click at [589, 40] on link "Desktop" at bounding box center [586, 28] width 45 height 38
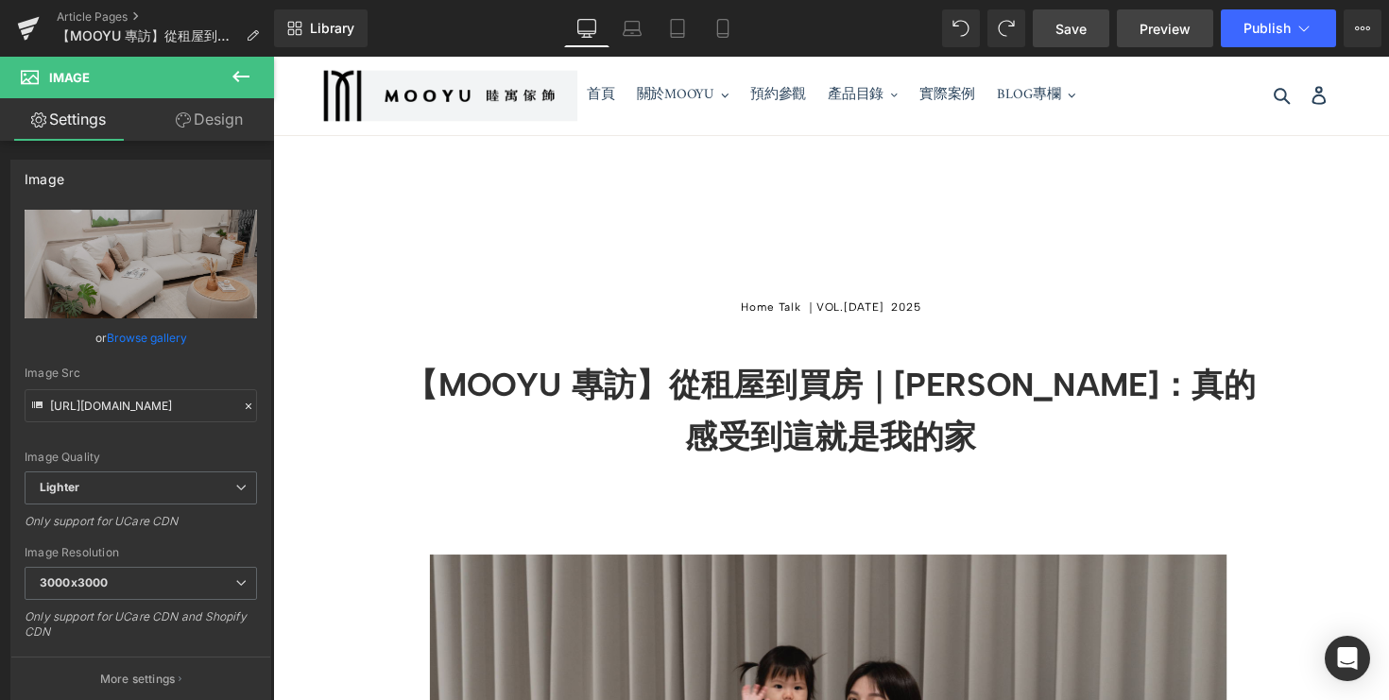
click at [1163, 34] on span "Preview" at bounding box center [1165, 29] width 51 height 20
click at [1064, 35] on span "Save" at bounding box center [1071, 29] width 31 height 20
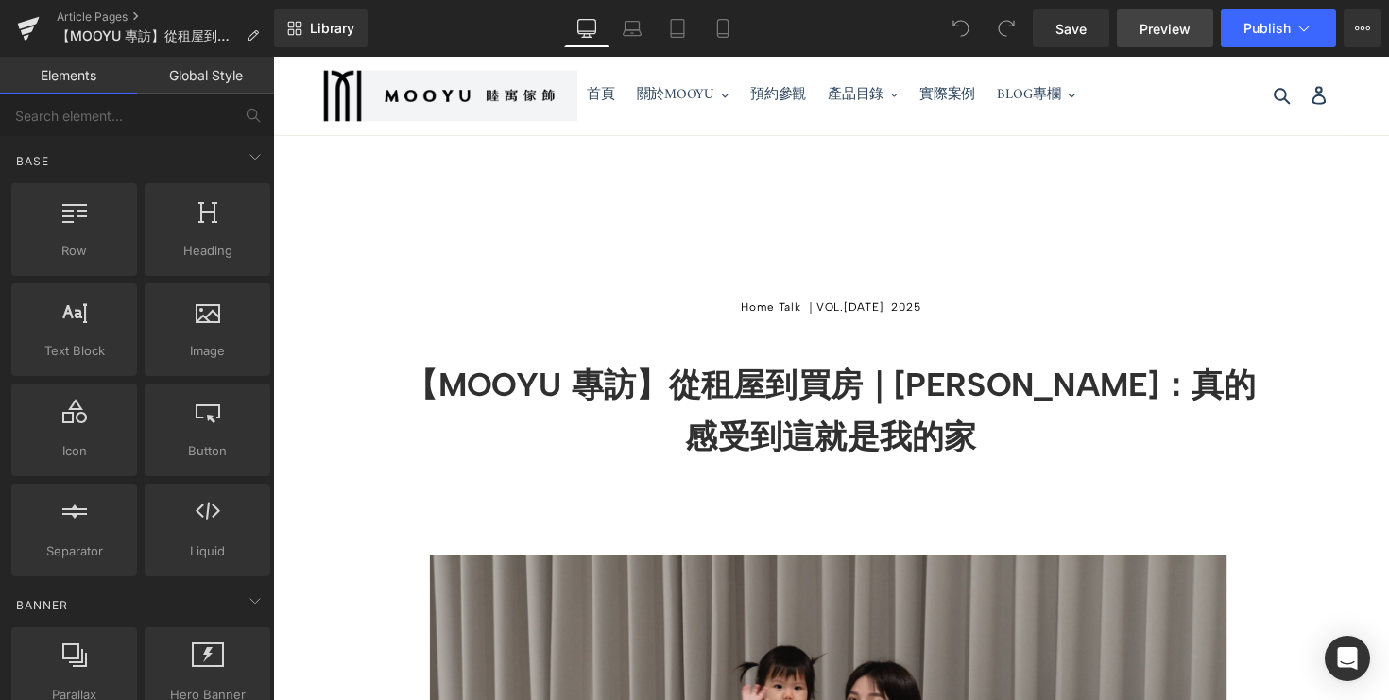
click at [1150, 31] on span "Preview" at bounding box center [1165, 29] width 51 height 20
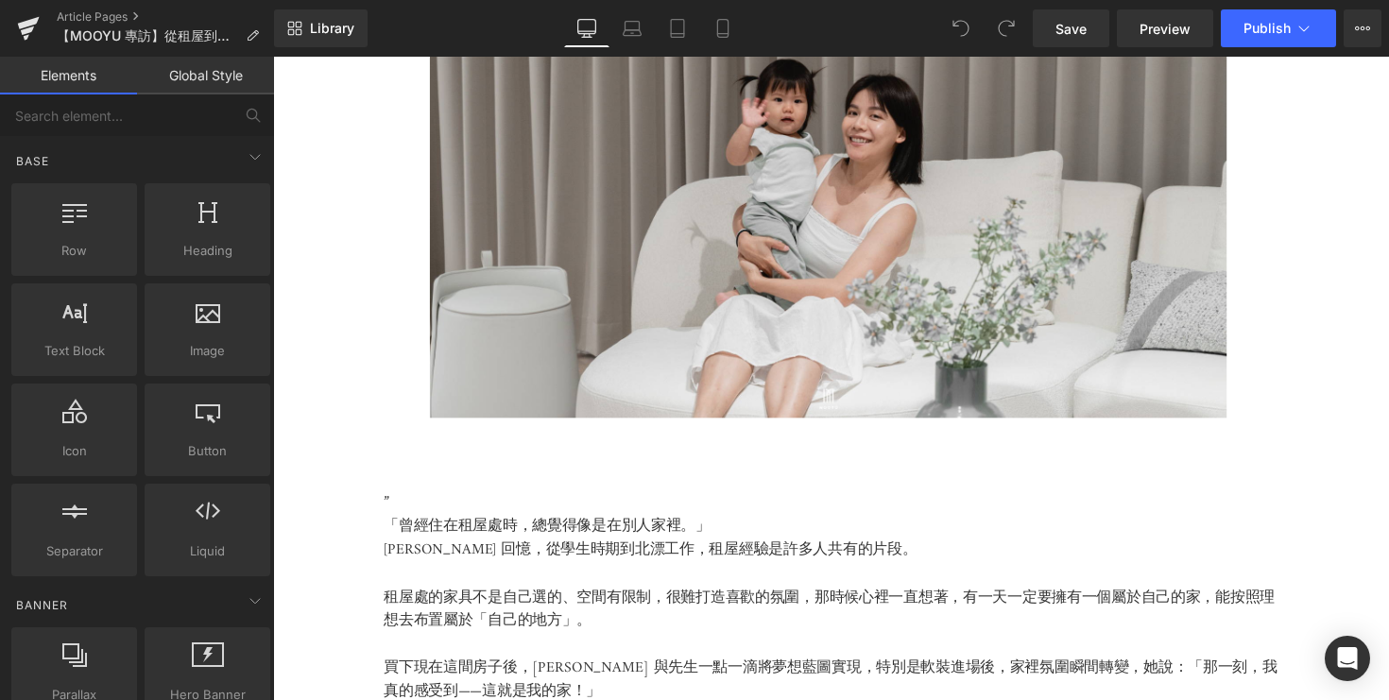
scroll to position [560, 0]
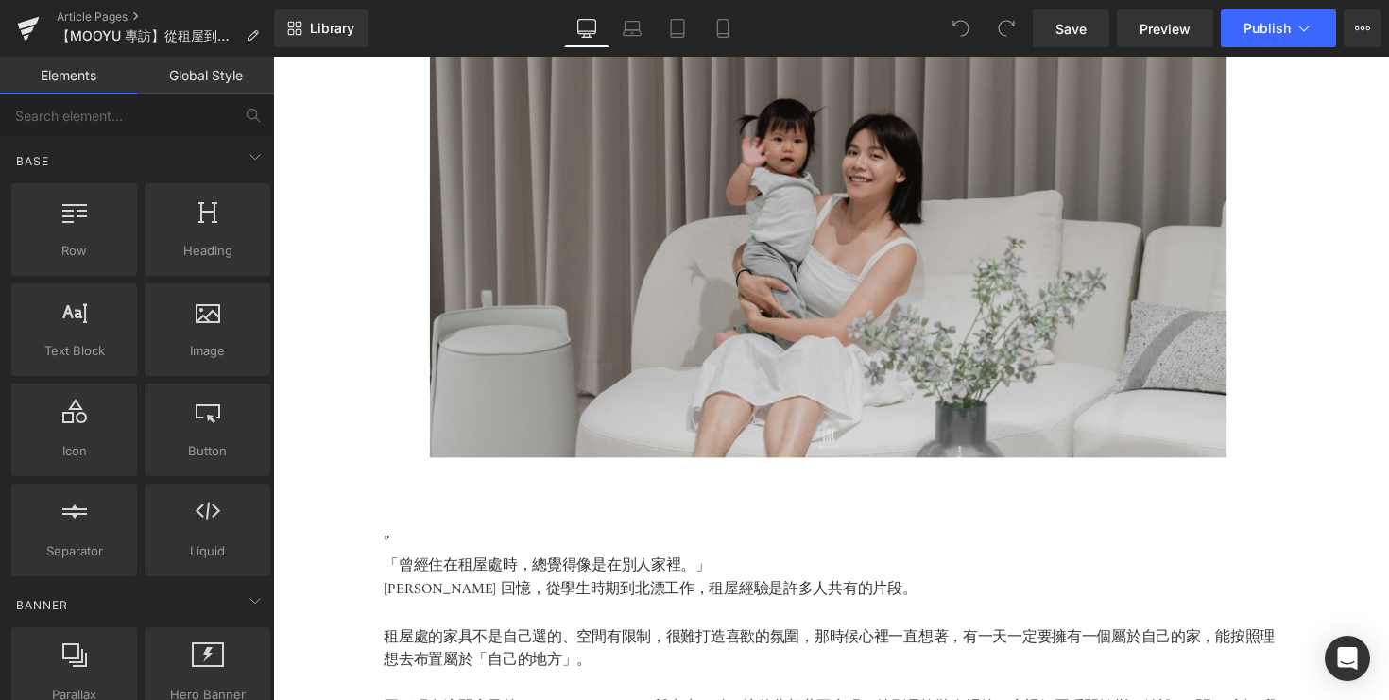
click at [544, 372] on img at bounding box center [845, 237] width 954 height 461
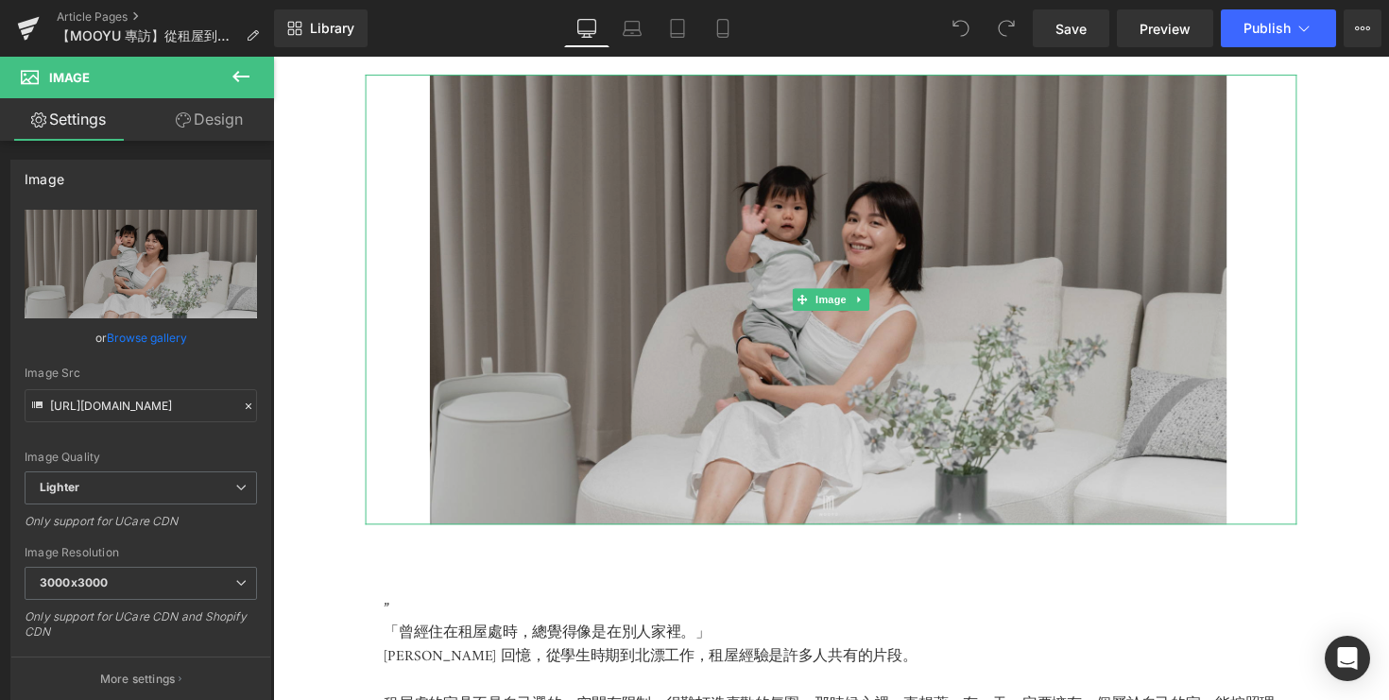
scroll to position [452, 0]
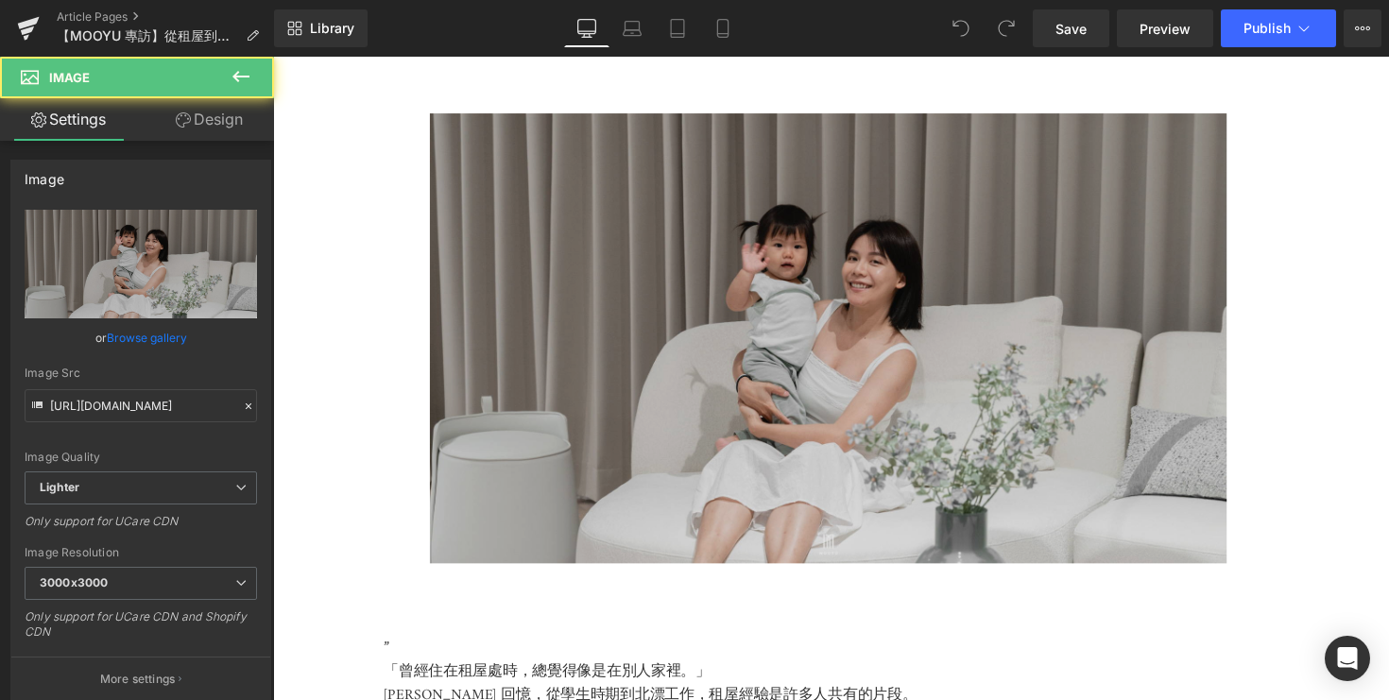
click at [457, 203] on img at bounding box center [845, 345] width 954 height 461
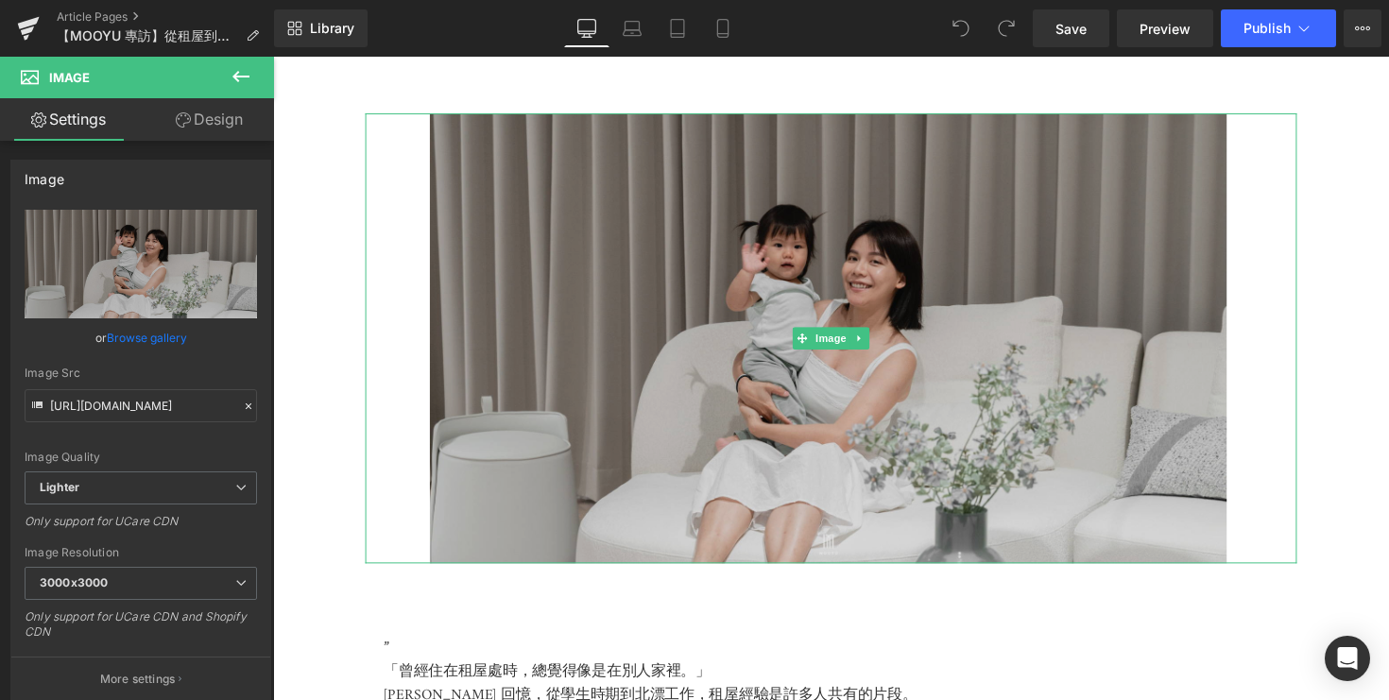
click at [444, 196] on img at bounding box center [845, 345] width 954 height 461
click at [388, 181] on img at bounding box center [845, 345] width 954 height 461
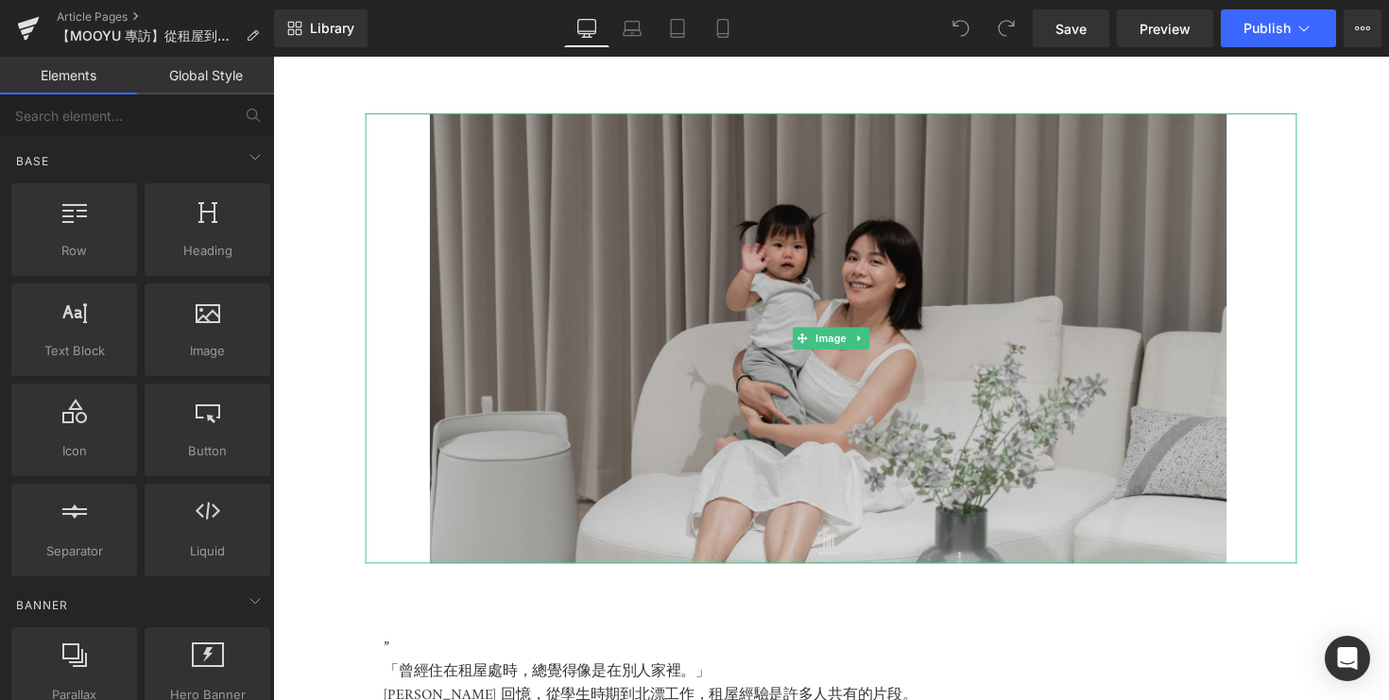
click at [1279, 300] on img at bounding box center [845, 345] width 954 height 461
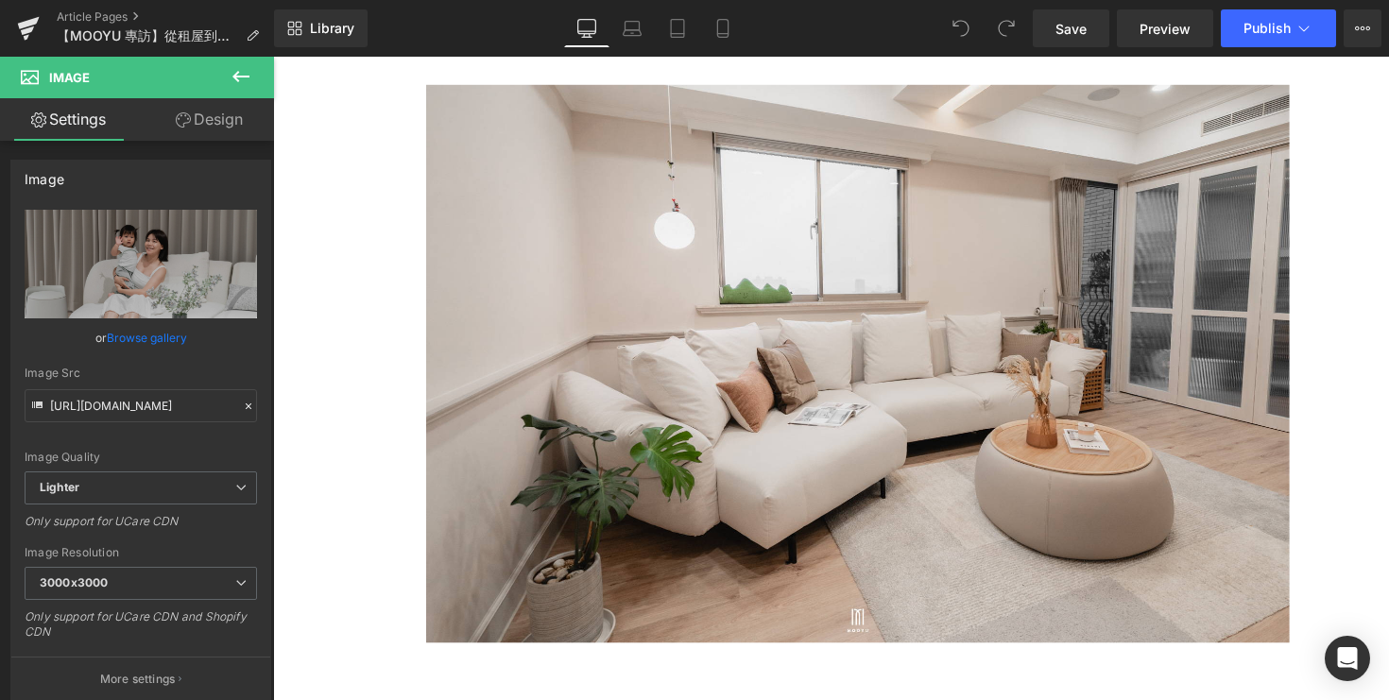
scroll to position [1629, 0]
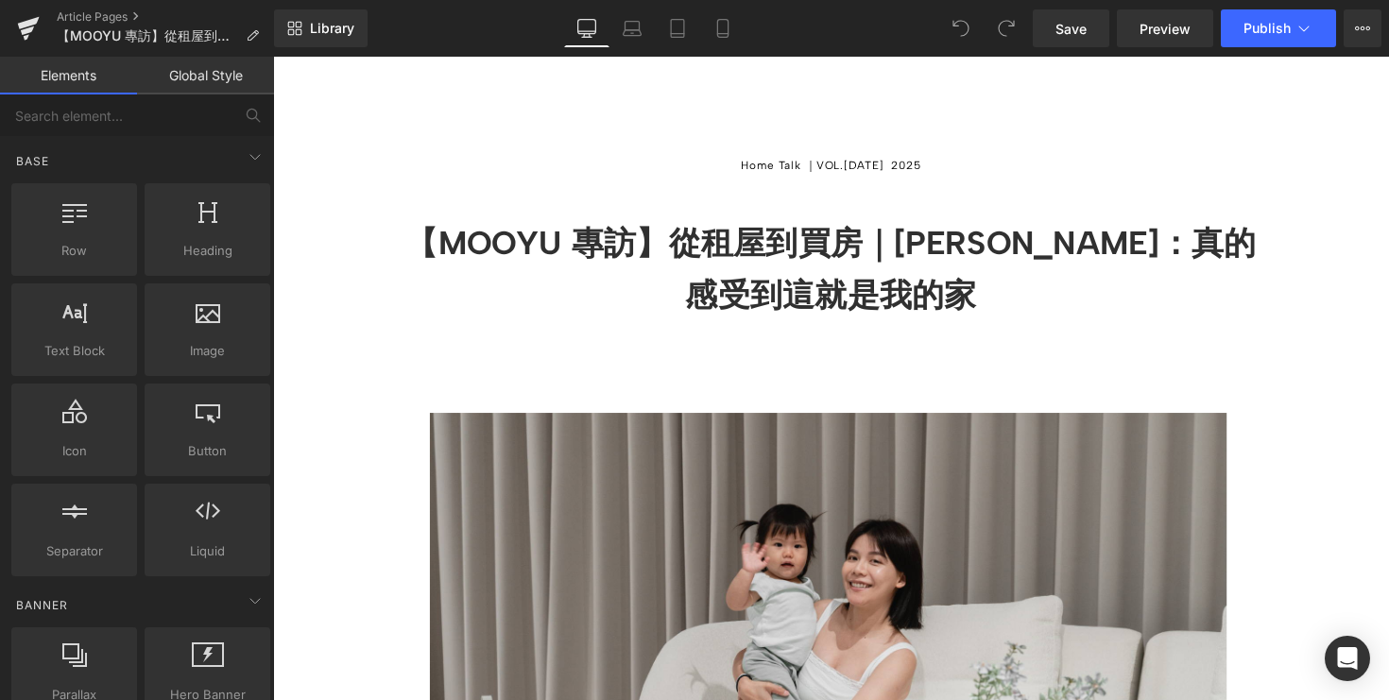
scroll to position [309, 0]
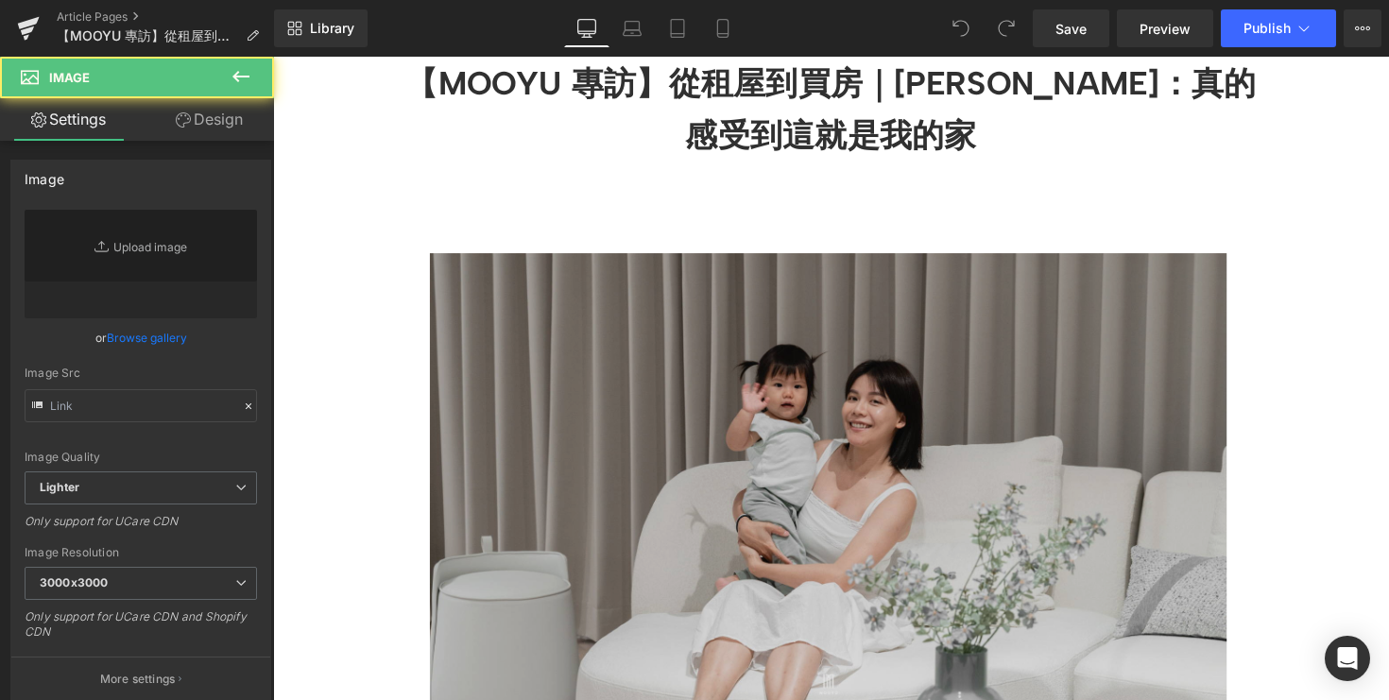
type input "https://ucarecdn.com/9ddd077a-8b57-42f5-b343-edafc2d605f4/-/format/auto/-/previ…"
click at [892, 408] on img at bounding box center [845, 488] width 954 height 461
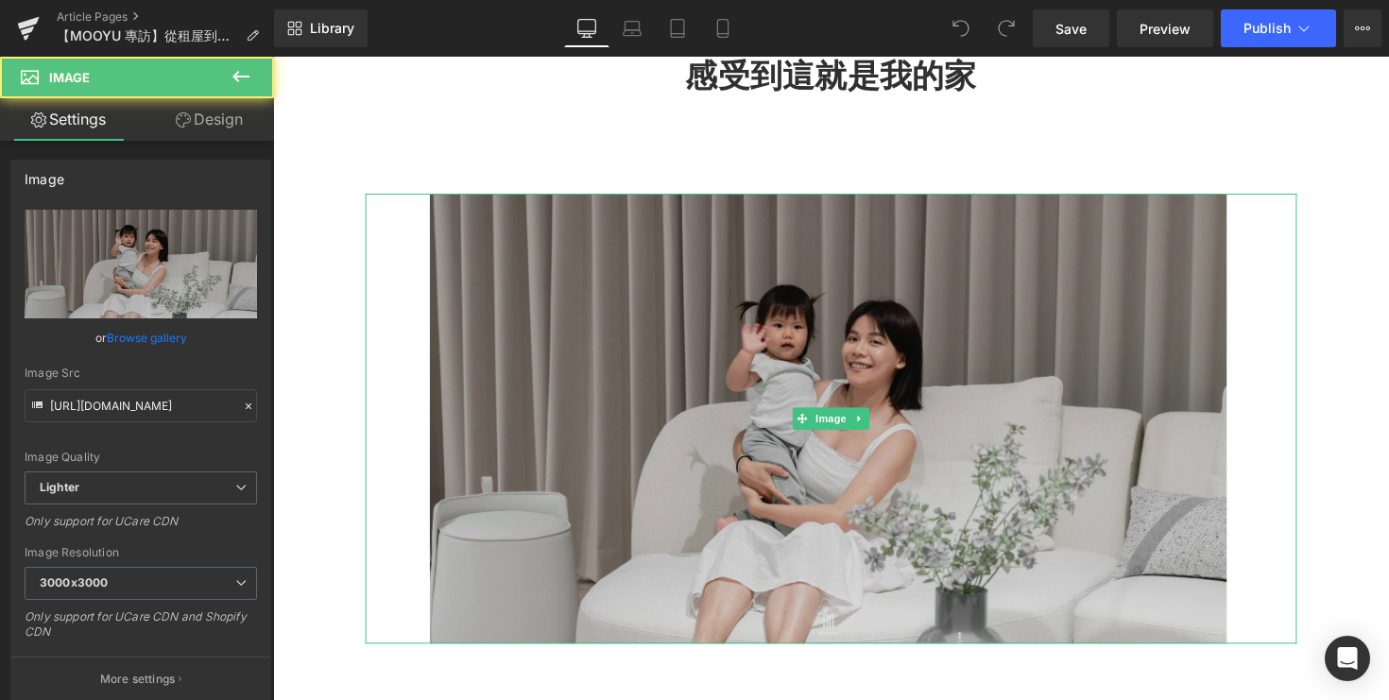
scroll to position [372, 0]
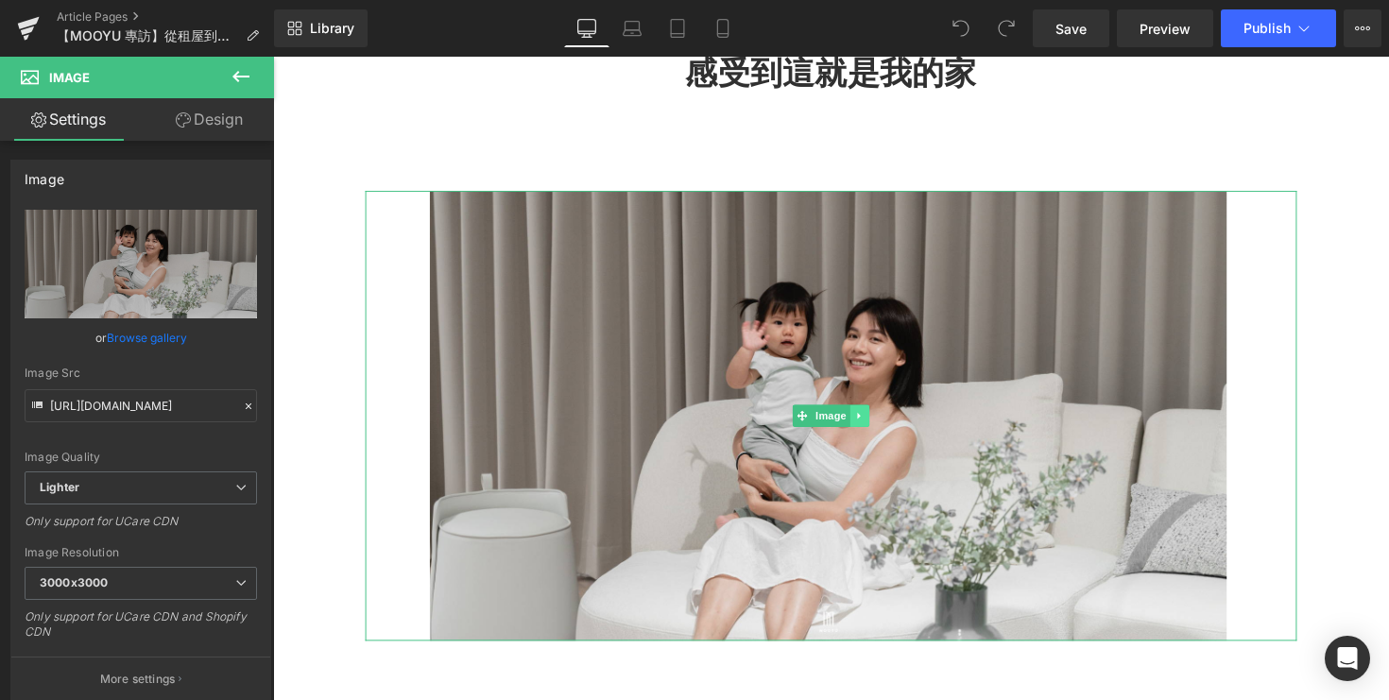
click at [878, 431] on icon at bounding box center [874, 425] width 10 height 11
click at [880, 431] on icon at bounding box center [884, 425] width 10 height 11
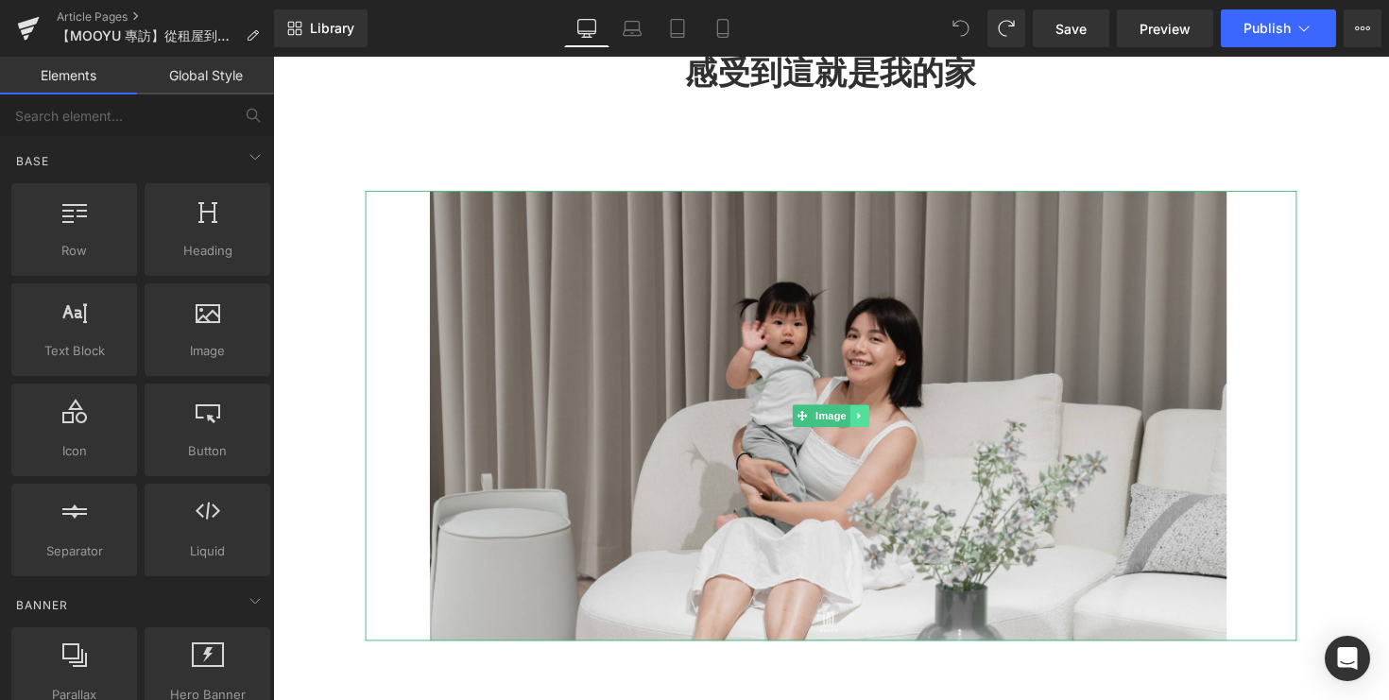
click at [881, 437] on link at bounding box center [875, 425] width 20 height 23
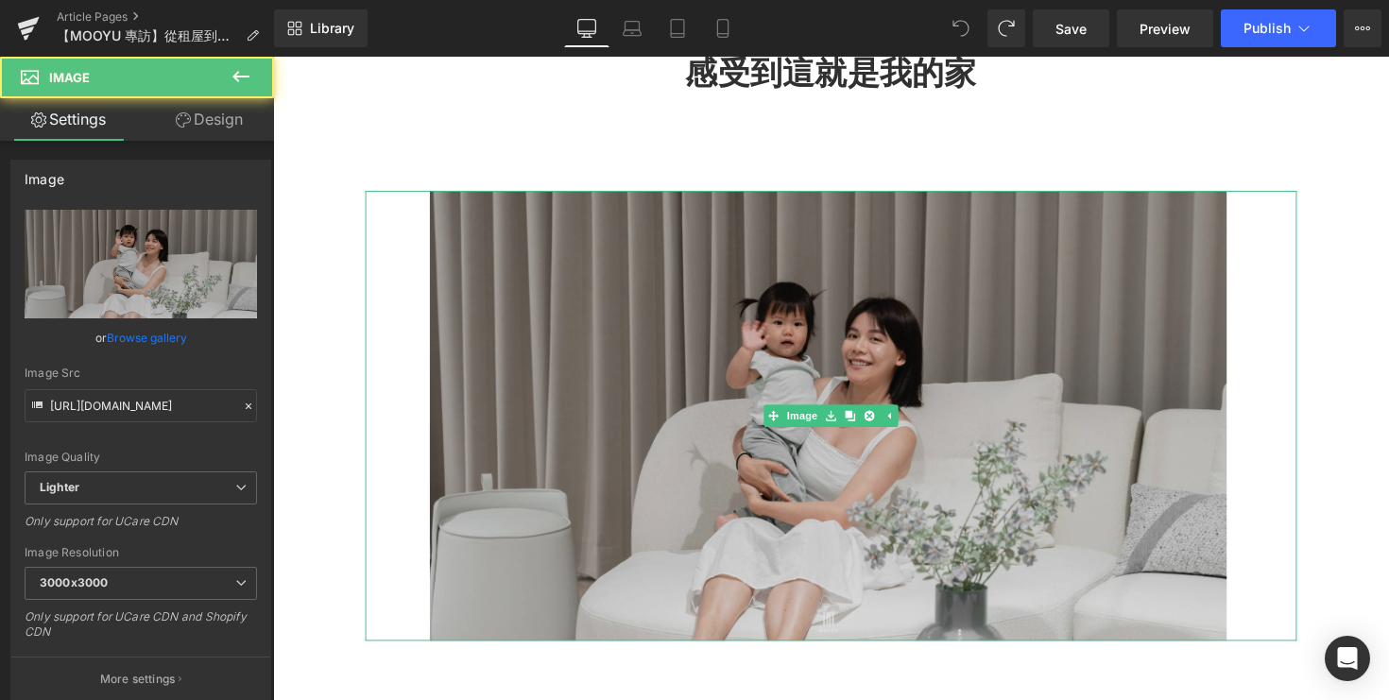
click at [579, 464] on img at bounding box center [845, 425] width 954 height 461
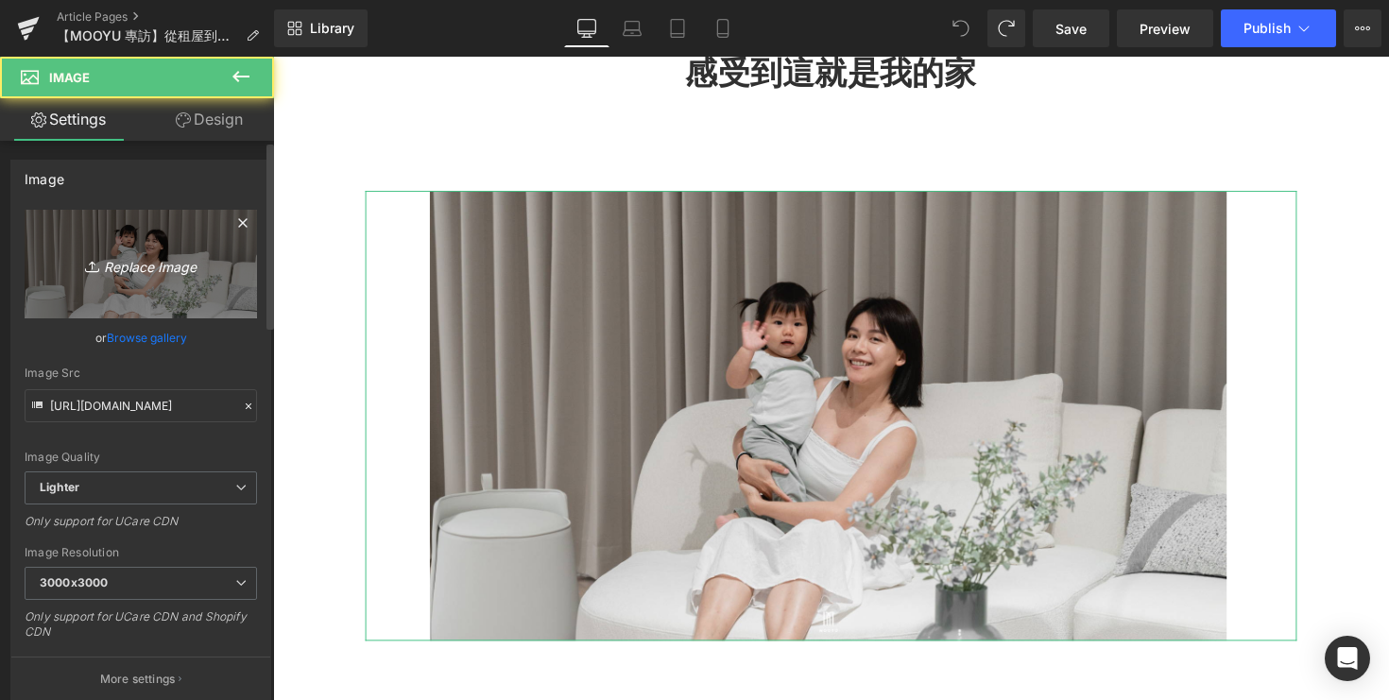
click at [128, 281] on link "Replace Image" at bounding box center [141, 264] width 232 height 109
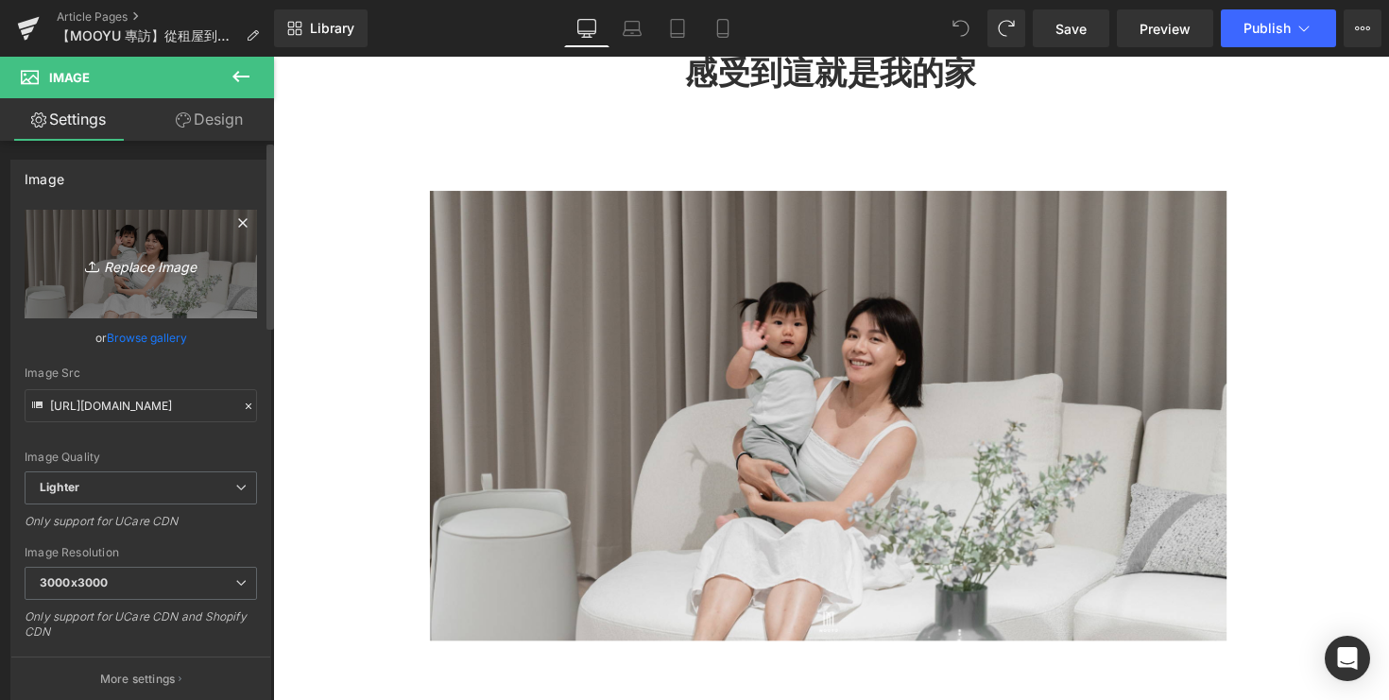
type input "C:\fakepath\DSC08187-2.jpg"
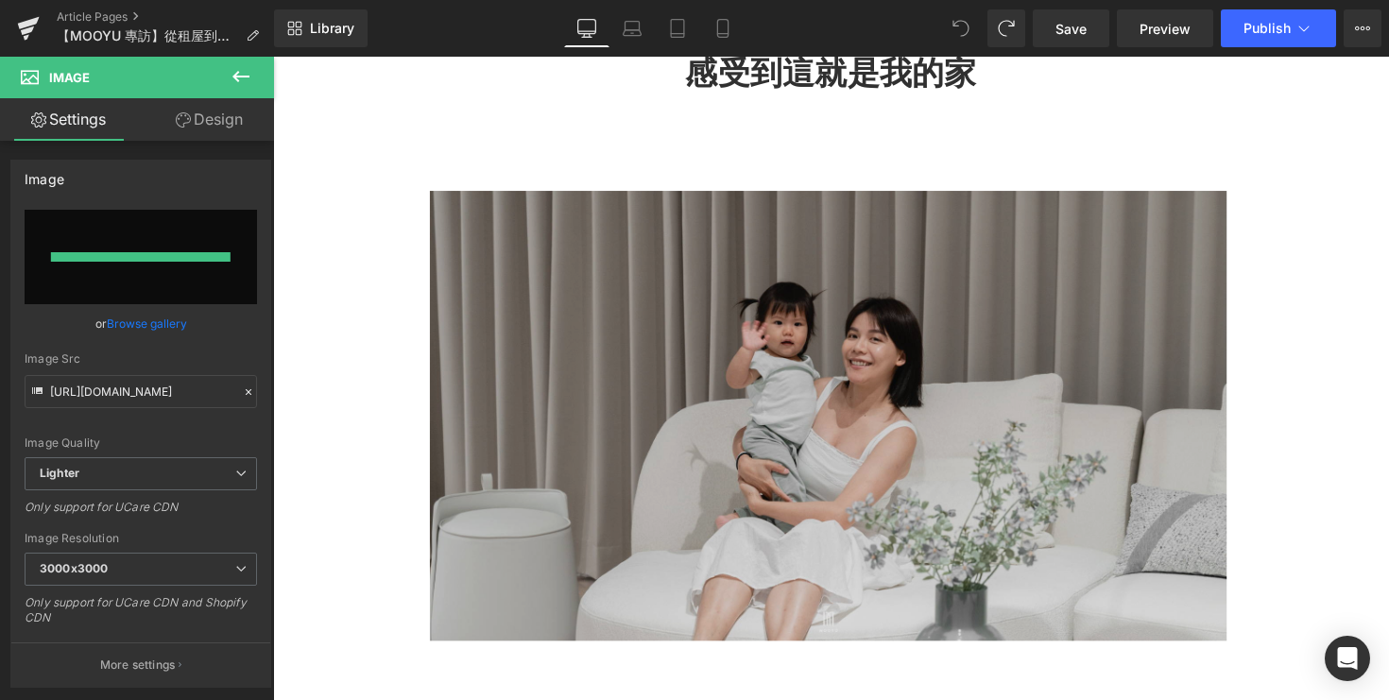
type input "https://ucarecdn.com/25759383-f42e-4d1c-9a14-a830f1399e25/-/format/auto/-/previ…"
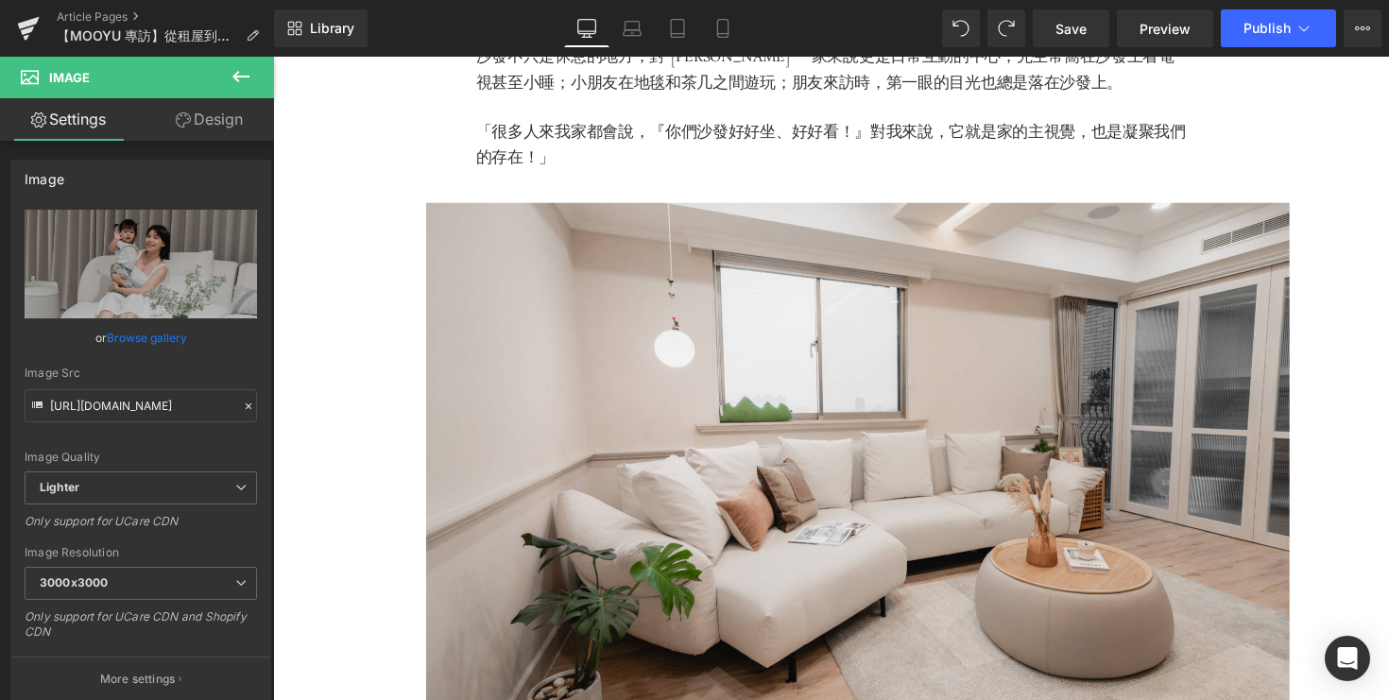
scroll to position [1805, 0]
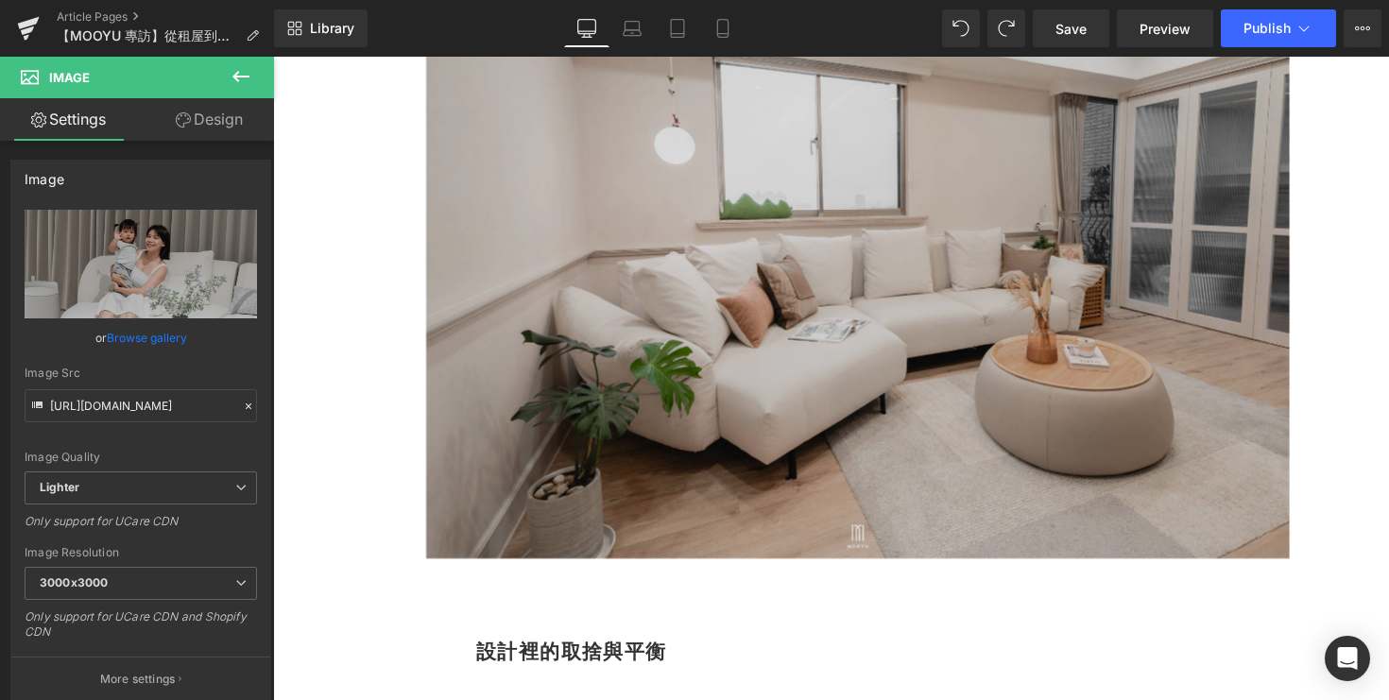
click at [815, 346] on img at bounding box center [872, 284] width 884 height 573
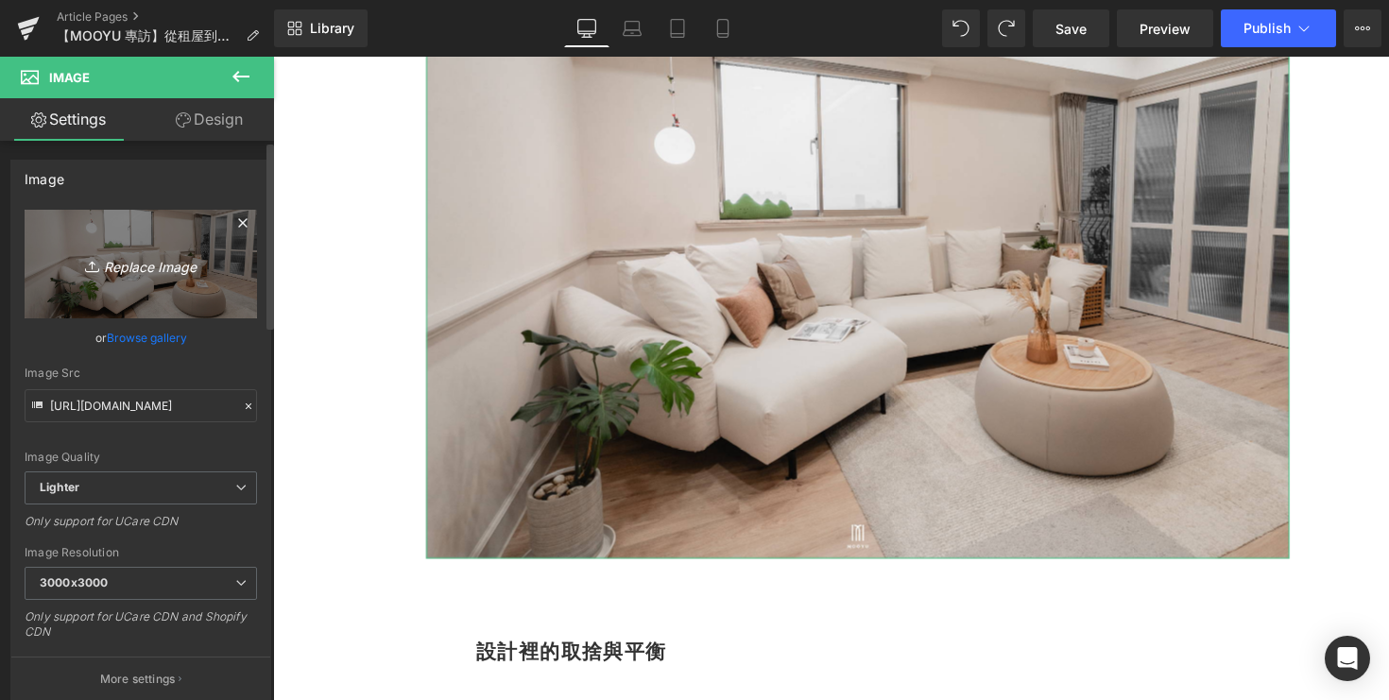
click at [166, 267] on icon "Replace Image" at bounding box center [140, 264] width 151 height 24
type input "C:\fakepath\DSC05252-2.jpg"
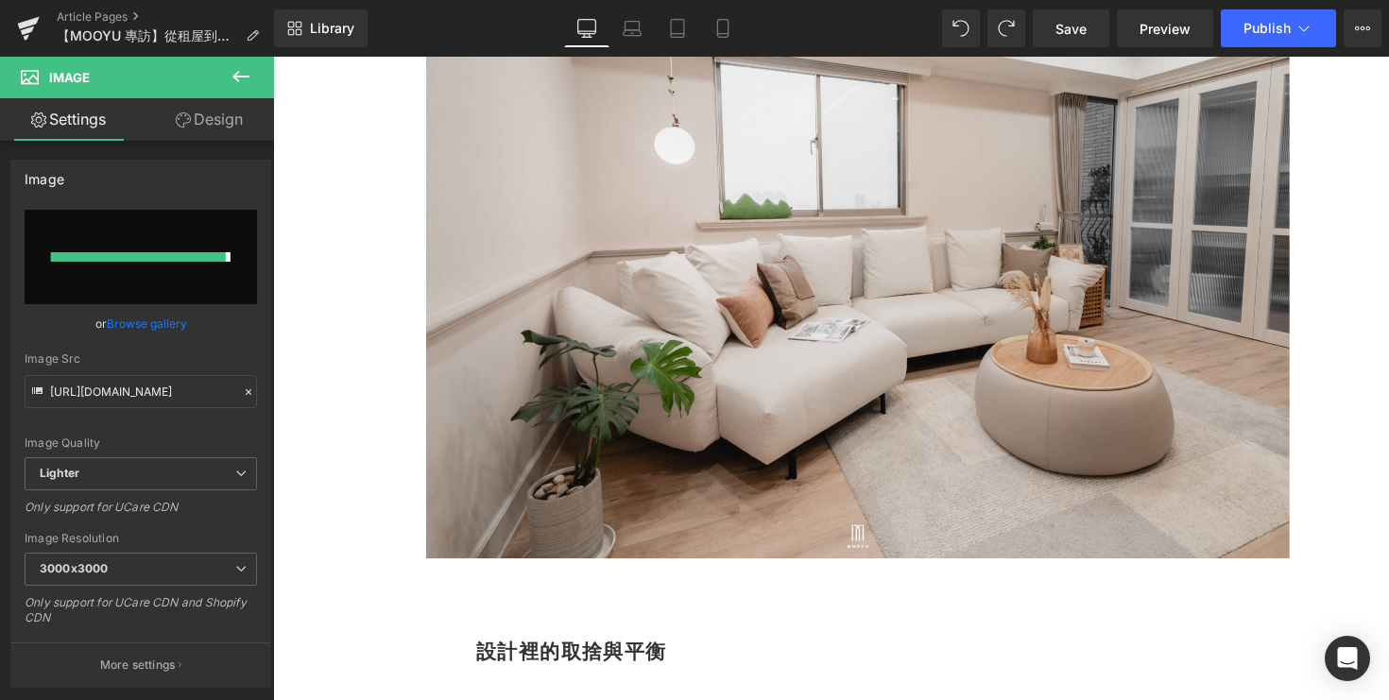
type input "https://ucarecdn.com/989fae5d-0e9e-441e-ac43-ef9114b4d634/-/format/auto/-/previ…"
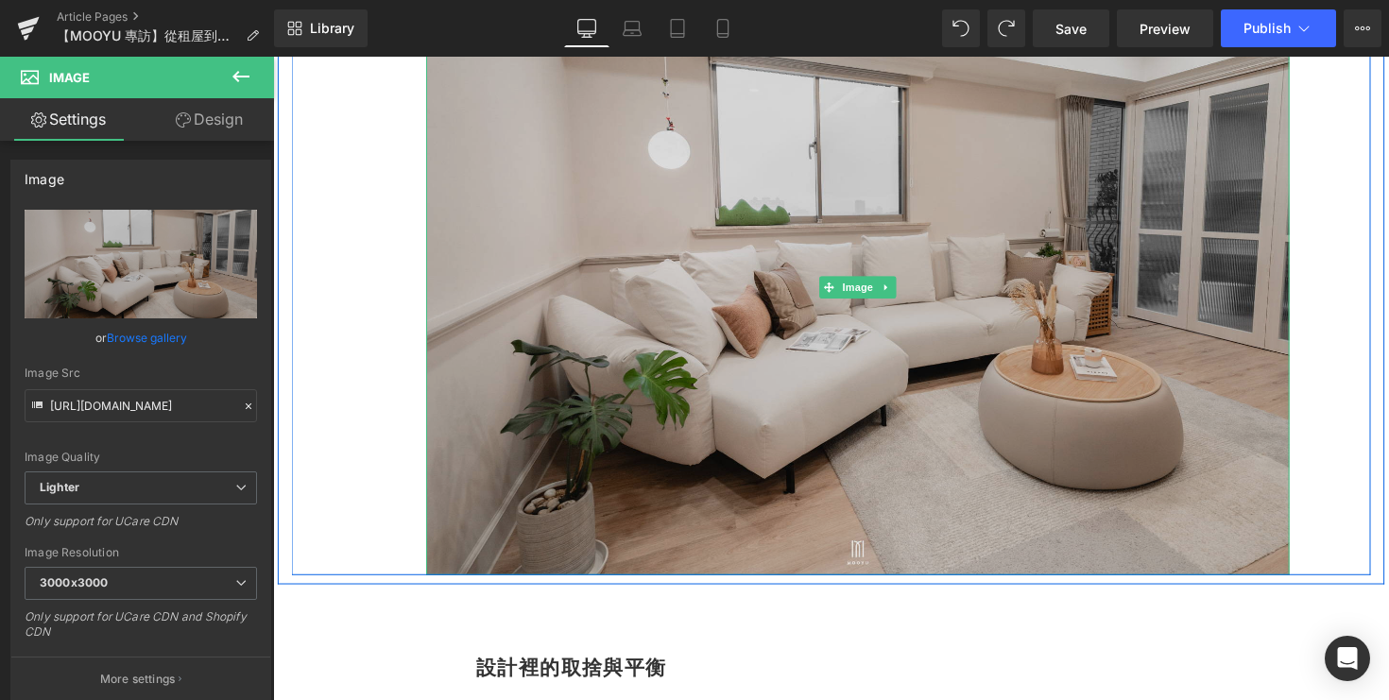
scroll to position [1608, 0]
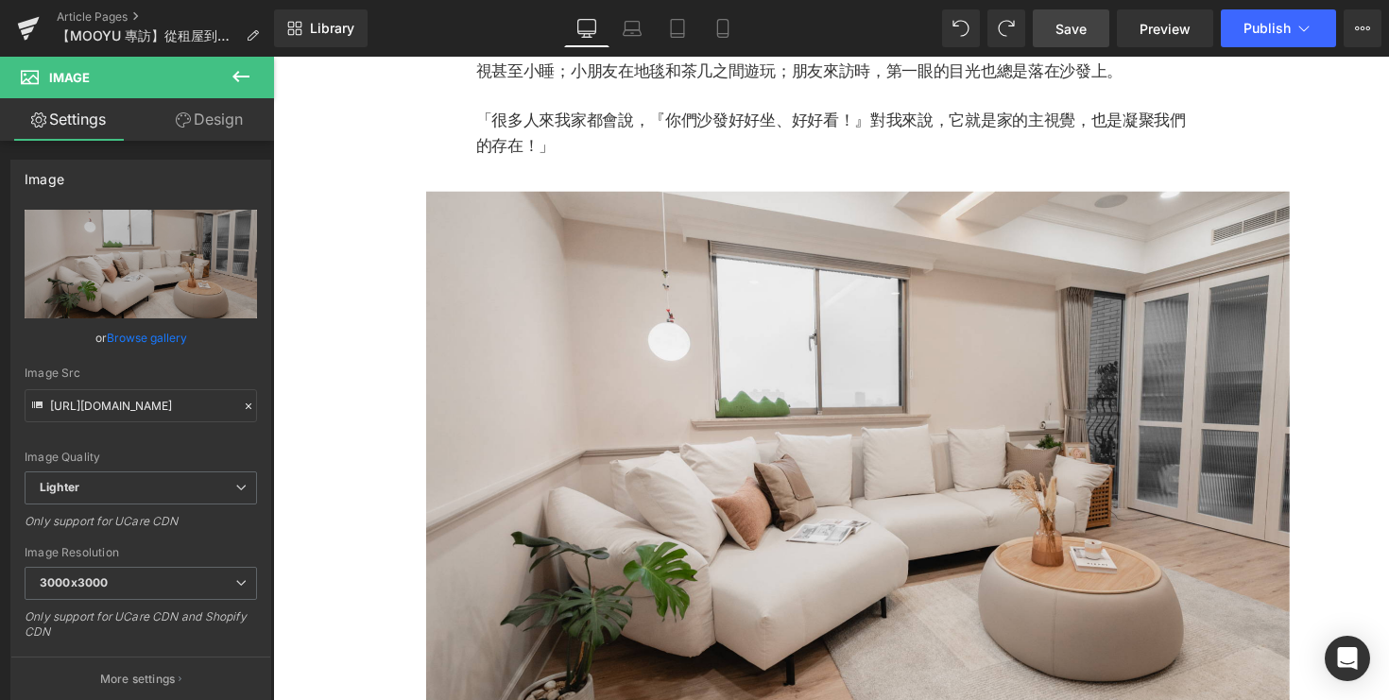
click at [1057, 32] on span "Save" at bounding box center [1071, 29] width 31 height 20
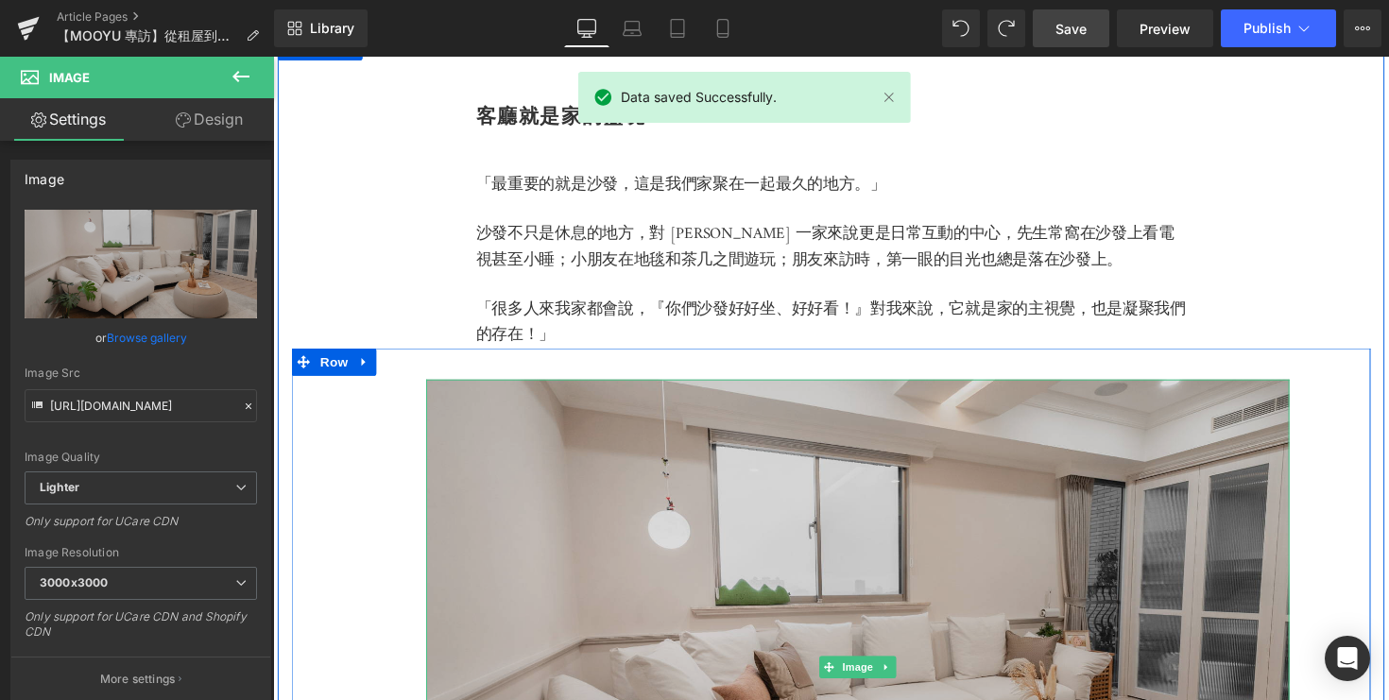
scroll to position [1301, 0]
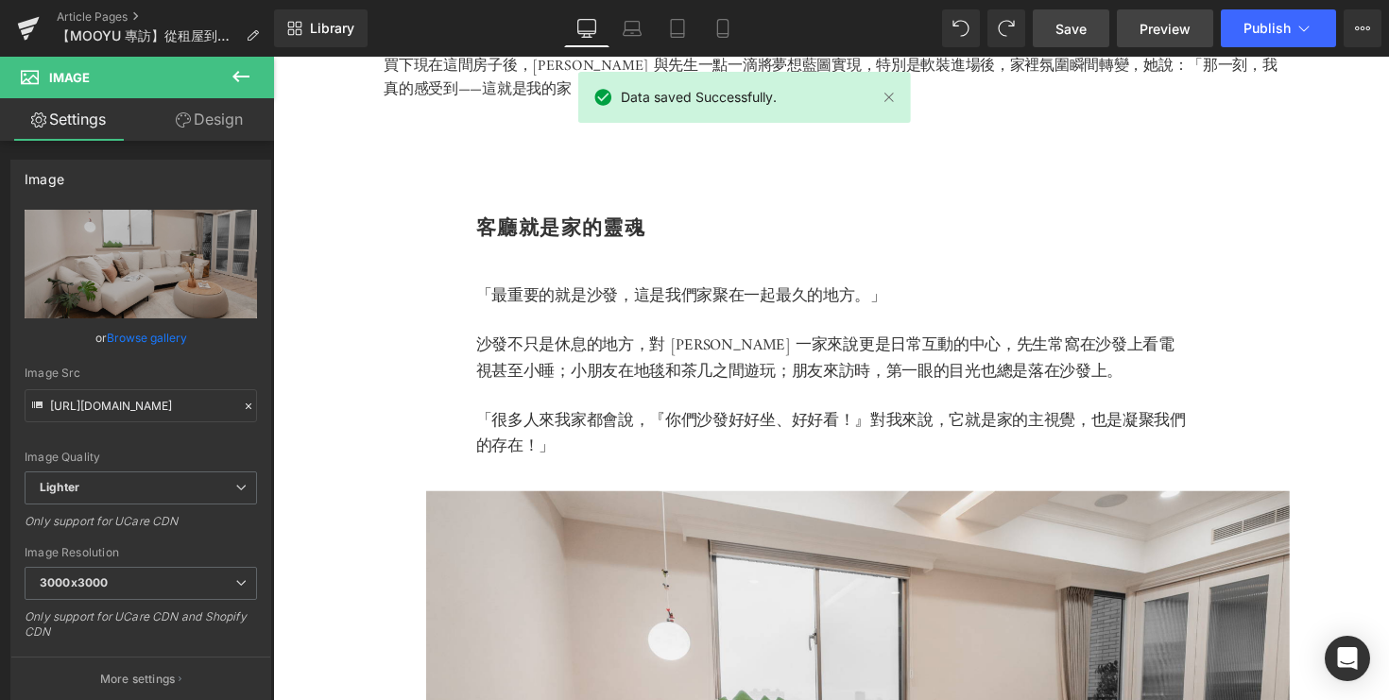
click at [1157, 34] on span "Preview" at bounding box center [1165, 29] width 51 height 20
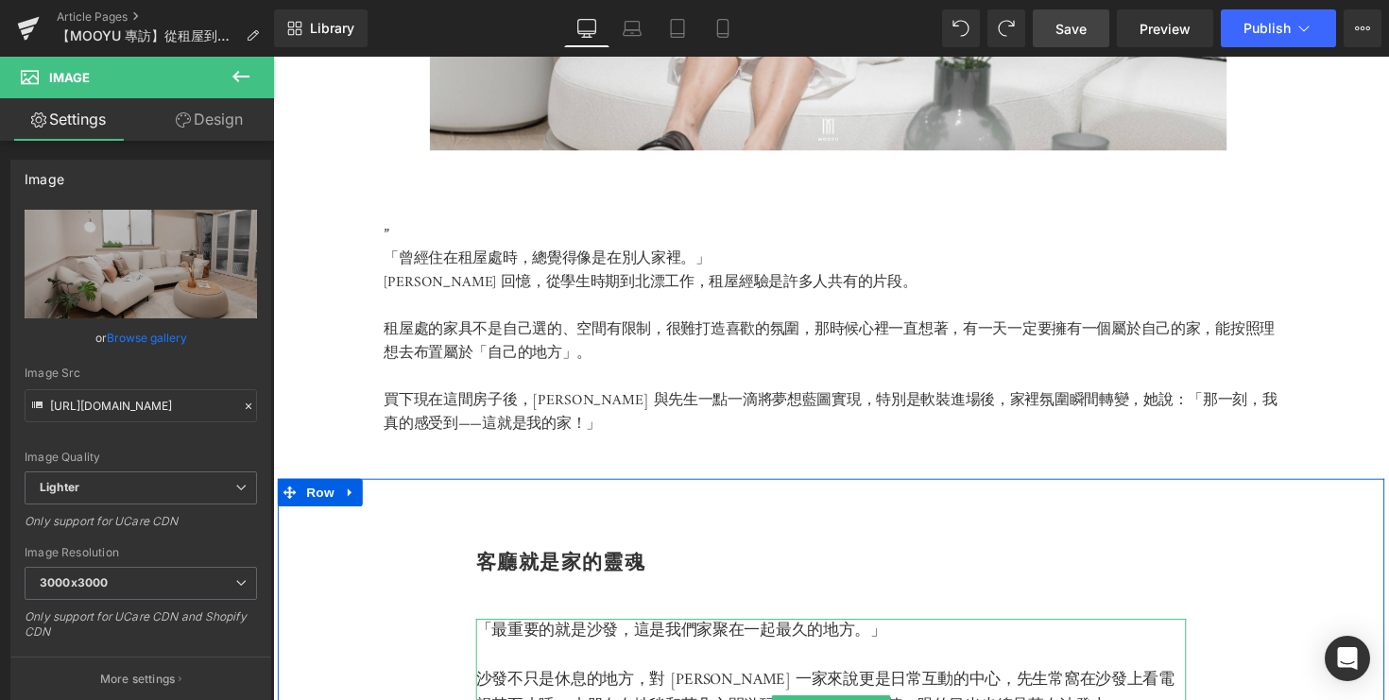
scroll to position [867, 0]
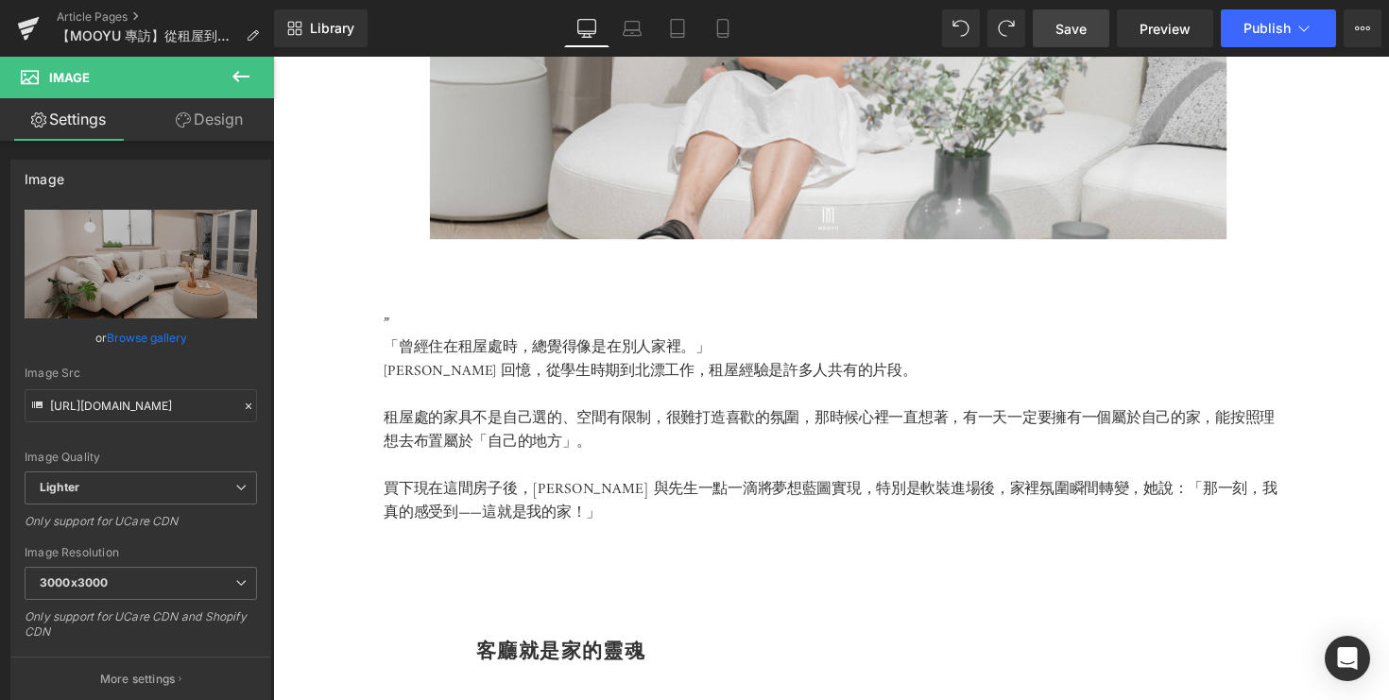
click at [1077, 26] on span "Save" at bounding box center [1071, 29] width 31 height 20
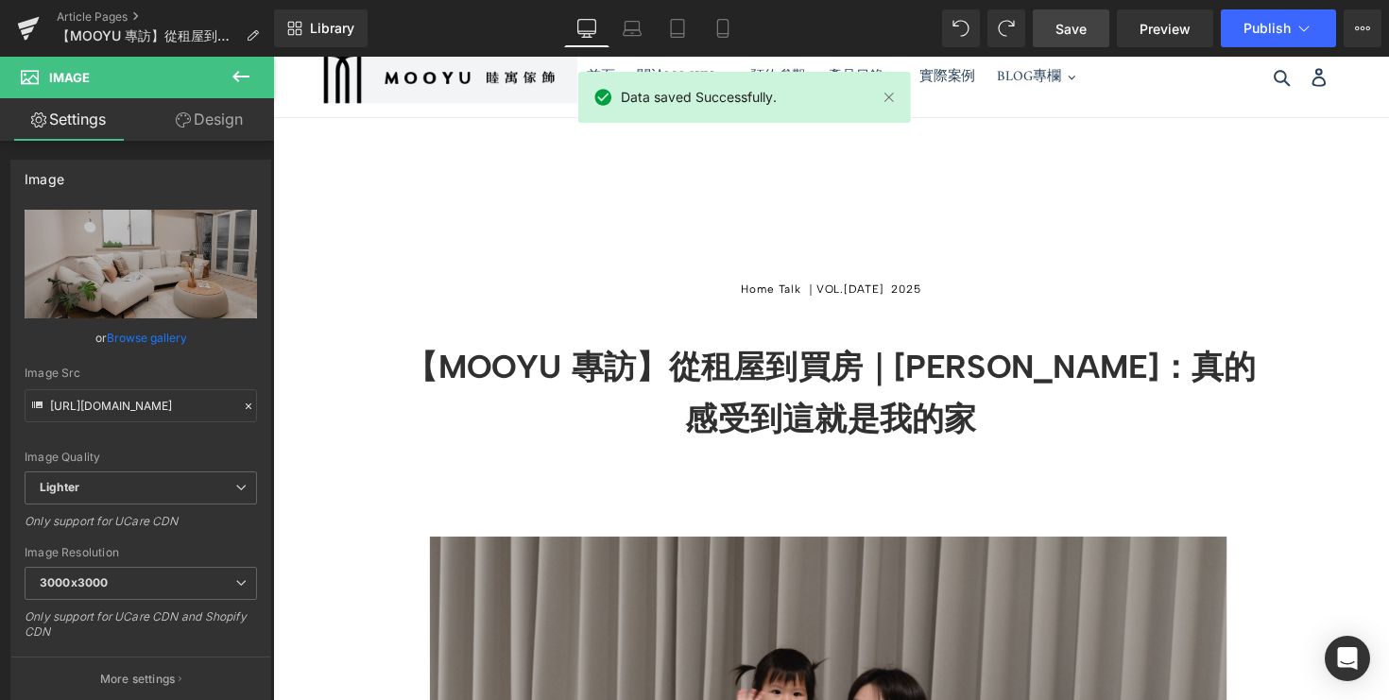
scroll to position [0, 0]
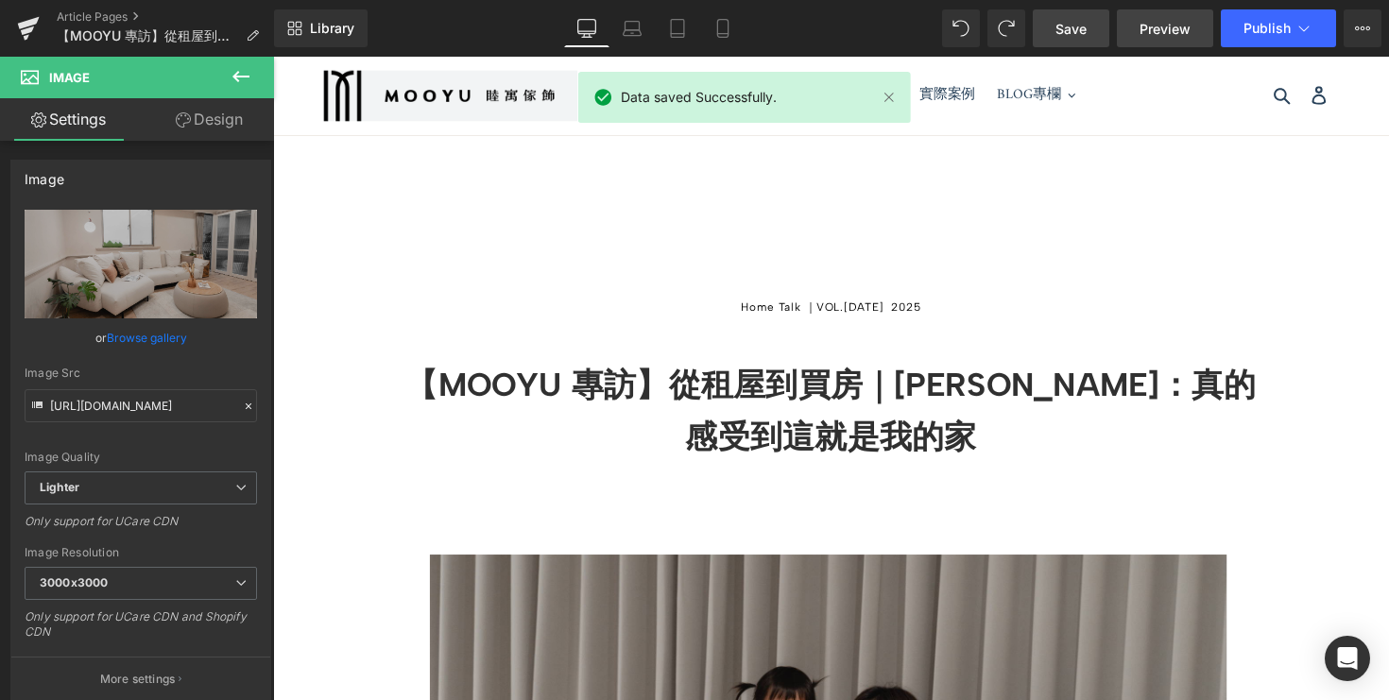
click at [1176, 32] on span "Preview" at bounding box center [1165, 29] width 51 height 20
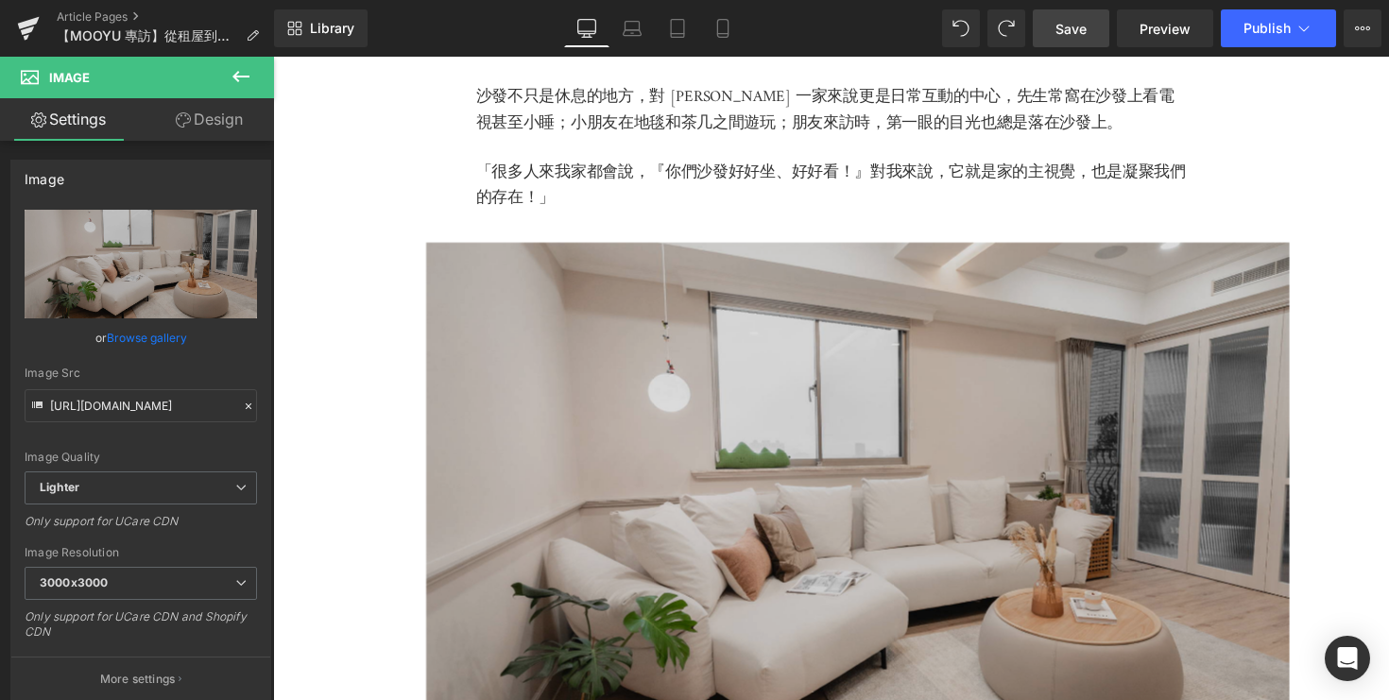
scroll to position [1572, 0]
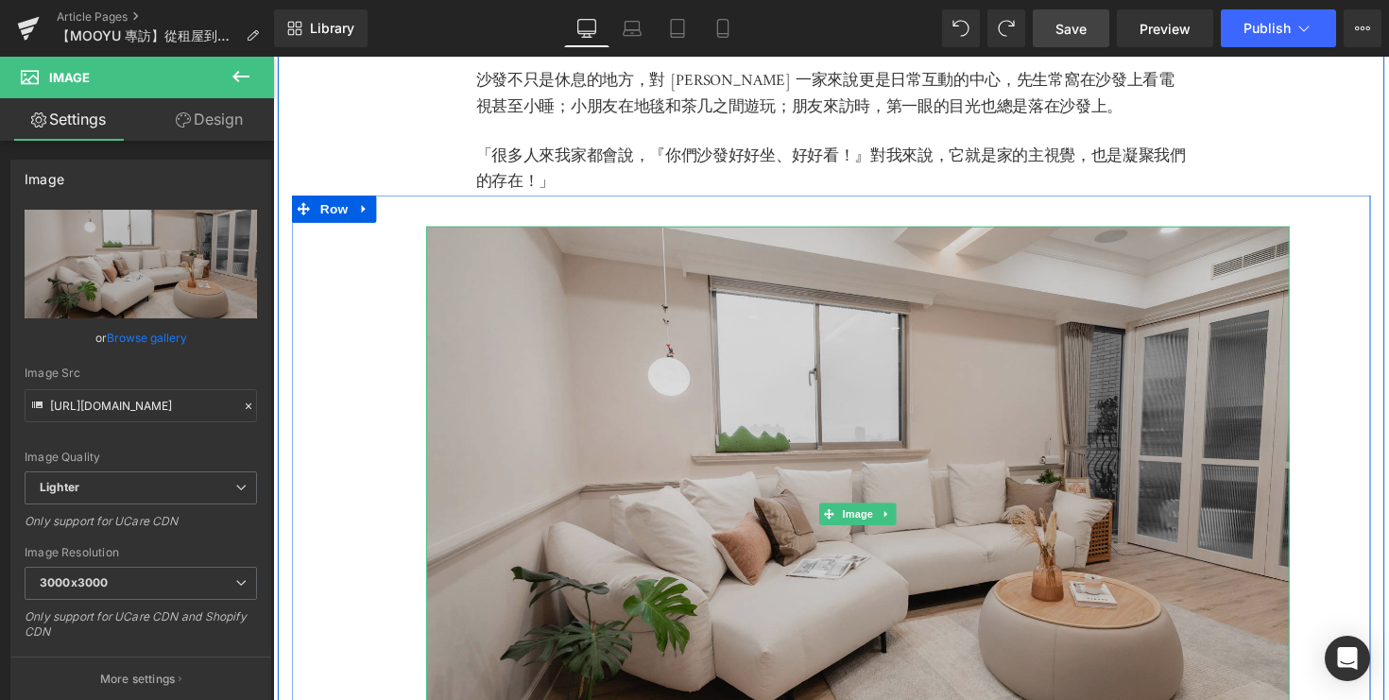
click at [746, 364] on img at bounding box center [872, 526] width 884 height 590
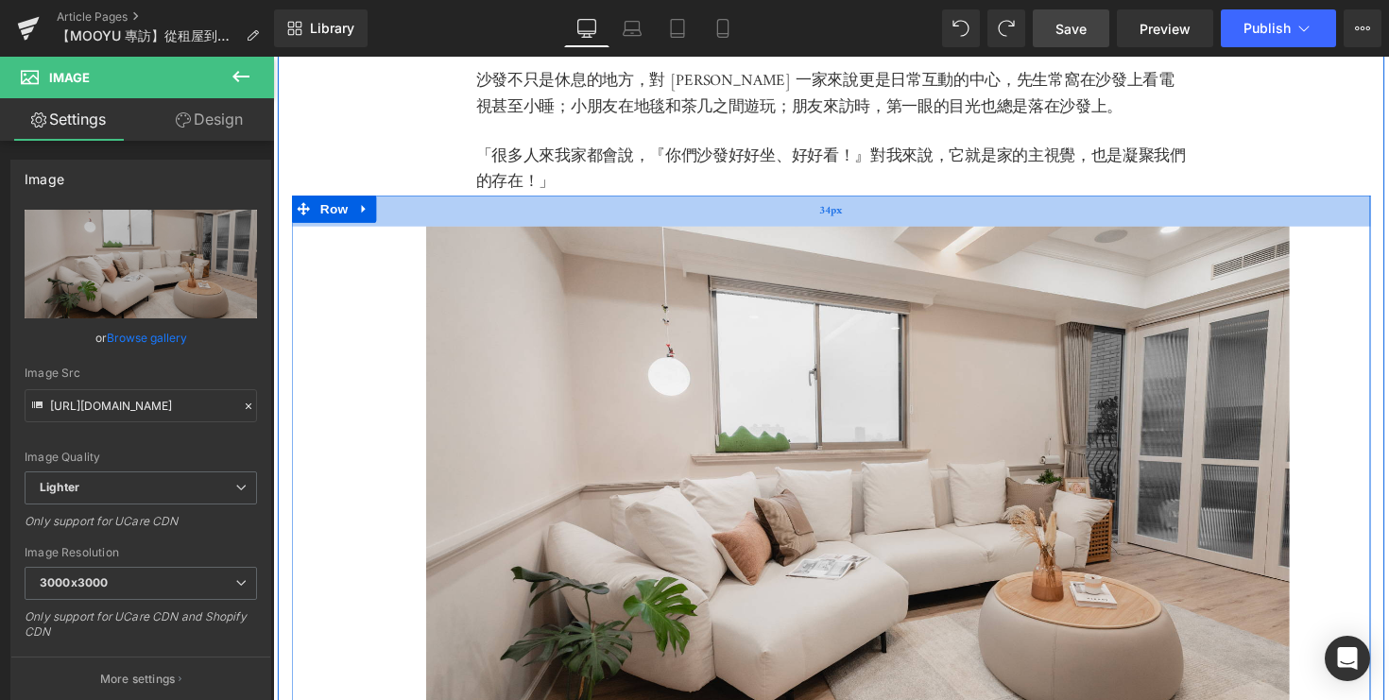
click at [476, 226] on div "34px" at bounding box center [845, 214] width 1106 height 32
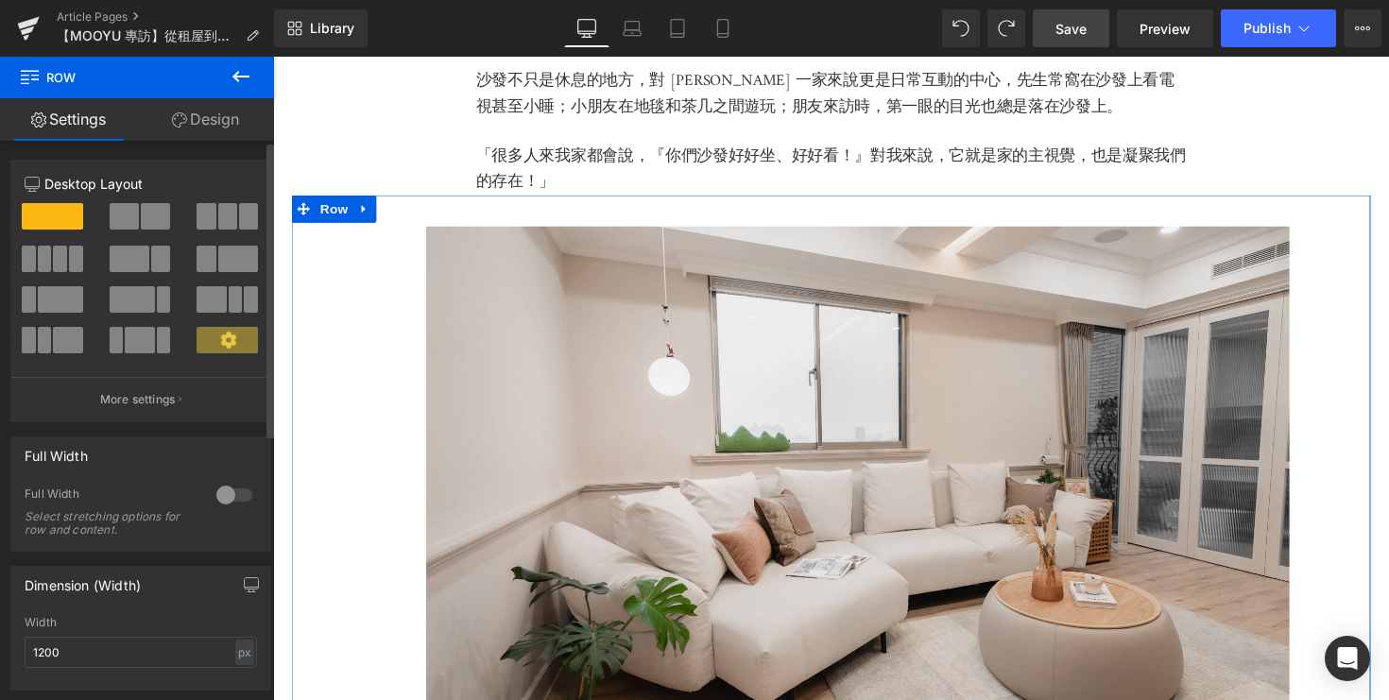
click at [141, 217] on span at bounding box center [155, 216] width 29 height 26
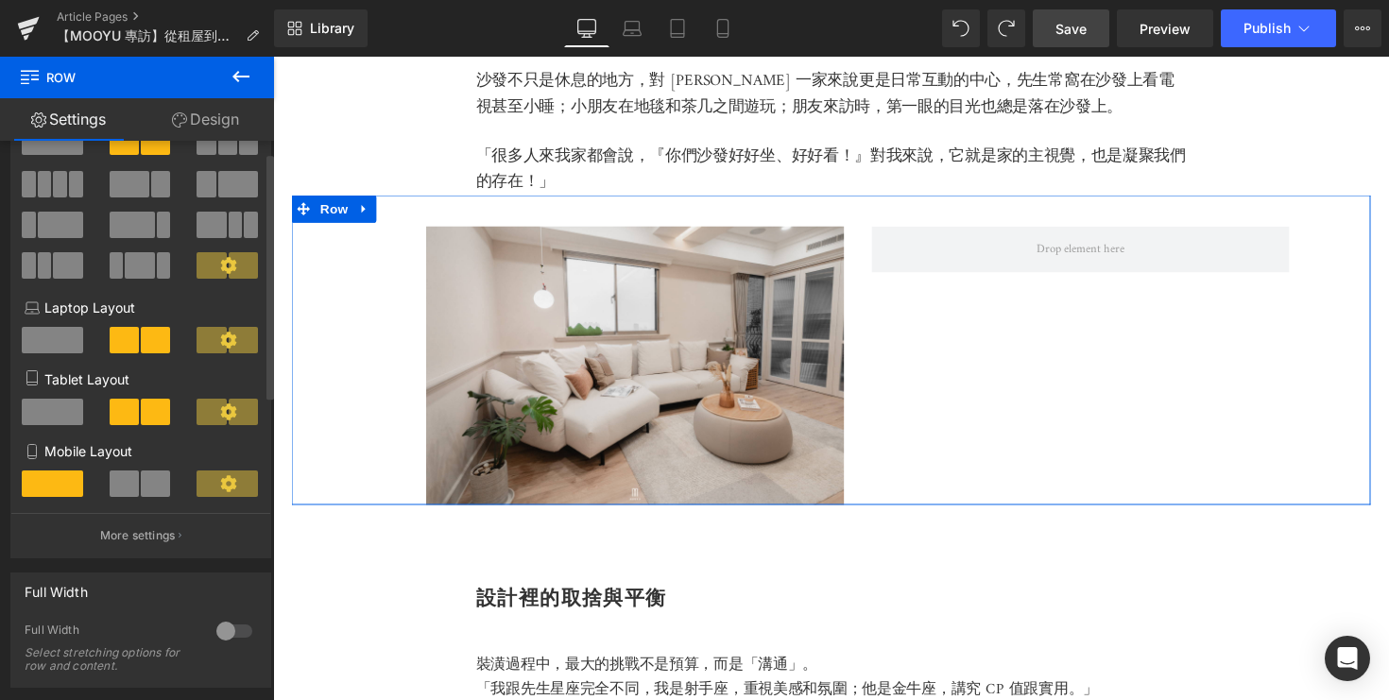
scroll to position [0, 0]
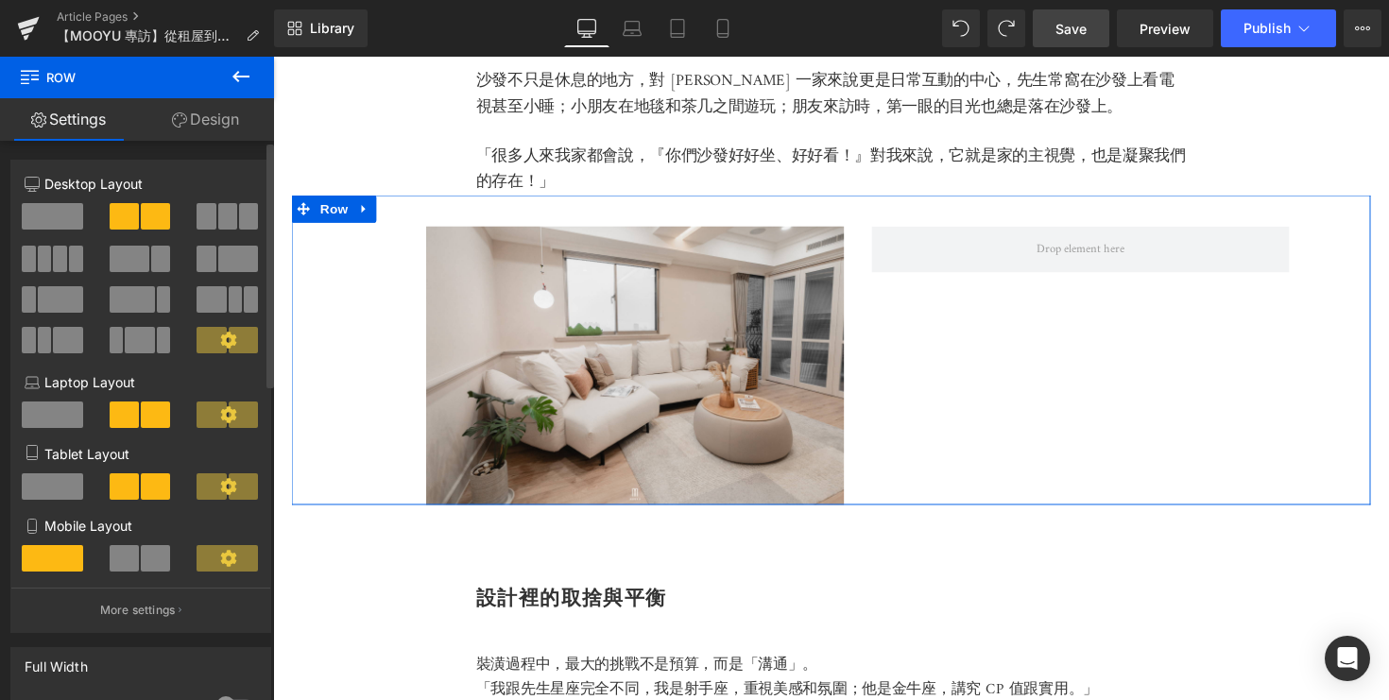
click at [133, 495] on span at bounding box center [124, 486] width 29 height 26
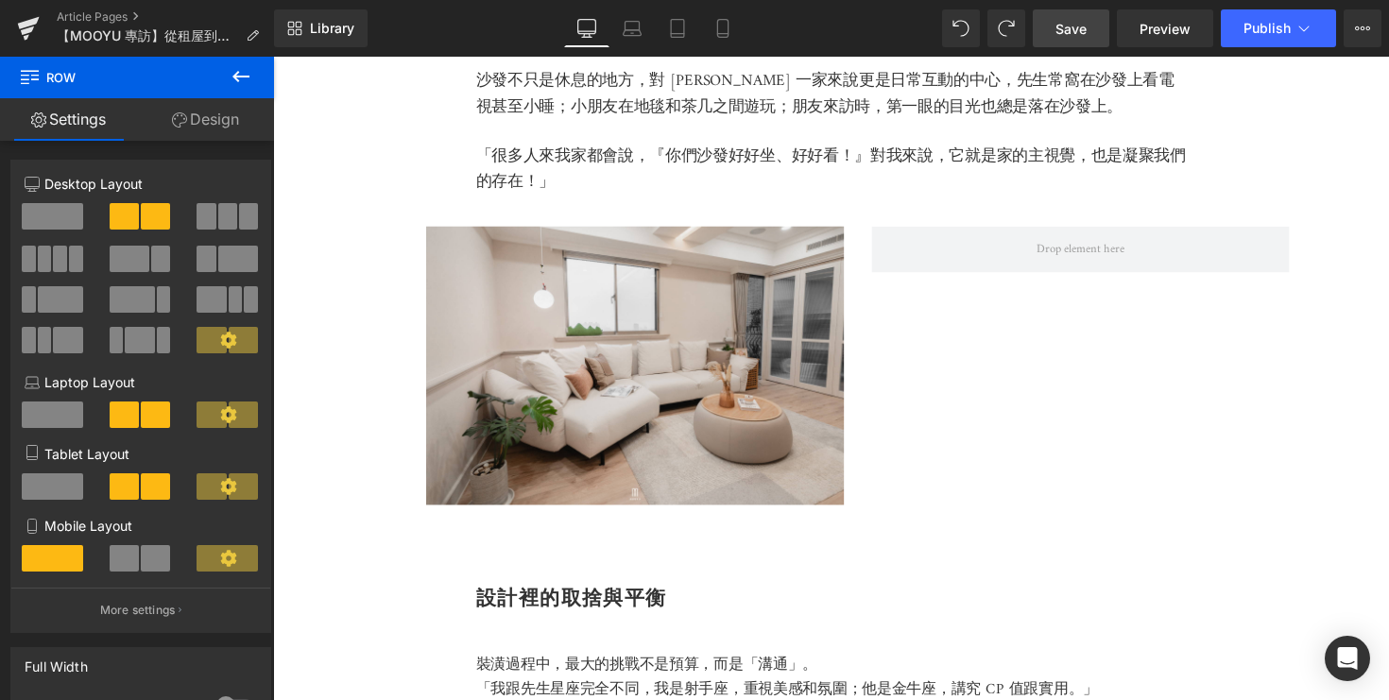
click at [233, 72] on icon at bounding box center [241, 76] width 23 height 23
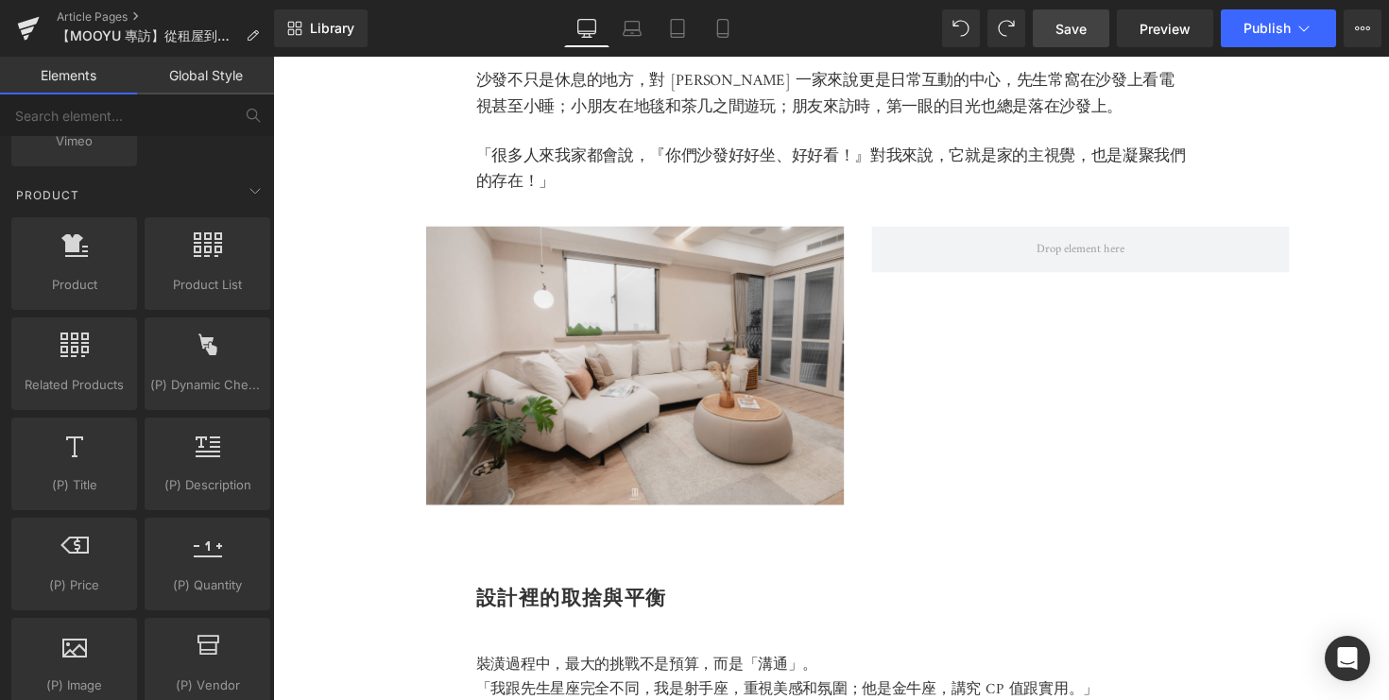
scroll to position [1669, 0]
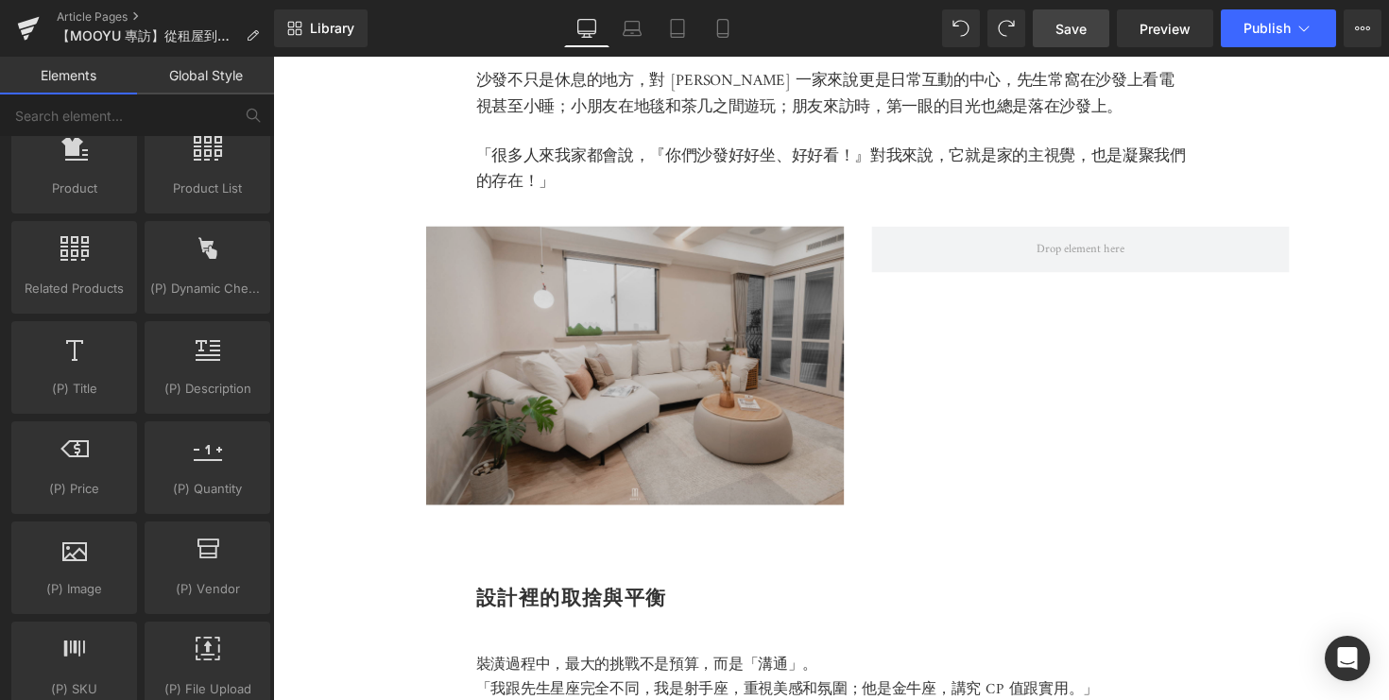
click at [528, 388] on img at bounding box center [644, 373] width 428 height 285
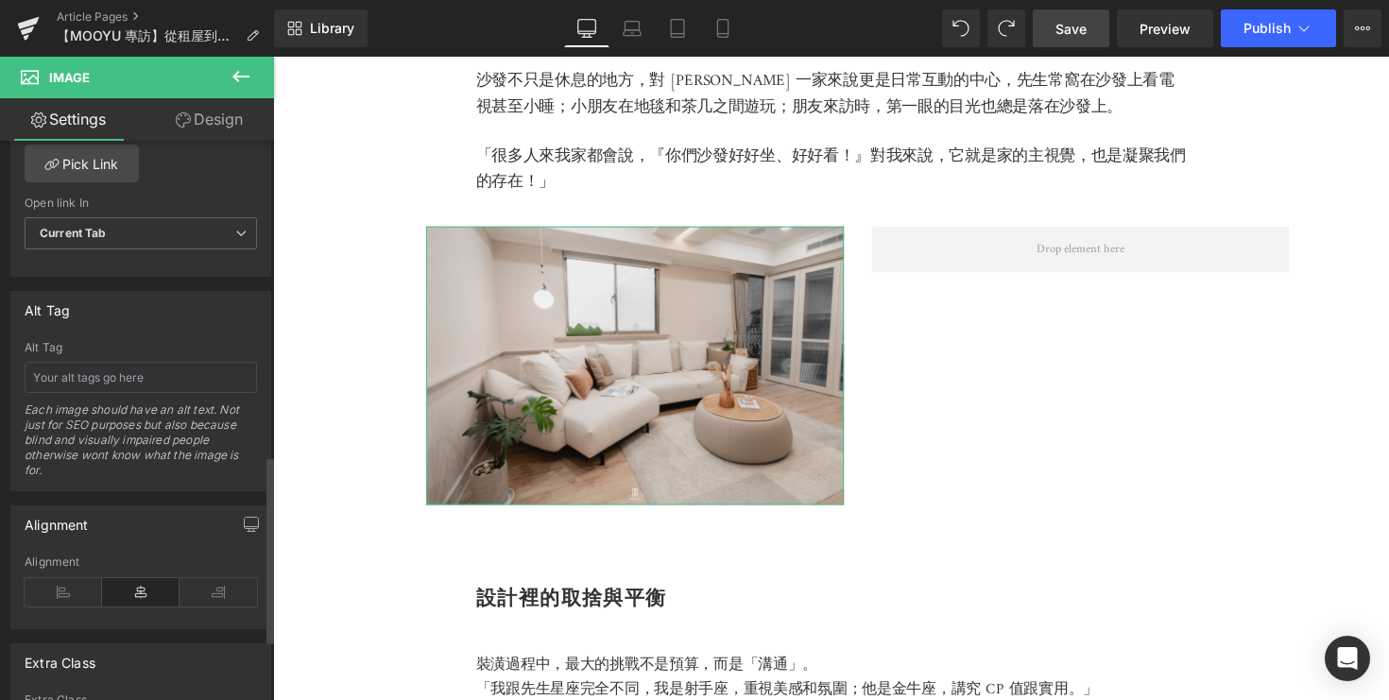
scroll to position [1036, 0]
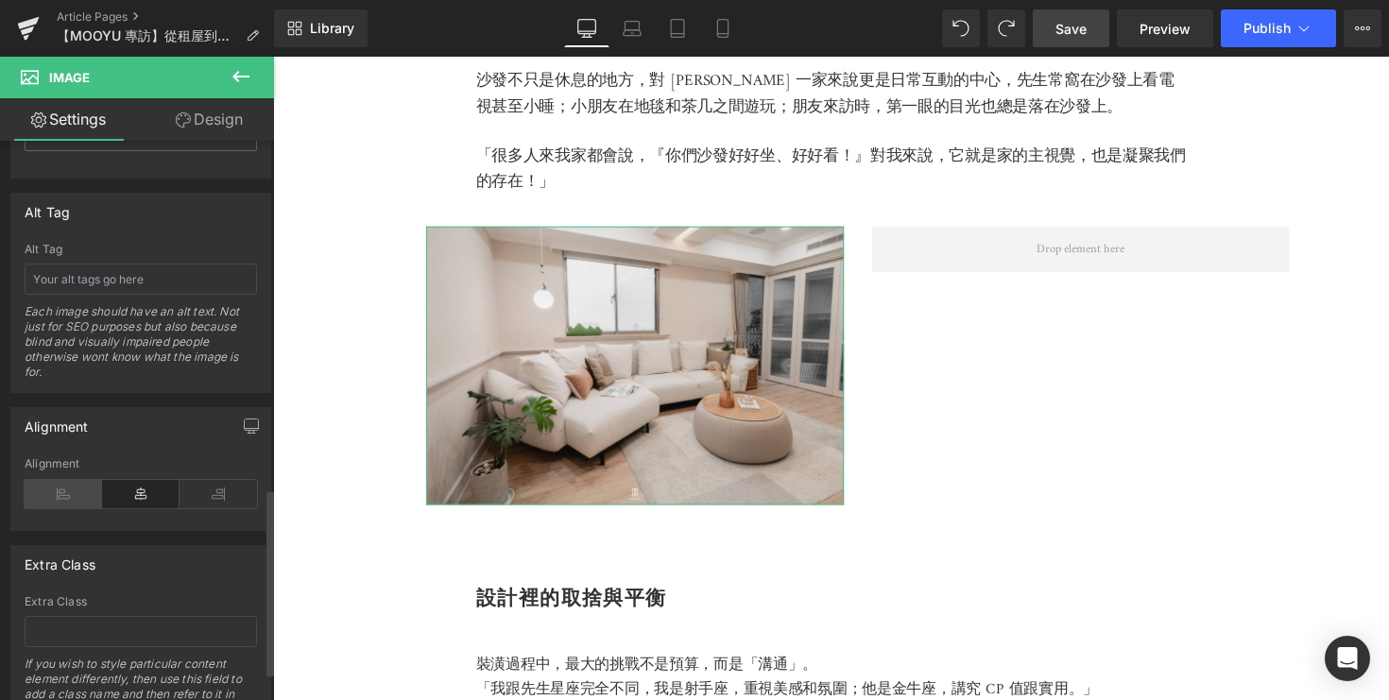
click at [71, 489] on icon at bounding box center [63, 494] width 77 height 28
click at [205, 488] on icon at bounding box center [218, 494] width 77 height 28
click at [138, 492] on icon at bounding box center [140, 494] width 77 height 28
click at [1080, 36] on span "Save" at bounding box center [1071, 29] width 31 height 20
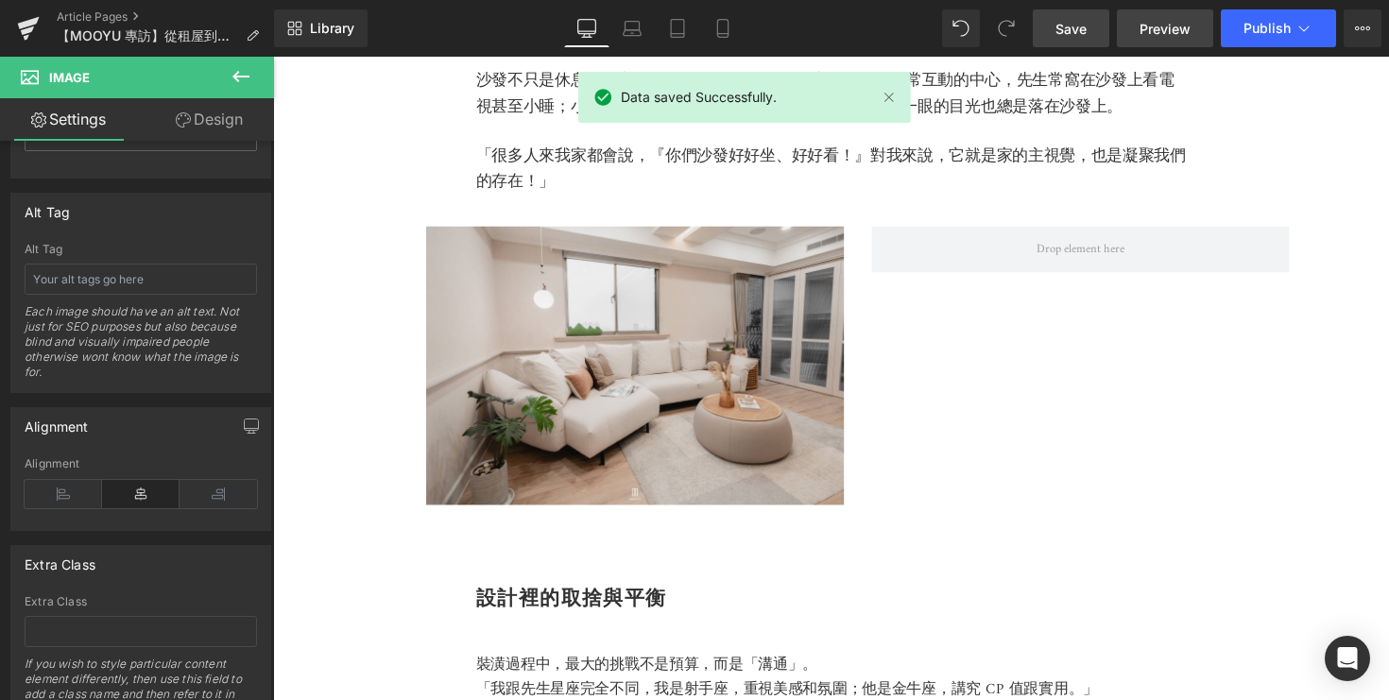
click at [1167, 39] on link "Preview" at bounding box center [1165, 28] width 96 height 38
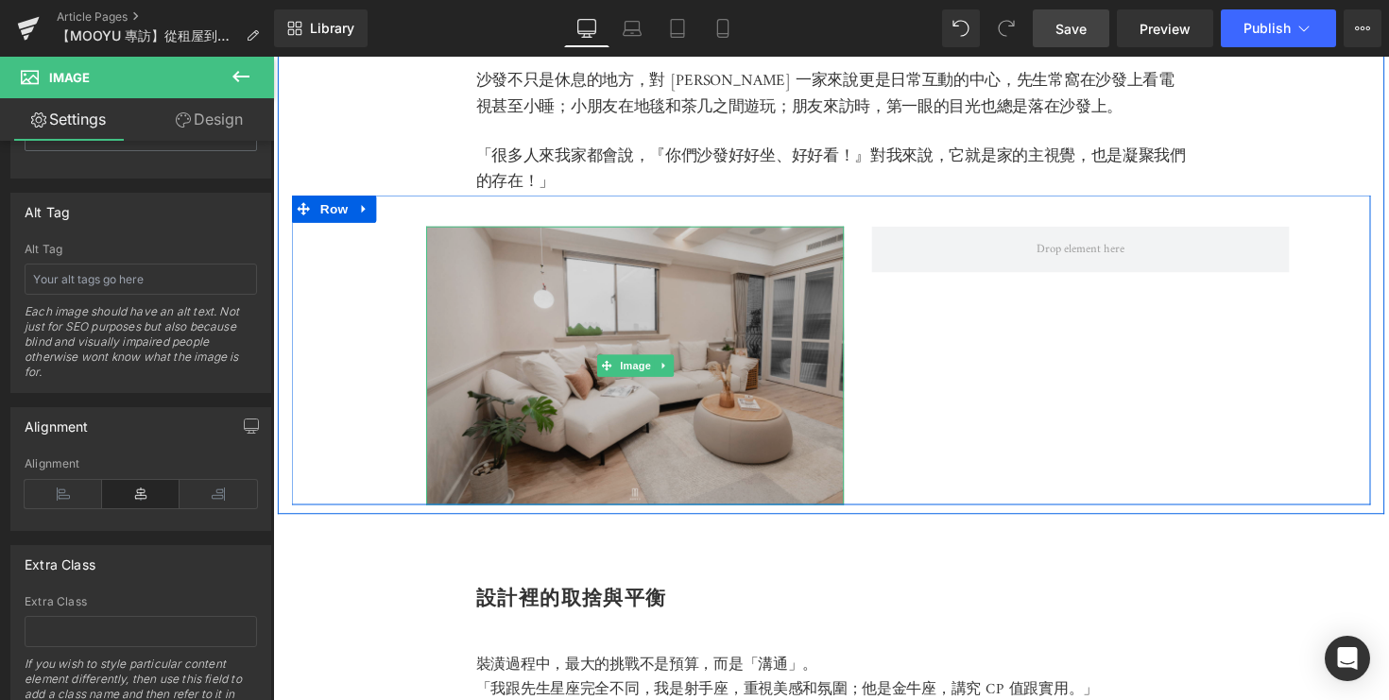
click at [633, 476] on img at bounding box center [644, 373] width 428 height 285
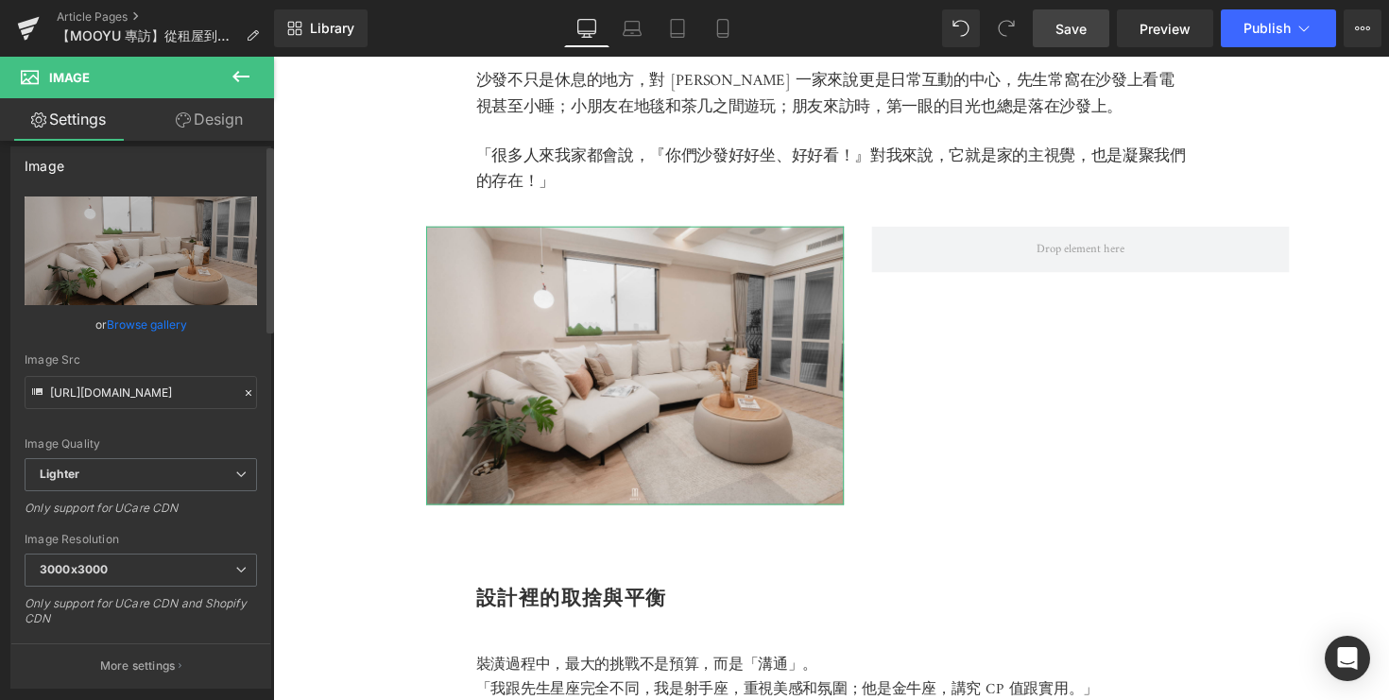
scroll to position [0, 0]
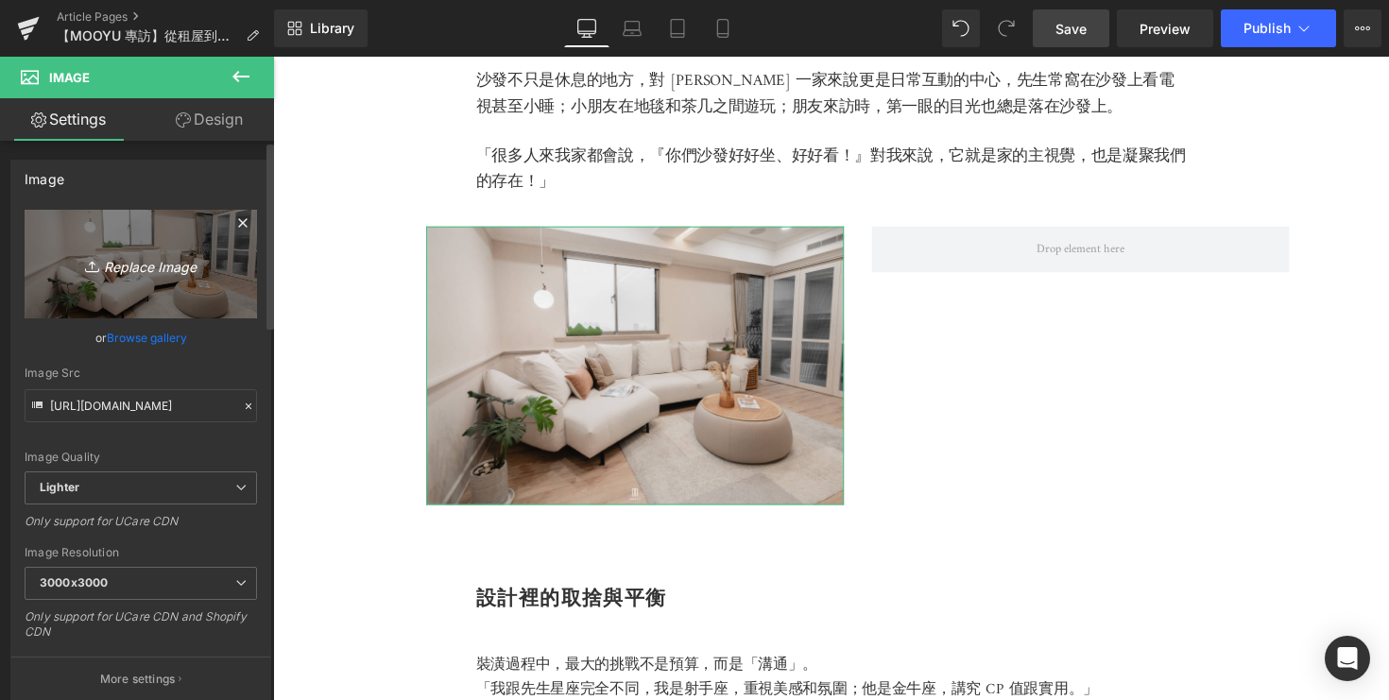
click at [179, 264] on icon "Replace Image" at bounding box center [140, 264] width 151 height 24
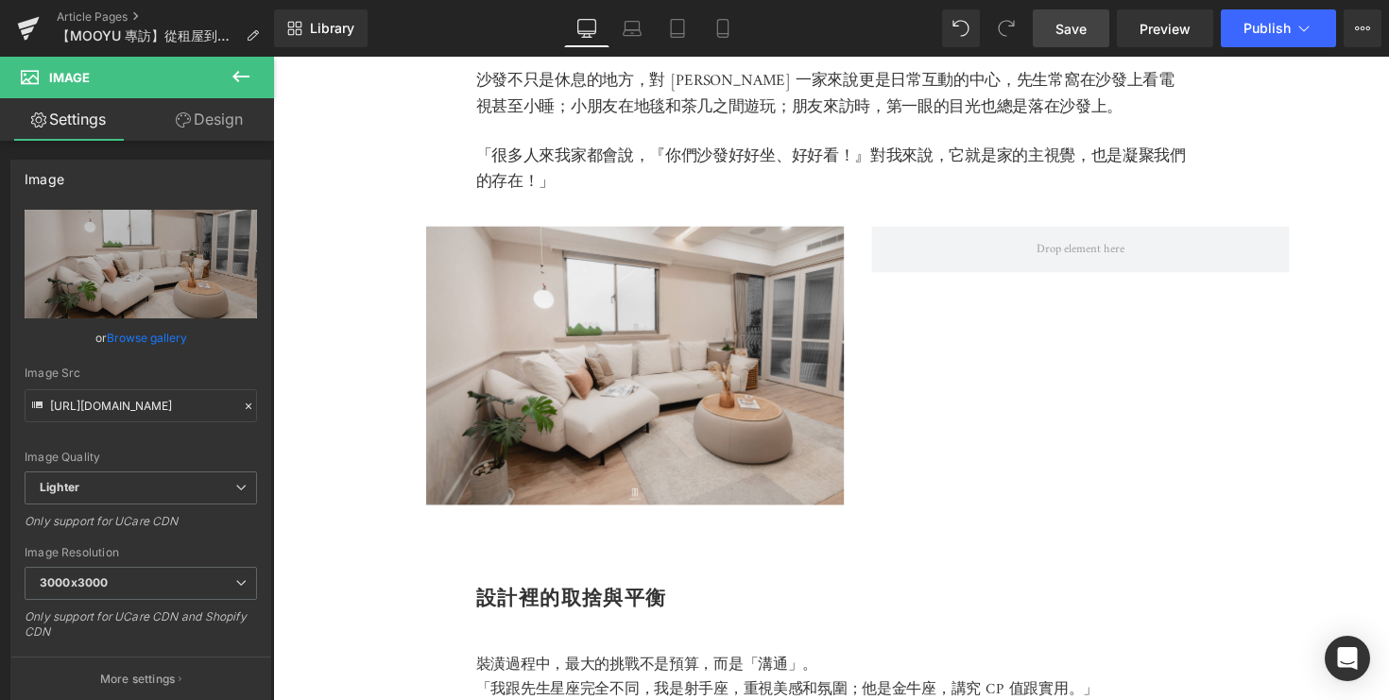
click at [240, 75] on icon at bounding box center [241, 76] width 23 height 23
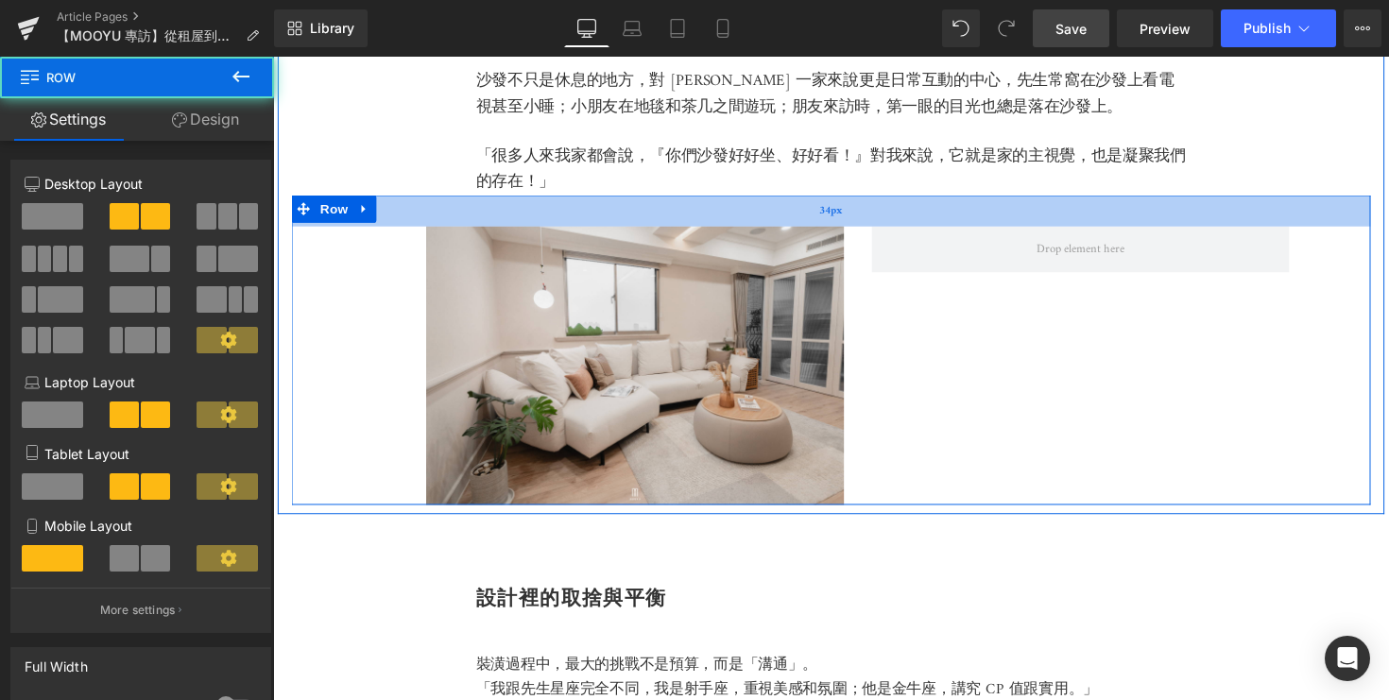
click at [468, 225] on div "34px" at bounding box center [845, 214] width 1106 height 32
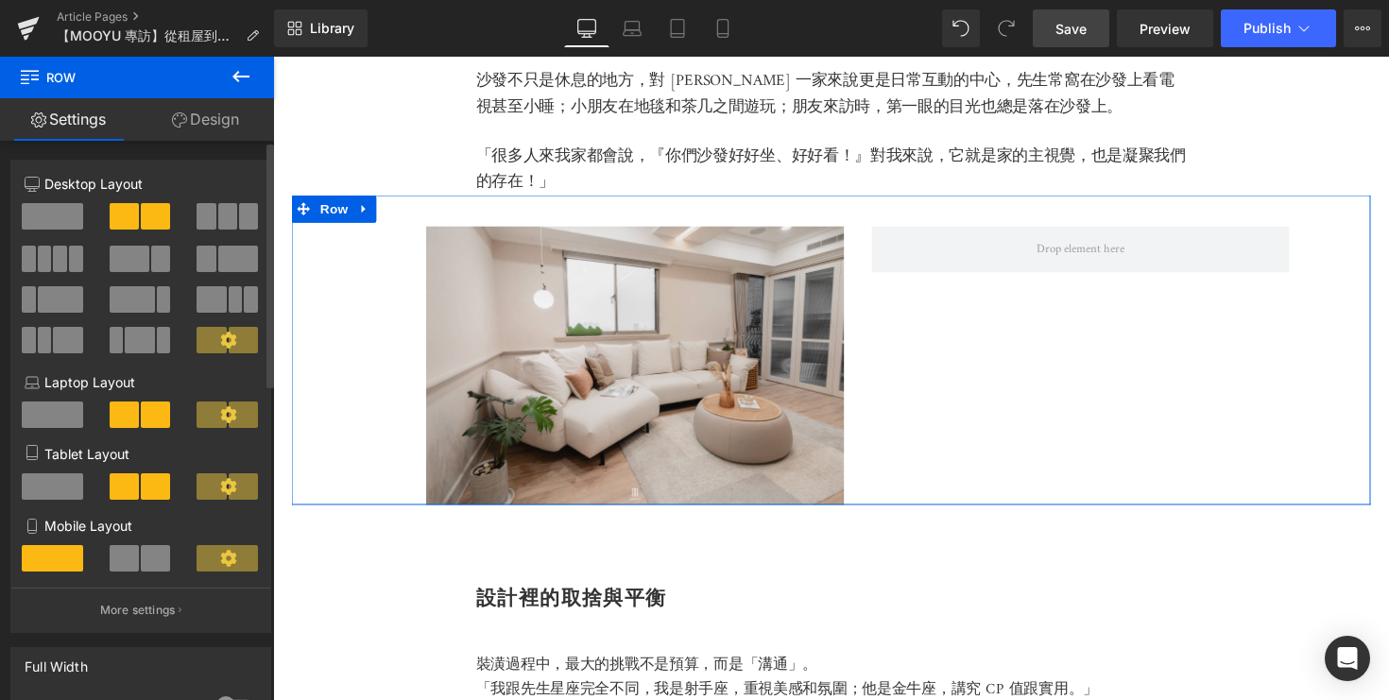
click at [51, 406] on span at bounding box center [52, 415] width 61 height 26
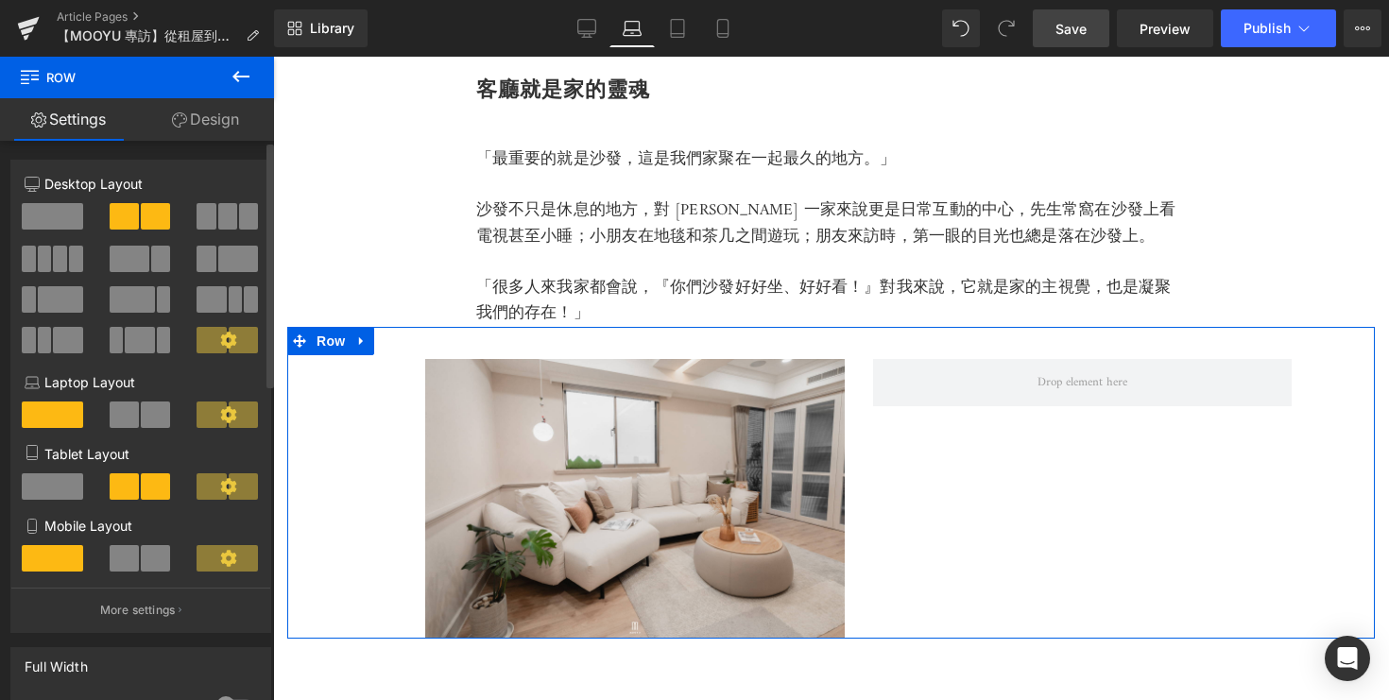
scroll to position [1680, 0]
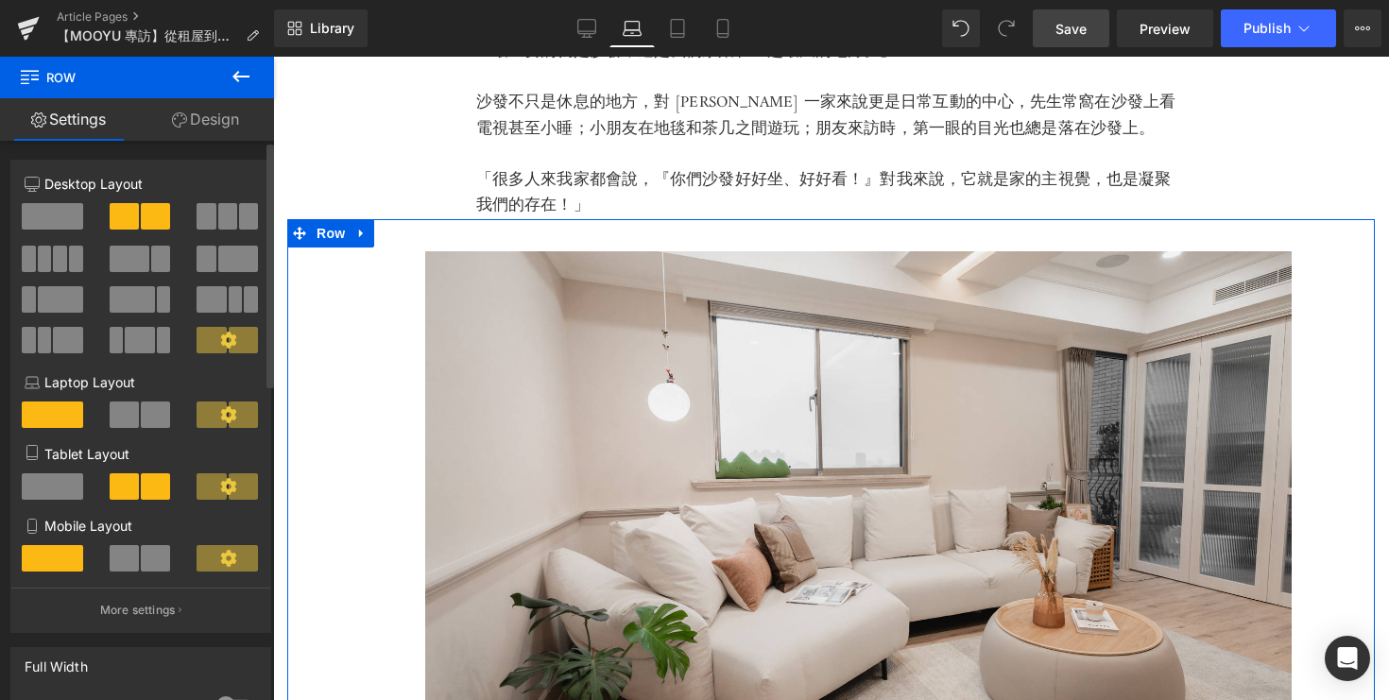
click at [67, 493] on span at bounding box center [52, 486] width 61 height 26
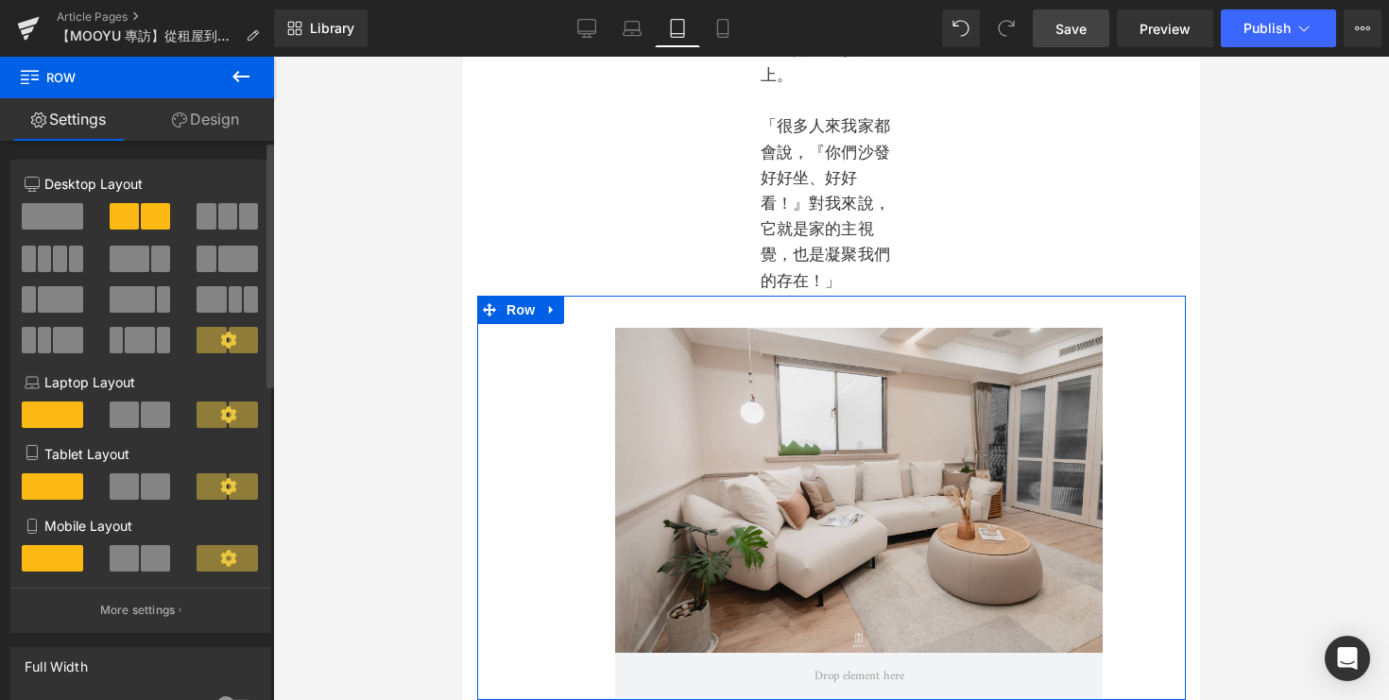
click at [124, 410] on span at bounding box center [124, 415] width 29 height 26
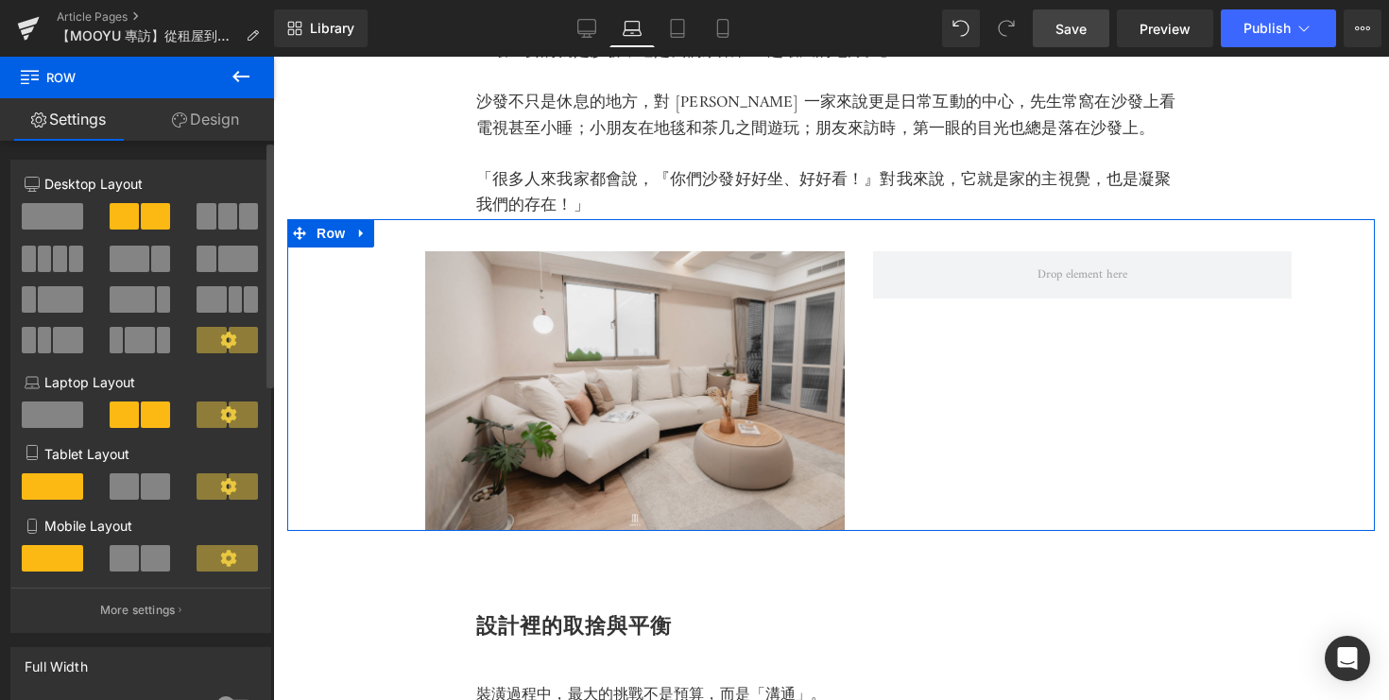
click at [44, 220] on span at bounding box center [52, 216] width 61 height 26
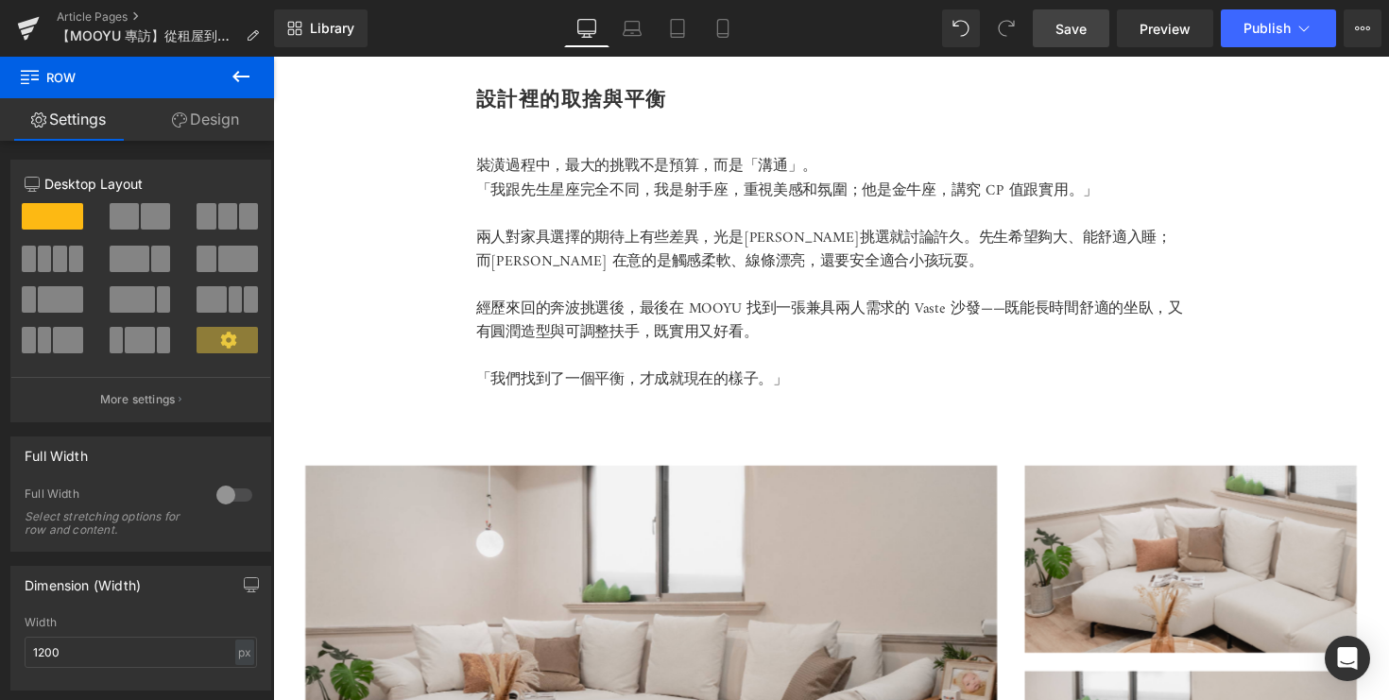
scroll to position [2437, 0]
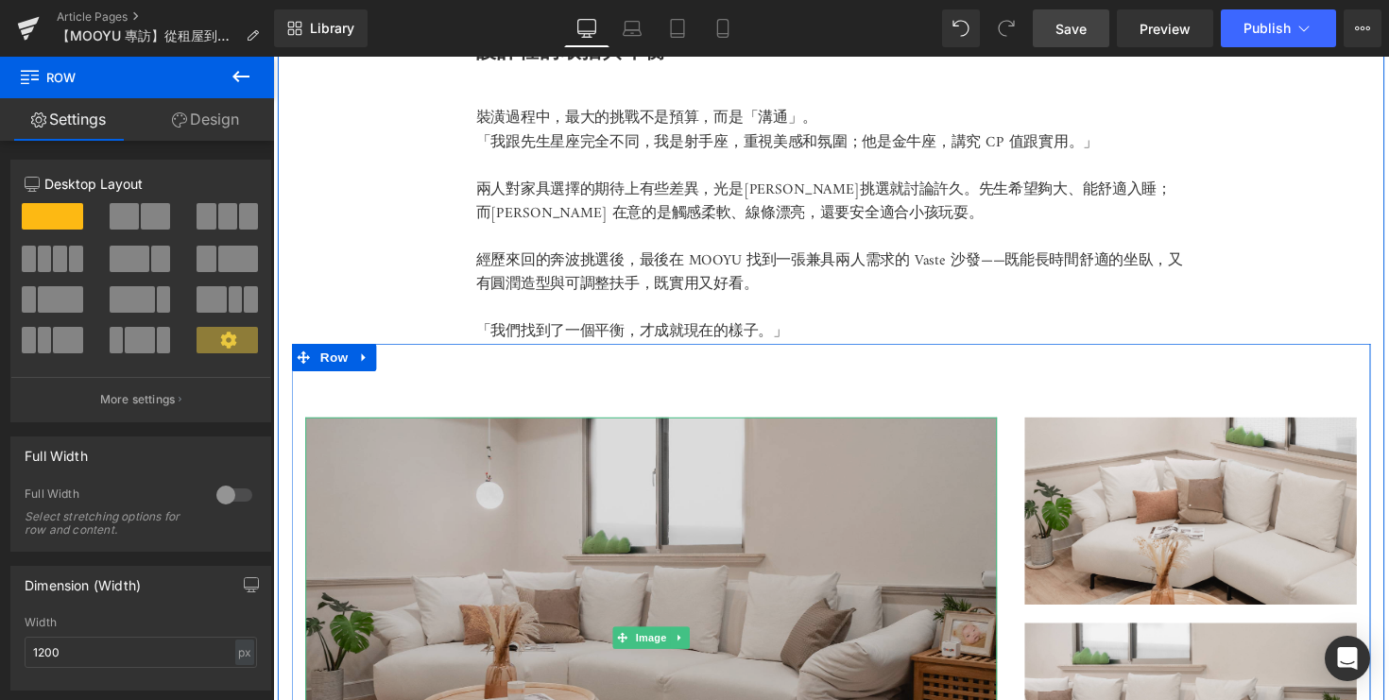
click at [549, 454] on img at bounding box center [660, 652] width 709 height 452
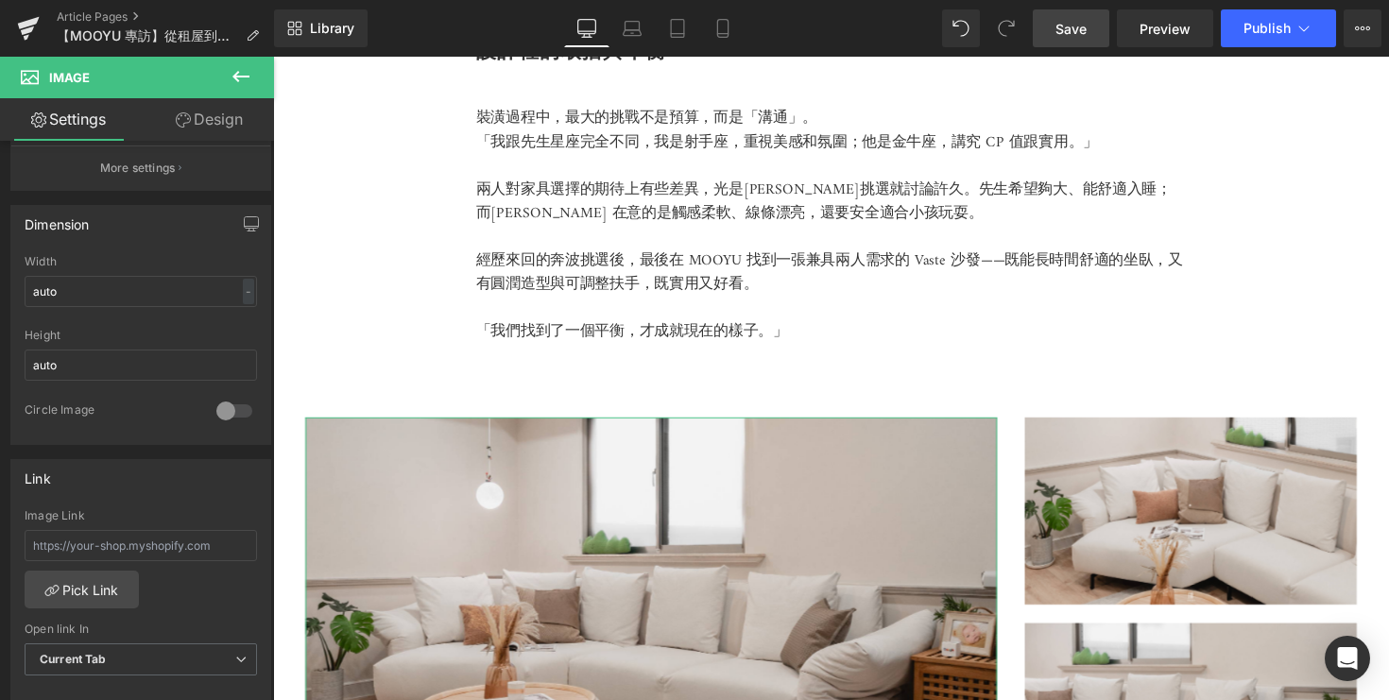
scroll to position [558, 0]
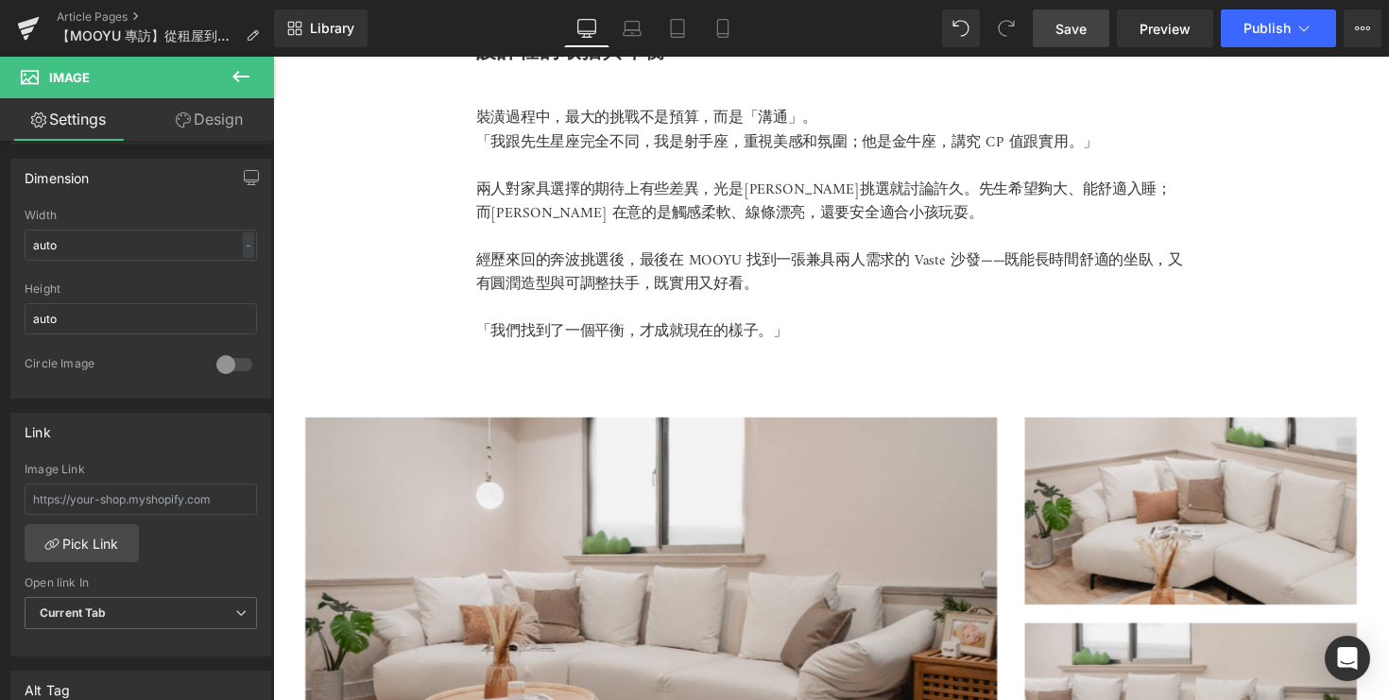
click at [241, 73] on icon at bounding box center [241, 76] width 23 height 23
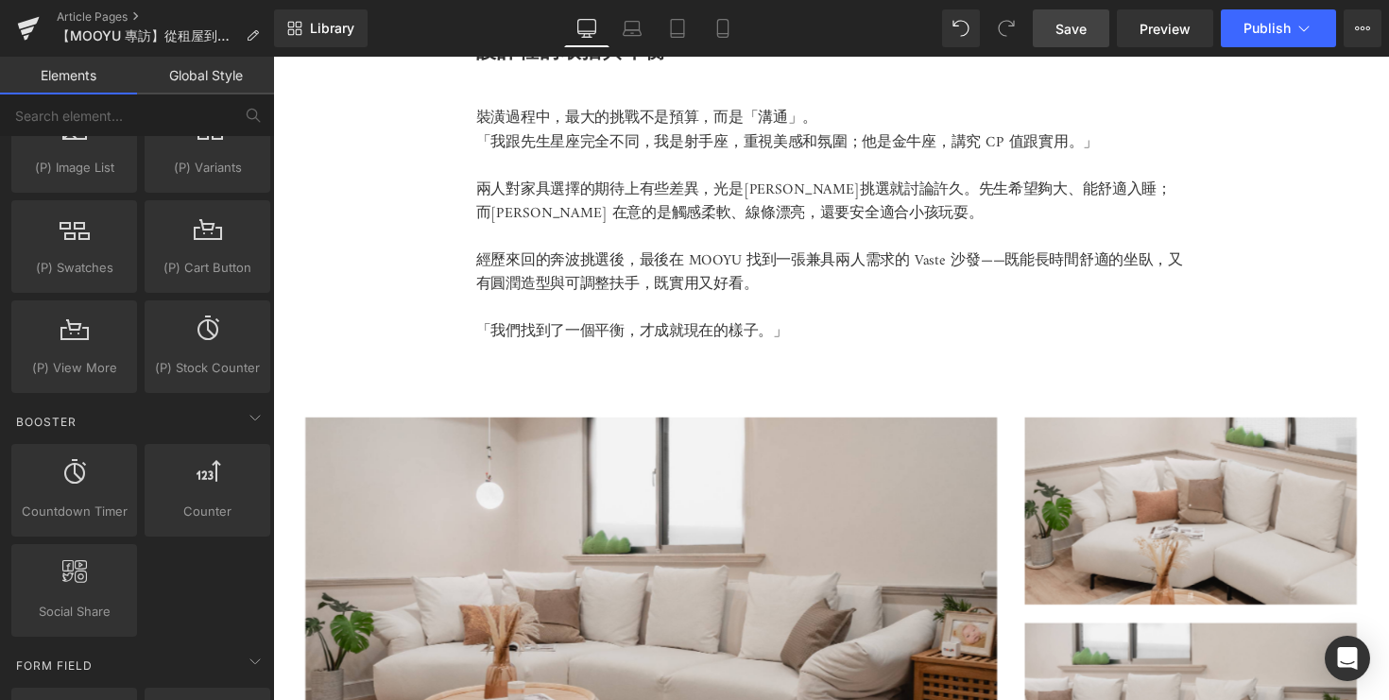
scroll to position [2285, 0]
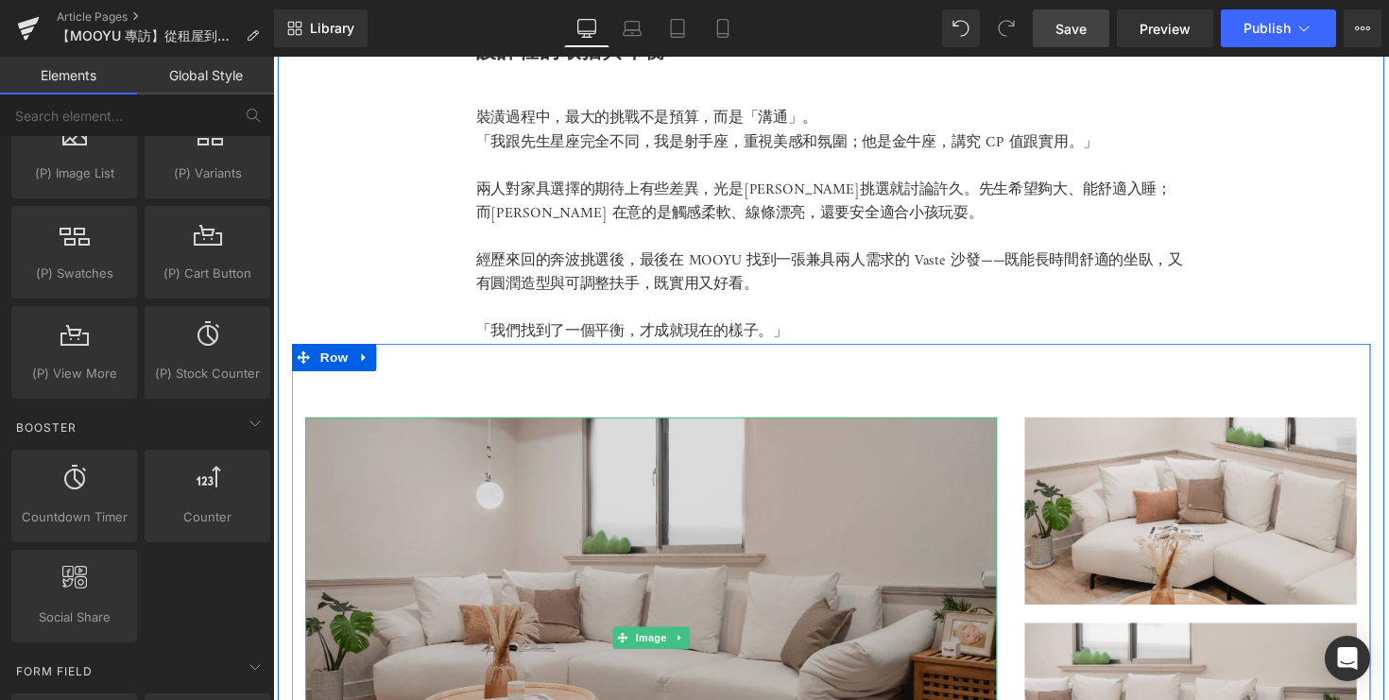
click at [511, 554] on img at bounding box center [660, 652] width 709 height 452
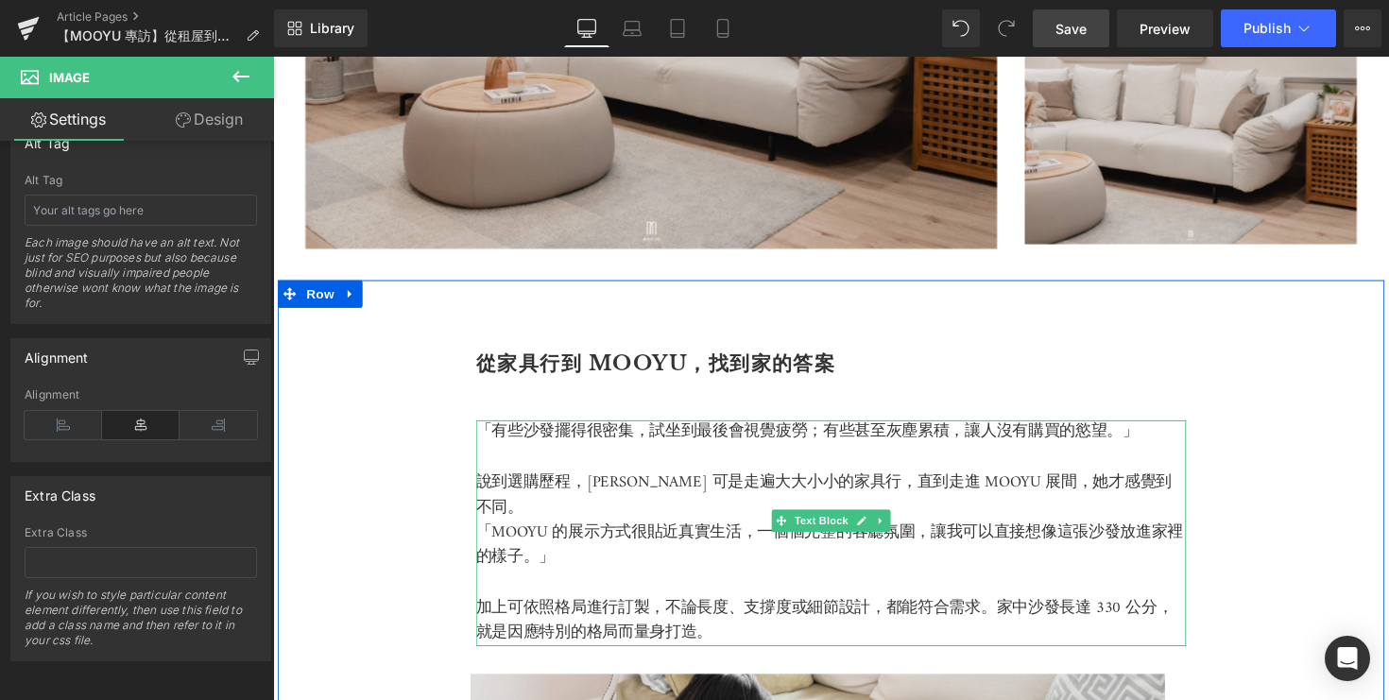
scroll to position [3524, 0]
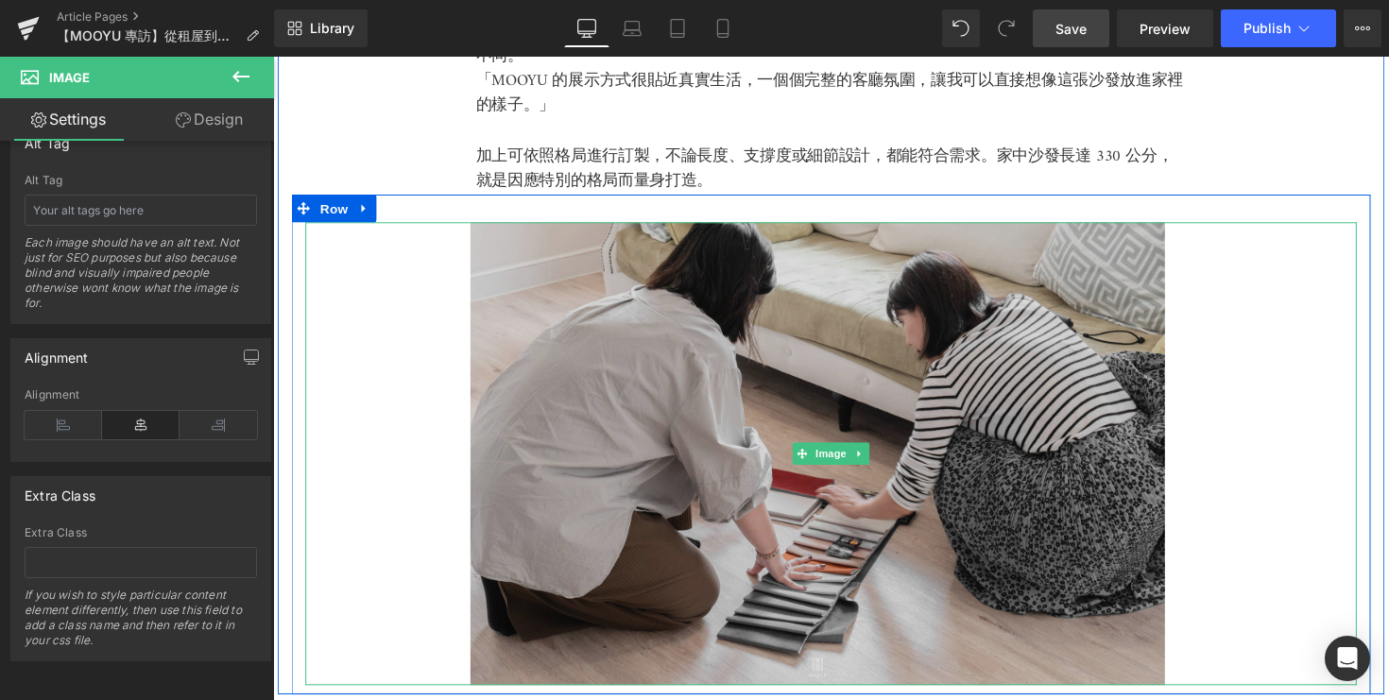
click at [683, 452] on img at bounding box center [844, 464] width 1077 height 474
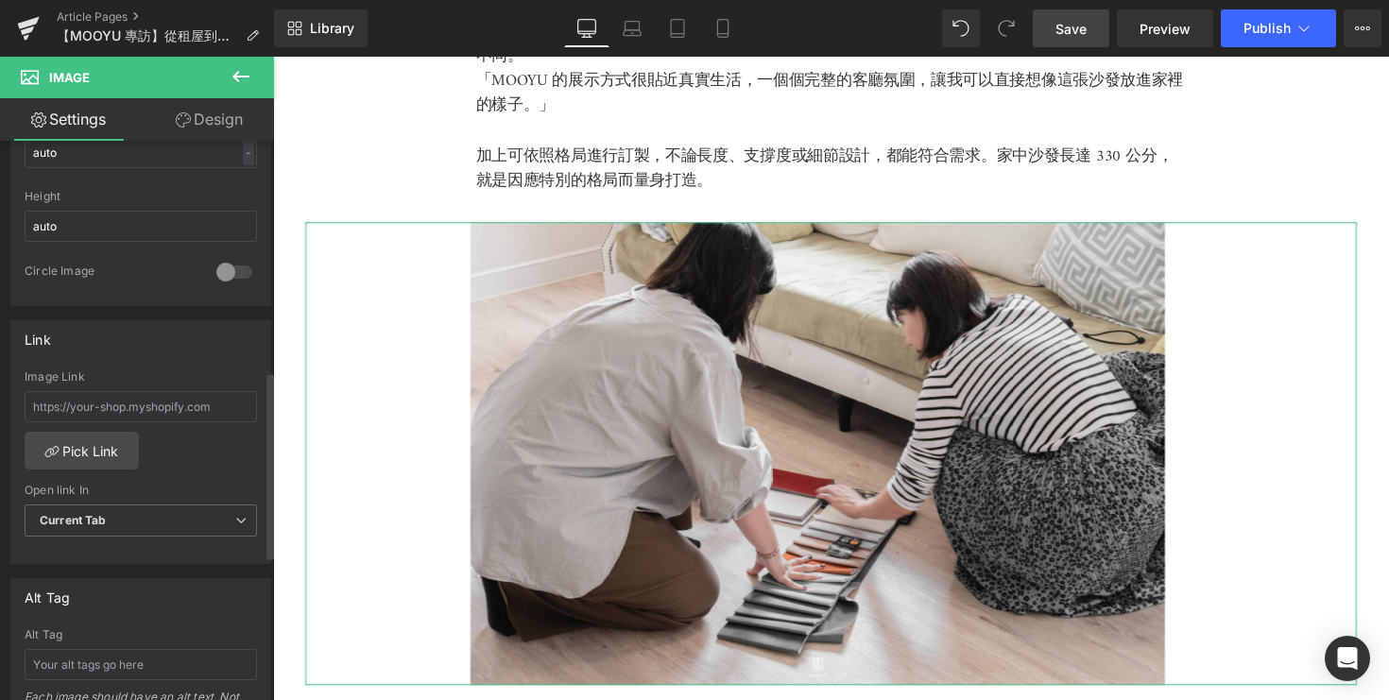
scroll to position [531, 0]
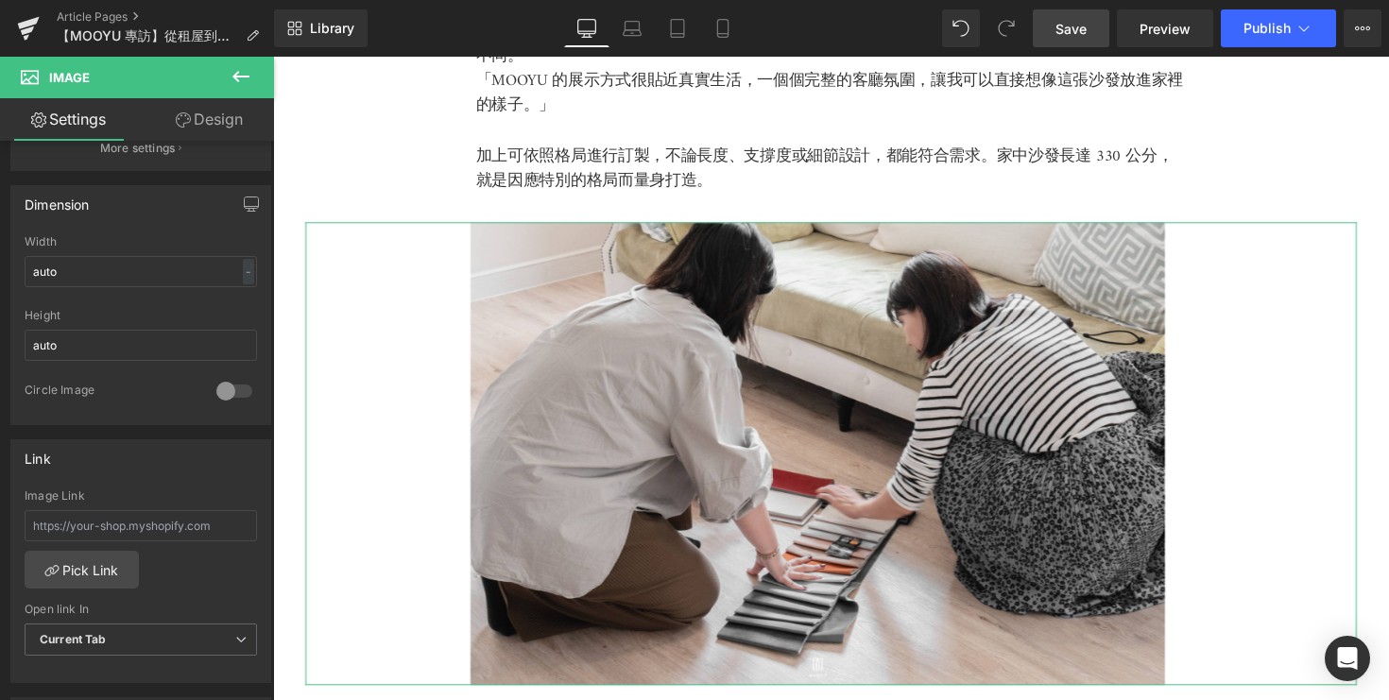
click at [214, 119] on link "Design" at bounding box center [209, 119] width 137 height 43
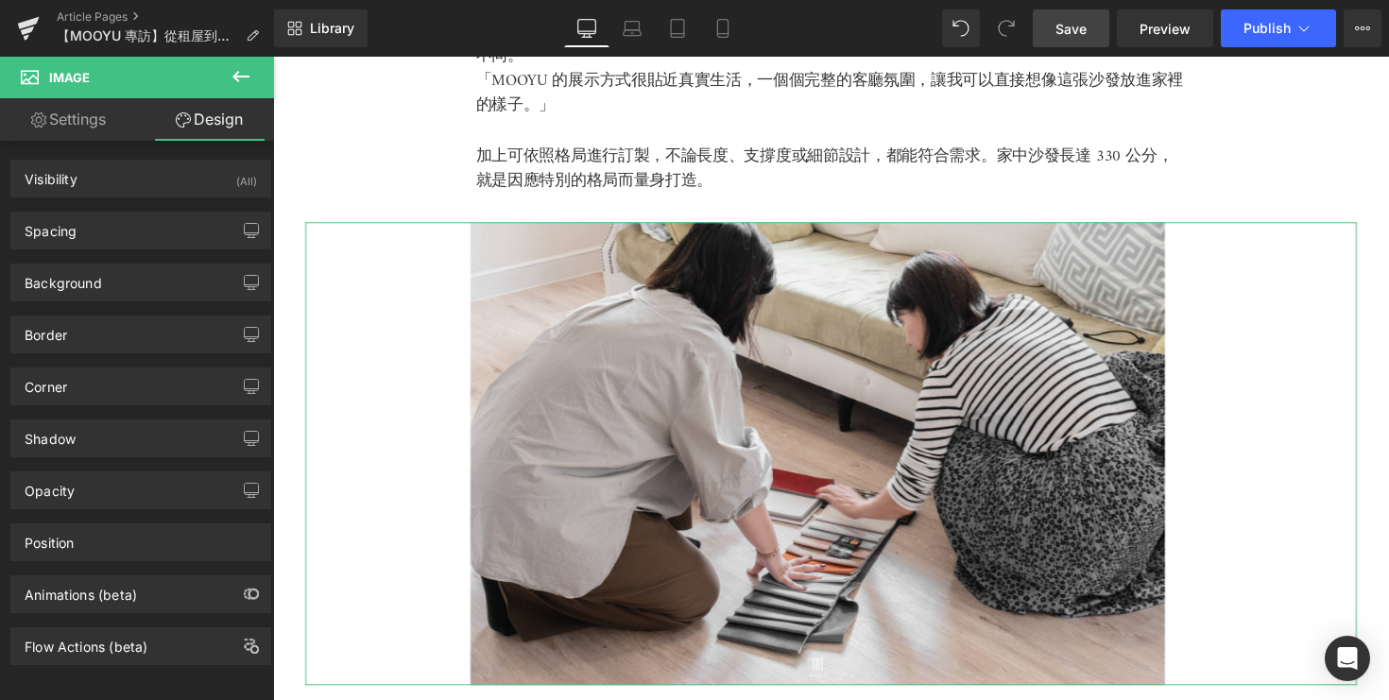
click at [105, 118] on link "Settings" at bounding box center [68, 119] width 137 height 43
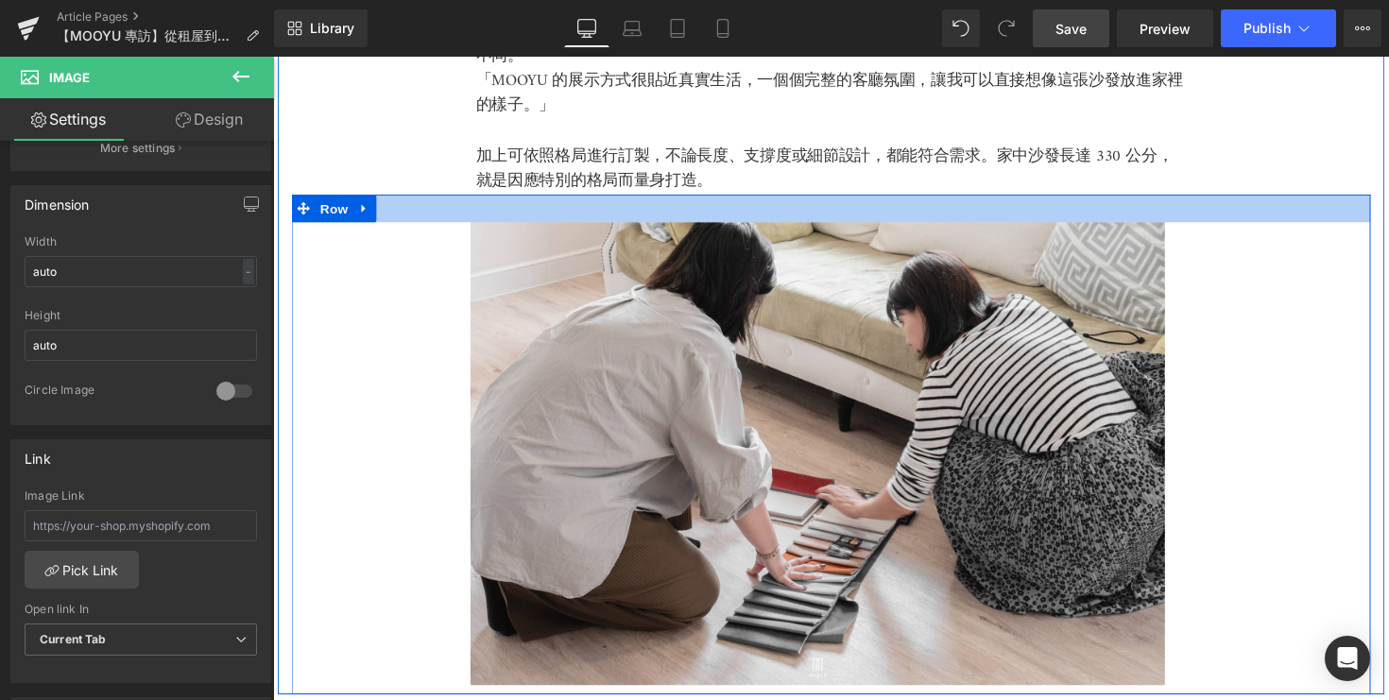
click at [426, 198] on div at bounding box center [845, 212] width 1106 height 28
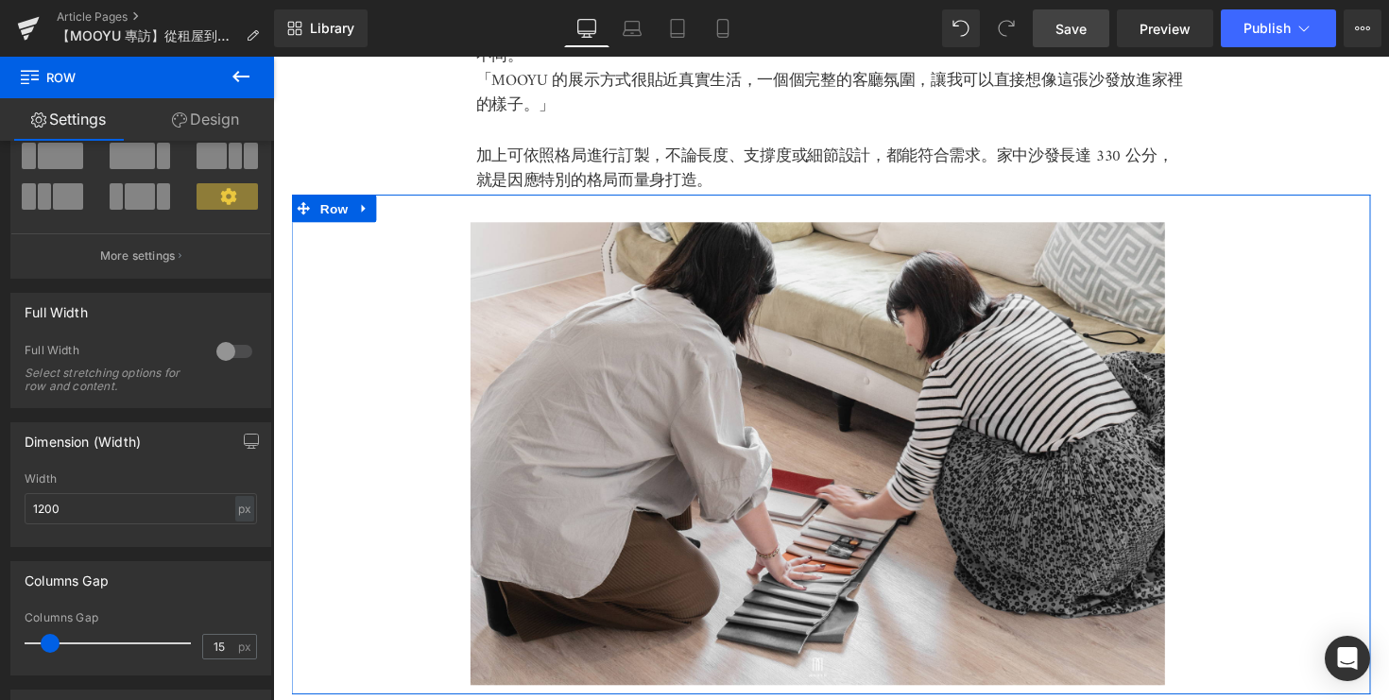
scroll to position [0, 0]
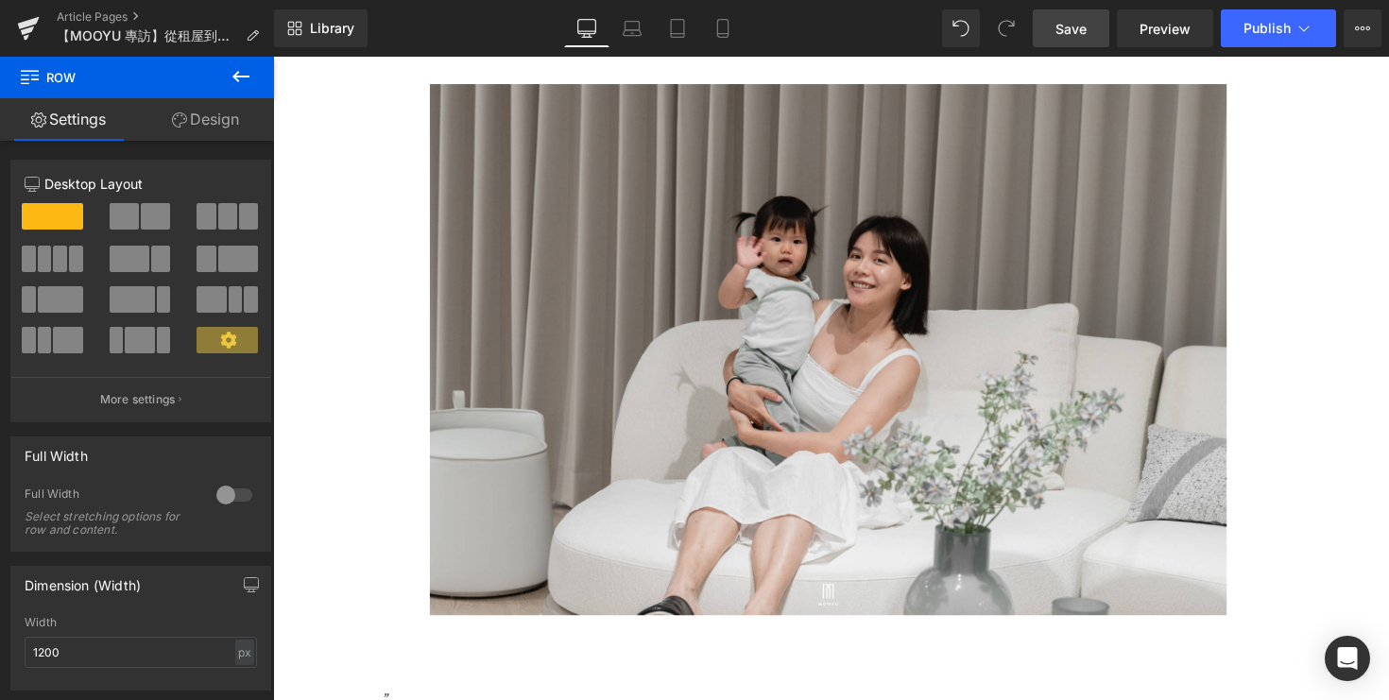
click at [529, 295] on img at bounding box center [845, 357] width 954 height 544
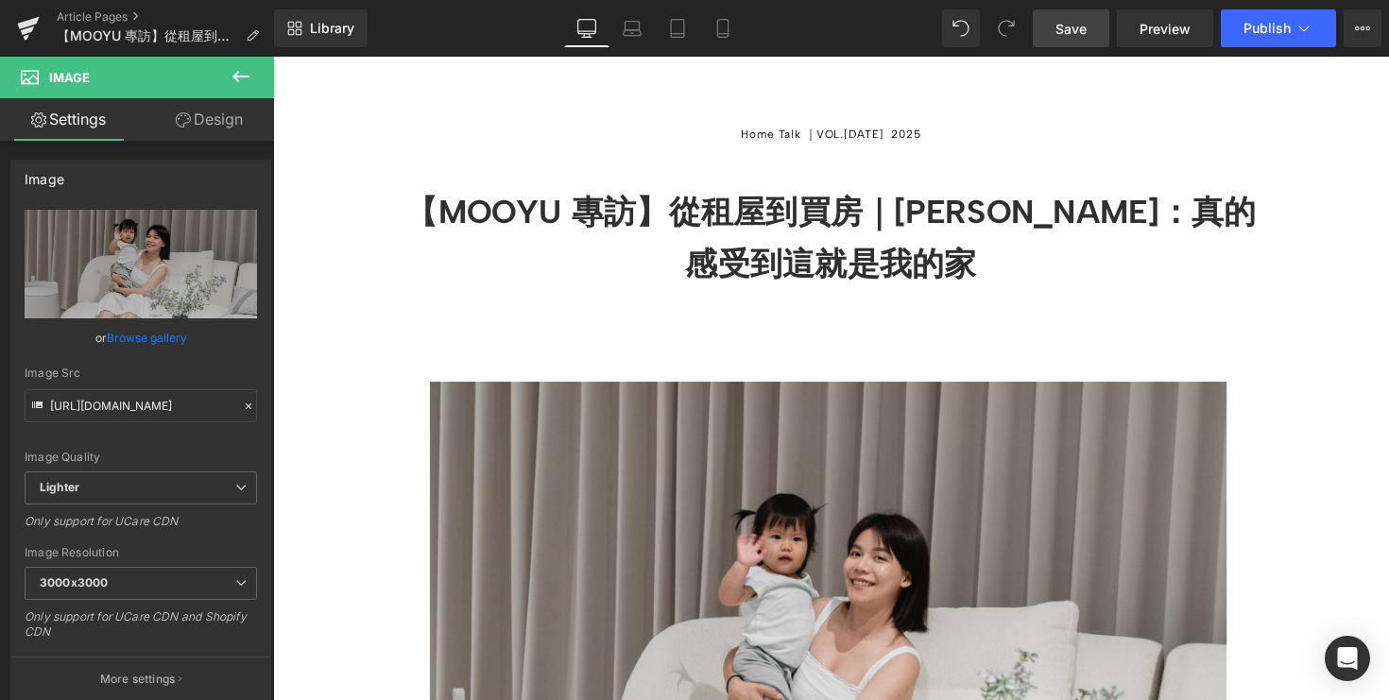
scroll to position [132, 0]
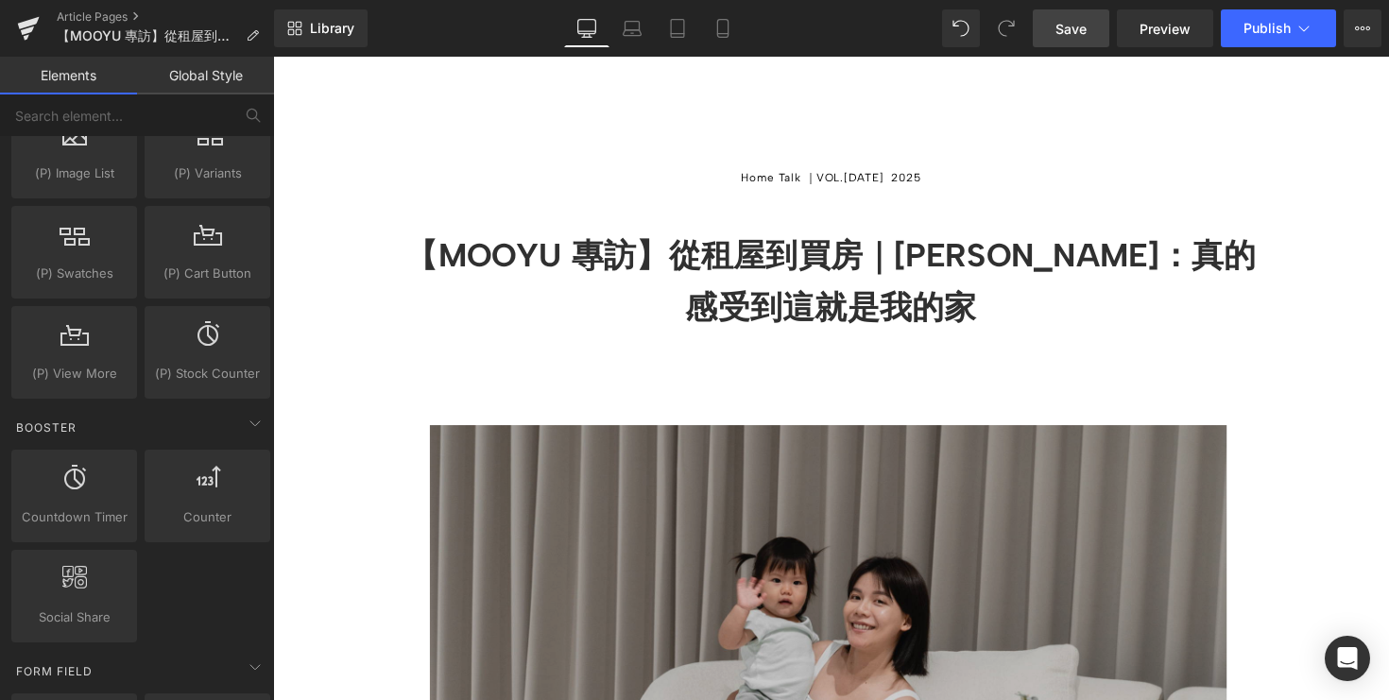
click at [514, 466] on img at bounding box center [845, 707] width 954 height 544
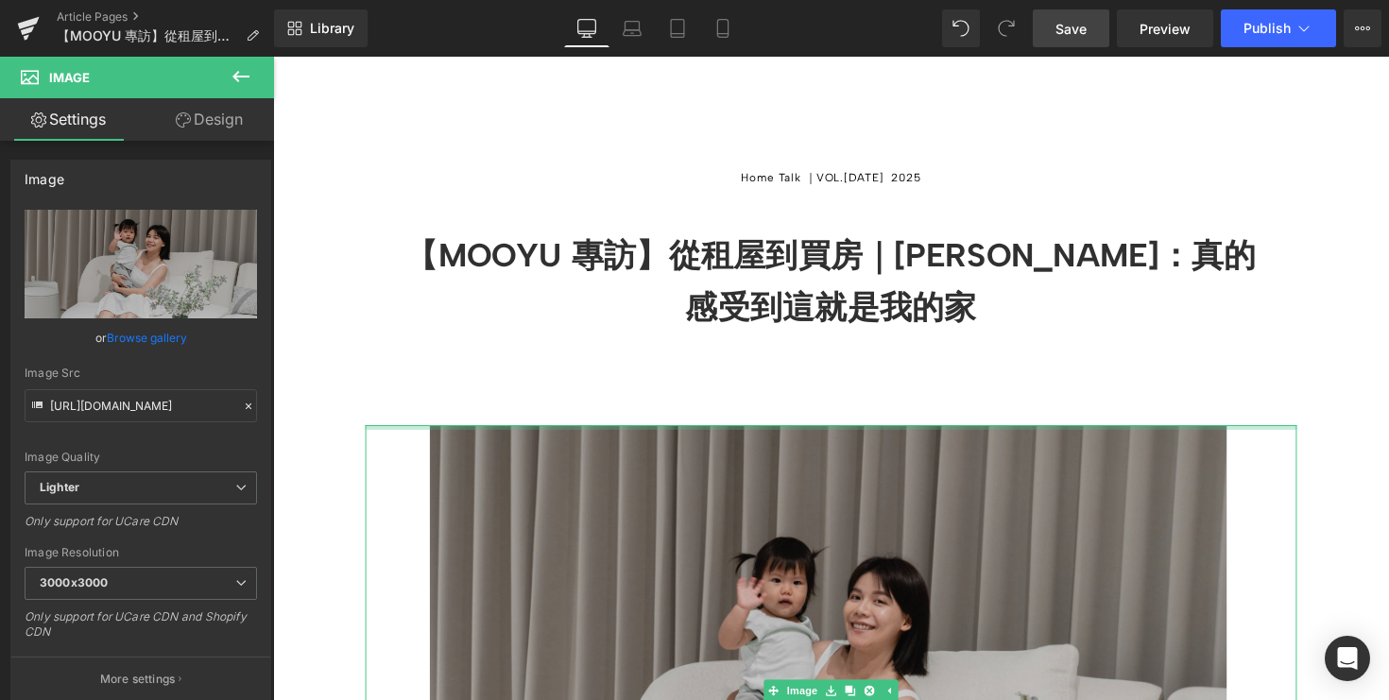
click at [459, 439] on div at bounding box center [845, 437] width 954 height 5
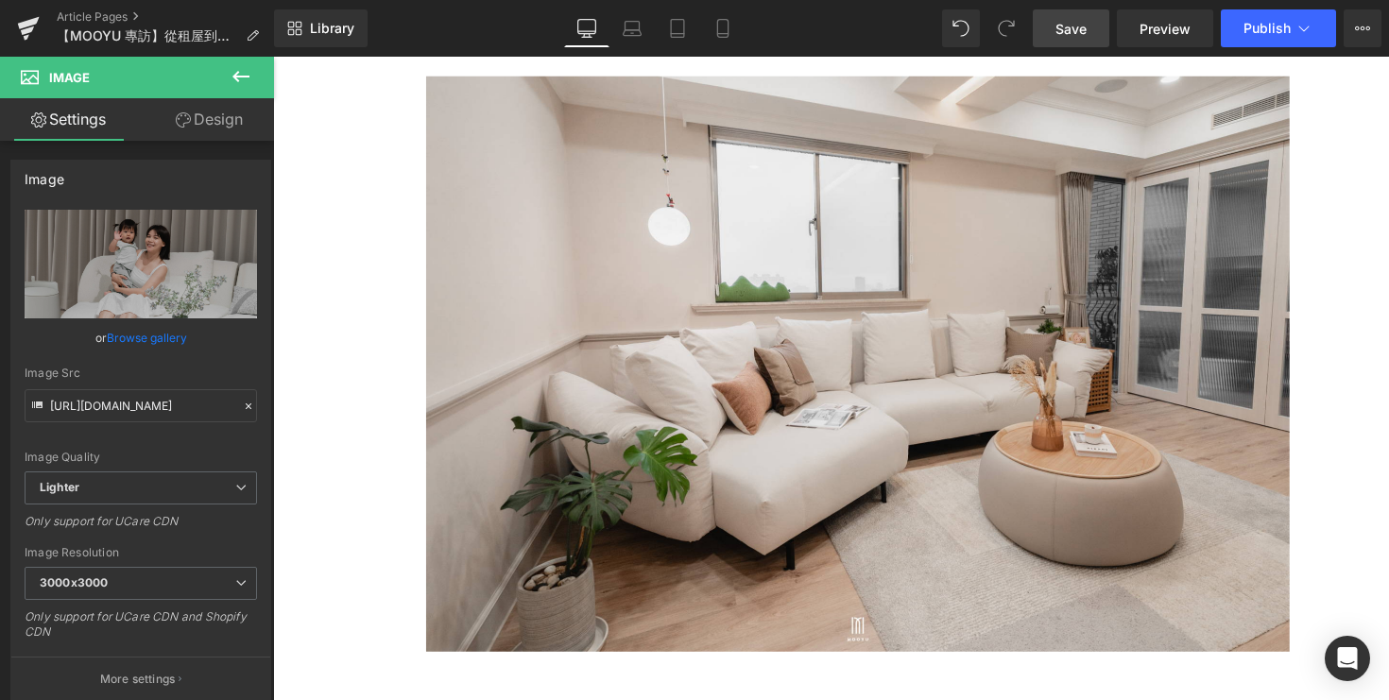
scroll to position [1839, 0]
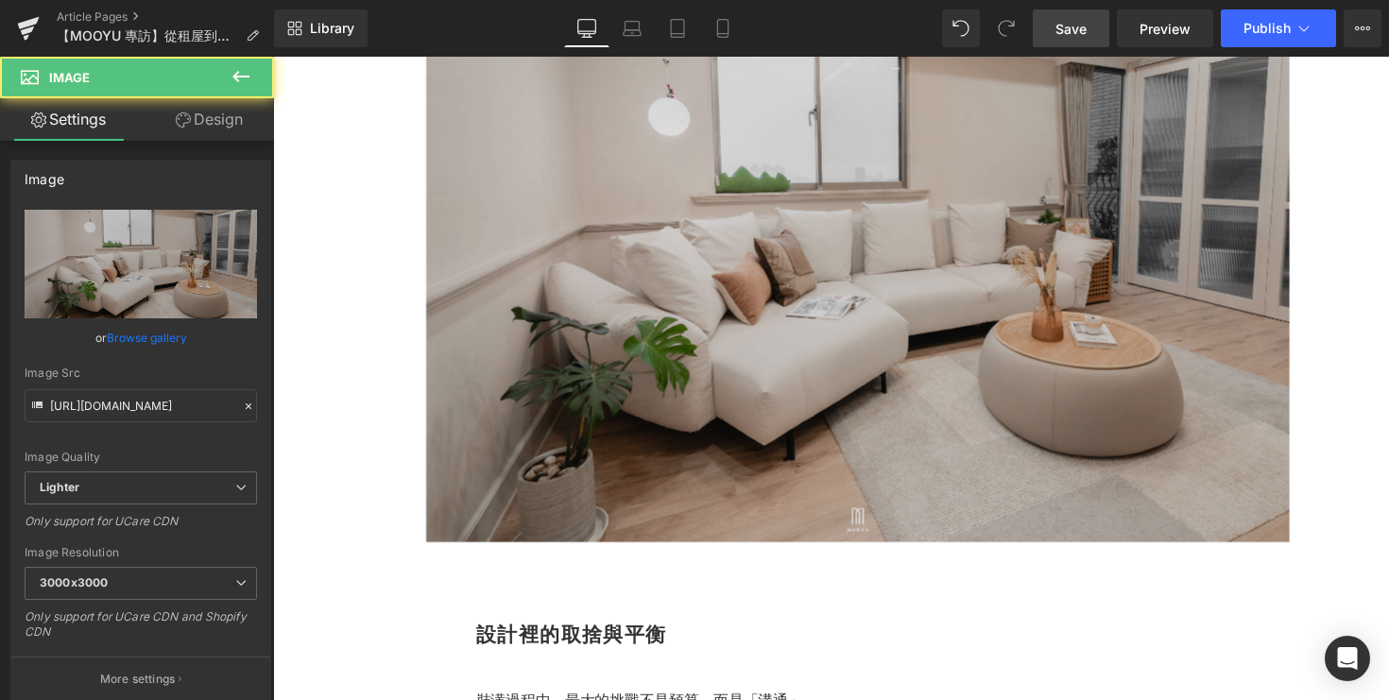
click at [603, 321] on img at bounding box center [872, 259] width 884 height 590
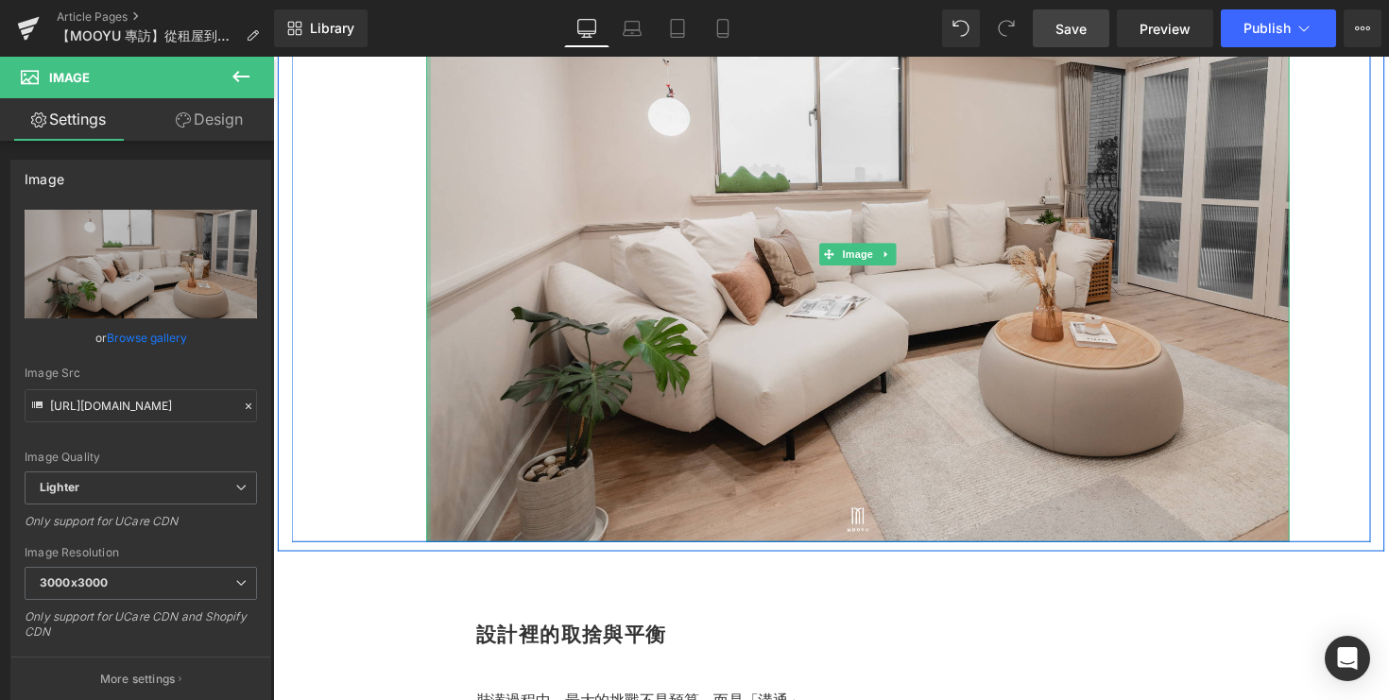
scroll to position [1536, 0]
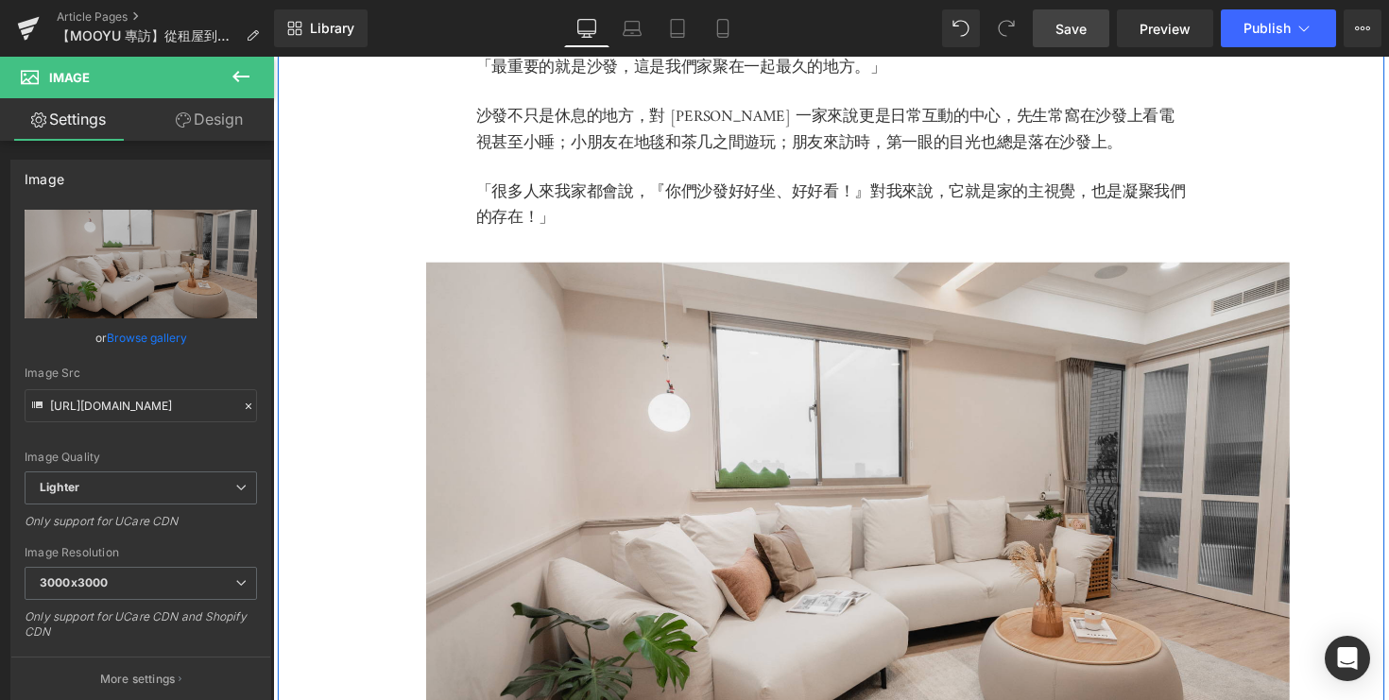
click at [391, 192] on div "客廳就是家的靈魂 Heading 「最重要的就是沙發，這是我們家聚在一起最久的地方。」 沙發不只是休息的地方，對 Kelly 一家來說更是日常互動的中心，先生…" at bounding box center [845, 384] width 1134 height 945
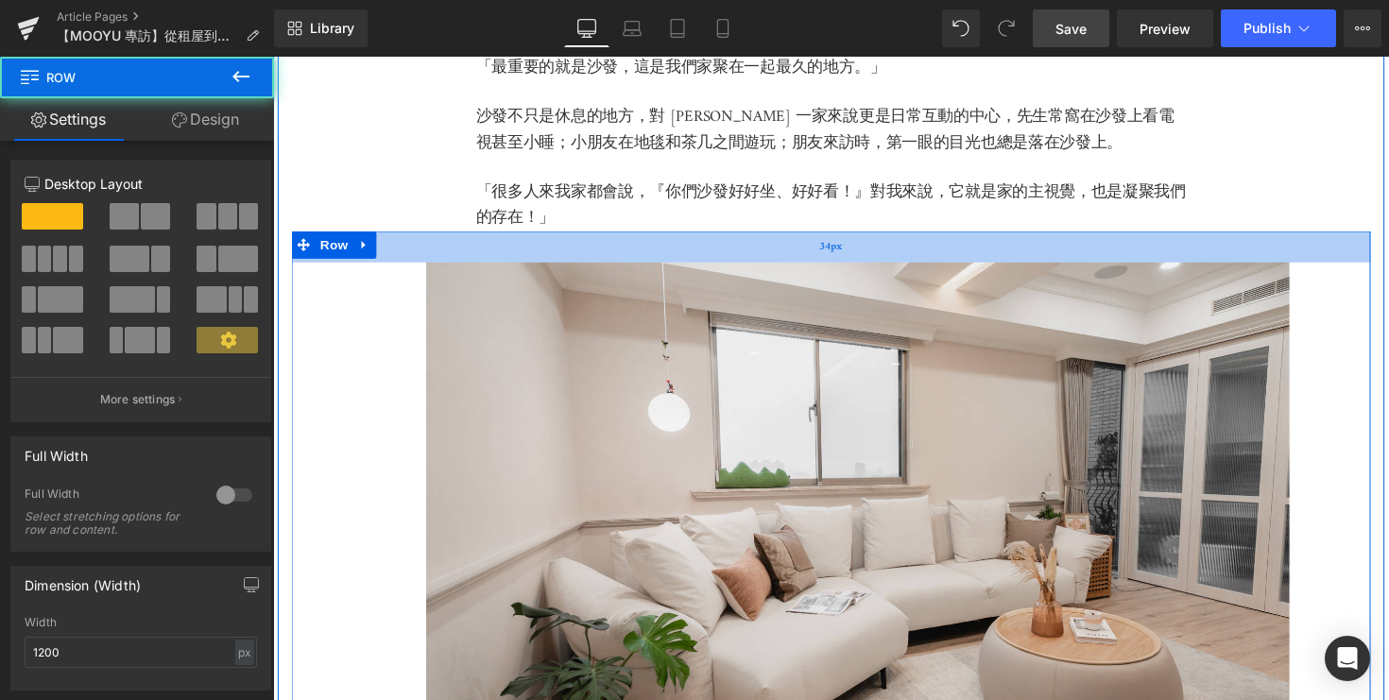
click at [396, 258] on div "34px" at bounding box center [845, 251] width 1106 height 32
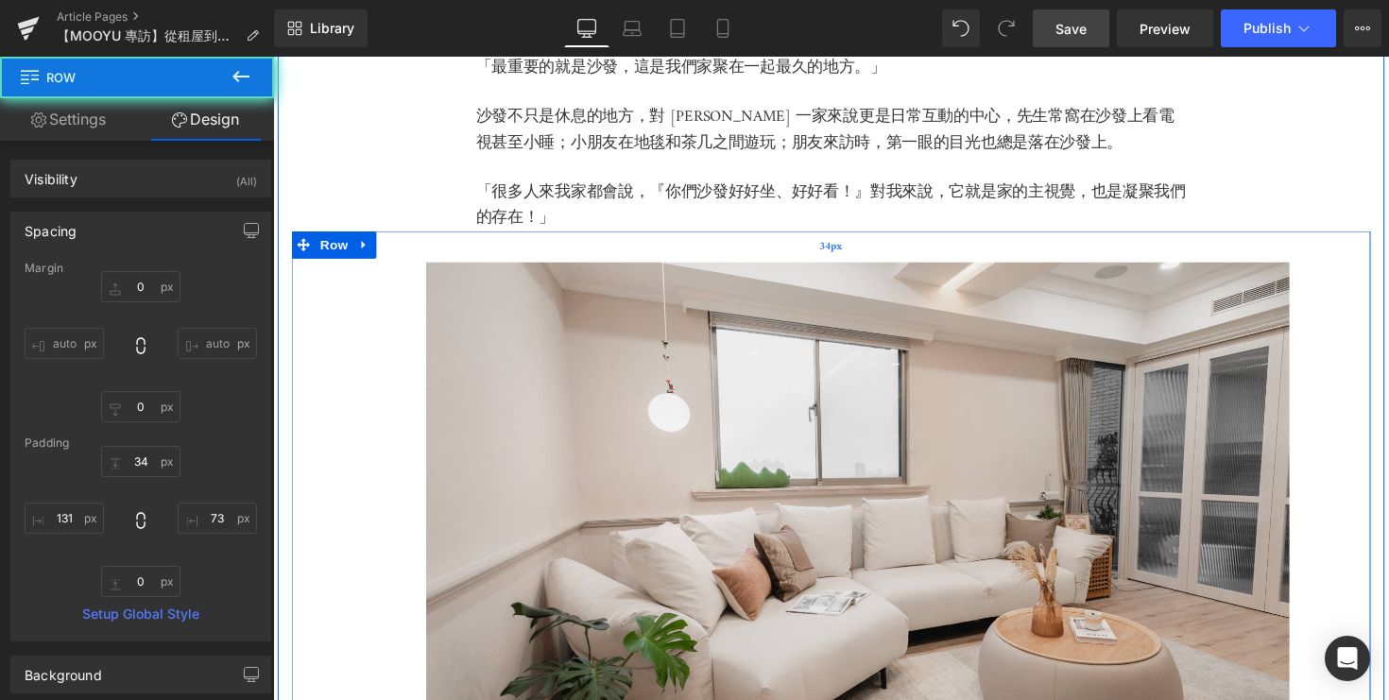
click at [396, 258] on div "34px" at bounding box center [845, 251] width 1106 height 32
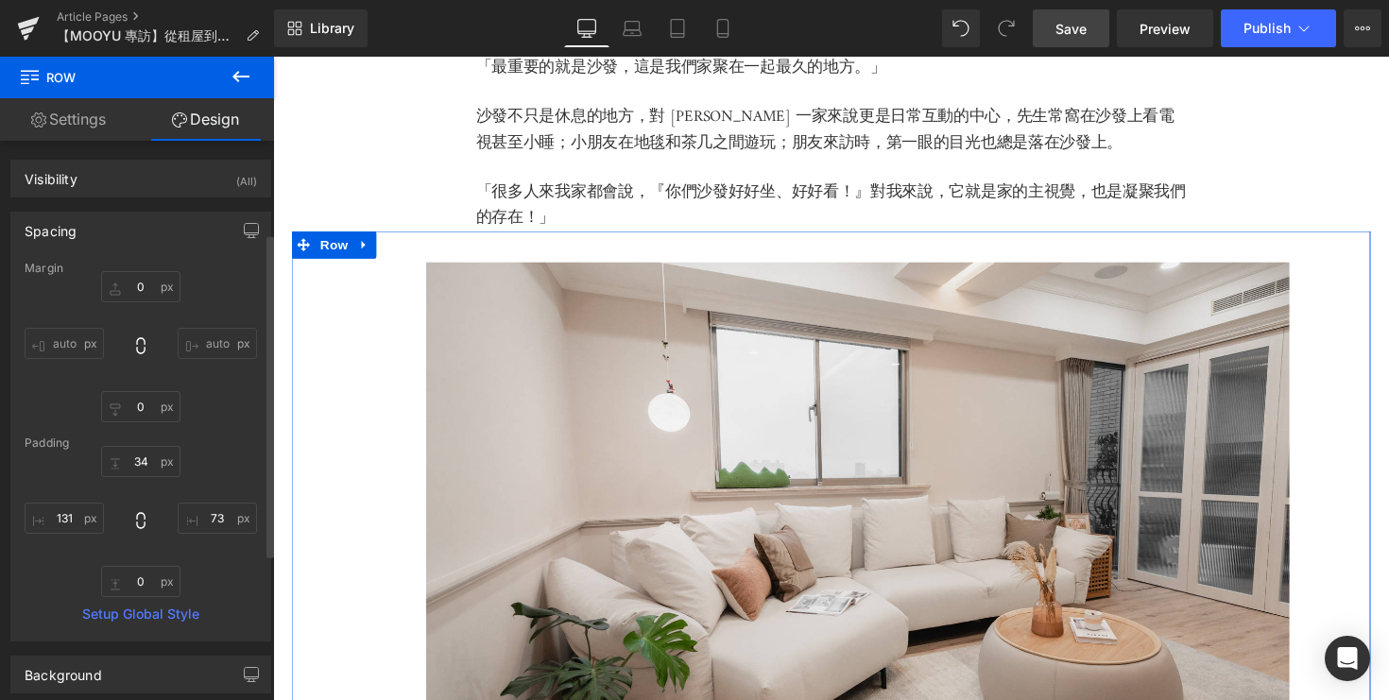
scroll to position [411, 0]
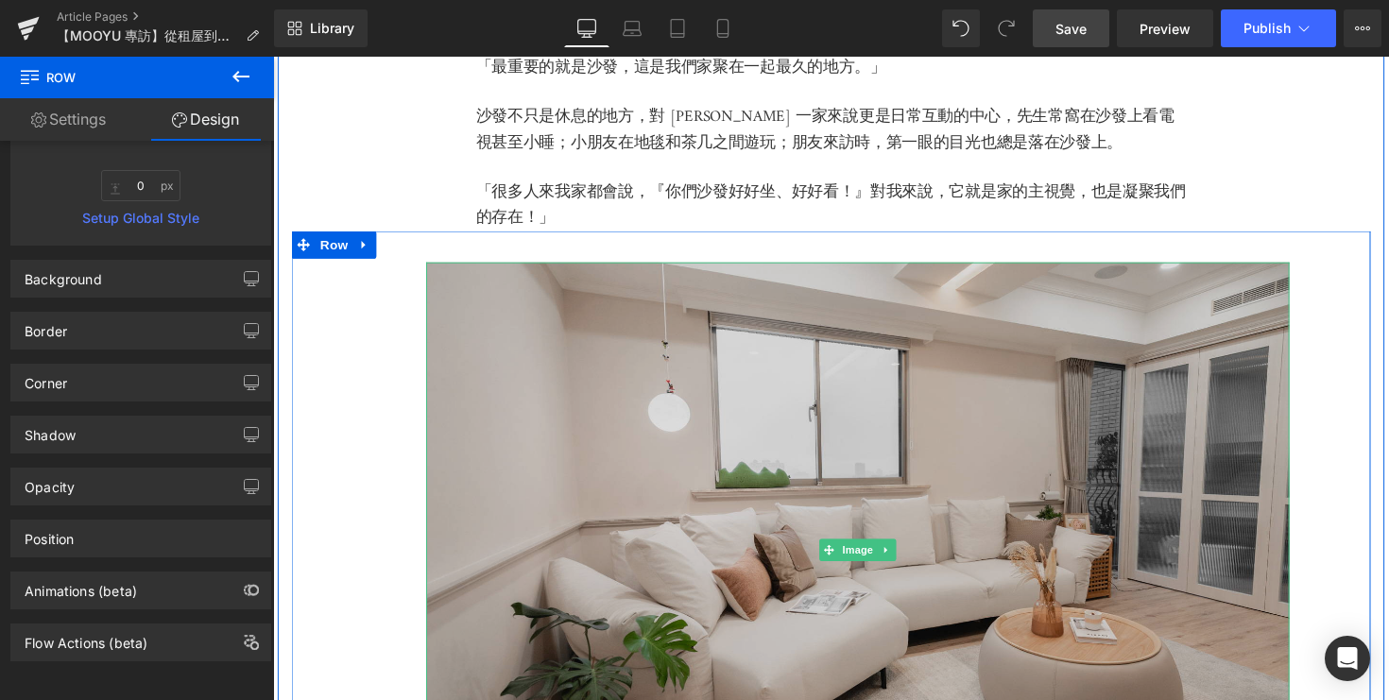
click at [622, 335] on img at bounding box center [872, 562] width 884 height 590
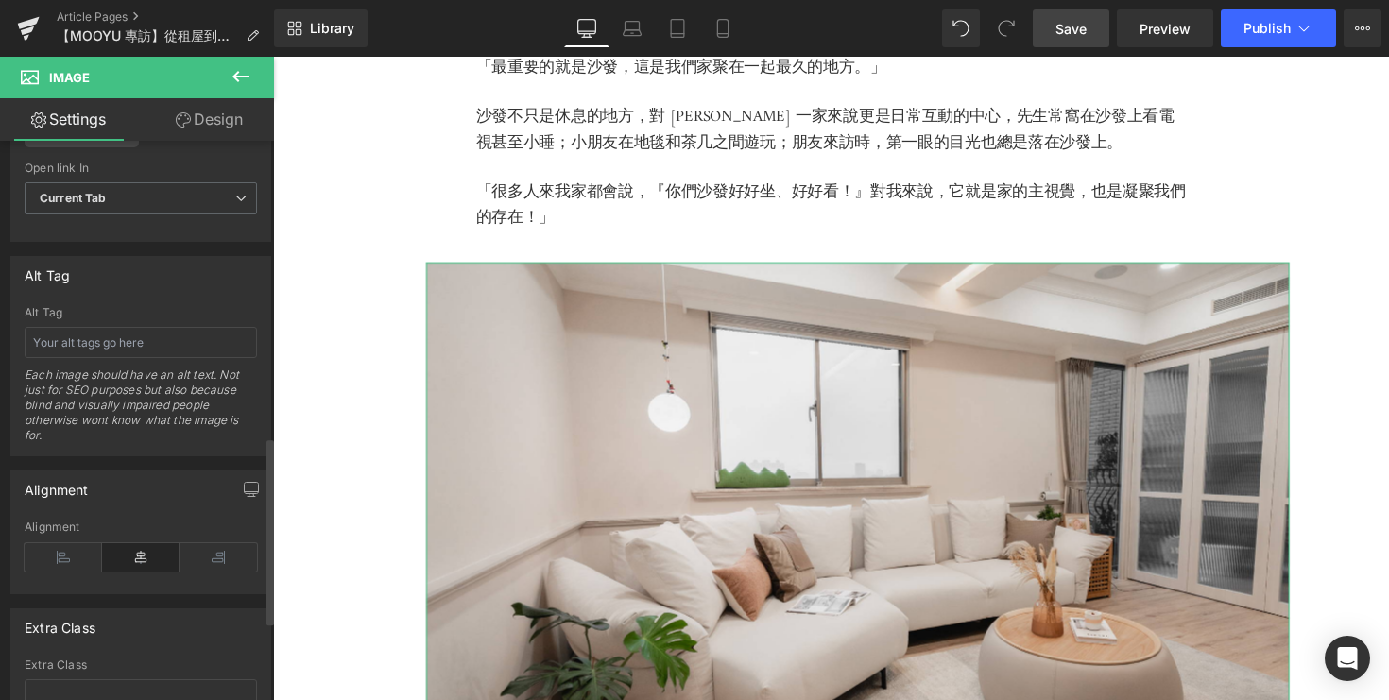
scroll to position [883, 0]
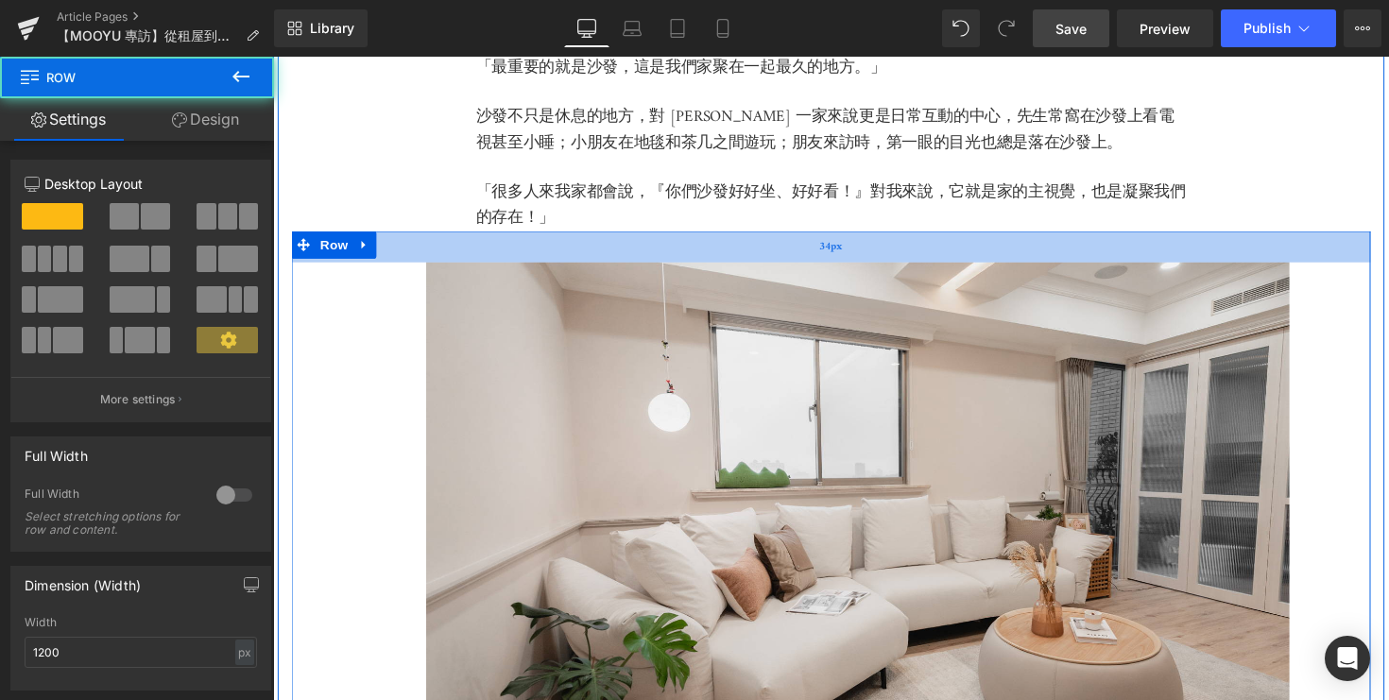
click at [389, 258] on div "34px" at bounding box center [845, 251] width 1106 height 32
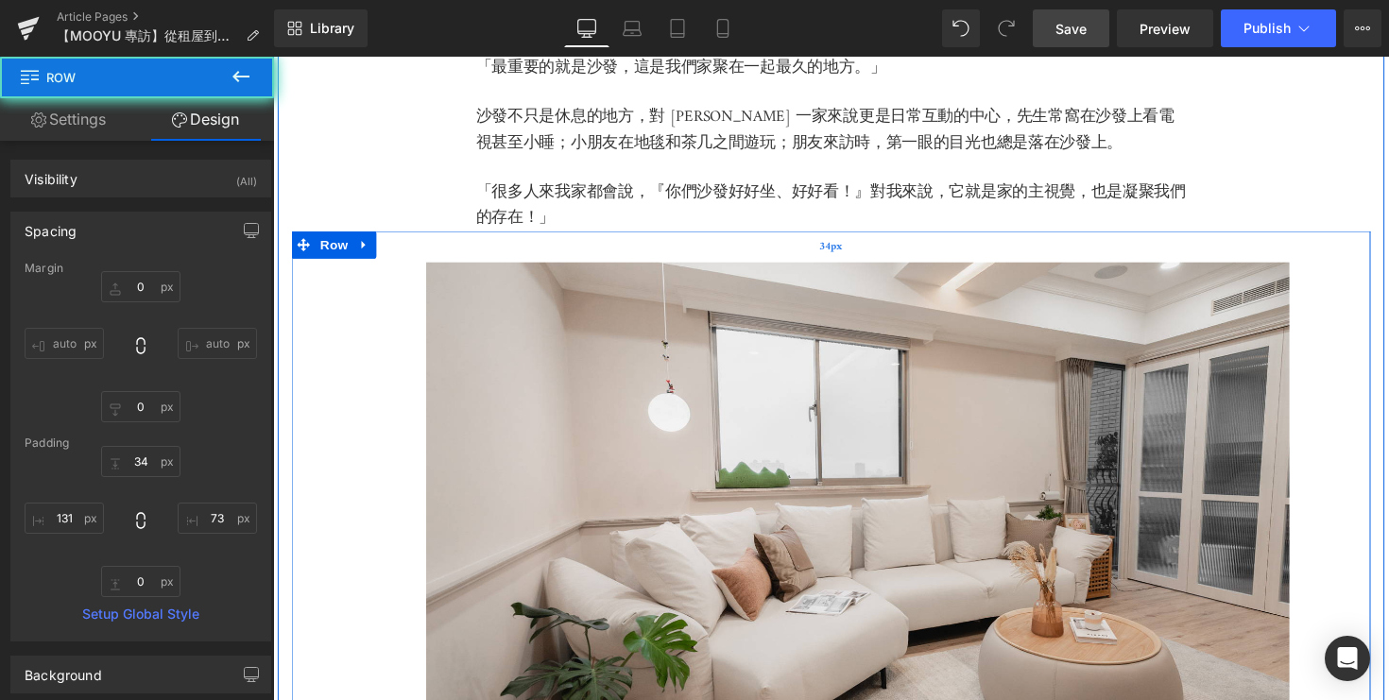
click at [389, 258] on div "34px" at bounding box center [845, 251] width 1106 height 32
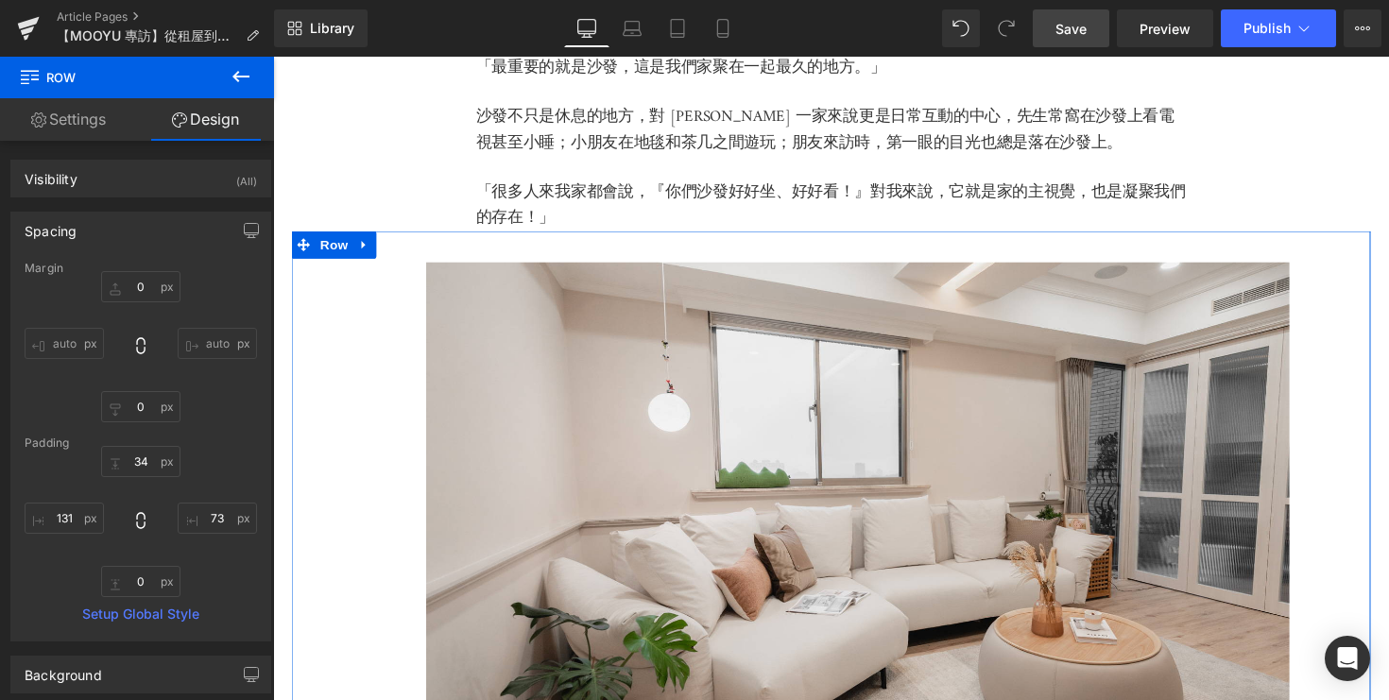
click at [101, 118] on link "Settings" at bounding box center [68, 119] width 137 height 43
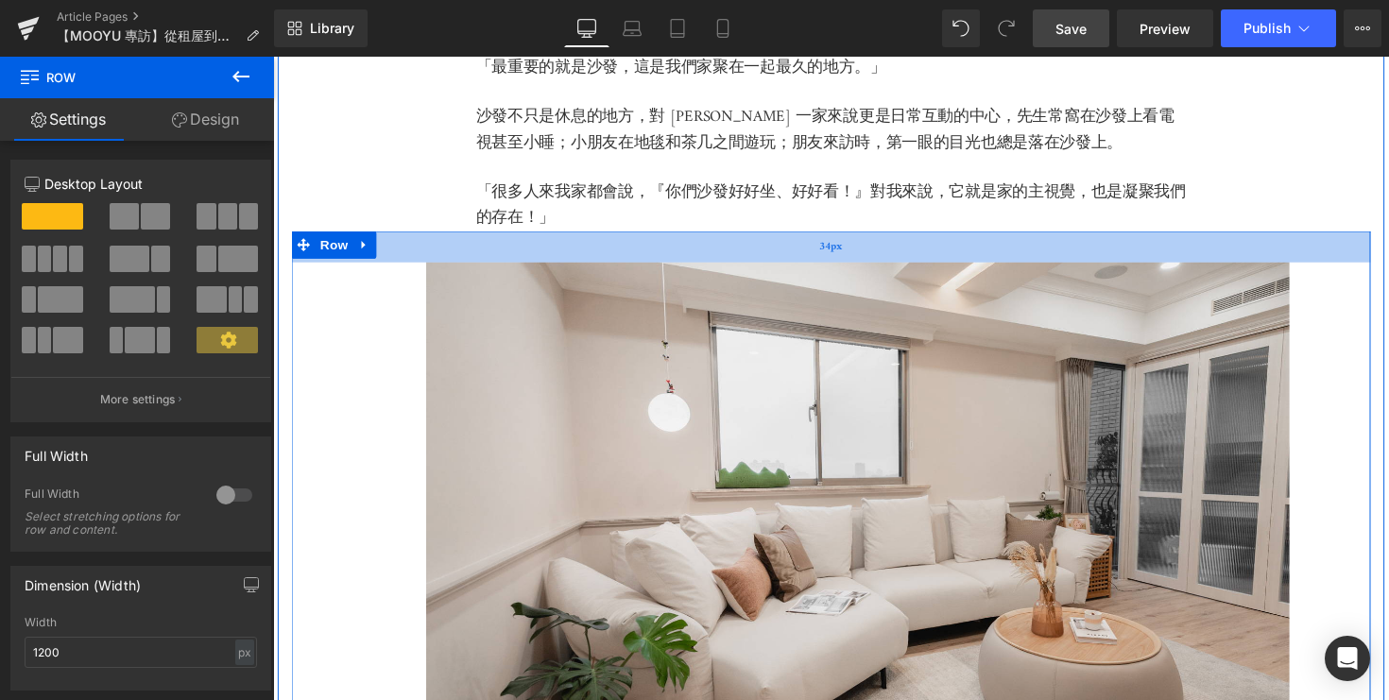
click at [438, 259] on div "34px" at bounding box center [845, 251] width 1106 height 32
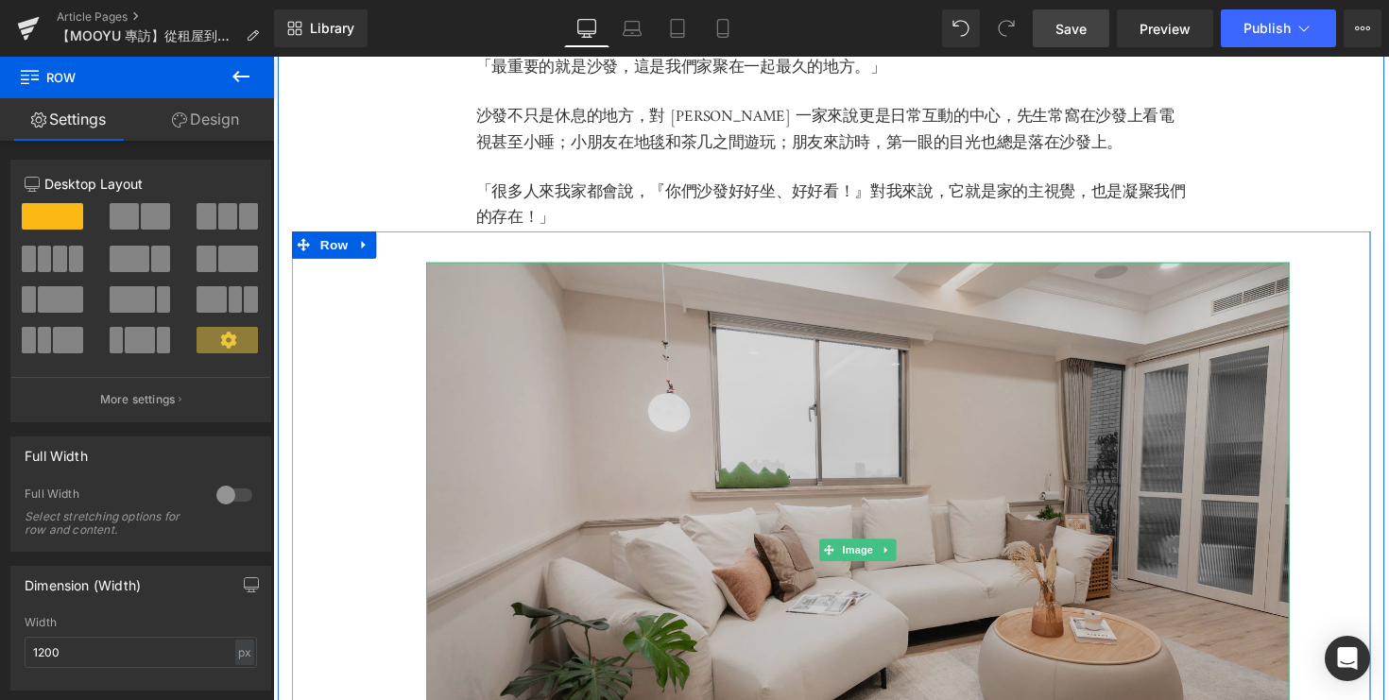
click at [451, 375] on img at bounding box center [872, 562] width 884 height 590
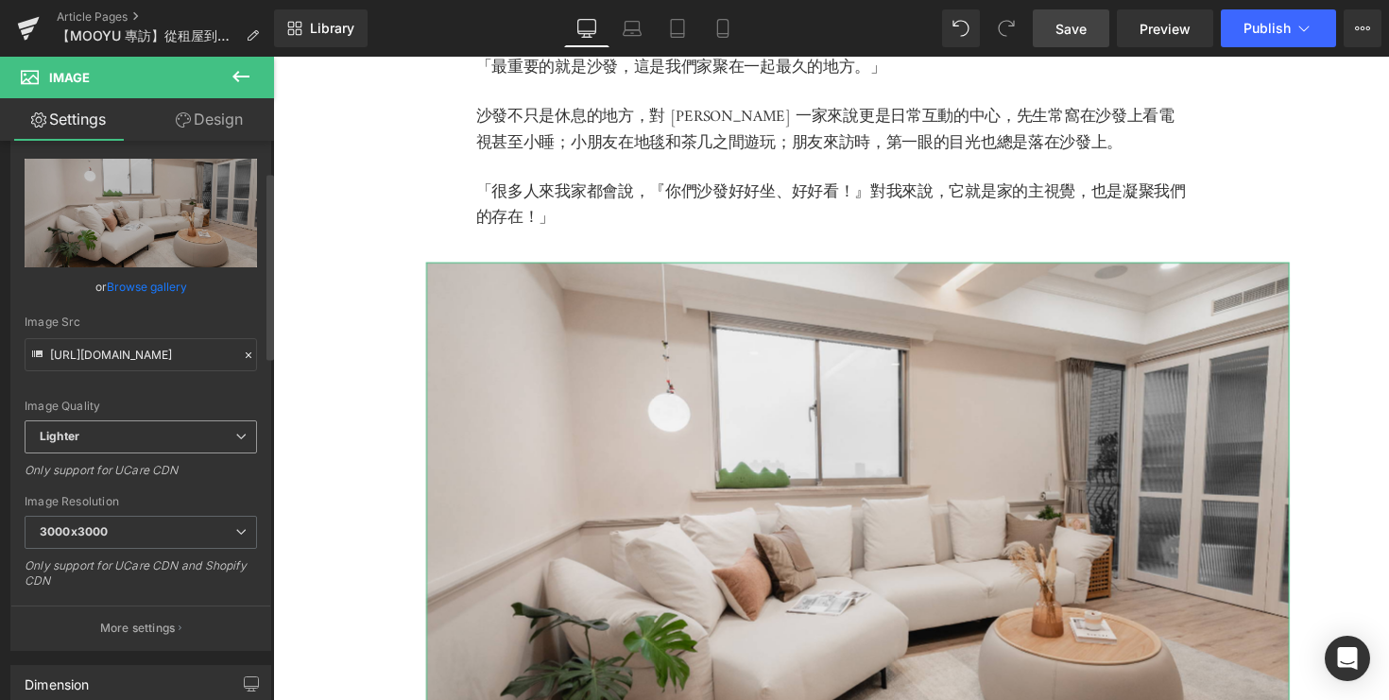
scroll to position [0, 0]
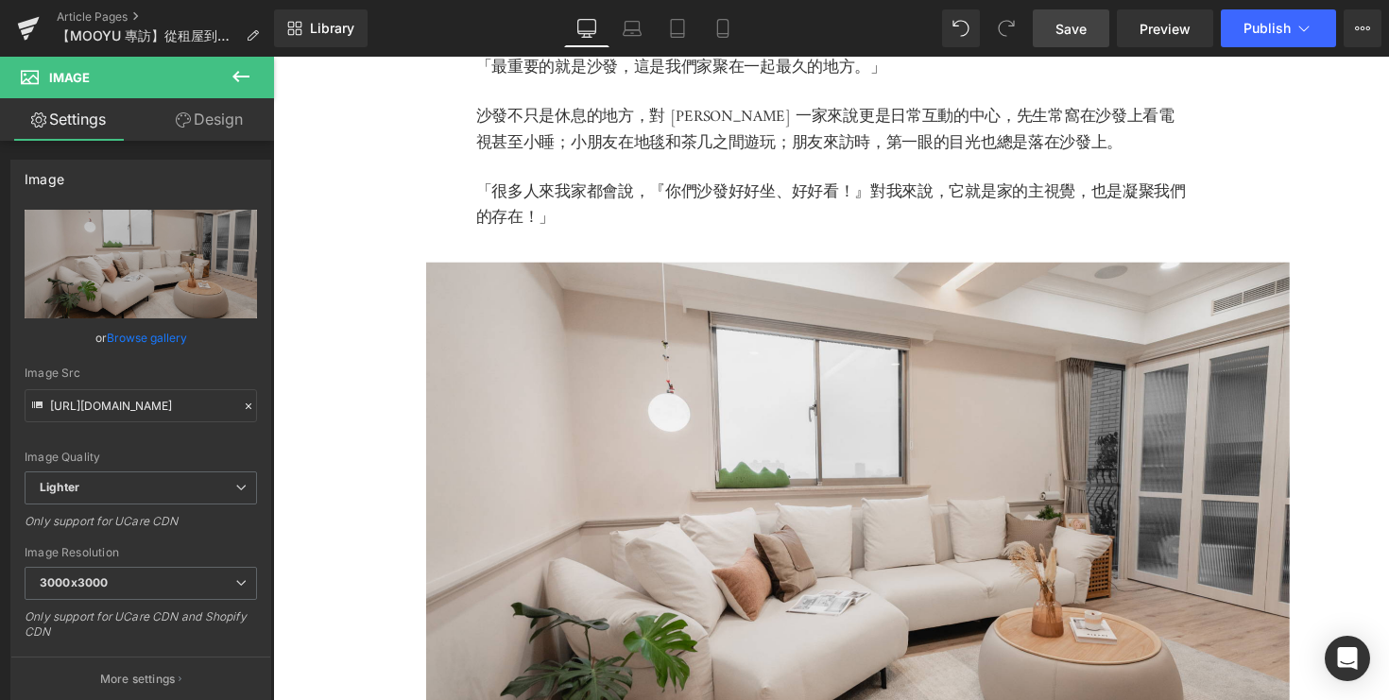
click at [1084, 34] on span "Save" at bounding box center [1071, 29] width 31 height 20
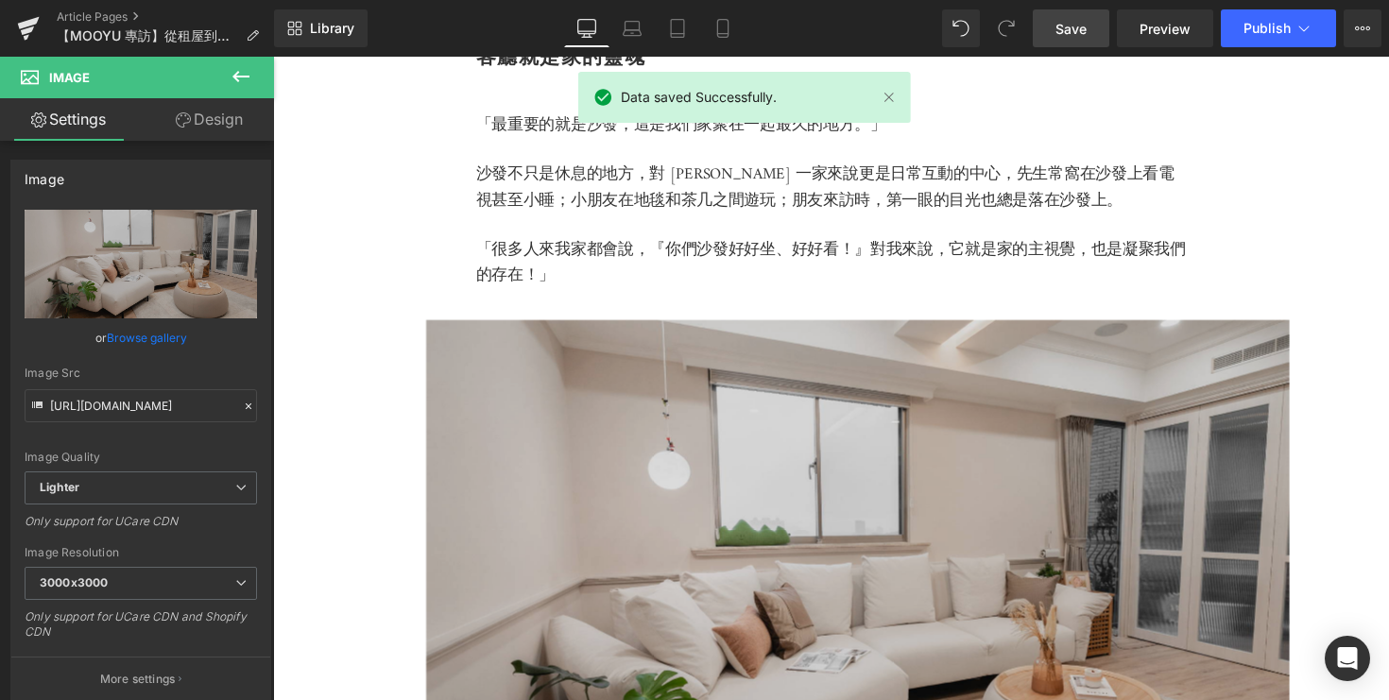
scroll to position [1588, 0]
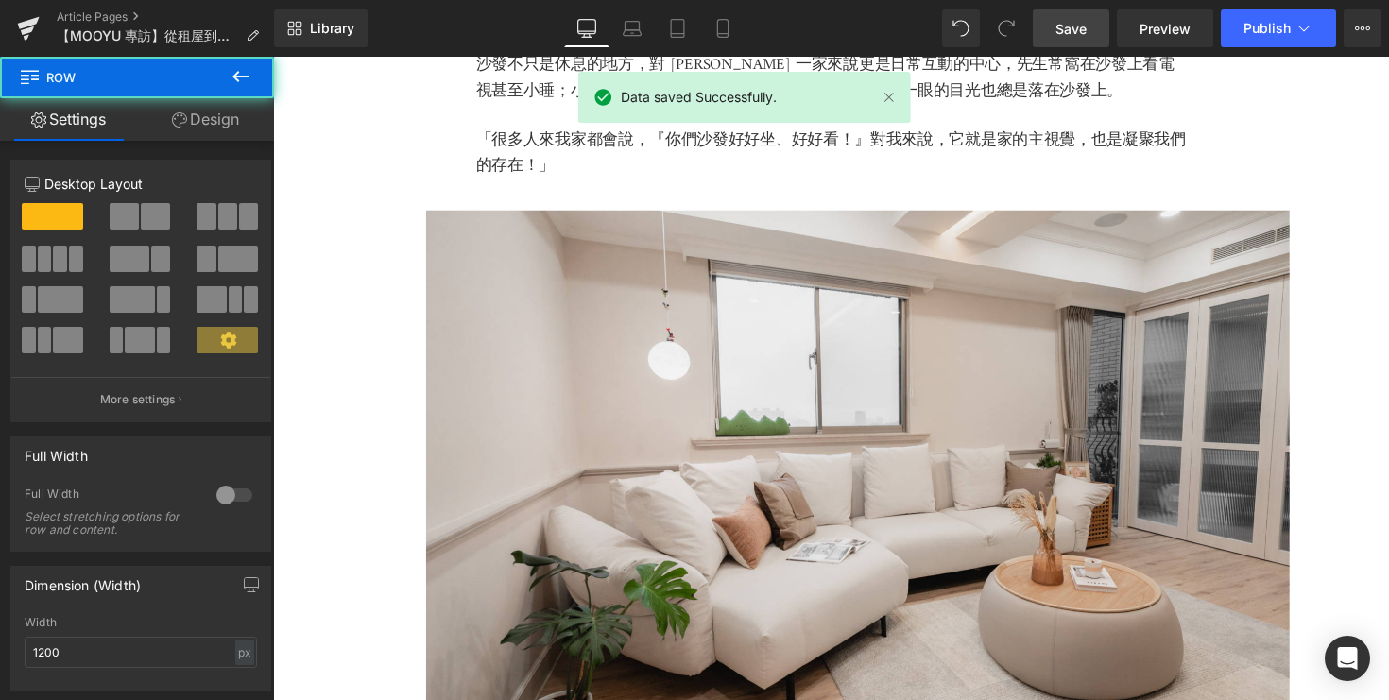
click at [386, 215] on div "Image Row 34px 131px" at bounding box center [845, 493] width 1106 height 622
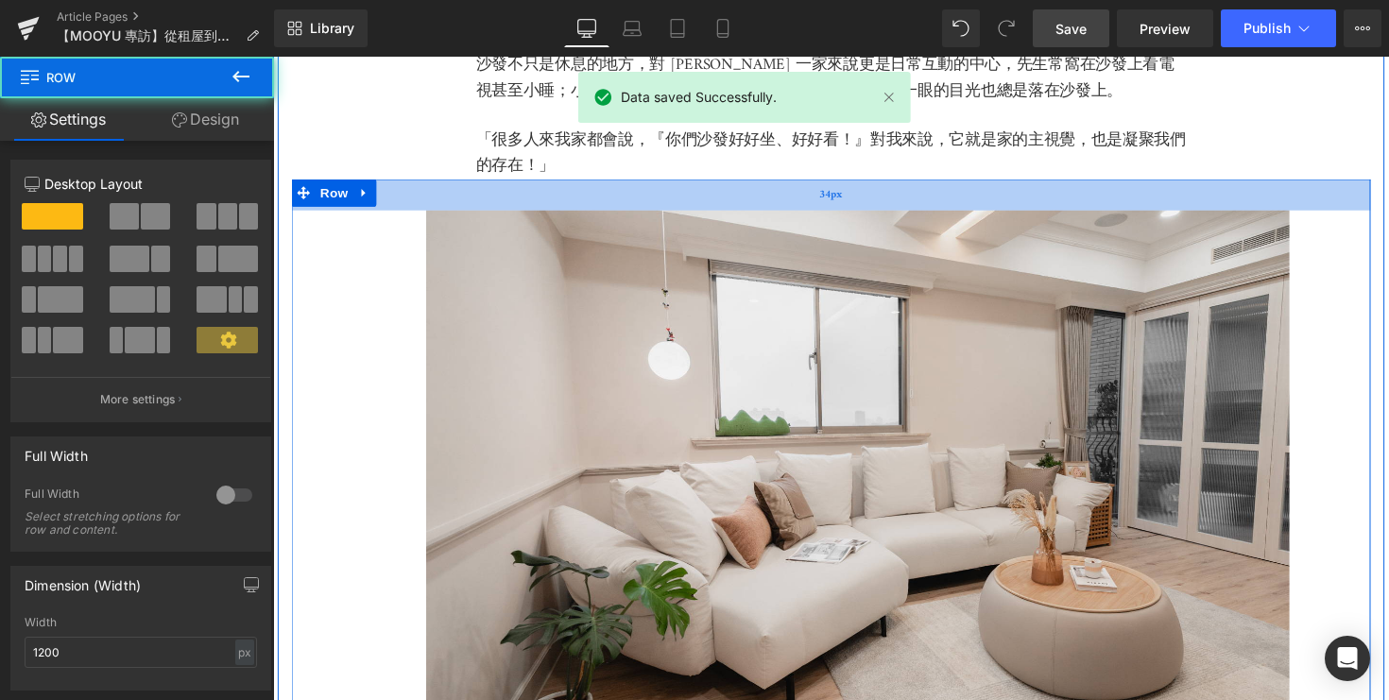
click at [448, 205] on div "34px" at bounding box center [845, 198] width 1106 height 32
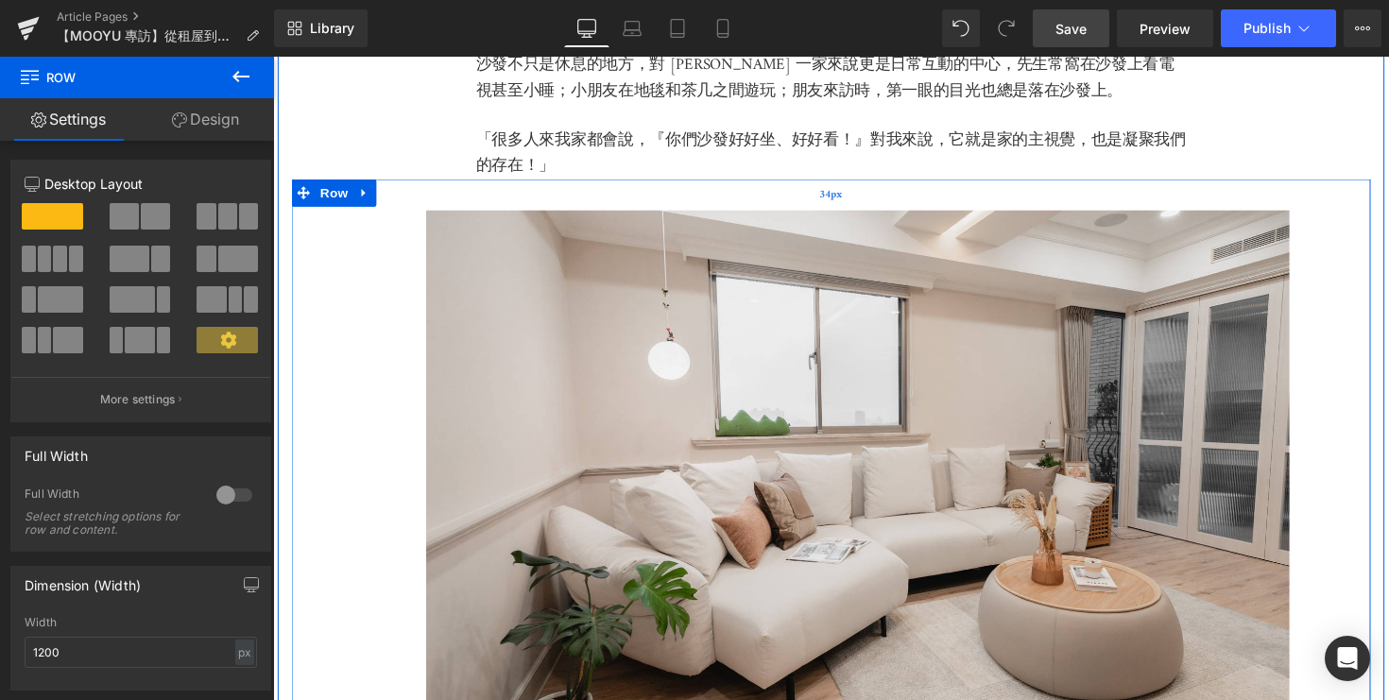
click at [448, 205] on div "34px" at bounding box center [845, 198] width 1106 height 32
click at [543, 182] on div "「最重要的就是沙發，這是我們家聚在一起最久的地方。」 沙發不只是休息的地方，對 Kelly 一家來說更是日常互動的中心，先生常窩在沙發上看電視甚至小睡；小朋友…" at bounding box center [845, 93] width 728 height 180
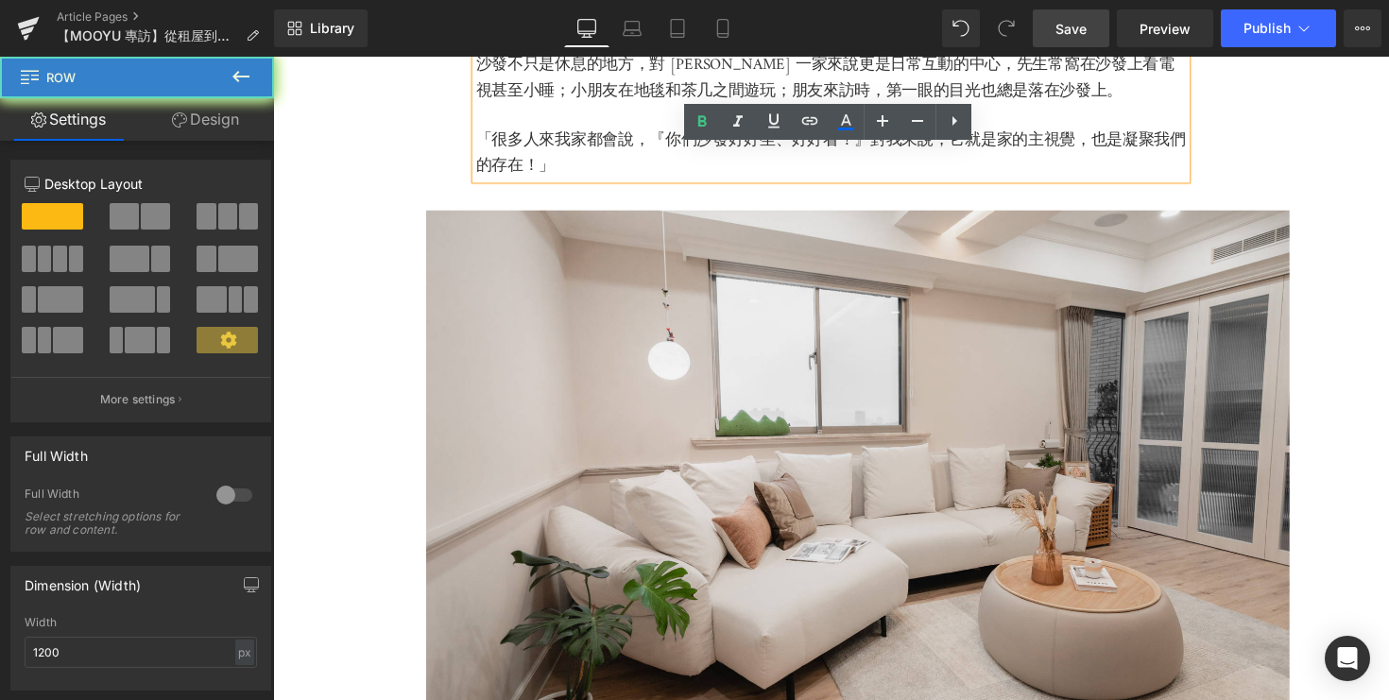
click at [273, 57] on div "34px" at bounding box center [273, 57] width 0 height 0
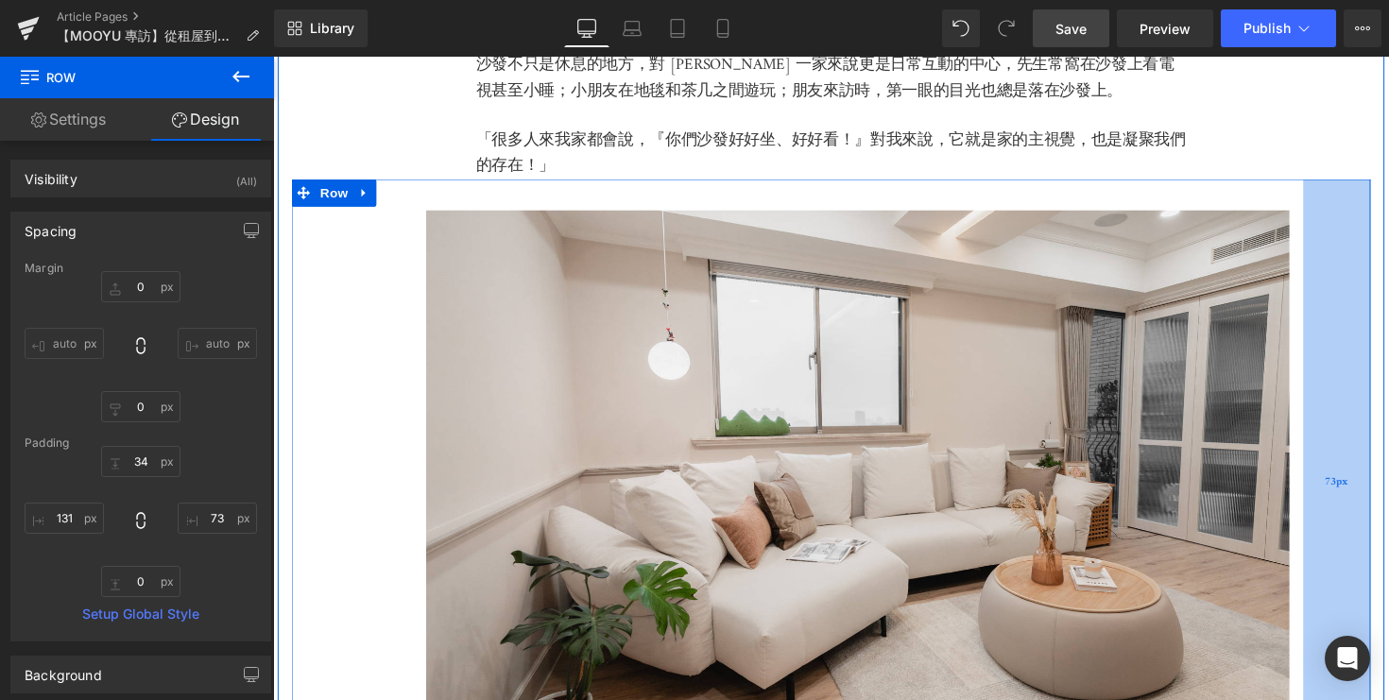
click at [1388, 375] on div "73px" at bounding box center [1363, 493] width 69 height 622
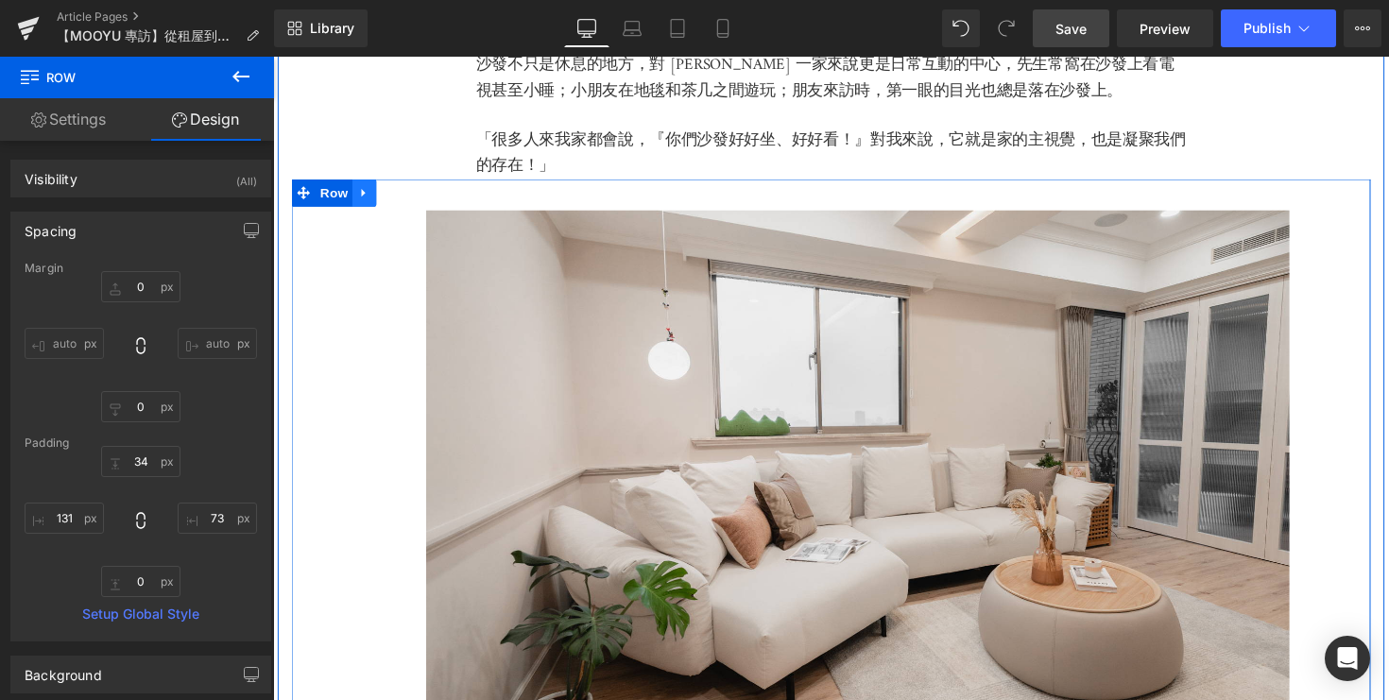
click at [367, 204] on icon at bounding box center [366, 197] width 13 height 14
click at [421, 203] on icon at bounding box center [415, 196] width 13 height 13
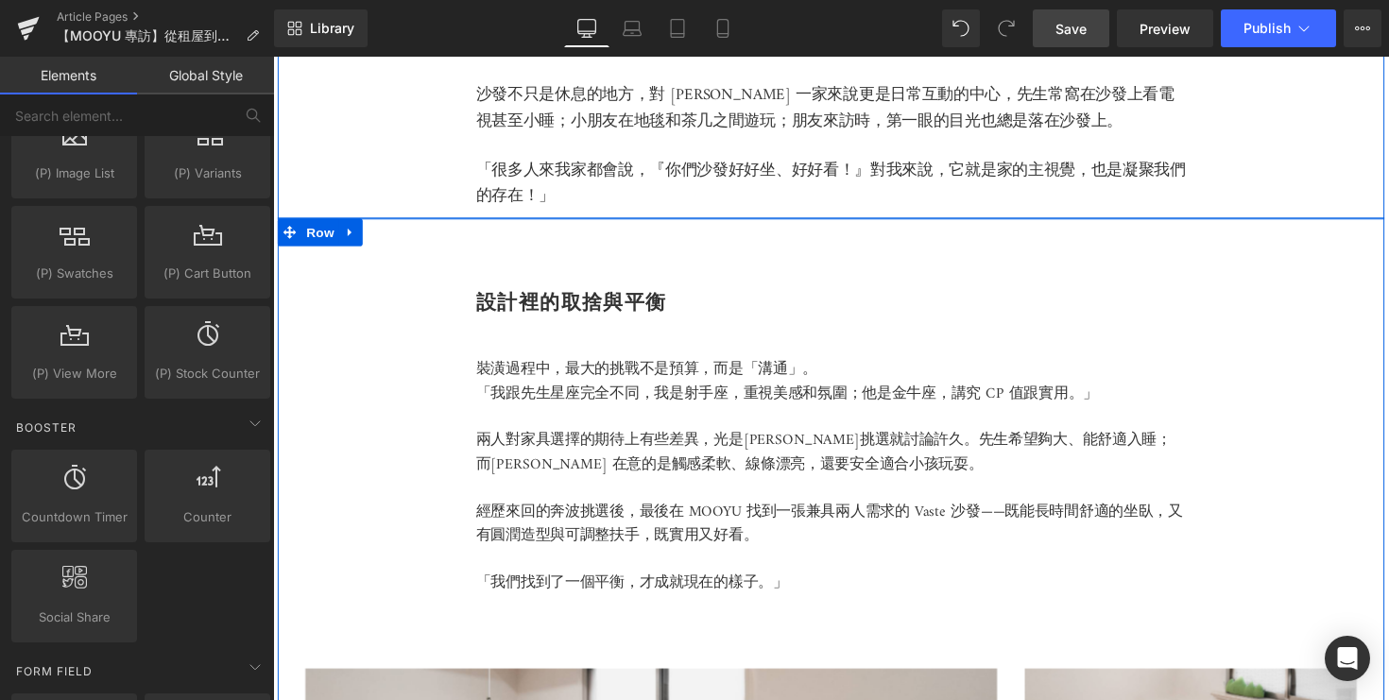
scroll to position [1546, 0]
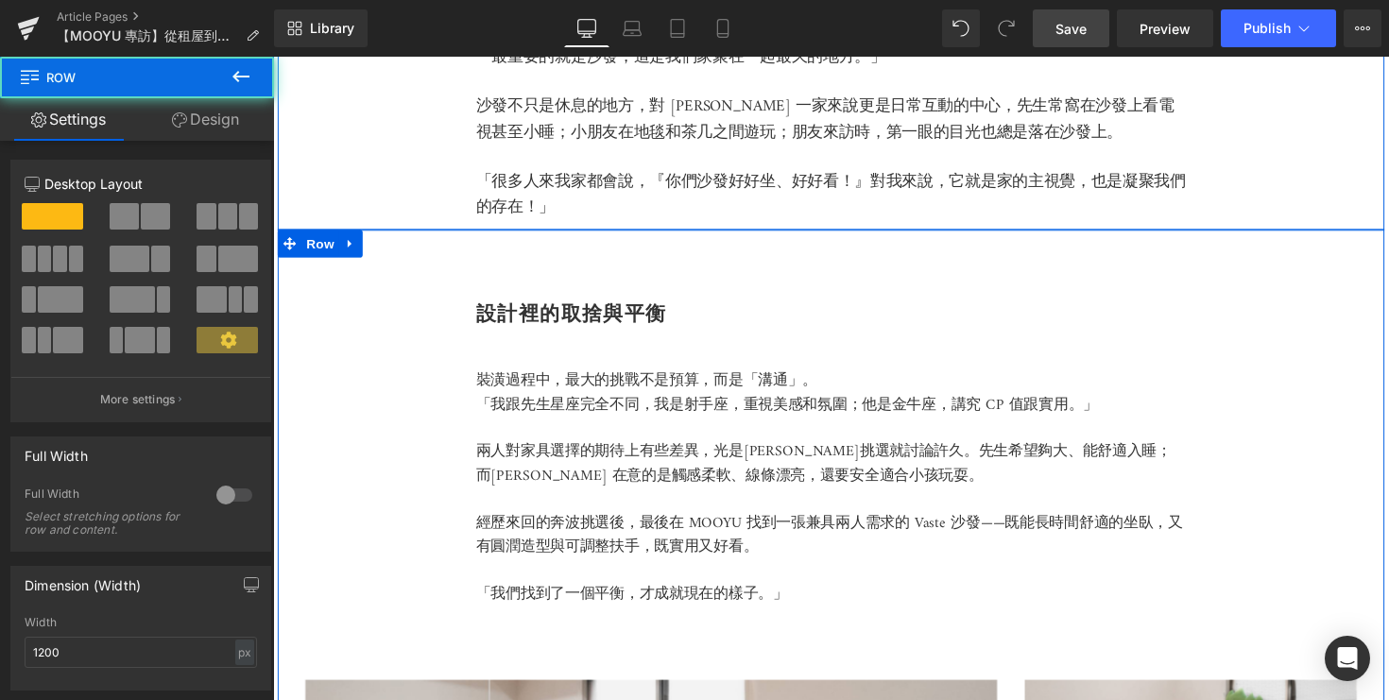
click at [575, 297] on div "設計裡的取捨與平衡 Heading 裝潢過程中，最大的挑戰不是預算，而是「溝通」。 「我跟先生星座完全不同，我是射手座，重視美感和氛圍；他是金牛座，講究 CP…" at bounding box center [845, 703] width 1134 height 938
click at [556, 292] on div "設計裡的取捨與平衡 Heading 裝潢過程中，最大的挑戰不是預算，而是「溝通」。 「我跟先生星座完全不同，我是射手座，重視美感和氛圍；他是金牛座，講究 CP…" at bounding box center [845, 703] width 1134 height 938
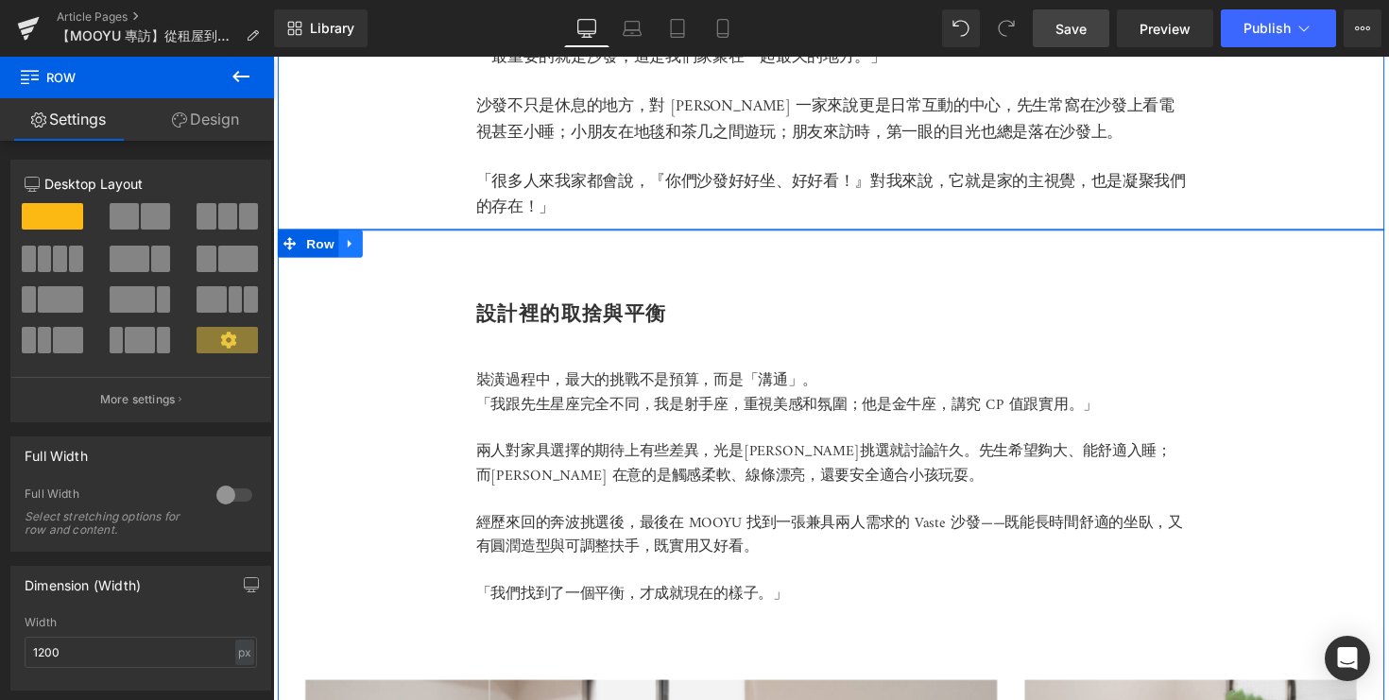
click at [353, 256] on icon at bounding box center [352, 249] width 13 height 14
click at [363, 414] on div "設計裡的取捨與平衡 Heading 裝潢過程中，最大的挑戰不是預算，而是「溝通」。 「我跟先生星座完全不同，我是射手座，重視美感和氛圍；他是金牛座，講究 CP…" at bounding box center [845, 703] width 1134 height 938
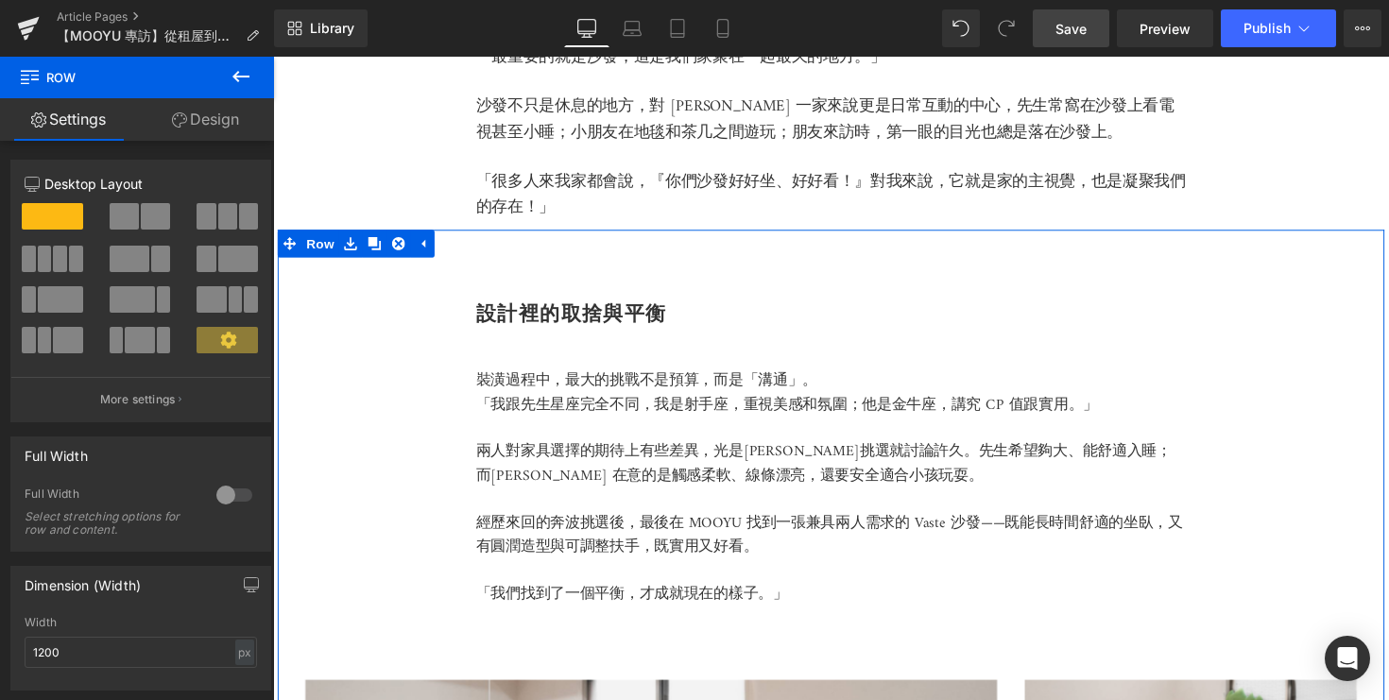
click at [359, 322] on div "設計裡的取捨與平衡 Heading 裝潢過程中，最大的挑戰不是預算，而是「溝通」。 「我跟先生星座完全不同，我是射手座，重視美感和氛圍；他是金牛座，講究 CP…" at bounding box center [845, 703] width 1134 height 938
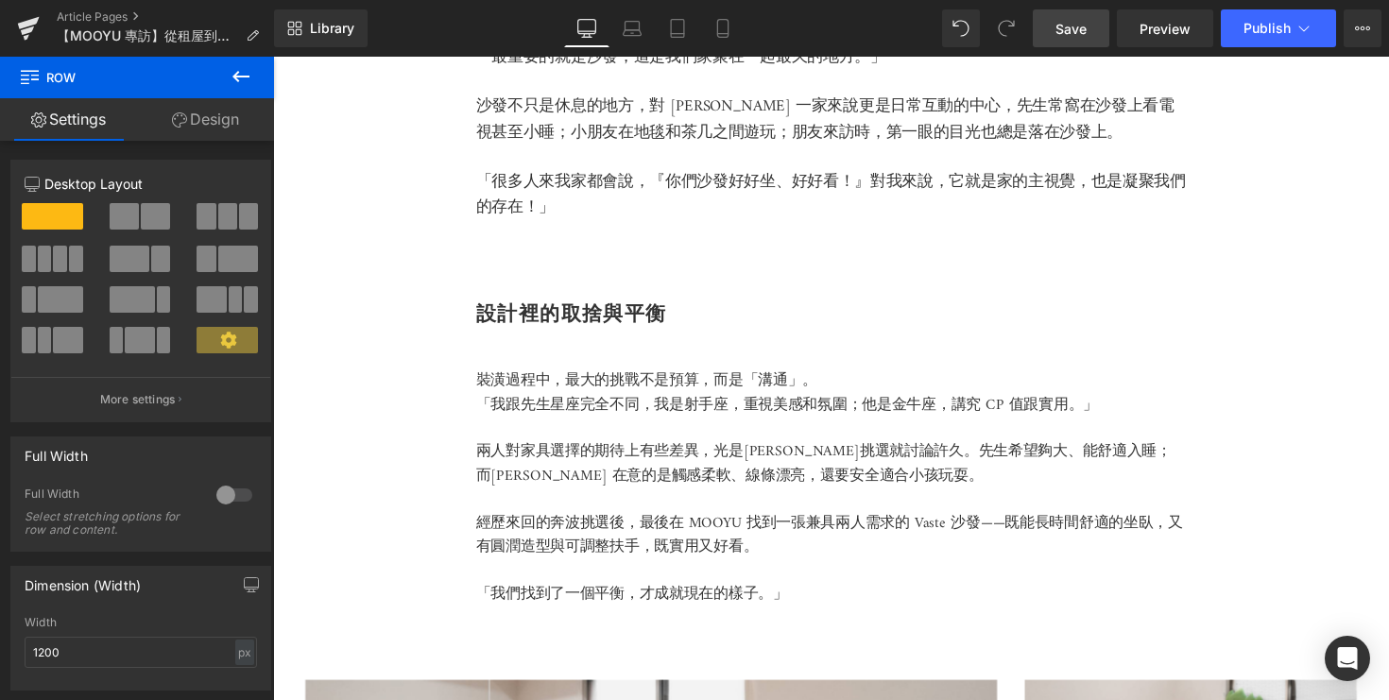
click at [237, 78] on icon at bounding box center [240, 76] width 17 height 11
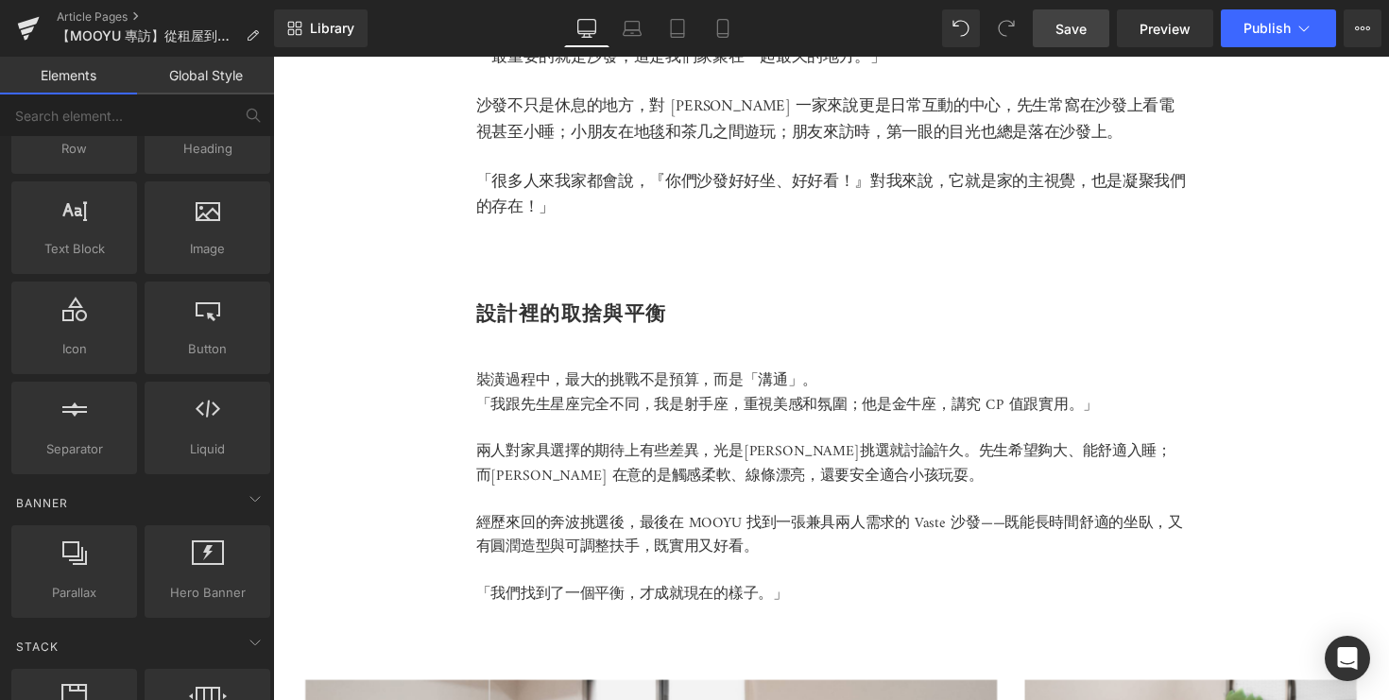
scroll to position [0, 0]
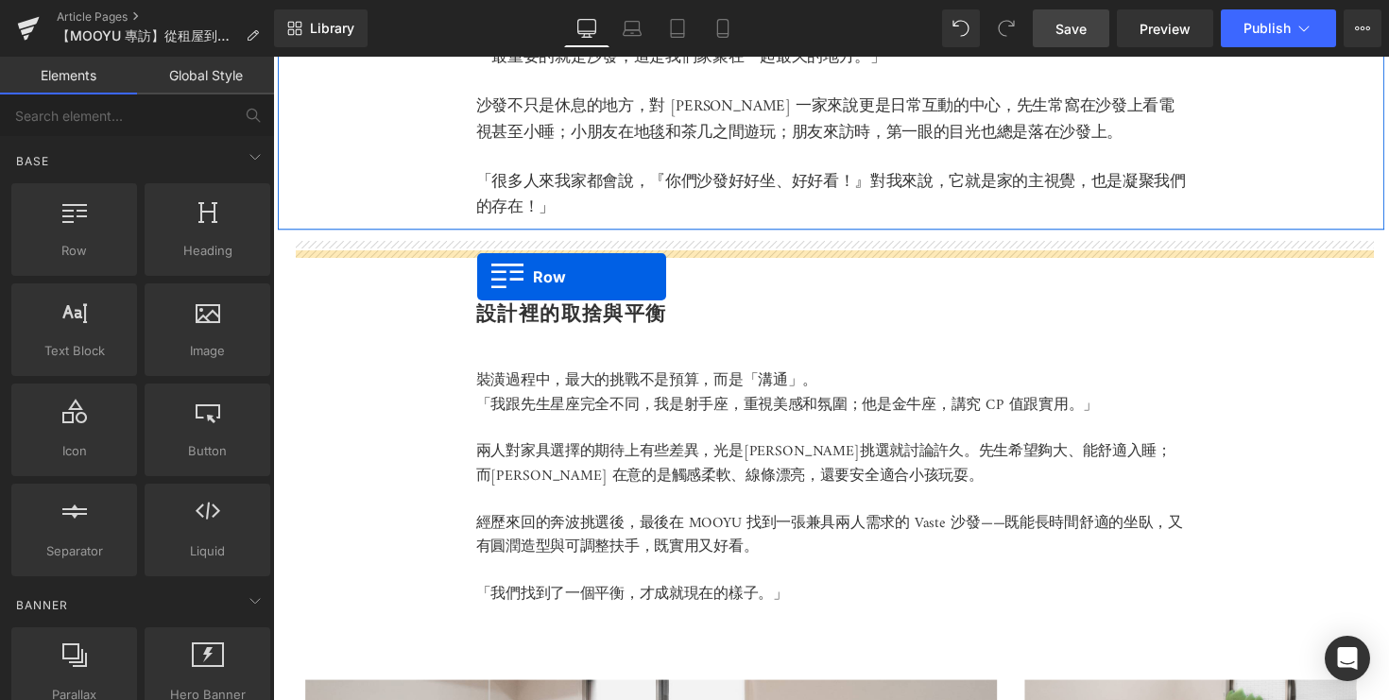
drag, startPoint x: 360, startPoint y: 275, endPoint x: 482, endPoint y: 283, distance: 122.1
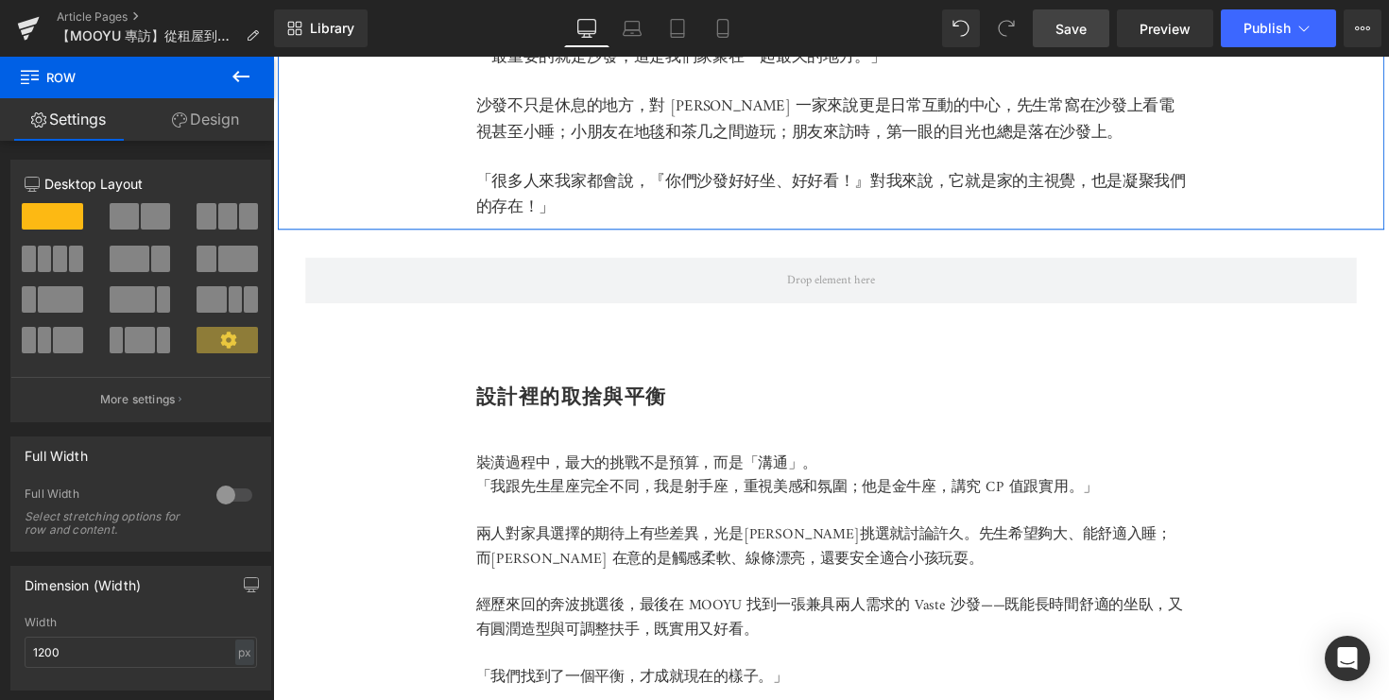
click at [244, 77] on icon at bounding box center [240, 76] width 17 height 11
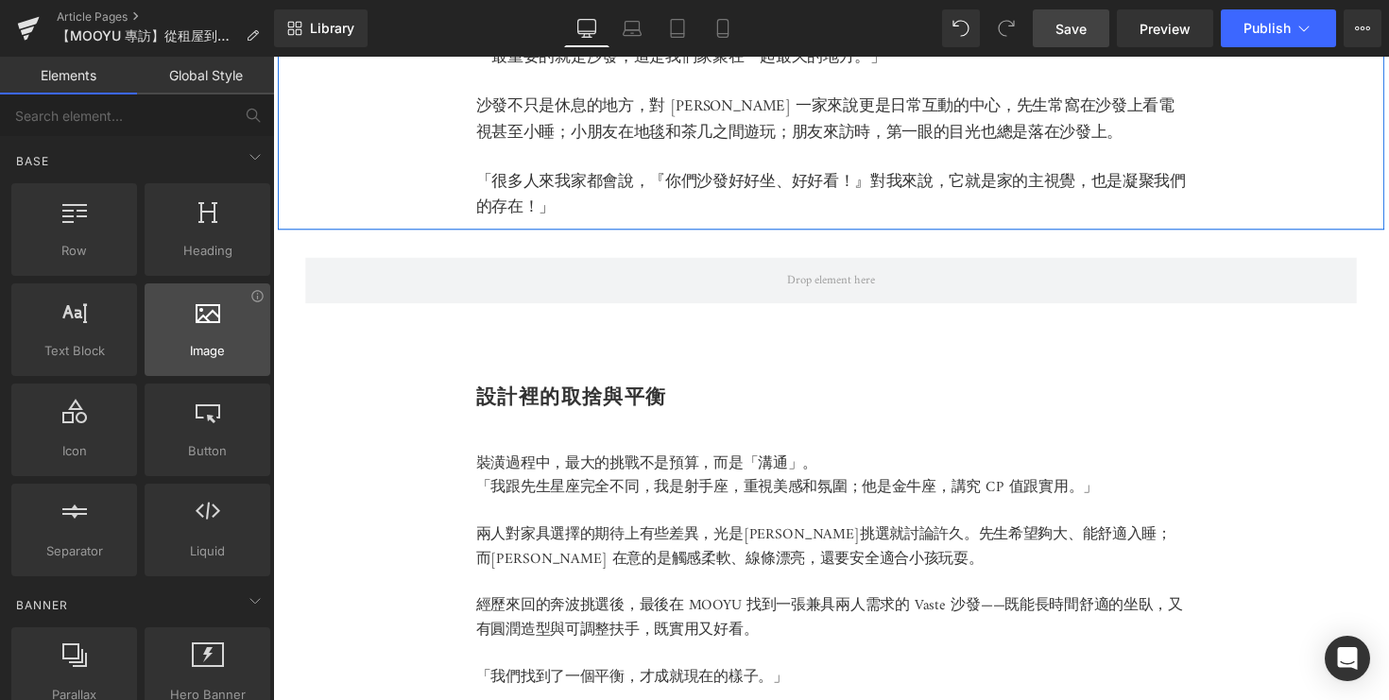
click at [226, 352] on span "Image" at bounding box center [207, 351] width 114 height 20
click at [229, 329] on div at bounding box center [207, 320] width 114 height 43
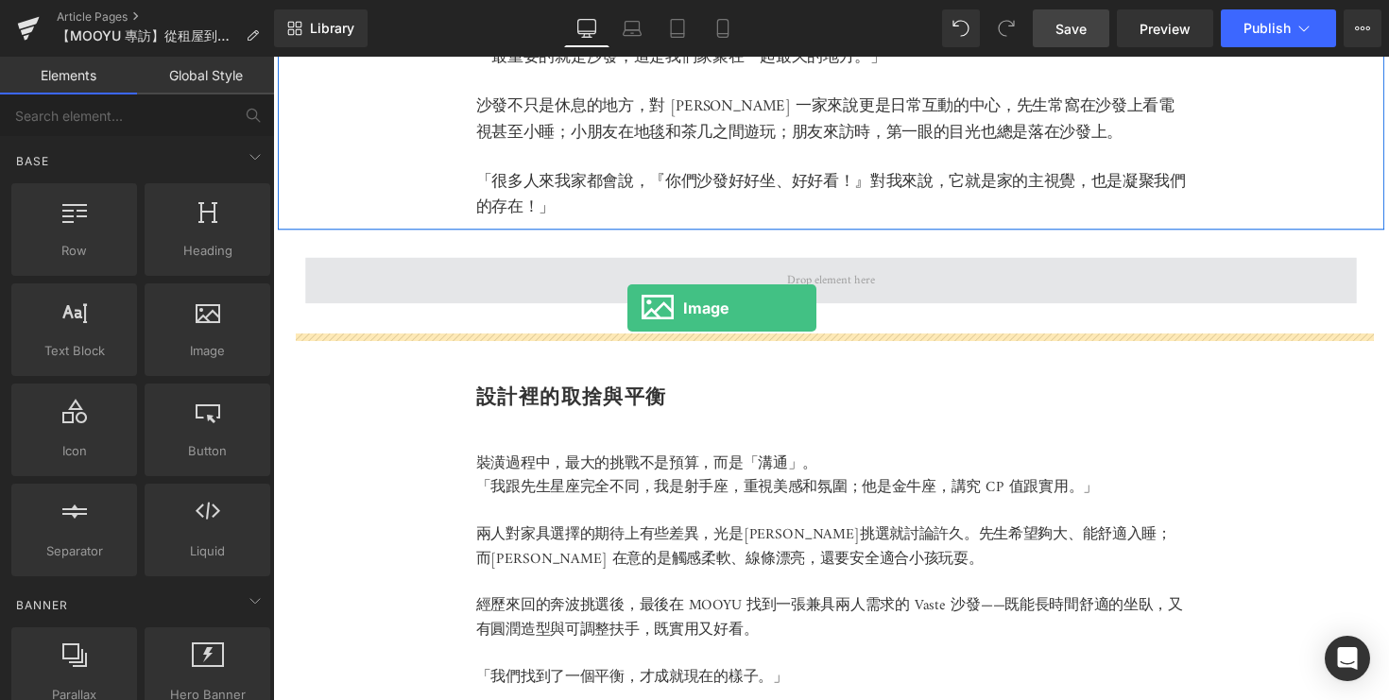
drag, startPoint x: 505, startPoint y: 389, endPoint x: 633, endPoint y: 313, distance: 149.6
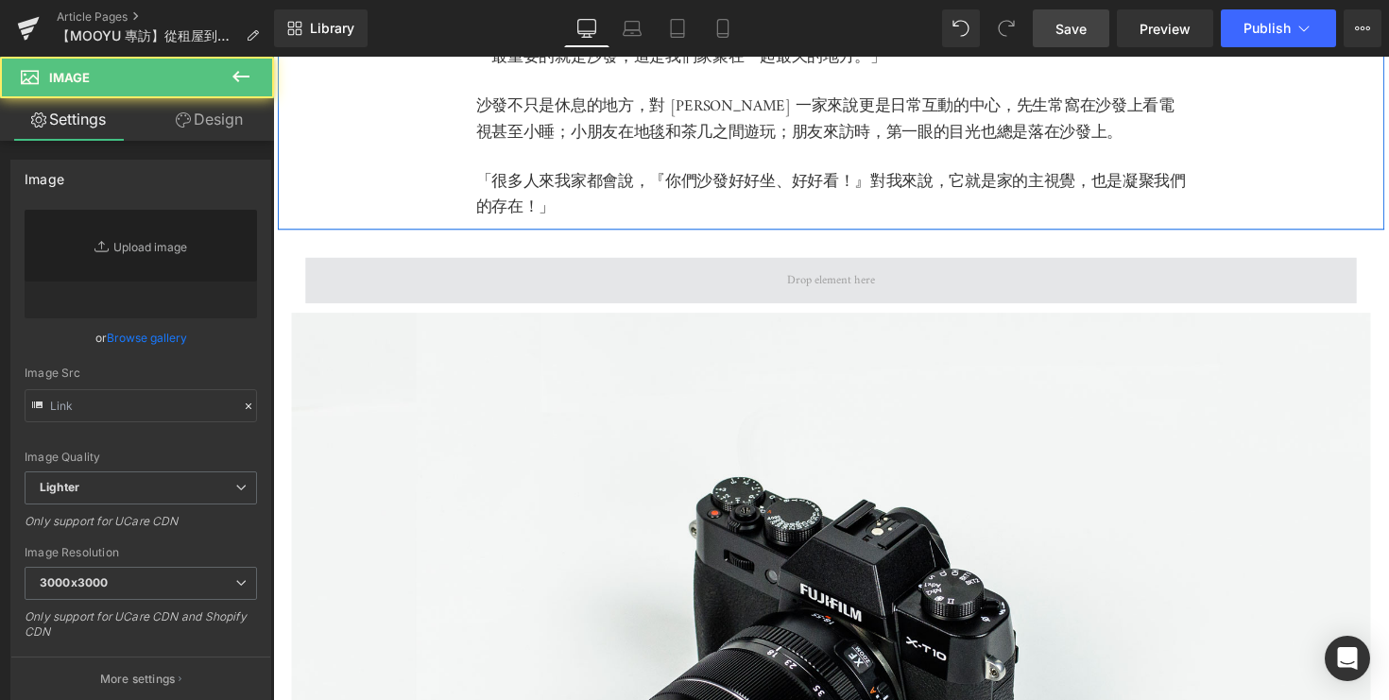
type input "//d1um8515vdn9kb.cloudfront.net/images/parallax.jpg"
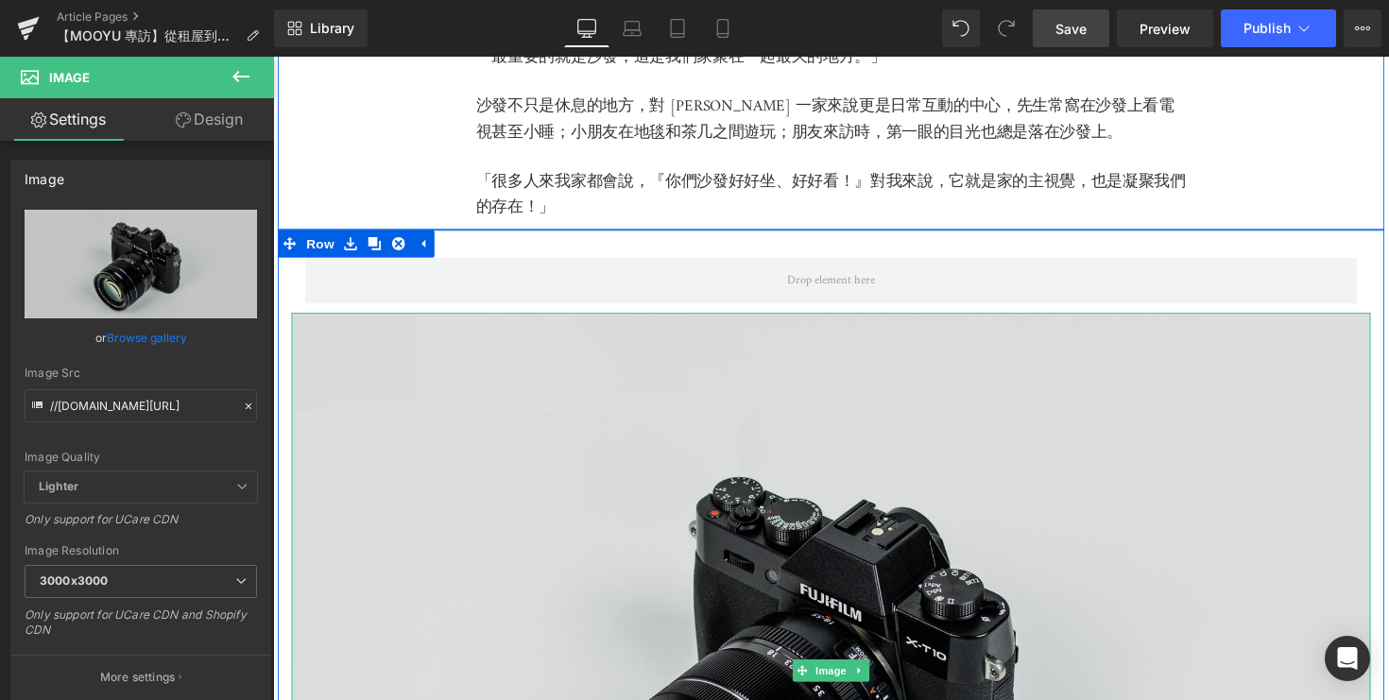
click at [571, 442] on img at bounding box center [845, 685] width 1106 height 732
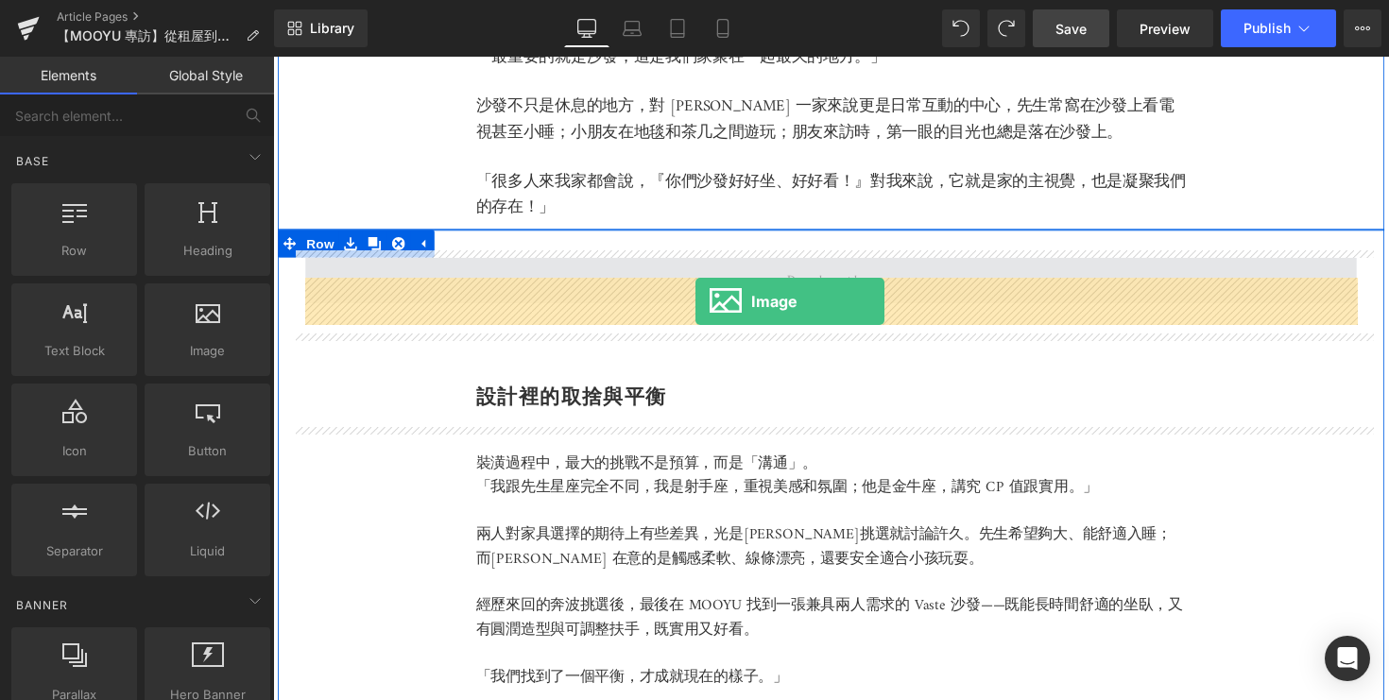
drag, startPoint x: 495, startPoint y: 401, endPoint x: 706, endPoint y: 307, distance: 230.6
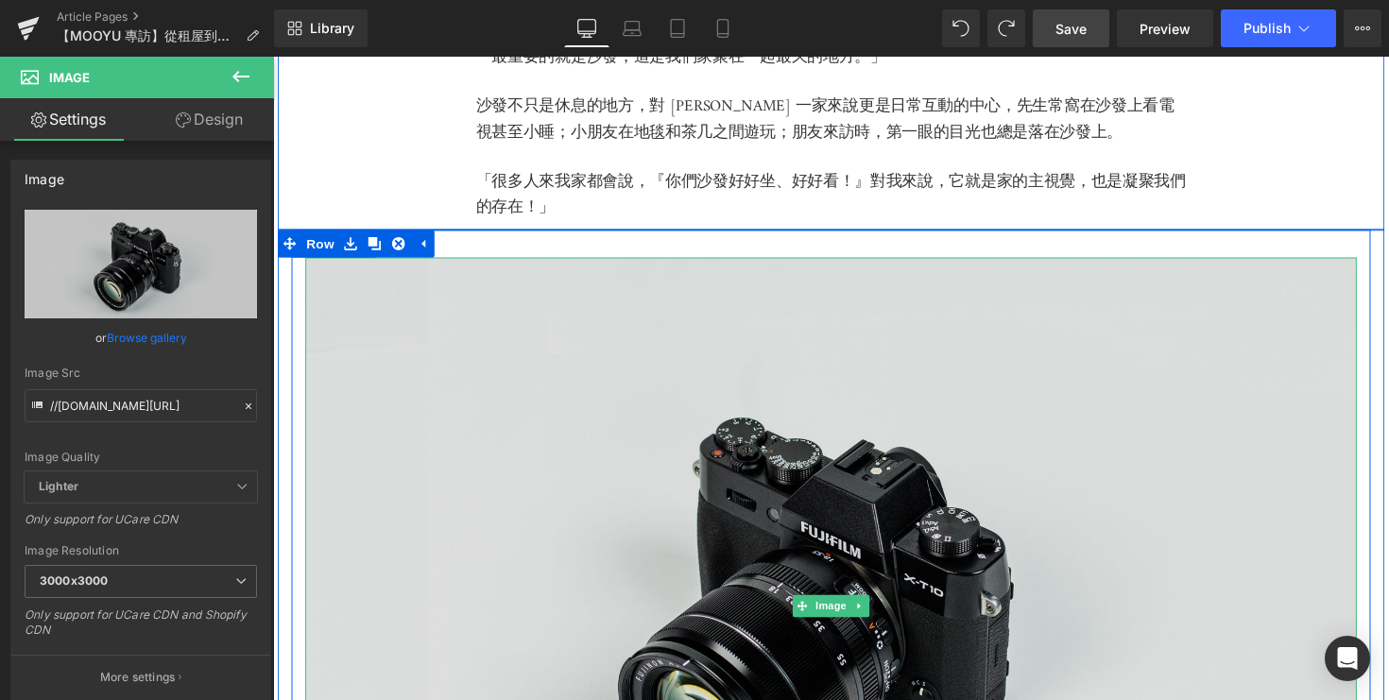
scroll to position [1664, 0]
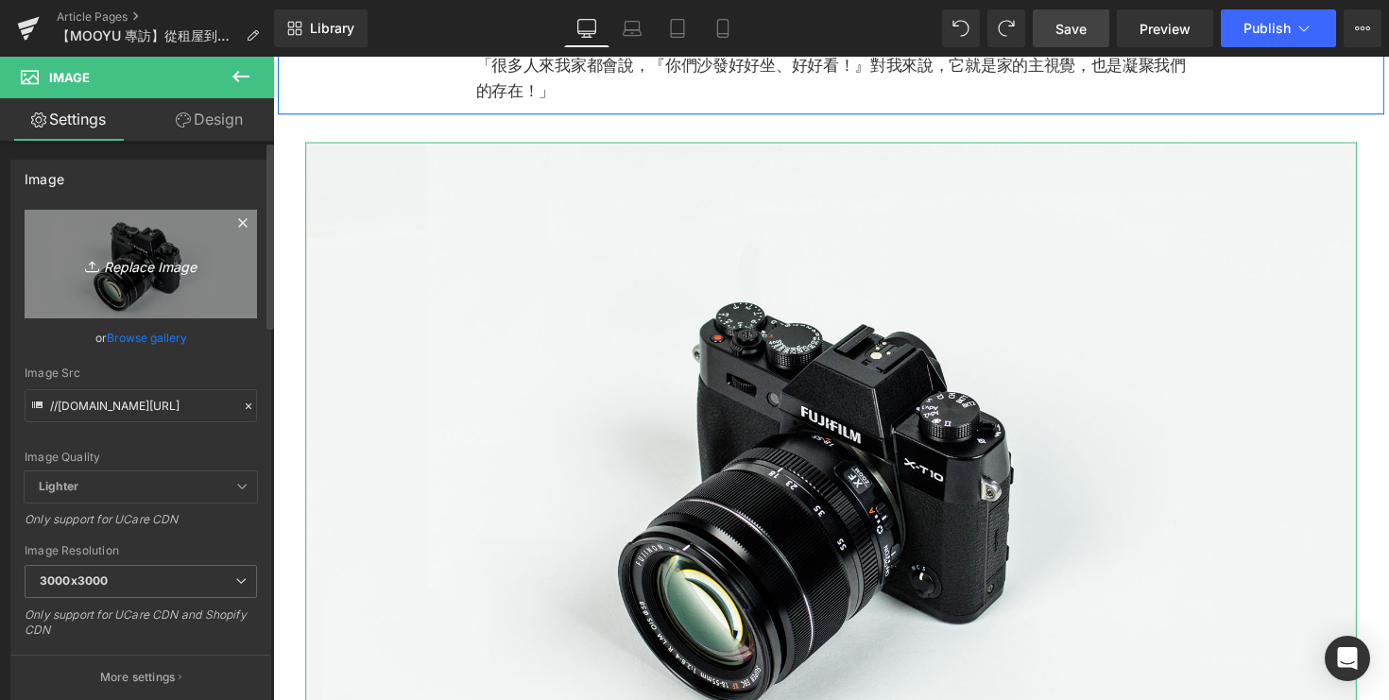
click at [162, 287] on link "Replace Image" at bounding box center [141, 264] width 232 height 109
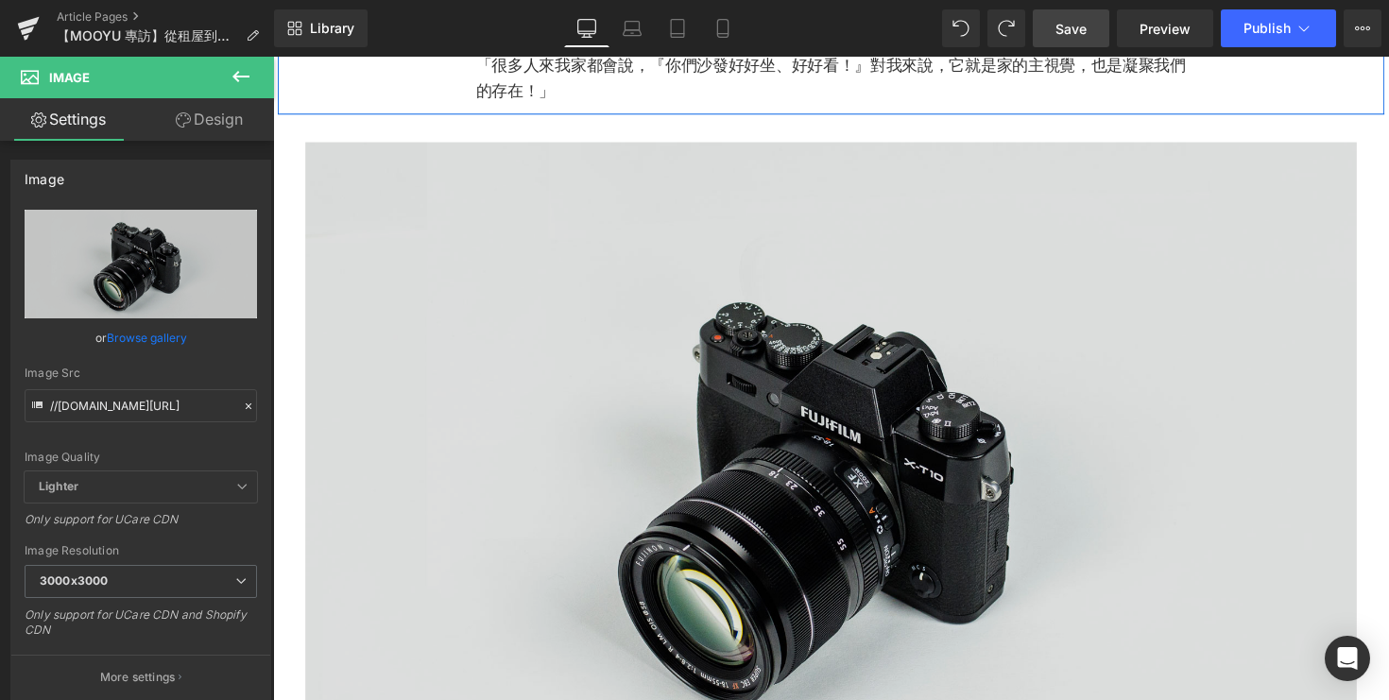
type input "C:\fakepath\DSC05252-2.jpg"
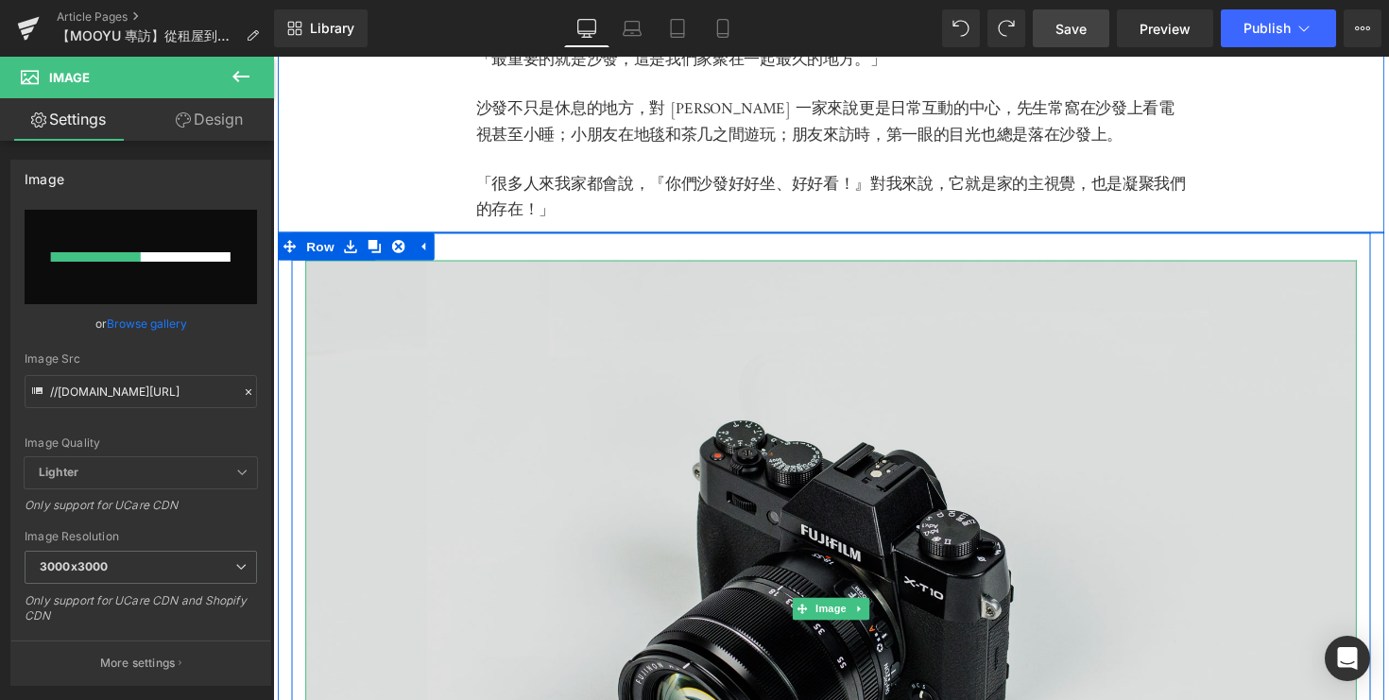
scroll to position [1470, 0]
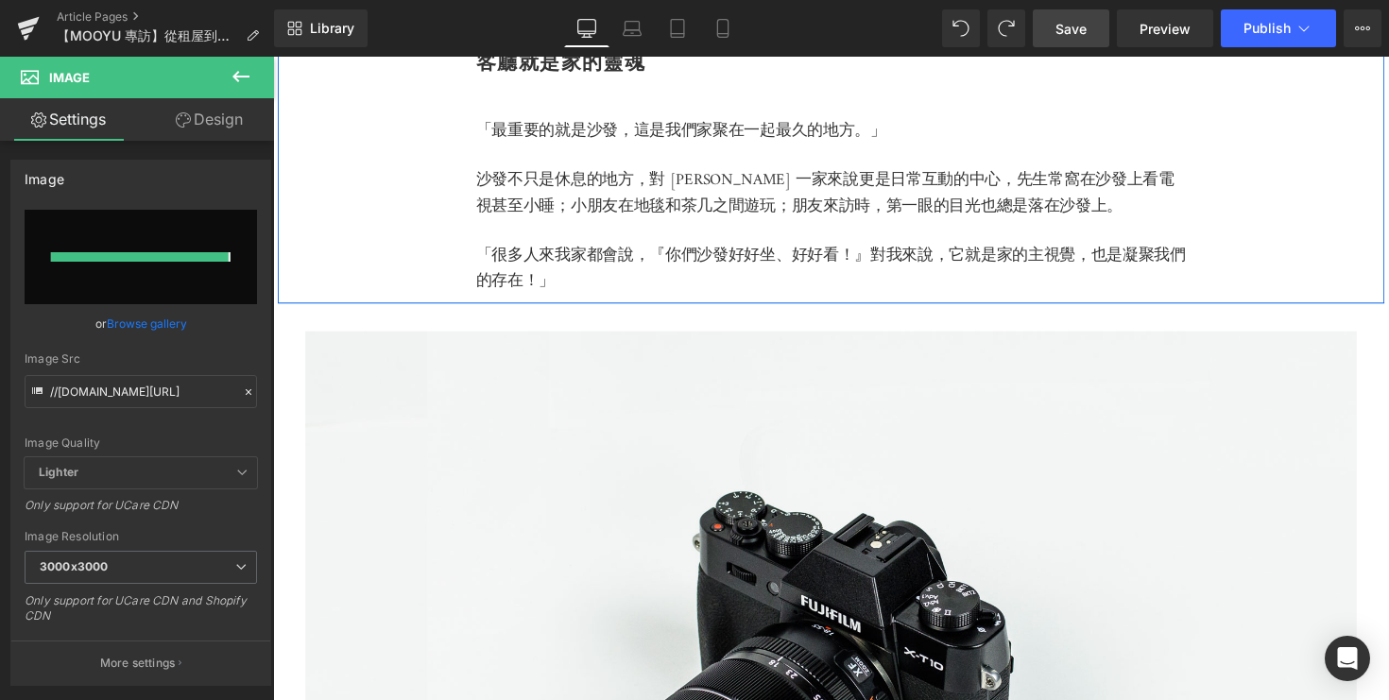
type input "https://ucarecdn.com/cc857dbc-f075-47b7-8093-c043622de22e/-/format/auto/-/previ…"
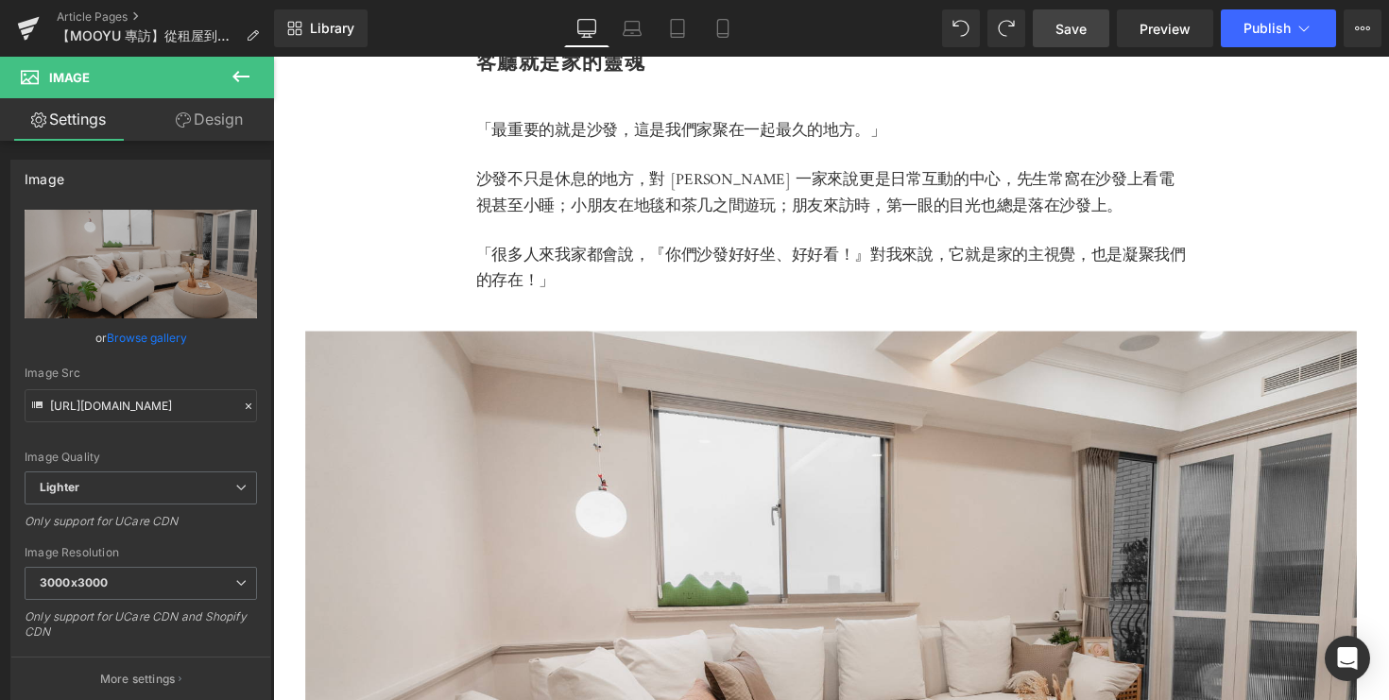
click at [1073, 29] on span "Save" at bounding box center [1071, 29] width 31 height 20
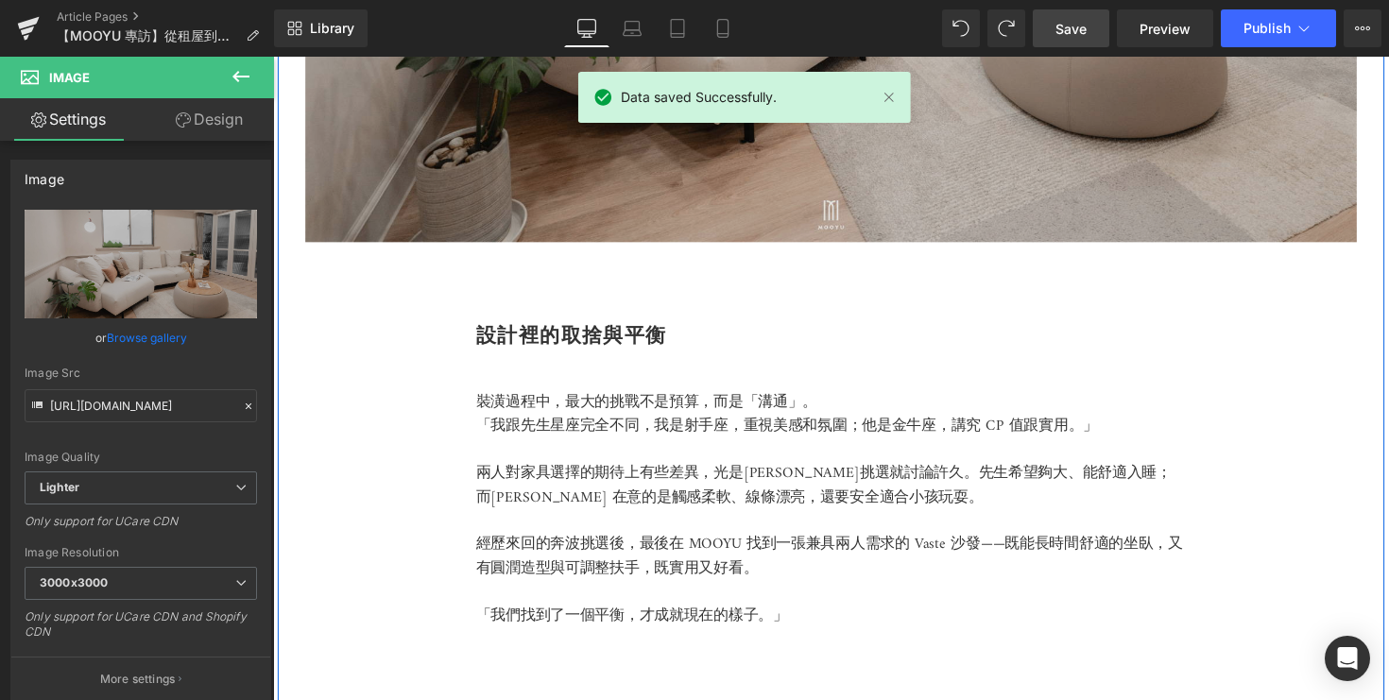
scroll to position [2275, 0]
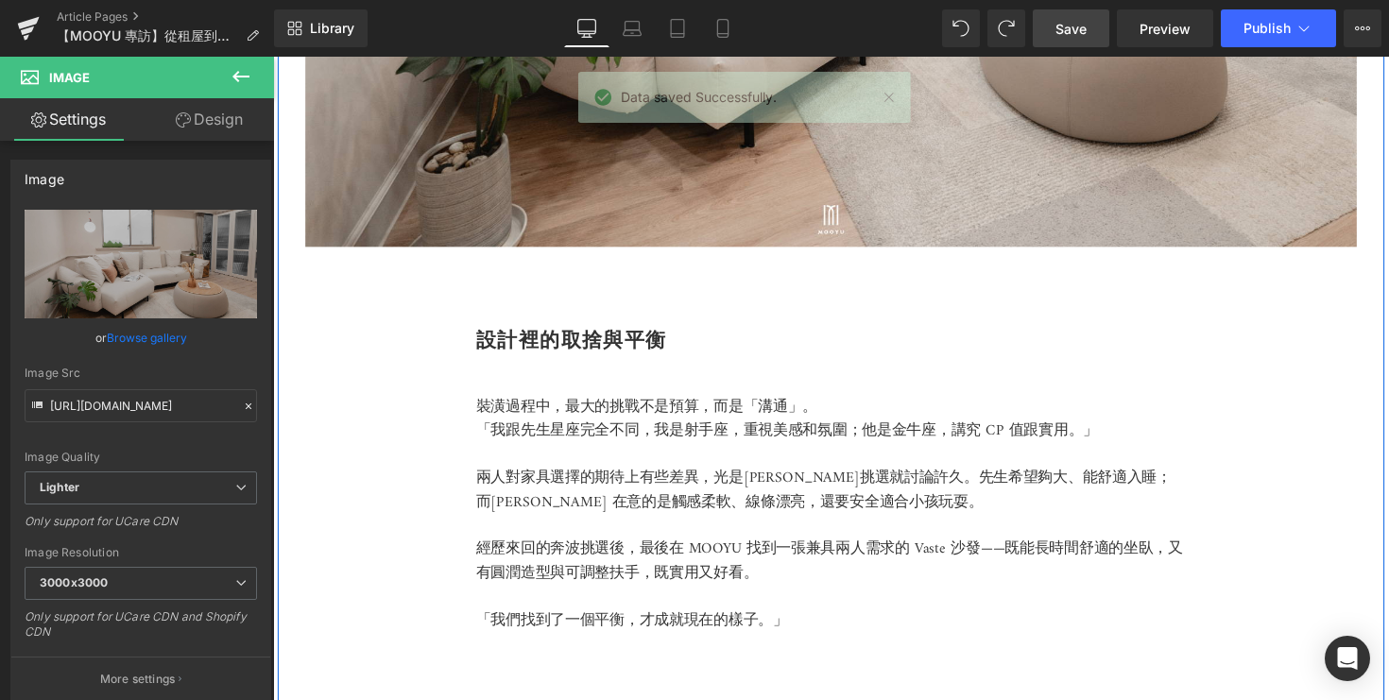
click at [957, 357] on h2 "設計裡的取捨與平衡" at bounding box center [845, 346] width 728 height 21
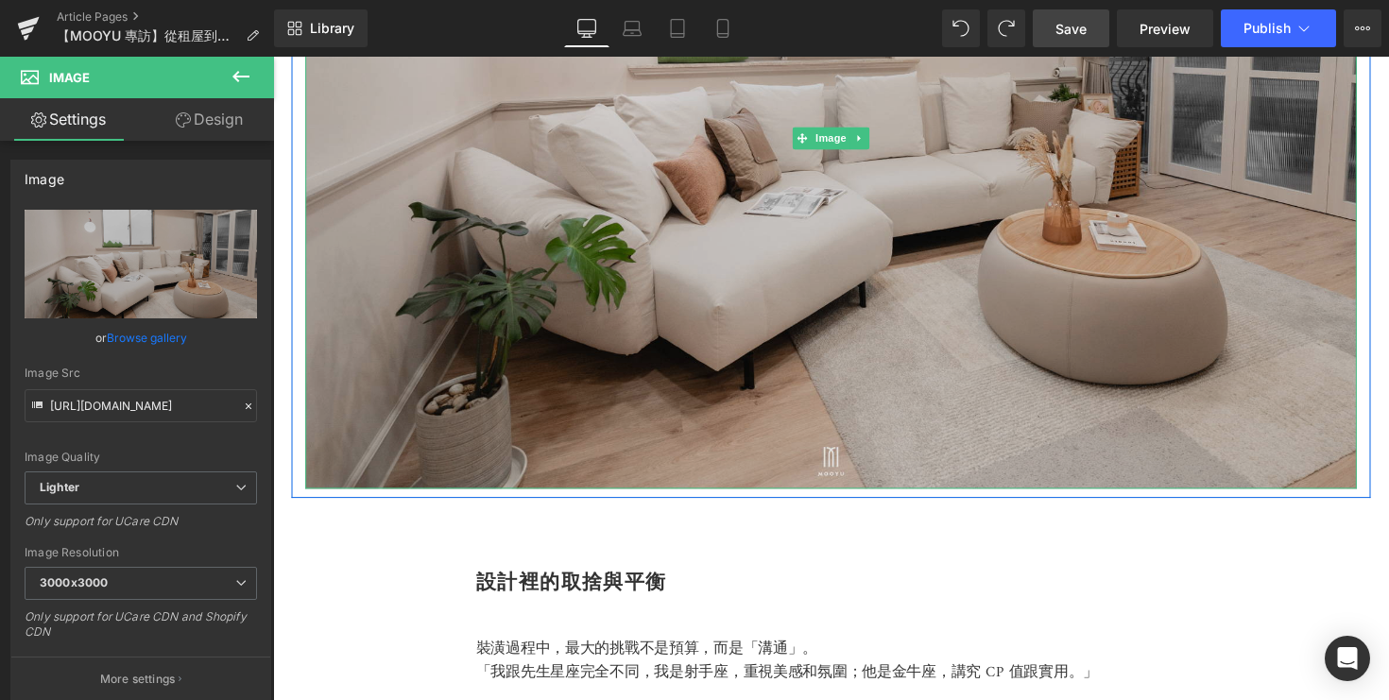
scroll to position [1925, 0]
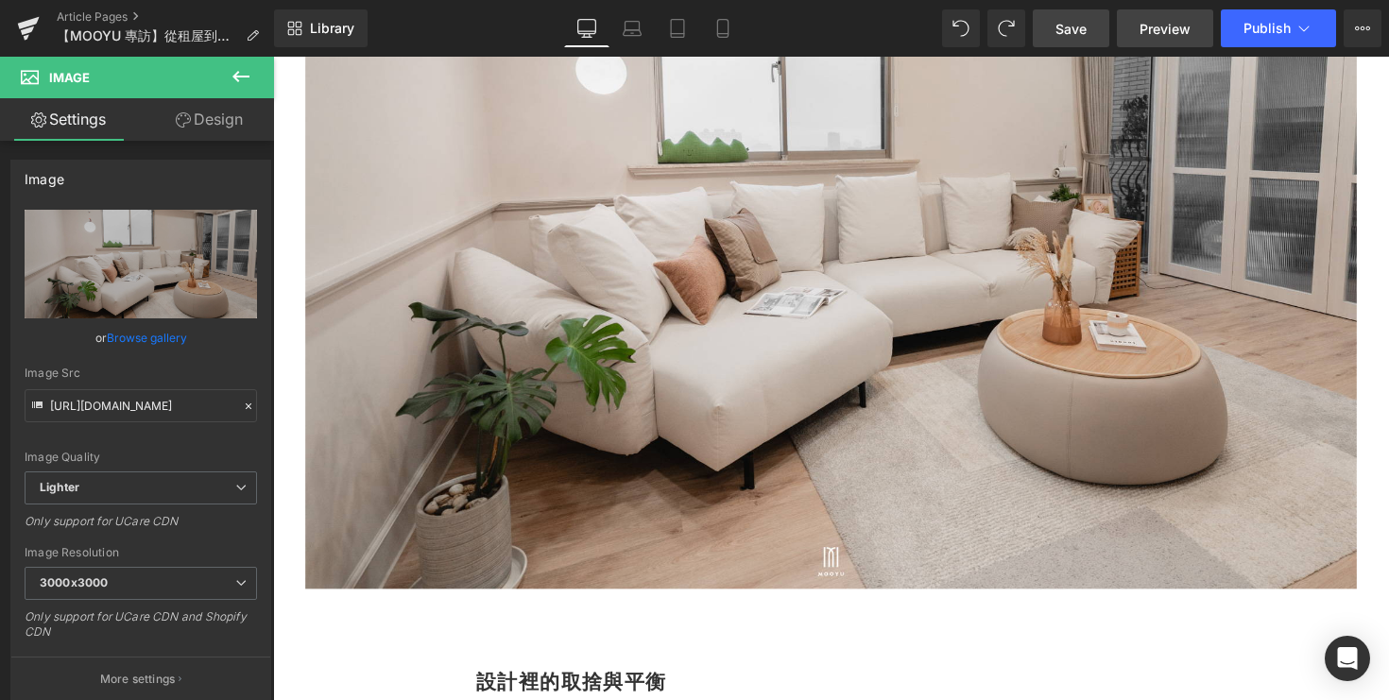
click at [1150, 27] on span "Preview" at bounding box center [1165, 29] width 51 height 20
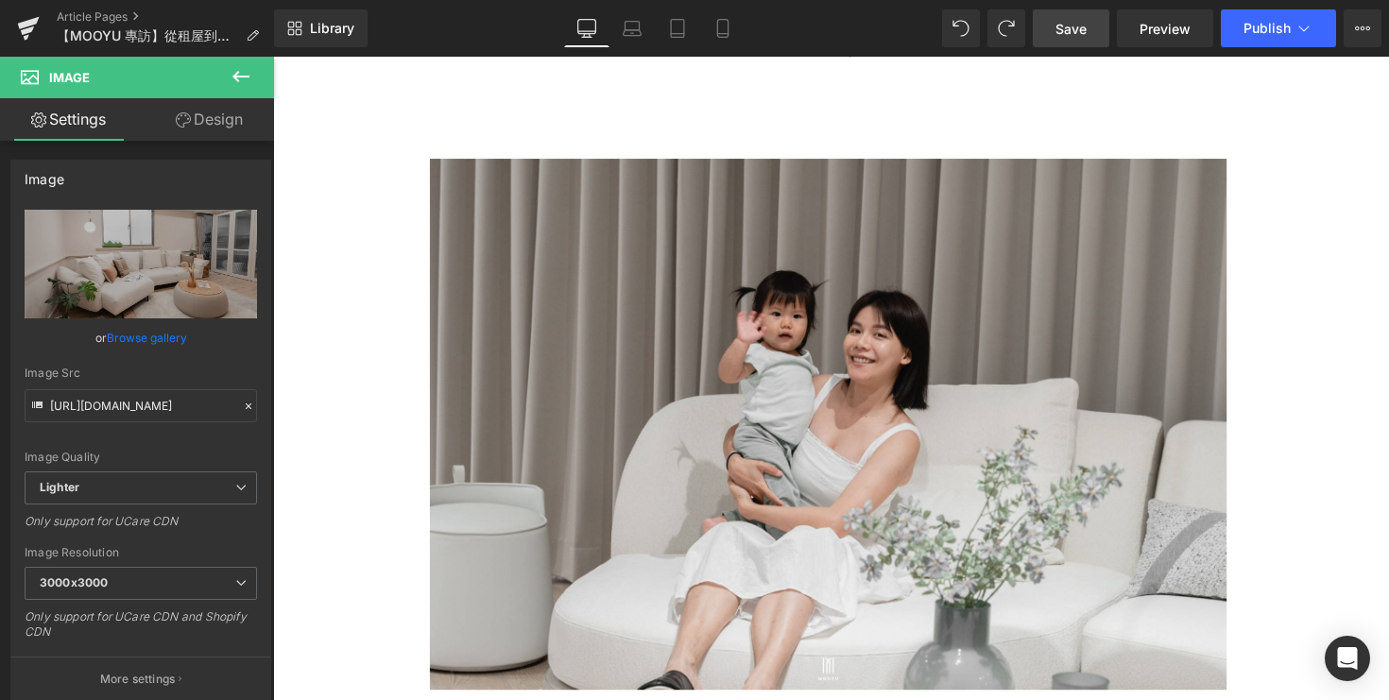
scroll to position [0, 0]
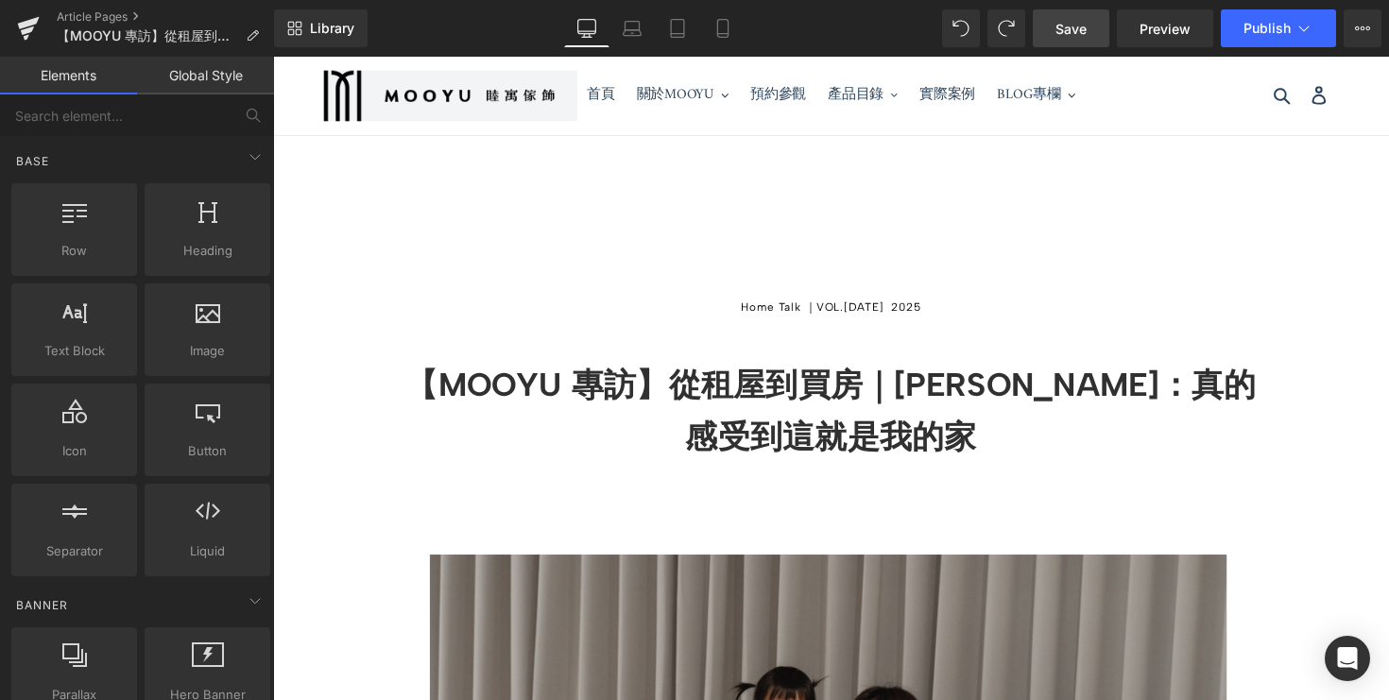
click at [656, 618] on div "Rendering Content" at bounding box center [695, 625] width 116 height 21
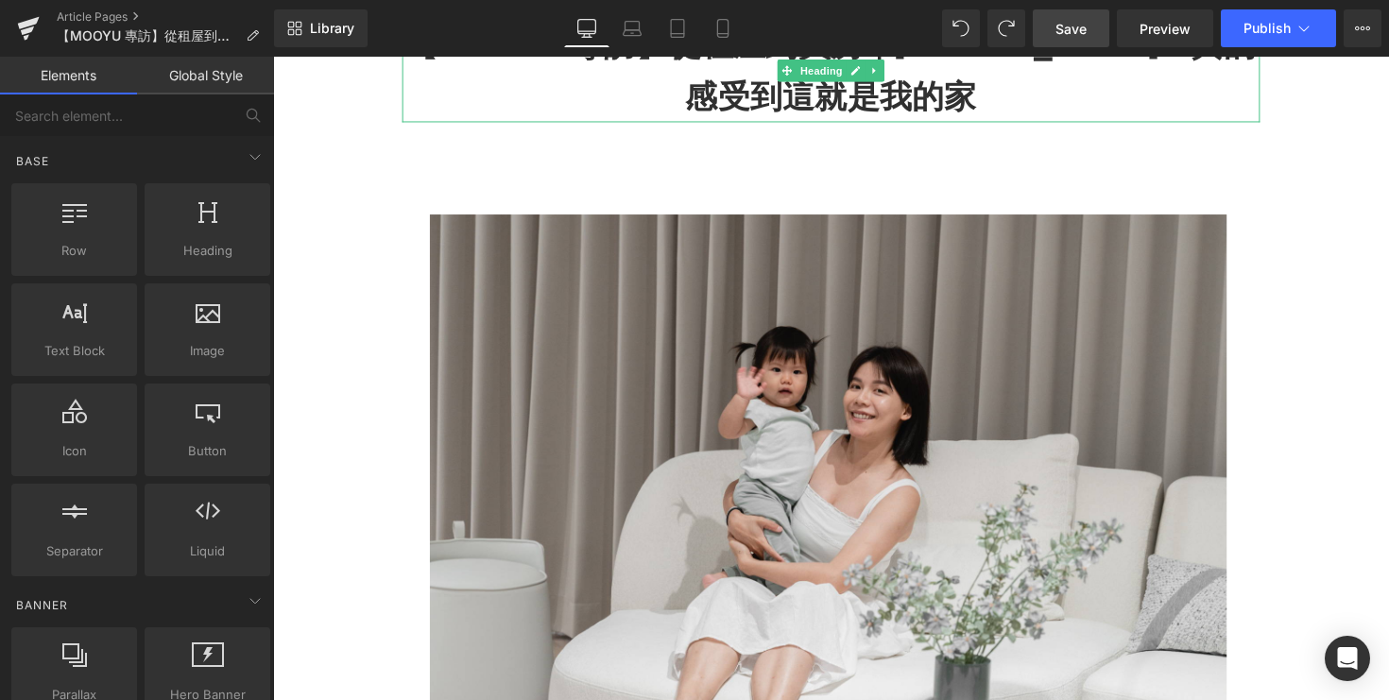
scroll to position [463, 0]
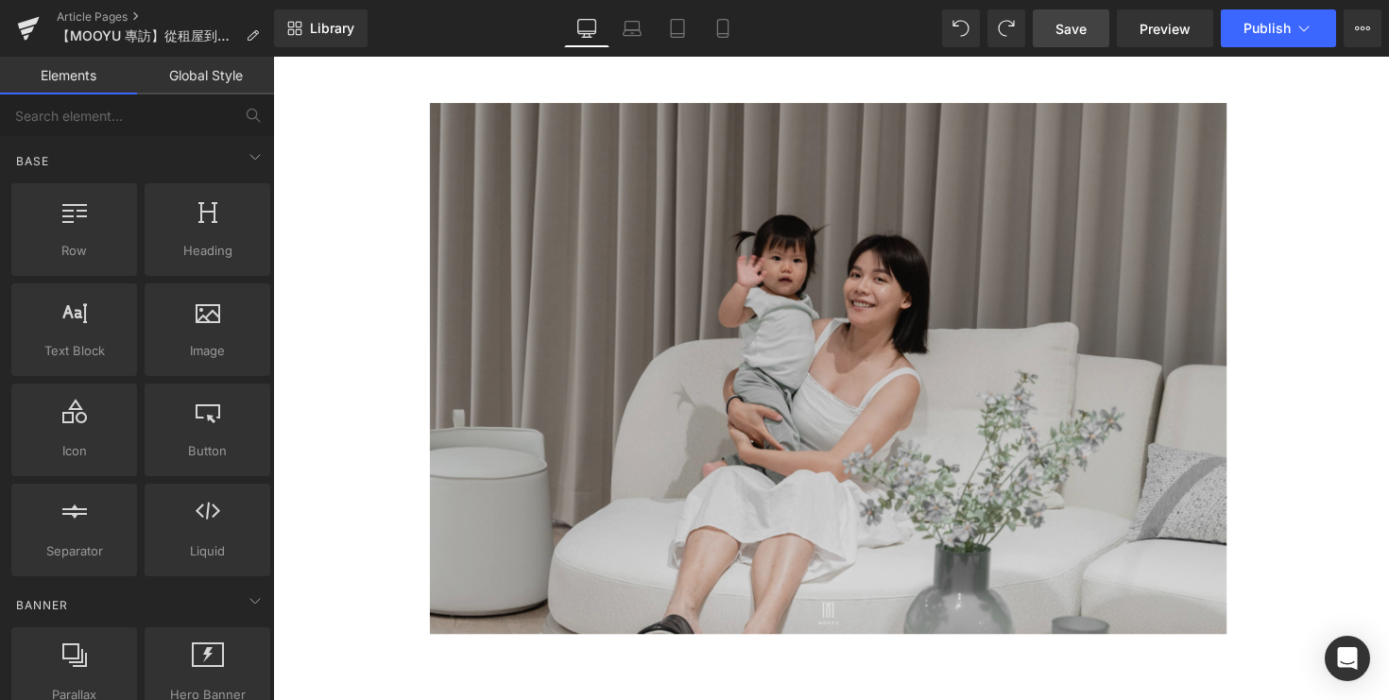
click at [1119, 403] on img at bounding box center [845, 376] width 954 height 544
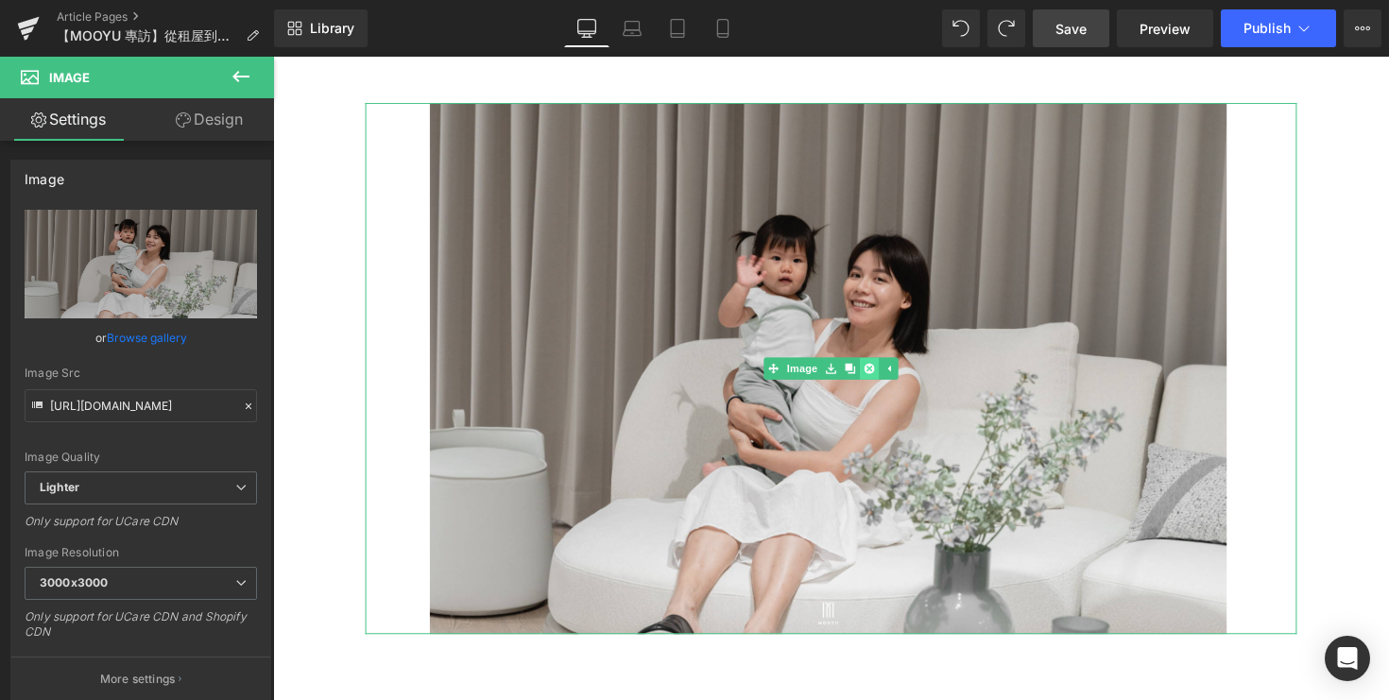
click at [889, 387] on link at bounding box center [884, 376] width 20 height 23
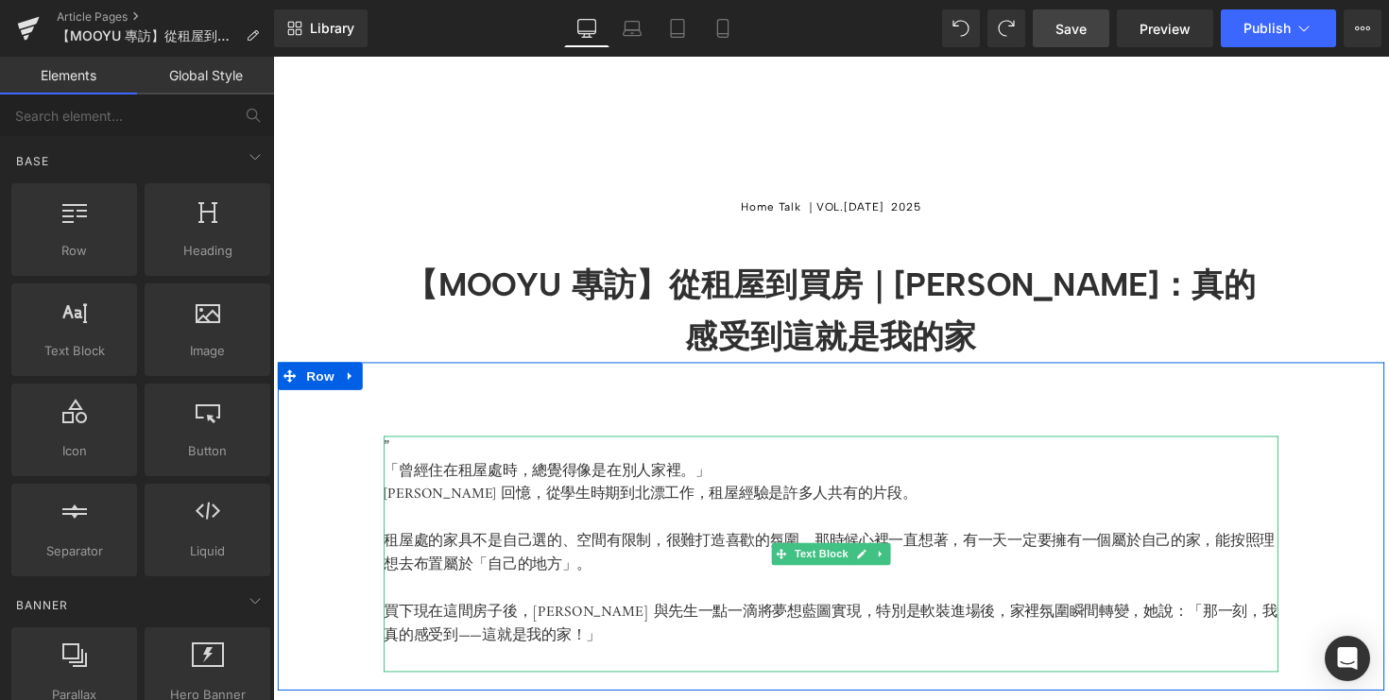
scroll to position [0, 0]
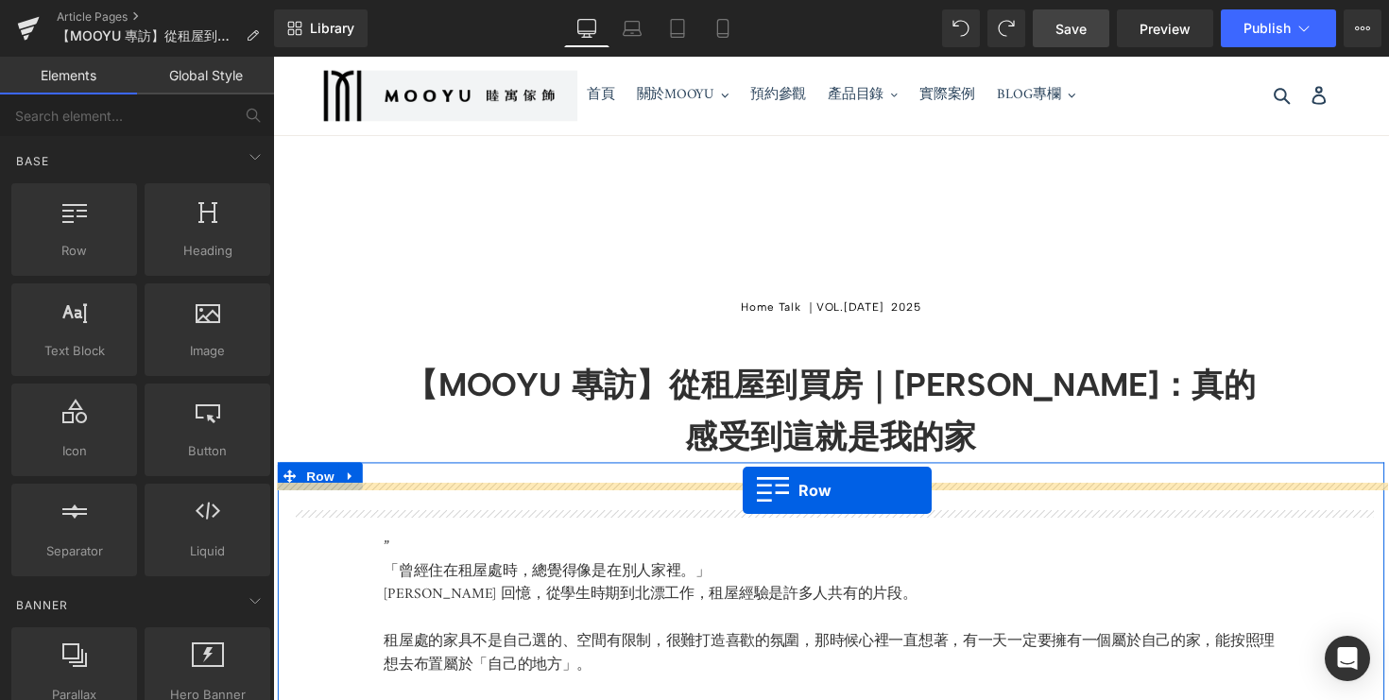
drag, startPoint x: 356, startPoint y: 287, endPoint x: 754, endPoint y: 501, distance: 451.5
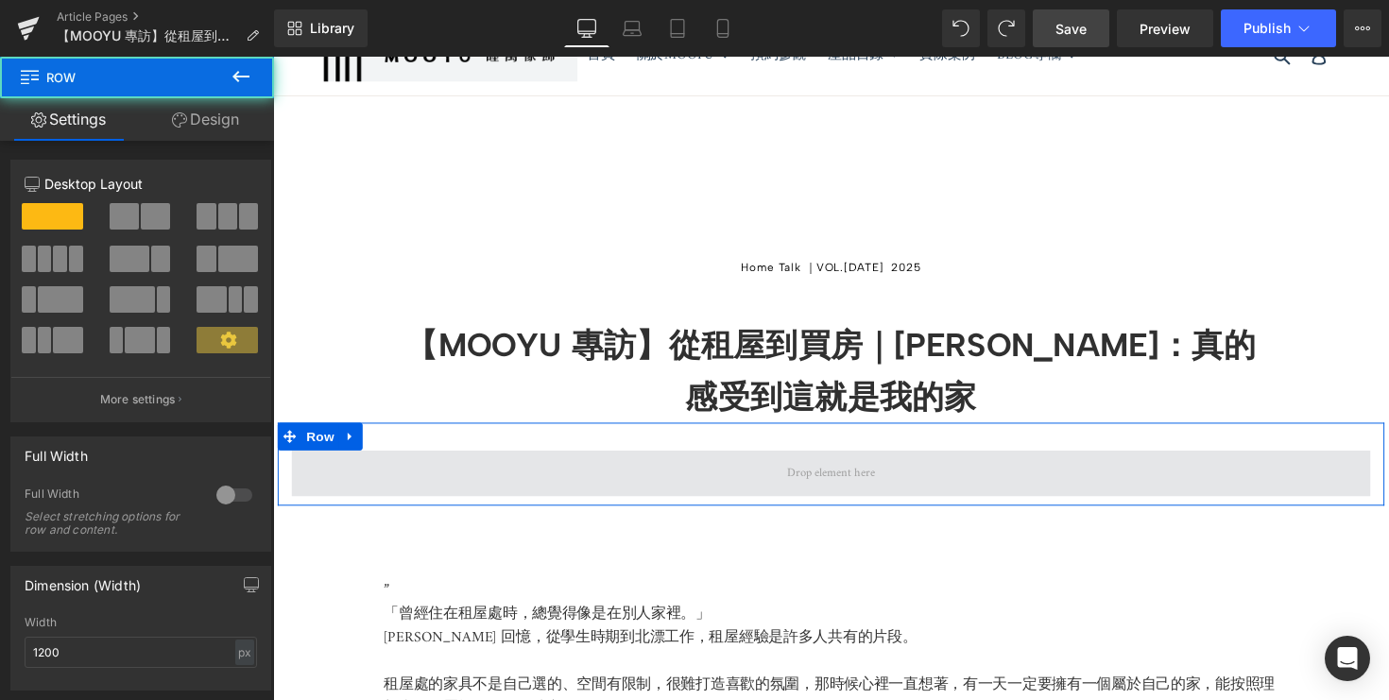
scroll to position [43, 0]
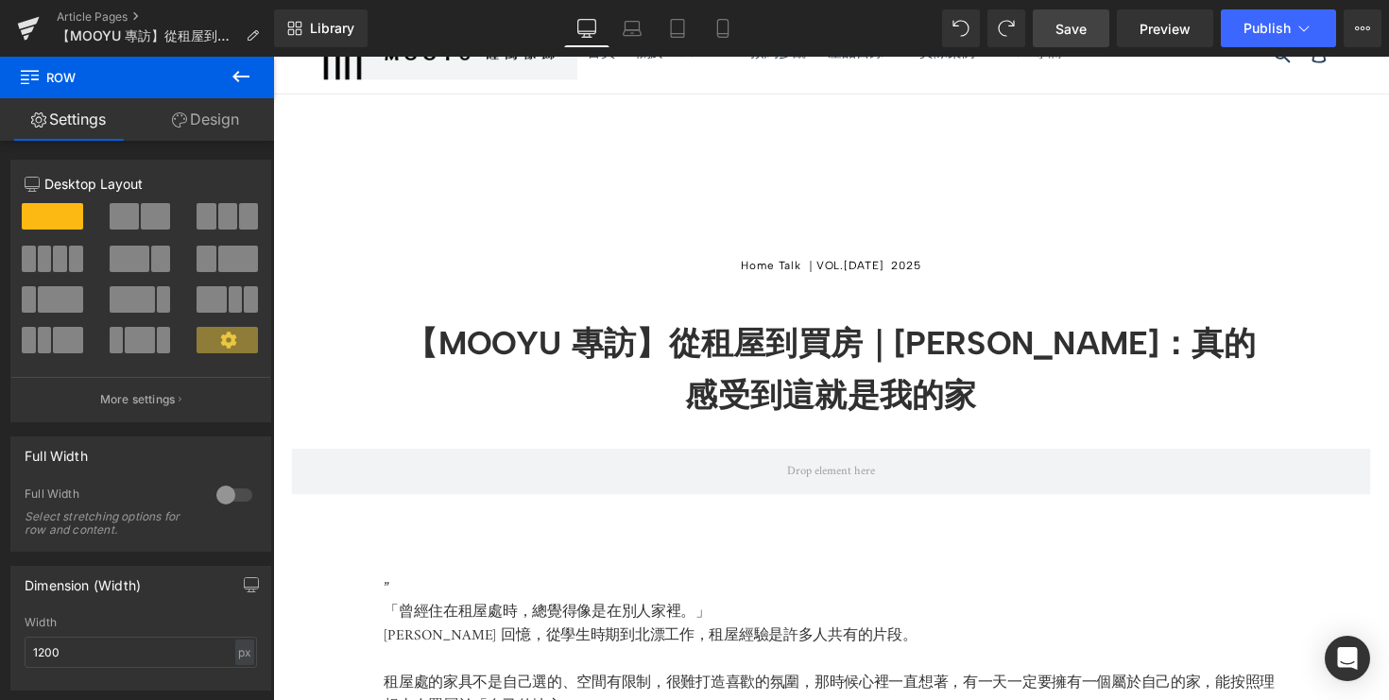
click at [240, 79] on icon at bounding box center [241, 76] width 23 height 23
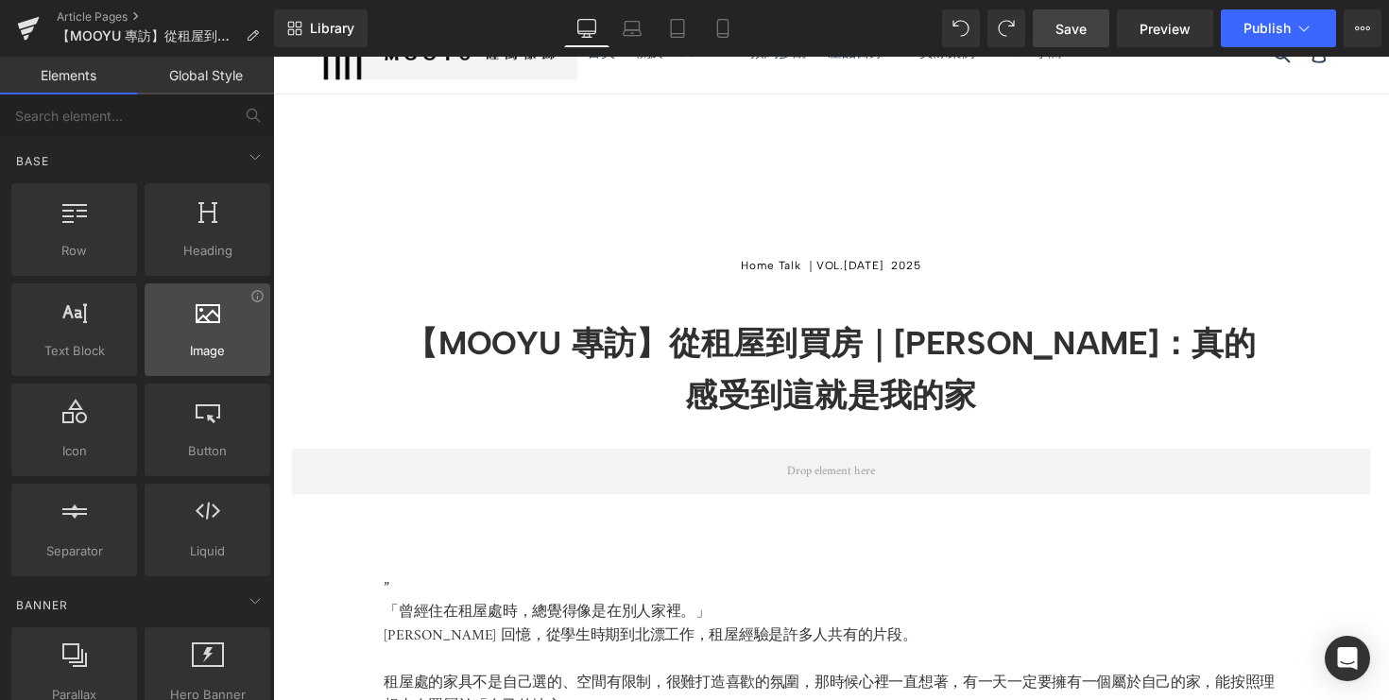
click at [180, 364] on div "Image images, photos, alts, uploads" at bounding box center [208, 329] width 126 height 93
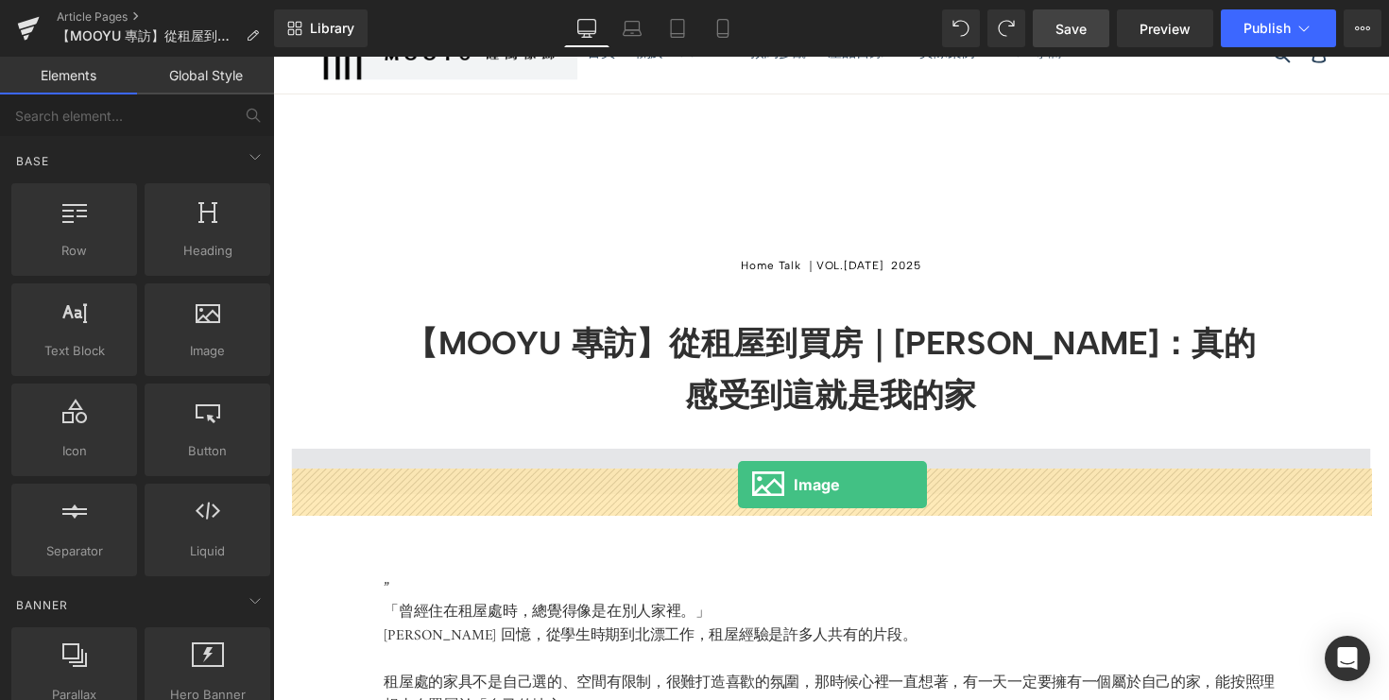
drag, startPoint x: 460, startPoint y: 411, endPoint x: 749, endPoint y: 496, distance: 301.4
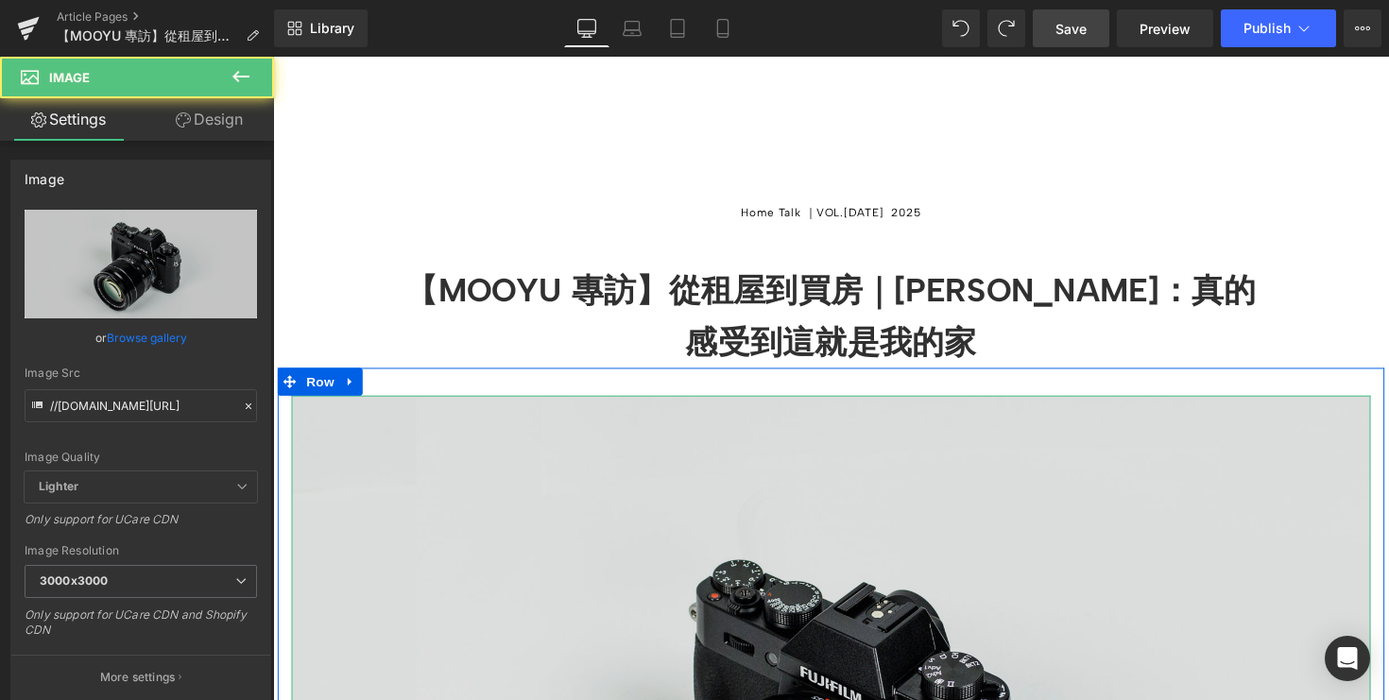
scroll to position [146, 0]
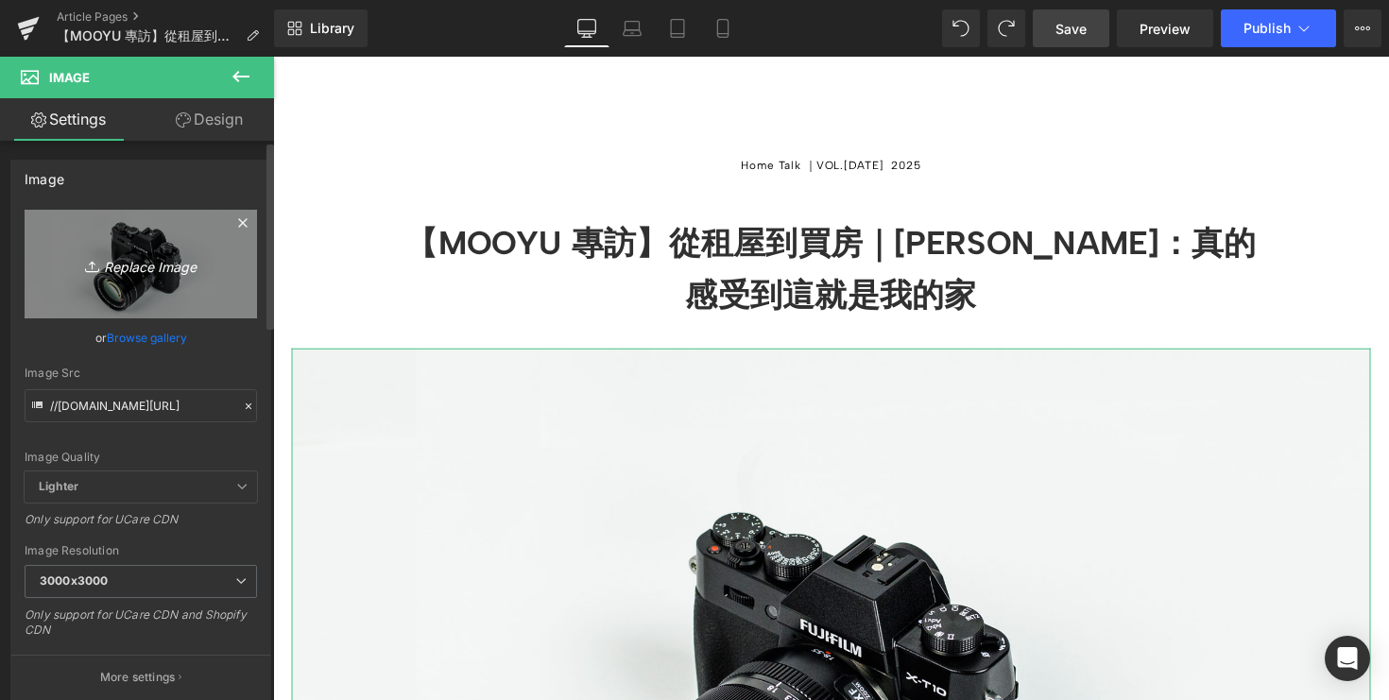
click at [139, 270] on icon "Replace Image" at bounding box center [140, 264] width 151 height 24
type input "C:\fakepath\DSC08187-2.jpg"
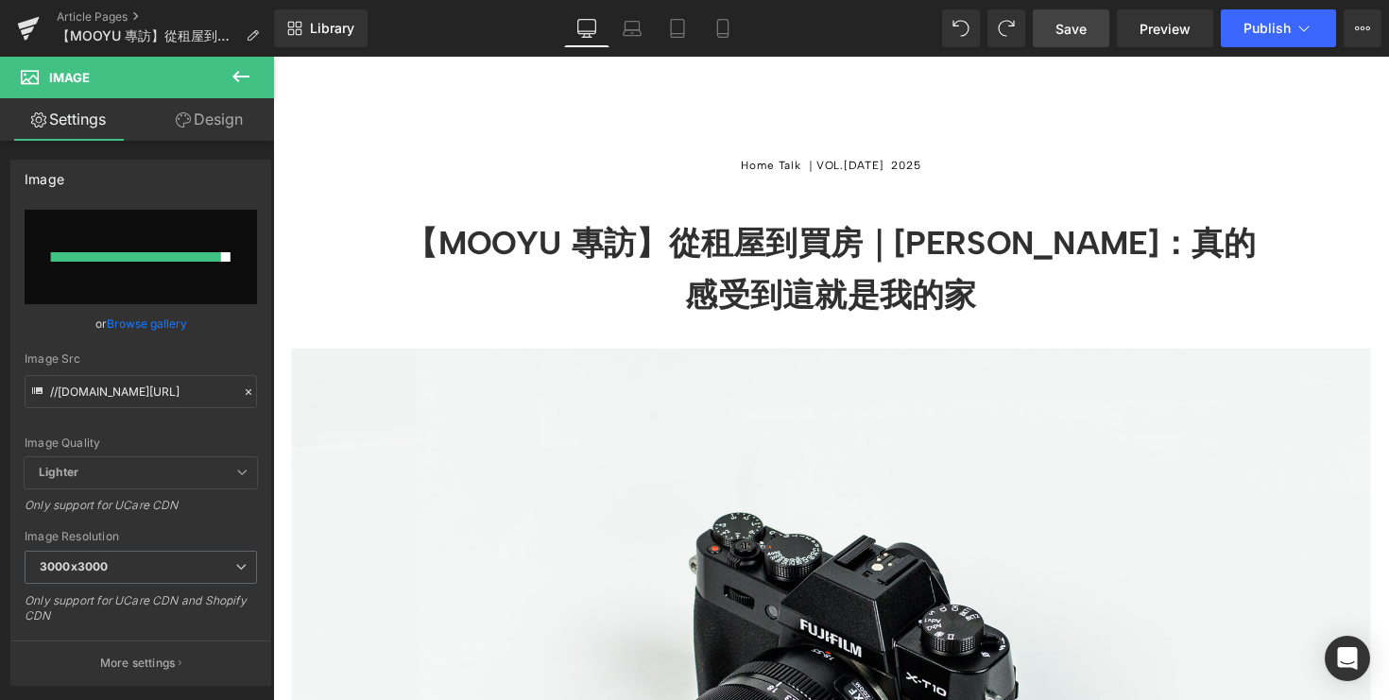
type input "https://ucarecdn.com/f13c85dc-665e-46f2-8fab-4a7efa201eb3/-/format/auto/-/previ…"
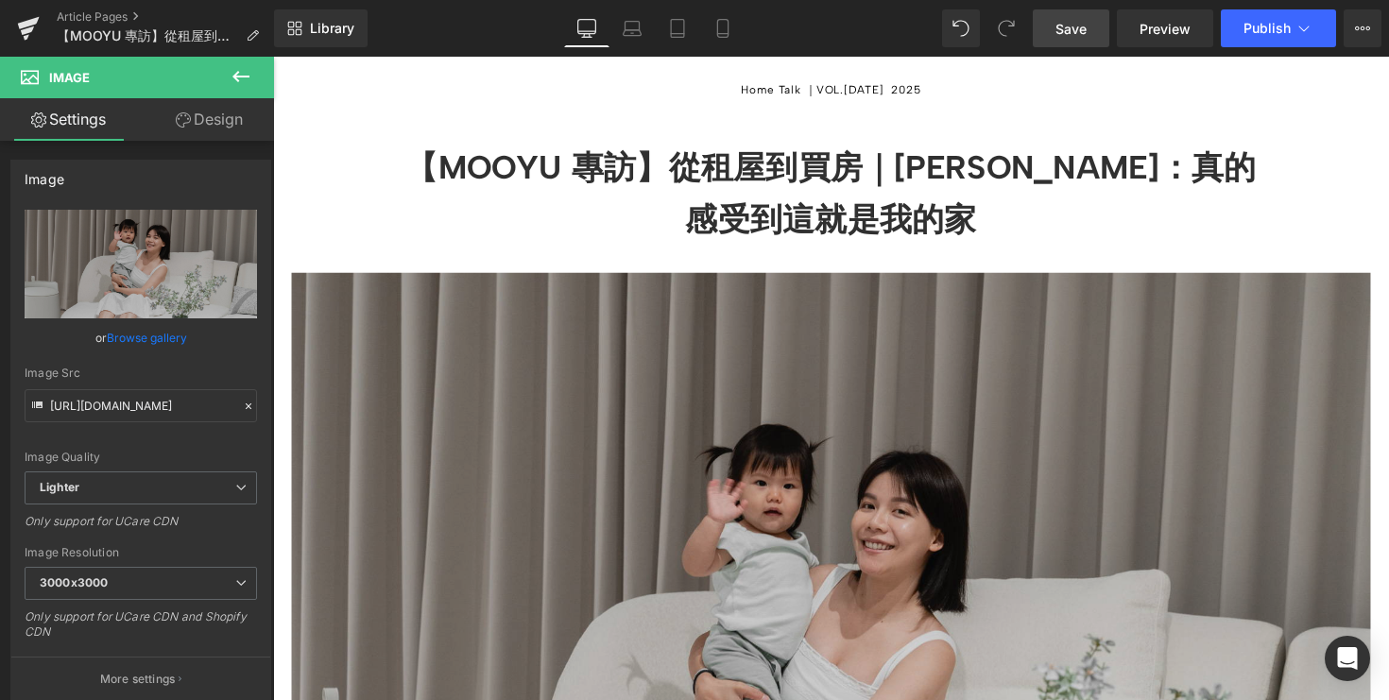
scroll to position [175, 0]
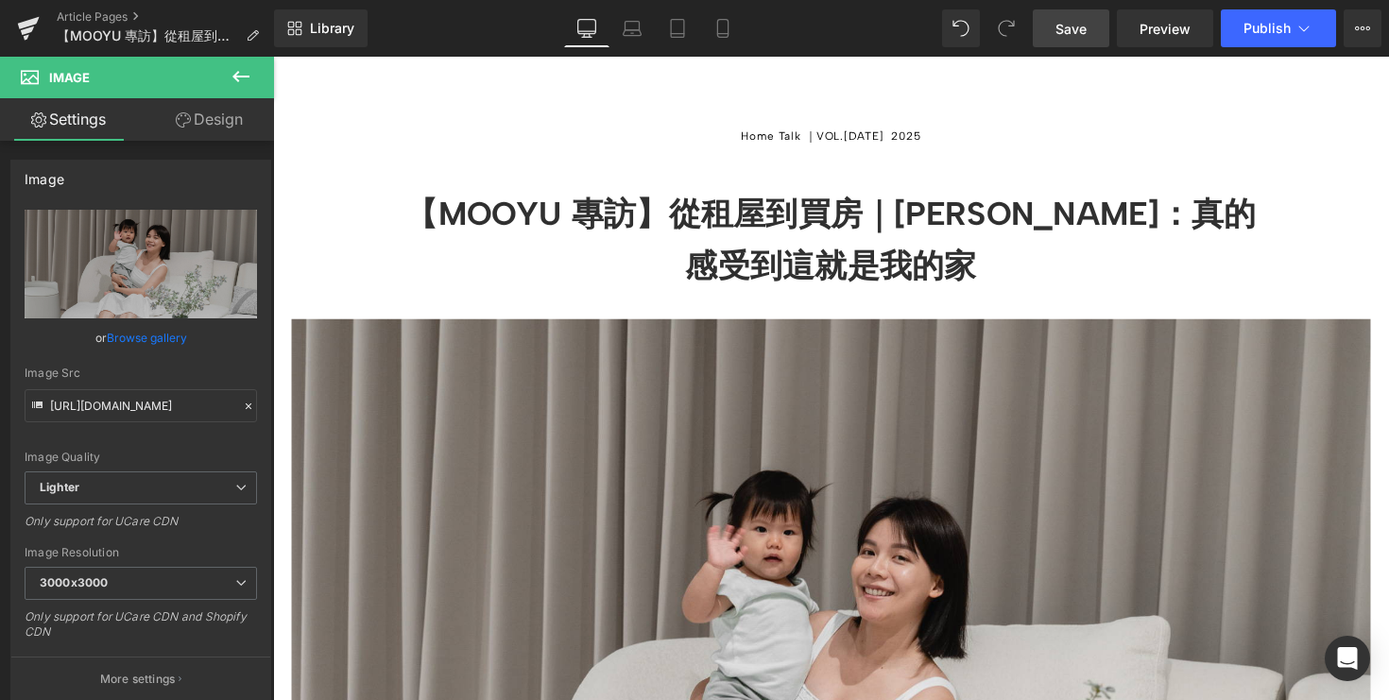
click at [1070, 23] on span "Save" at bounding box center [1071, 29] width 31 height 20
click at [1155, 25] on span "Preview" at bounding box center [1165, 29] width 51 height 20
click at [1077, 43] on link "Save" at bounding box center [1071, 28] width 77 height 38
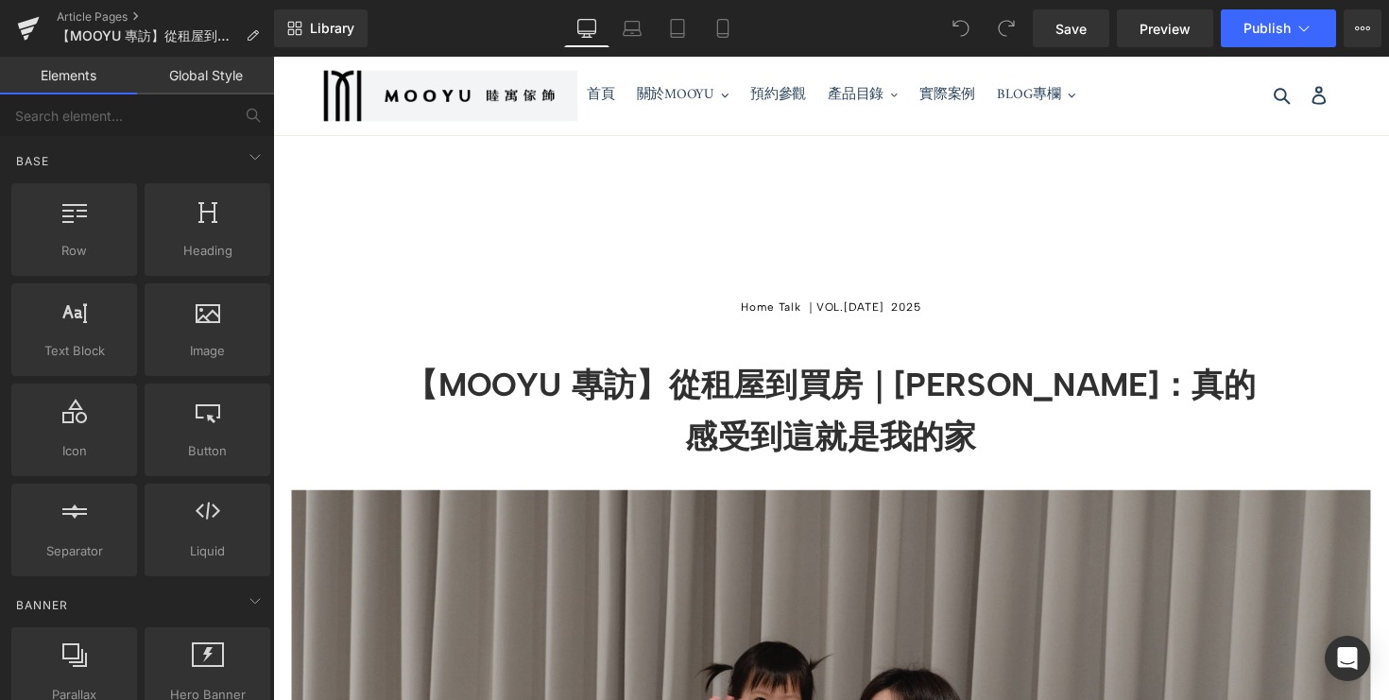
click at [207, 77] on link "Global Style" at bounding box center [205, 76] width 137 height 38
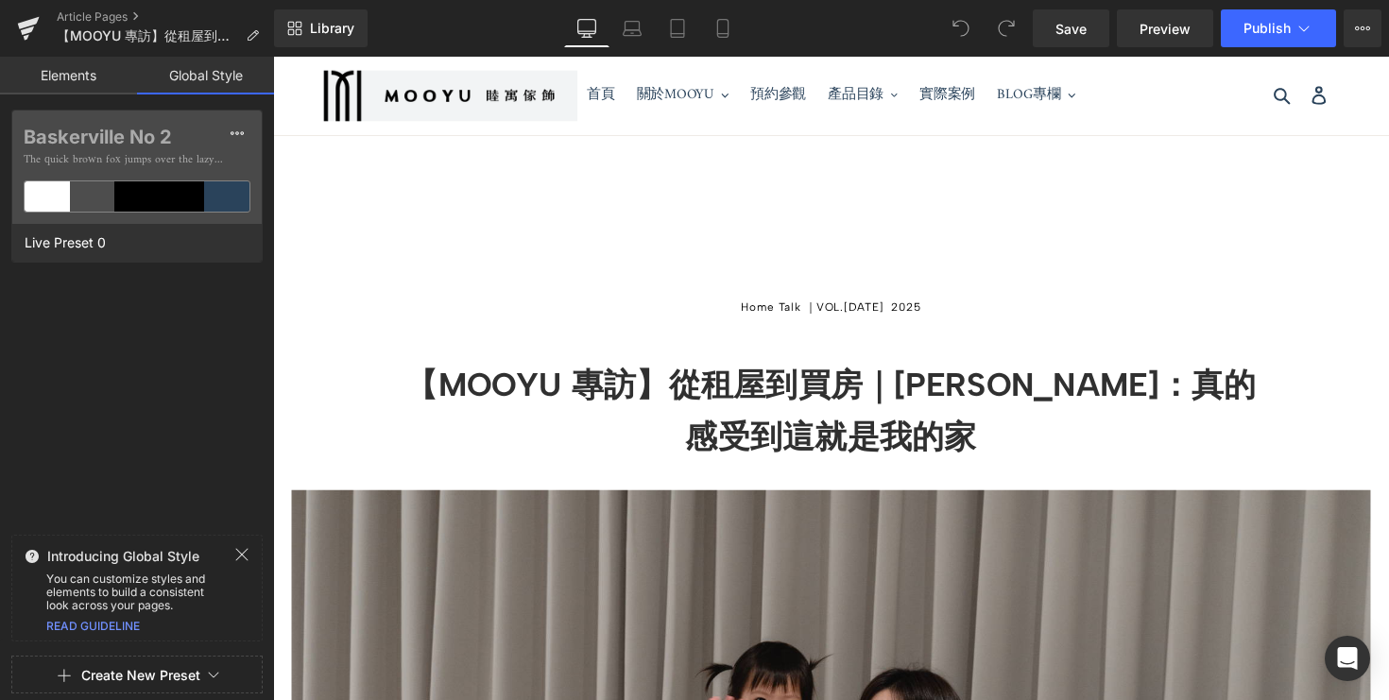
click at [94, 74] on link "Elements" at bounding box center [68, 76] width 137 height 38
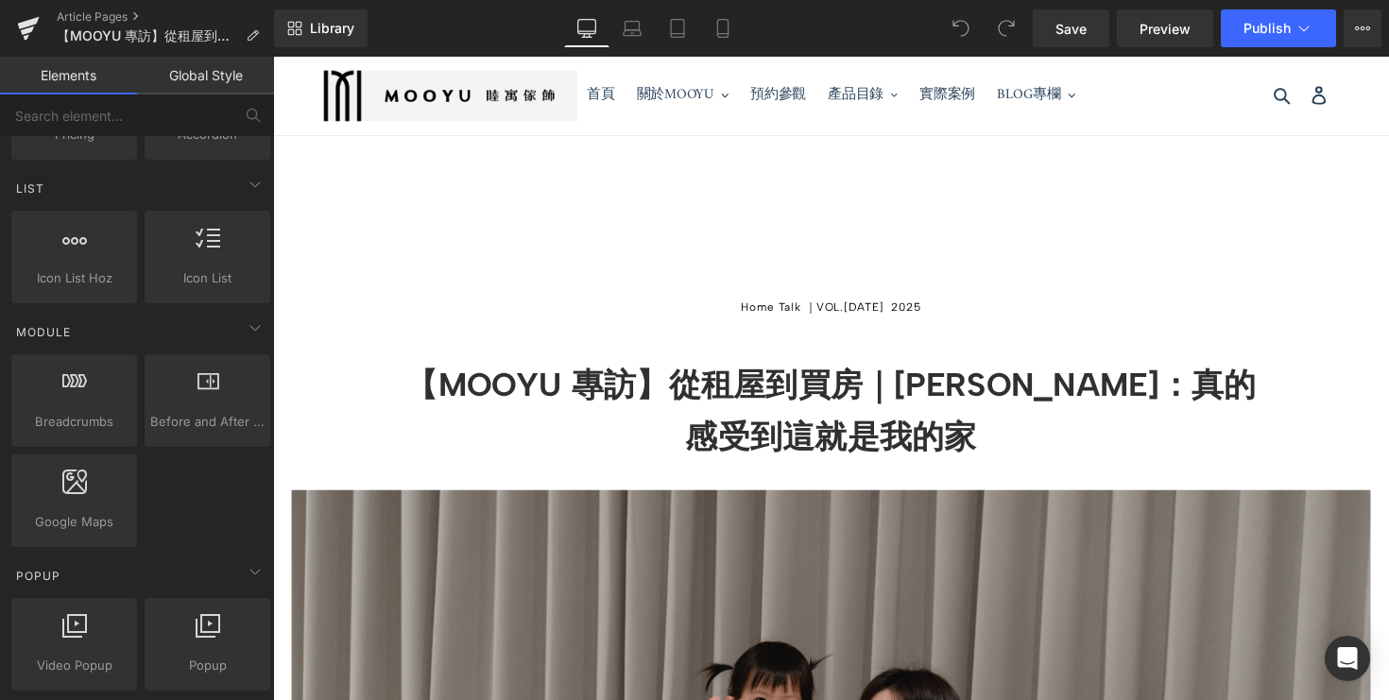
scroll to position [247, 0]
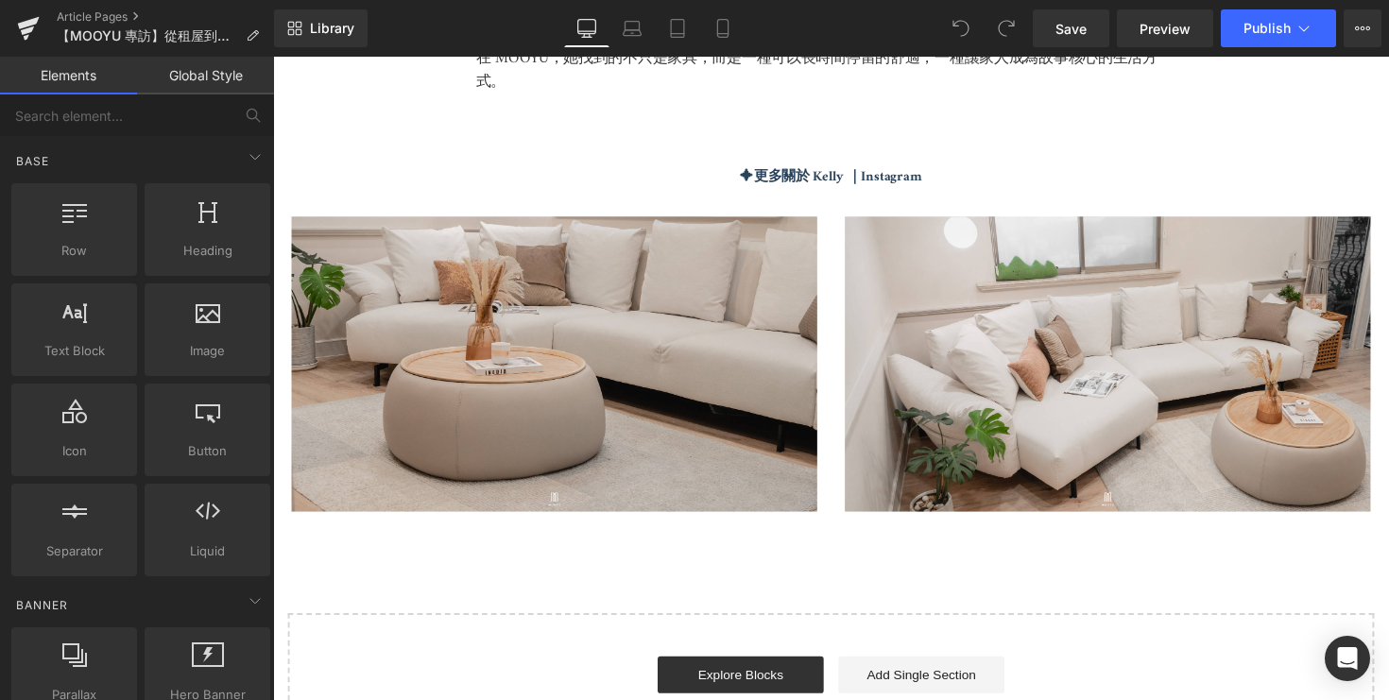
scroll to position [5107, 0]
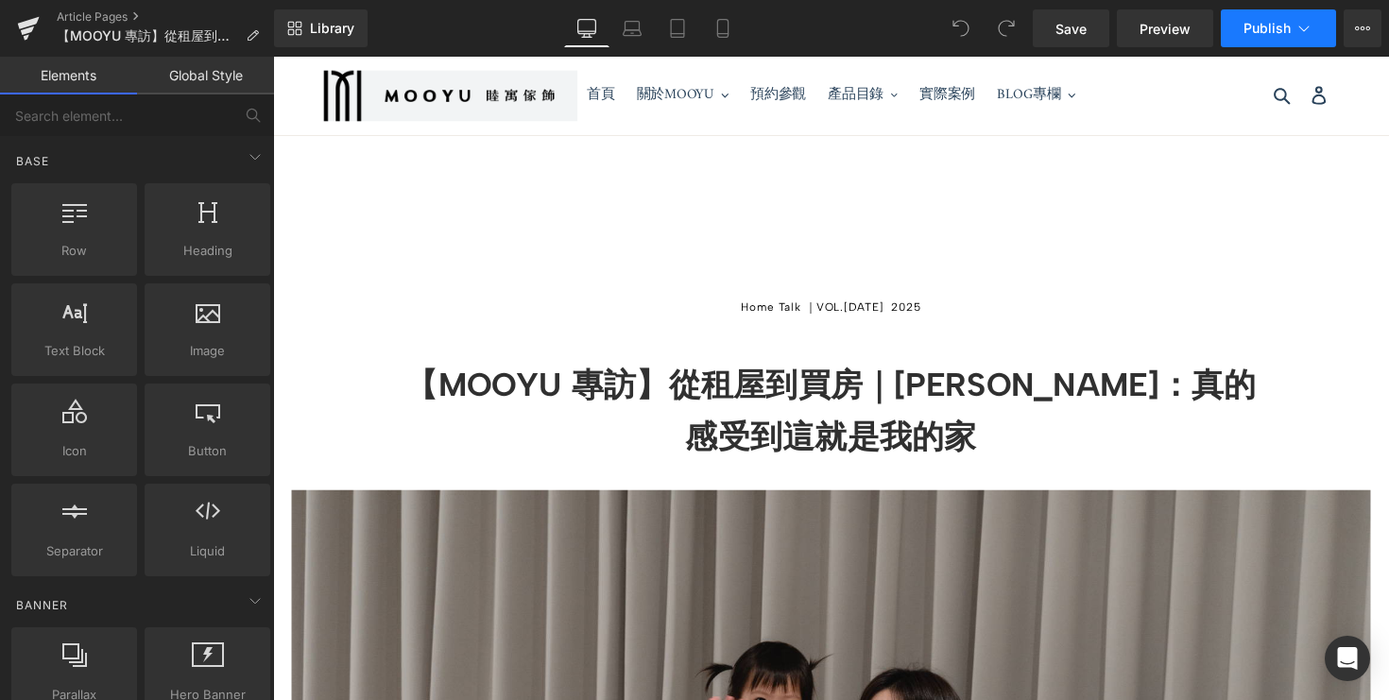
click at [1290, 30] on span "Publish" at bounding box center [1267, 28] width 47 height 15
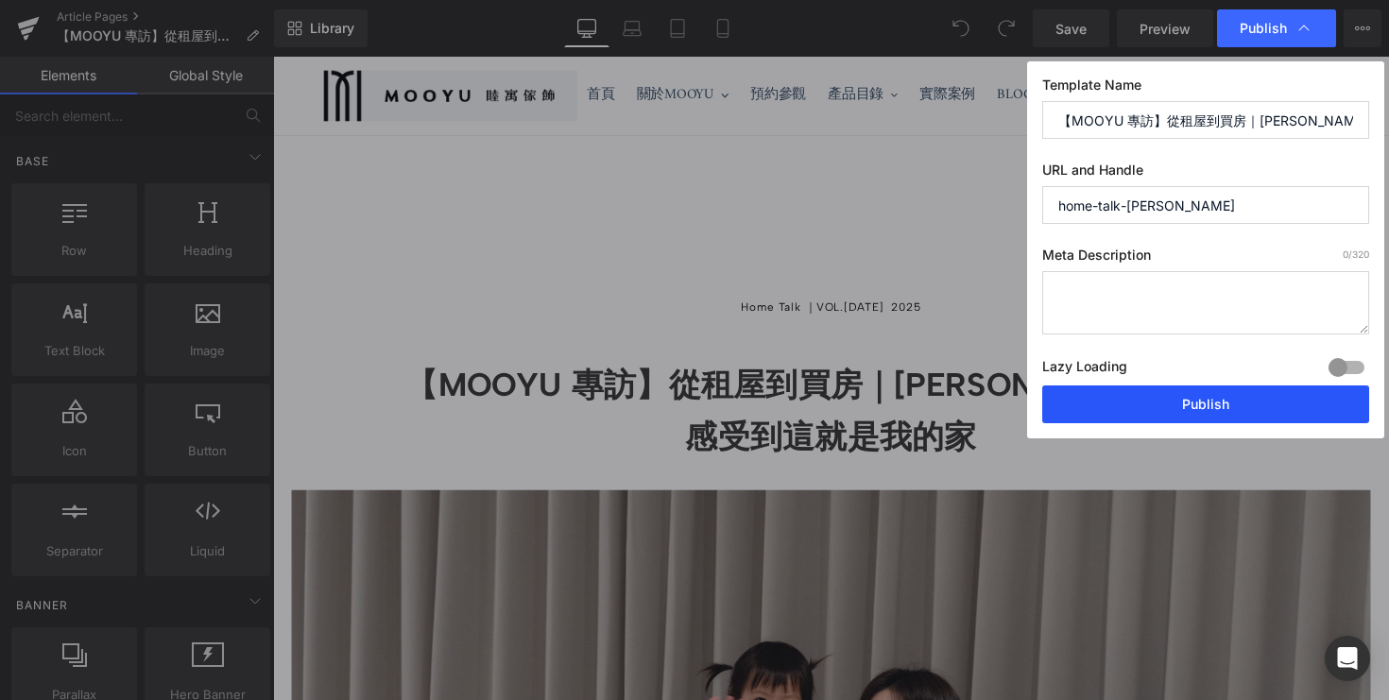
click at [1148, 404] on button "Publish" at bounding box center [1205, 405] width 327 height 38
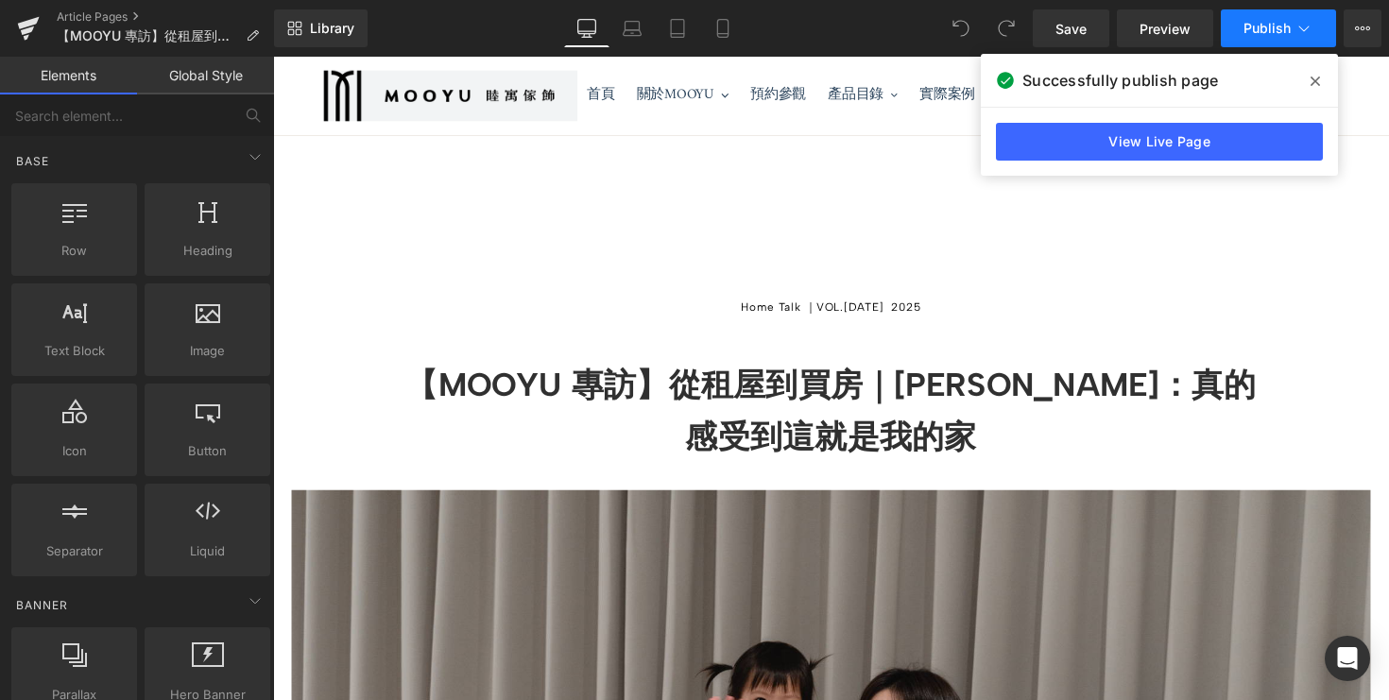
click at [1298, 35] on icon at bounding box center [1304, 28] width 19 height 19
